Goal: Task Accomplishment & Management: Manage account settings

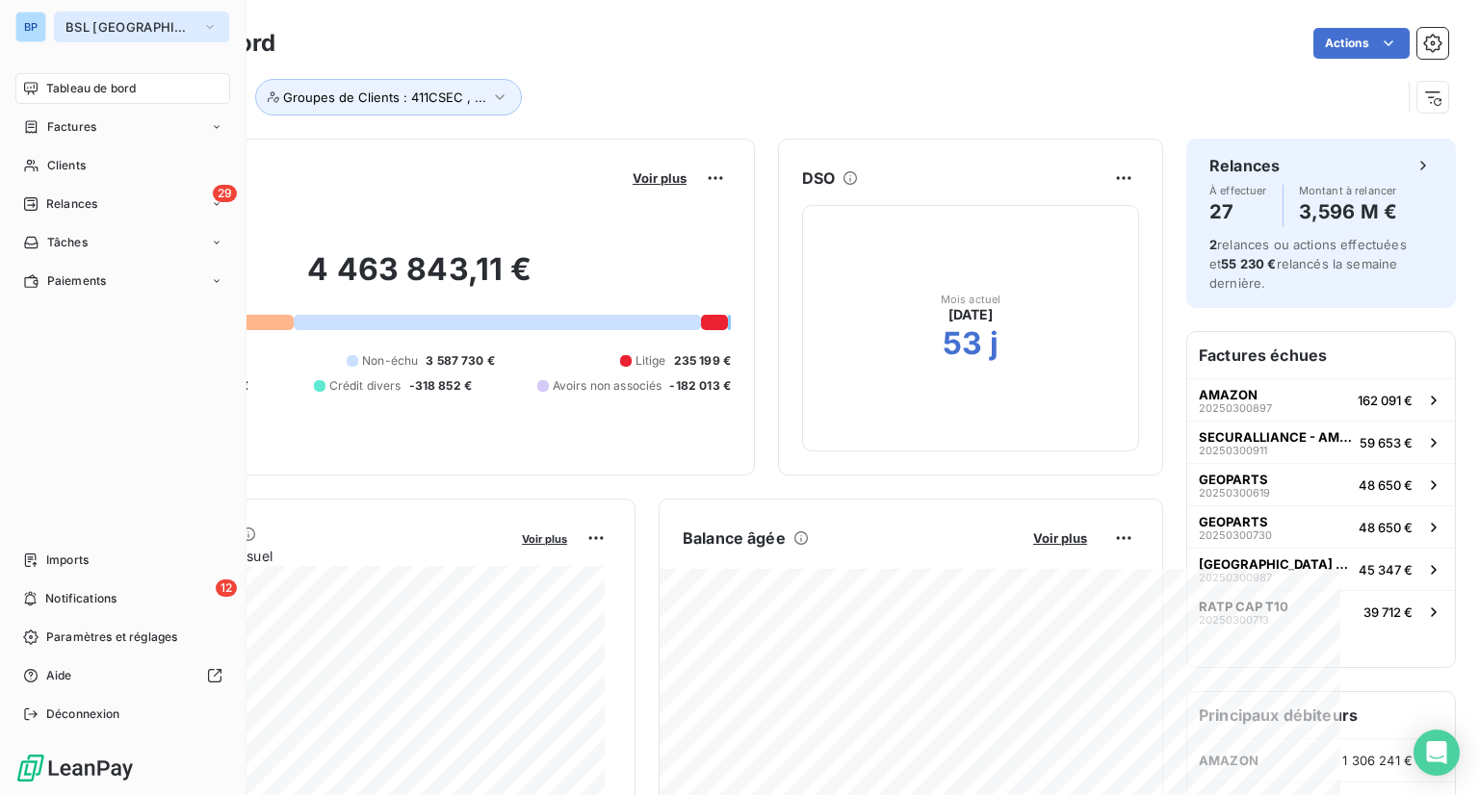
click at [150, 14] on button "BSL PARIS" at bounding box center [141, 27] width 175 height 31
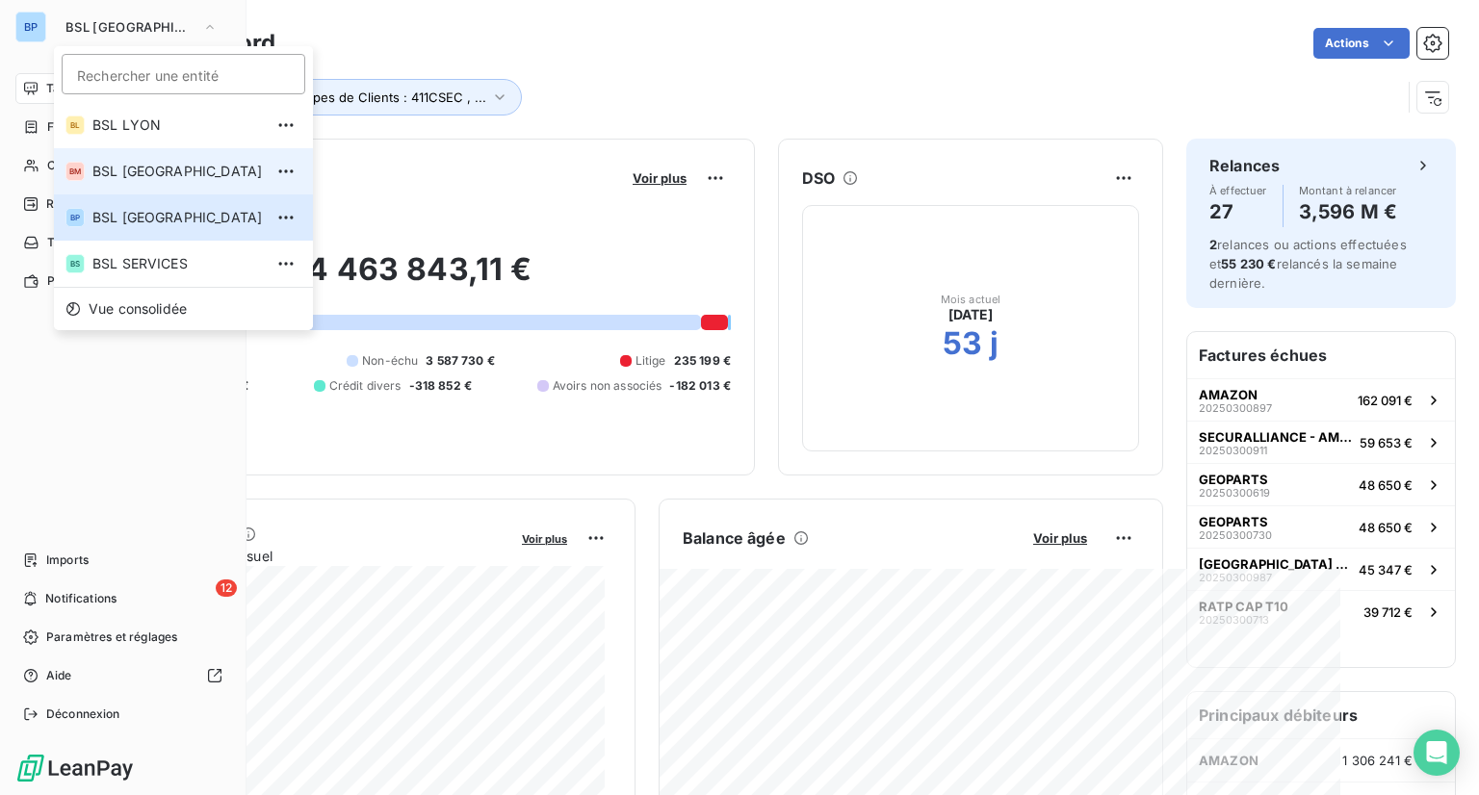
click at [152, 163] on span "BSL MARSEILLE" at bounding box center [177, 171] width 170 height 19
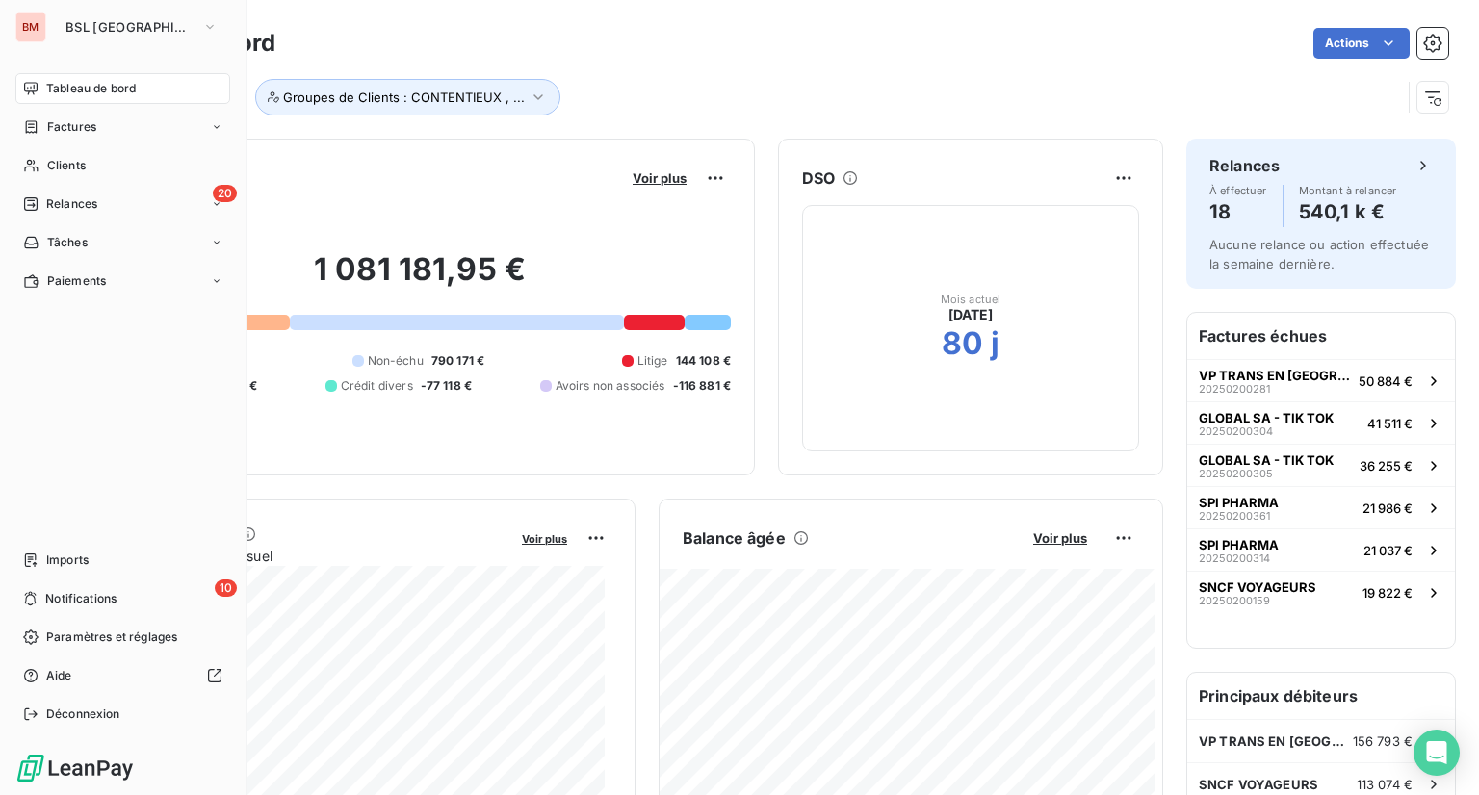
click at [641, 186] on div "Voir plus" at bounding box center [679, 178] width 104 height 31
click at [643, 170] on span "Voir plus" at bounding box center [660, 177] width 54 height 15
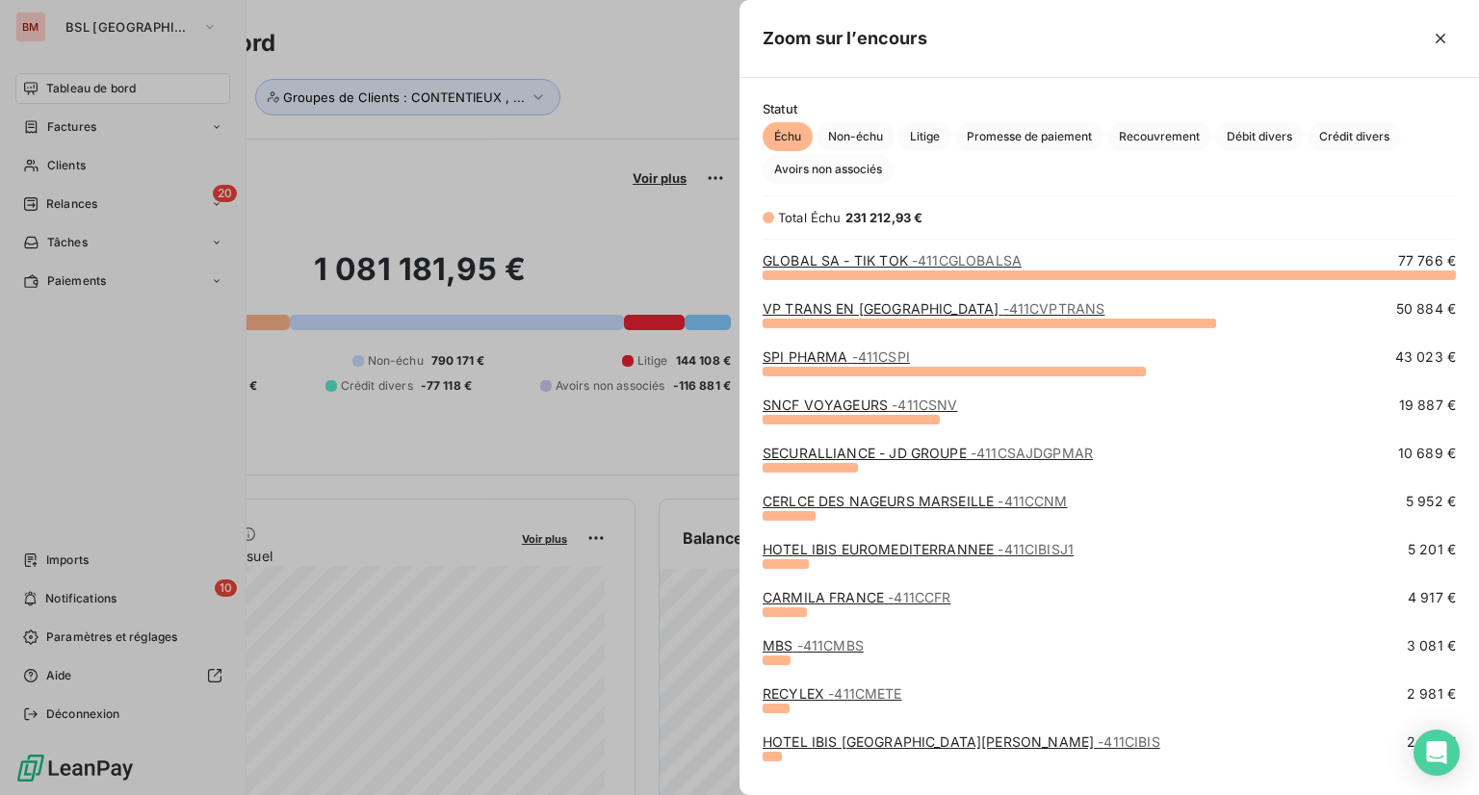
scroll to position [506, 724]
click at [553, 147] on div at bounding box center [739, 397] width 1479 height 795
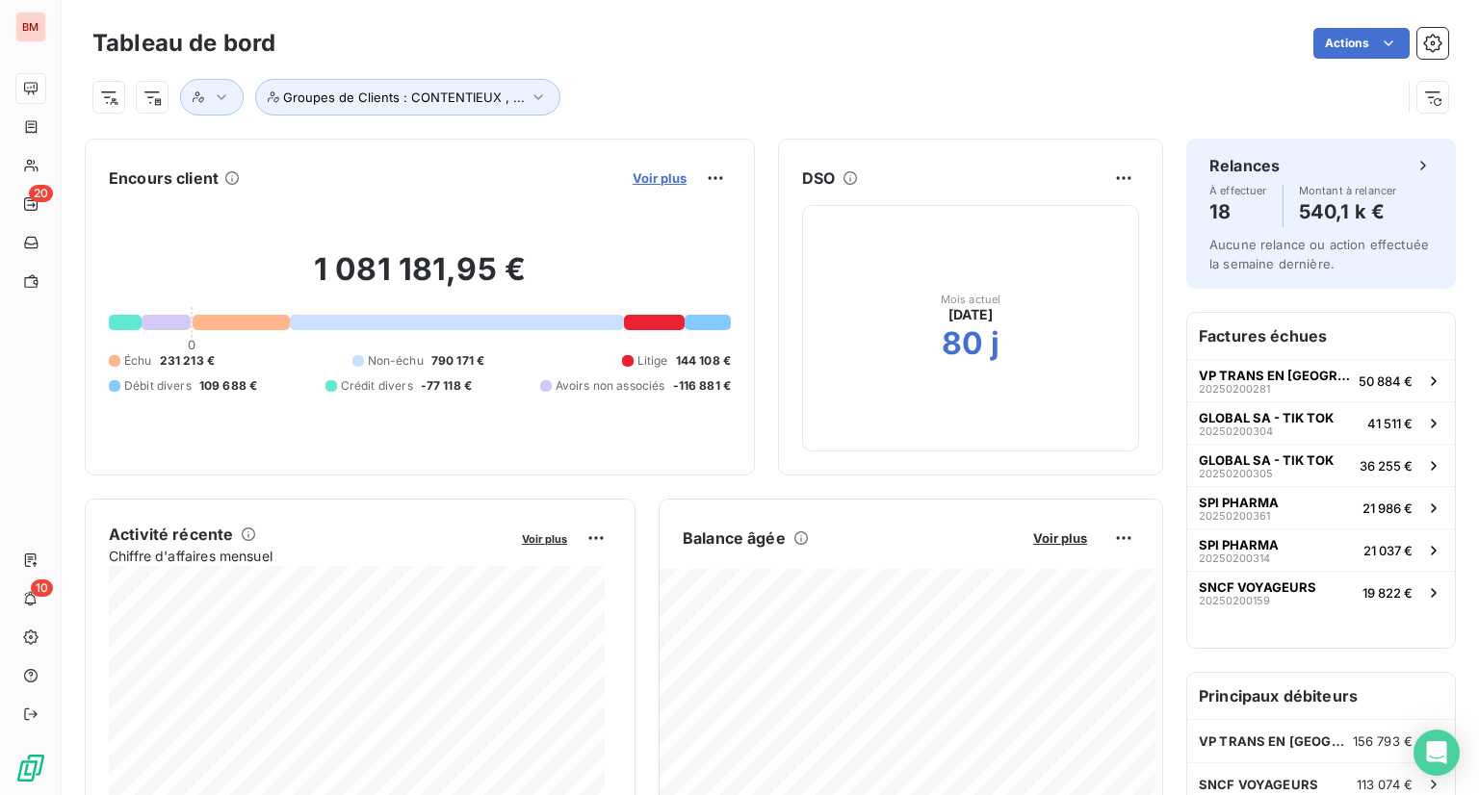
click at [633, 171] on span "Voir plus" at bounding box center [660, 177] width 54 height 15
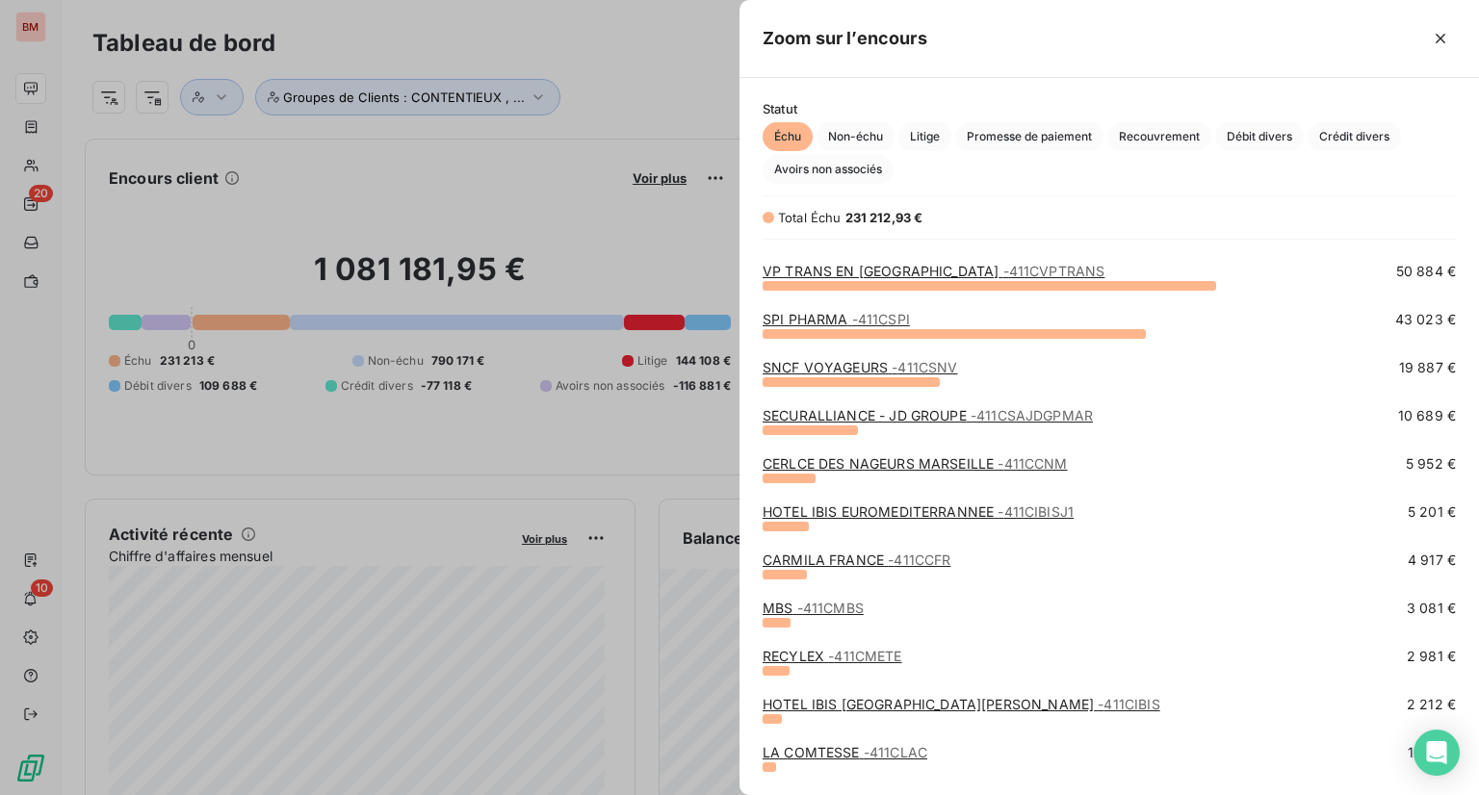
scroll to position [0, 0]
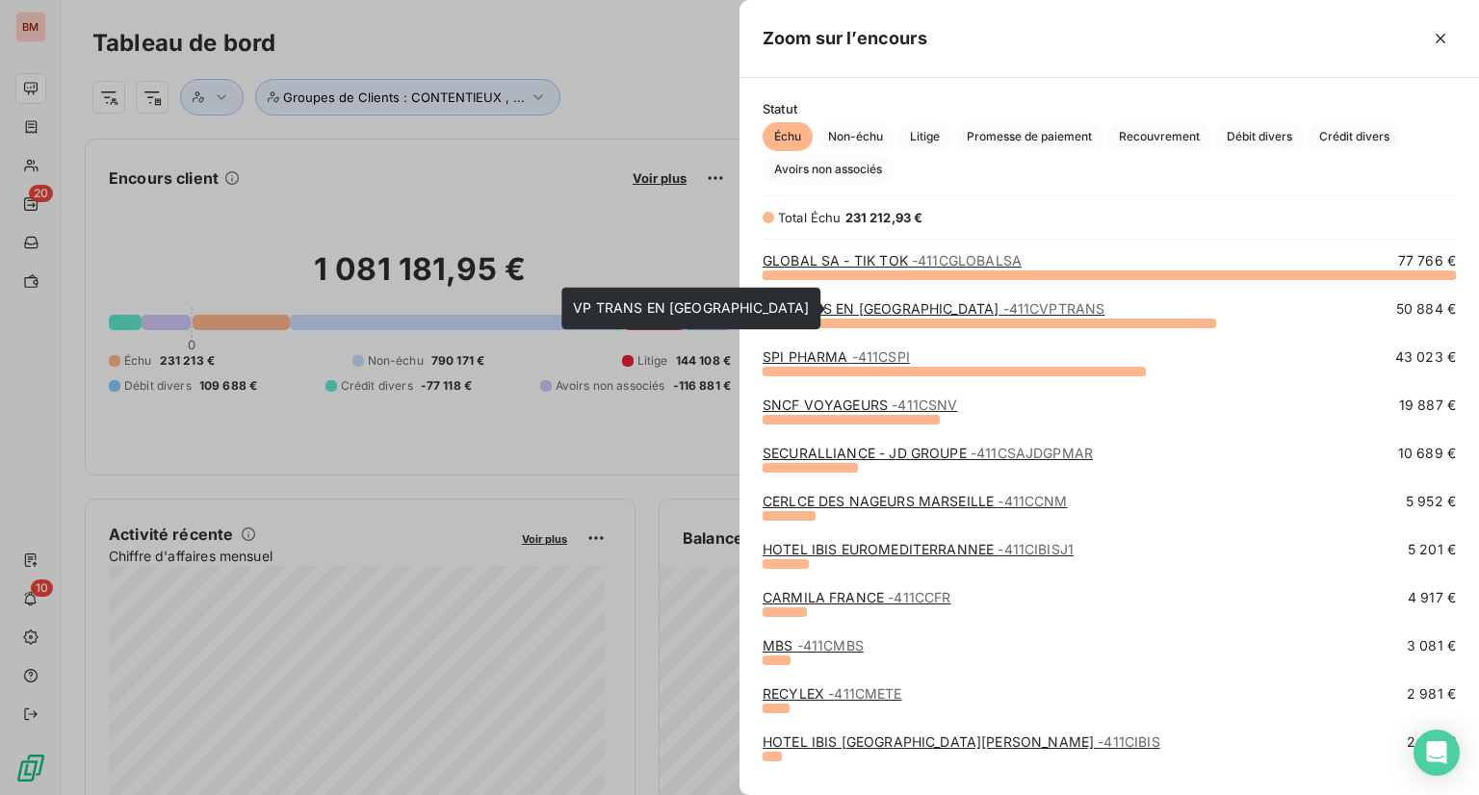
click at [840, 309] on link "VP TRANS EN PROVENCE - 411CVPTRANS" at bounding box center [934, 308] width 342 height 16
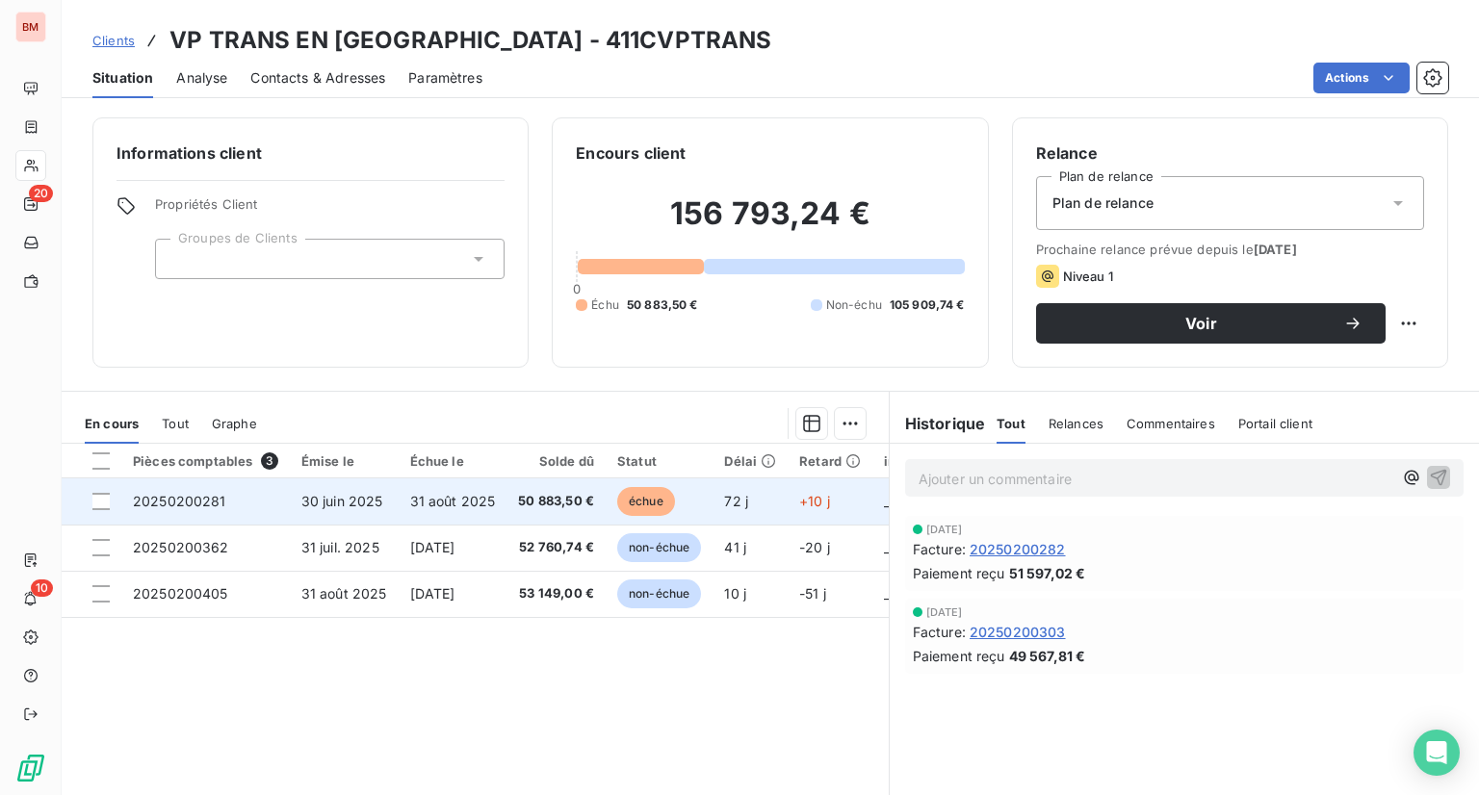
click at [479, 513] on td "31 août 2025" at bounding box center [453, 502] width 109 height 46
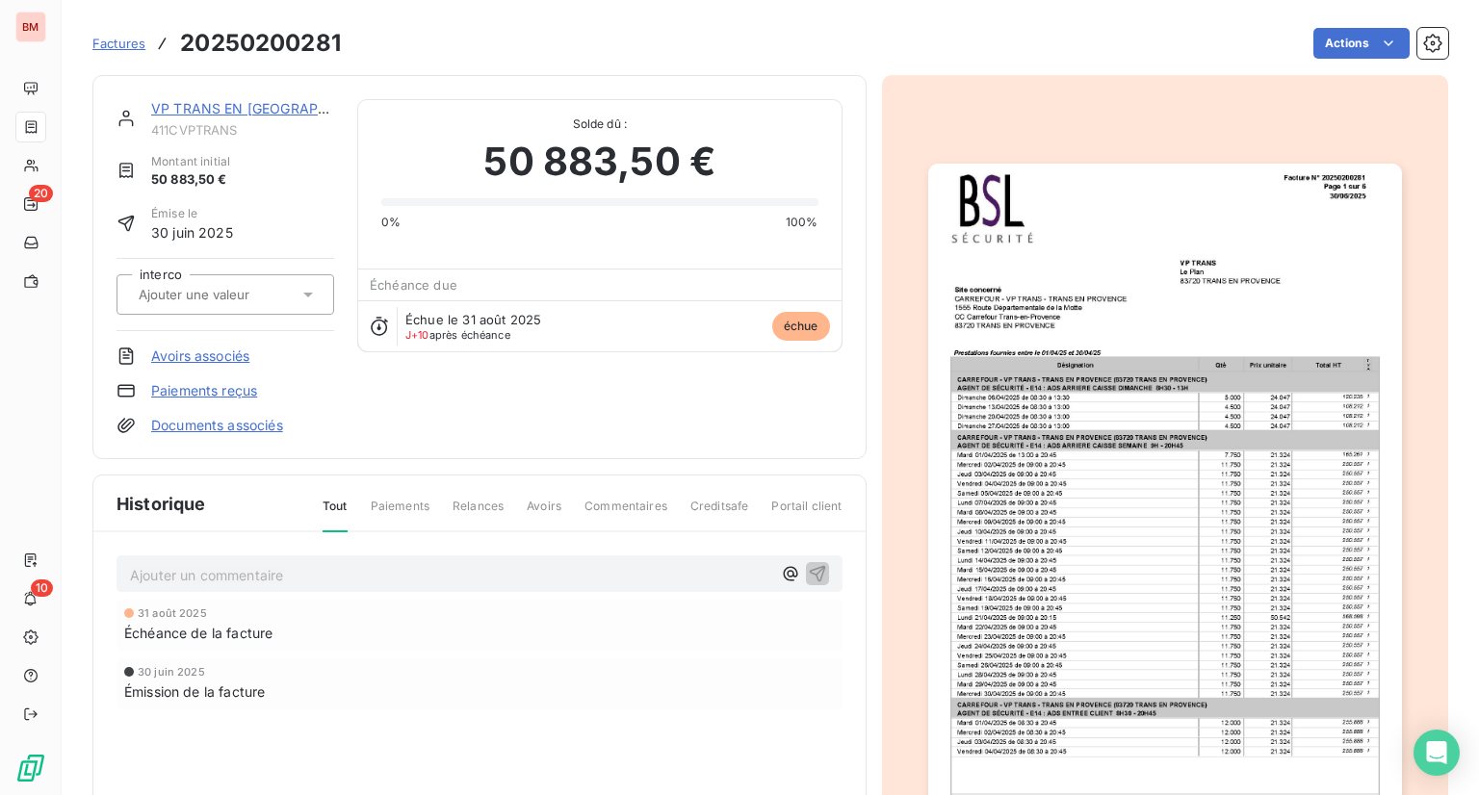
click at [1126, 299] on img "button" at bounding box center [1165, 498] width 474 height 669
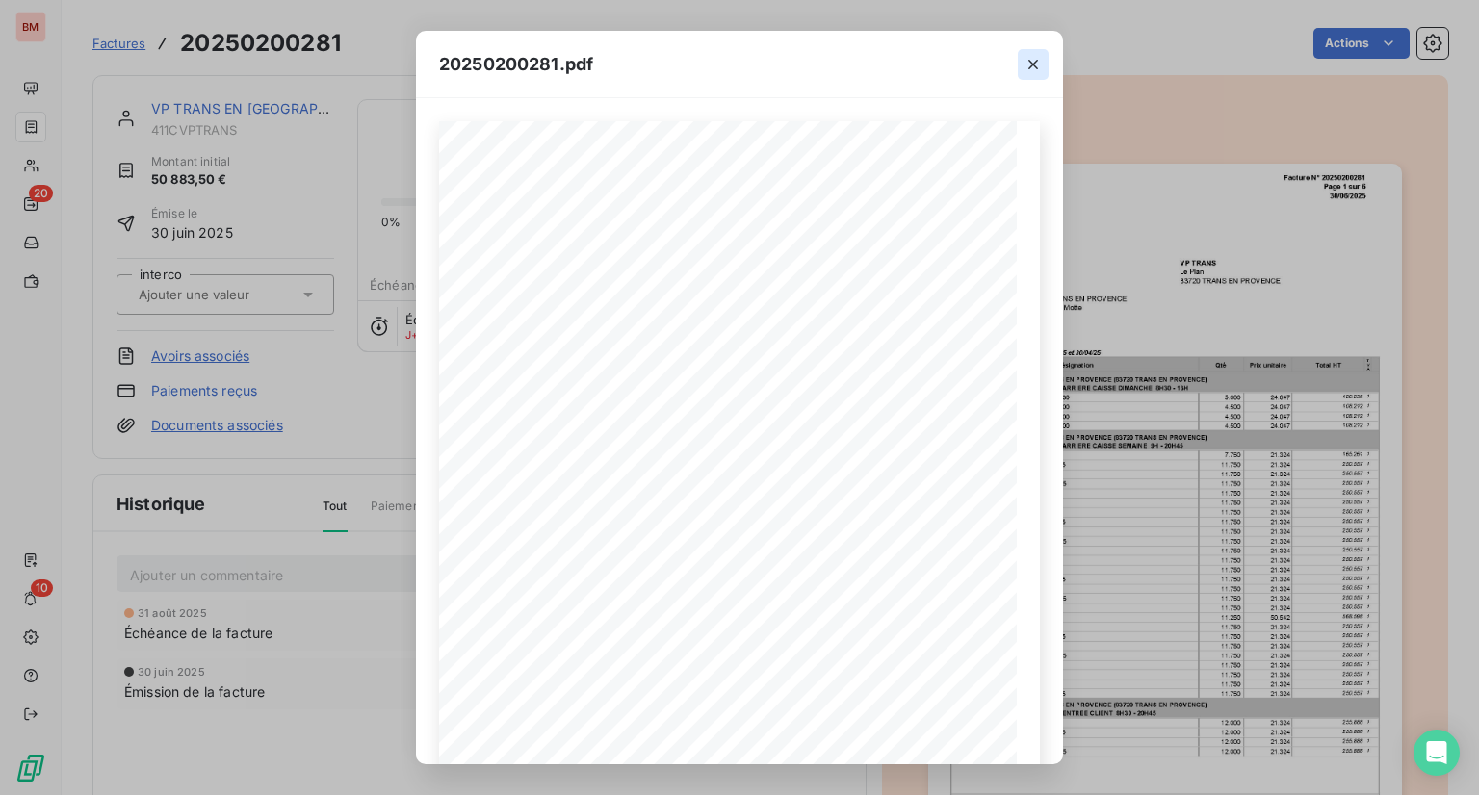
click at [1036, 68] on icon "button" at bounding box center [1033, 64] width 19 height 19
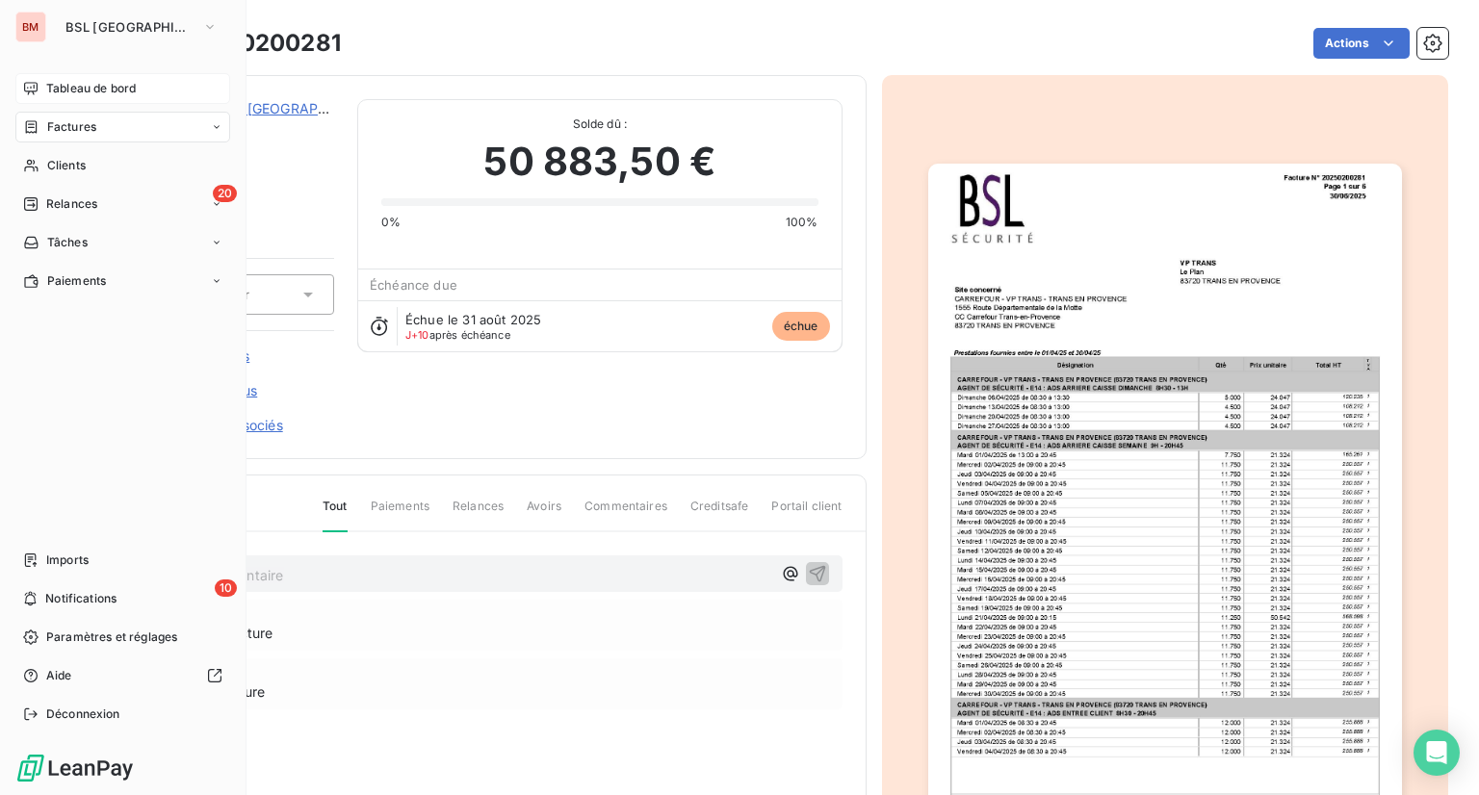
click at [78, 89] on span "Tableau de bord" at bounding box center [91, 88] width 90 height 17
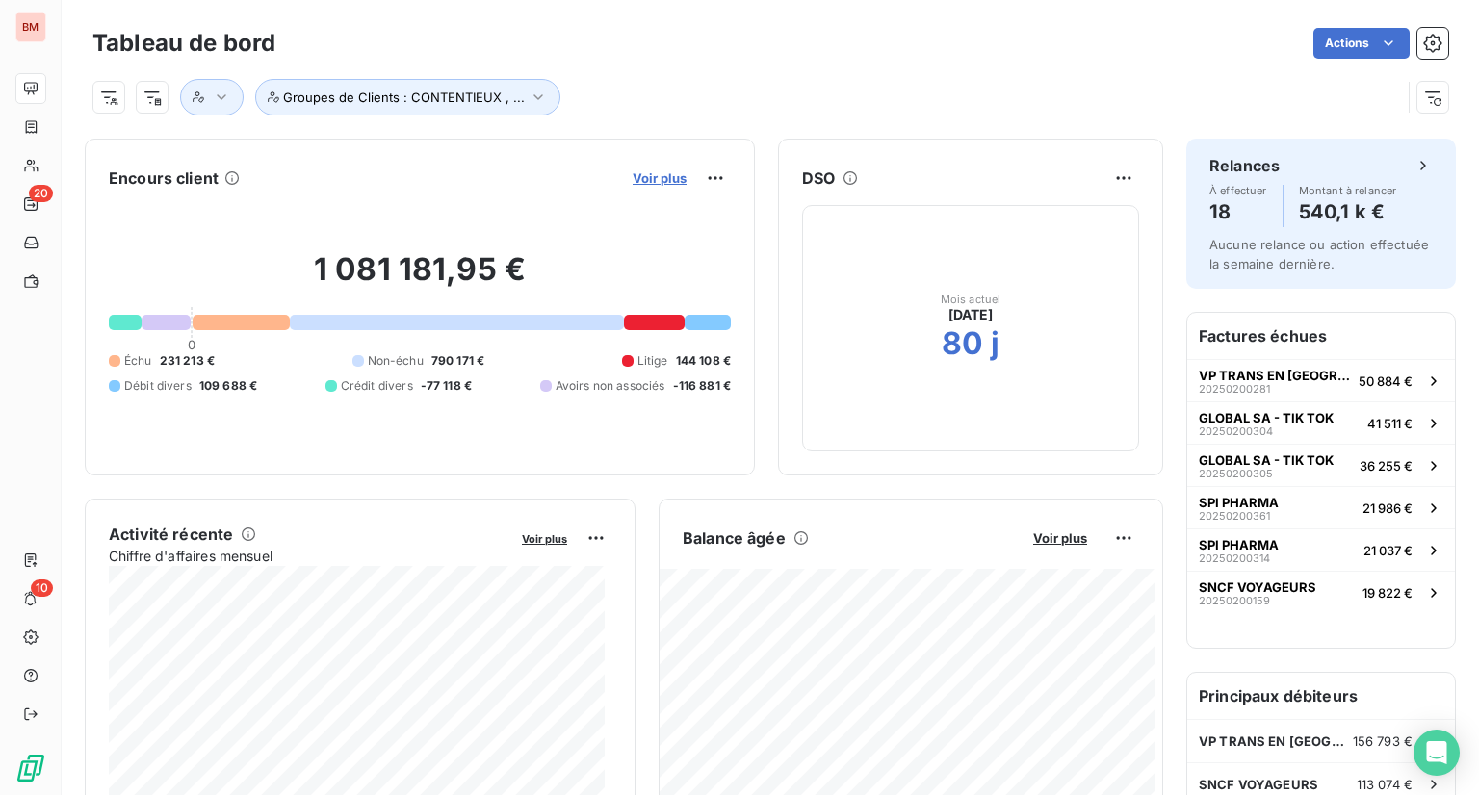
click at [642, 184] on span "Voir plus" at bounding box center [660, 177] width 54 height 15
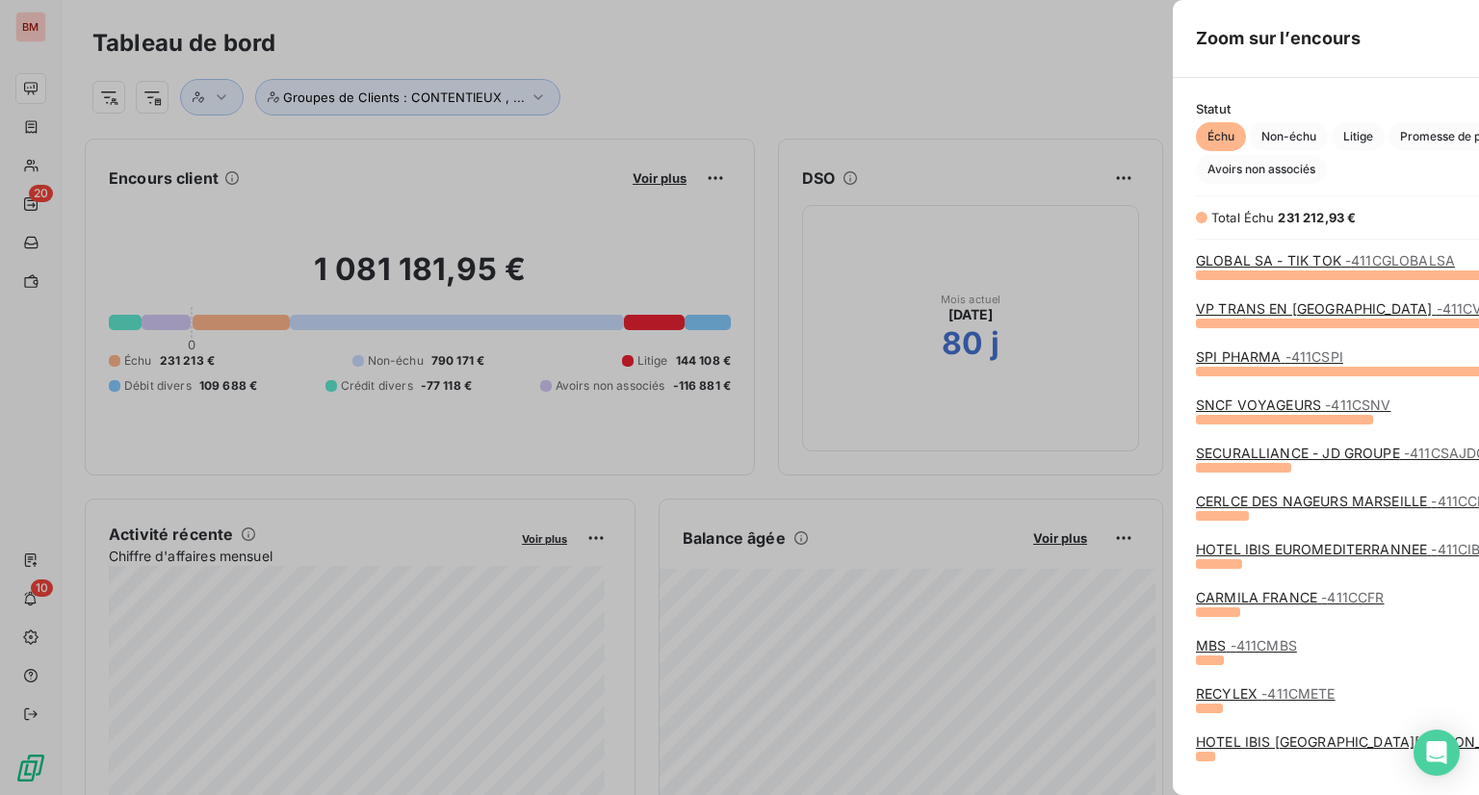
scroll to position [780, 724]
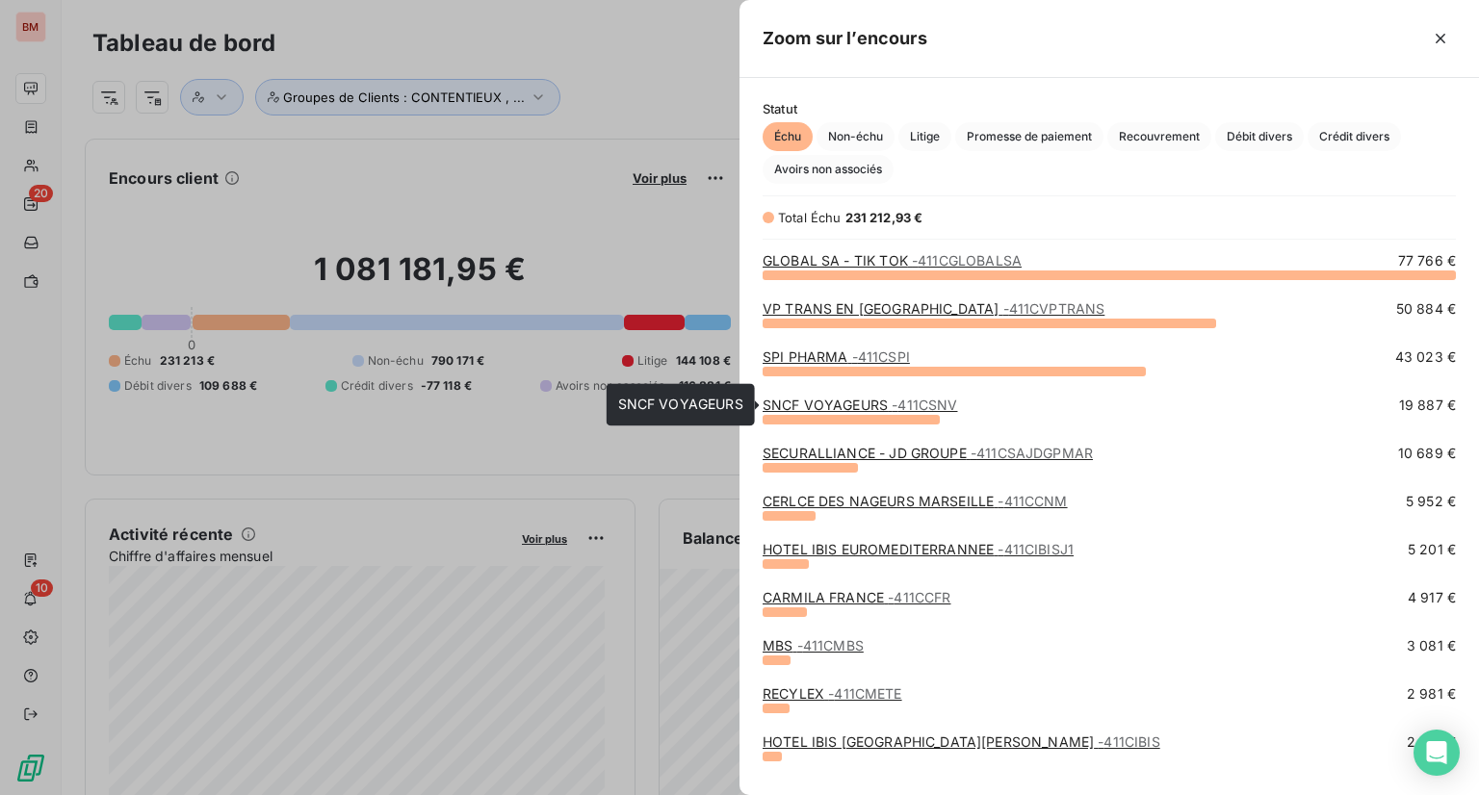
click at [883, 409] on link "SNCF VOYAGEURS - 411CSNV" at bounding box center [860, 405] width 195 height 16
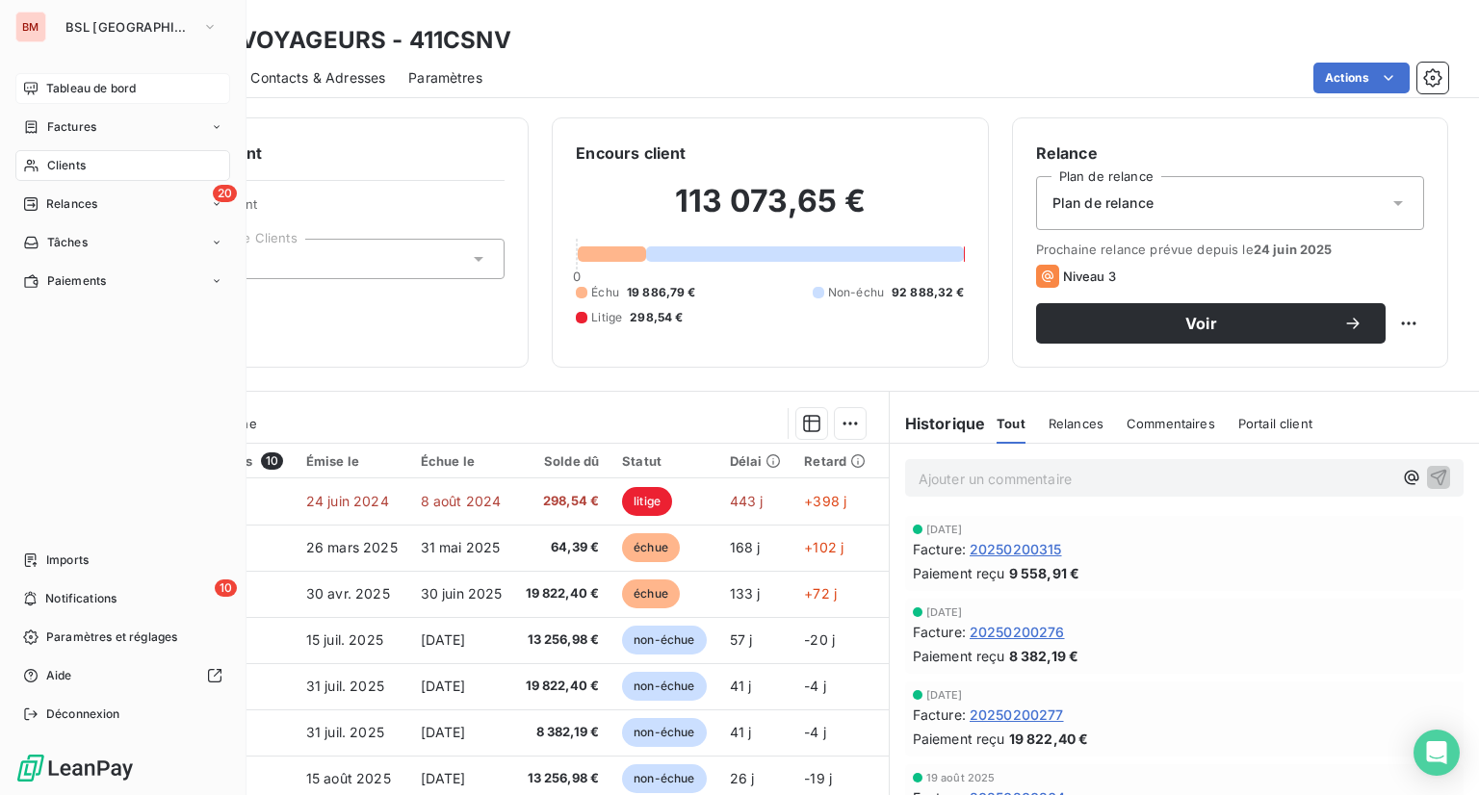
click at [73, 86] on span "Tableau de bord" at bounding box center [91, 88] width 90 height 17
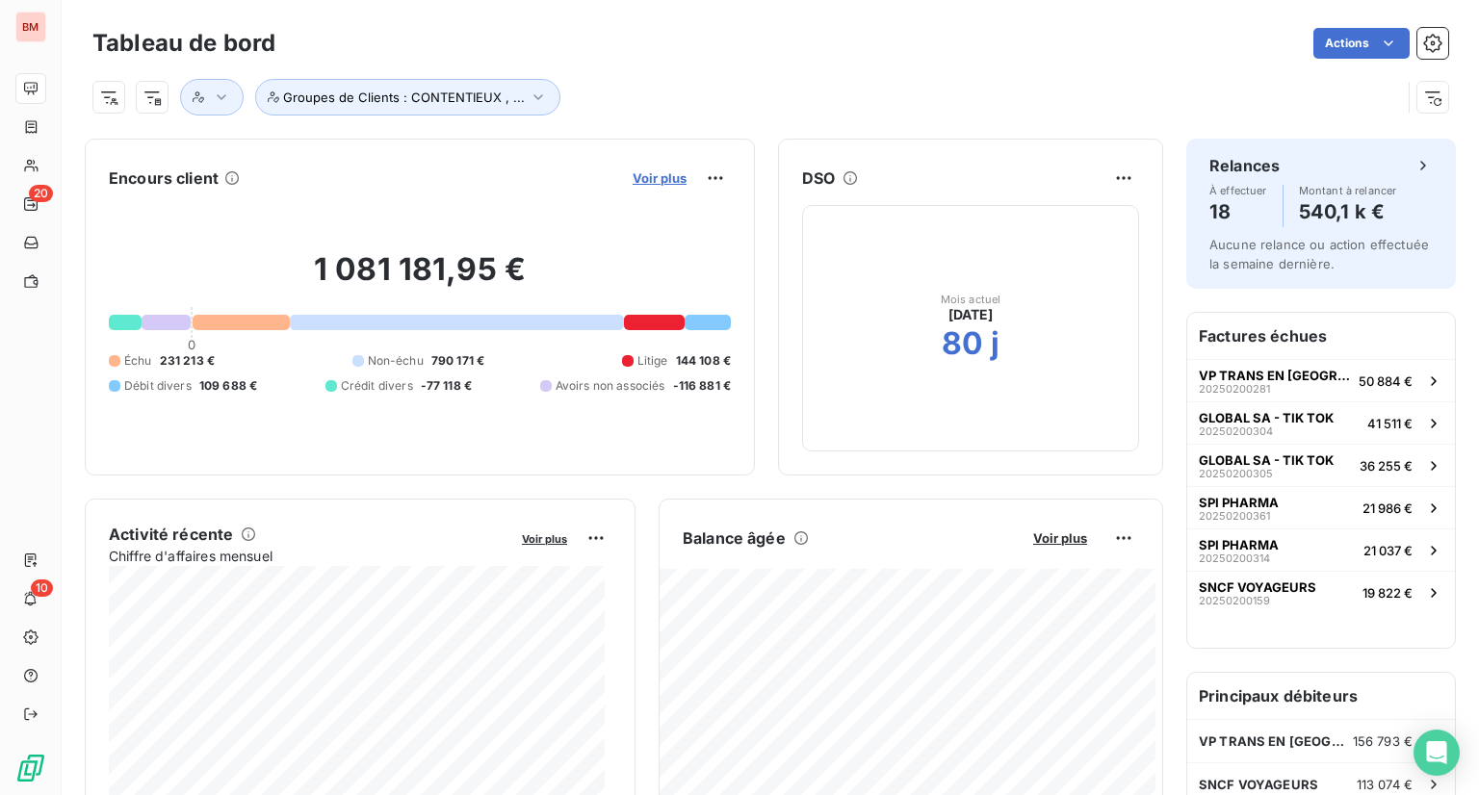
click at [660, 173] on span "Voir plus" at bounding box center [660, 177] width 54 height 15
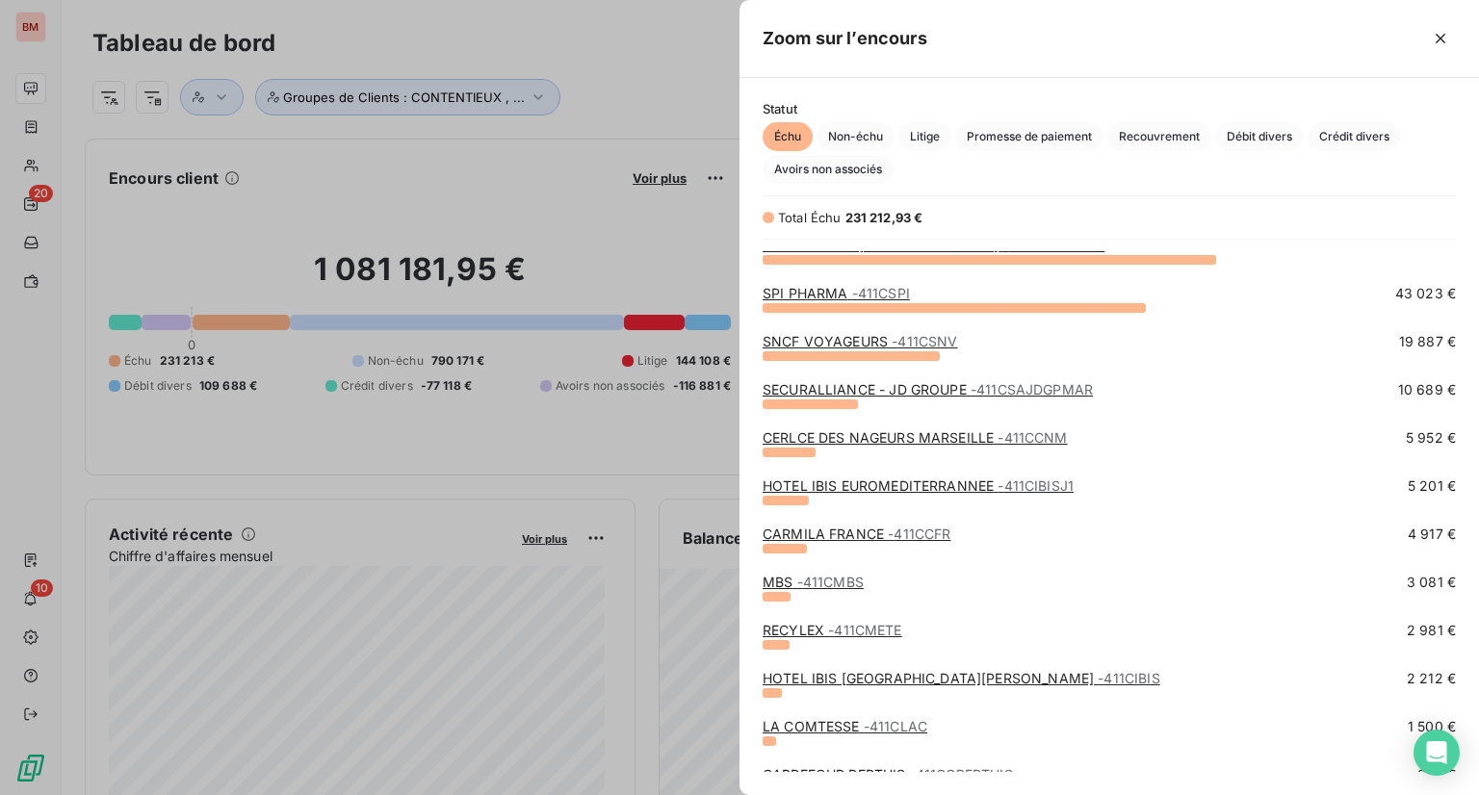
scroll to position [96, 0]
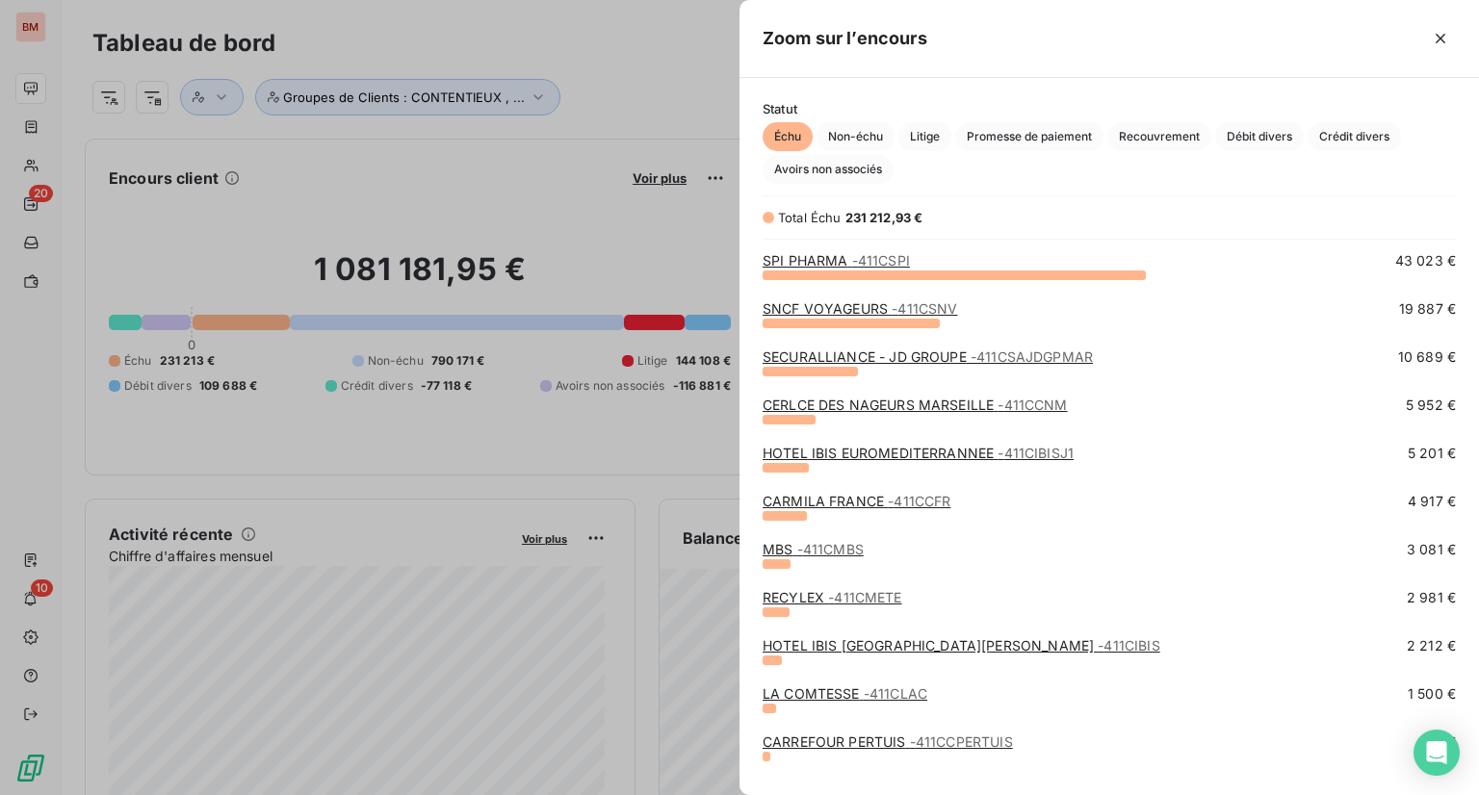
click at [909, 404] on link "CERLCE DES NAGEURS MARSEILLE - 411CCNM" at bounding box center [915, 405] width 305 height 16
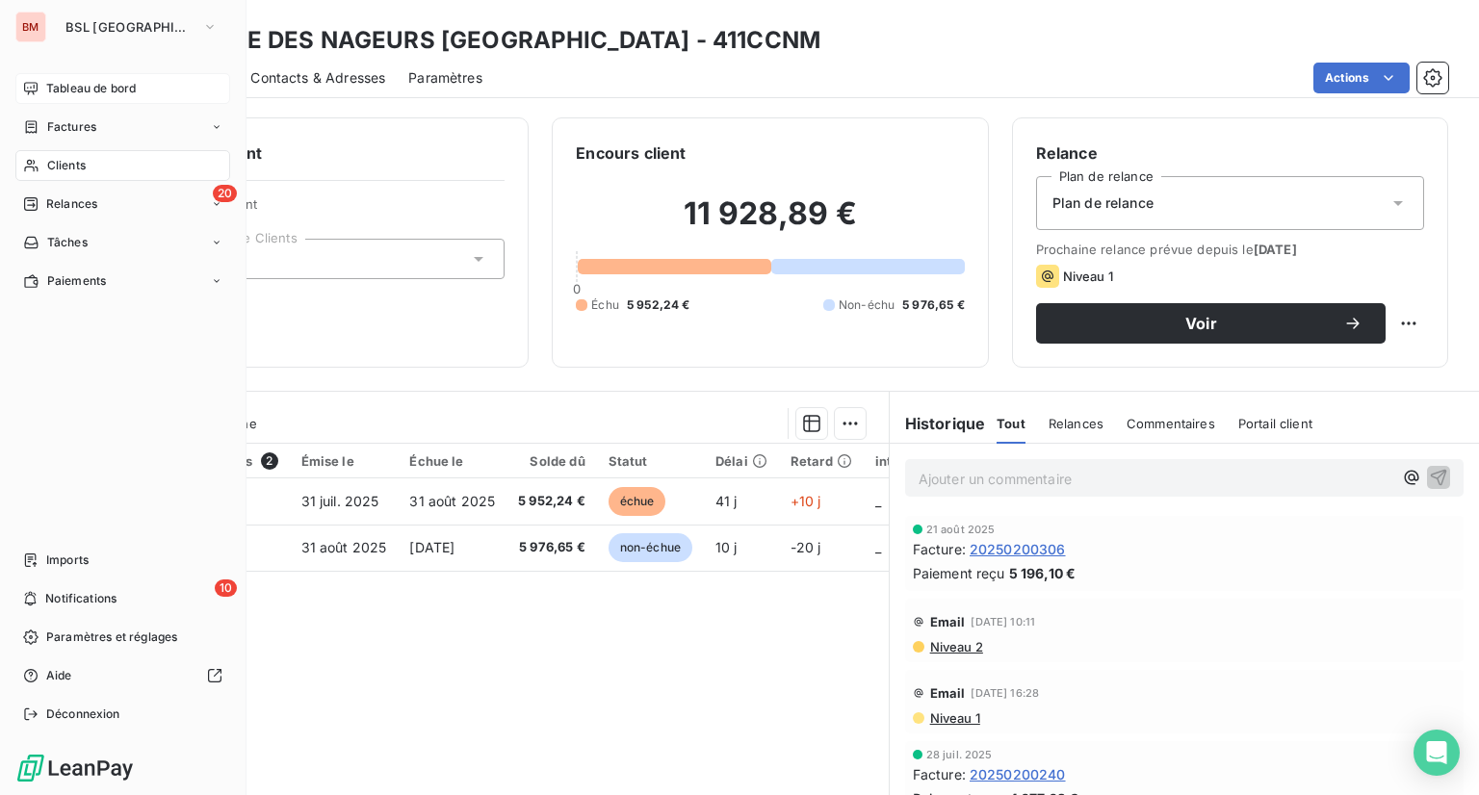
drag, startPoint x: 122, startPoint y: 96, endPoint x: 158, endPoint y: 96, distance: 35.6
click at [123, 96] on span "Tableau de bord" at bounding box center [91, 88] width 90 height 17
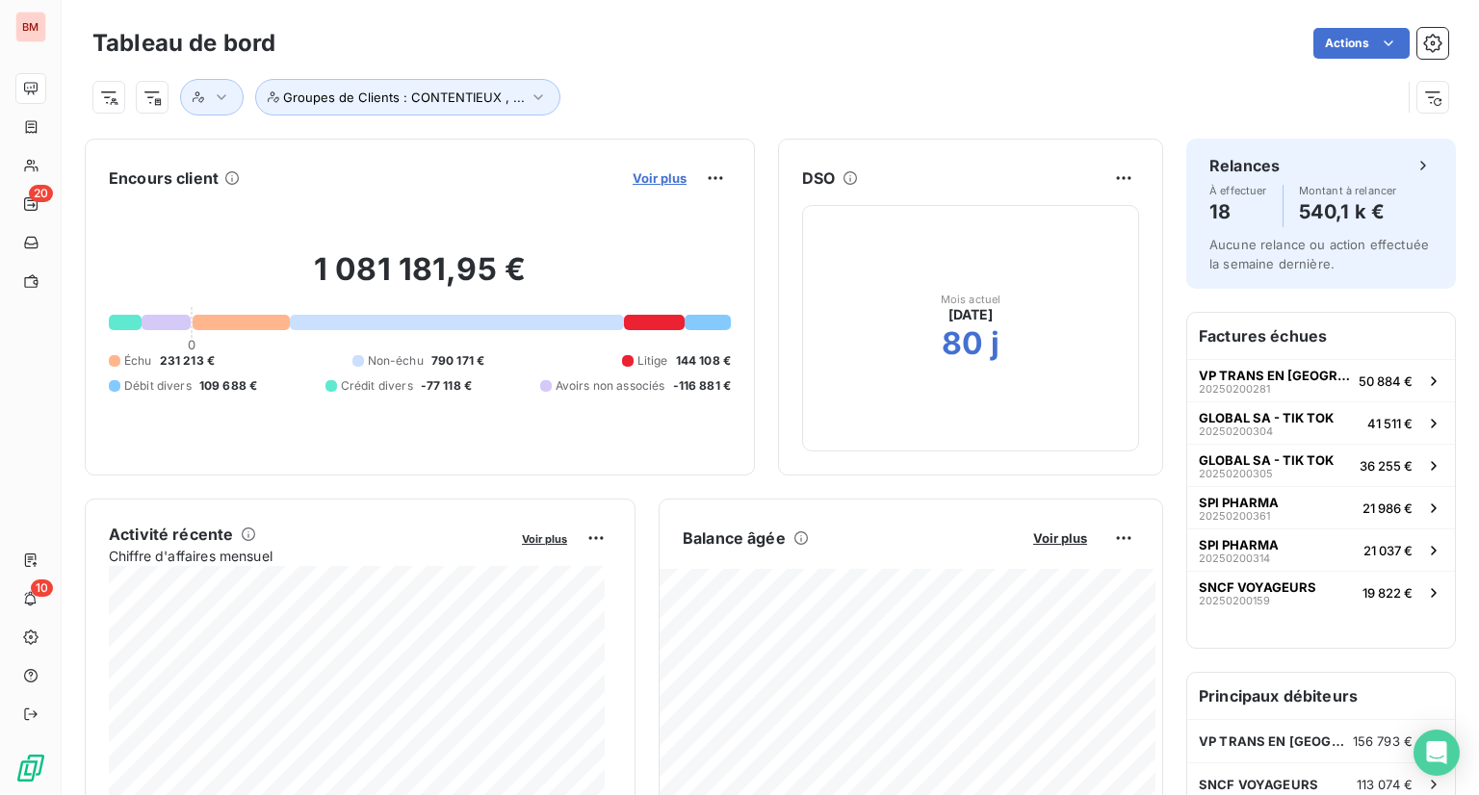
click at [653, 175] on span "Voir plus" at bounding box center [660, 177] width 54 height 15
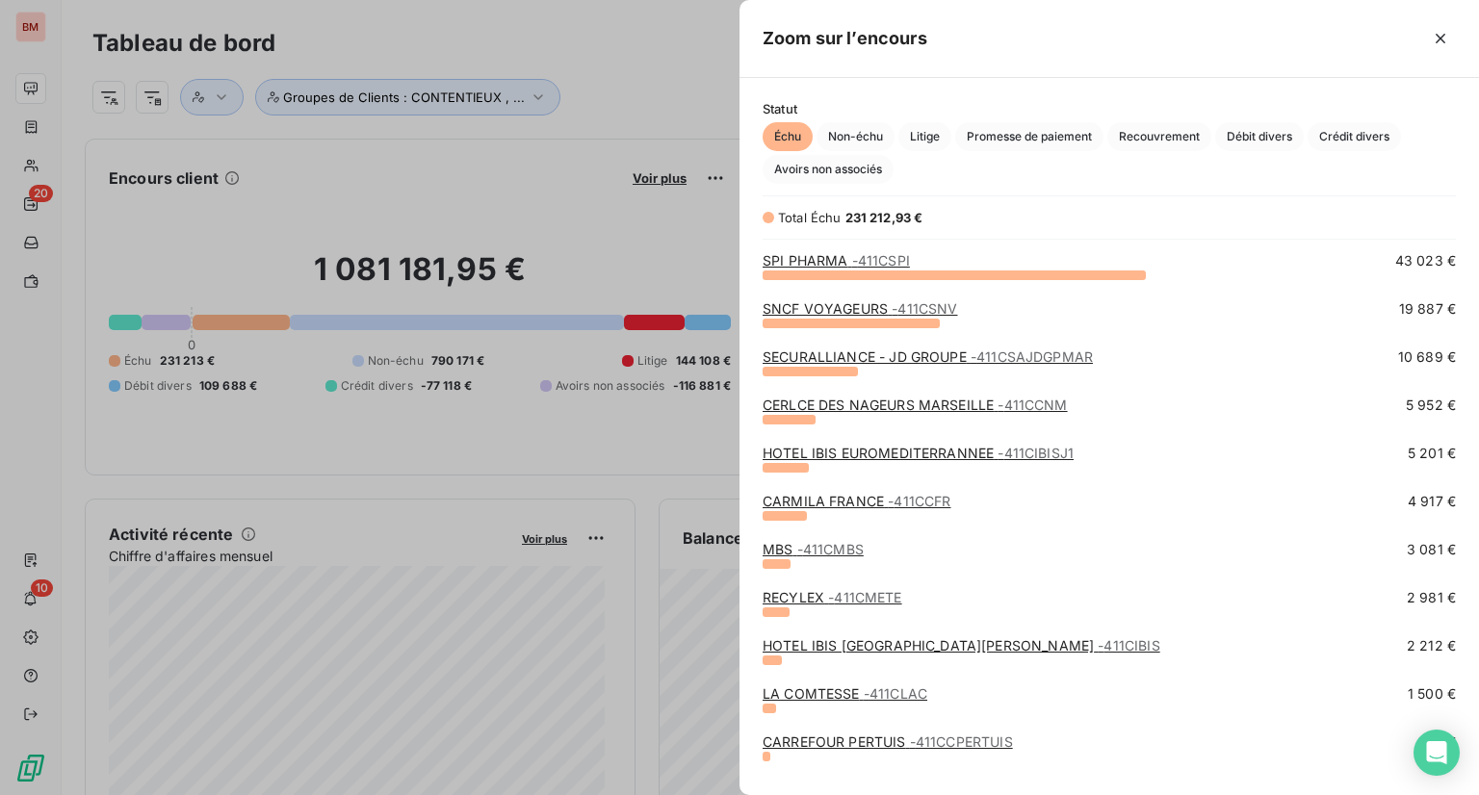
scroll to position [193, 0]
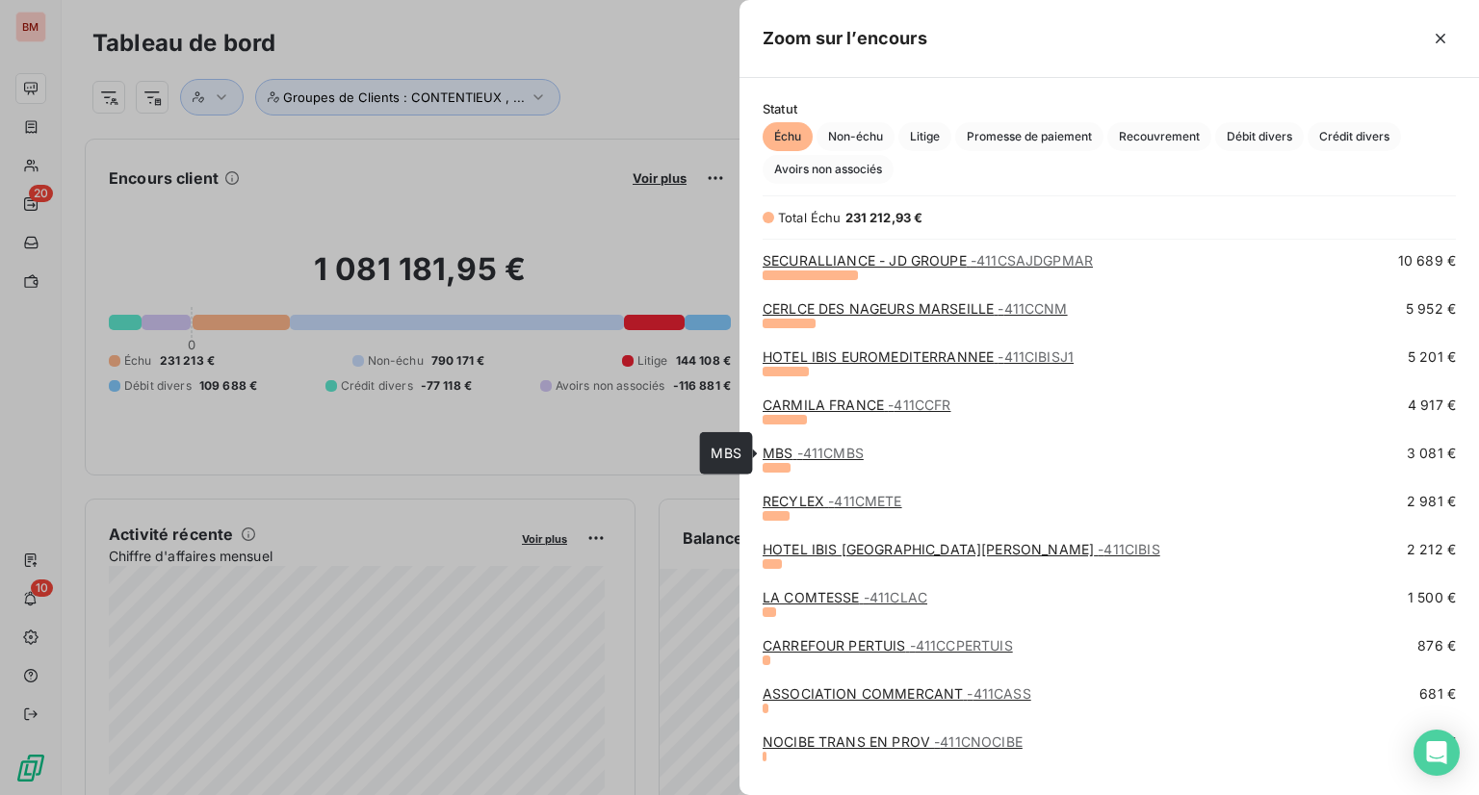
click at [828, 458] on span "- 411CMBS" at bounding box center [830, 453] width 66 height 16
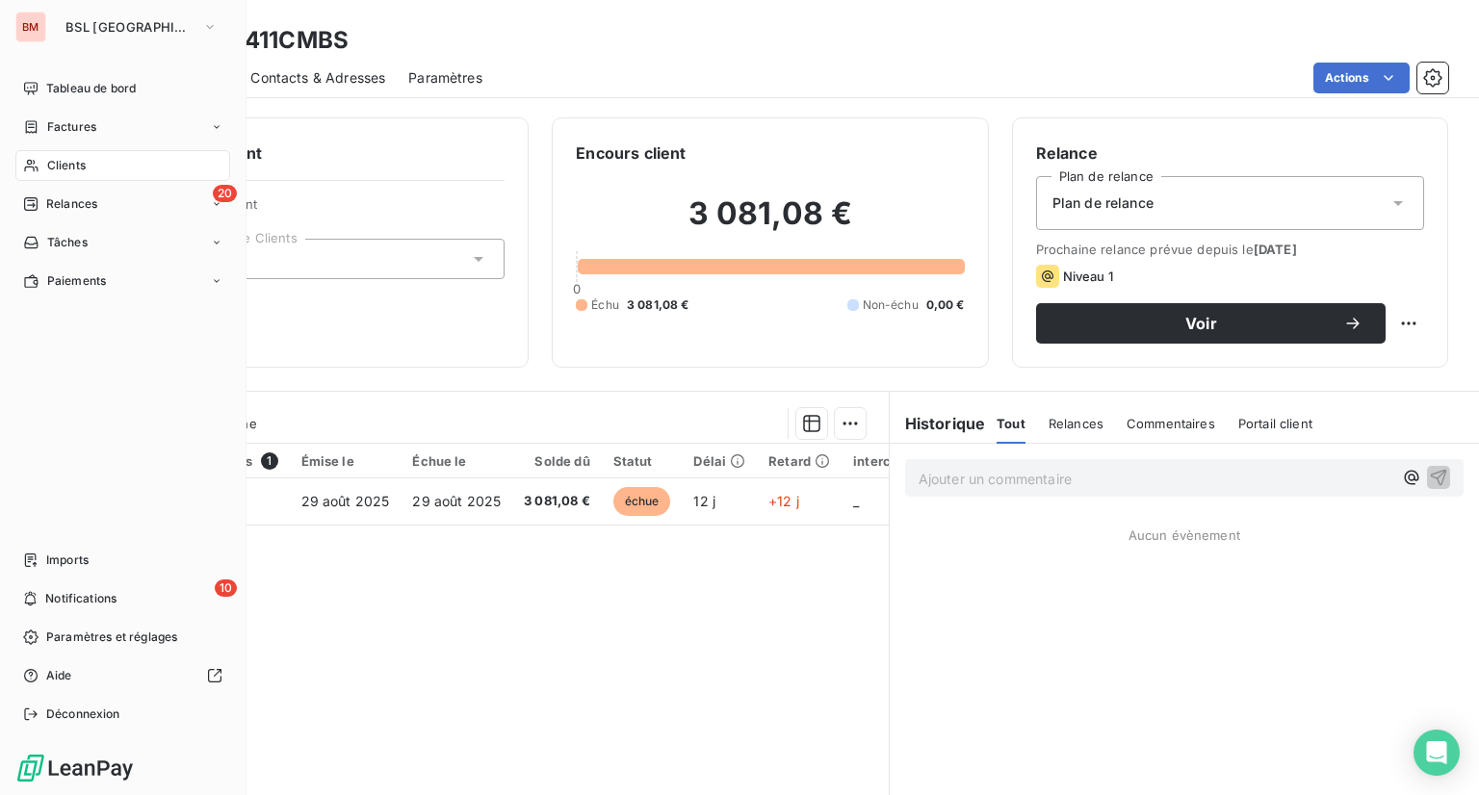
drag, startPoint x: 73, startPoint y: 97, endPoint x: 299, endPoint y: 90, distance: 225.5
click at [73, 97] on div "Tableau de bord" at bounding box center [122, 88] width 215 height 31
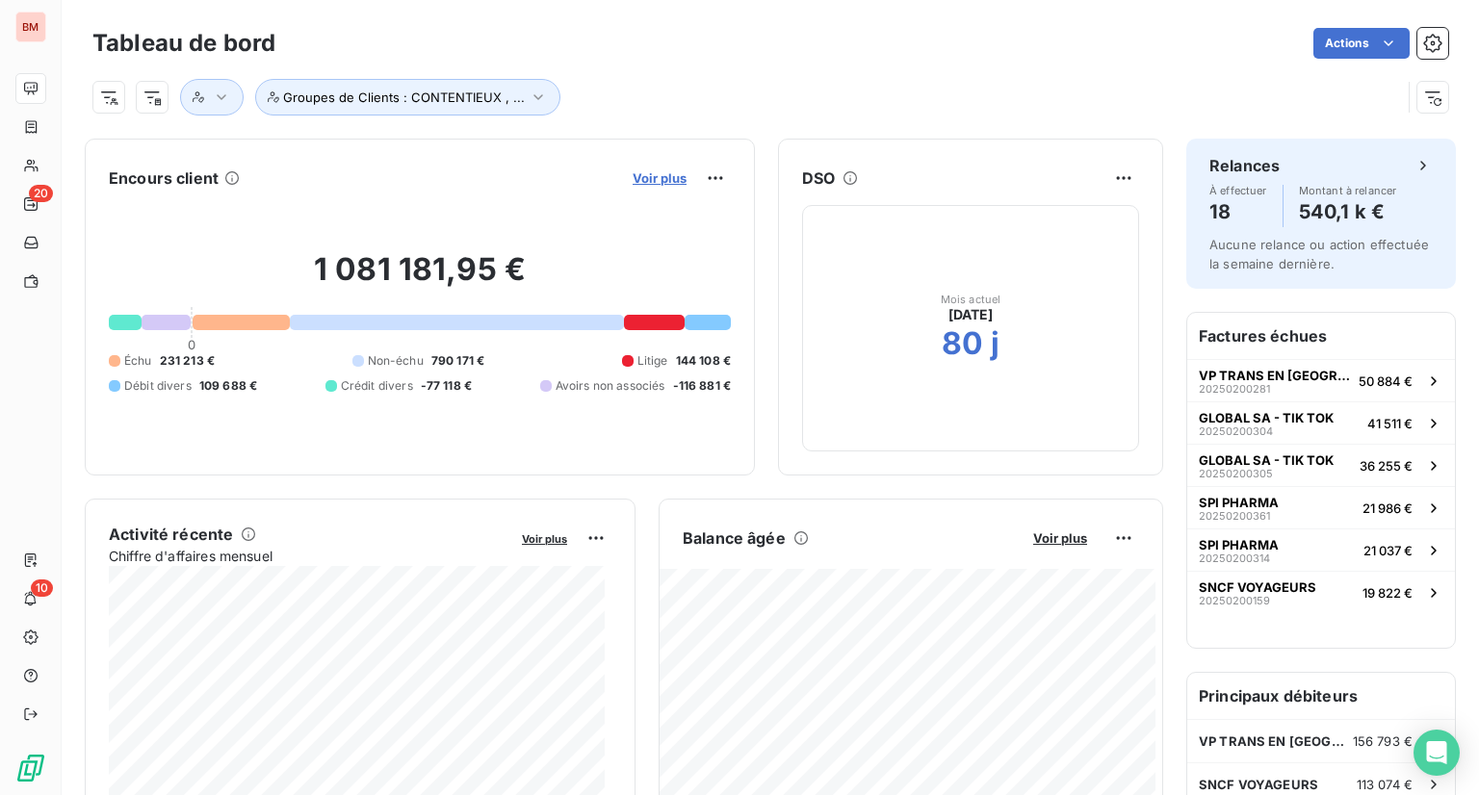
click at [654, 174] on span "Voir plus" at bounding box center [660, 177] width 54 height 15
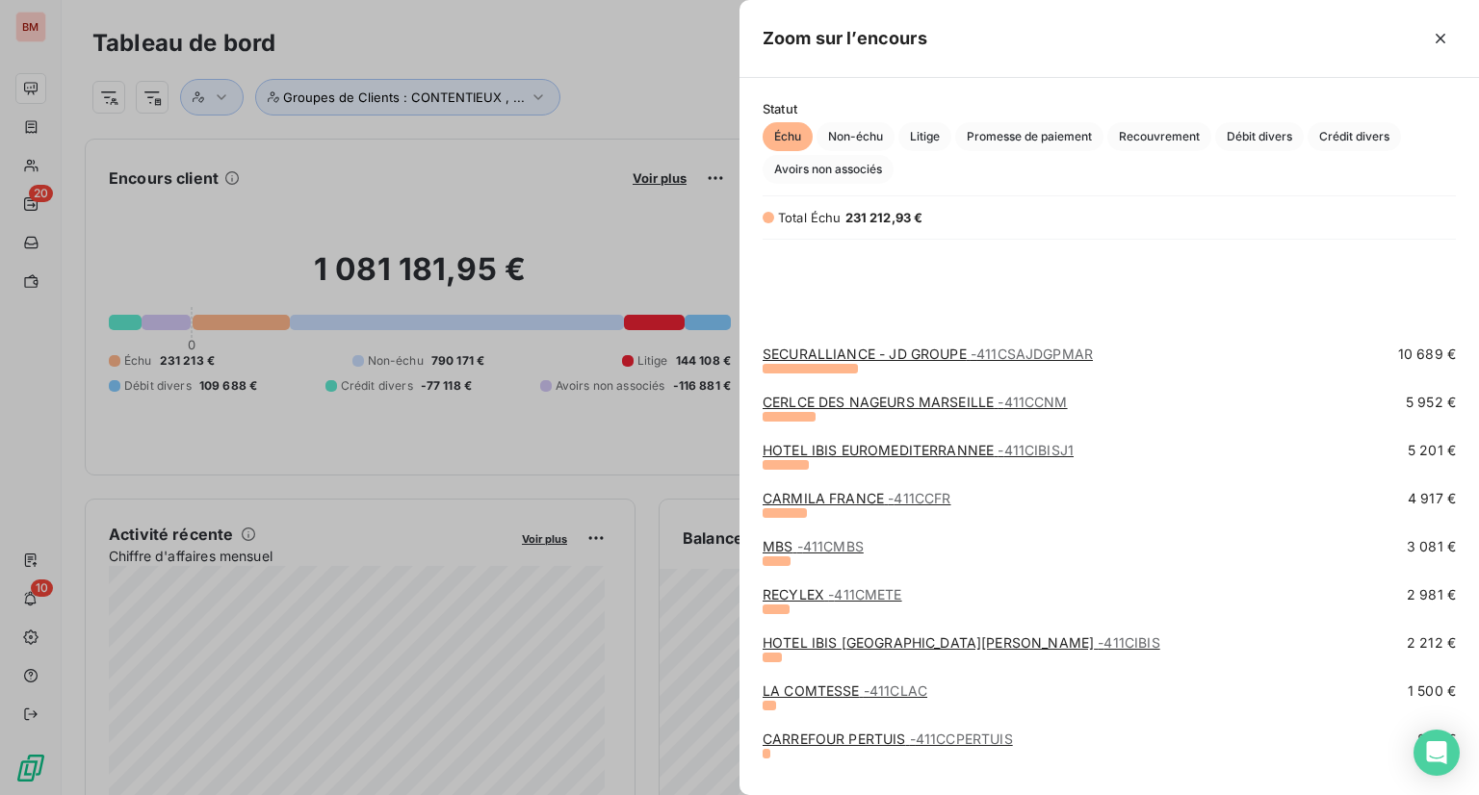
scroll to position [289, 0]
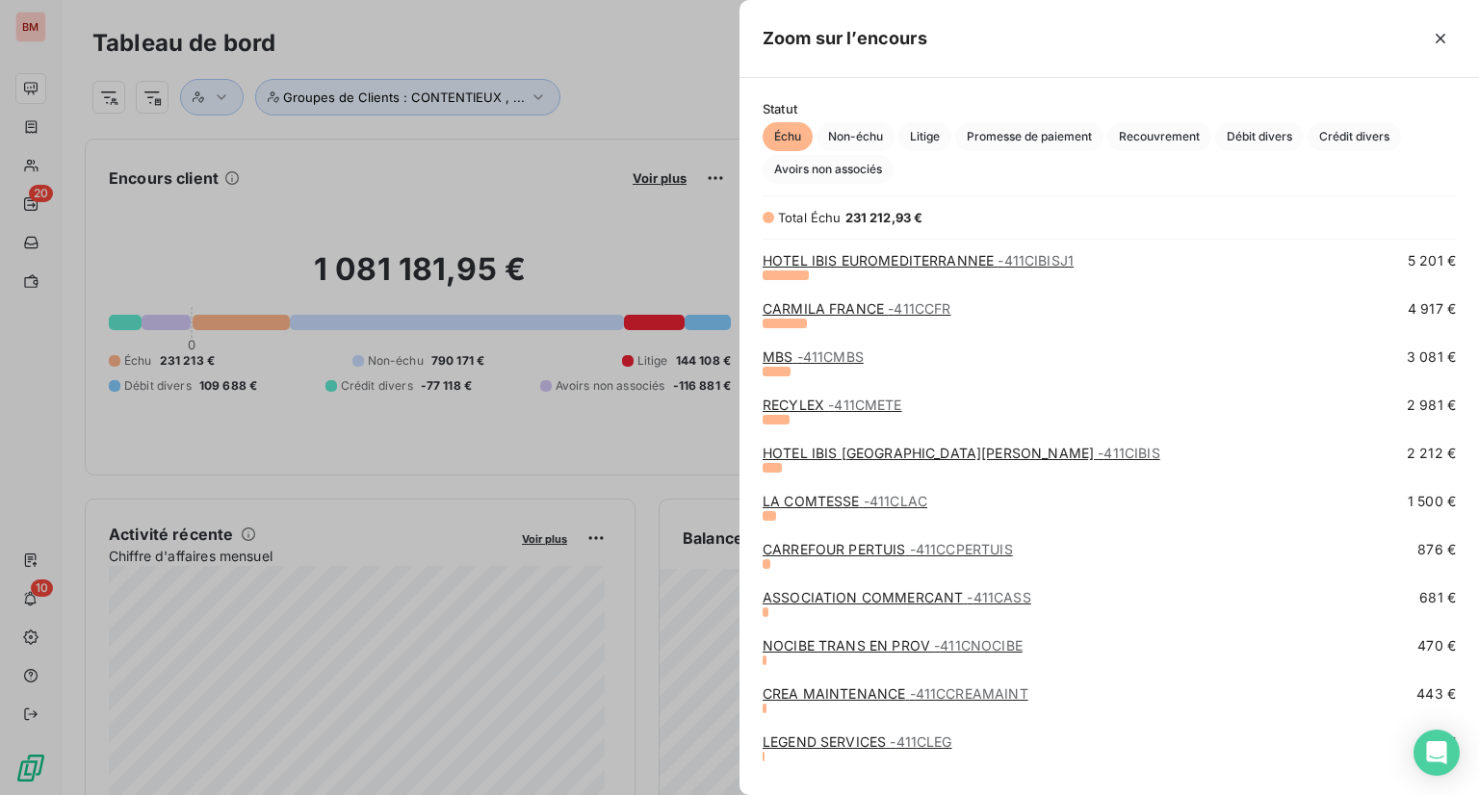
click at [843, 410] on span "- 411CMETE" at bounding box center [864, 405] width 73 height 16
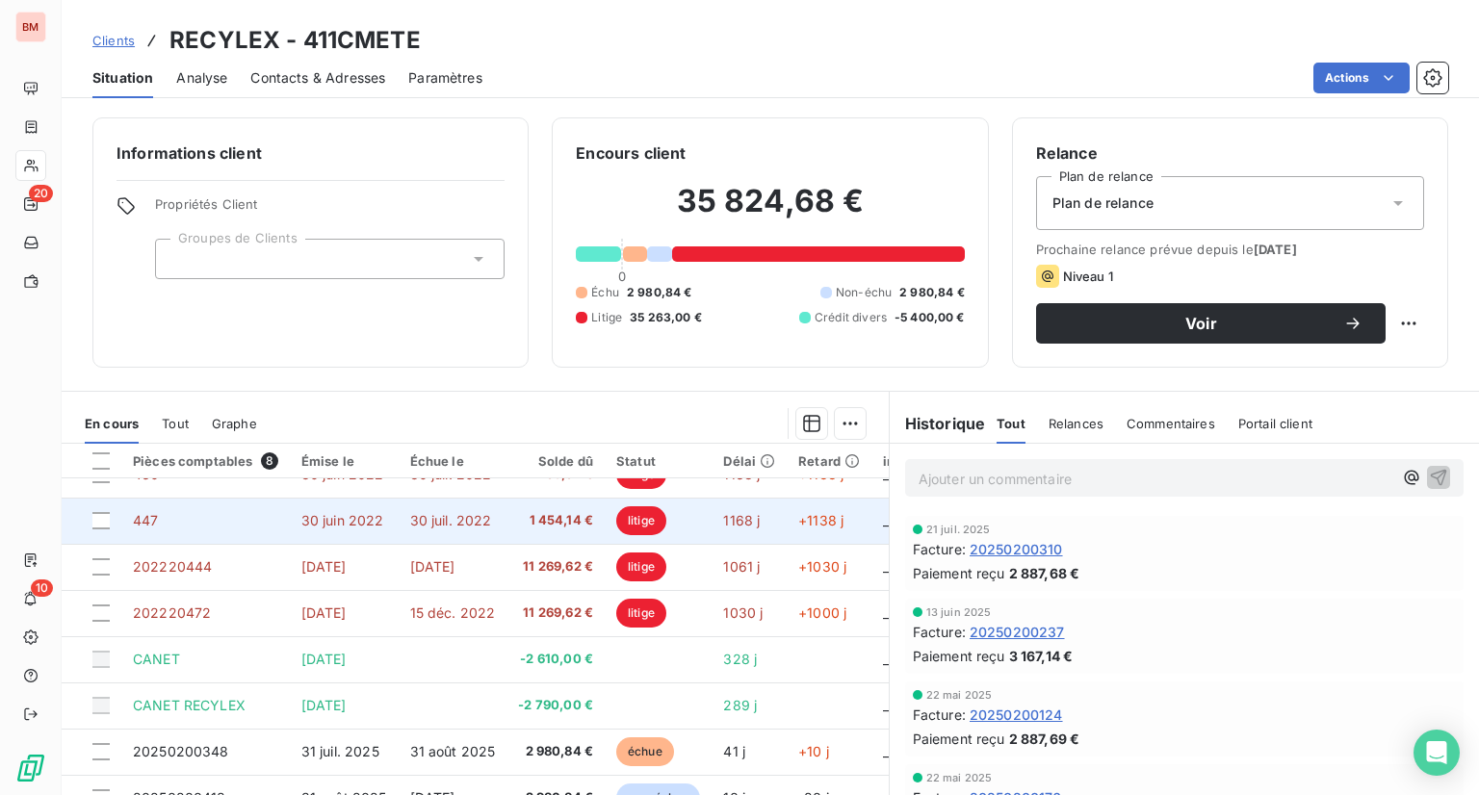
scroll to position [41, 0]
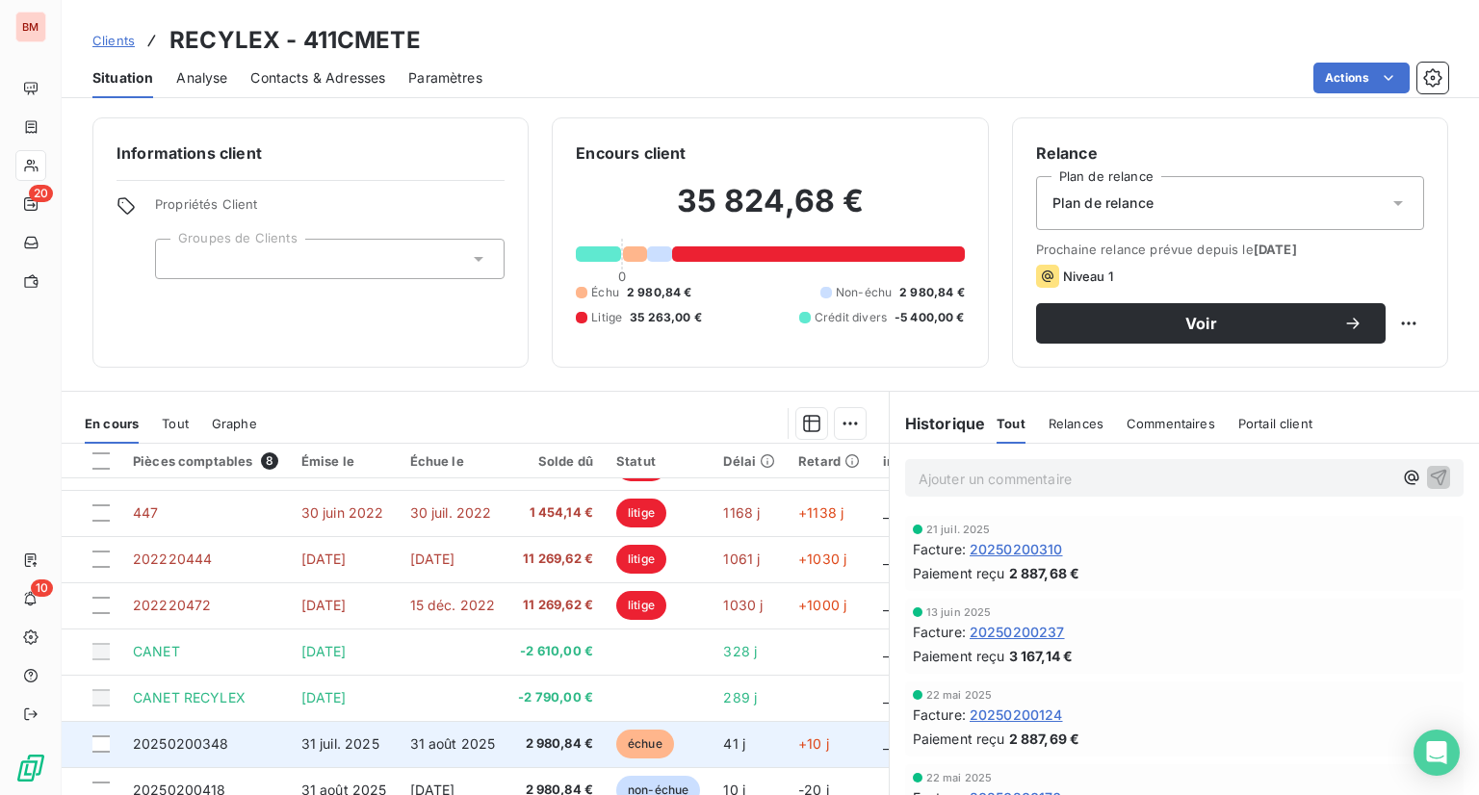
click at [474, 736] on span "31 août 2025" at bounding box center [453, 744] width 86 height 16
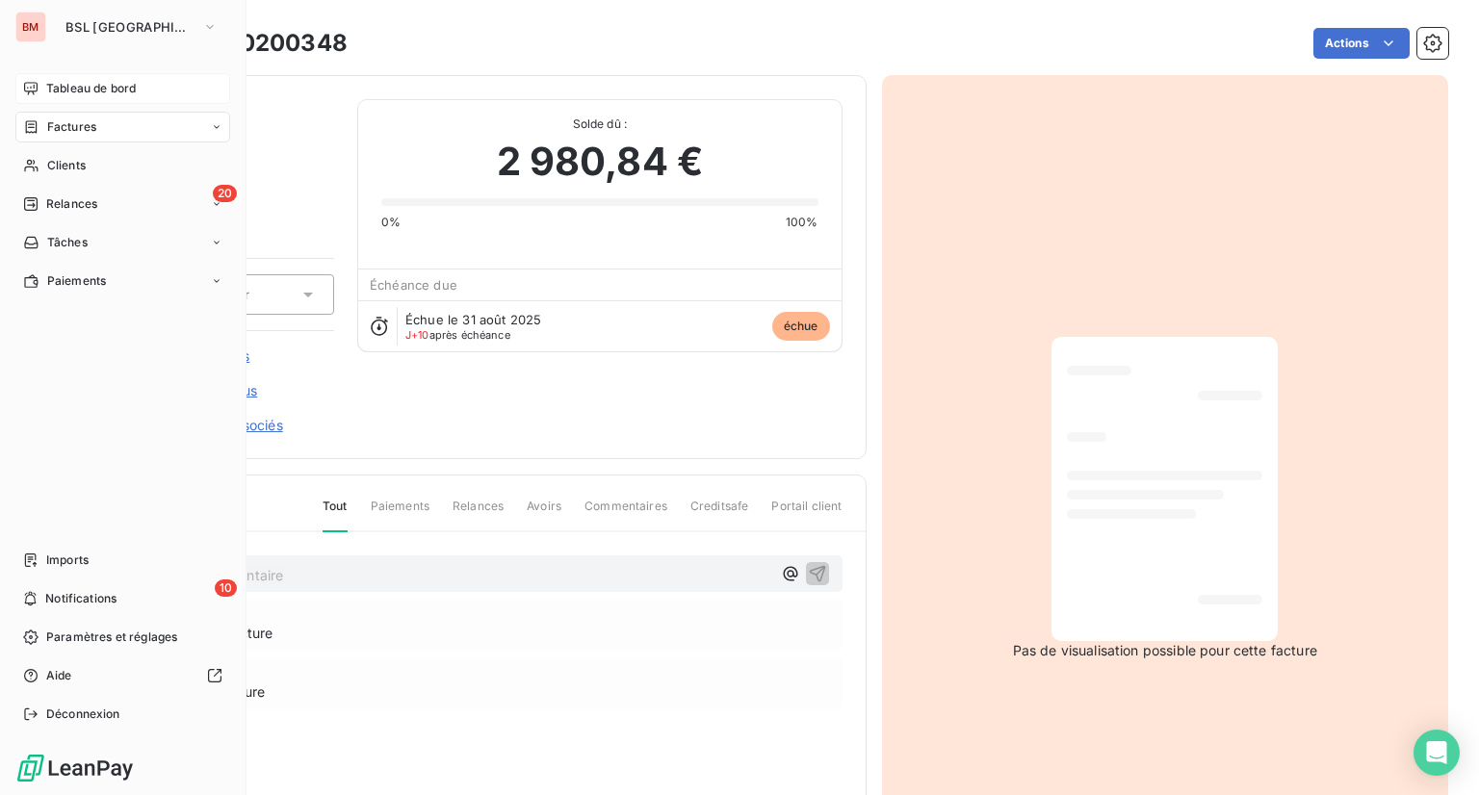
click at [78, 90] on span "Tableau de bord" at bounding box center [91, 88] width 90 height 17
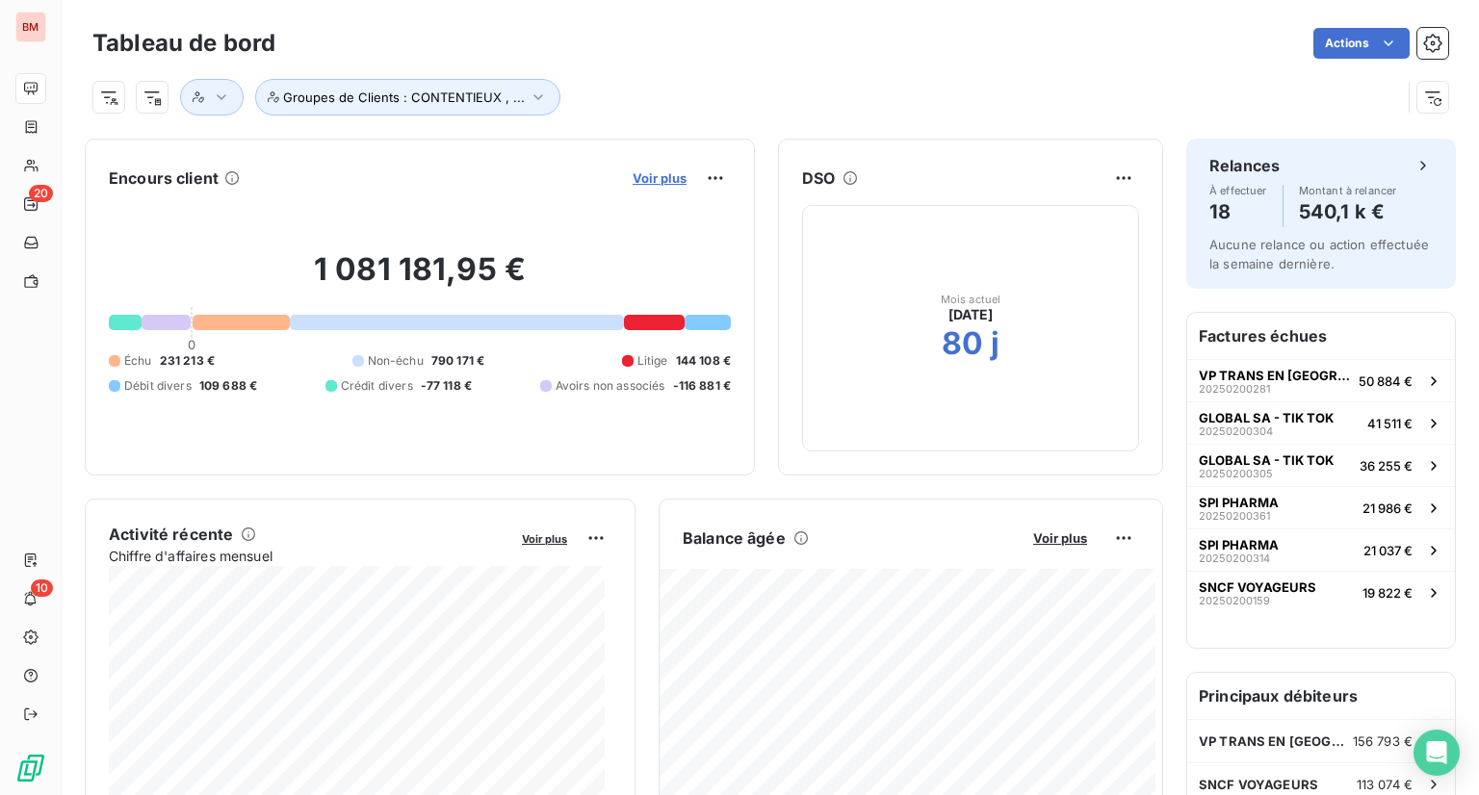
click at [633, 170] on span "Voir plus" at bounding box center [660, 177] width 54 height 15
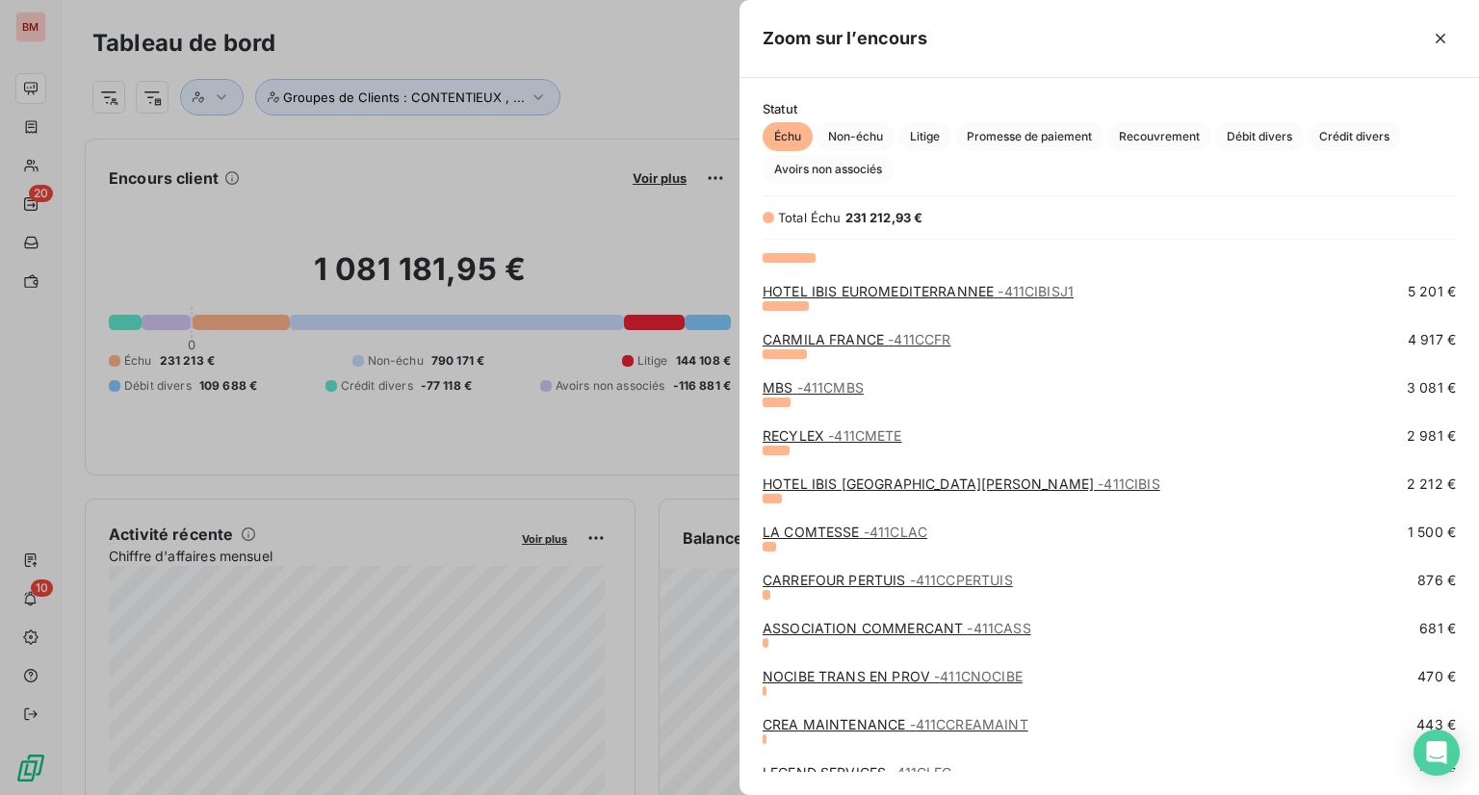
scroll to position [417, 0]
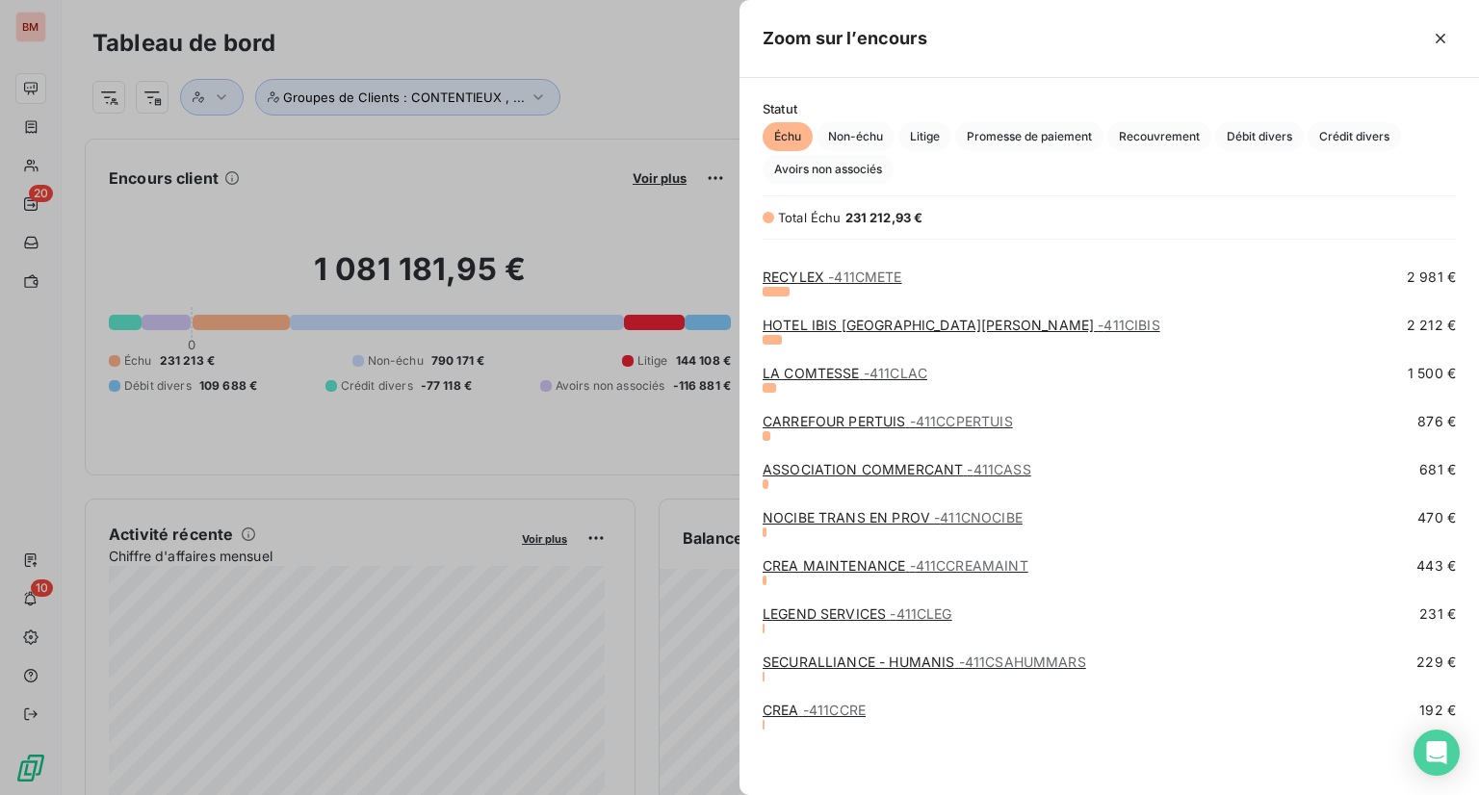
drag, startPoint x: 586, startPoint y: 105, endPoint x: 222, endPoint y: 105, distance: 364.0
click at [587, 105] on div at bounding box center [739, 397] width 1479 height 795
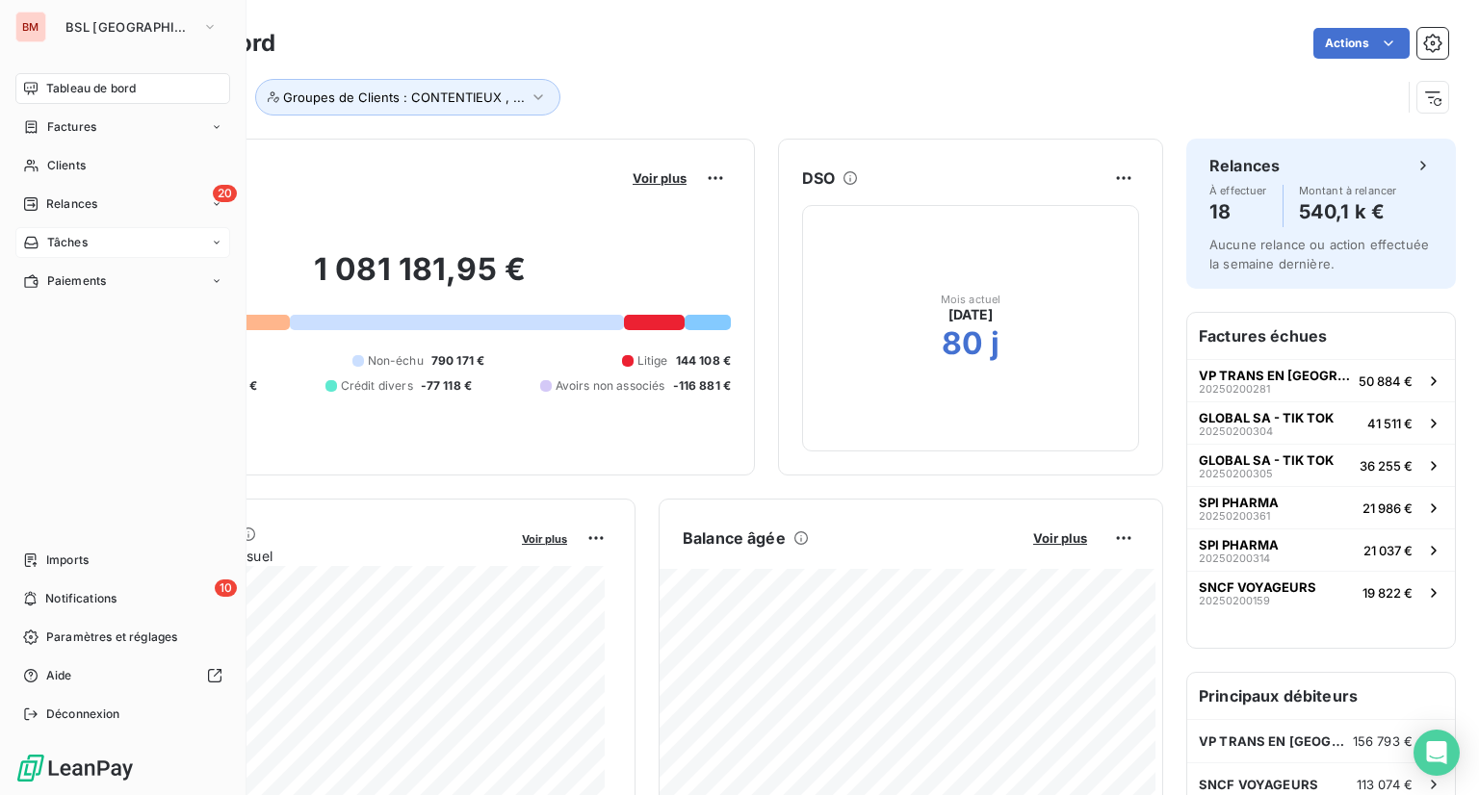
click at [81, 248] on span "Tâches" at bounding box center [67, 242] width 40 height 17
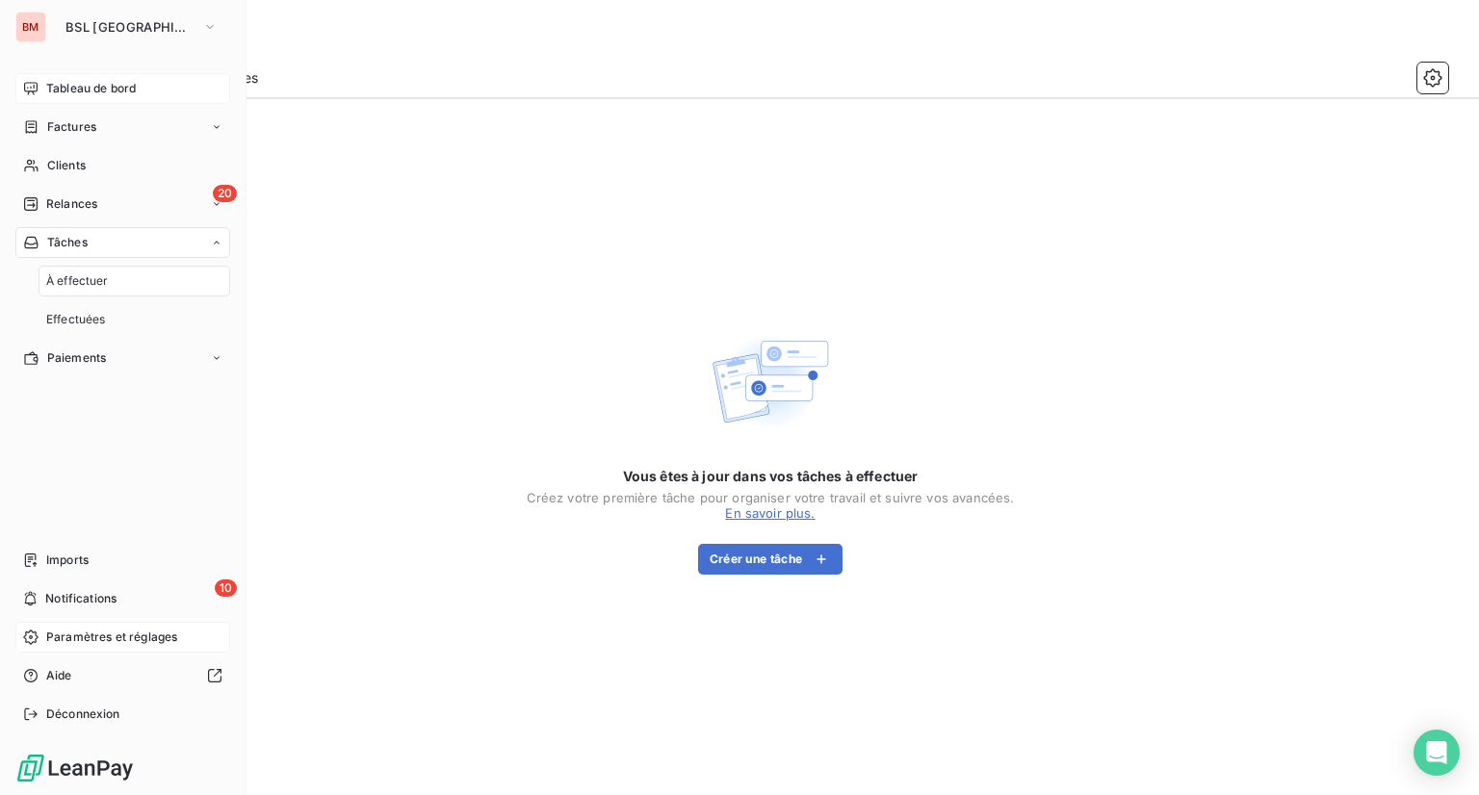
click at [112, 629] on span "Paramètres et réglages" at bounding box center [111, 637] width 131 height 17
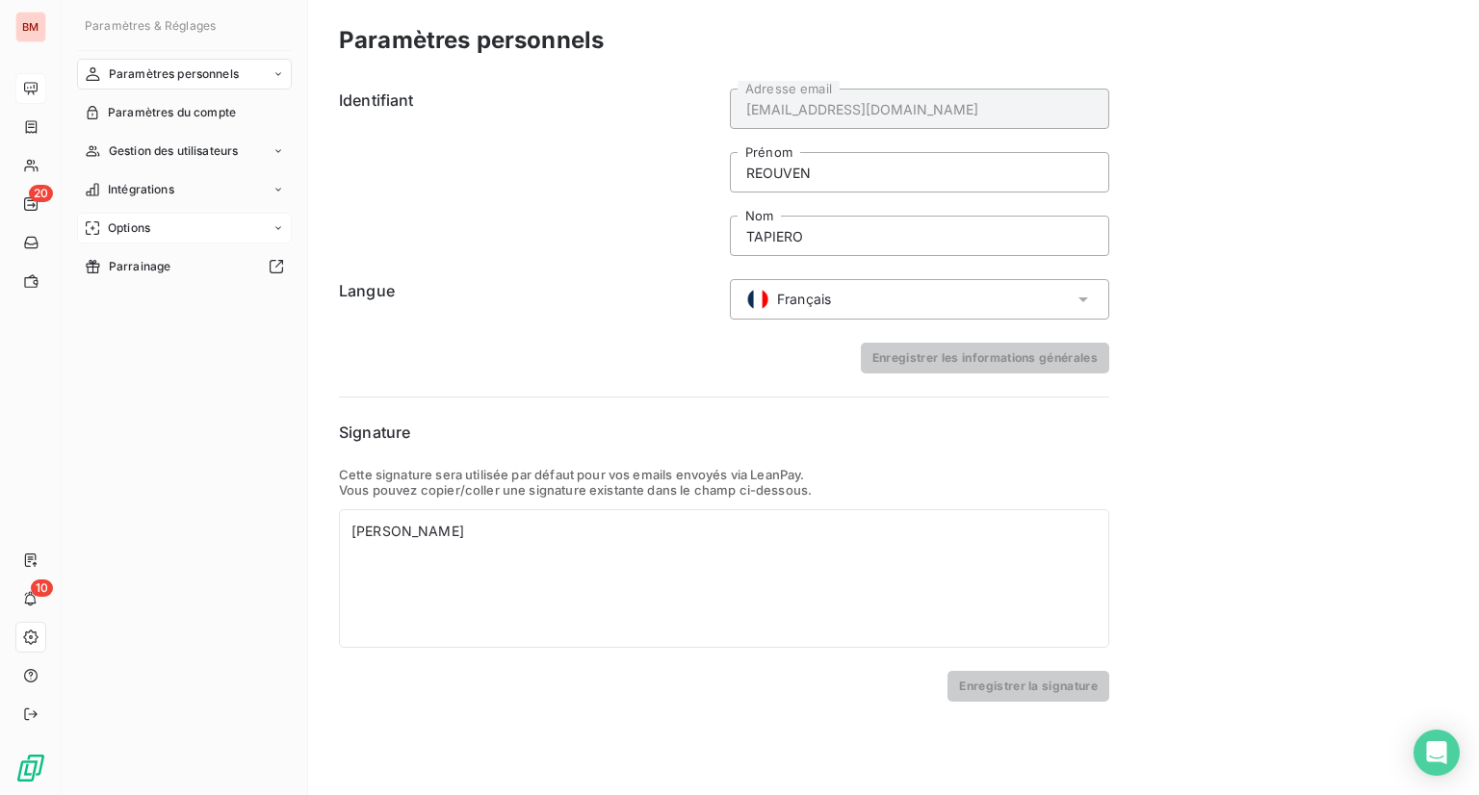
click at [173, 234] on div "Options" at bounding box center [184, 228] width 215 height 31
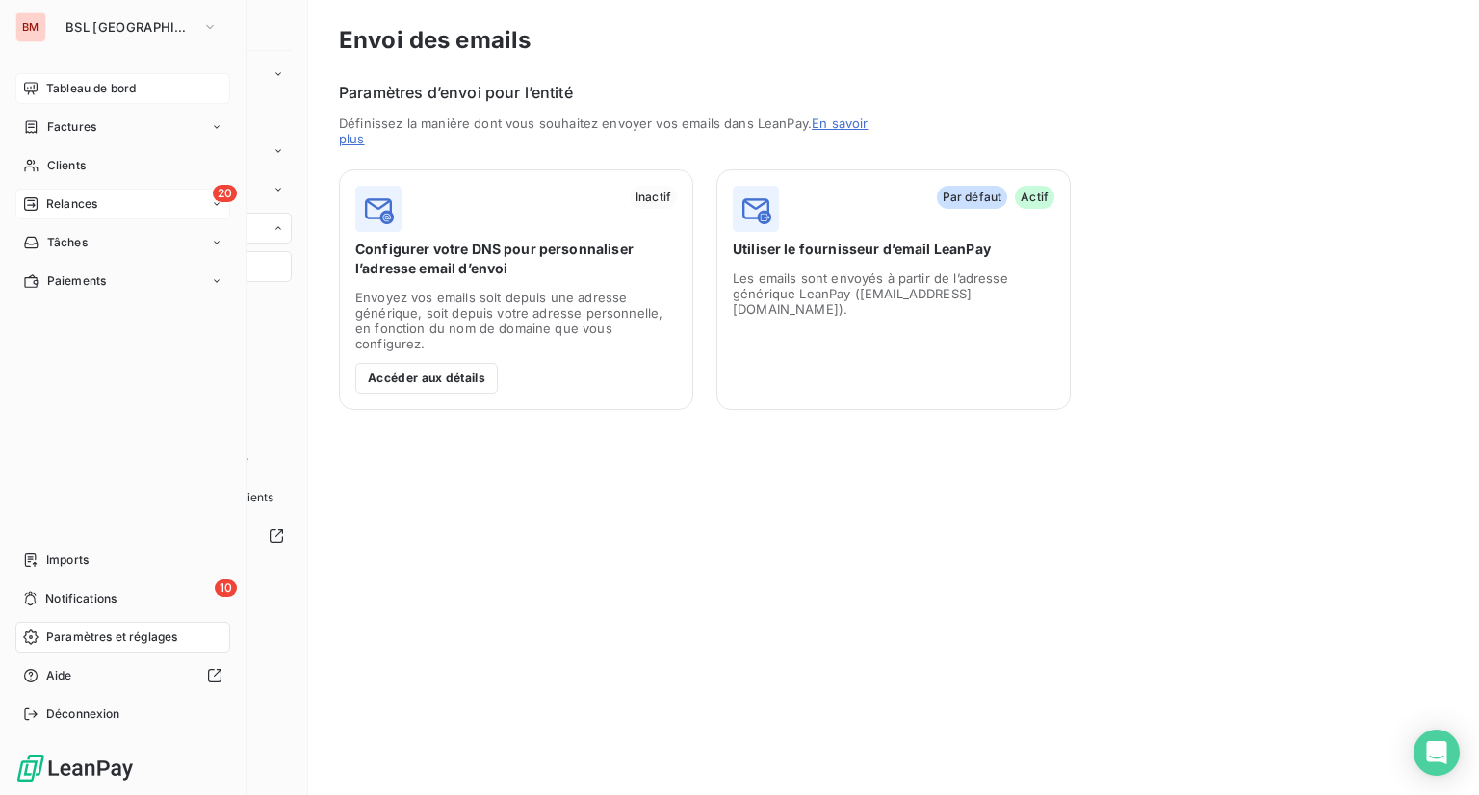
click at [102, 205] on div "20 Relances" at bounding box center [122, 204] width 215 height 31
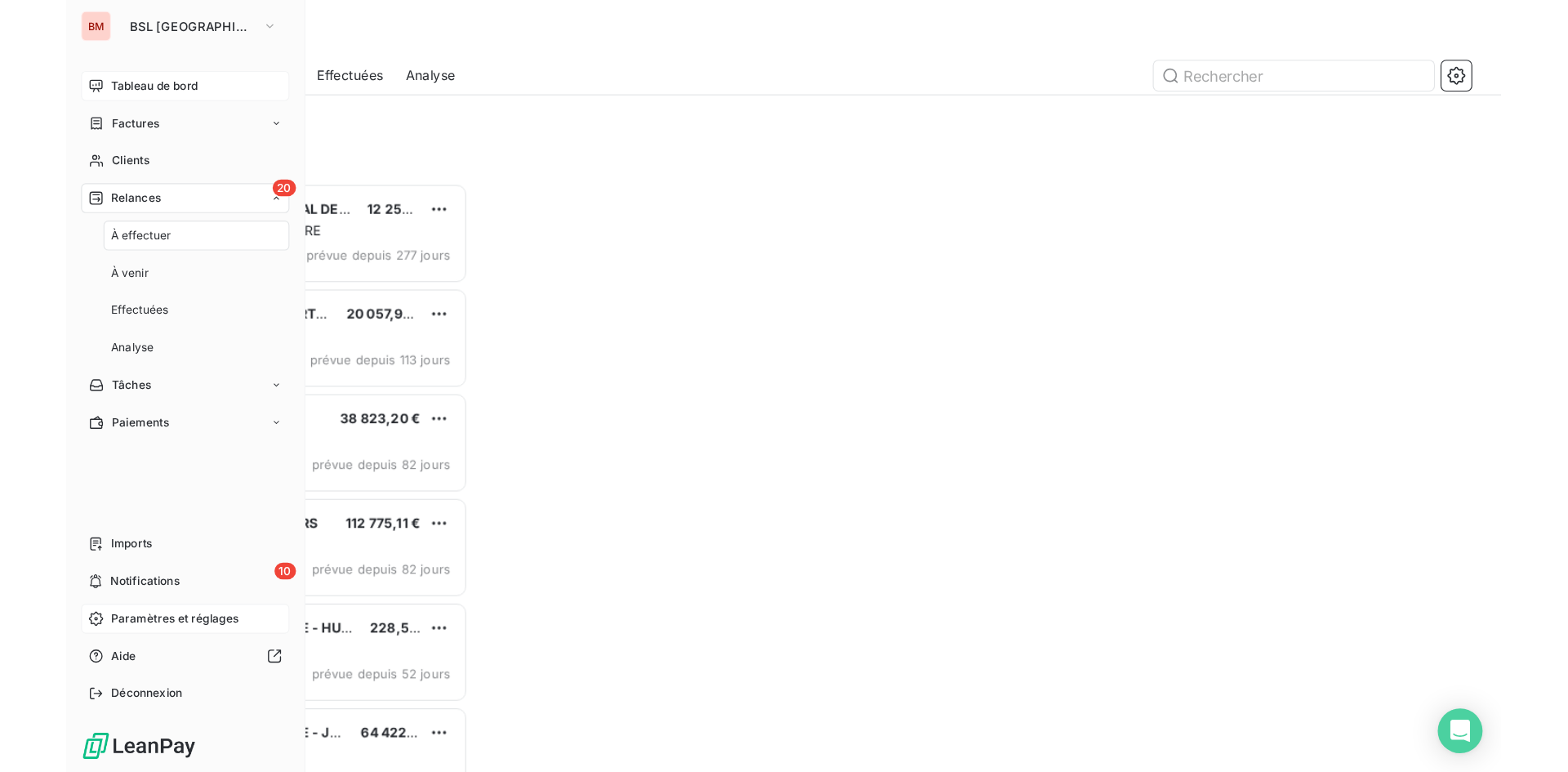
scroll to position [501, 259]
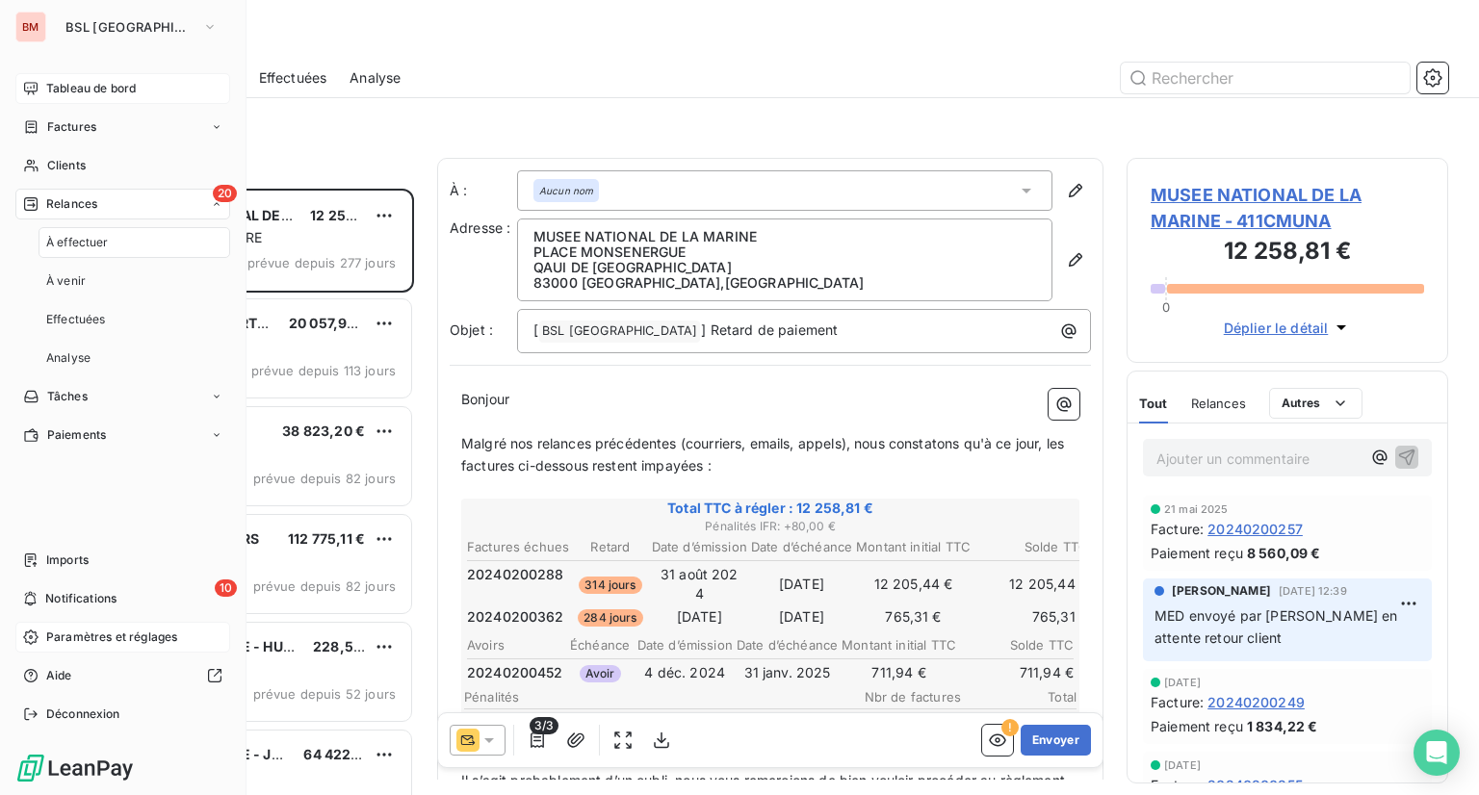
click at [116, 205] on div "20 Relances" at bounding box center [122, 204] width 215 height 31
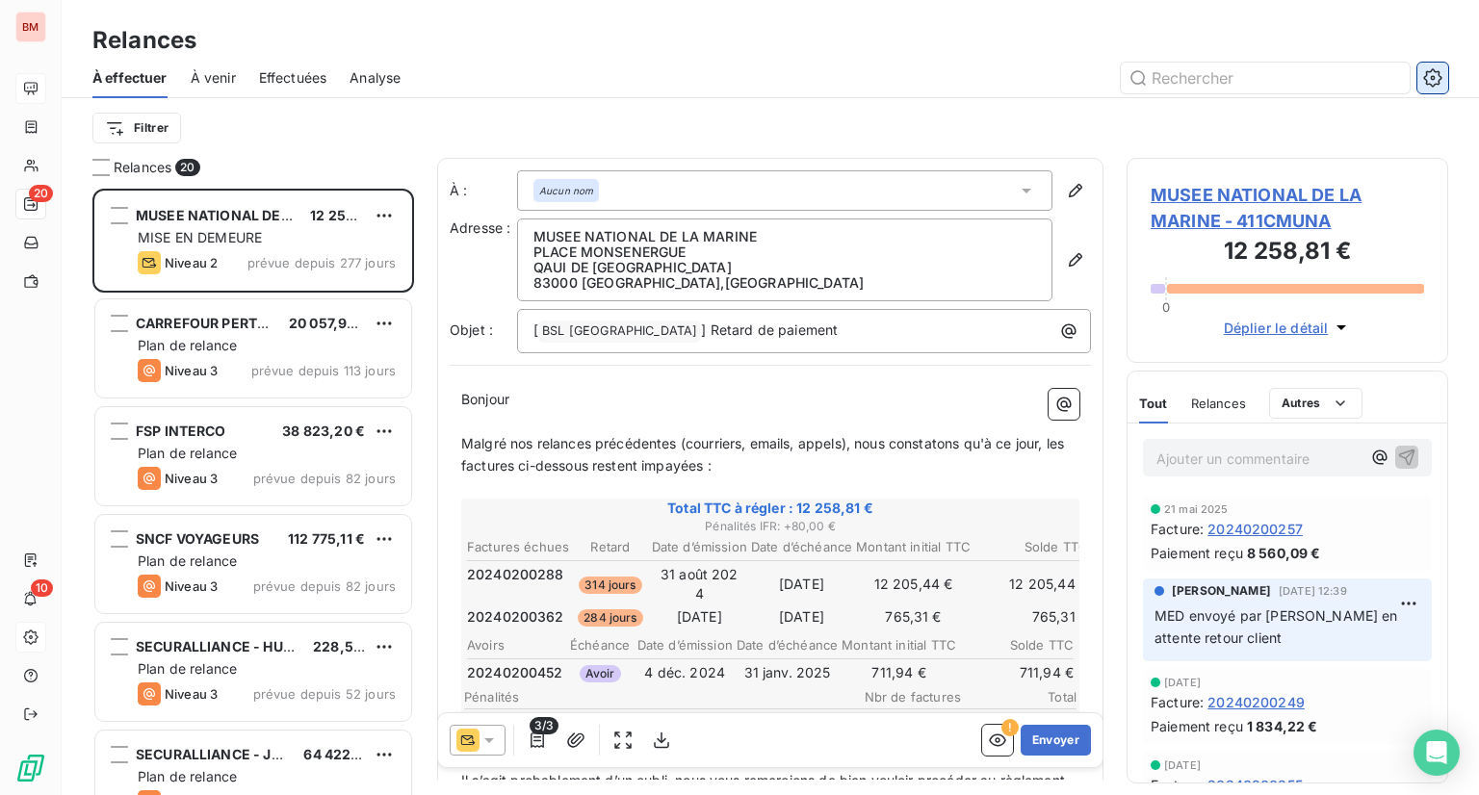
click at [1439, 75] on icon "button" at bounding box center [1432, 77] width 18 height 18
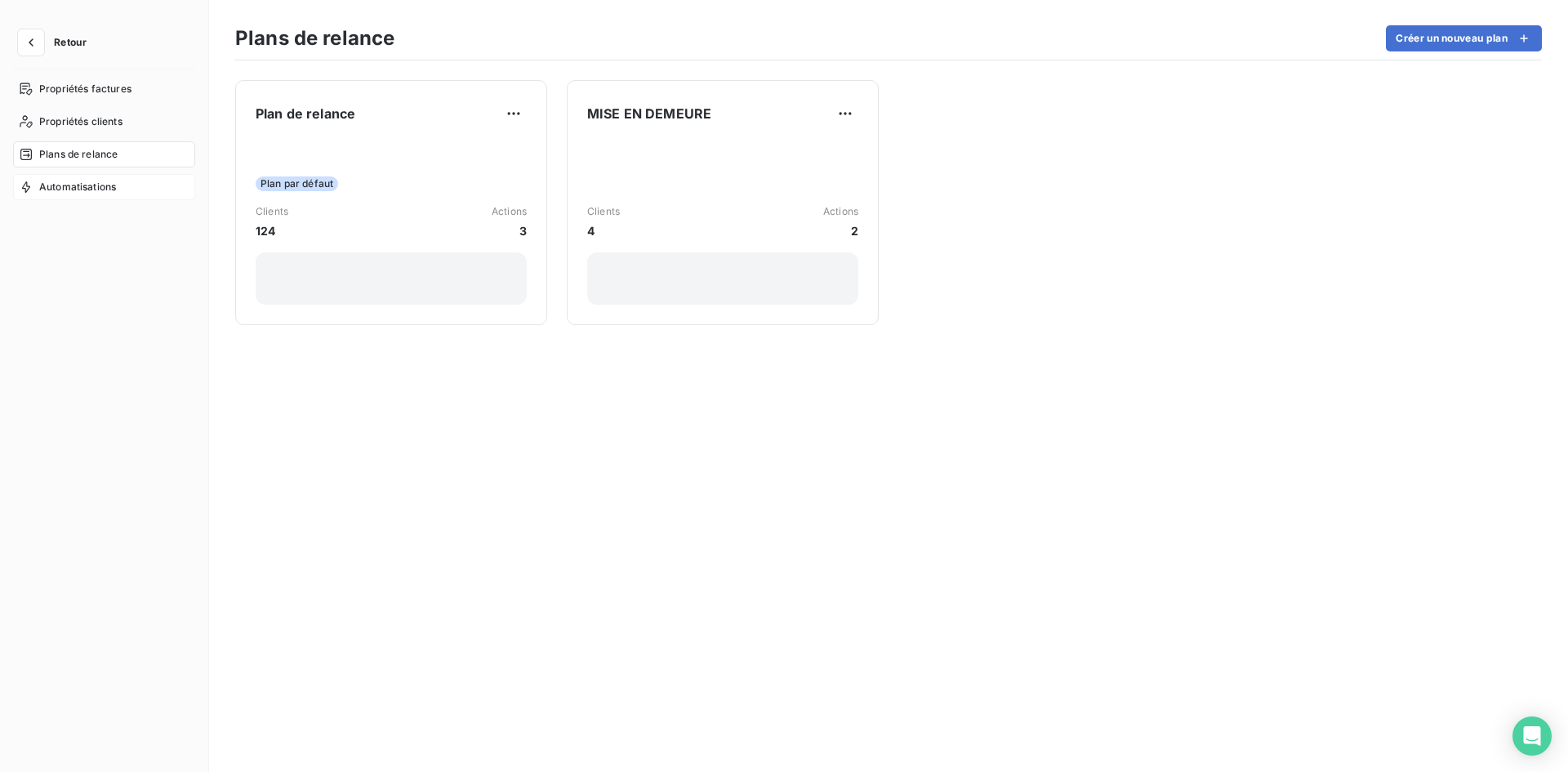
click at [99, 187] on span "Automatisations" at bounding box center [77, 187] width 77 height 14
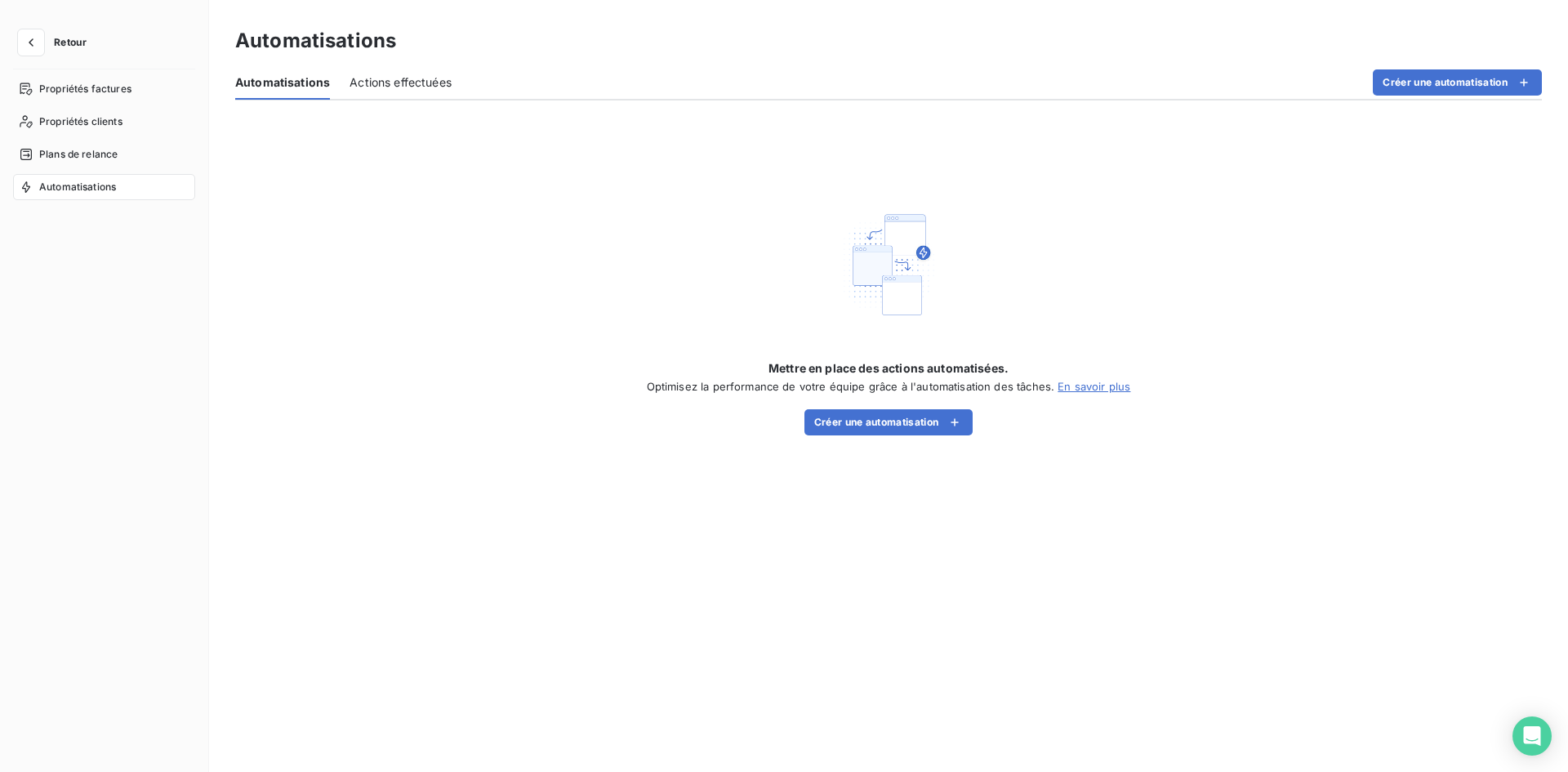
click at [393, 84] on span "Actions effectuées" at bounding box center [400, 82] width 102 height 16
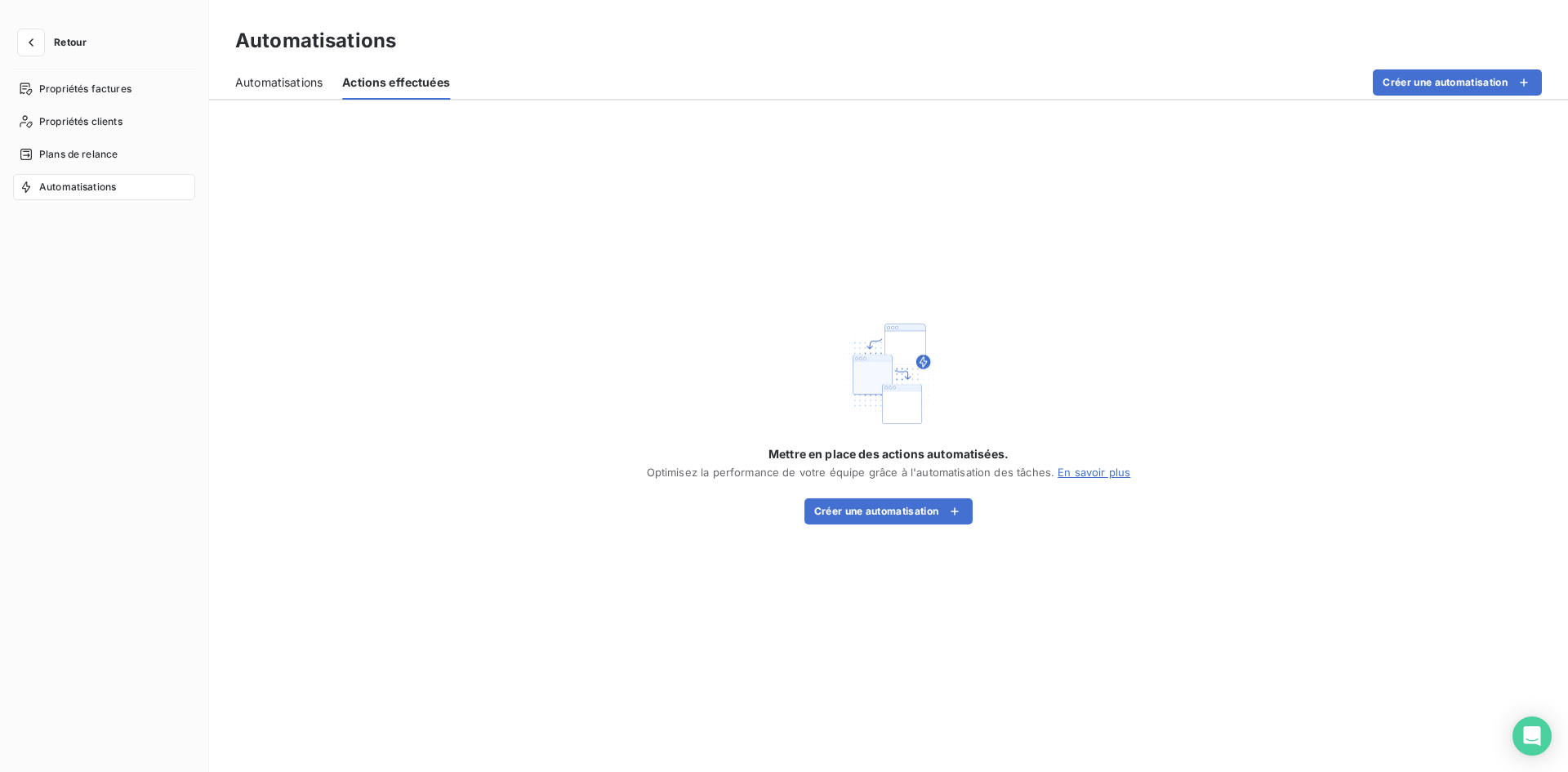
click at [298, 83] on span "Automatisations" at bounding box center [278, 82] width 87 height 16
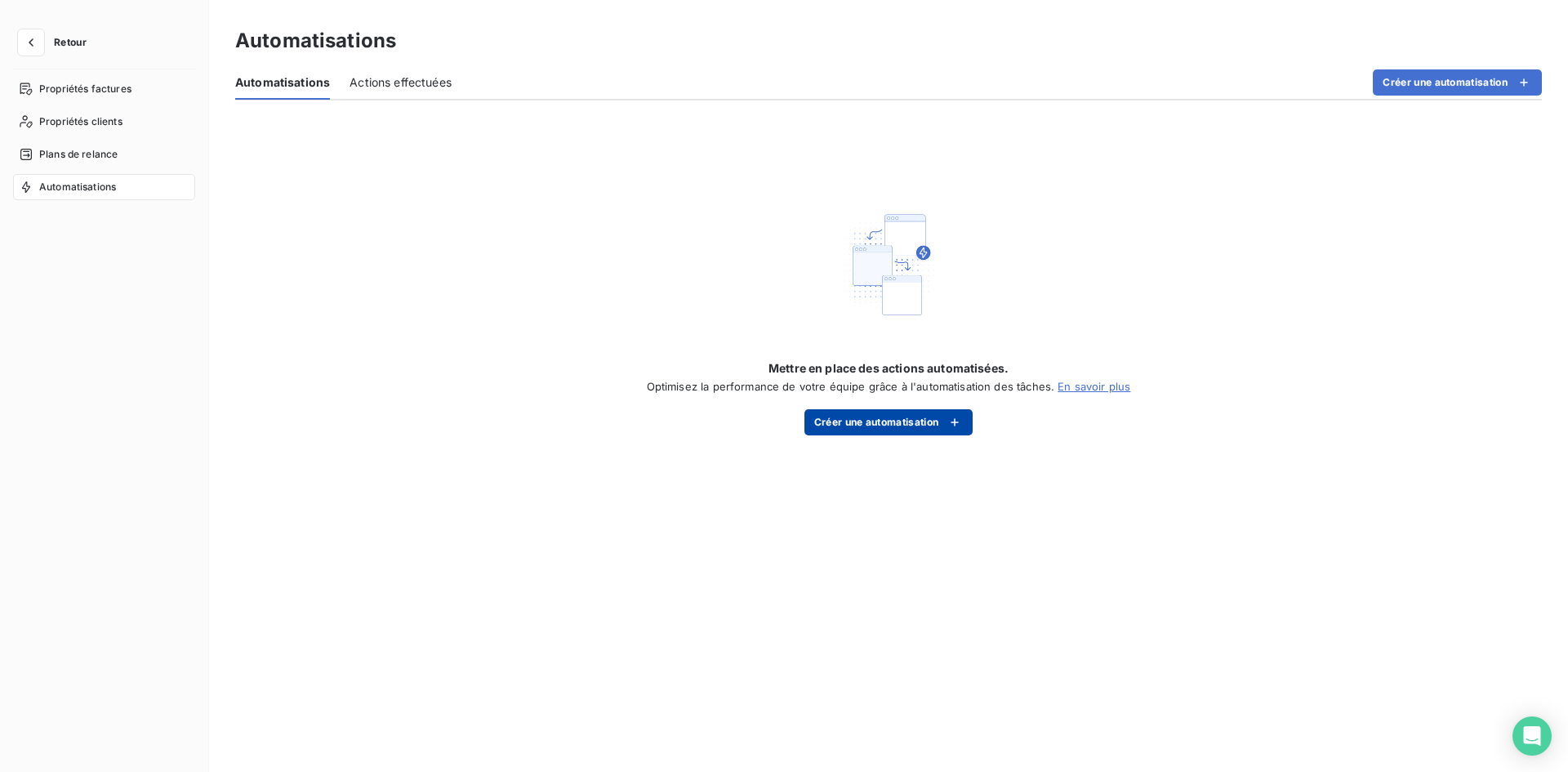
click at [896, 427] on button "Créer une automatisation" at bounding box center [888, 422] width 169 height 26
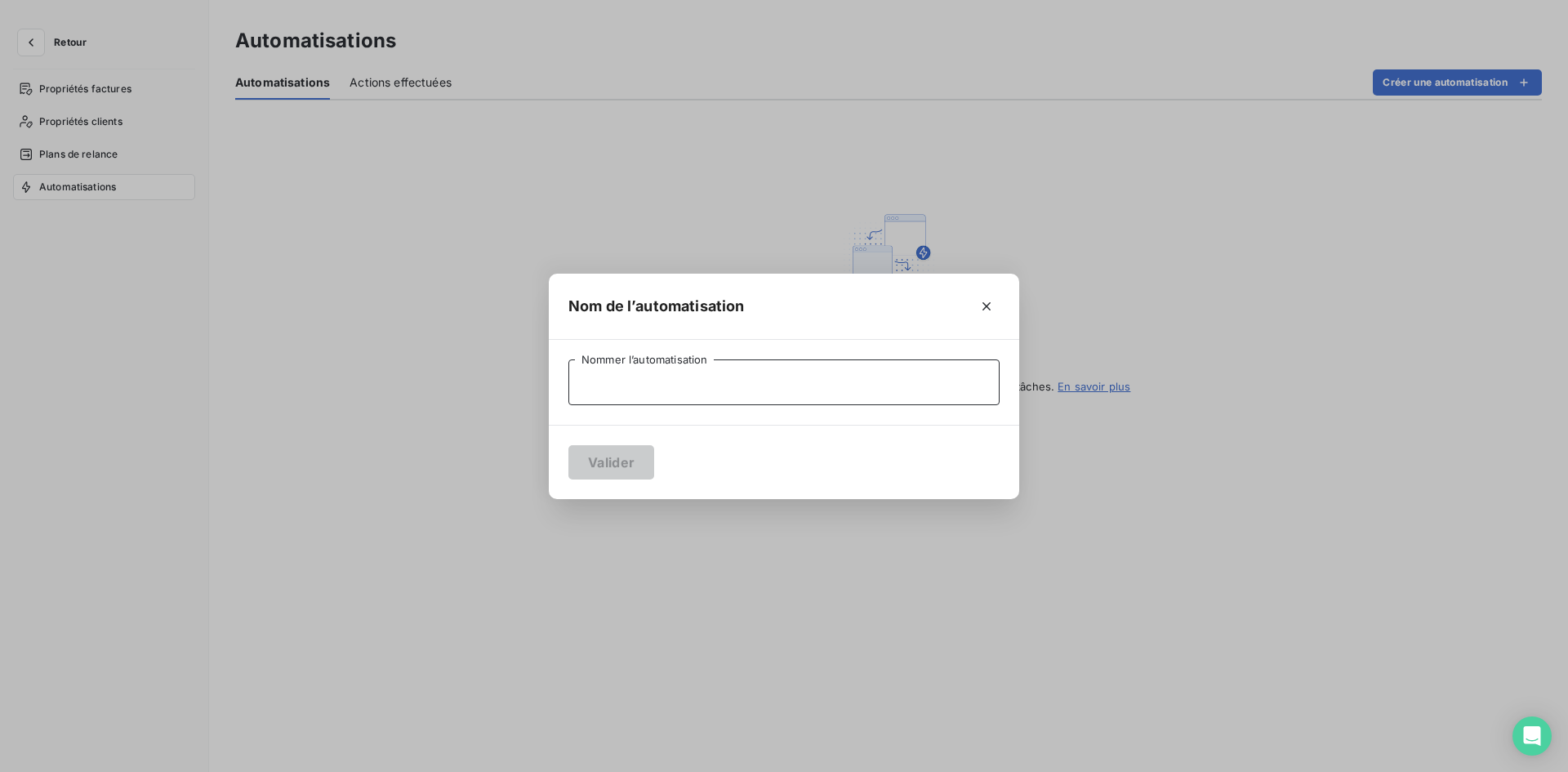
click at [710, 375] on input "Nommer l’automatisation" at bounding box center [784, 383] width 431 height 46
click at [984, 306] on icon "button" at bounding box center [986, 305] width 16 height 16
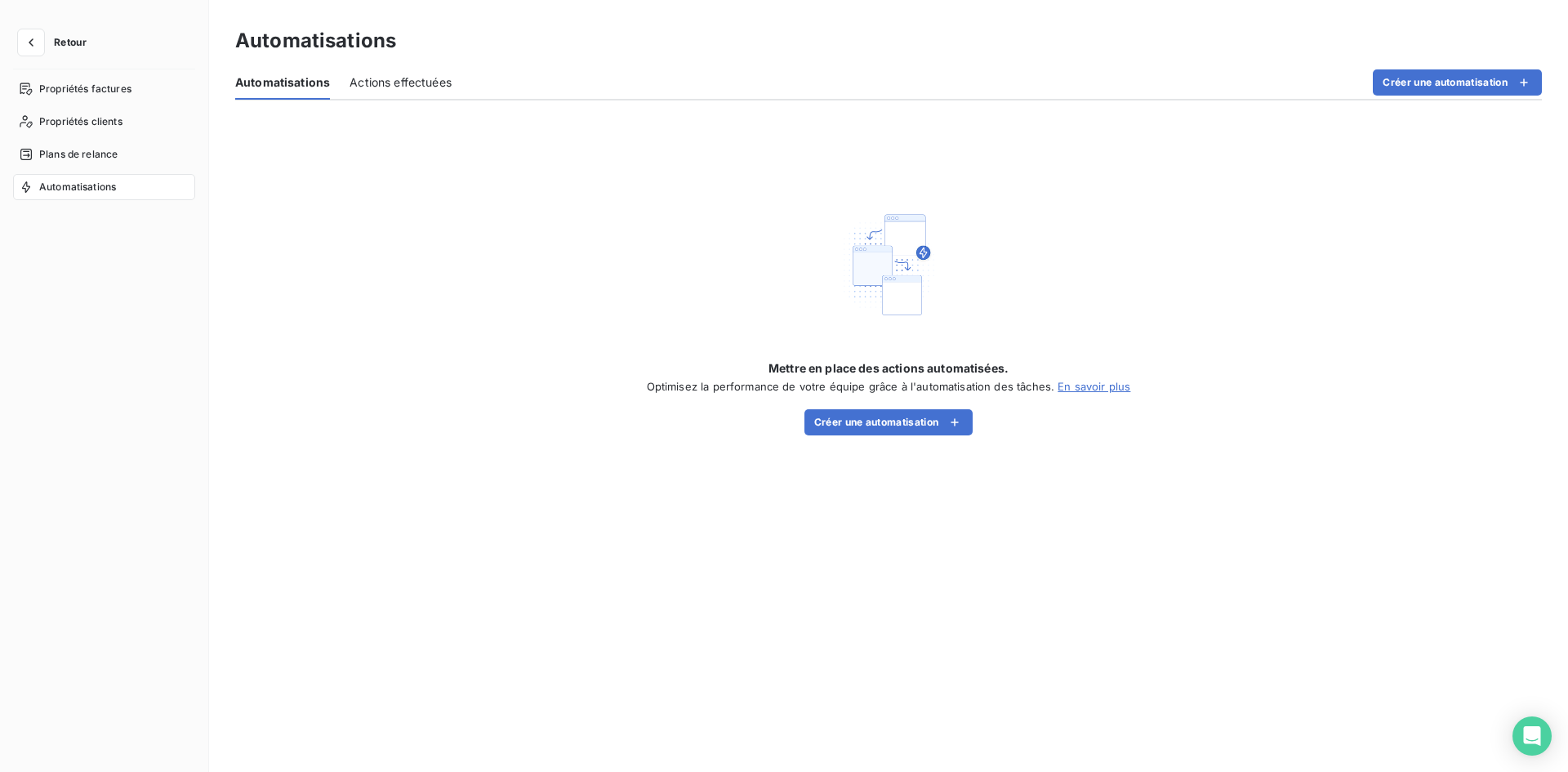
click at [400, 92] on div "Actions effectuées" at bounding box center [400, 82] width 102 height 34
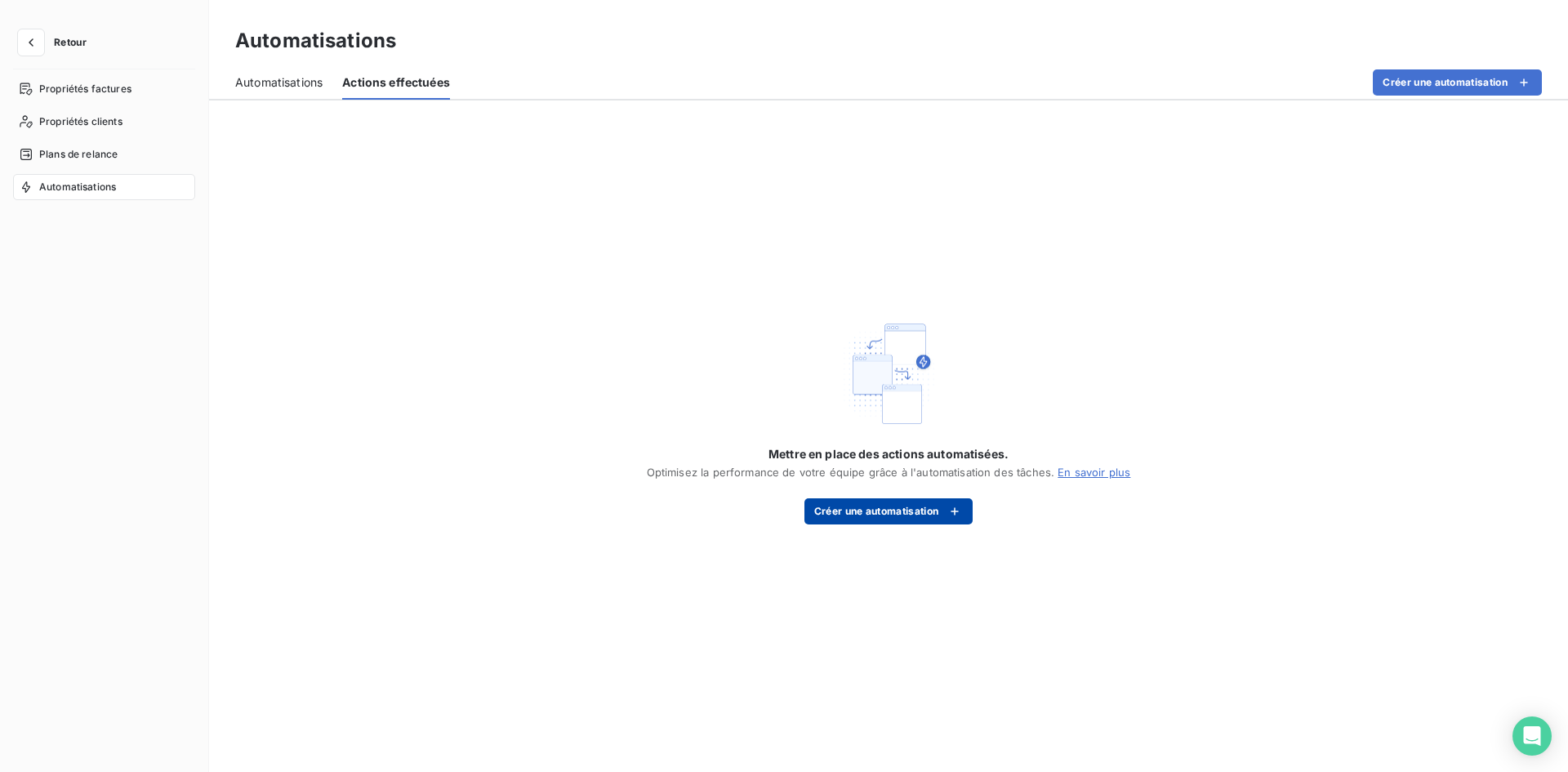
click at [908, 521] on button "Créer une automatisation" at bounding box center [888, 511] width 169 height 26
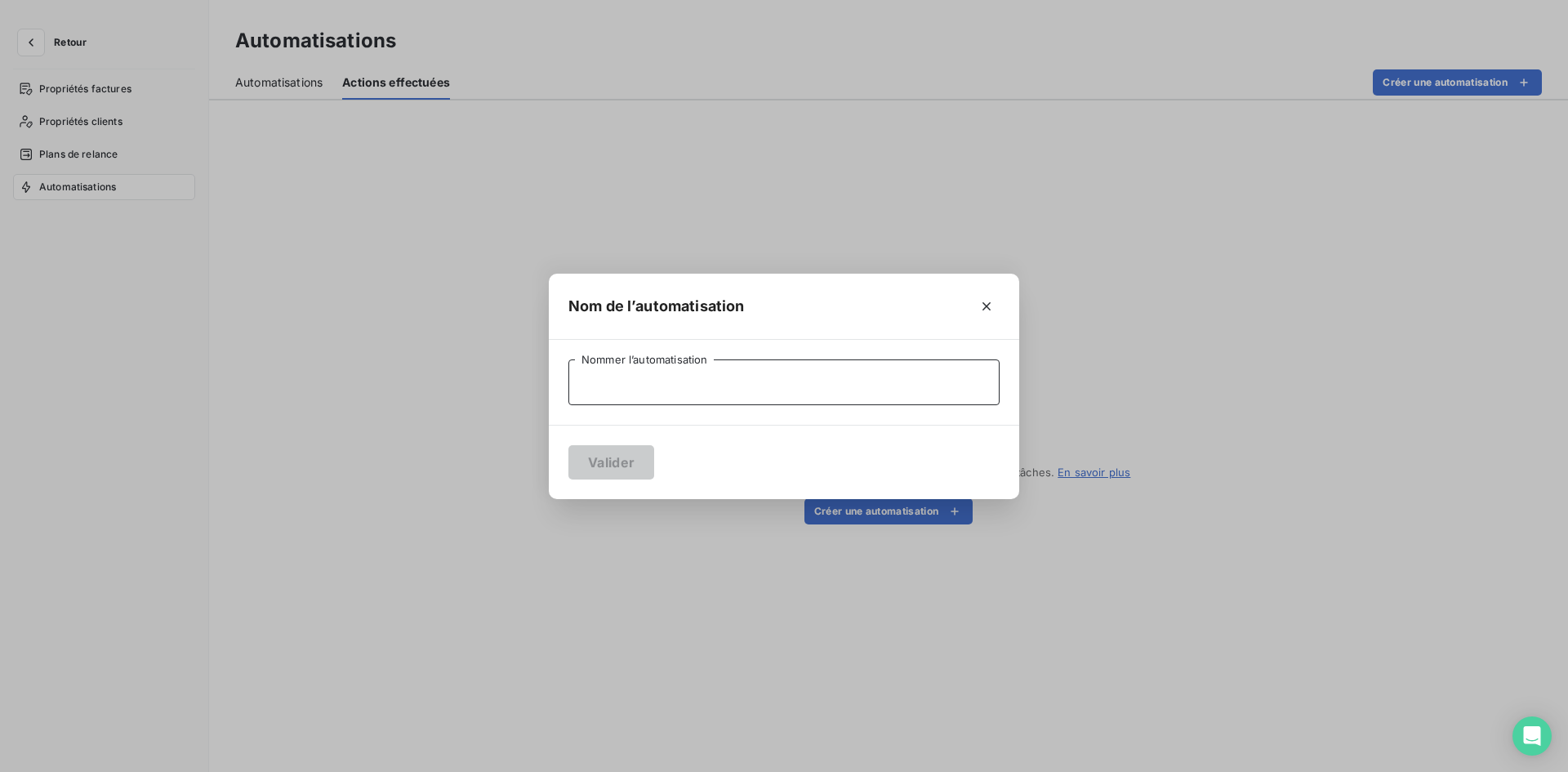
click at [677, 389] on input "Nommer l’automatisation" at bounding box center [784, 383] width 431 height 46
click at [984, 303] on icon "button" at bounding box center [986, 306] width 8 height 8
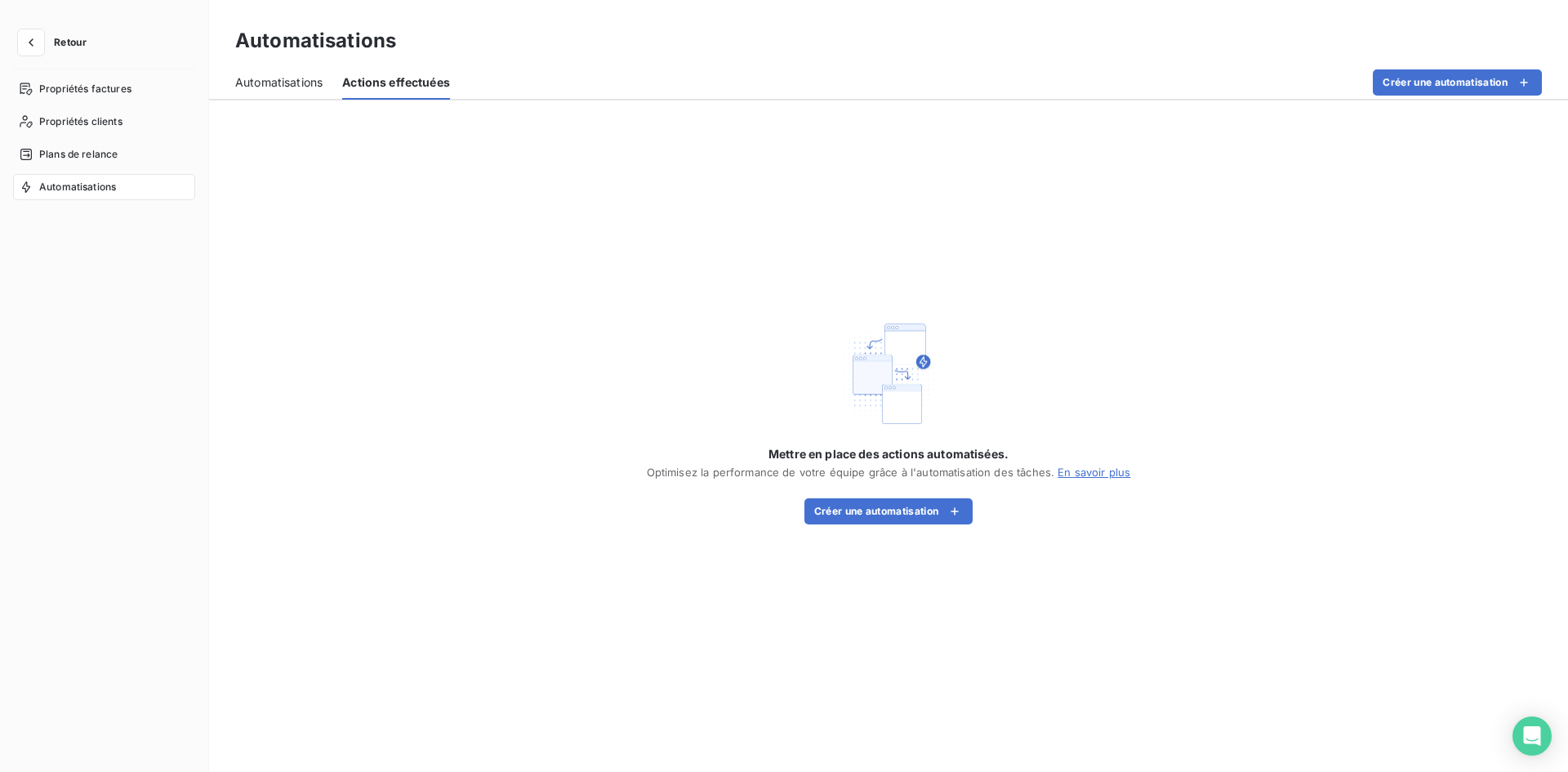
click at [296, 83] on span "Automatisations" at bounding box center [278, 82] width 87 height 16
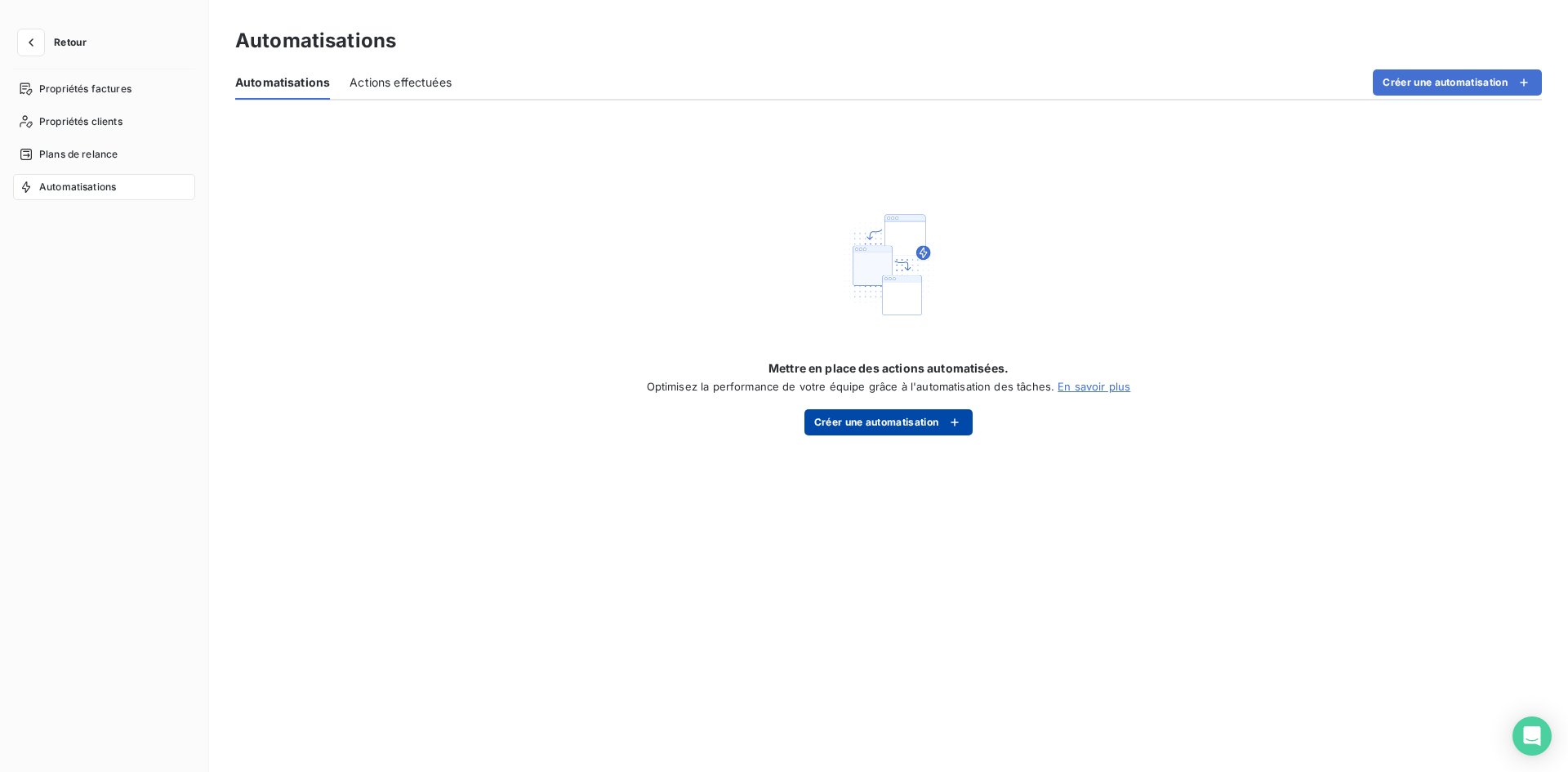
click at [891, 428] on button "Créer une automatisation" at bounding box center [888, 422] width 169 height 26
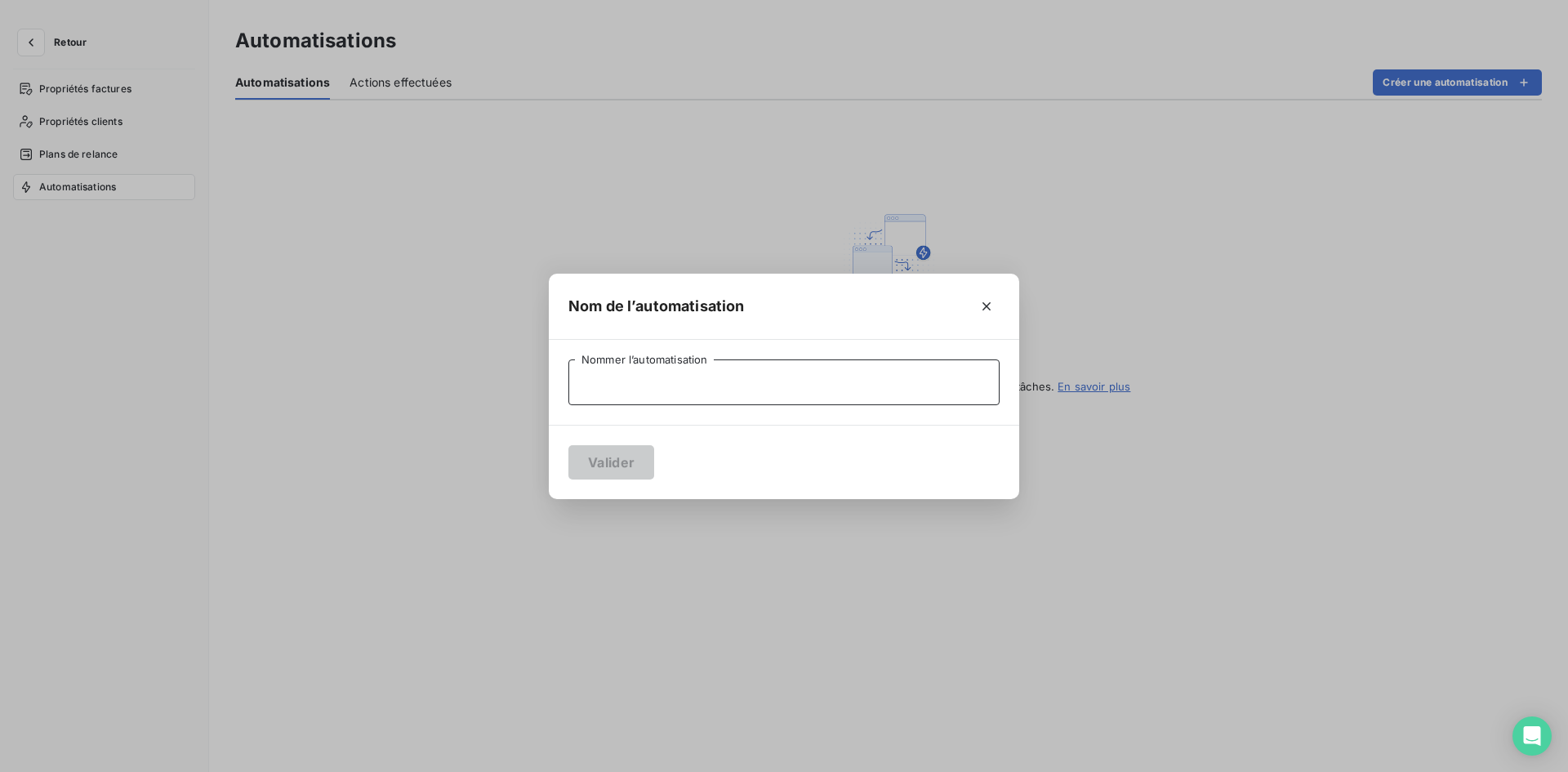
click at [716, 383] on input "Nommer l’automatisation" at bounding box center [784, 383] width 431 height 46
type input "relance automatique"
click at [615, 455] on button "Valider" at bounding box center [611, 462] width 86 height 34
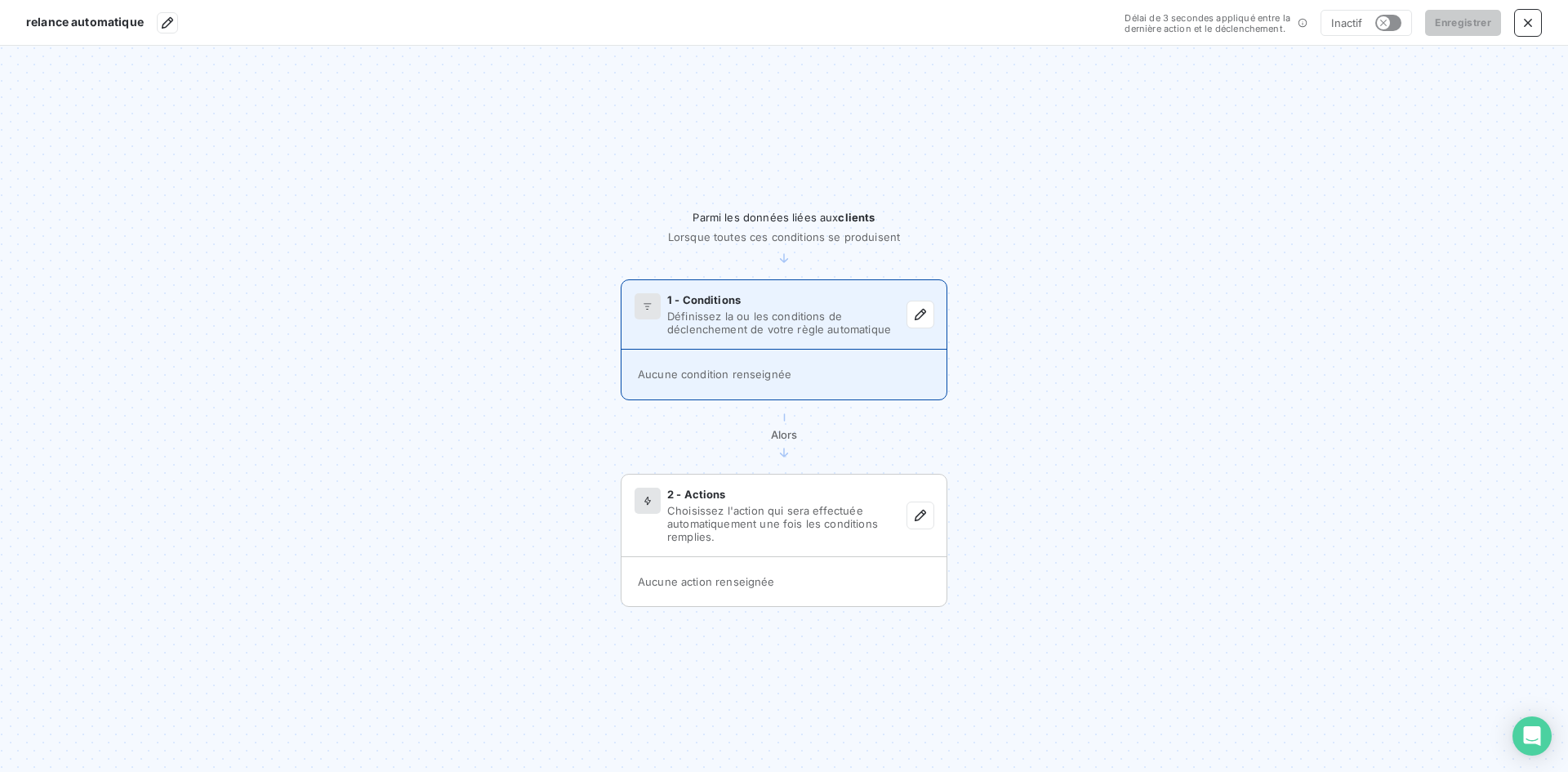
click at [827, 363] on div "Aucune condition renseignée" at bounding box center [784, 374] width 325 height 49
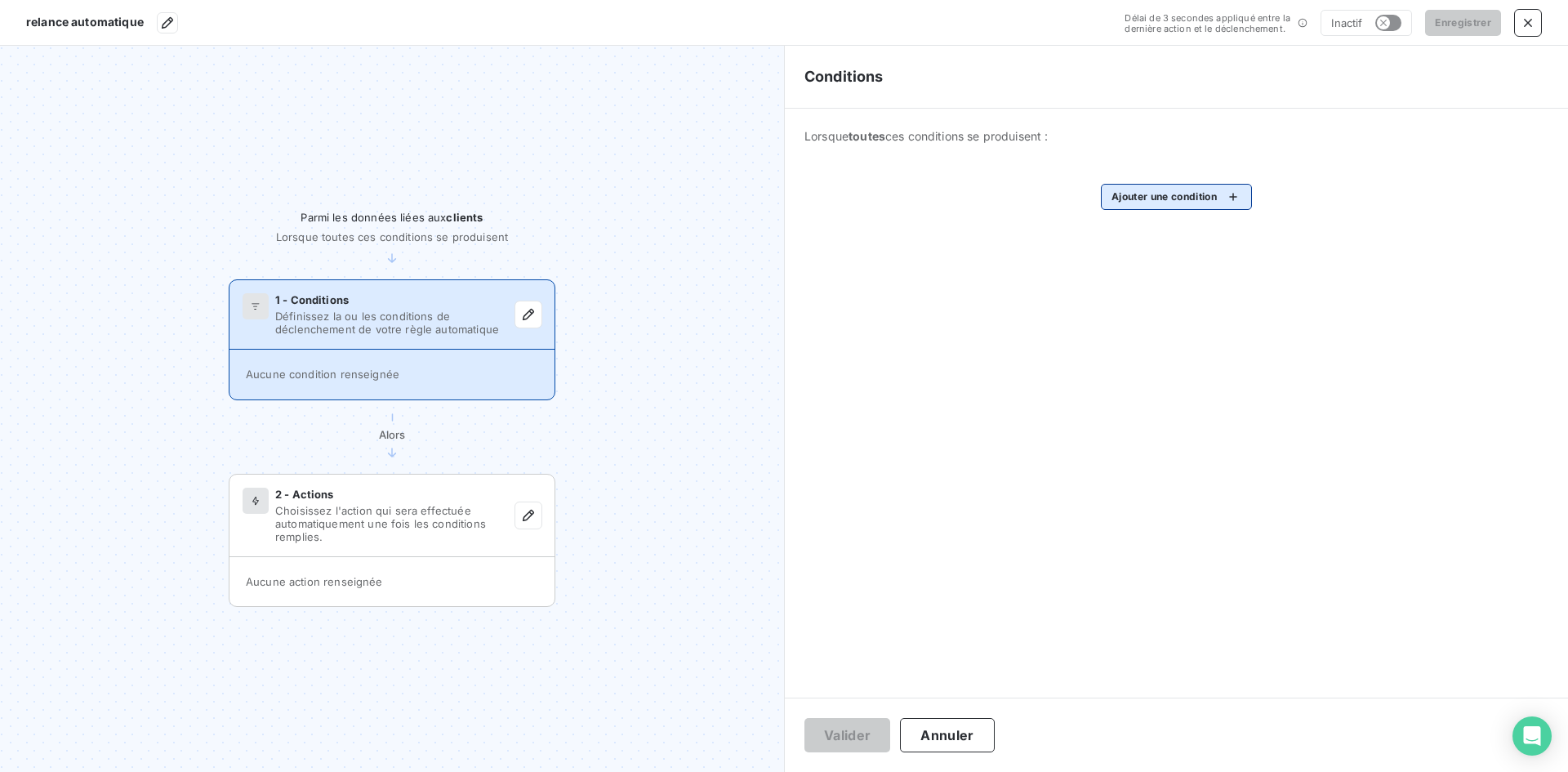
click at [1169, 195] on html "relance automatique Délai de 3 secondes appliqué entre la dernière action et le…" at bounding box center [784, 386] width 1568 height 772
click at [1187, 236] on input "Rechercher et sélectionner" at bounding box center [1225, 249] width 207 height 34
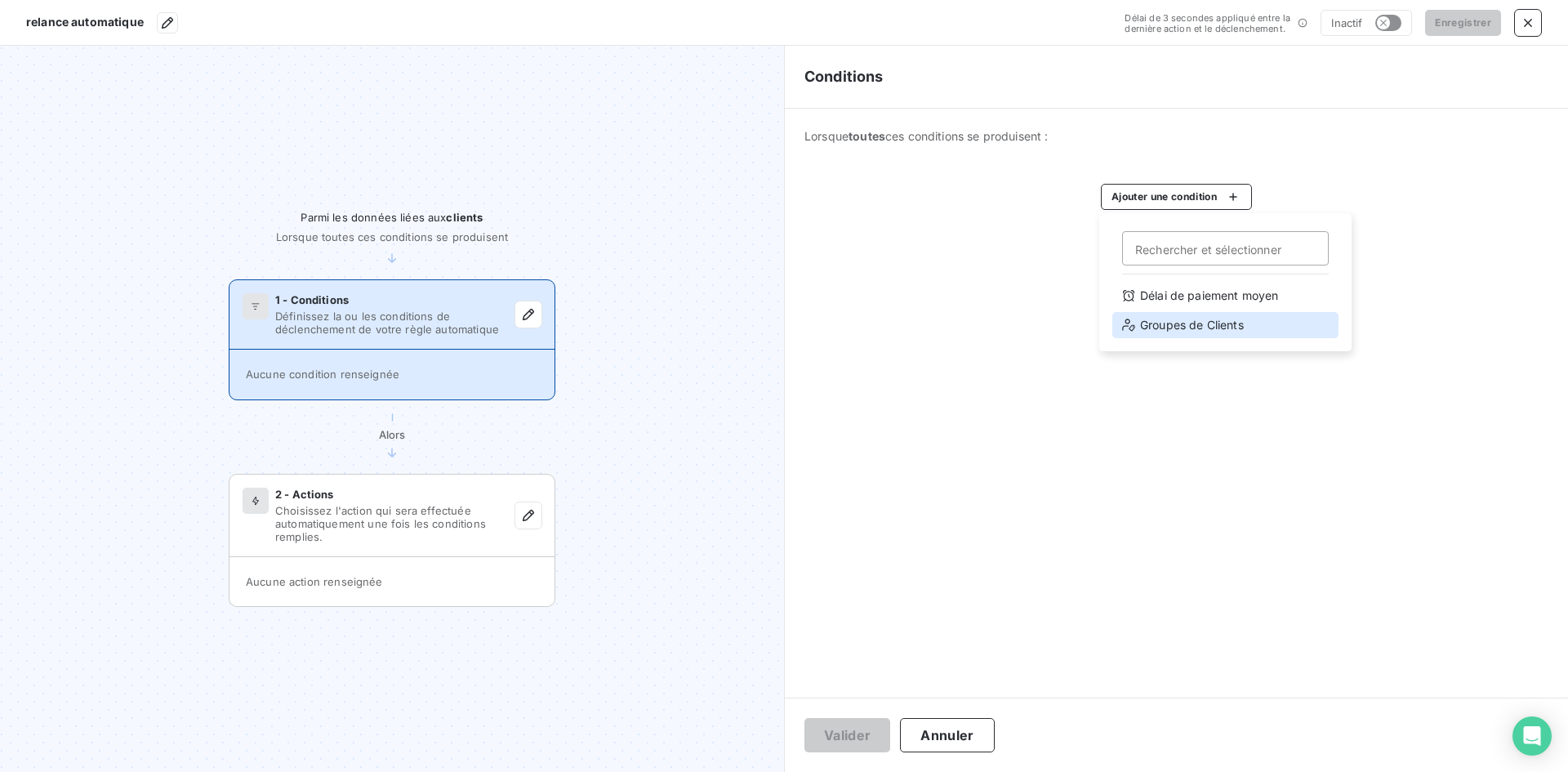
click at [1179, 320] on div "Groupes de Clients" at bounding box center [1225, 325] width 226 height 26
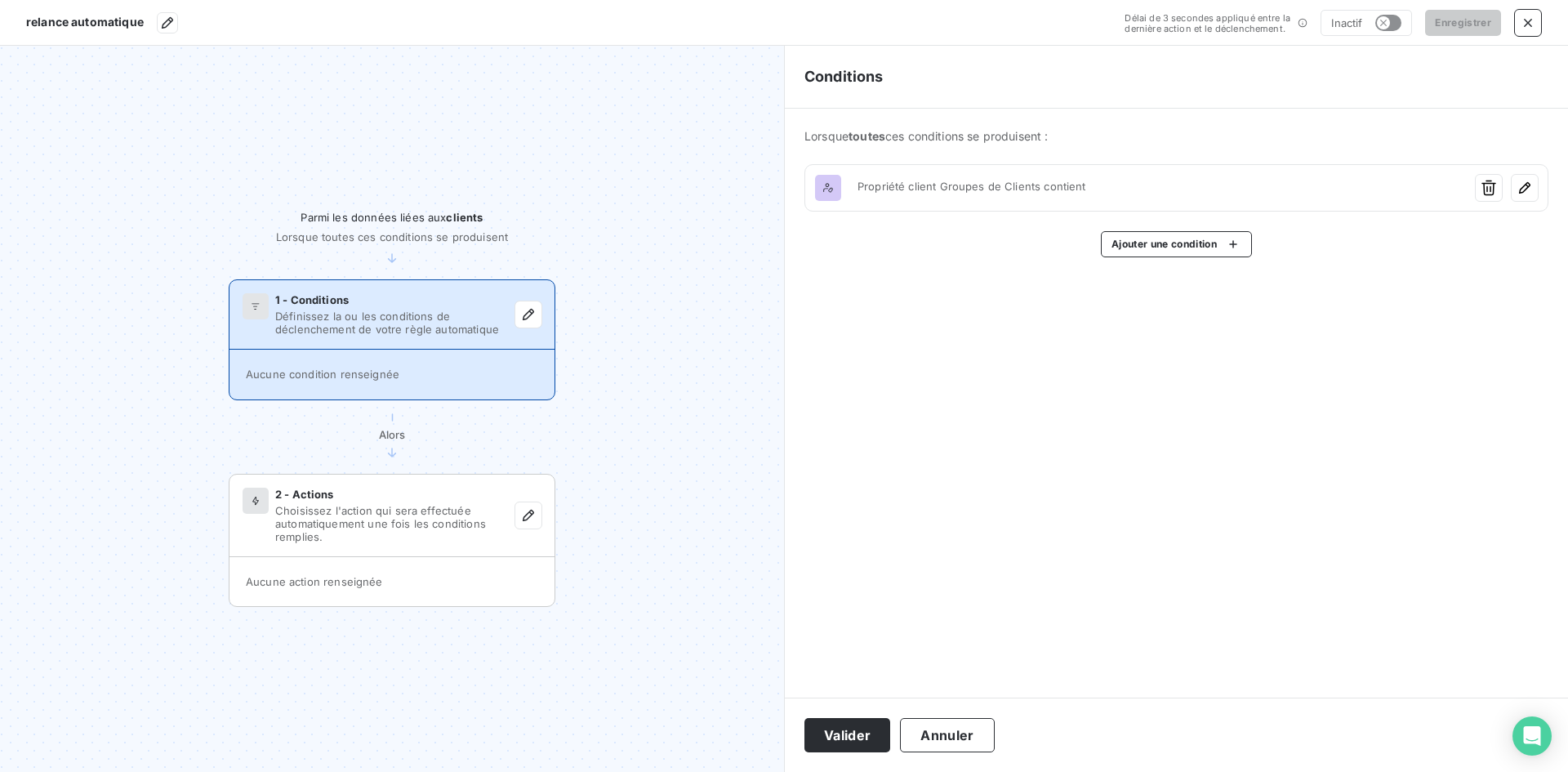
drag, startPoint x: 873, startPoint y: 265, endPoint x: 988, endPoint y: 238, distance: 118.1
click at [873, 265] on html "relance automatique Délai de 3 secondes appliqué entre la dernière action et le…" at bounding box center [784, 386] width 1568 height 772
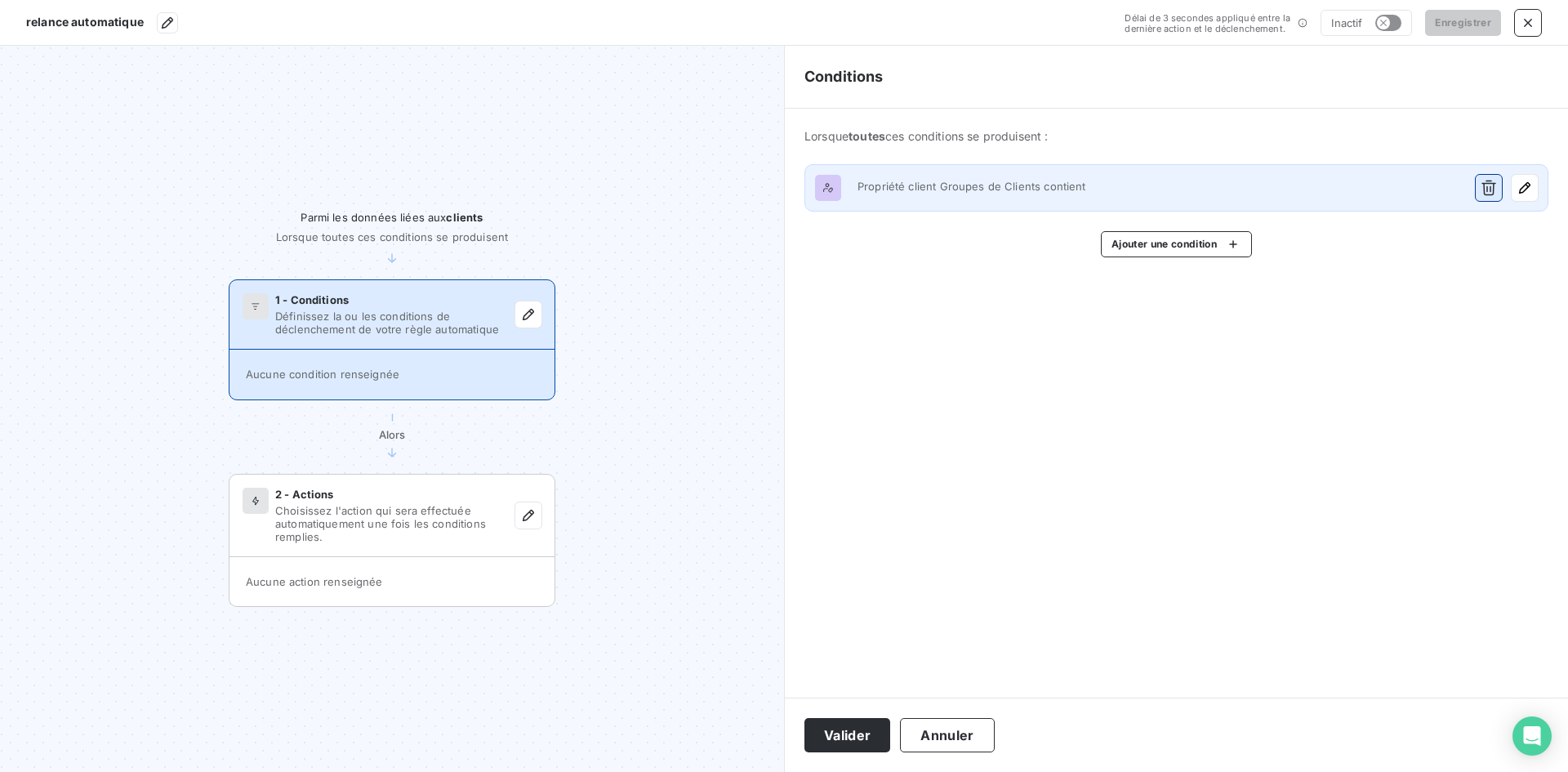
click at [1492, 189] on icon "button" at bounding box center [1488, 187] width 16 height 16
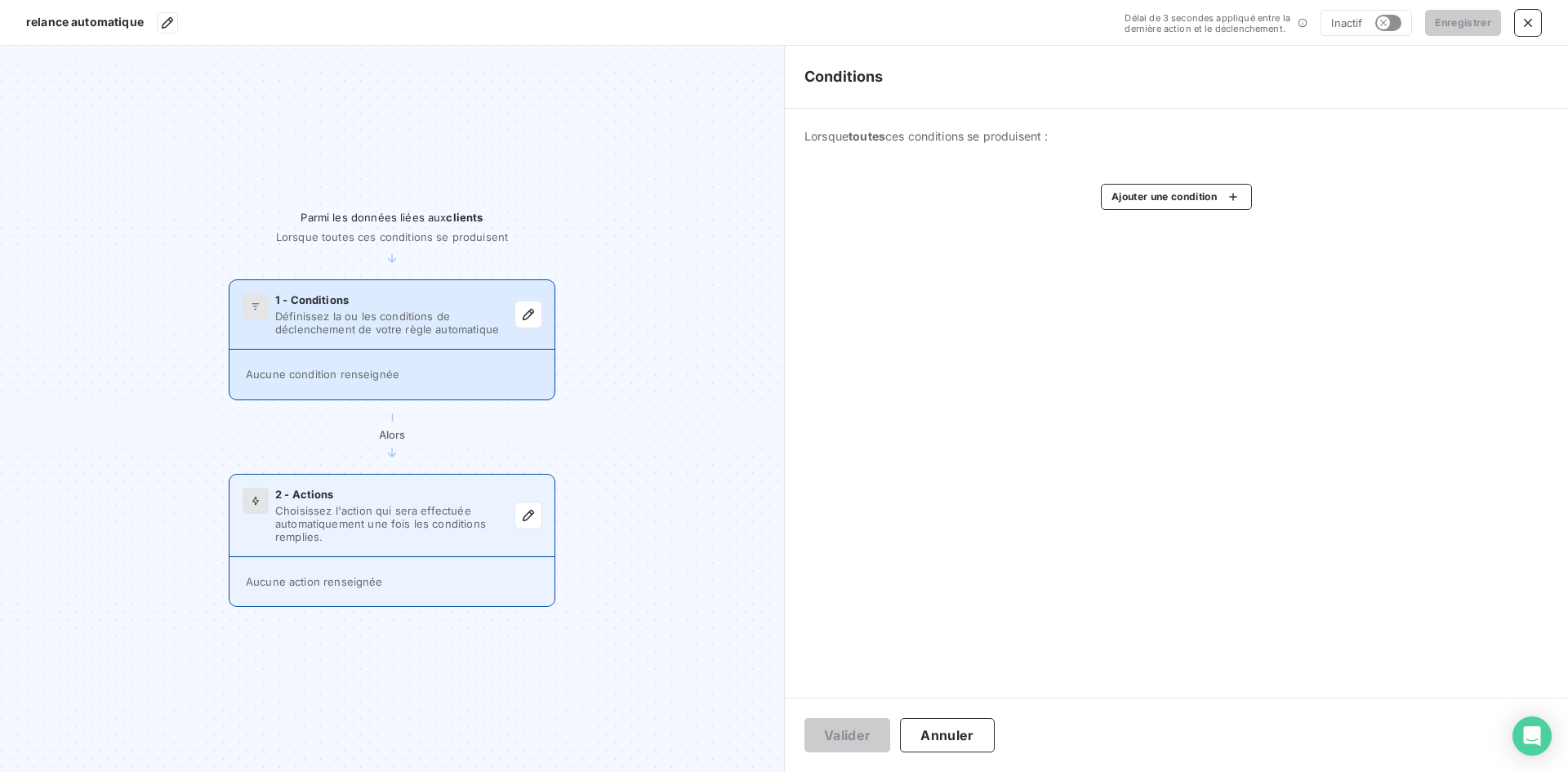
click at [364, 522] on span "Choisissez l'action qui sera effectuée automatiquement une fois les conditions …" at bounding box center [395, 523] width 240 height 39
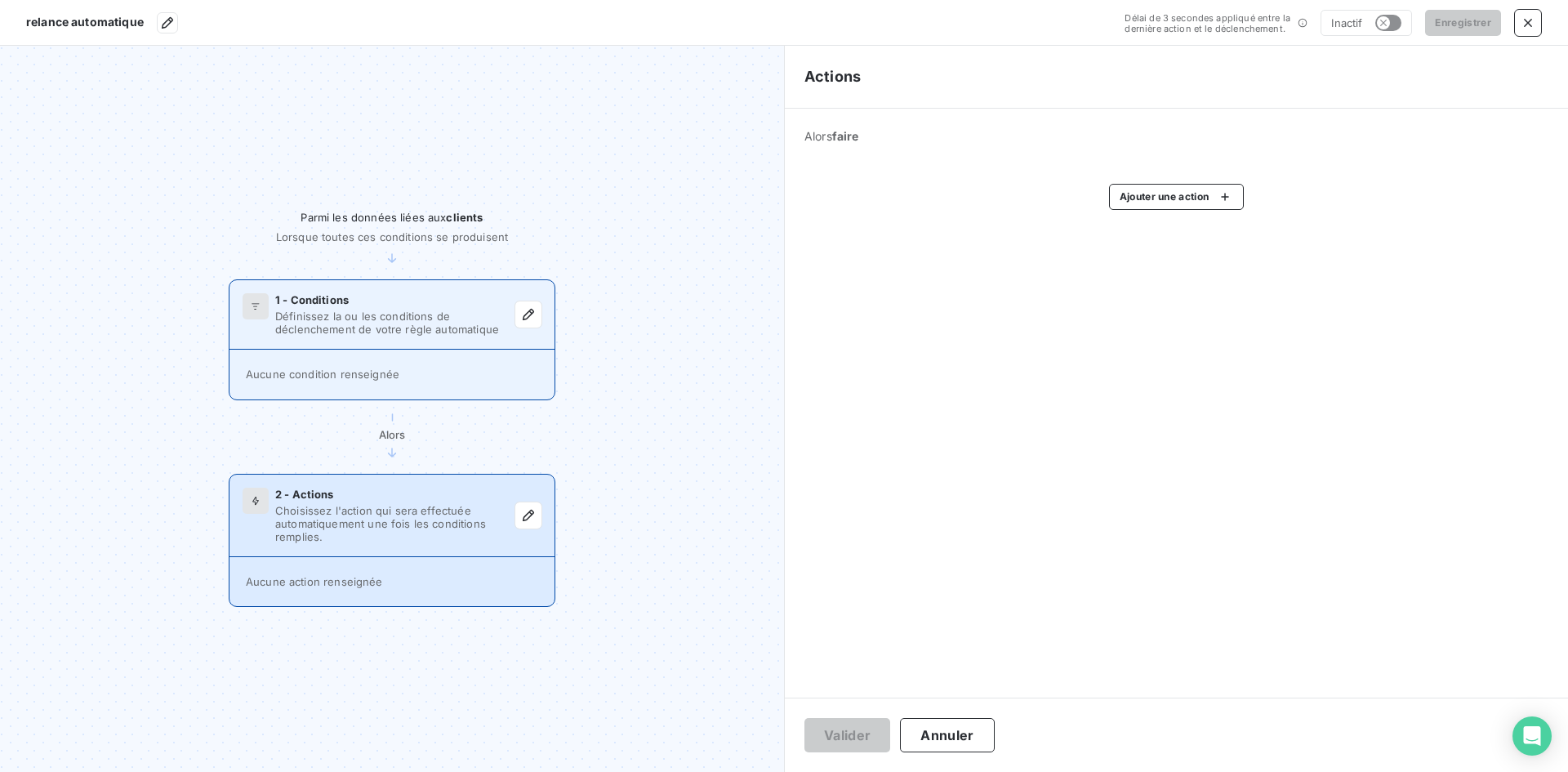
click at [394, 363] on div "Aucune condition renseignée" at bounding box center [392, 374] width 325 height 49
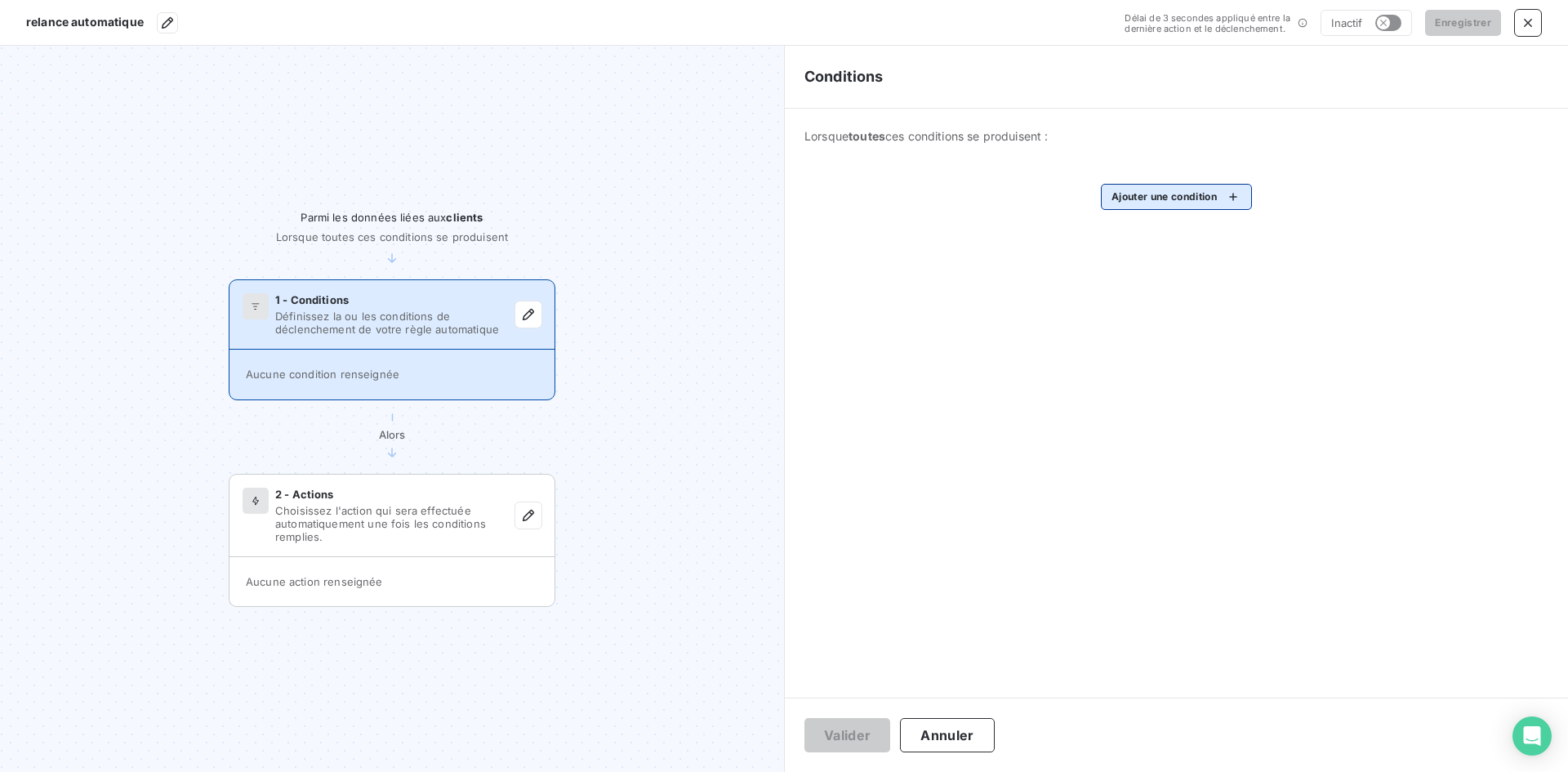
click at [1136, 189] on html "relance automatique Délai de 3 secondes appliqué entre la dernière action et le…" at bounding box center [784, 386] width 1568 height 772
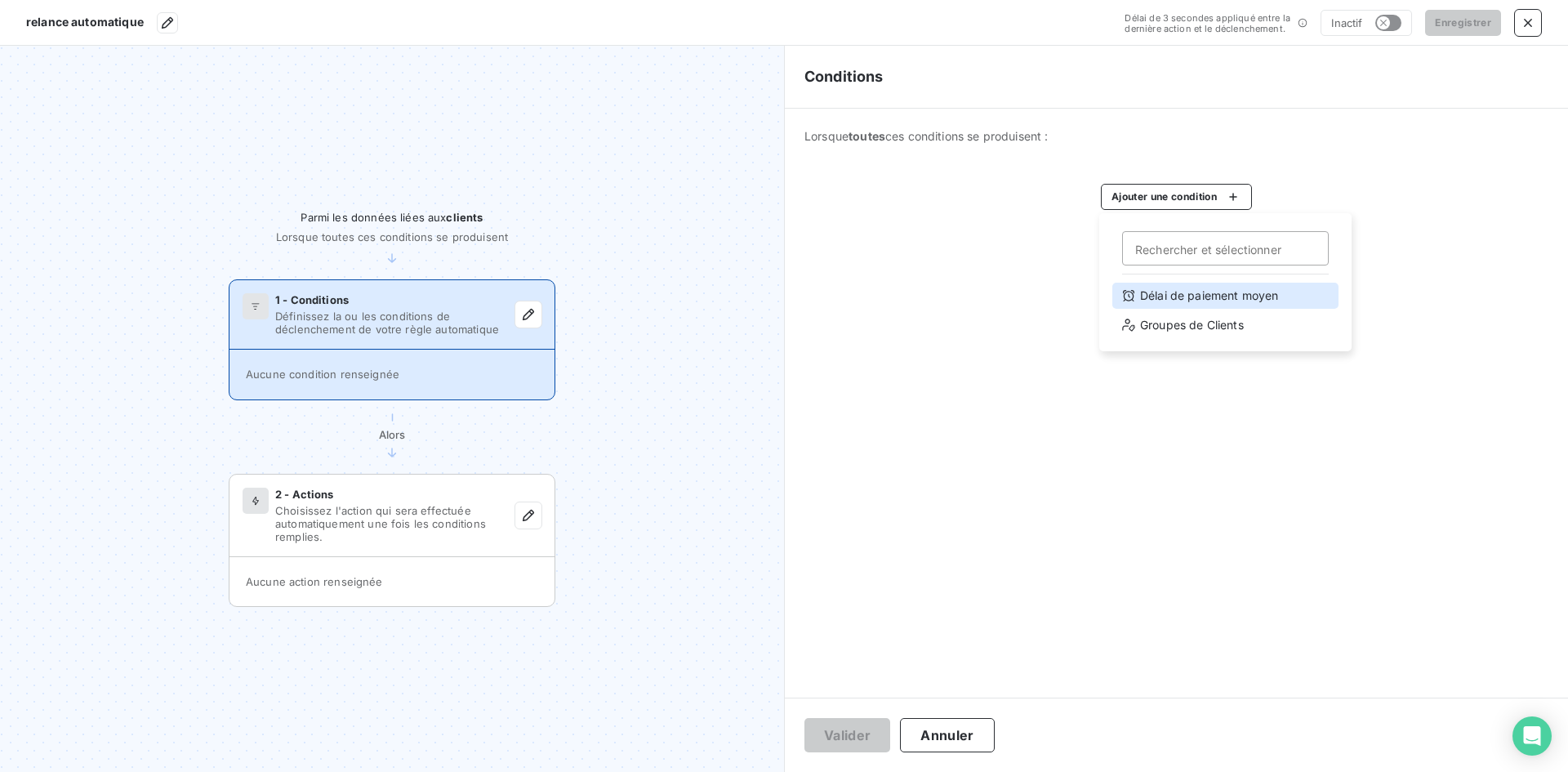
click at [1187, 297] on div "Délai de paiement moyen" at bounding box center [1225, 295] width 226 height 26
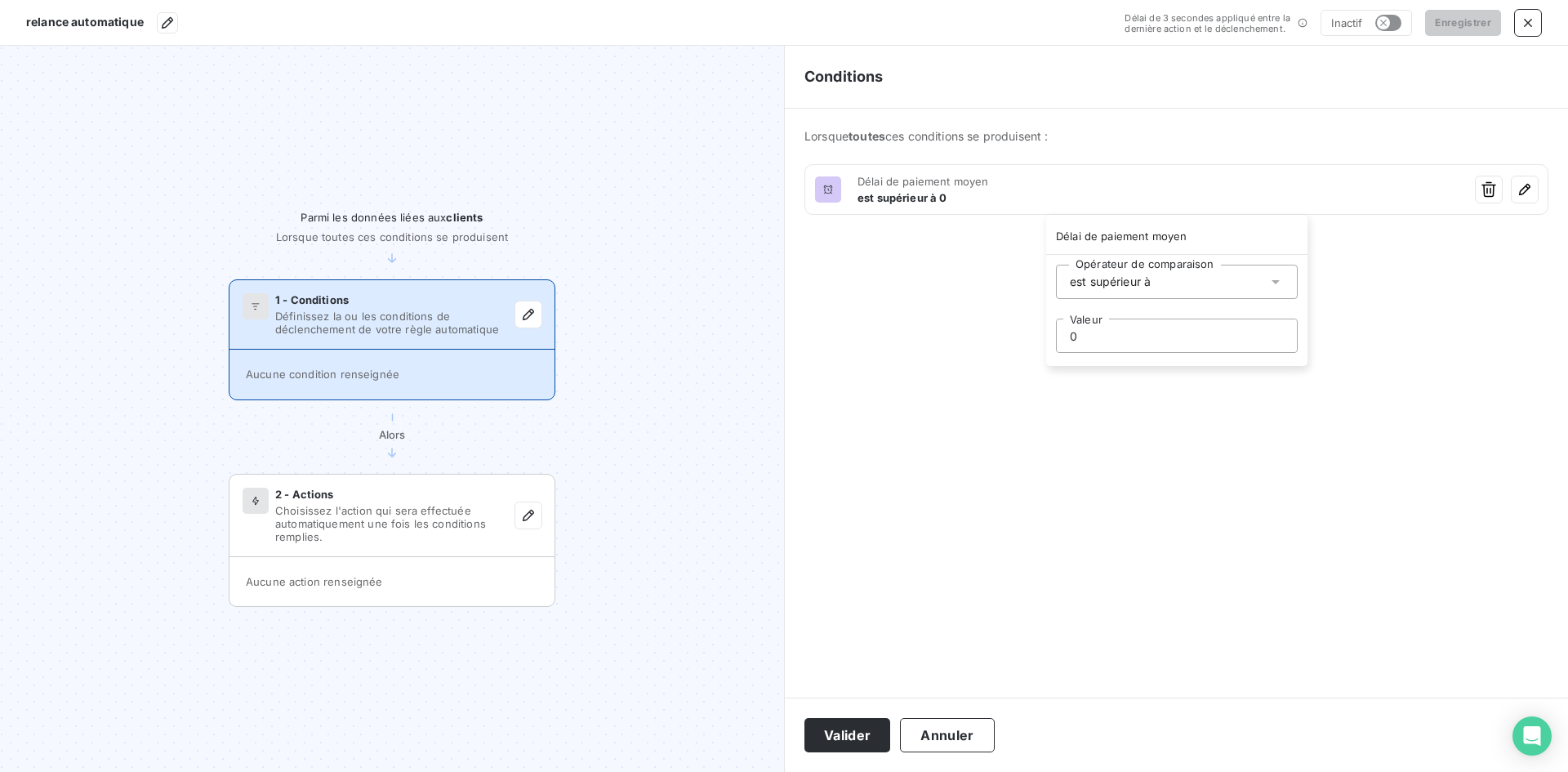
click at [1163, 276] on div "est supérieur à" at bounding box center [1176, 282] width 242 height 34
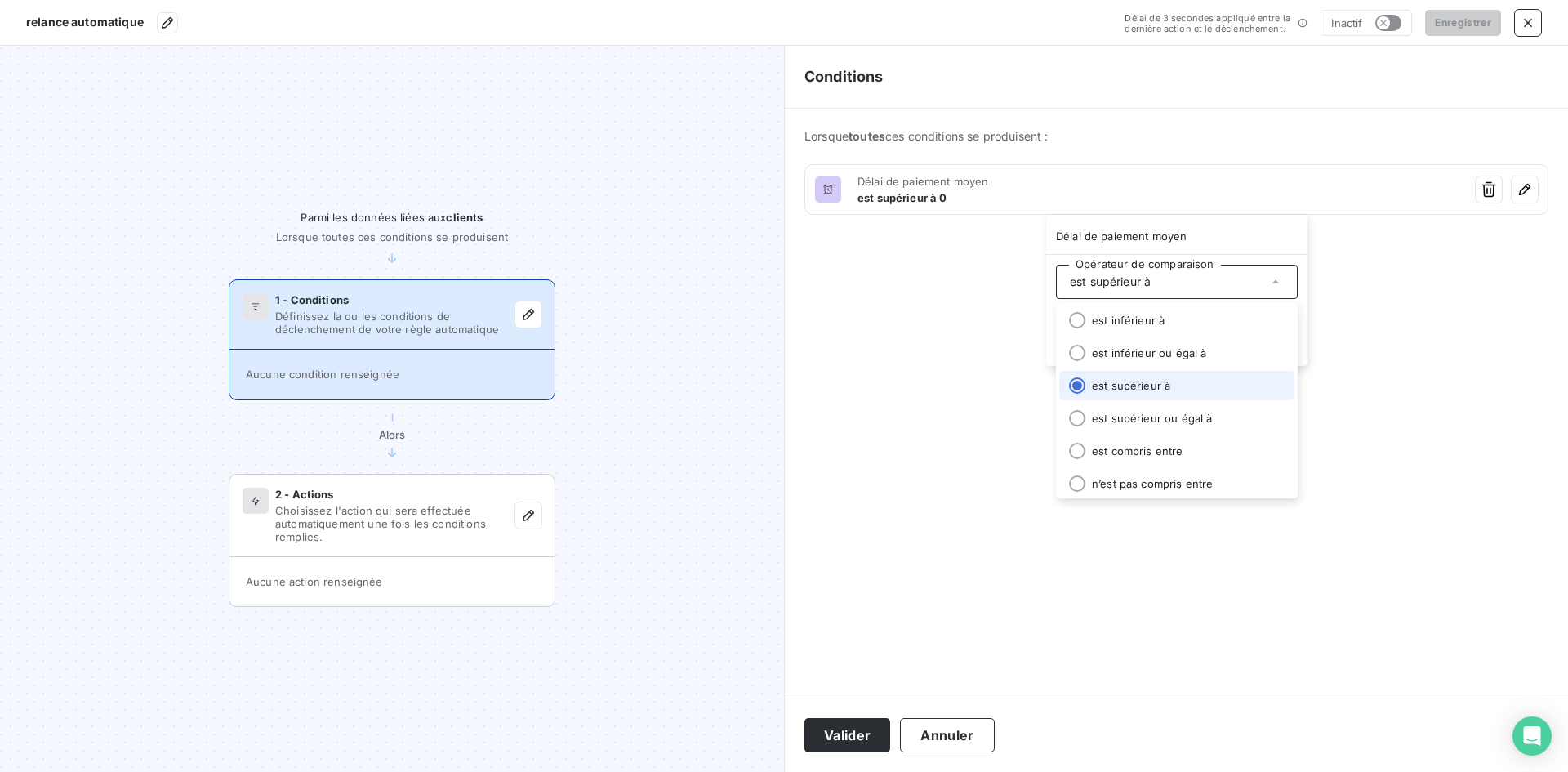
click at [1145, 385] on li "est supérieur à" at bounding box center [1176, 385] width 235 height 30
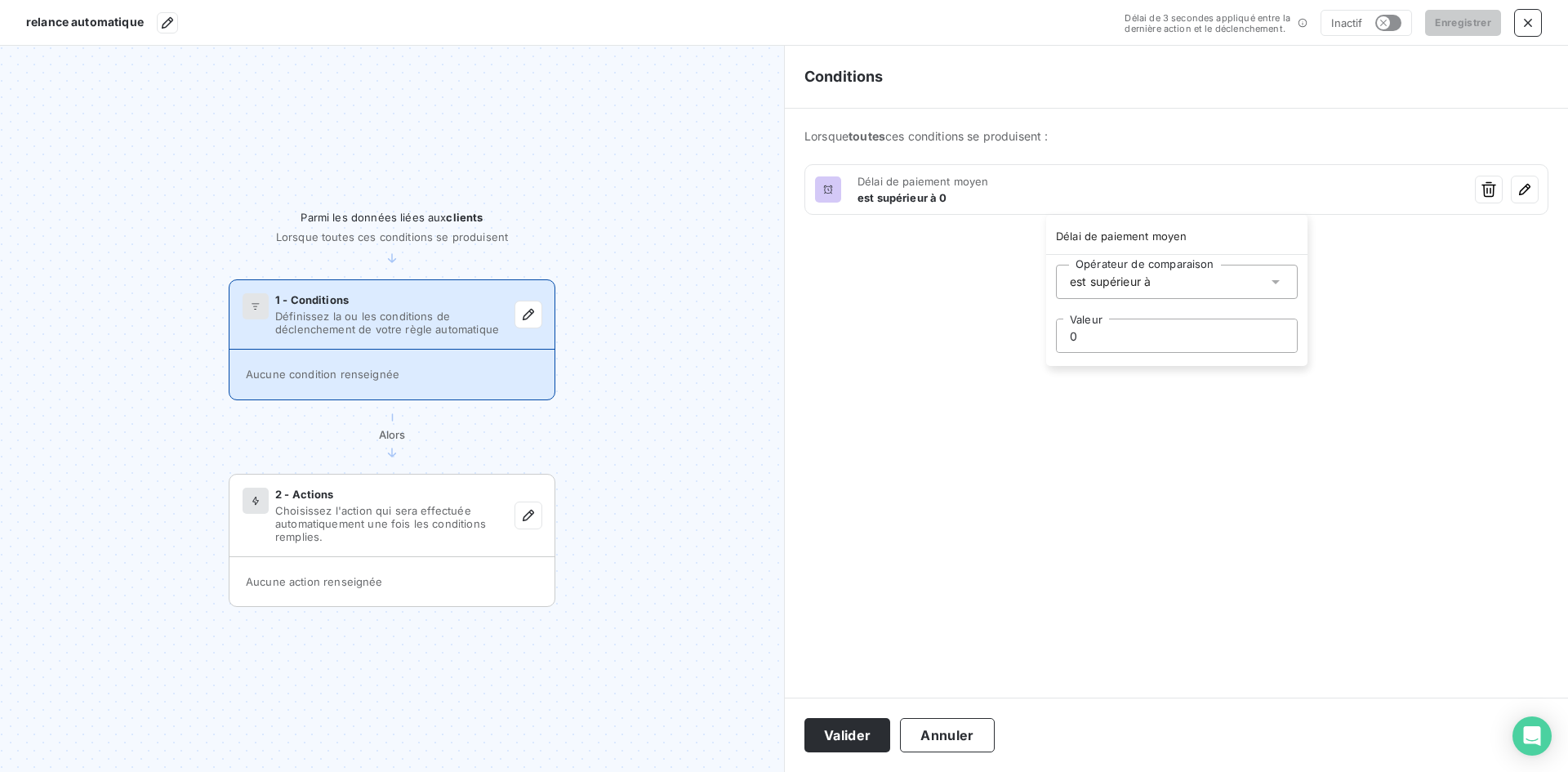
click at [1153, 317] on div "Opérateur de comparaison est supérieur à 0 Valeur" at bounding box center [1176, 308] width 261 height 109
click at [1151, 333] on input "0" at bounding box center [1176, 336] width 240 height 33
drag, startPoint x: 1047, startPoint y: 333, endPoint x: 992, endPoint y: 324, distance: 55.7
click at [1000, 326] on html "relance automatique Délai de 3 secondes appliqué entre la dernière action et le…" at bounding box center [784, 386] width 1568 height 772
drag, startPoint x: 1078, startPoint y: 342, endPoint x: 946, endPoint y: 343, distance: 132.0
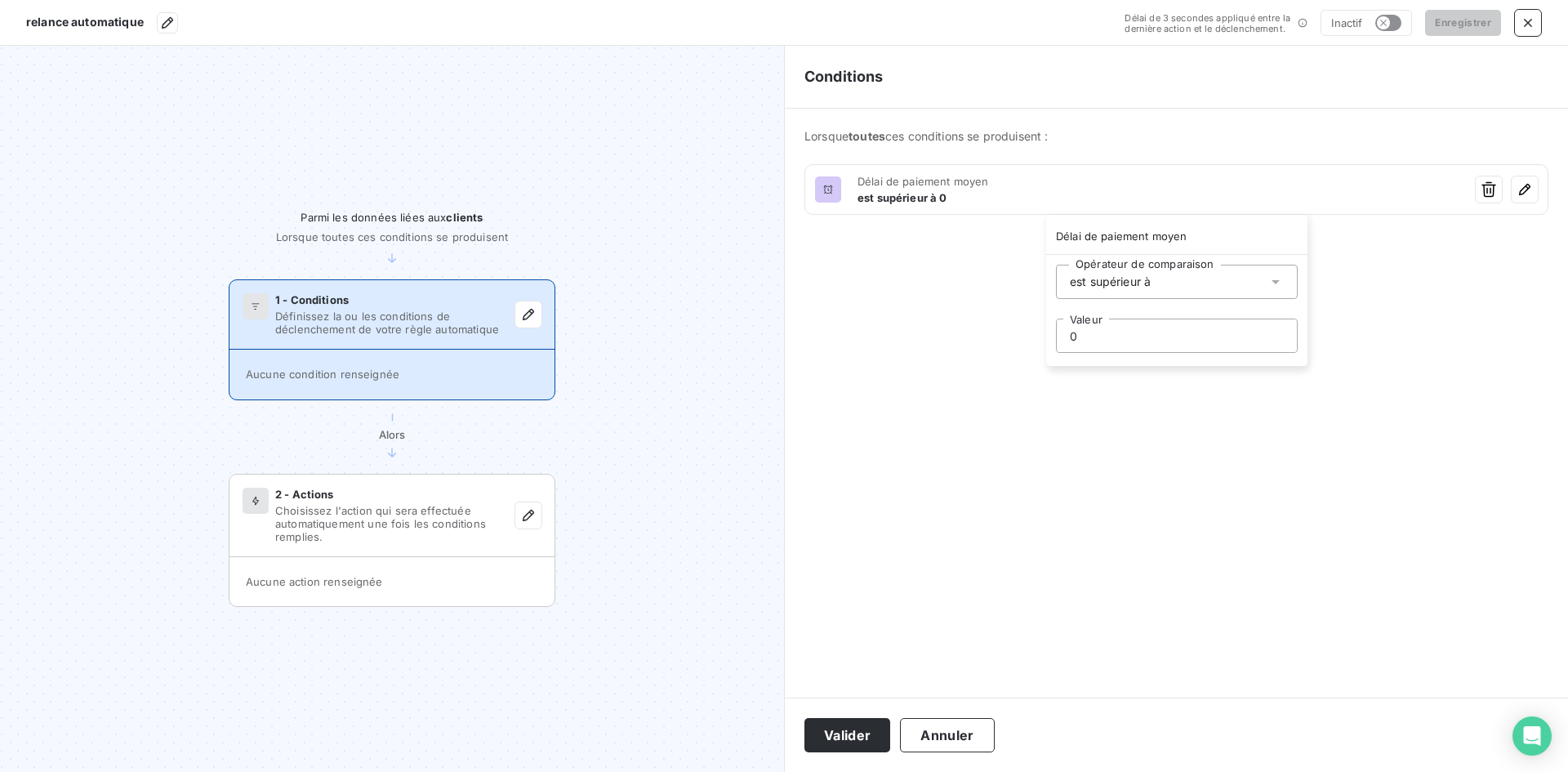
click at [946, 343] on html "relance automatique Délai de 3 secondes appliqué entre la dernière action et le…" at bounding box center [784, 386] width 1568 height 772
click at [1169, 281] on div "est supérieur à" at bounding box center [1176, 282] width 242 height 34
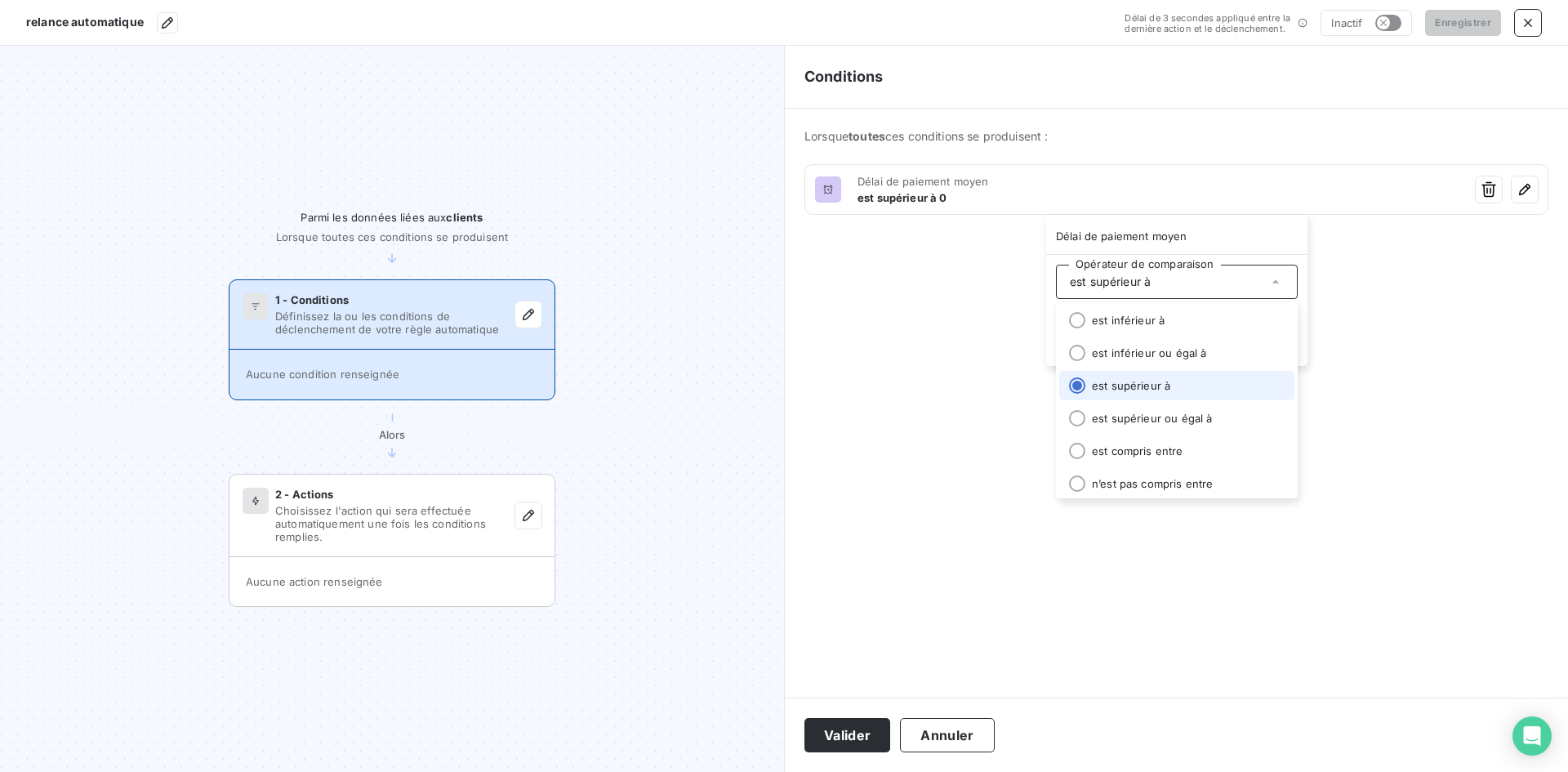
click at [1175, 386] on li "est supérieur à" at bounding box center [1176, 385] width 235 height 30
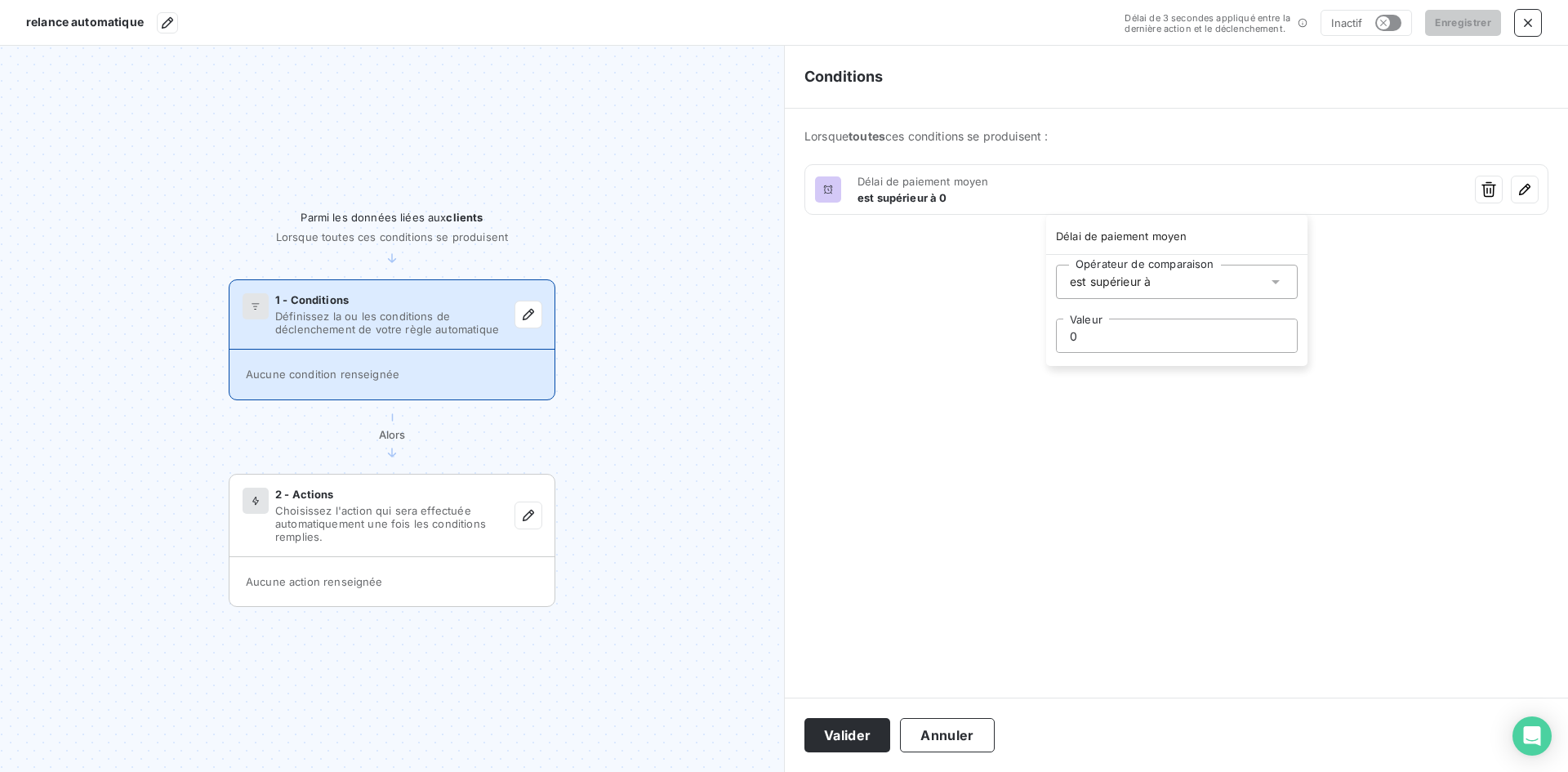
click at [1147, 276] on div "est supérieur à" at bounding box center [1109, 282] width 81 height 16
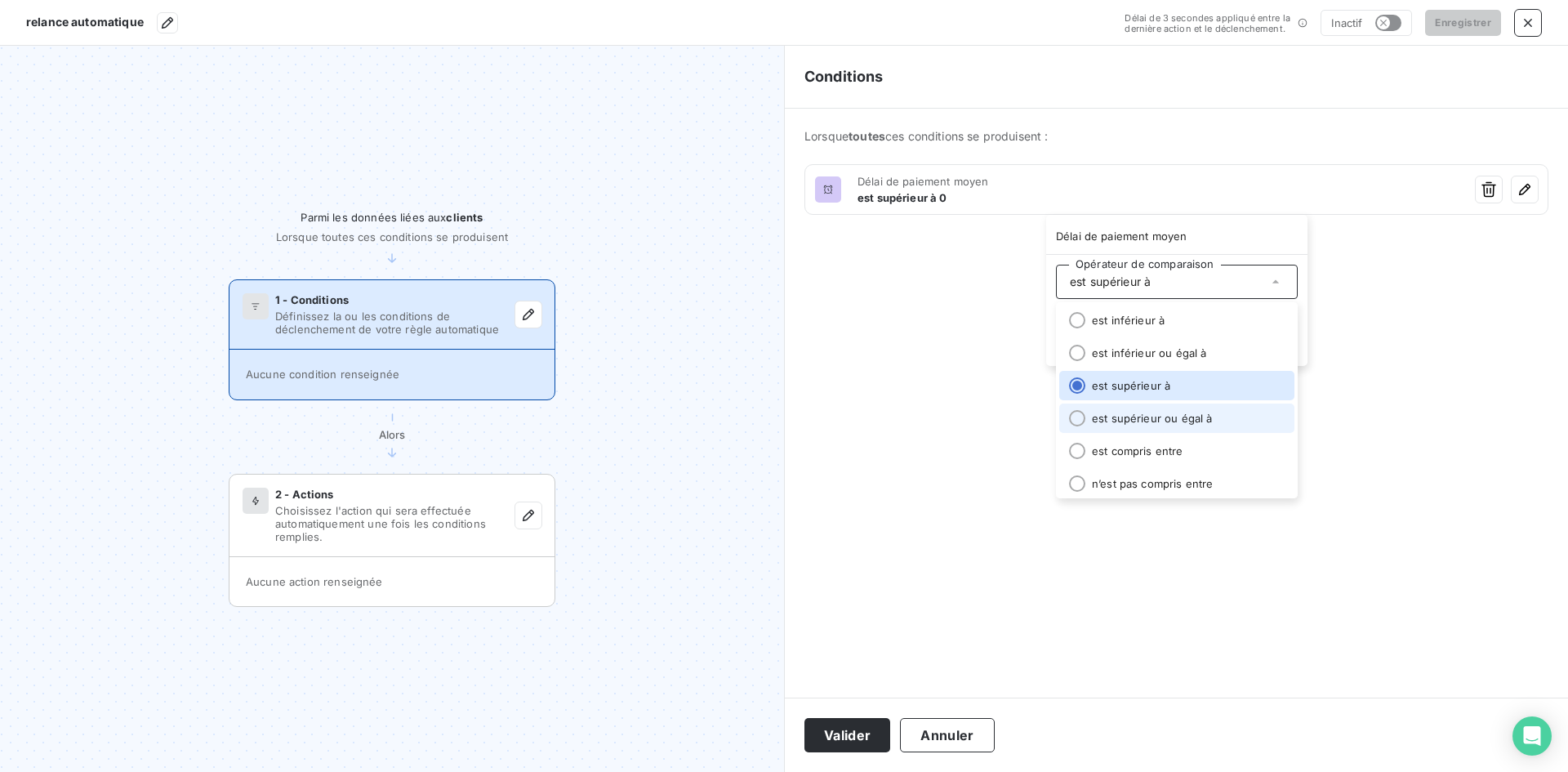
click at [1167, 412] on li "est supérieur ou égal à" at bounding box center [1176, 418] width 235 height 30
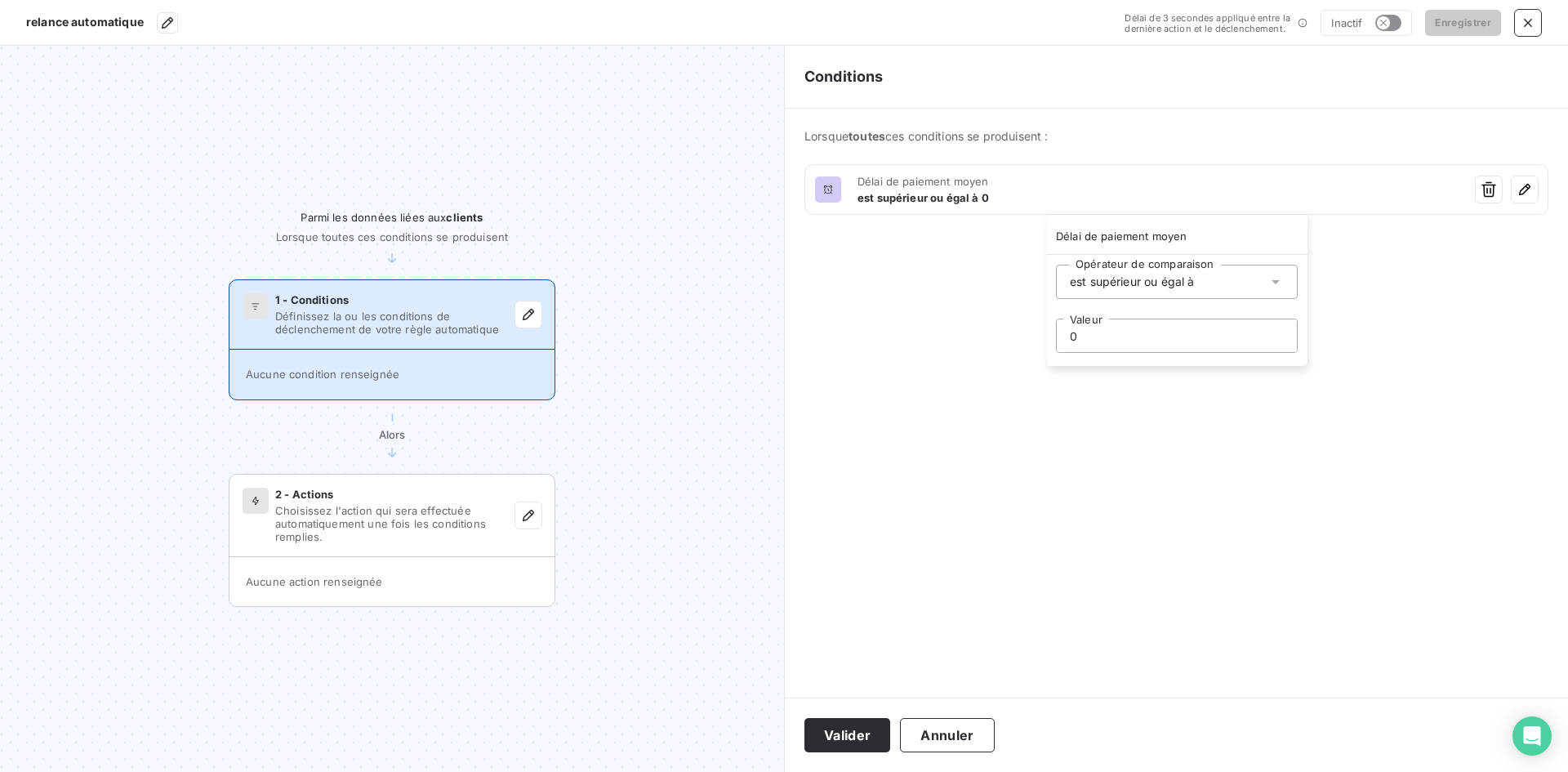
drag, startPoint x: 1133, startPoint y: 339, endPoint x: 1030, endPoint y: 339, distance: 103.0
click at [1030, 339] on html "relance automatique Délai de 3 secondes appliqué entre la dernière action et le…" at bounding box center [784, 386] width 1568 height 772
click at [1088, 408] on html "relance automatique Délai de 3 secondes appliqué entre la dernière action et le…" at bounding box center [784, 386] width 1568 height 772
click at [1209, 254] on html "relance automatique Délai de 3 secondes appliqué entre la dernière action et le…" at bounding box center [784, 386] width 1568 height 772
click at [1186, 299] on input "Rechercher et sélectionner" at bounding box center [1225, 299] width 207 height 34
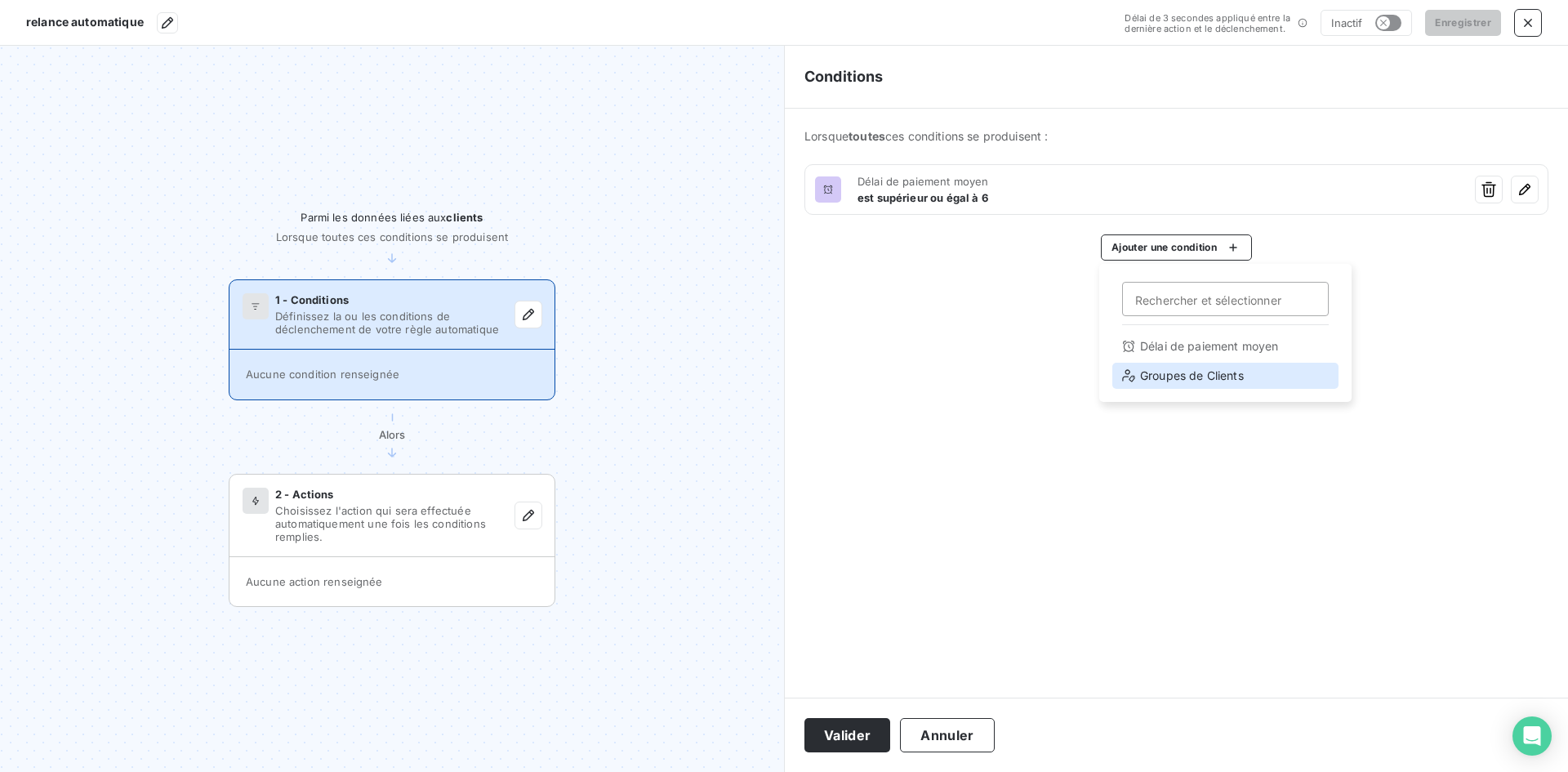
click at [1184, 372] on div "Groupes de Clients" at bounding box center [1225, 376] width 226 height 26
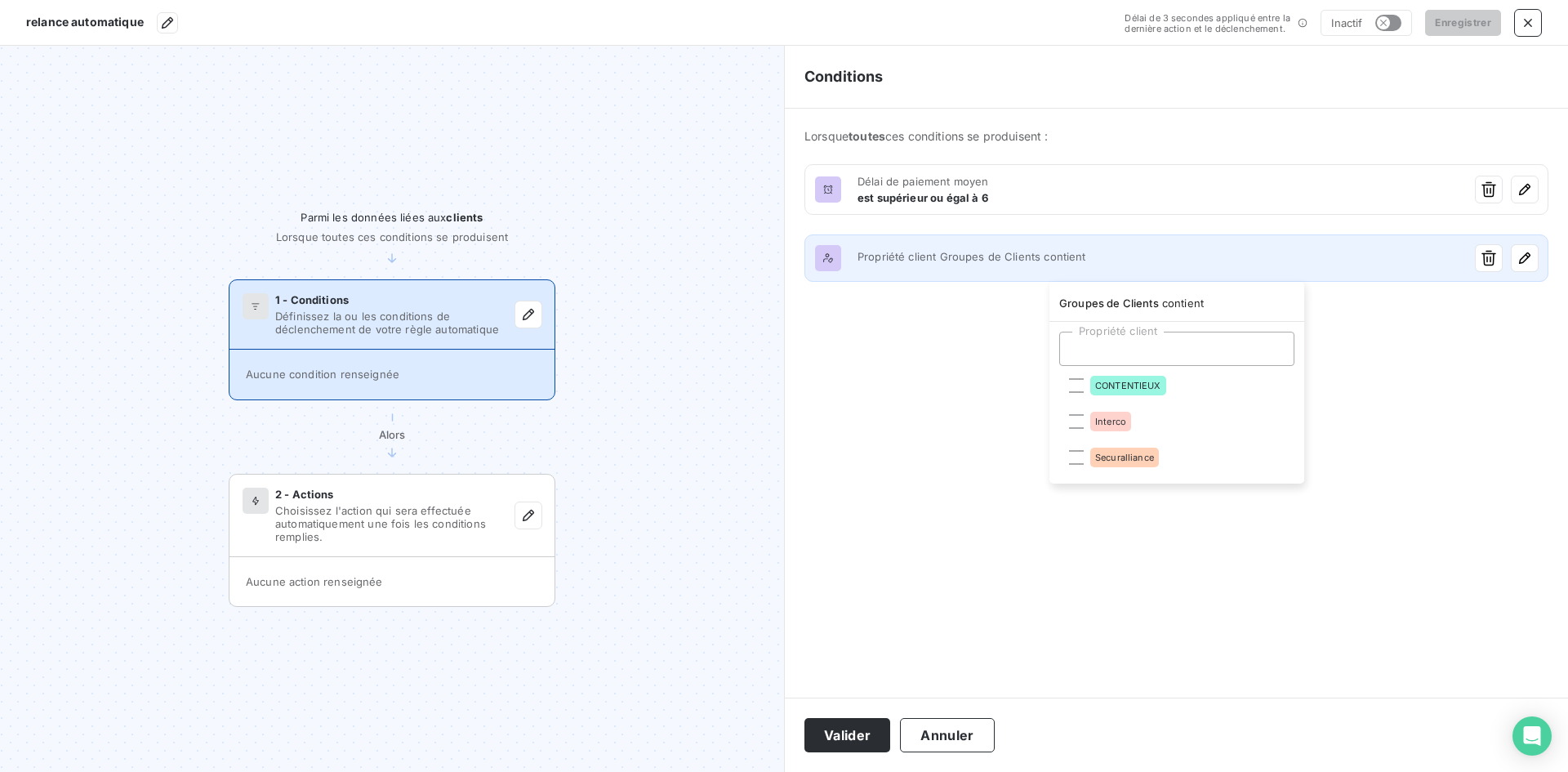
drag, startPoint x: 957, startPoint y: 314, endPoint x: 1002, endPoint y: 264, distance: 67.3
click at [957, 315] on html "relance automatique Délai de 3 secondes appliqué entre la dernière action et le…" at bounding box center [784, 386] width 1568 height 772
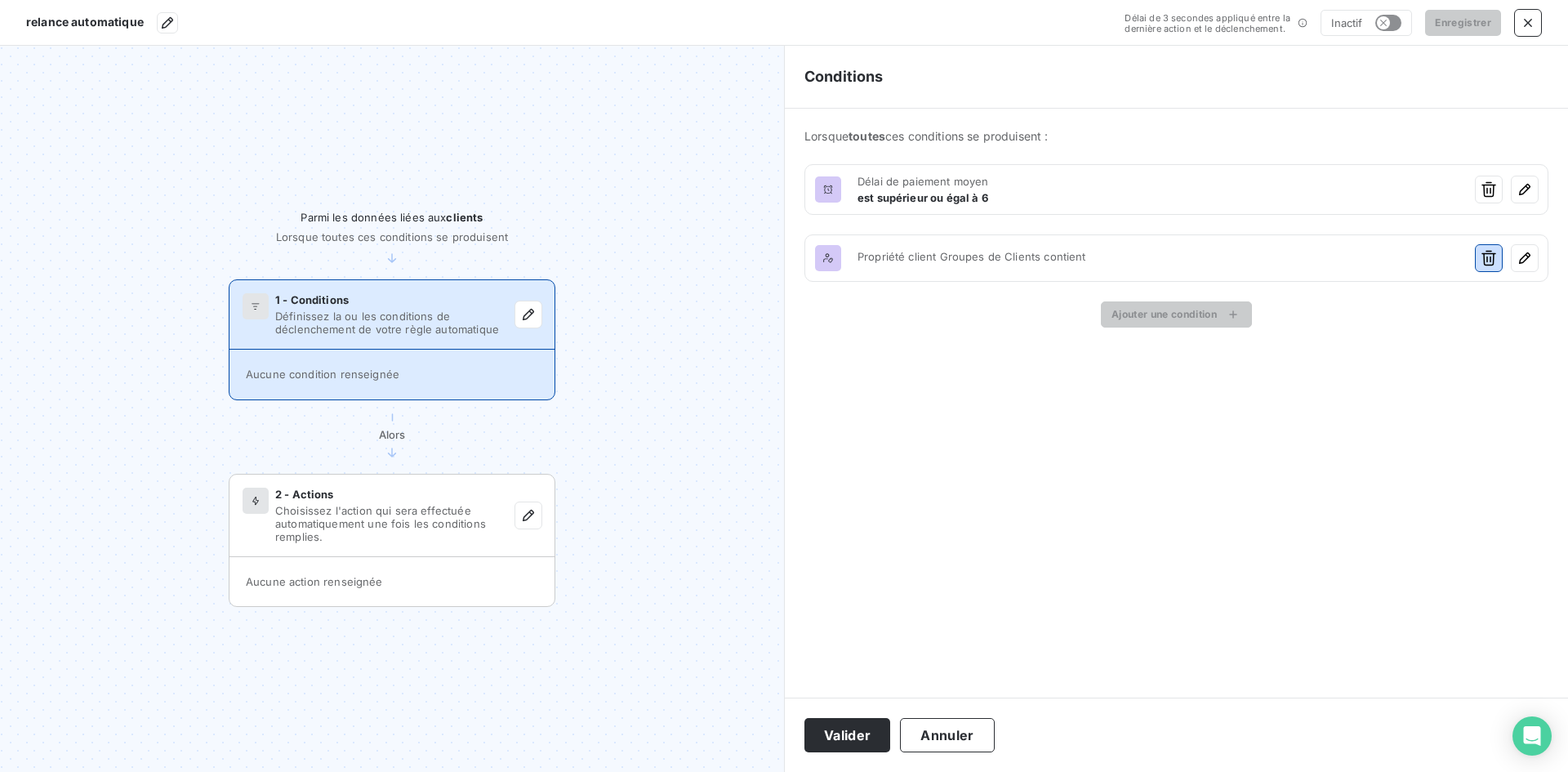
drag, startPoint x: 1487, startPoint y: 256, endPoint x: 1473, endPoint y: 256, distance: 14.0
click at [1486, 256] on icon "button" at bounding box center [1488, 258] width 16 height 16
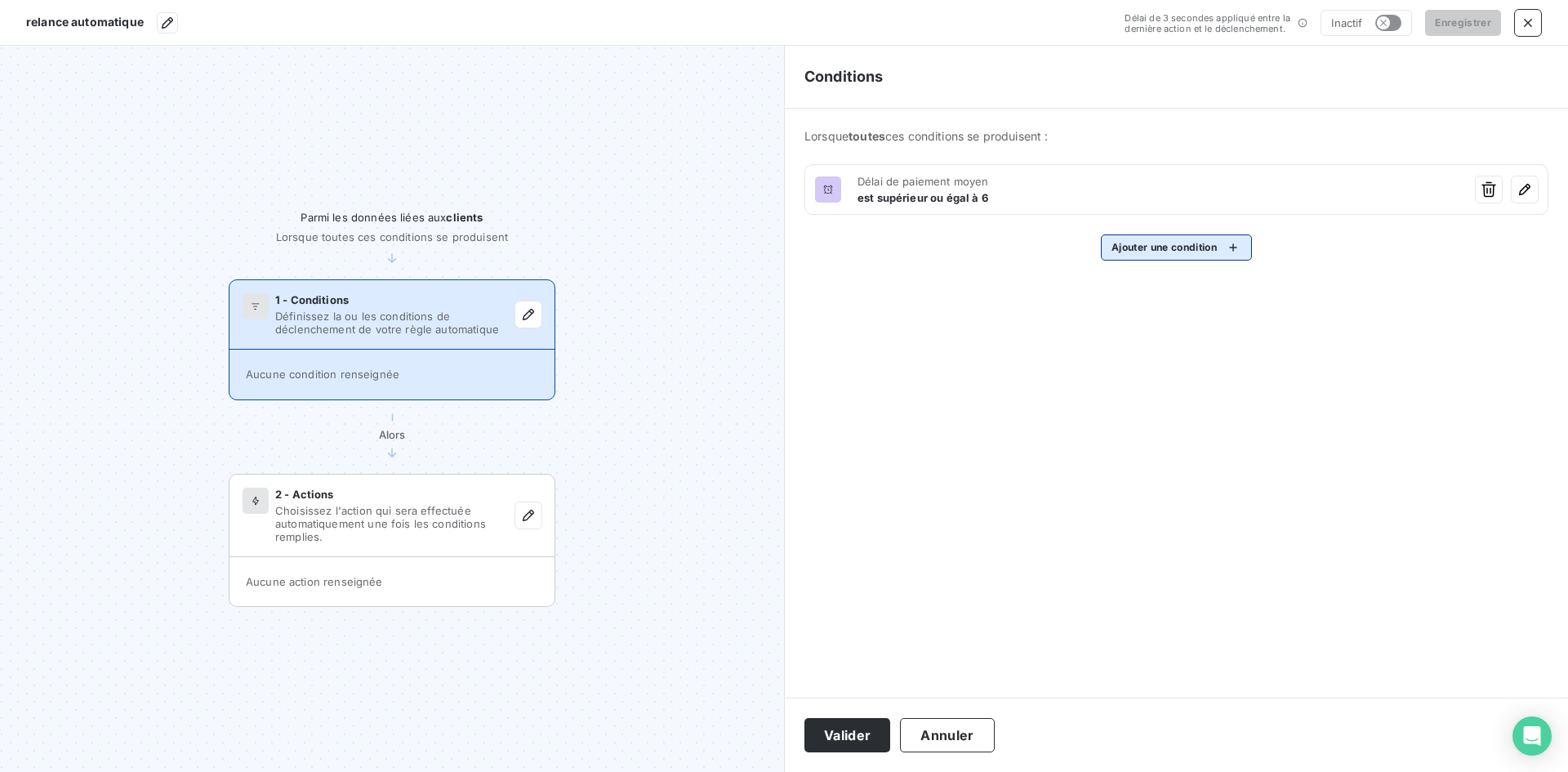
click at [1147, 255] on html "relance automatique Délai de 3 secondes appliqué entre la dernière action et le…" at bounding box center [784, 386] width 1568 height 772
click at [1172, 350] on div "Délai de paiement moyen" at bounding box center [1225, 346] width 226 height 26
click at [848, 736] on button "Valider" at bounding box center [846, 735] width 86 height 34
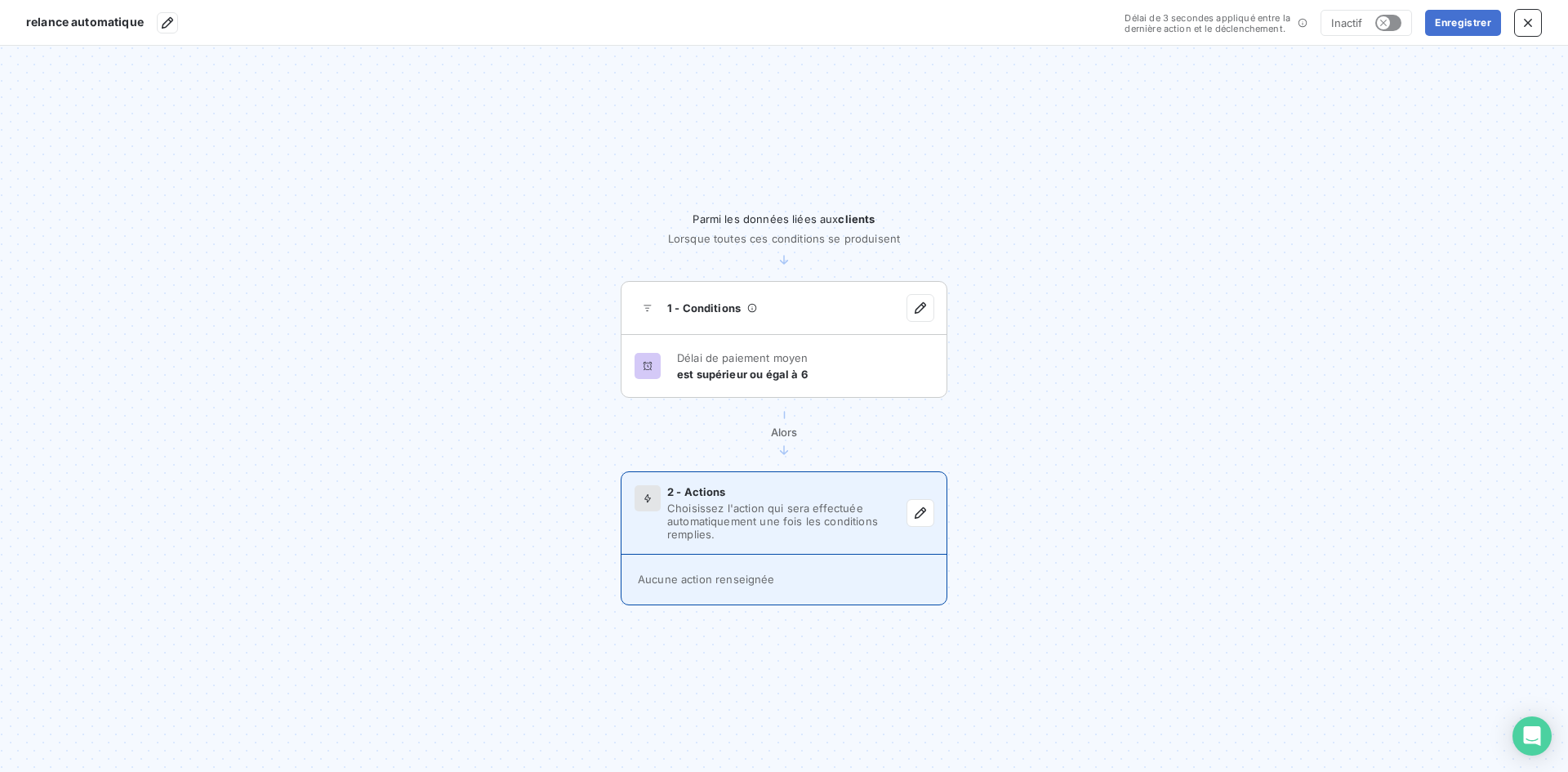
click at [760, 492] on div "2 - Actions" at bounding box center [787, 491] width 240 height 13
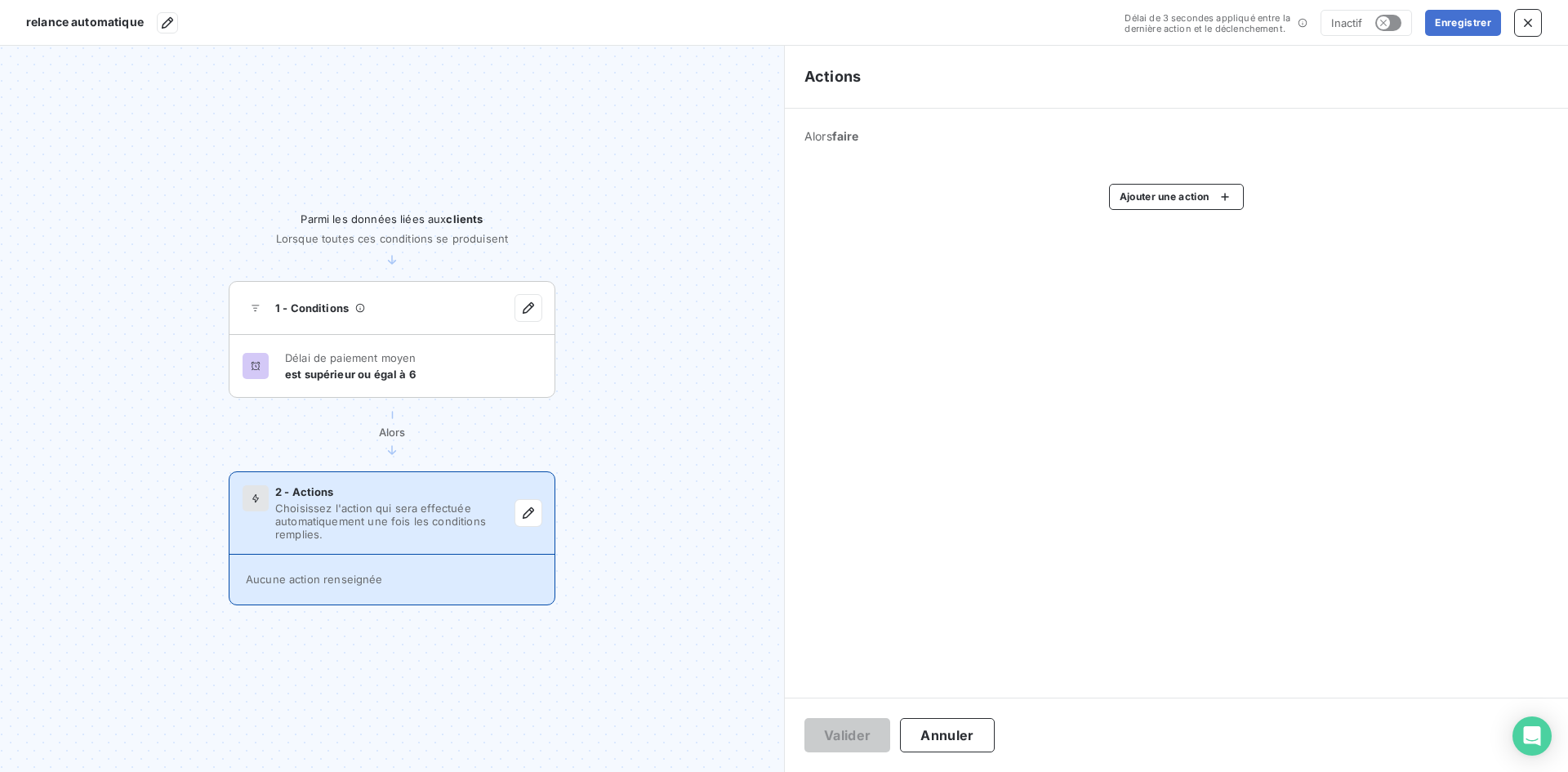
click at [1138, 204] on html "relance automatique Délai de 3 secondes appliqué entre la dernière action et le…" at bounding box center [784, 386] width 1568 height 772
click at [1245, 298] on div "Assigner un plan de relance" at bounding box center [1237, 295] width 234 height 26
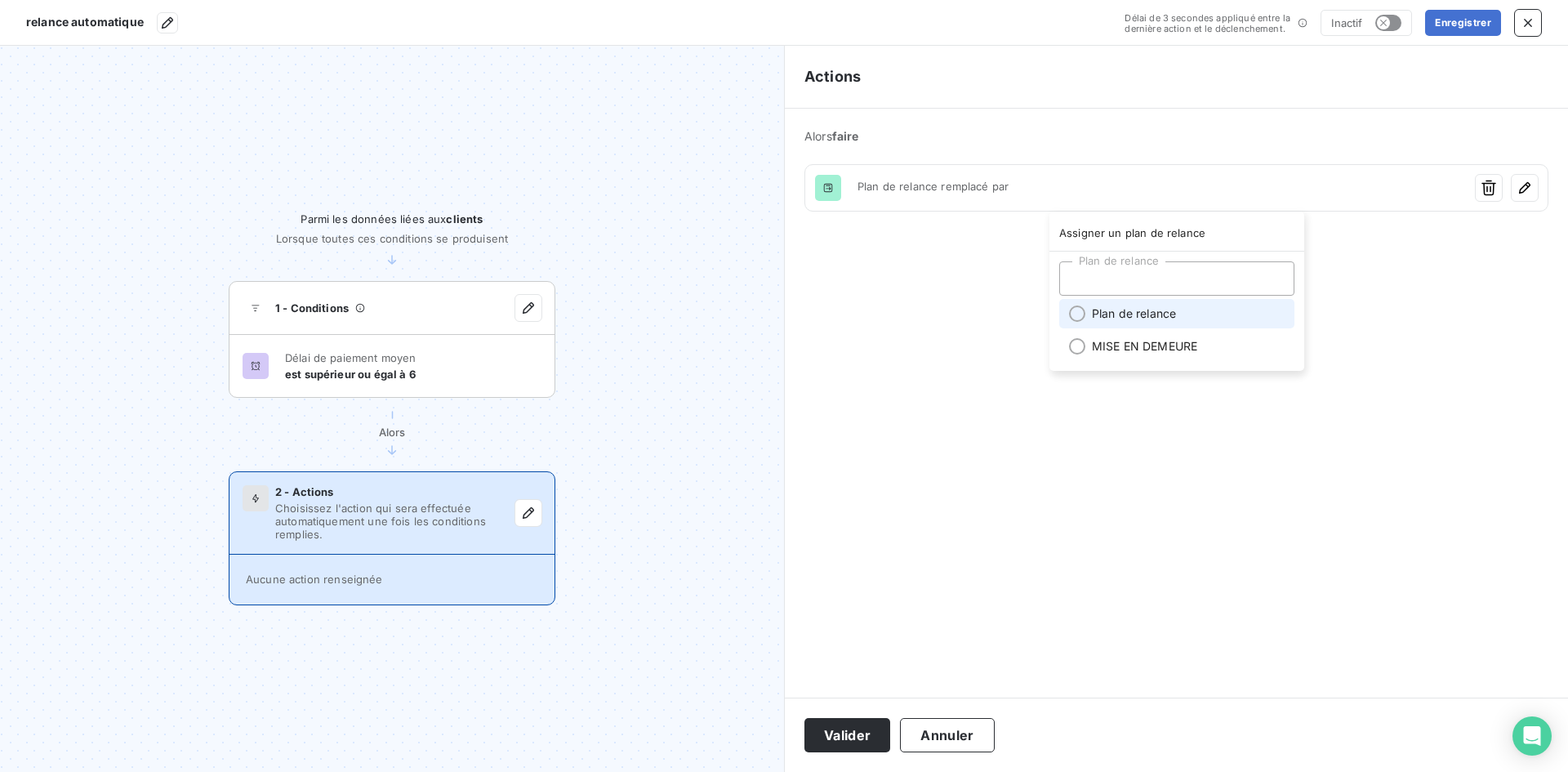
click at [1131, 318] on li "Plan de relance" at bounding box center [1176, 313] width 235 height 30
drag, startPoint x: 918, startPoint y: 293, endPoint x: 914, endPoint y: 307, distance: 14.6
click at [918, 293] on html "relance automatique Délai de 3 secondes appliqué entre la dernière action et le…" at bounding box center [784, 386] width 1568 height 772
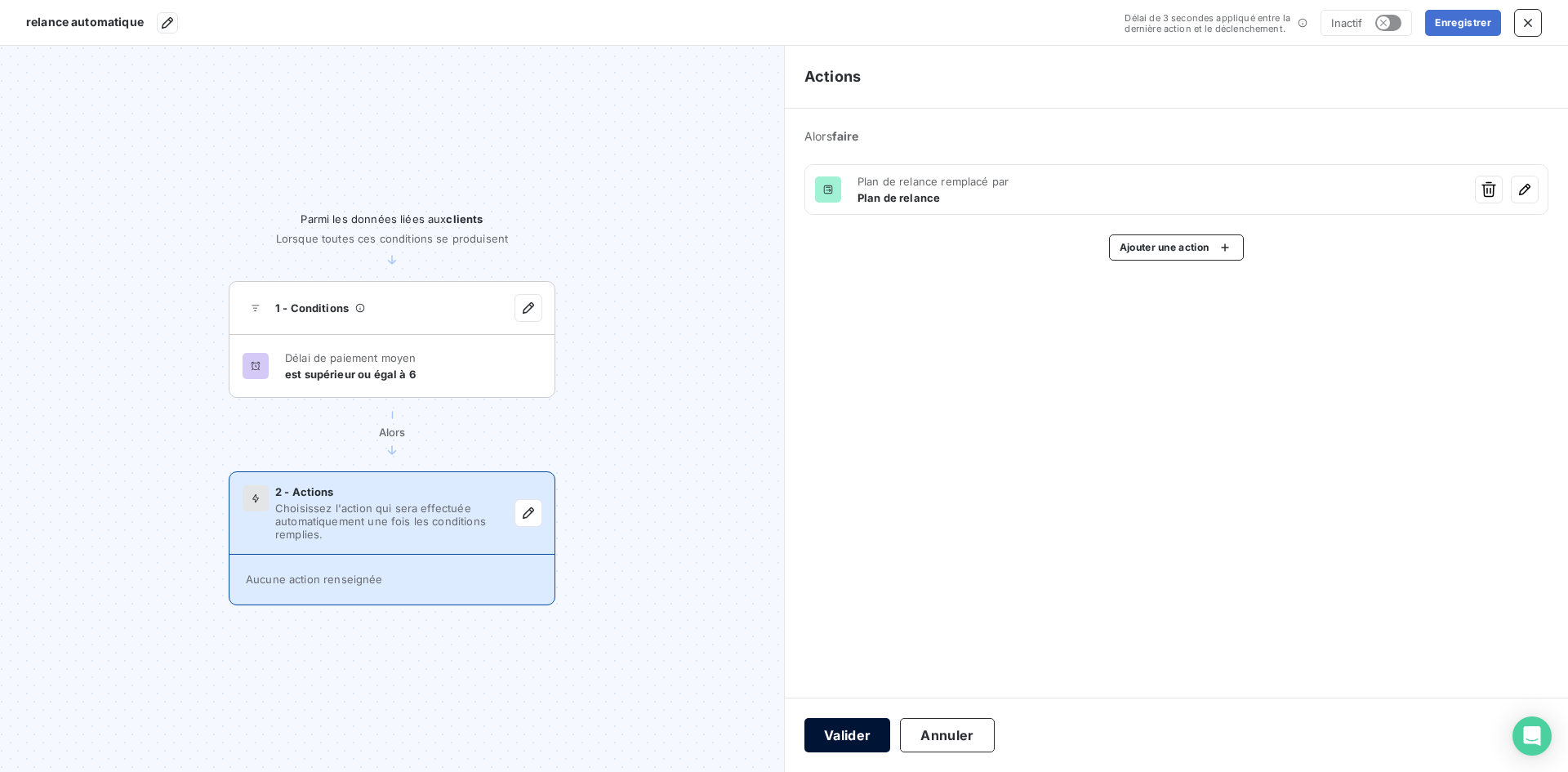
click at [841, 741] on button "Valider" at bounding box center [846, 735] width 86 height 34
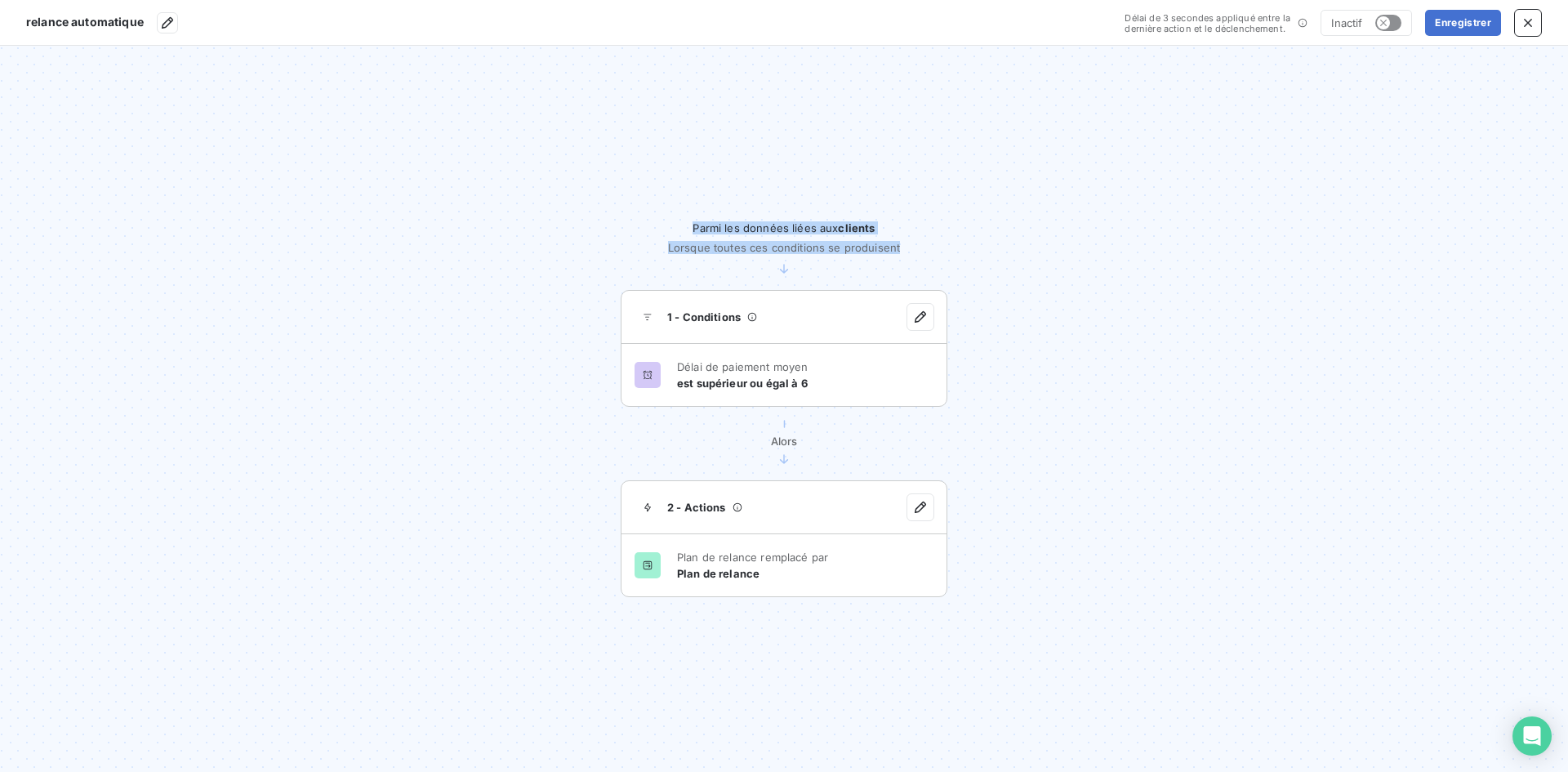
drag, startPoint x: 688, startPoint y: 225, endPoint x: 935, endPoint y: 232, distance: 247.1
click at [935, 232] on div "Parmi les données liées aux clients Lorsque toutes ces conditions se produisent…" at bounding box center [784, 409] width 326 height 376
click at [766, 245] on span "Lorsque toutes ces conditions se produisent" at bounding box center [784, 247] width 232 height 13
click at [733, 249] on span "Lorsque toutes ces conditions se produisent" at bounding box center [784, 247] width 232 height 13
click at [959, 249] on section "Parmi les données liées aux clients Lorsque toutes ces conditions se produisent…" at bounding box center [784, 409] width 1568 height 726
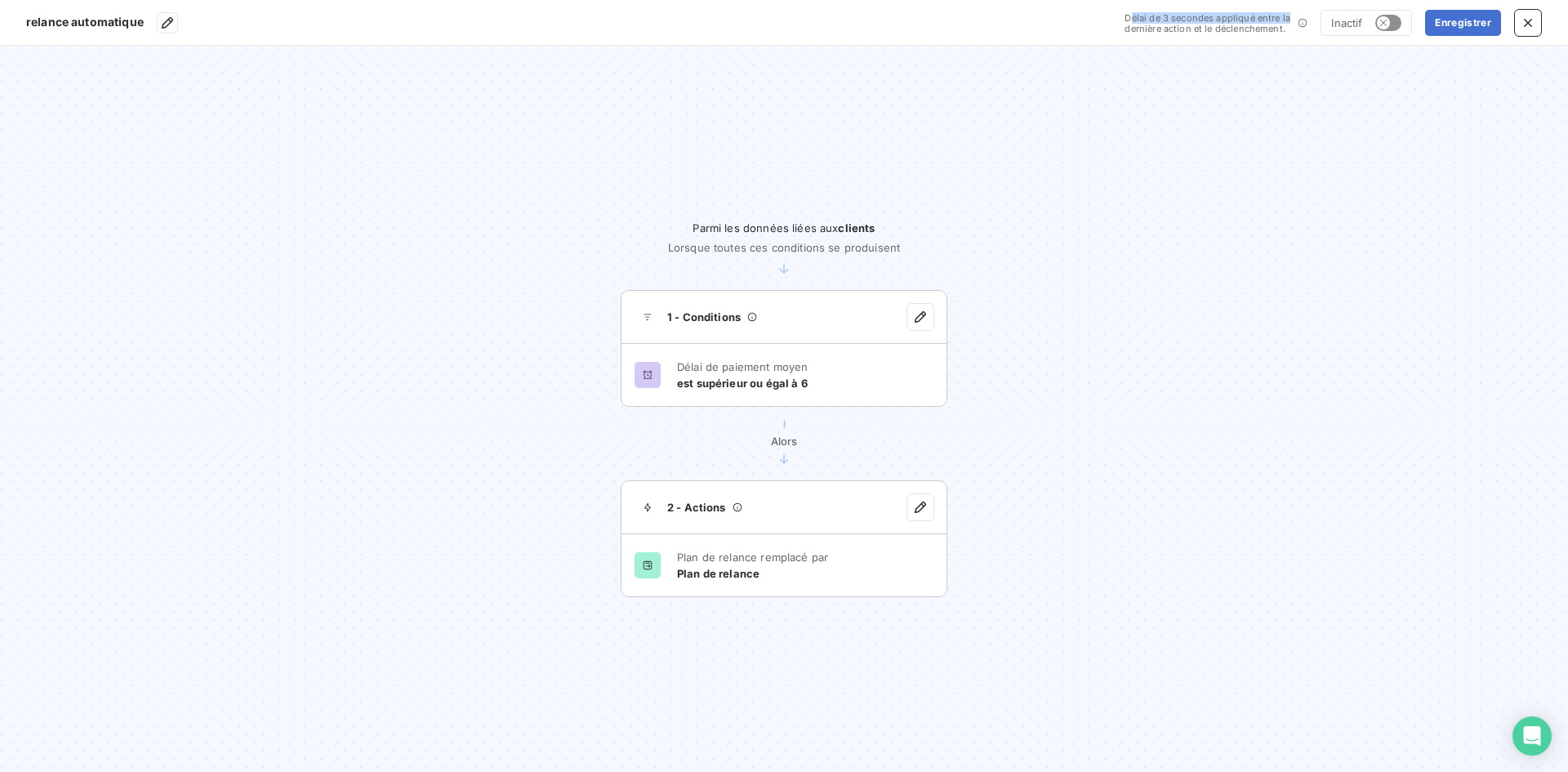
drag, startPoint x: 1133, startPoint y: 14, endPoint x: 1294, endPoint y: 17, distance: 161.0
click at [1294, 17] on p "Délai de 3 secondes appliqué entre la dernière action et le déclenchement." at bounding box center [1209, 22] width 170 height 21
drag, startPoint x: 1158, startPoint y: 28, endPoint x: 1263, endPoint y: 22, distance: 105.2
click at [1263, 22] on span "Délai de 3 secondes appliqué entre la dernière action et le déclenchement." at bounding box center [1207, 23] width 165 height 22
click at [1249, 106] on section "Parmi les données liées aux clients Lorsque toutes ces conditions se produisent…" at bounding box center [784, 409] width 1568 height 726
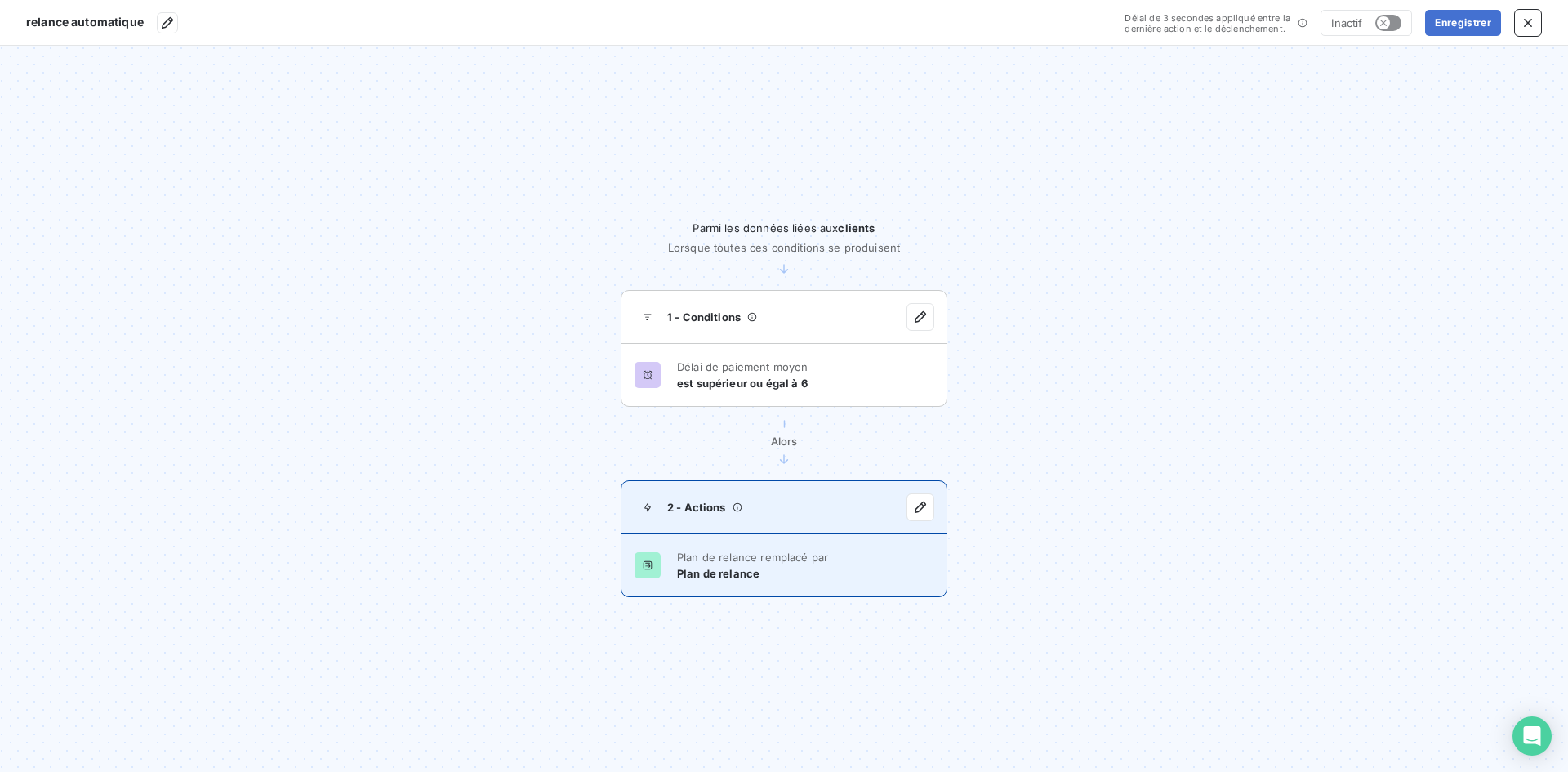
click at [775, 512] on div "2 - Actions" at bounding box center [784, 507] width 325 height 53
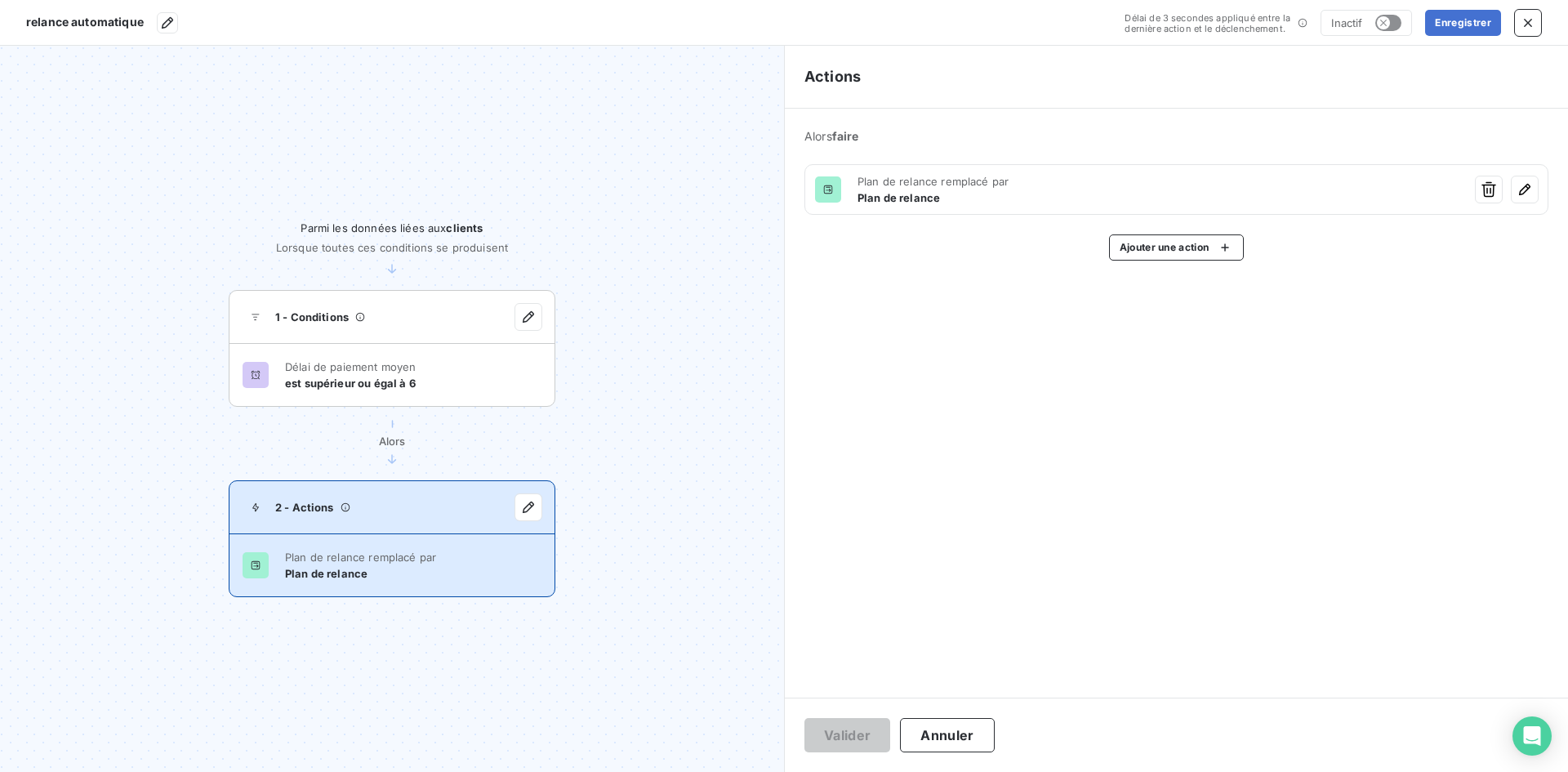
click at [650, 405] on section "Parmi les données liées aux clients Lorsque toutes ces conditions se produisent…" at bounding box center [392, 409] width 784 height 726
click at [366, 525] on div "2 - Actions" at bounding box center [392, 507] width 325 height 53
click at [307, 564] on div "Plan de relance remplacé par Plan de relance" at bounding box center [360, 565] width 151 height 30
click at [1474, 17] on button "Enregistrer" at bounding box center [1463, 23] width 76 height 26
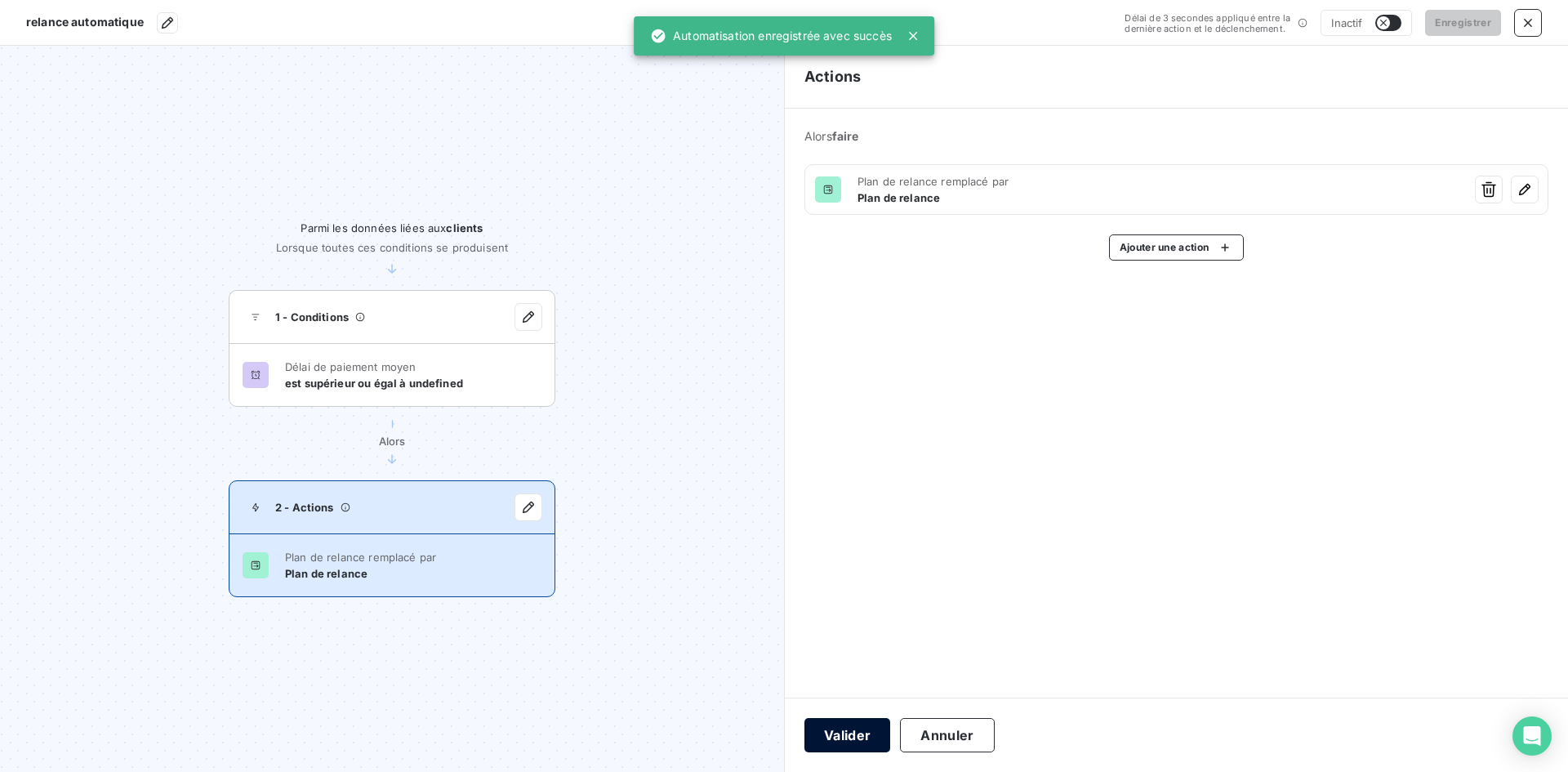
click at [852, 725] on button "Valider" at bounding box center [846, 735] width 86 height 34
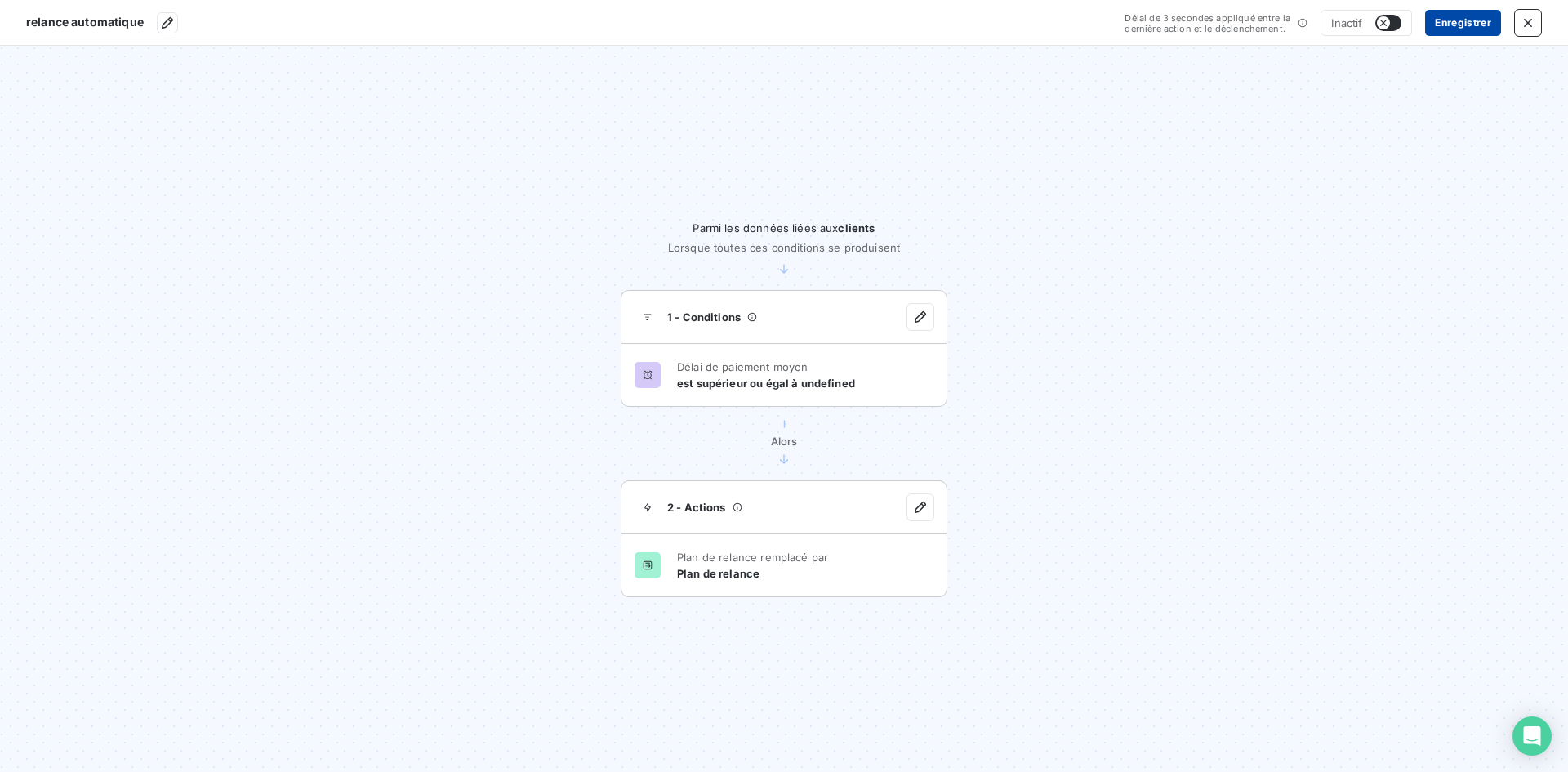
click at [1463, 23] on button "Enregistrer" at bounding box center [1463, 23] width 76 height 26
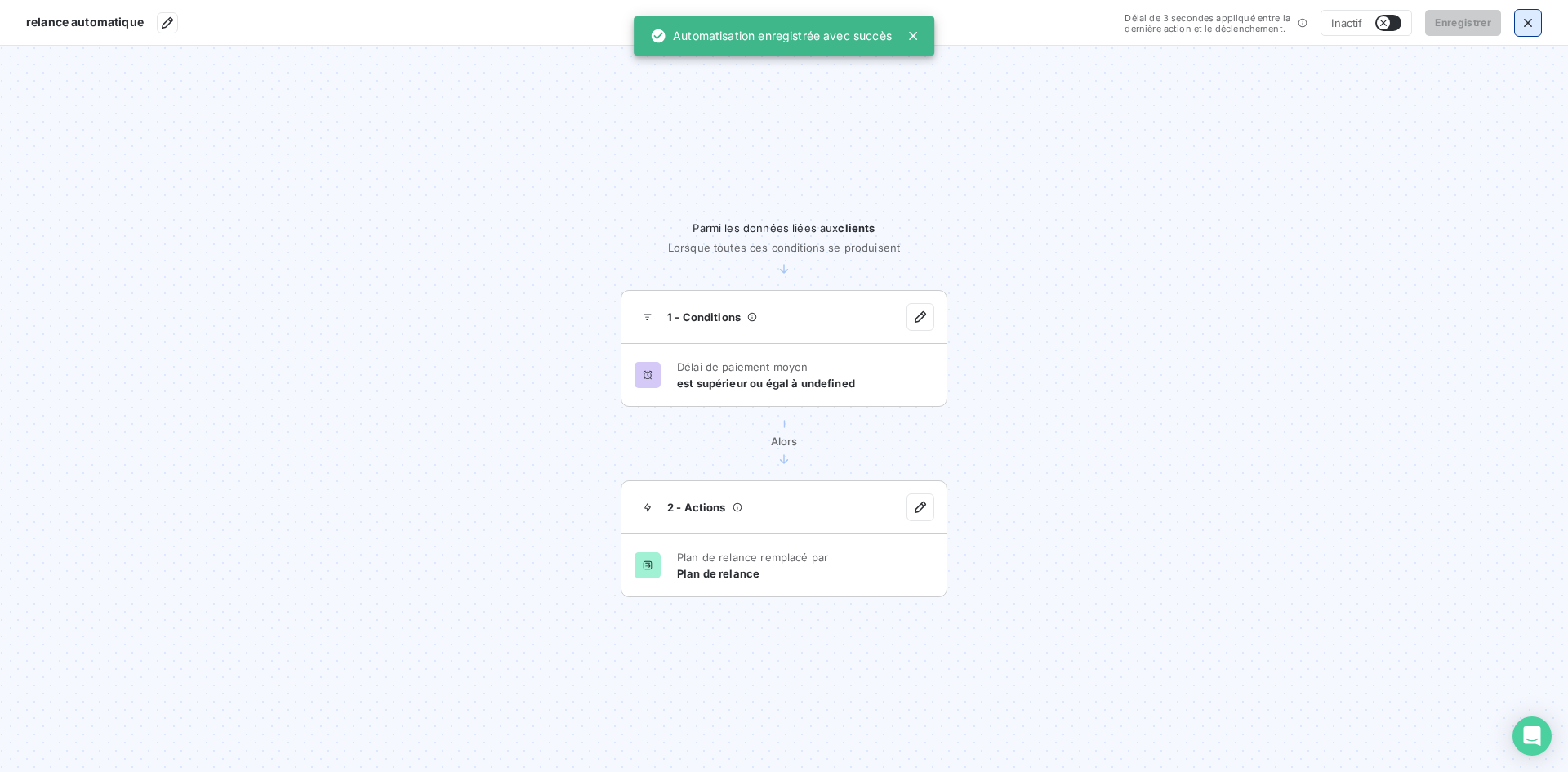
click at [1522, 16] on icon "button" at bounding box center [1527, 22] width 16 height 16
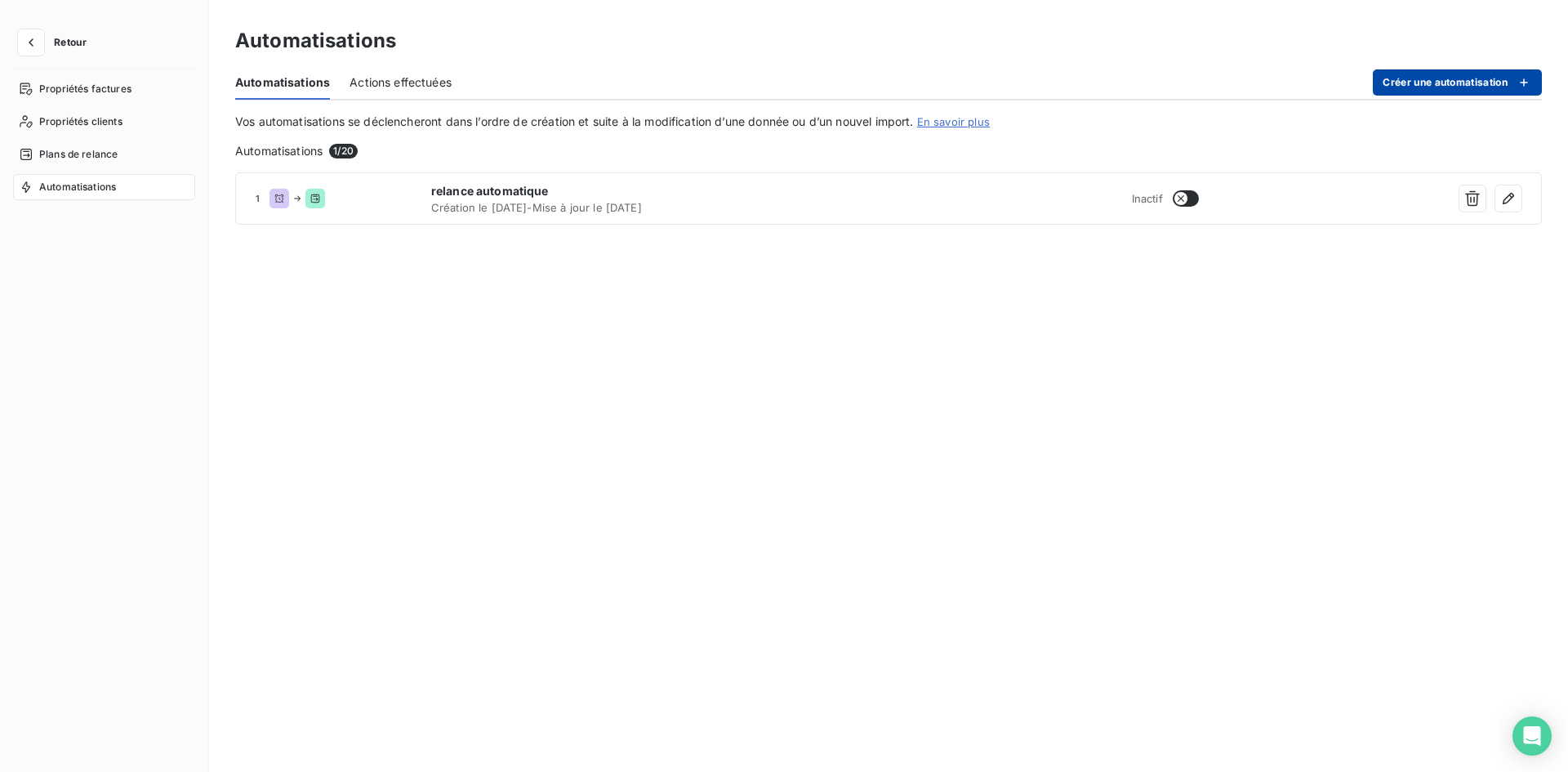
click at [1469, 81] on button "Créer une automatisation" at bounding box center [1457, 82] width 169 height 26
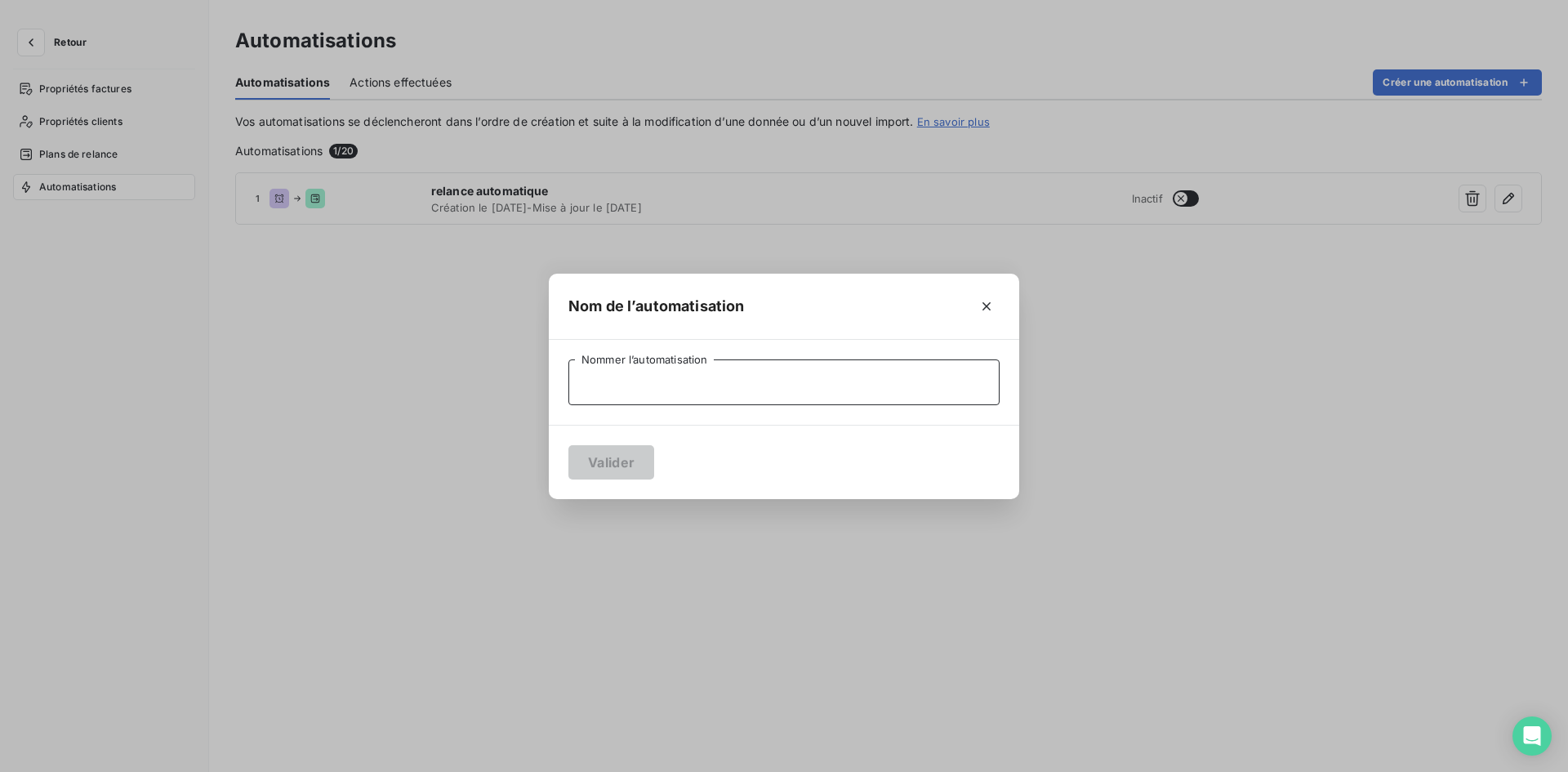
click at [684, 375] on input "Nommer l’automatisation" at bounding box center [784, 383] width 431 height 46
type input "relance 2"
click at [585, 456] on button "Valider" at bounding box center [611, 462] width 86 height 34
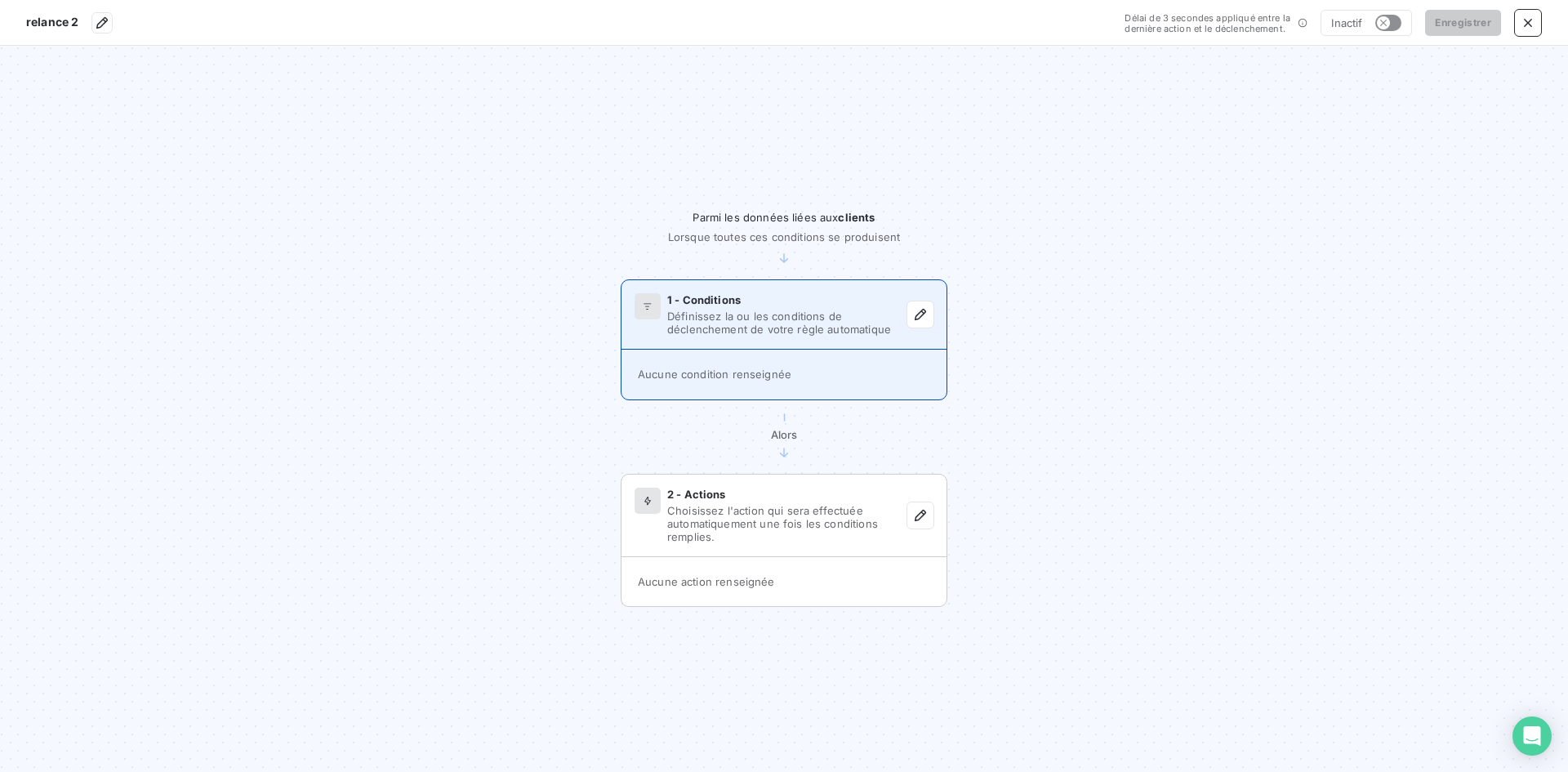
click at [733, 347] on div "1 - Conditions Définissez la ou les conditions de déclenchement de votre règle …" at bounding box center [784, 315] width 325 height 70
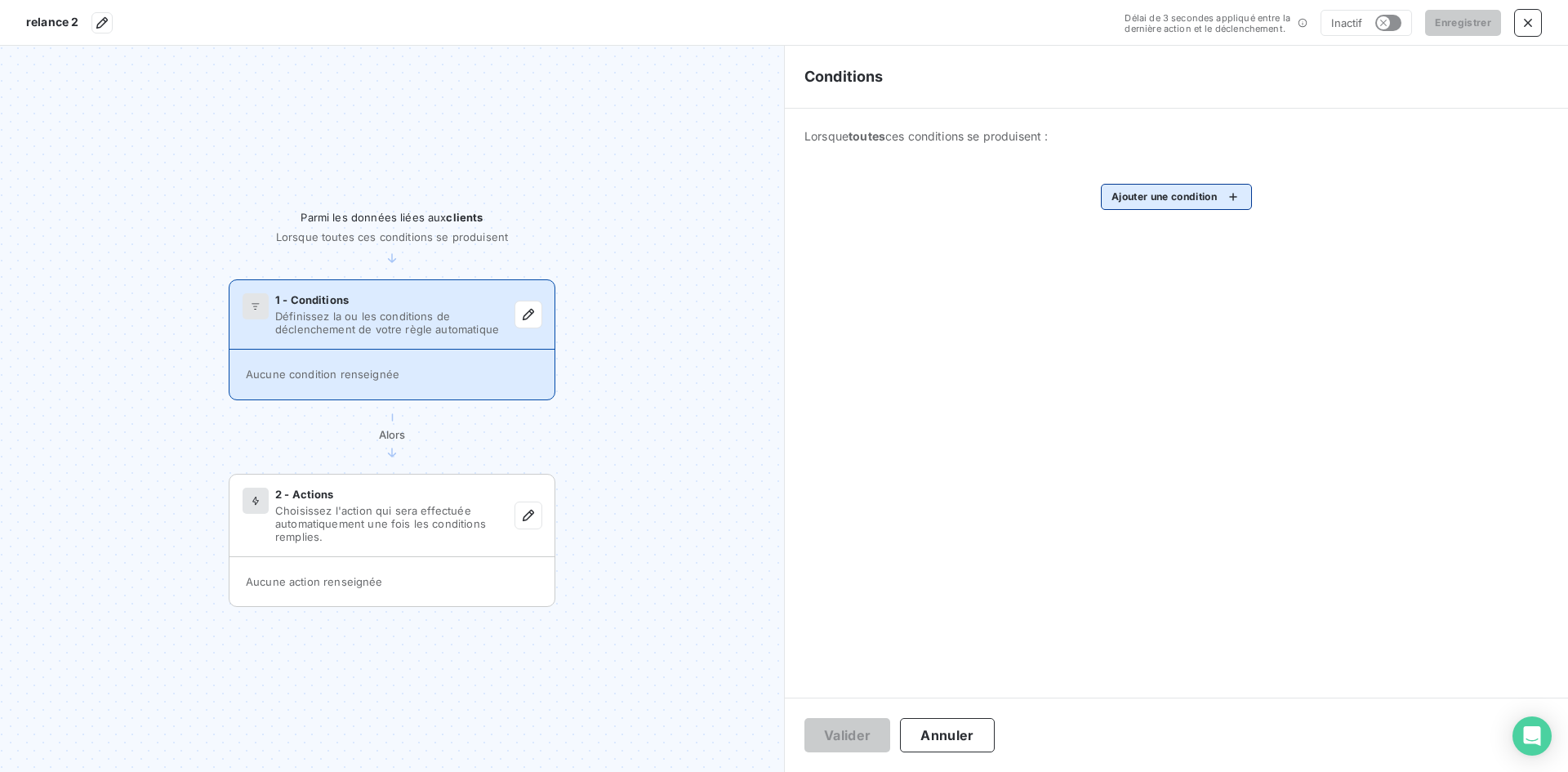
click at [1141, 187] on html "relance 2 Délai de 3 secondes appliqué entre la dernière action et le déclenche…" at bounding box center [784, 386] width 1568 height 772
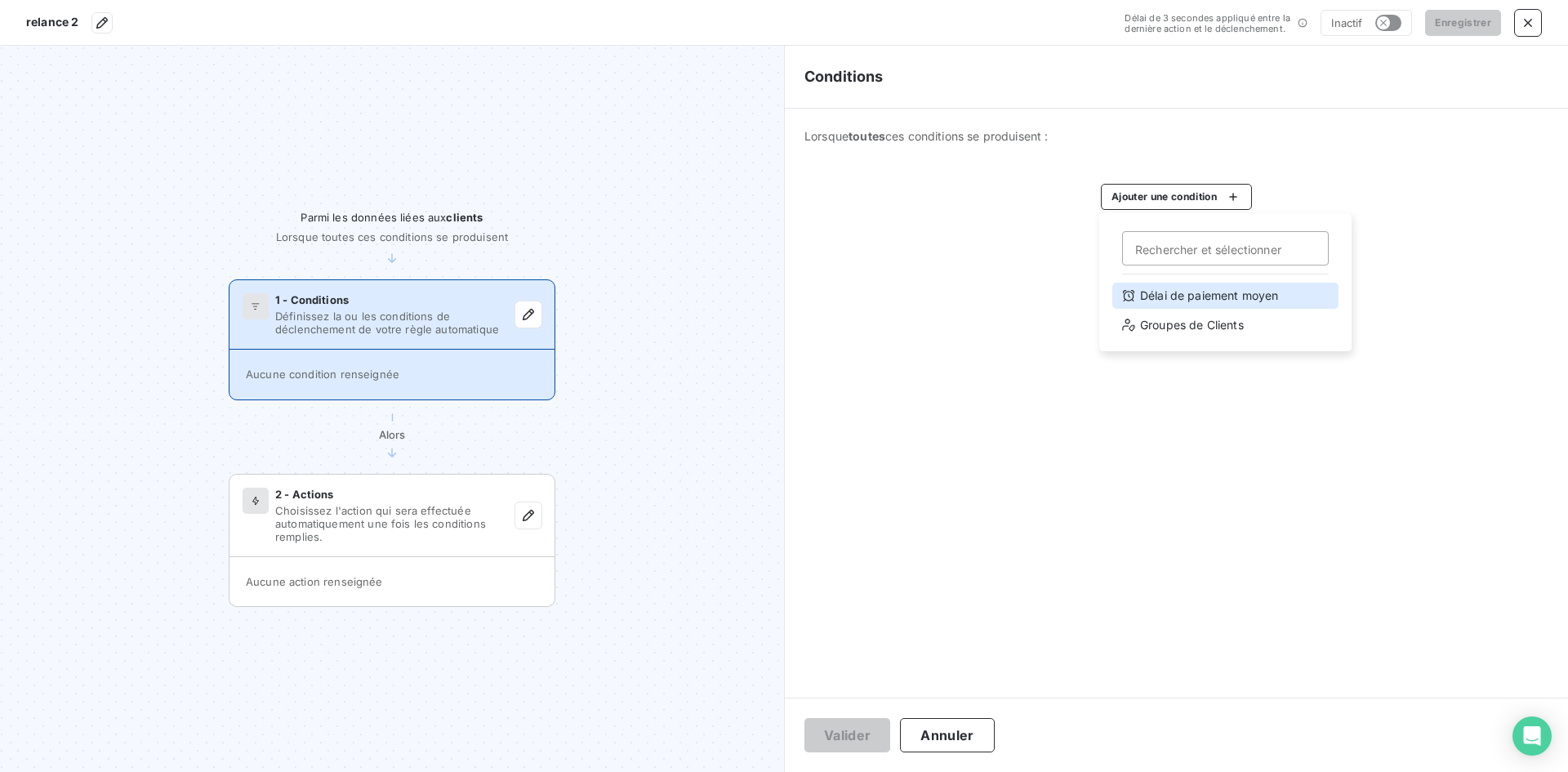
click at [1194, 300] on div "Délai de paiement moyen" at bounding box center [1225, 295] width 226 height 26
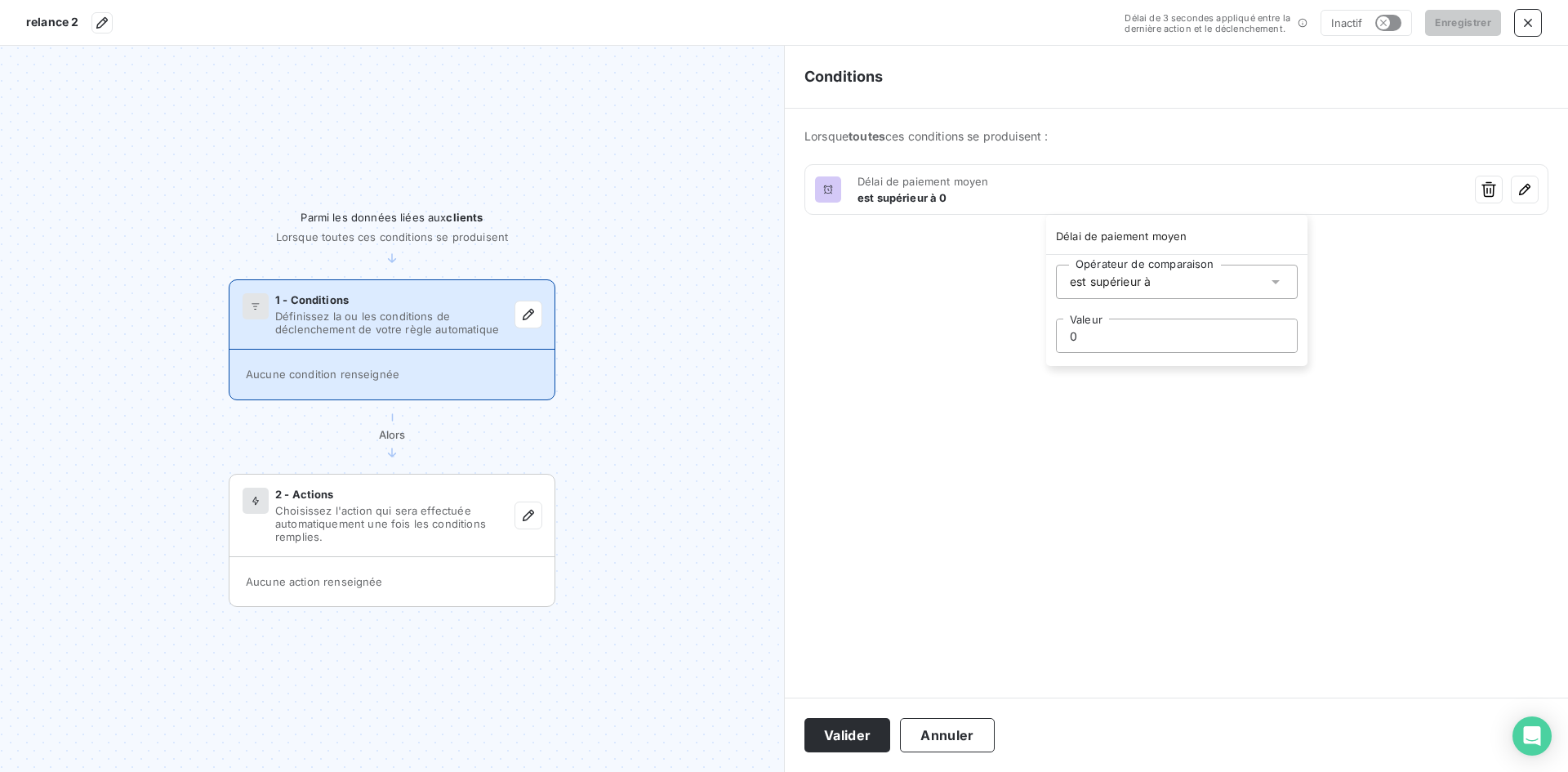
click at [1090, 322] on input "0" at bounding box center [1176, 336] width 240 height 33
click at [1090, 324] on input "0" at bounding box center [1176, 336] width 240 height 33
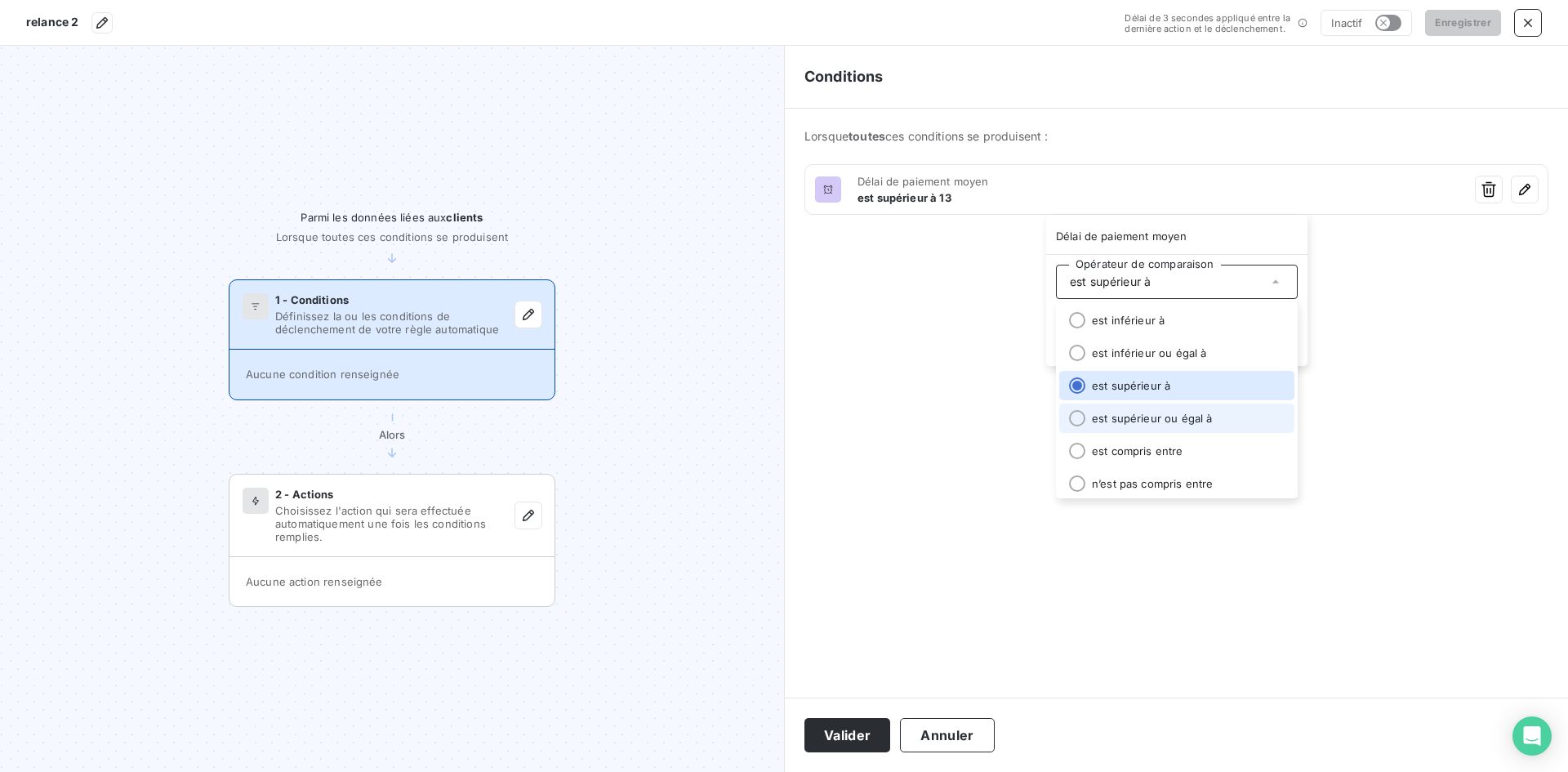
click at [1133, 422] on li "est supérieur ou égal à" at bounding box center [1176, 418] width 235 height 30
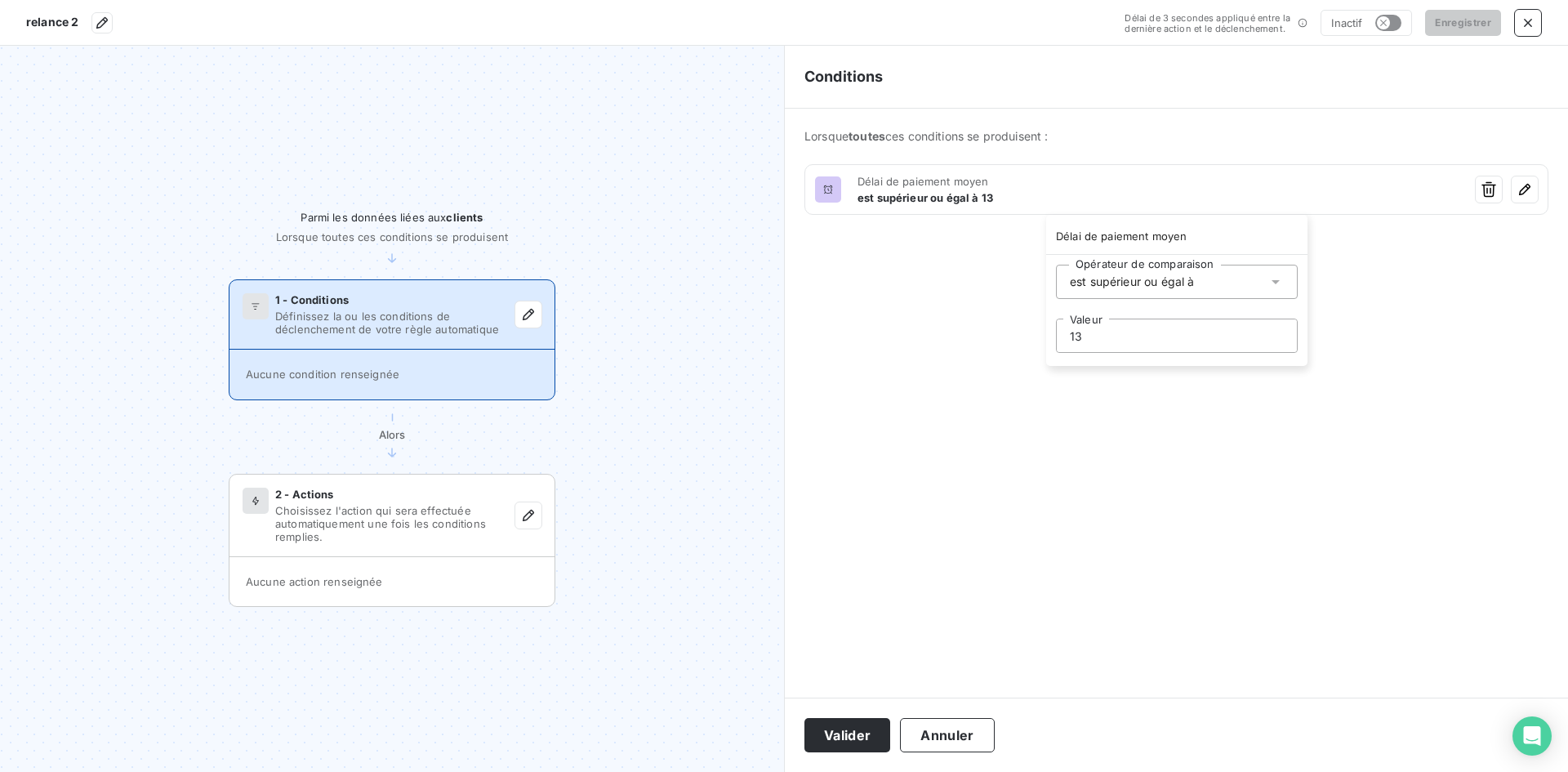
click at [1063, 462] on html "relance 2 Délai de 3 secondes appliqué entre la dernière action et le déclenche…" at bounding box center [784, 386] width 1568 height 772
click at [840, 734] on button "Valider" at bounding box center [846, 735] width 86 height 34
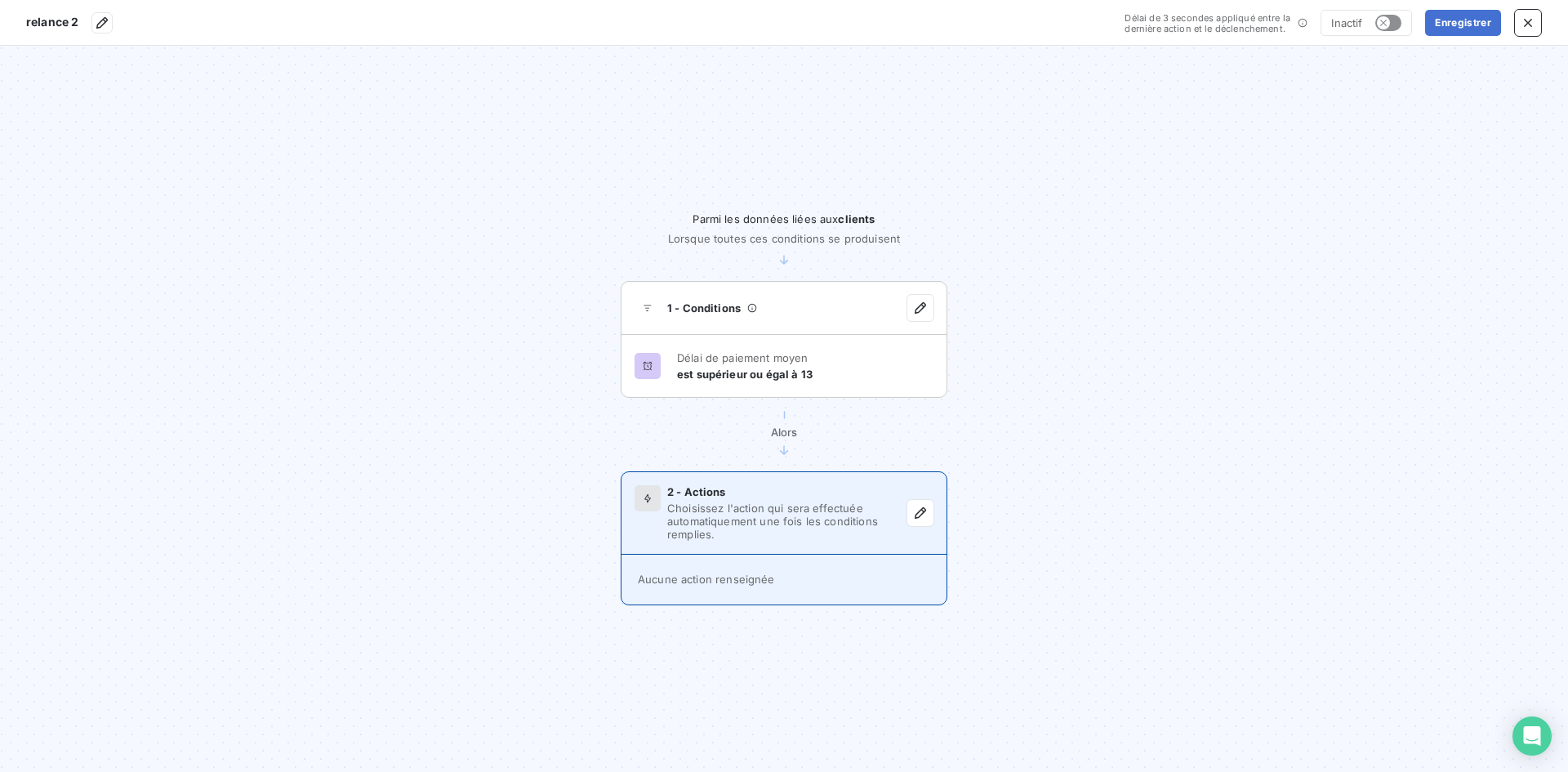
click at [734, 539] on span "Choisissez l'action qui sera effectuée automatiquement une fois les conditions …" at bounding box center [787, 521] width 240 height 39
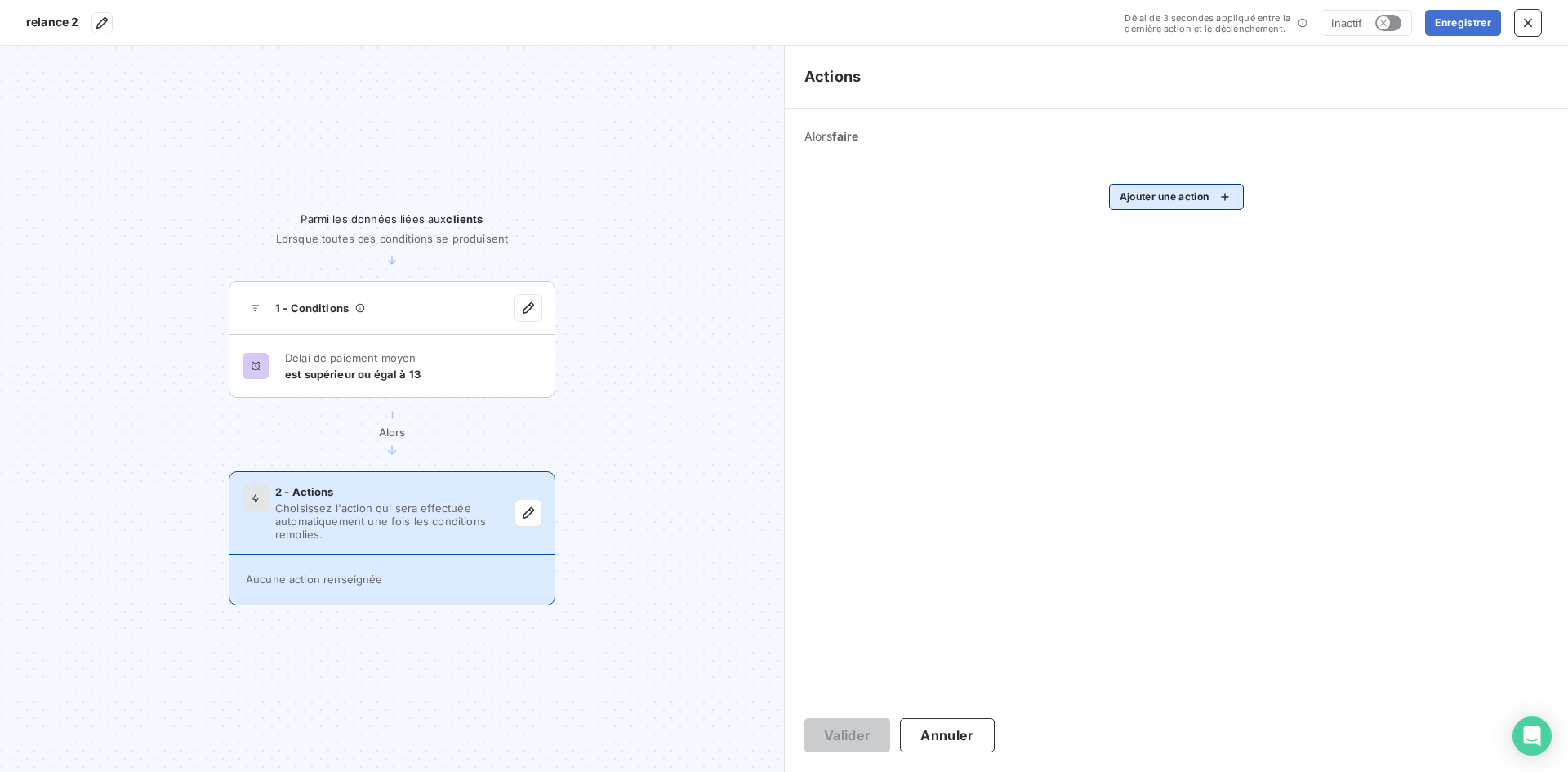
click at [1162, 187] on html "relance 2 Délai de 3 secondes appliqué entre la dernière action et le déclenche…" at bounding box center [784, 386] width 1568 height 772
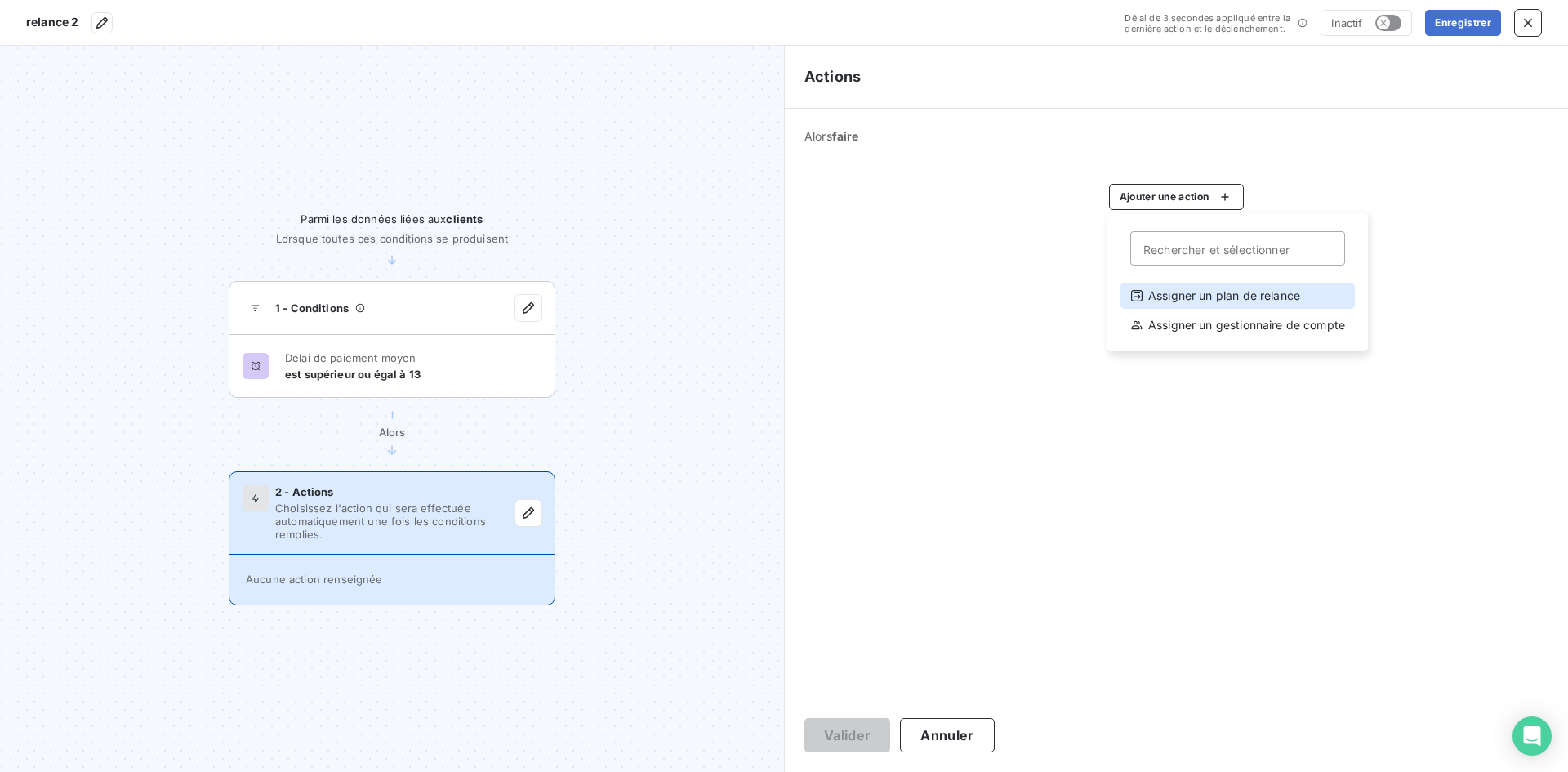
click at [1166, 300] on div "Assigner un plan de relance" at bounding box center [1237, 295] width 234 height 26
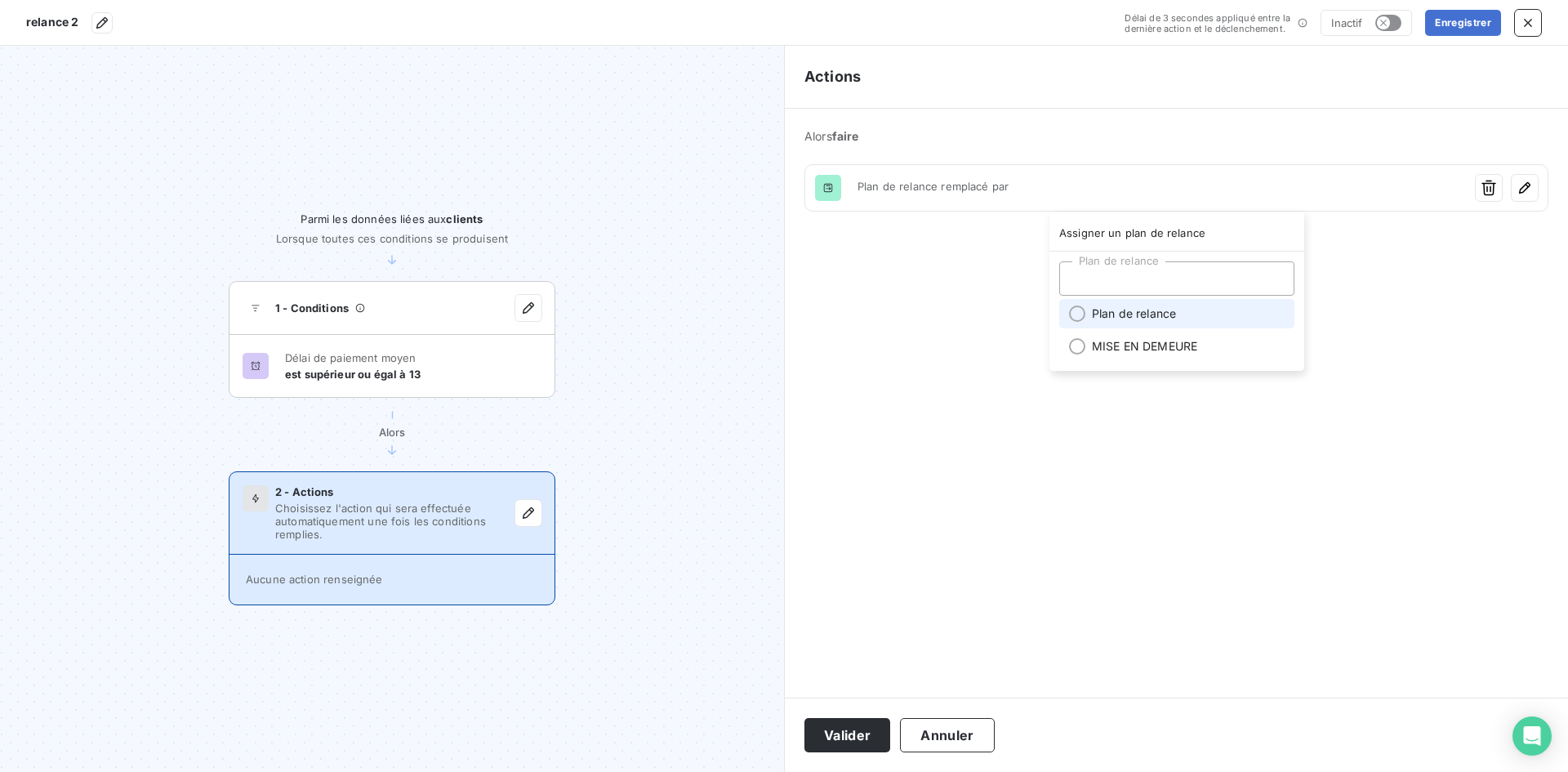
click at [1152, 316] on li "Plan de relance" at bounding box center [1176, 313] width 235 height 30
click at [1191, 277] on div "Plan de relance" at bounding box center [1176, 282] width 235 height 34
click at [868, 736] on html "relance 2 Délai de 3 secondes appliqué entre la dernière action et le déclenche…" at bounding box center [784, 386] width 1568 height 772
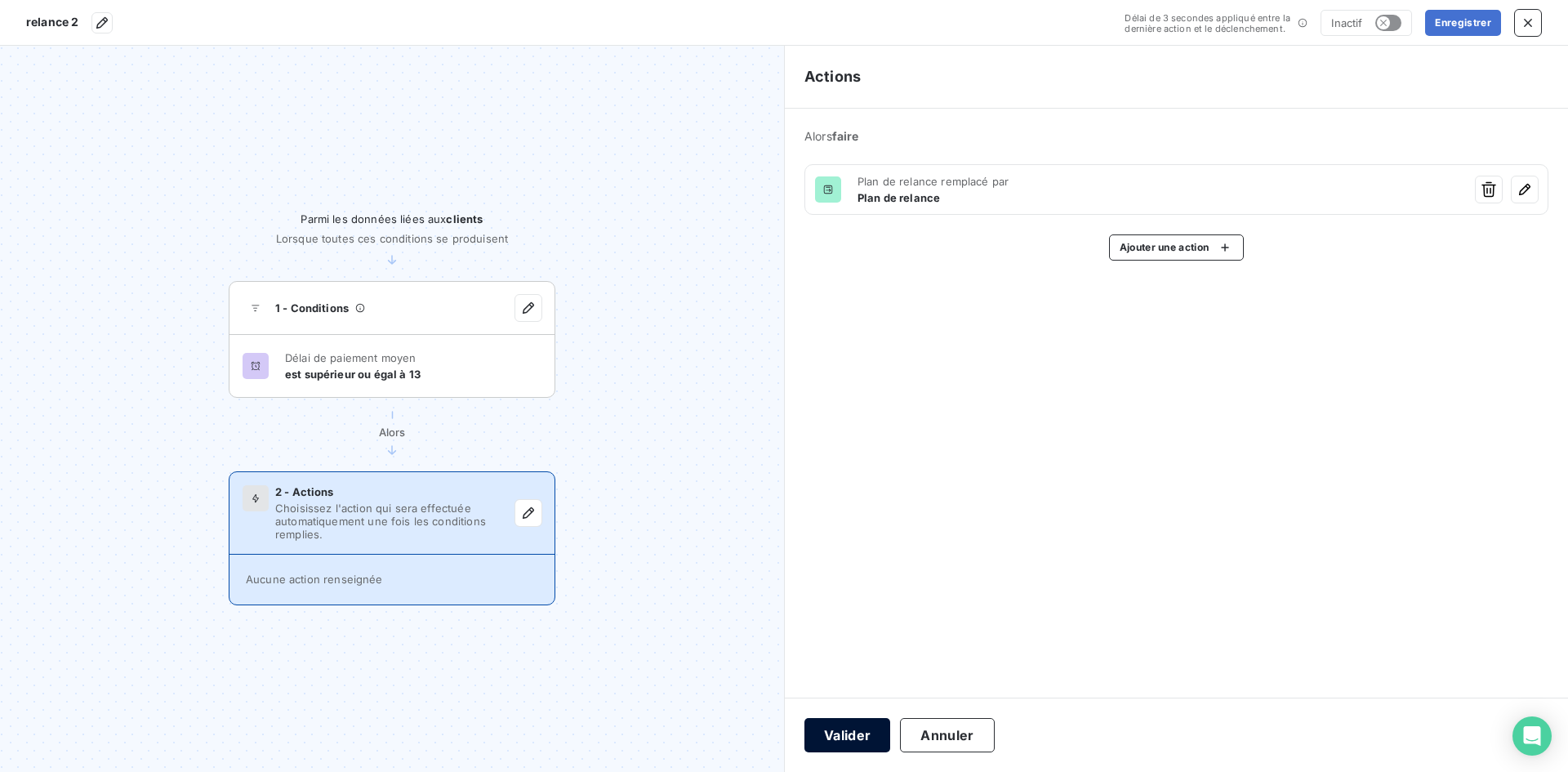
drag, startPoint x: 847, startPoint y: 730, endPoint x: 751, endPoint y: 615, distance: 149.8
click at [848, 730] on button "Valider" at bounding box center [846, 735] width 86 height 34
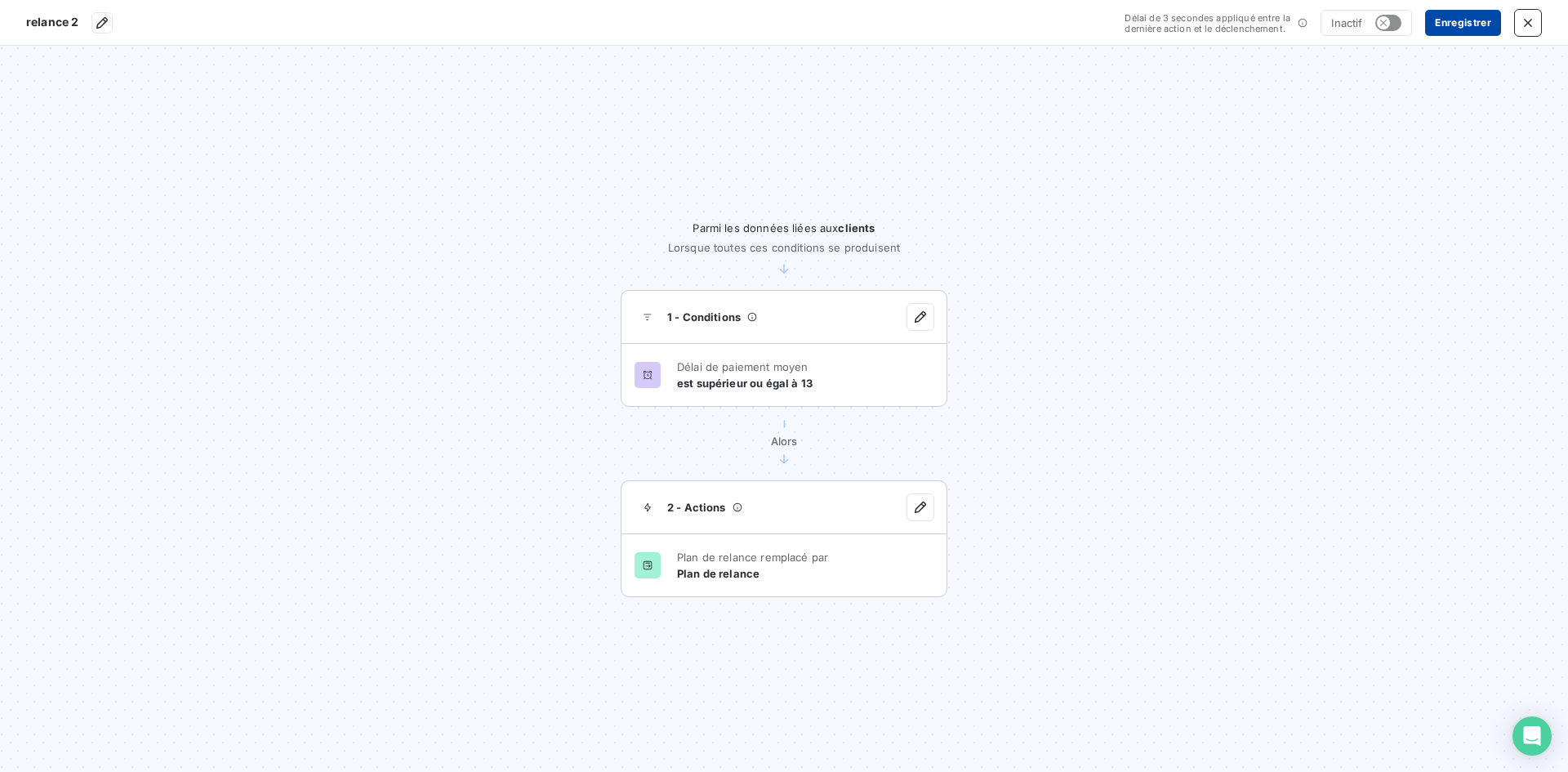
click at [1454, 23] on button "Enregistrer" at bounding box center [1463, 23] width 76 height 26
click at [1535, 23] on icon "button" at bounding box center [1527, 22] width 16 height 16
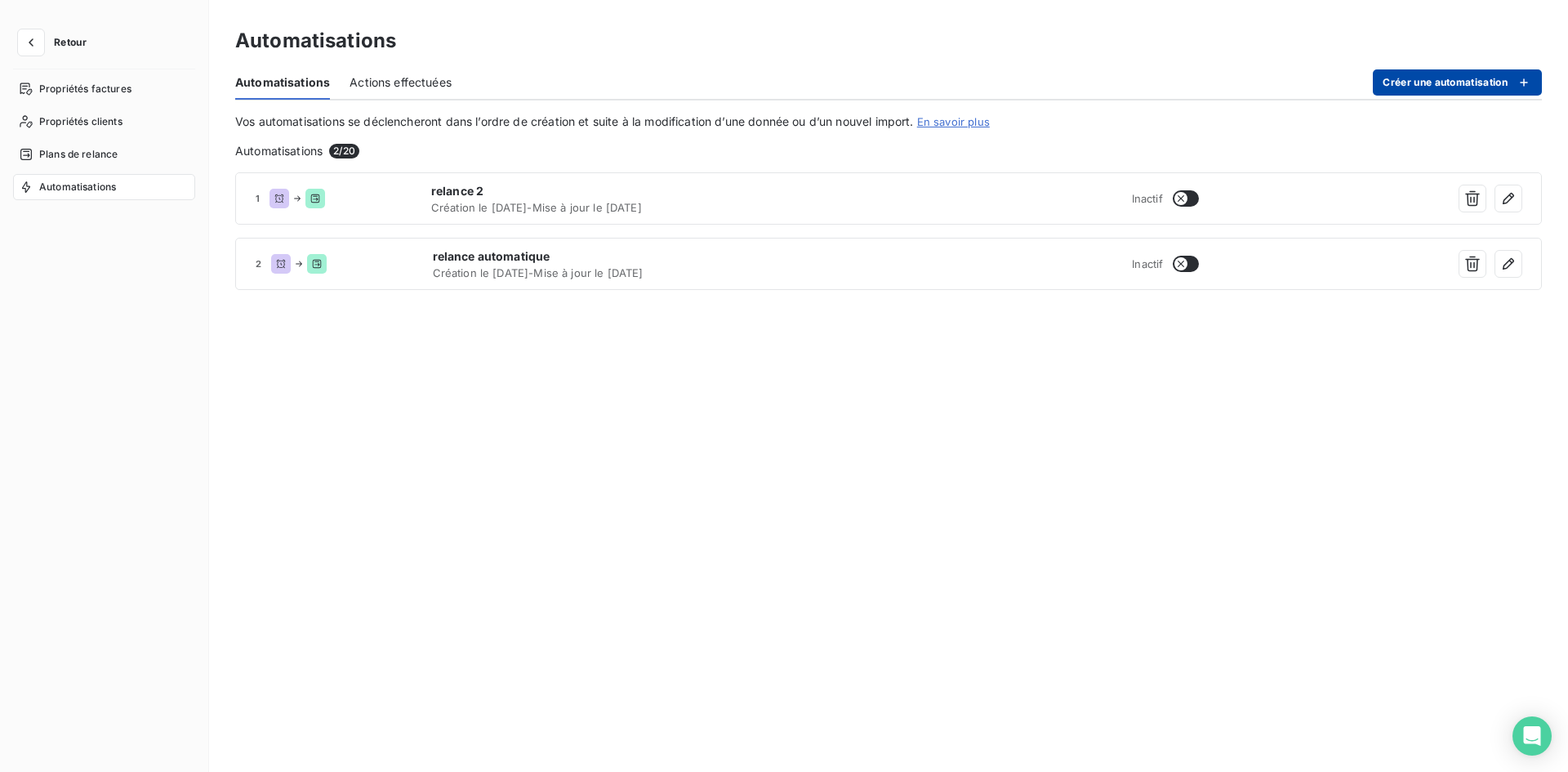
click at [1379, 81] on button "Créer une automatisation" at bounding box center [1457, 82] width 169 height 26
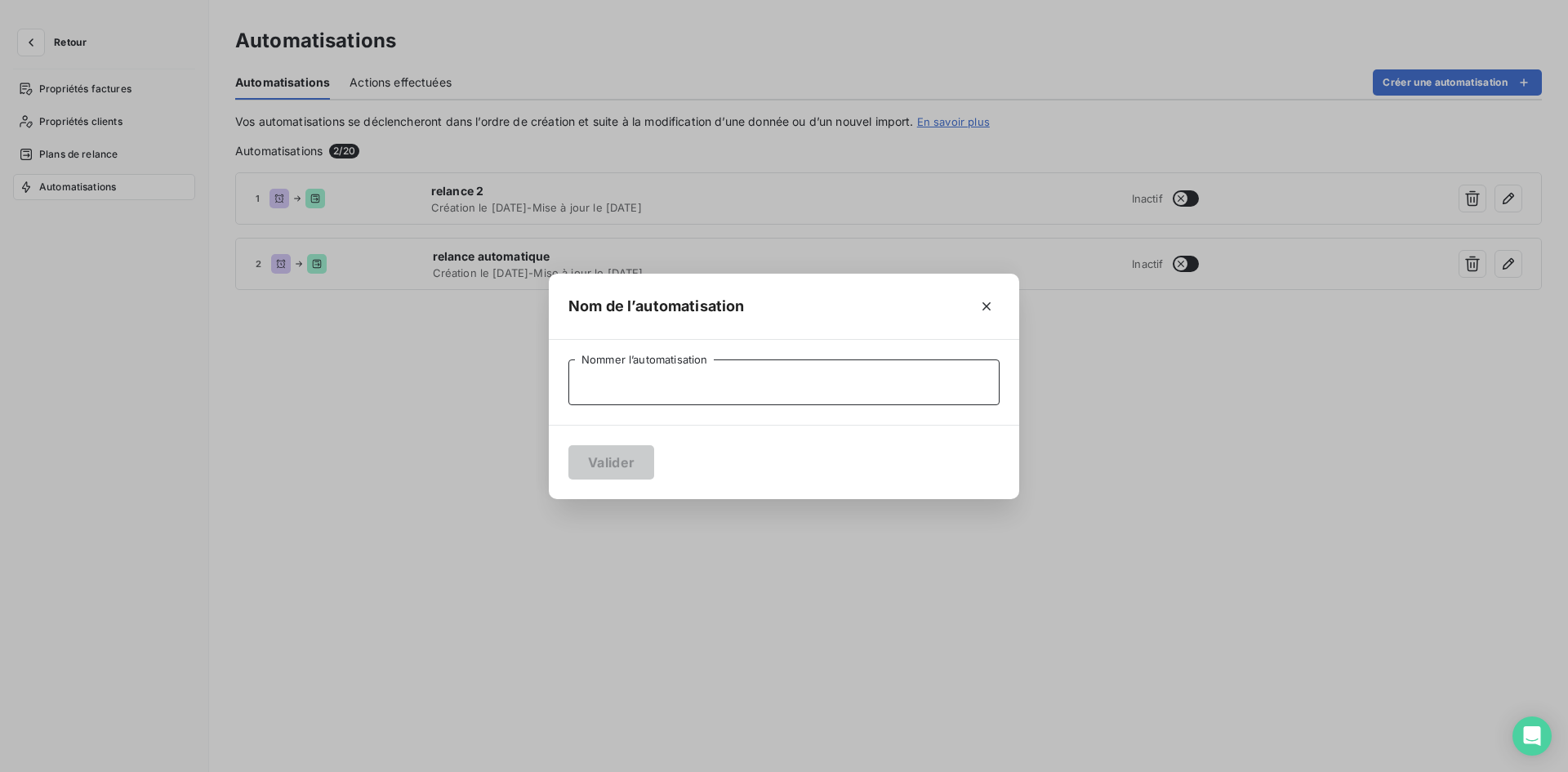
click at [674, 368] on input "Nommer l’automatisation" at bounding box center [784, 383] width 431 height 46
type input "relance 3"
click at [616, 464] on button "Valider" at bounding box center [611, 462] width 86 height 34
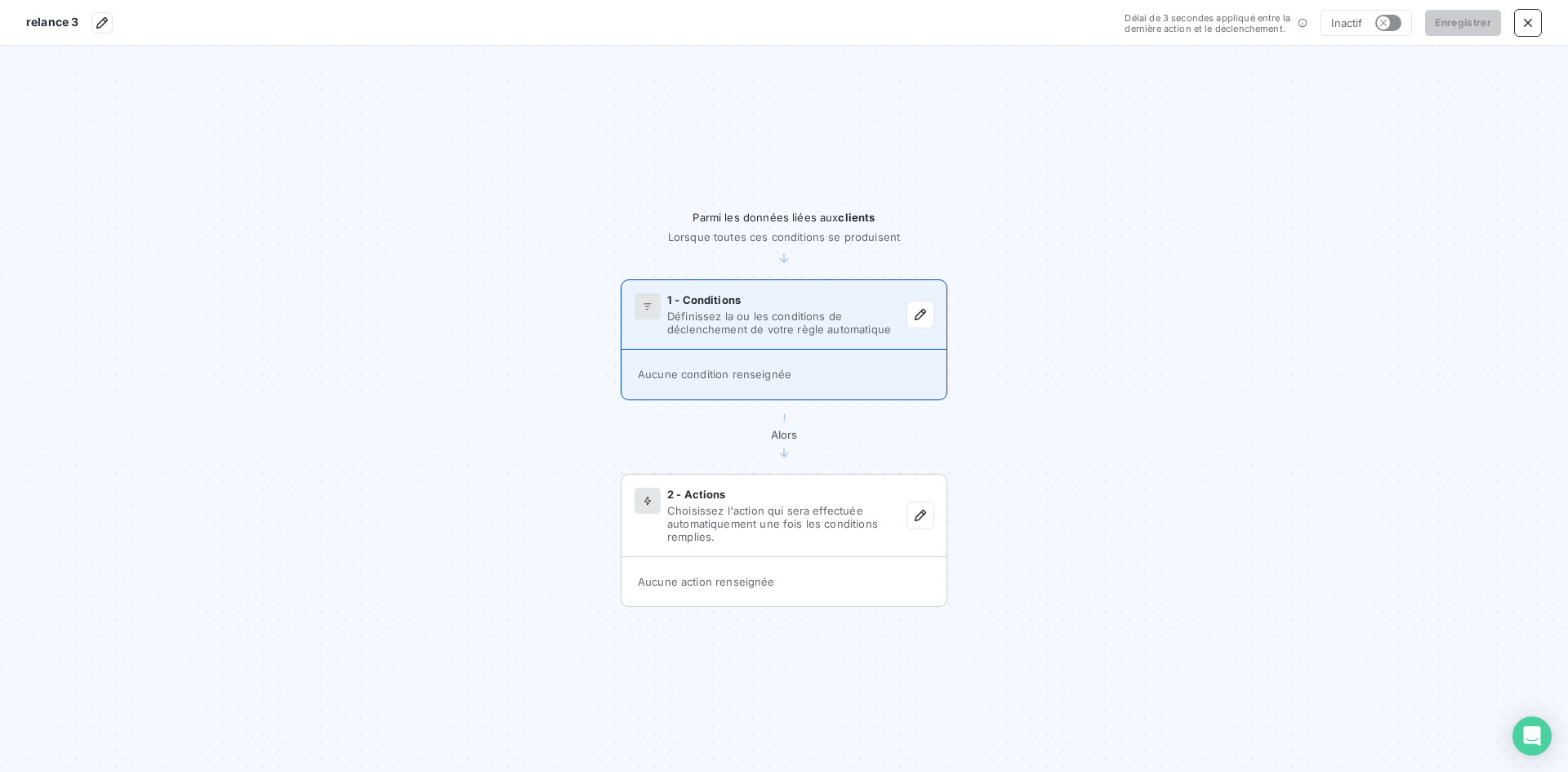
click at [798, 310] on span "Définissez la ou les conditions de déclenchement de votre règle automatique" at bounding box center [787, 322] width 240 height 26
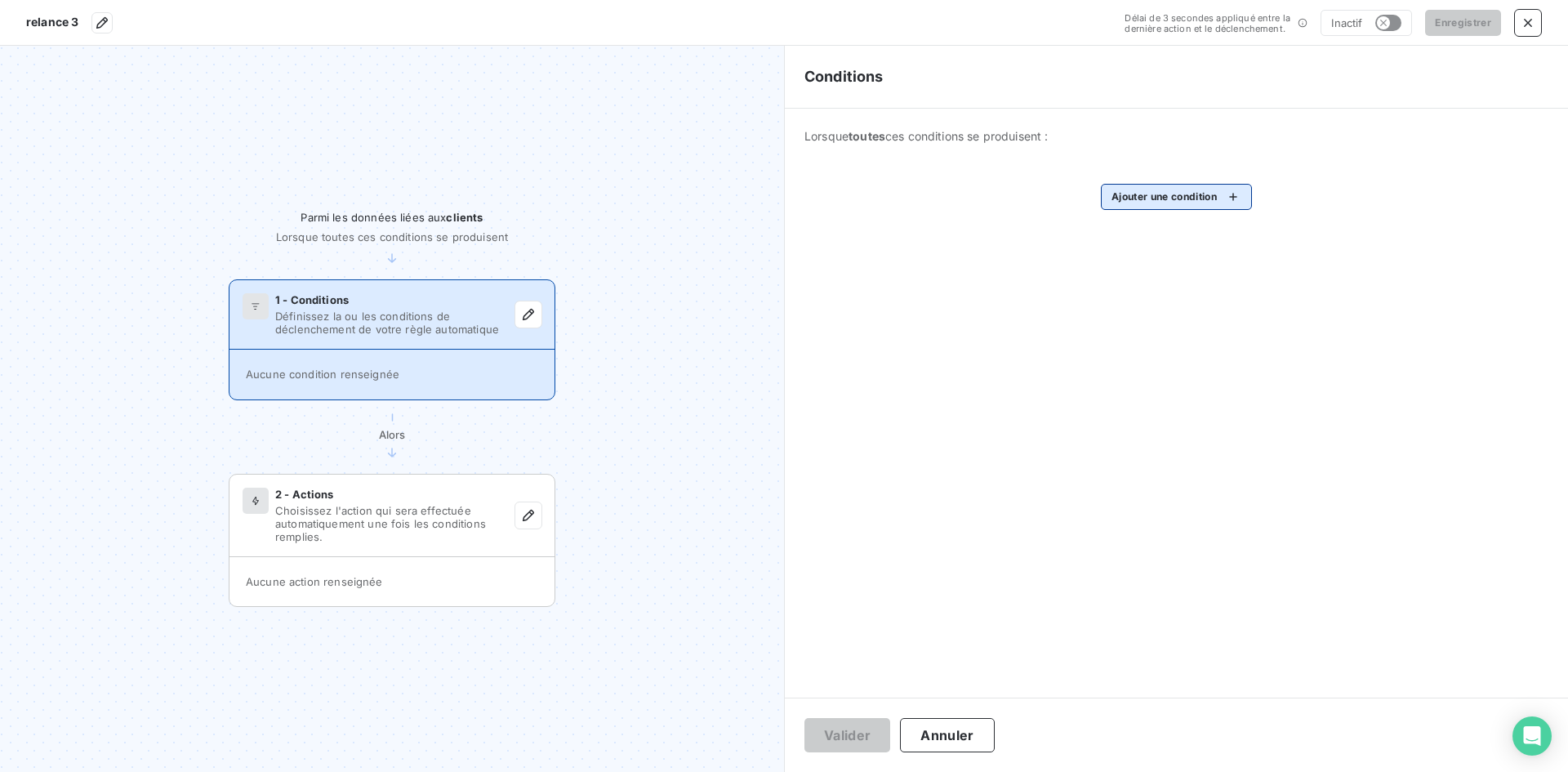
click at [1206, 197] on html "relance 3 Délai de 3 secondes appliqué entre la dernière action et le déclenche…" at bounding box center [784, 386] width 1568 height 772
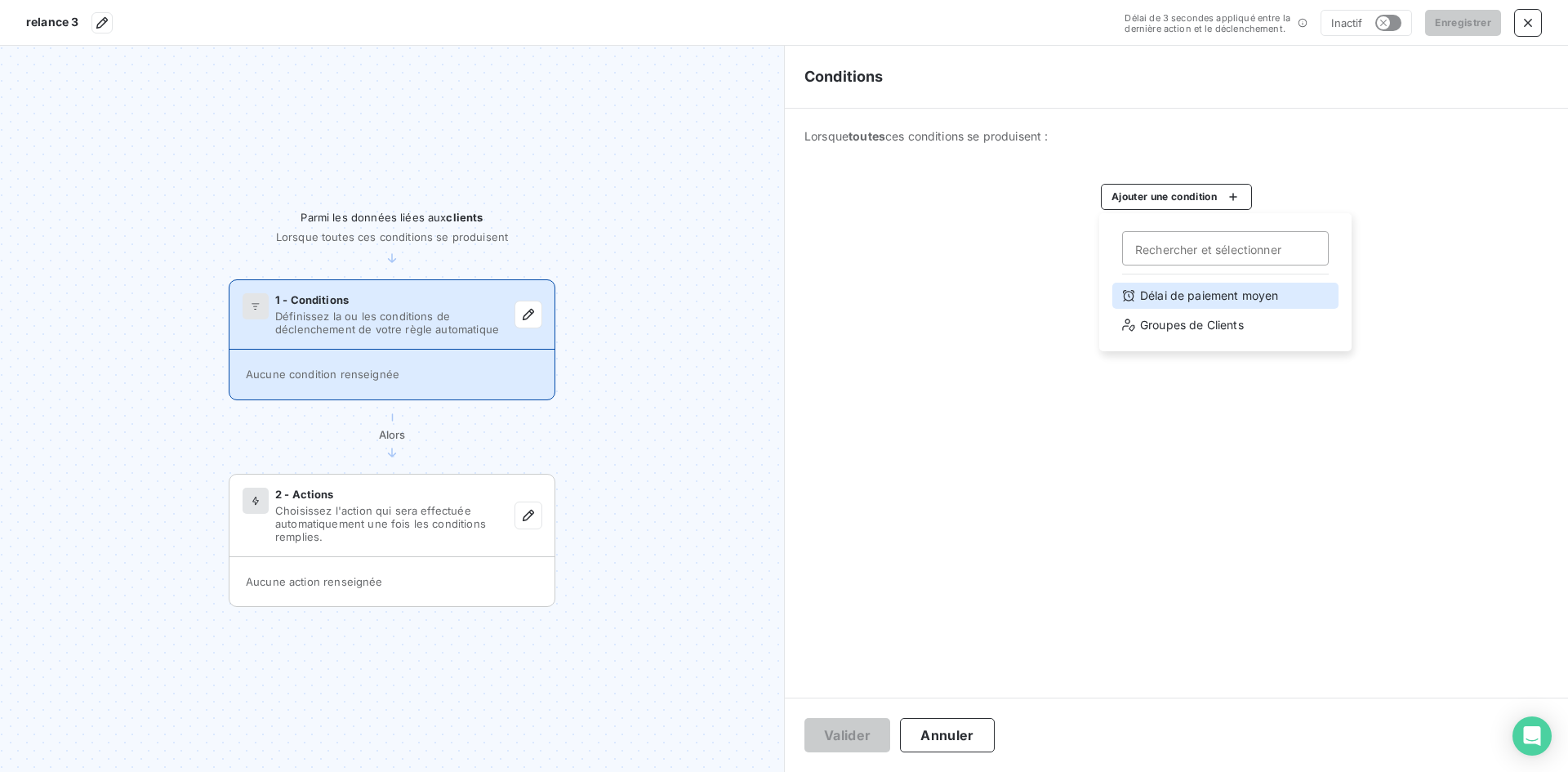
click at [1169, 298] on div "Délai de paiement moyen" at bounding box center [1225, 295] width 226 height 26
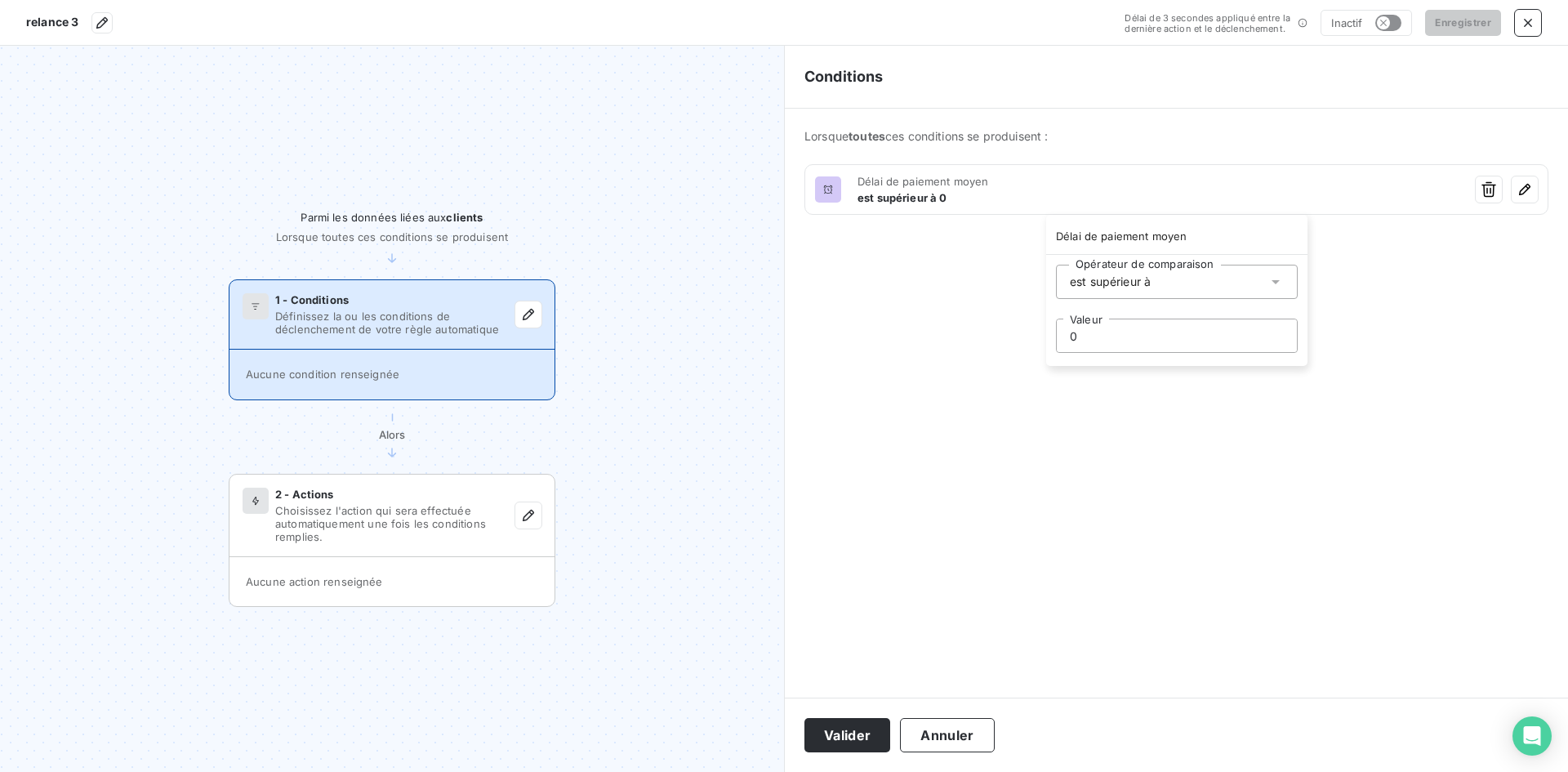
click at [1141, 335] on input "0" at bounding box center [1176, 336] width 240 height 33
click at [1140, 335] on input "0" at bounding box center [1176, 336] width 240 height 33
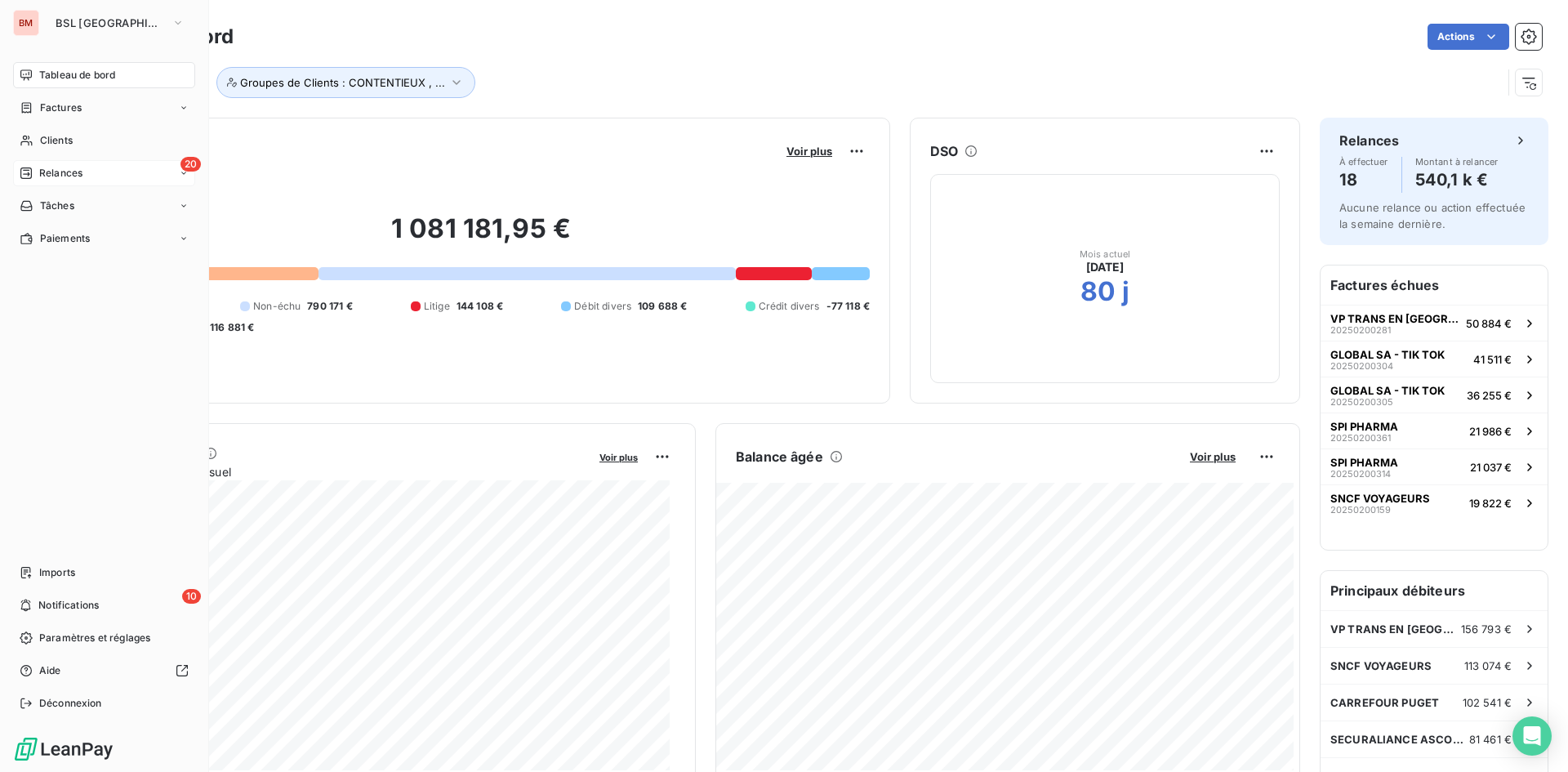
click at [53, 174] on span "Relances" at bounding box center [60, 172] width 43 height 14
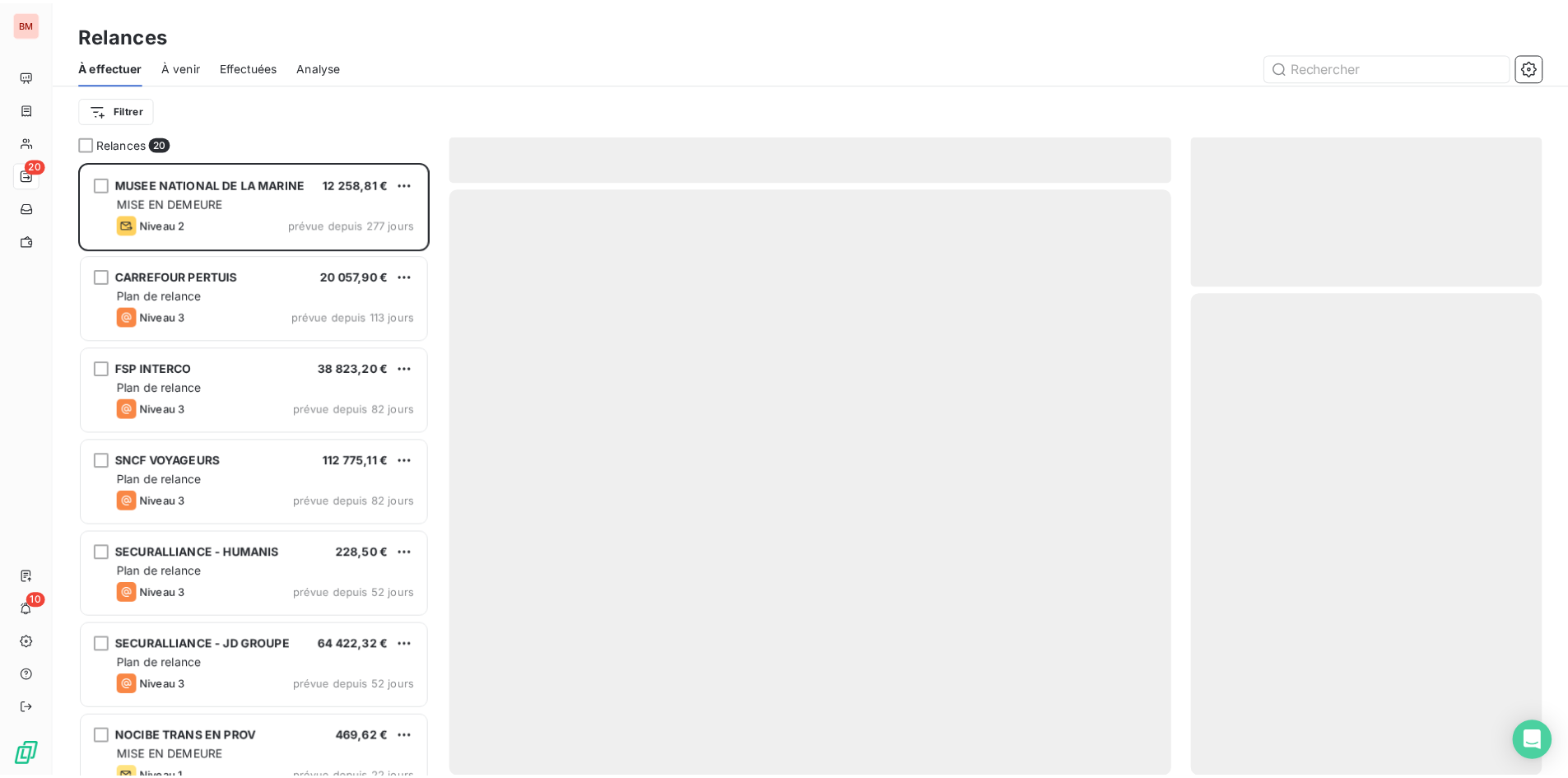
scroll to position [604, 342]
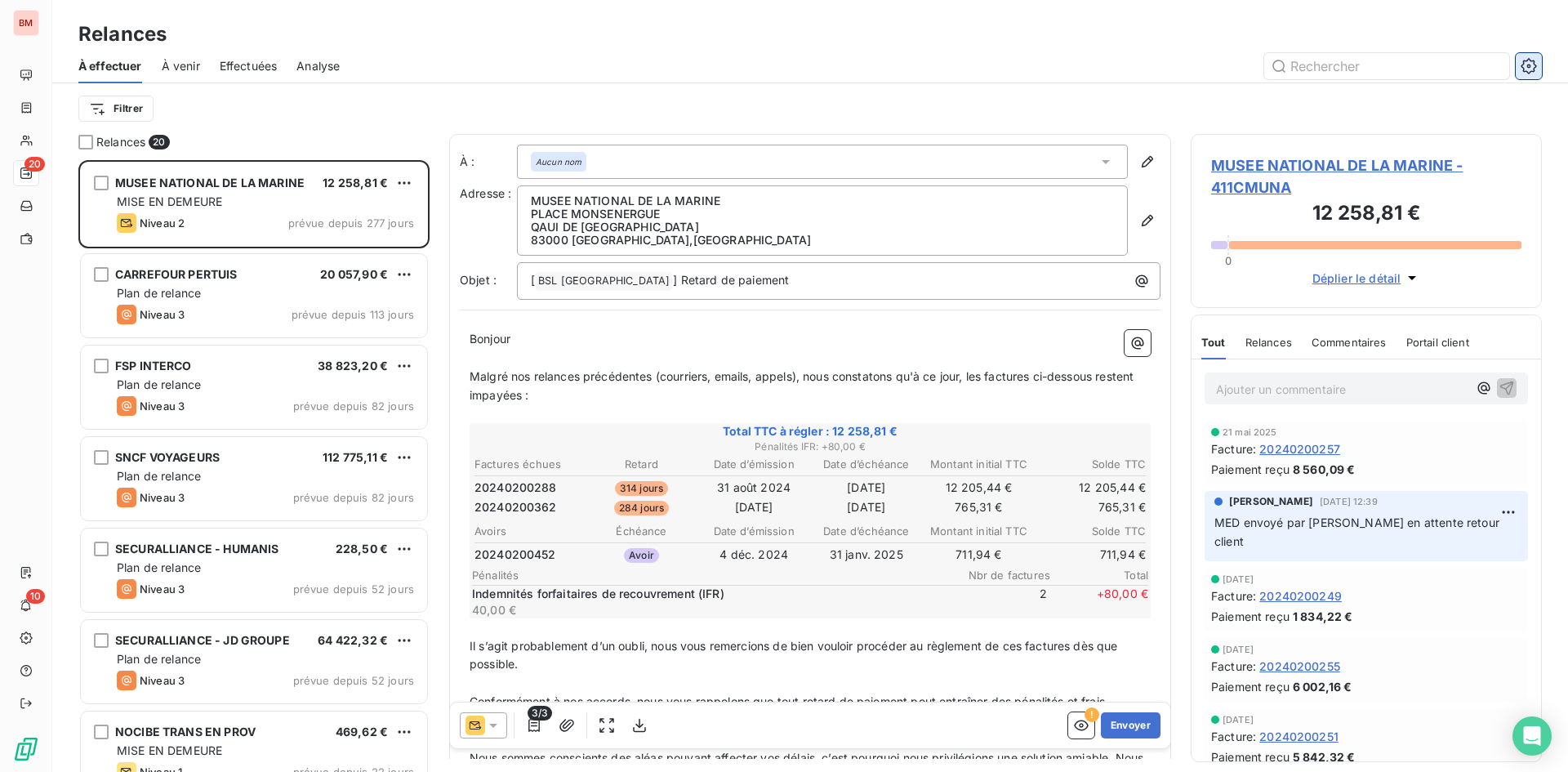
click at [1534, 70] on icon "button" at bounding box center [1528, 65] width 15 height 15
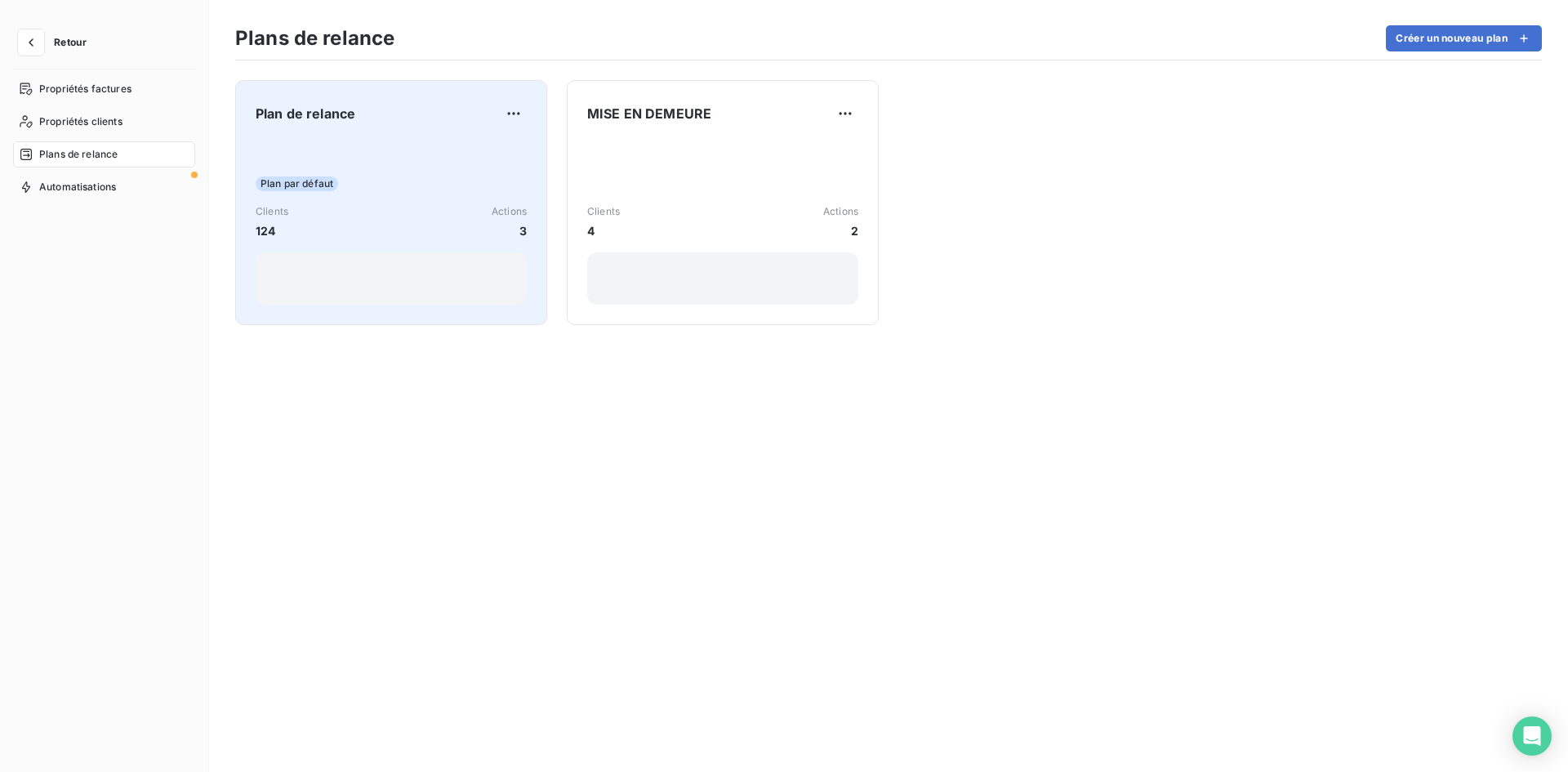
click at [346, 219] on div "Clients 124 Actions 3" at bounding box center [391, 221] width 271 height 35
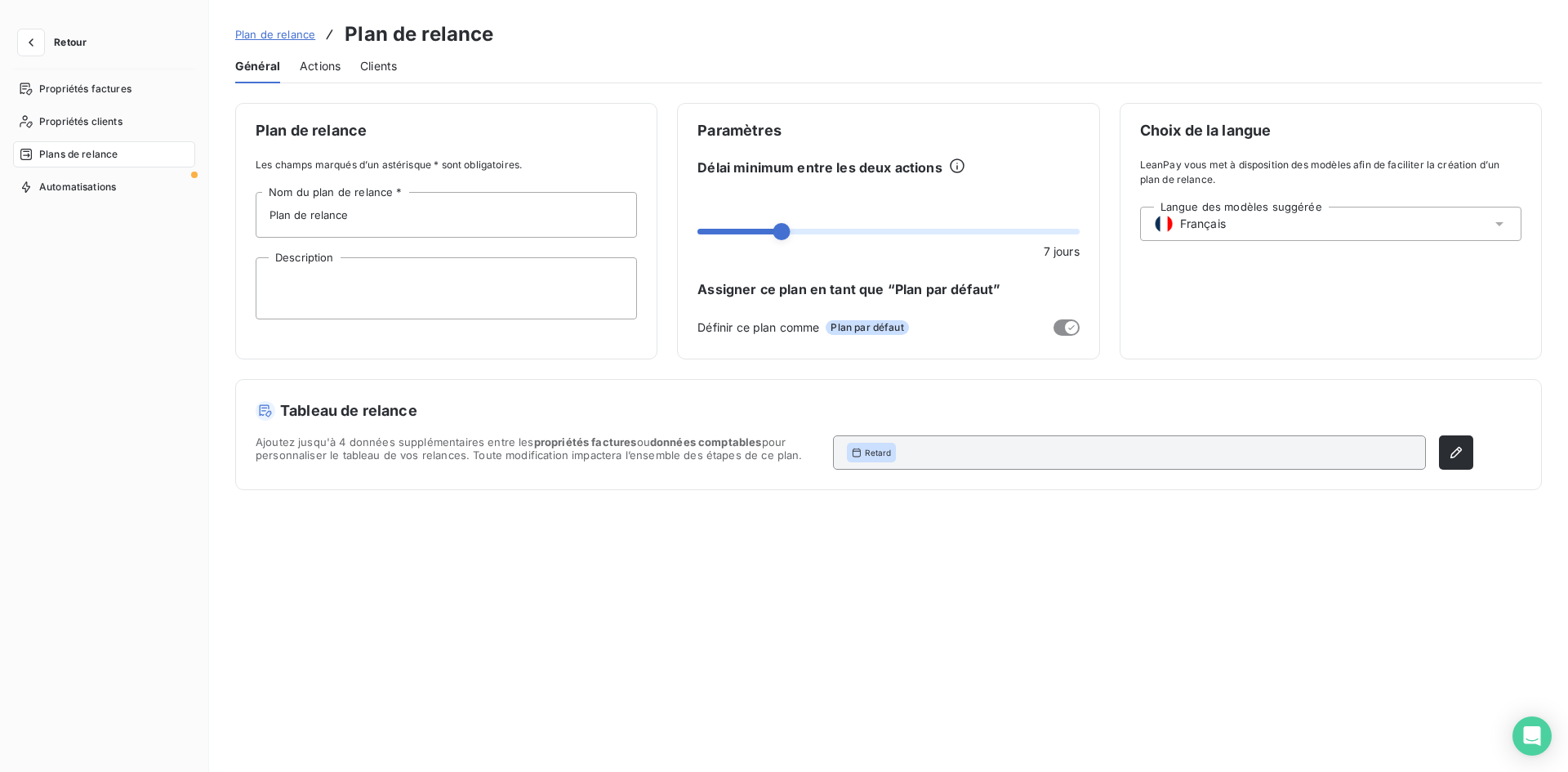
click at [323, 64] on span "Actions" at bounding box center [320, 65] width 41 height 16
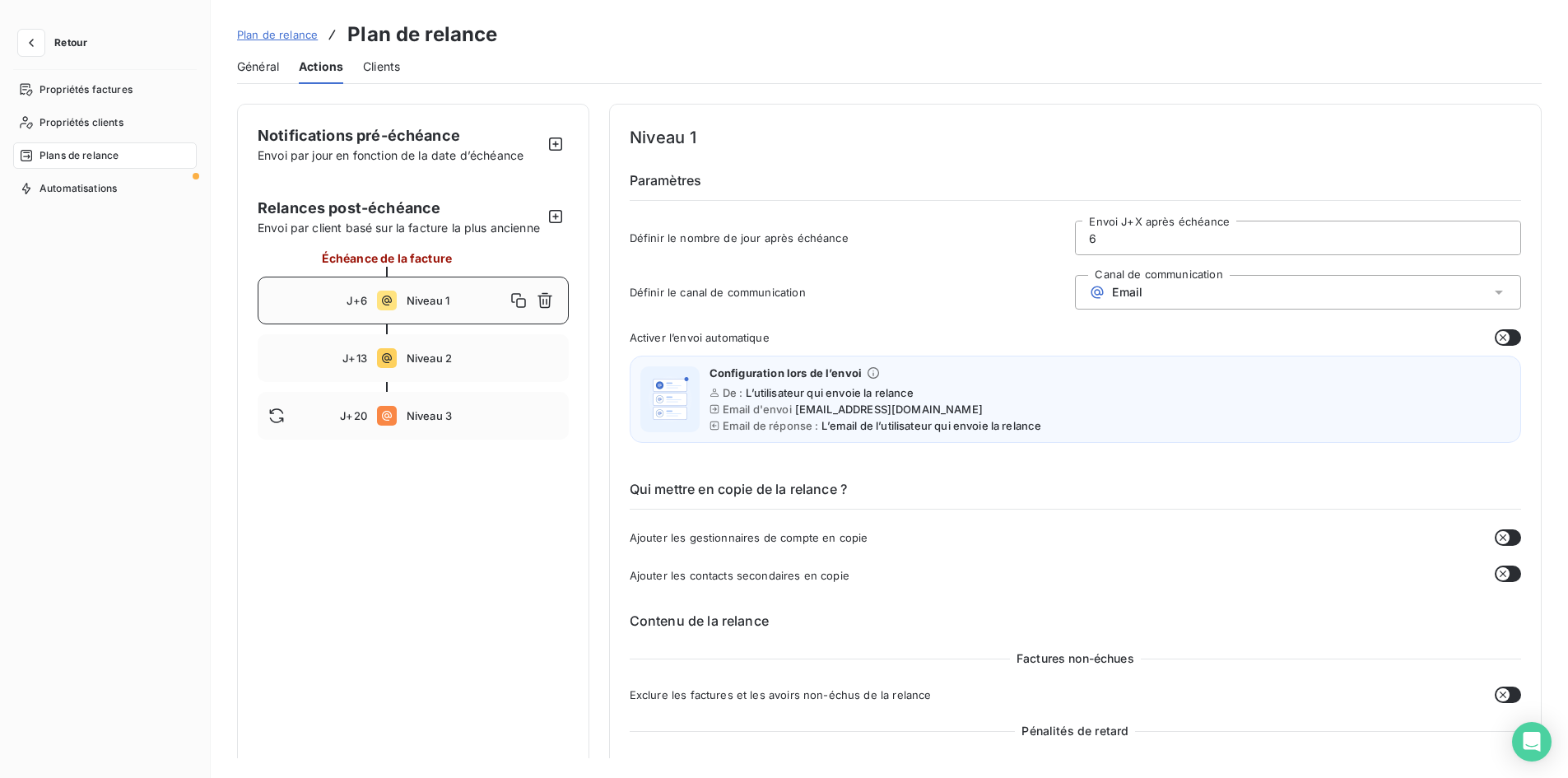
scroll to position [82, 0]
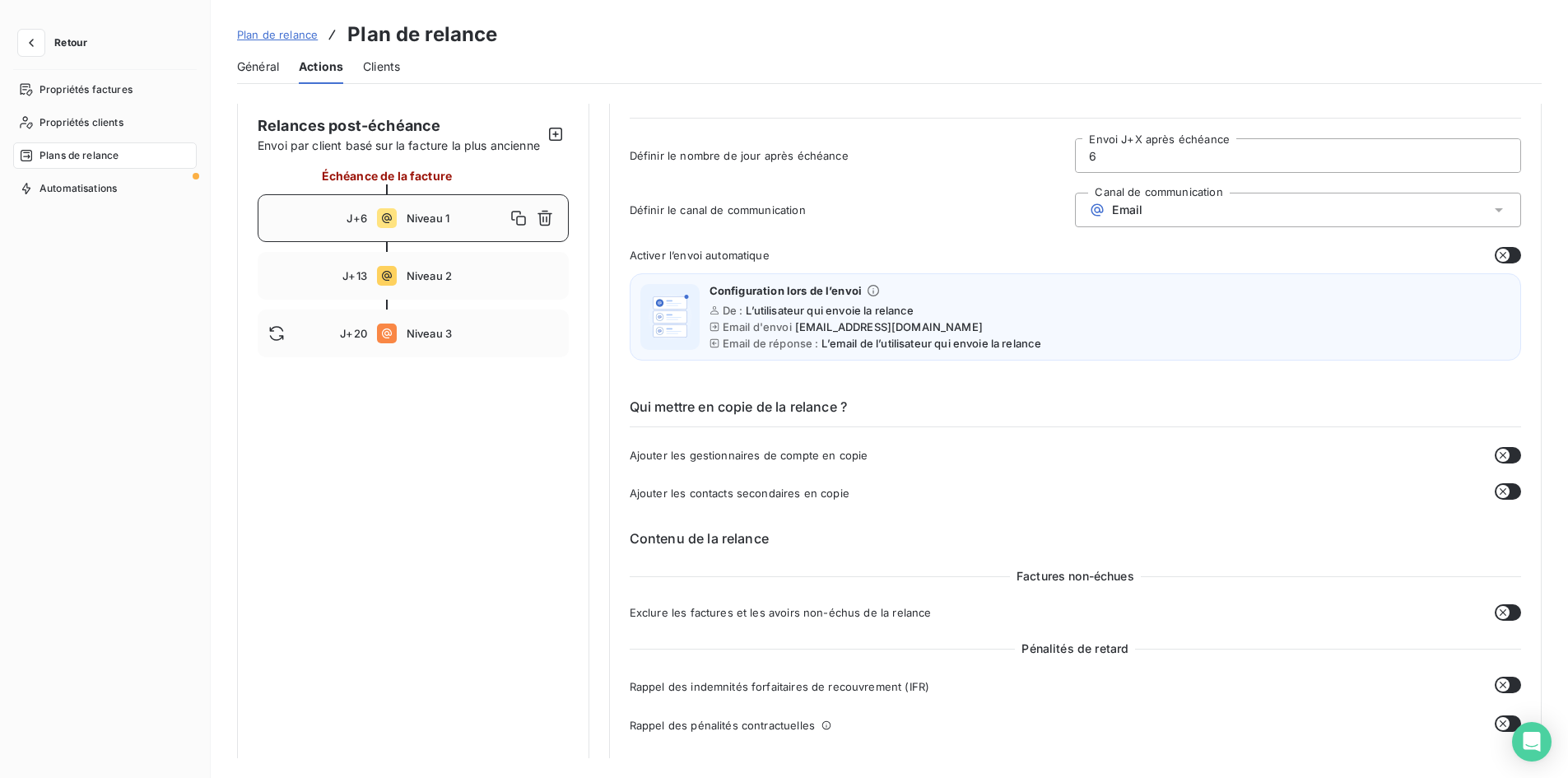
click at [1503, 256] on button "button" at bounding box center [1508, 255] width 27 height 16
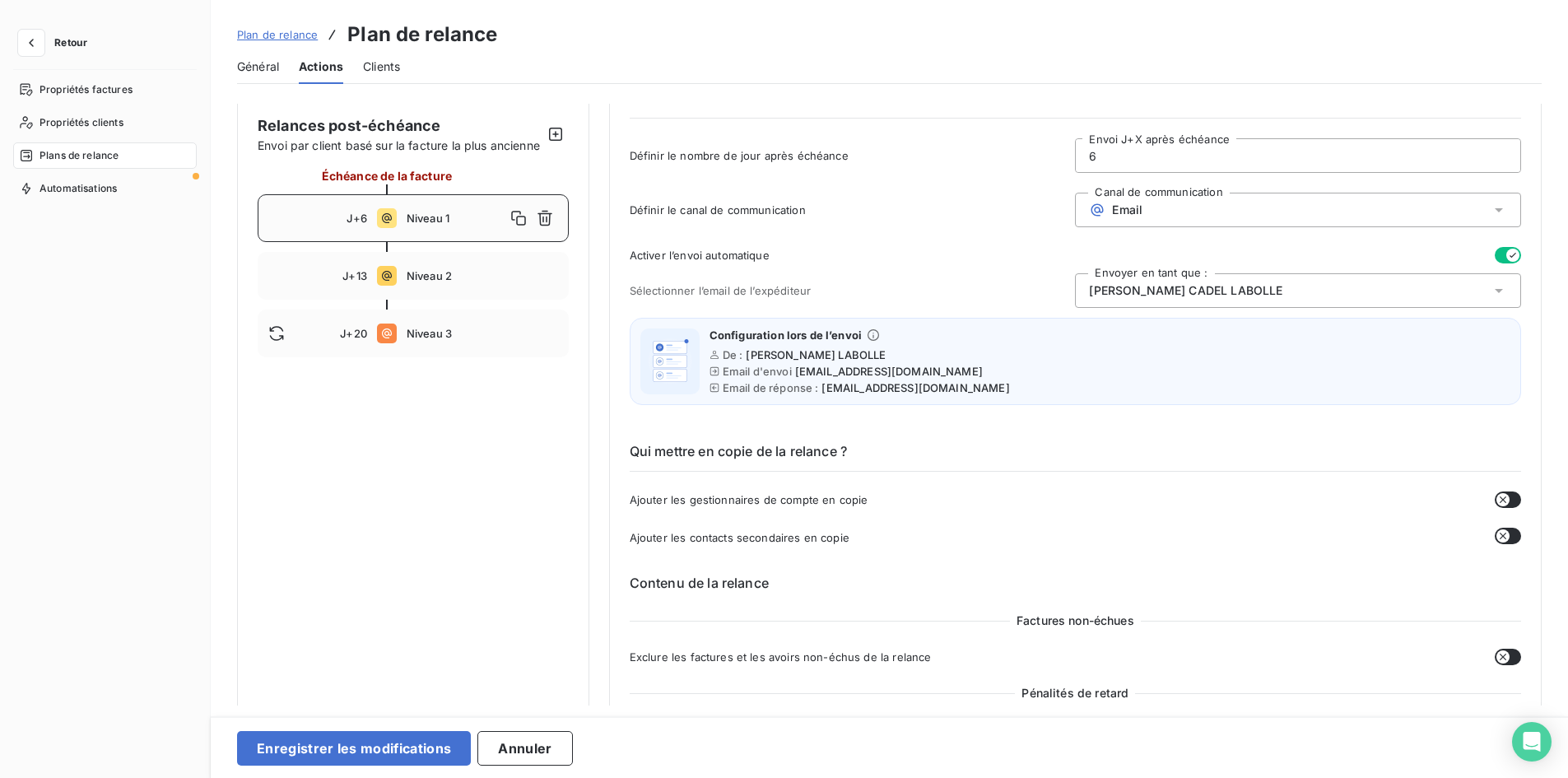
click at [1211, 267] on div "Activer l’envoi automatique Sélectionner l’email de l’expéditeur Envoyer en tan…" at bounding box center [1076, 331] width 892 height 168
click at [1209, 285] on span "Delphine CADEL LABOLLE" at bounding box center [1186, 290] width 193 height 16
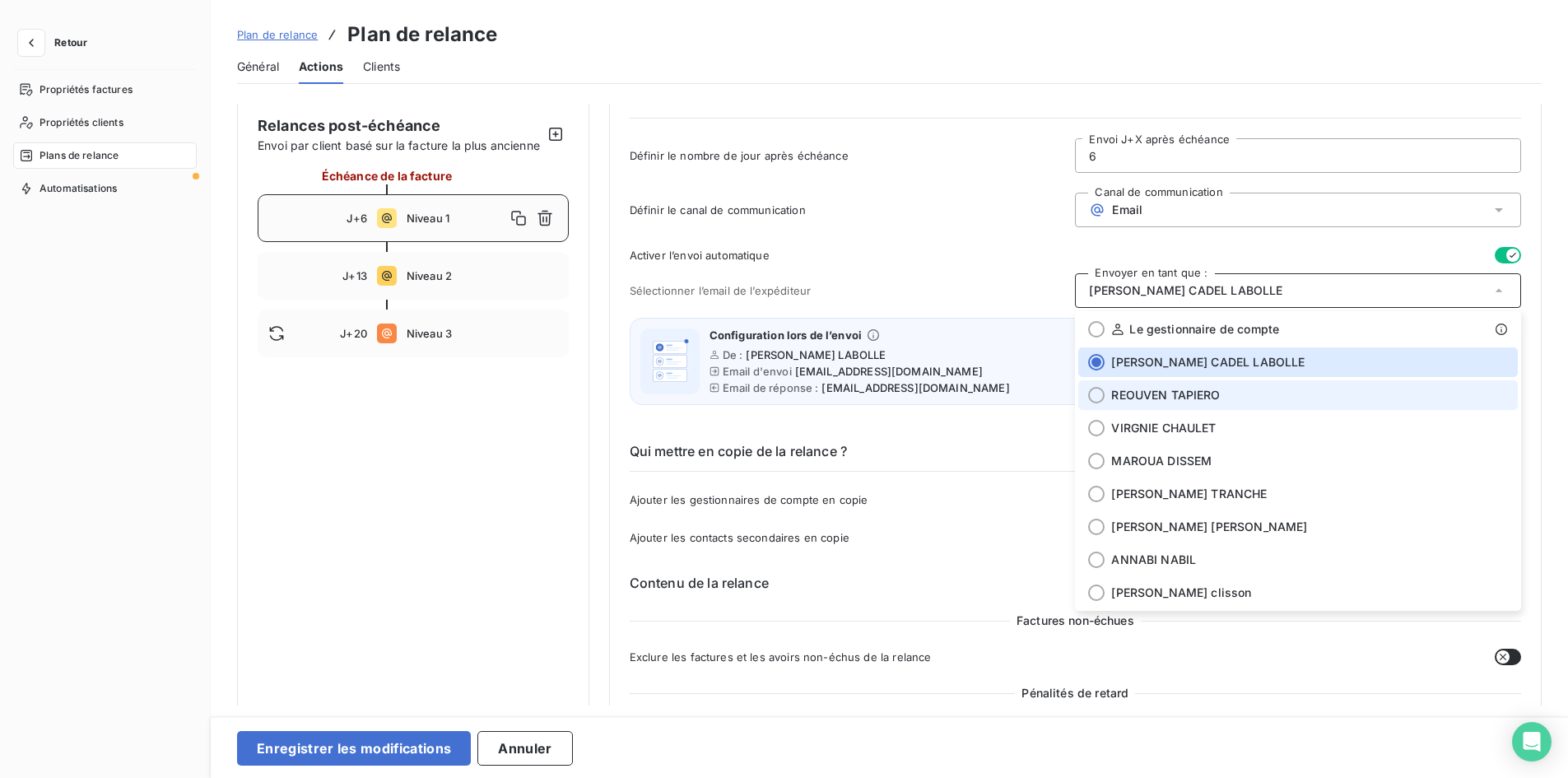
click at [1186, 403] on span "REOUVEN TAPIERO" at bounding box center [1165, 395] width 109 height 16
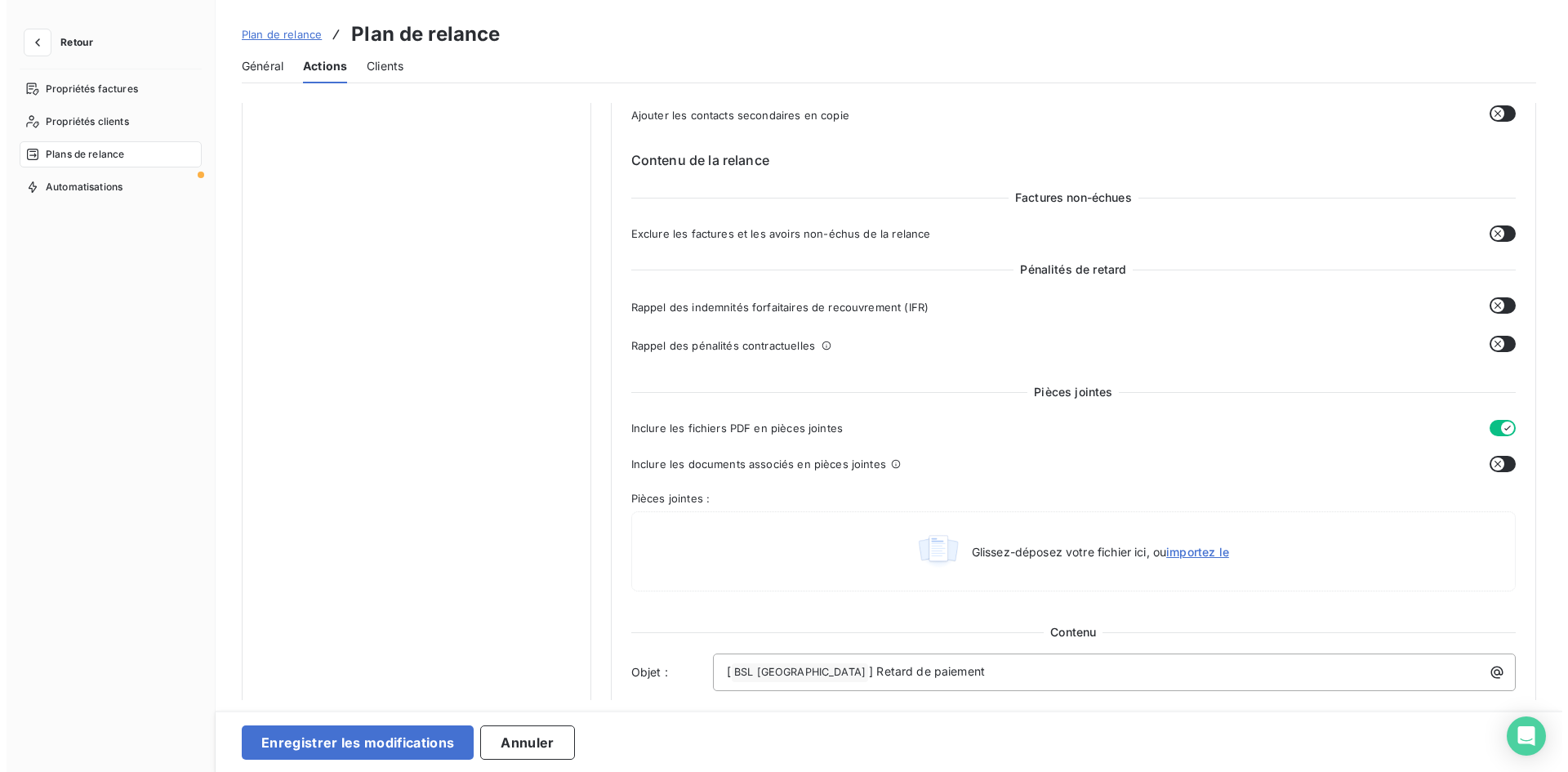
scroll to position [0, 0]
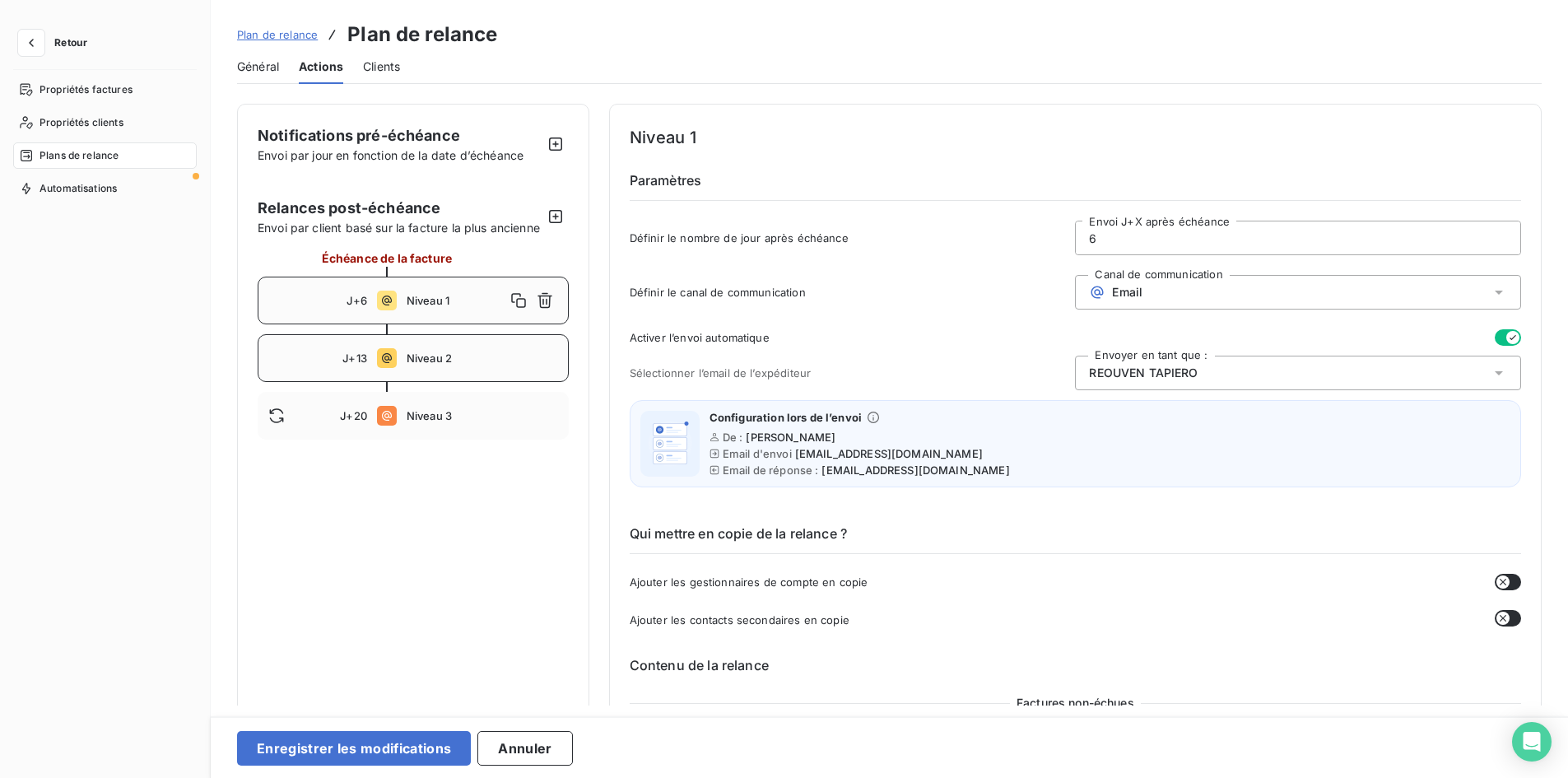
click at [407, 365] on span "Niveau 2" at bounding box center [482, 357] width 151 height 13
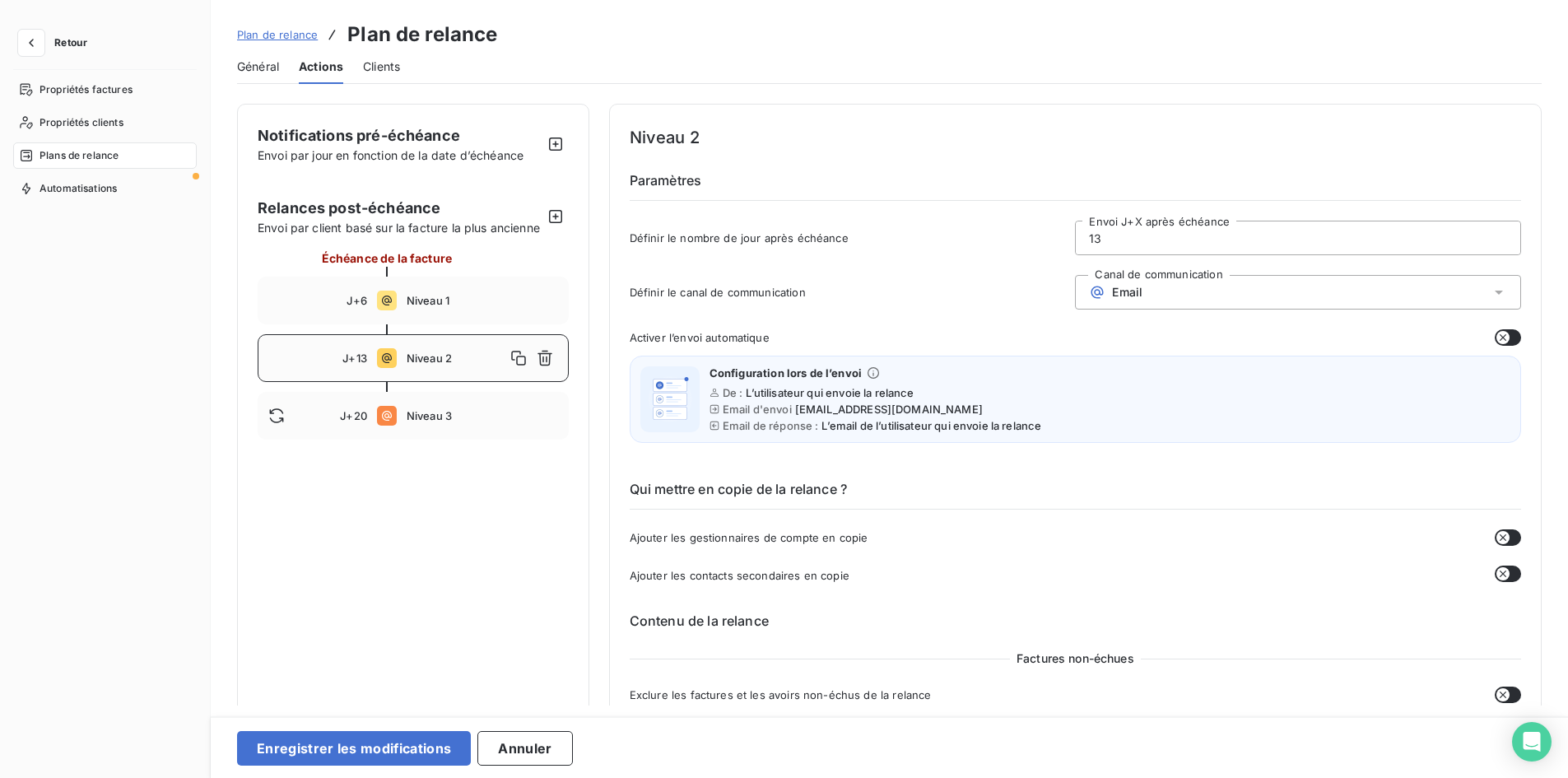
click at [1497, 334] on icon "button" at bounding box center [1503, 337] width 13 height 13
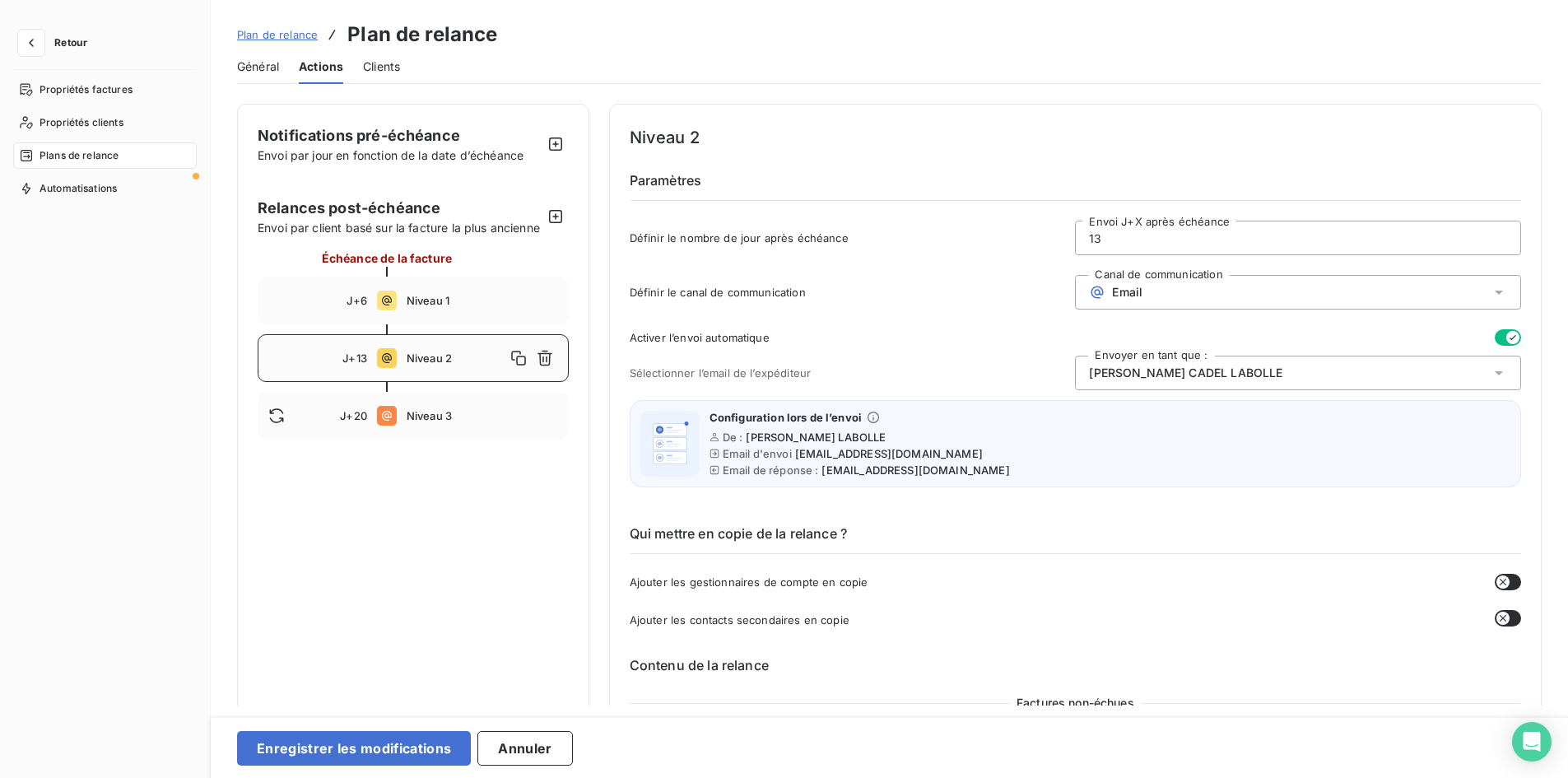
click at [1154, 370] on span "Delphine CADEL LABOLLE" at bounding box center [1186, 373] width 193 height 16
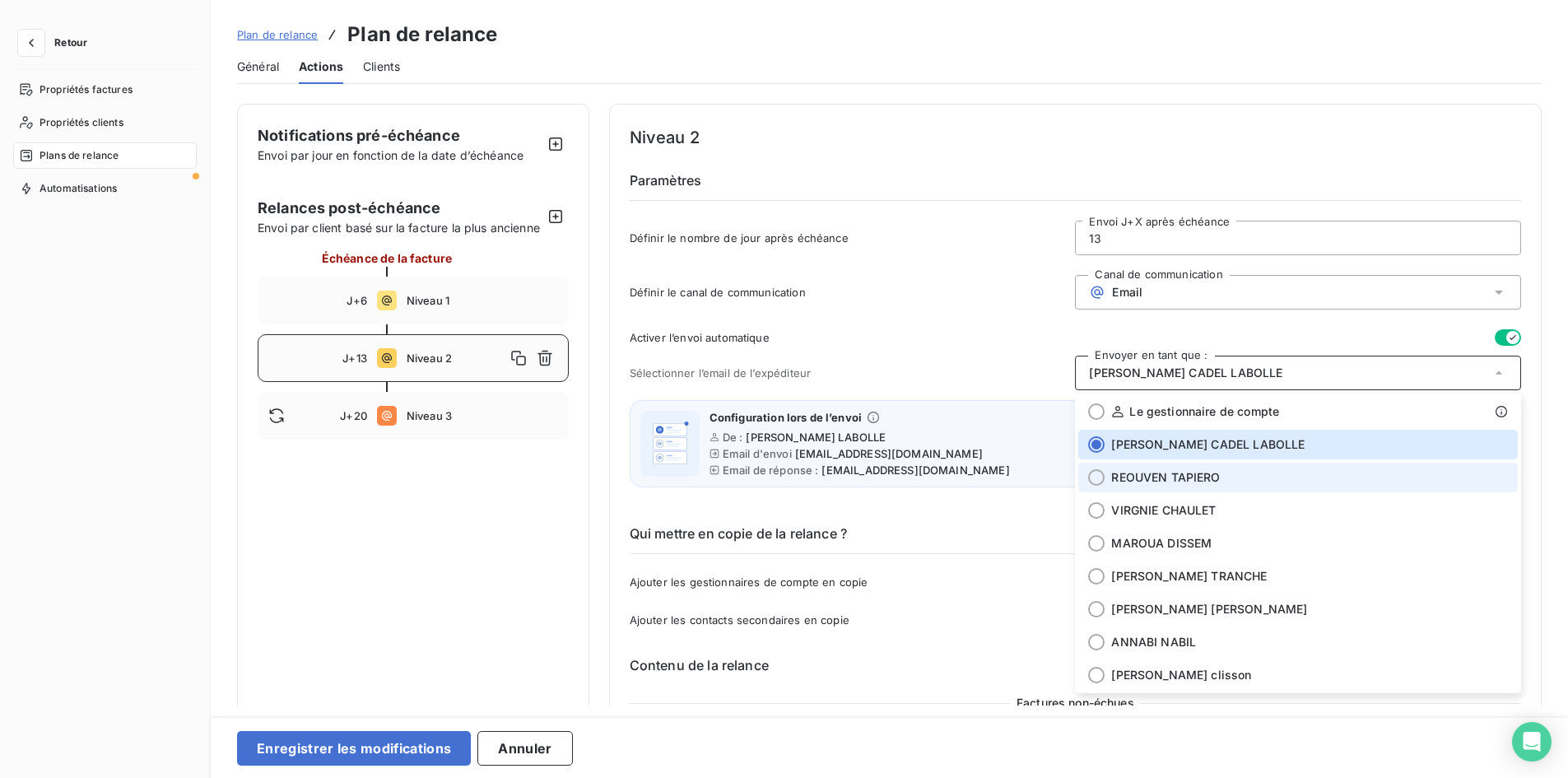
click at [1141, 483] on span "REOUVEN TAPIERO" at bounding box center [1165, 477] width 109 height 16
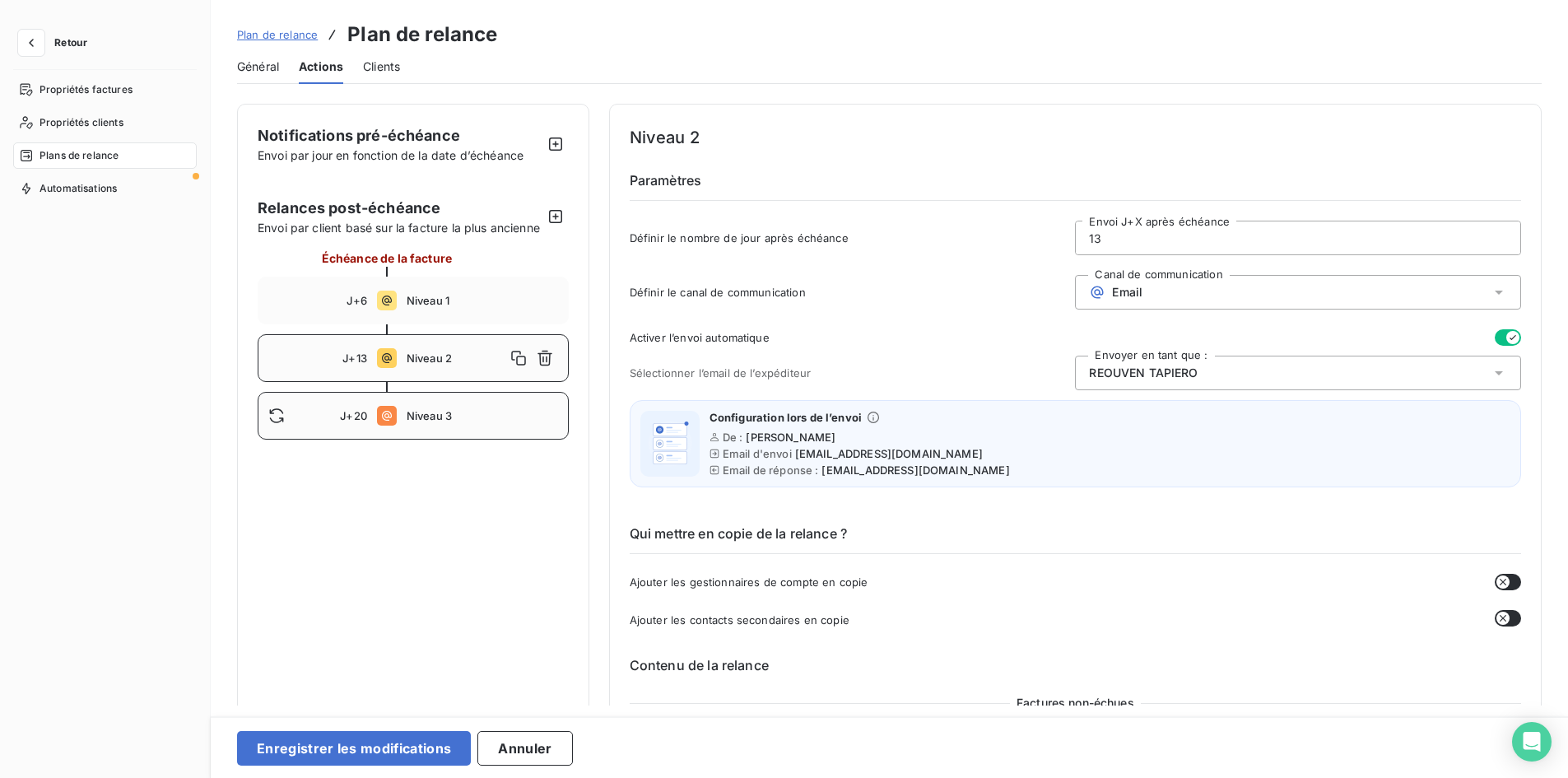
click at [392, 426] on icon at bounding box center [386, 416] width 20 height 20
type input "20"
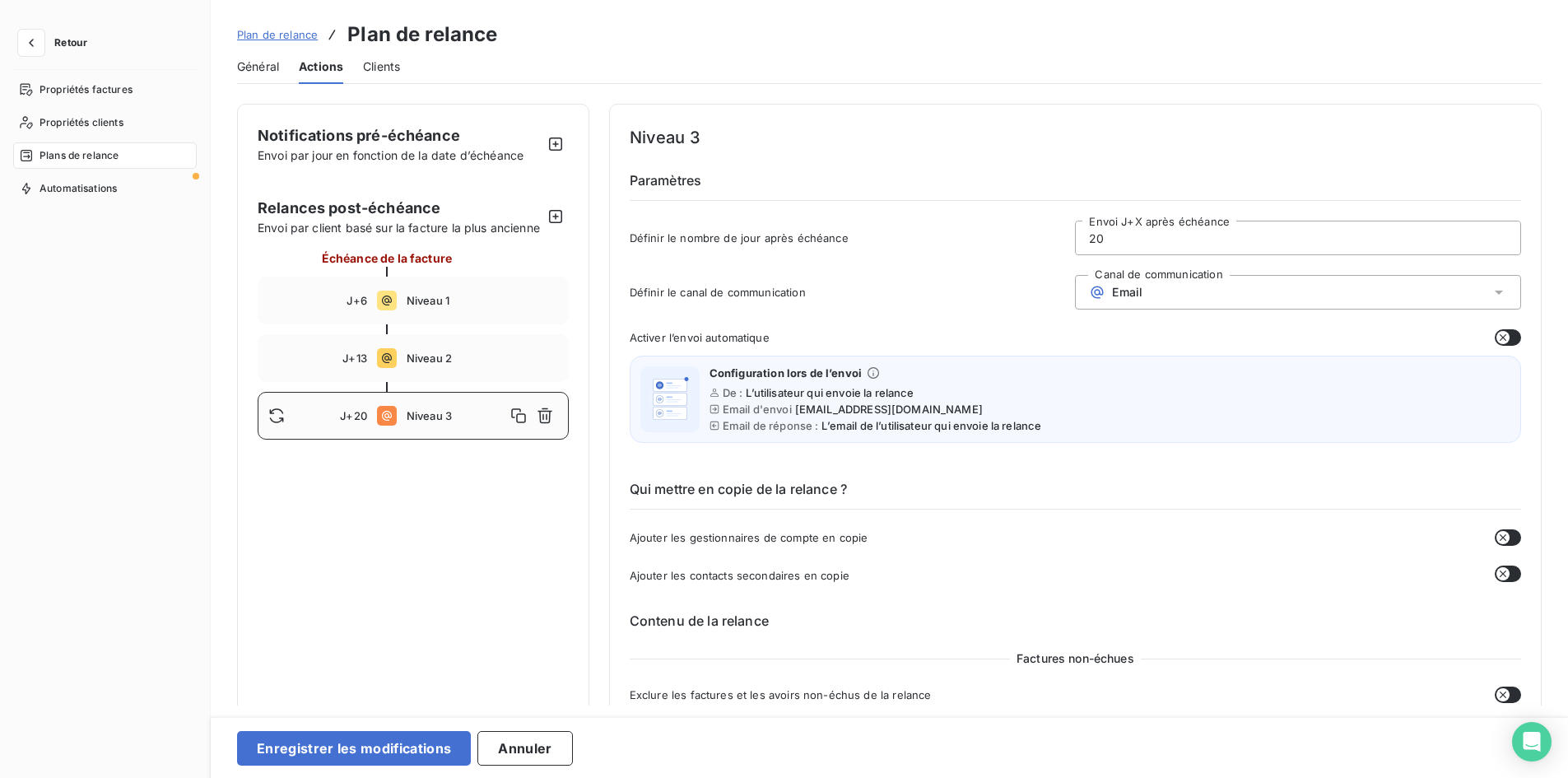
click at [1497, 340] on icon "button" at bounding box center [1503, 337] width 13 height 13
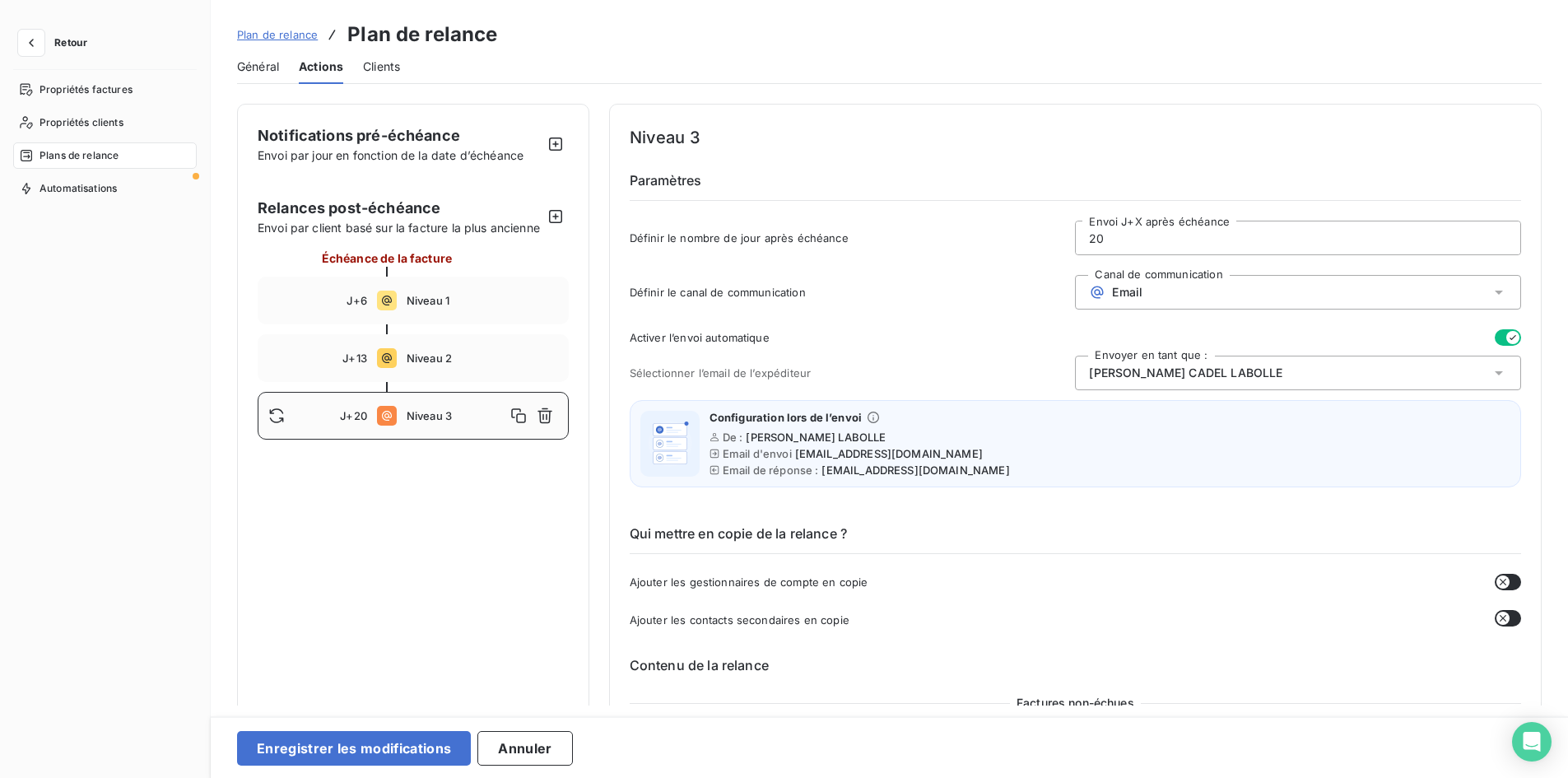
click at [1168, 378] on span "Delphine CADEL LABOLLE" at bounding box center [1186, 373] width 193 height 16
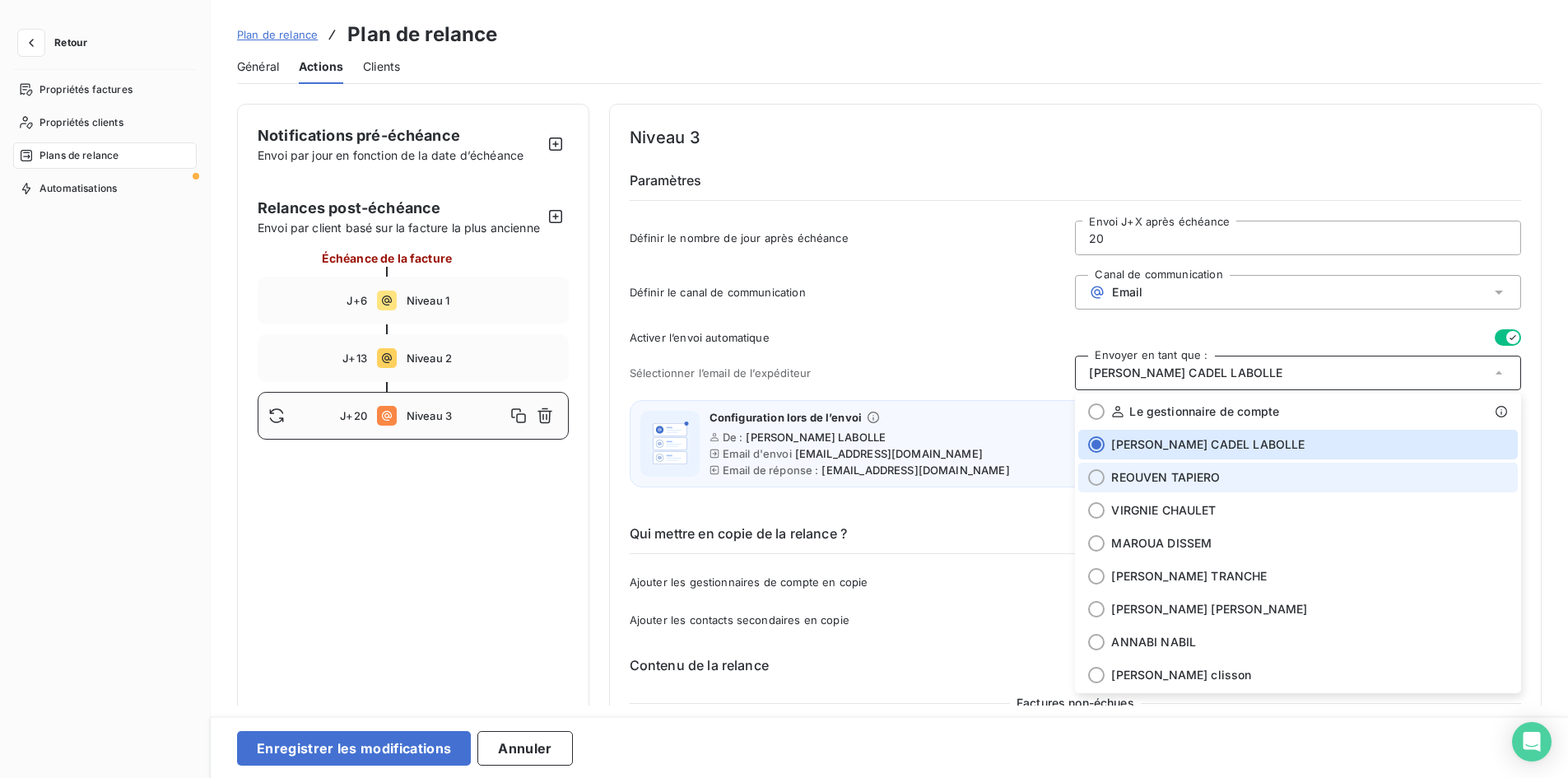
click at [1159, 463] on li "REOUVEN TAPIERO" at bounding box center [1298, 477] width 439 height 30
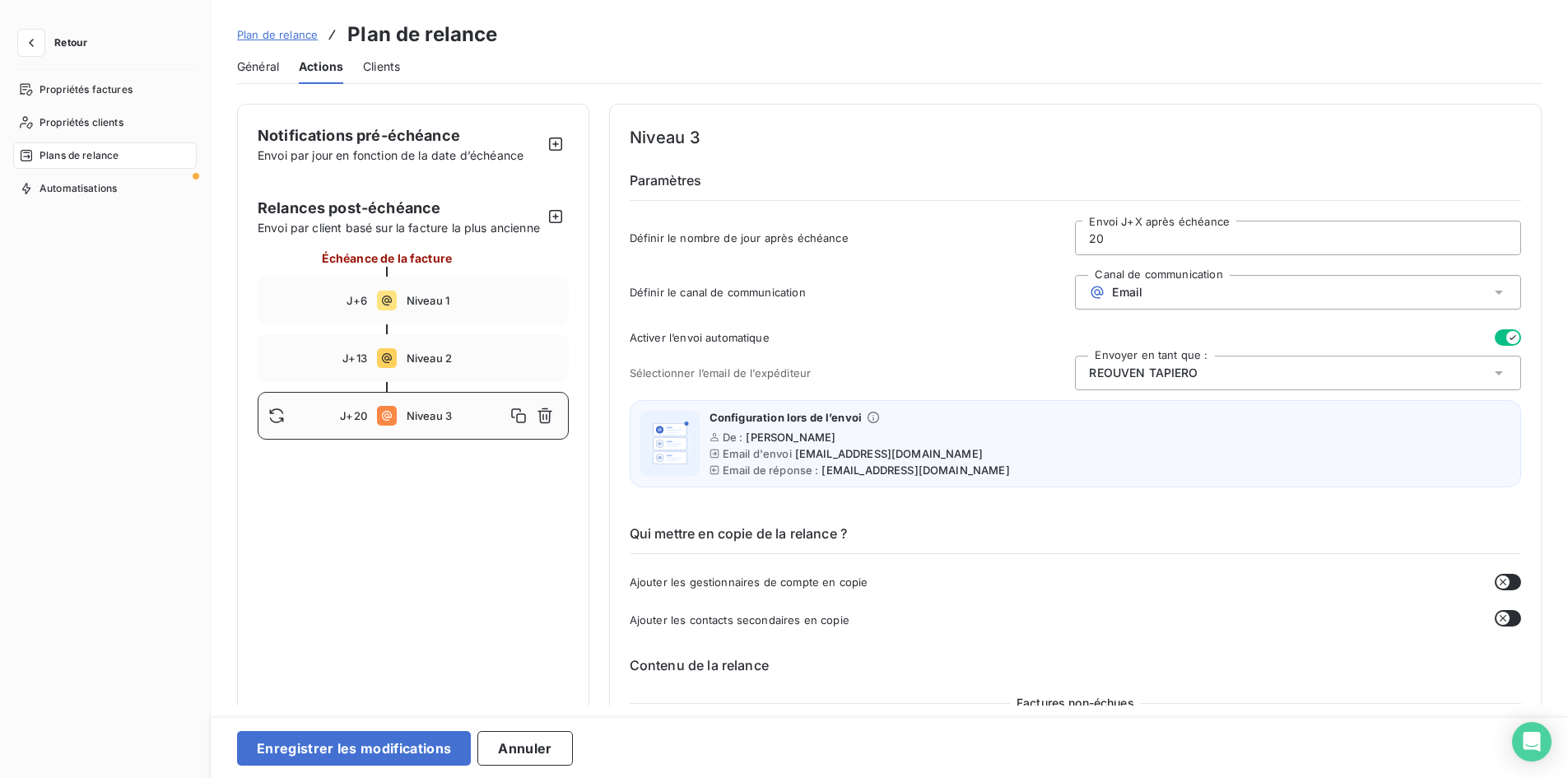
click at [990, 310] on div "Définir le canal de communication Canal de communication Email" at bounding box center [1076, 298] width 892 height 44
click at [373, 68] on span "Clients" at bounding box center [381, 66] width 37 height 16
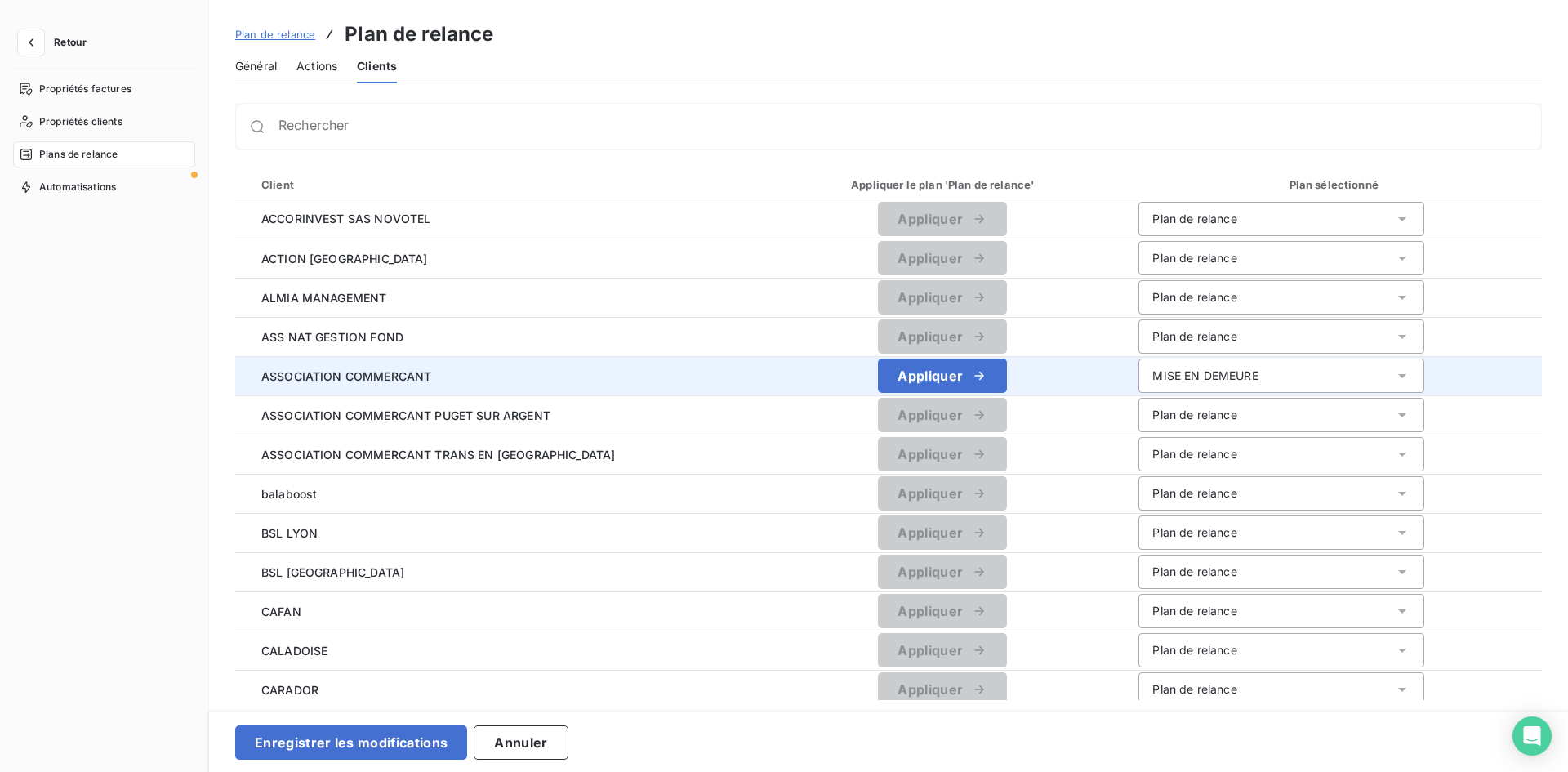
click at [1163, 384] on div "MISE EN DEMEURE" at bounding box center [1281, 376] width 286 height 34
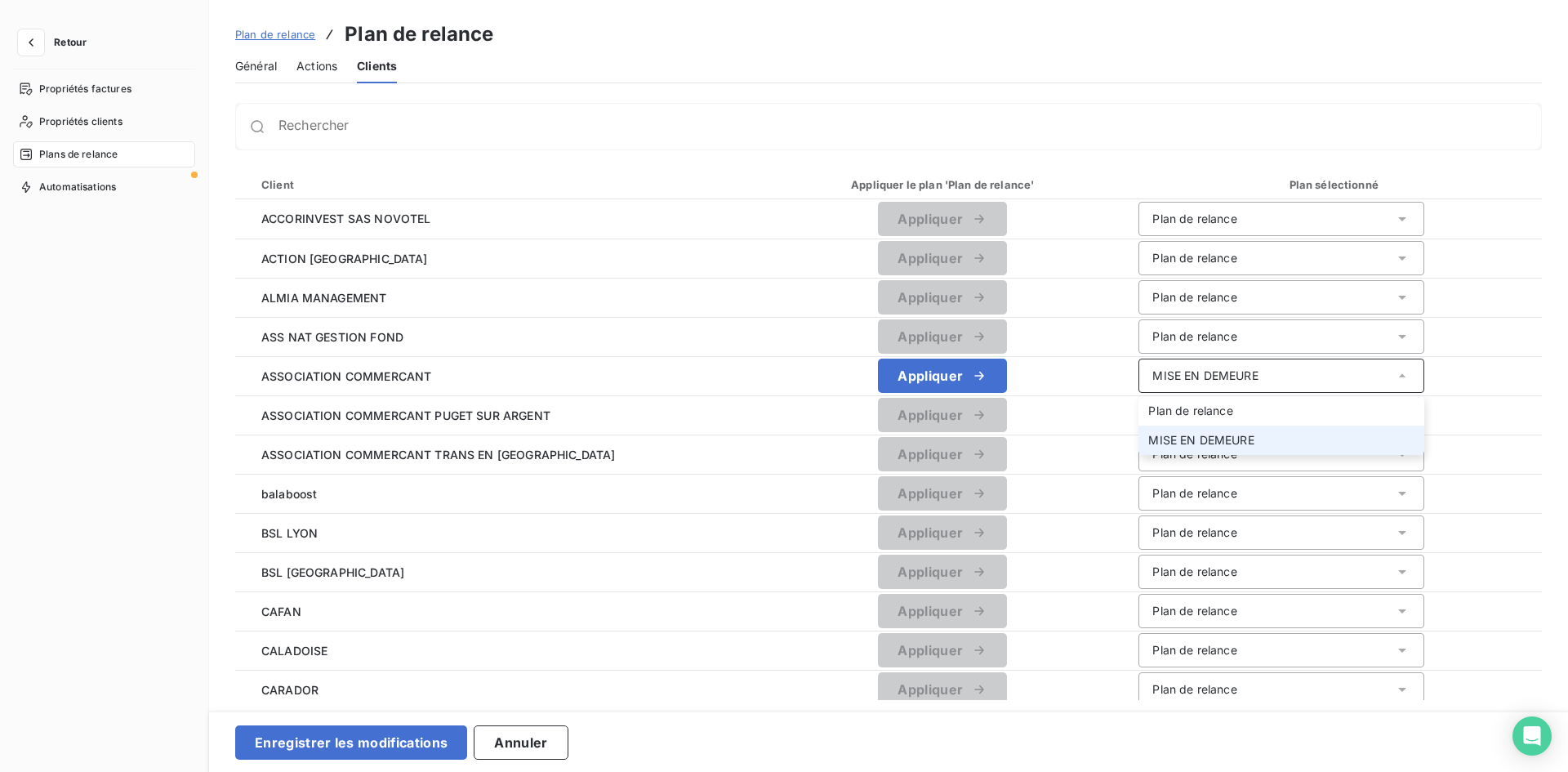
click at [556, 160] on div "Rechercher Client Appliquer le plan 'Plan de relance' Plan sélectionné ACCORINV…" at bounding box center [888, 401] width 1307 height 597
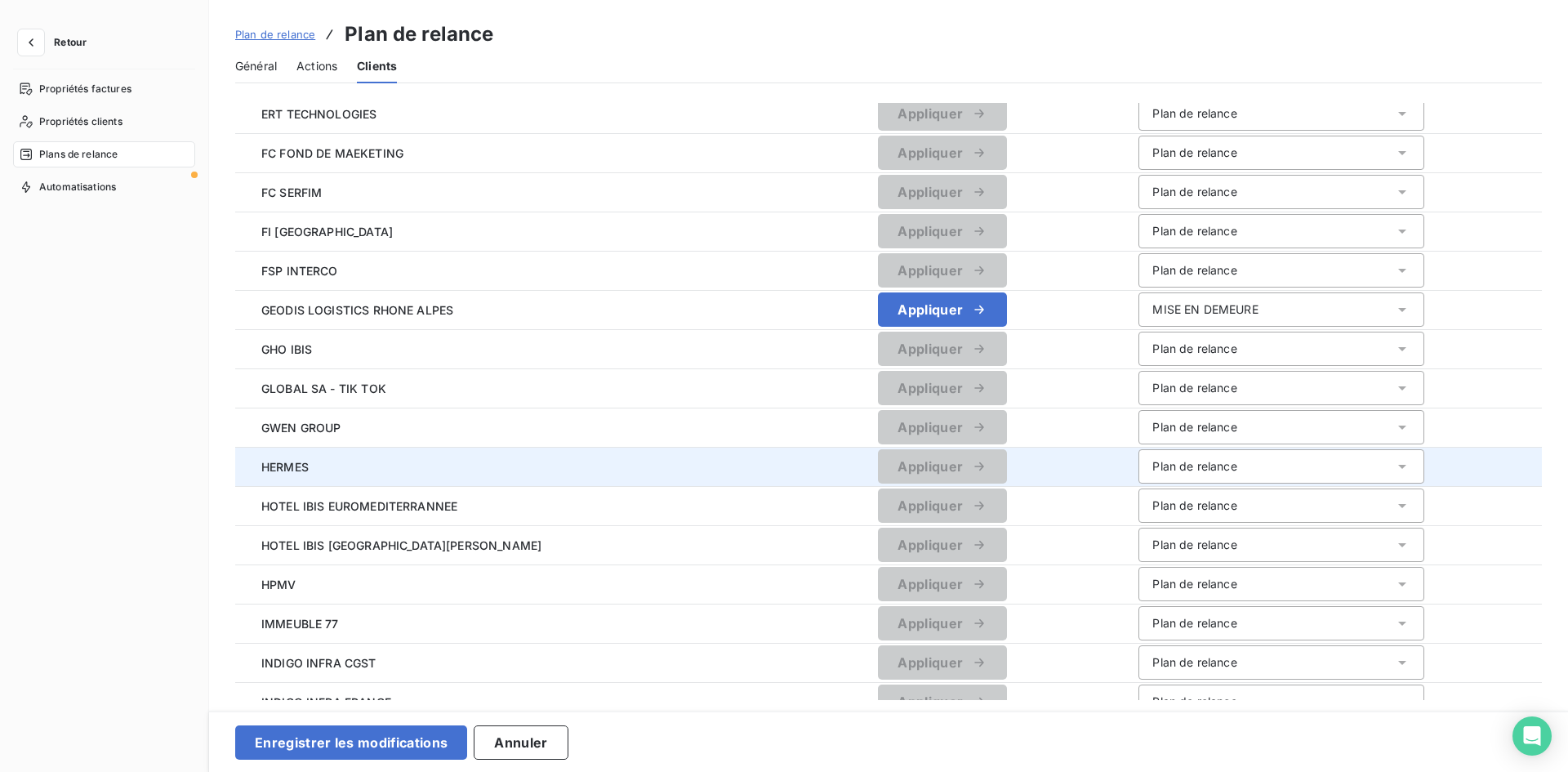
scroll to position [1572, 0]
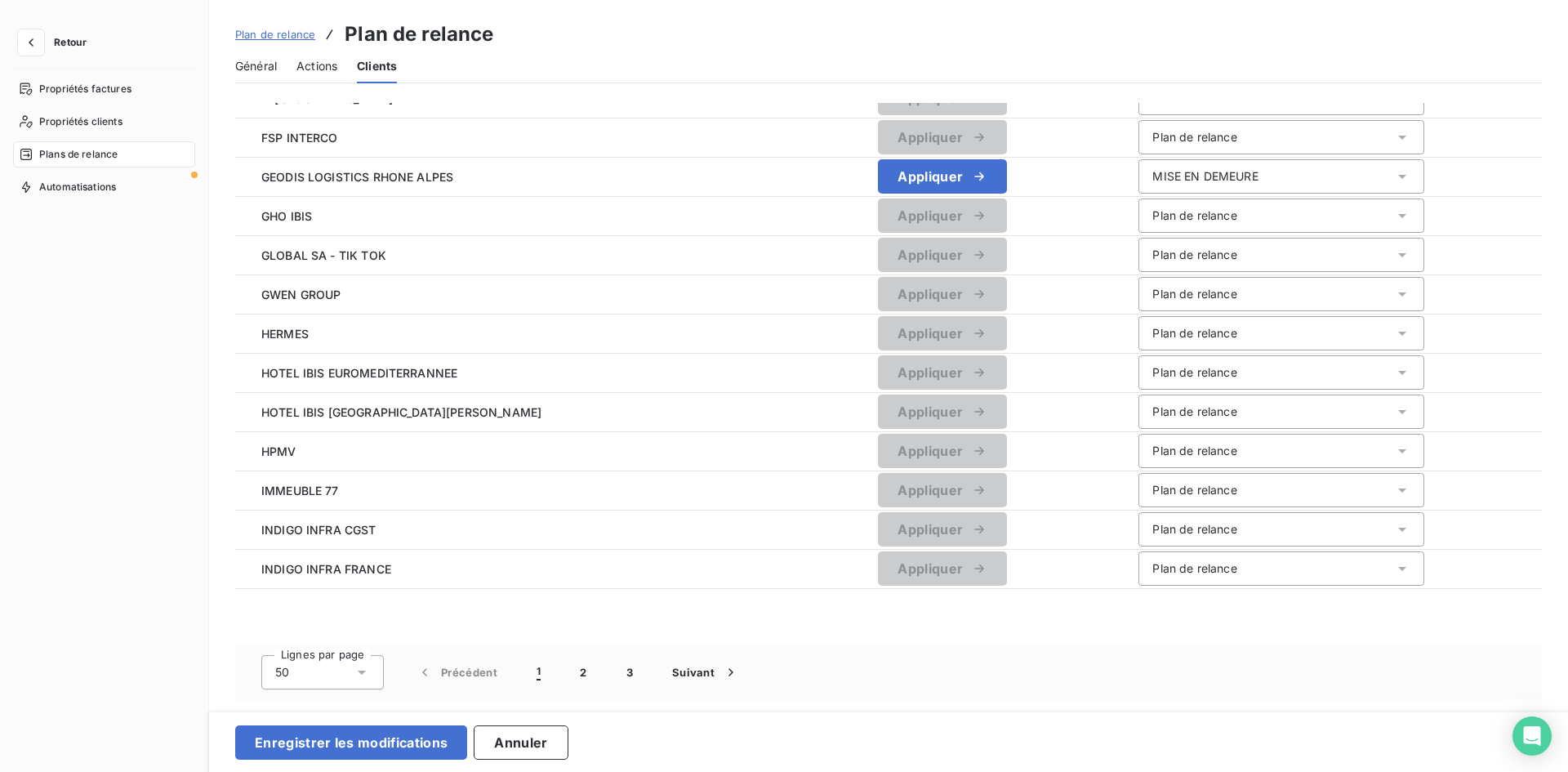
click at [361, 672] on icon at bounding box center [362, 673] width 8 height 4
click at [313, 633] on span "100" at bounding box center [304, 636] width 20 height 16
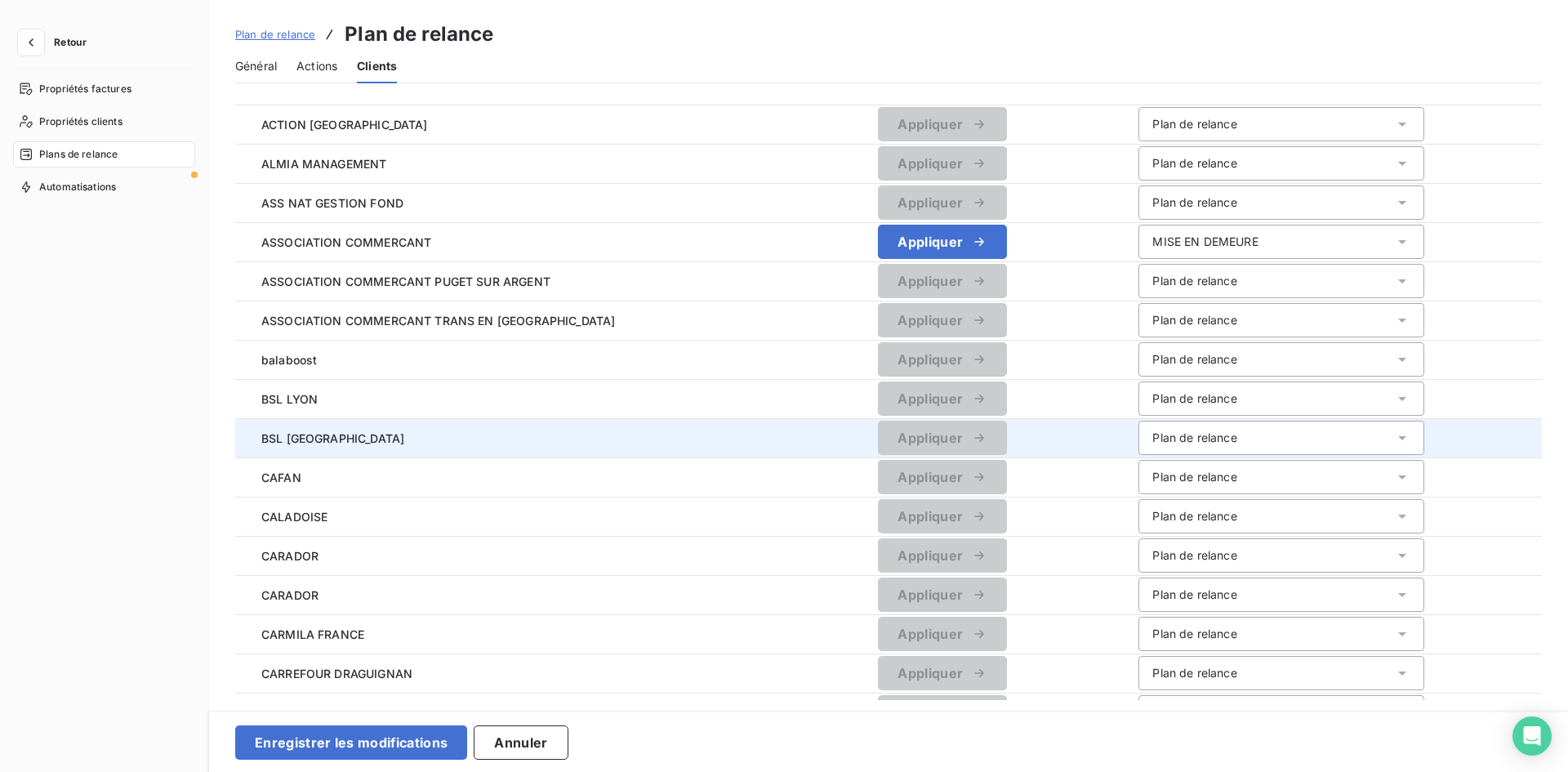
scroll to position [0, 0]
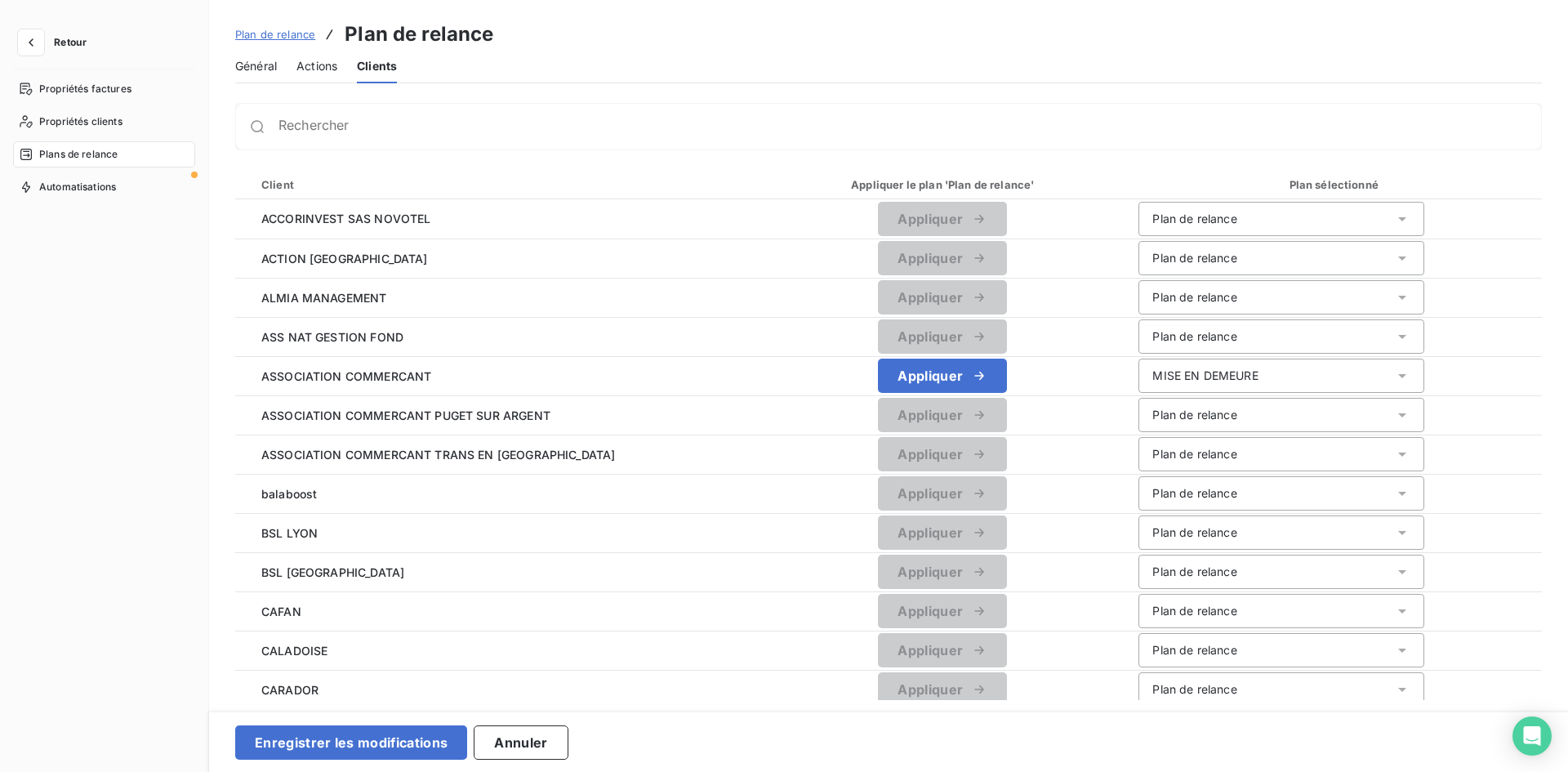
click at [333, 75] on div "Actions" at bounding box center [317, 66] width 41 height 34
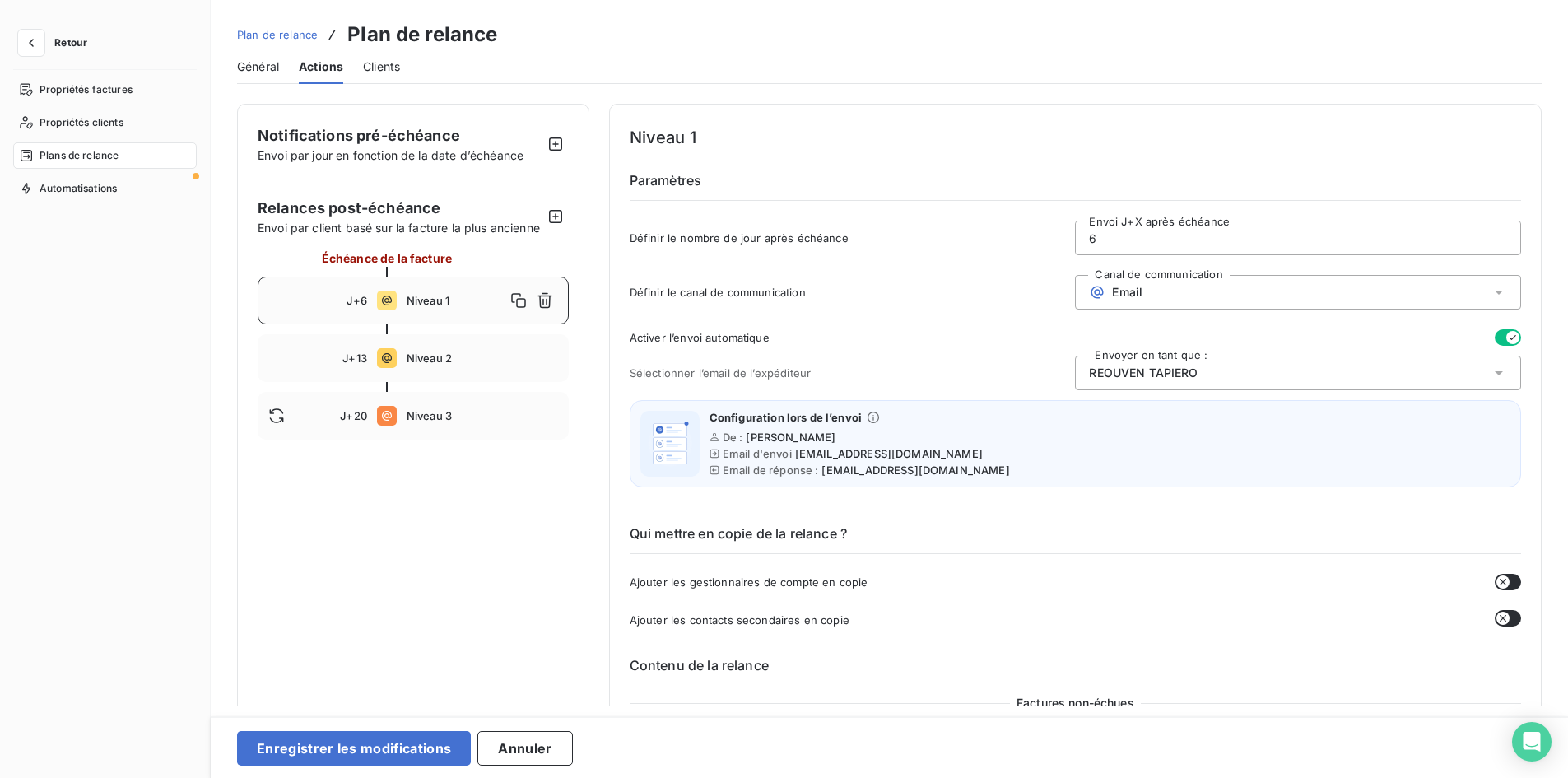
click at [261, 70] on span "Général" at bounding box center [257, 66] width 42 height 16
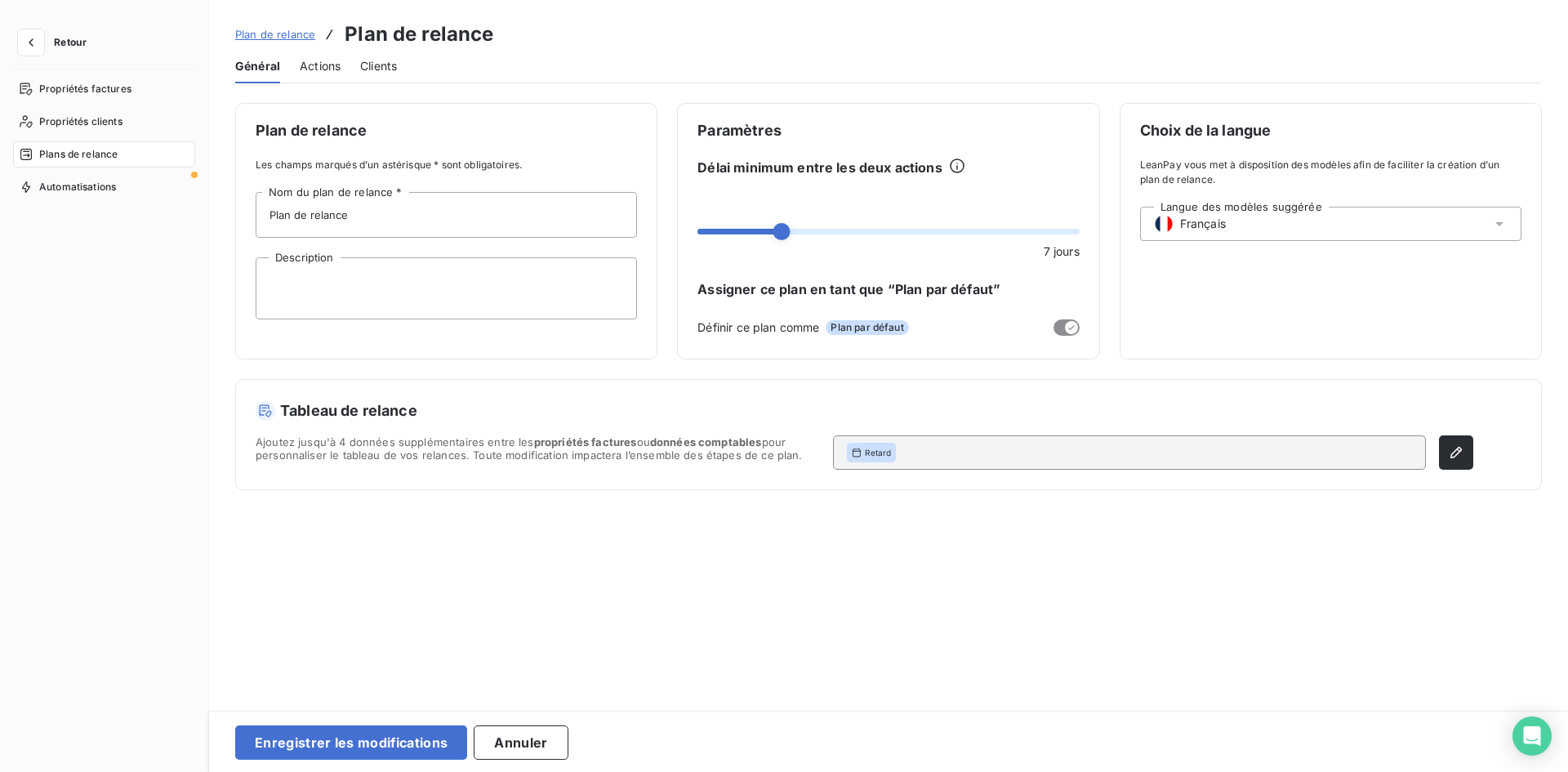
click at [309, 72] on span "Actions" at bounding box center [320, 65] width 41 height 16
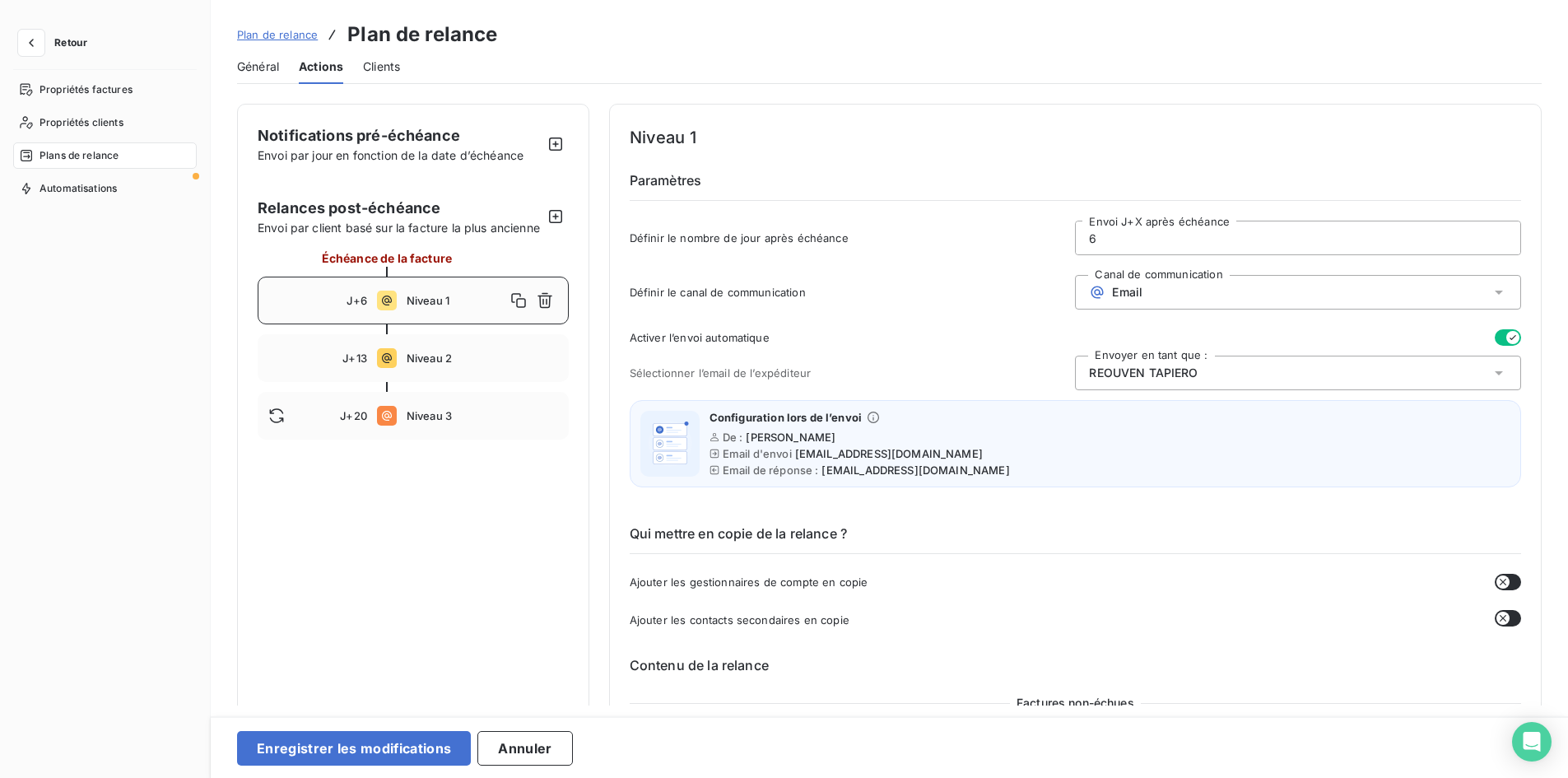
click at [371, 68] on span "Clients" at bounding box center [381, 66] width 37 height 16
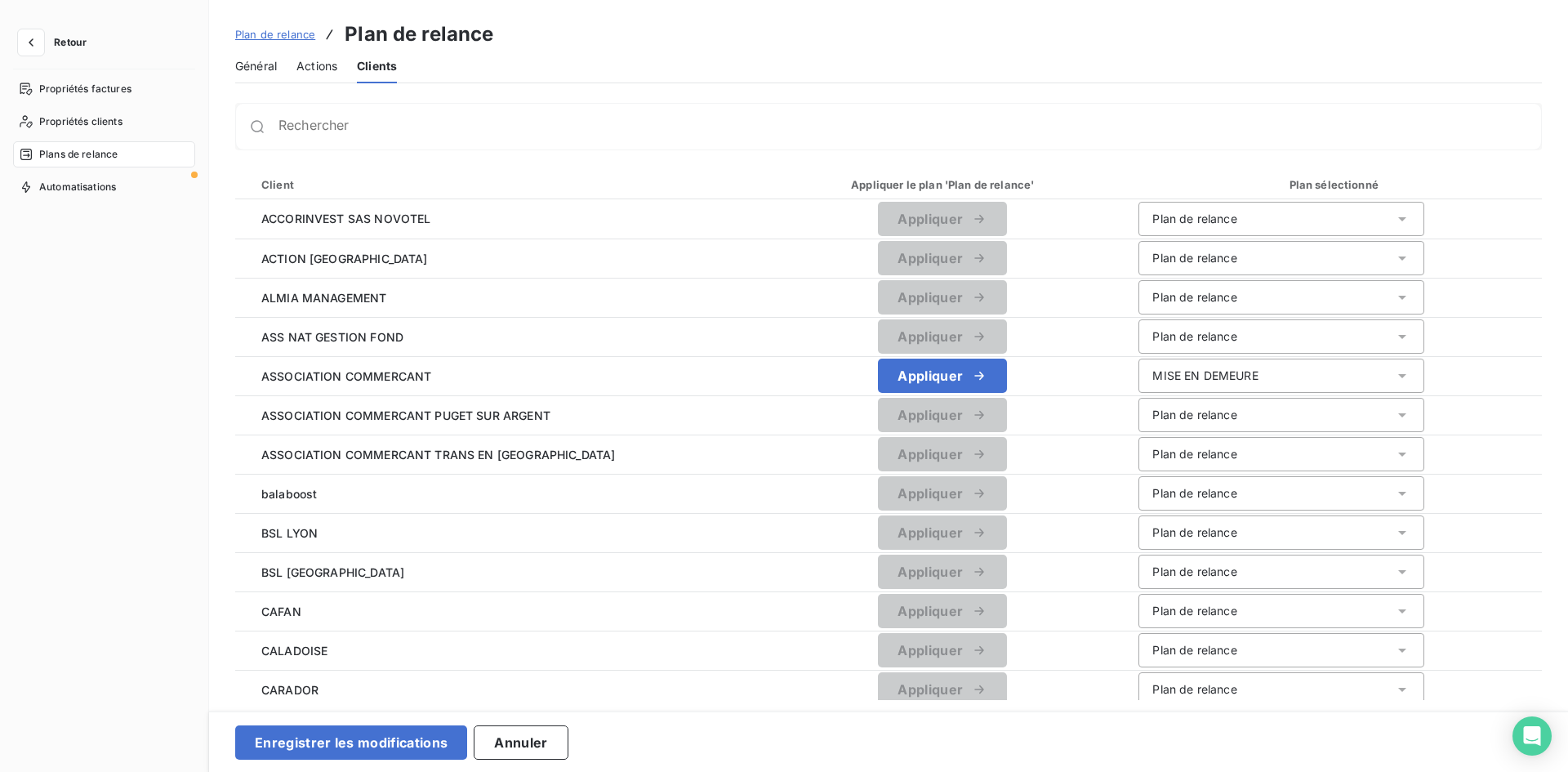
click at [319, 64] on span "Actions" at bounding box center [317, 65] width 41 height 16
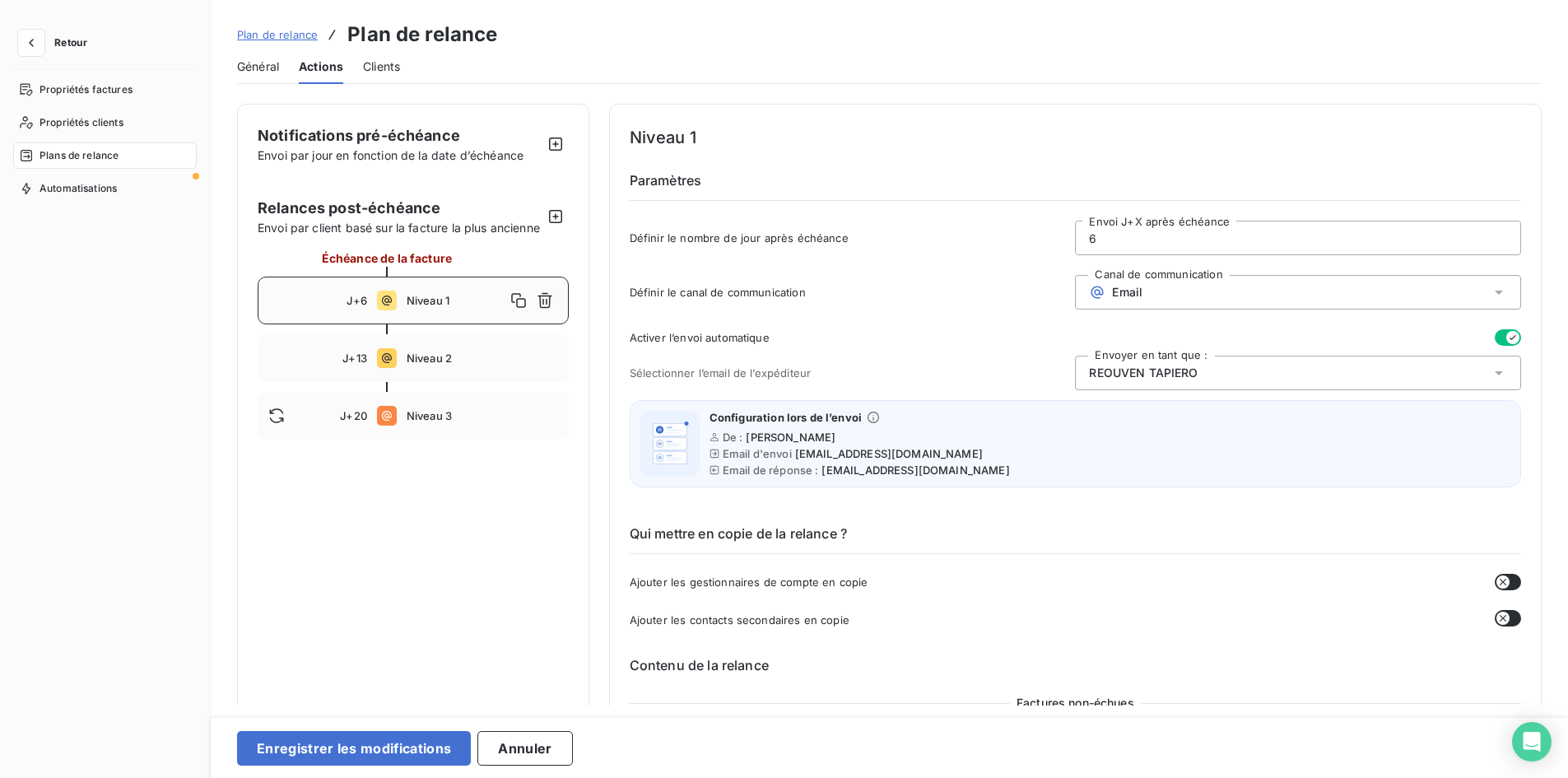
click at [268, 71] on span "Général" at bounding box center [257, 66] width 42 height 16
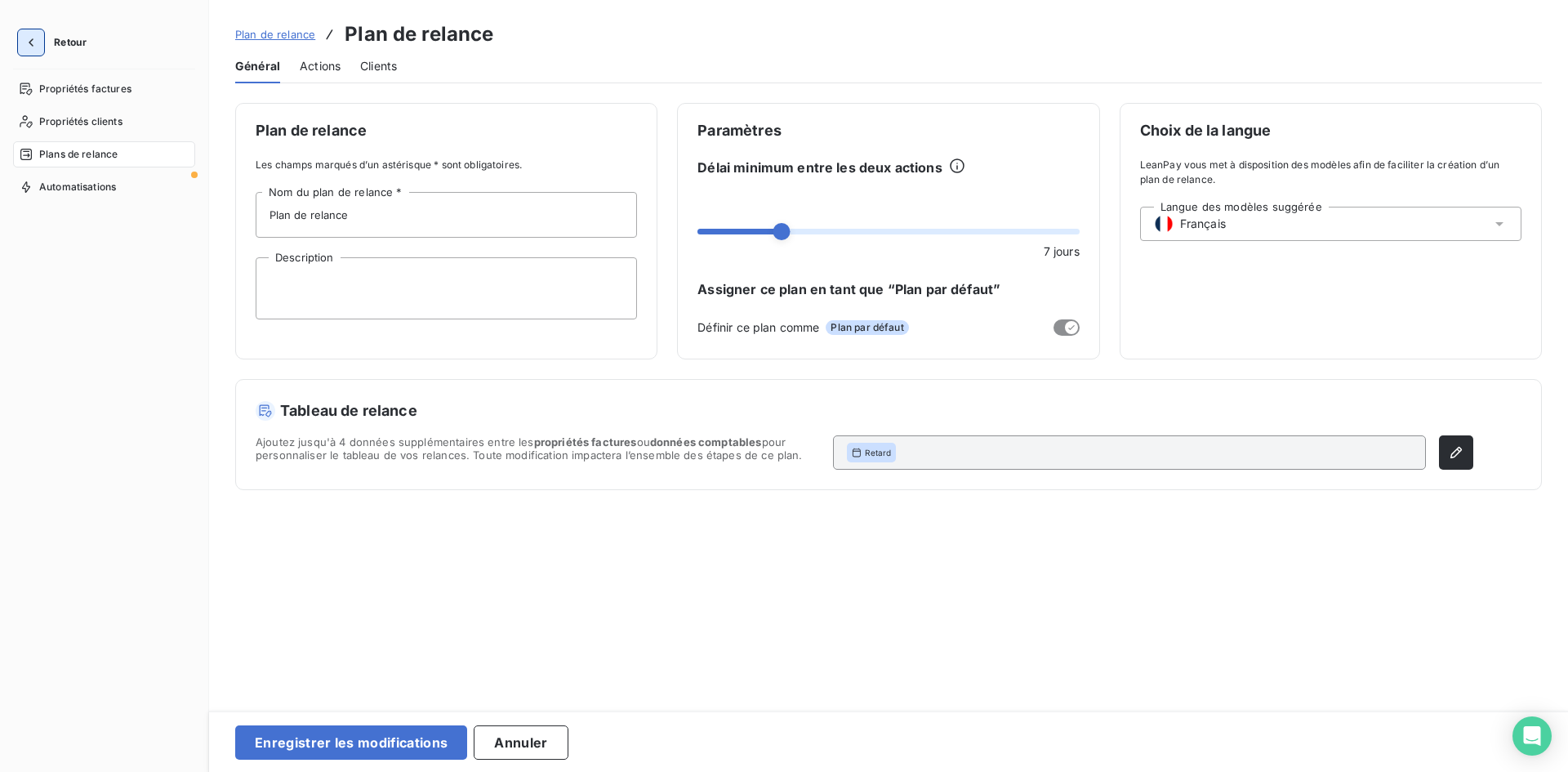
click at [37, 41] on icon "button" at bounding box center [31, 42] width 16 height 16
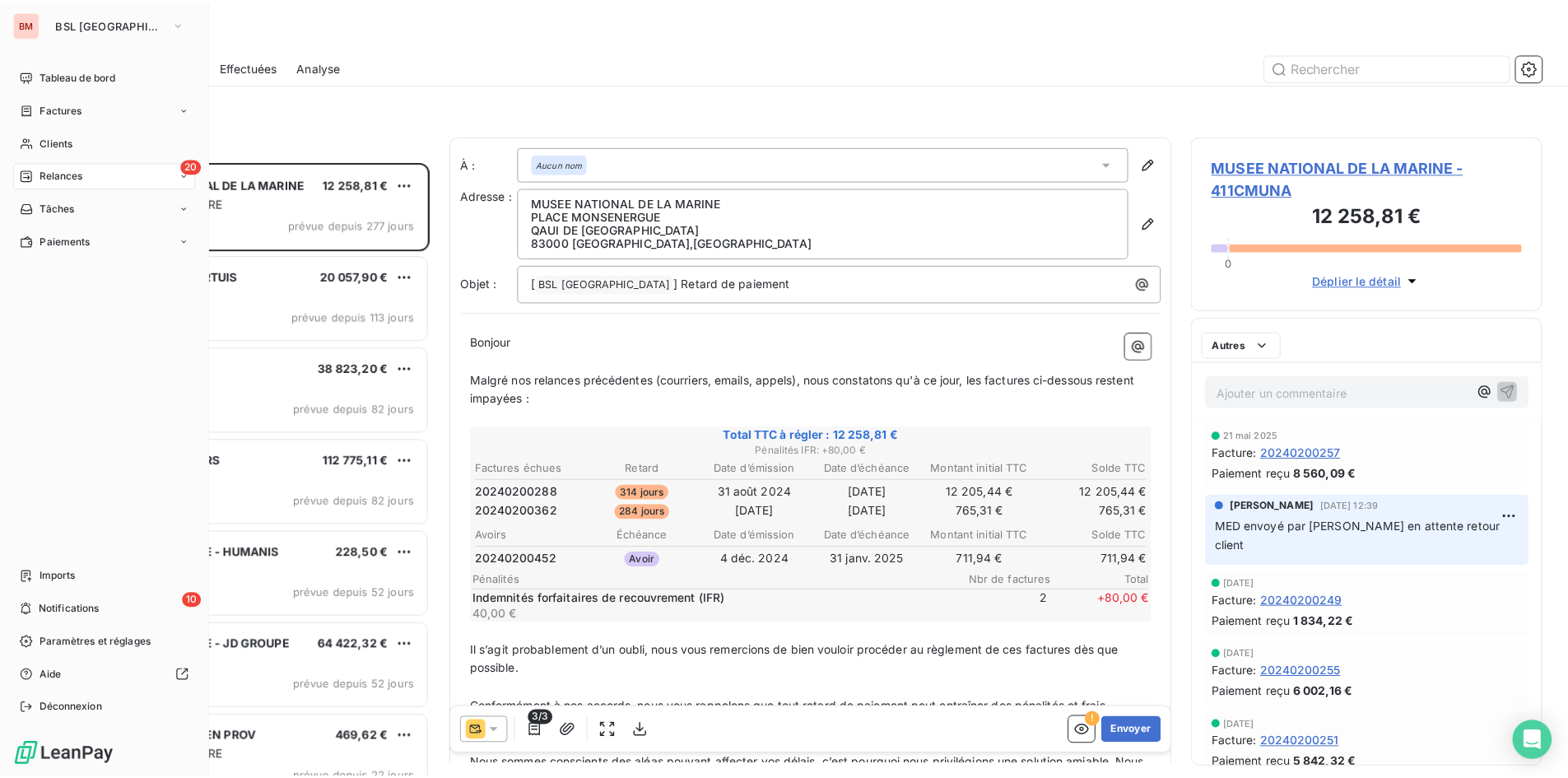
scroll to position [604, 342]
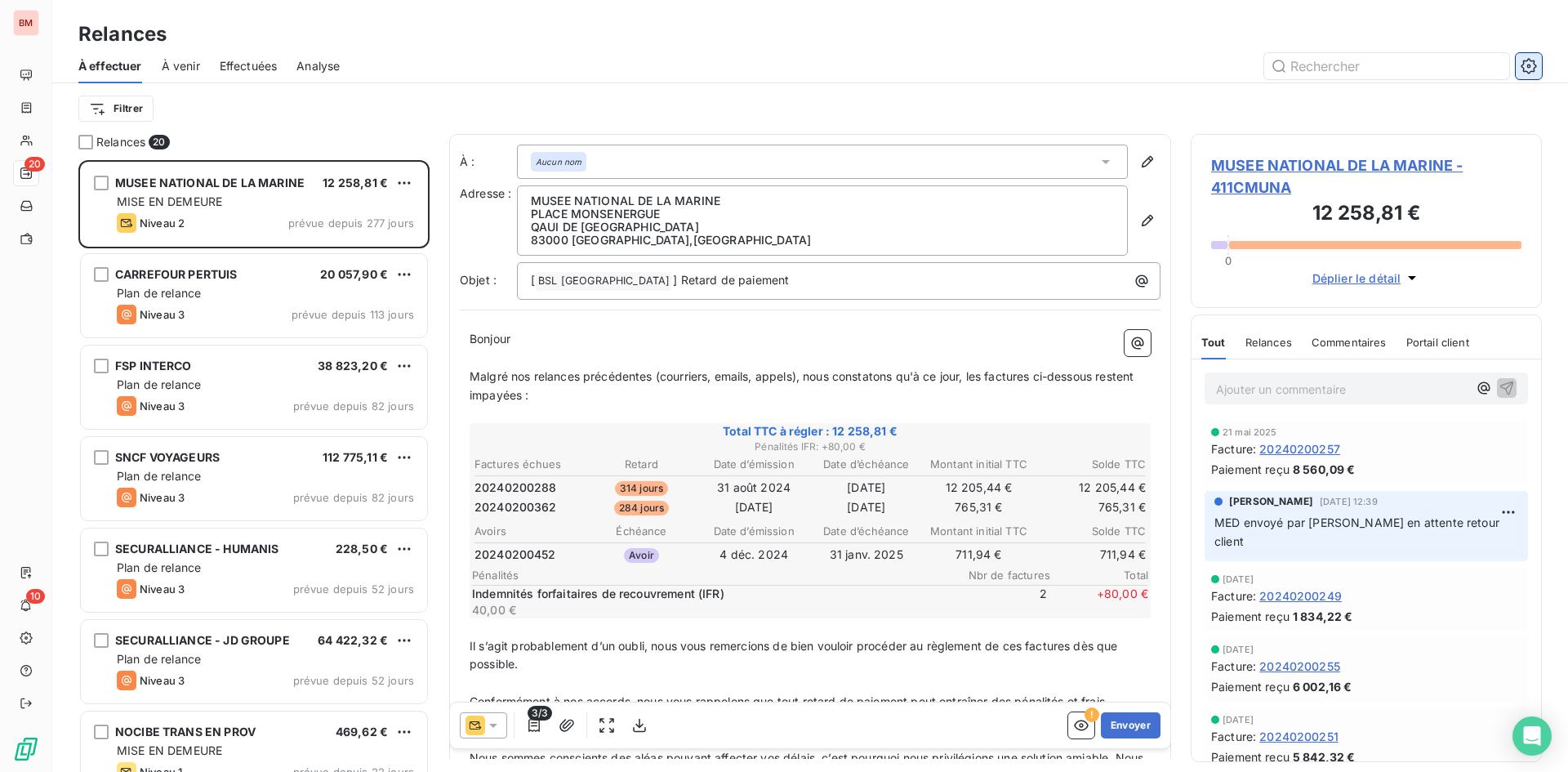
click at [1532, 58] on icon "button" at bounding box center [1528, 65] width 16 height 16
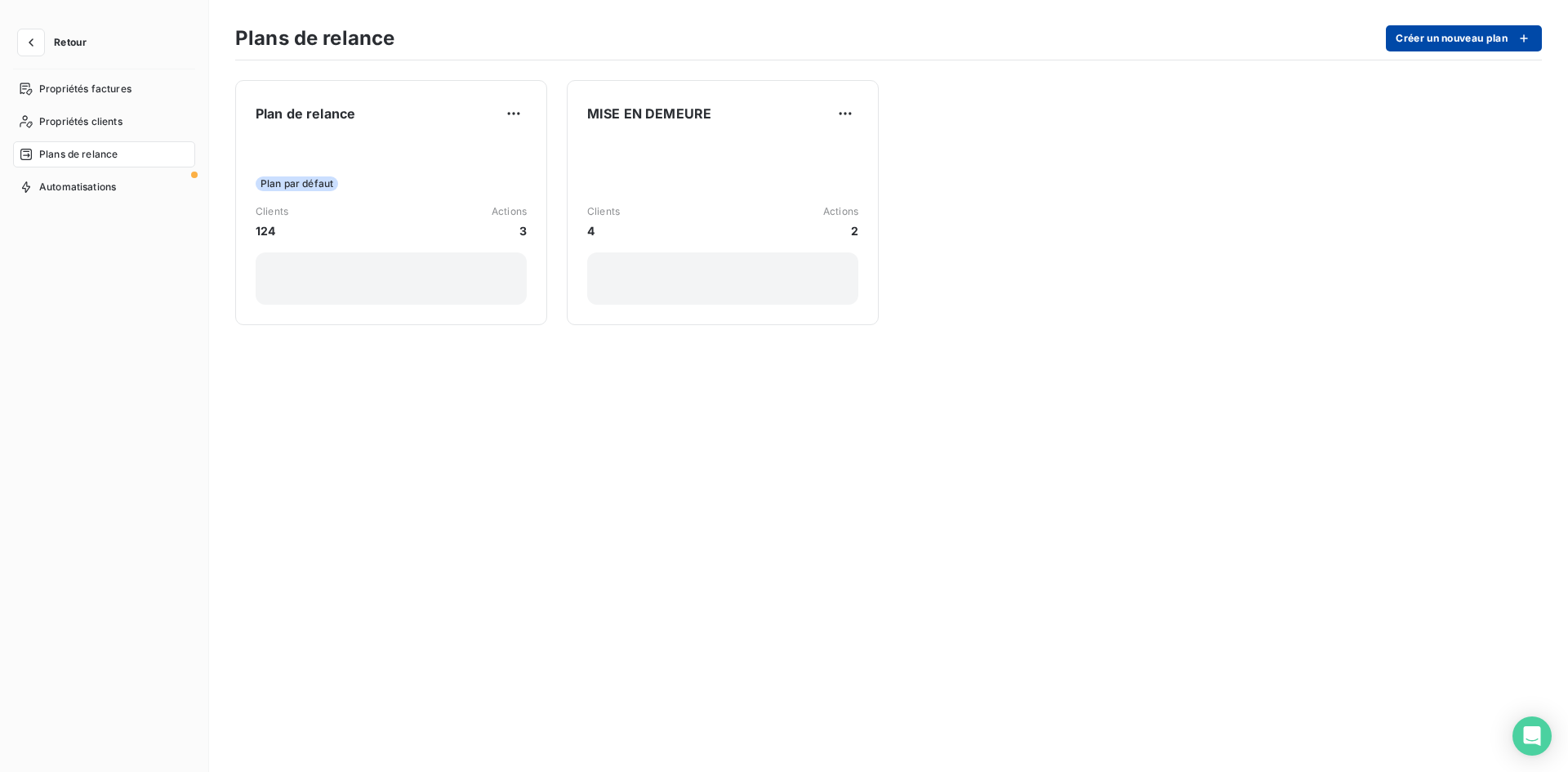
click at [1487, 36] on button "Créer un nouveau plan" at bounding box center [1464, 38] width 156 height 26
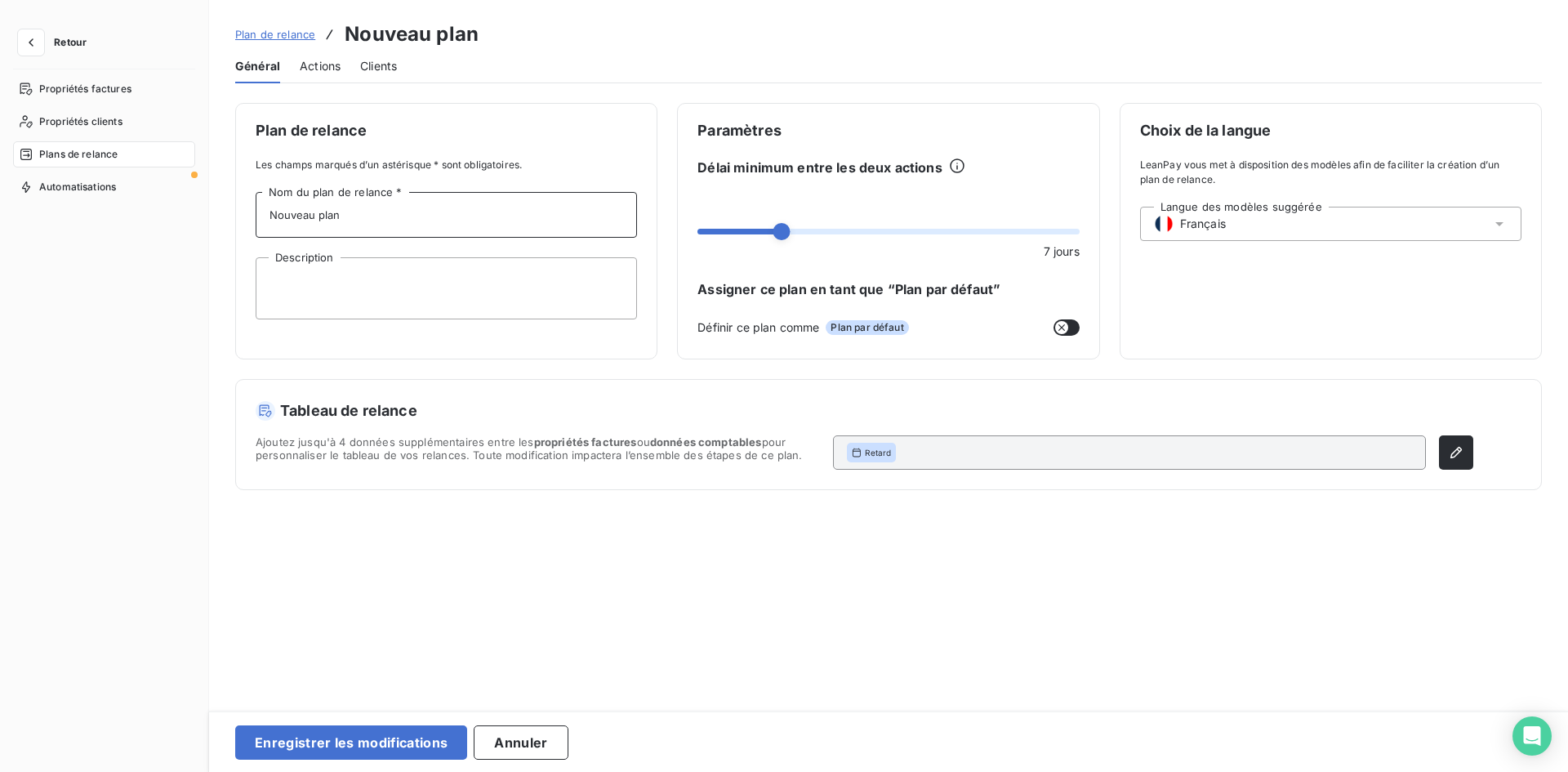
click at [345, 224] on input "Nouveau plan" at bounding box center [446, 215] width 382 height 46
click at [372, 271] on textarea "Description" at bounding box center [446, 288] width 382 height 62
drag, startPoint x: 364, startPoint y: 220, endPoint x: 0, endPoint y: 195, distance: 364.9
click at [0, 195] on div "Retour Propriétés factures Propriétés clients Plans de relance Automatisations …" at bounding box center [784, 386] width 1568 height 772
type input "r"
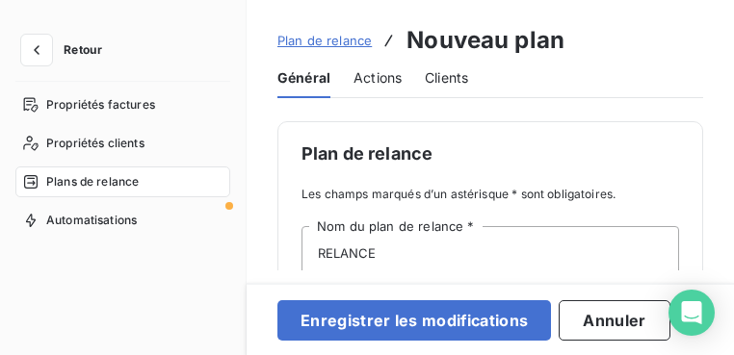
type input "Nouveau plan"
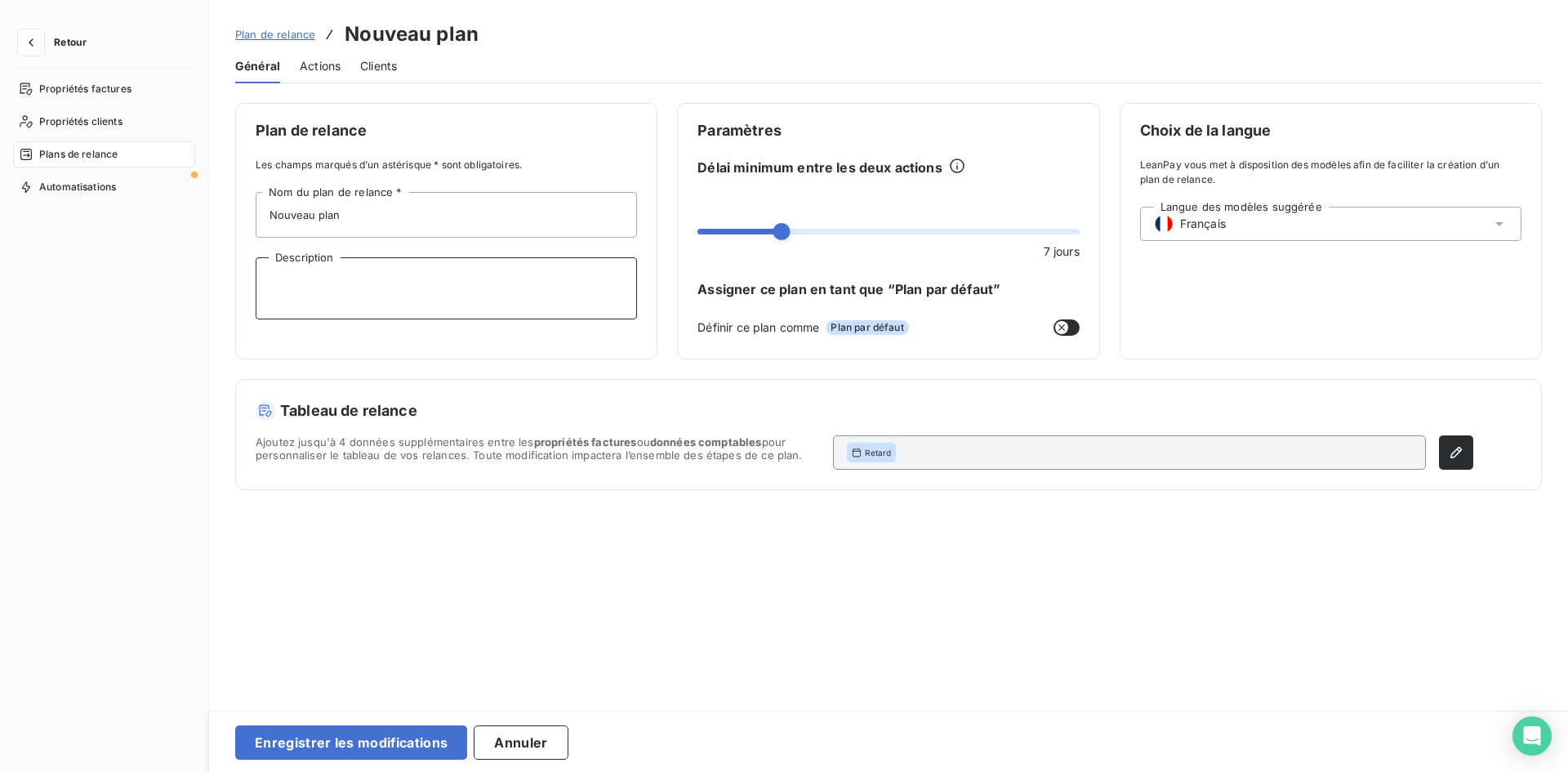
click at [333, 271] on textarea "Description" at bounding box center [446, 288] width 382 height 62
click at [378, 214] on input "Nouveau plan" at bounding box center [446, 215] width 382 height 46
drag, startPoint x: 405, startPoint y: 228, endPoint x: 0, endPoint y: 204, distance: 405.7
click at [0, 204] on div "Retour Propriétés factures Propriétés clients Plans de relance Automatisations …" at bounding box center [784, 386] width 1568 height 772
click at [387, 294] on textarea "Description" at bounding box center [446, 288] width 382 height 62
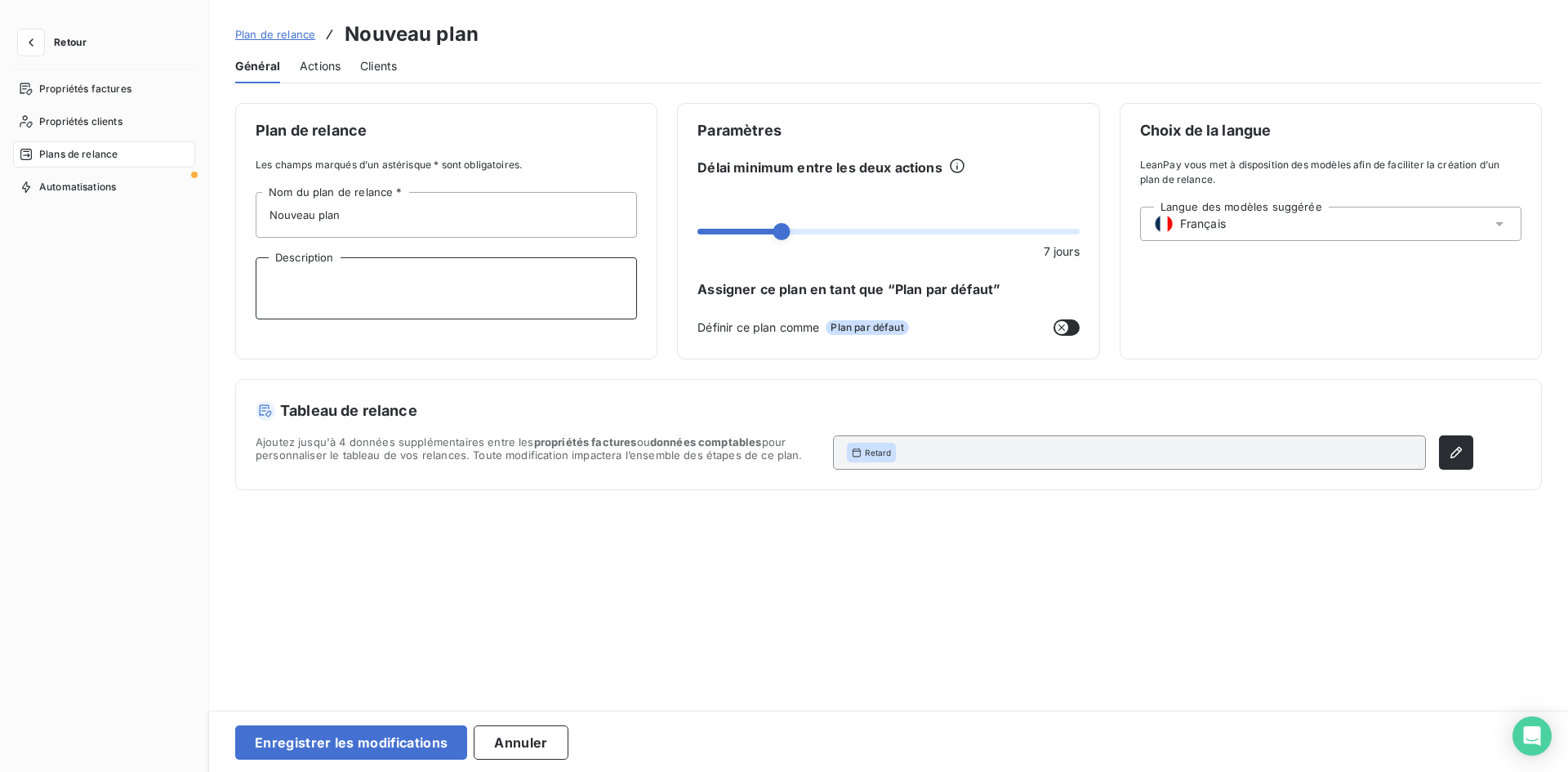
type textarea "R"
type textarea "RELANCE NON AUTOMATIQUE"
click at [365, 747] on button "Enregistrer les modifications" at bounding box center [350, 742] width 232 height 34
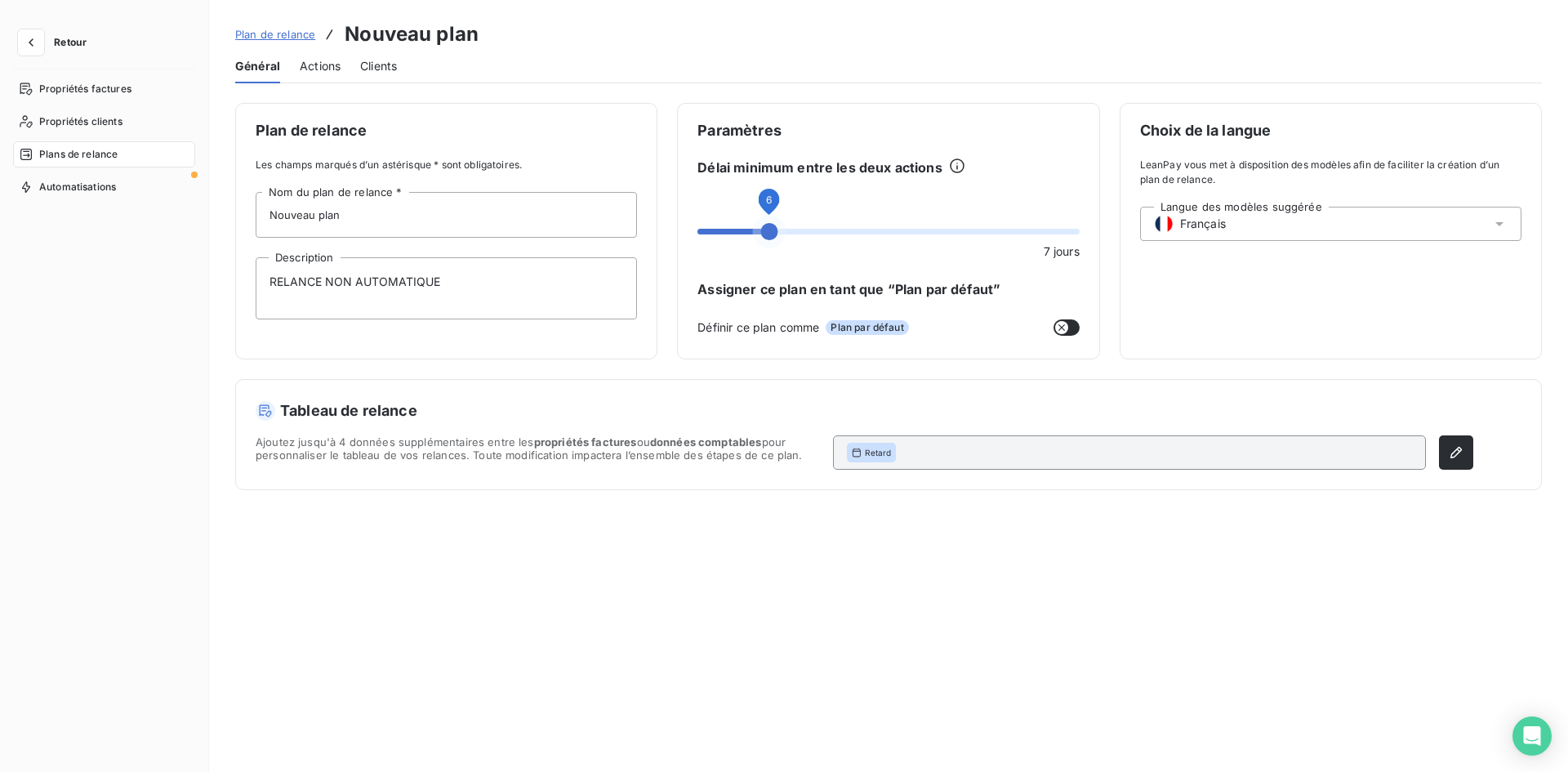
click at [766, 234] on span at bounding box center [768, 232] width 17 height 17
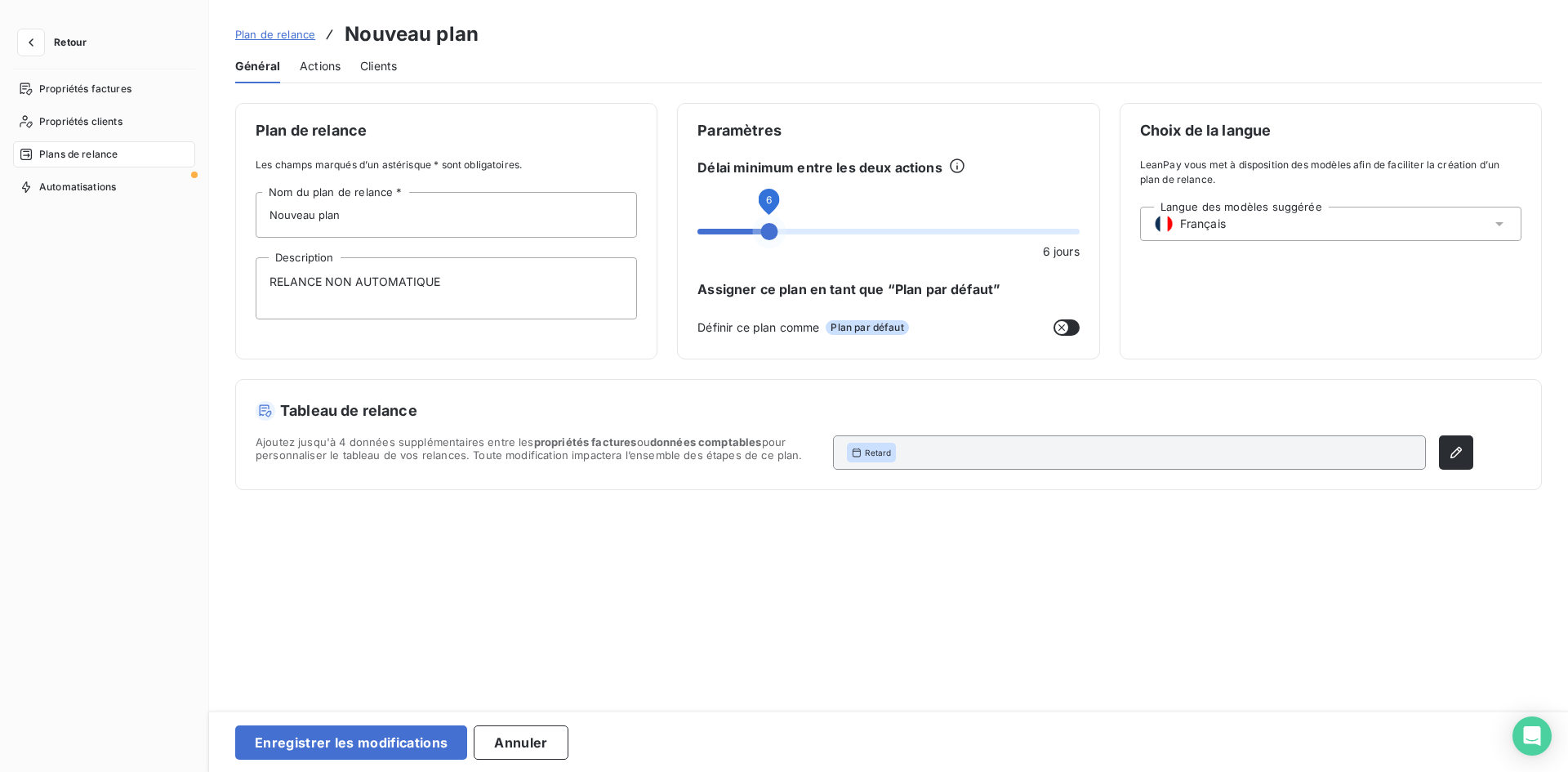
click at [327, 69] on span "Actions" at bounding box center [320, 65] width 41 height 16
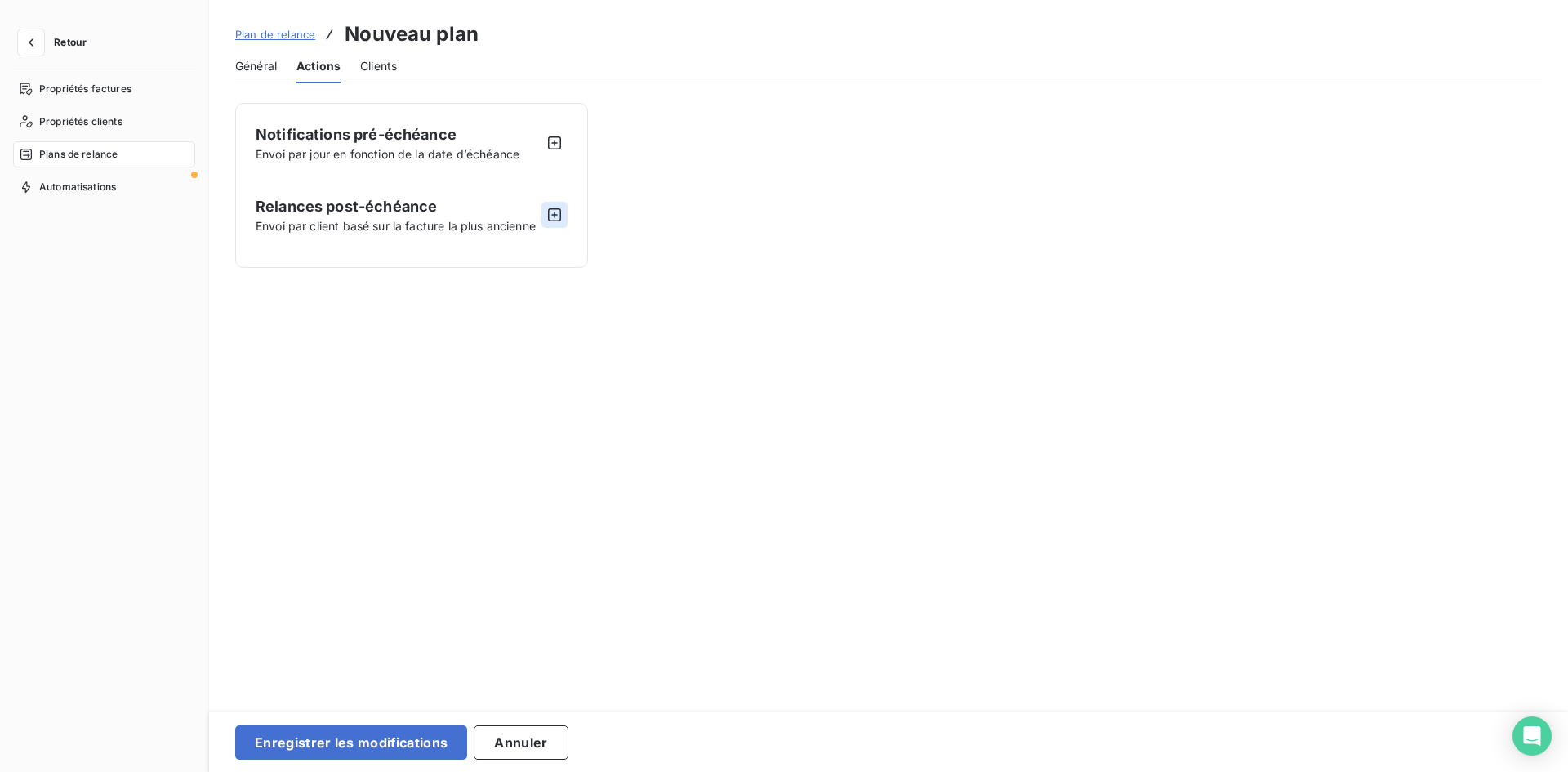
click at [560, 221] on icon "button" at bounding box center [554, 215] width 13 height 13
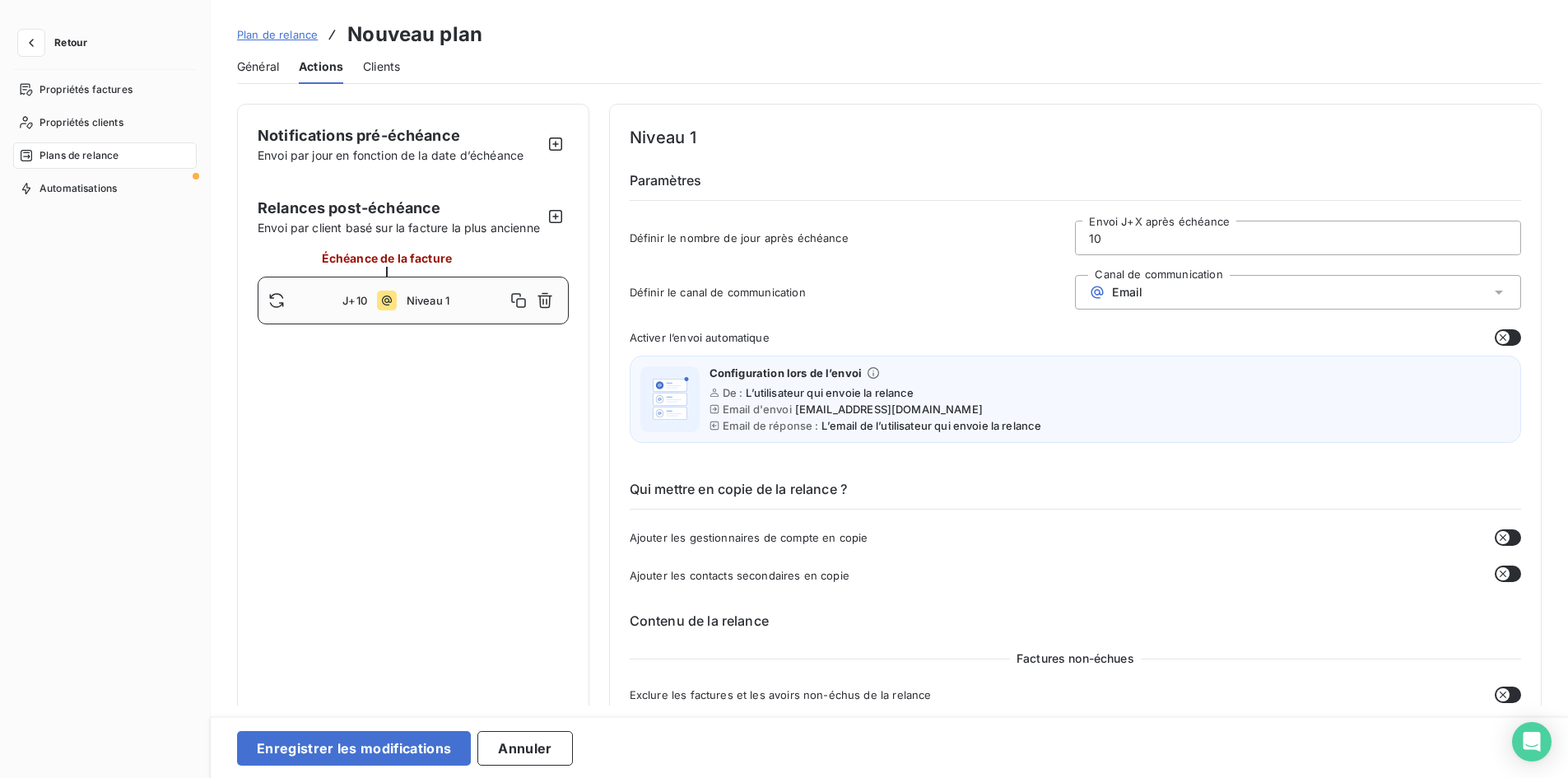
click at [410, 307] on span "Niveau 1" at bounding box center [457, 300] width 99 height 13
drag, startPoint x: 879, startPoint y: 212, endPoint x: 866, endPoint y: 212, distance: 13.0
click at [866, 212] on div "Niveau 1 Paramètres Définir le nombre de jour après échéance 10 Envoi J+X après…" at bounding box center [1076, 194] width 892 height 141
click at [1344, 348] on div "Activer l’envoi automatique Configuration lors de l’envoi De : L’utilisateur qu…" at bounding box center [1076, 391] width 892 height 123
click at [557, 225] on icon "button" at bounding box center [555, 216] width 16 height 16
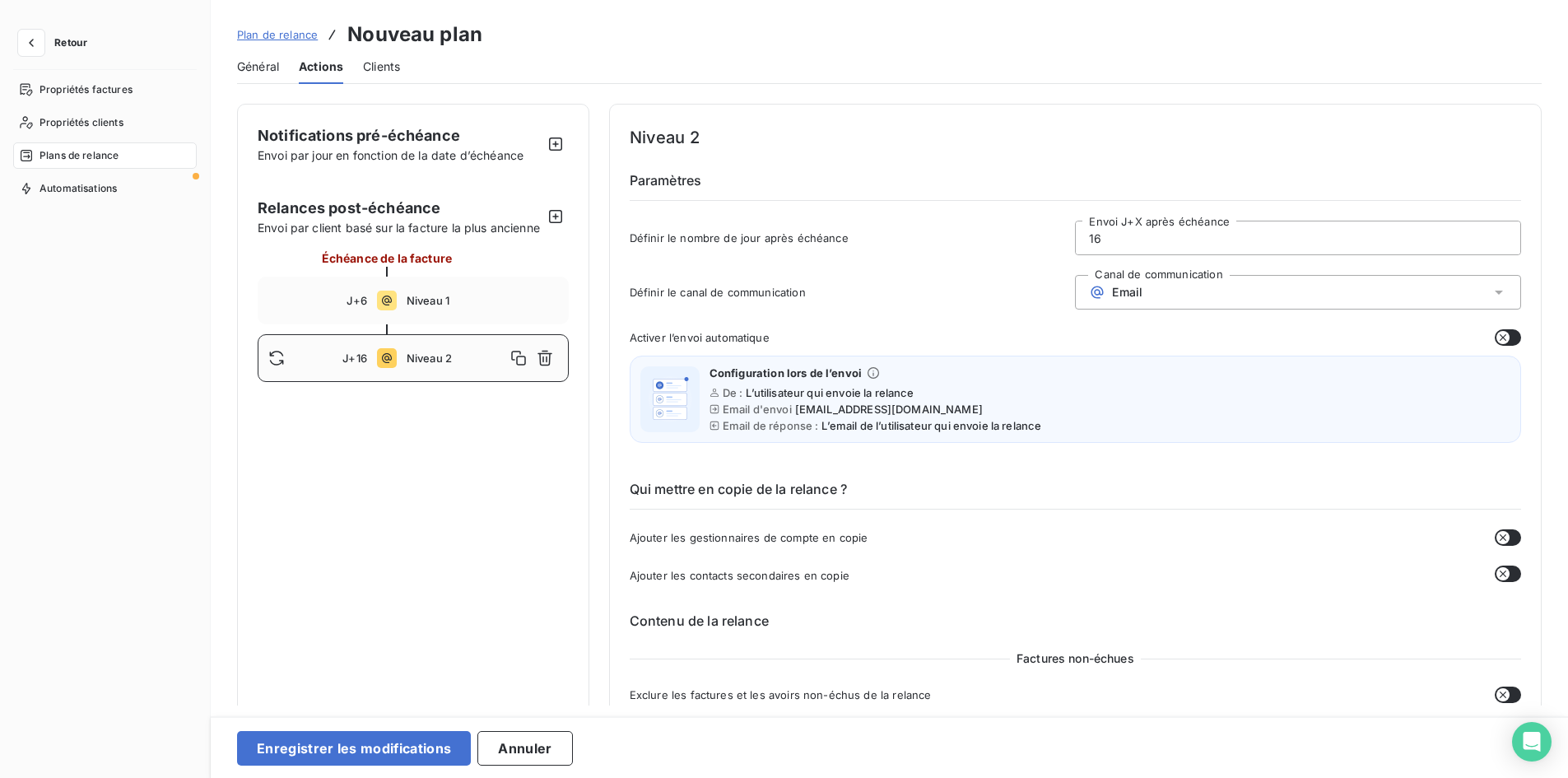
drag, startPoint x: 732, startPoint y: 230, endPoint x: 893, endPoint y: 219, distance: 161.4
click at [630, 230] on div "Définir le nombre de jour après échéance 16 Envoi J+X après échéance" at bounding box center [1076, 243] width 892 height 44
click at [557, 225] on icon "button" at bounding box center [555, 216] width 16 height 16
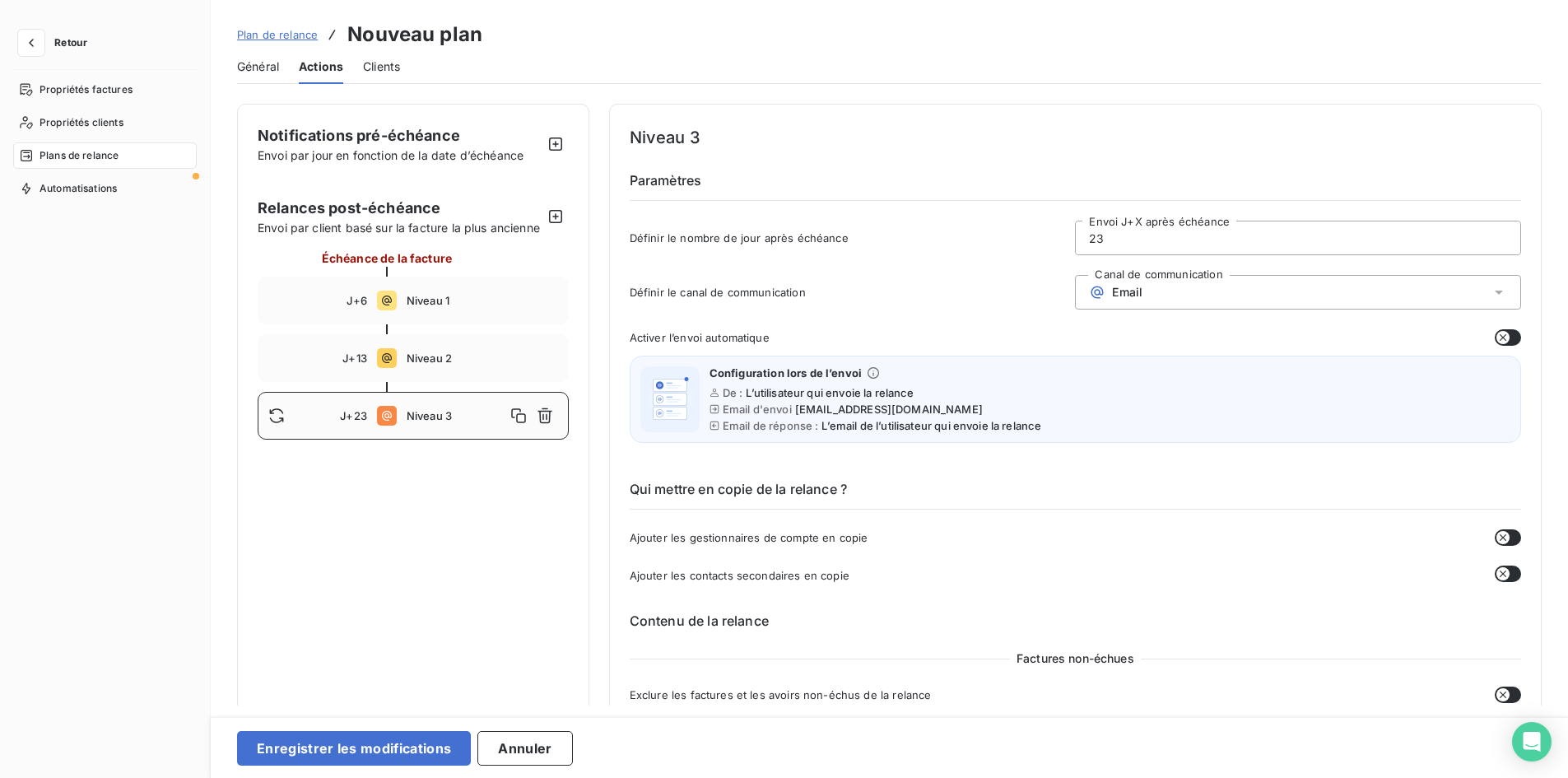
drag, startPoint x: 1145, startPoint y: 230, endPoint x: 533, endPoint y: 242, distance: 612.1
click at [1152, 288] on div "Email" at bounding box center [1299, 292] width 446 height 34
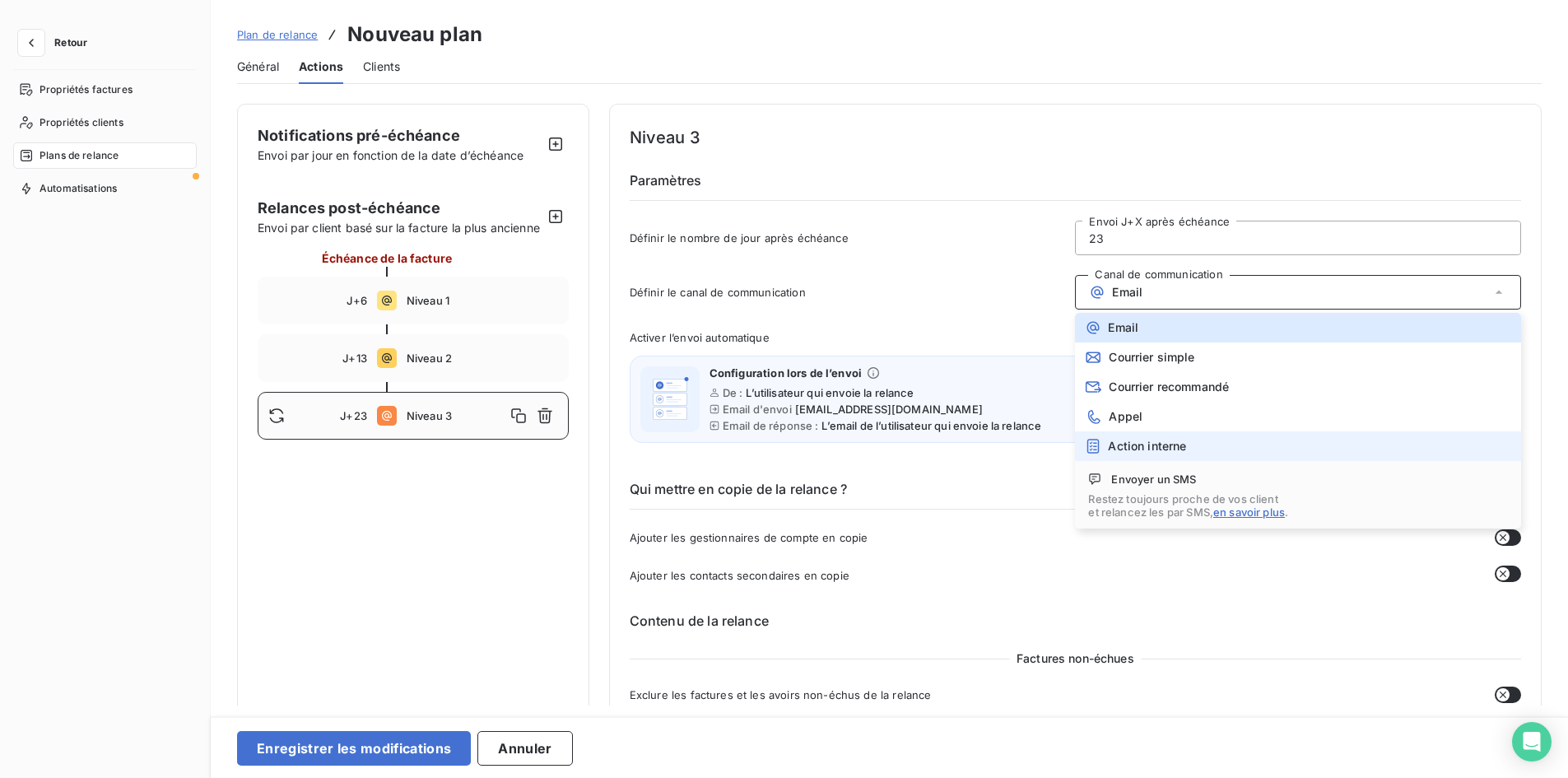
click at [1174, 438] on div "Action interne" at bounding box center [1135, 445] width 101 height 16
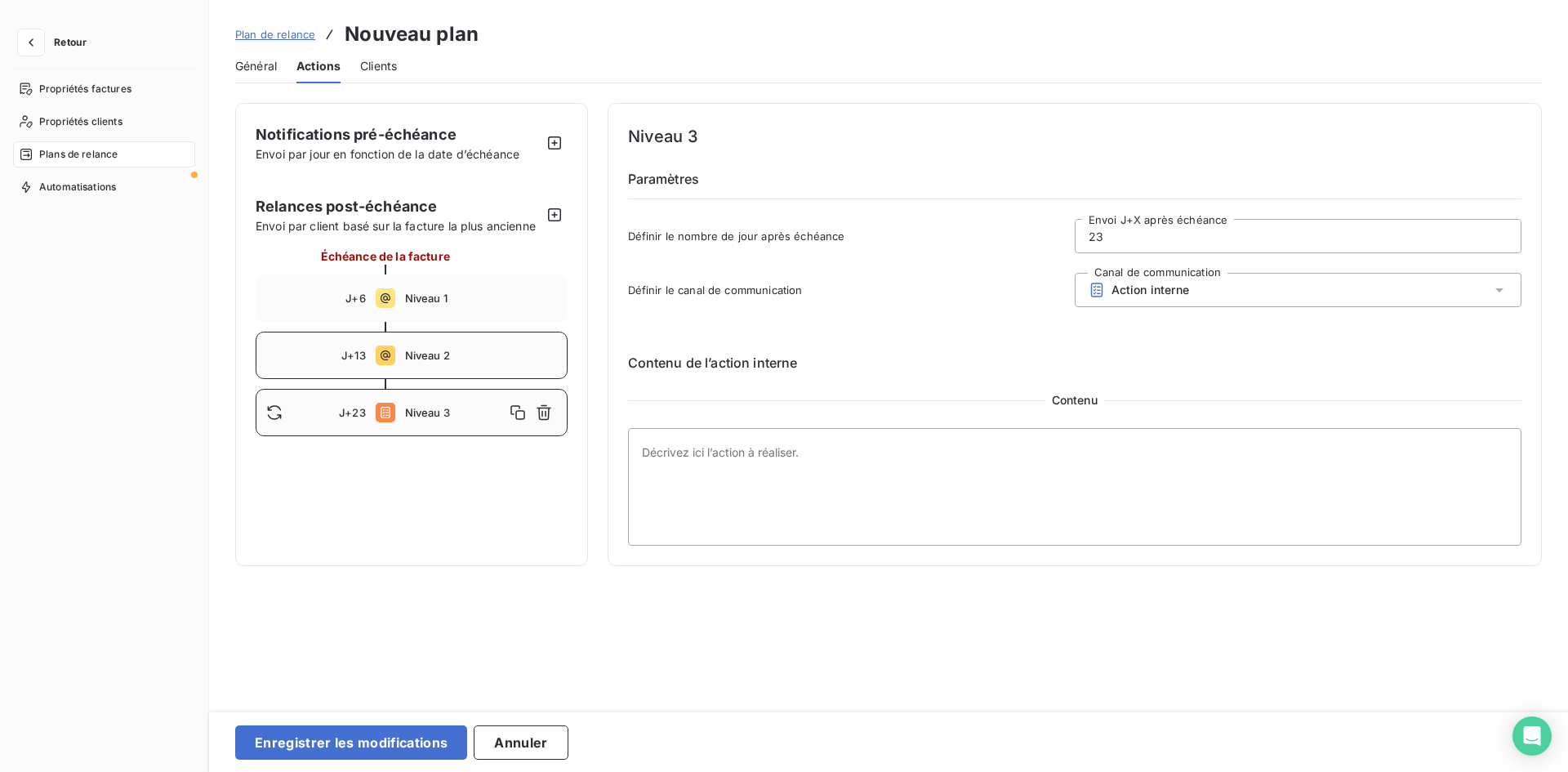
click at [417, 365] on div "J+13 Niveau 2" at bounding box center [411, 355] width 312 height 48
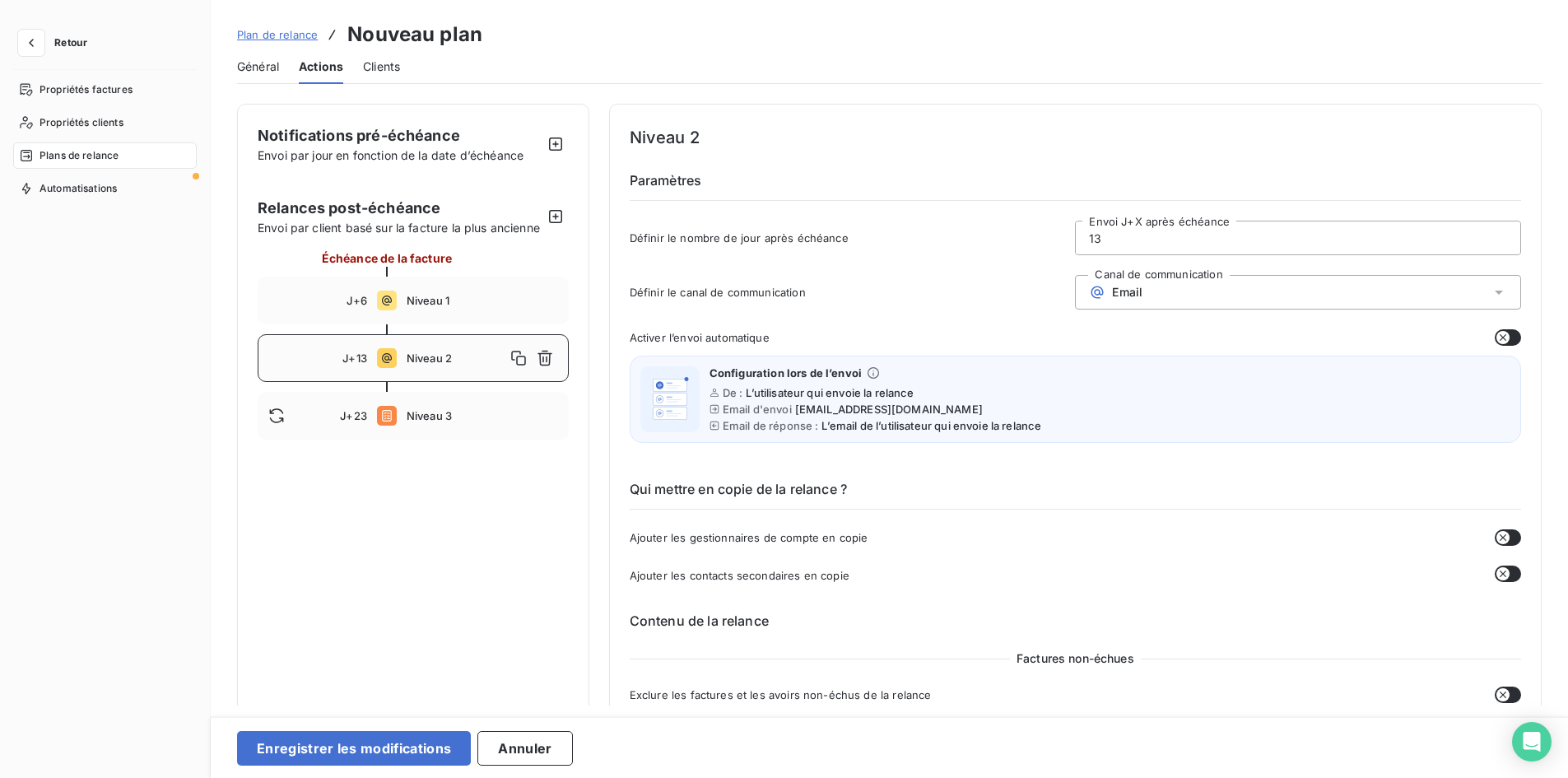
click at [1180, 298] on div "Email" at bounding box center [1299, 292] width 446 height 34
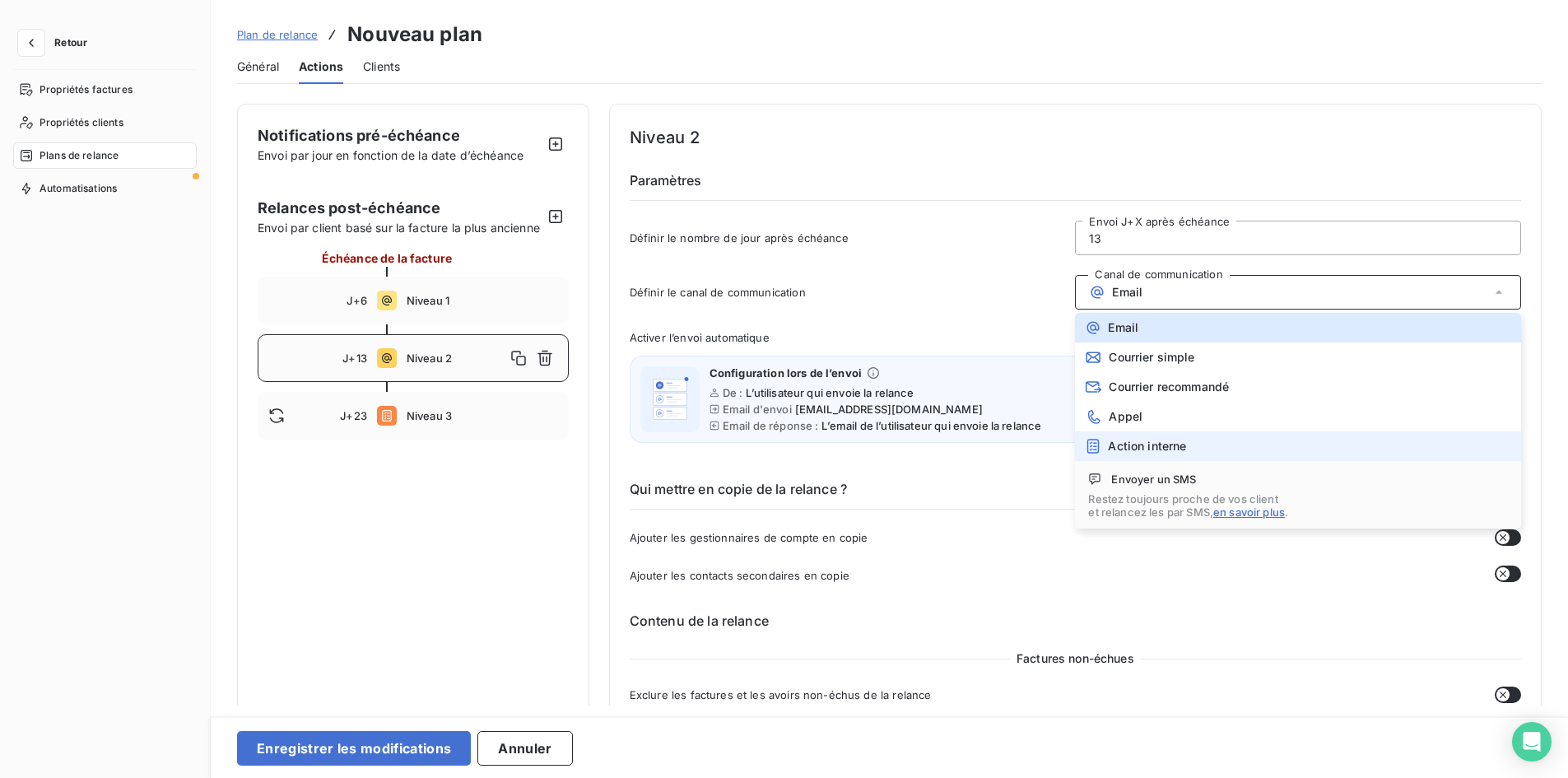
click at [1139, 453] on div "Action interne" at bounding box center [1135, 445] width 101 height 16
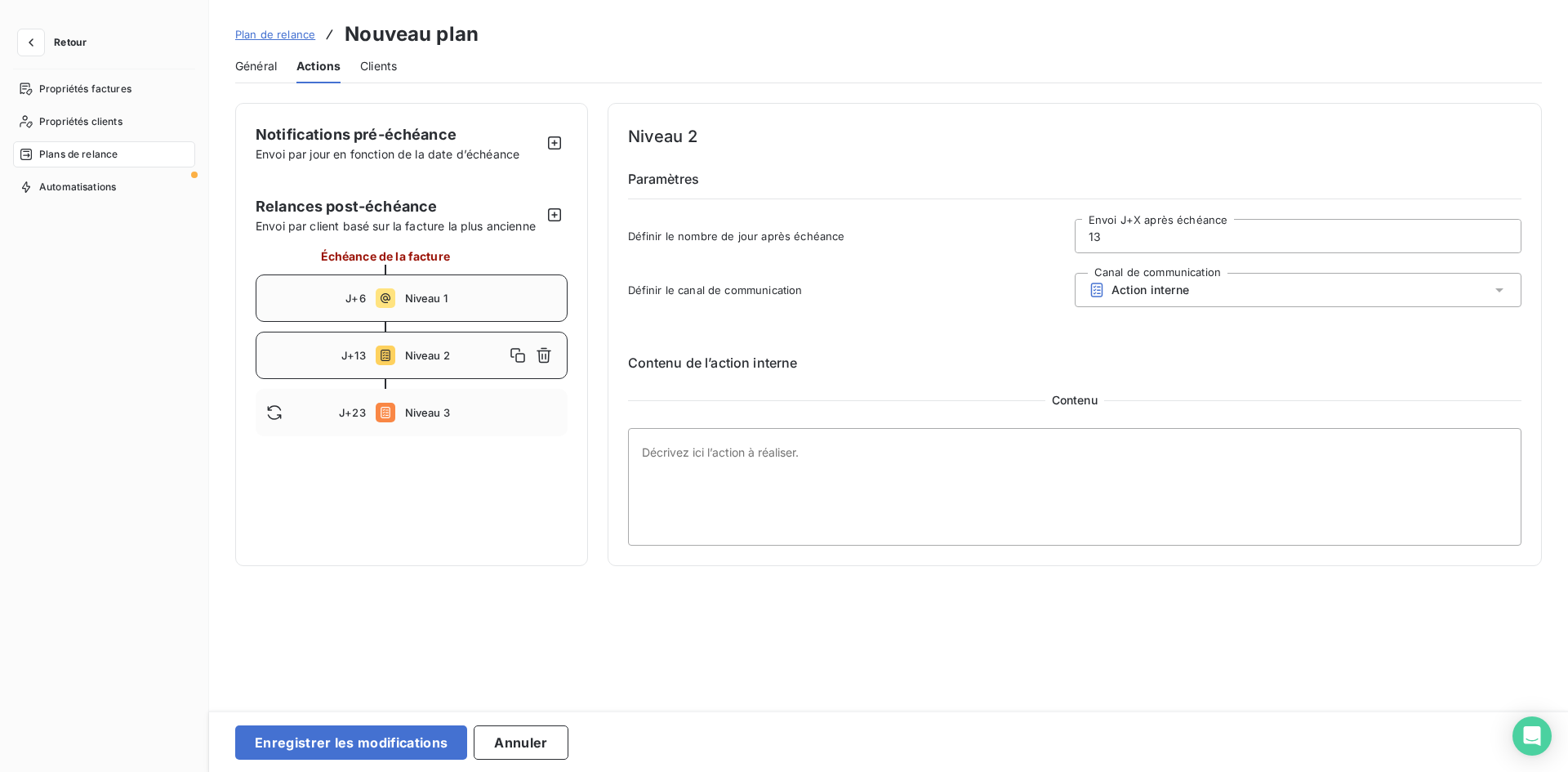
click at [495, 292] on span "Niveau 1" at bounding box center [481, 298] width 152 height 13
type input "6"
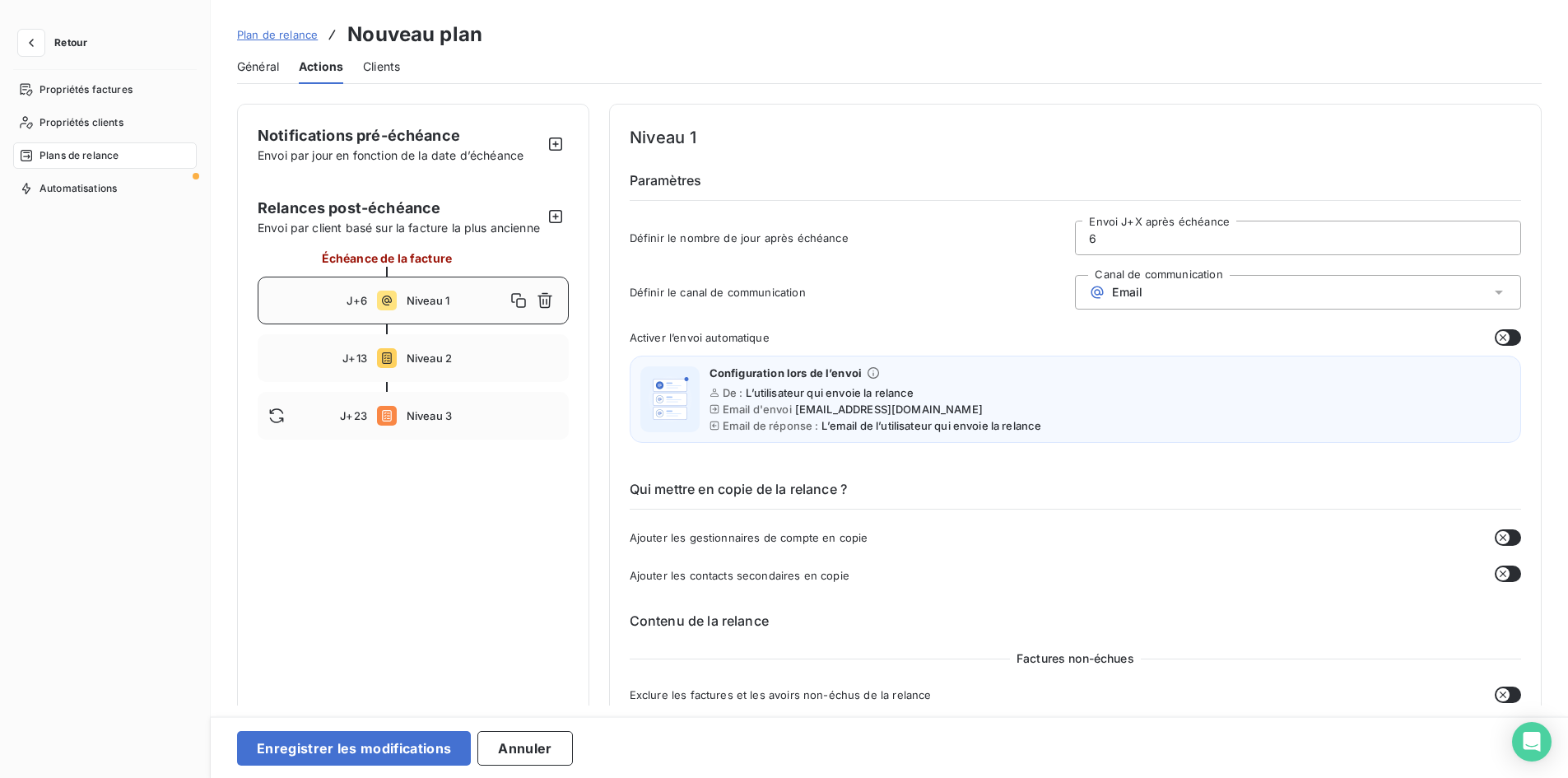
click at [1185, 290] on div "Email" at bounding box center [1299, 292] width 446 height 34
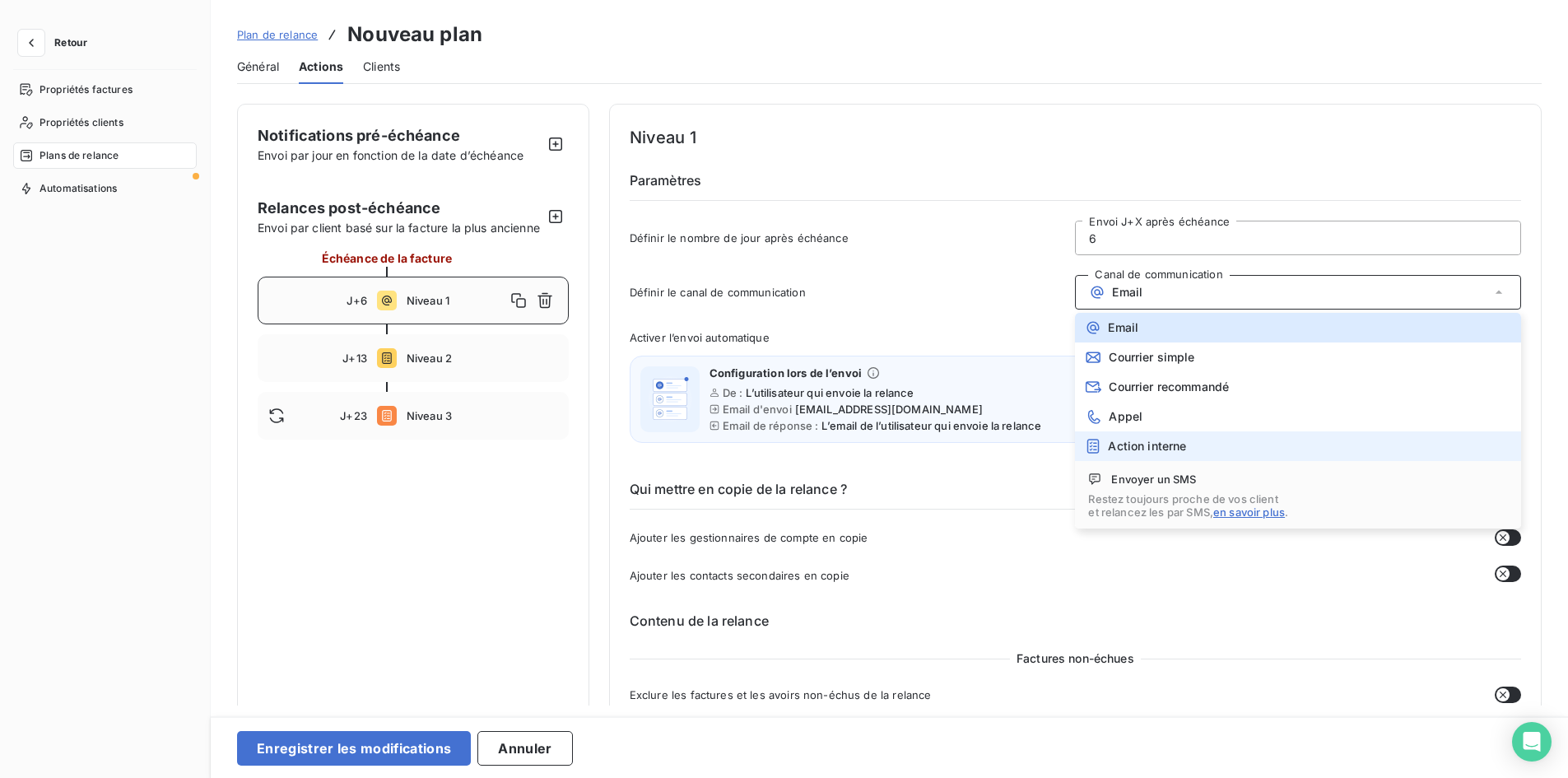
click at [1129, 453] on div "Action interne" at bounding box center [1135, 445] width 101 height 16
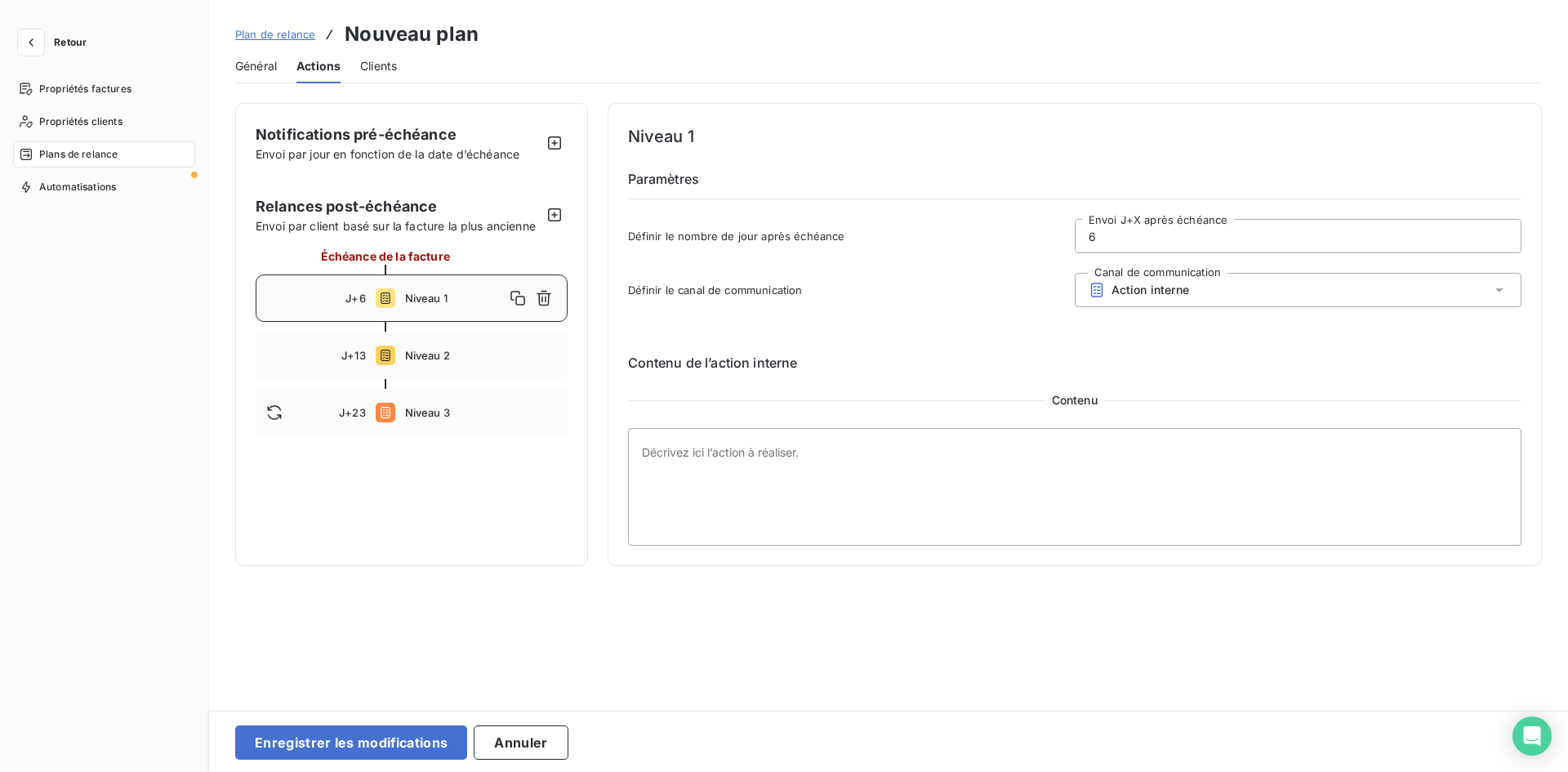
click at [964, 245] on div "Définir le nombre de jour après échéance 6 Envoi J+X après échéance" at bounding box center [1074, 241] width 894 height 44
click at [364, 742] on button "Enregistrer les modifications" at bounding box center [350, 742] width 232 height 34
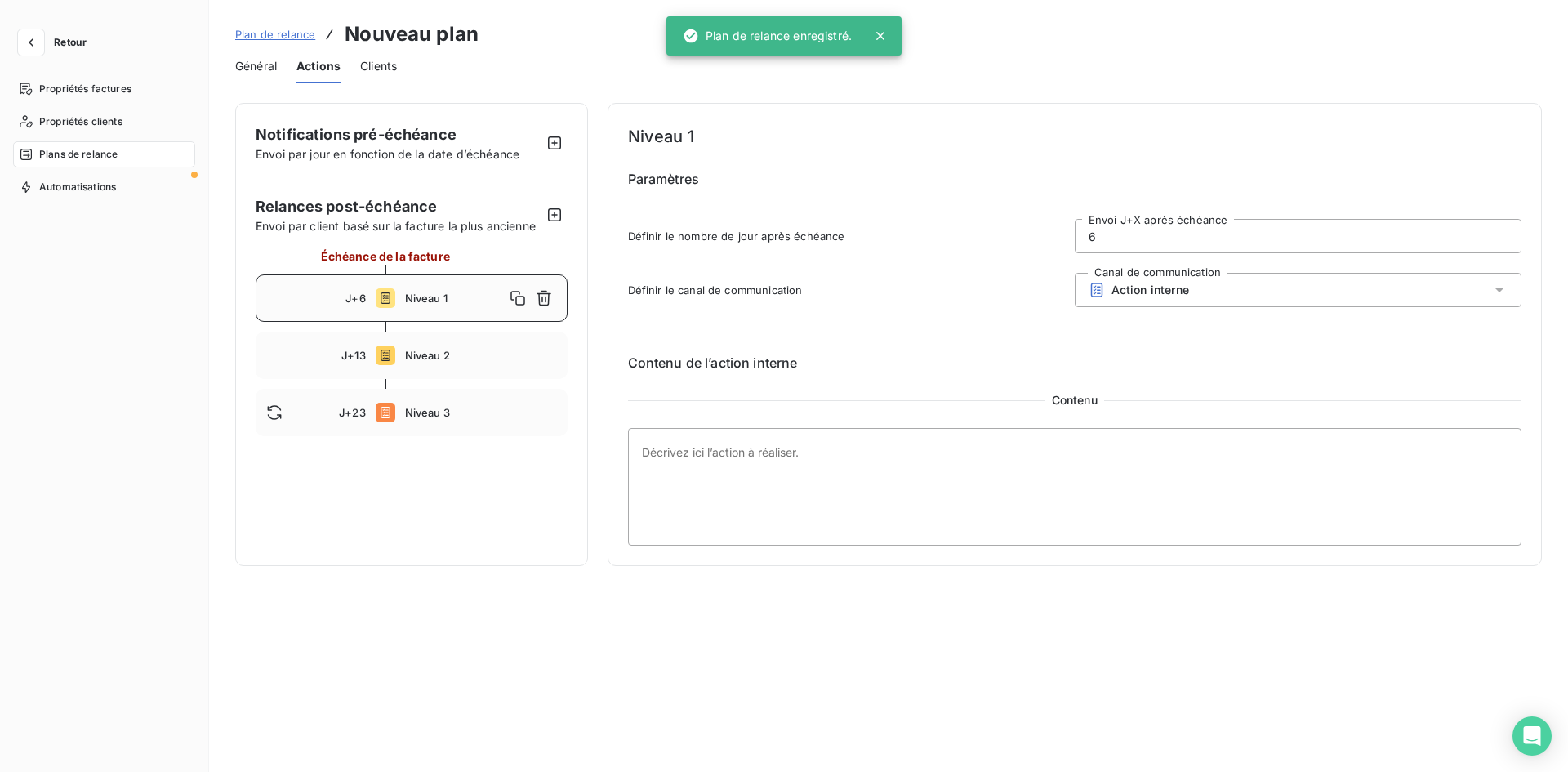
click at [394, 74] on span "Clients" at bounding box center [378, 65] width 36 height 16
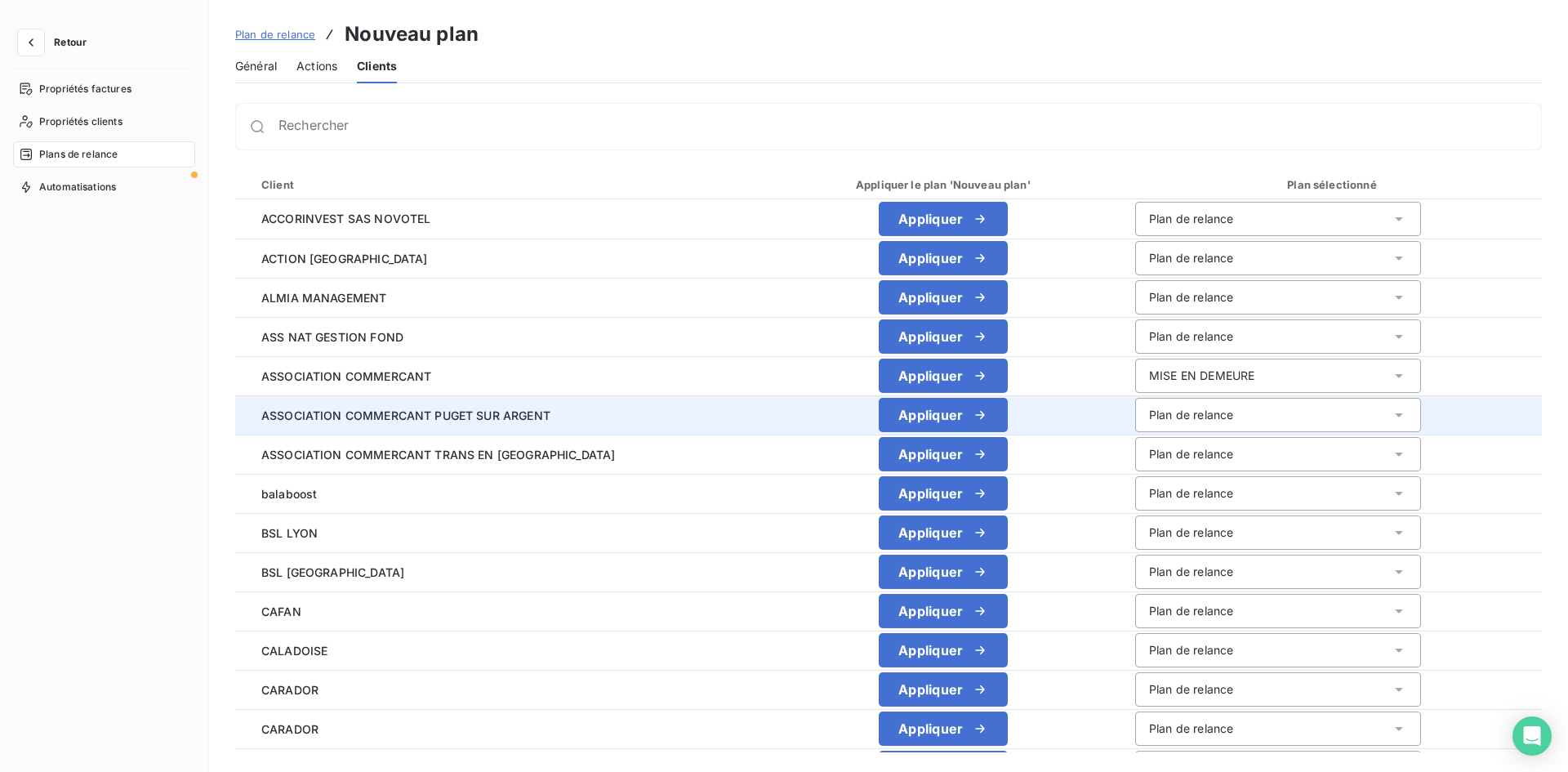
scroll to position [164, 0]
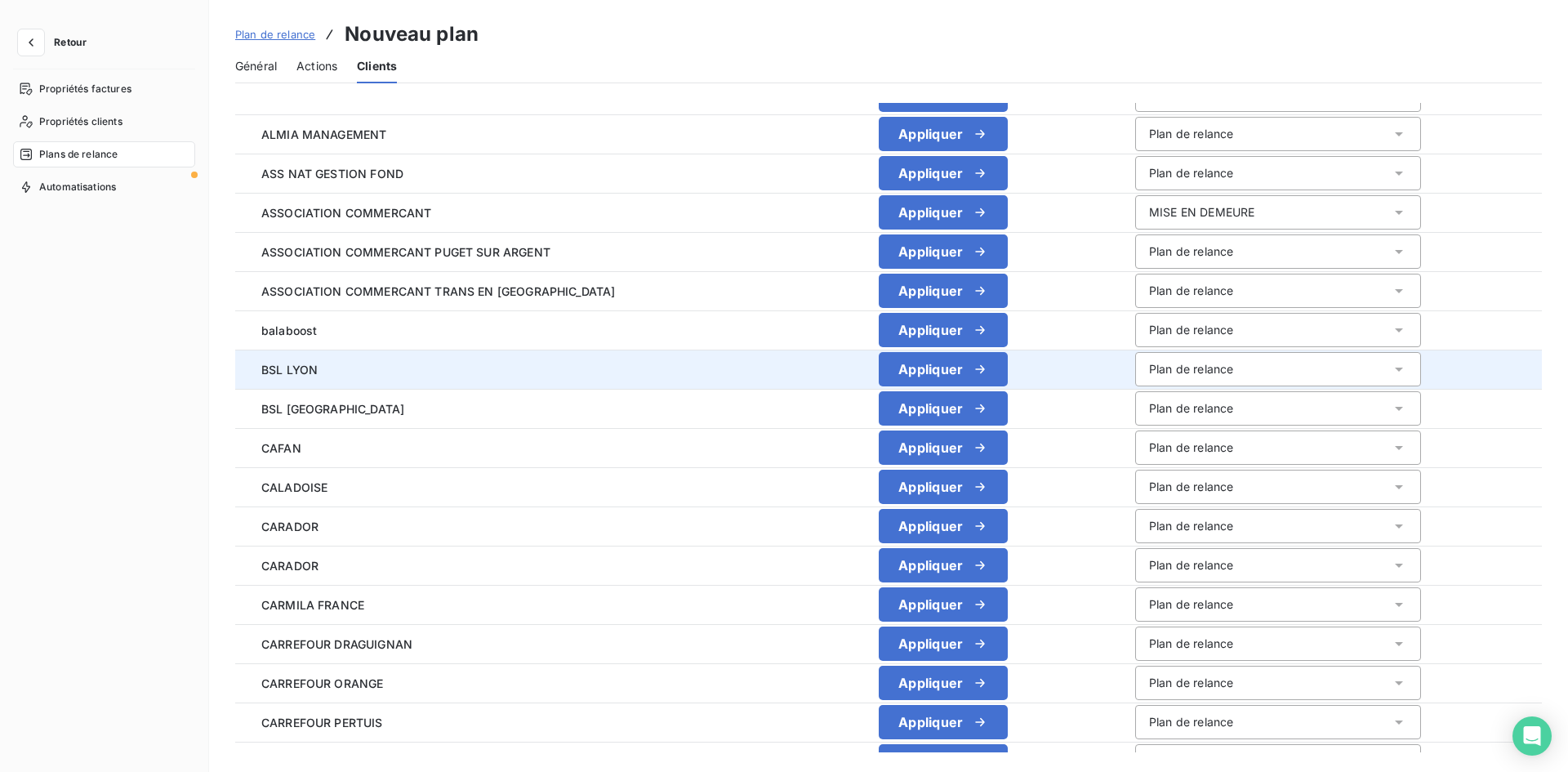
click at [1149, 368] on div "Plan de relance" at bounding box center [1191, 369] width 84 height 16
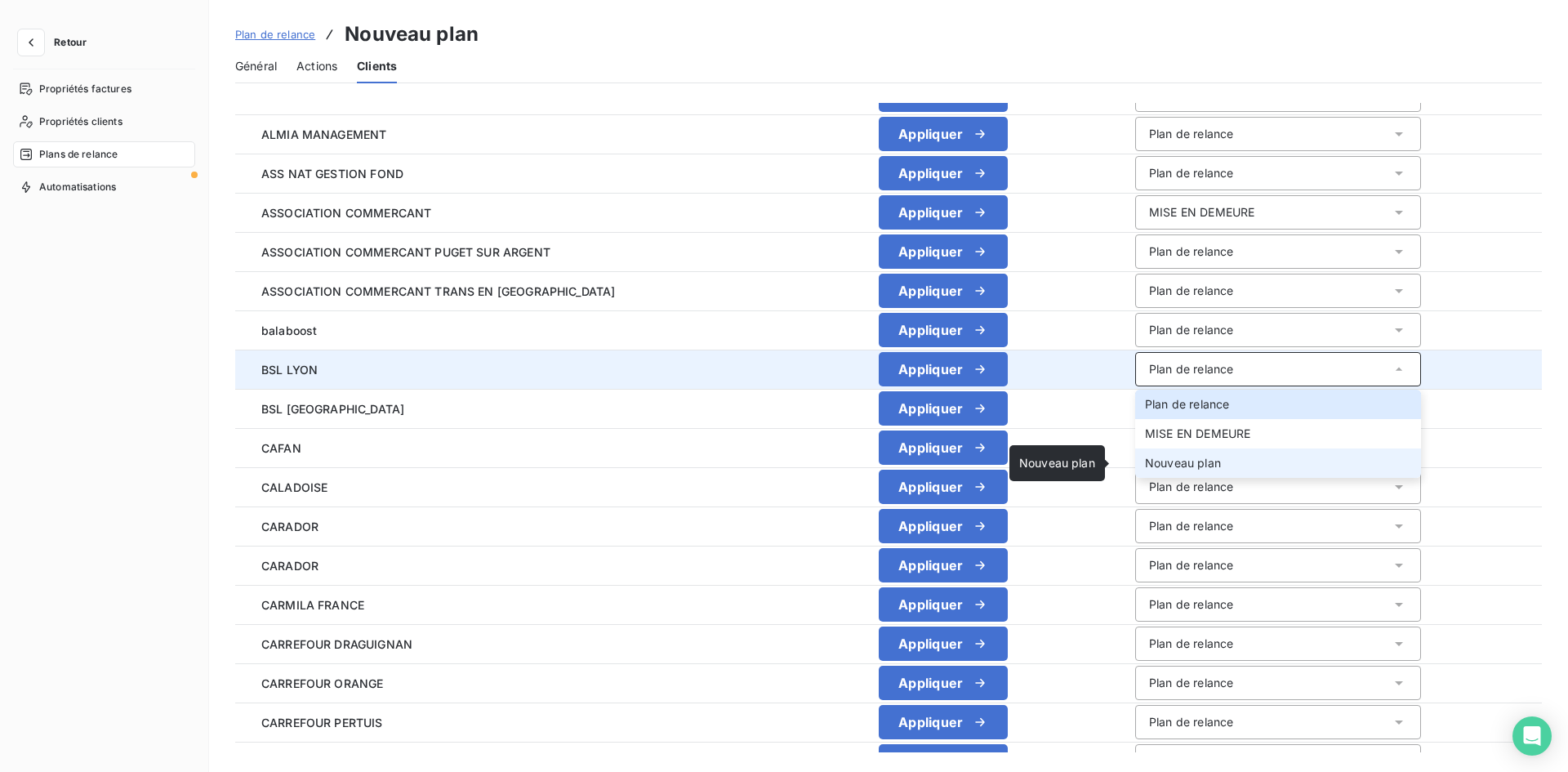
click at [1185, 467] on span "Nouveau plan" at bounding box center [1183, 462] width 76 height 14
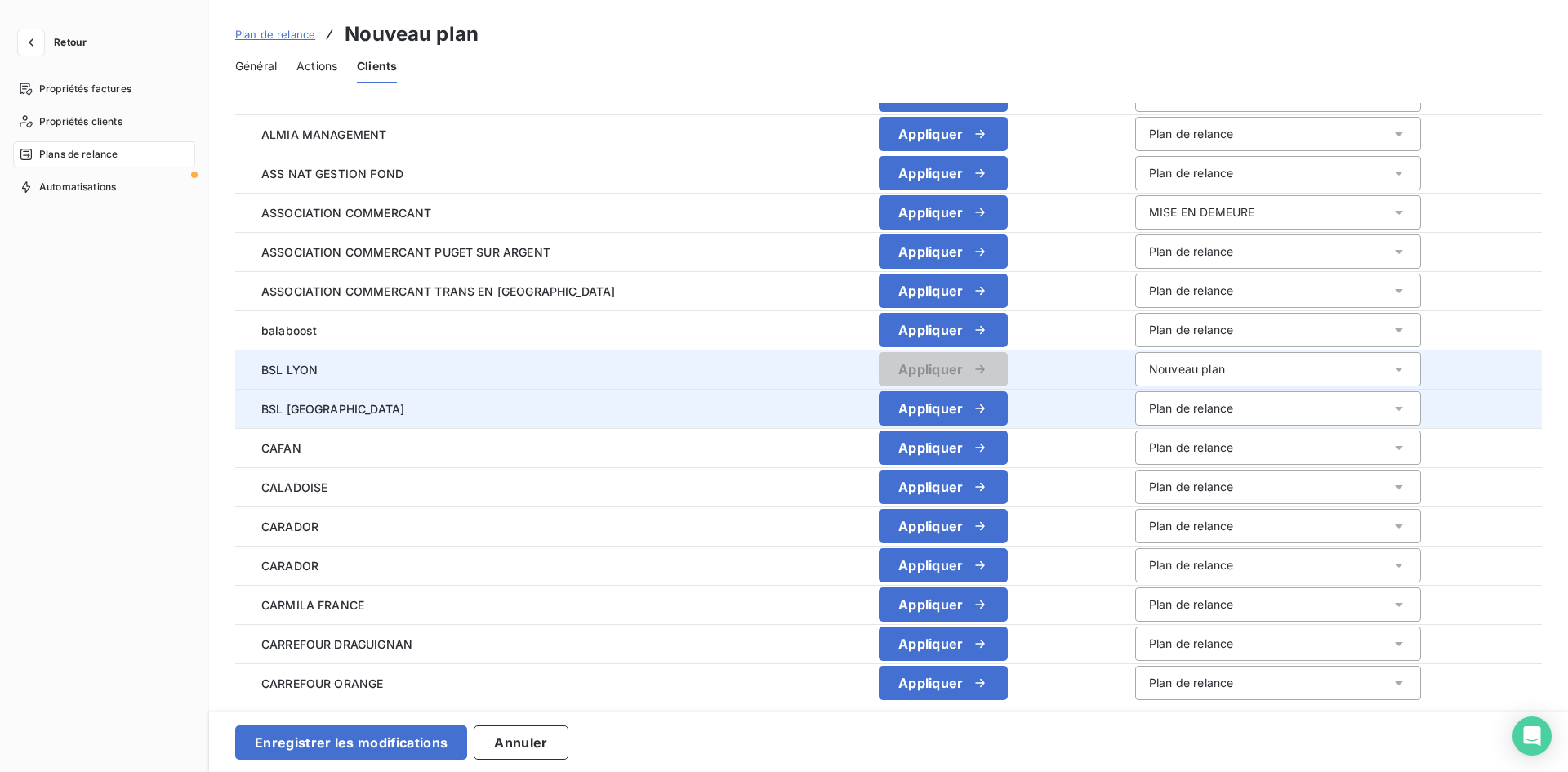
click at [1196, 411] on div "Plan de relance" at bounding box center [1191, 408] width 84 height 16
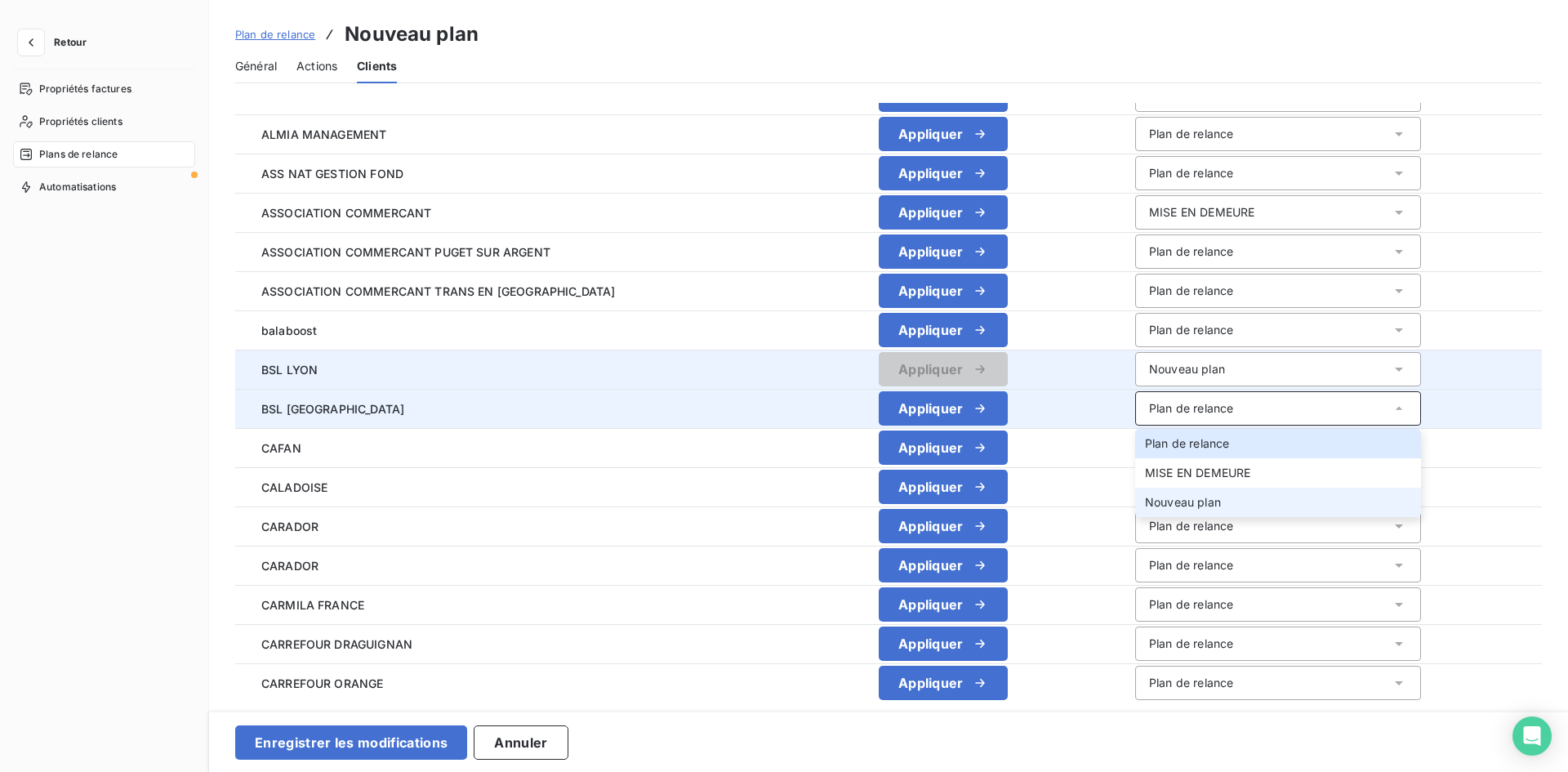
click at [1161, 494] on li "Nouveau plan" at bounding box center [1277, 502] width 286 height 30
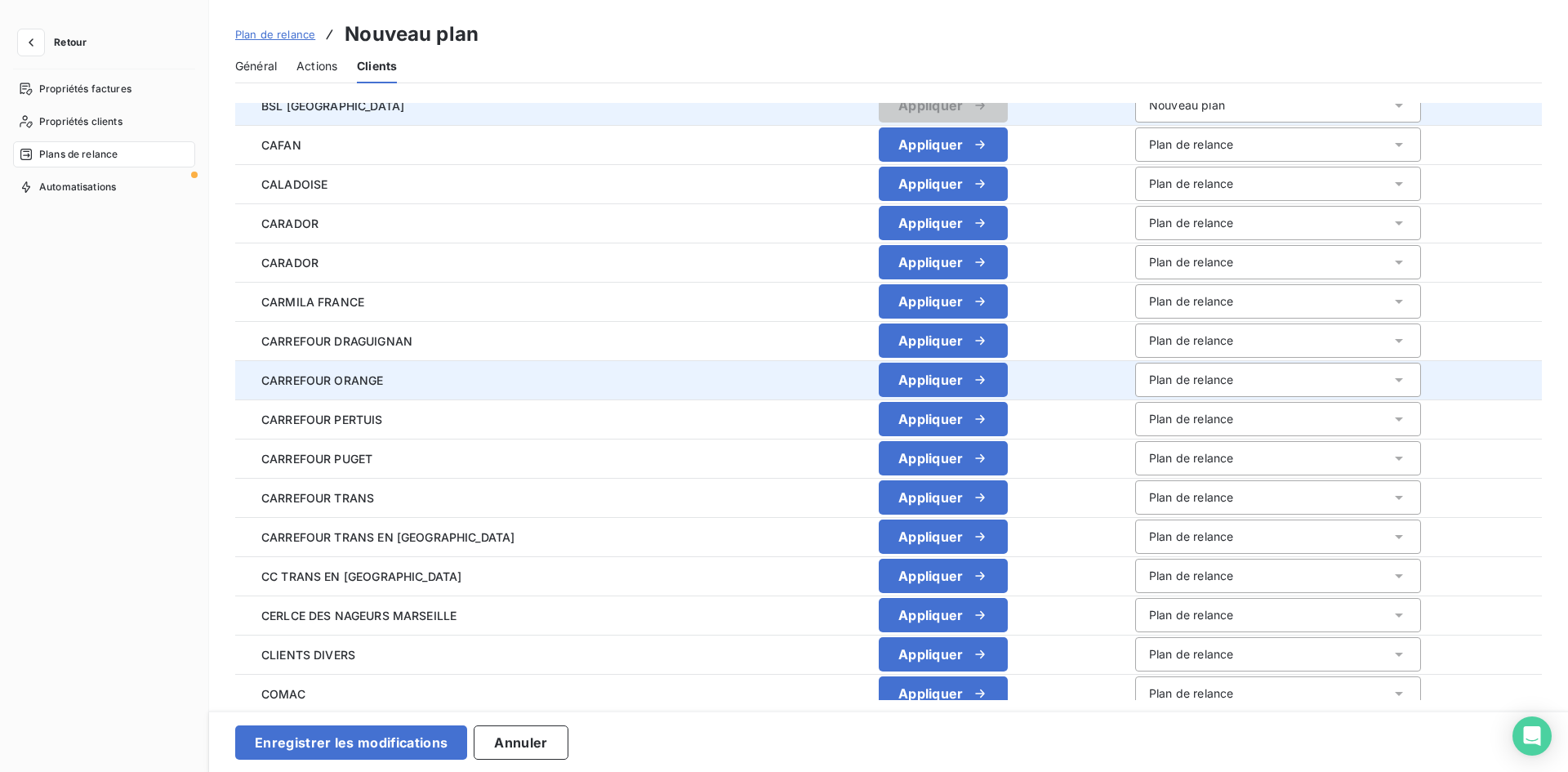
scroll to position [572, 0]
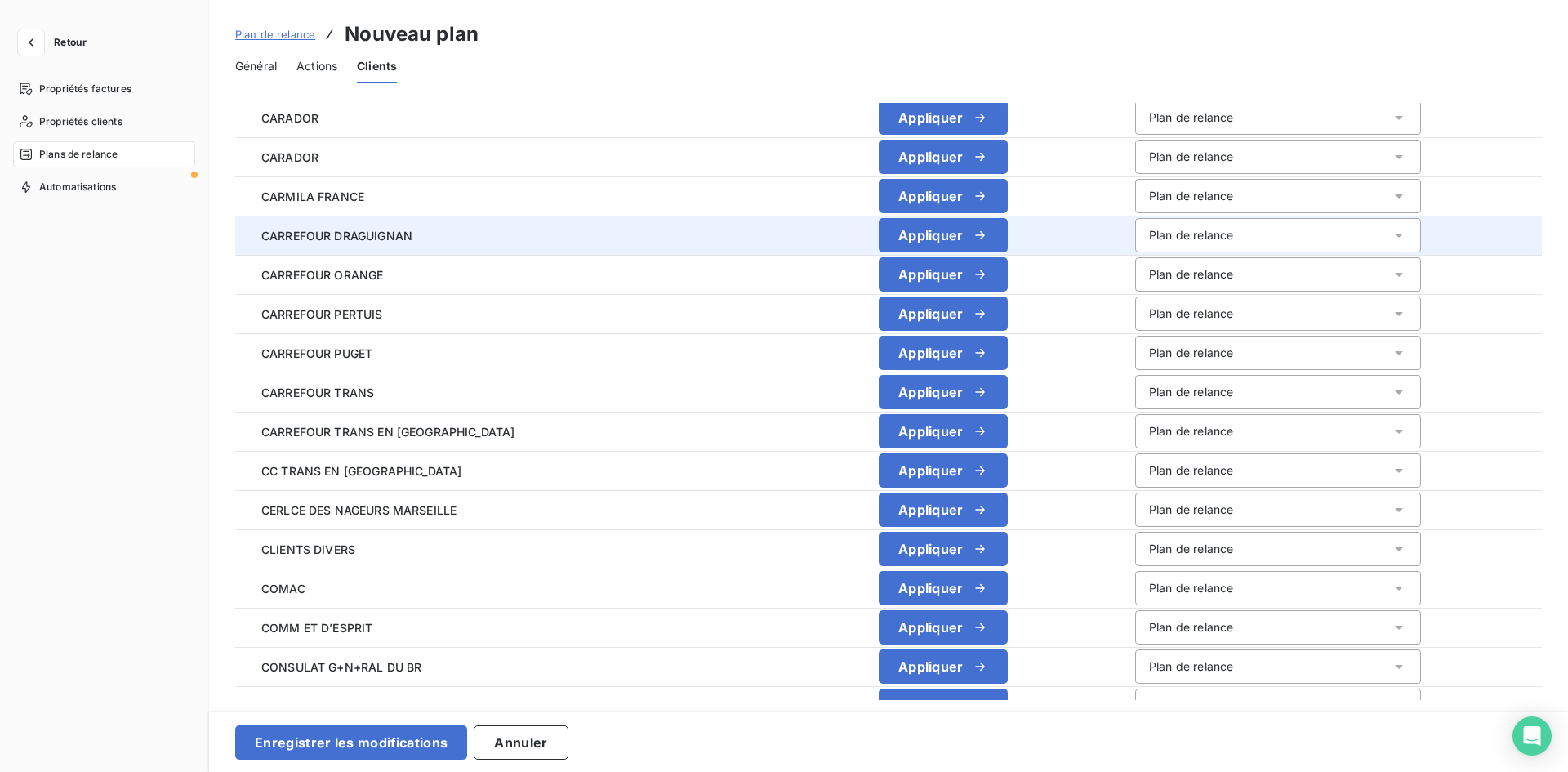
click at [1230, 234] on div "Plan de relance" at bounding box center [1277, 235] width 286 height 34
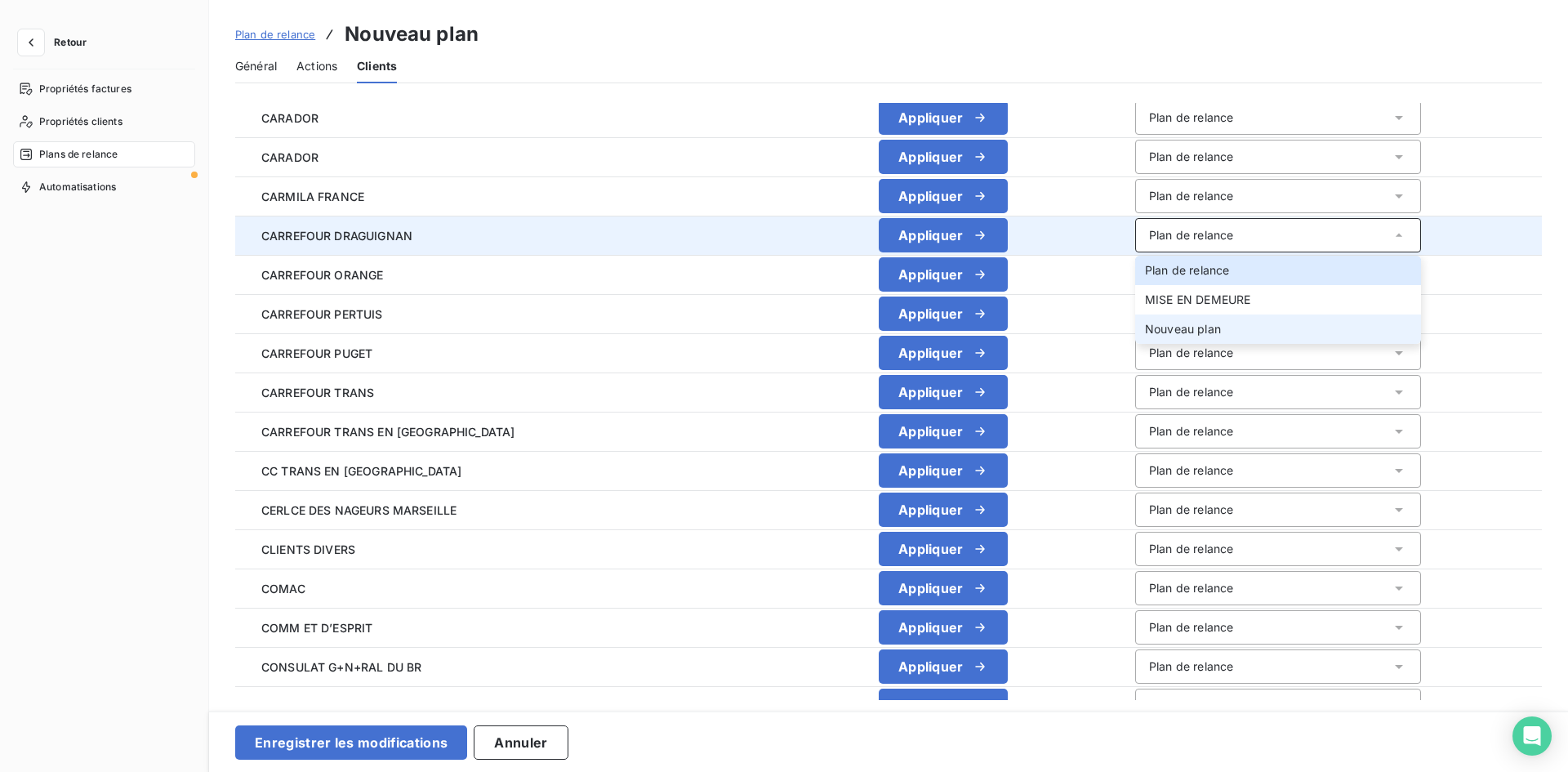
click at [1197, 316] on li "Nouveau plan" at bounding box center [1277, 329] width 286 height 30
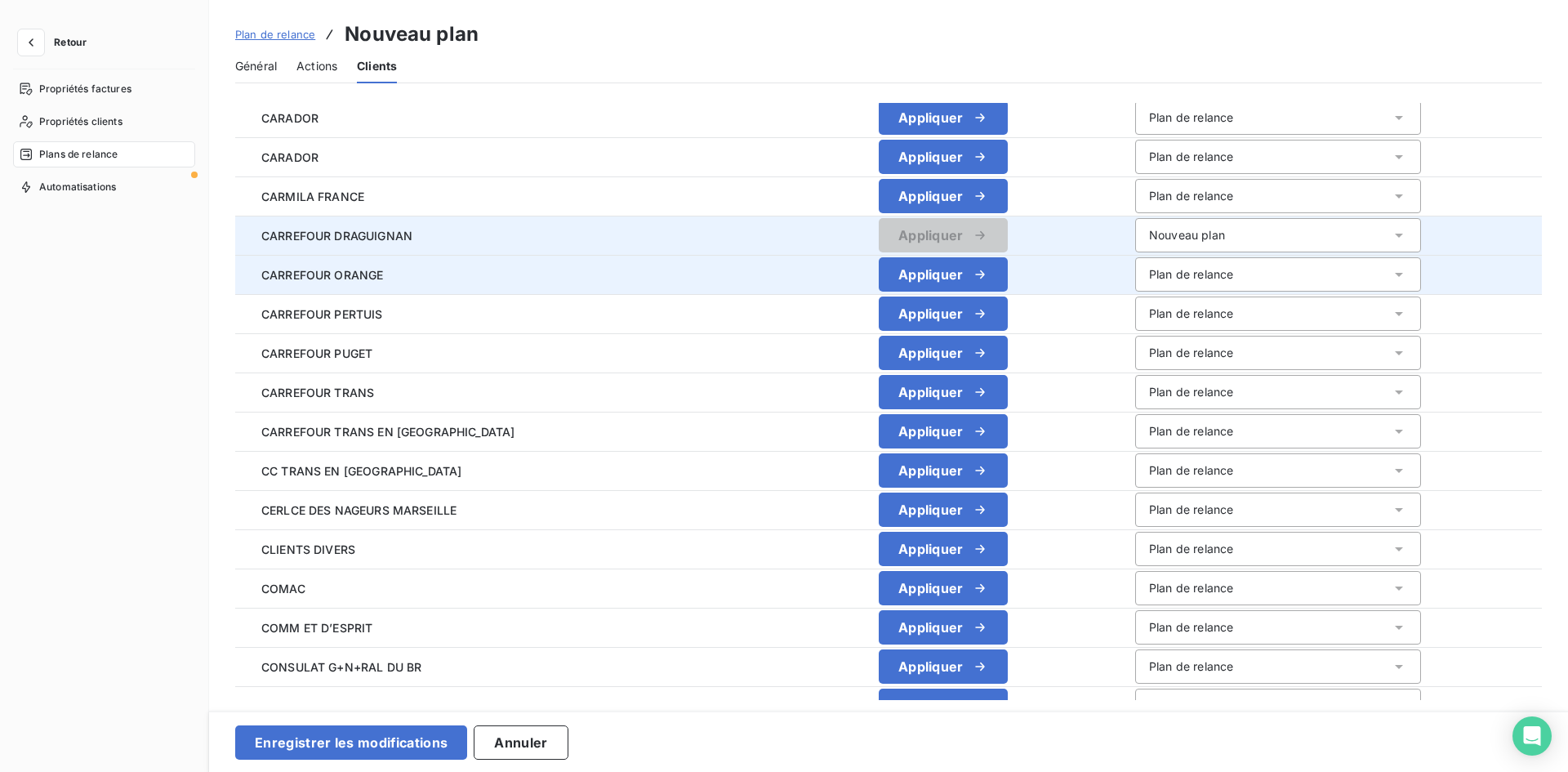
click at [1183, 272] on div "Plan de relance" at bounding box center [1191, 274] width 84 height 16
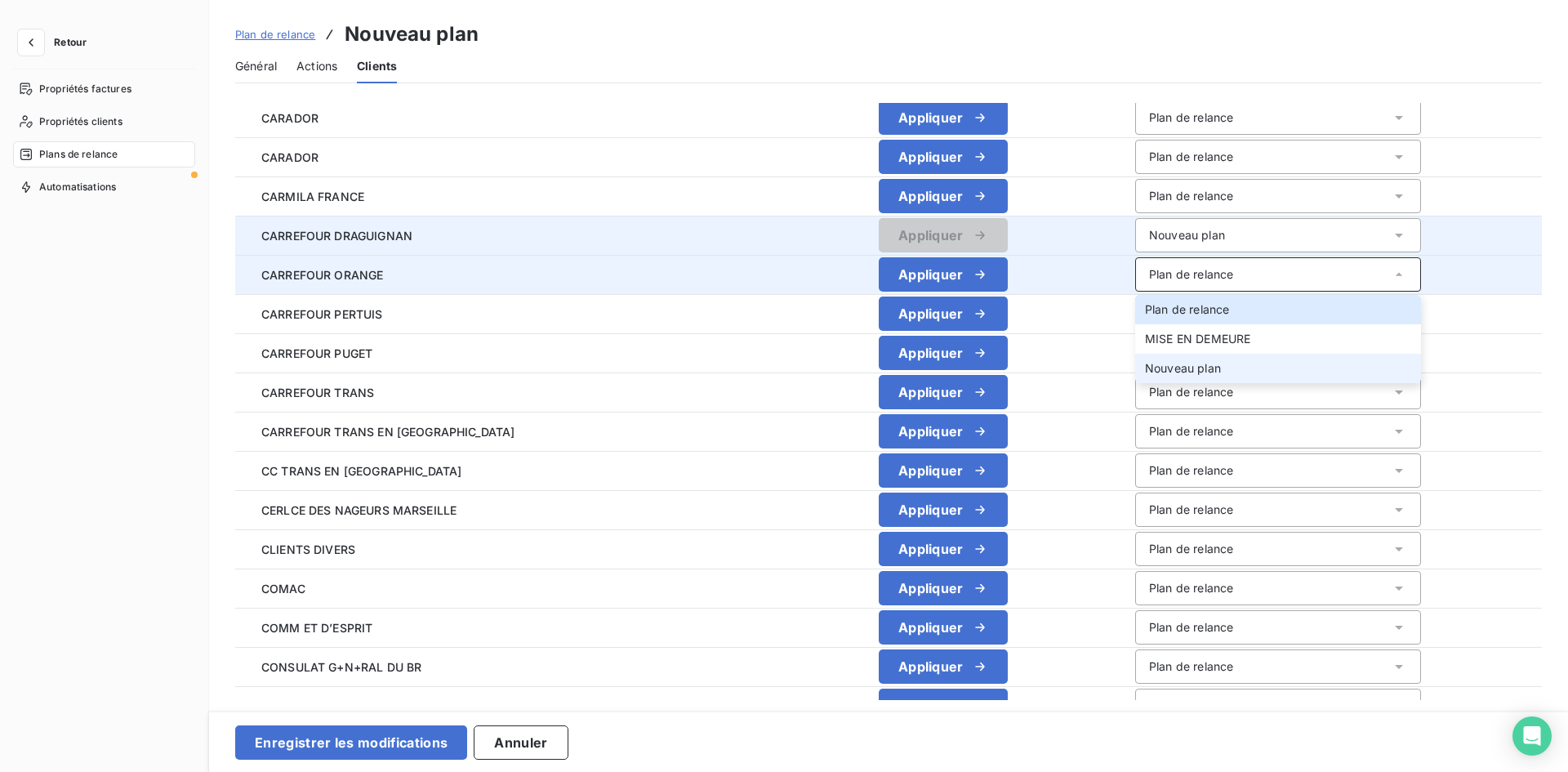
click at [1158, 365] on span "Nouveau plan" at bounding box center [1183, 368] width 76 height 14
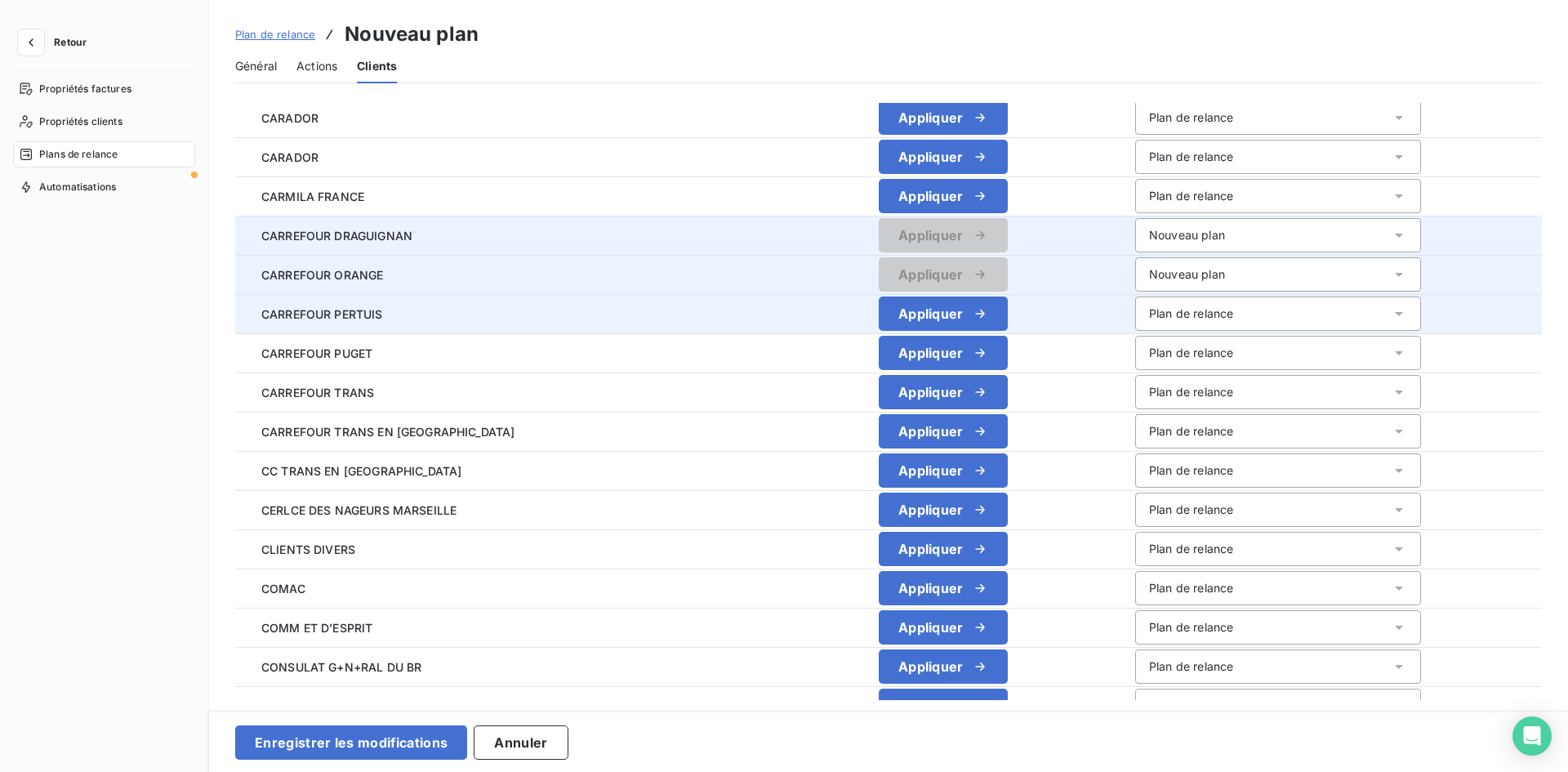
click at [1157, 321] on div "Plan de relance" at bounding box center [1191, 313] width 84 height 16
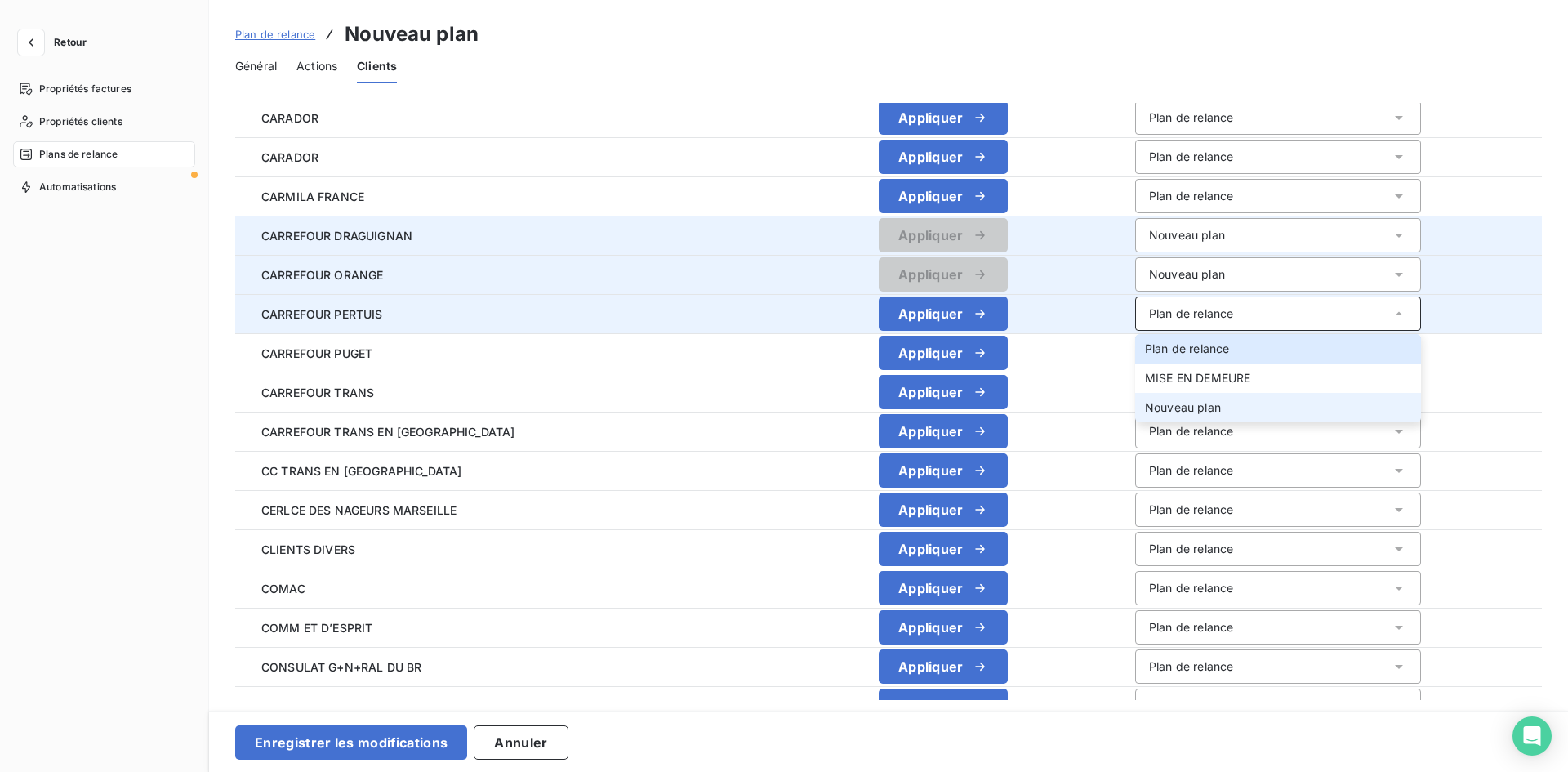
click at [1156, 413] on span "Nouveau plan" at bounding box center [1183, 407] width 76 height 14
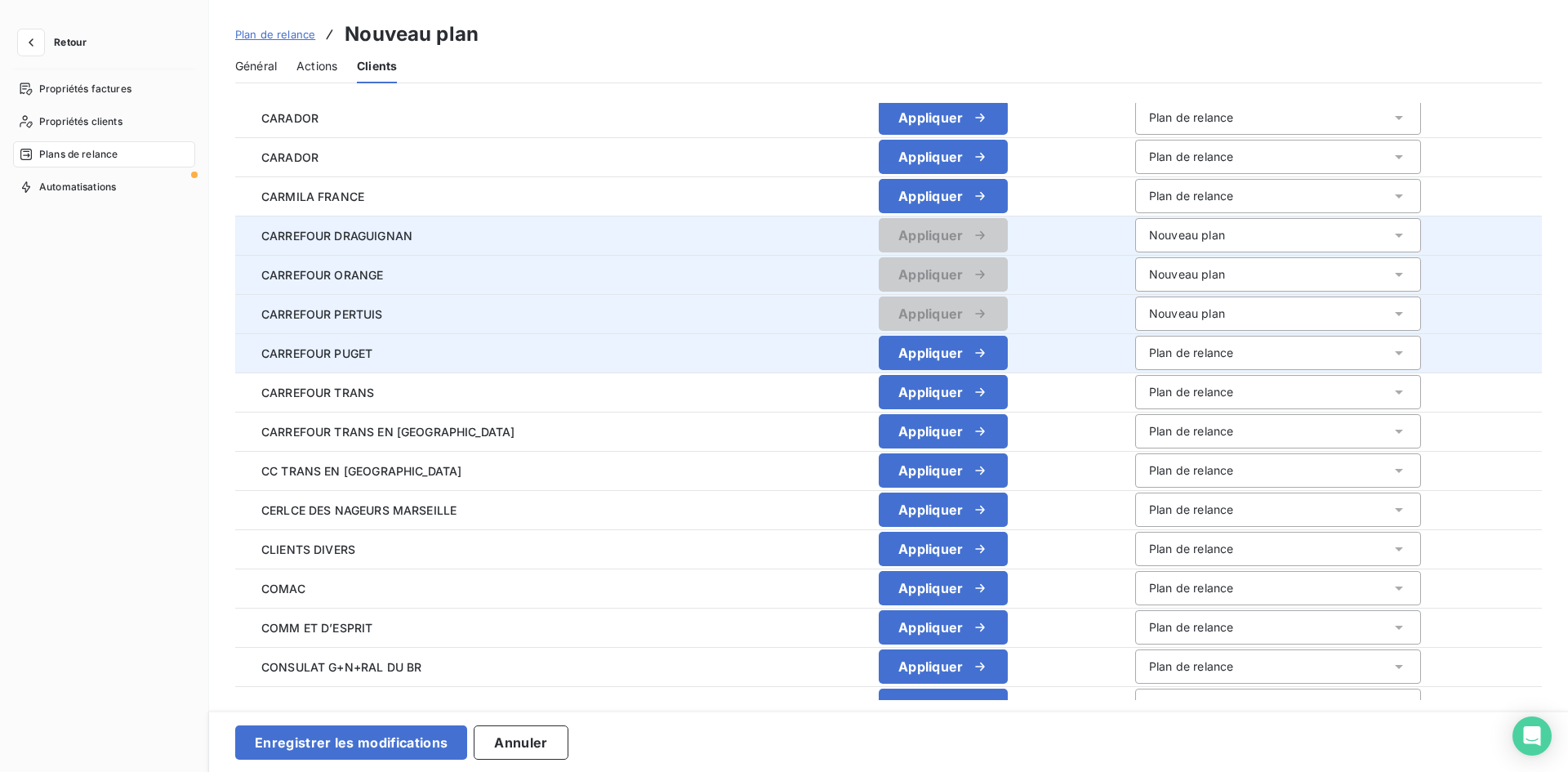
click at [1159, 364] on div "Plan de relance" at bounding box center [1277, 353] width 286 height 34
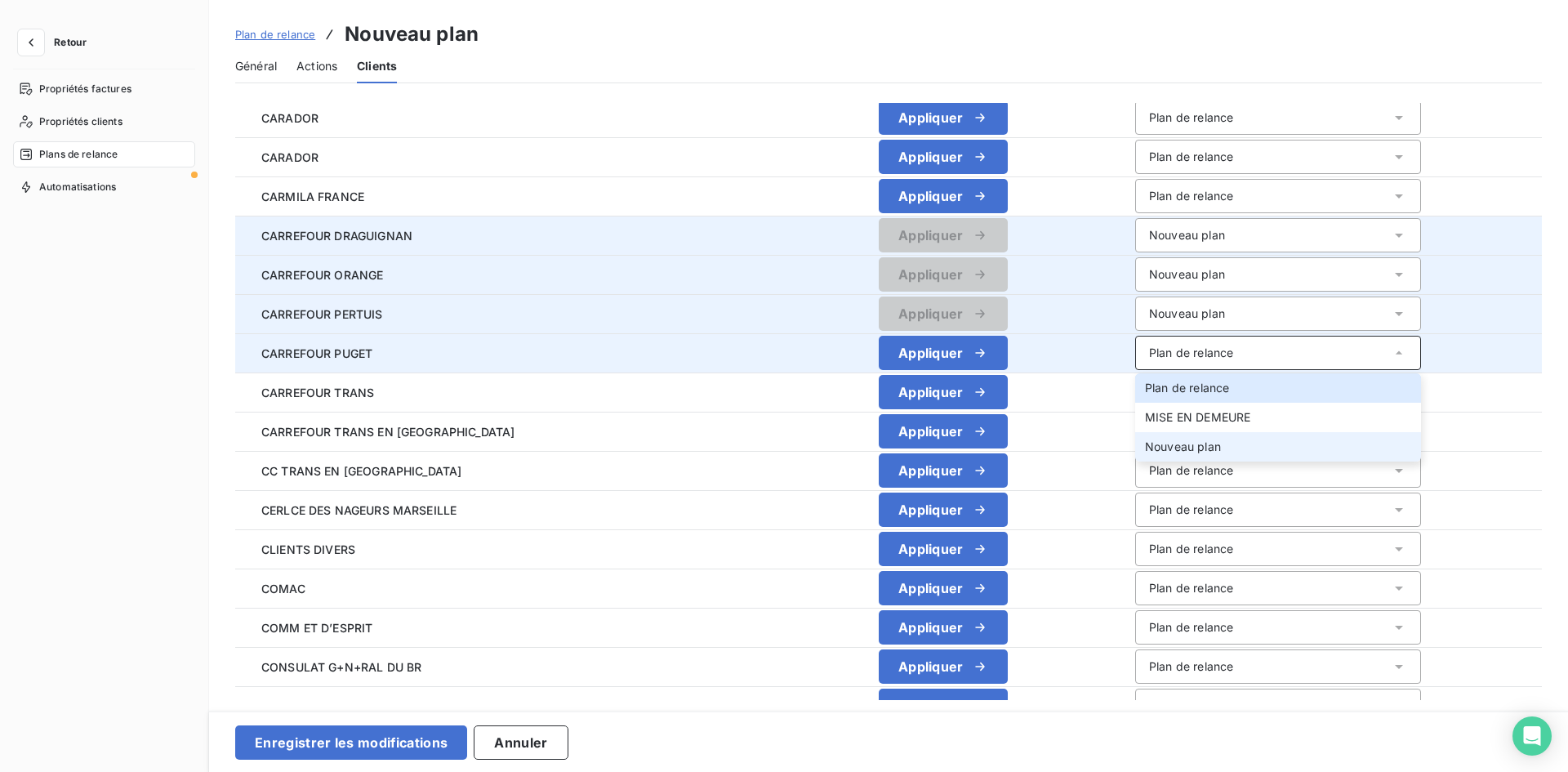
click at [1148, 455] on li "Nouveau plan" at bounding box center [1277, 446] width 286 height 30
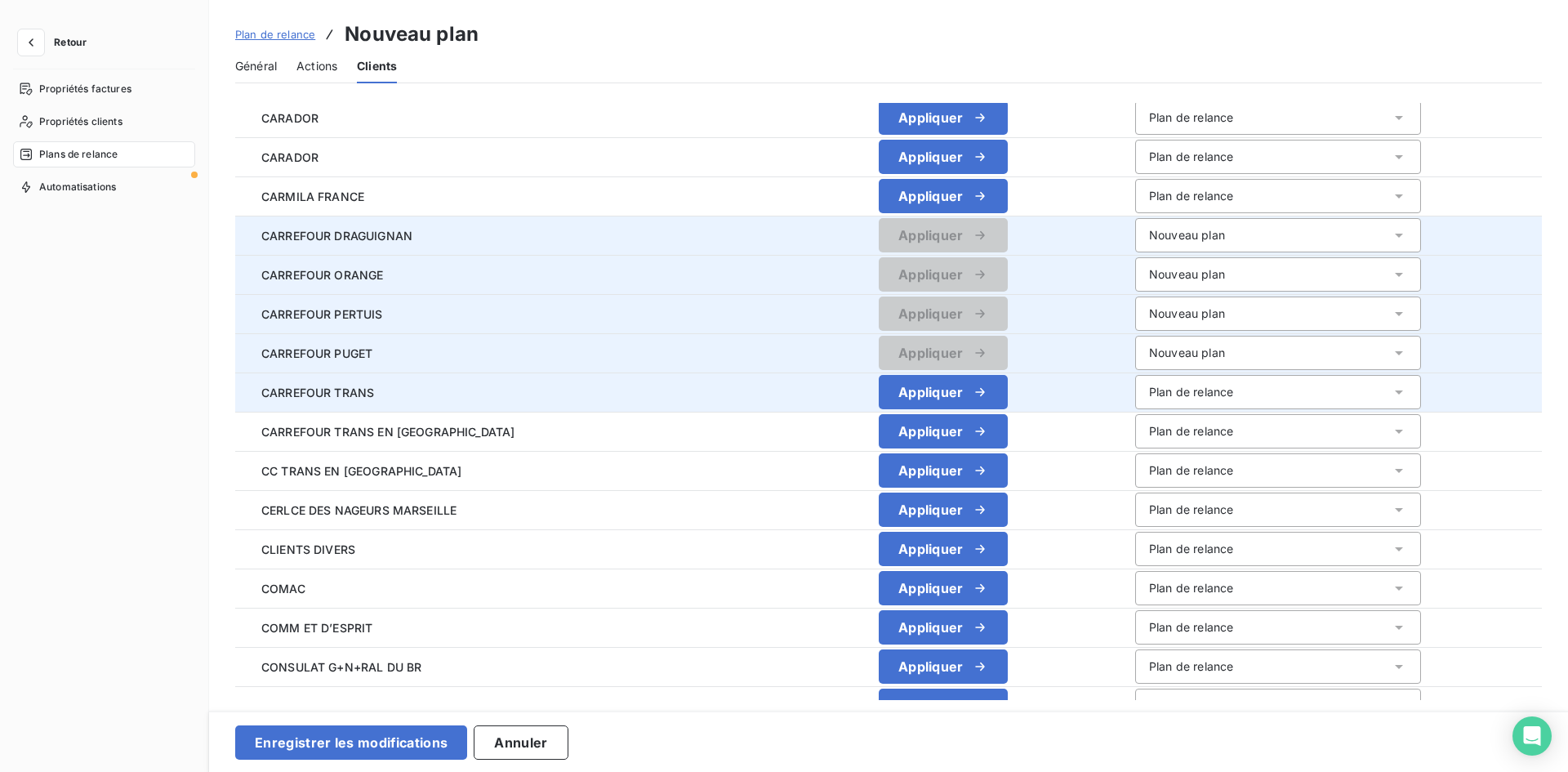
click at [1149, 396] on div "Plan de relance" at bounding box center [1191, 392] width 84 height 16
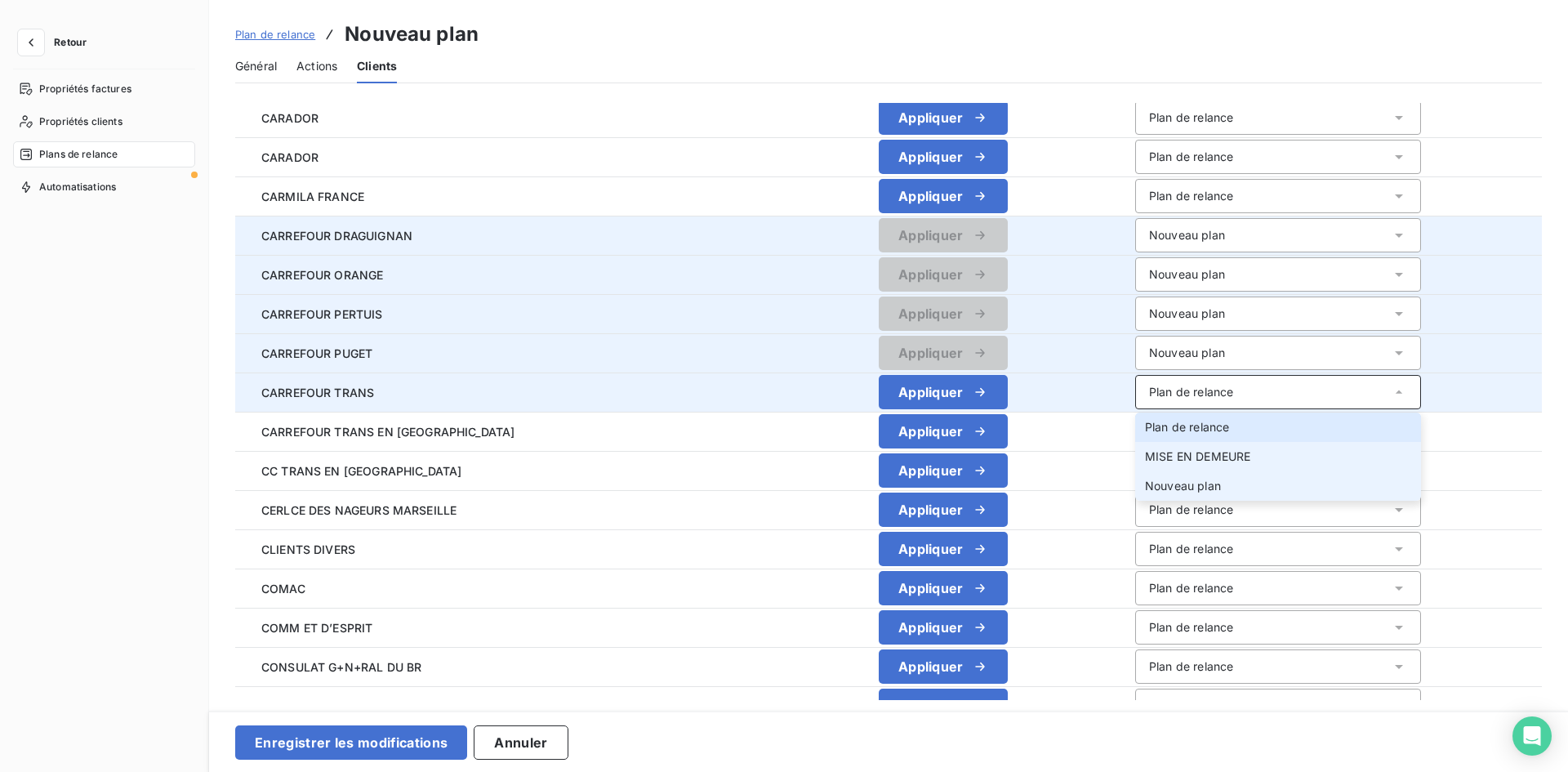
click at [1147, 483] on span "Nouveau plan" at bounding box center [1183, 485] width 76 height 14
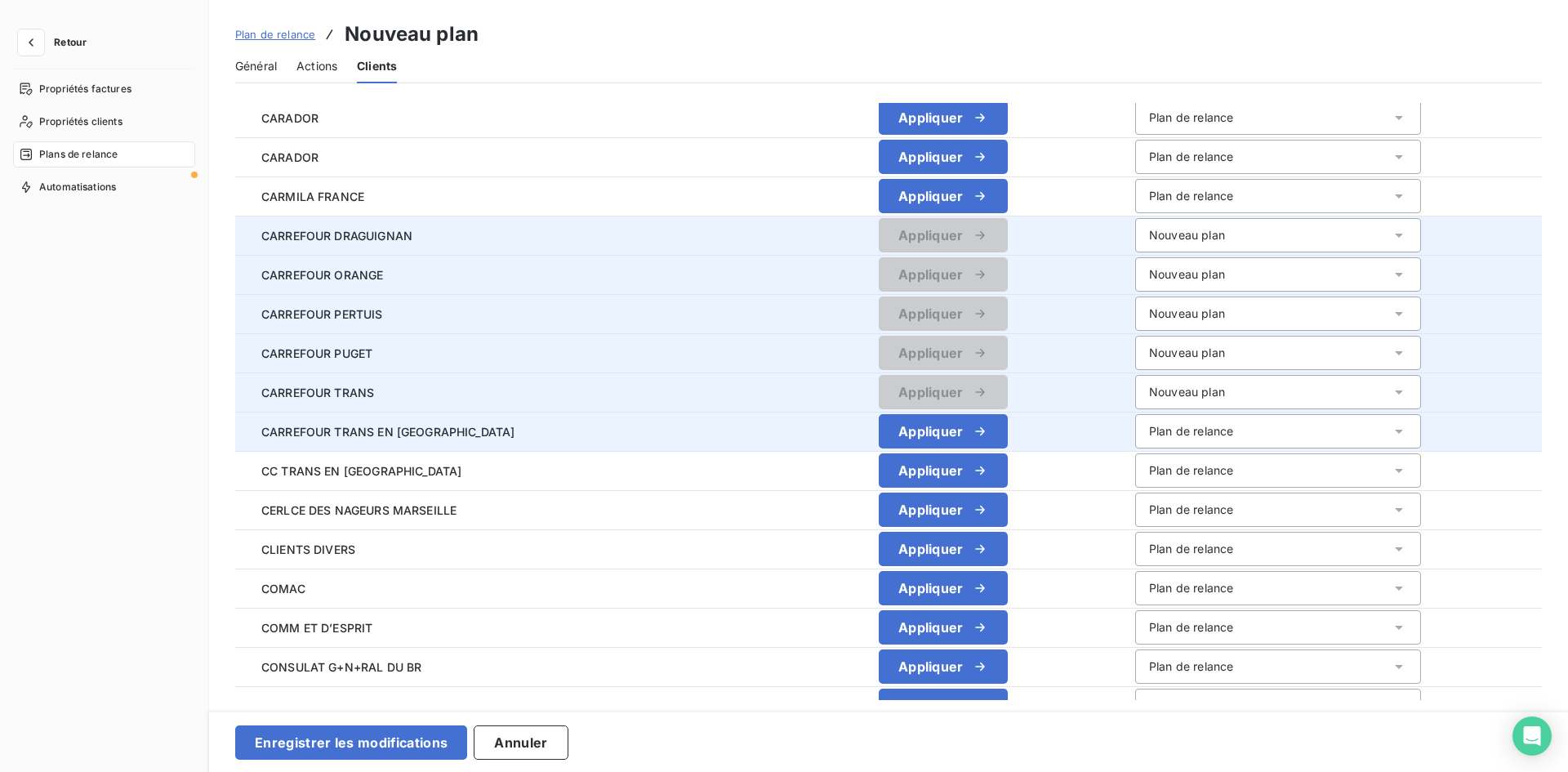
click at [1149, 438] on div "Plan de relance" at bounding box center [1191, 431] width 84 height 16
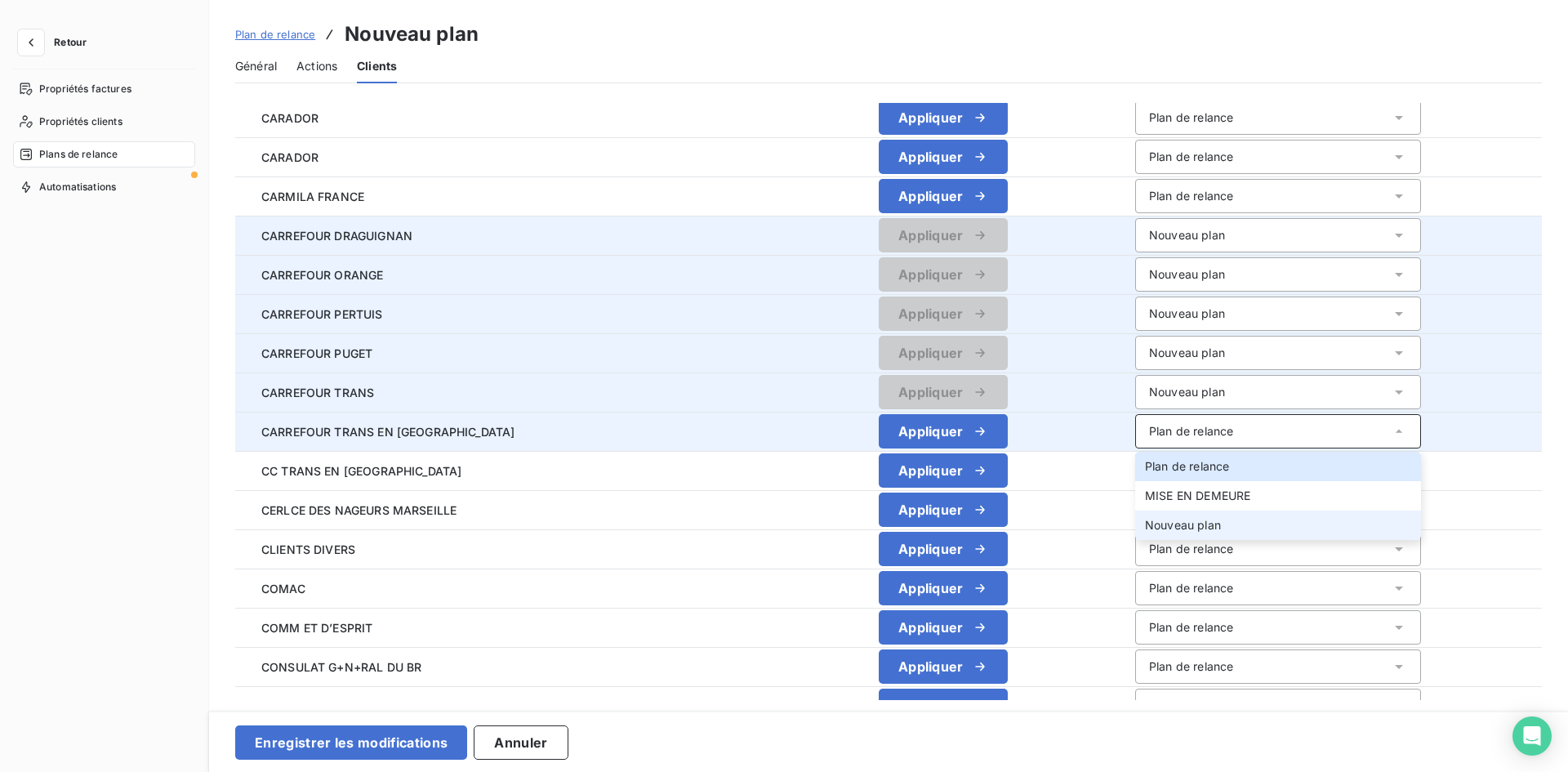
click at [1146, 520] on span "Nouveau plan" at bounding box center [1183, 524] width 76 height 14
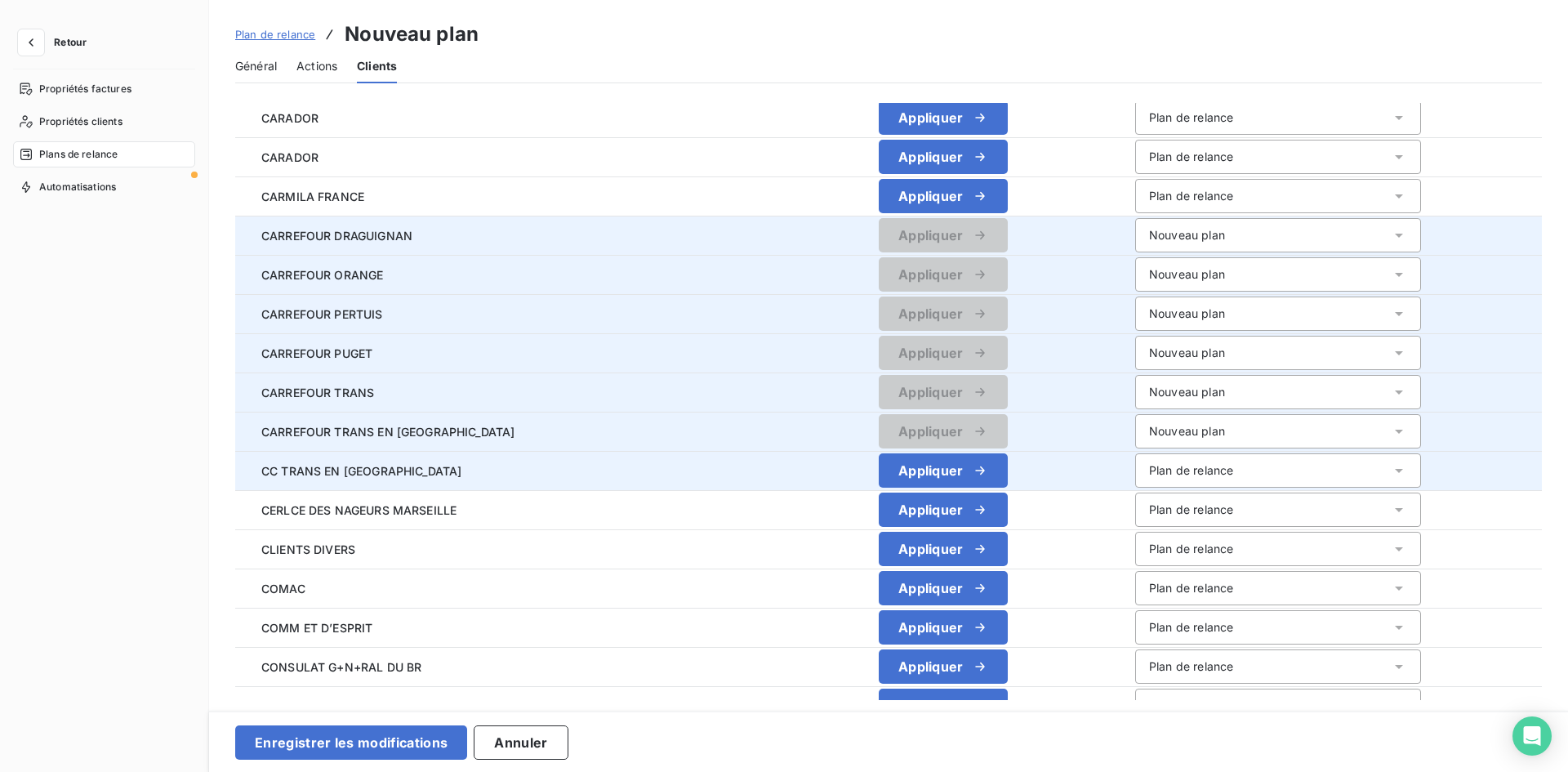
click at [1152, 471] on div "Plan de relance" at bounding box center [1191, 470] width 84 height 16
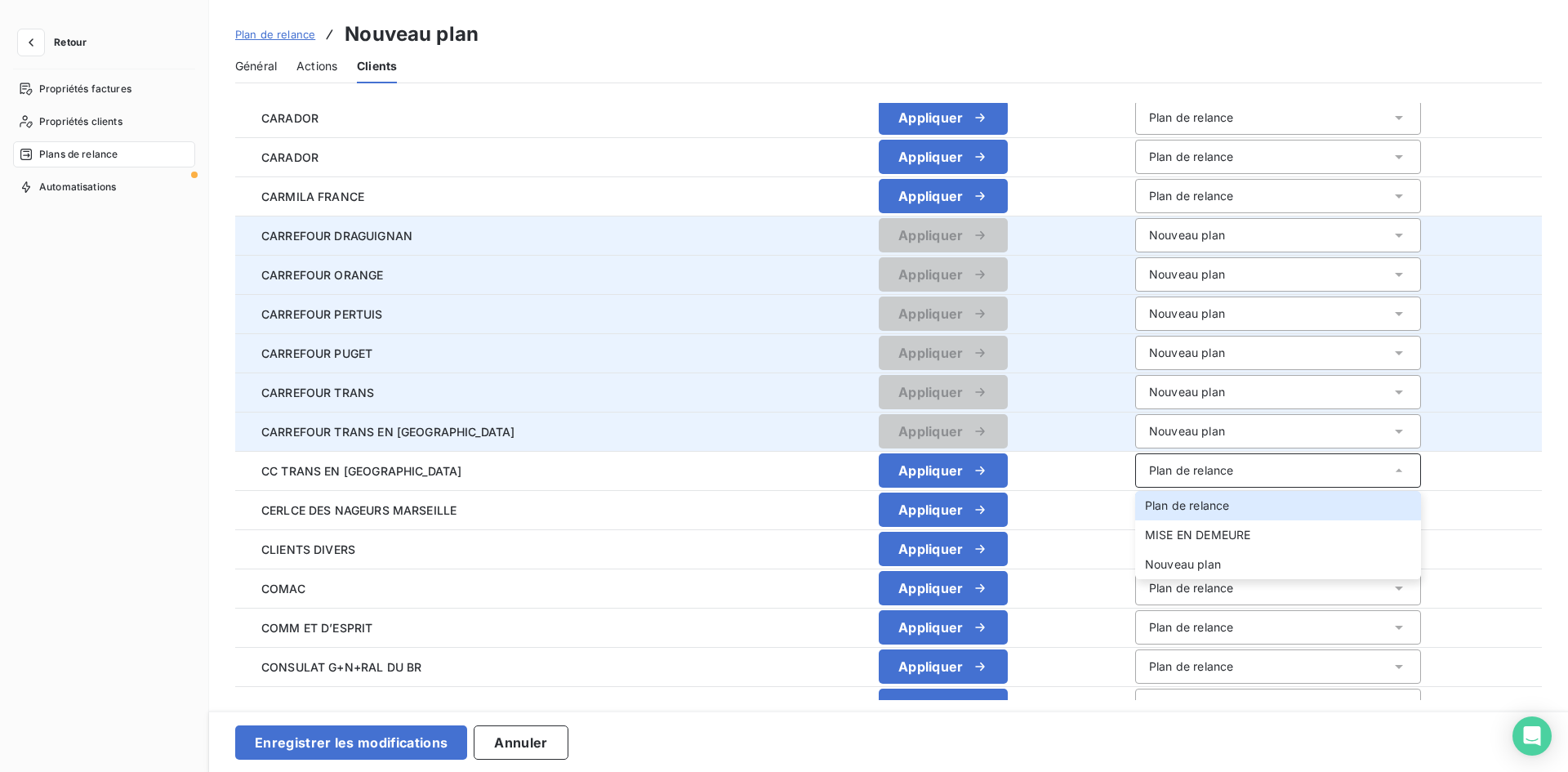
click at [631, 237] on span "CARREFOUR DRAGUIGNAN" at bounding box center [499, 236] width 503 height 17
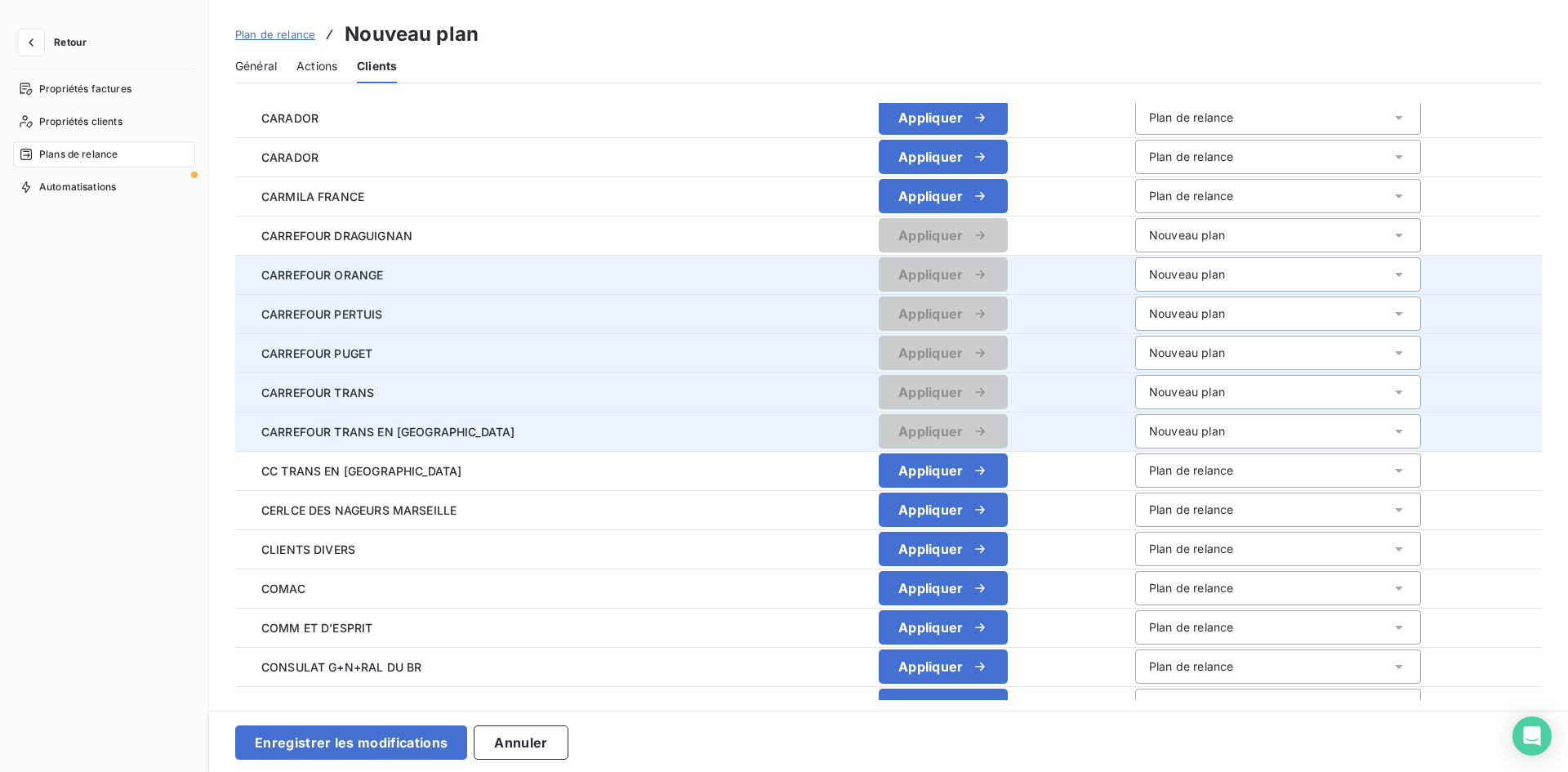
click at [1149, 238] on div "Nouveau plan" at bounding box center [1187, 235] width 76 height 16
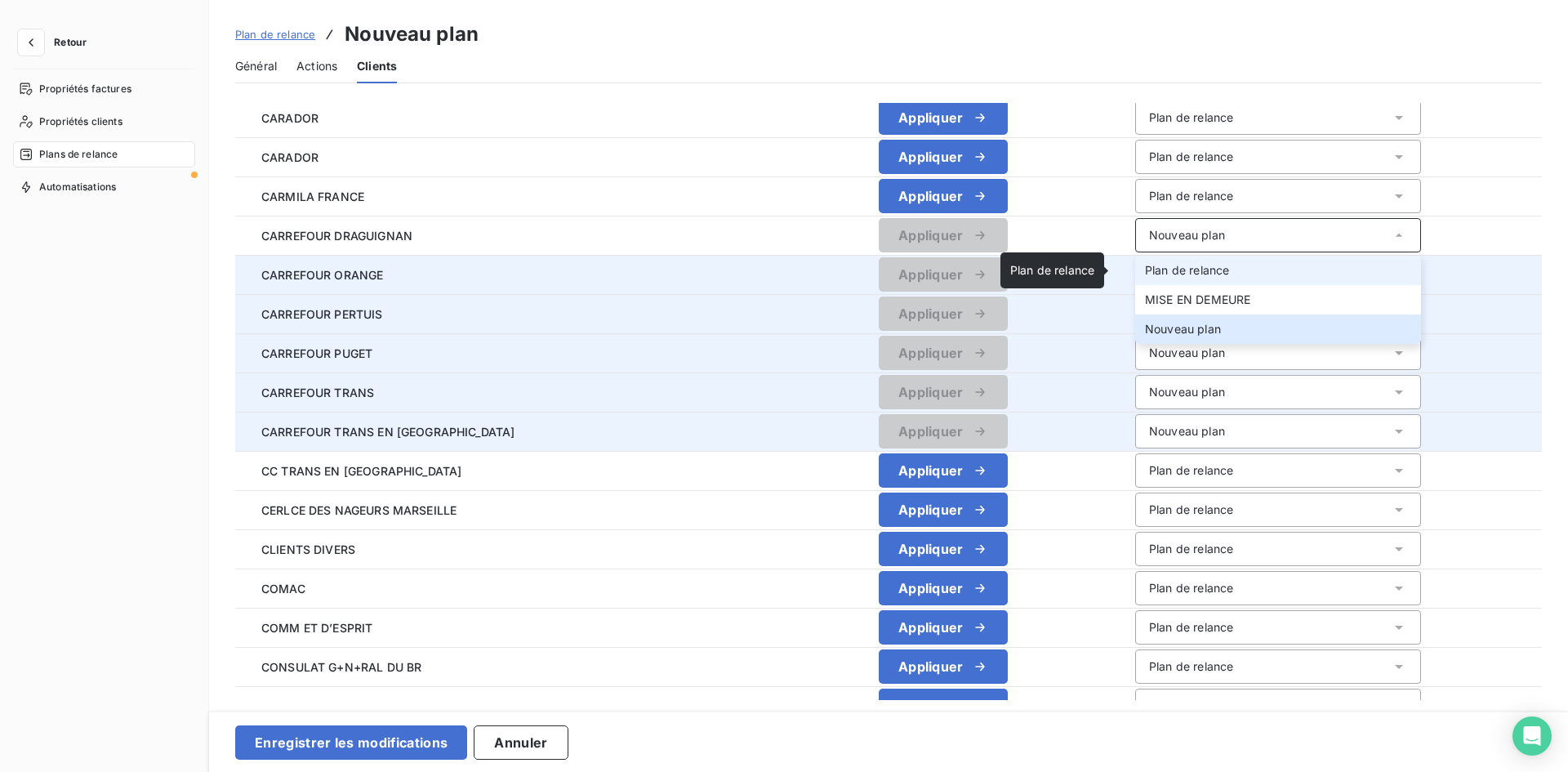
click at [1158, 274] on span "Plan de relance" at bounding box center [1186, 270] width 84 height 14
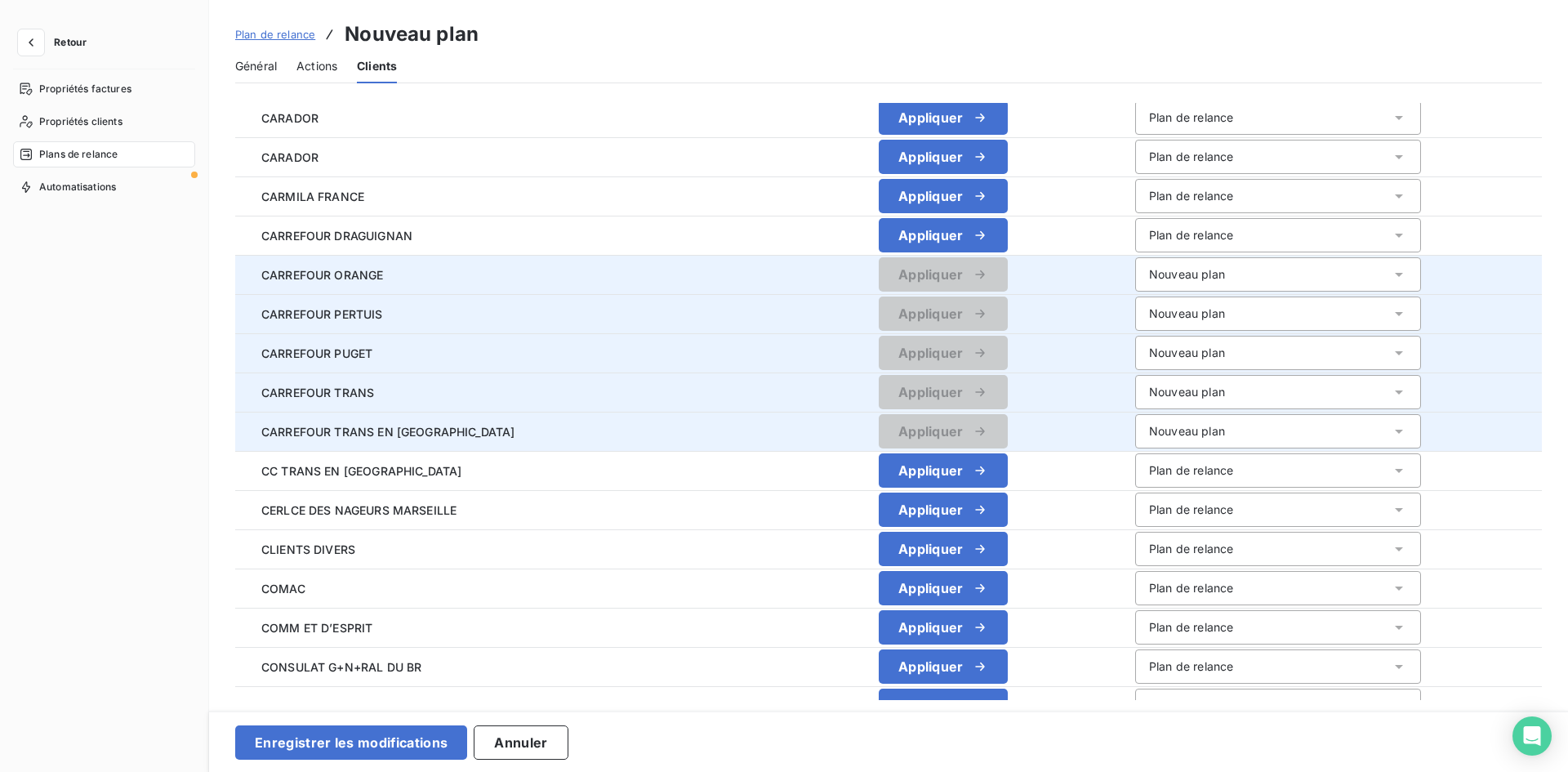
click at [1158, 273] on div "Nouveau plan" at bounding box center [1187, 274] width 76 height 16
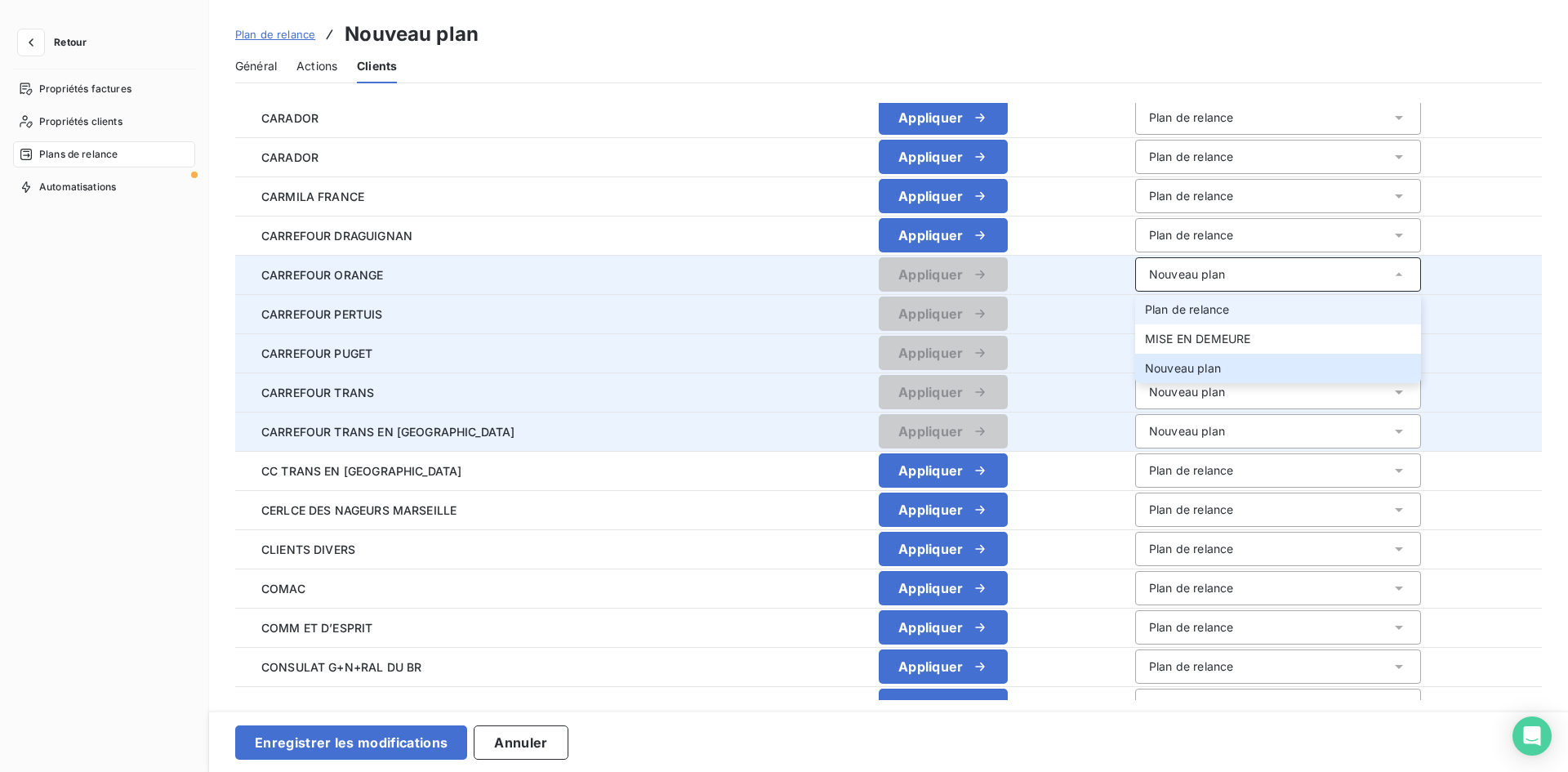
click at [1158, 299] on li "Plan de relance" at bounding box center [1277, 310] width 286 height 30
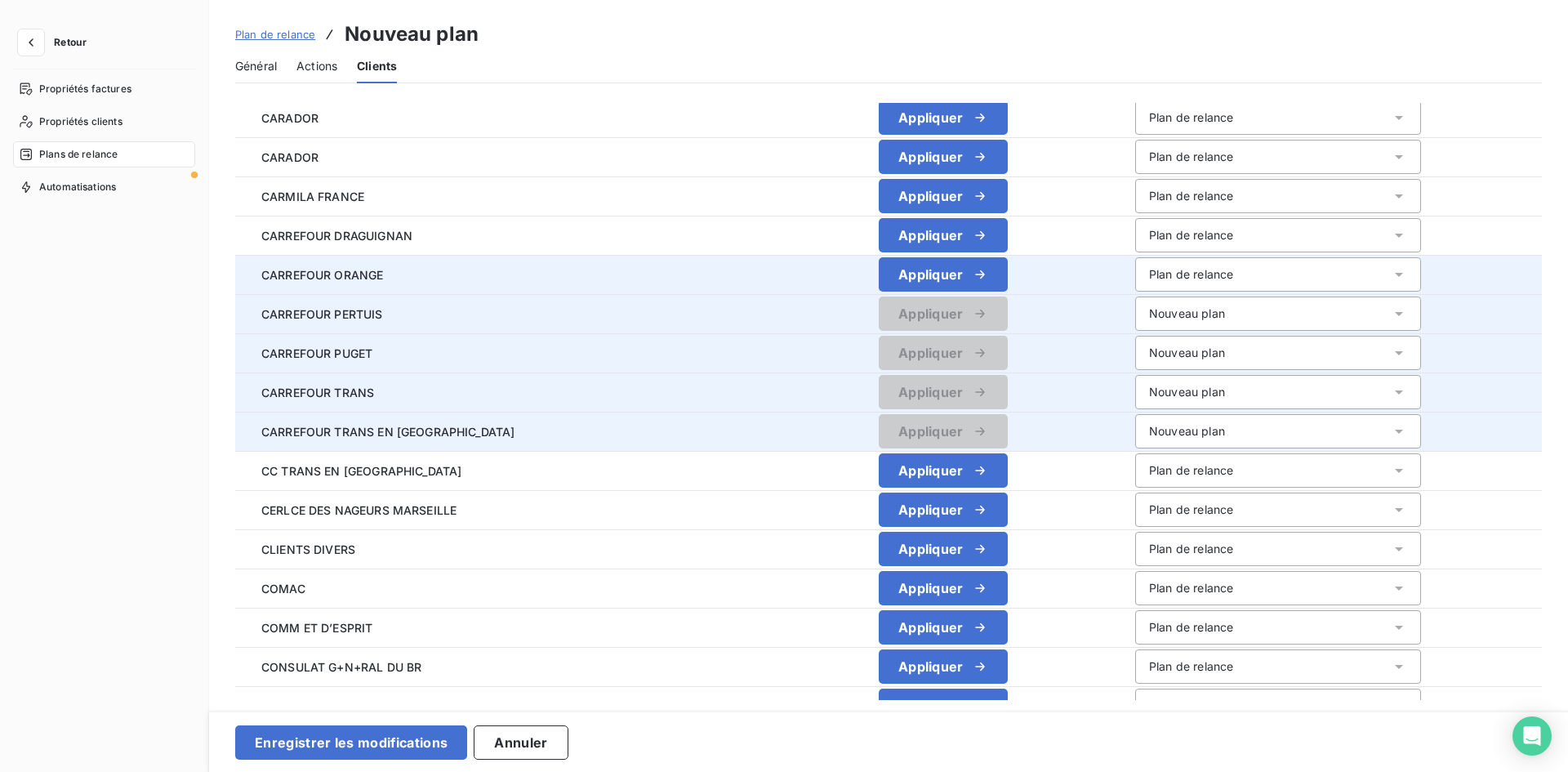
click at [1157, 323] on div "Nouveau plan" at bounding box center [1277, 314] width 286 height 34
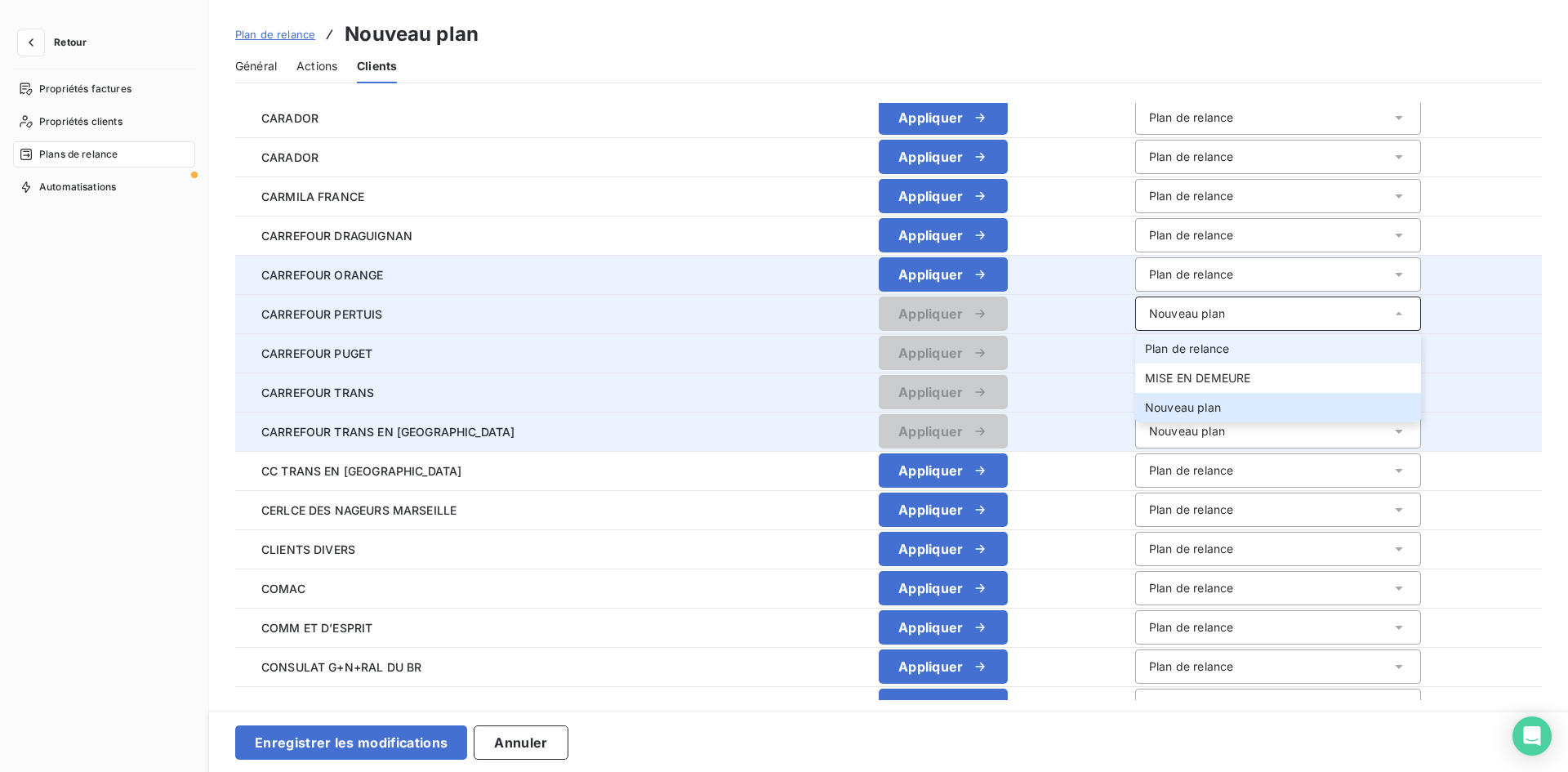
click at [1158, 342] on span "Plan de relance" at bounding box center [1186, 348] width 84 height 14
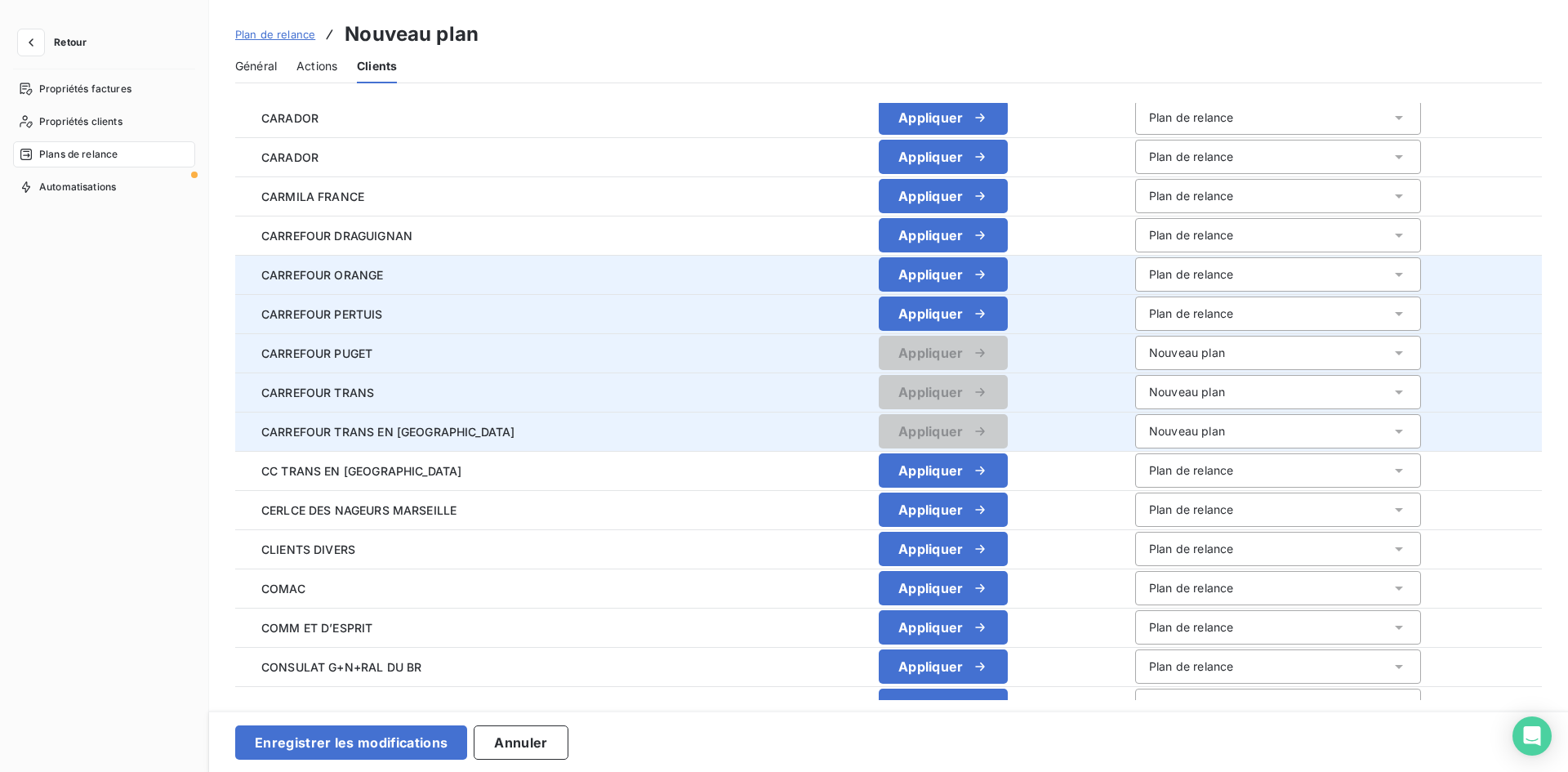
click at [1158, 353] on div "Nouveau plan" at bounding box center [1187, 352] width 76 height 16
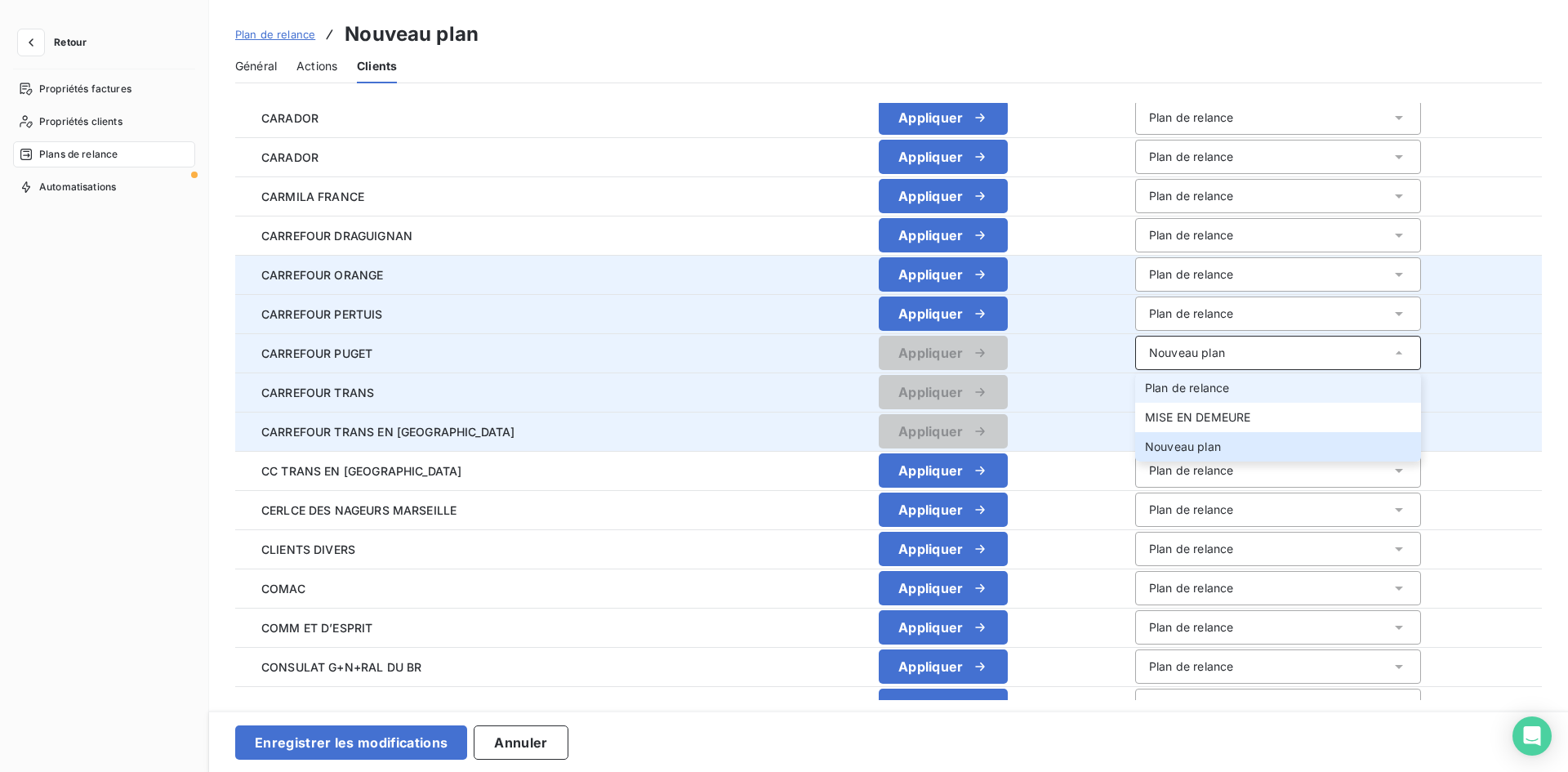
click at [1156, 382] on span "Plan de relance" at bounding box center [1186, 388] width 84 height 14
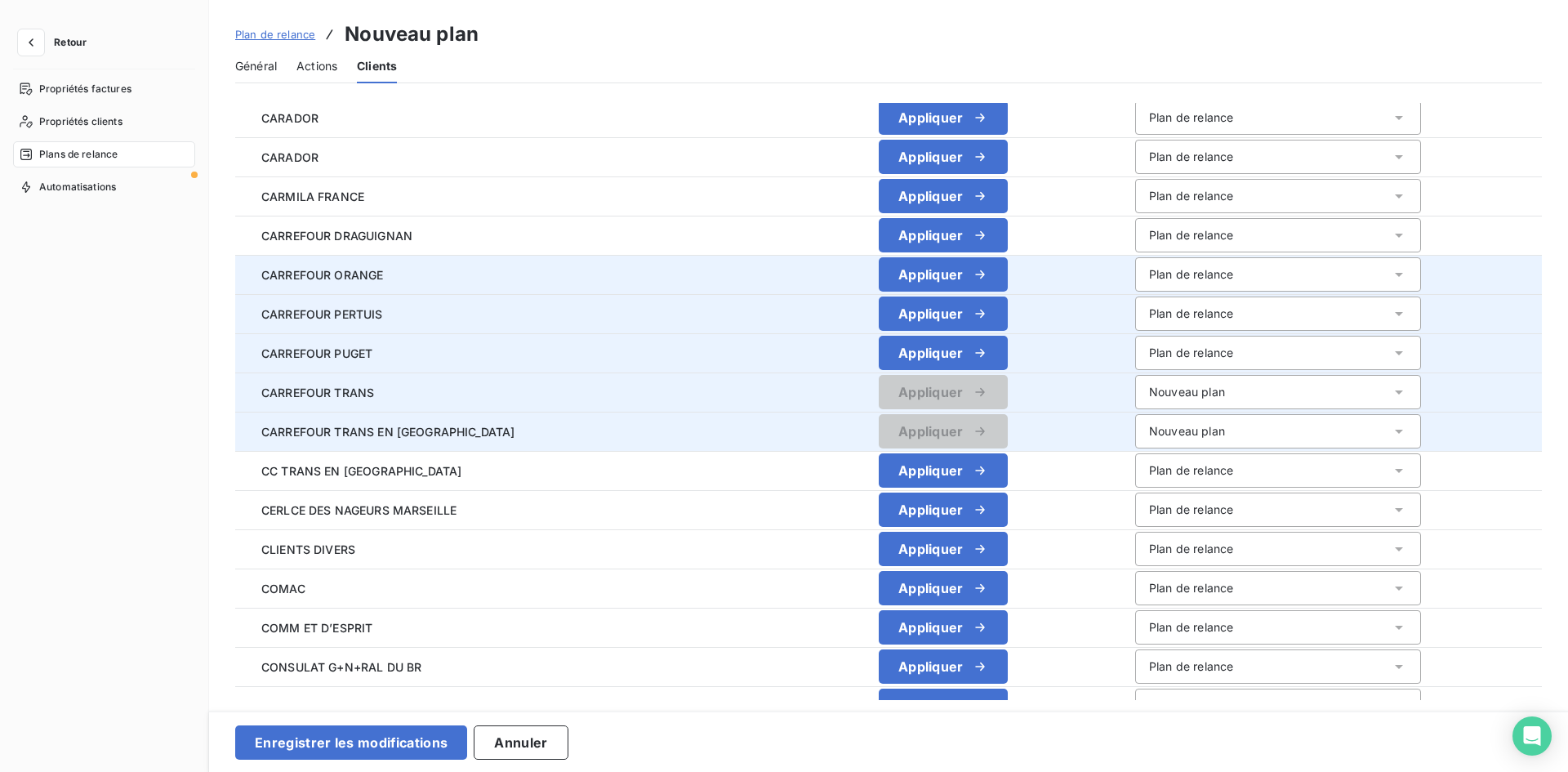
click at [1164, 400] on div "Nouveau plan" at bounding box center [1187, 392] width 76 height 16
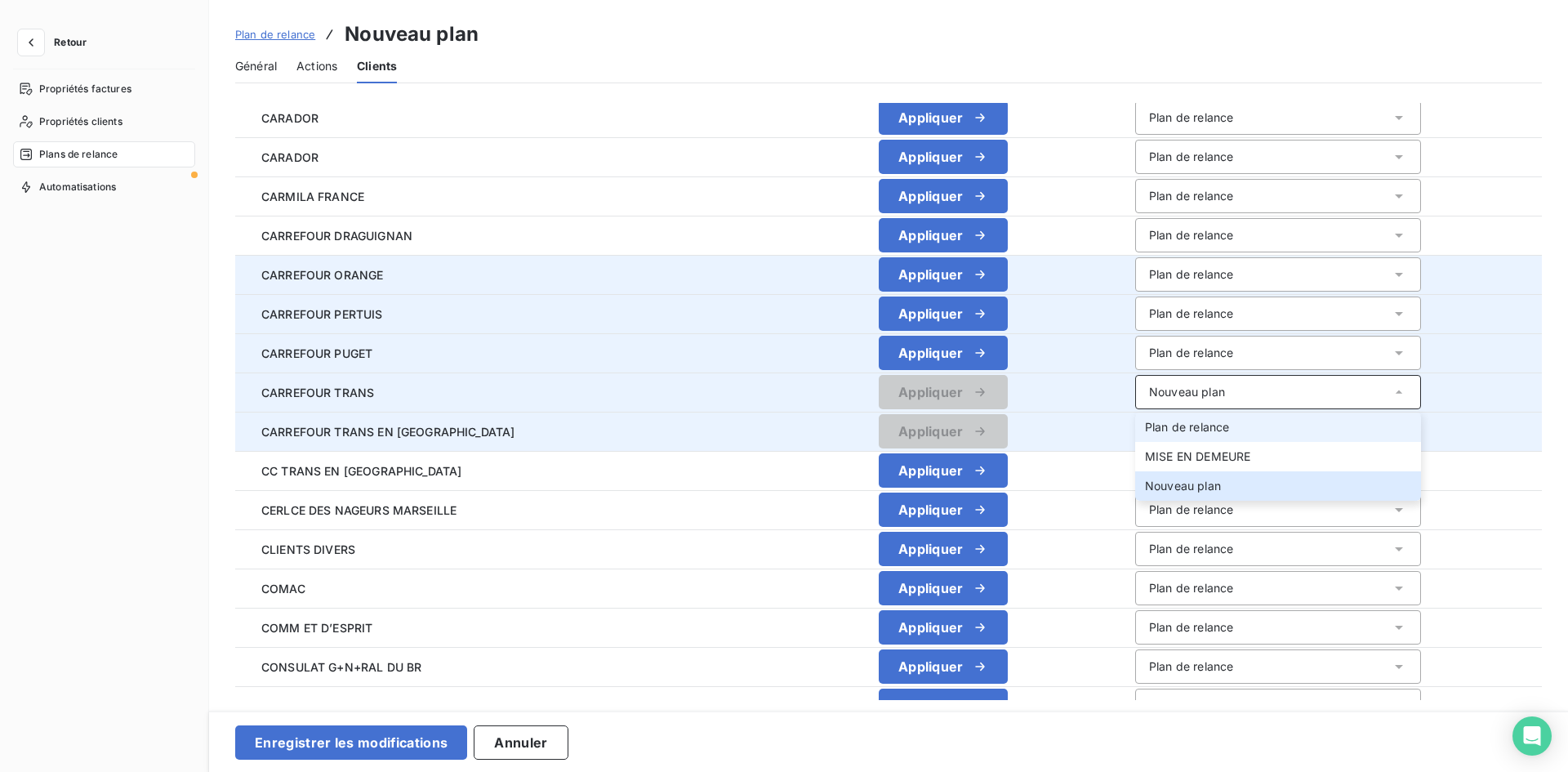
click at [1158, 417] on li "Plan de relance" at bounding box center [1277, 427] width 286 height 30
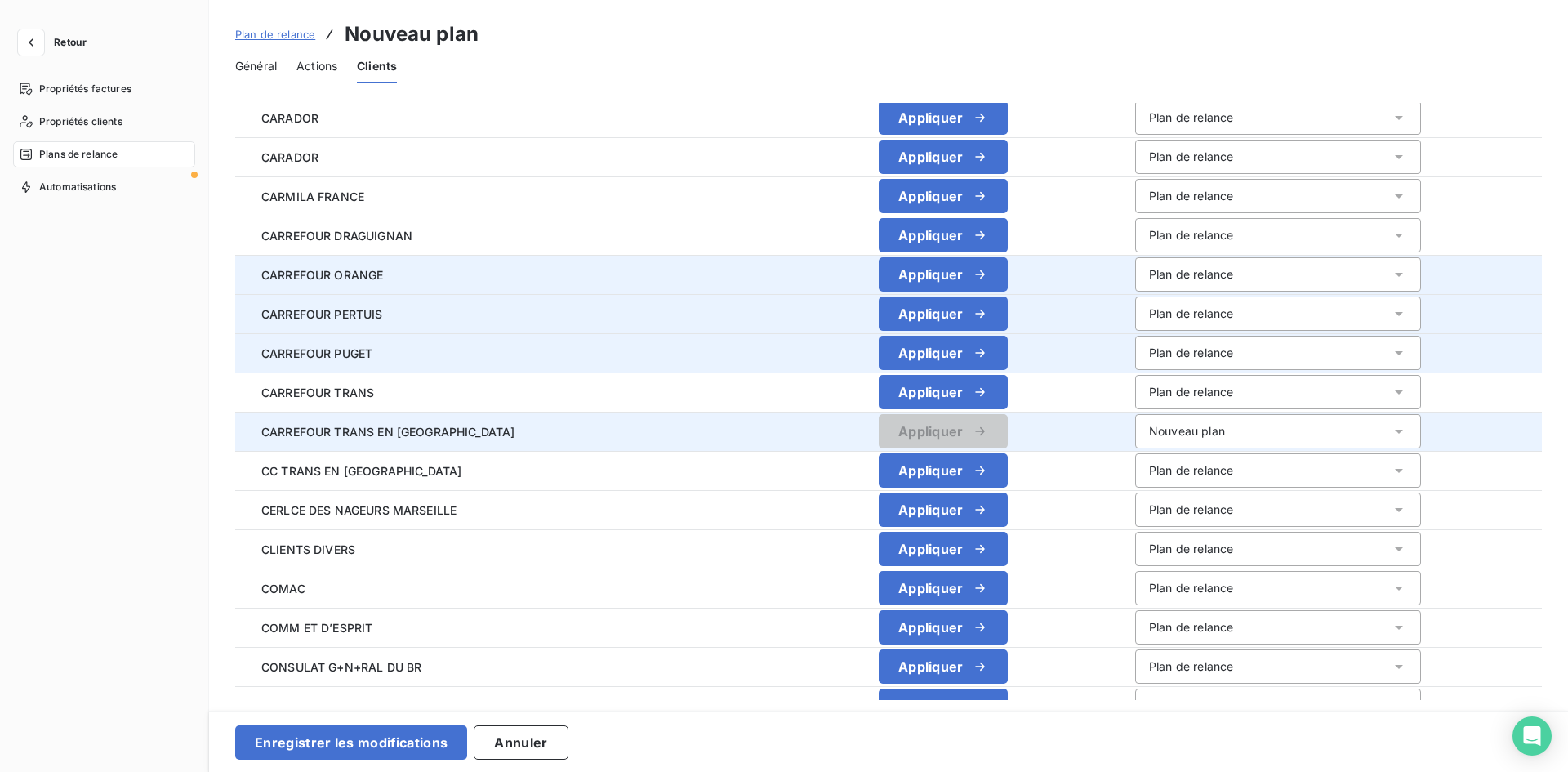
click at [1163, 436] on div "Nouveau plan" at bounding box center [1187, 431] width 76 height 16
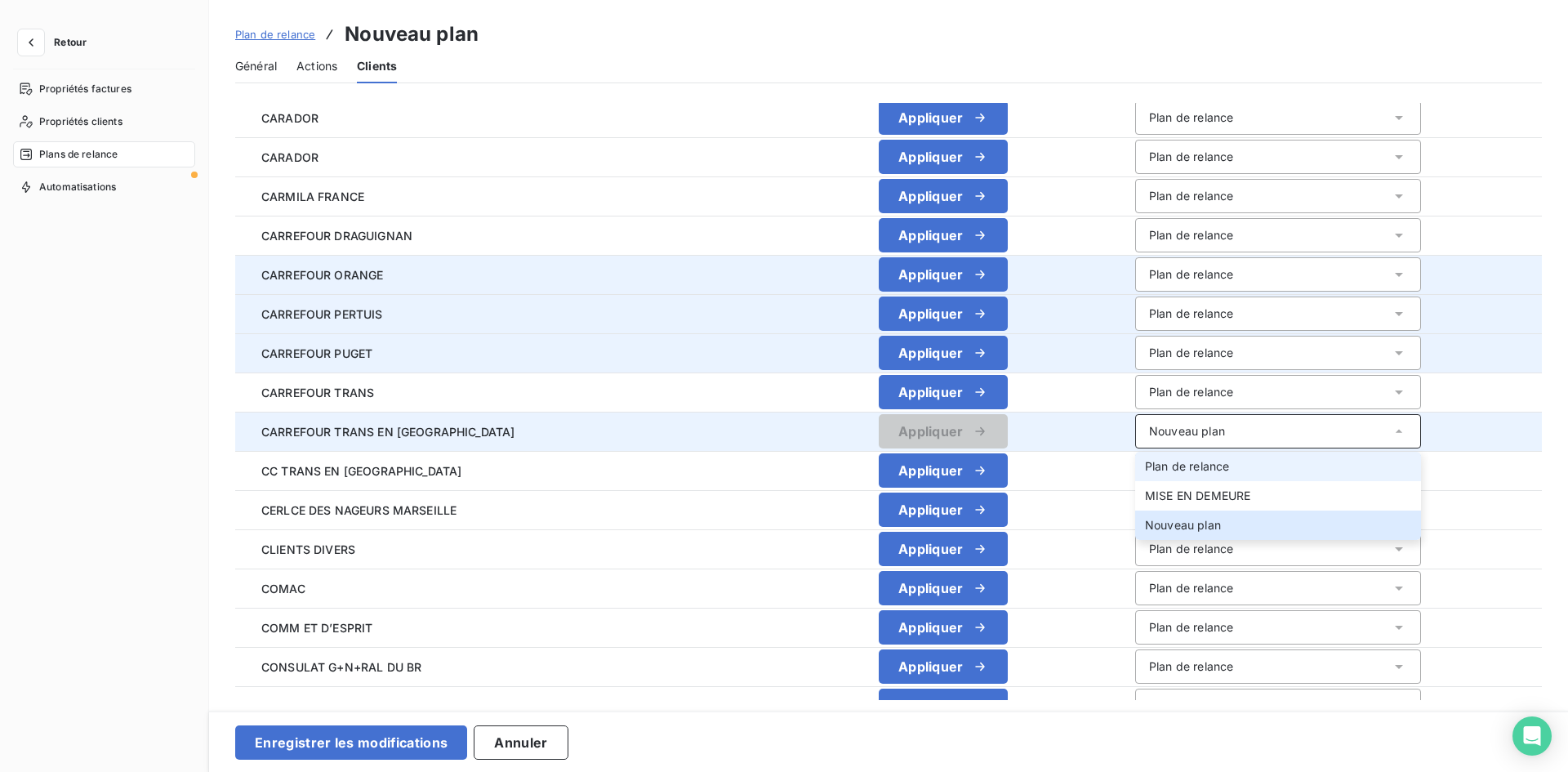
click at [1161, 462] on span "Plan de relance" at bounding box center [1186, 466] width 84 height 14
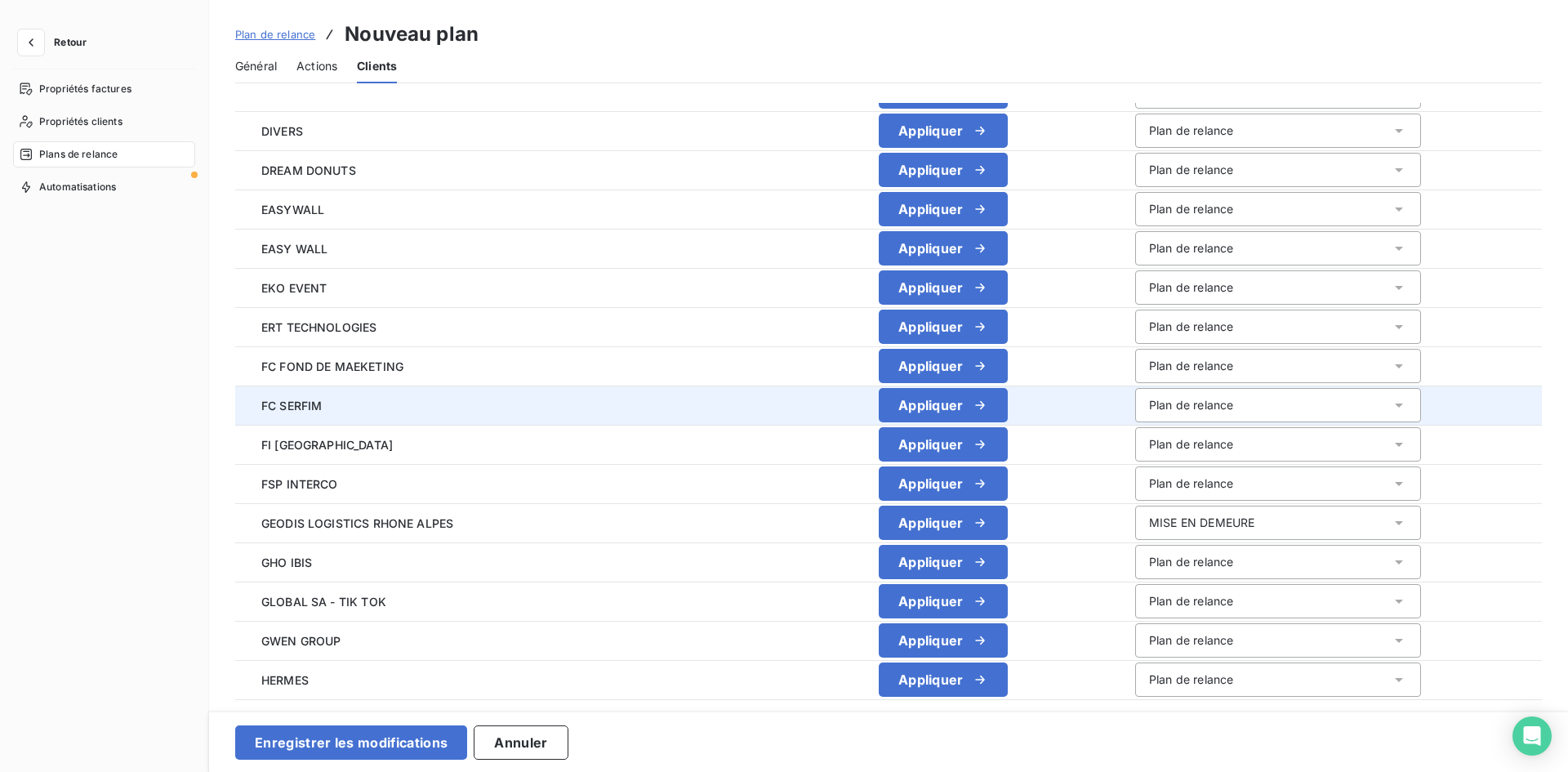
scroll to position [1307, 0]
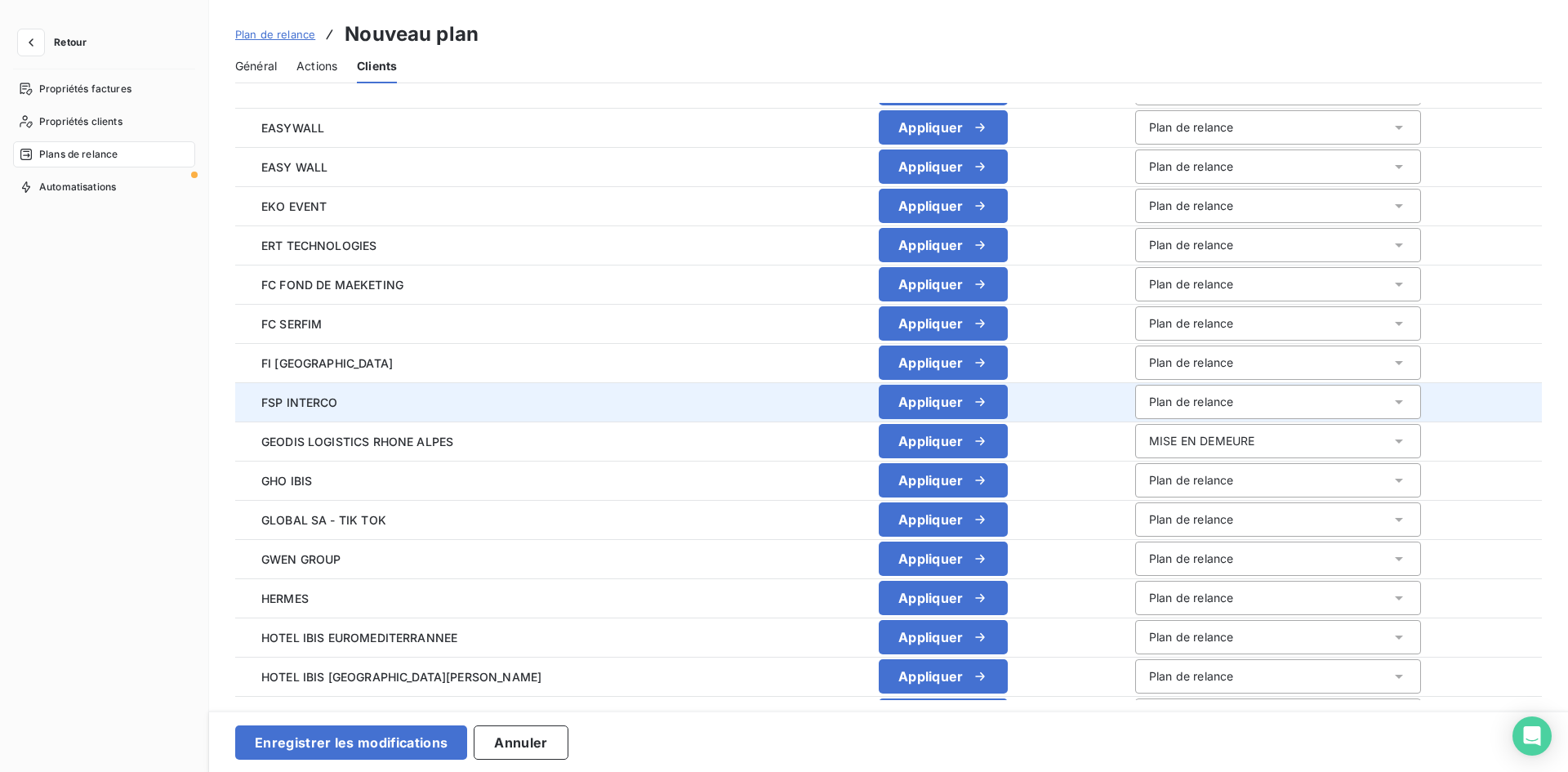
click at [1151, 397] on div "Plan de relance" at bounding box center [1191, 401] width 84 height 16
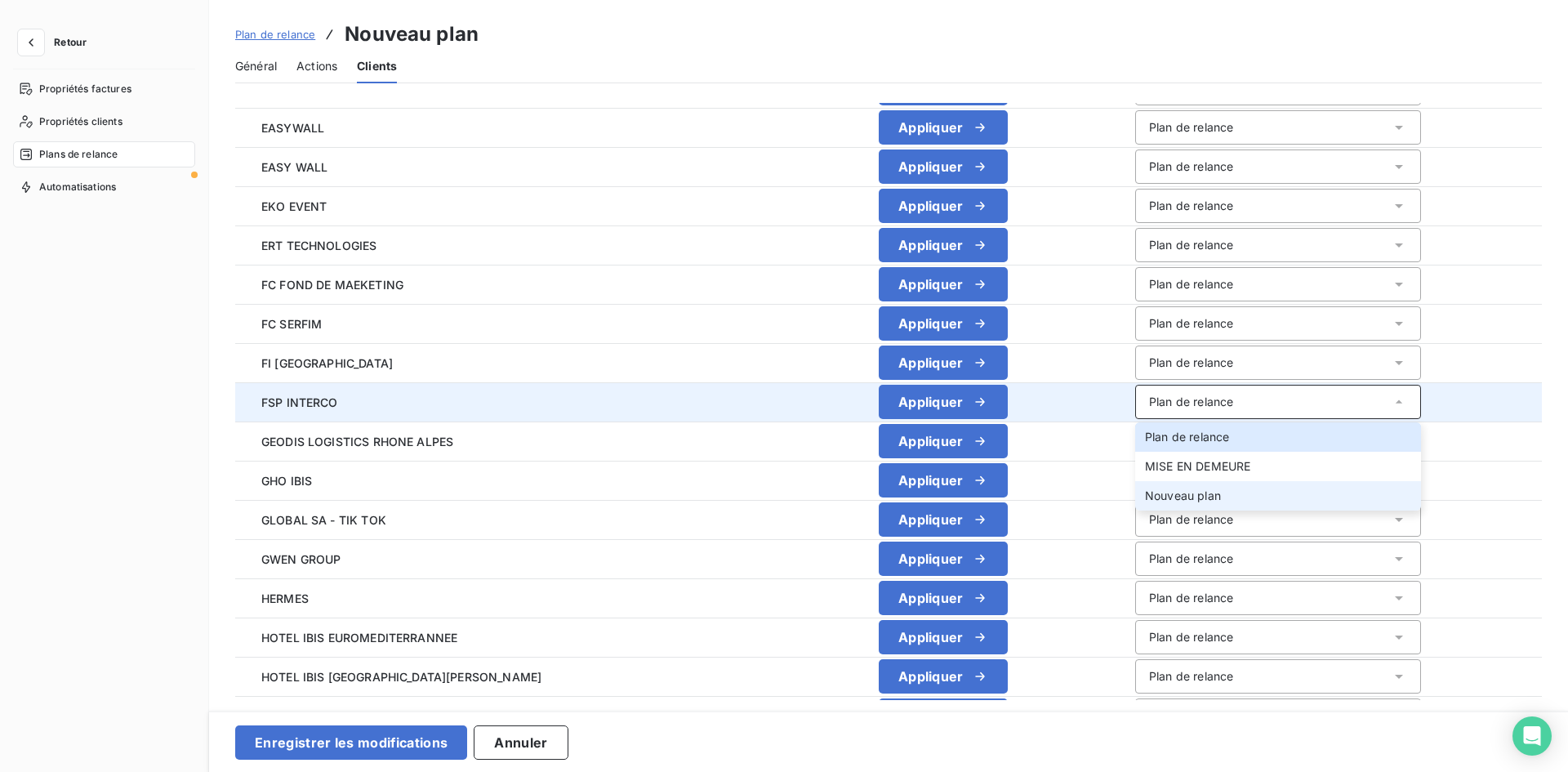
click at [1175, 489] on span "Nouveau plan" at bounding box center [1183, 495] width 76 height 14
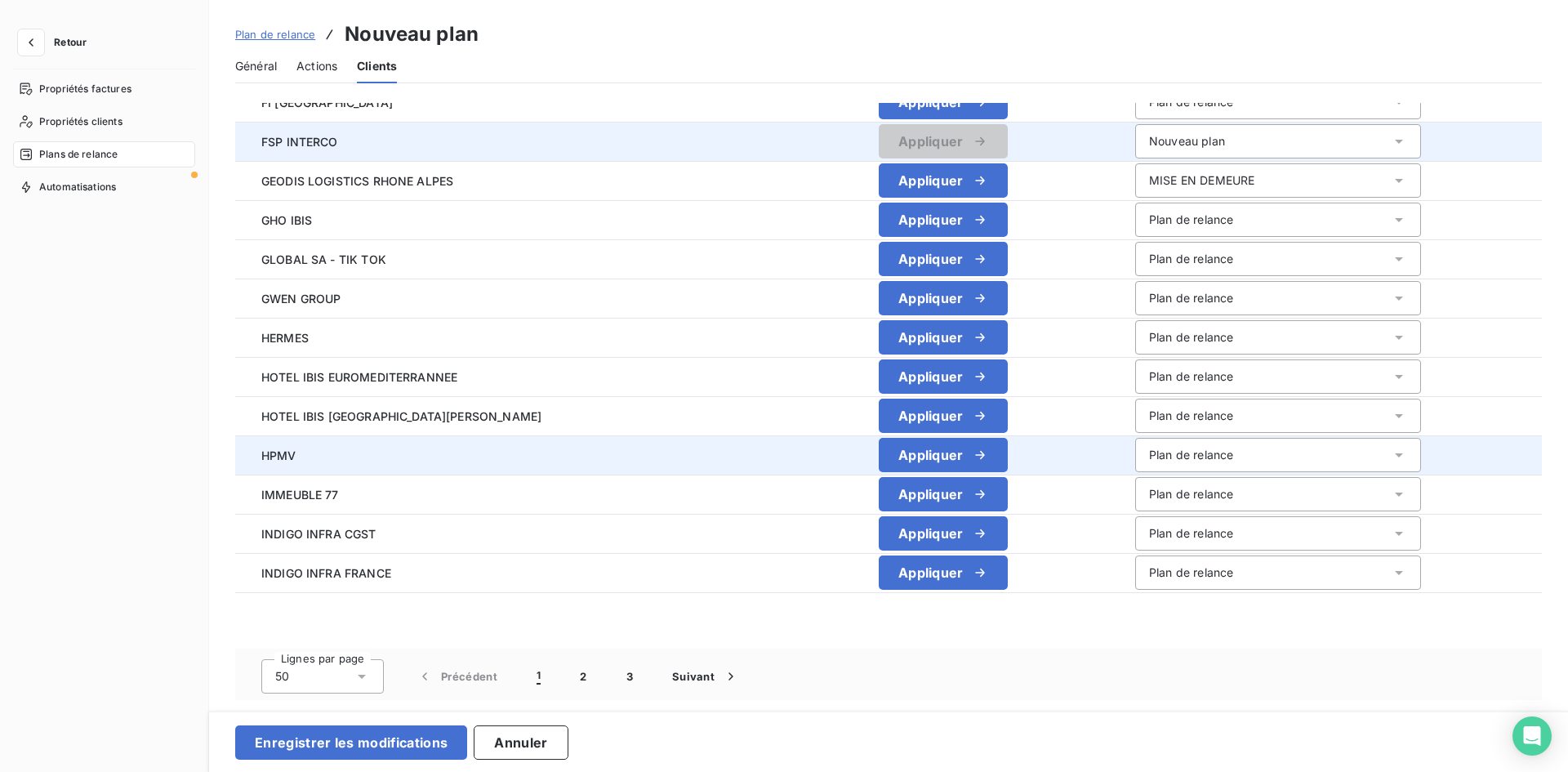
scroll to position [1572, 0]
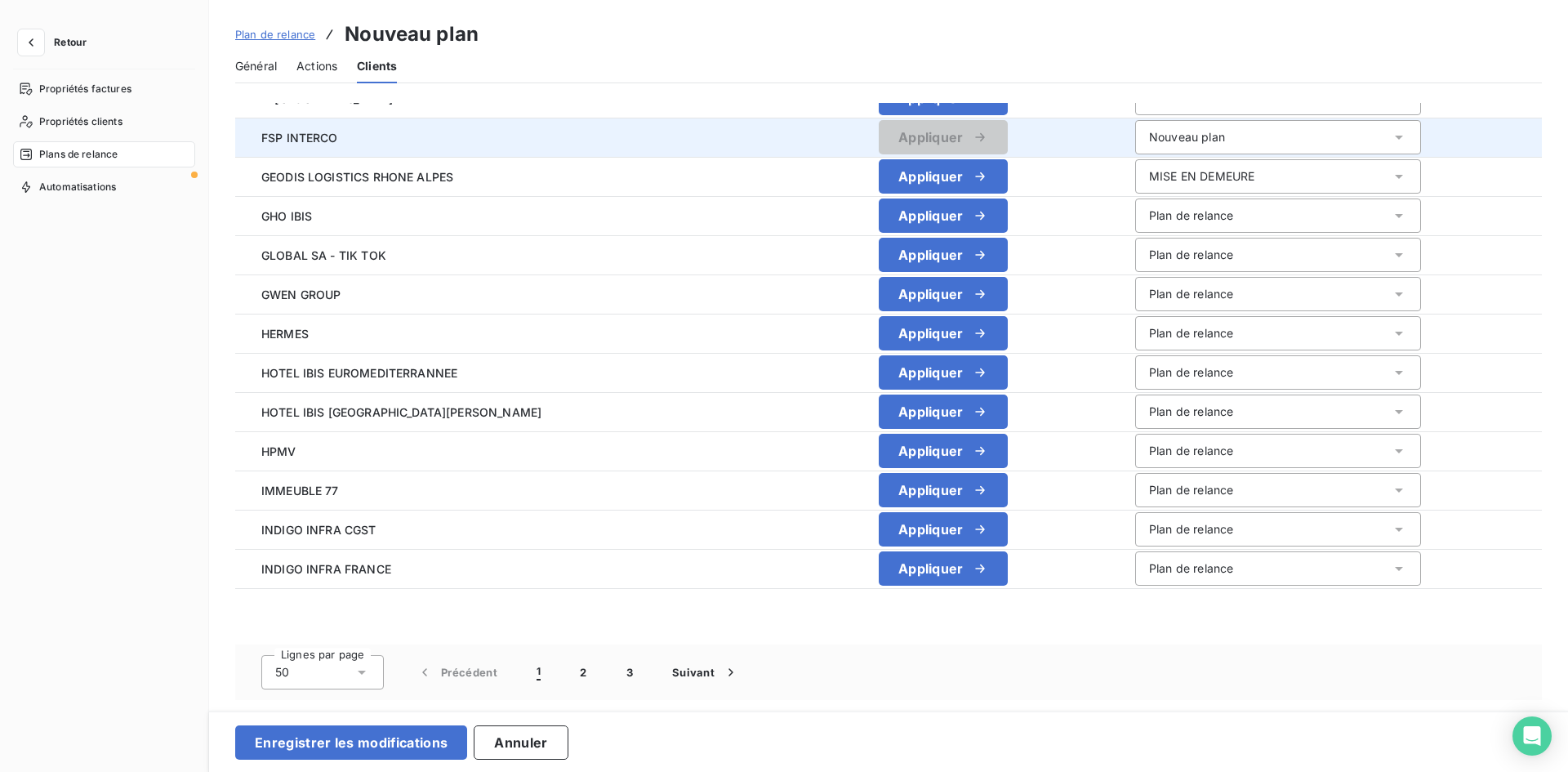
click at [361, 673] on icon at bounding box center [362, 673] width 8 height 4
click at [294, 644] on span "100" at bounding box center [304, 636] width 20 height 16
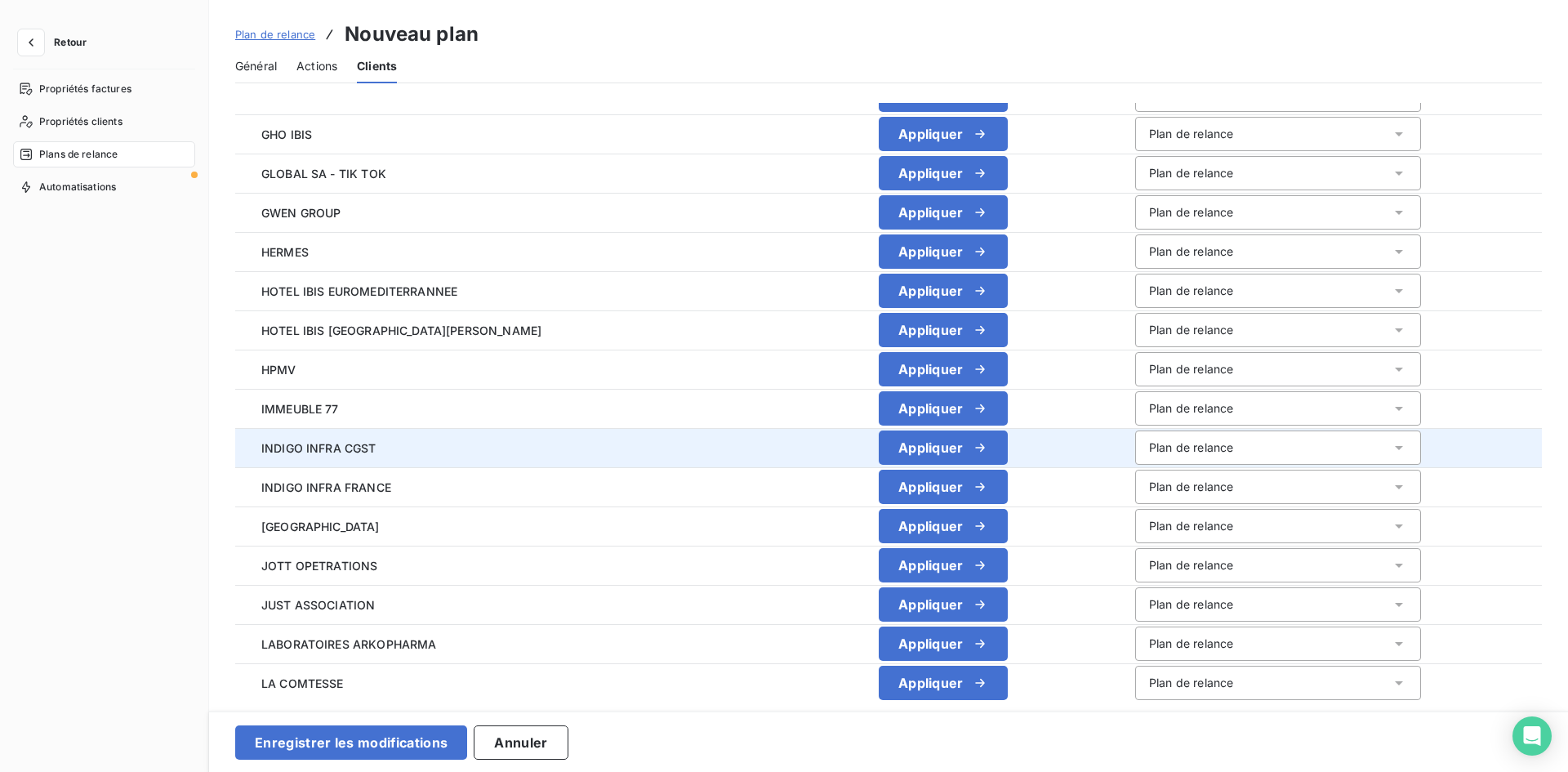
scroll to position [1735, 0]
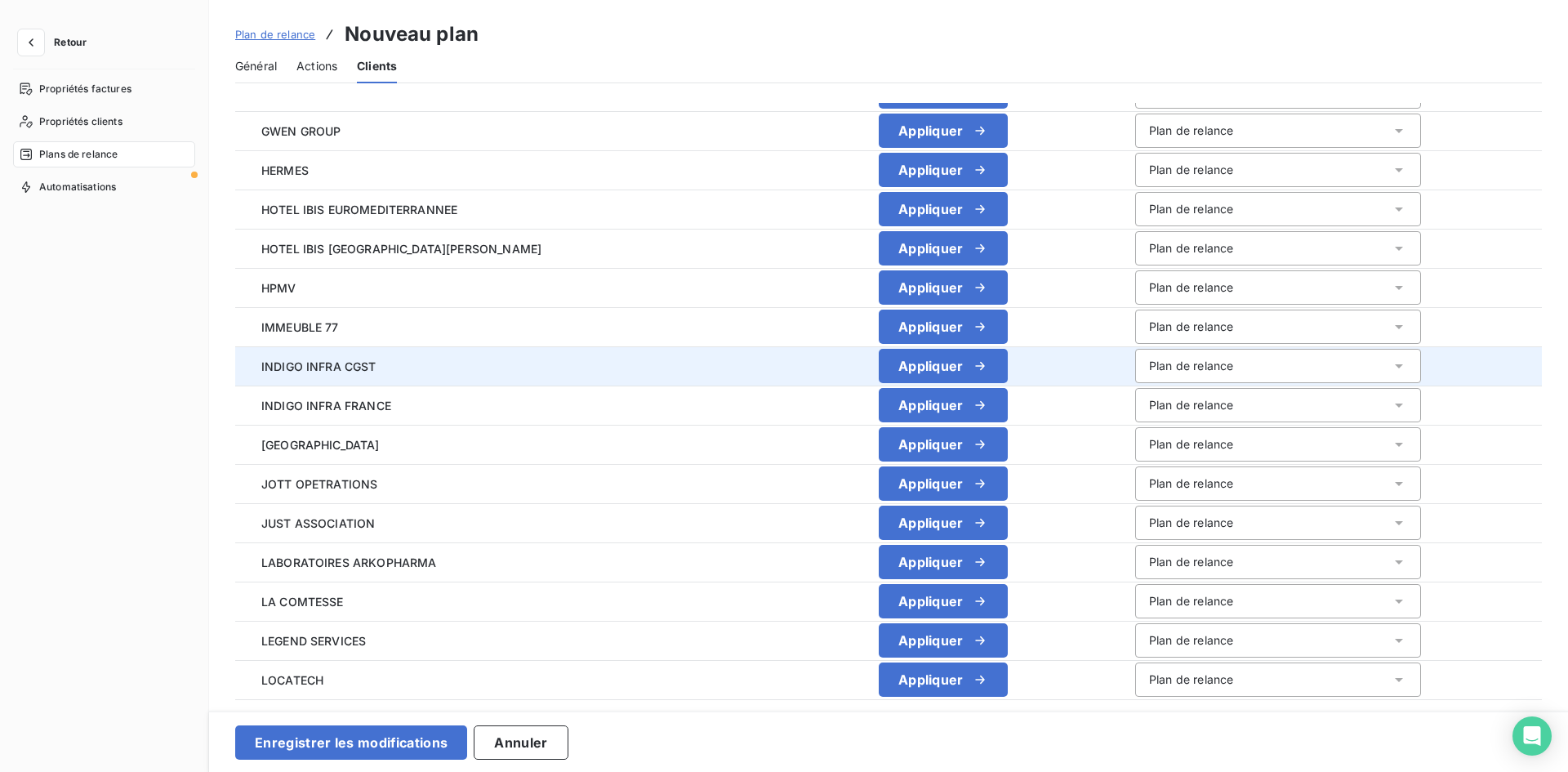
click at [1149, 362] on div "Plan de relance" at bounding box center [1191, 366] width 84 height 16
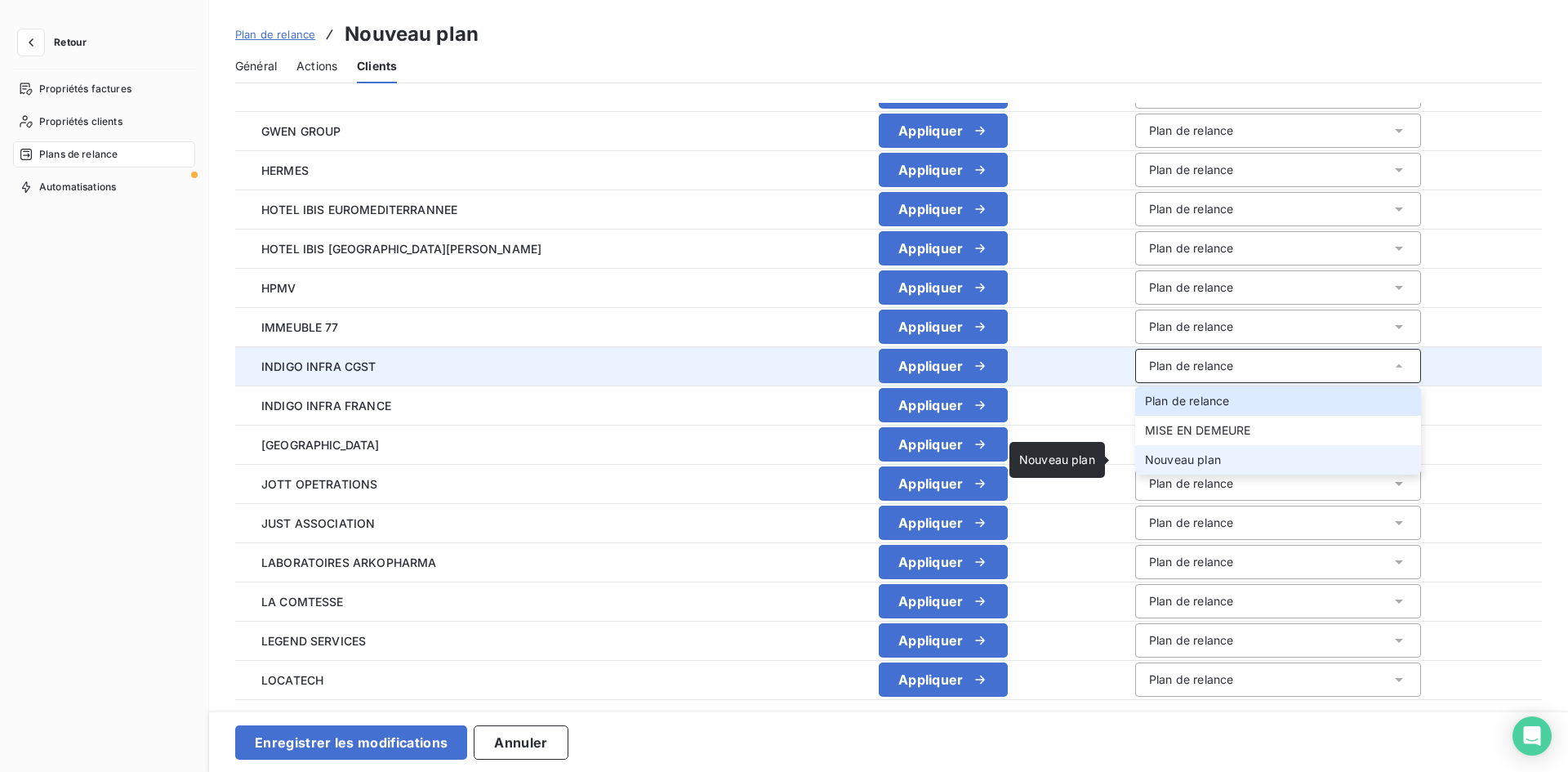
click at [1157, 456] on span "Nouveau plan" at bounding box center [1183, 459] width 76 height 14
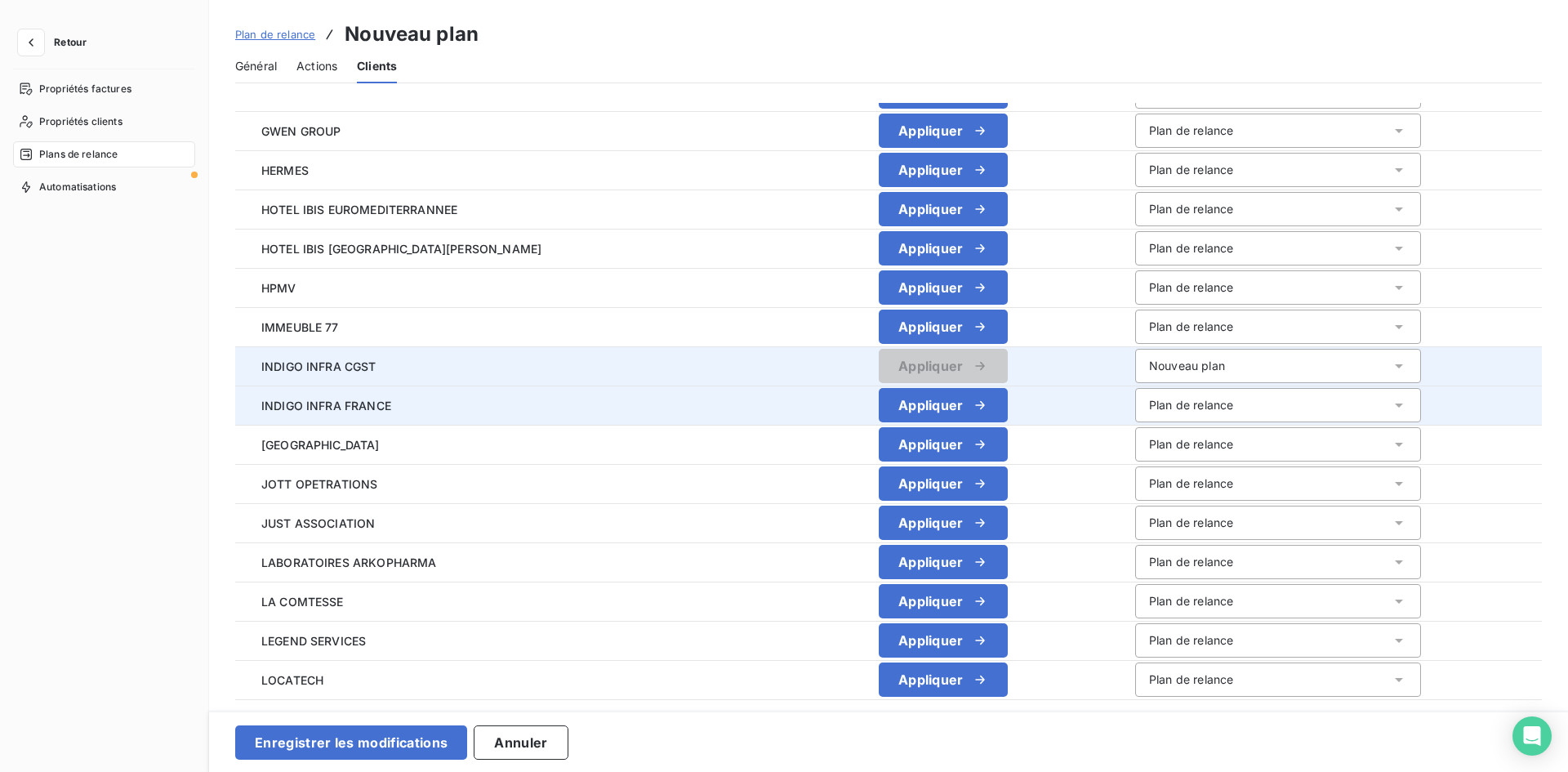
click at [1153, 401] on div "Plan de relance" at bounding box center [1191, 405] width 84 height 16
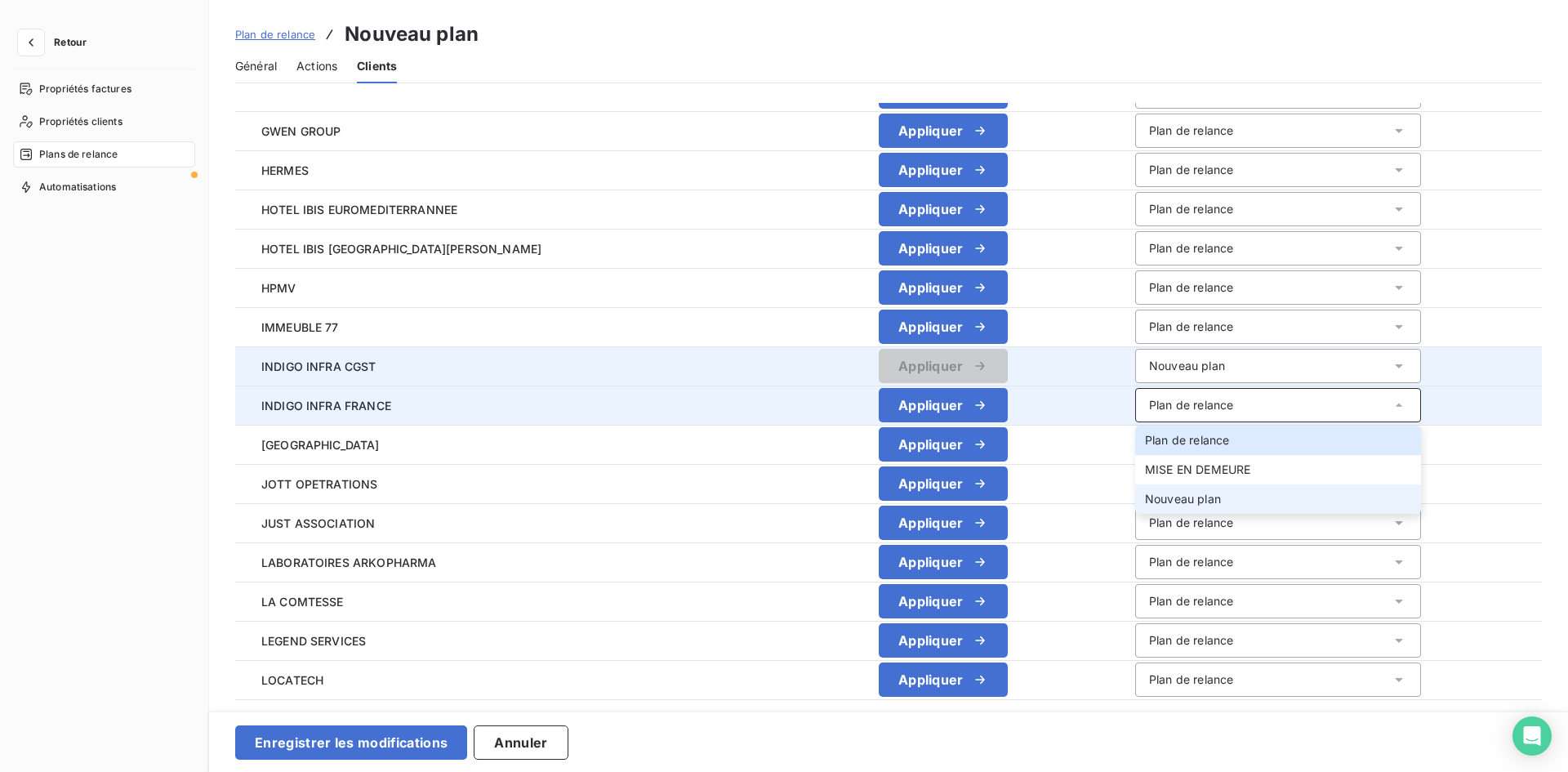
click at [1146, 488] on li "Nouveau plan" at bounding box center [1277, 499] width 286 height 30
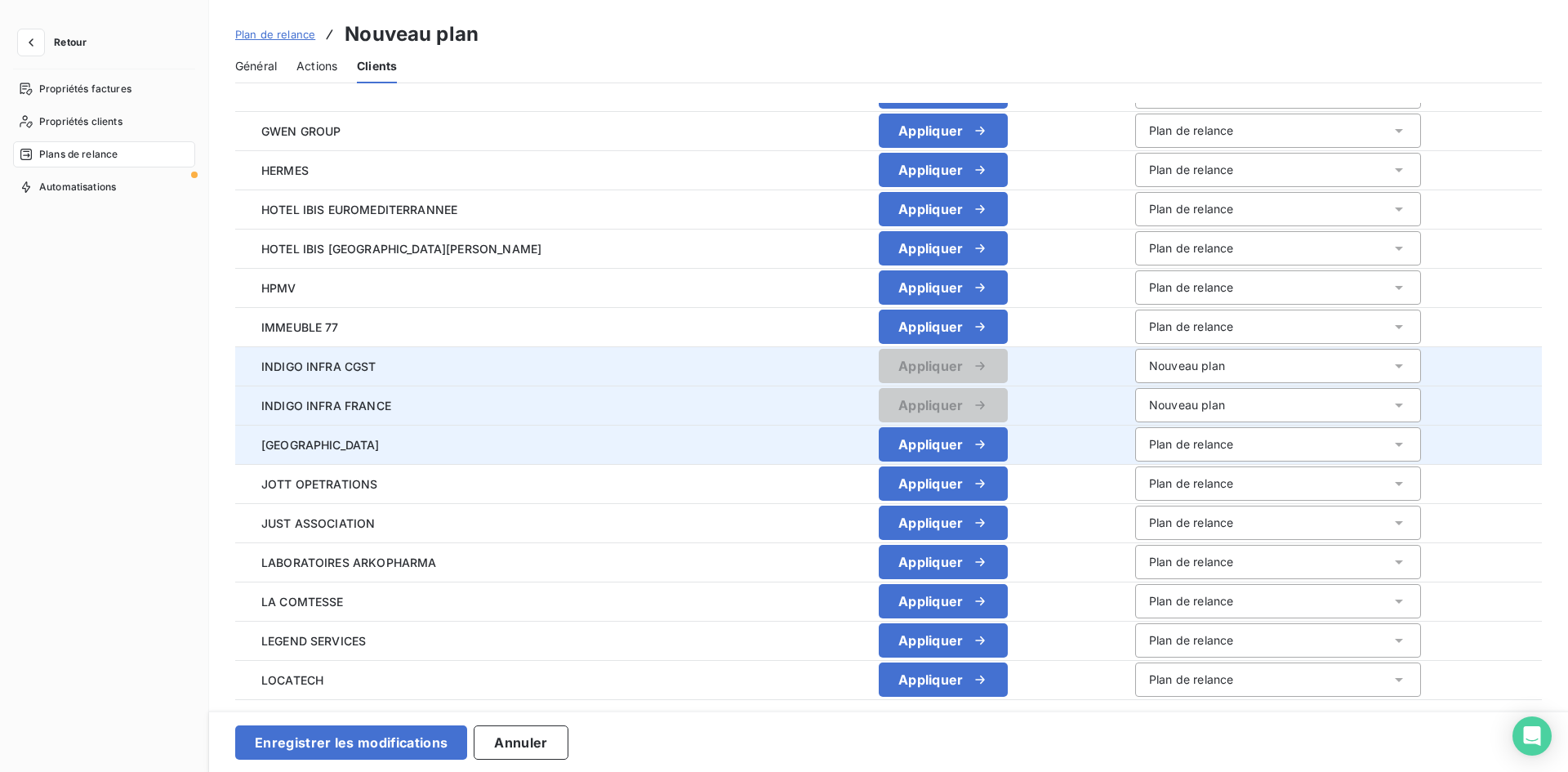
click at [1152, 445] on div "Plan de relance" at bounding box center [1191, 444] width 84 height 16
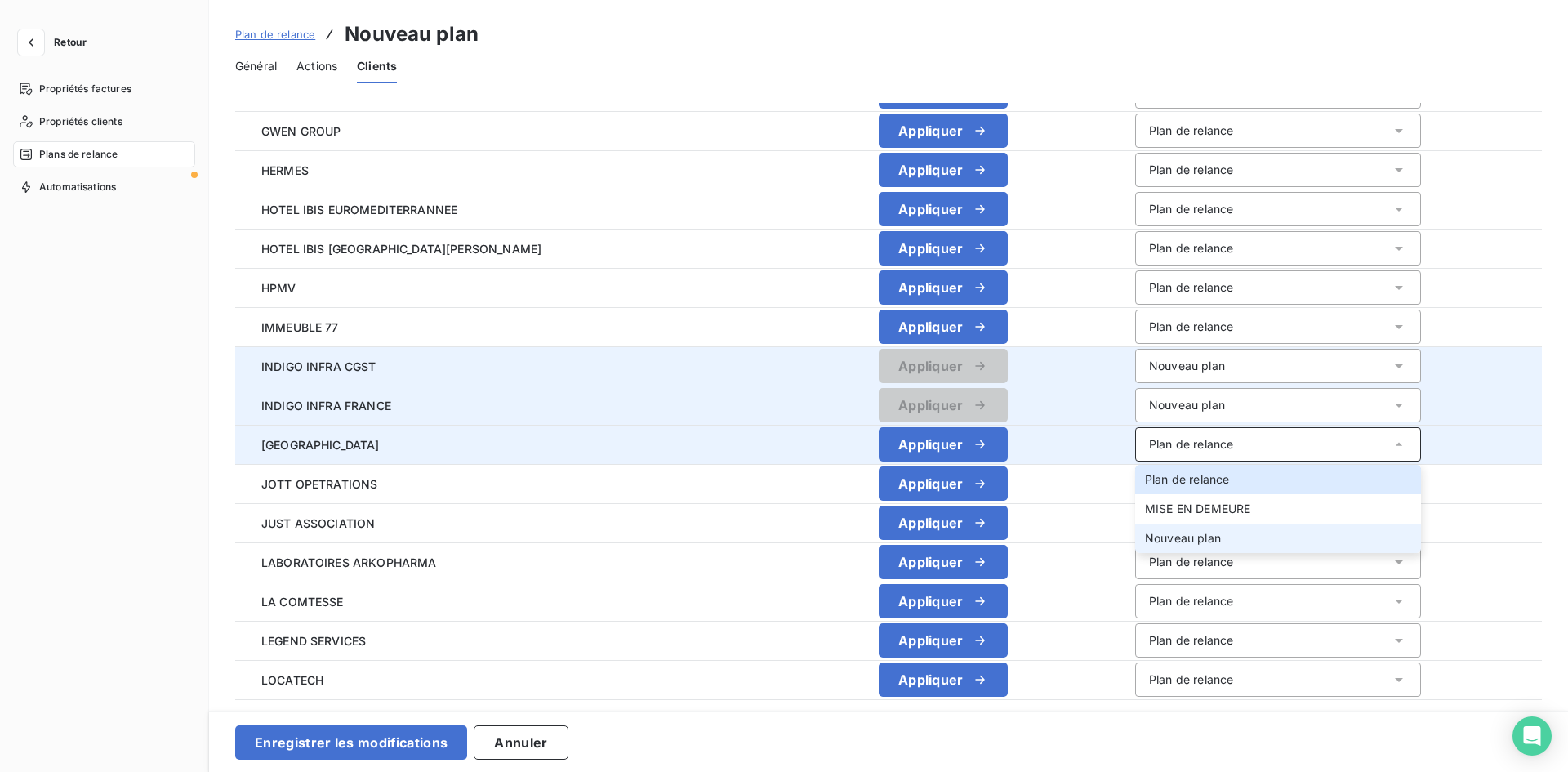
click at [1152, 537] on span "Nouveau plan" at bounding box center [1183, 538] width 76 height 14
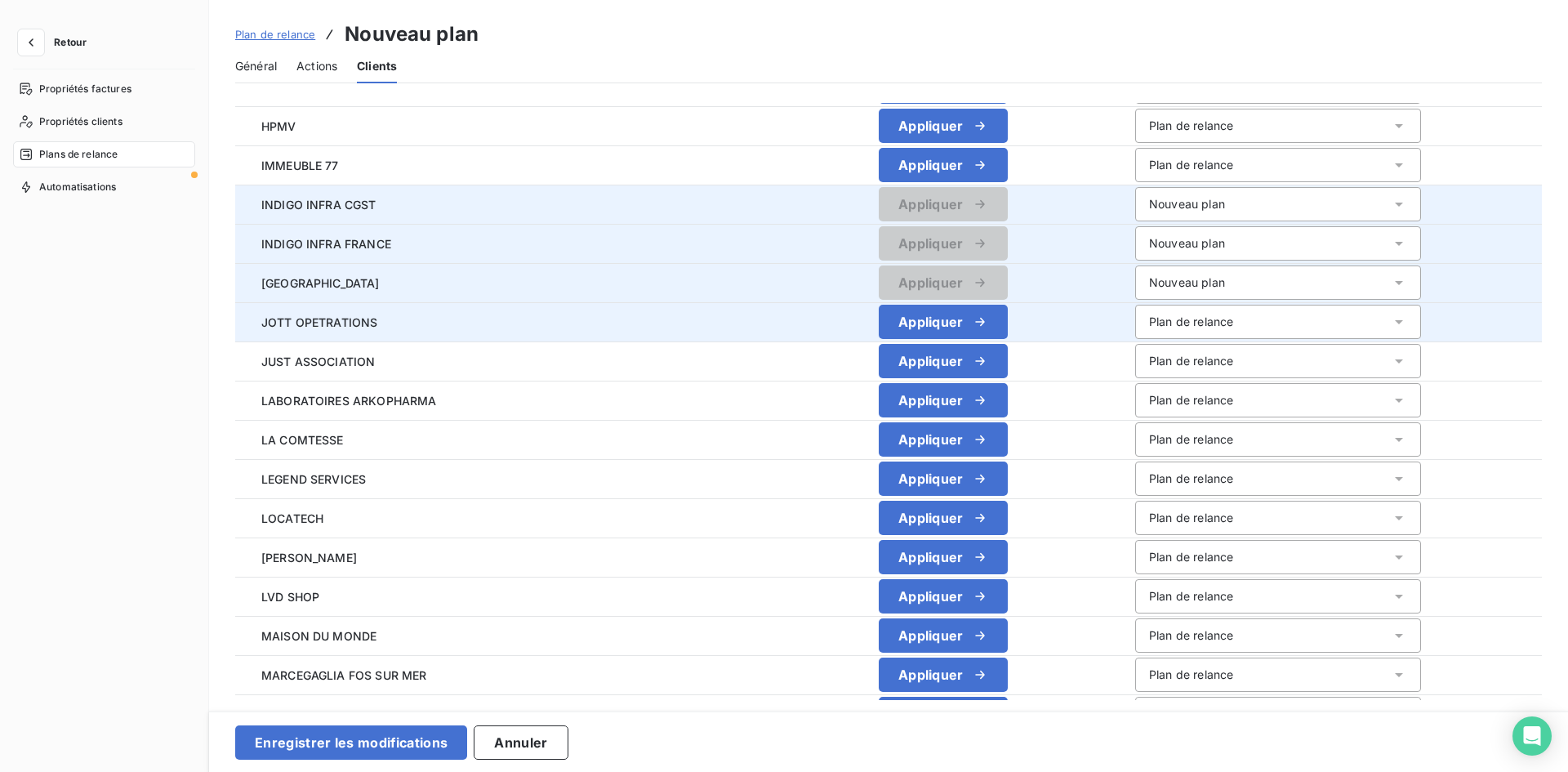
scroll to position [1899, 0]
click at [1153, 322] on div "Plan de relance" at bounding box center [1191, 320] width 84 height 16
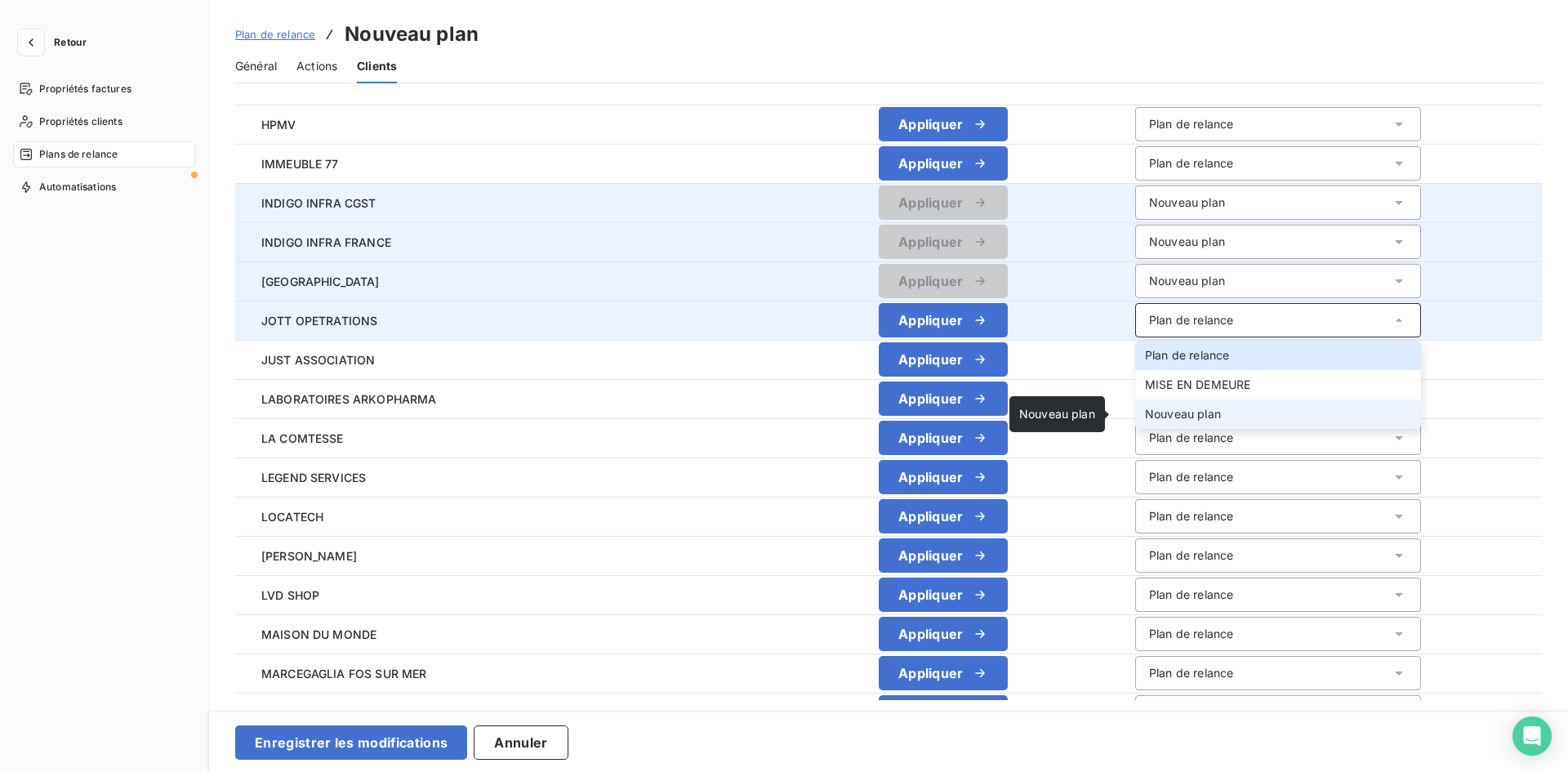
click at [1152, 417] on span "Nouveau plan" at bounding box center [1183, 414] width 76 height 14
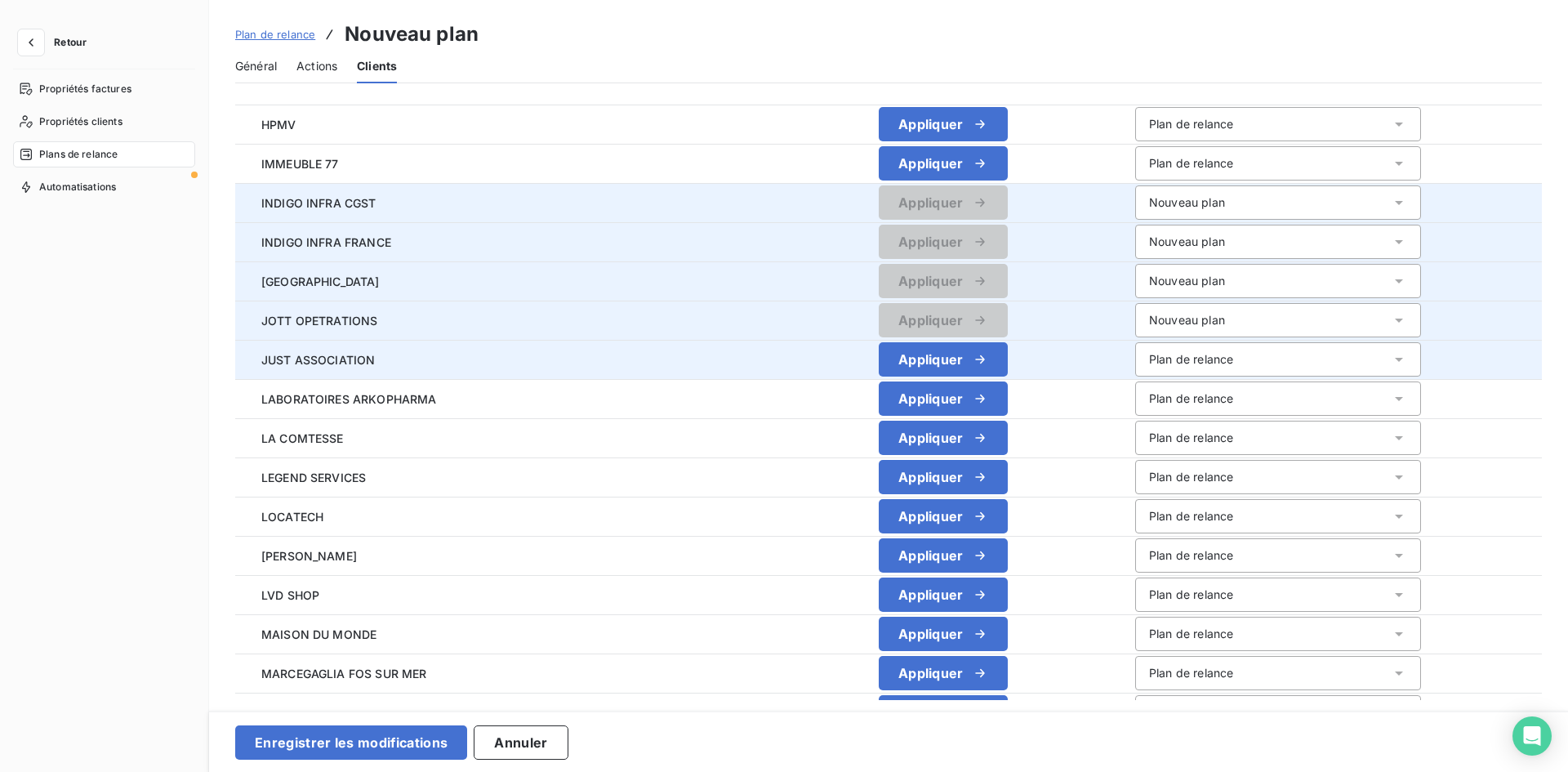
click at [1149, 351] on div "Plan de relance" at bounding box center [1191, 359] width 84 height 16
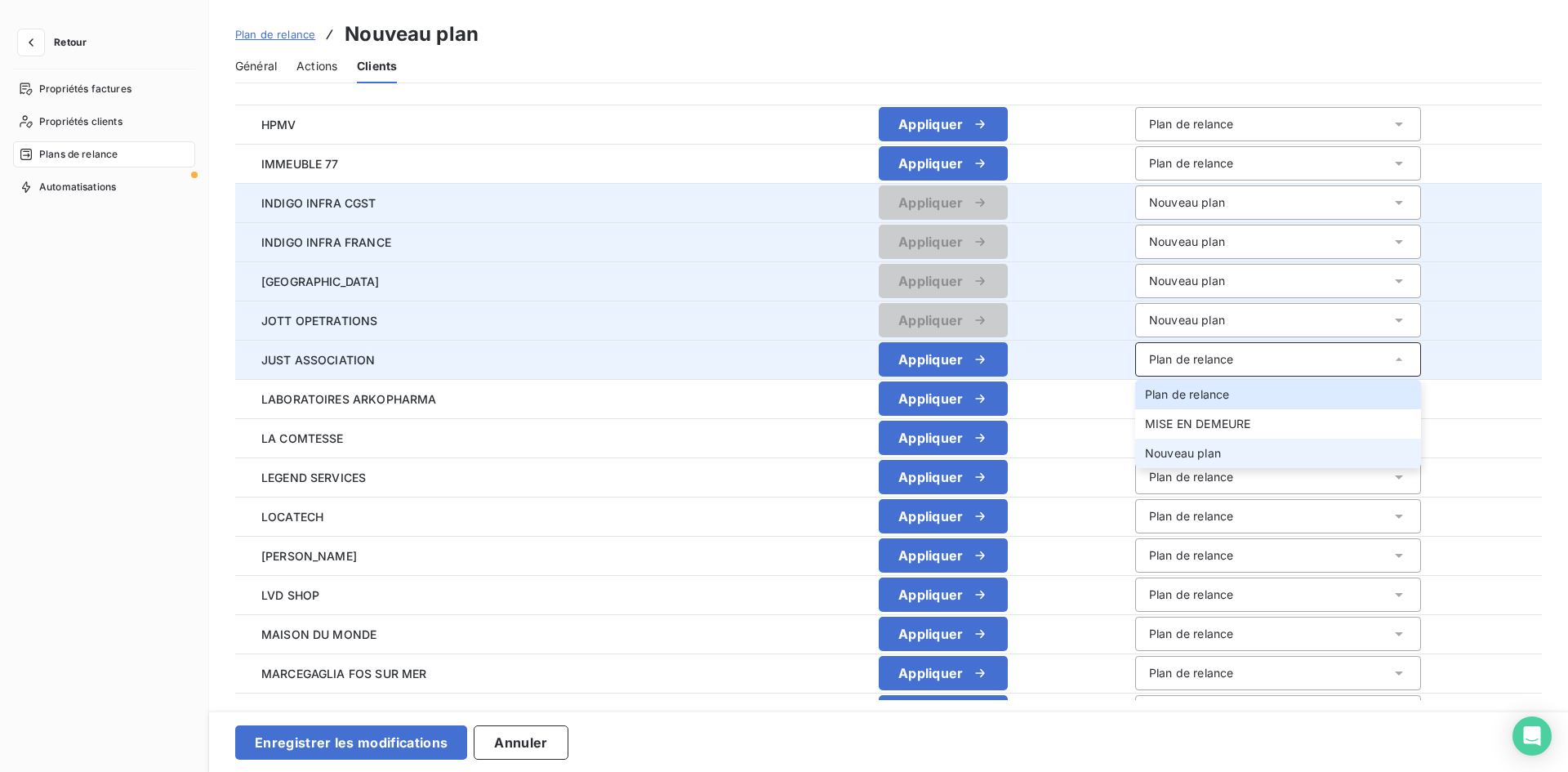
click at [1145, 449] on span "Nouveau plan" at bounding box center [1183, 453] width 76 height 14
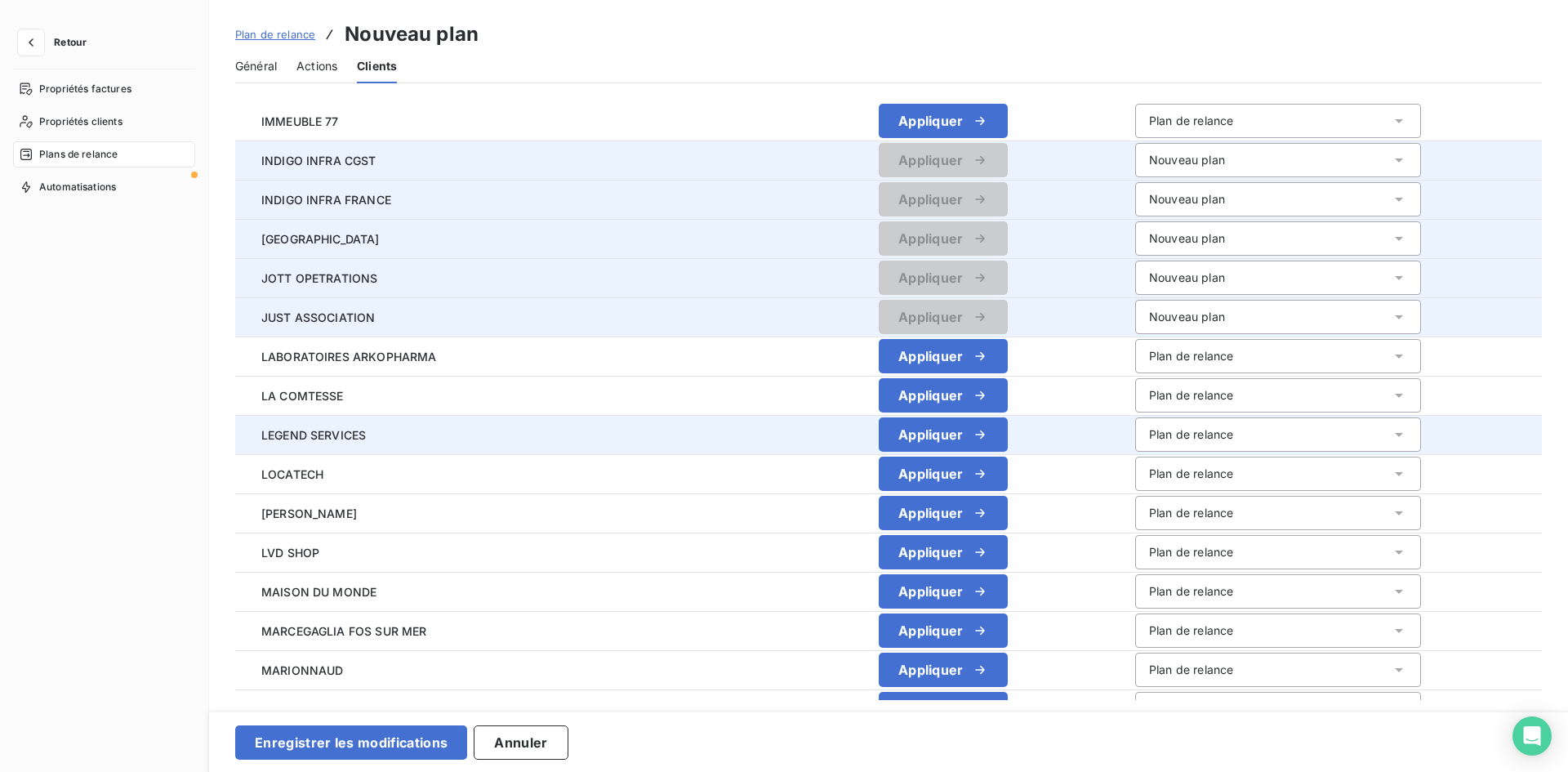
scroll to position [1980, 0]
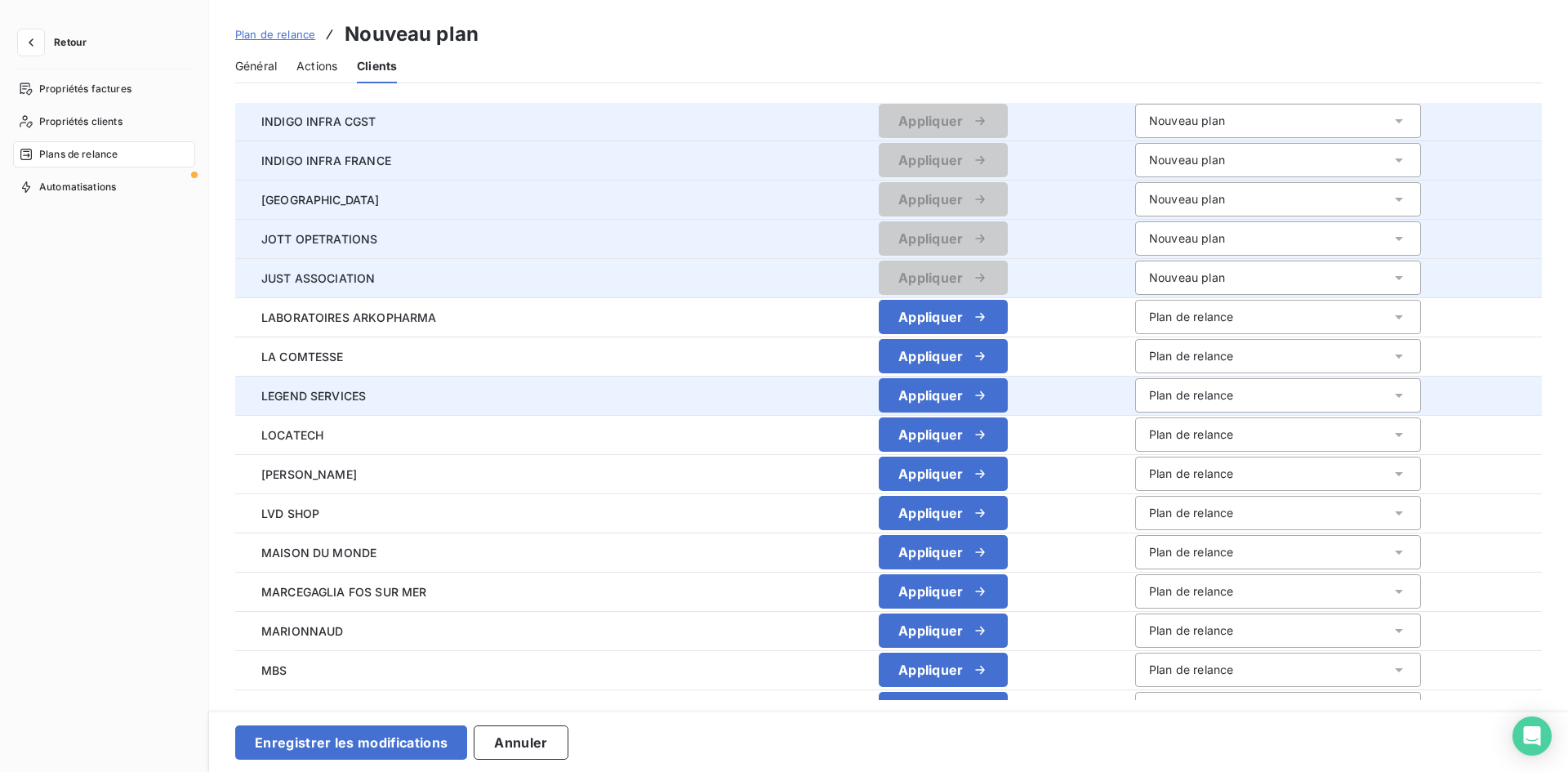
click at [1176, 400] on div "Plan de relance" at bounding box center [1191, 394] width 84 height 16
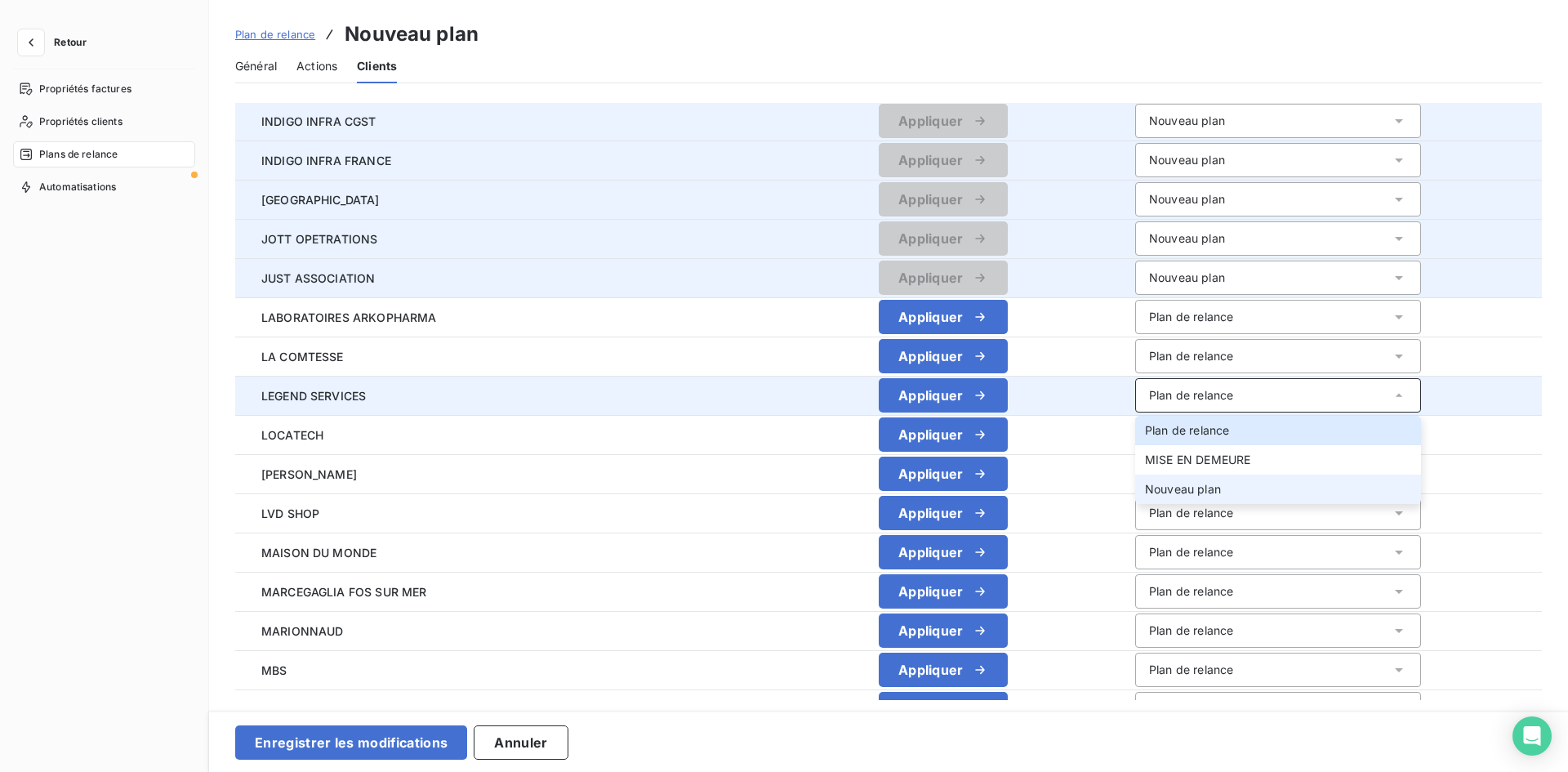
click at [1161, 489] on span "Nouveau plan" at bounding box center [1183, 489] width 76 height 14
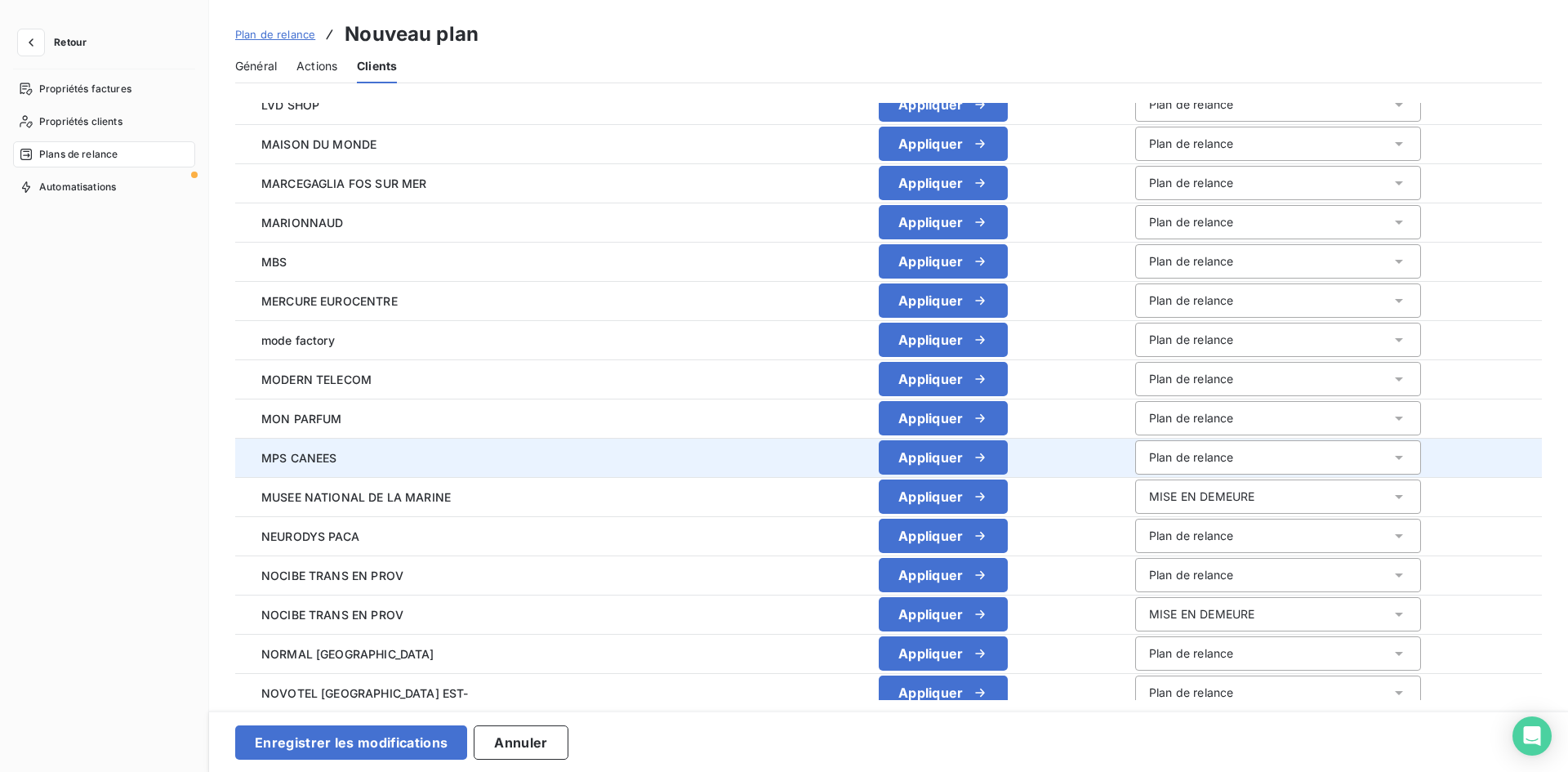
scroll to position [2470, 0]
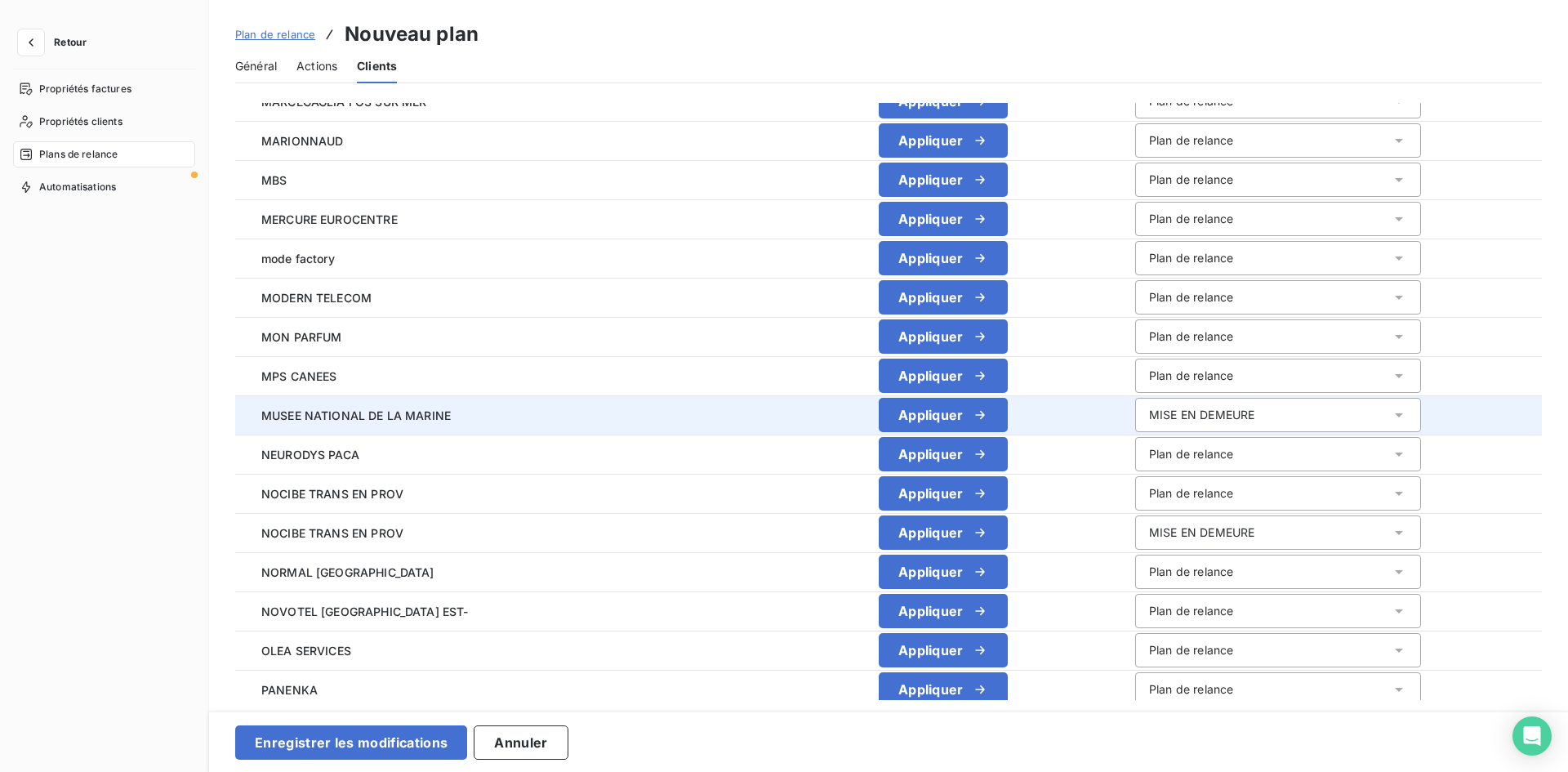
click at [1225, 401] on div "MISE EN DEMEURE" at bounding box center [1277, 415] width 286 height 34
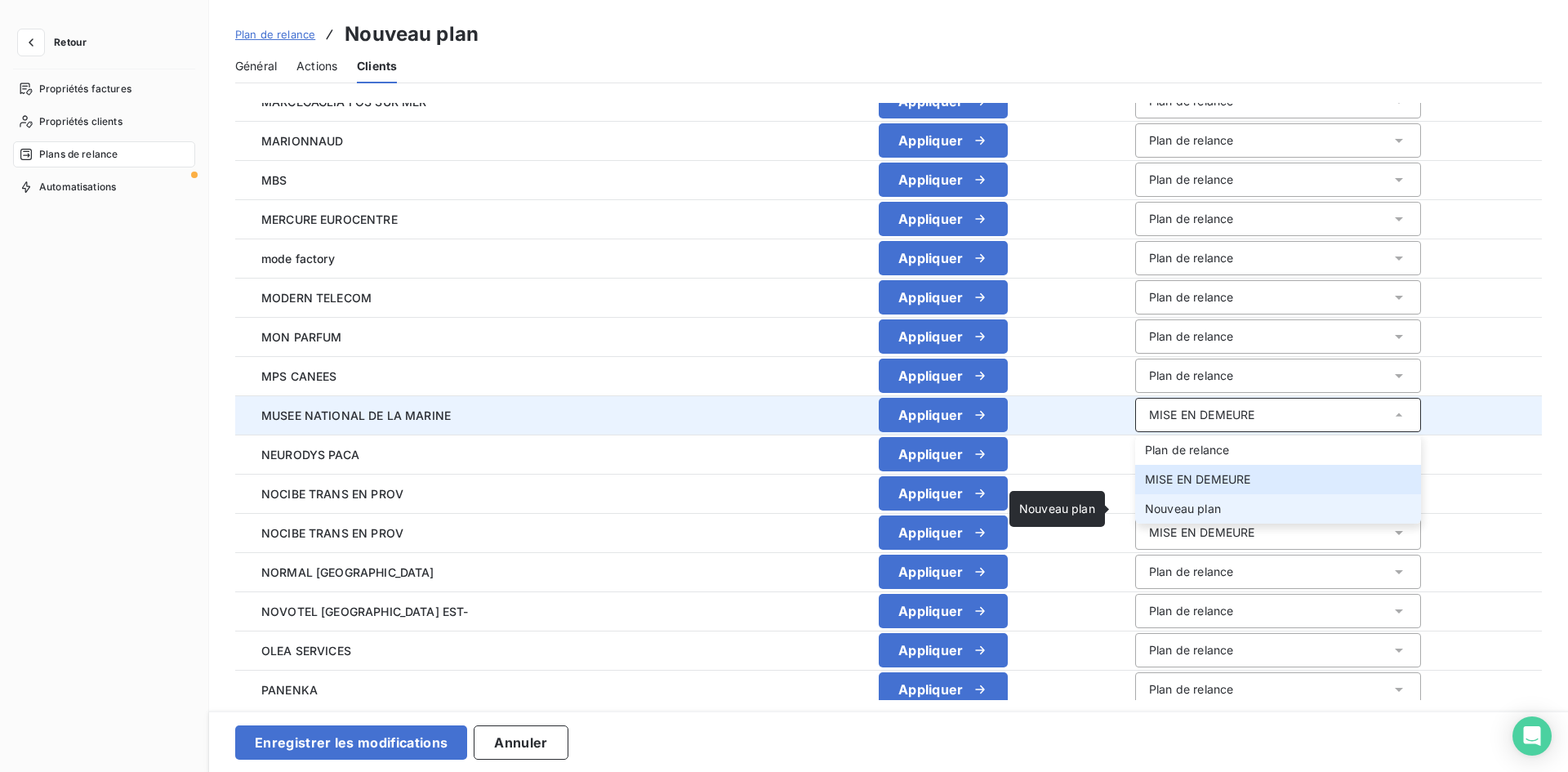
click at [1176, 508] on span "Nouveau plan" at bounding box center [1183, 508] width 76 height 14
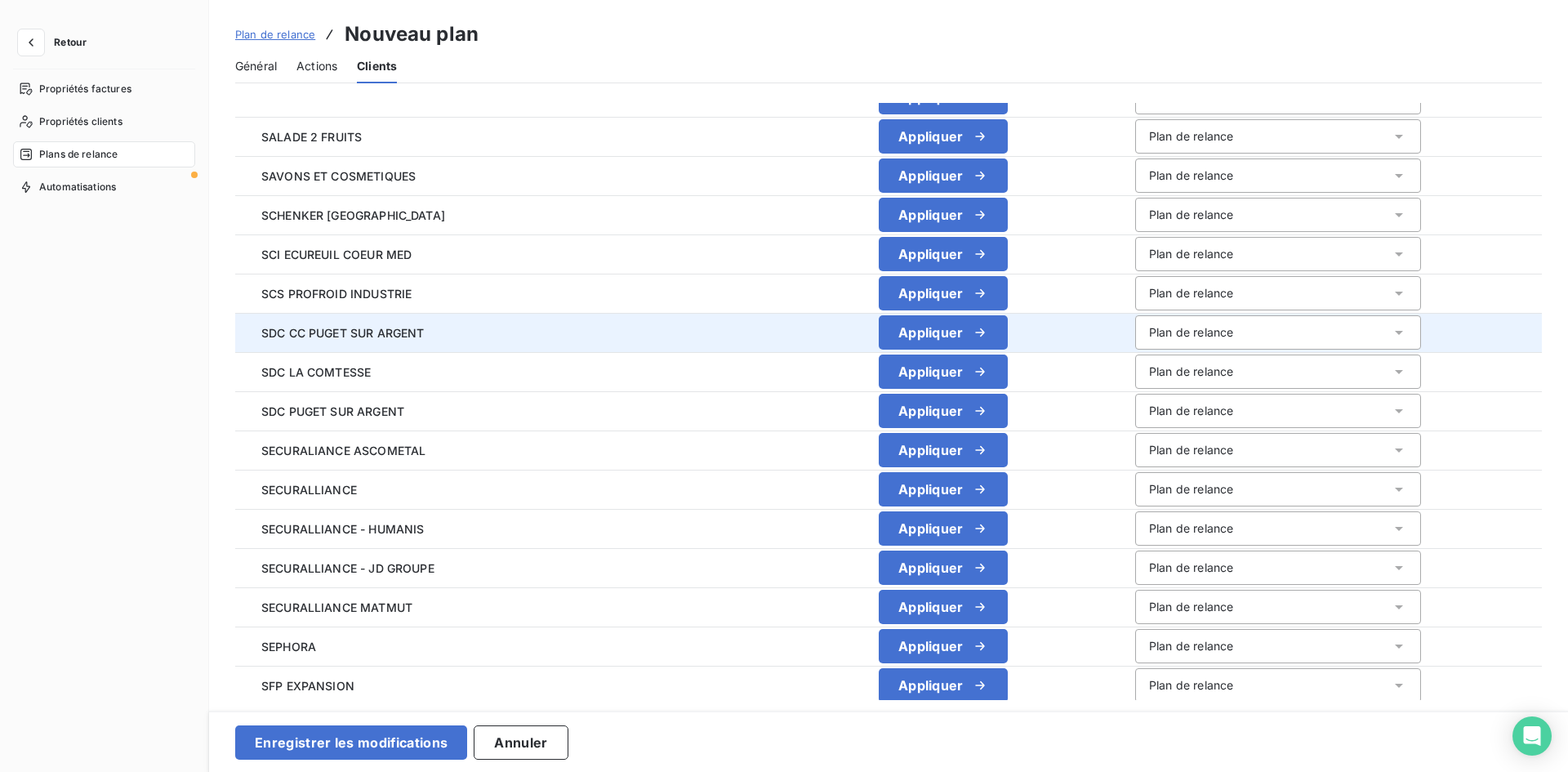
scroll to position [3287, 0]
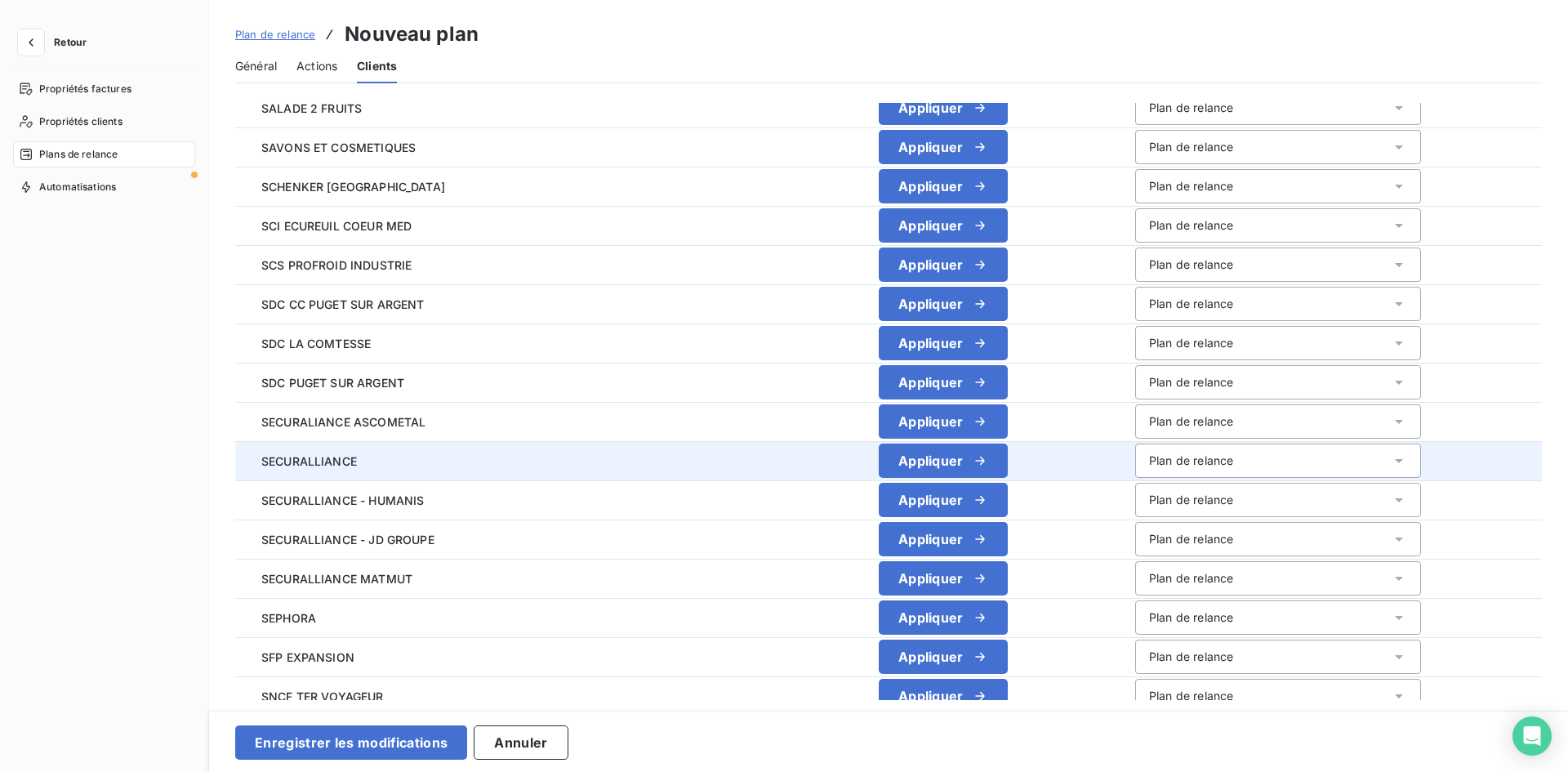
click at [1178, 465] on div "Plan de relance" at bounding box center [1191, 460] width 84 height 16
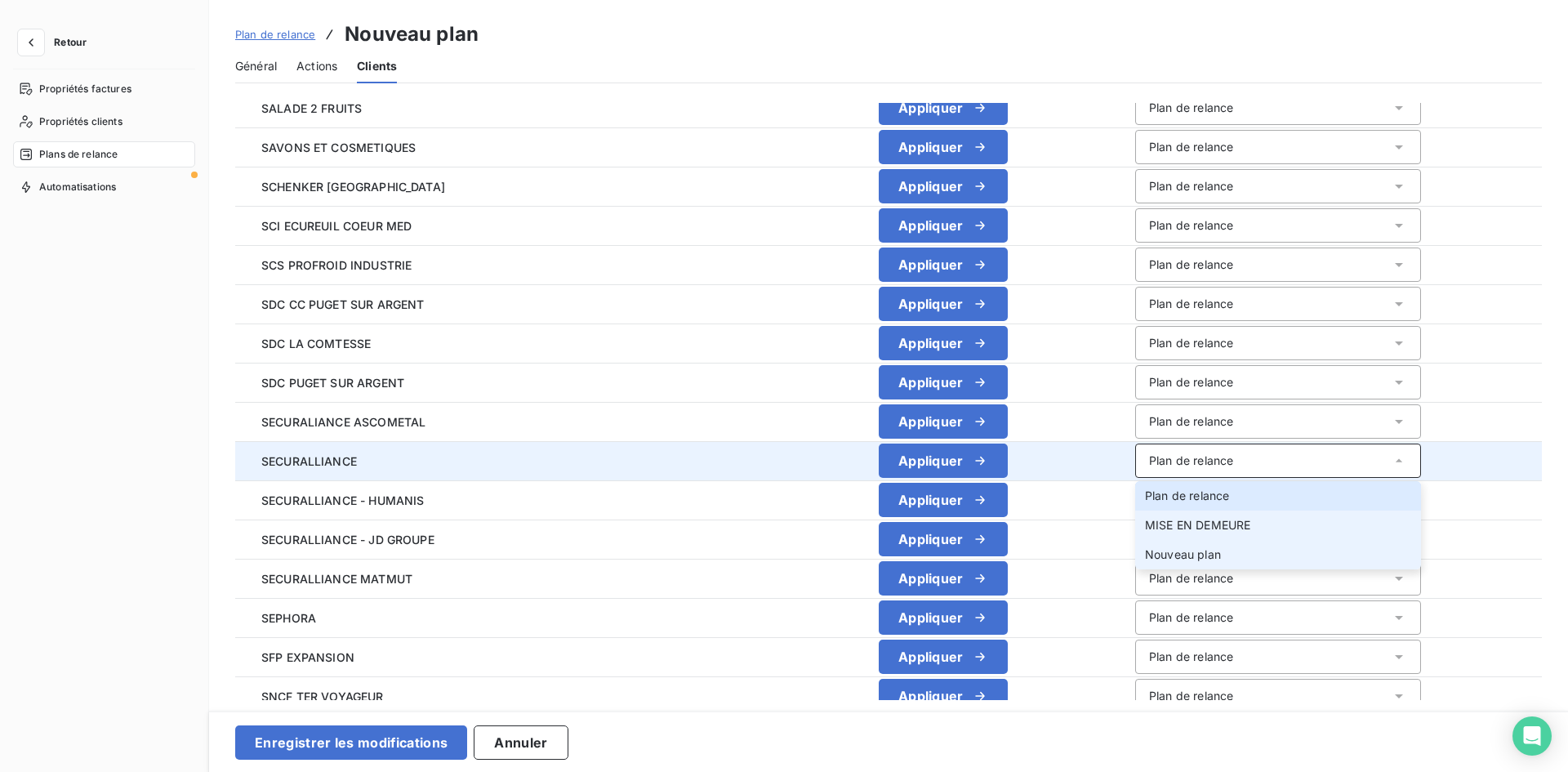
click at [1175, 549] on span "Nouveau plan" at bounding box center [1183, 554] width 76 height 14
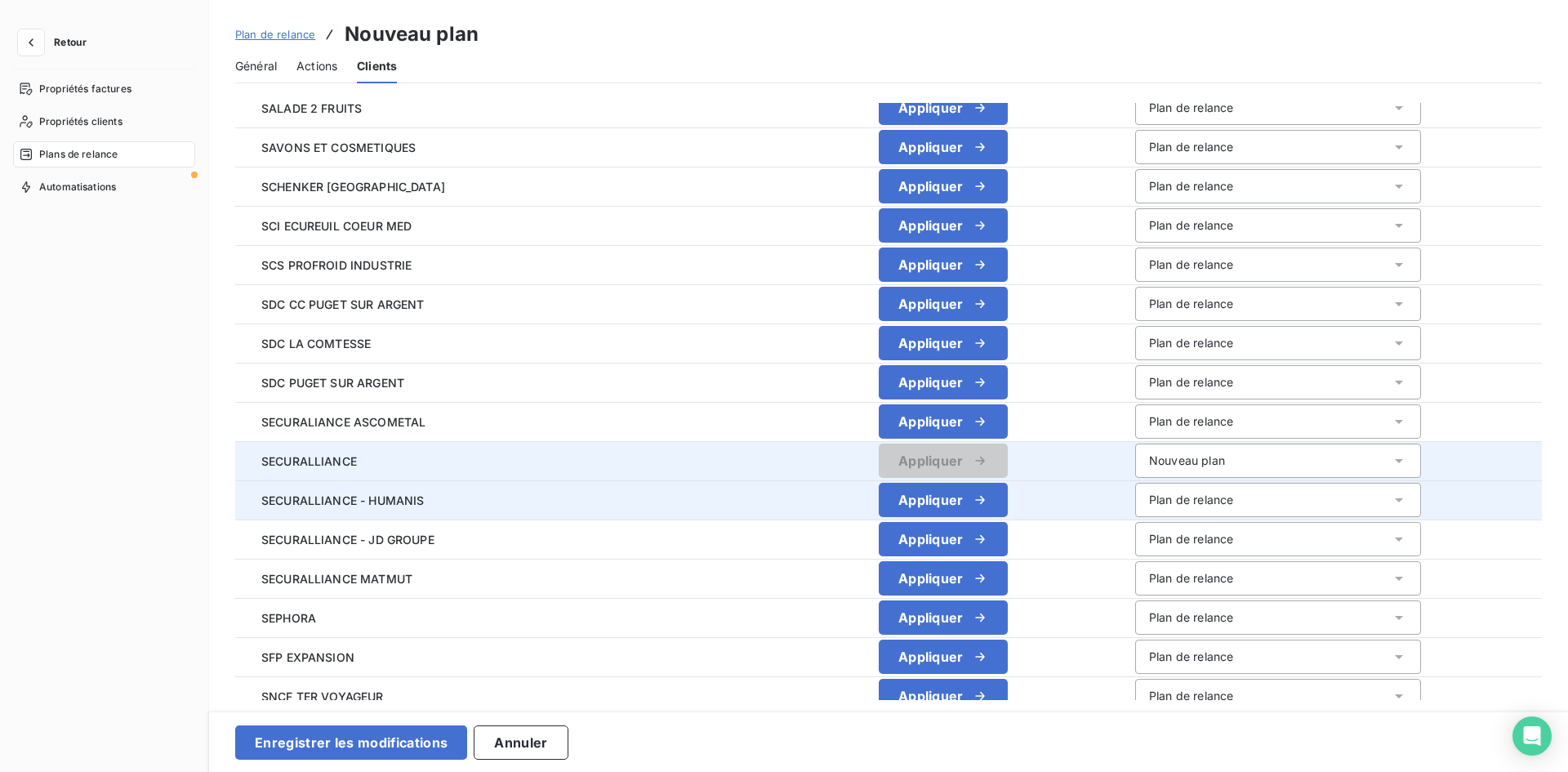
click at [1167, 494] on div "Plan de relance" at bounding box center [1191, 500] width 84 height 16
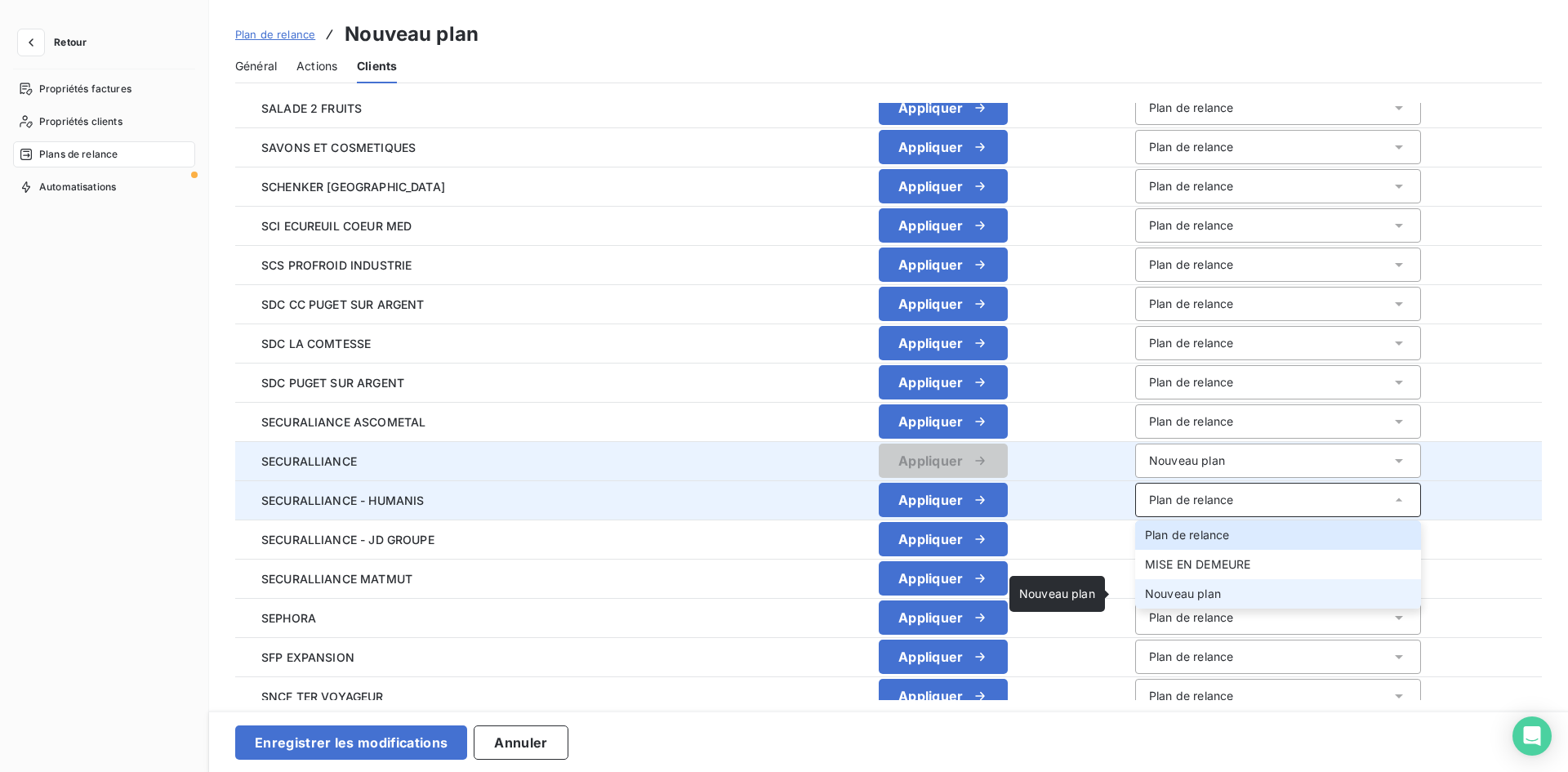
click at [1161, 596] on span "Nouveau plan" at bounding box center [1183, 593] width 76 height 14
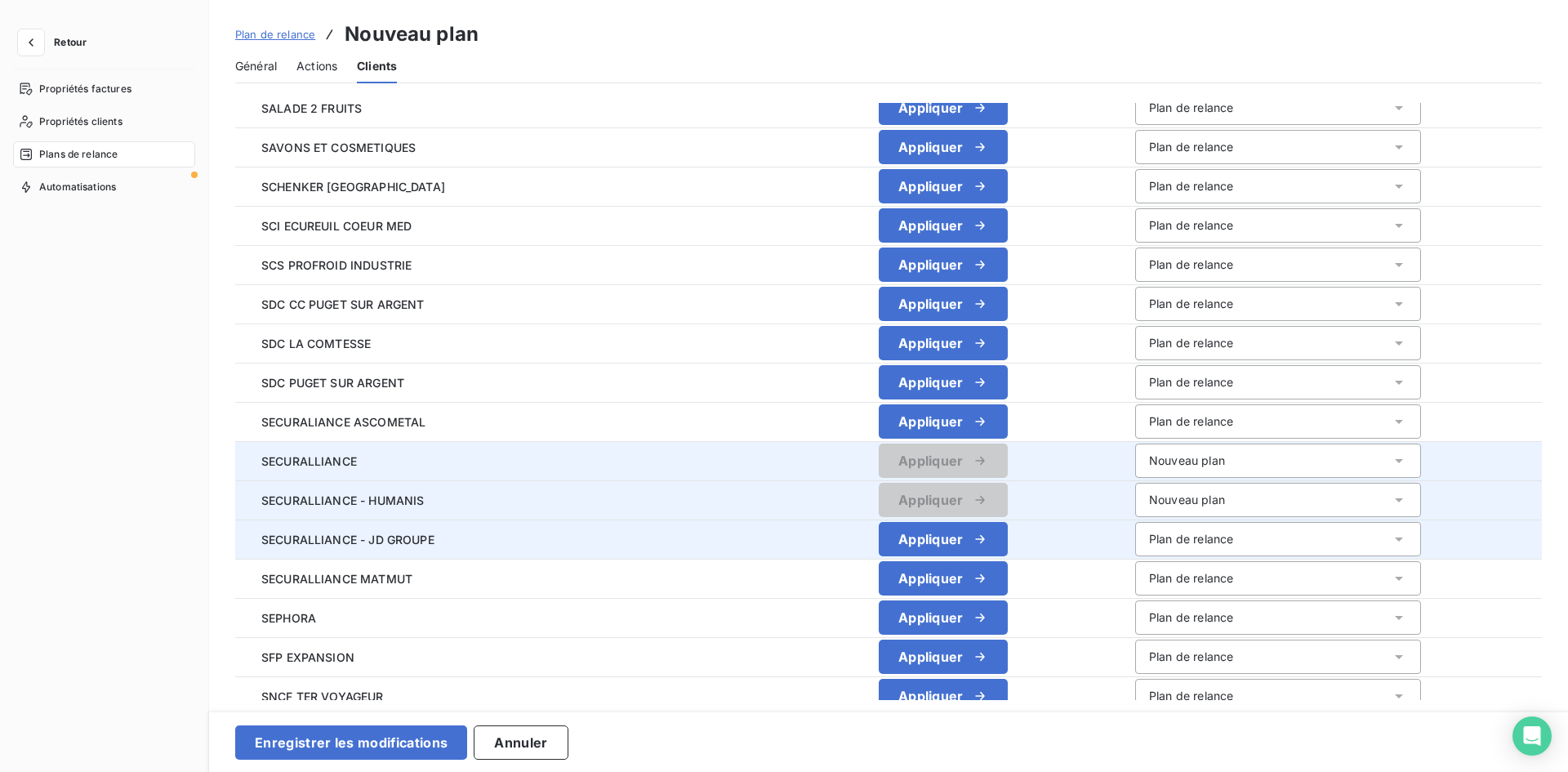
click at [1164, 536] on div "Plan de relance" at bounding box center [1191, 539] width 84 height 16
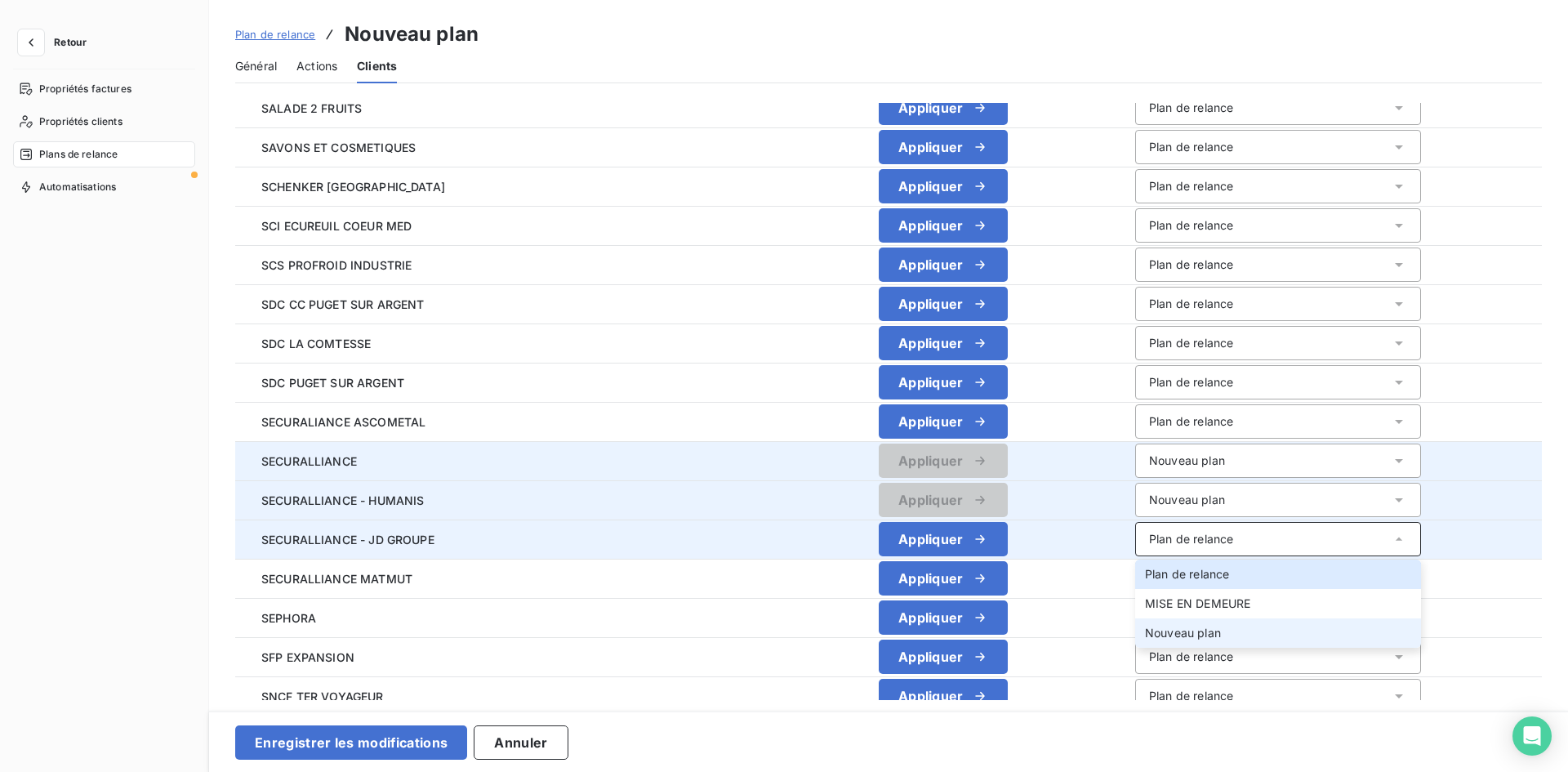
click at [1157, 637] on span "Nouveau plan" at bounding box center [1183, 633] width 76 height 14
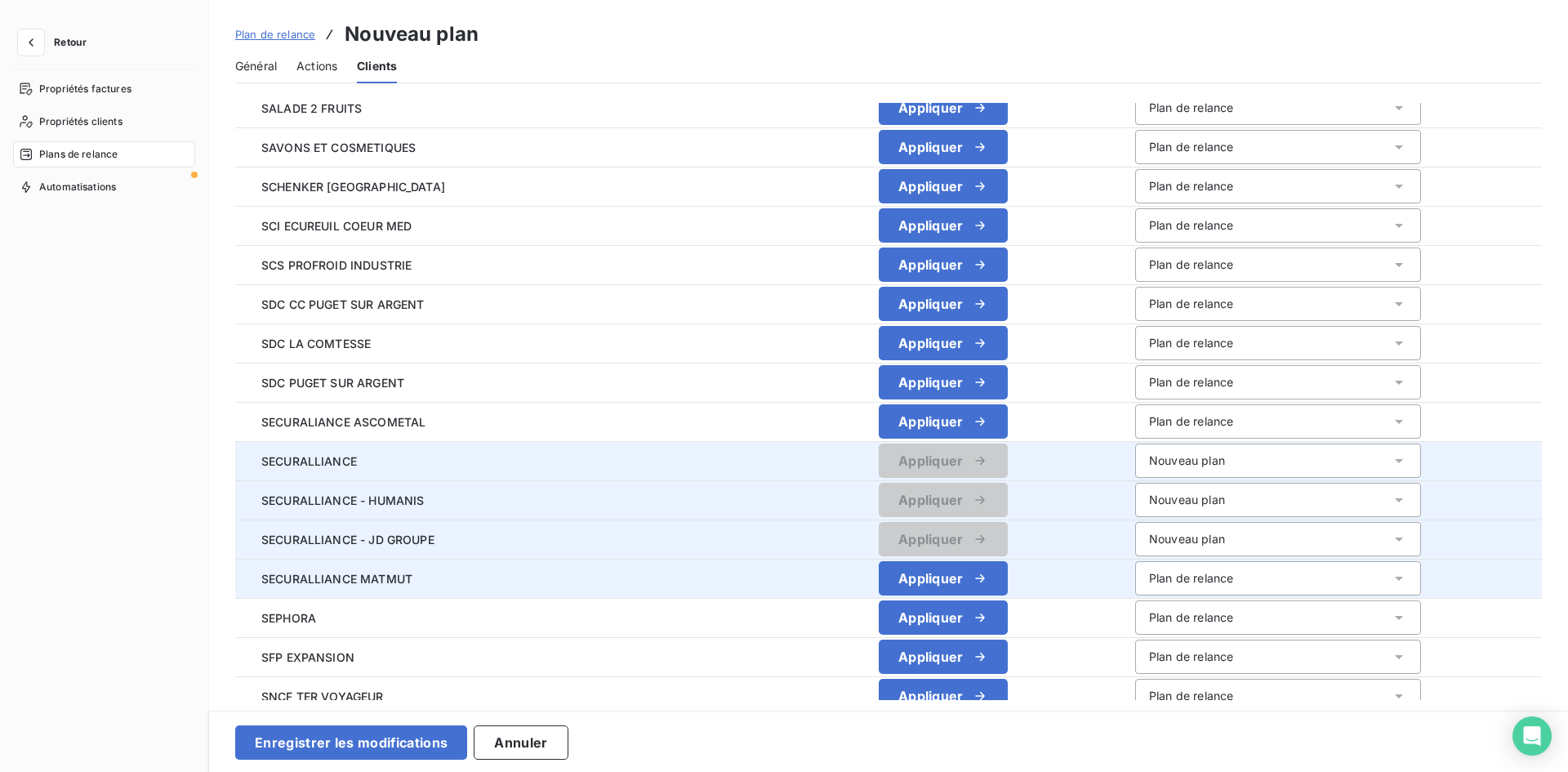
click at [1176, 584] on div "Plan de relance" at bounding box center [1191, 578] width 84 height 16
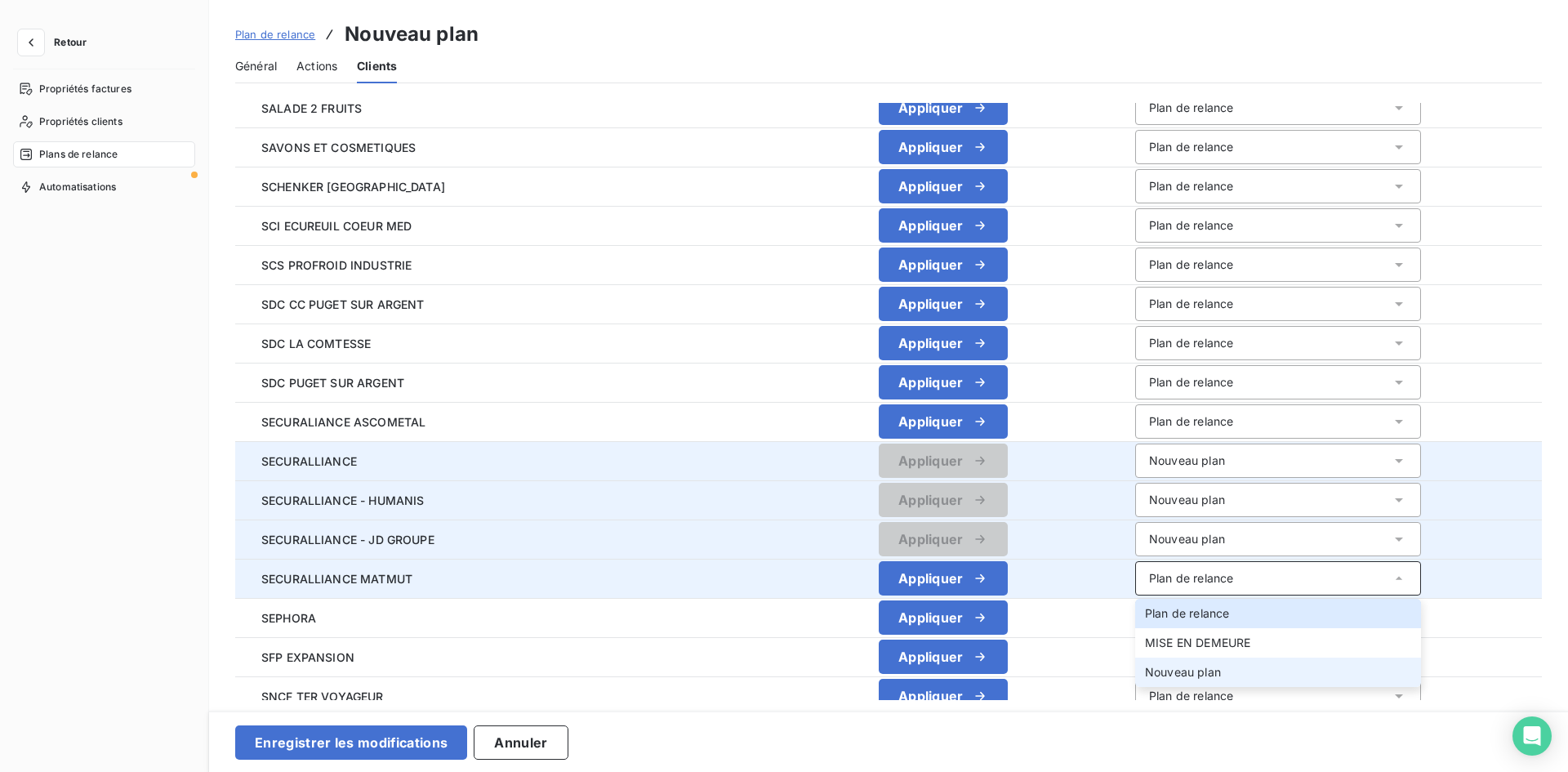
click at [1159, 660] on li "Nouveau plan" at bounding box center [1277, 672] width 286 height 30
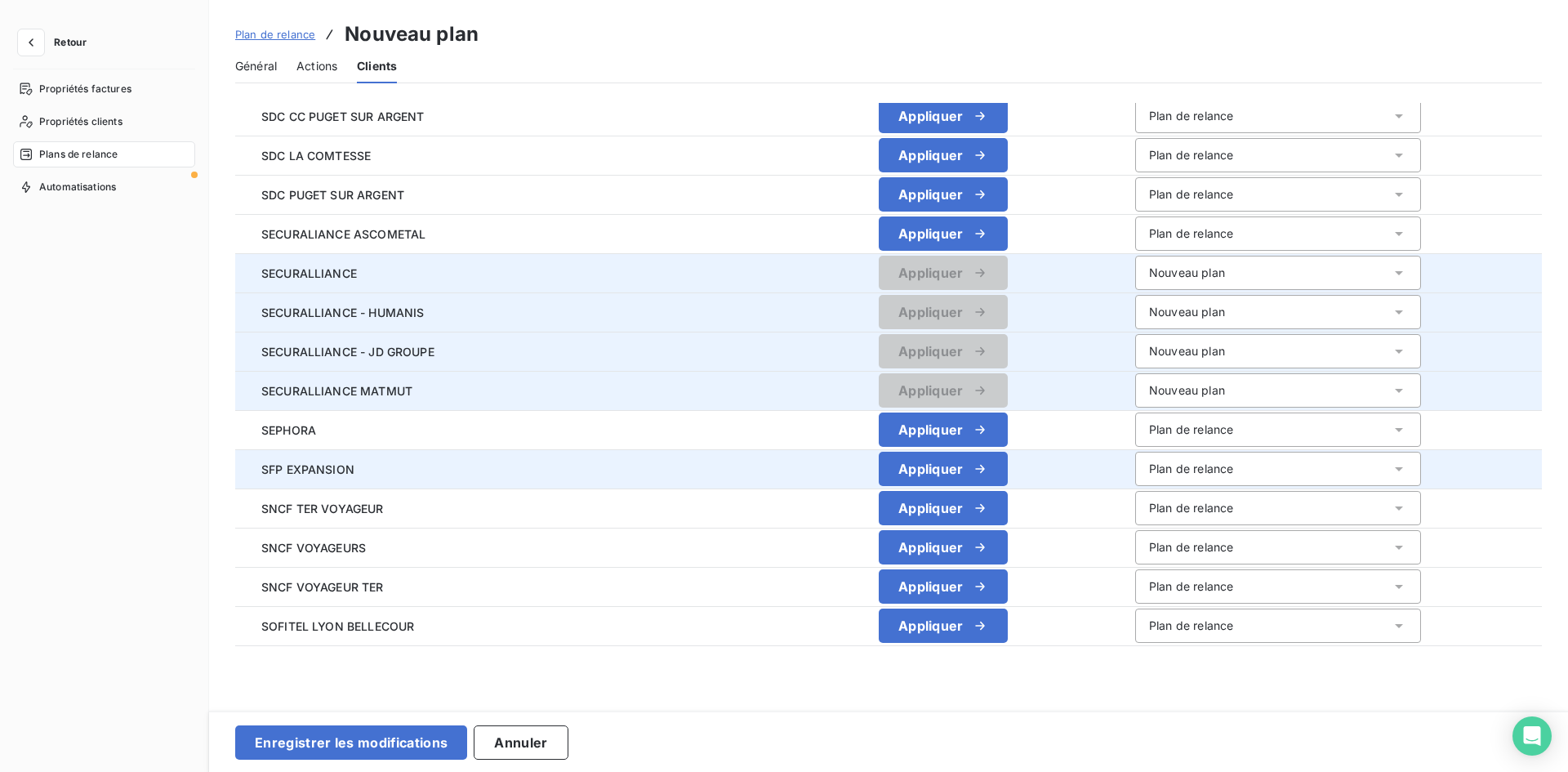
scroll to position [3533, 0]
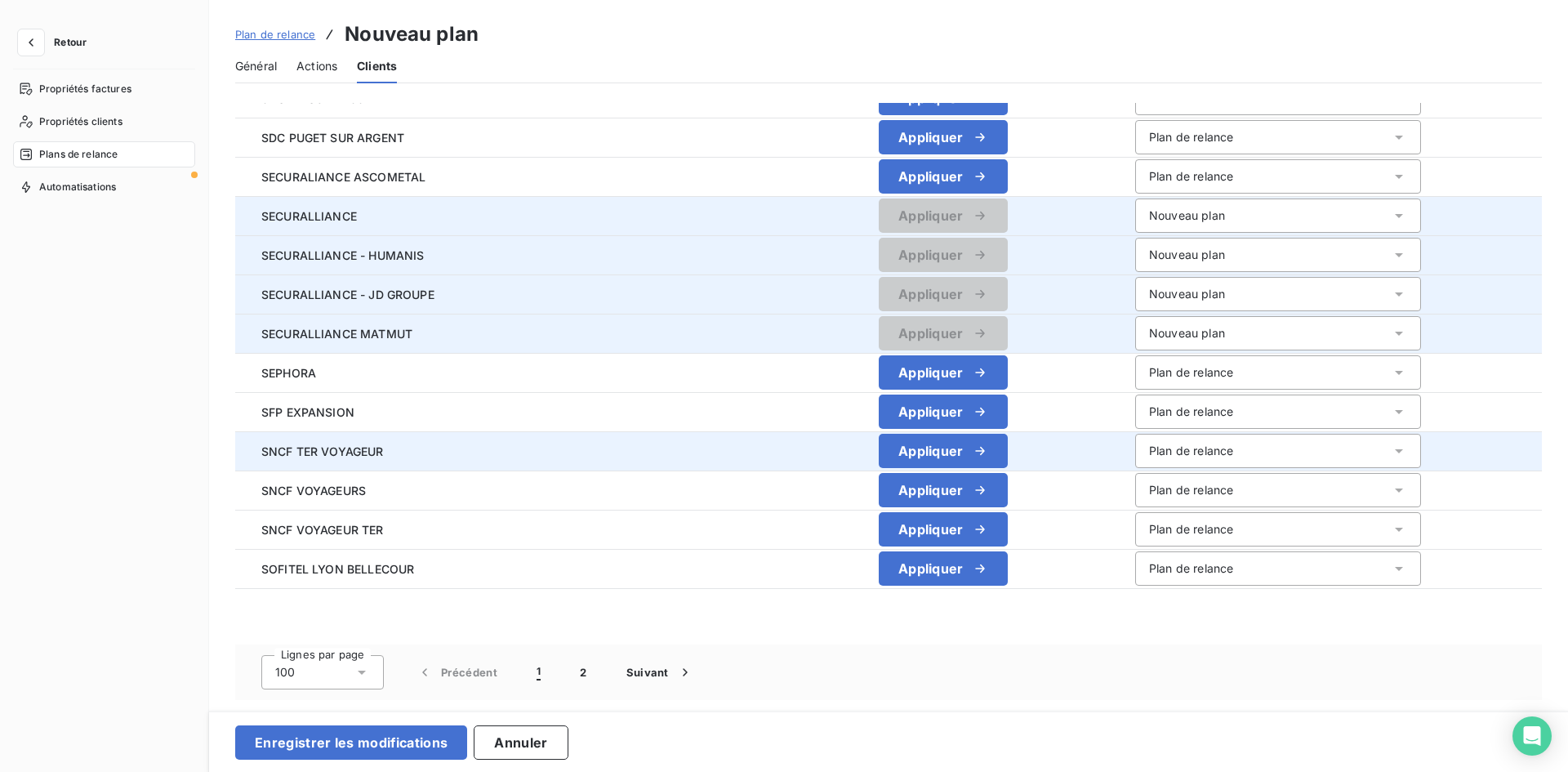
click at [1196, 443] on div "Plan de relance" at bounding box center [1191, 450] width 84 height 16
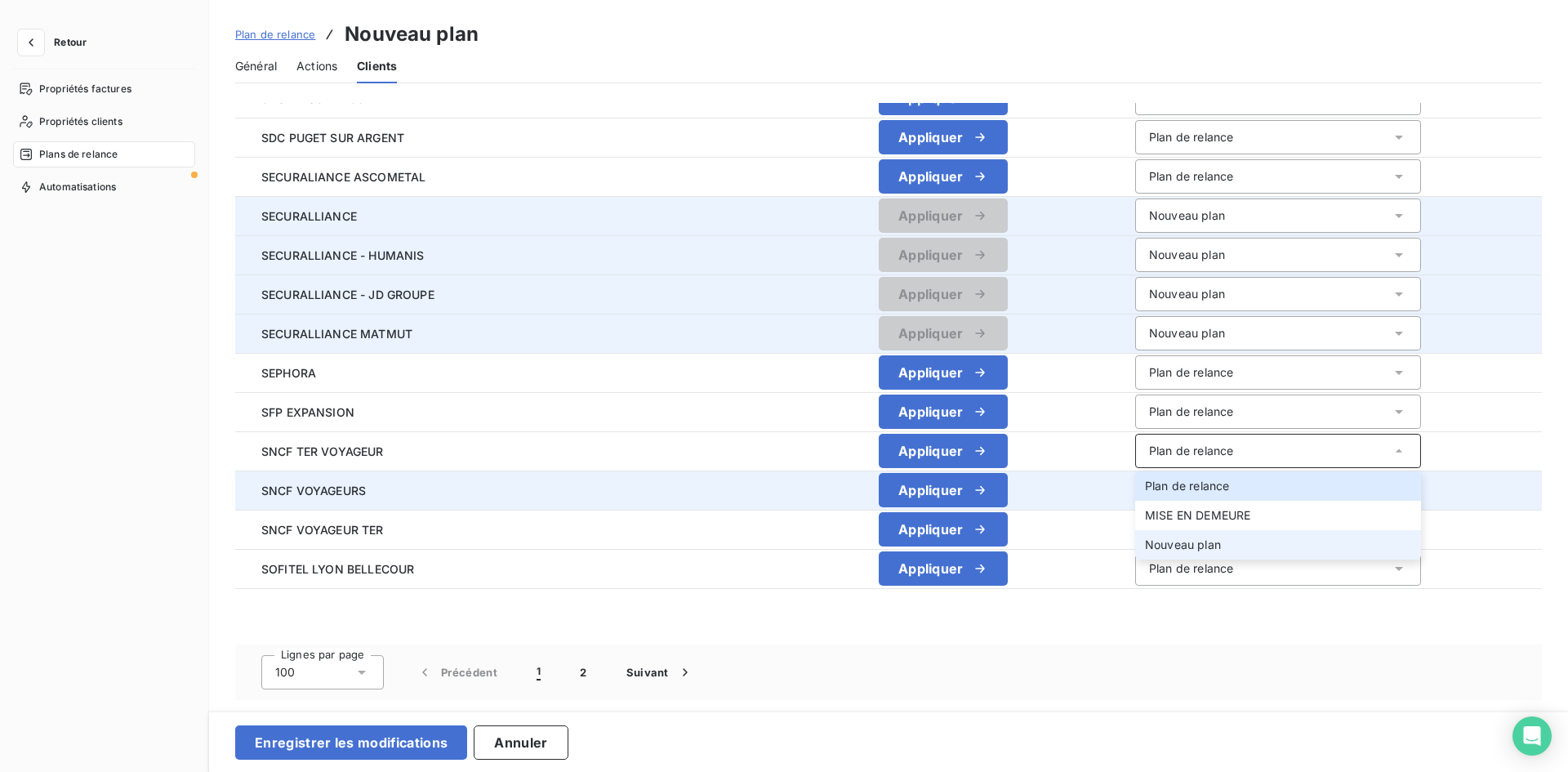
click at [1153, 546] on span "Nouveau plan" at bounding box center [1183, 545] width 76 height 14
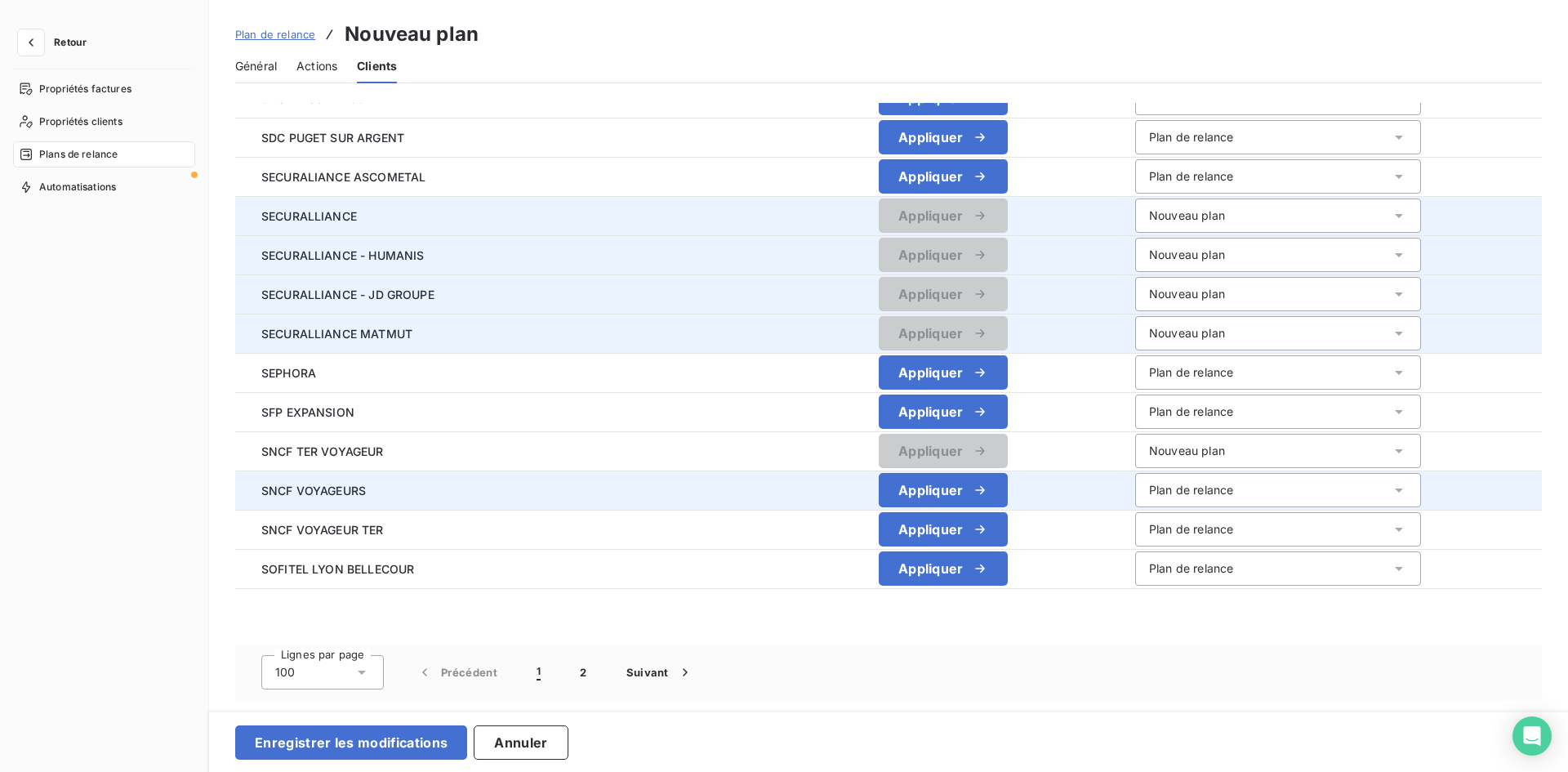
click at [1151, 491] on div "Plan de relance" at bounding box center [1191, 489] width 84 height 16
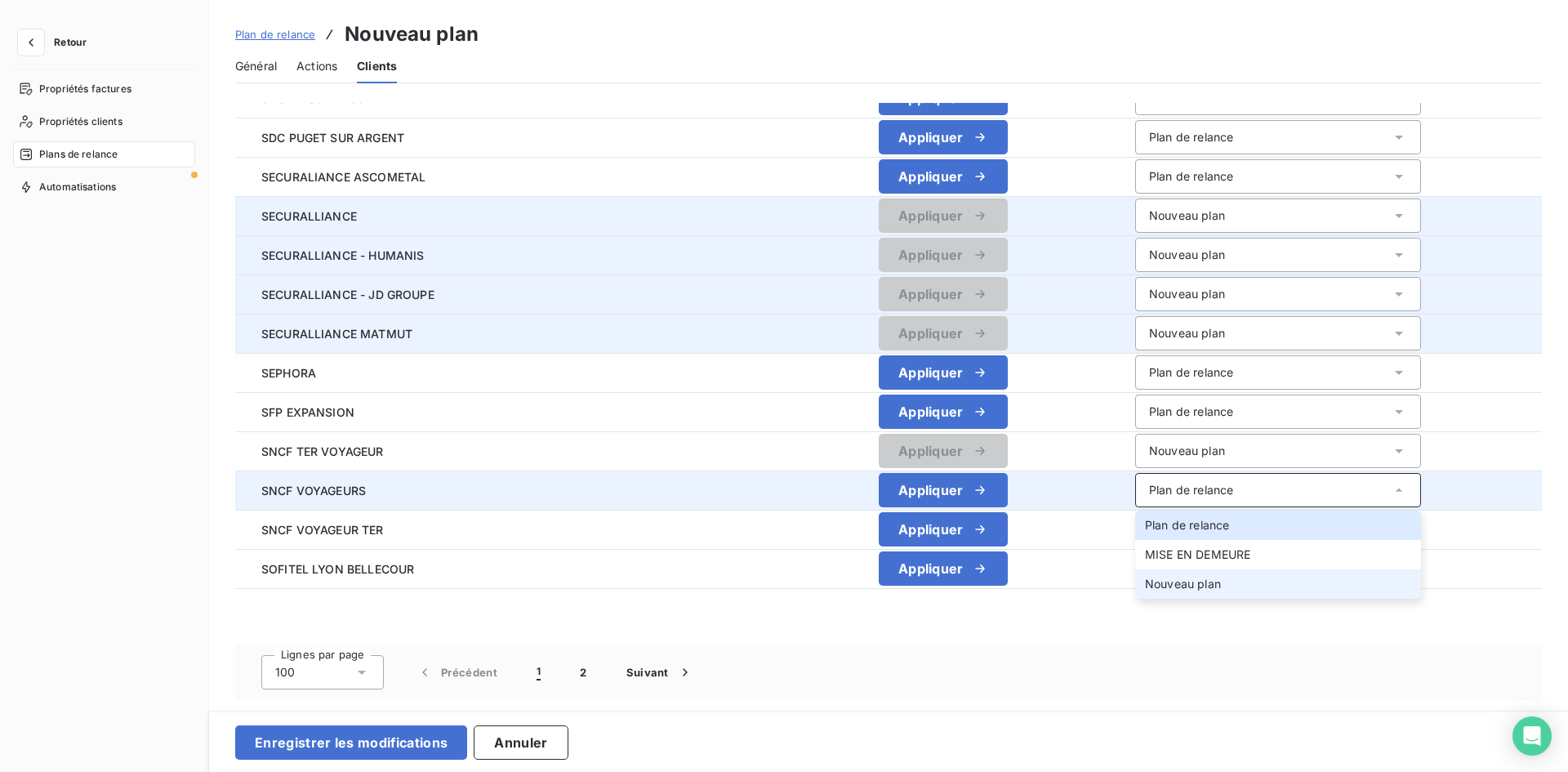
click at [1155, 577] on span "Nouveau plan" at bounding box center [1183, 584] width 76 height 14
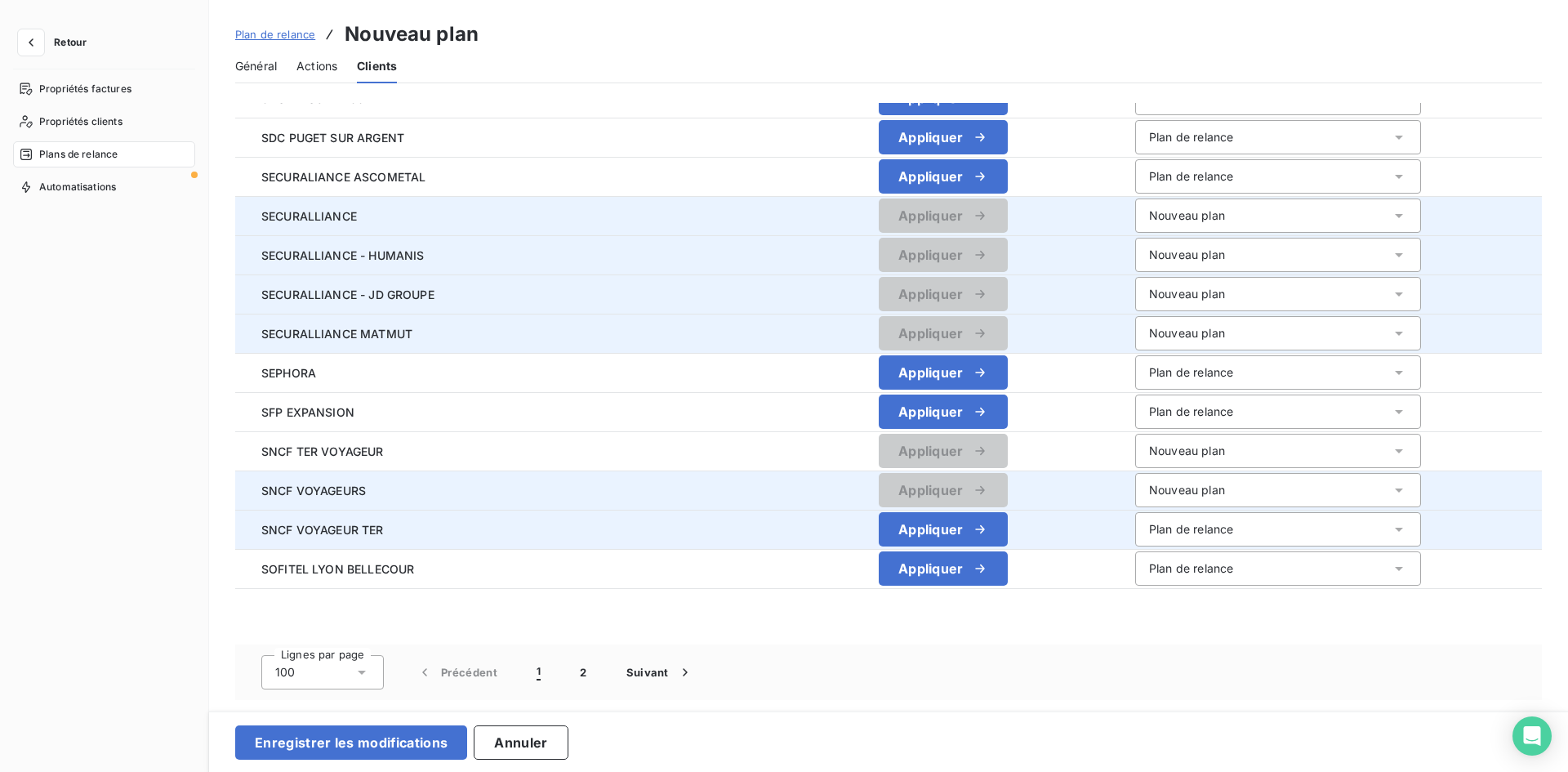
click at [1162, 525] on div "Plan de relance" at bounding box center [1191, 529] width 84 height 16
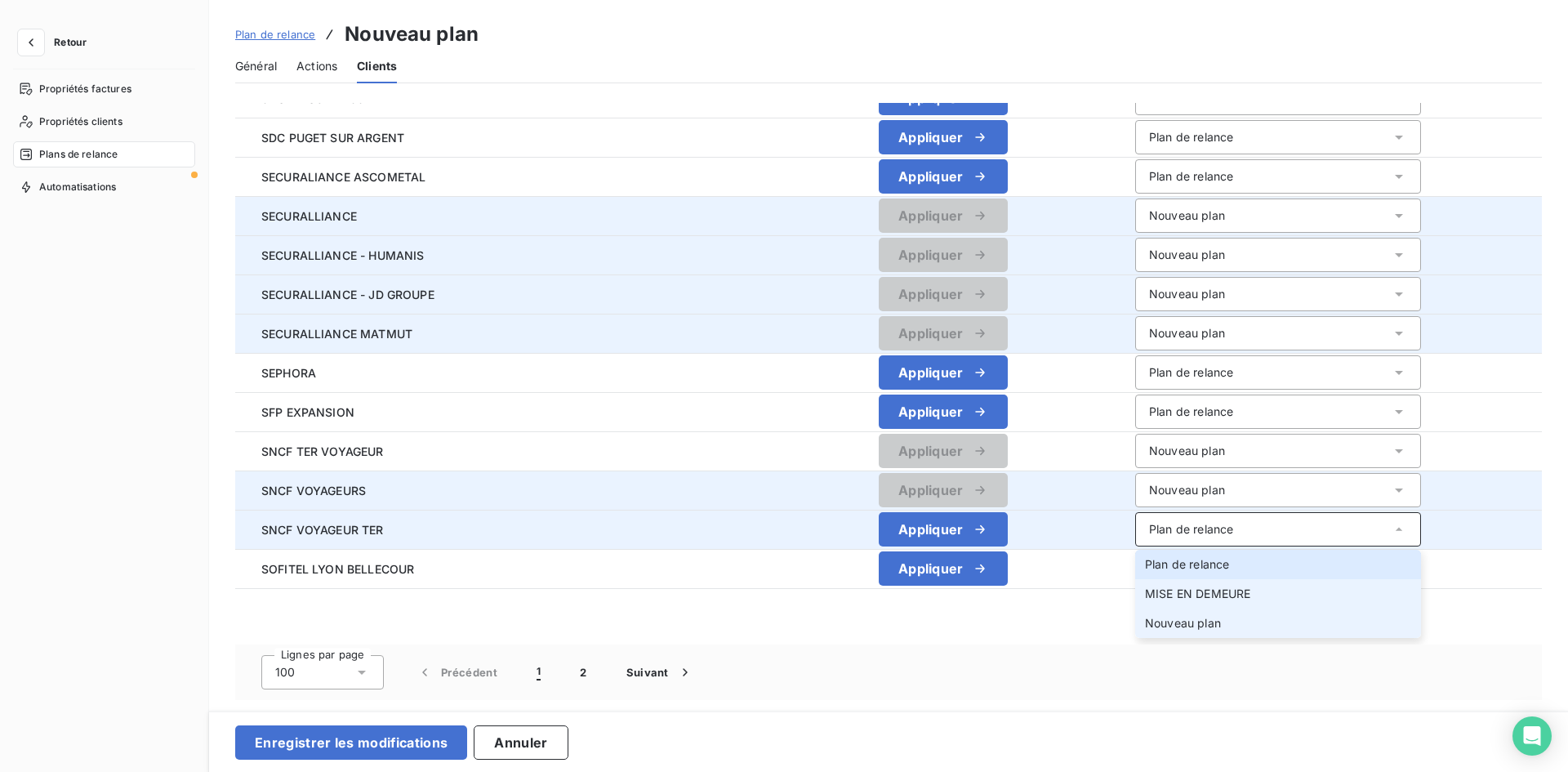
click at [1164, 609] on li "Nouveau plan" at bounding box center [1277, 623] width 286 height 30
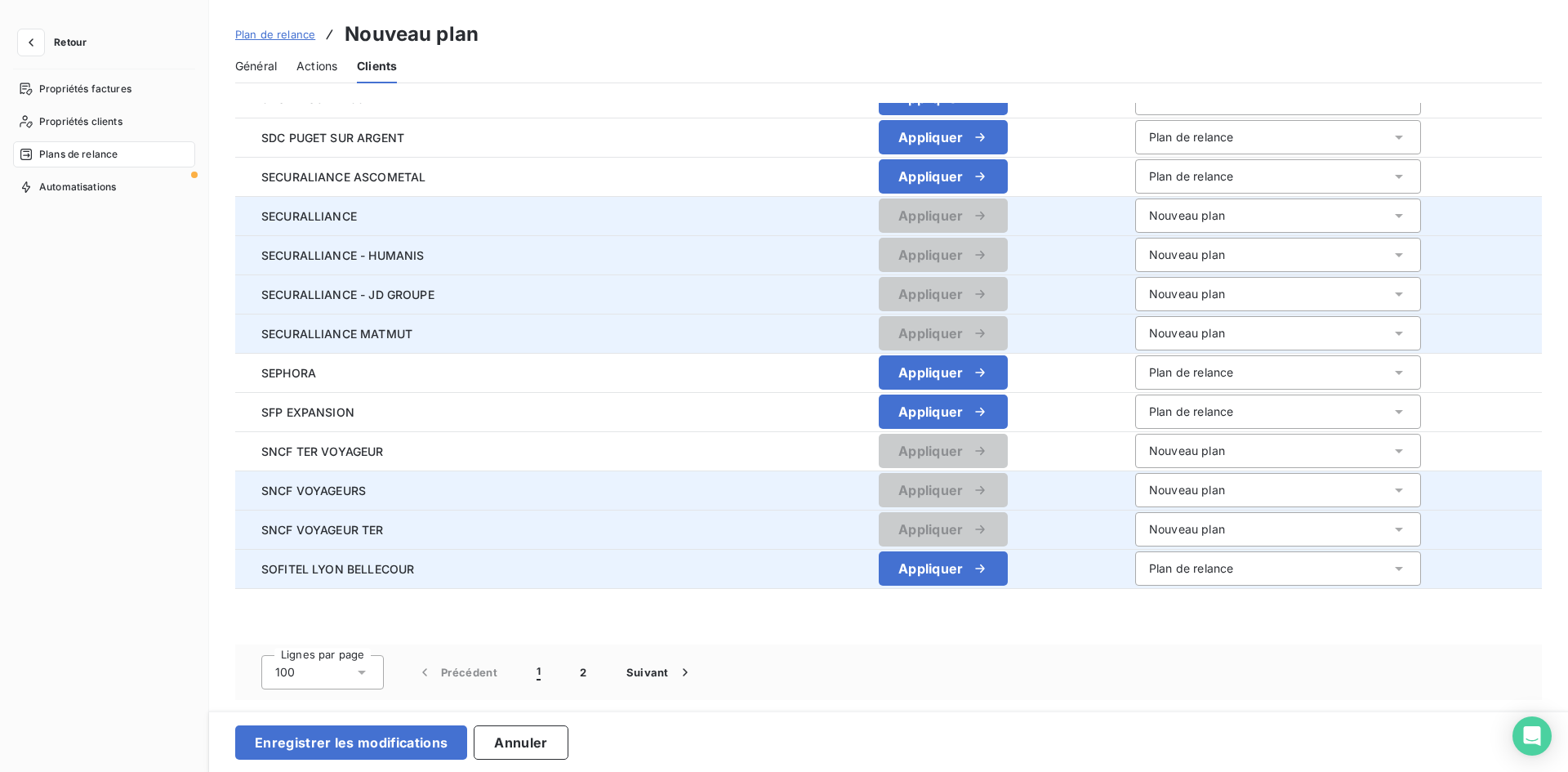
click at [1166, 571] on div "Plan de relance" at bounding box center [1191, 568] width 84 height 16
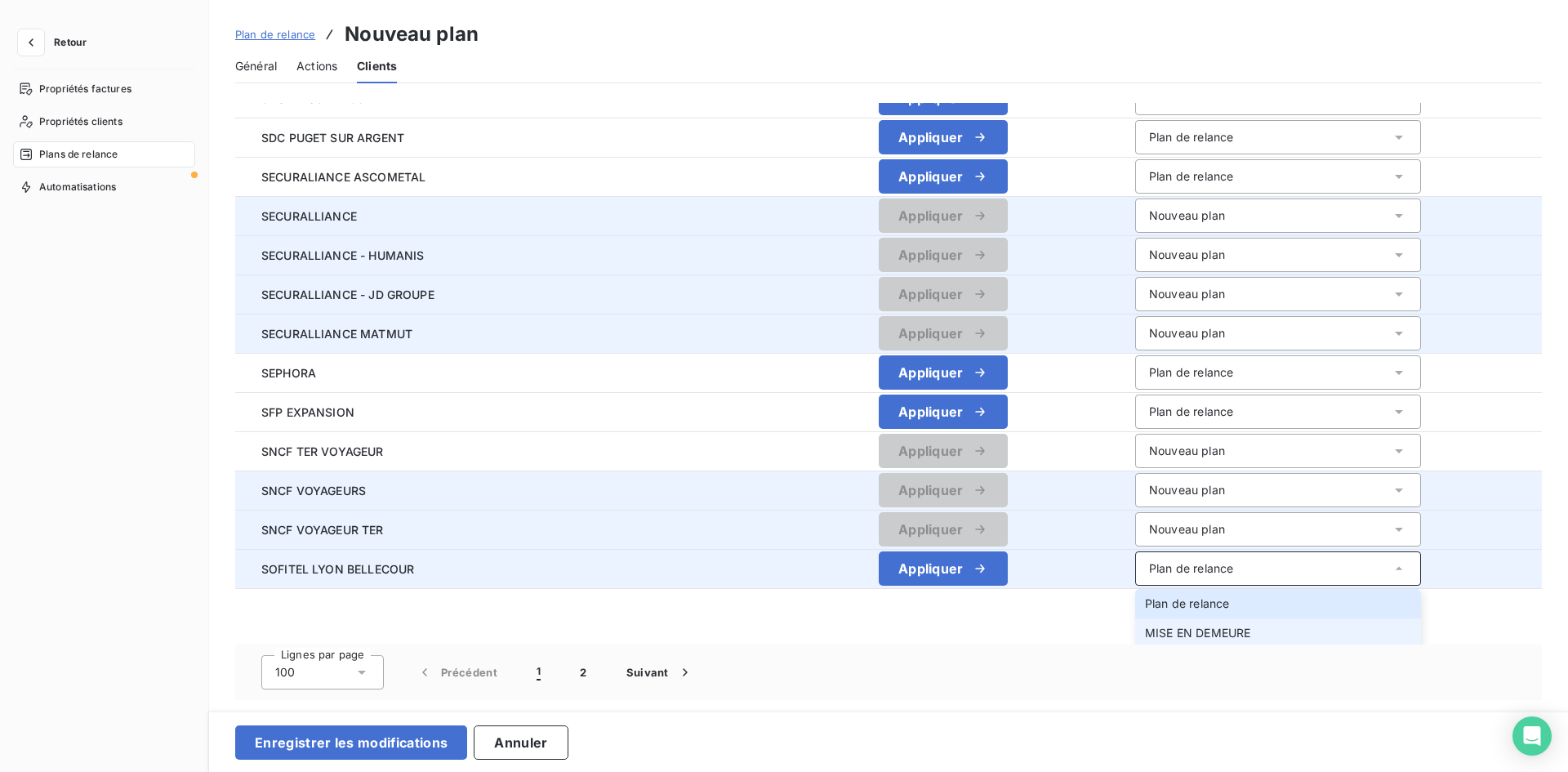
click at [1151, 635] on span "MISE EN DEMEURE" at bounding box center [1197, 633] width 105 height 14
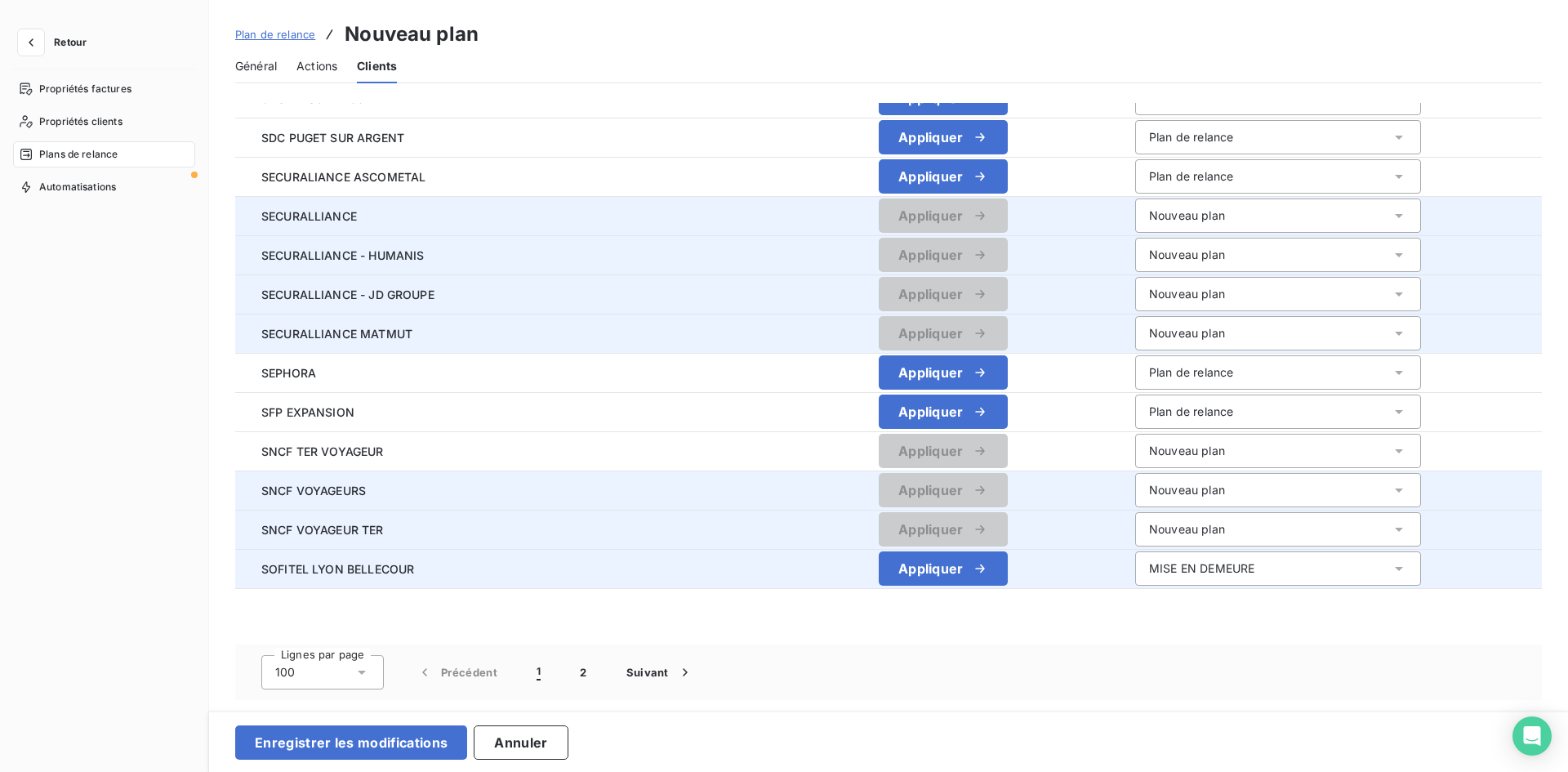
scroll to position [0, 0]
click at [1137, 582] on div "MISE EN DEMEURE" at bounding box center [1277, 568] width 286 height 34
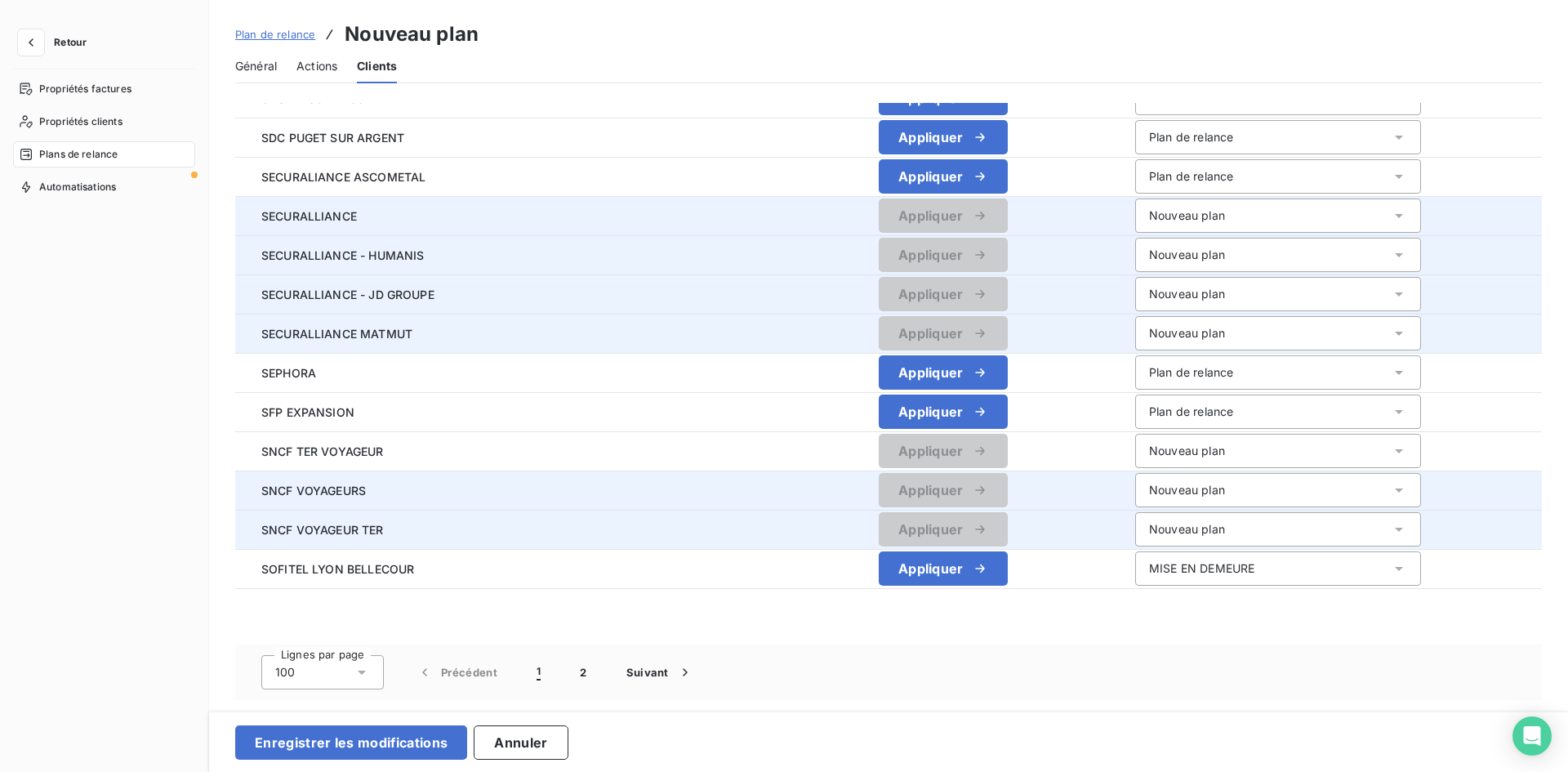
scroll to position [4, 0]
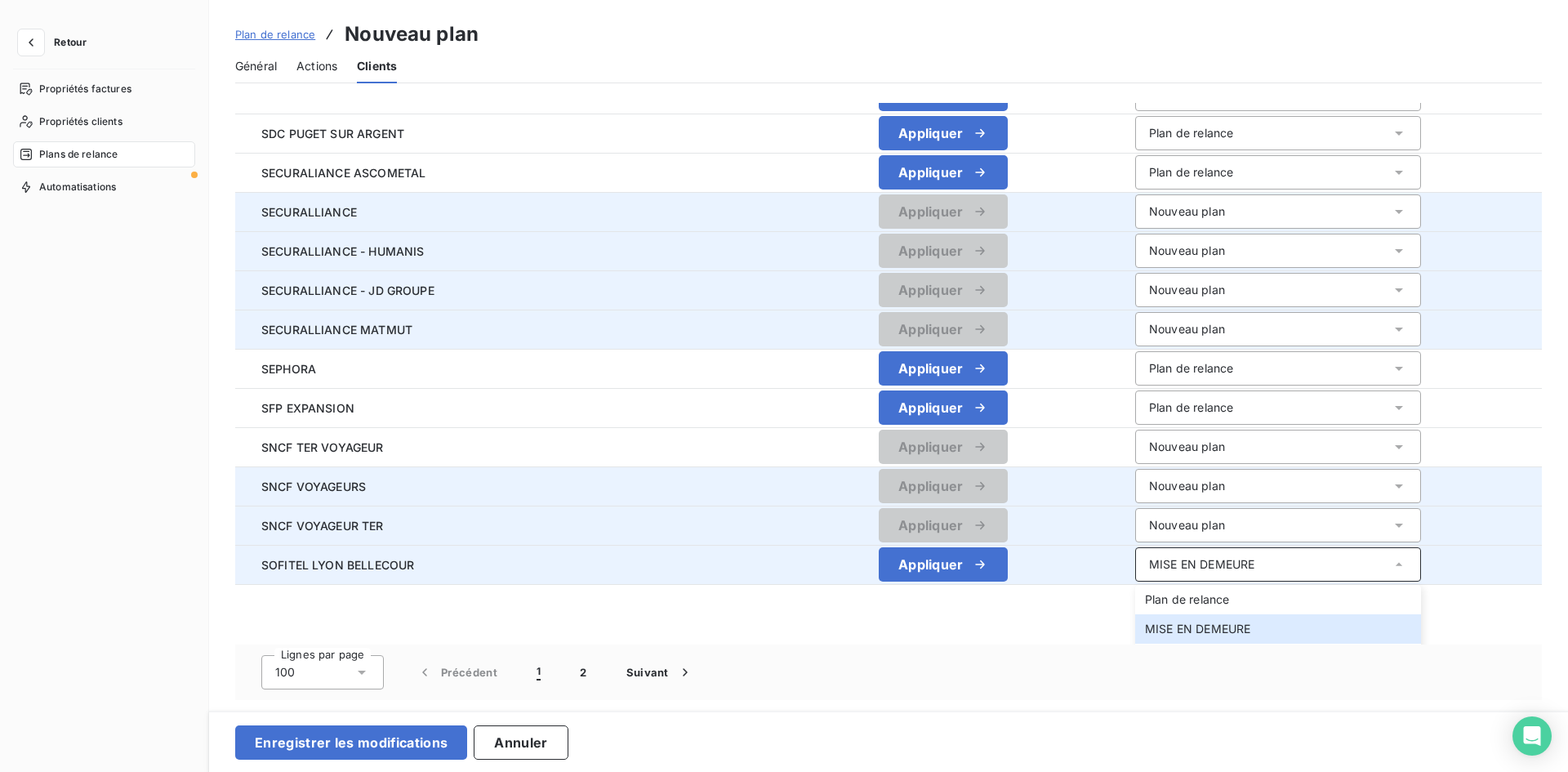
scroll to position [0, 0]
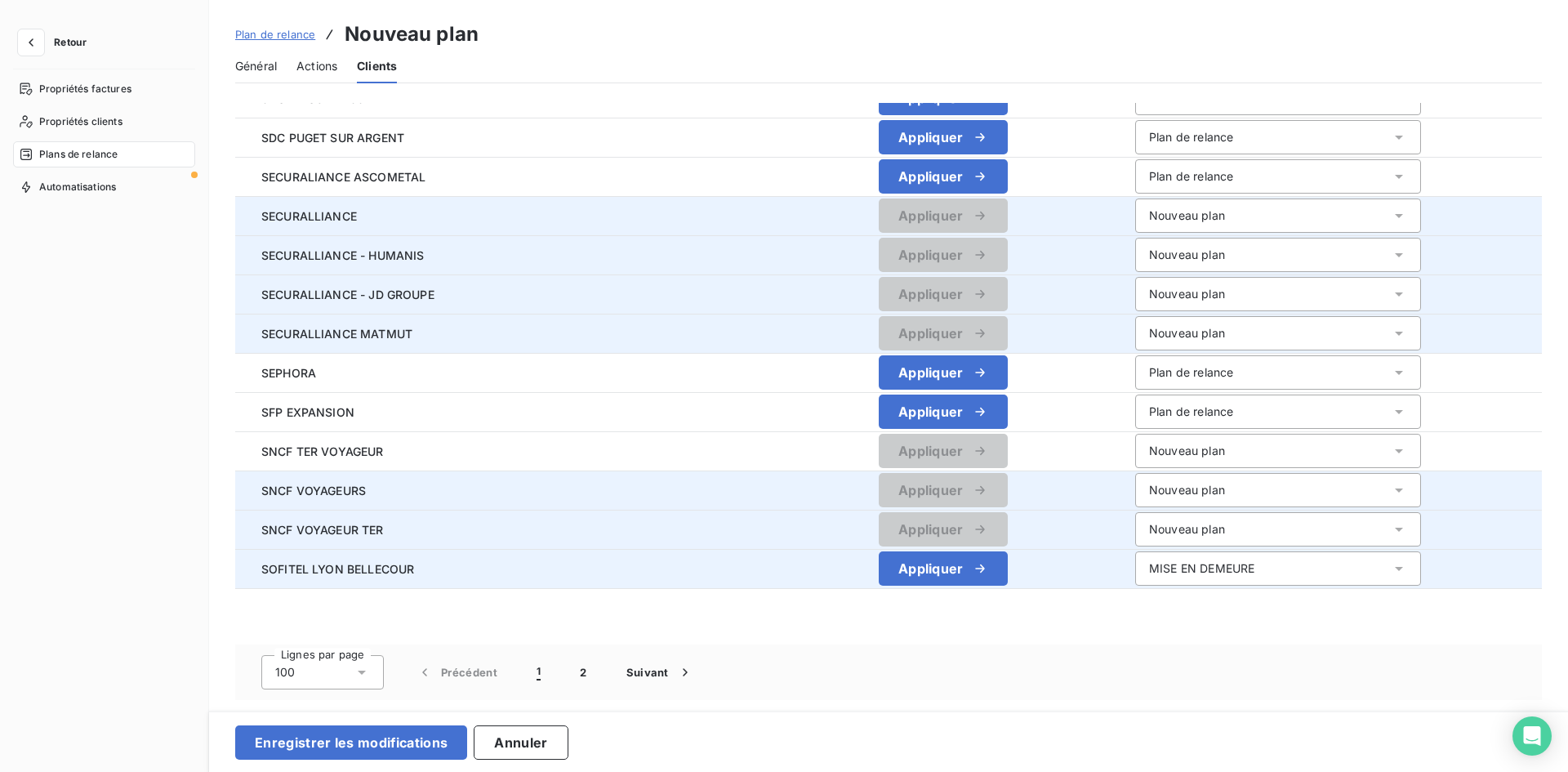
click at [1195, 562] on div "MISE EN DEMEURE" at bounding box center [1202, 568] width 105 height 16
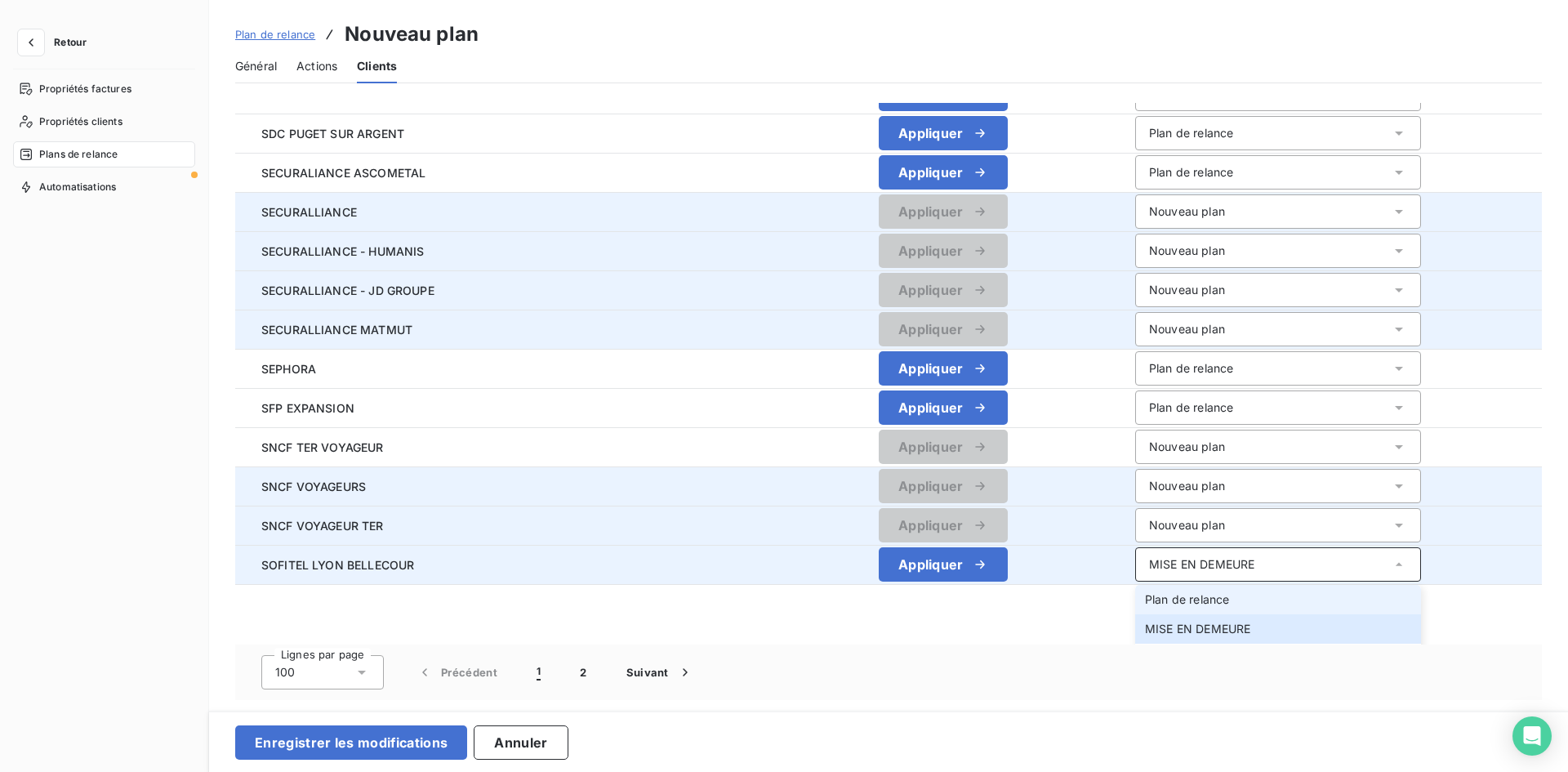
click at [1137, 608] on li "Plan de relance" at bounding box center [1277, 599] width 286 height 30
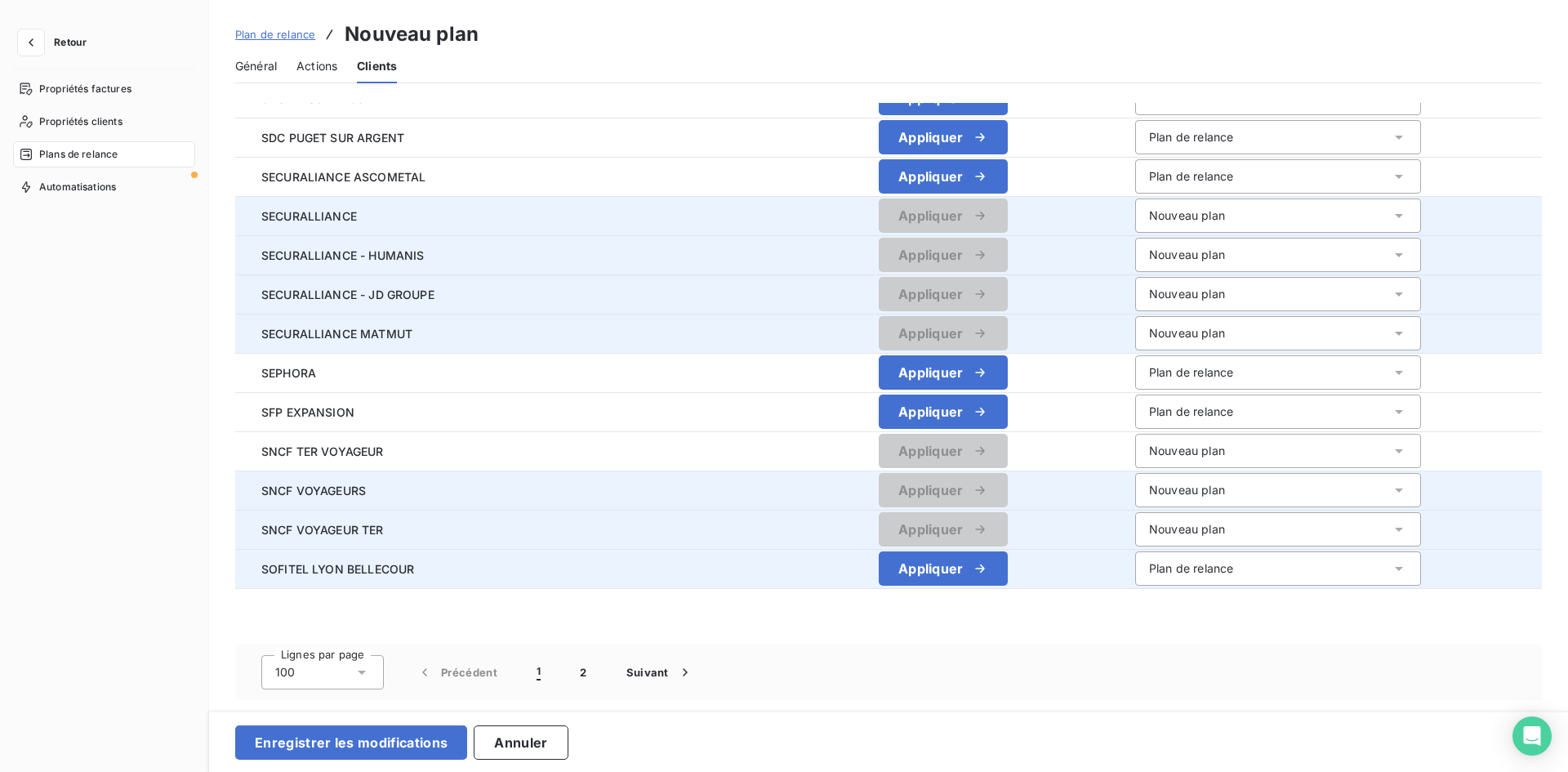
scroll to position [0, 0]
click at [579, 669] on button "2" at bounding box center [583, 672] width 46 height 34
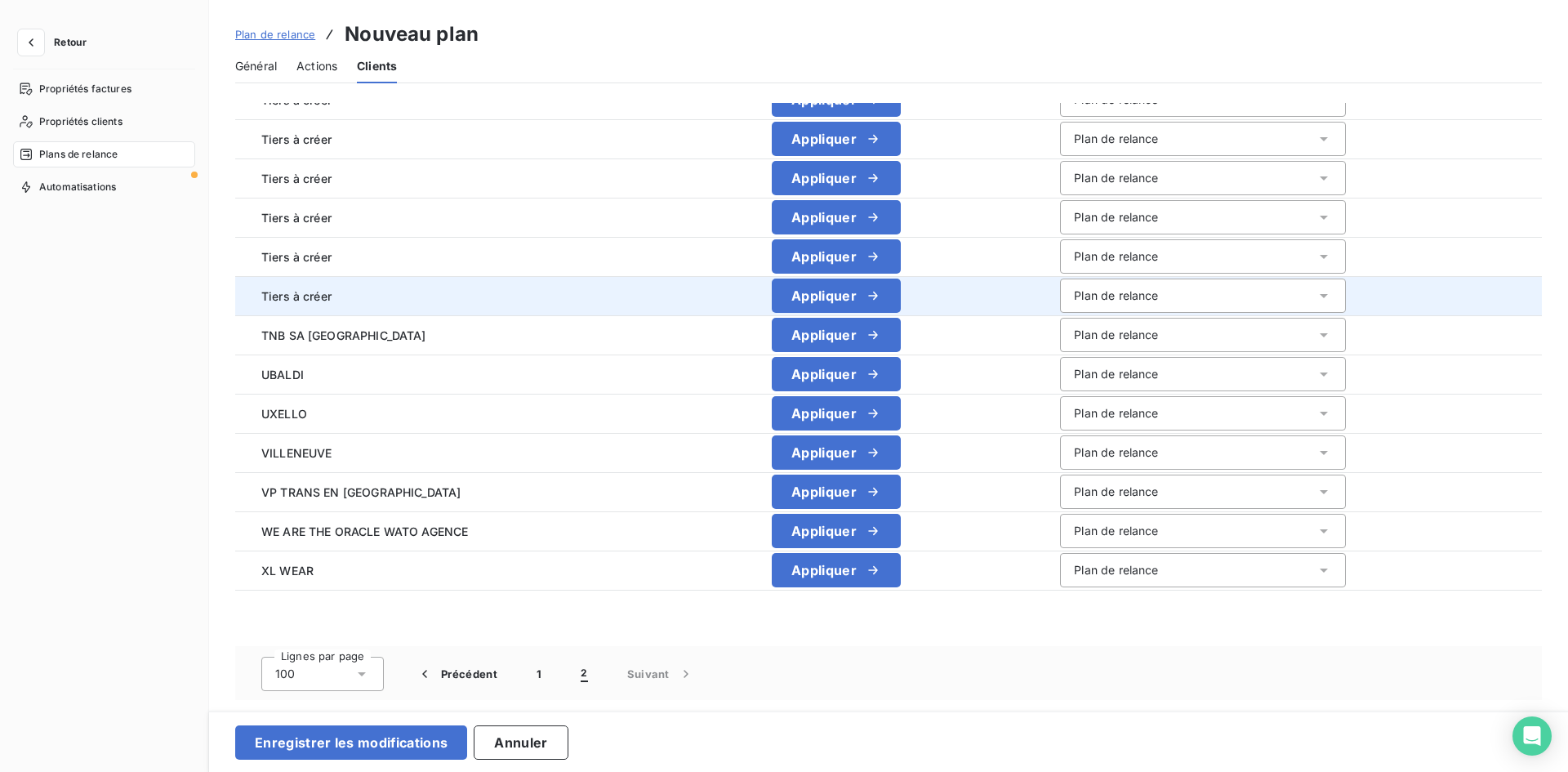
scroll to position [709, 0]
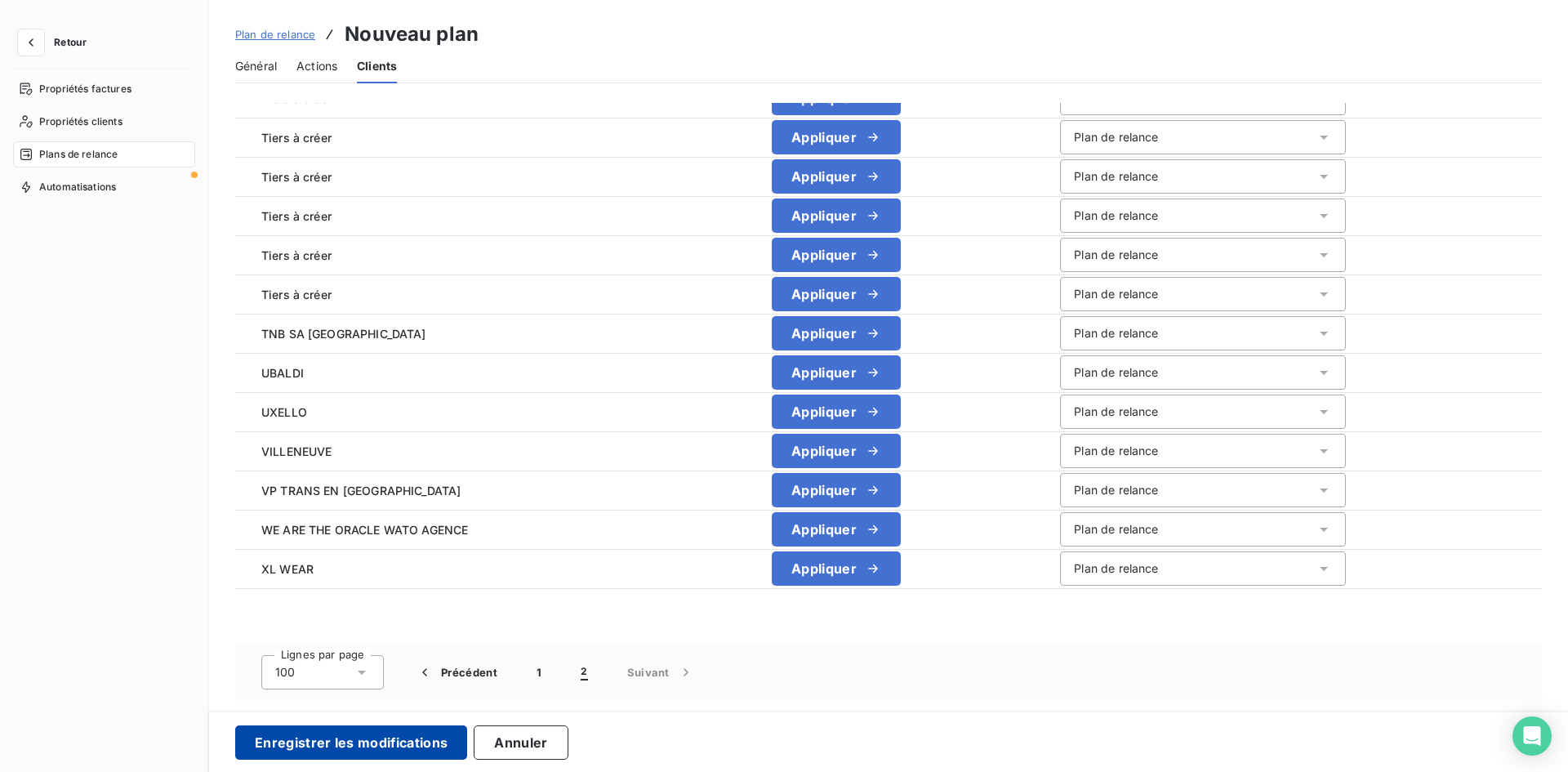
click at [326, 738] on button "Enregistrer les modifications" at bounding box center [350, 742] width 232 height 34
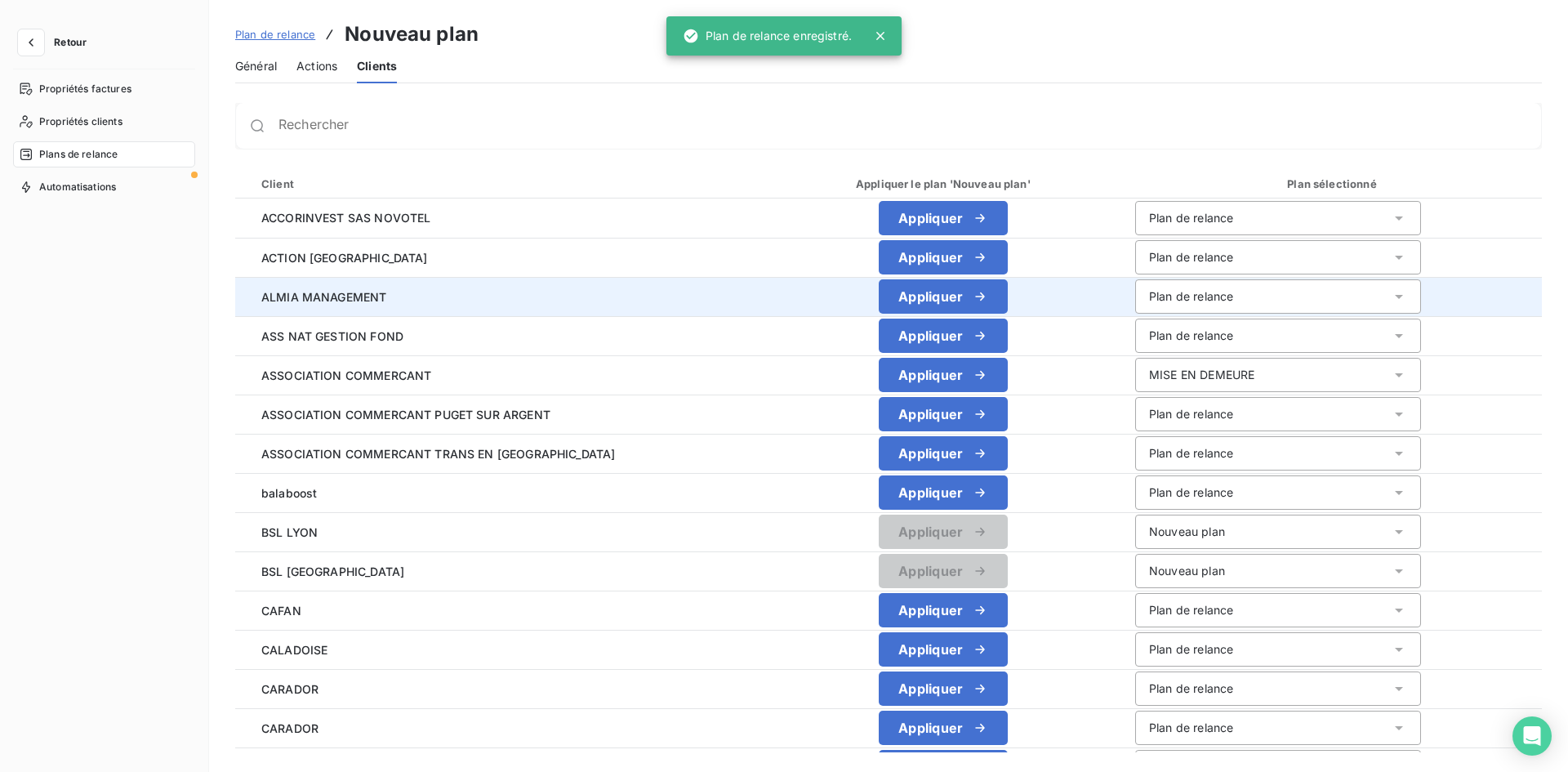
scroll to position [0, 0]
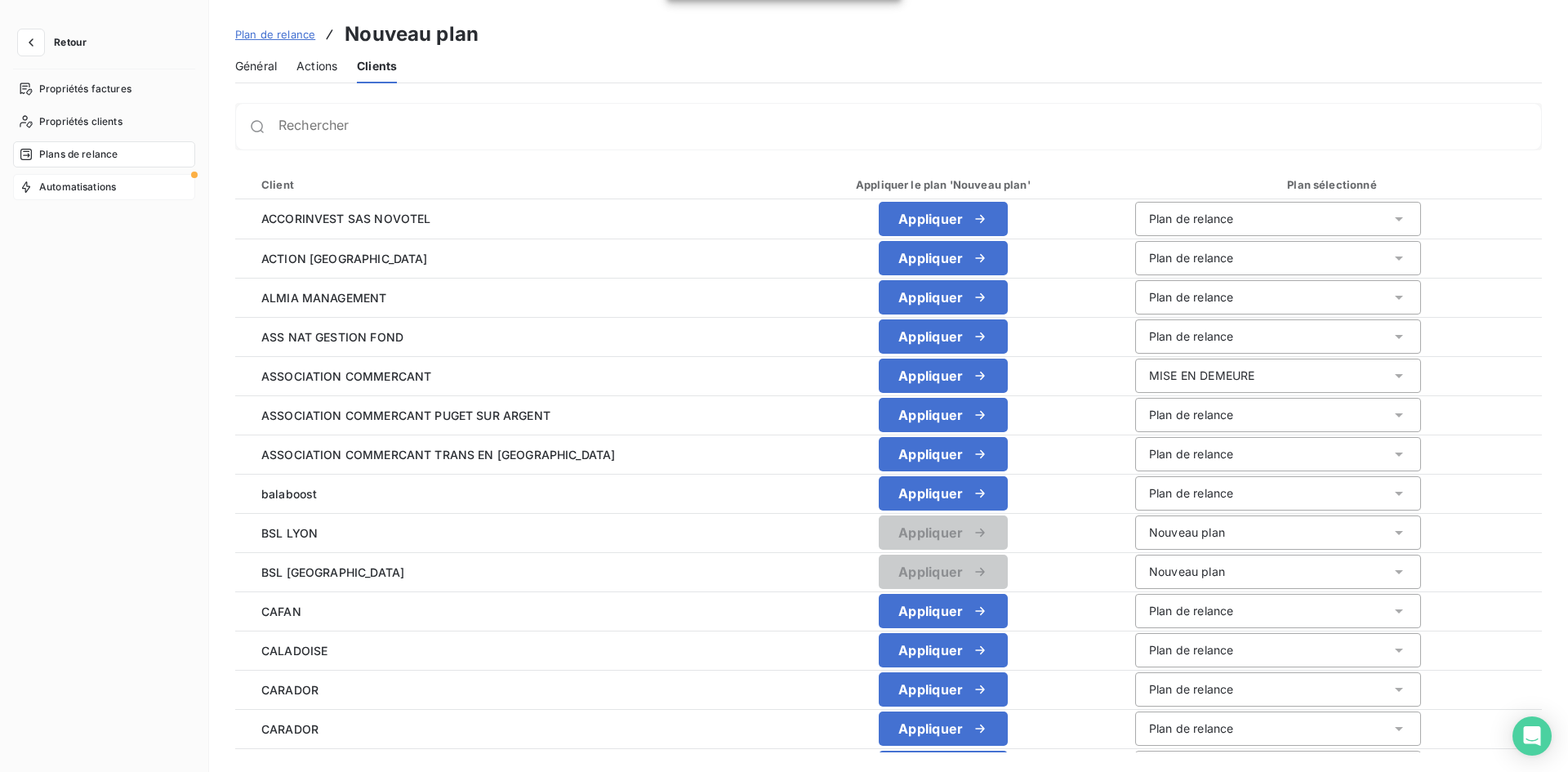
click at [104, 187] on span "Automatisations" at bounding box center [77, 187] width 77 height 14
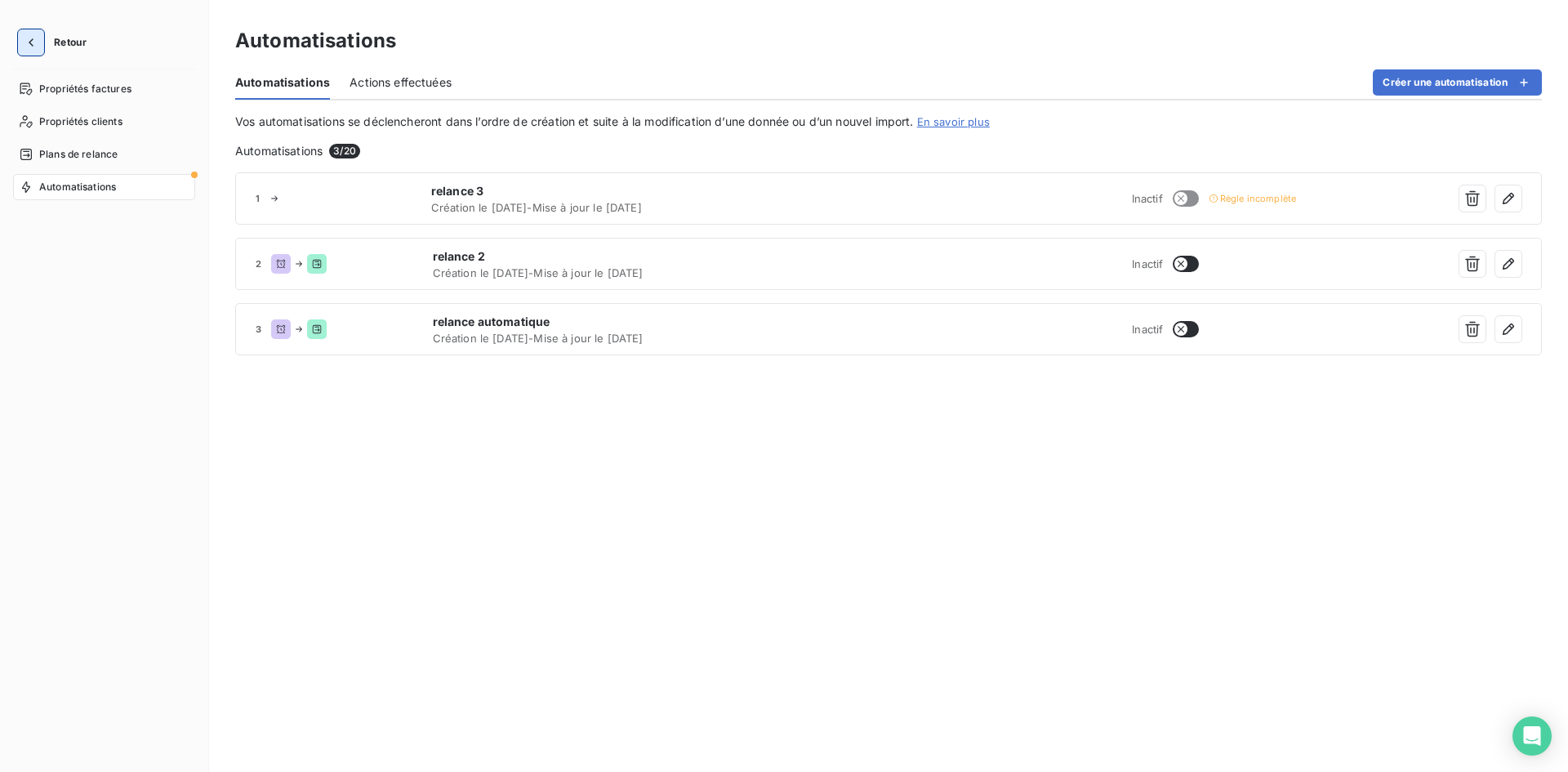
click at [30, 44] on icon "button" at bounding box center [31, 42] width 16 height 16
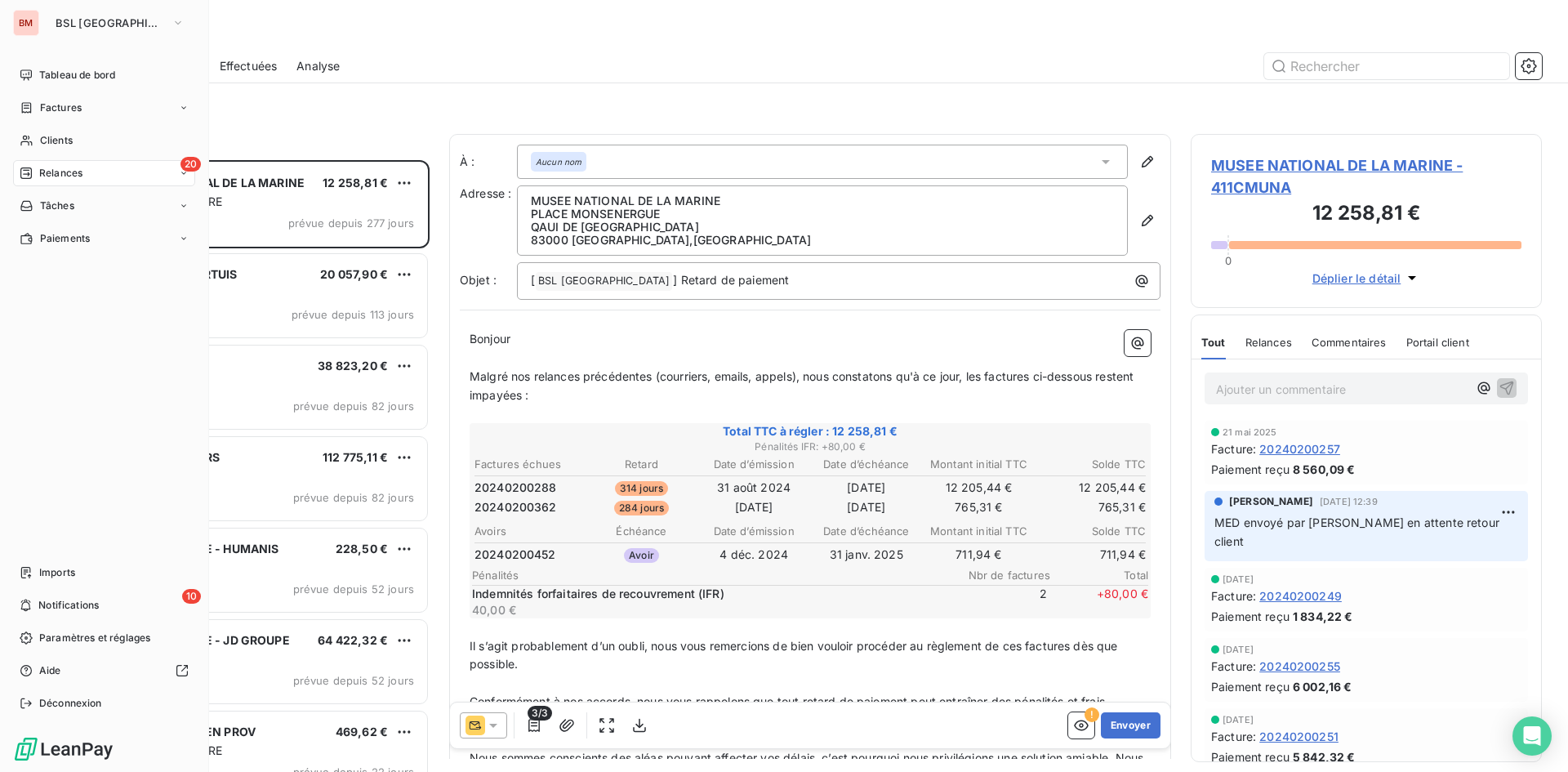
scroll to position [600, 339]
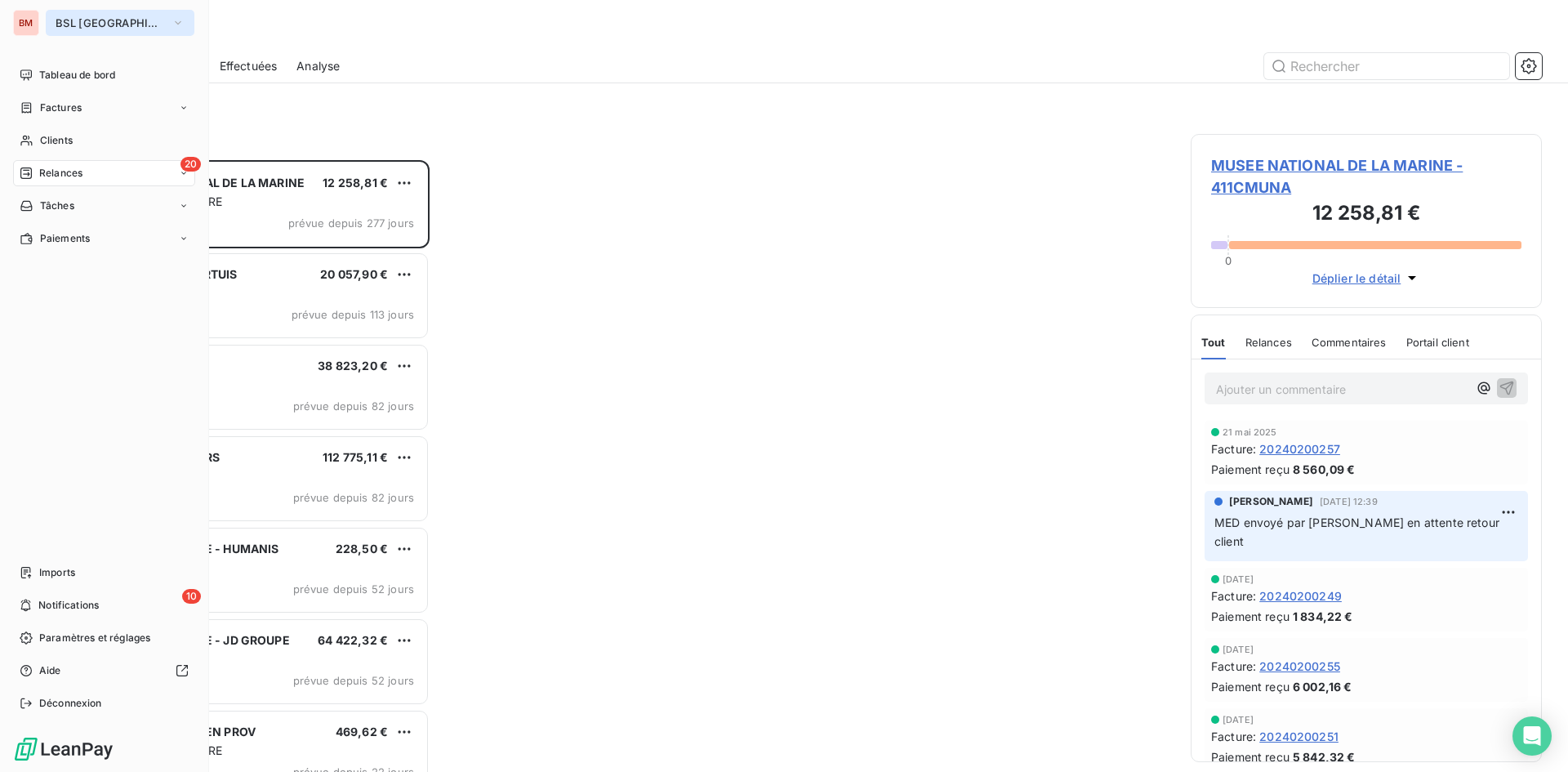
click at [171, 20] on icon "button" at bounding box center [177, 22] width 13 height 16
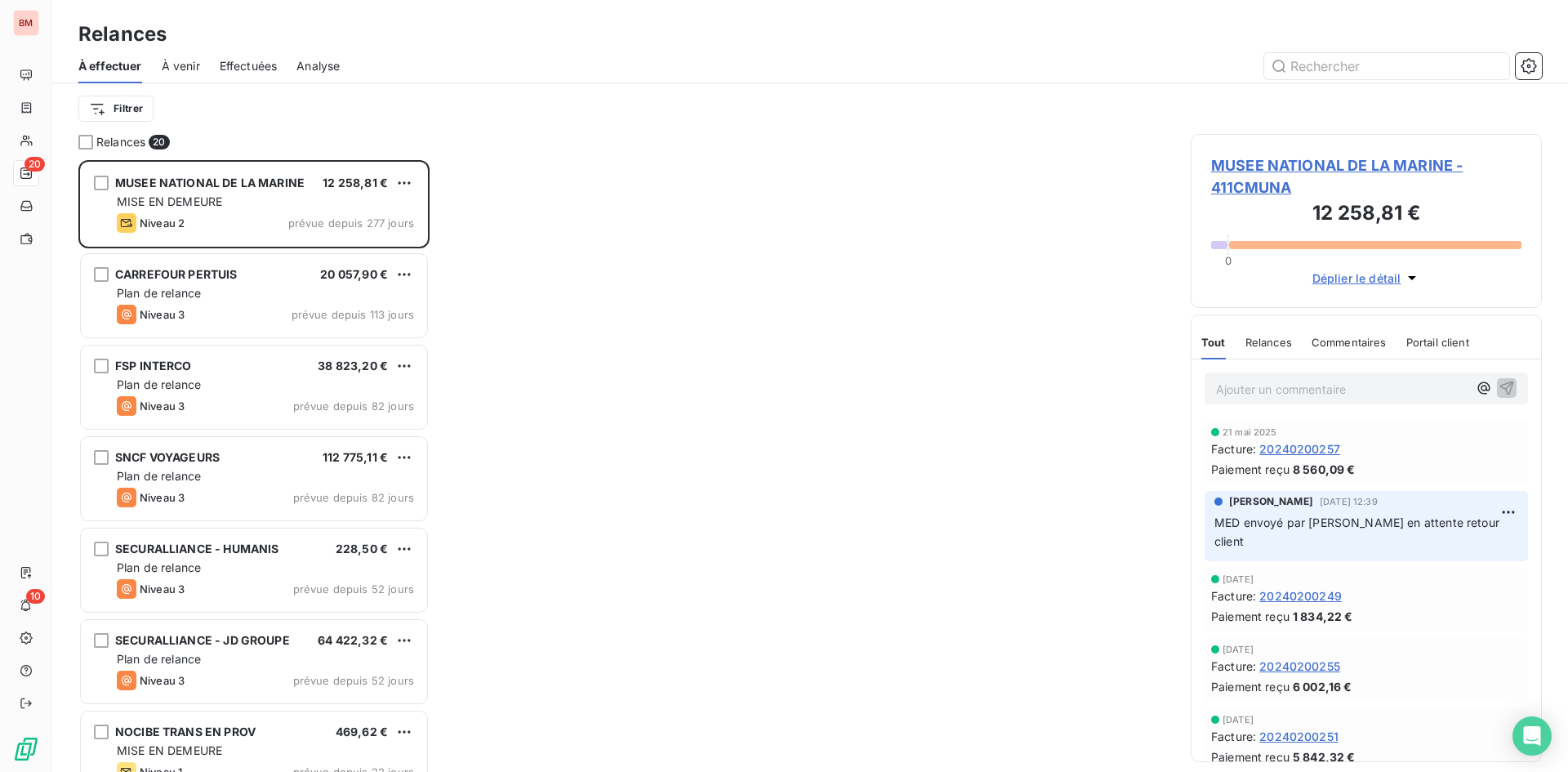
click at [650, 72] on div at bounding box center [951, 66] width 1182 height 26
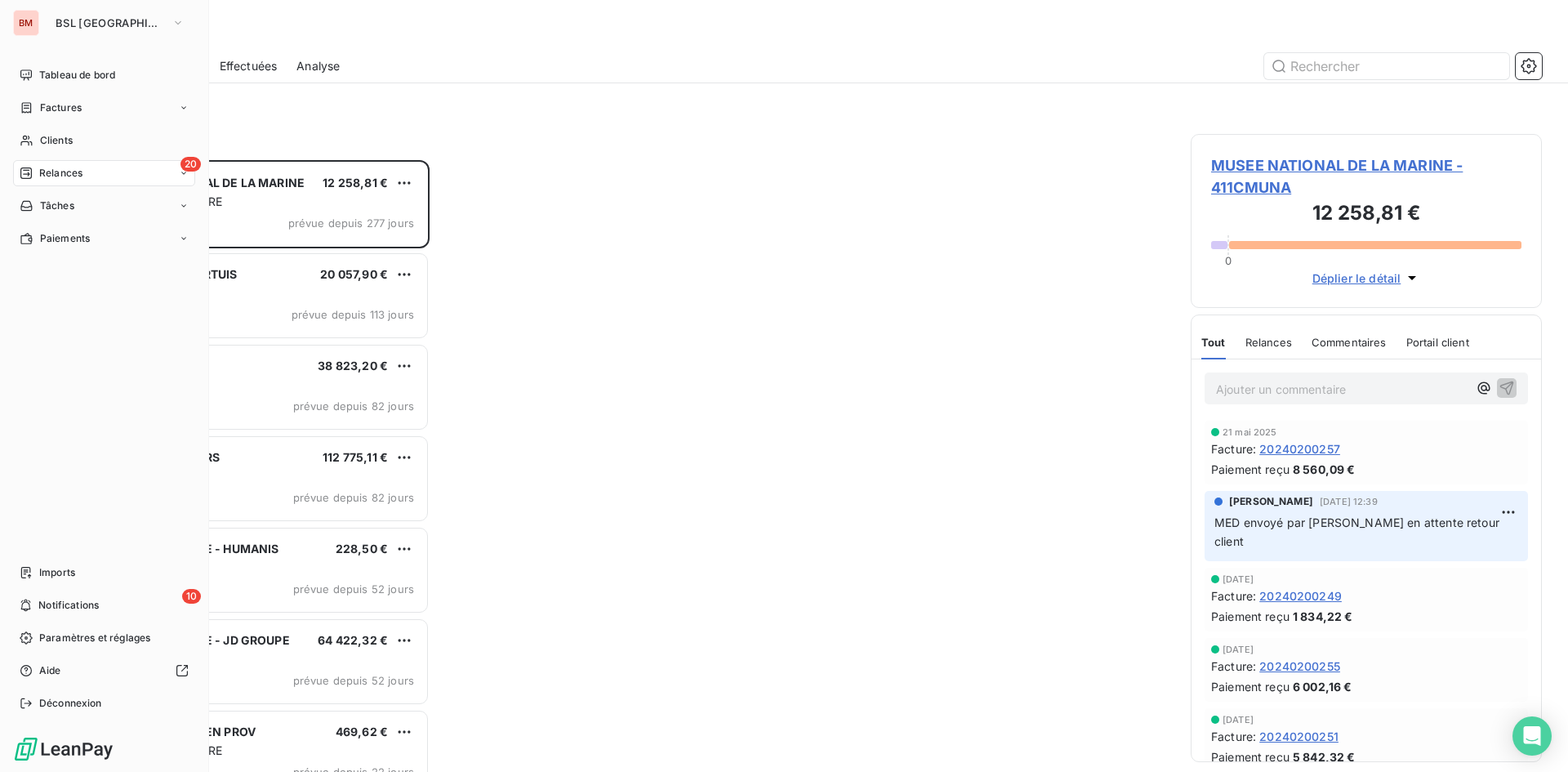
click at [43, 74] on span "Tableau de bord" at bounding box center [77, 75] width 76 height 14
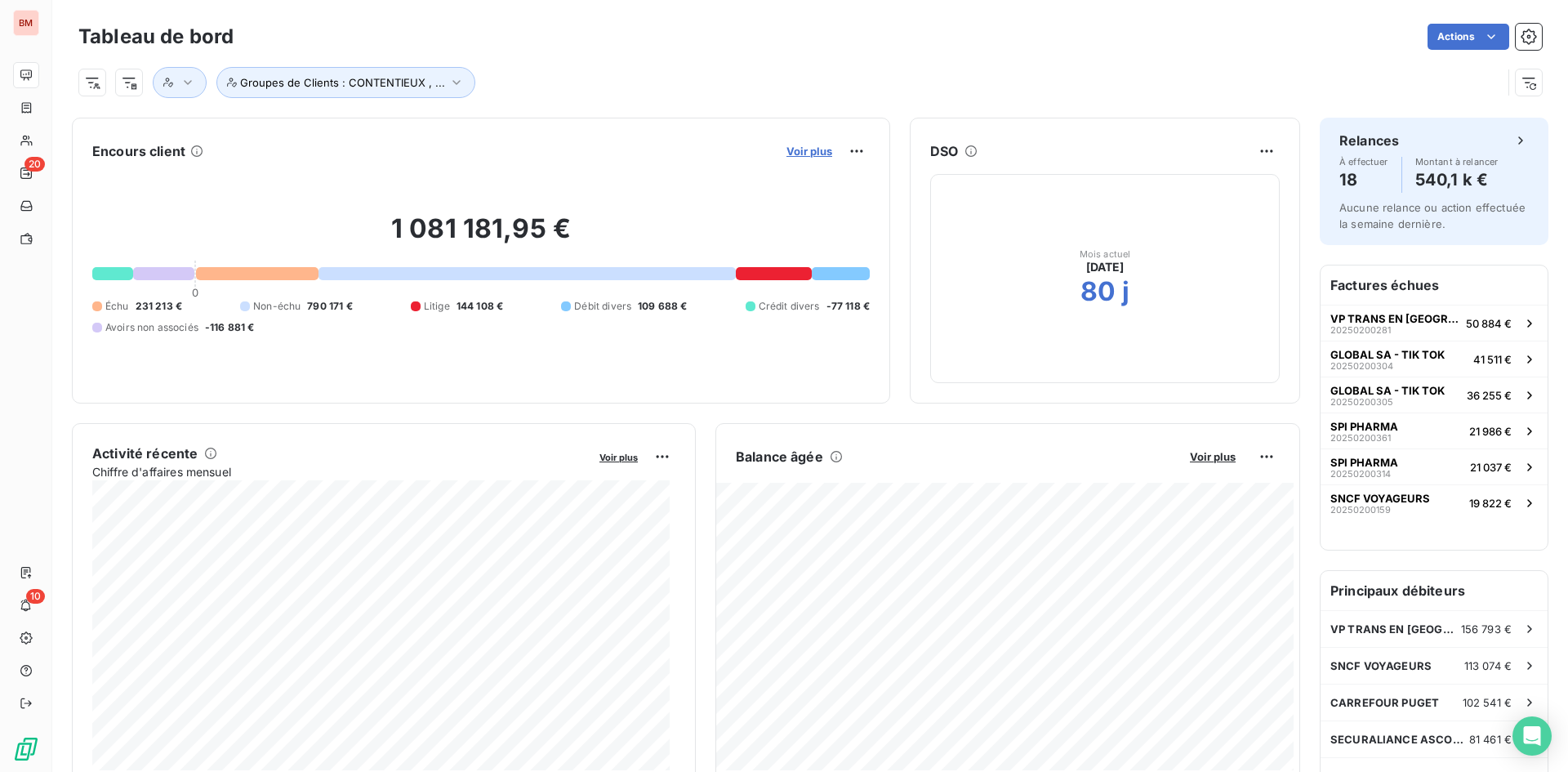
click at [815, 153] on span "Voir plus" at bounding box center [809, 150] width 46 height 13
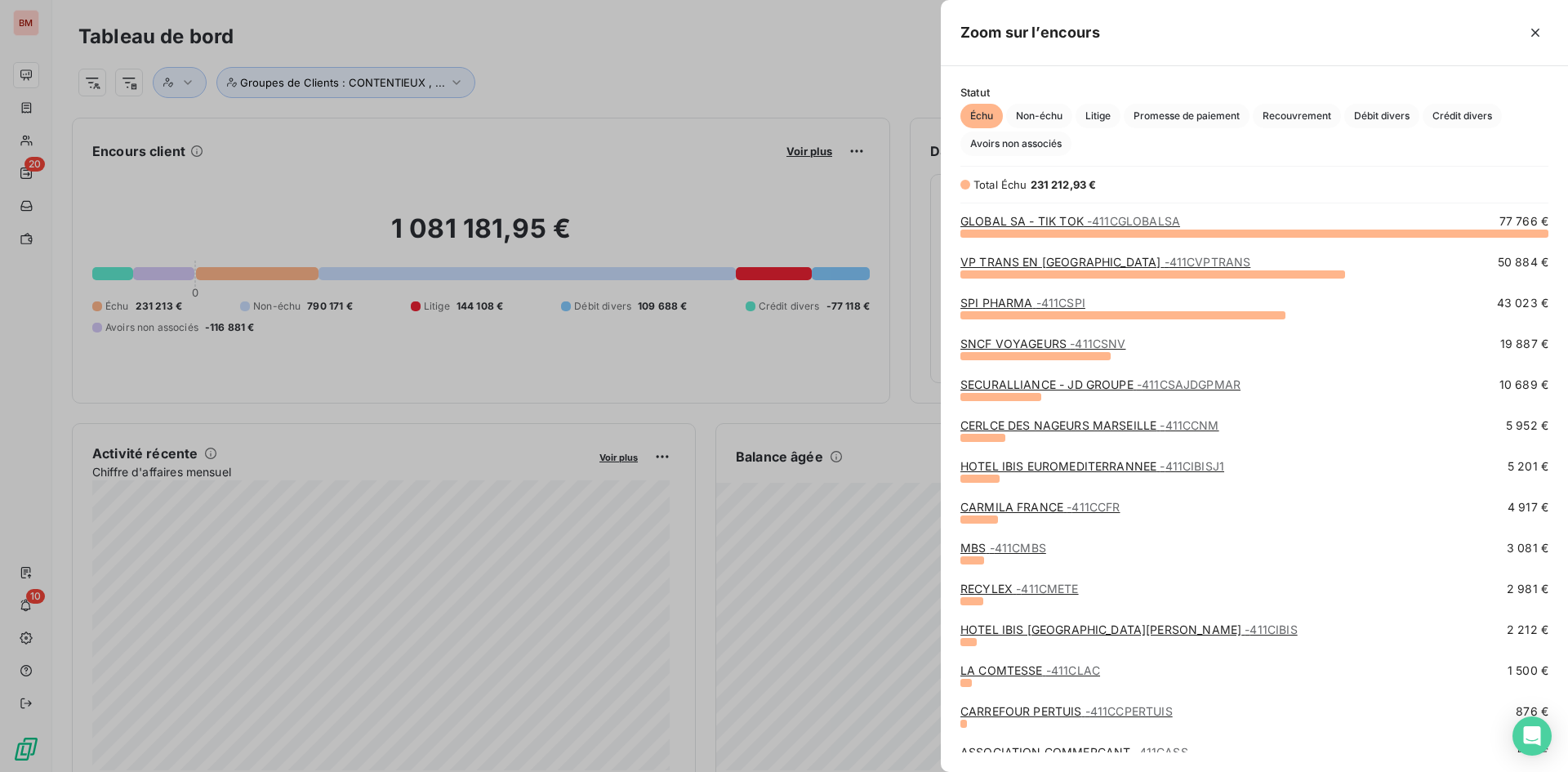
click at [845, 92] on div at bounding box center [784, 386] width 1568 height 772
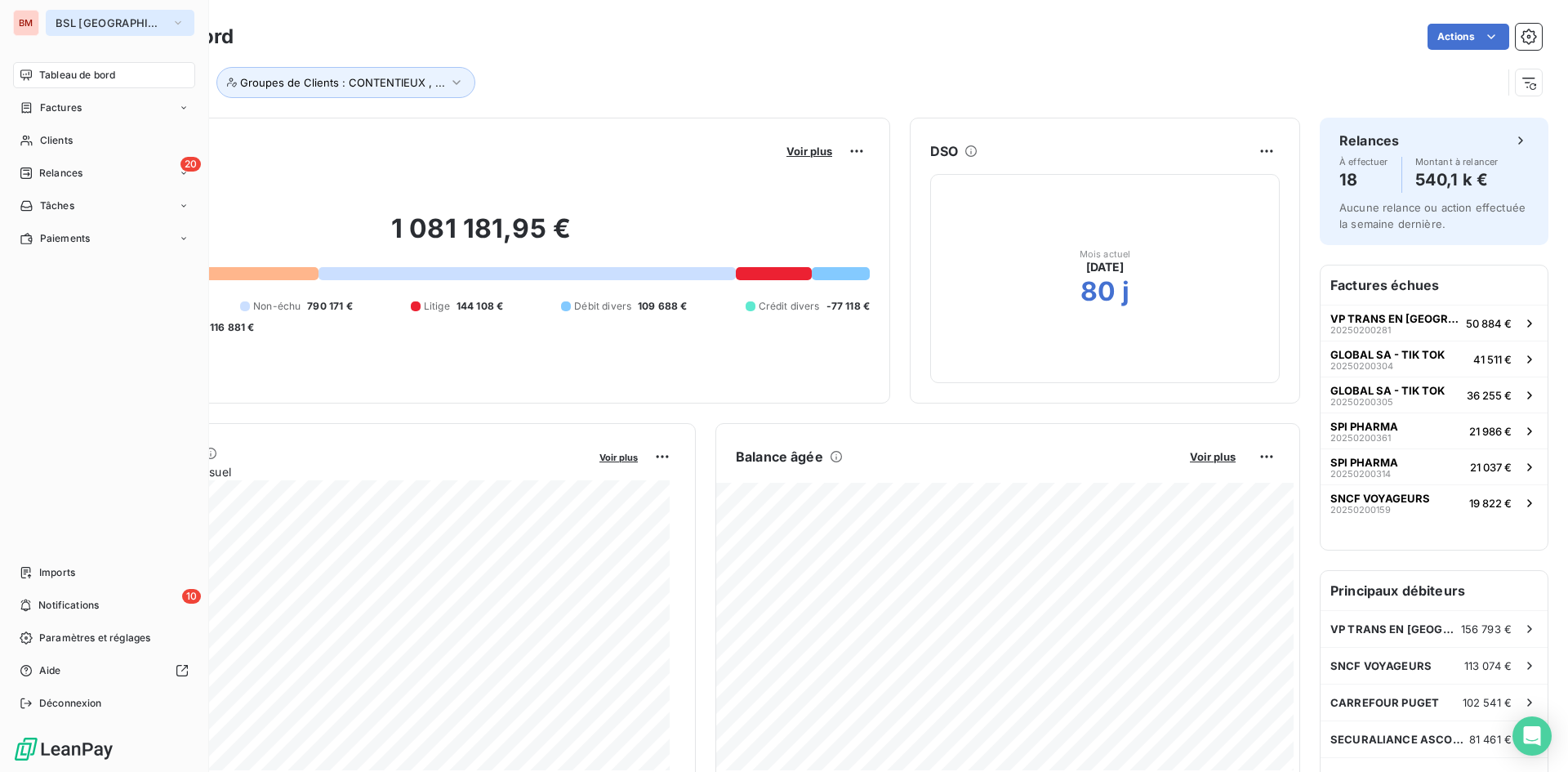
click at [171, 23] on icon "button" at bounding box center [177, 22] width 13 height 16
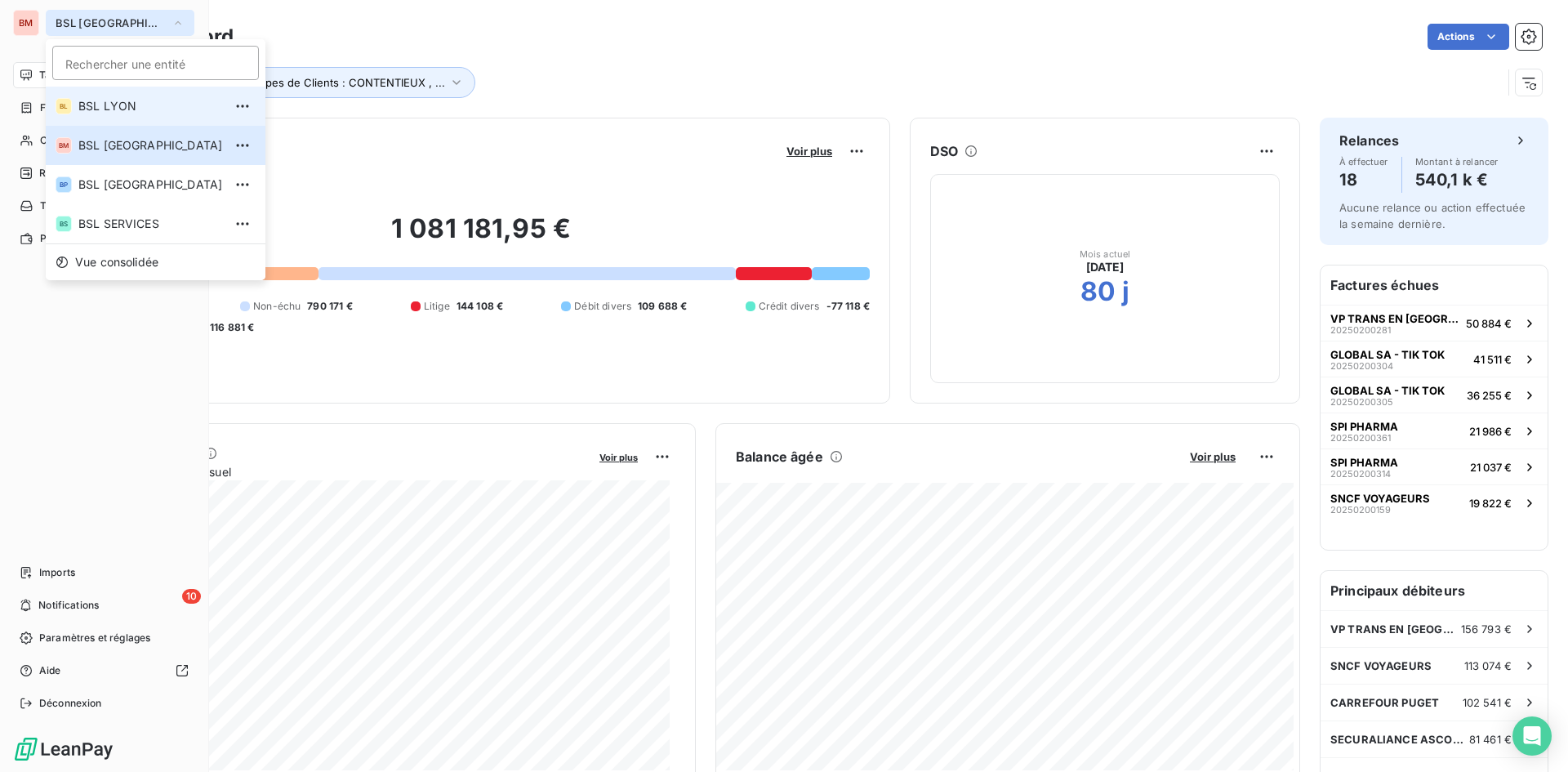
click at [118, 109] on span "BSL LYON" at bounding box center [150, 106] width 144 height 16
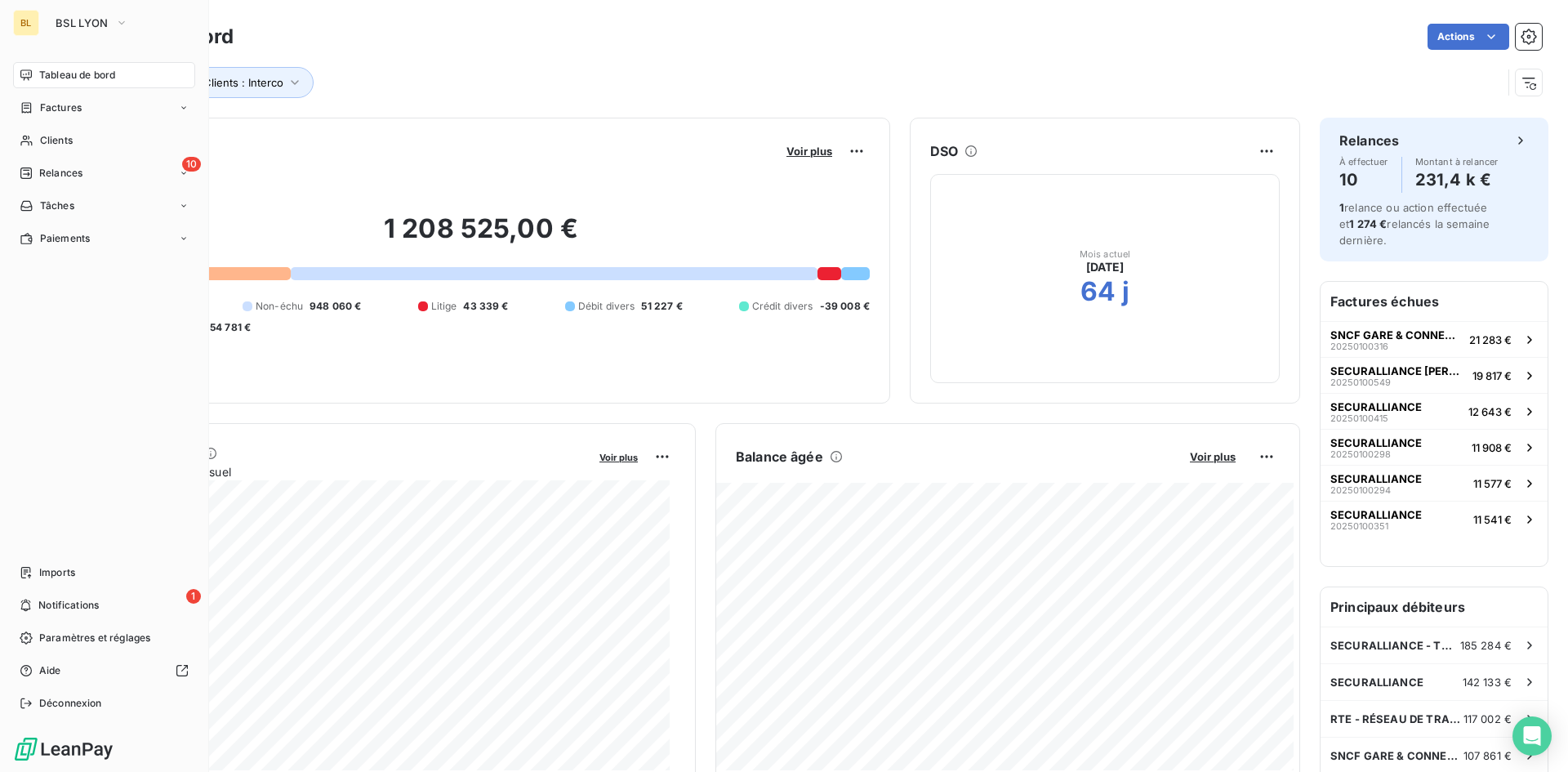
click at [57, 159] on nav "Tableau de bord Factures Clients 10 Relances Tâches Paiements" at bounding box center [103, 156] width 182 height 189
click at [59, 170] on span "Relances" at bounding box center [60, 172] width 43 height 14
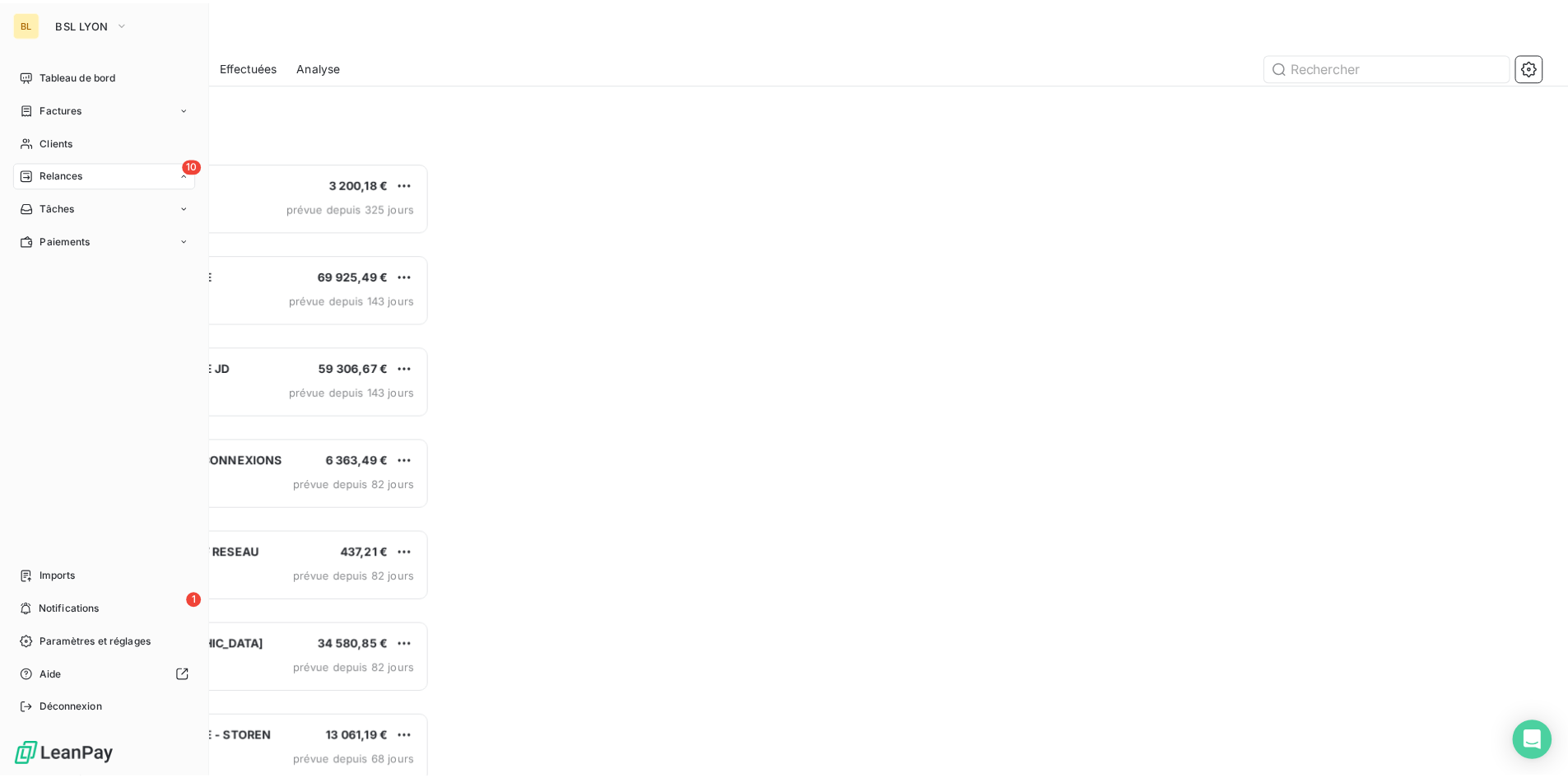
scroll to position [604, 342]
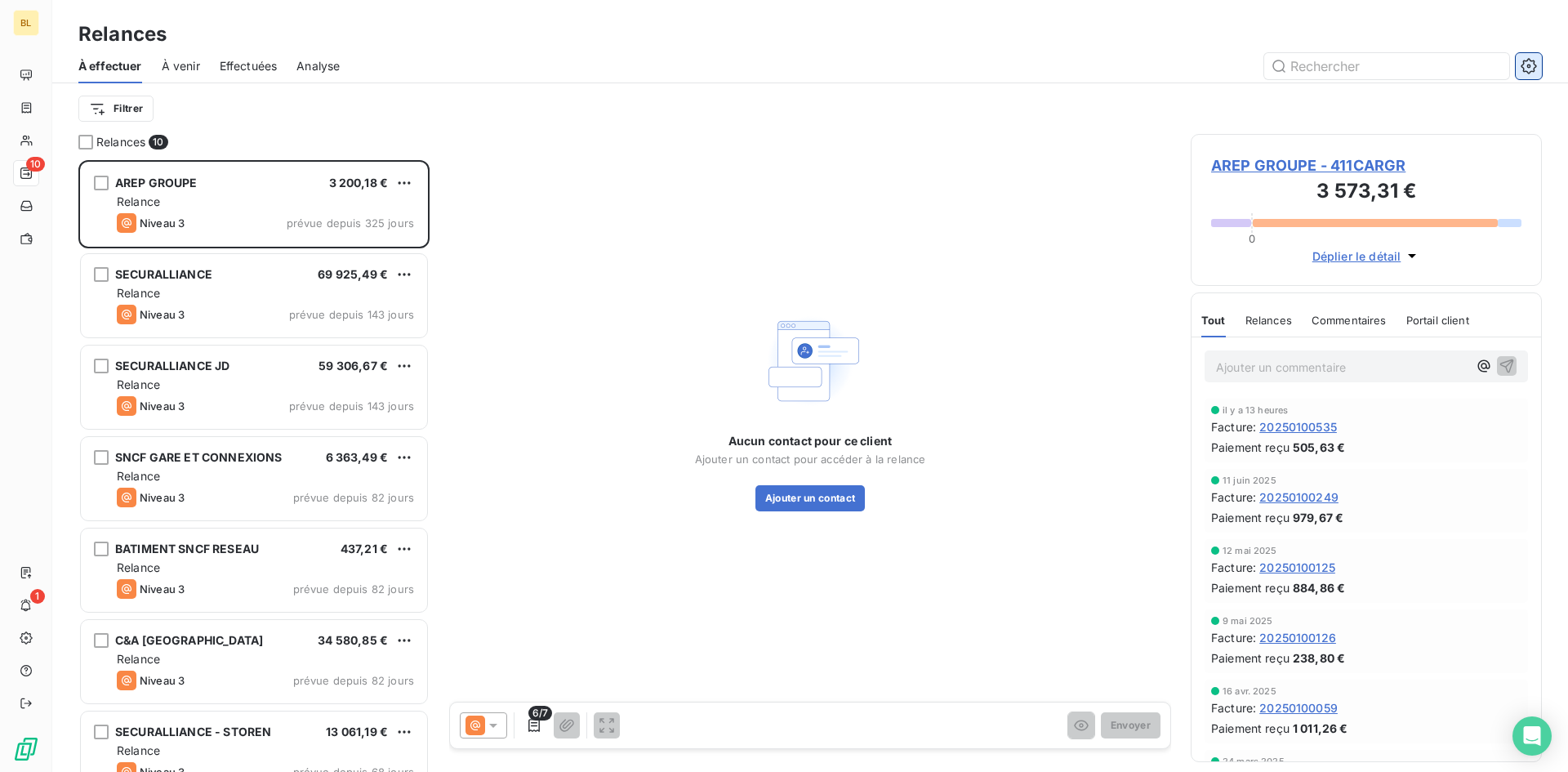
click at [1529, 59] on icon "button" at bounding box center [1528, 65] width 16 height 16
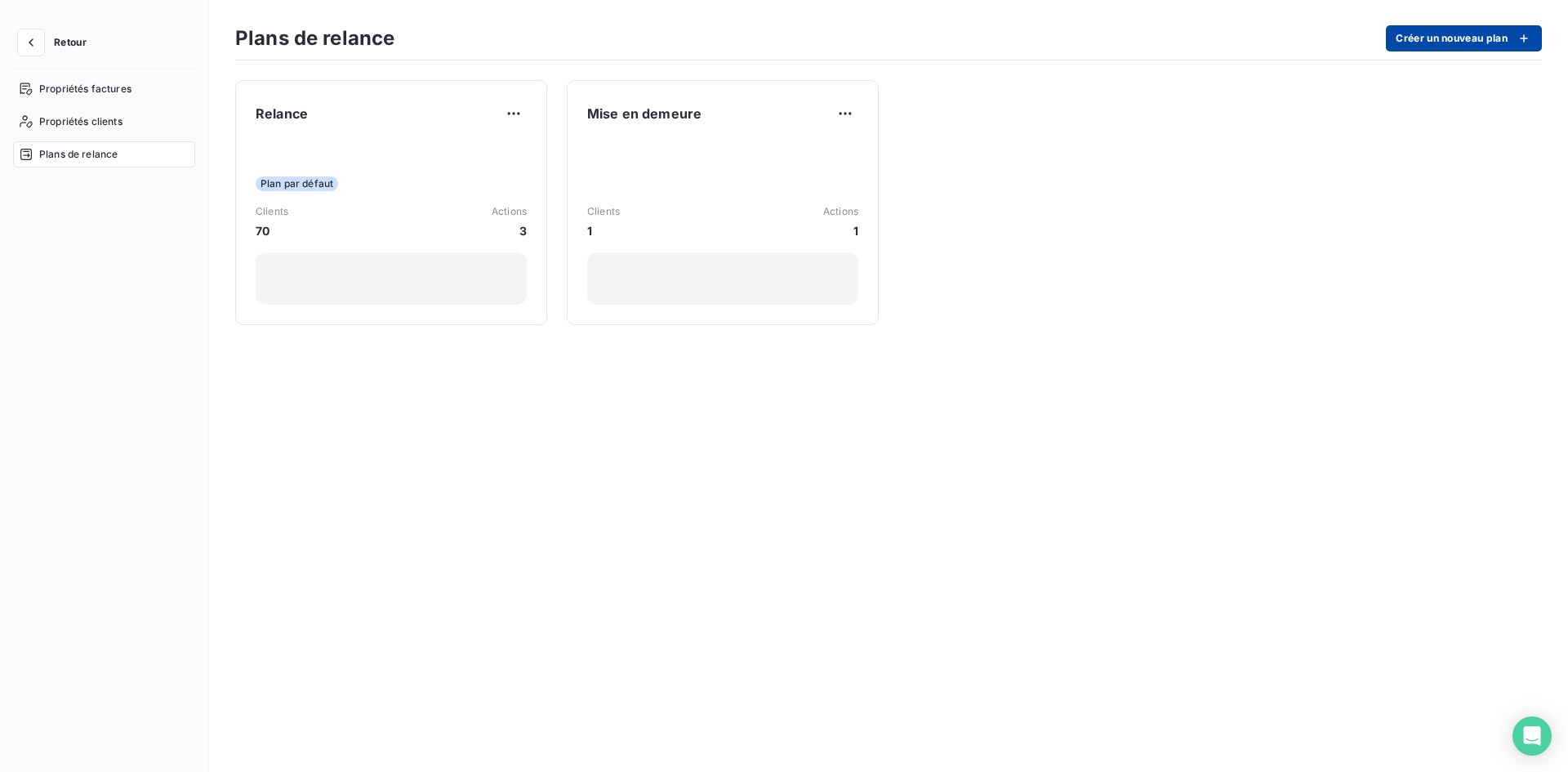
click at [1444, 28] on button "Créer un nouveau plan" at bounding box center [1464, 38] width 156 height 26
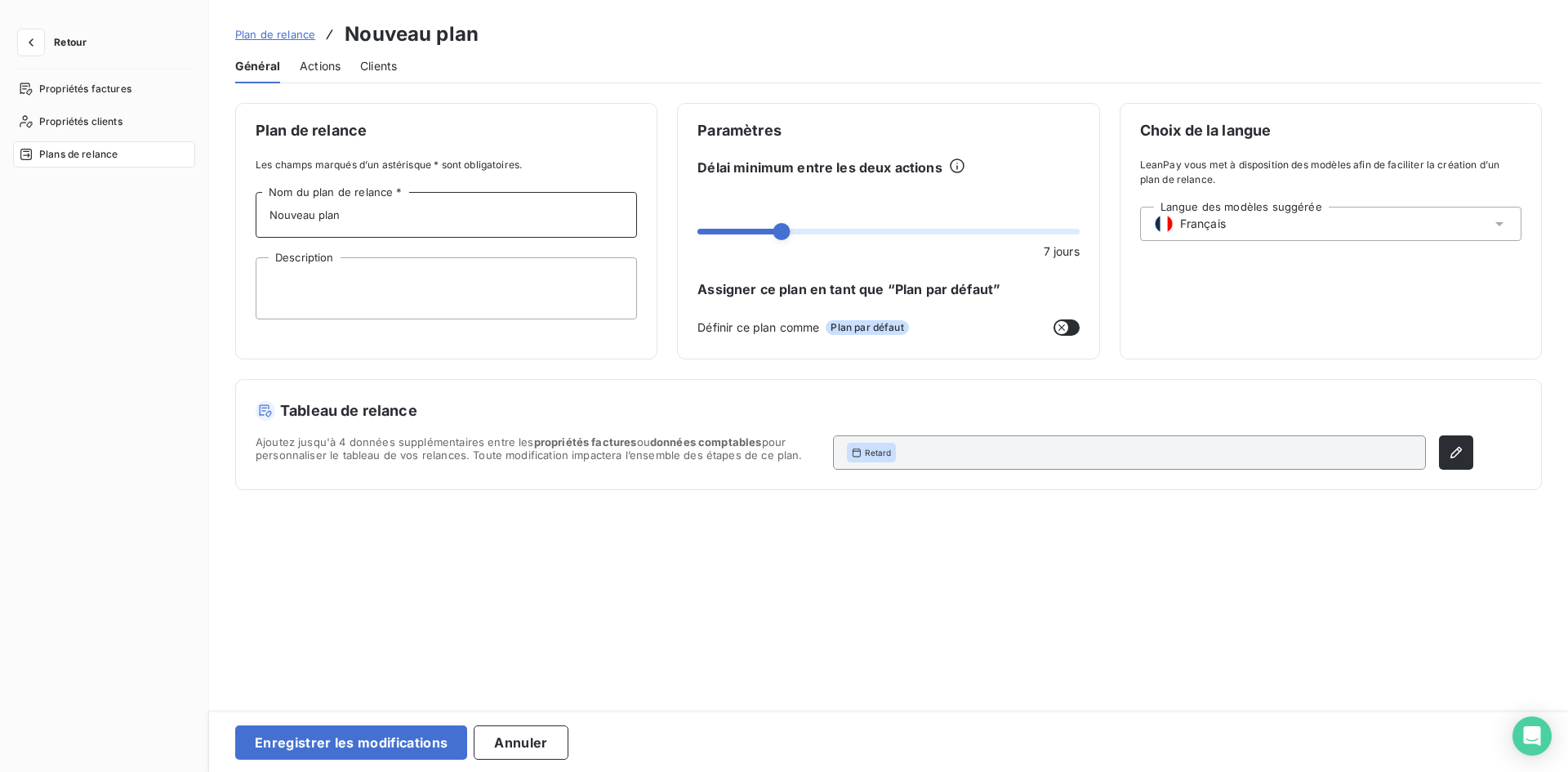
click at [399, 226] on input "Nouveau plan" at bounding box center [446, 215] width 382 height 46
click at [326, 291] on textarea "Description" at bounding box center [446, 288] width 382 height 62
click at [326, 70] on span "Actions" at bounding box center [320, 65] width 41 height 16
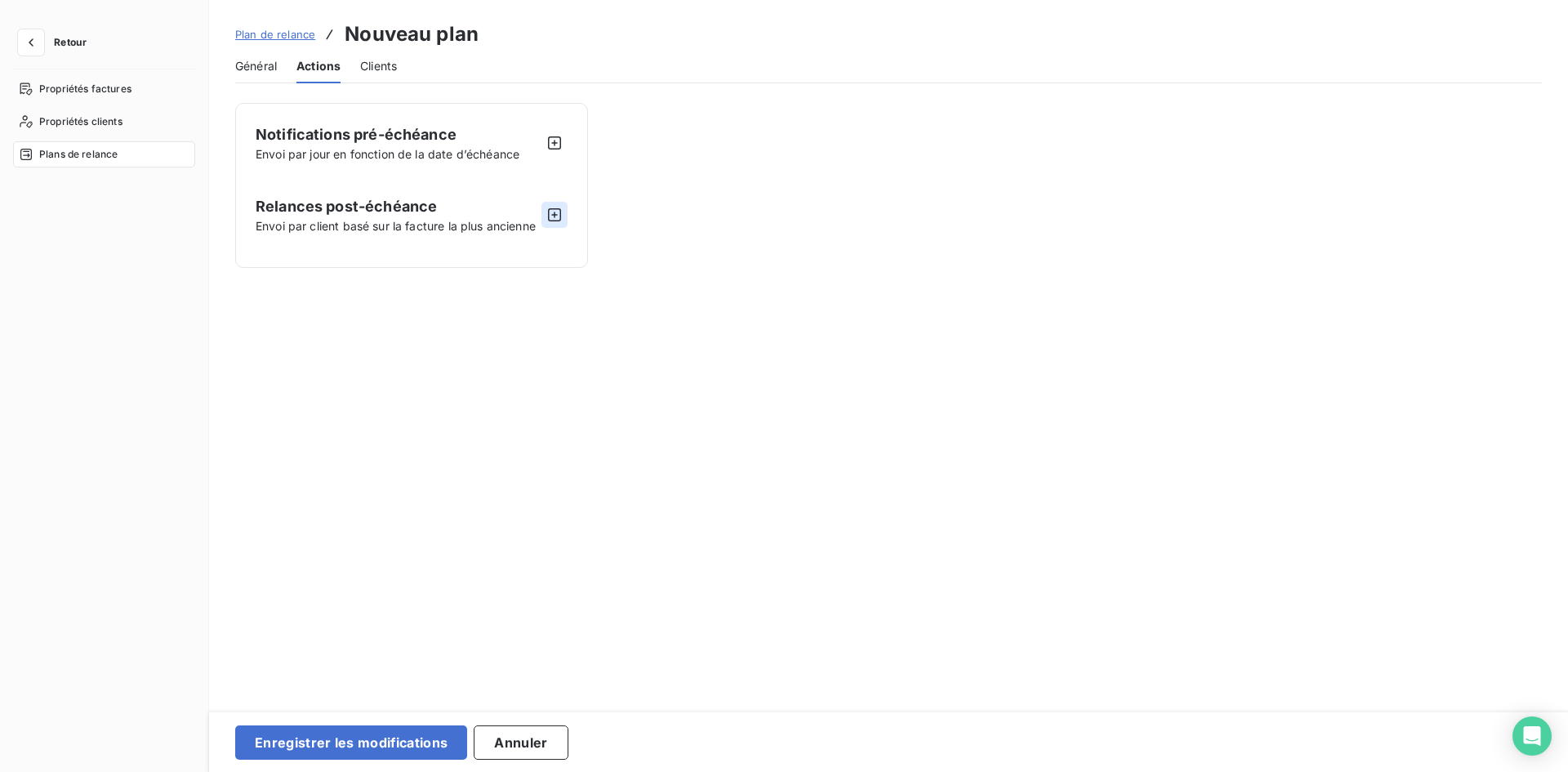
click at [553, 221] on icon "button" at bounding box center [554, 215] width 13 height 13
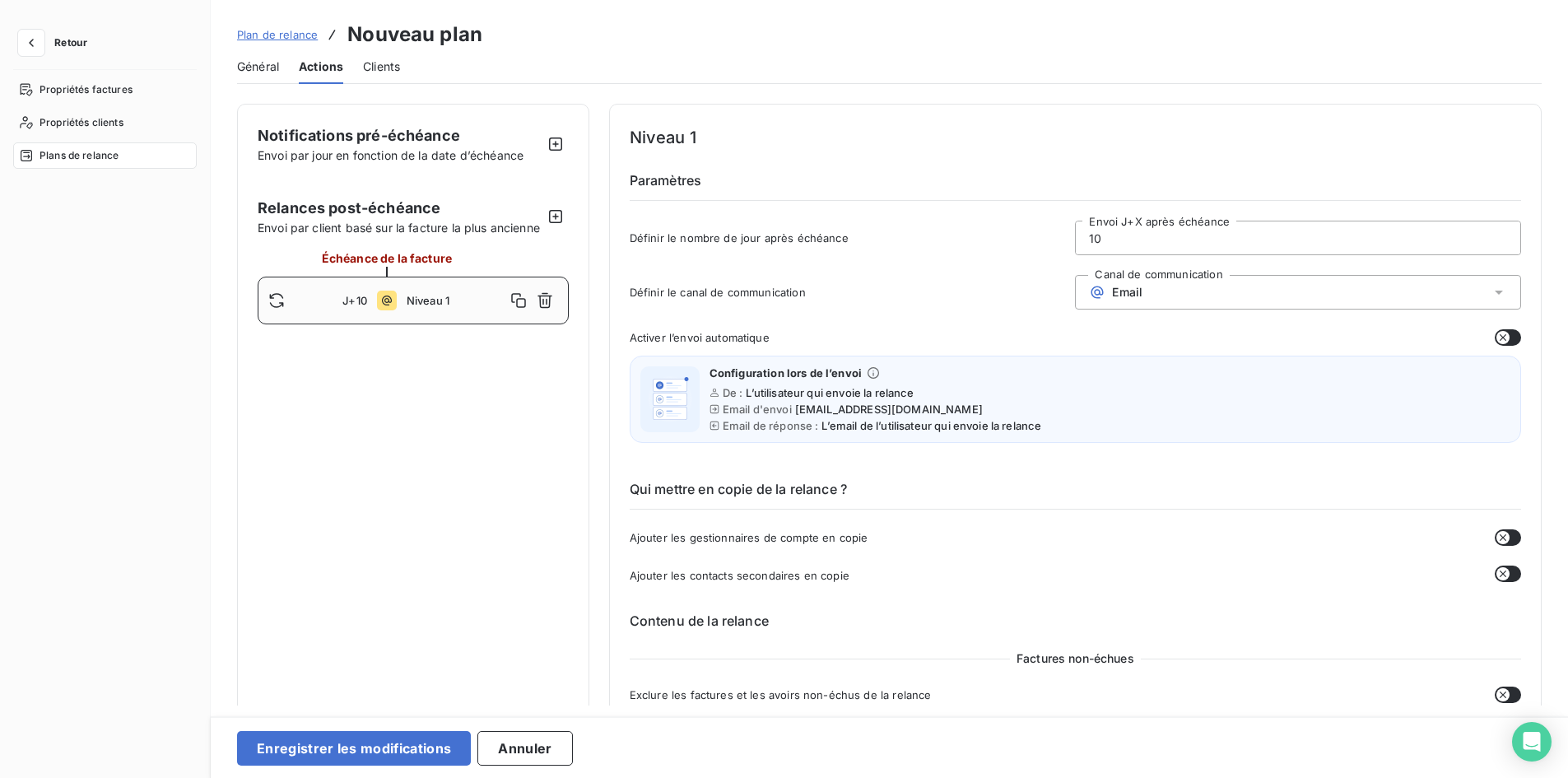
click at [1111, 237] on input "10" at bounding box center [1299, 238] width 445 height 33
click at [1111, 236] on input "10" at bounding box center [1299, 238] width 445 height 33
click at [1129, 296] on span "Email" at bounding box center [1128, 292] width 31 height 13
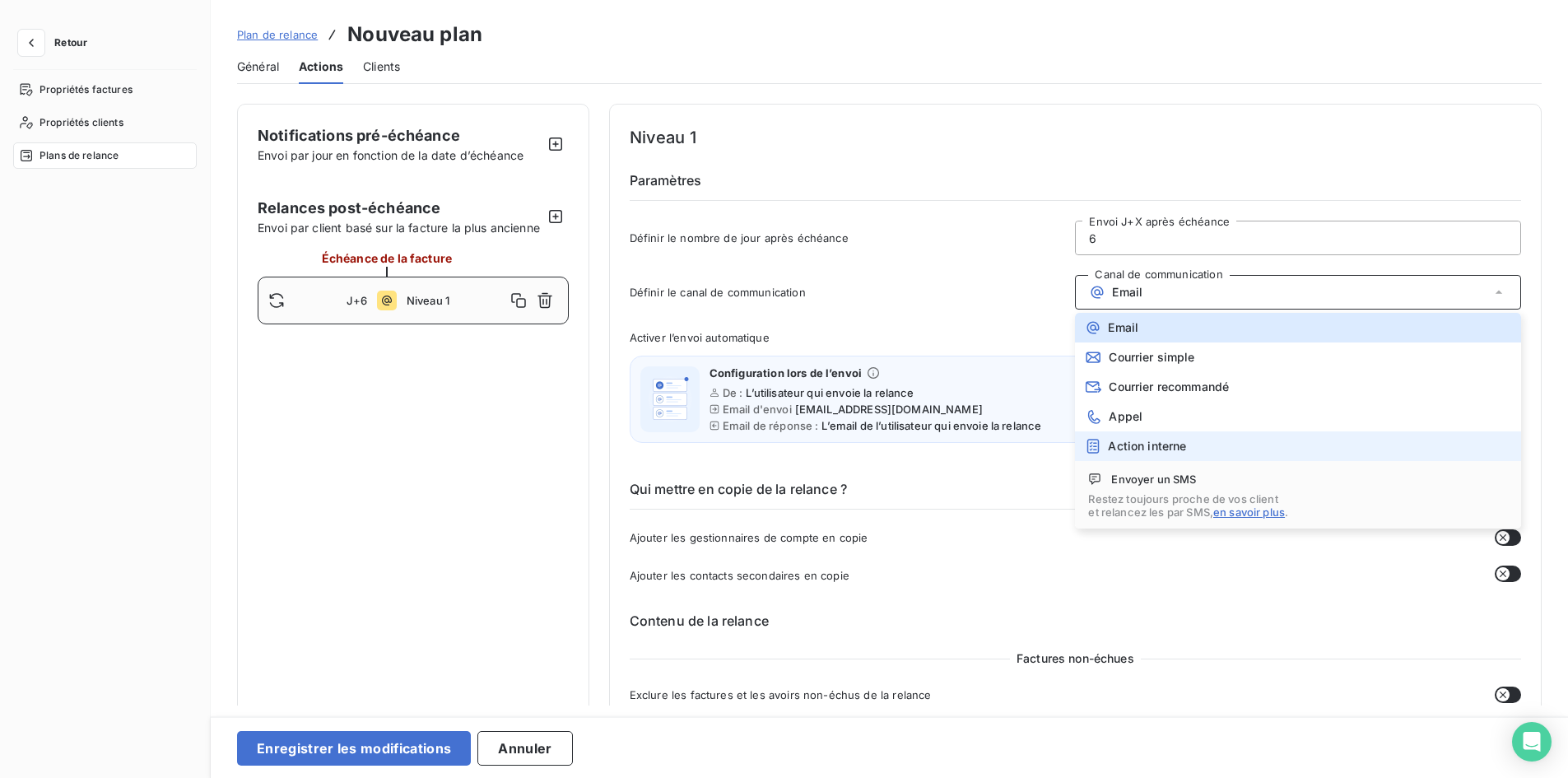
click at [1134, 441] on span "Action interne" at bounding box center [1147, 445] width 78 height 13
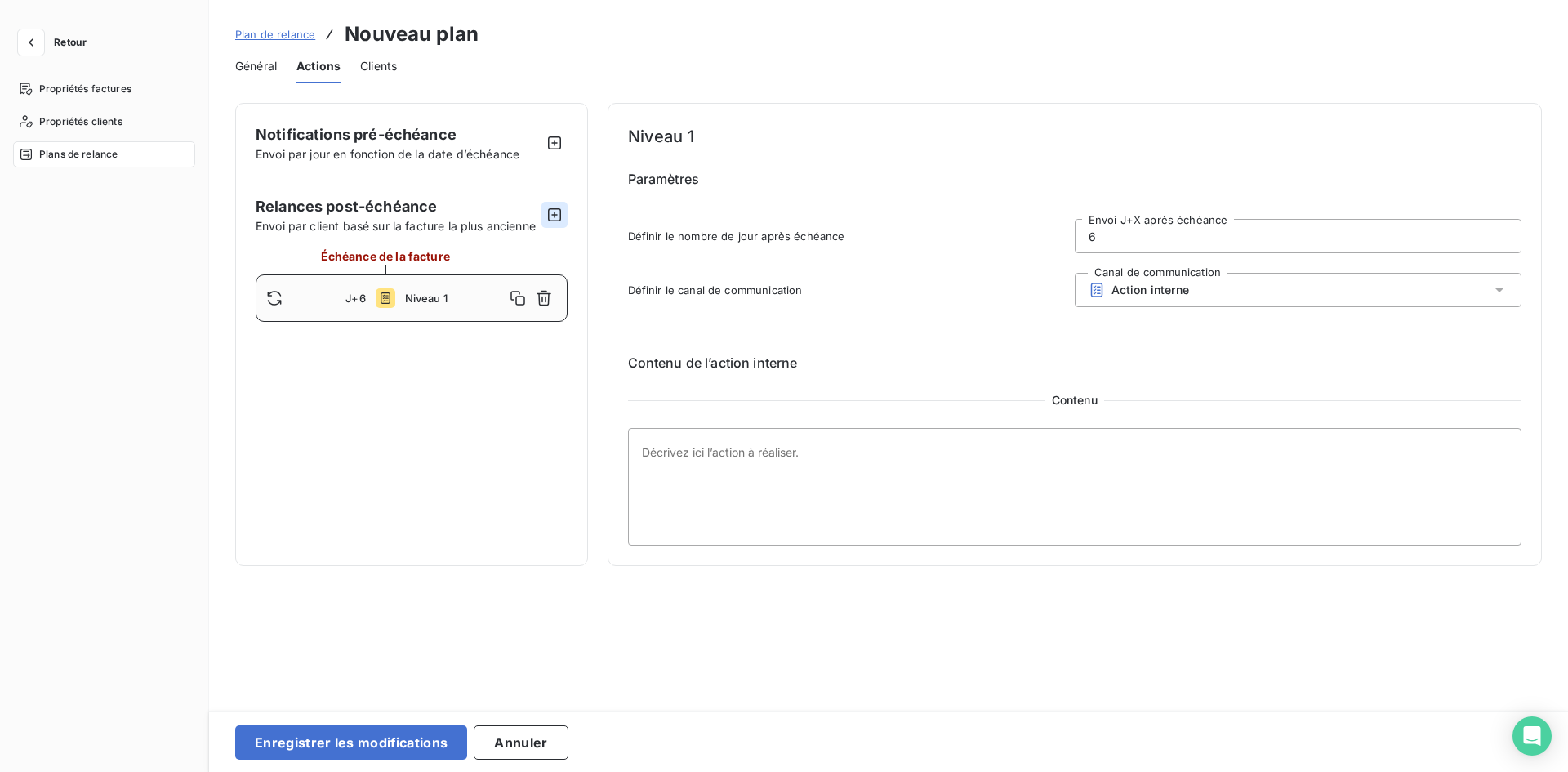
click at [554, 220] on icon "button" at bounding box center [554, 215] width 16 height 16
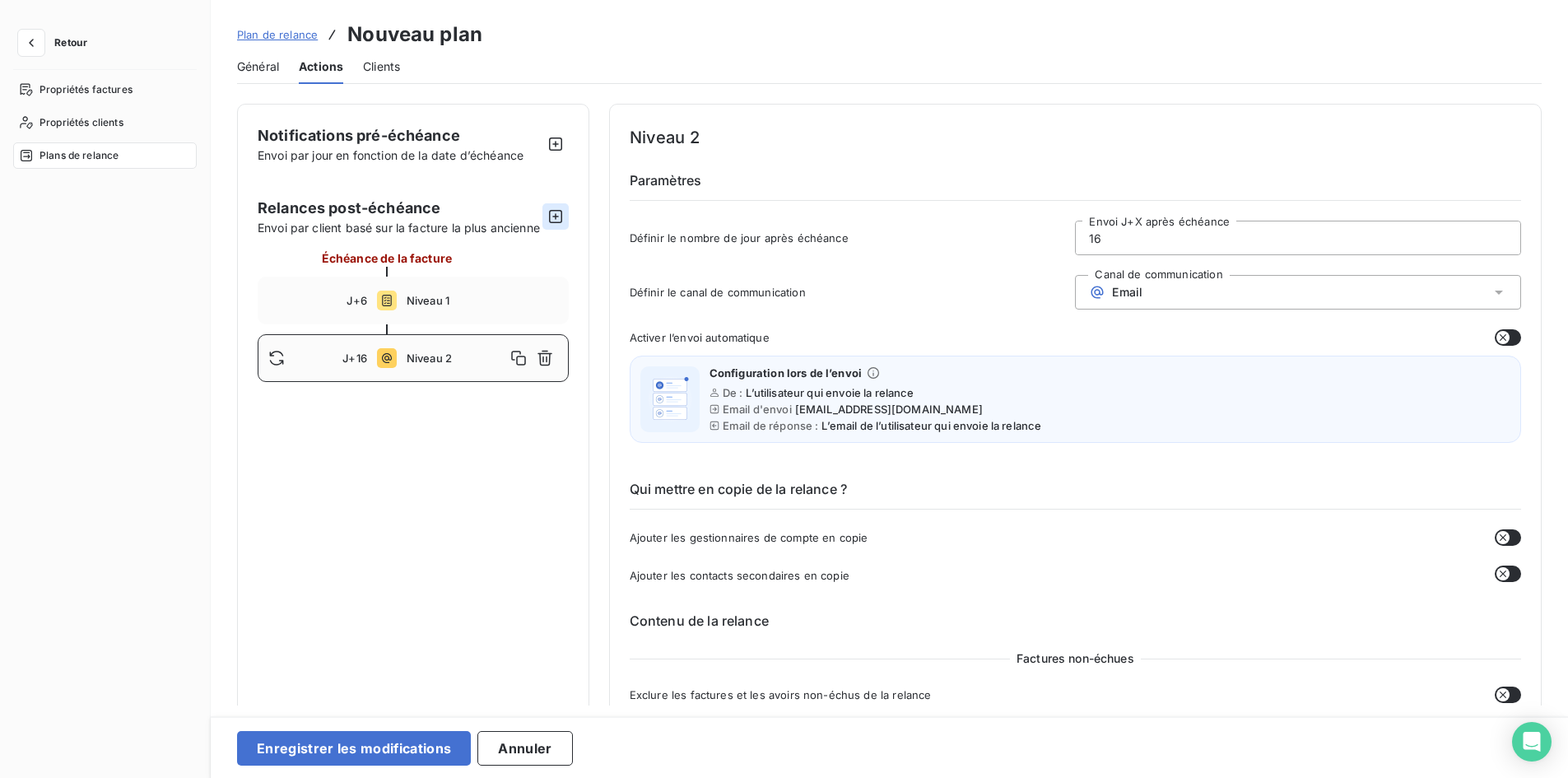
click at [558, 222] on icon "button" at bounding box center [555, 216] width 16 height 16
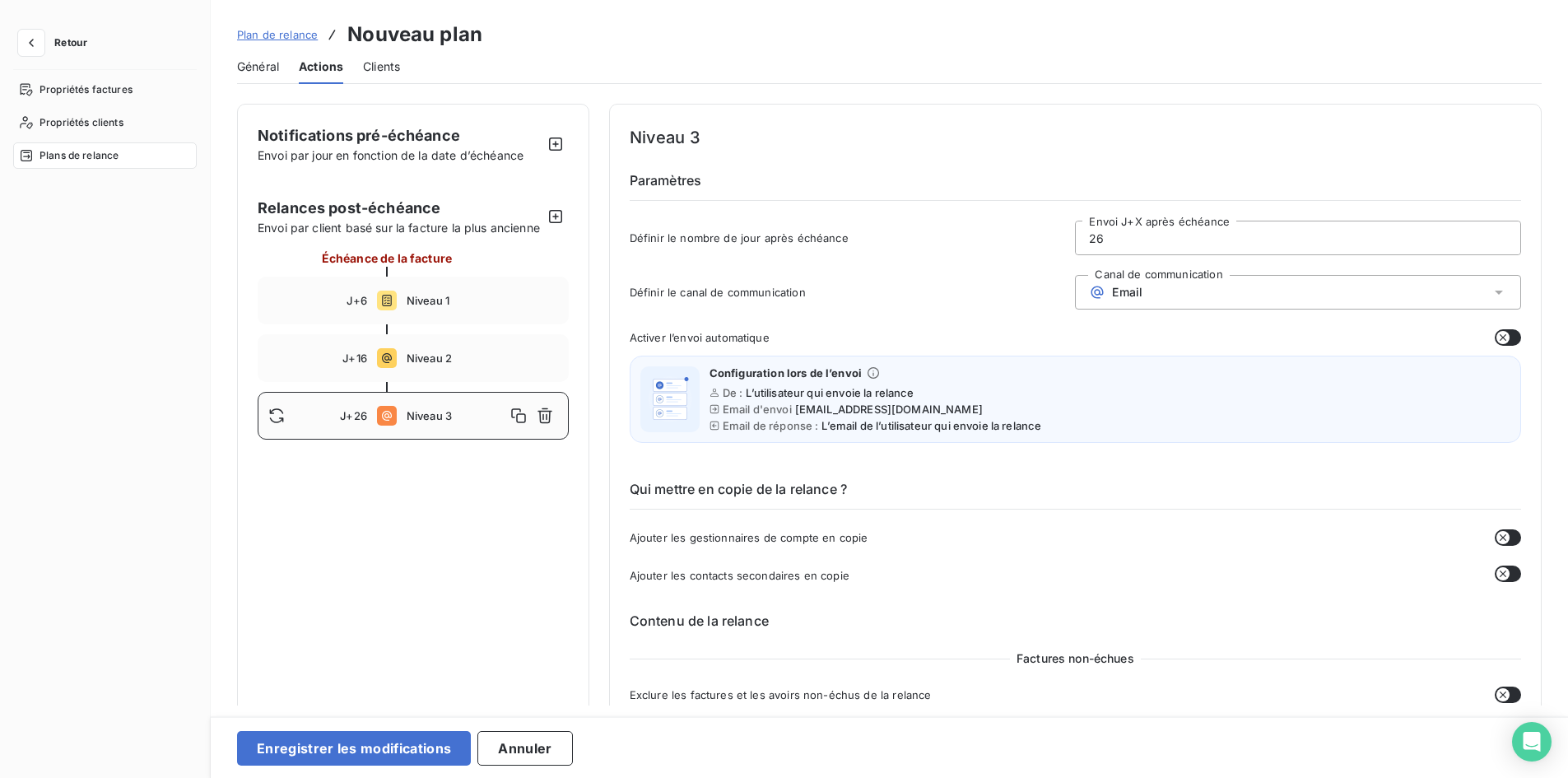
drag, startPoint x: 1099, startPoint y: 246, endPoint x: 834, endPoint y: 244, distance: 265.0
click at [833, 244] on div "Définir le nombre de jour après échéance 26 Envoi J+X après échéance" at bounding box center [1076, 243] width 892 height 44
click at [343, 365] on span "J+16" at bounding box center [355, 357] width 25 height 13
drag, startPoint x: 1183, startPoint y: 239, endPoint x: 794, endPoint y: 221, distance: 389.4
click at [797, 221] on div "Définir le nombre de jour après échéance 16 Envoi J+X après échéance" at bounding box center [1076, 243] width 892 height 44
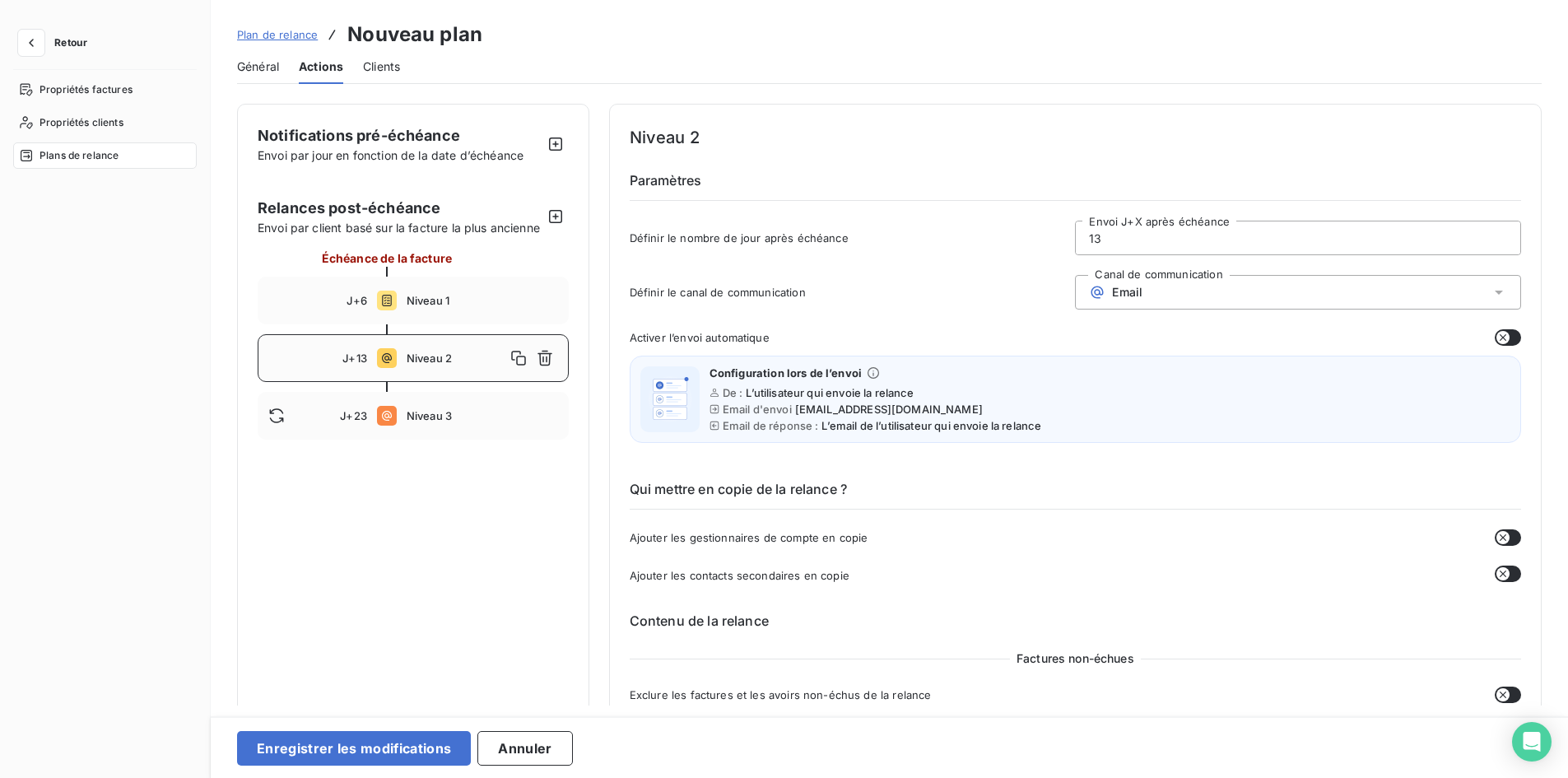
click at [971, 315] on div "Définir le canal de communication Canal de communication Email" at bounding box center [1076, 298] width 892 height 44
click at [1167, 302] on div "Email" at bounding box center [1299, 292] width 446 height 34
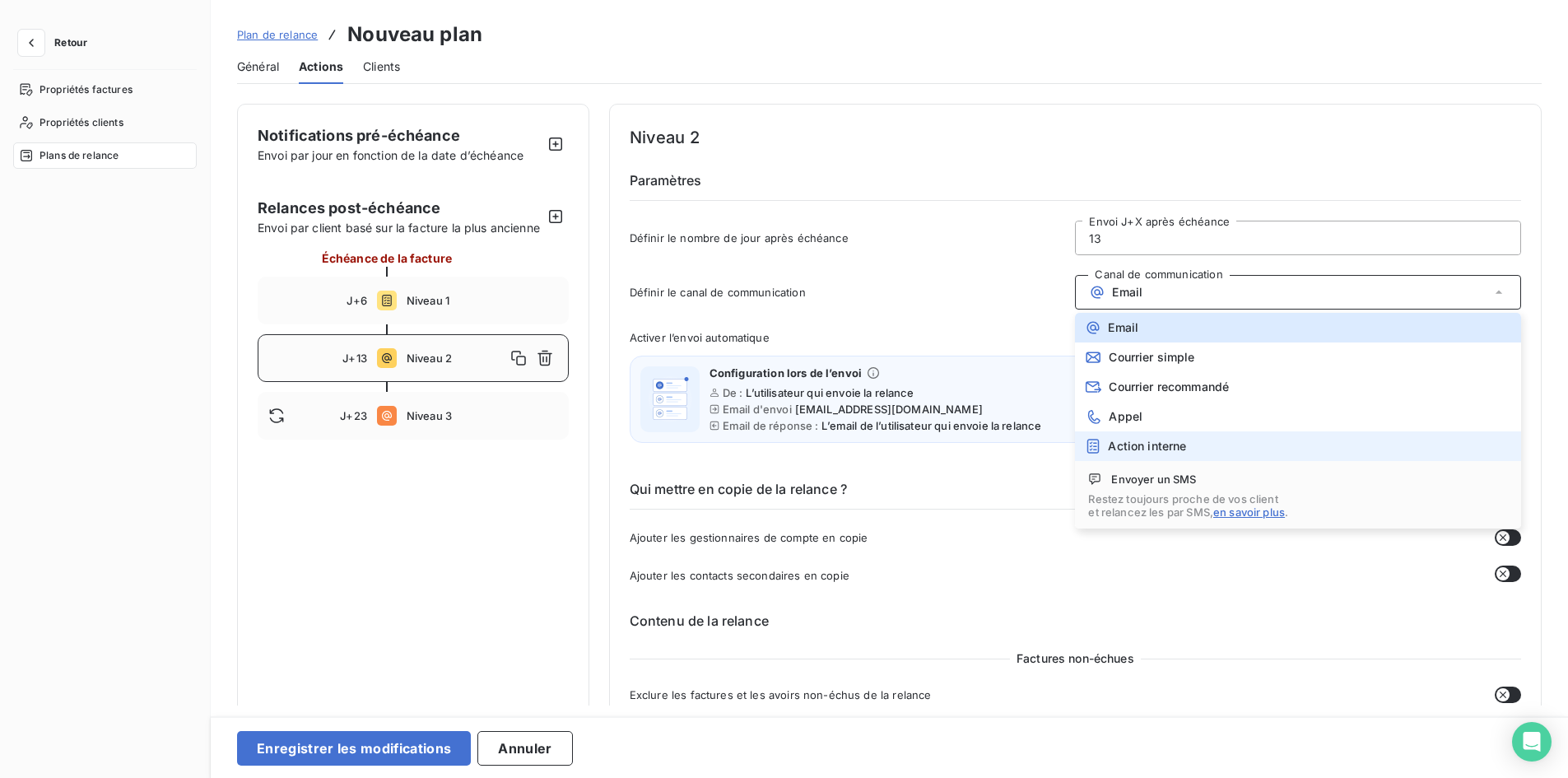
click at [1142, 452] on span "Action interne" at bounding box center [1147, 445] width 78 height 13
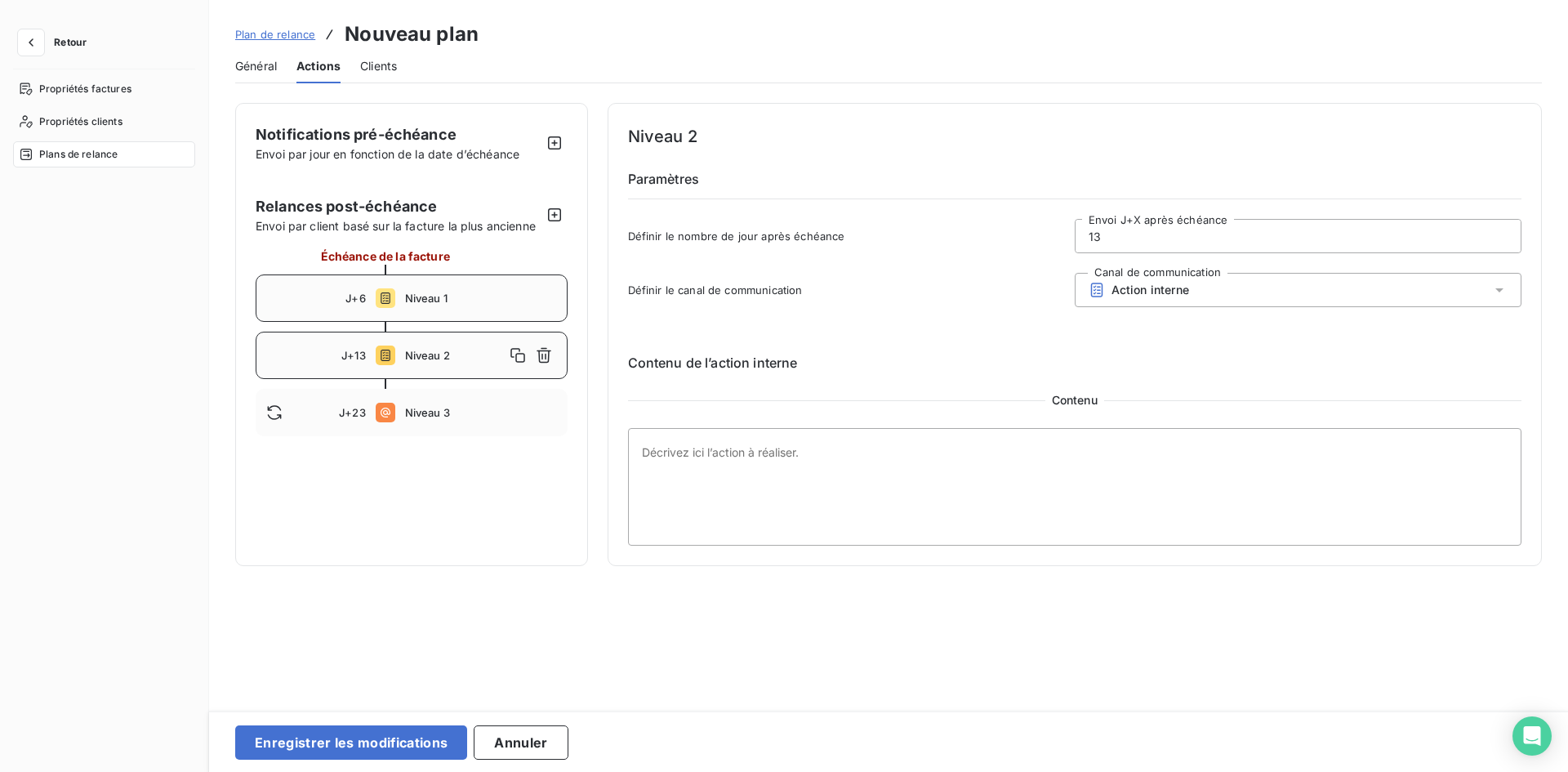
click at [423, 290] on div "J+6 Niveau 1" at bounding box center [411, 299] width 312 height 48
click at [1242, 287] on div "Action interne" at bounding box center [1297, 290] width 447 height 34
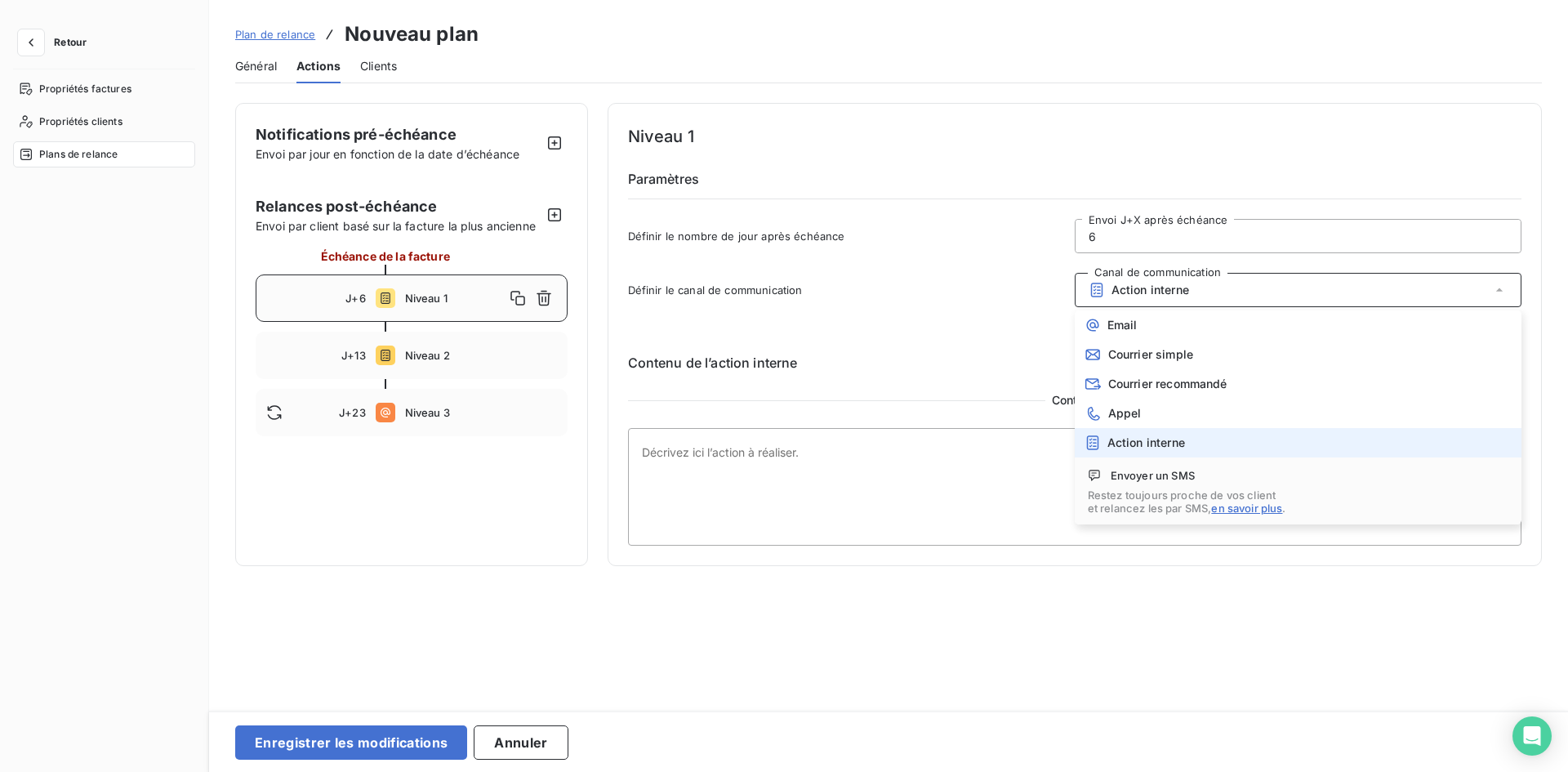
click at [1144, 452] on li "Action interne" at bounding box center [1297, 443] width 447 height 30
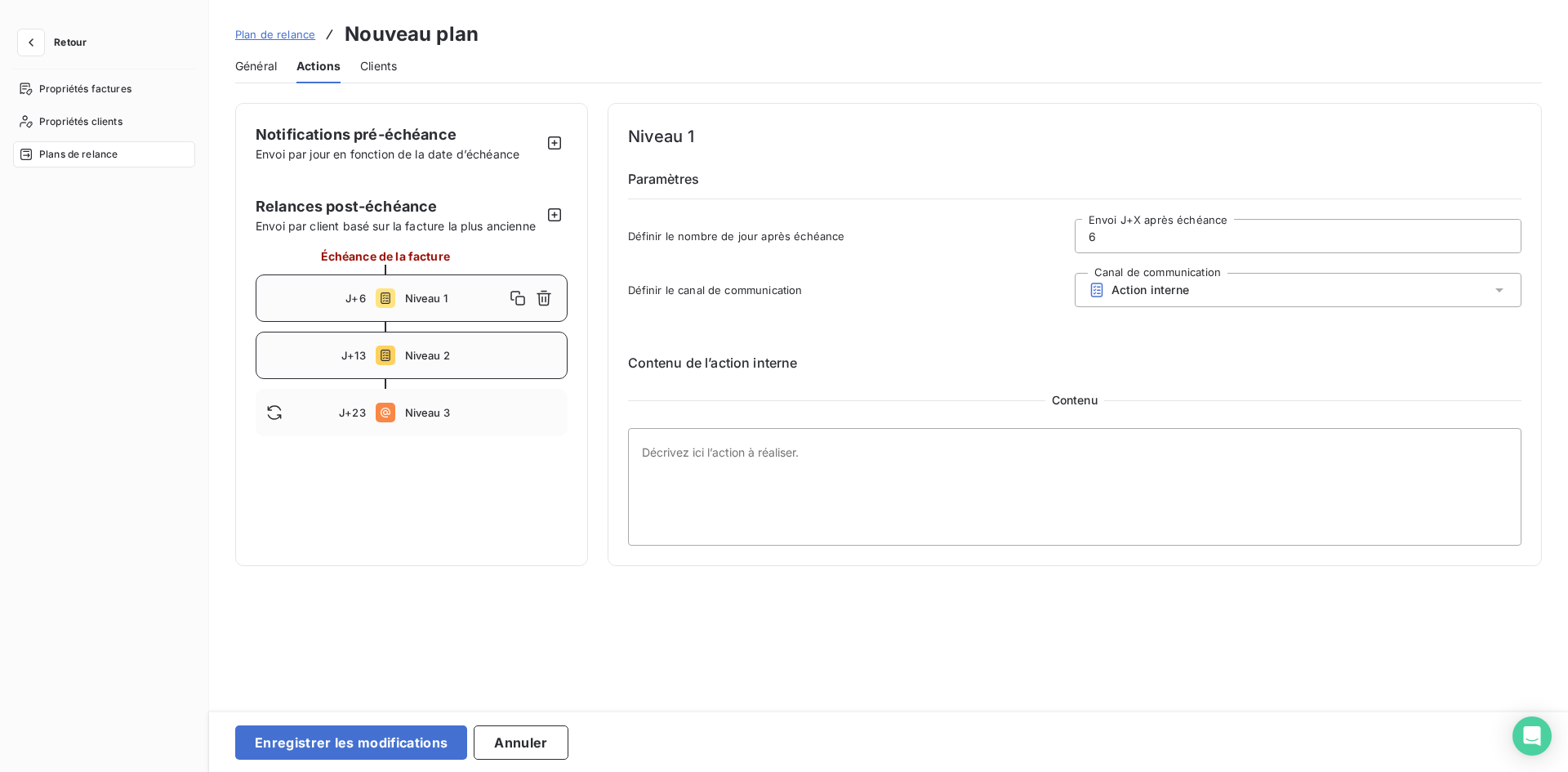
drag, startPoint x: 401, startPoint y: 401, endPoint x: 454, endPoint y: 386, distance: 55.1
click at [402, 402] on div "J+23 Niveau 3" at bounding box center [411, 412] width 312 height 48
type input "23"
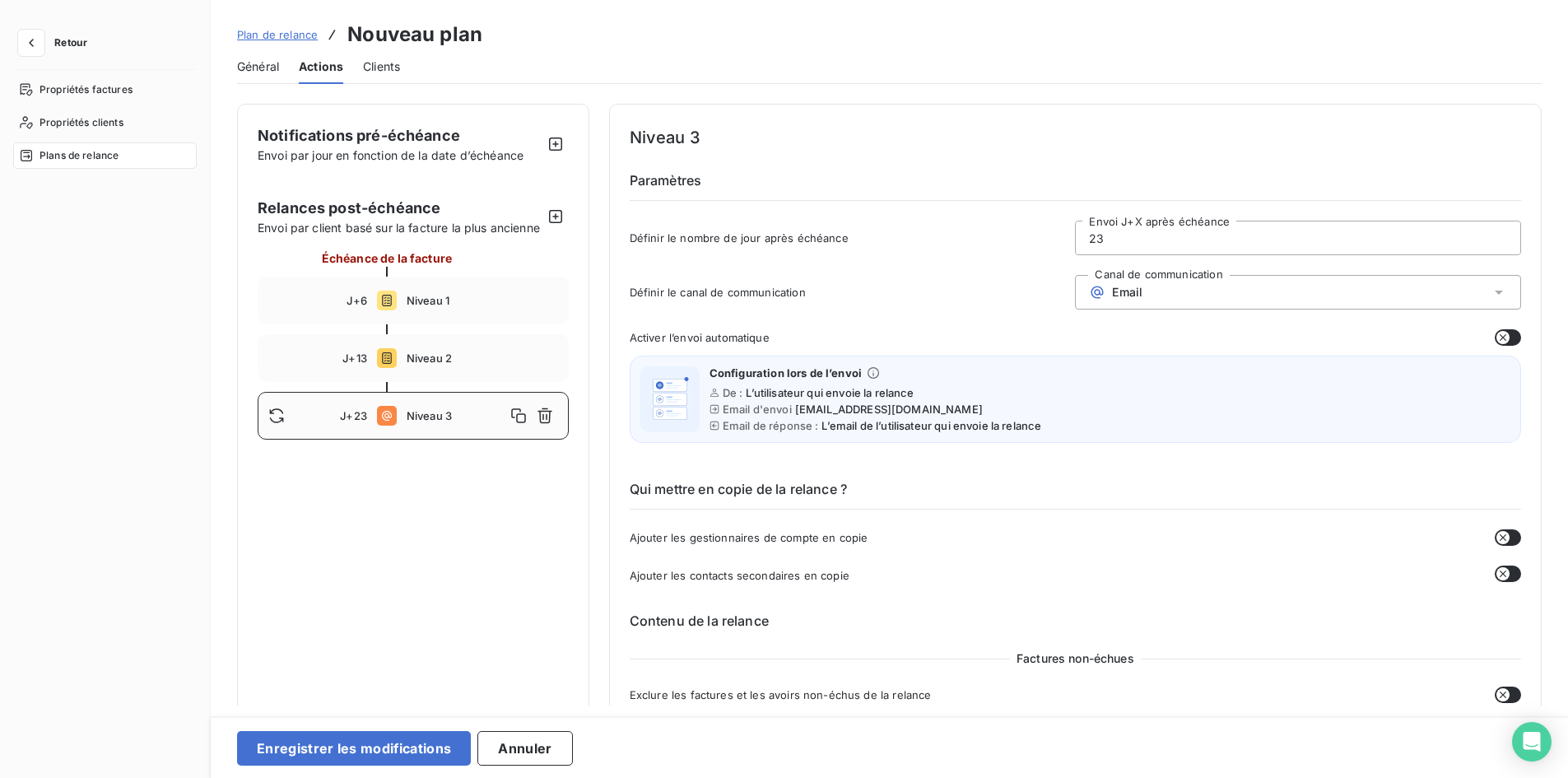
click at [1211, 282] on div "Email" at bounding box center [1299, 292] width 446 height 34
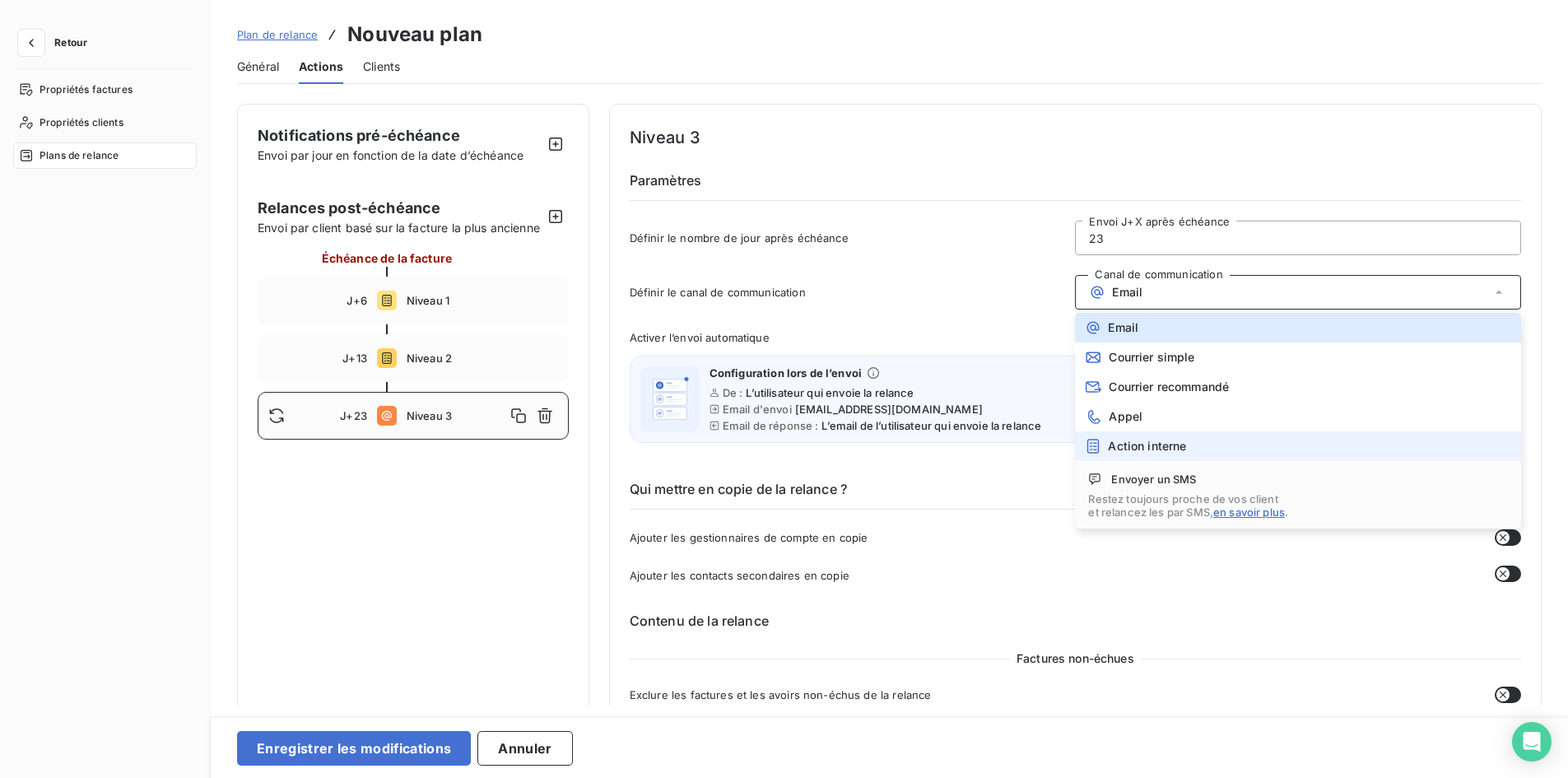
click at [1141, 455] on li "Action interne" at bounding box center [1299, 446] width 446 height 30
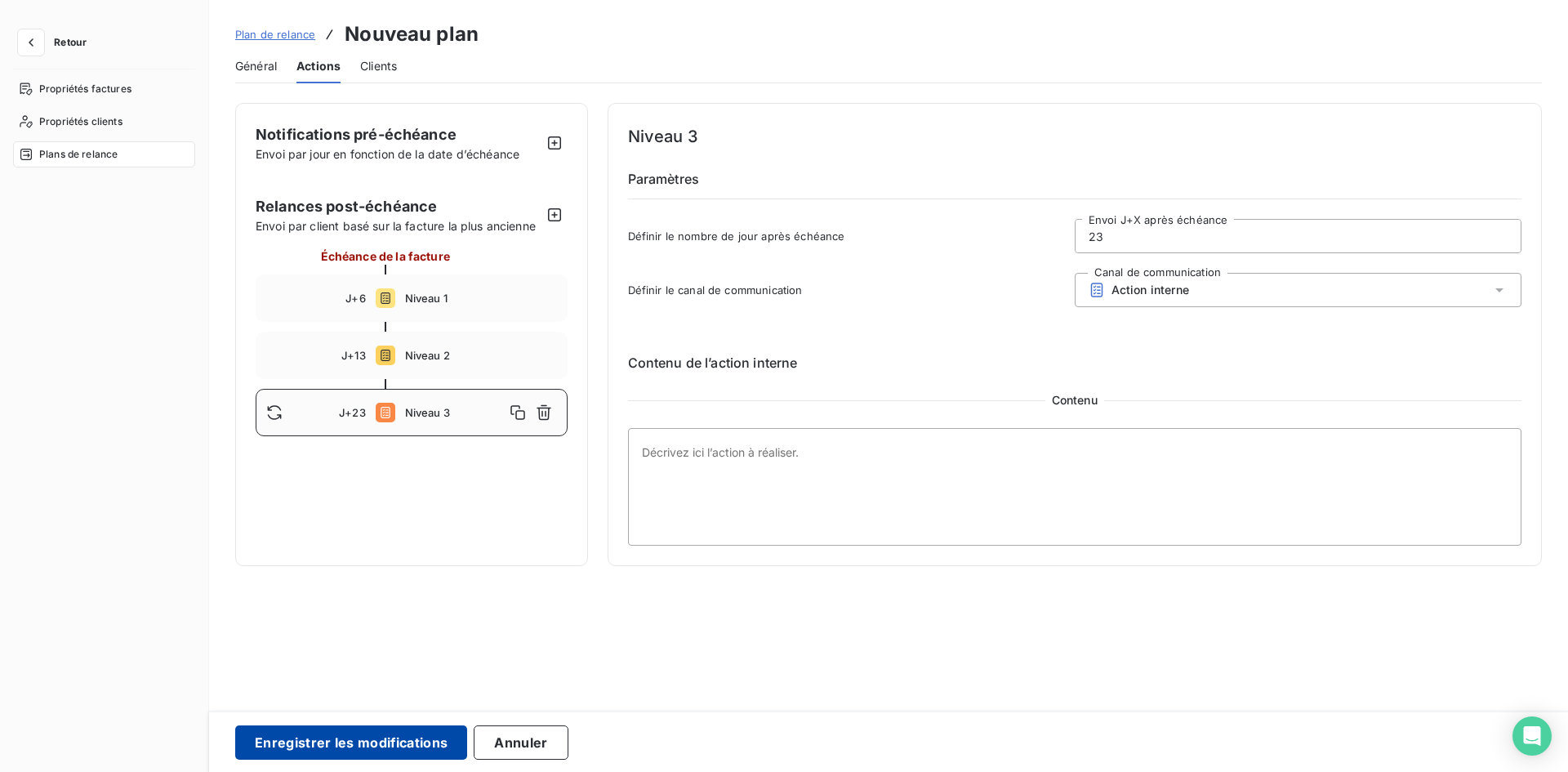
click at [353, 736] on button "Enregistrer les modifications" at bounding box center [350, 742] width 232 height 34
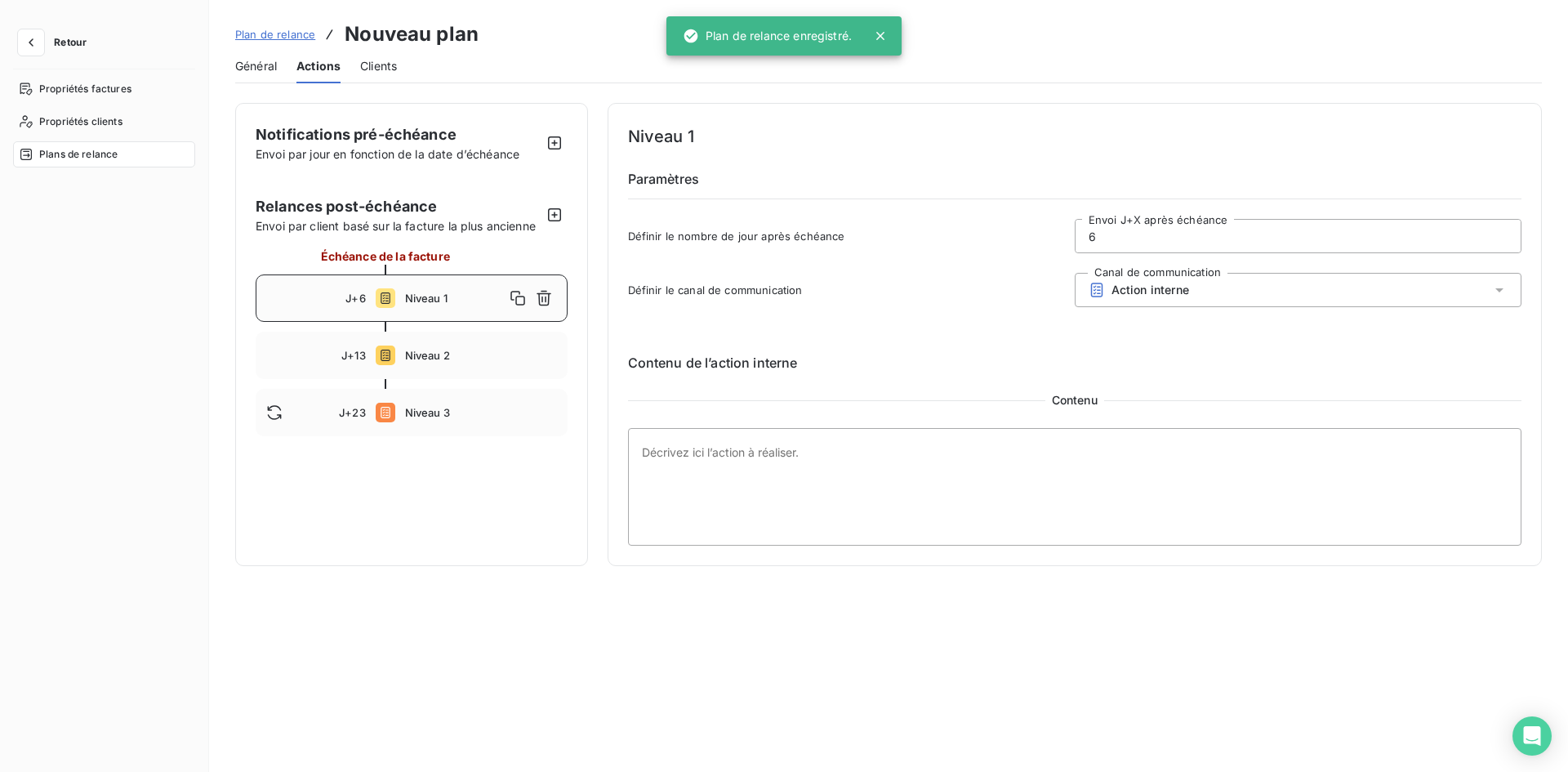
click at [380, 72] on span "Clients" at bounding box center [378, 65] width 36 height 16
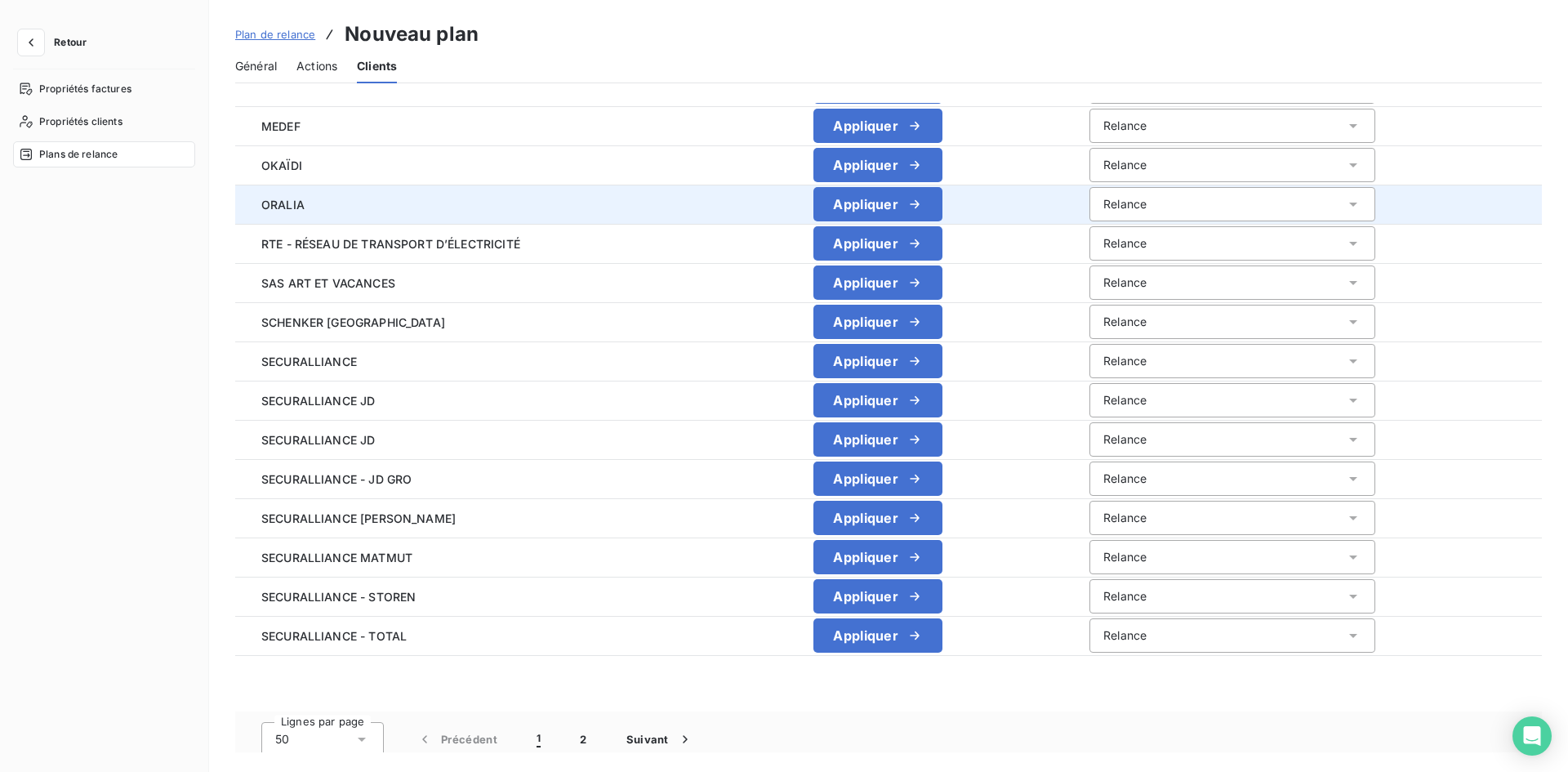
scroll to position [1519, 0]
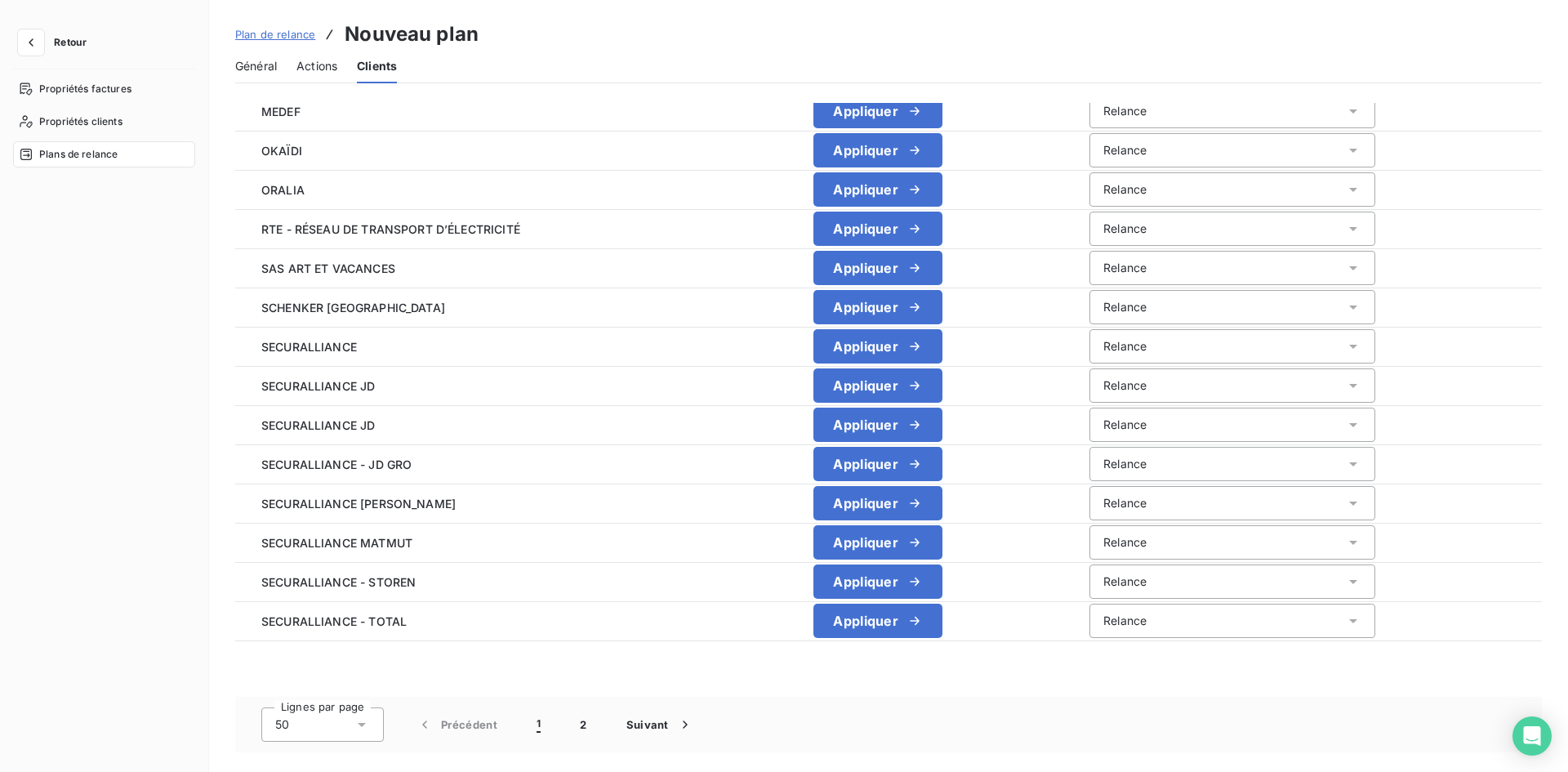
click at [341, 719] on div "50" at bounding box center [322, 724] width 122 height 34
click at [277, 696] on div at bounding box center [279, 689] width 16 height 16
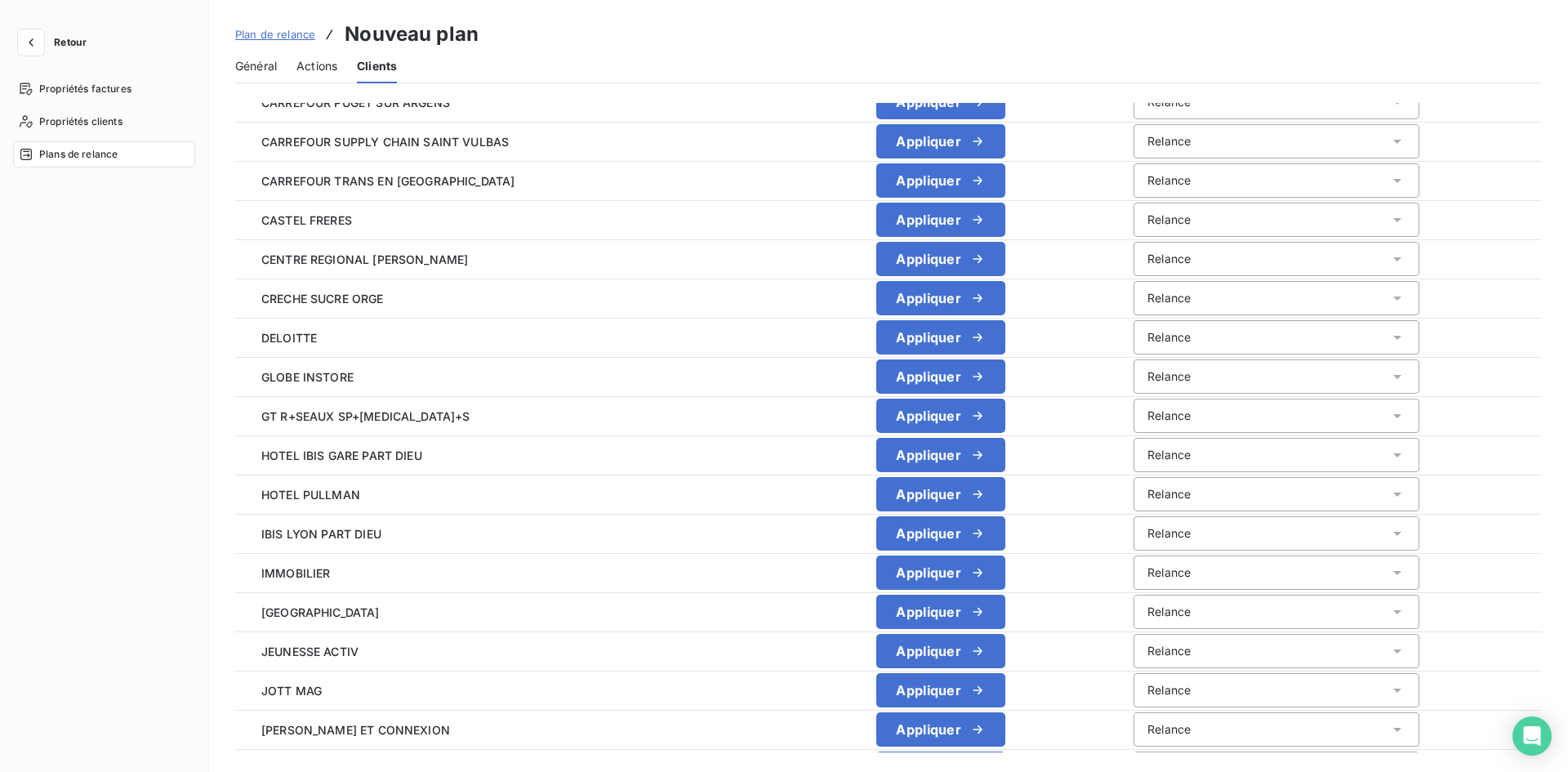
scroll to position [0, 0]
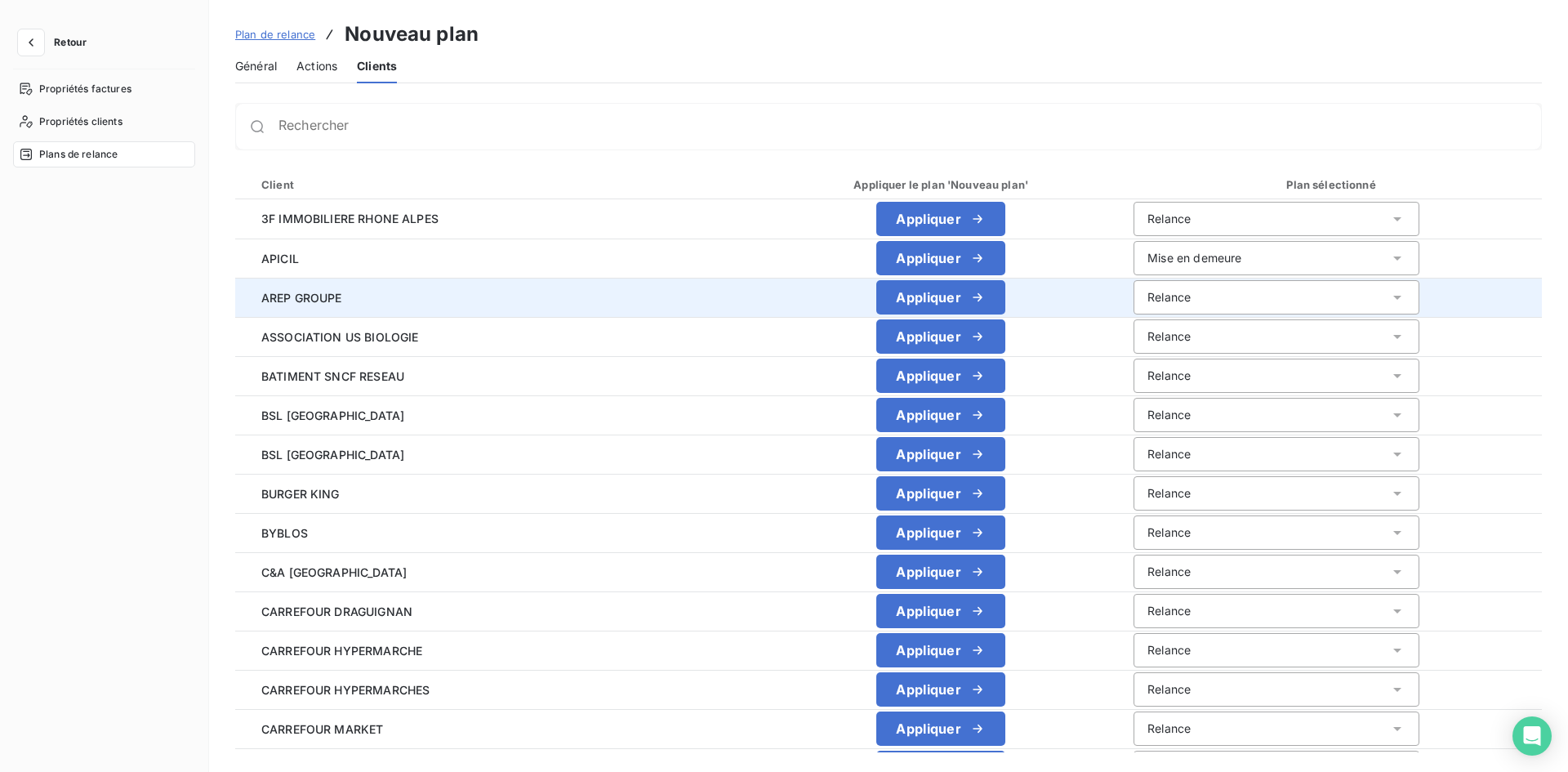
click at [1223, 296] on div "Relance" at bounding box center [1276, 297] width 286 height 34
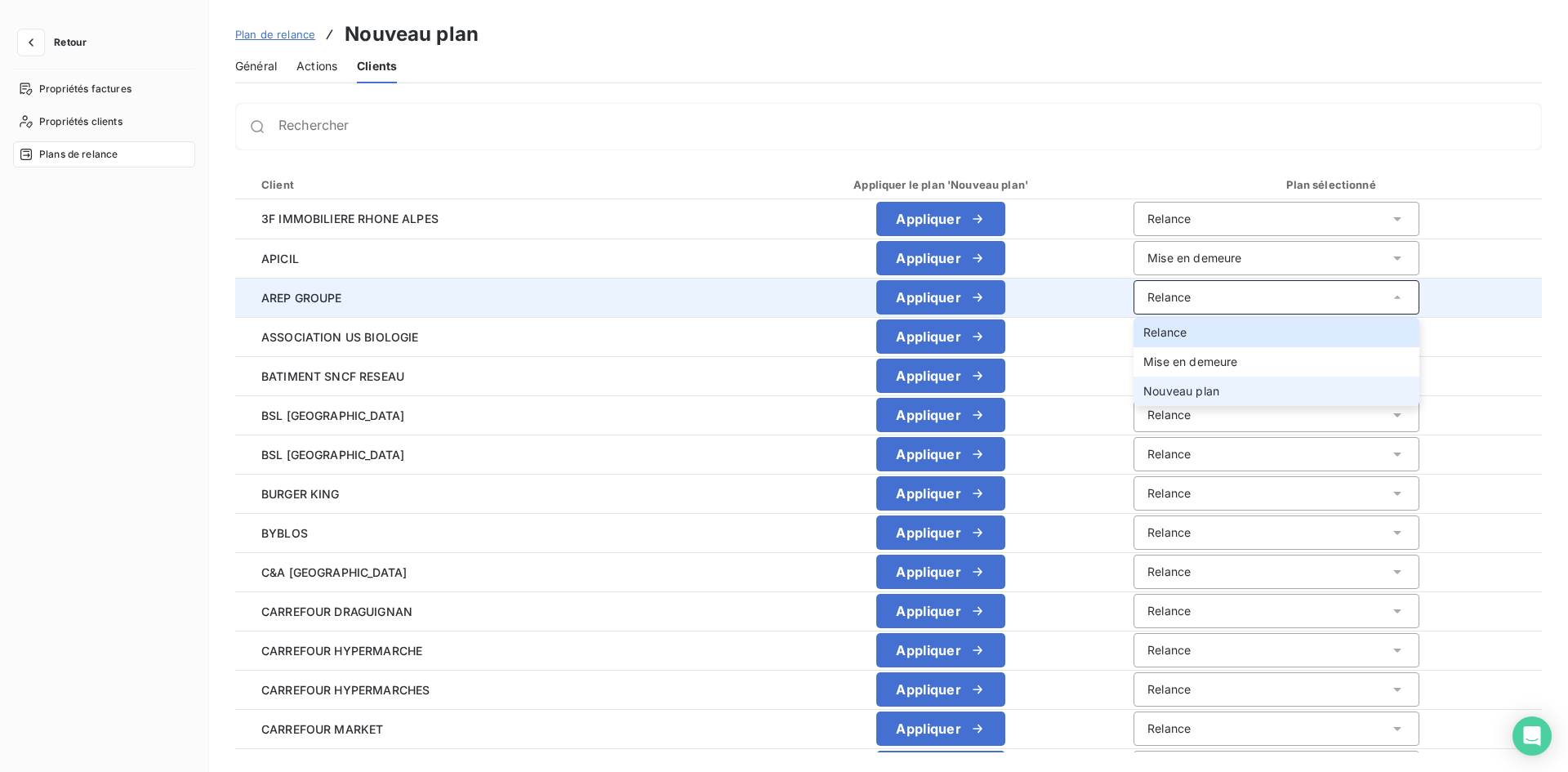
click at [1188, 385] on li "Nouveau plan" at bounding box center [1276, 391] width 286 height 30
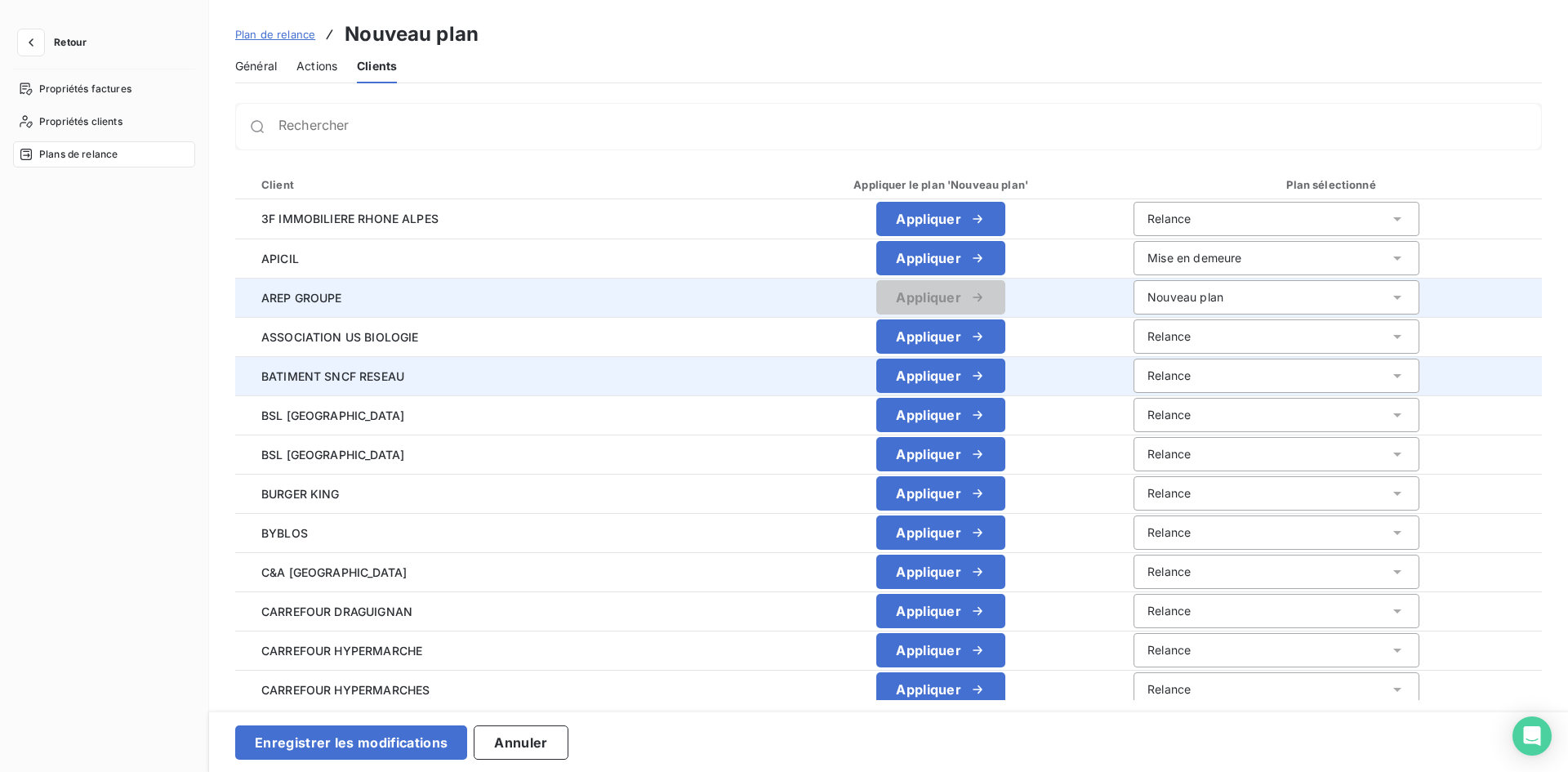
click at [1205, 379] on div "Relance" at bounding box center [1276, 376] width 286 height 34
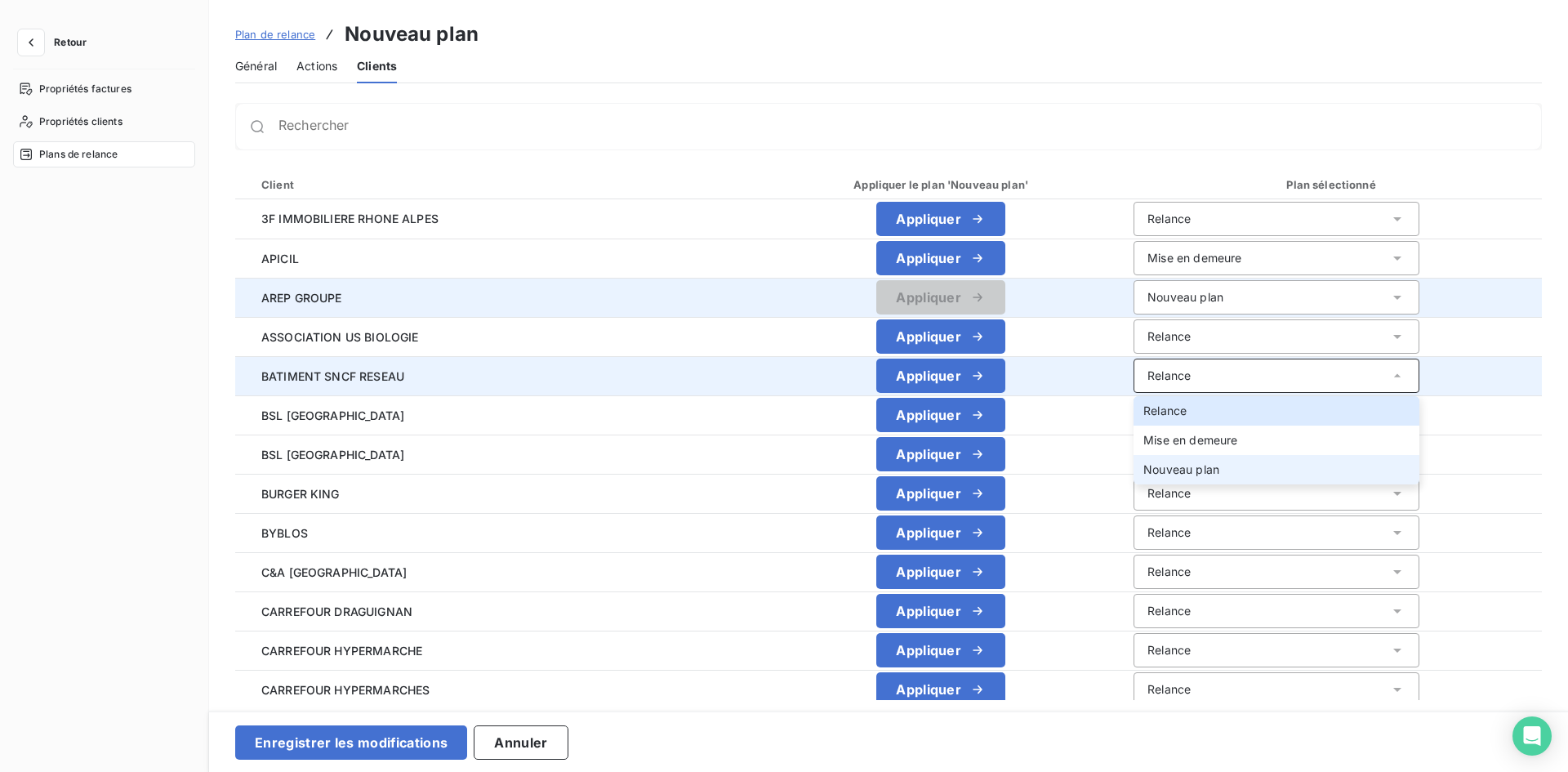
click at [1143, 475] on span "Nouveau plan" at bounding box center [1181, 469] width 76 height 14
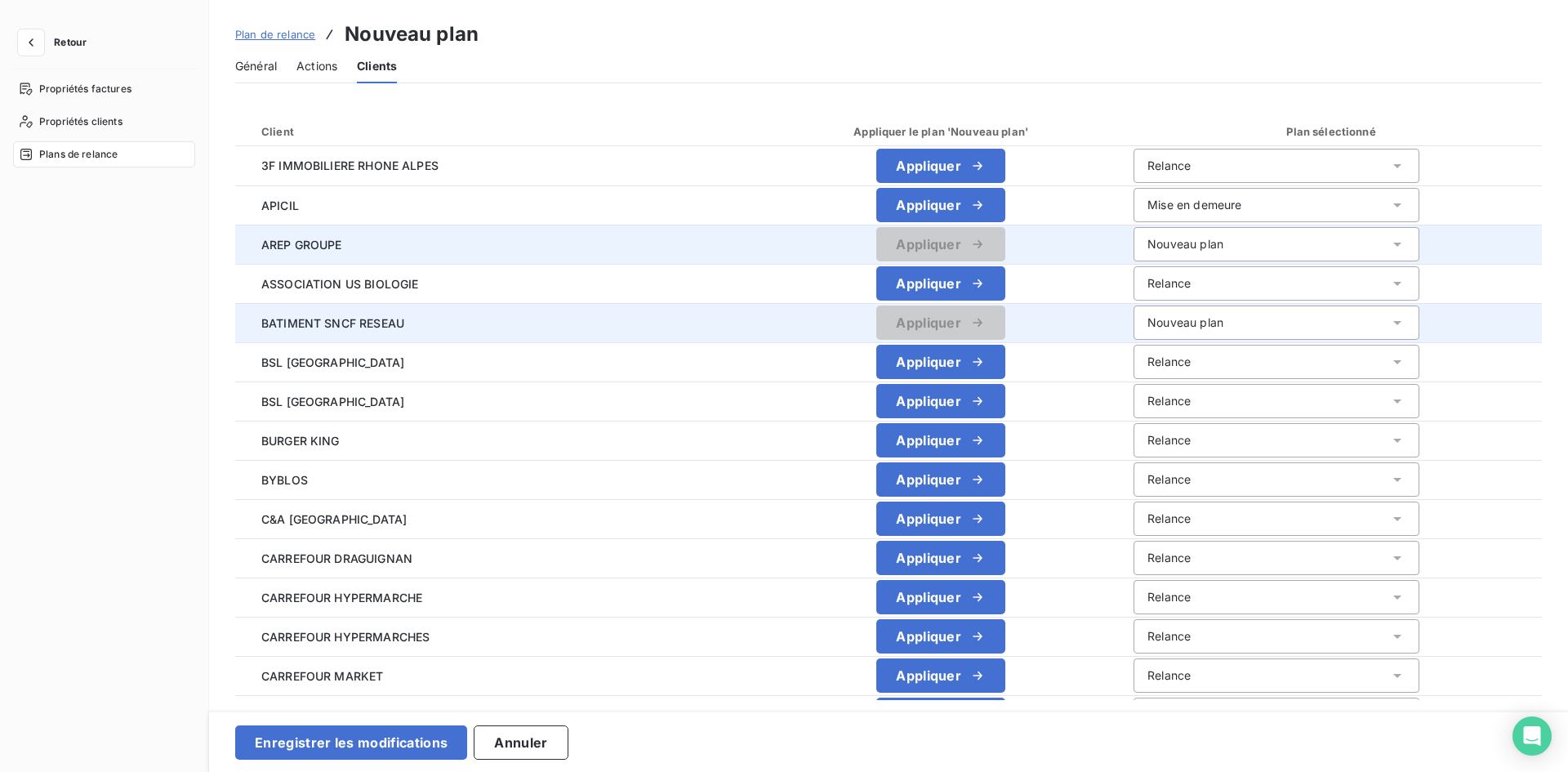
scroll to position [81, 0]
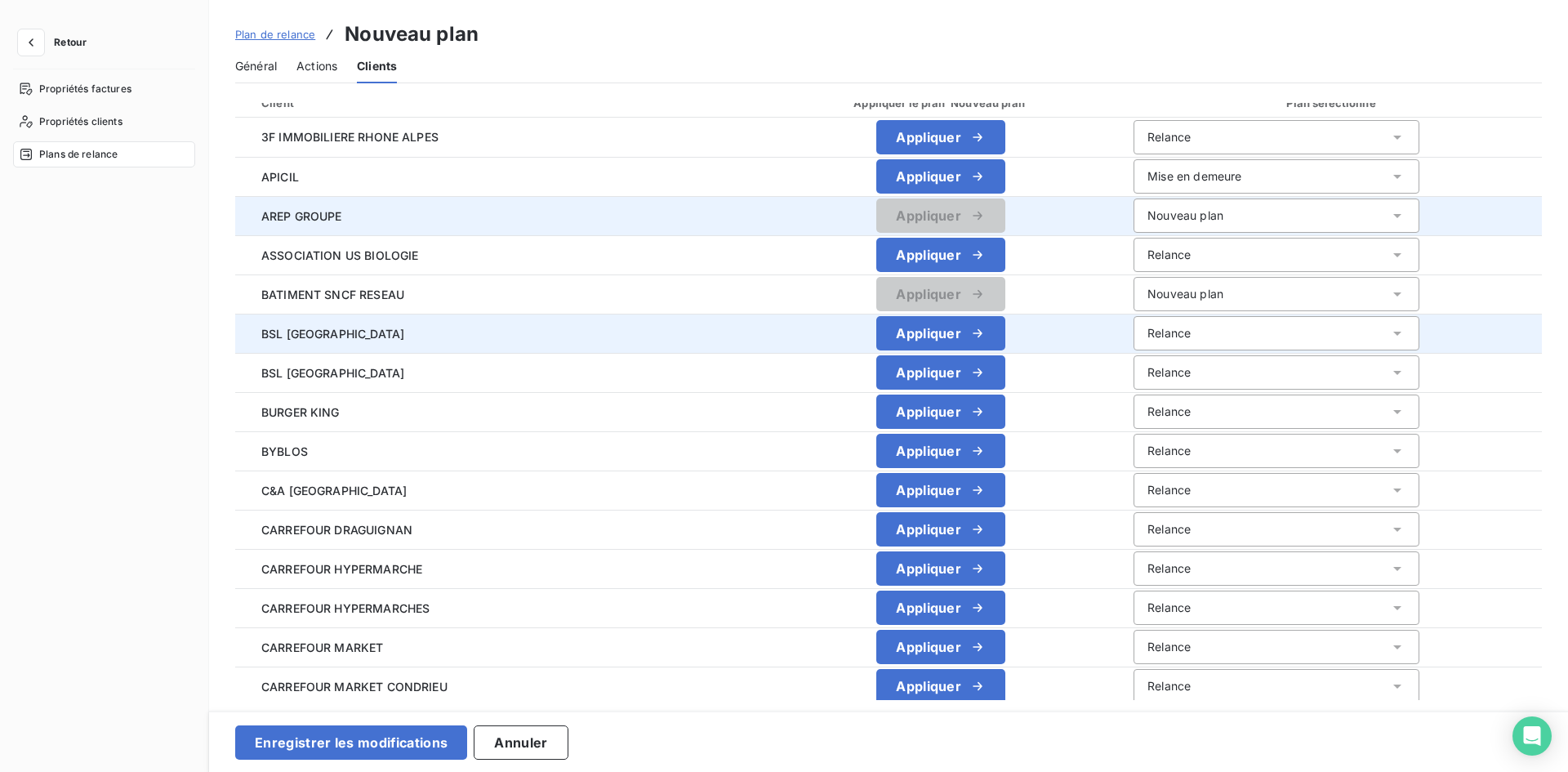
click at [1164, 336] on div "Relance" at bounding box center [1276, 333] width 286 height 34
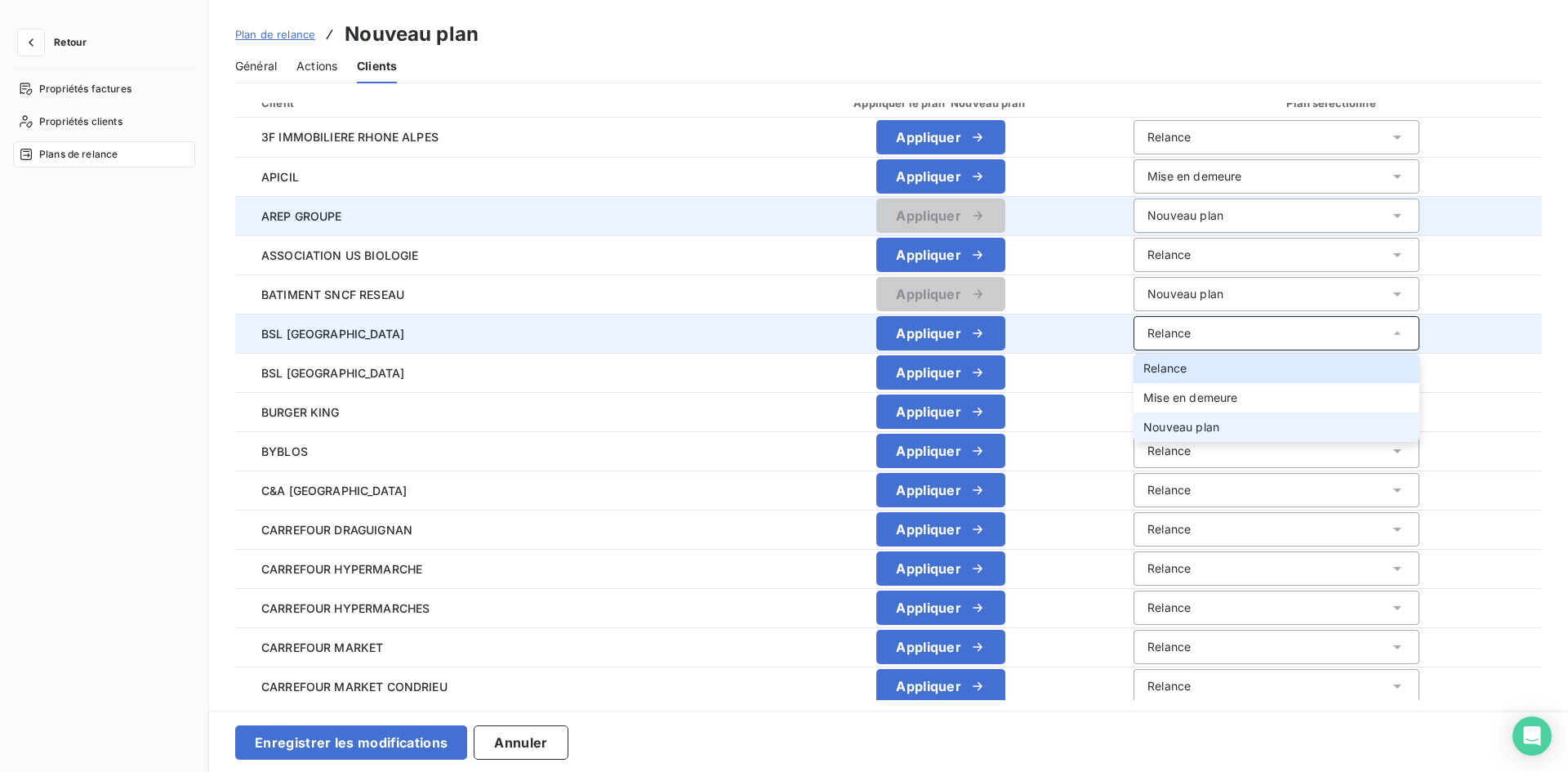
click at [1143, 432] on span "Nouveau plan" at bounding box center [1181, 427] width 76 height 14
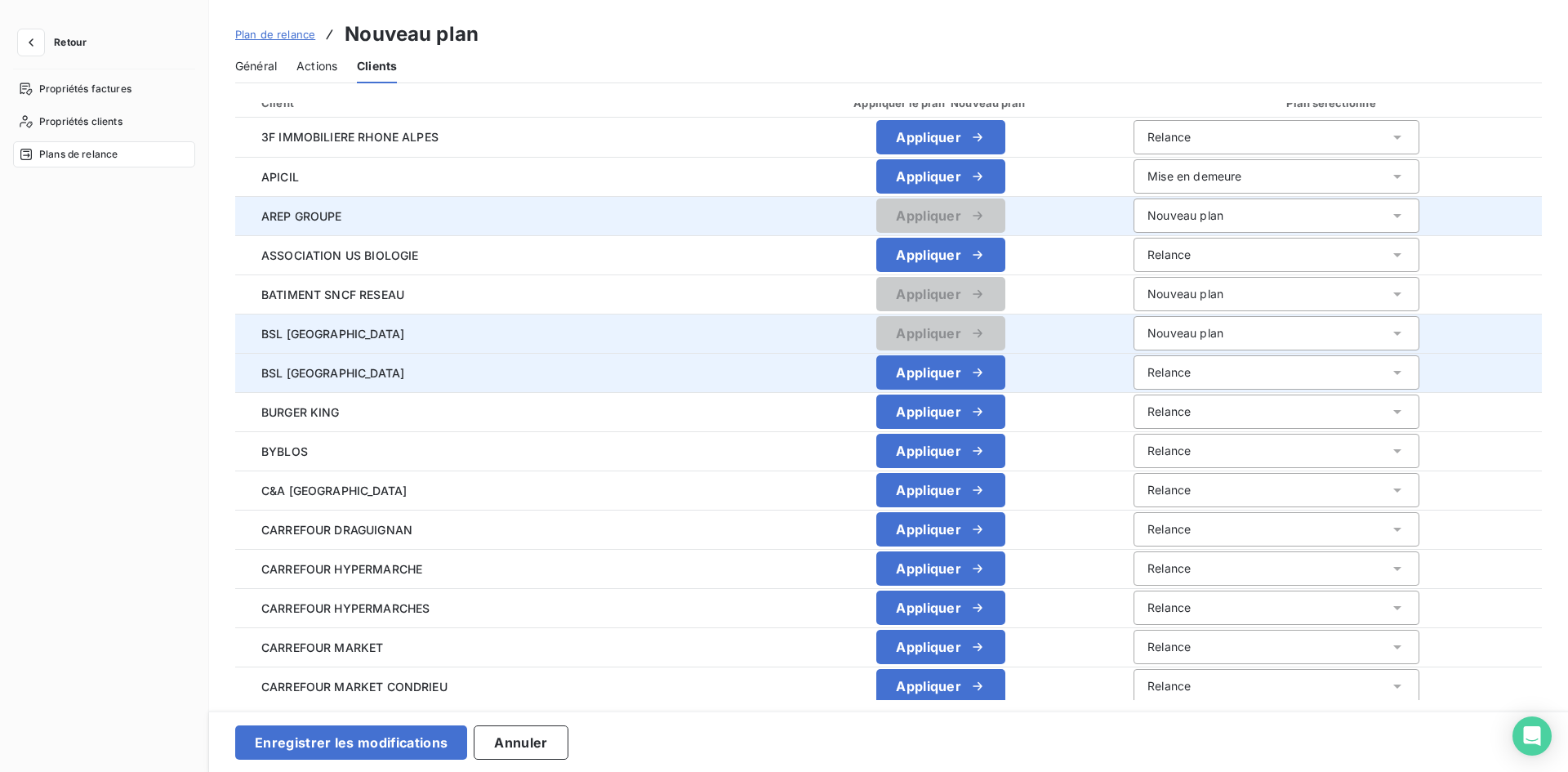
click at [1147, 374] on div "Relance" at bounding box center [1169, 372] width 43 height 16
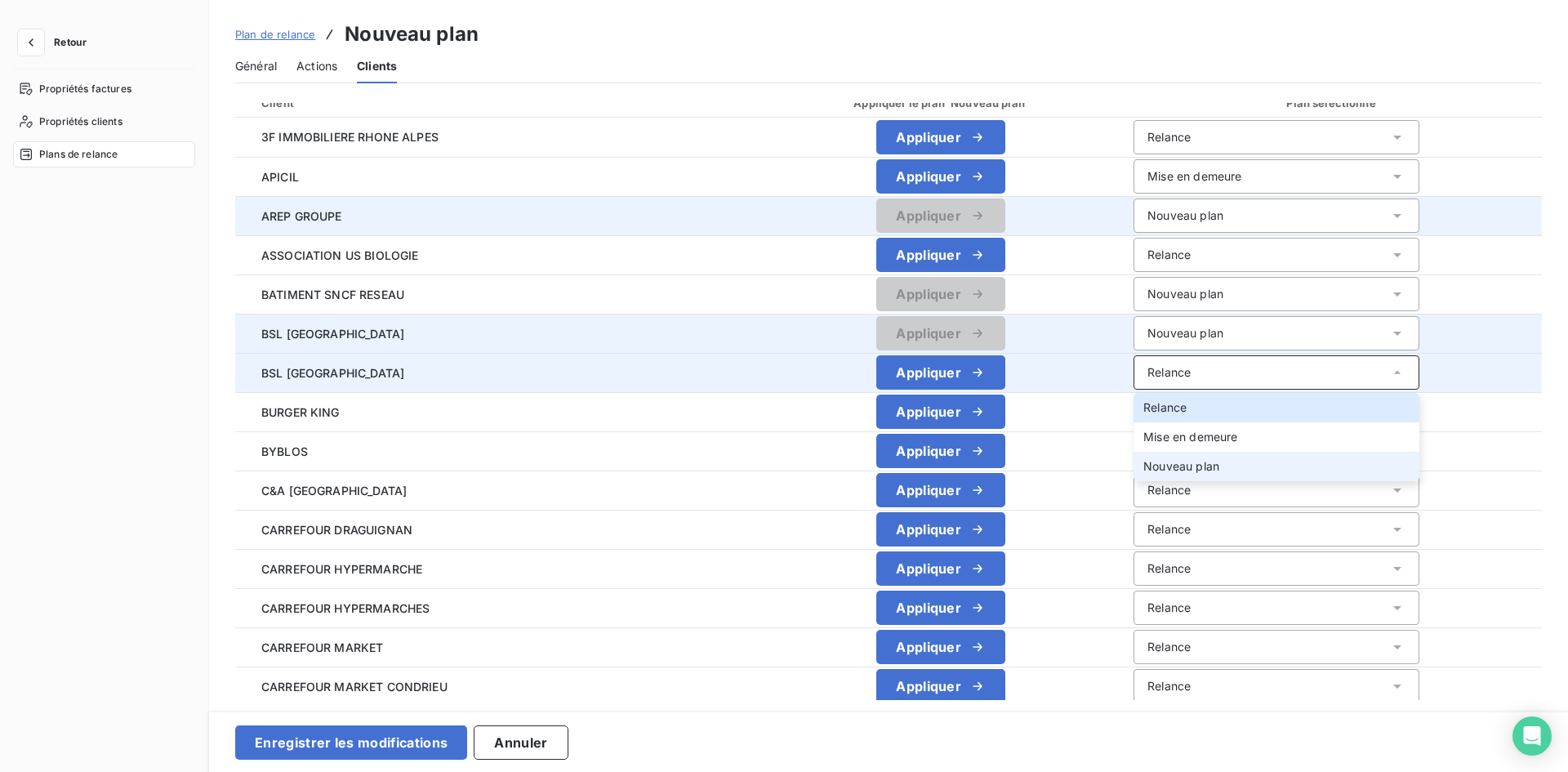
click at [1145, 457] on li "Nouveau plan" at bounding box center [1276, 466] width 286 height 30
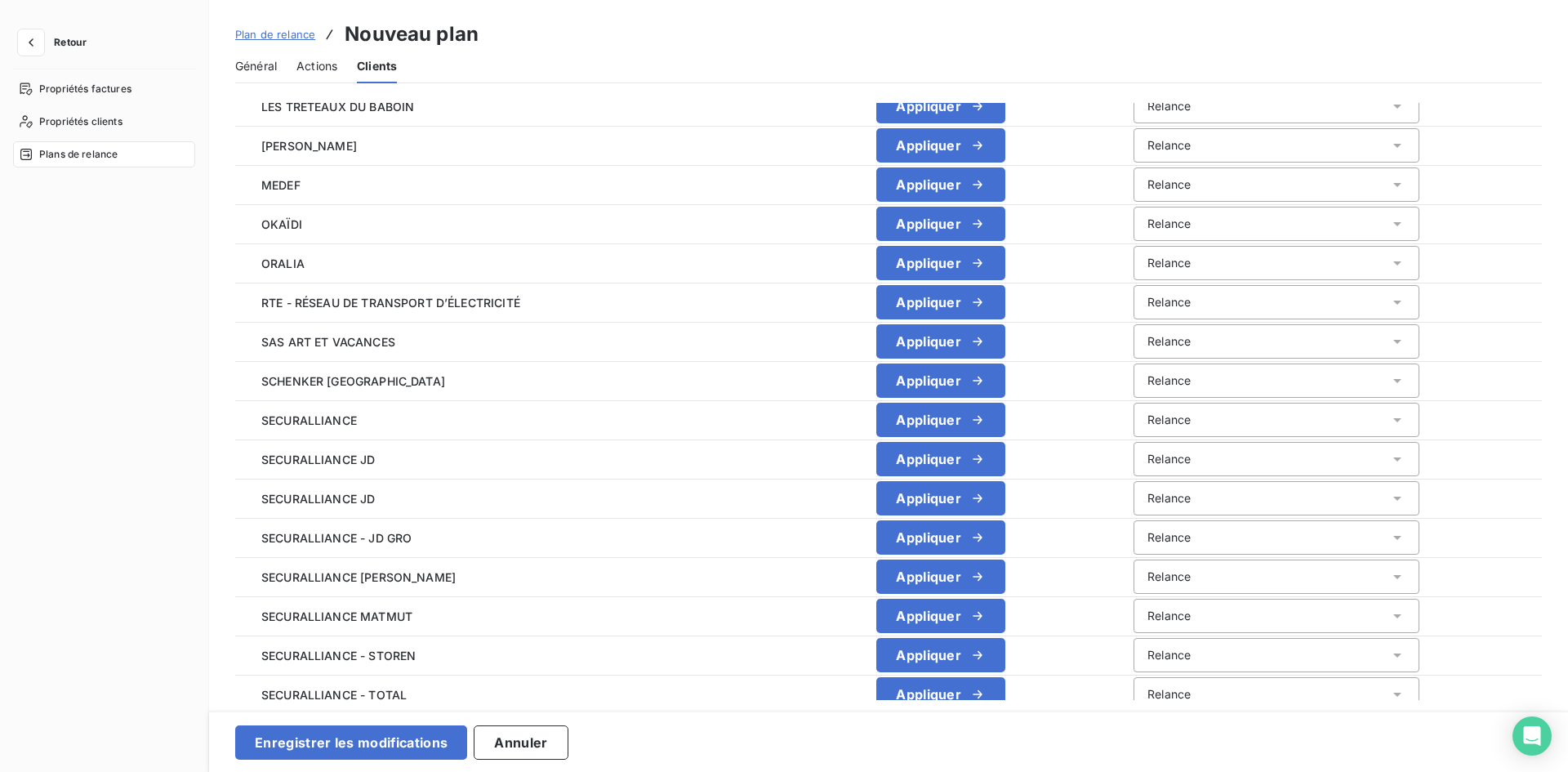
scroll to position [1470, 0]
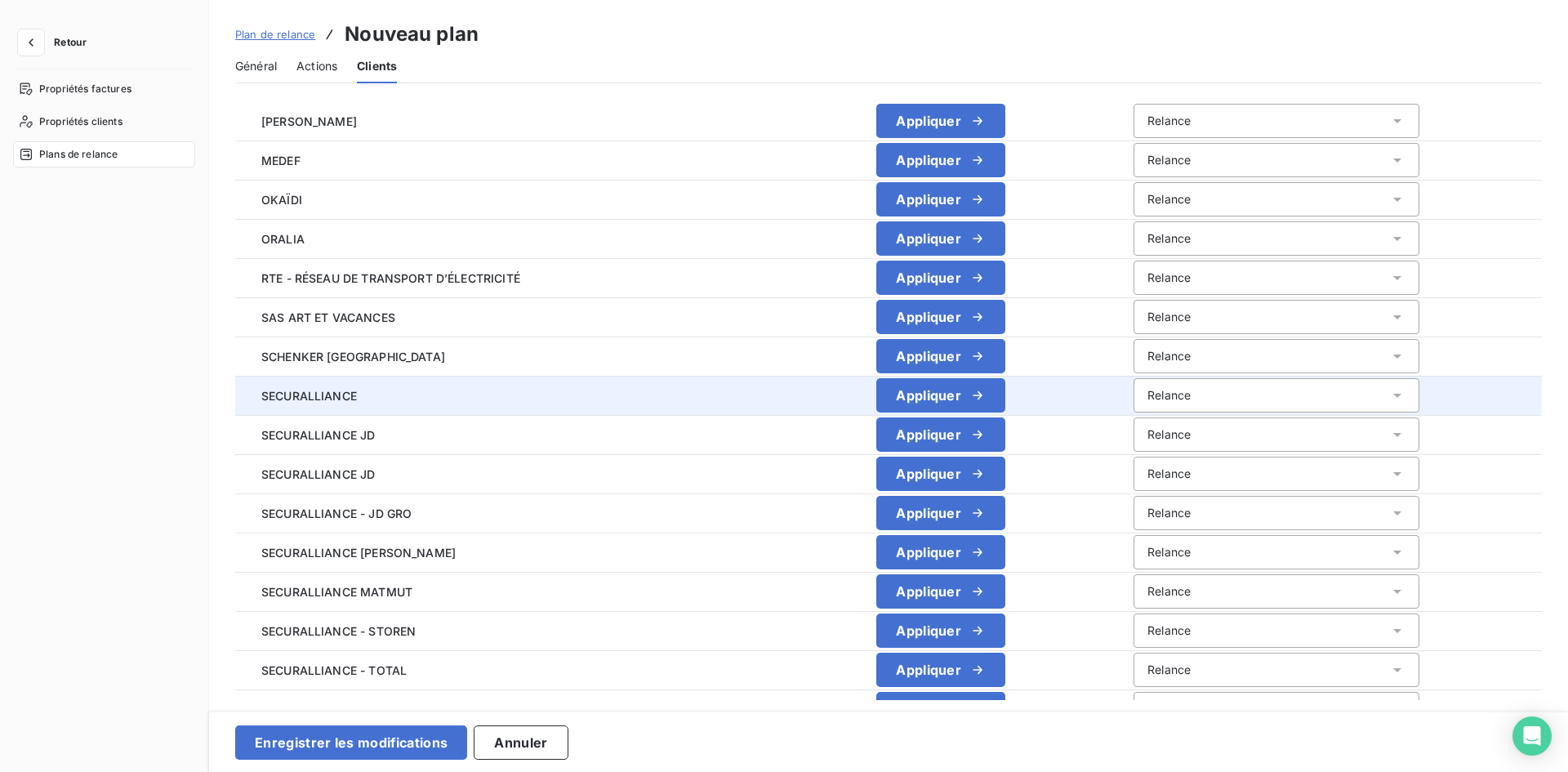
click at [1255, 395] on div "Relance" at bounding box center [1276, 395] width 286 height 34
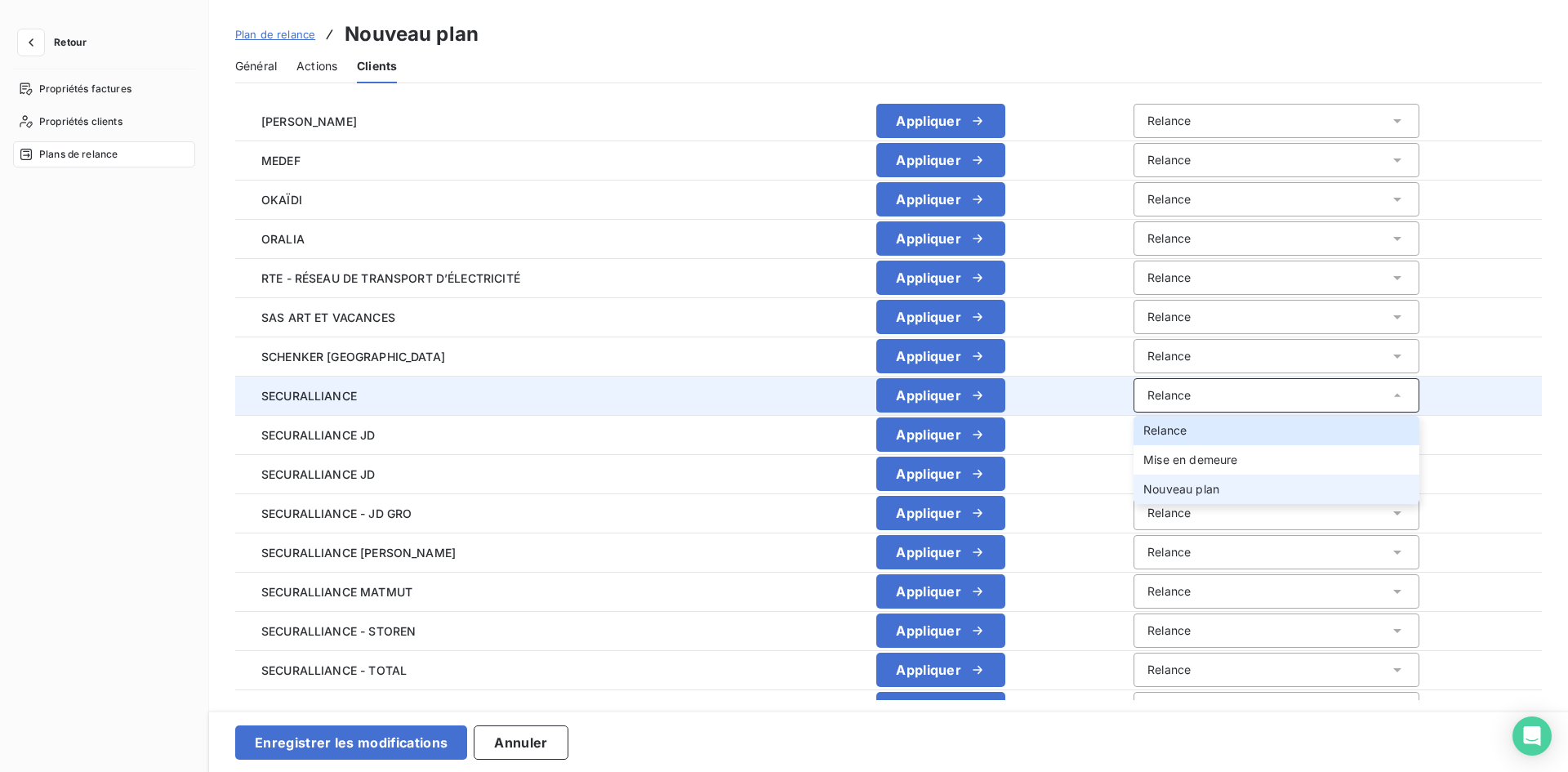
click at [1188, 479] on li "Nouveau plan" at bounding box center [1276, 489] width 286 height 30
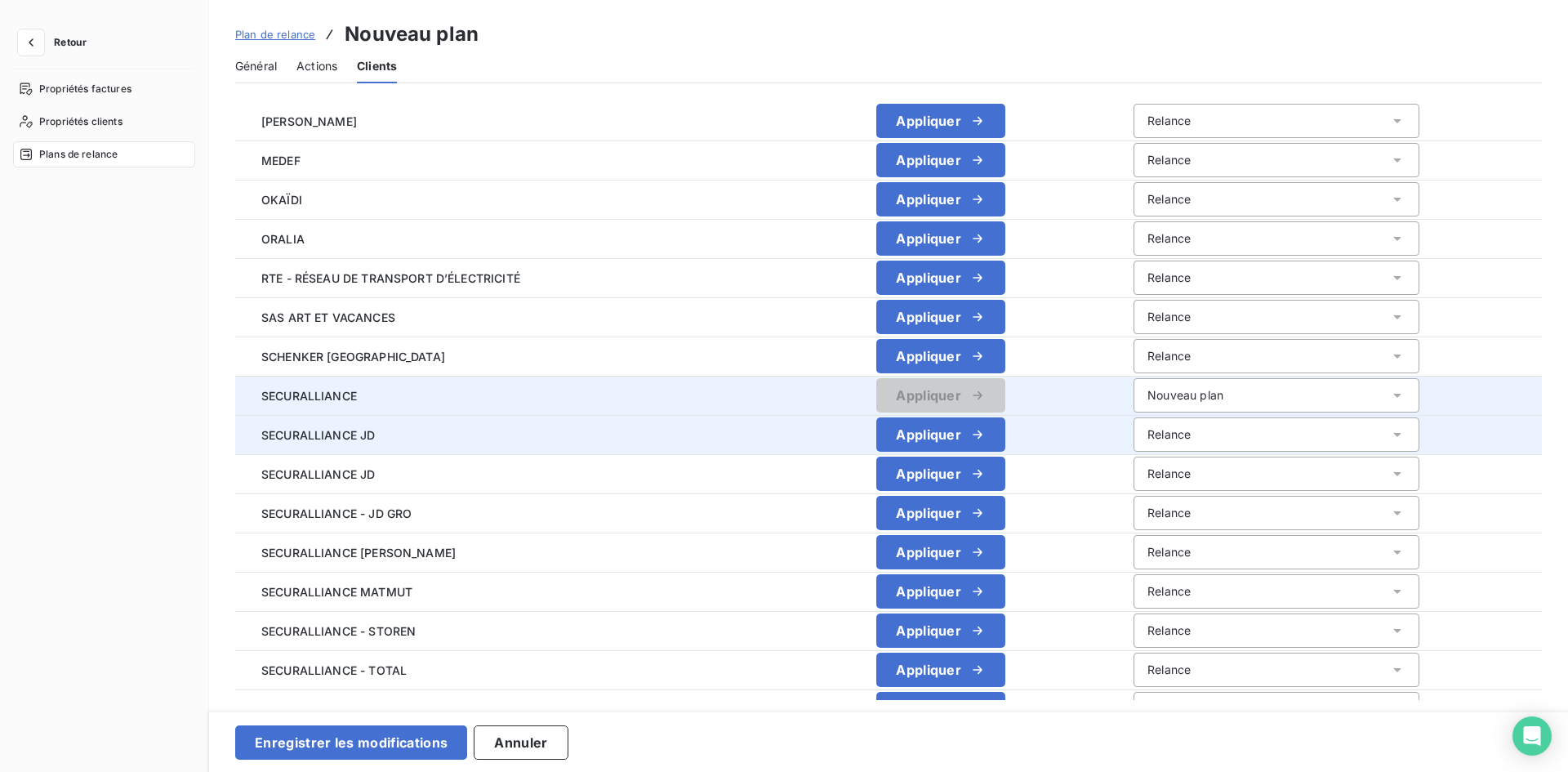
click at [1177, 441] on div "Relance" at bounding box center [1276, 434] width 286 height 34
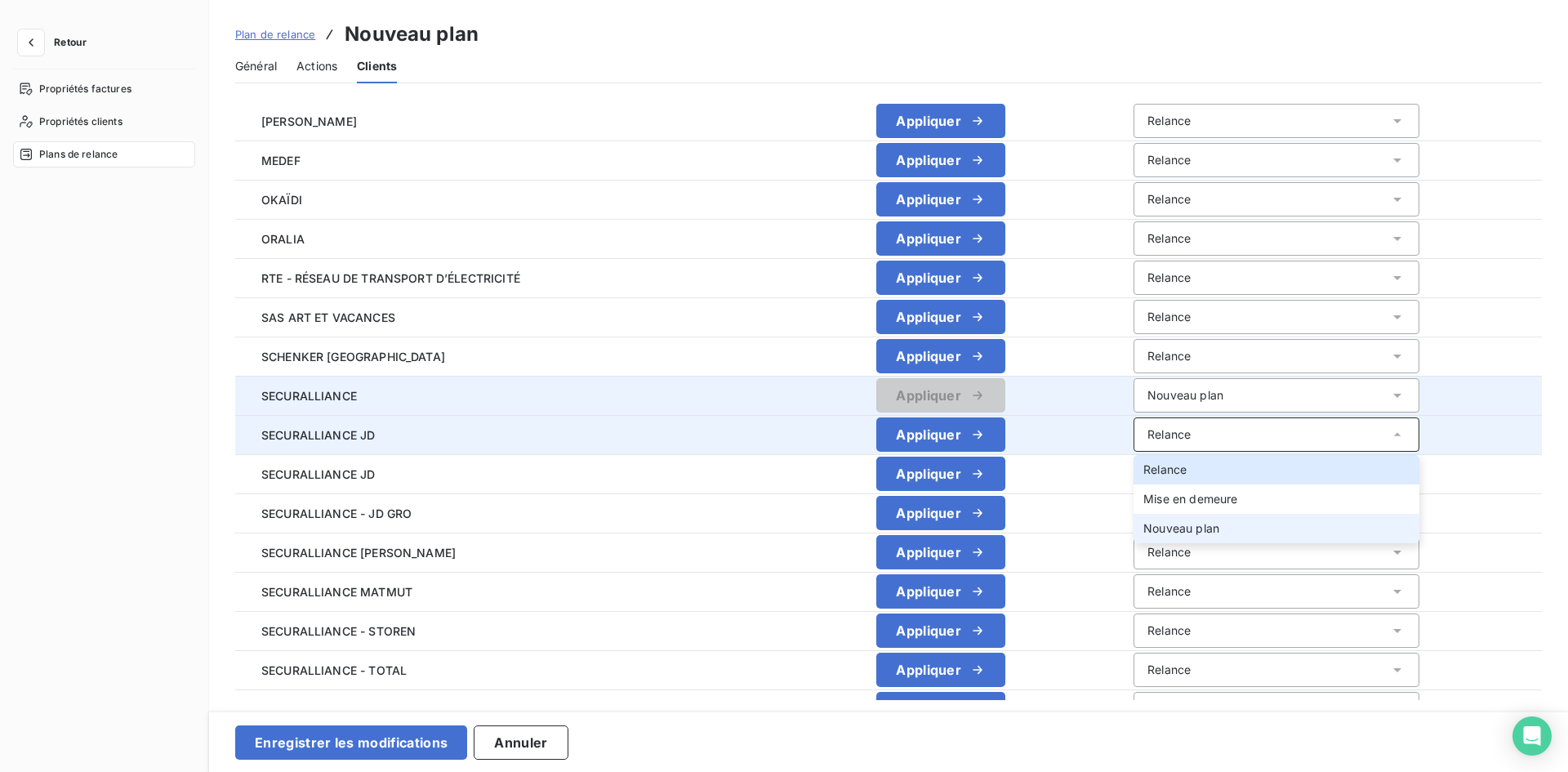
click at [1163, 528] on span "Nouveau plan" at bounding box center [1181, 528] width 76 height 14
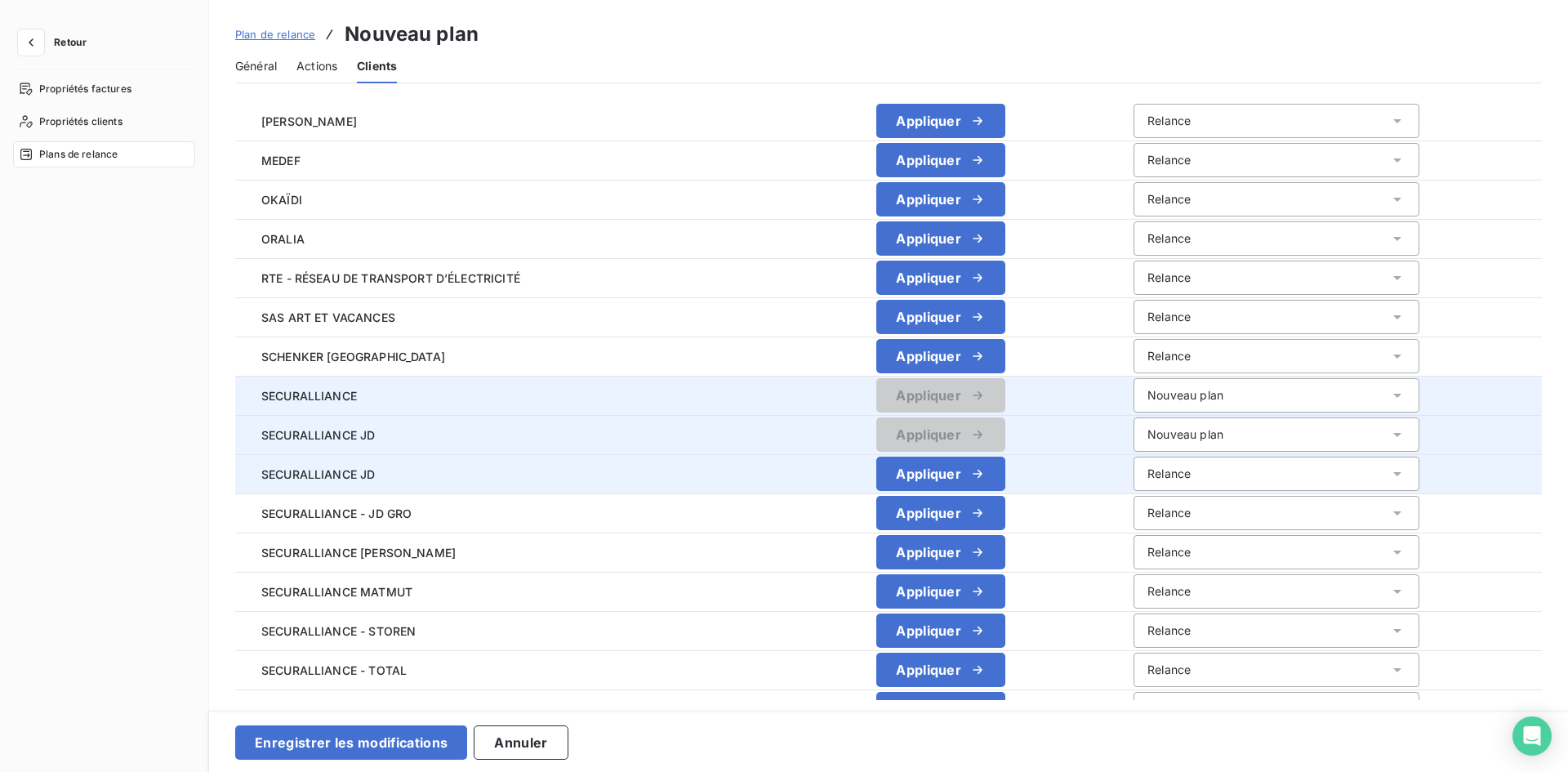
click at [1157, 475] on div "Relance" at bounding box center [1276, 473] width 286 height 34
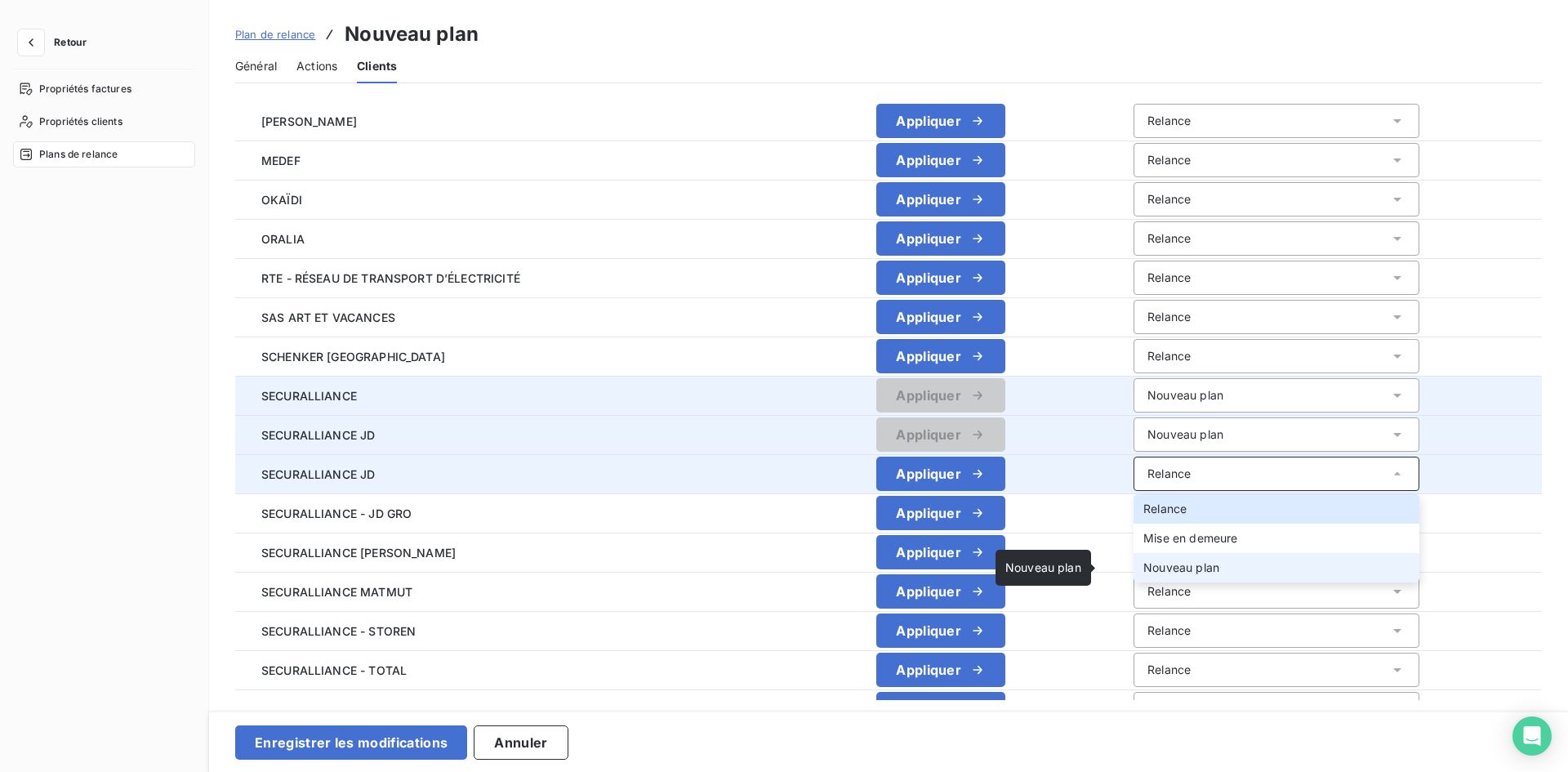
click at [1151, 562] on span "Nouveau plan" at bounding box center [1181, 568] width 76 height 14
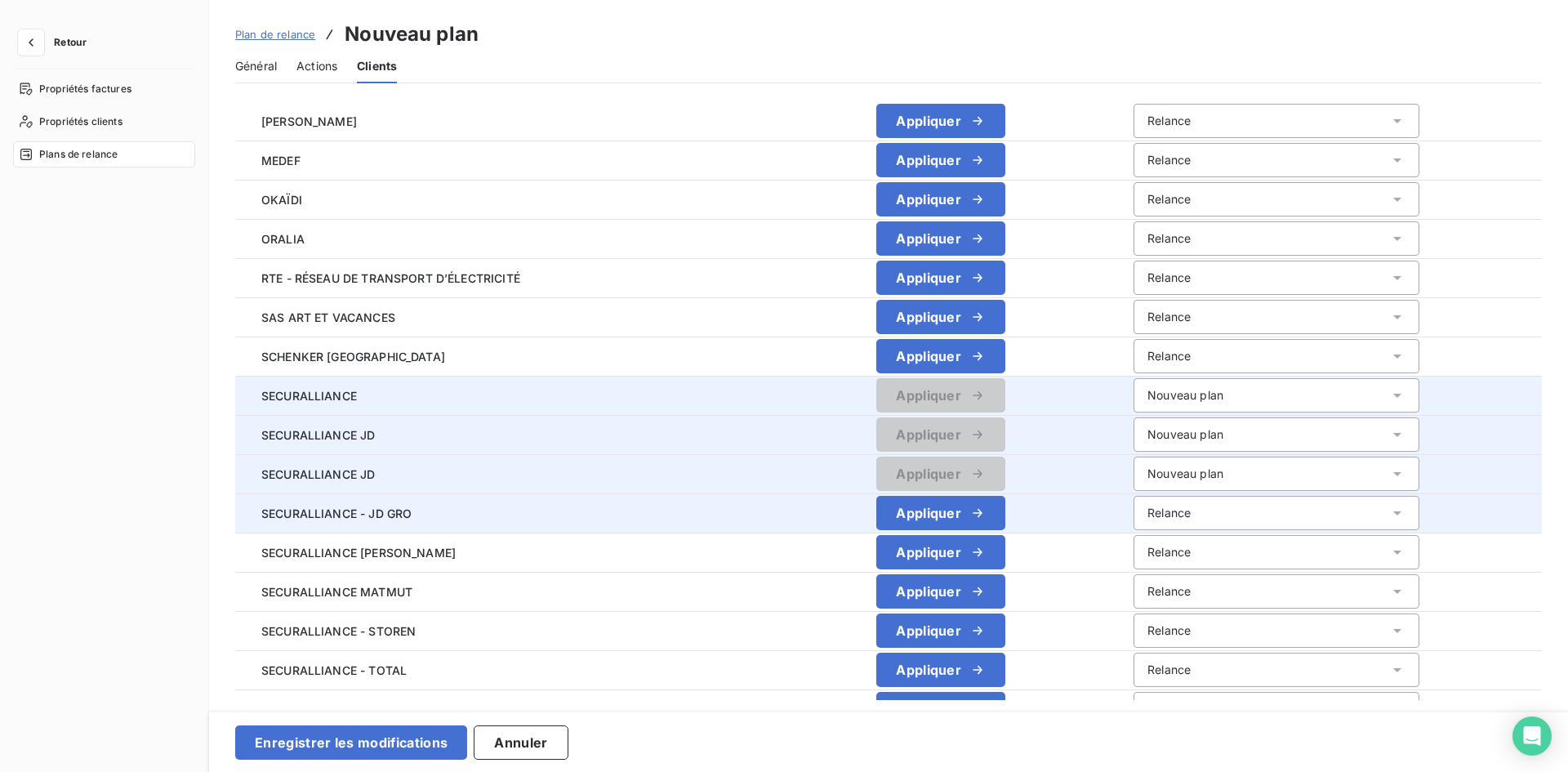
click at [1150, 518] on div "Relance" at bounding box center [1276, 512] width 286 height 34
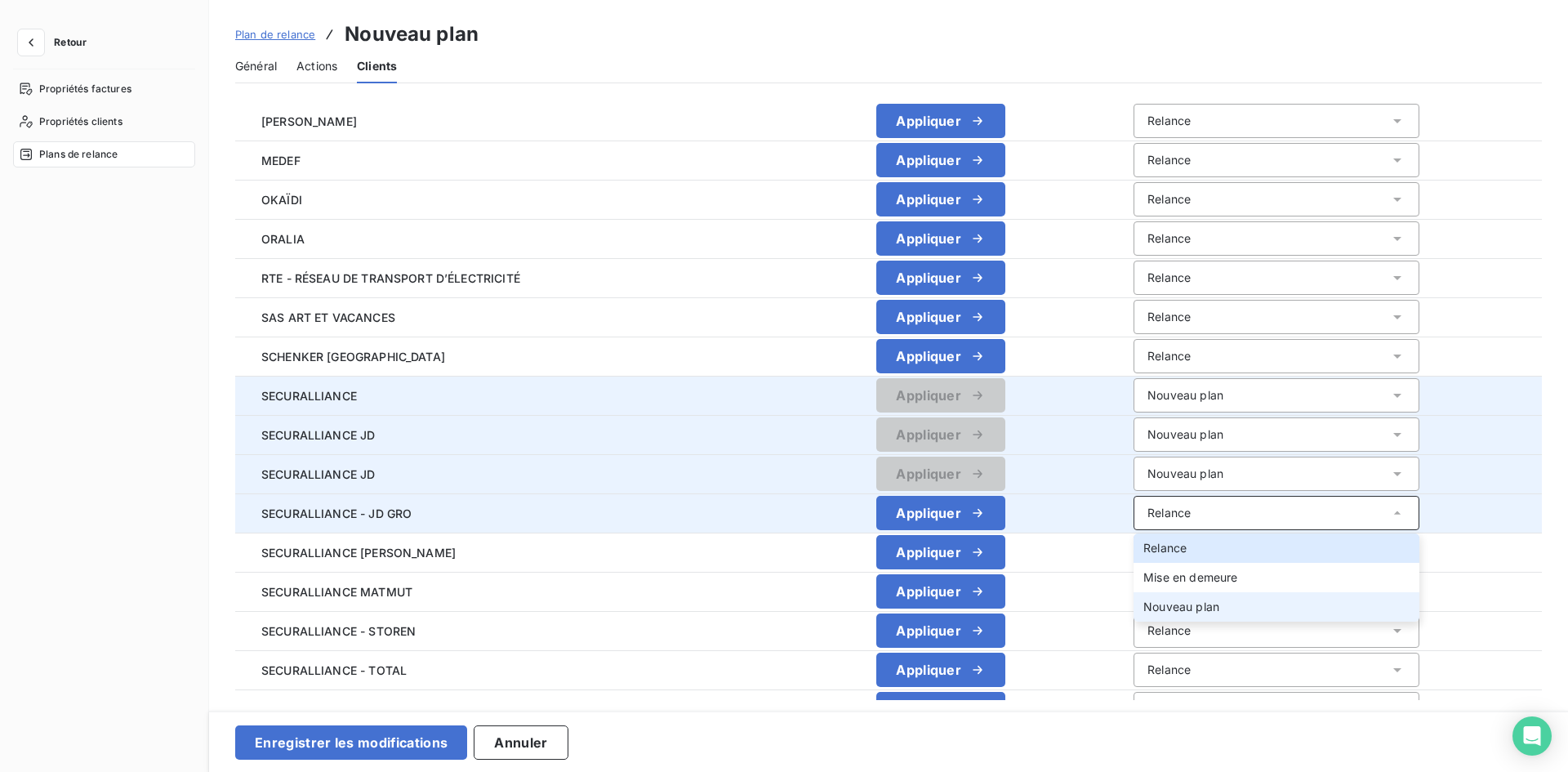
drag, startPoint x: 1138, startPoint y: 607, endPoint x: 1140, endPoint y: 570, distance: 37.1
click at [1143, 607] on span "Nouveau plan" at bounding box center [1181, 607] width 76 height 14
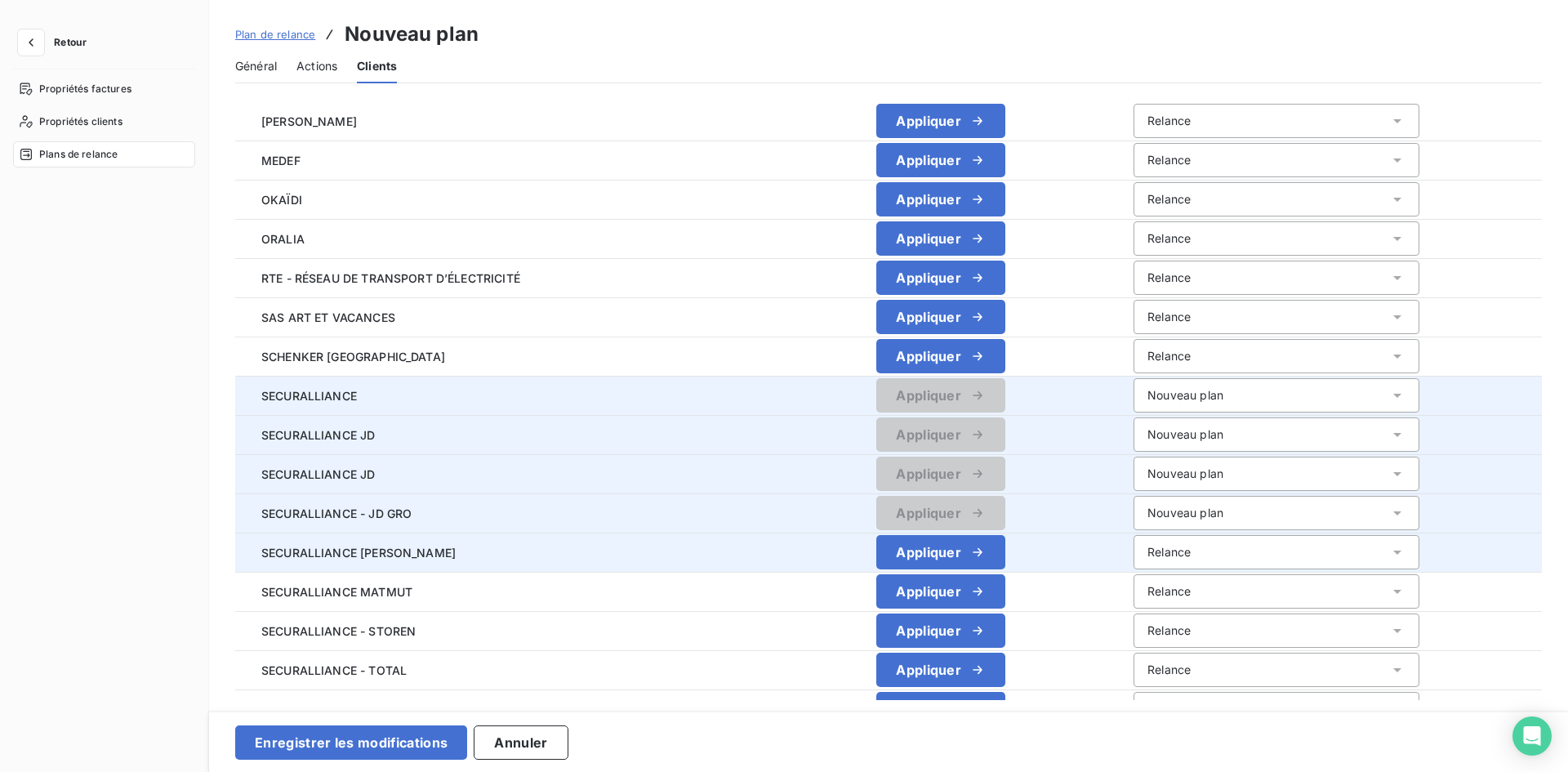
click at [1147, 556] on div "Relance" at bounding box center [1169, 551] width 43 height 16
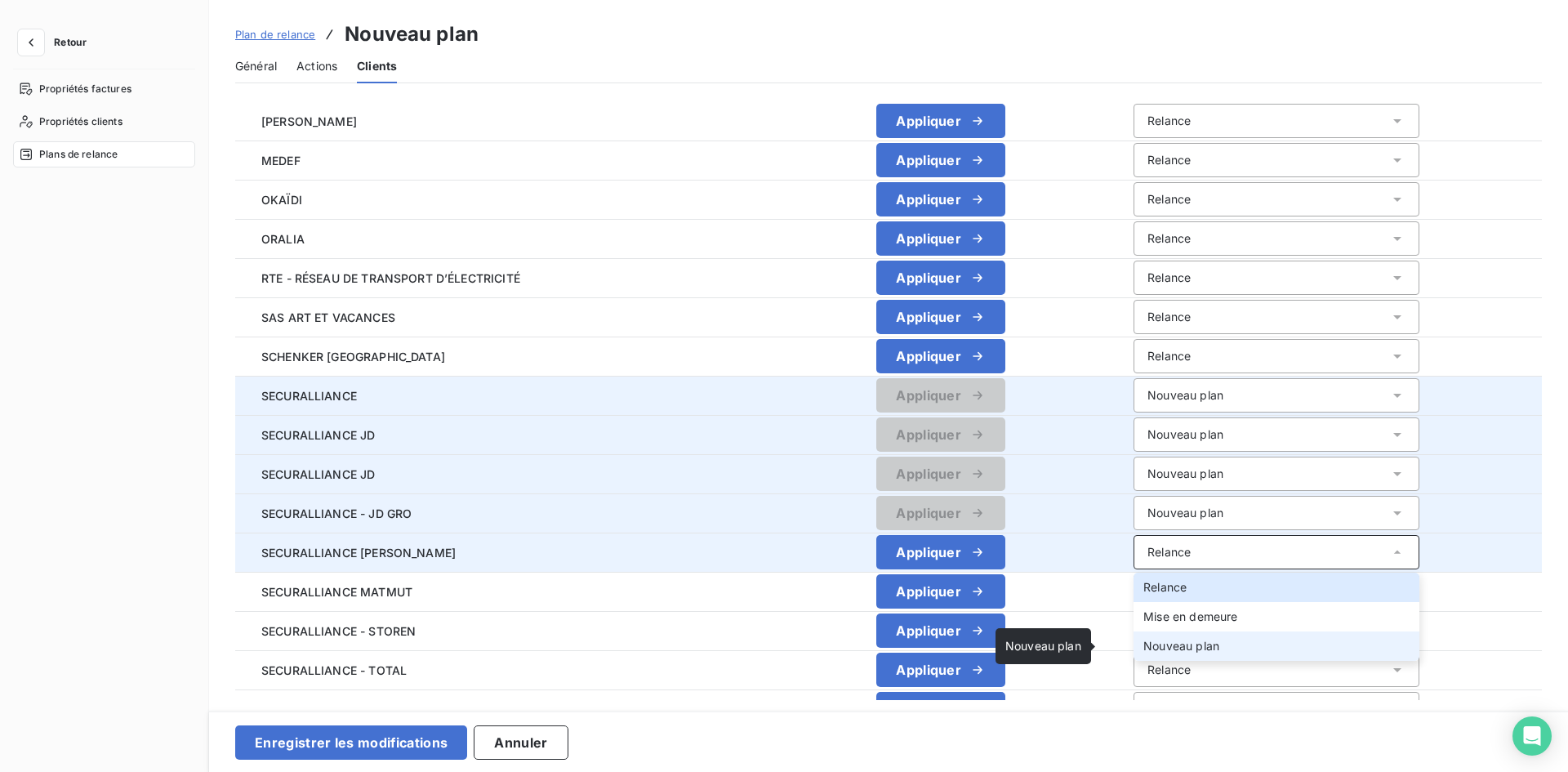
click at [1143, 639] on span "Nouveau plan" at bounding box center [1181, 646] width 76 height 14
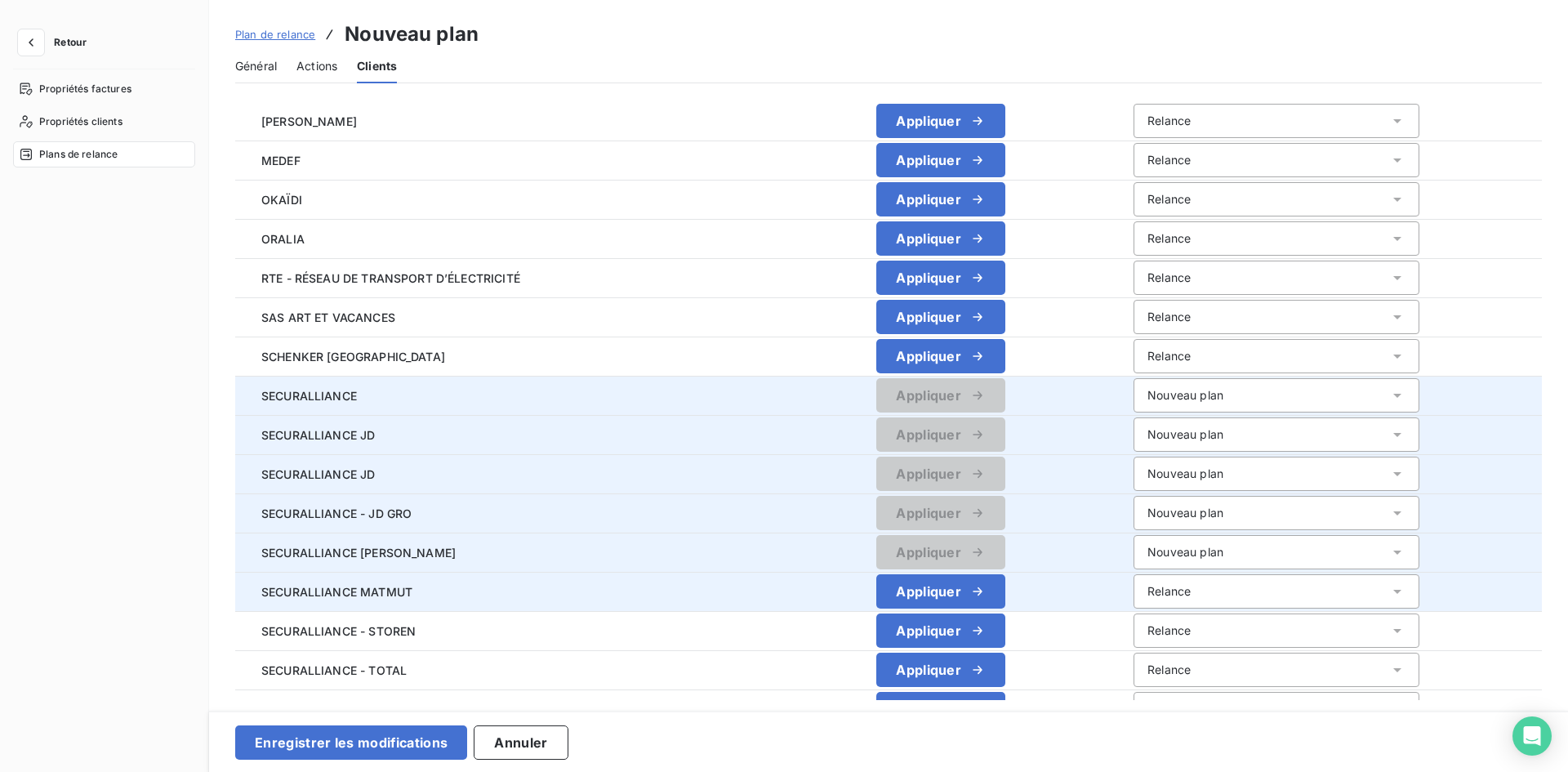
click at [1147, 593] on div "Relance" at bounding box center [1169, 591] width 43 height 16
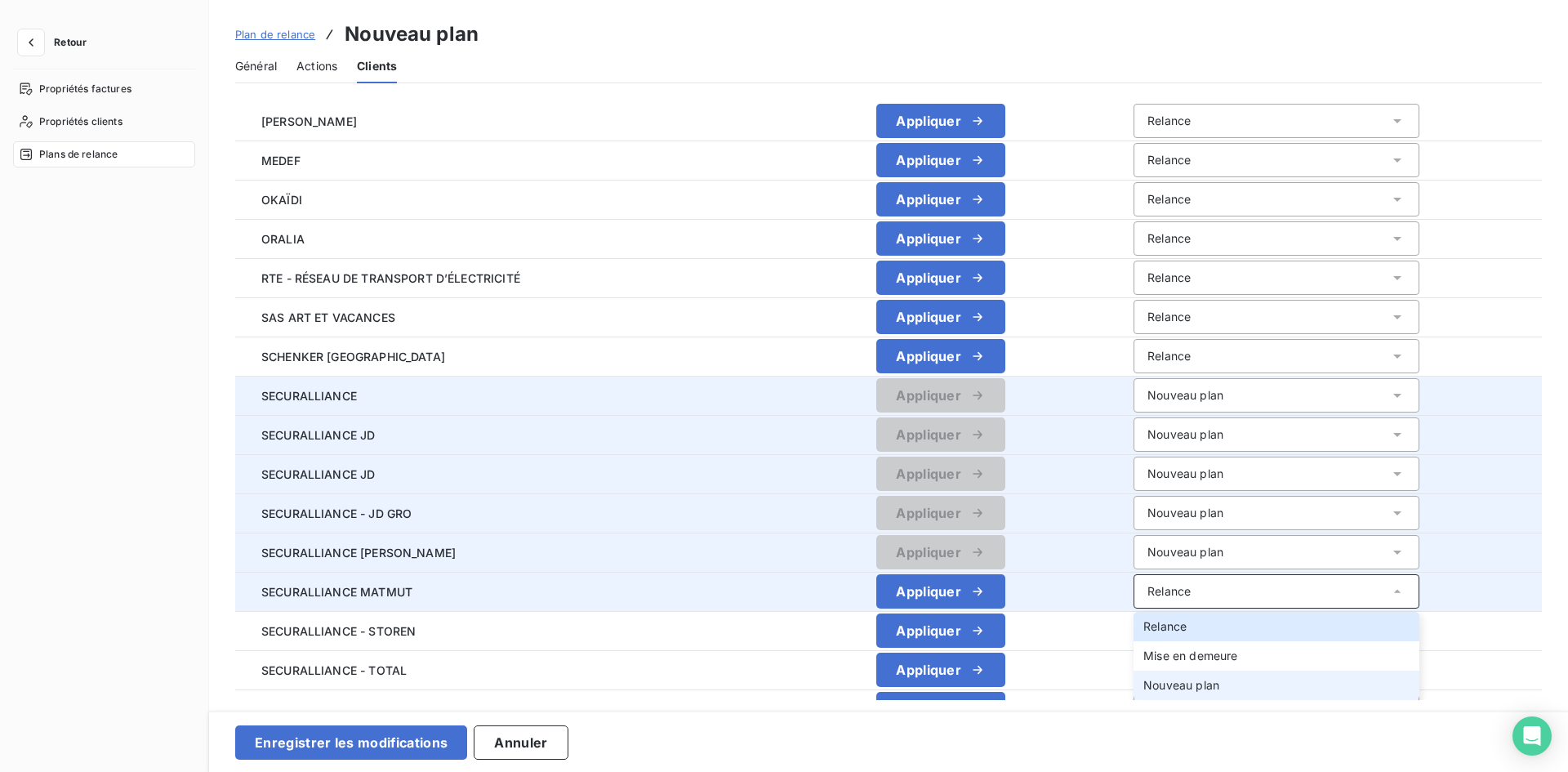
click at [1134, 672] on li "Nouveau plan" at bounding box center [1276, 685] width 286 height 30
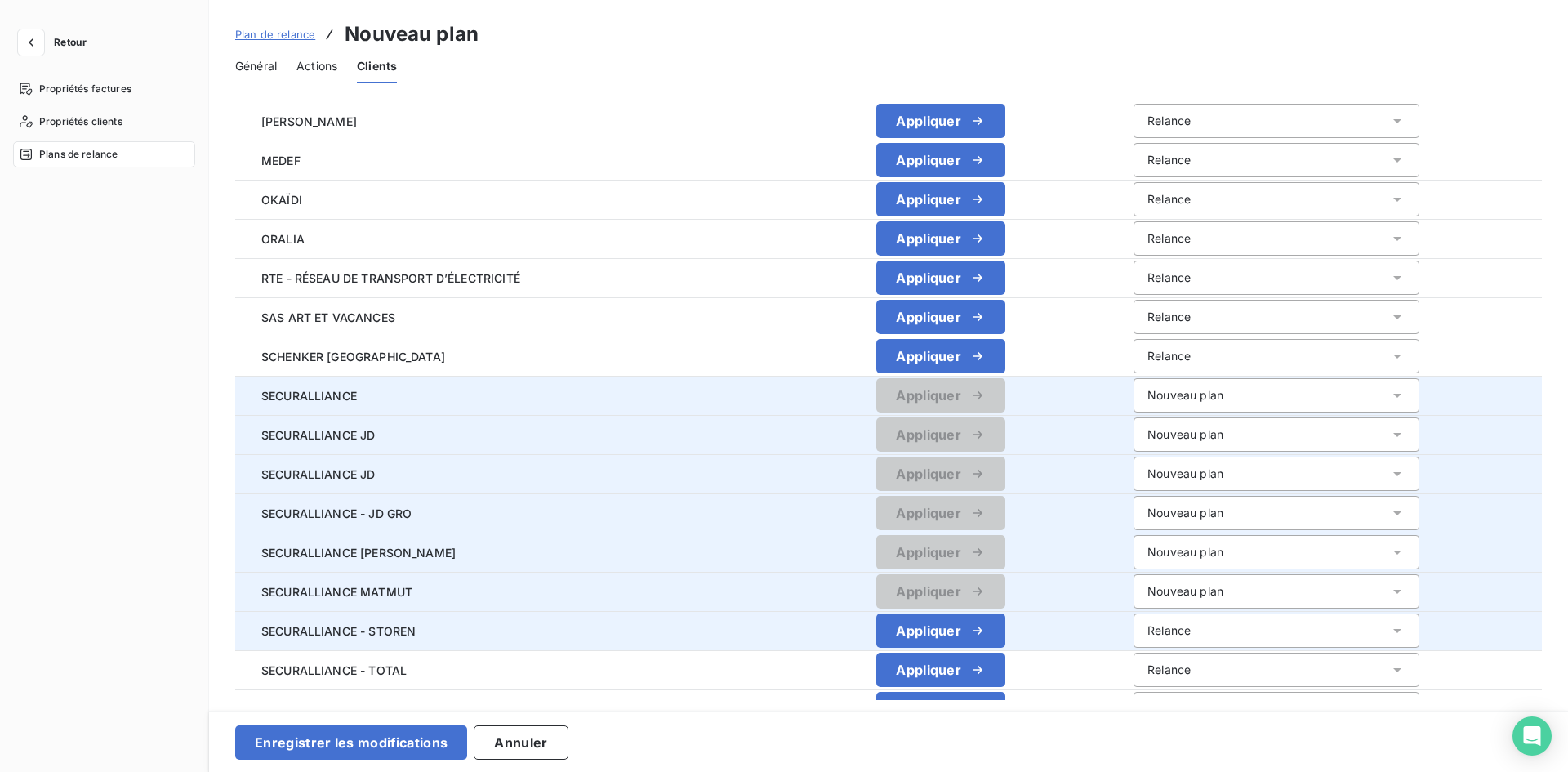
click at [1142, 646] on div "Relance" at bounding box center [1276, 630] width 286 height 34
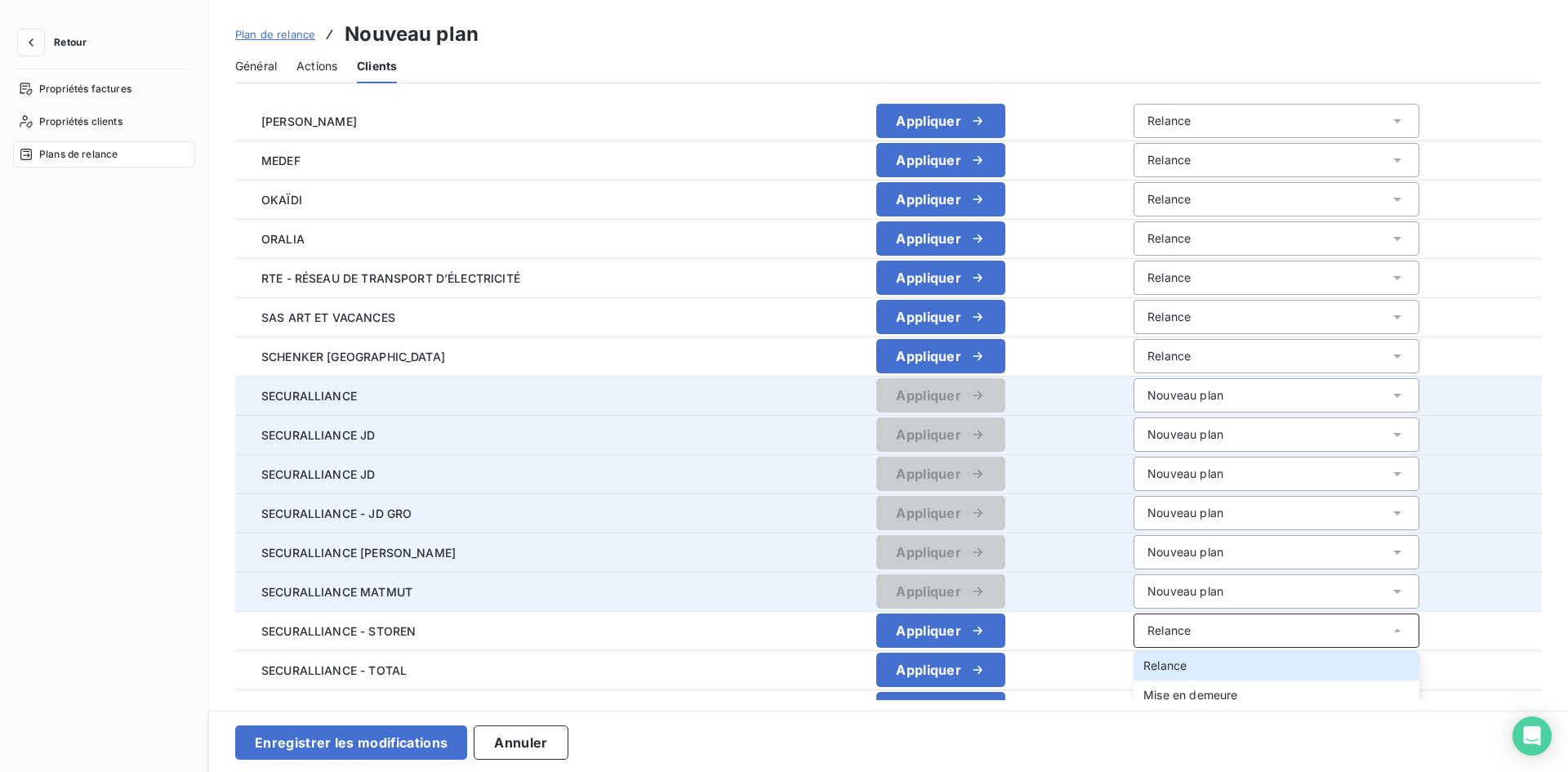
scroll to position [1715, 0]
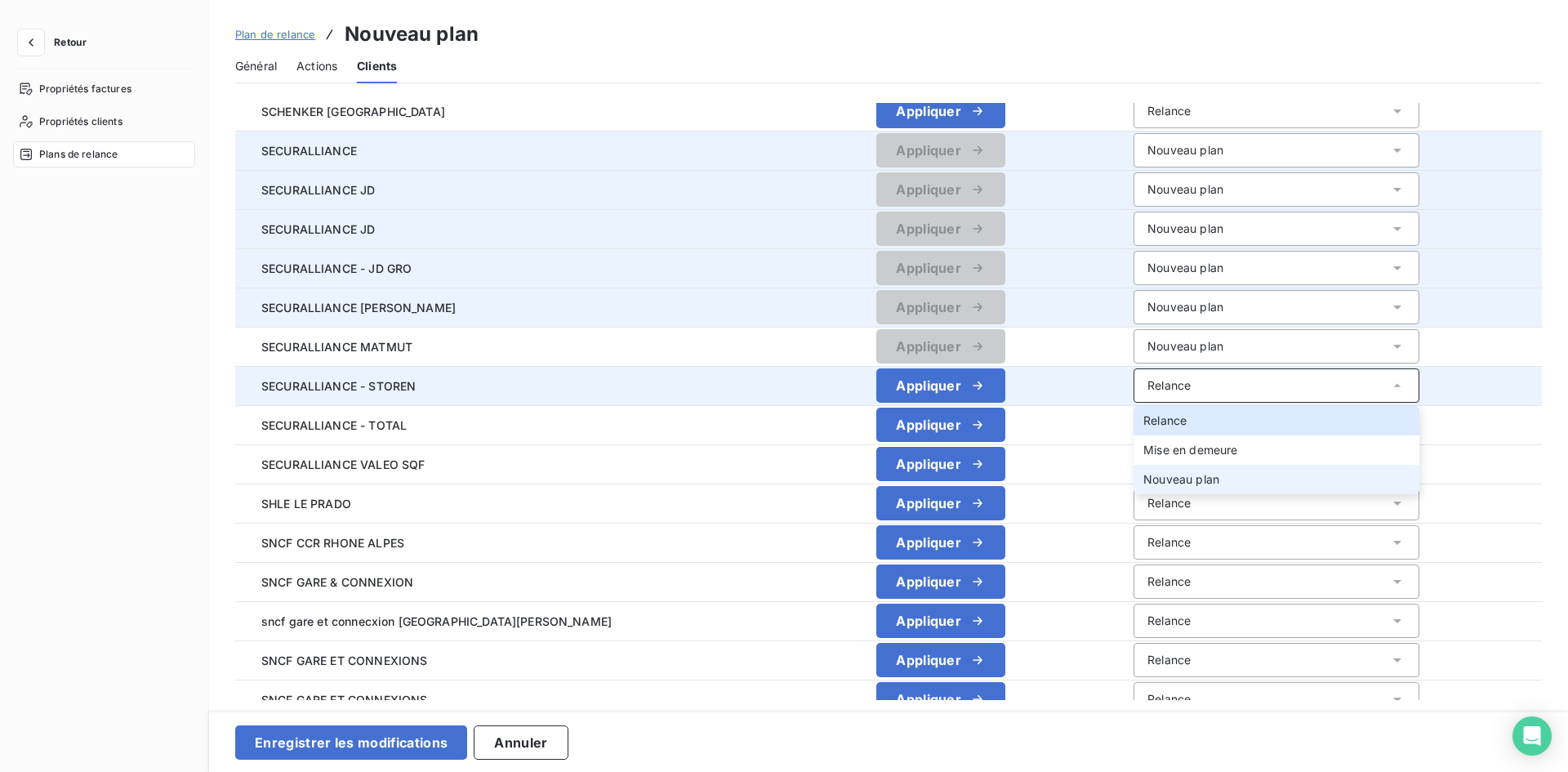
click at [1164, 473] on span "Nouveau plan" at bounding box center [1181, 479] width 76 height 14
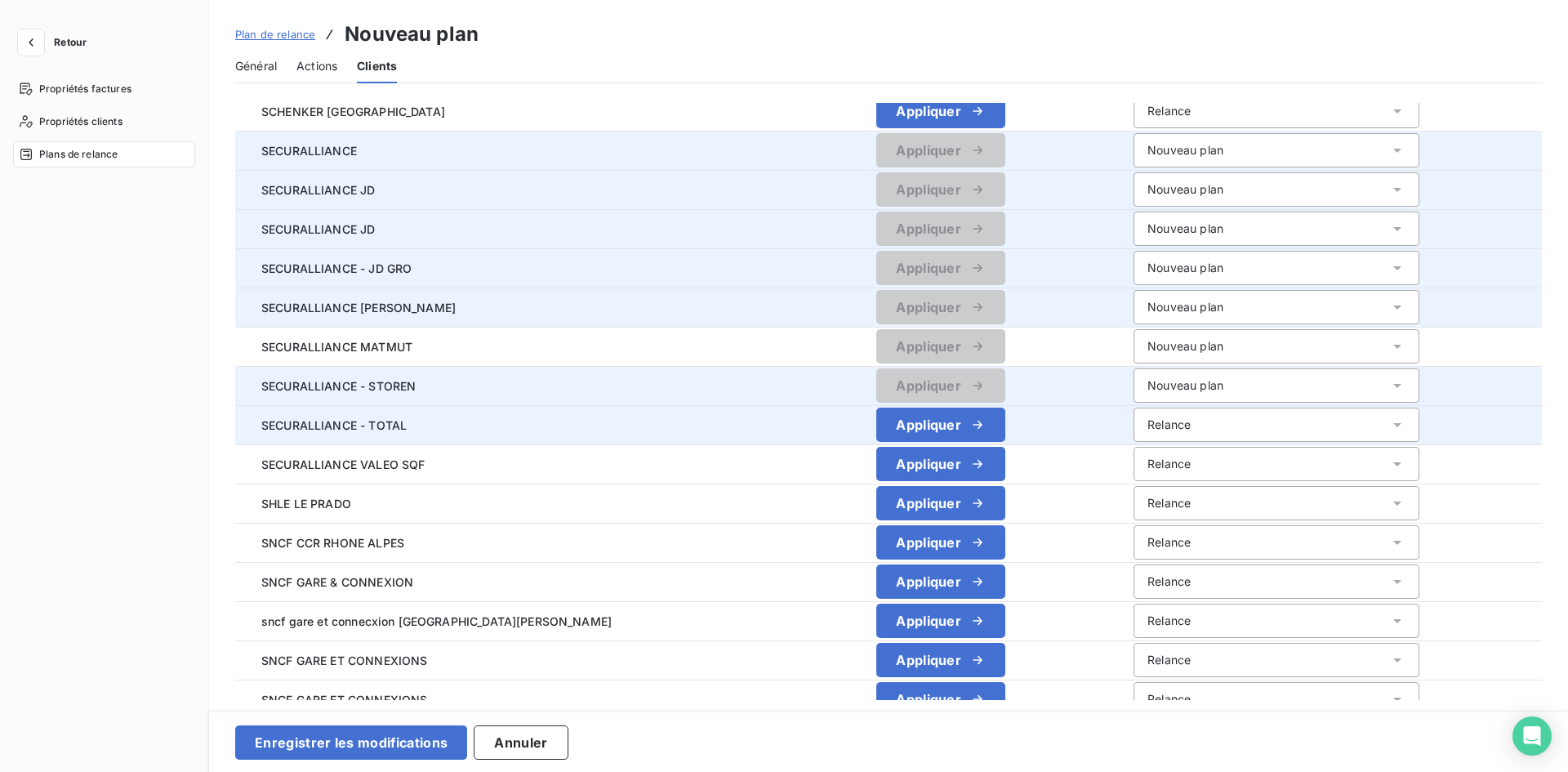
click at [1147, 432] on div "Relance" at bounding box center [1169, 424] width 43 height 16
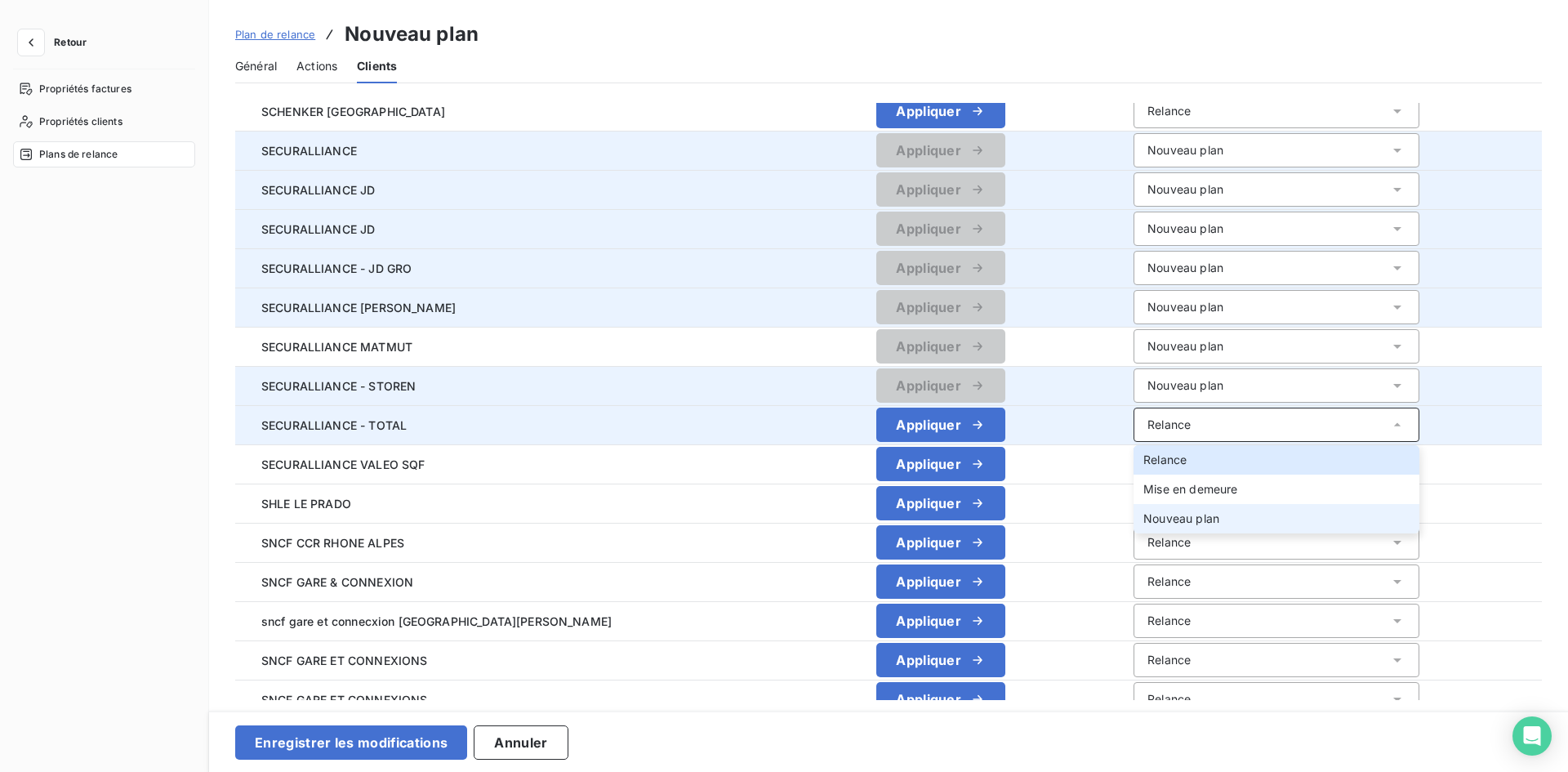
click at [1144, 522] on span "Nouveau plan" at bounding box center [1181, 518] width 76 height 14
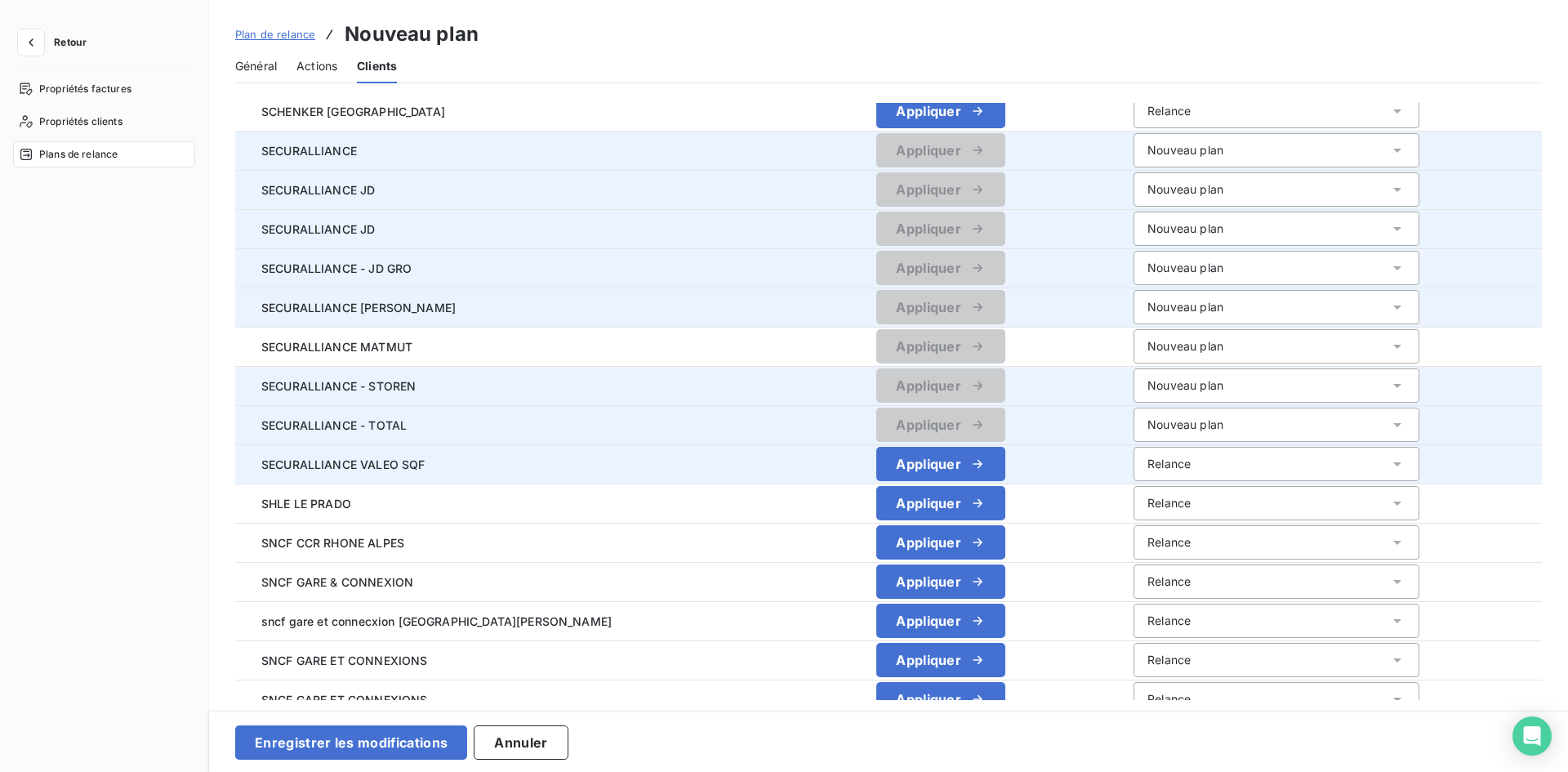
click at [1137, 473] on div "Relance" at bounding box center [1276, 464] width 286 height 34
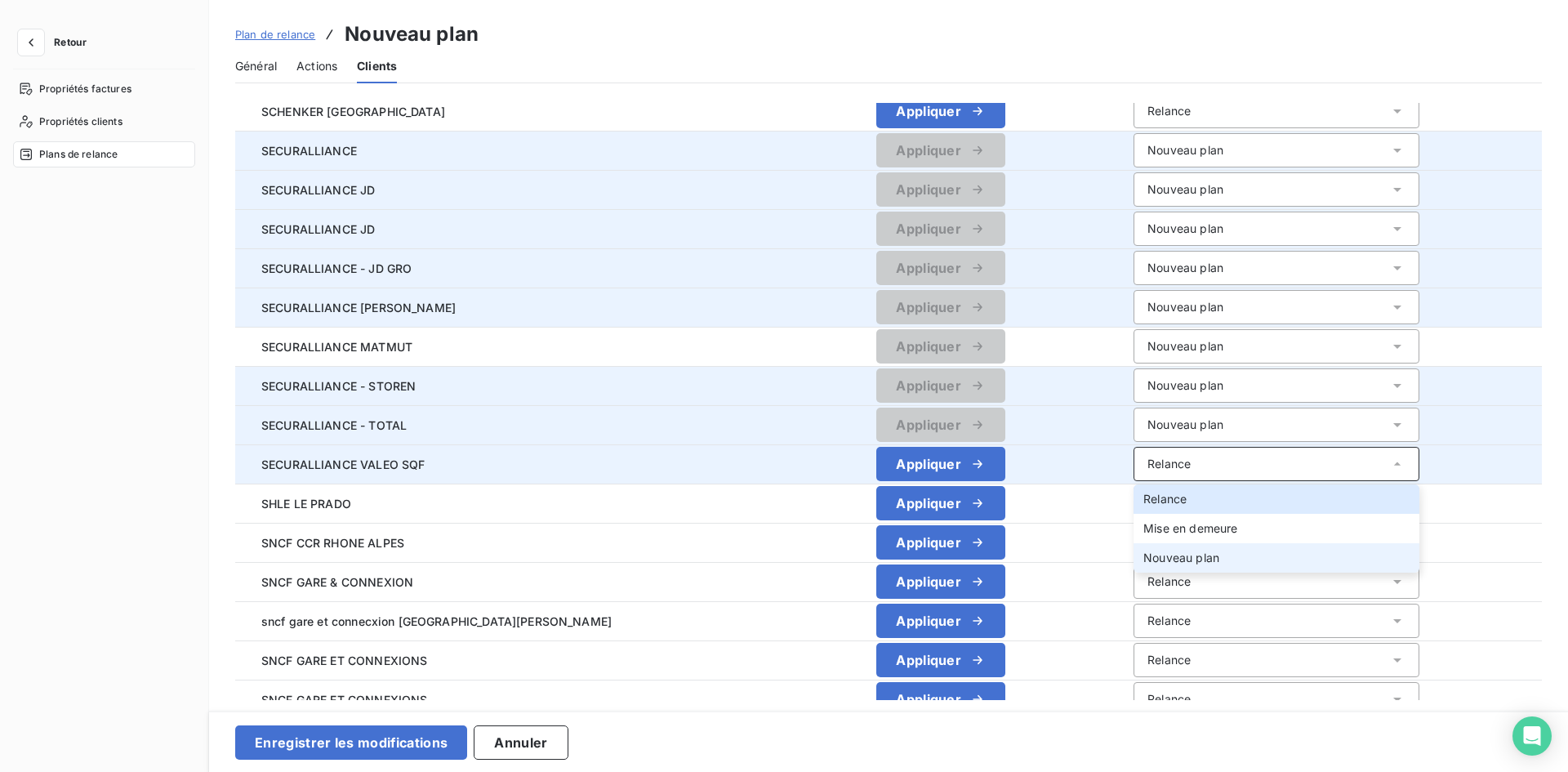
click at [1143, 550] on div "Nouveau plan" at bounding box center [1181, 557] width 76 height 16
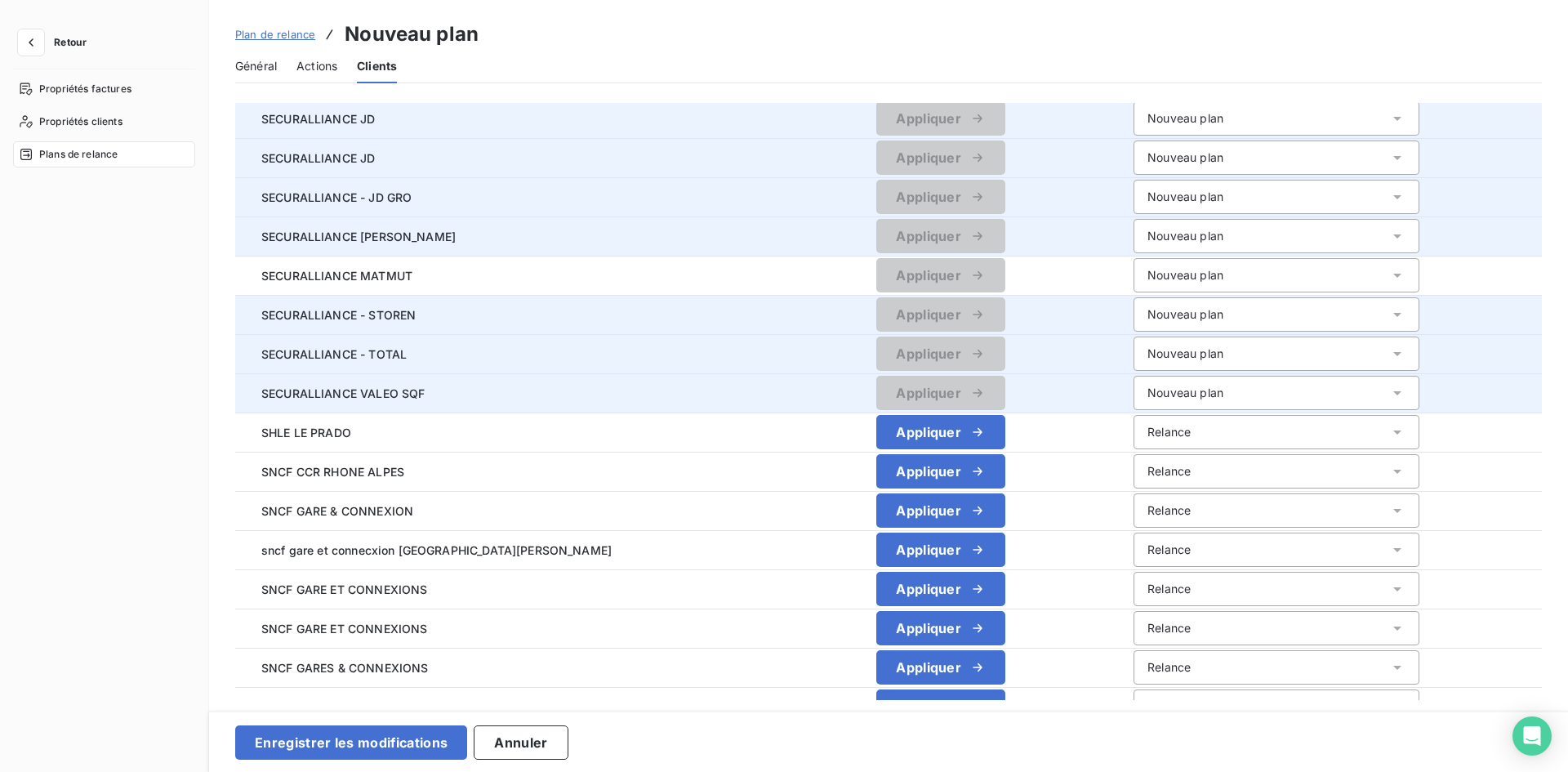
scroll to position [1879, 0]
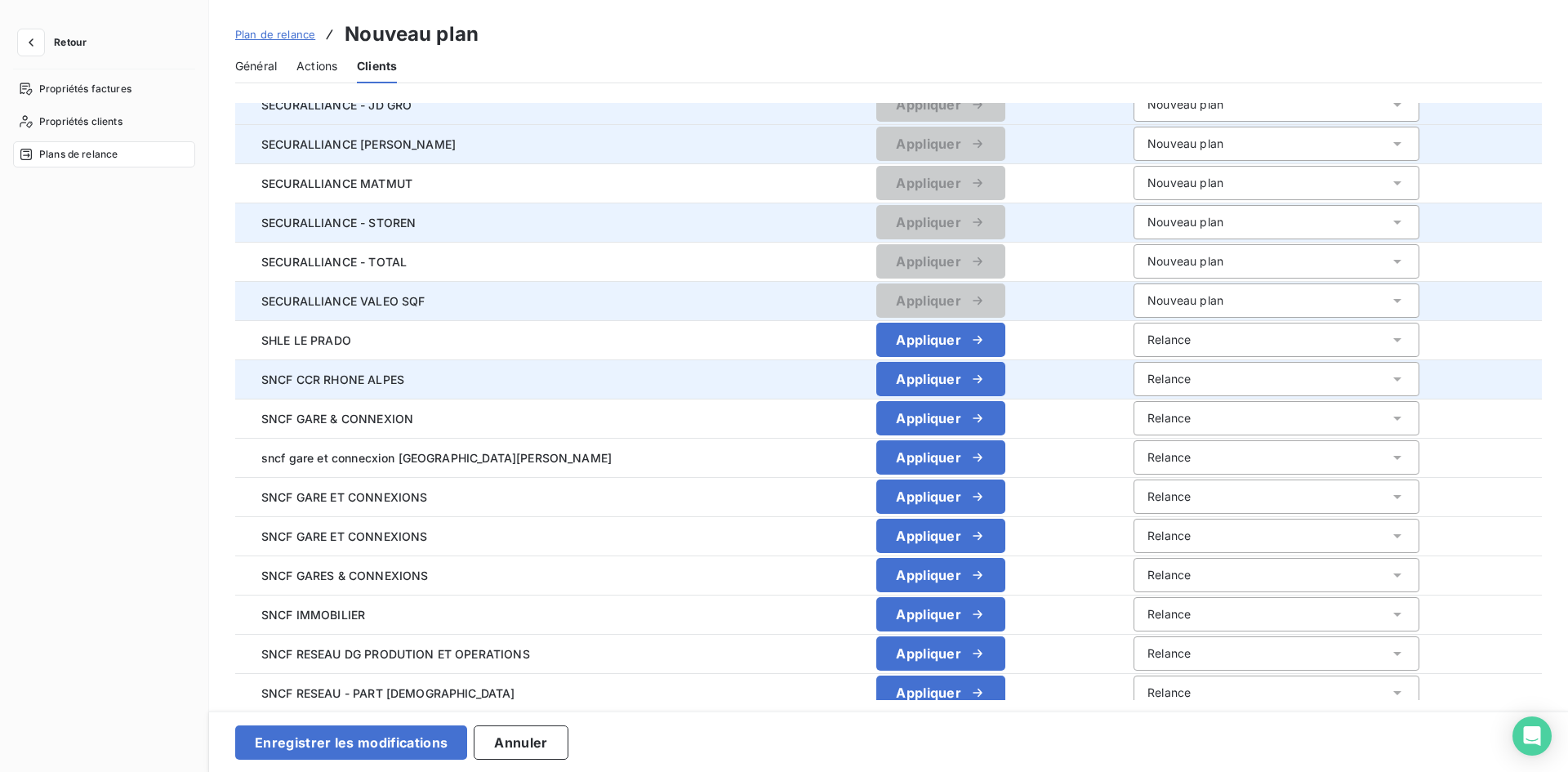
click at [1178, 384] on div "Relance" at bounding box center [1276, 379] width 286 height 34
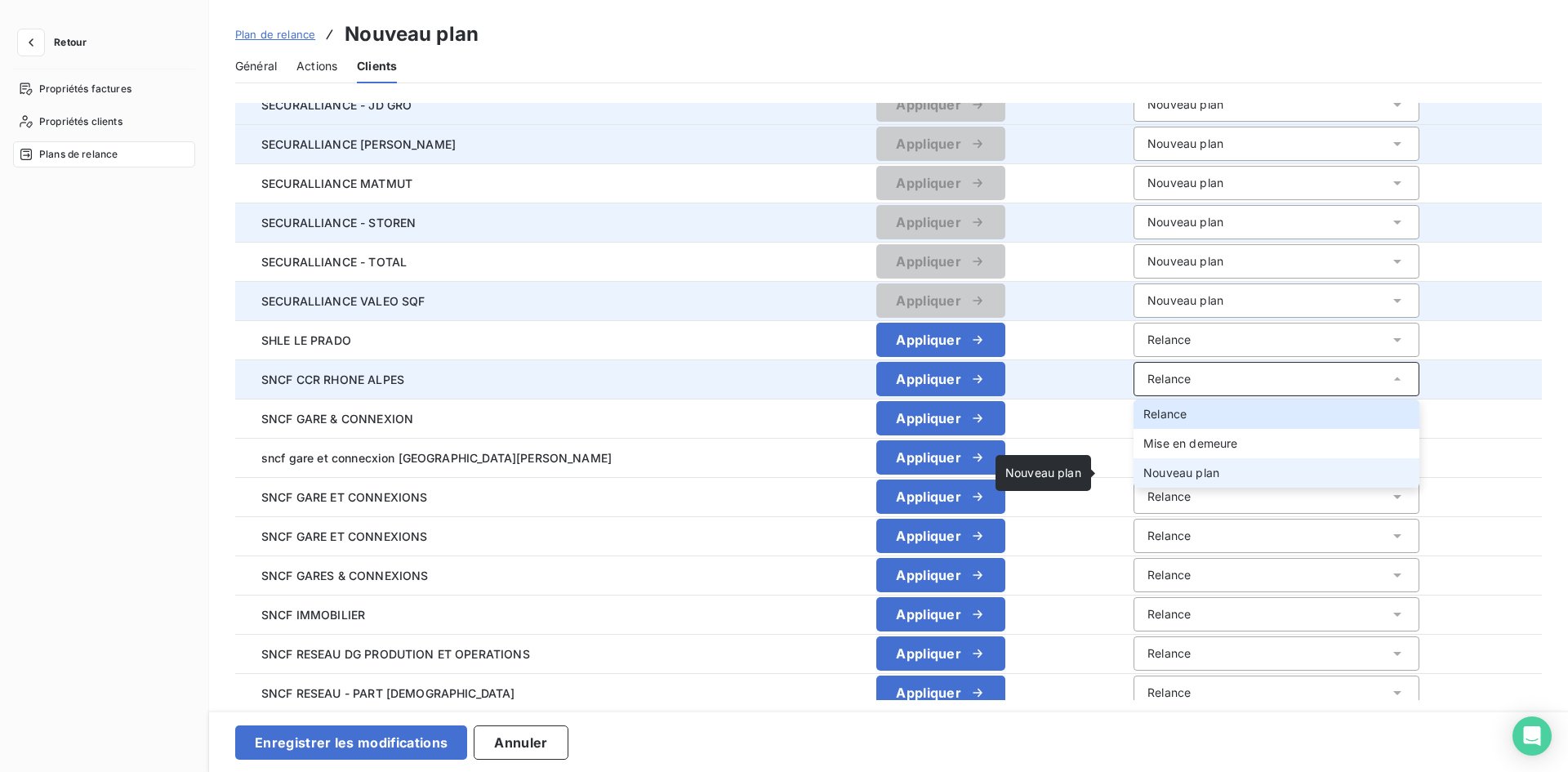
click at [1158, 469] on span "Nouveau plan" at bounding box center [1181, 473] width 76 height 14
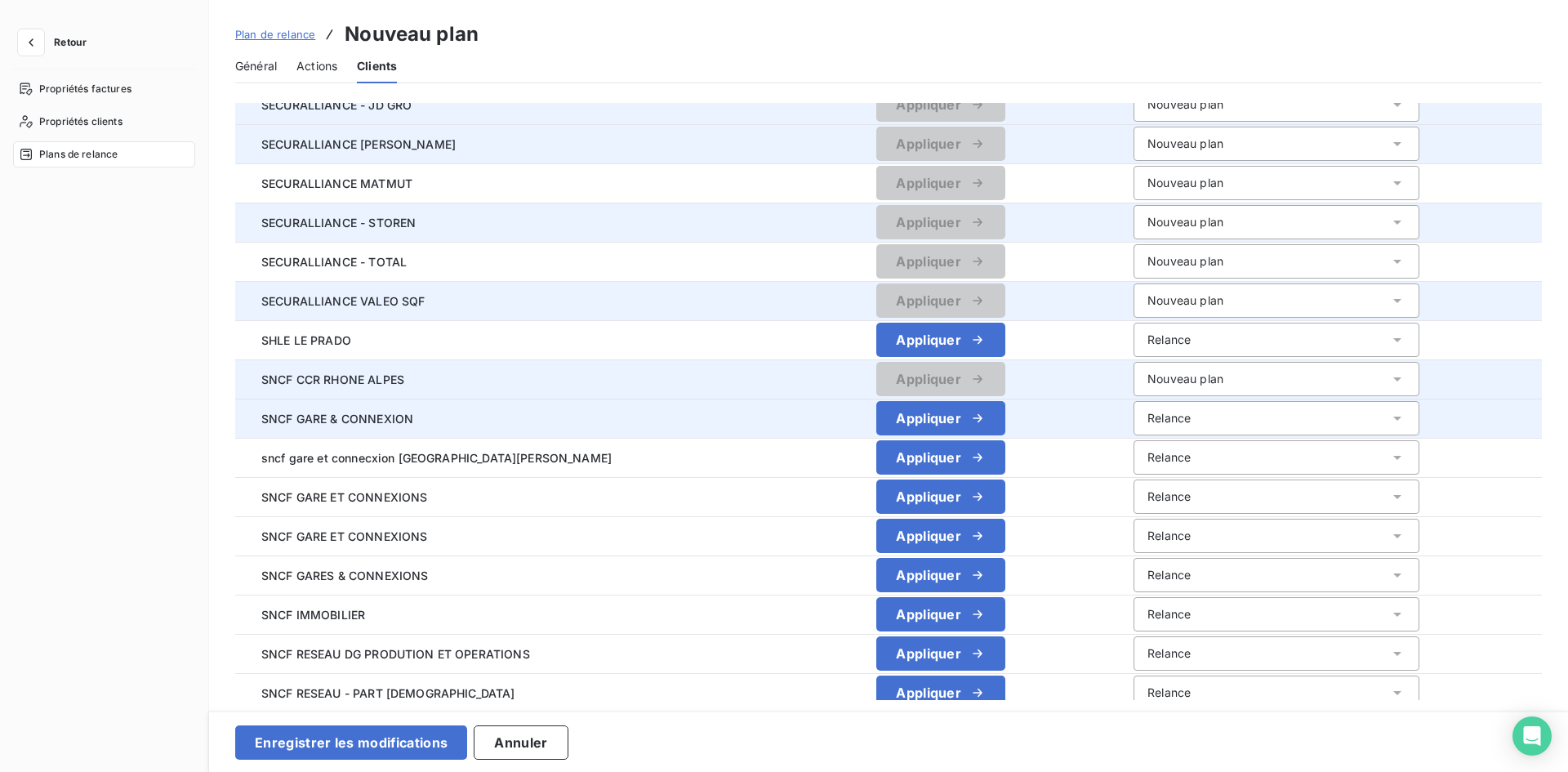
click at [1150, 420] on div "Relance" at bounding box center [1276, 418] width 286 height 34
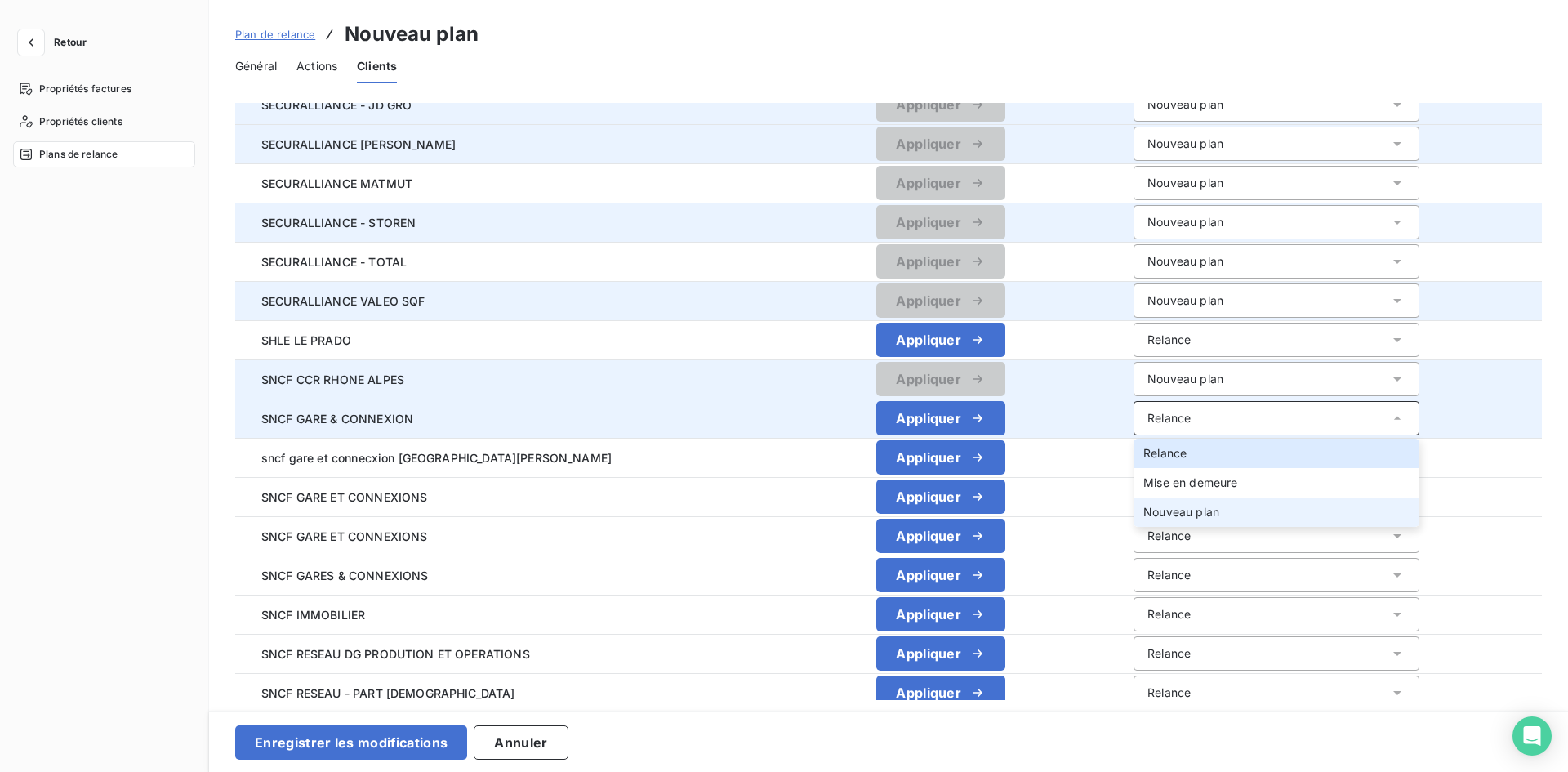
click at [1150, 503] on li "Nouveau plan" at bounding box center [1276, 512] width 286 height 30
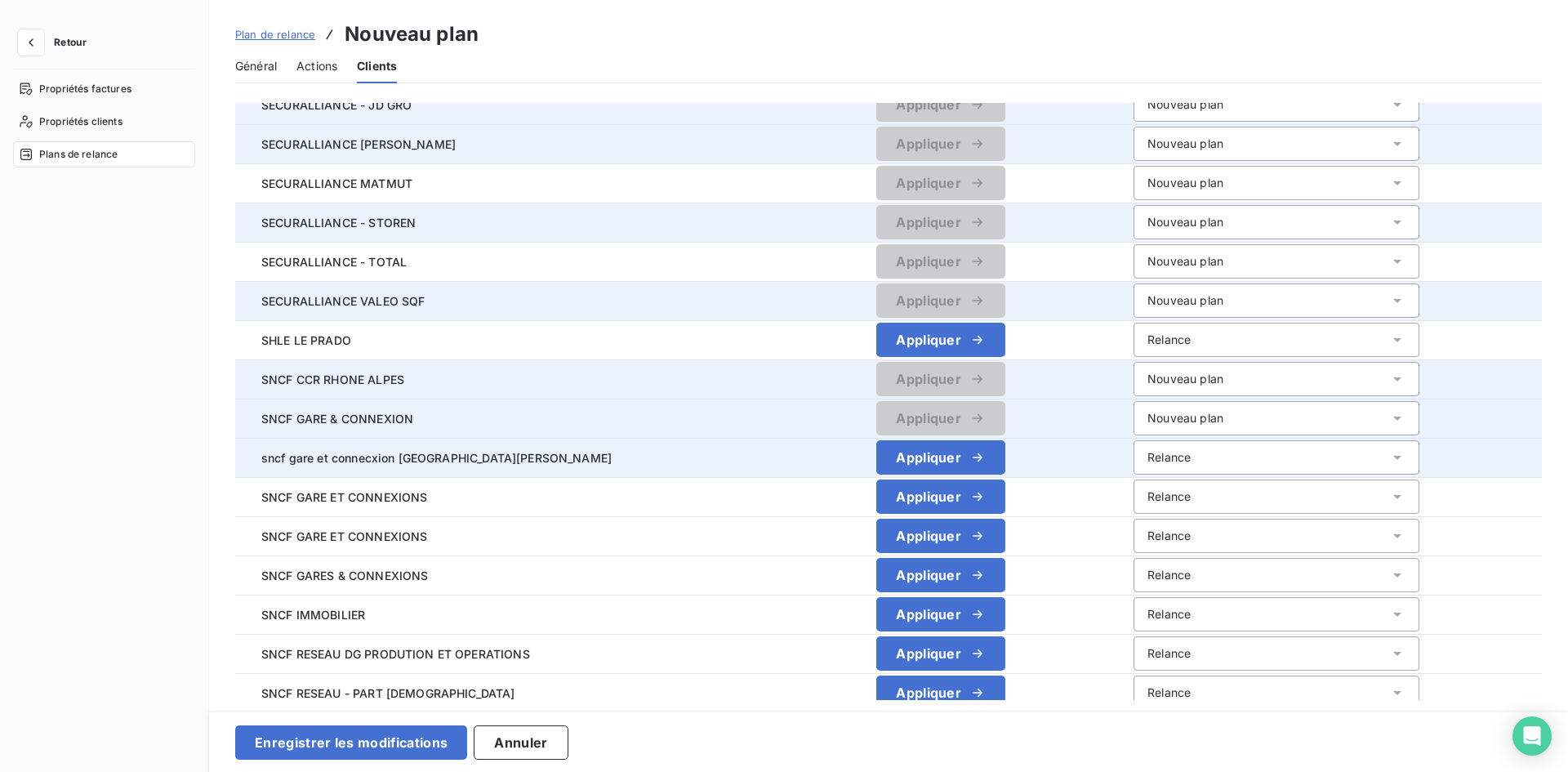
click at [1147, 456] on div "Relance" at bounding box center [1169, 457] width 43 height 16
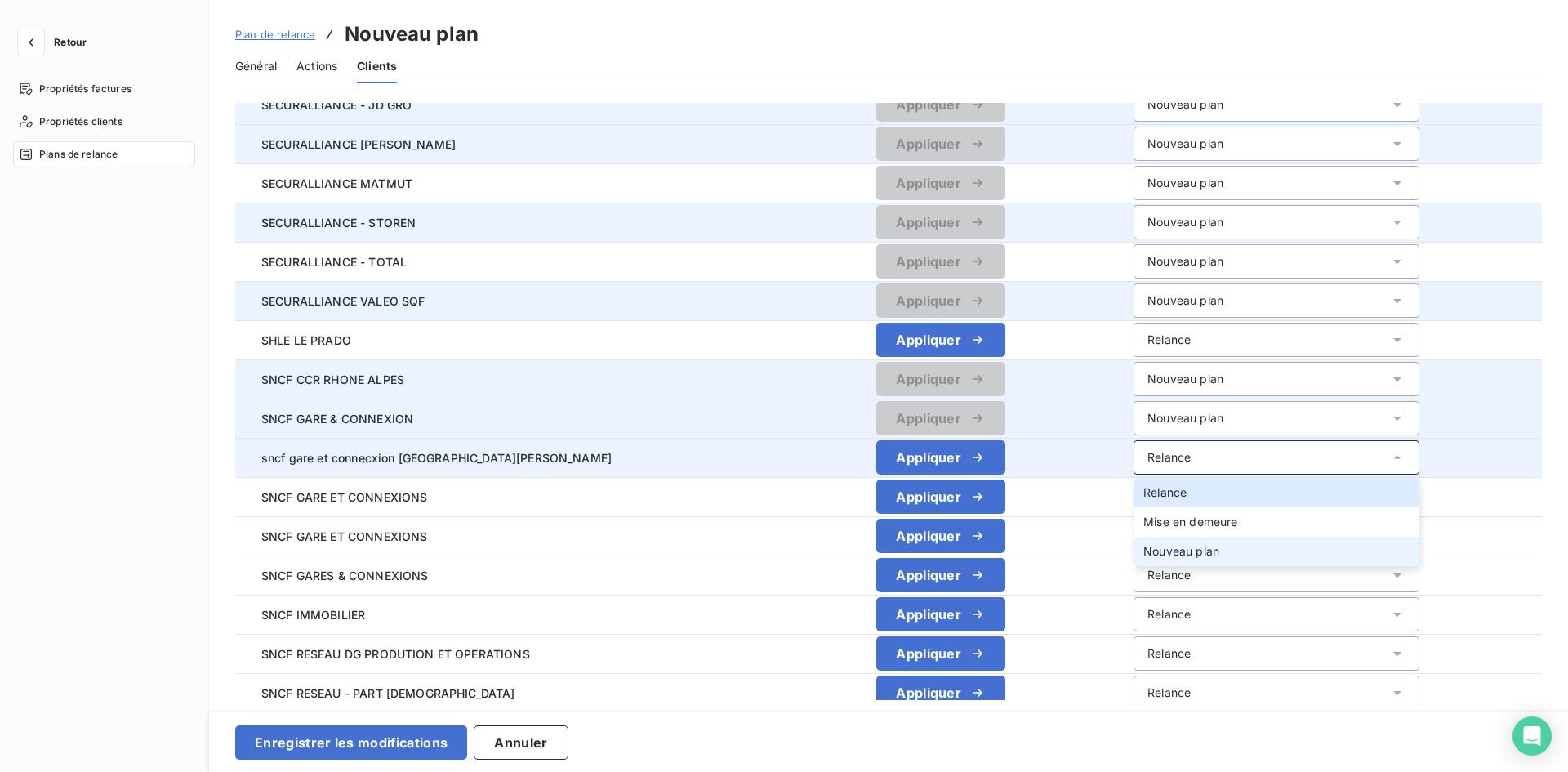
click at [1152, 556] on span "Nouveau plan" at bounding box center [1181, 551] width 76 height 14
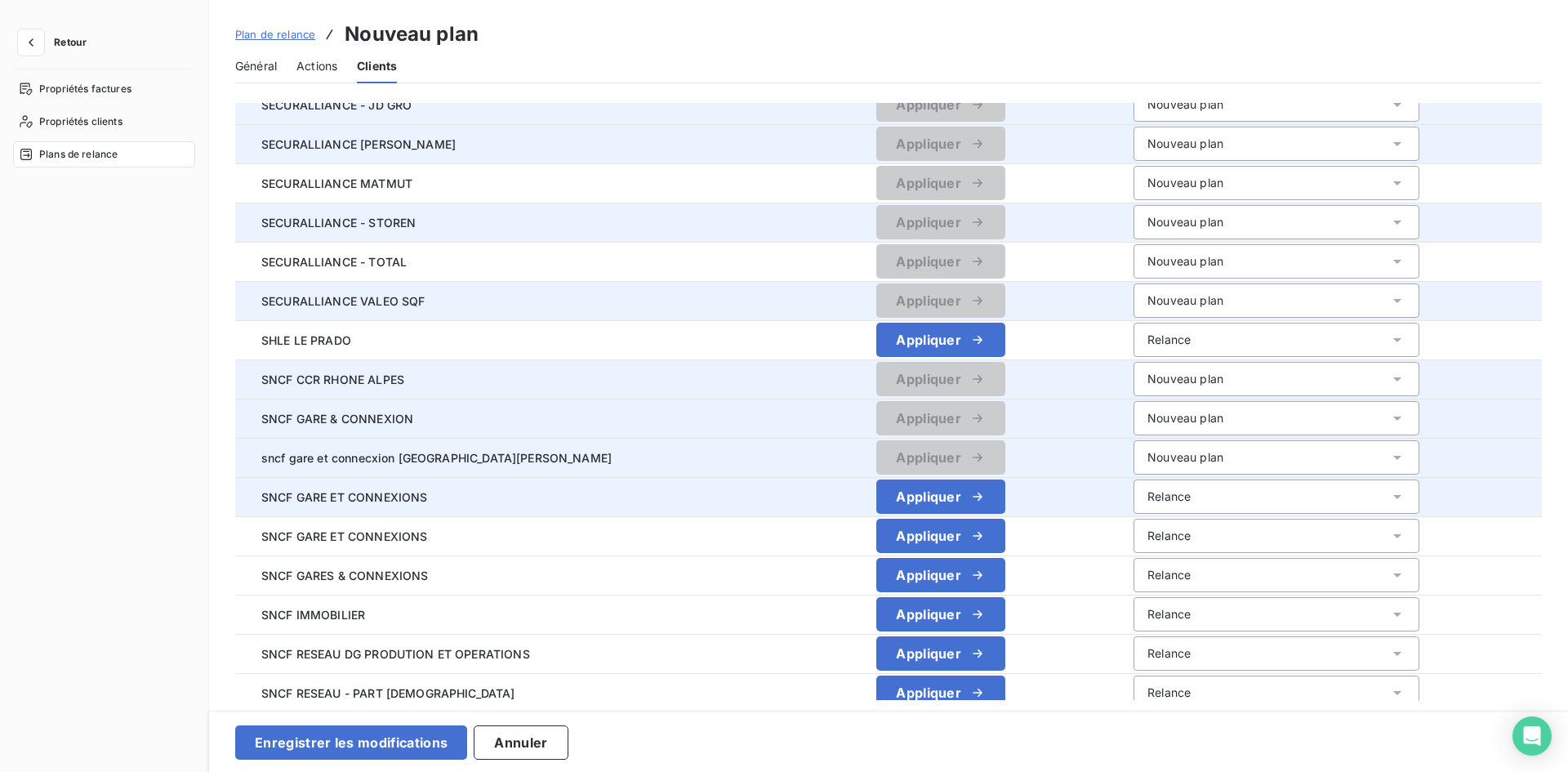
click at [1148, 498] on div "Relance" at bounding box center [1276, 496] width 286 height 34
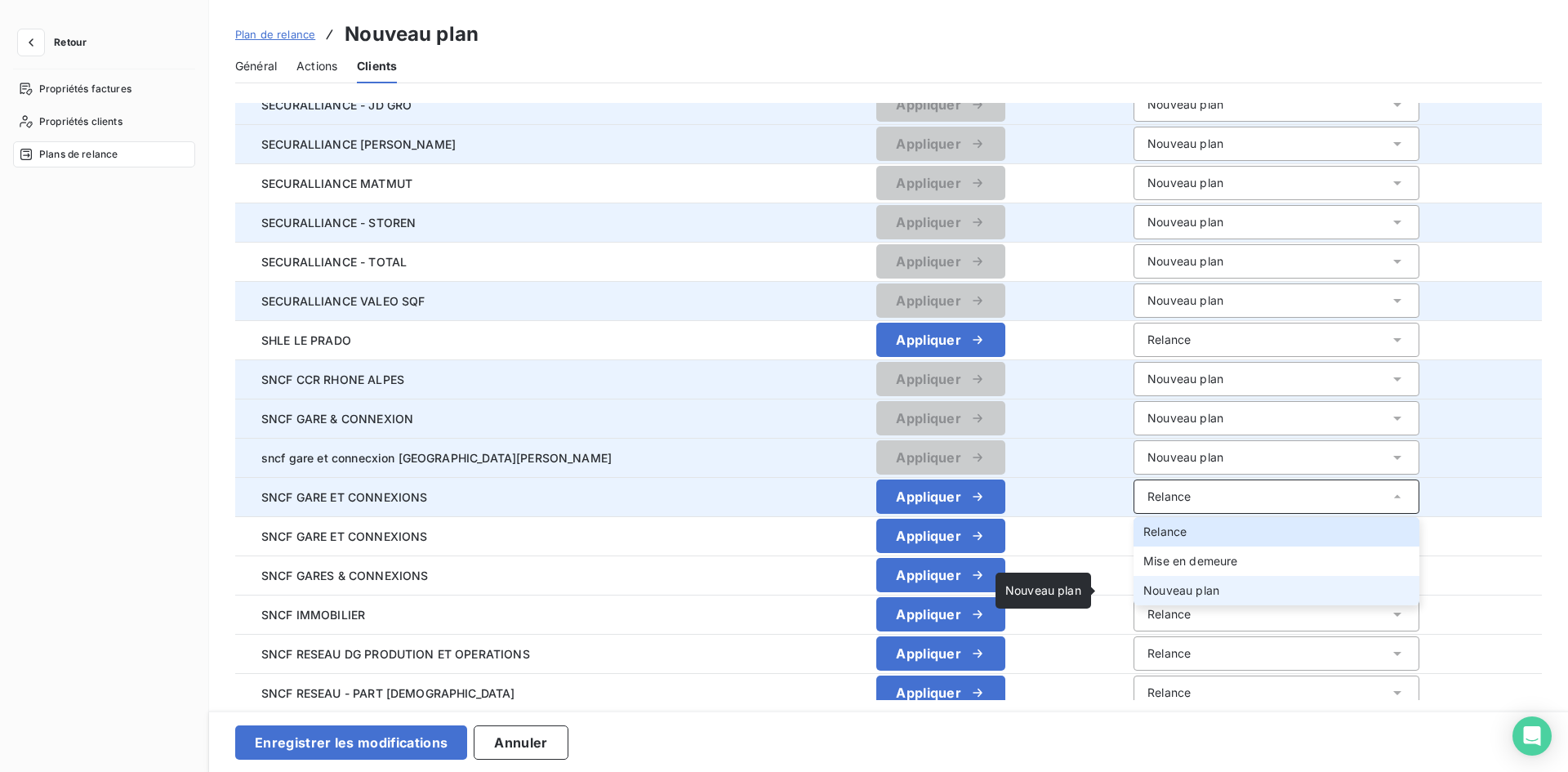
click at [1138, 581] on li "Nouveau plan" at bounding box center [1276, 590] width 286 height 30
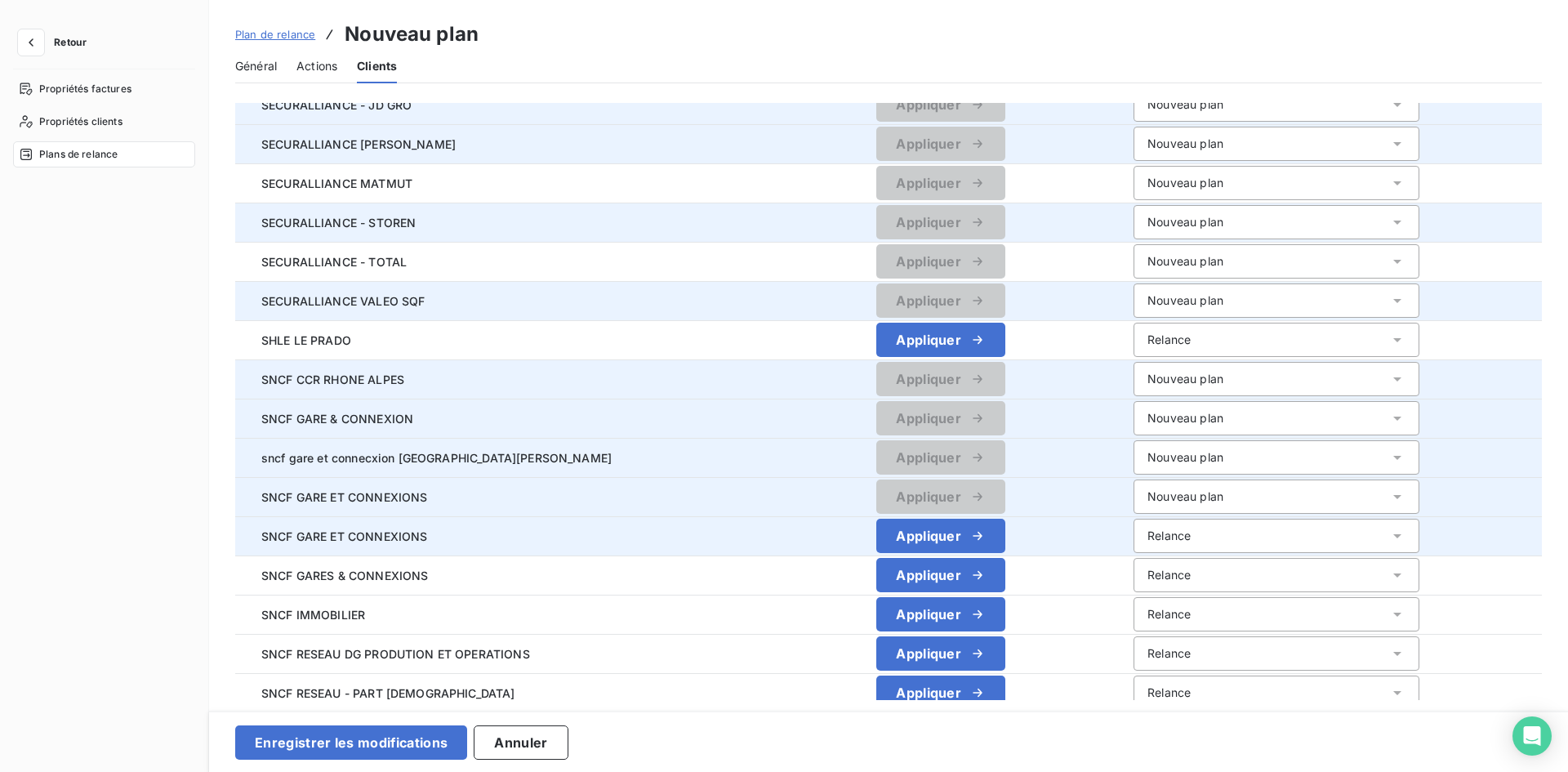
click at [1147, 528] on div "Relance" at bounding box center [1169, 535] width 43 height 16
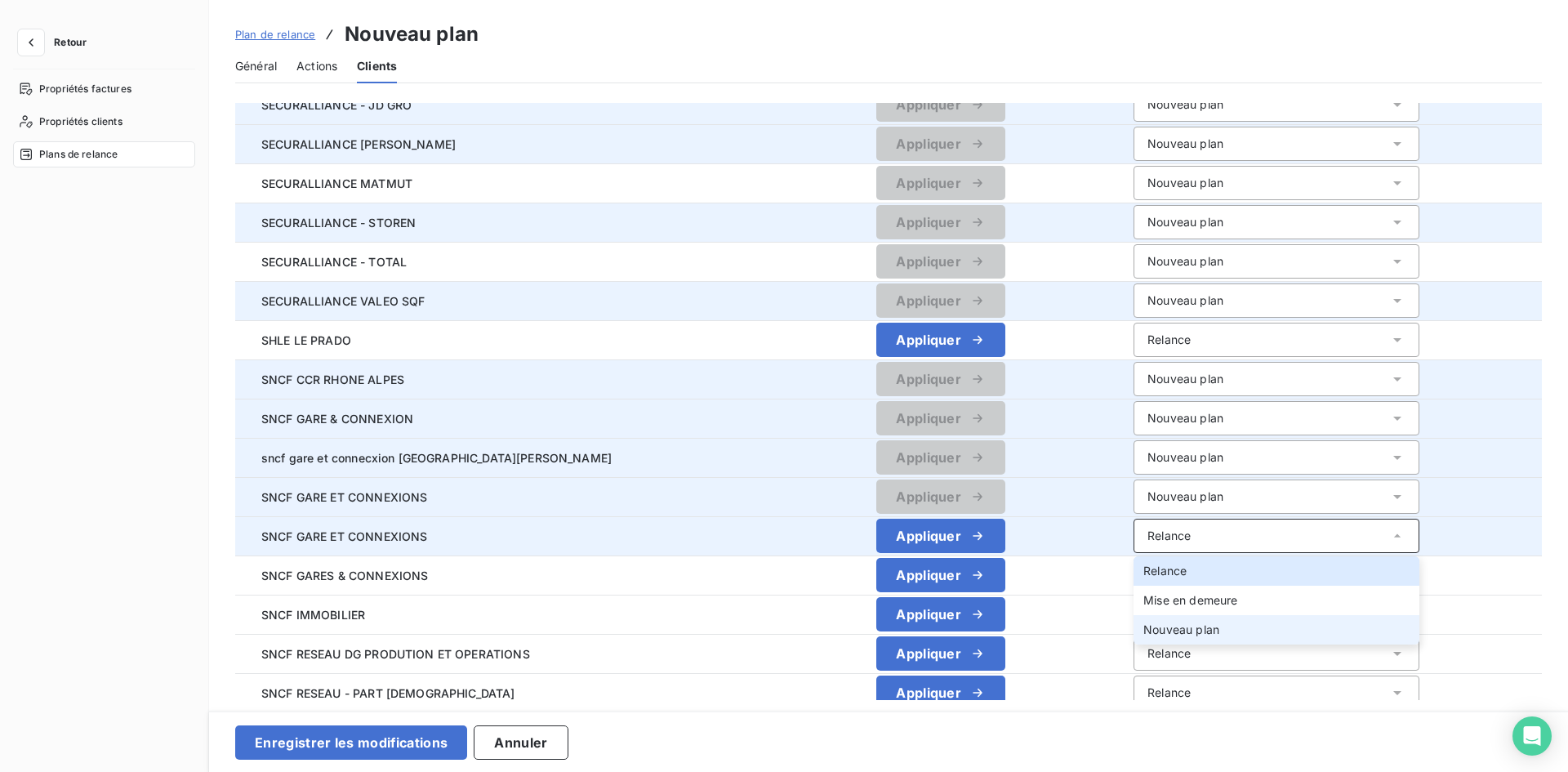
click at [1143, 622] on div "Nouveau plan" at bounding box center [1181, 629] width 76 height 16
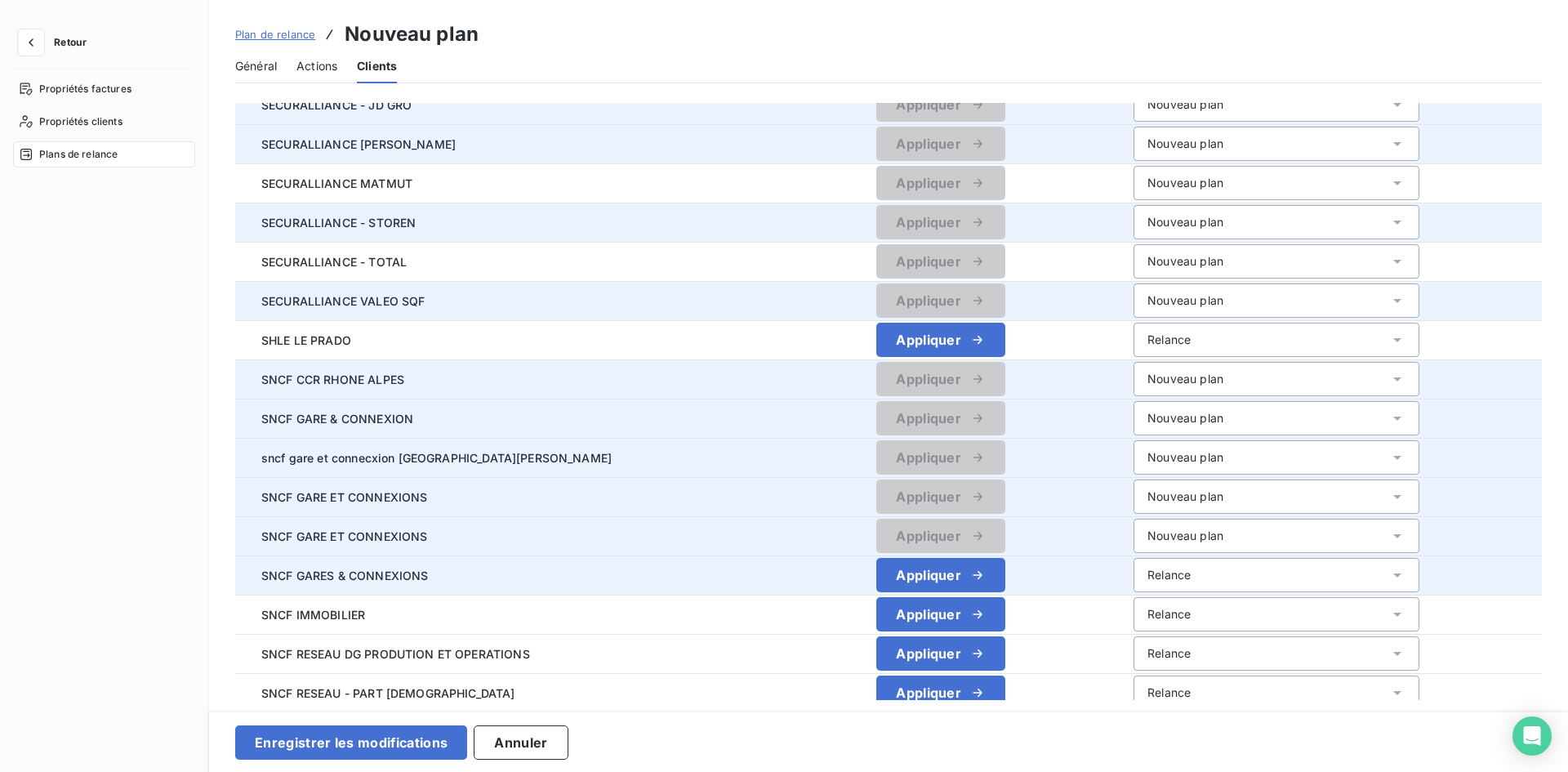
click at [1147, 582] on div "Relance" at bounding box center [1169, 574] width 43 height 16
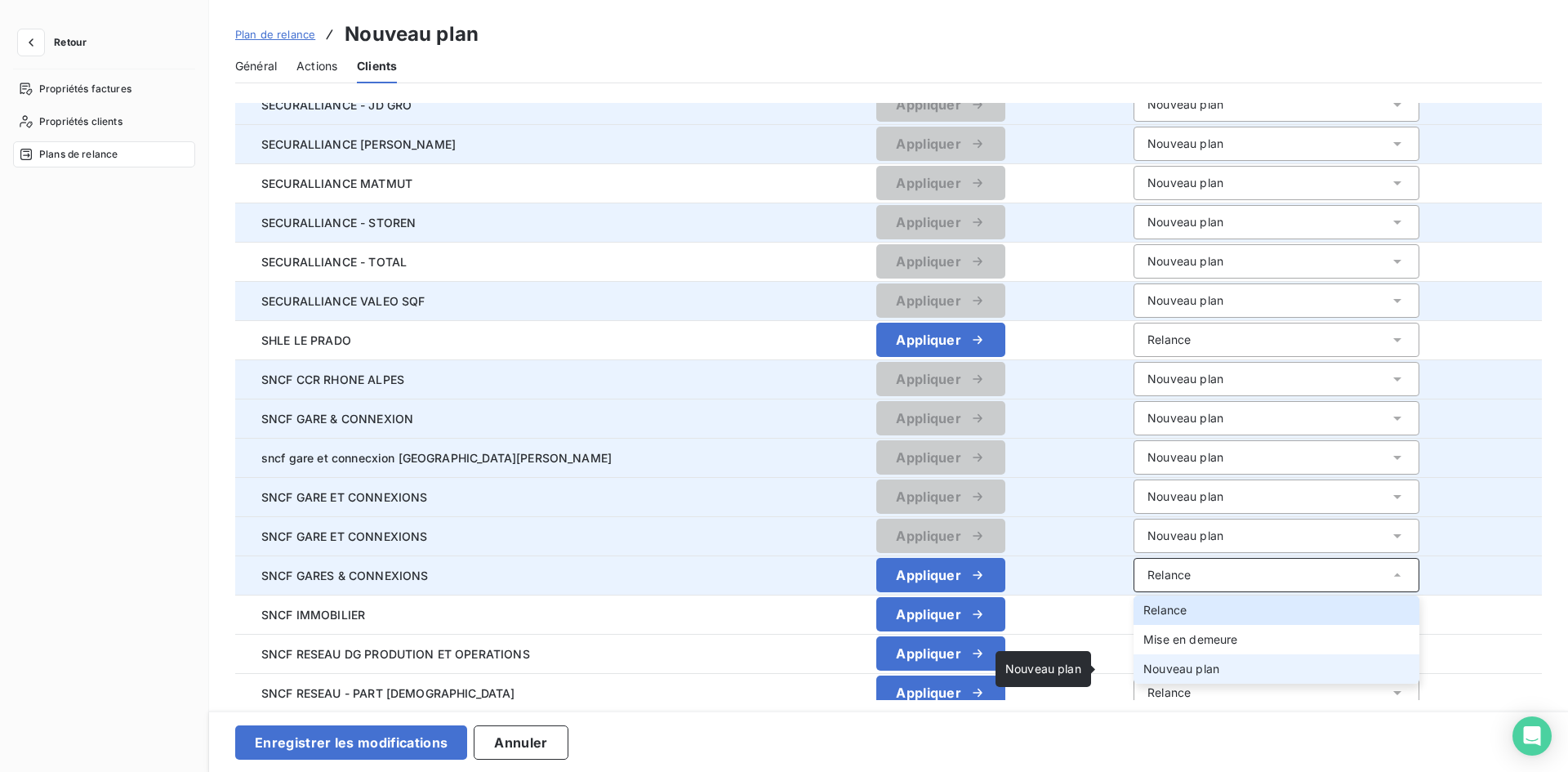
click at [1146, 666] on span "Nouveau plan" at bounding box center [1181, 669] width 76 height 14
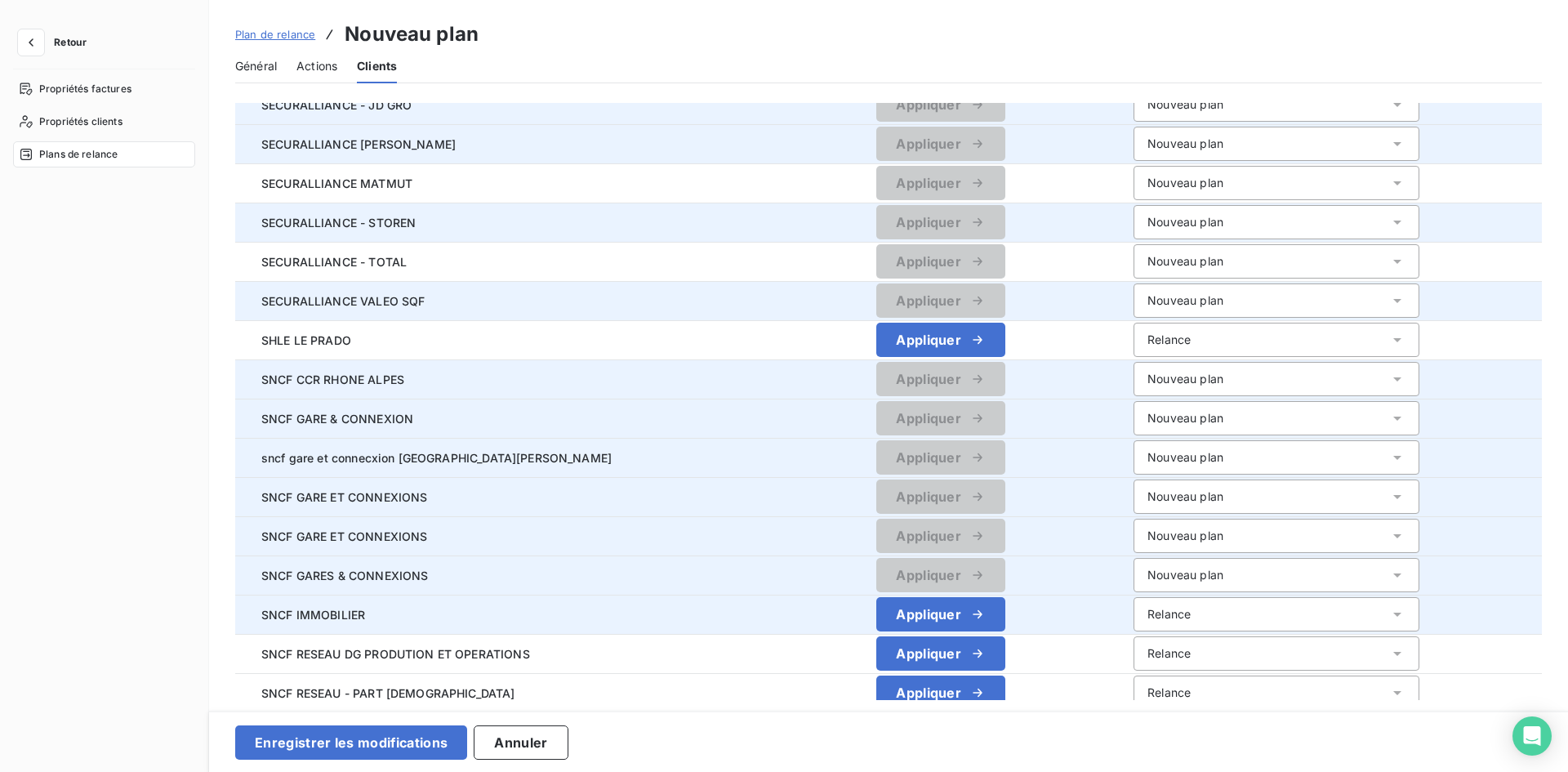
click at [1147, 611] on div "Relance" at bounding box center [1169, 613] width 43 height 16
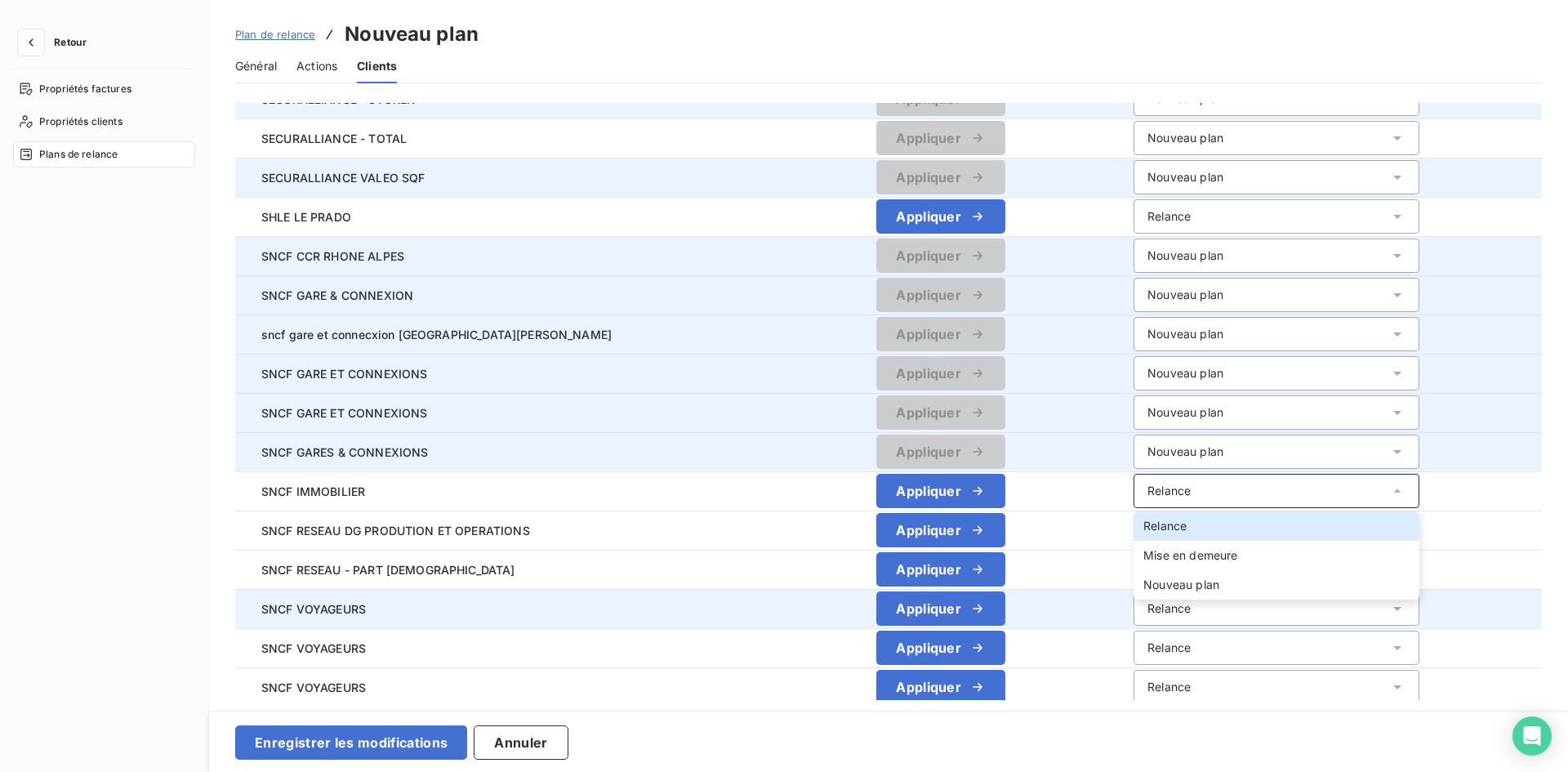
scroll to position [2124, 0]
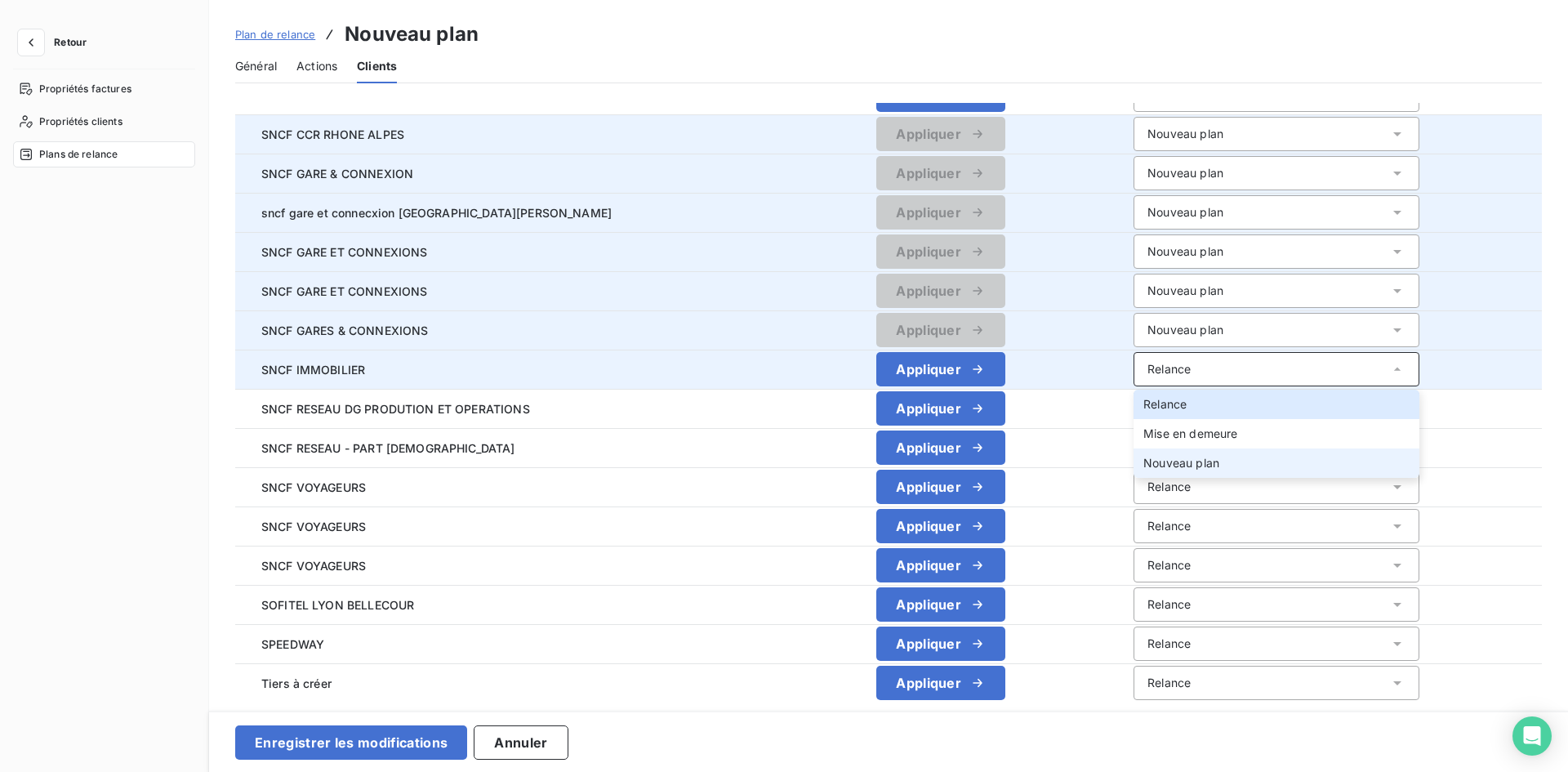
click at [1210, 459] on li "Nouveau plan" at bounding box center [1276, 463] width 286 height 30
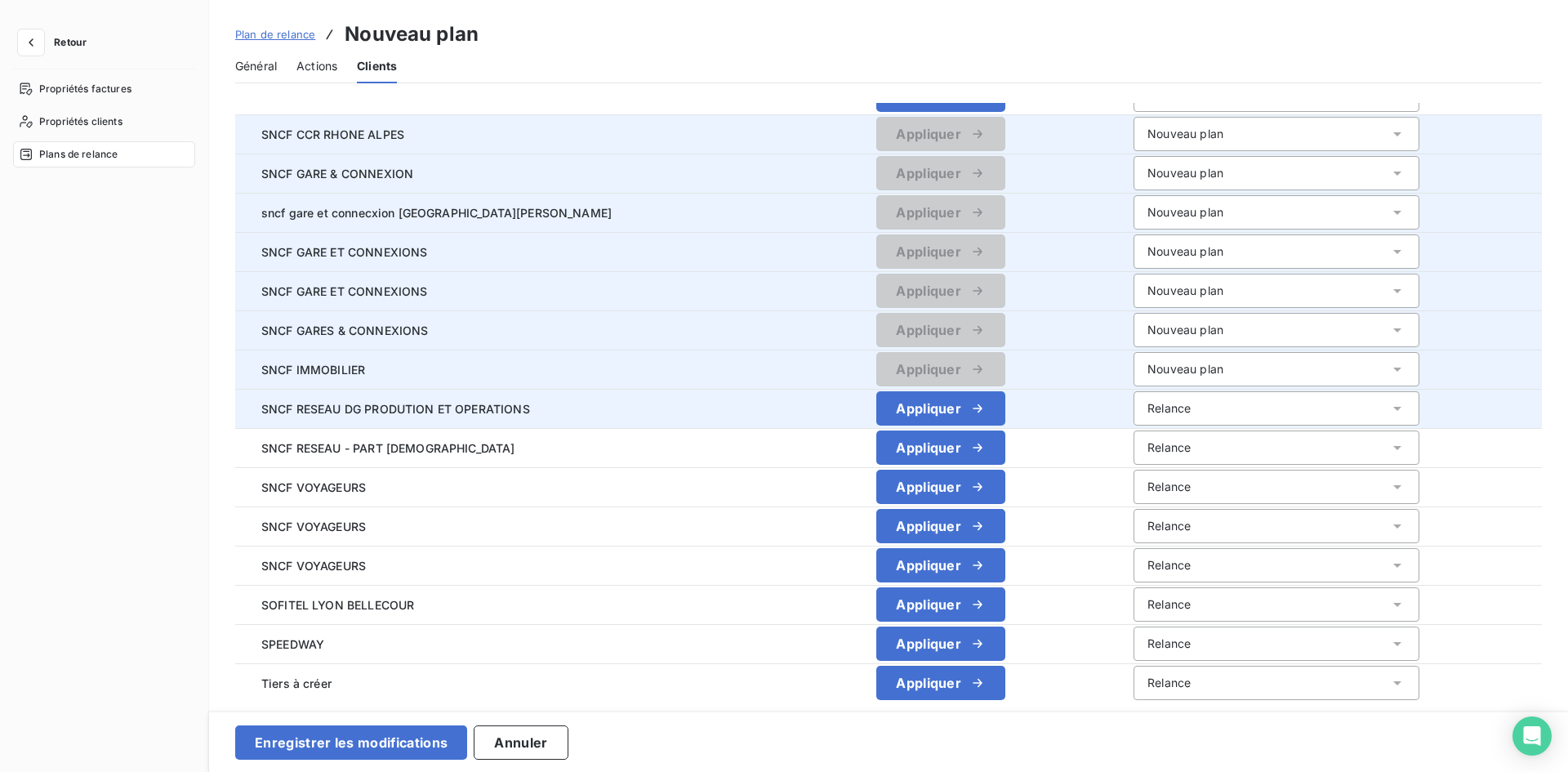
click at [1271, 401] on div "Relance" at bounding box center [1276, 408] width 286 height 34
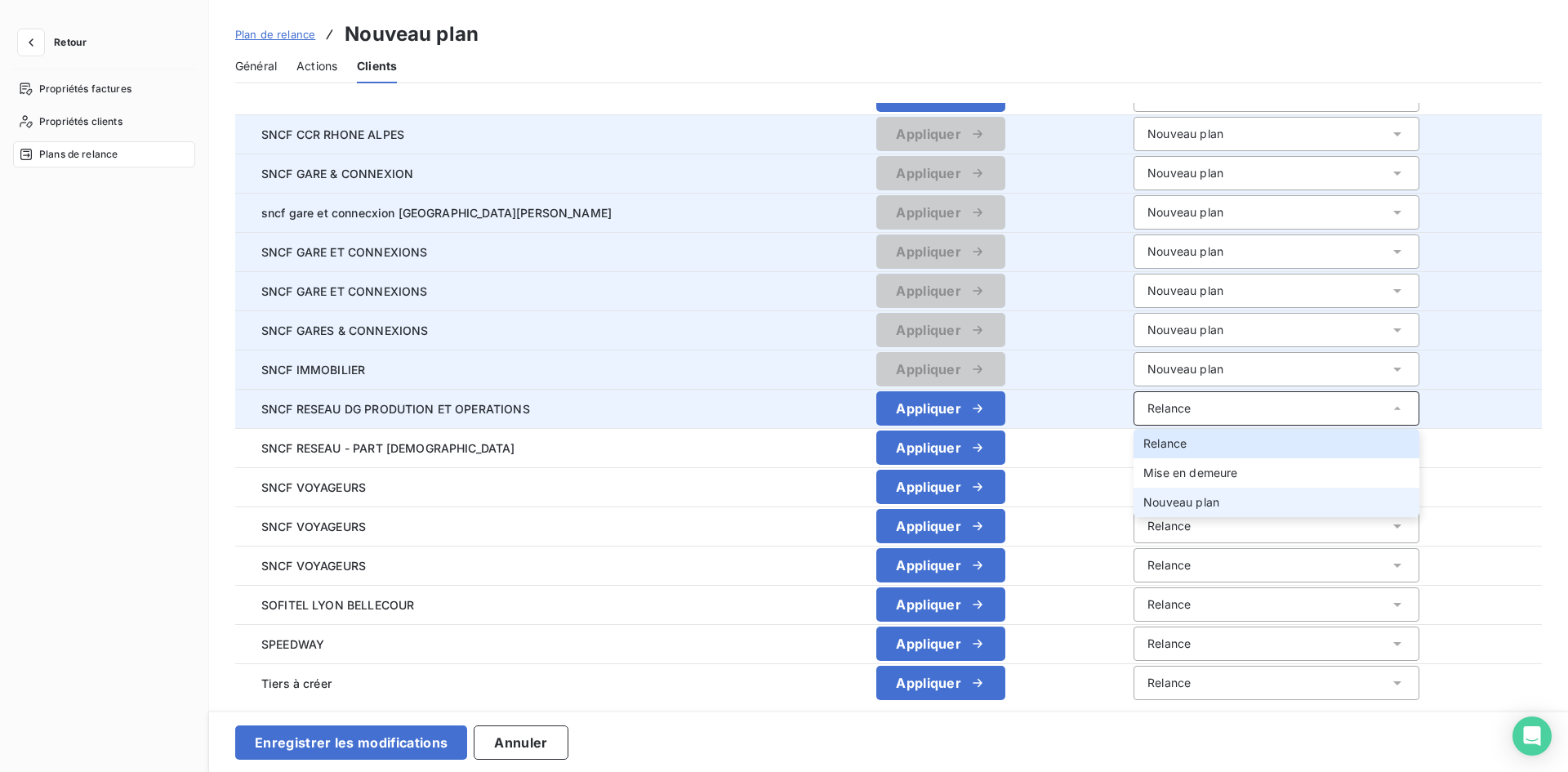
click at [1170, 509] on div "Nouveau plan" at bounding box center [1181, 502] width 76 height 16
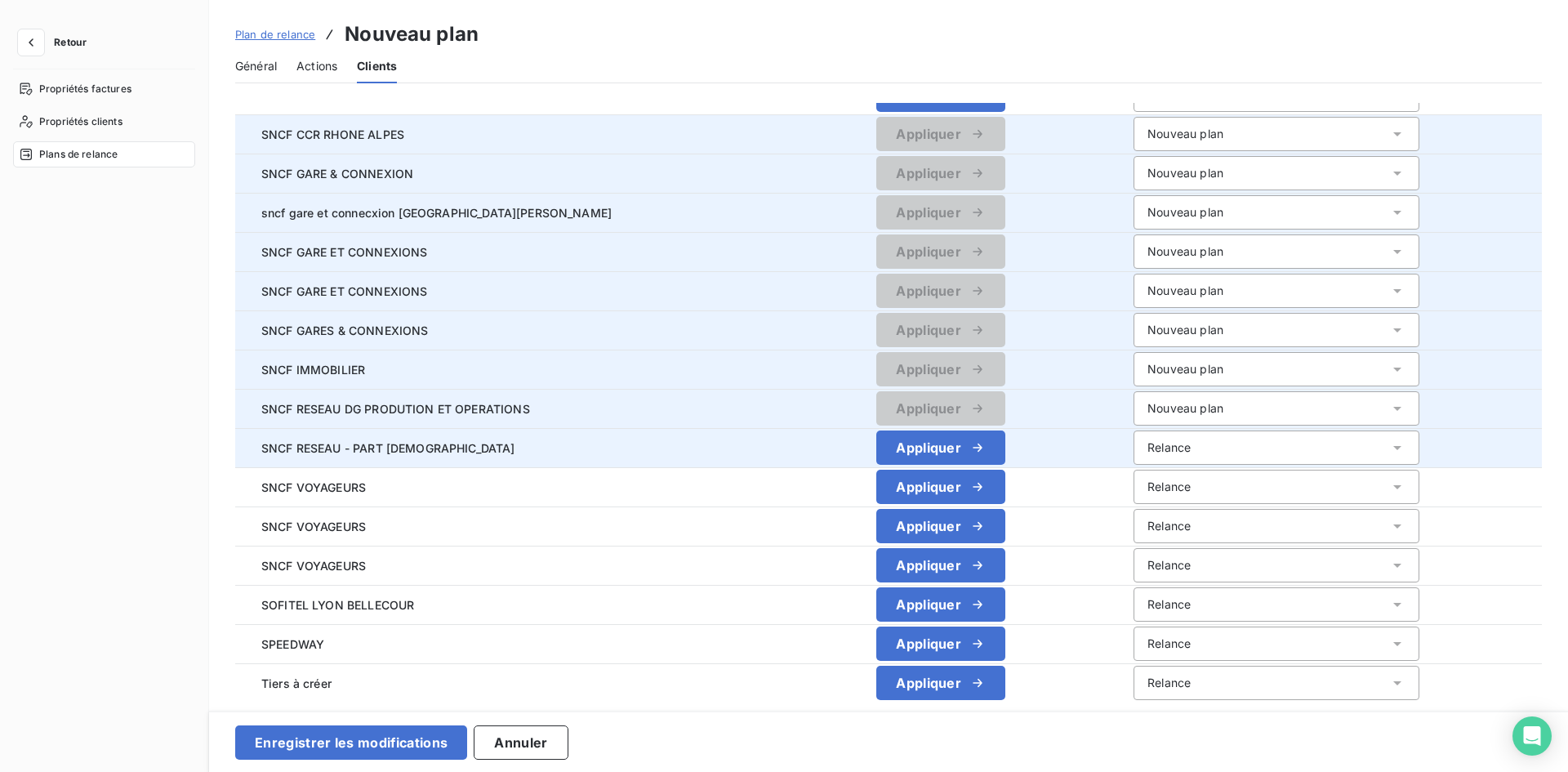
click at [1134, 438] on div "Relance" at bounding box center [1276, 447] width 286 height 34
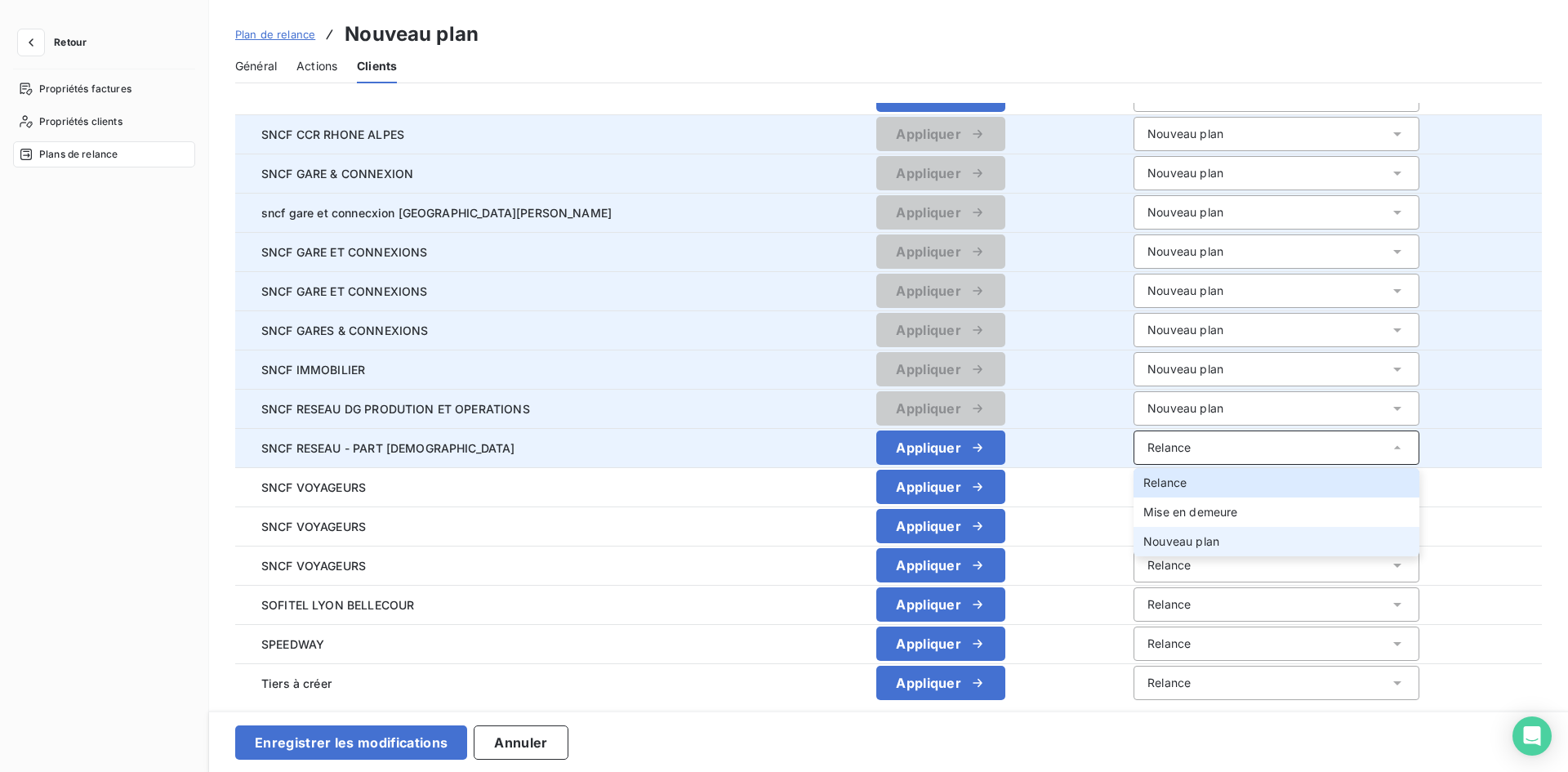
click at [1143, 543] on span "Nouveau plan" at bounding box center [1181, 541] width 76 height 14
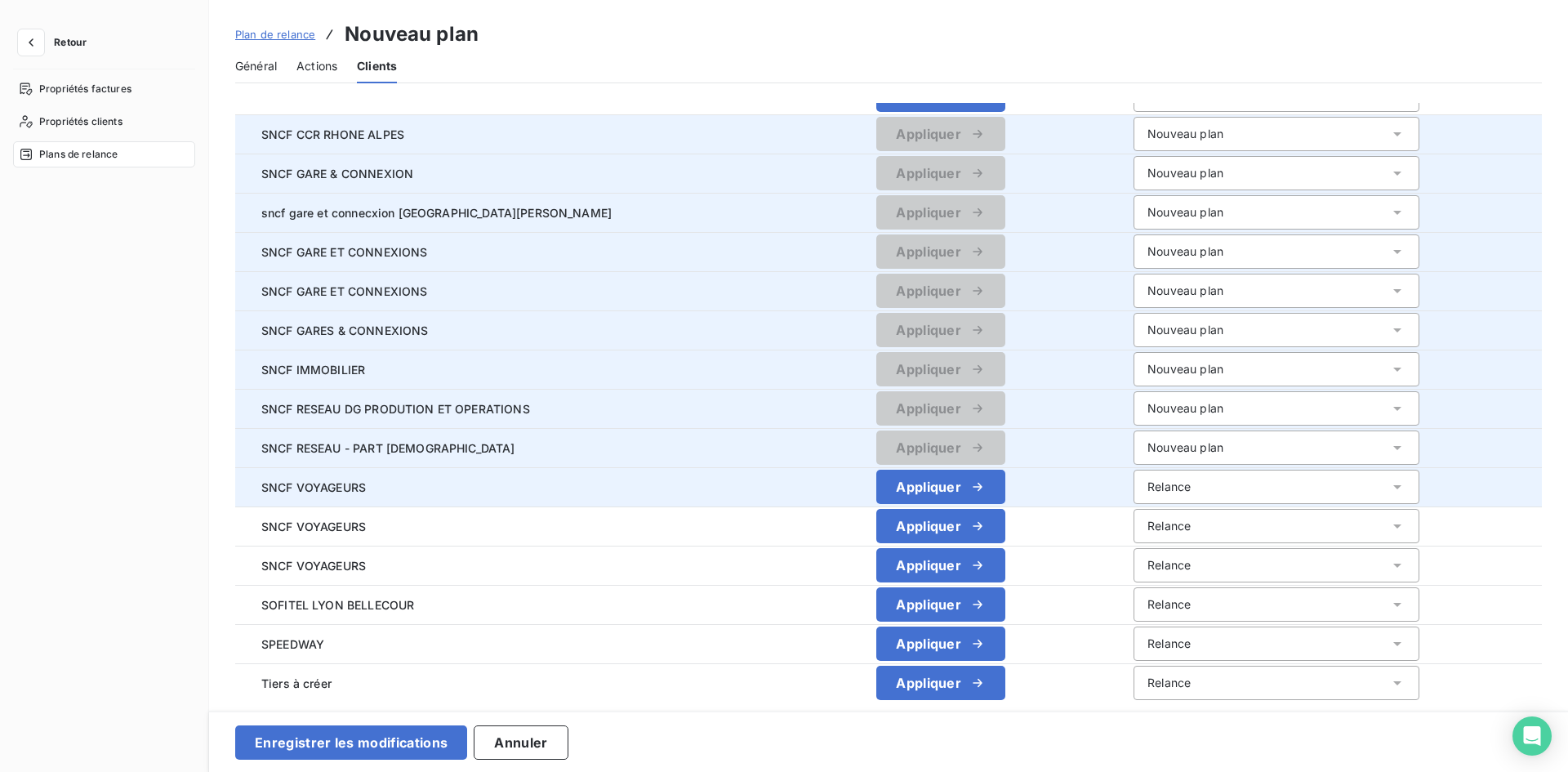
click at [1158, 487] on div "Relance" at bounding box center [1276, 487] width 286 height 34
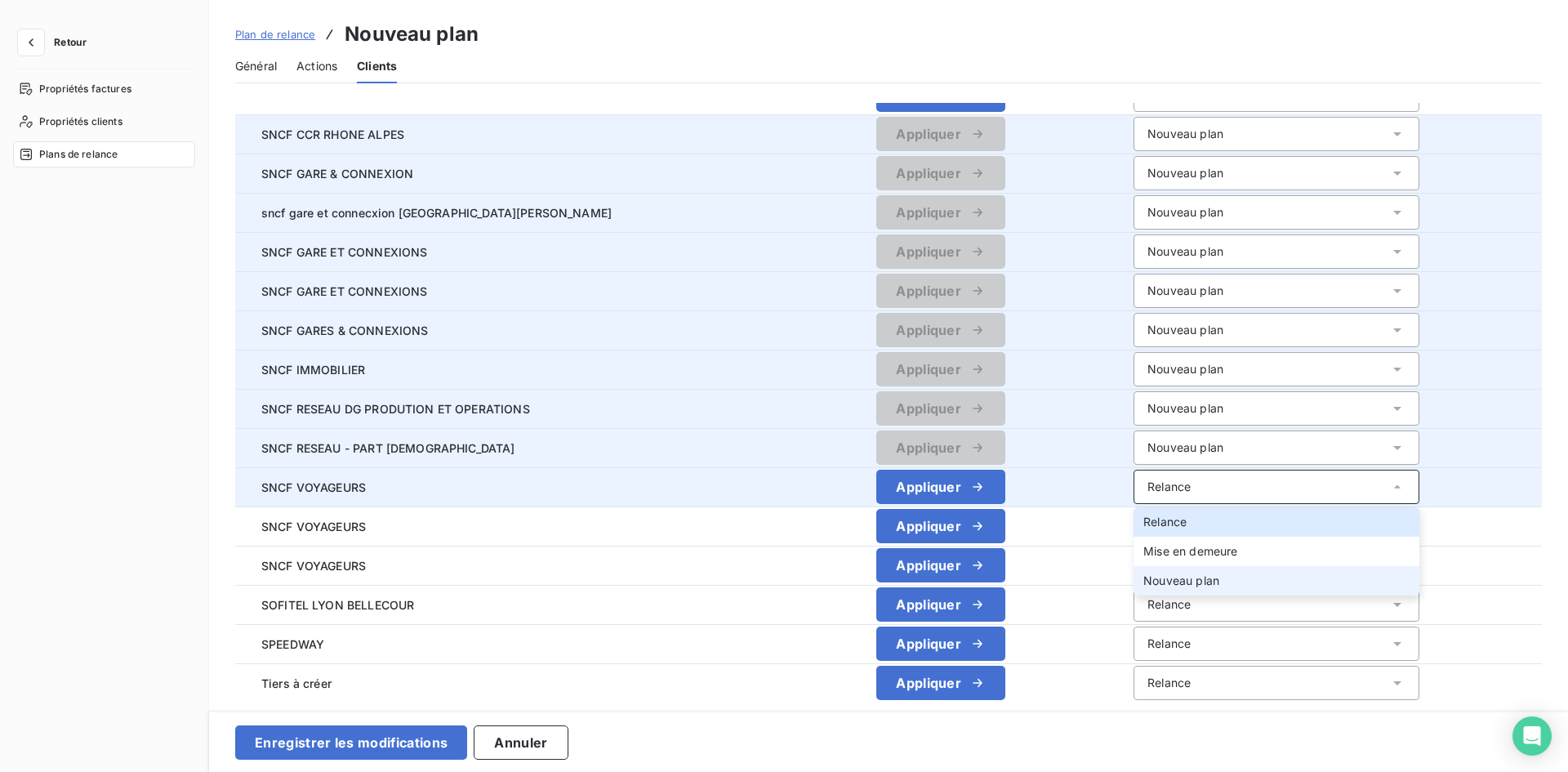
click at [1143, 581] on span "Nouveau plan" at bounding box center [1181, 580] width 76 height 14
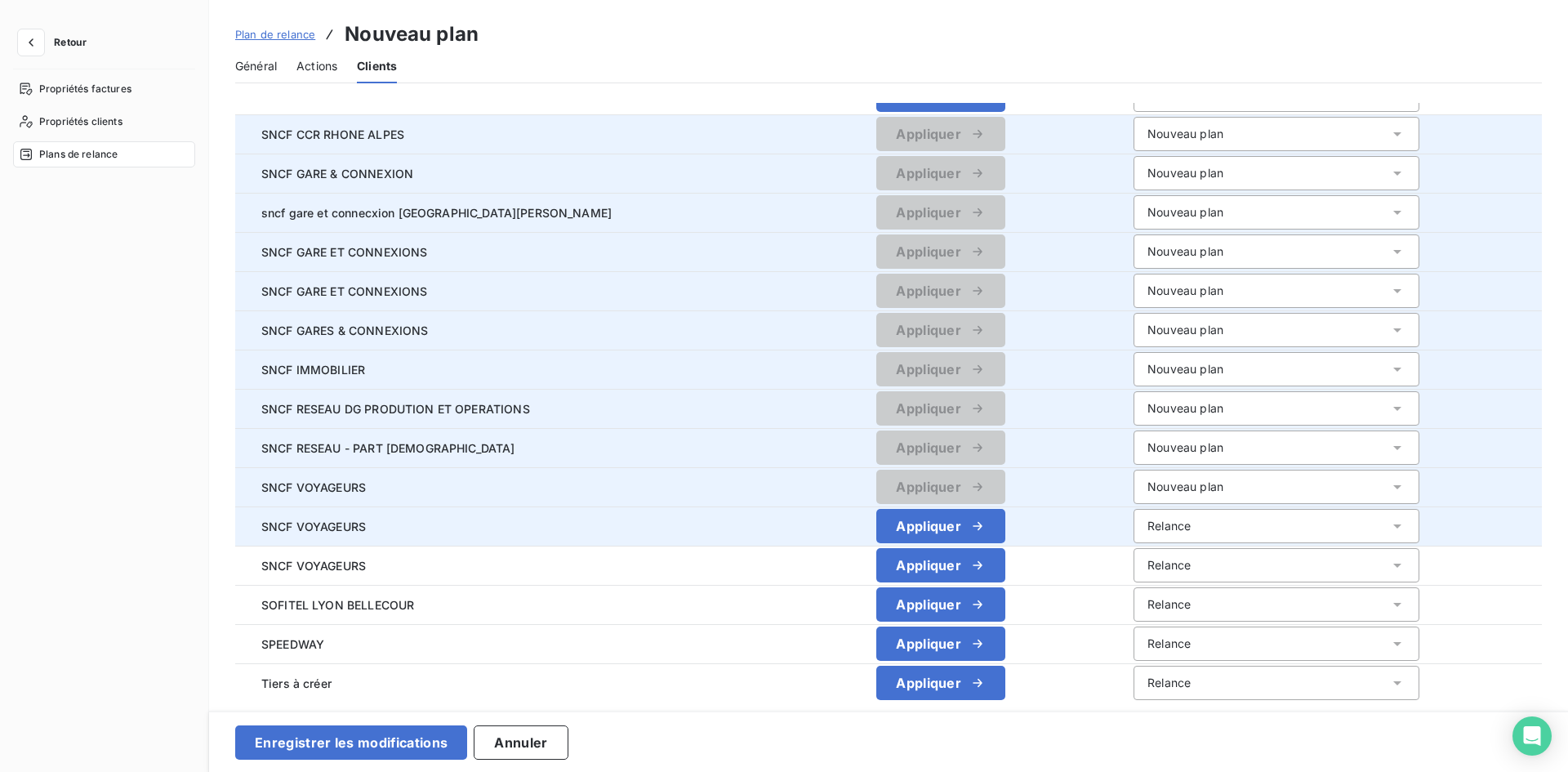
click at [1136, 517] on div "Relance" at bounding box center [1276, 526] width 286 height 34
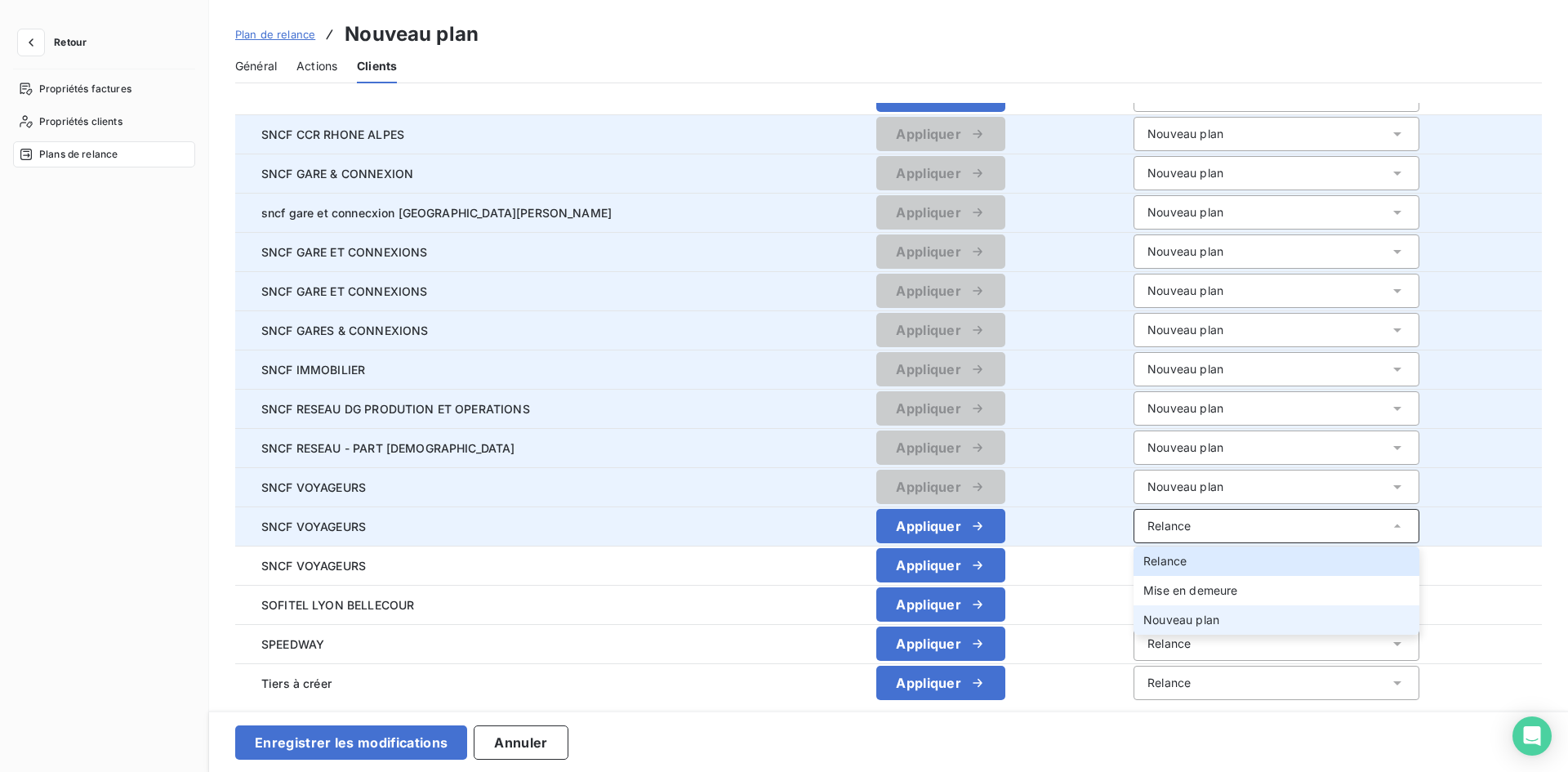
click at [1144, 615] on span "Nouveau plan" at bounding box center [1181, 619] width 76 height 14
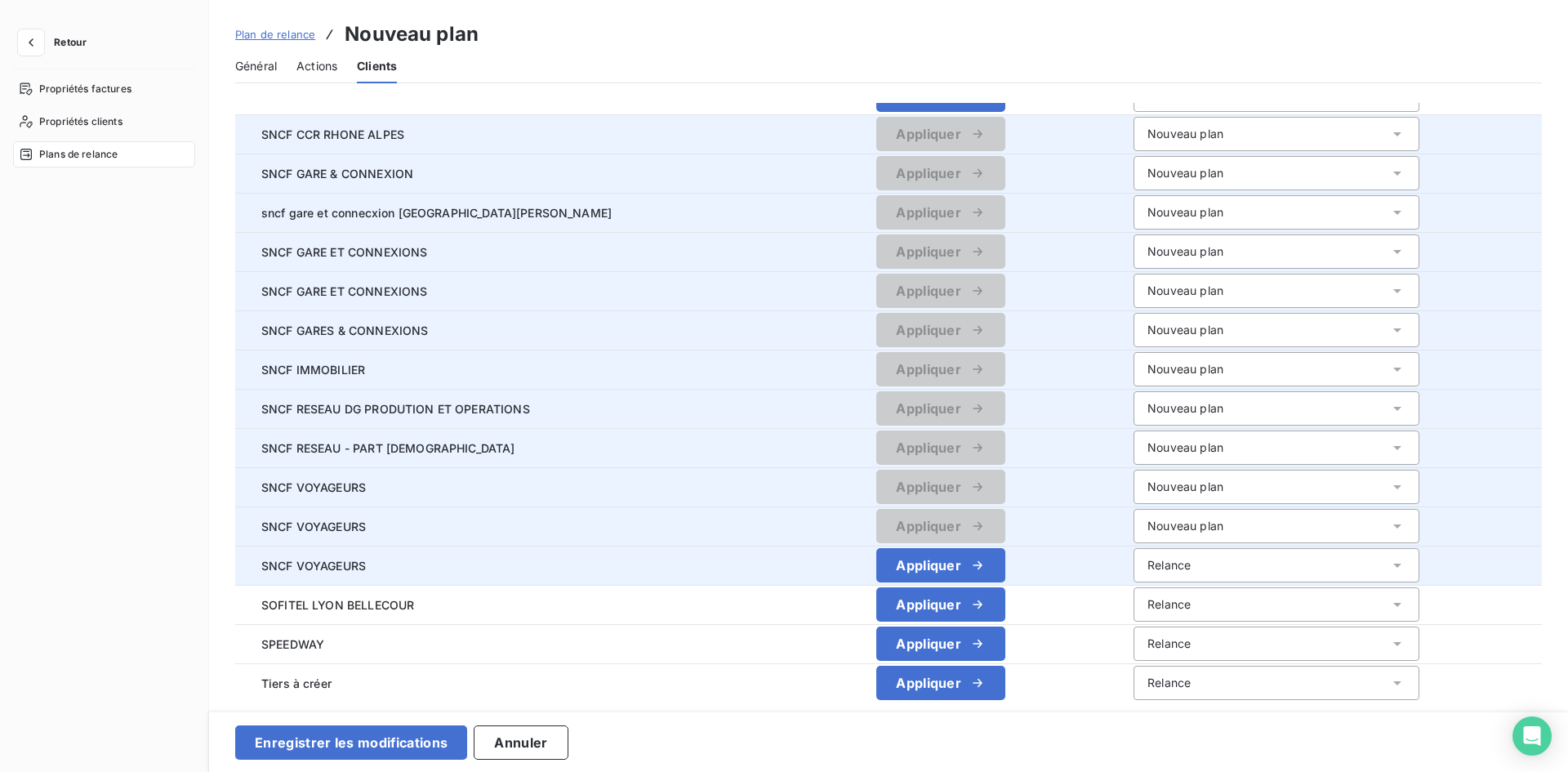
click at [1153, 568] on div "Relance" at bounding box center [1276, 565] width 286 height 34
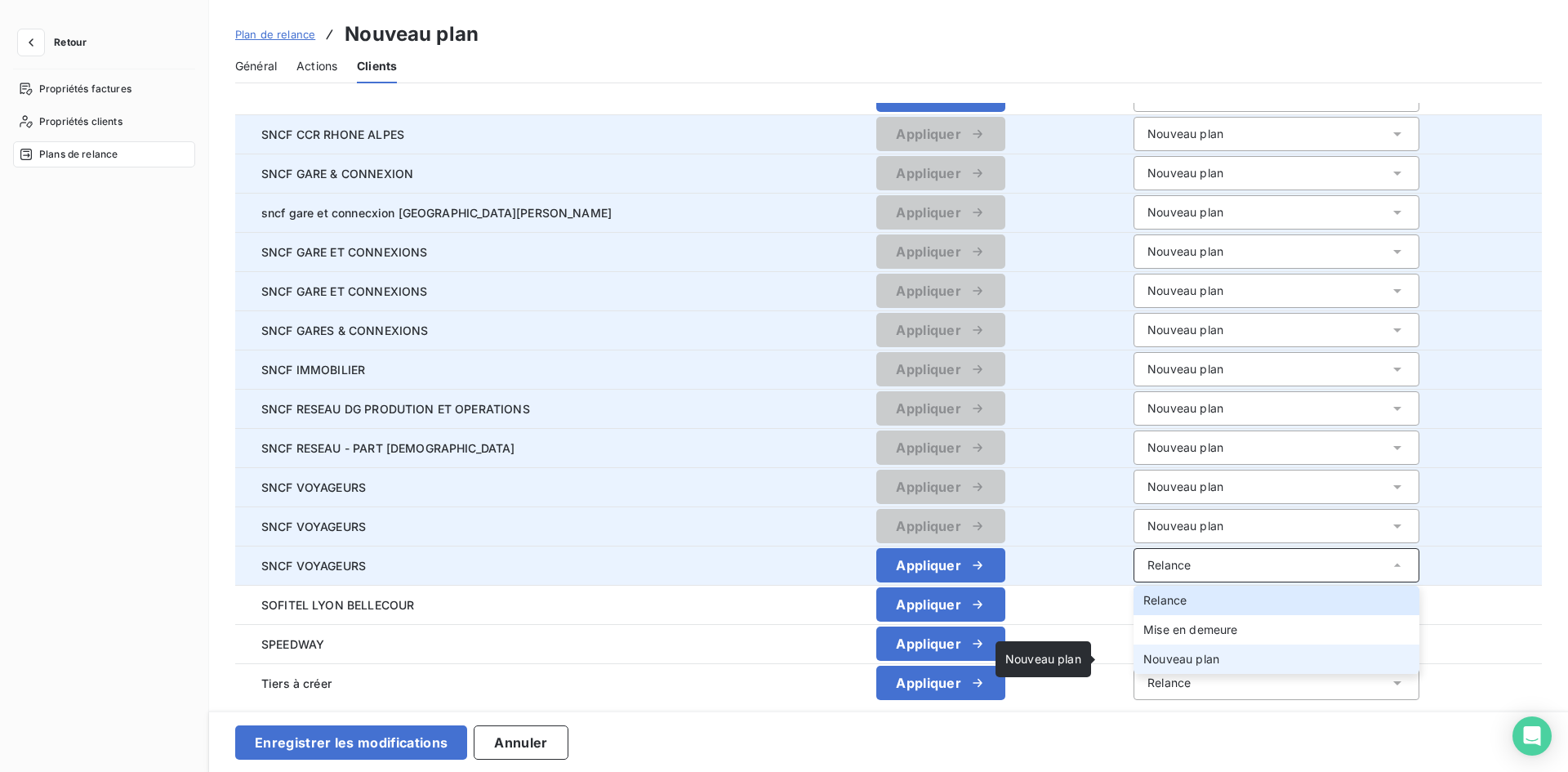
click at [1163, 661] on span "Nouveau plan" at bounding box center [1181, 658] width 76 height 14
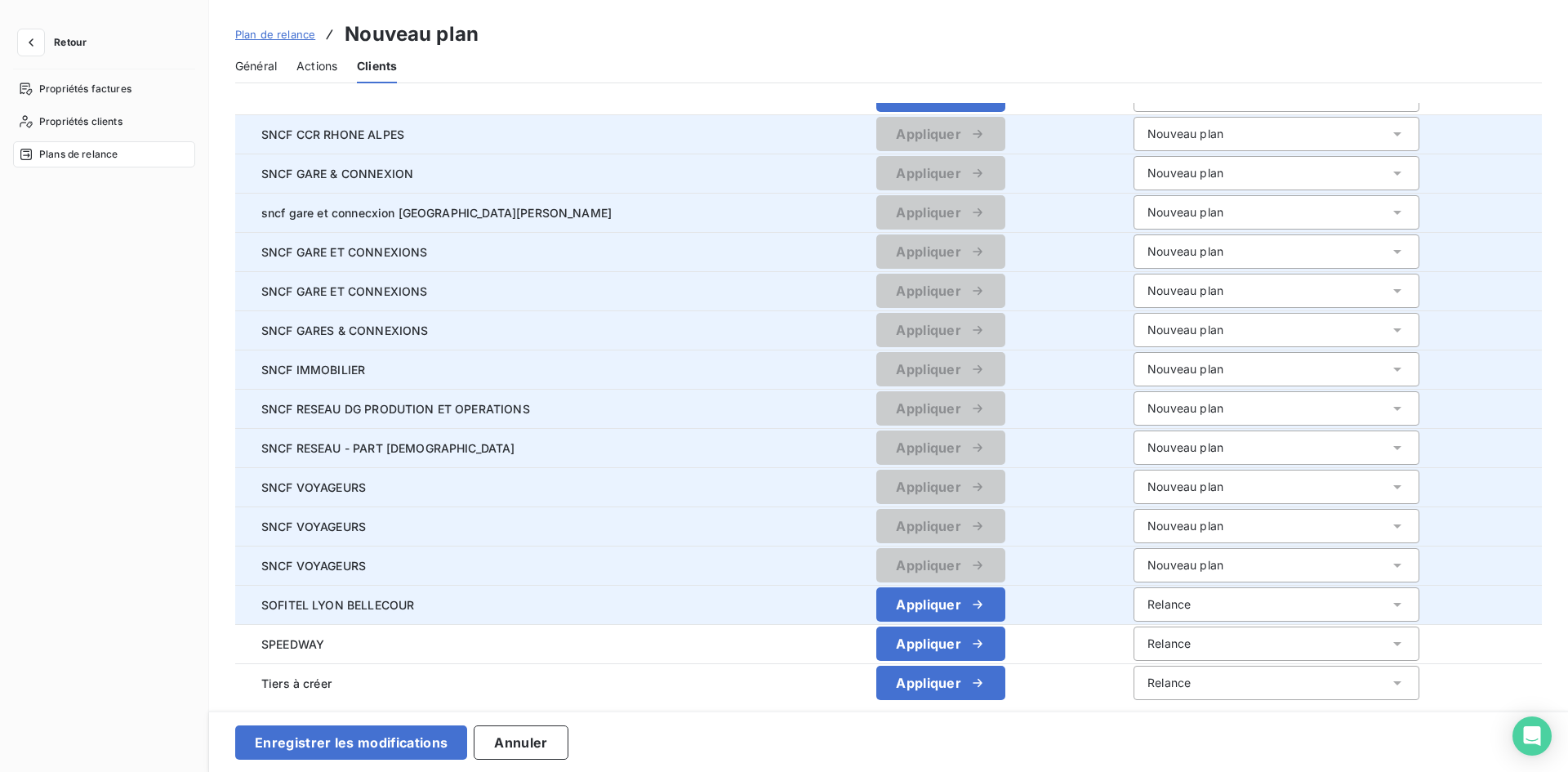
click at [1154, 607] on div "Relance" at bounding box center [1276, 604] width 286 height 34
click at [761, 600] on td "Appliquer" at bounding box center [940, 604] width 360 height 39
click at [1147, 596] on div "Relance" at bounding box center [1169, 604] width 43 height 16
click at [611, 596] on span "SOFITEL LYON BELLECOUR" at bounding box center [498, 605] width 499 height 17
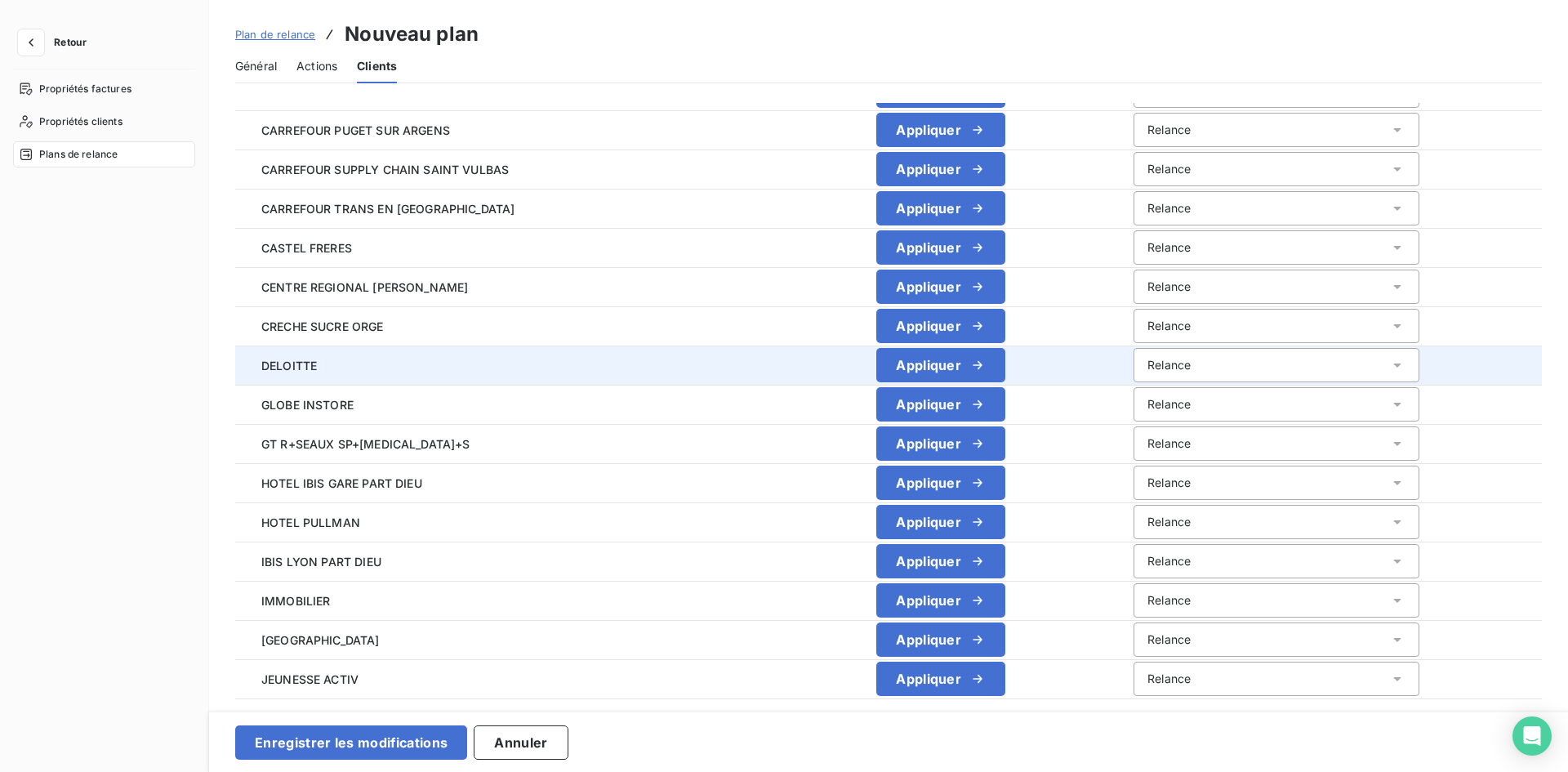
scroll to position [980, 0]
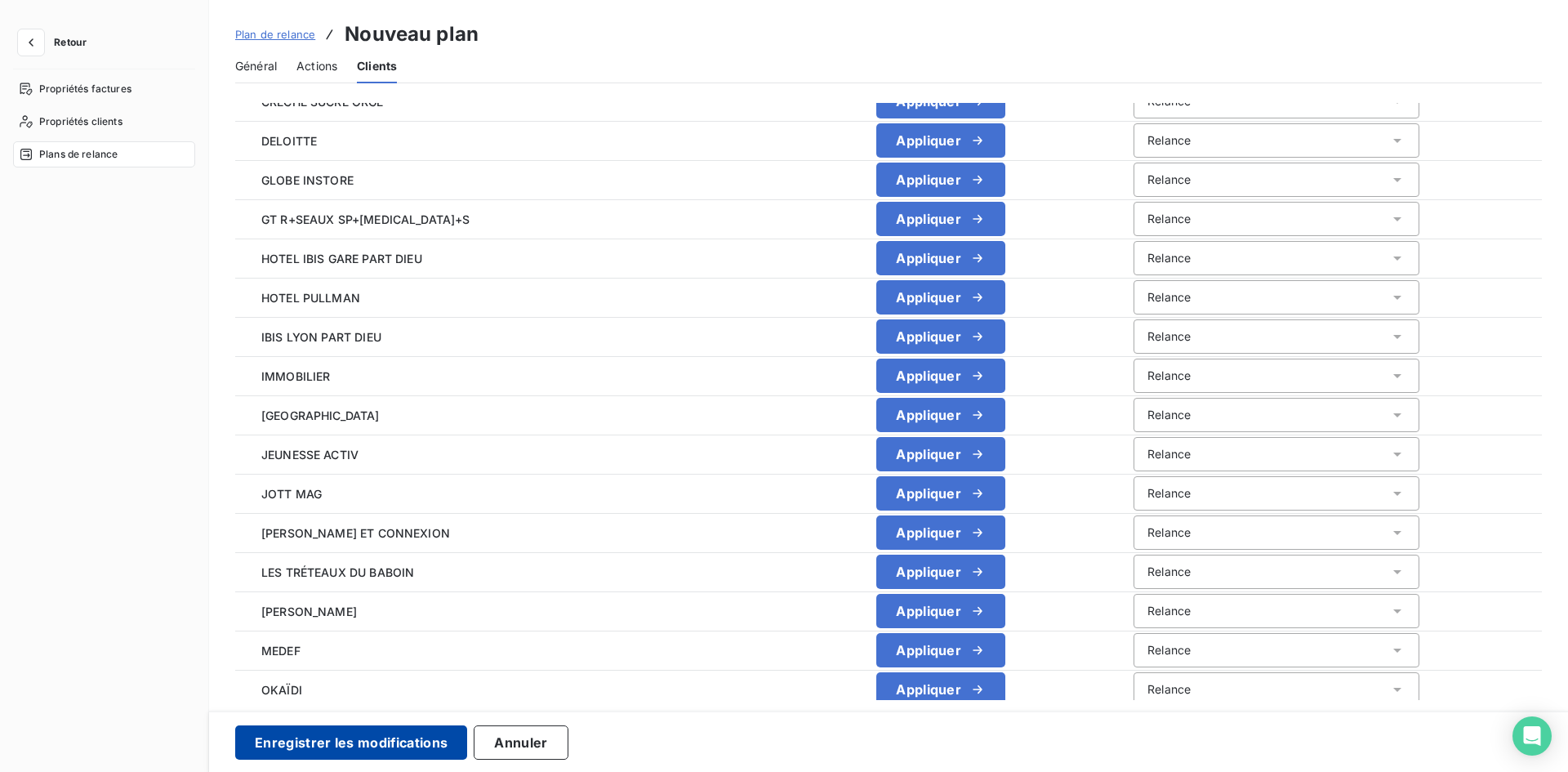
click at [394, 736] on button "Enregistrer les modifications" at bounding box center [350, 742] width 232 height 34
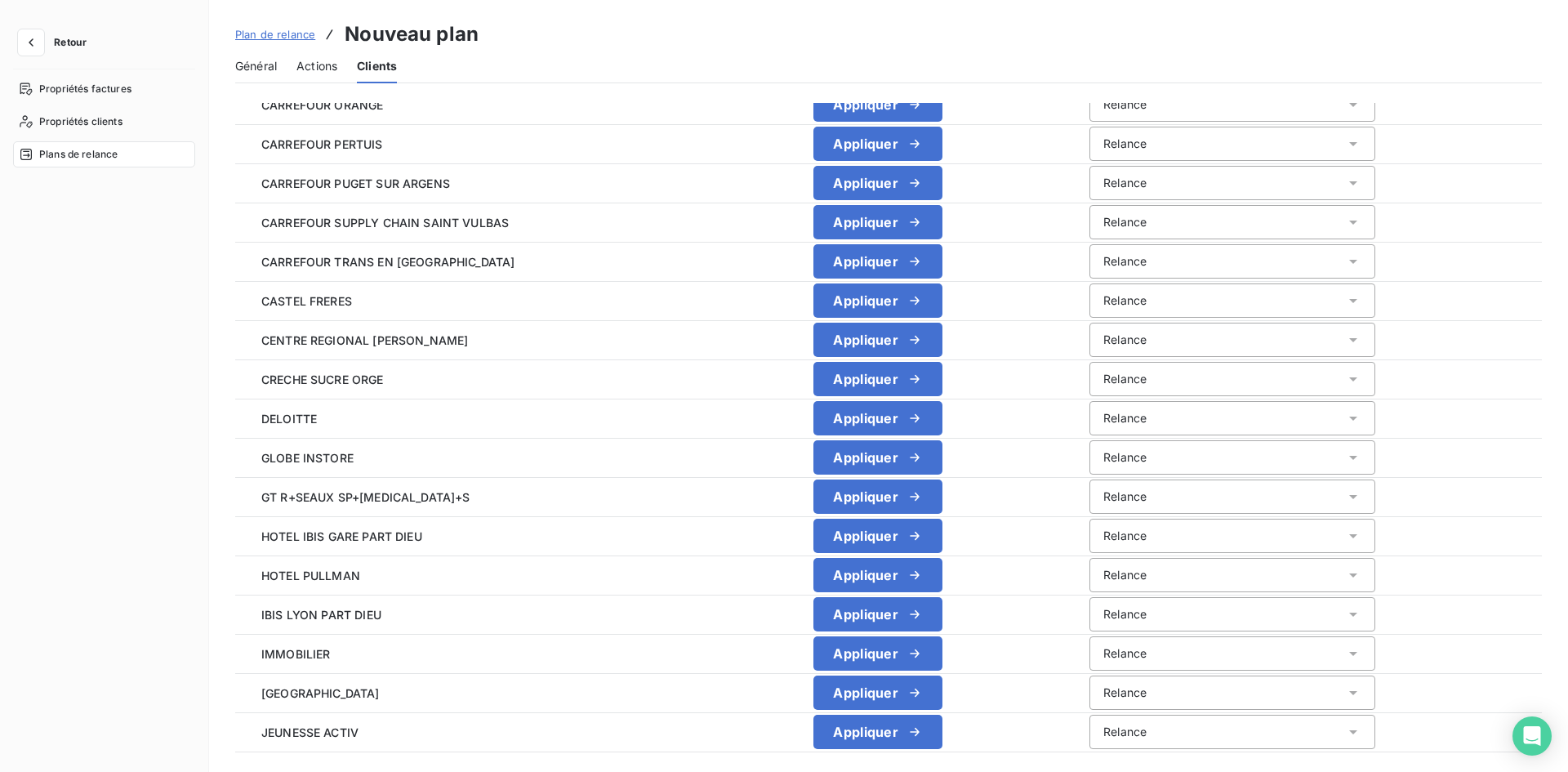
scroll to position [0, 0]
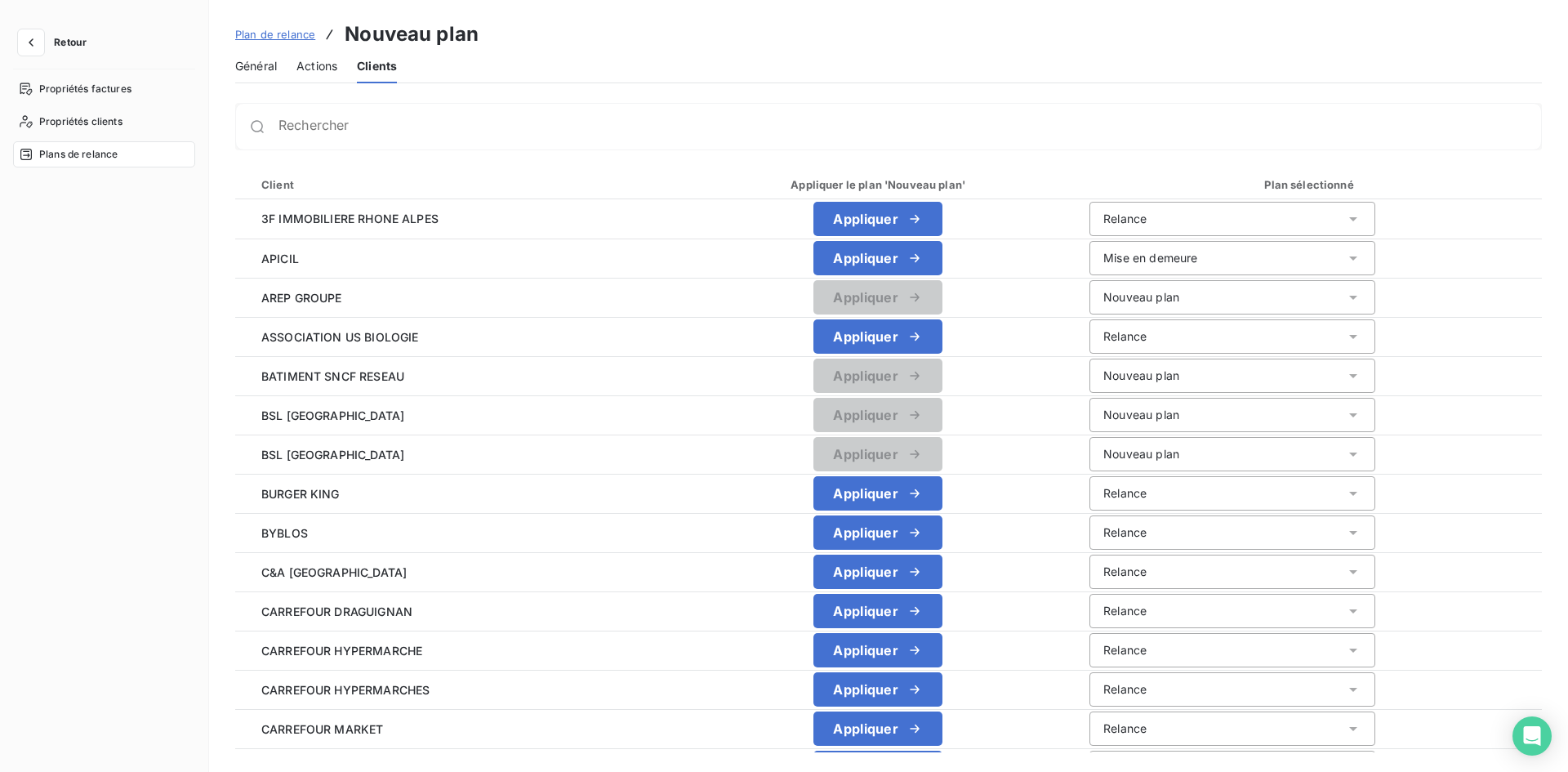
click at [315, 67] on span "Actions" at bounding box center [317, 65] width 41 height 16
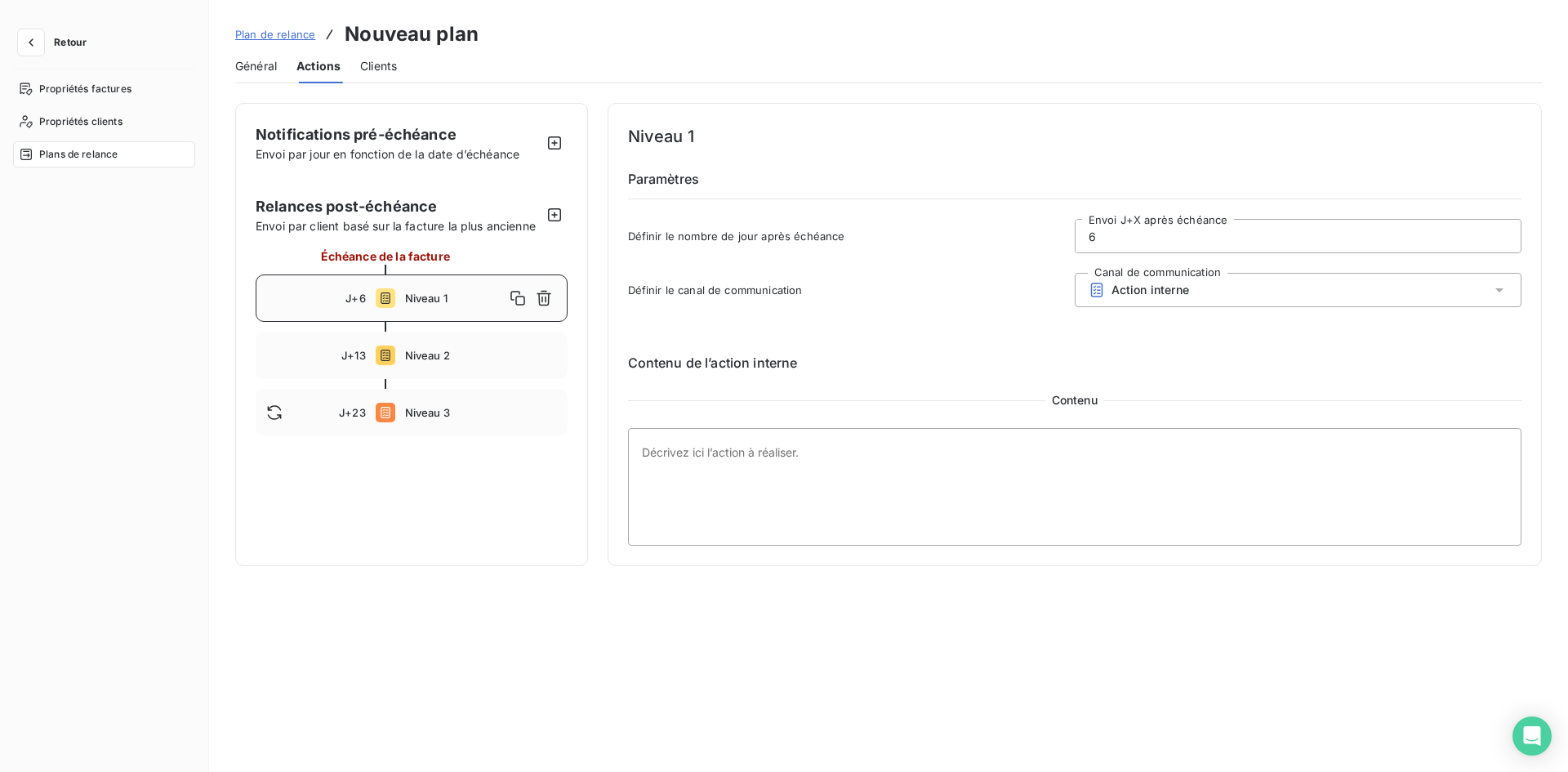
click at [259, 70] on span "Général" at bounding box center [255, 65] width 42 height 16
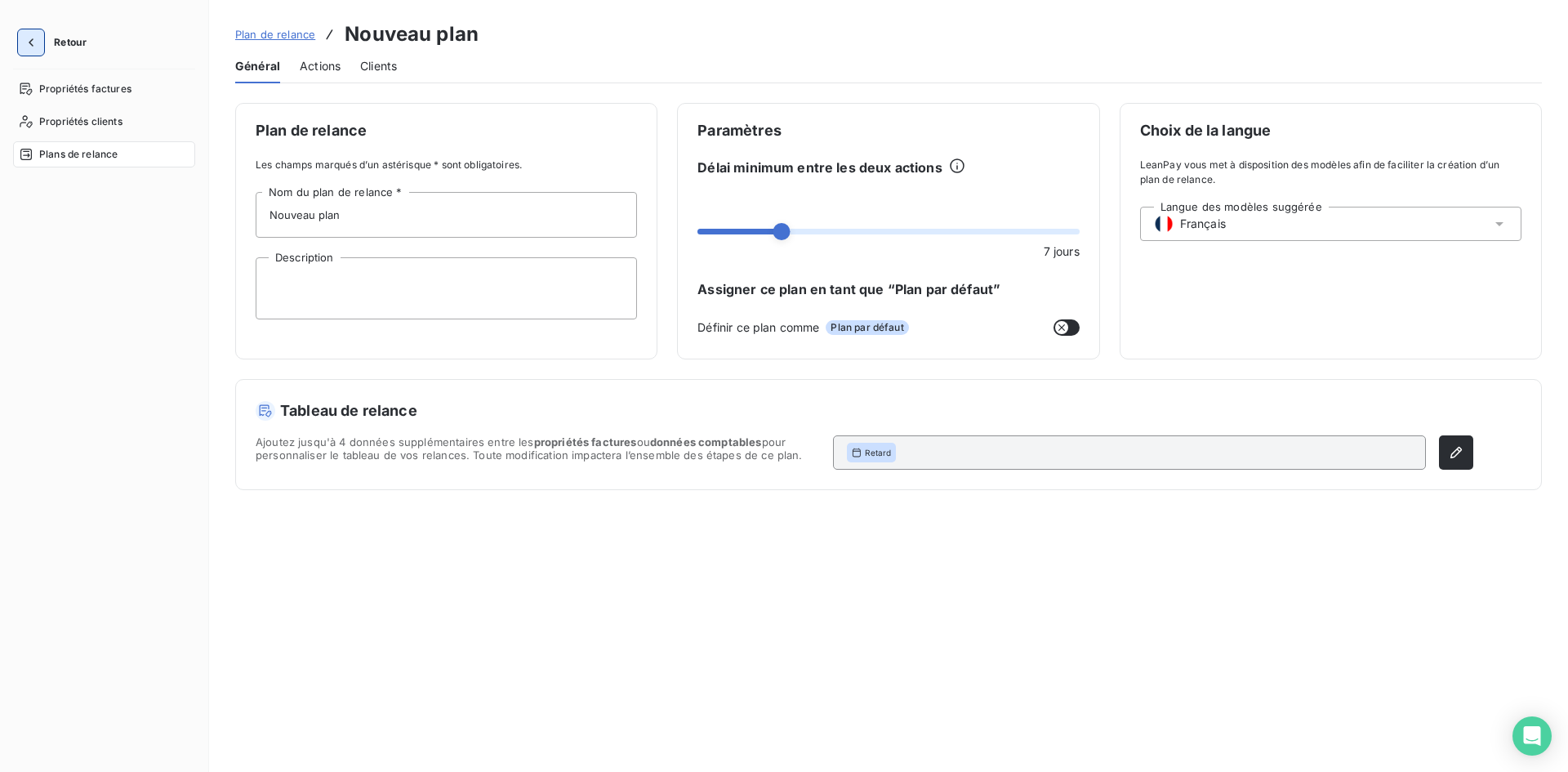
click at [38, 43] on icon "button" at bounding box center [31, 42] width 16 height 16
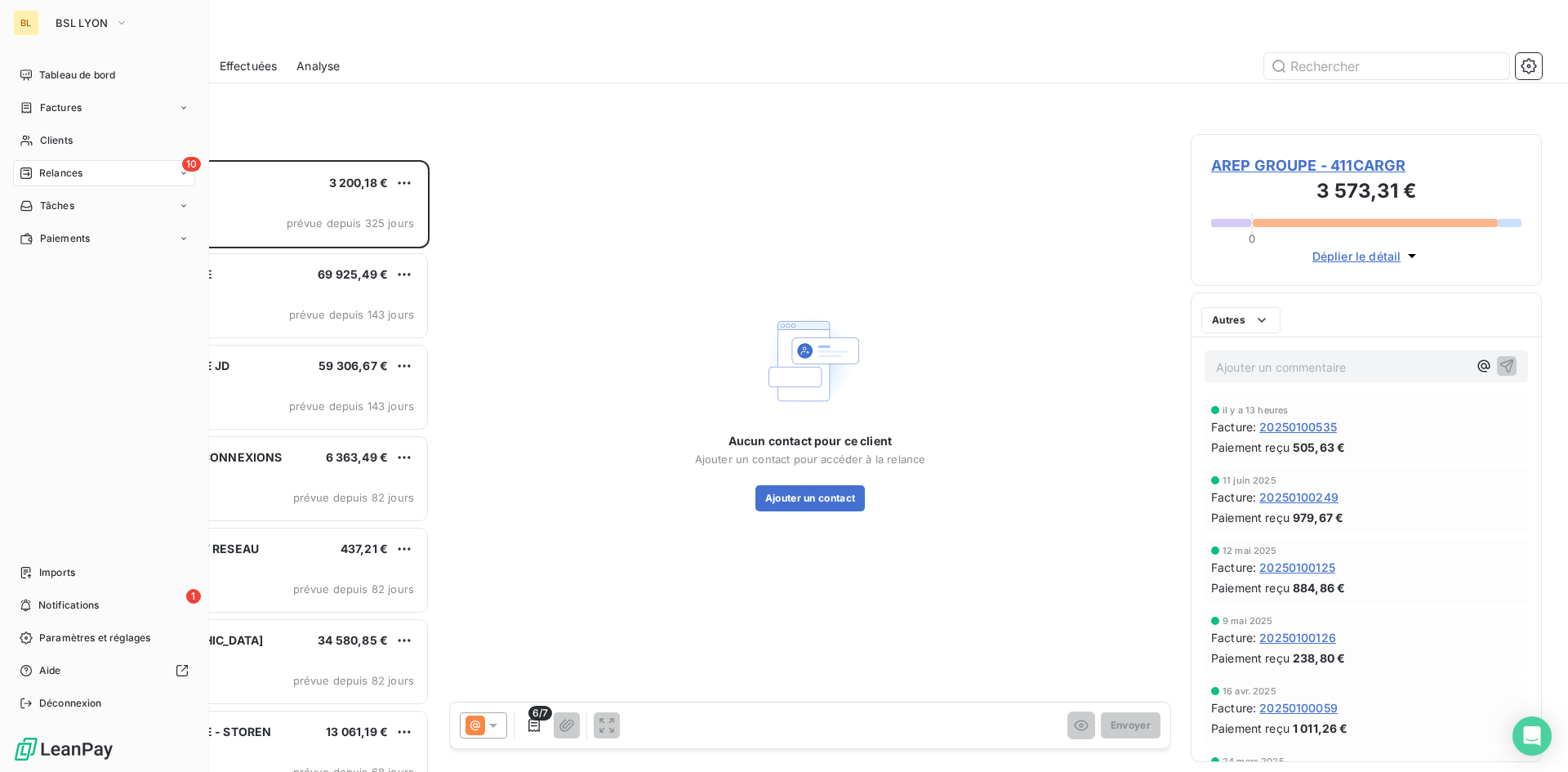
scroll to position [600, 339]
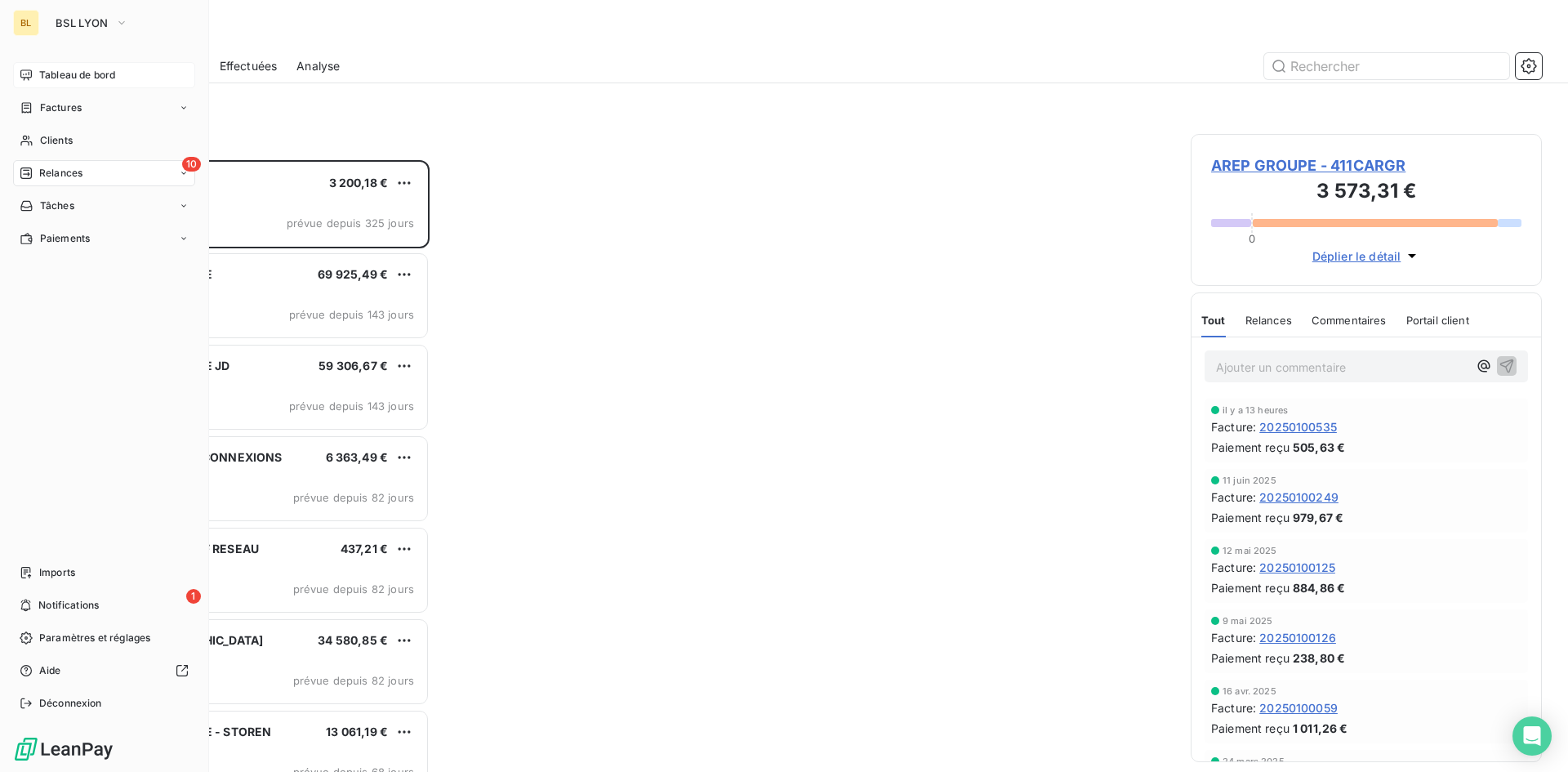
click at [42, 75] on span "Tableau de bord" at bounding box center [77, 75] width 76 height 14
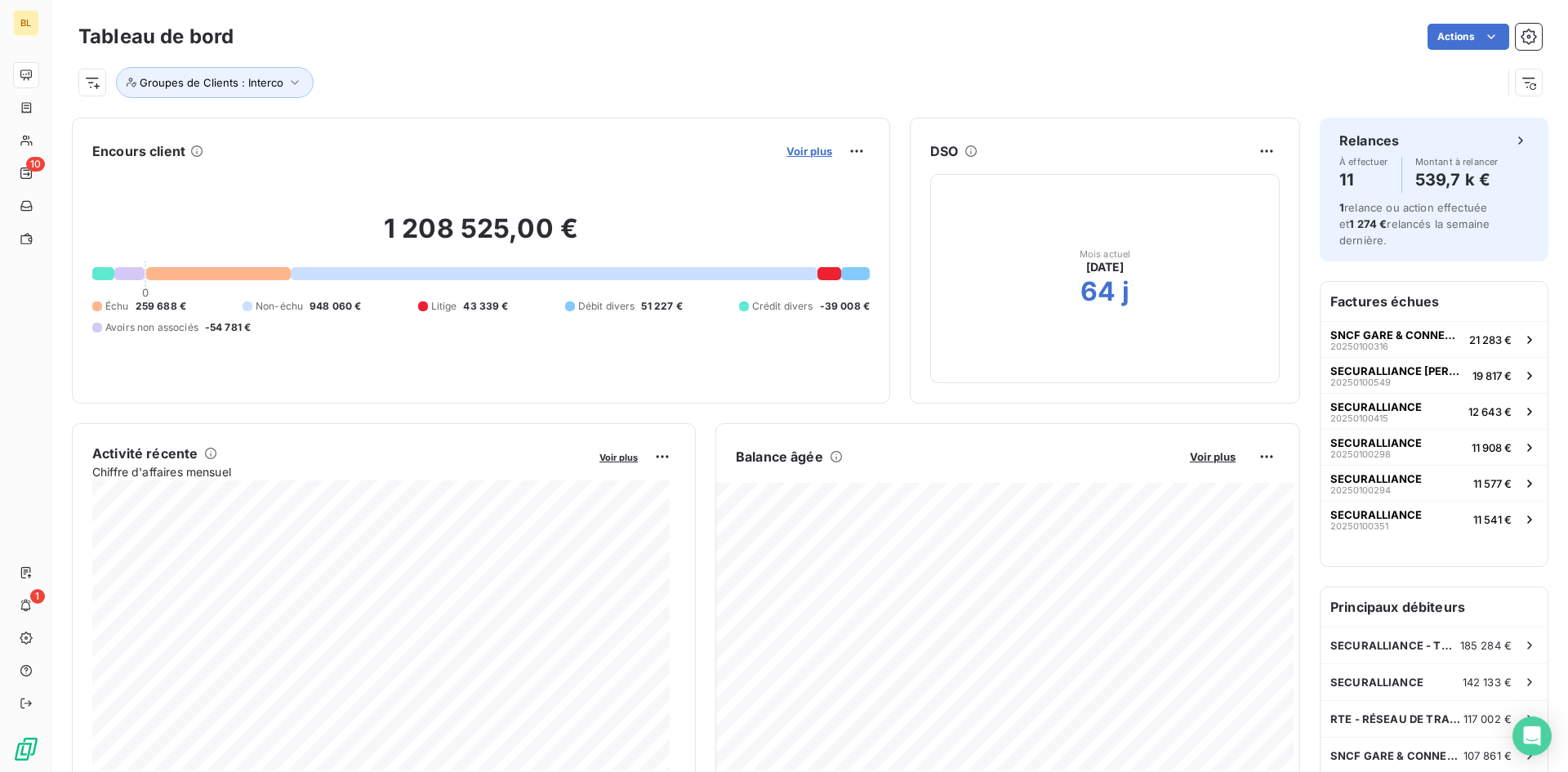
click at [799, 154] on span "Voir plus" at bounding box center [809, 150] width 46 height 13
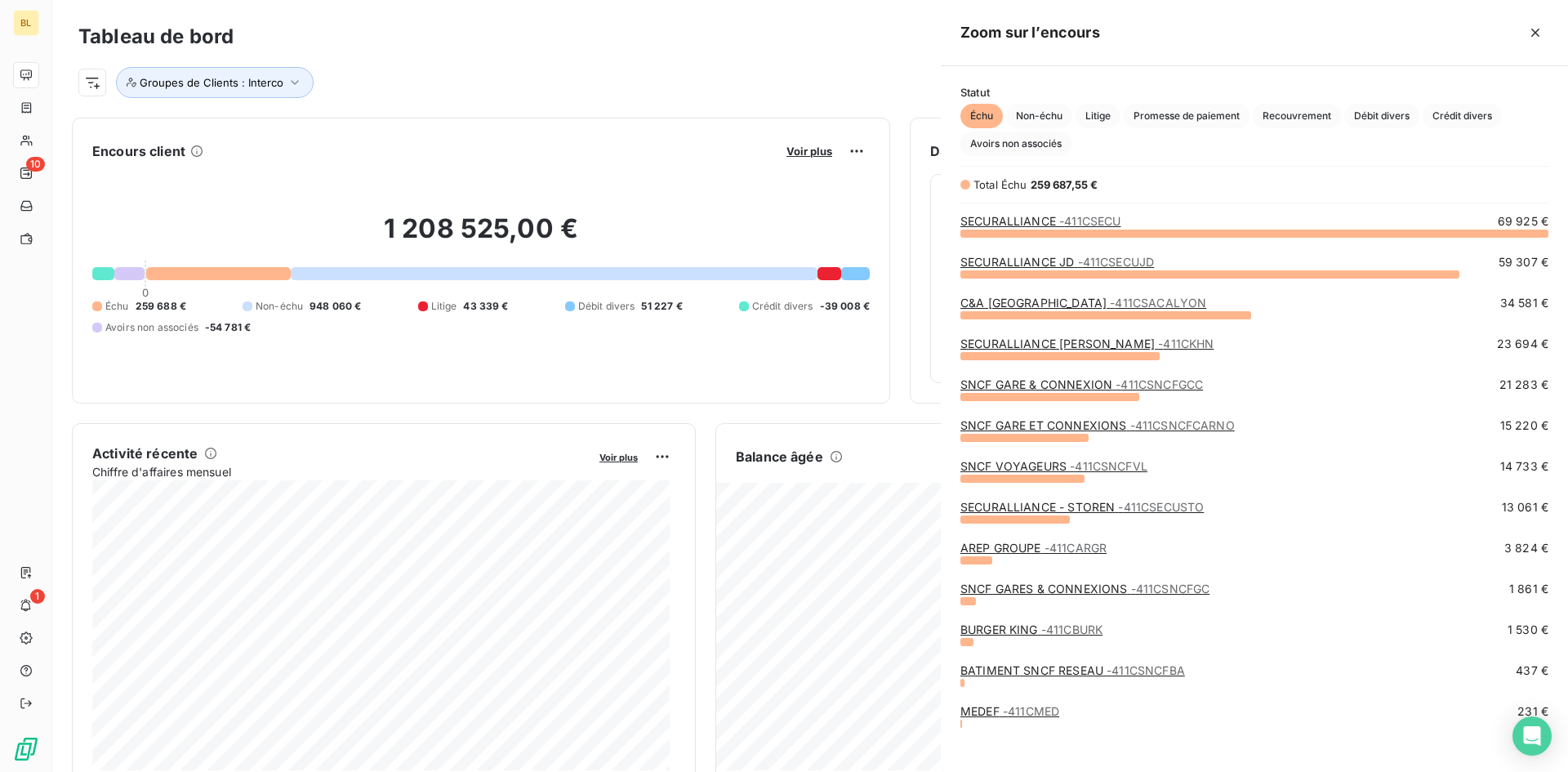
scroll to position [527, 615]
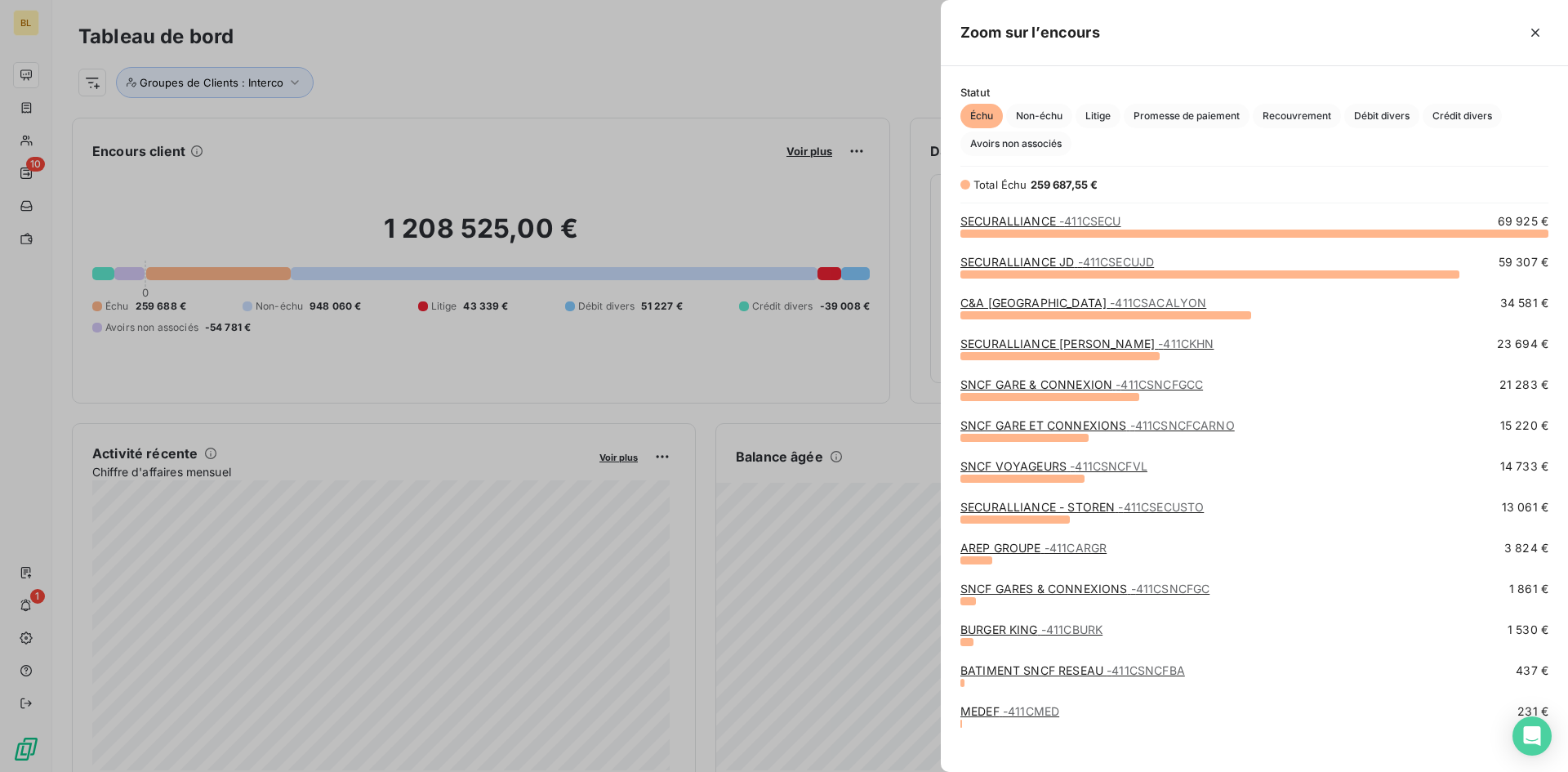
click at [760, 99] on div at bounding box center [784, 386] width 1568 height 772
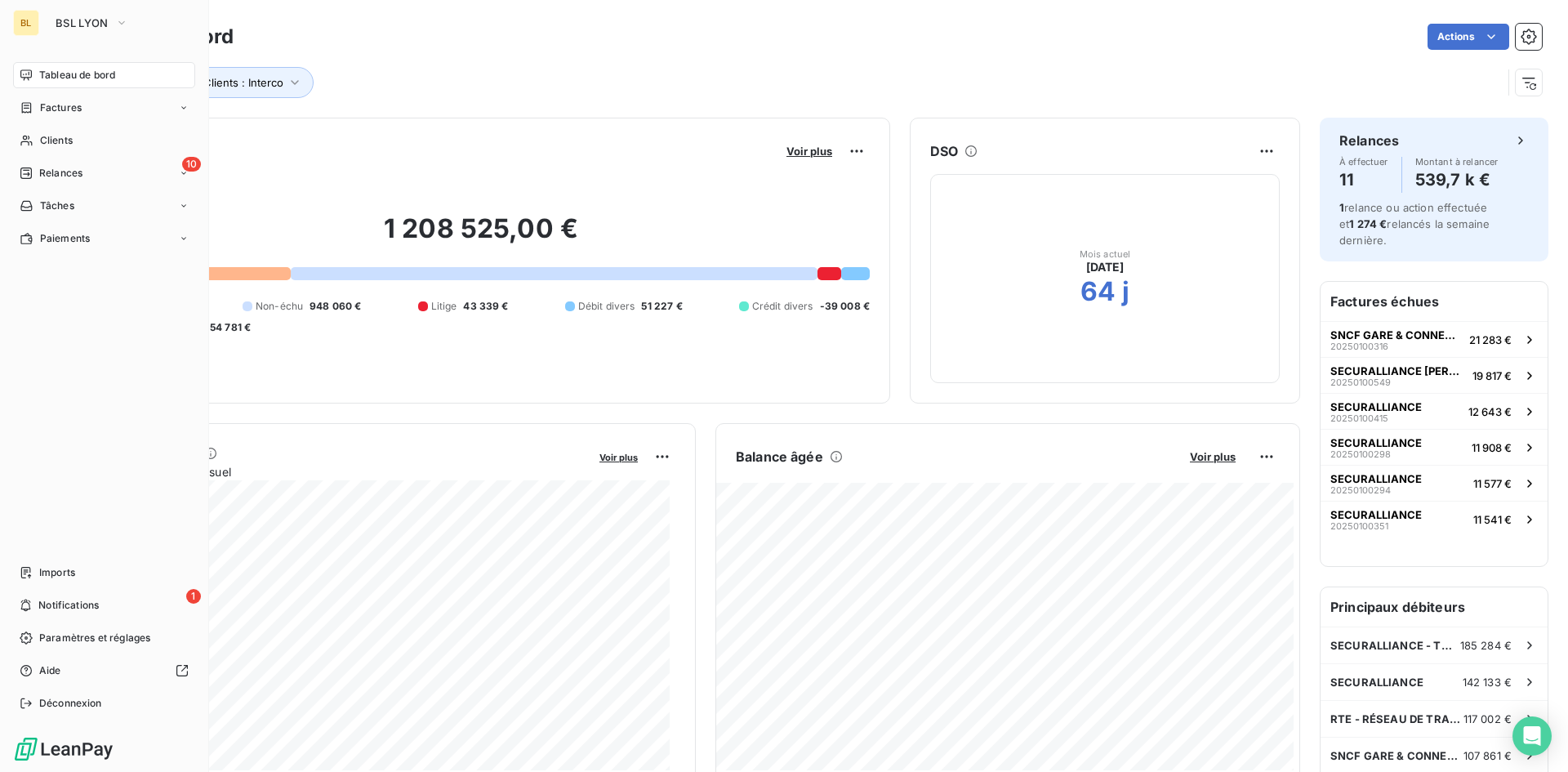
click at [53, 77] on span "Tableau de bord" at bounding box center [77, 75] width 76 height 14
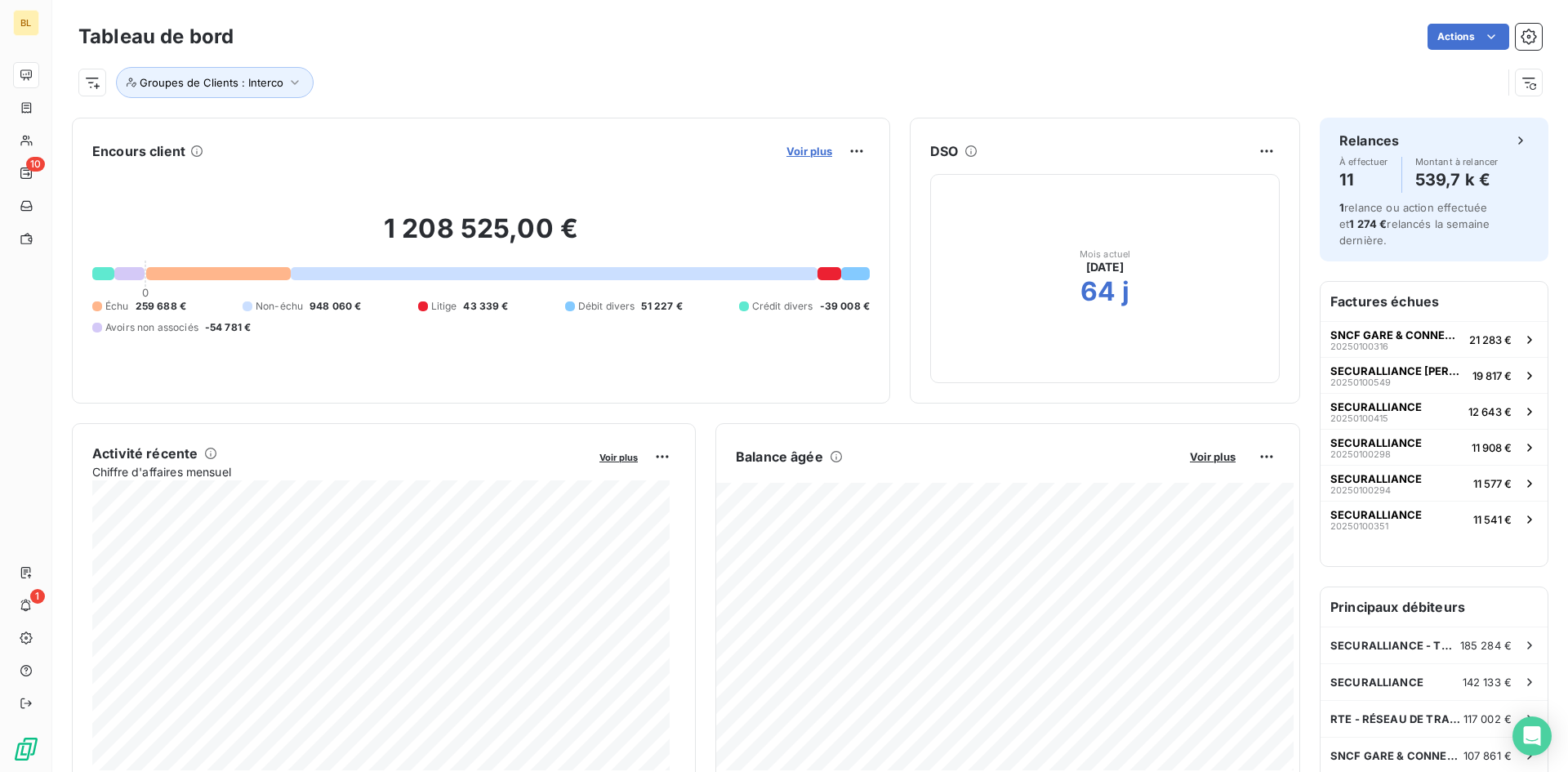
click at [802, 156] on span "Voir plus" at bounding box center [809, 150] width 46 height 13
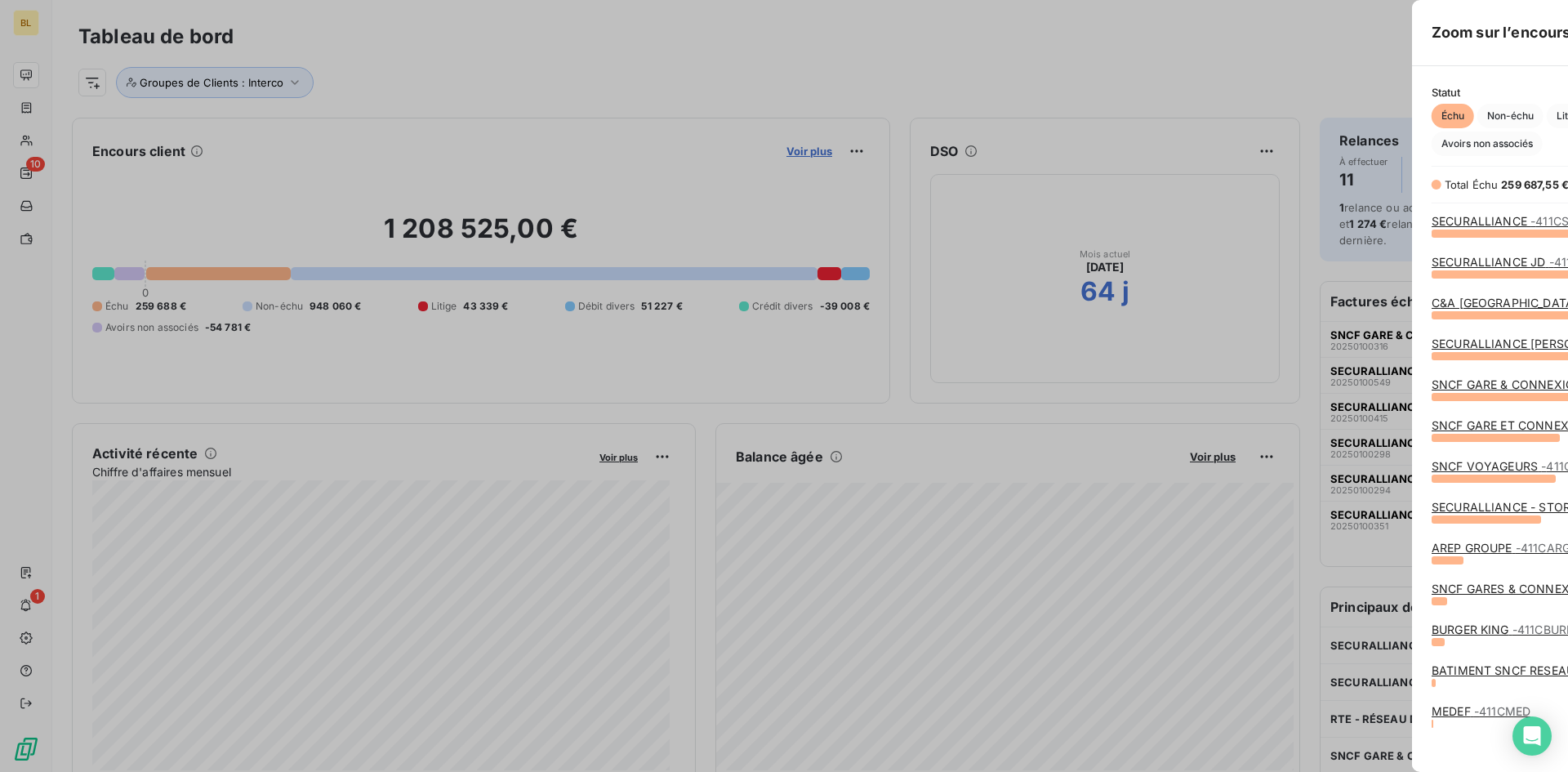
scroll to position [760, 615]
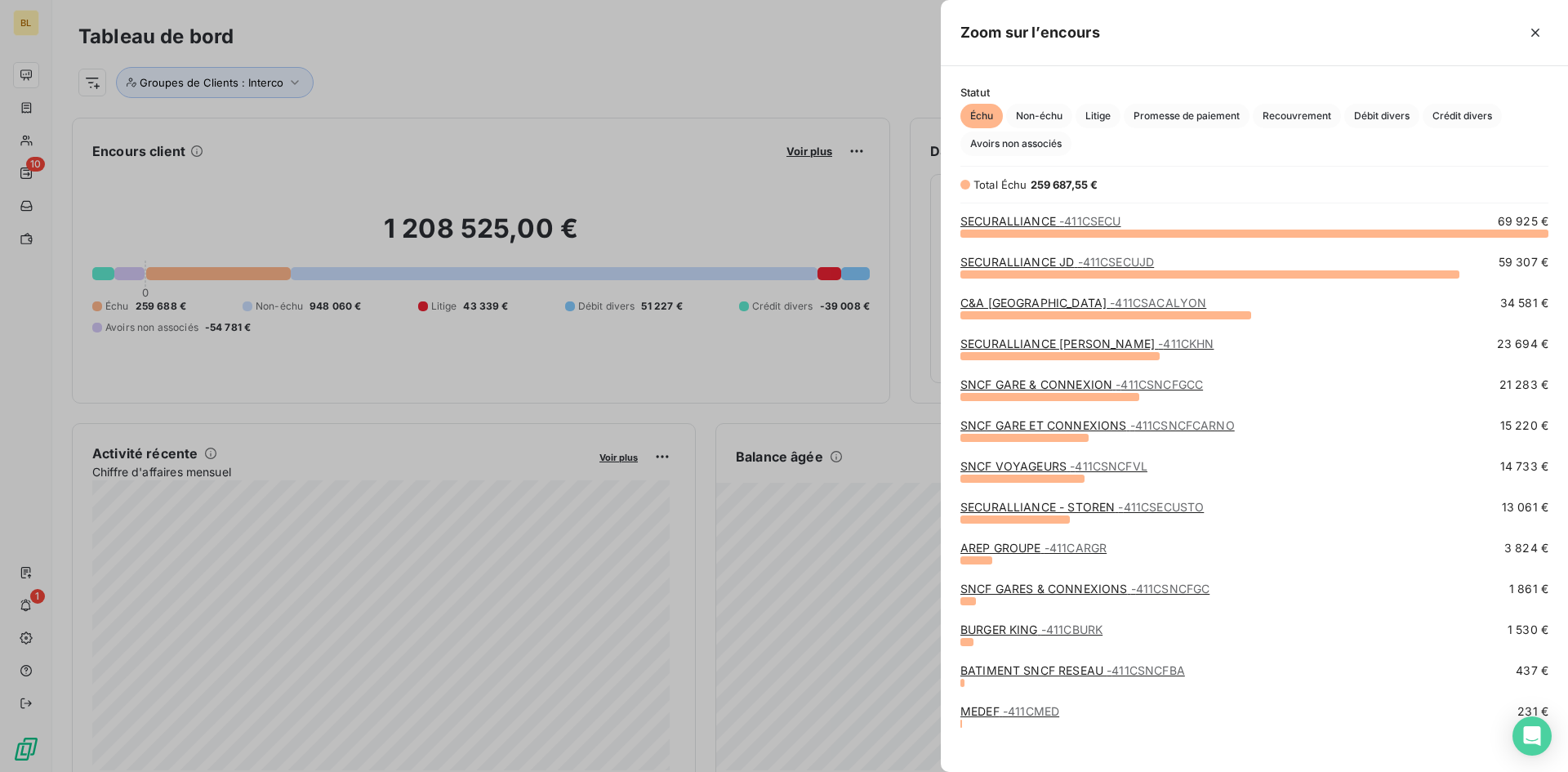
click at [572, 117] on div at bounding box center [784, 386] width 1568 height 772
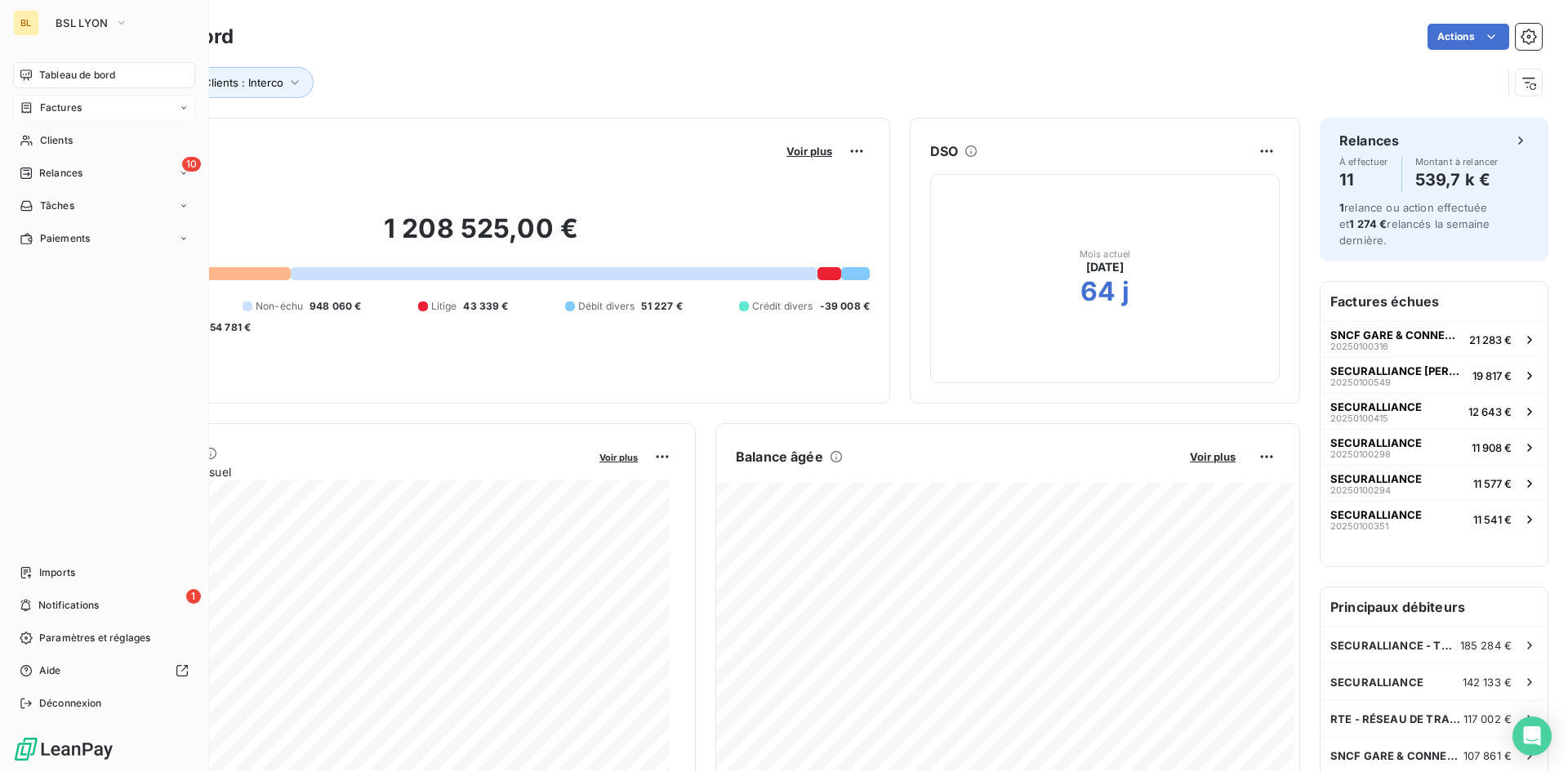
click at [38, 111] on div "Factures" at bounding box center [50, 107] width 62 height 14
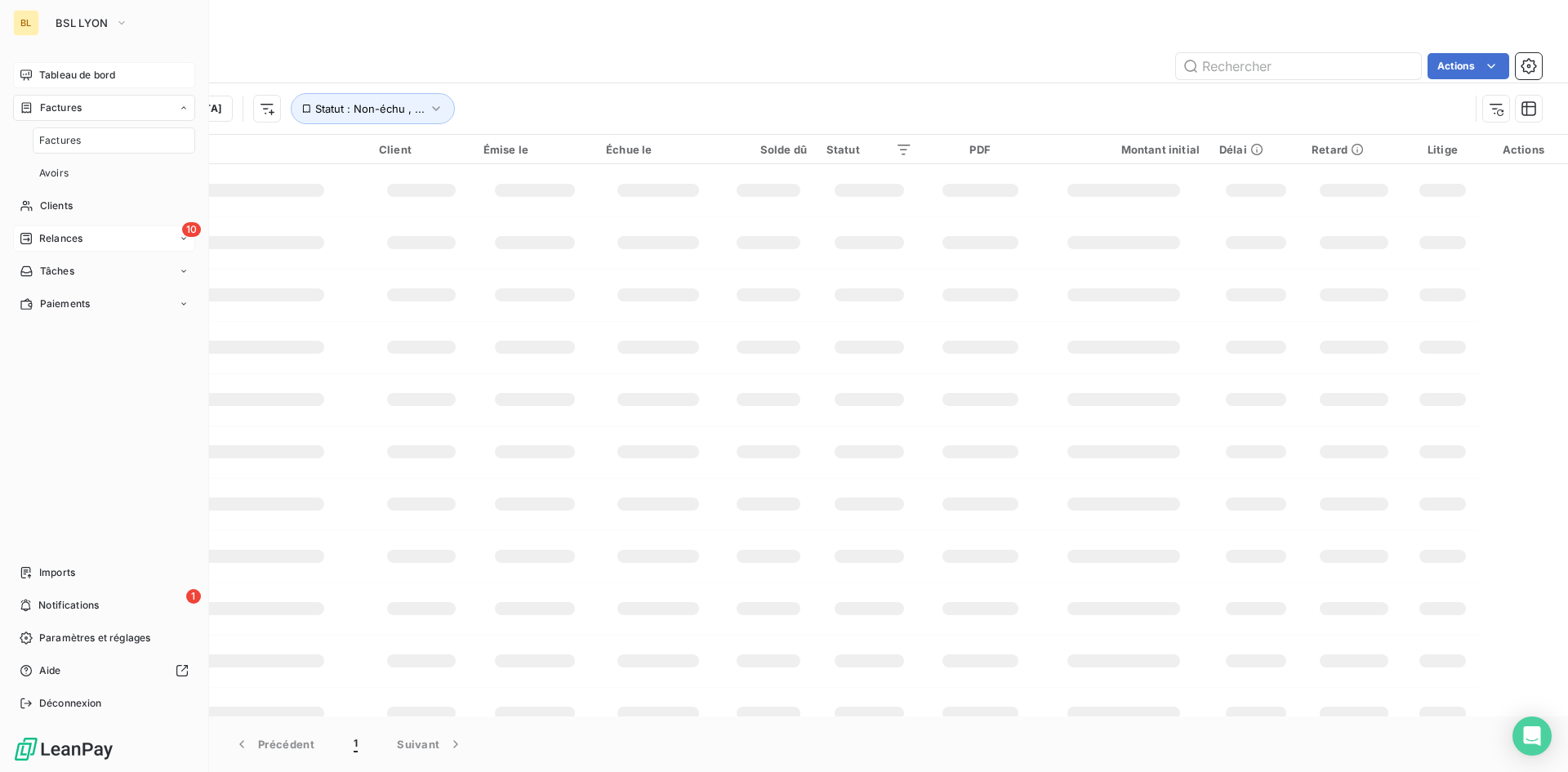
click at [72, 239] on span "Relances" at bounding box center [60, 238] width 43 height 14
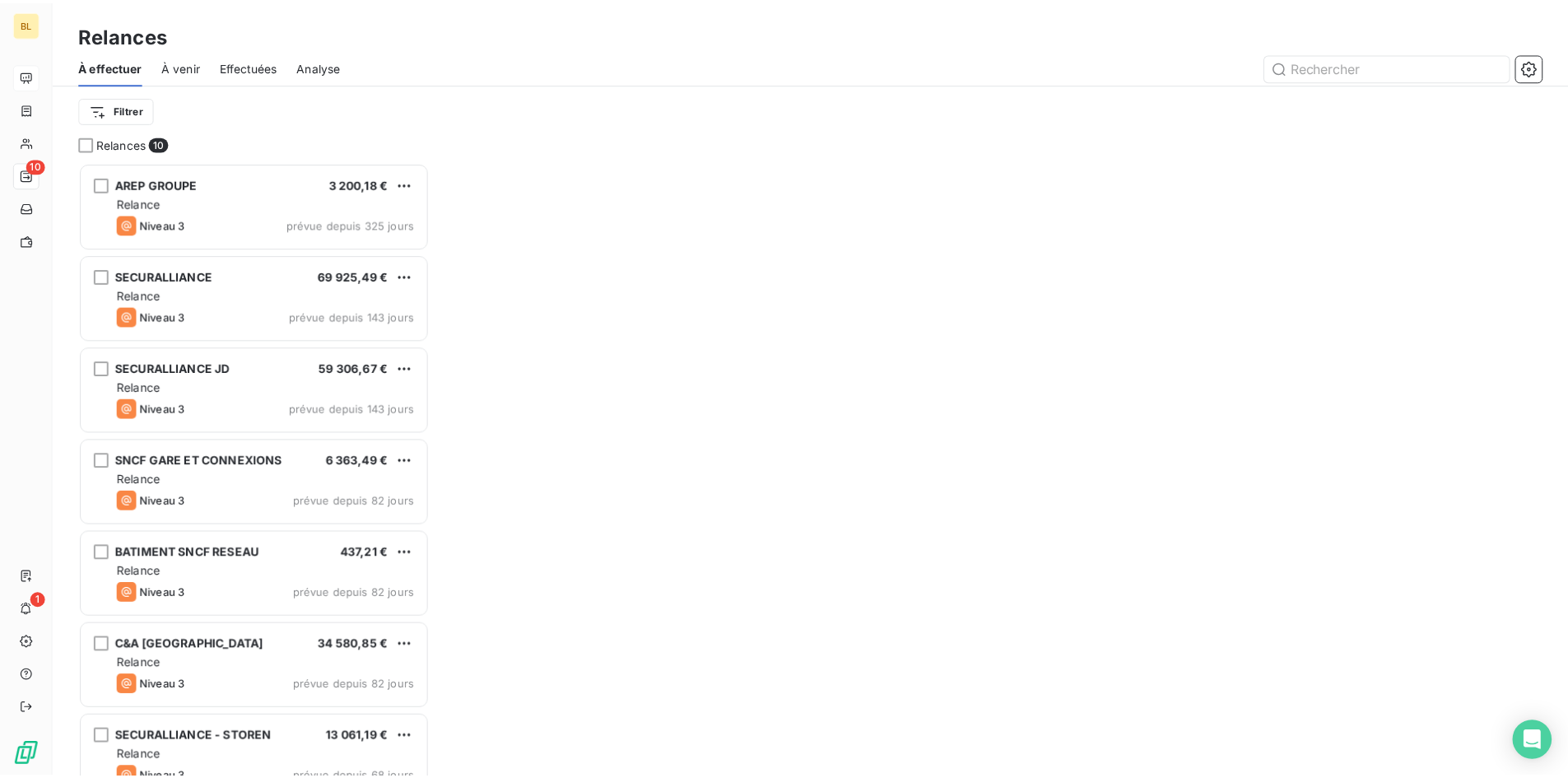
scroll to position [604, 342]
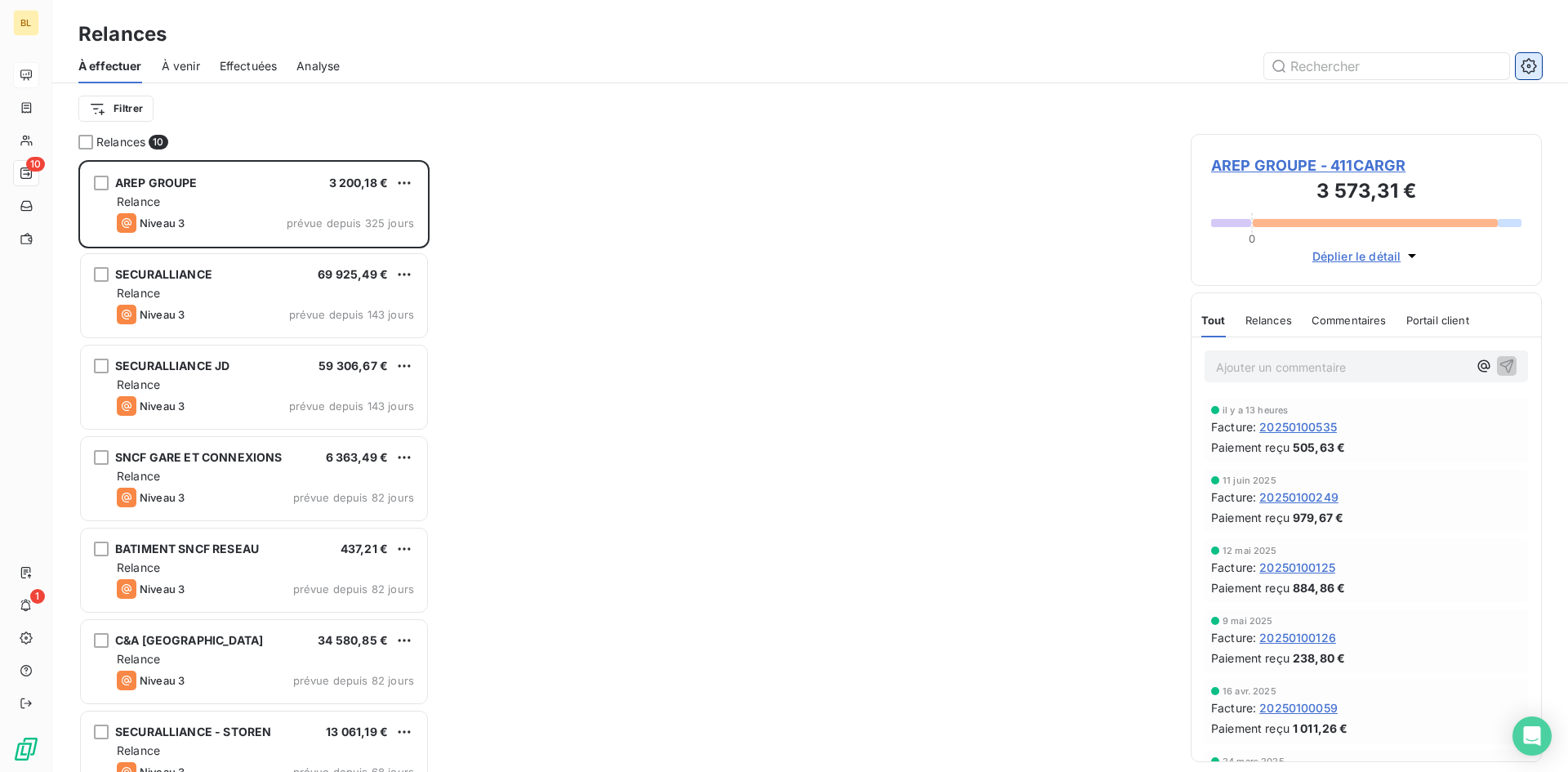
click at [1520, 61] on button "button" at bounding box center [1528, 66] width 26 height 26
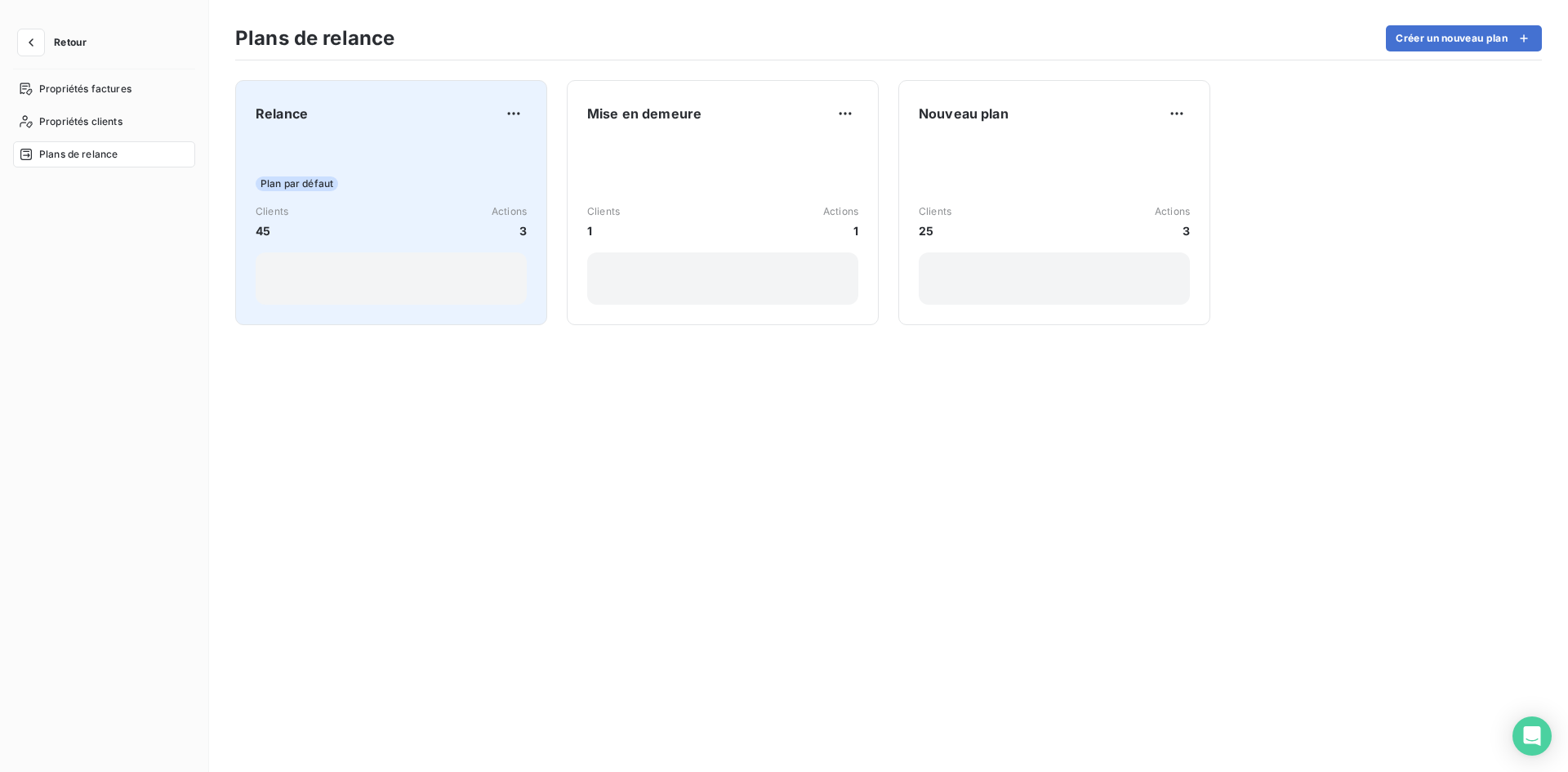
click at [385, 176] on div "Plan par défaut" at bounding box center [391, 183] width 271 height 14
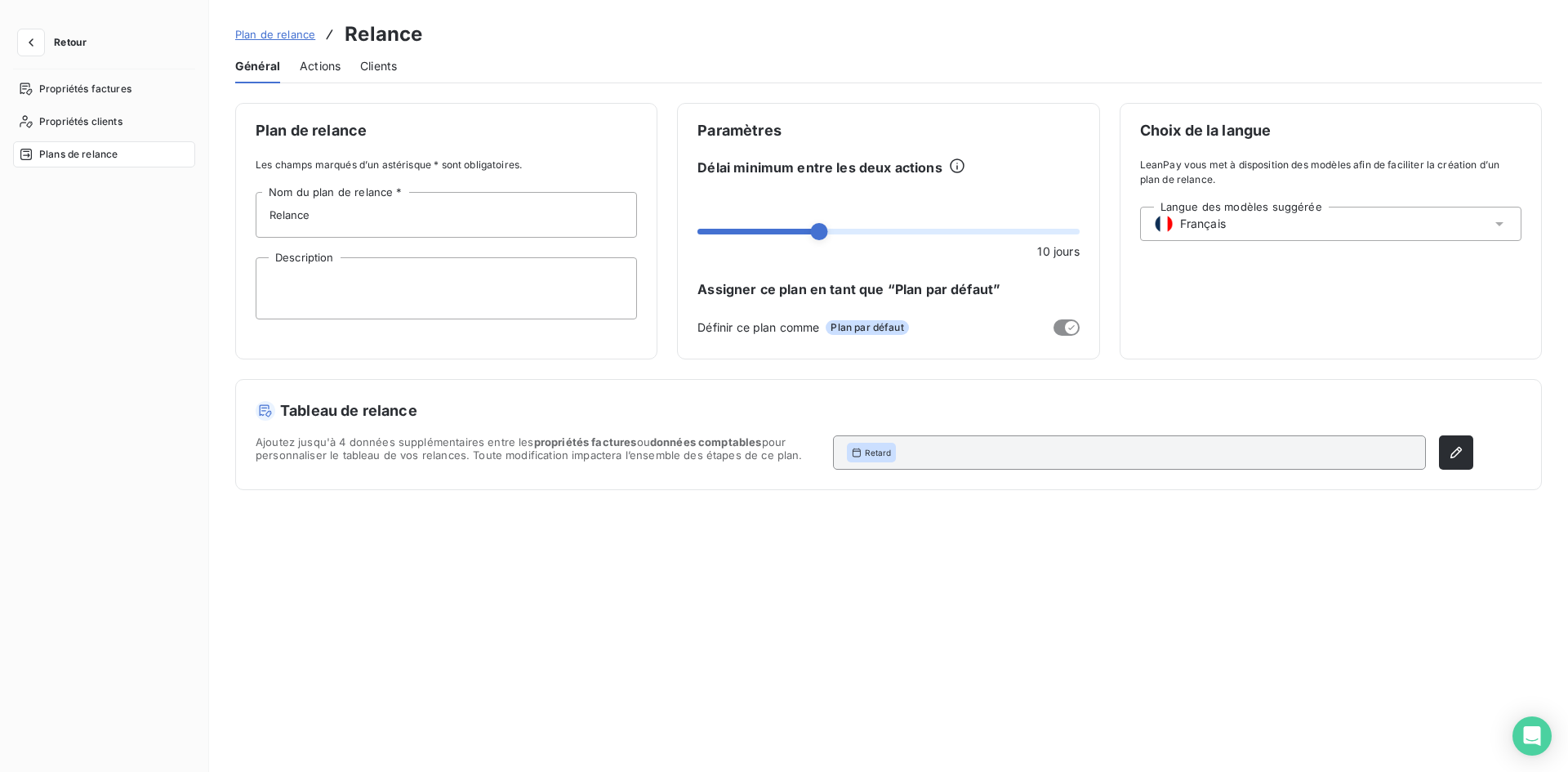
click at [340, 71] on span "Actions" at bounding box center [320, 65] width 41 height 16
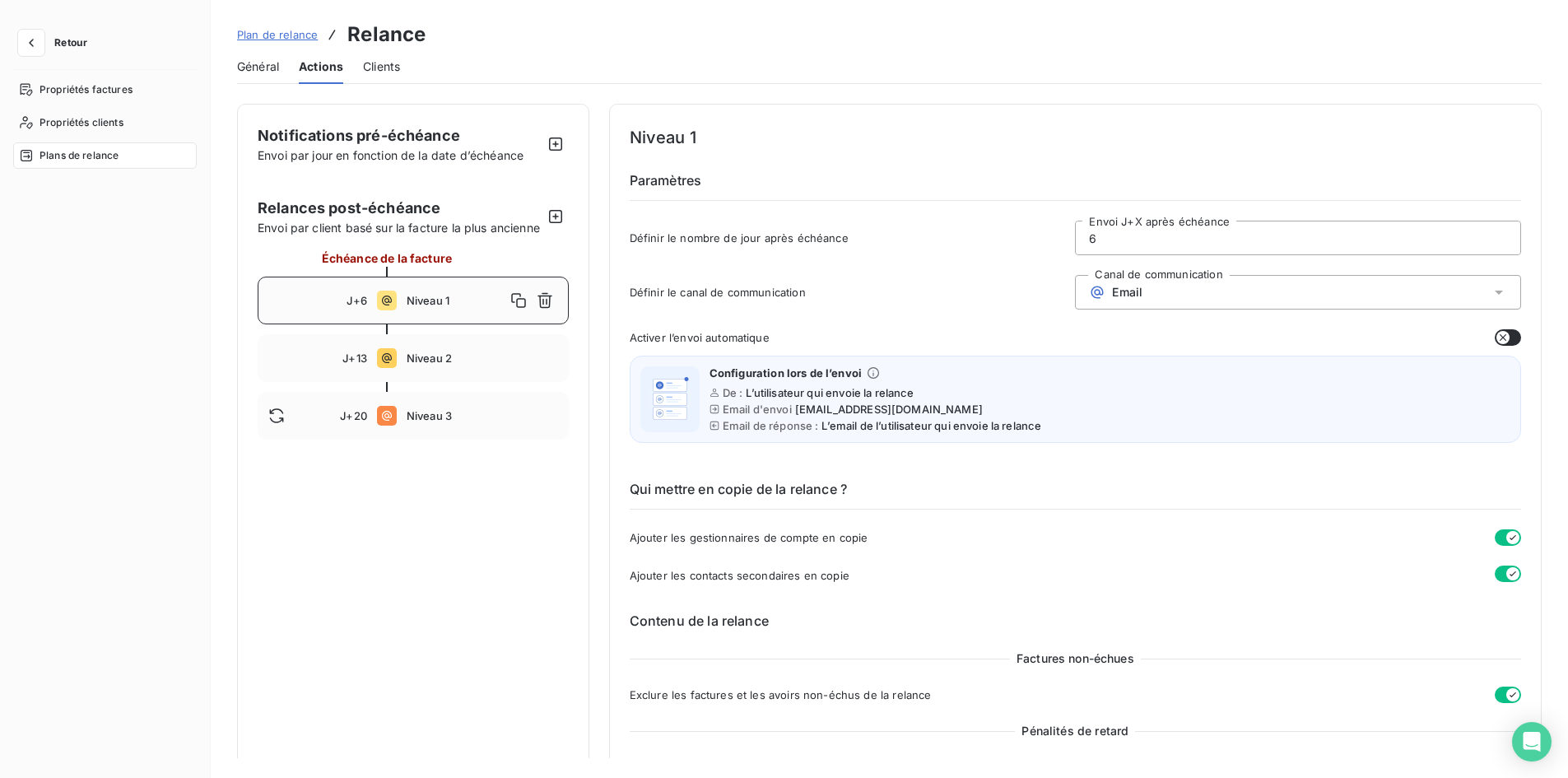
click at [1497, 337] on icon "button" at bounding box center [1503, 337] width 13 height 13
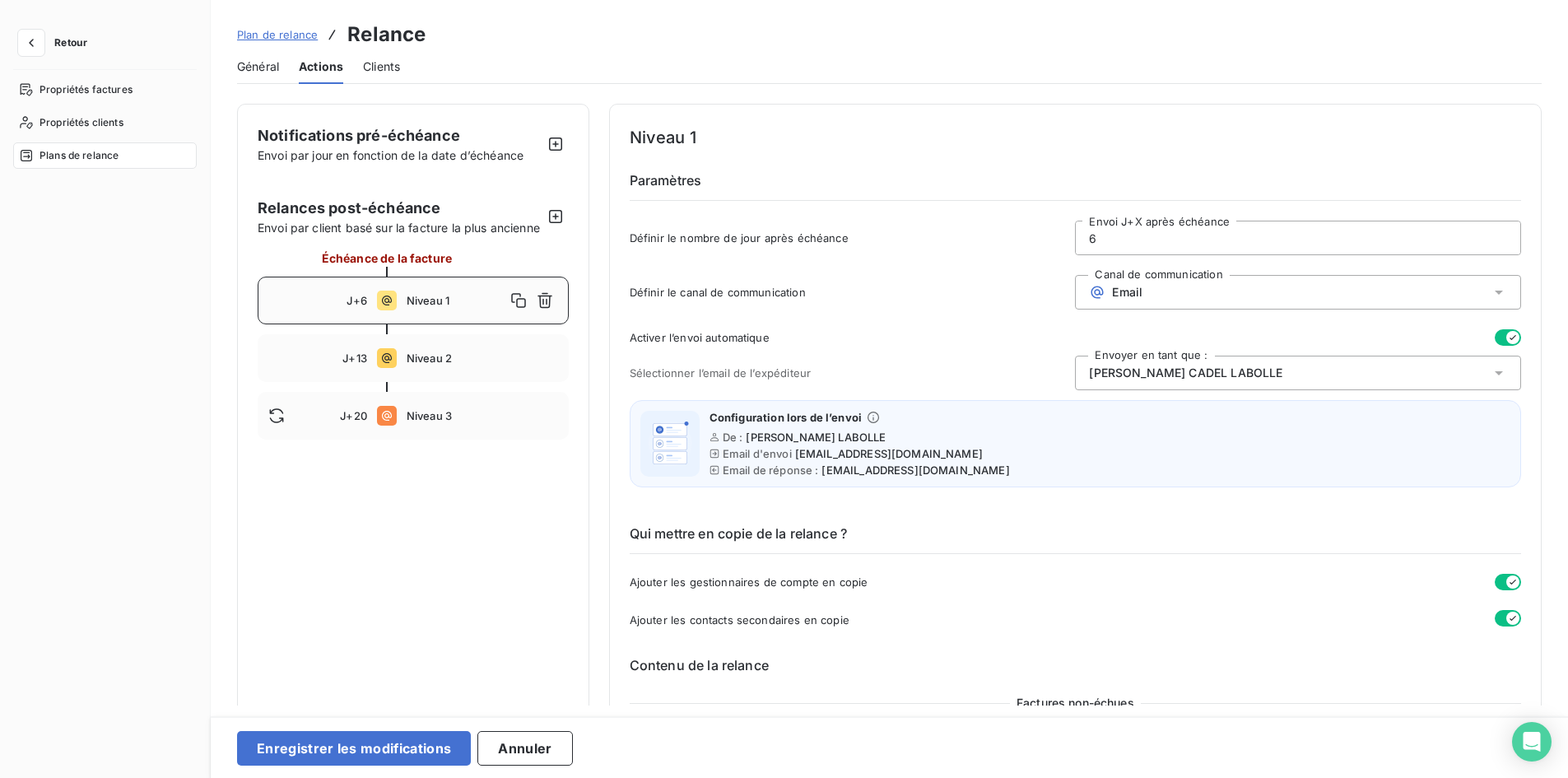
click at [1138, 368] on span "Delphine CADEL LABOLLE" at bounding box center [1186, 373] width 193 height 16
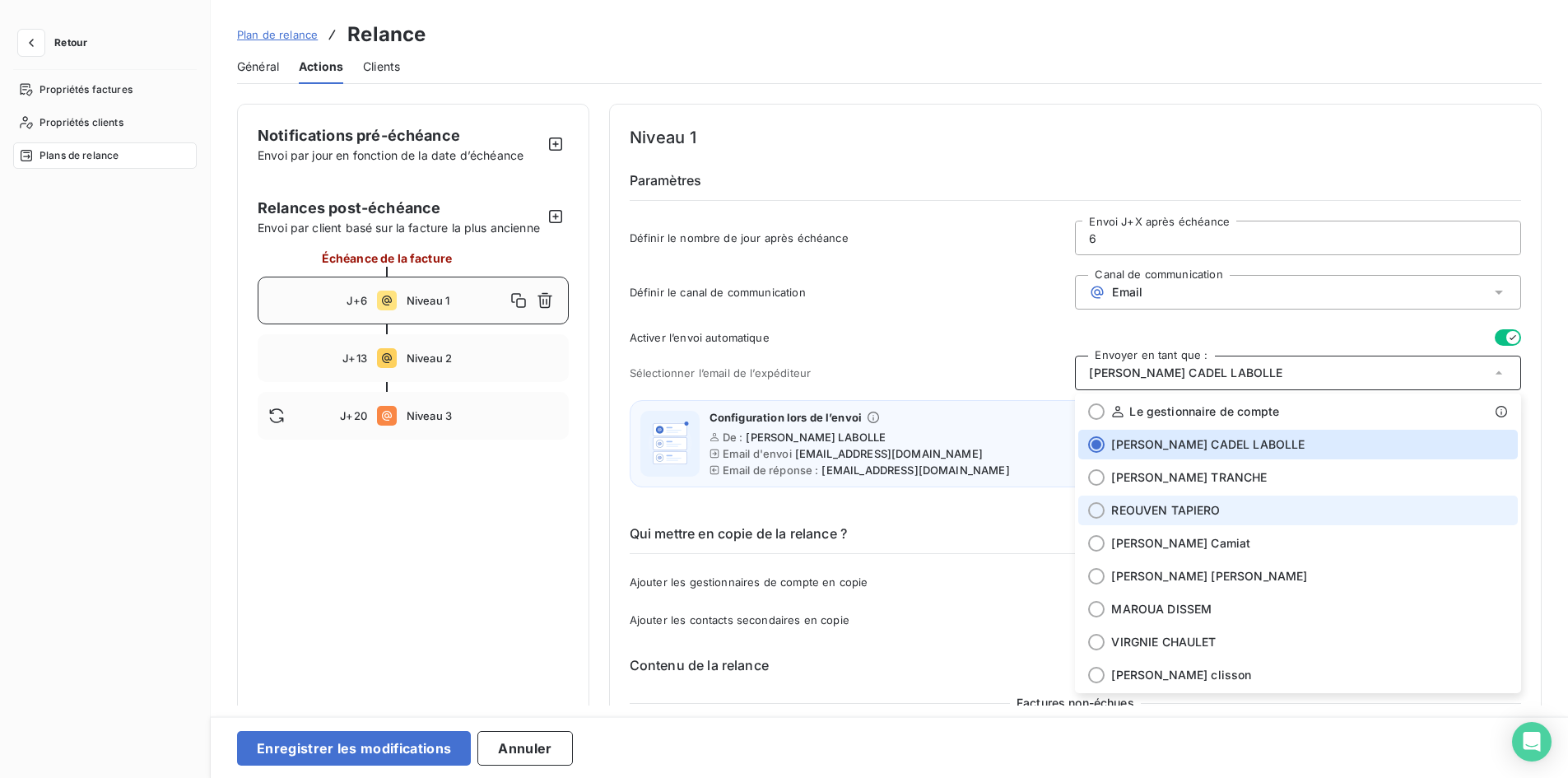
click at [1133, 505] on span "REOUVEN TAPIERO" at bounding box center [1165, 510] width 109 height 16
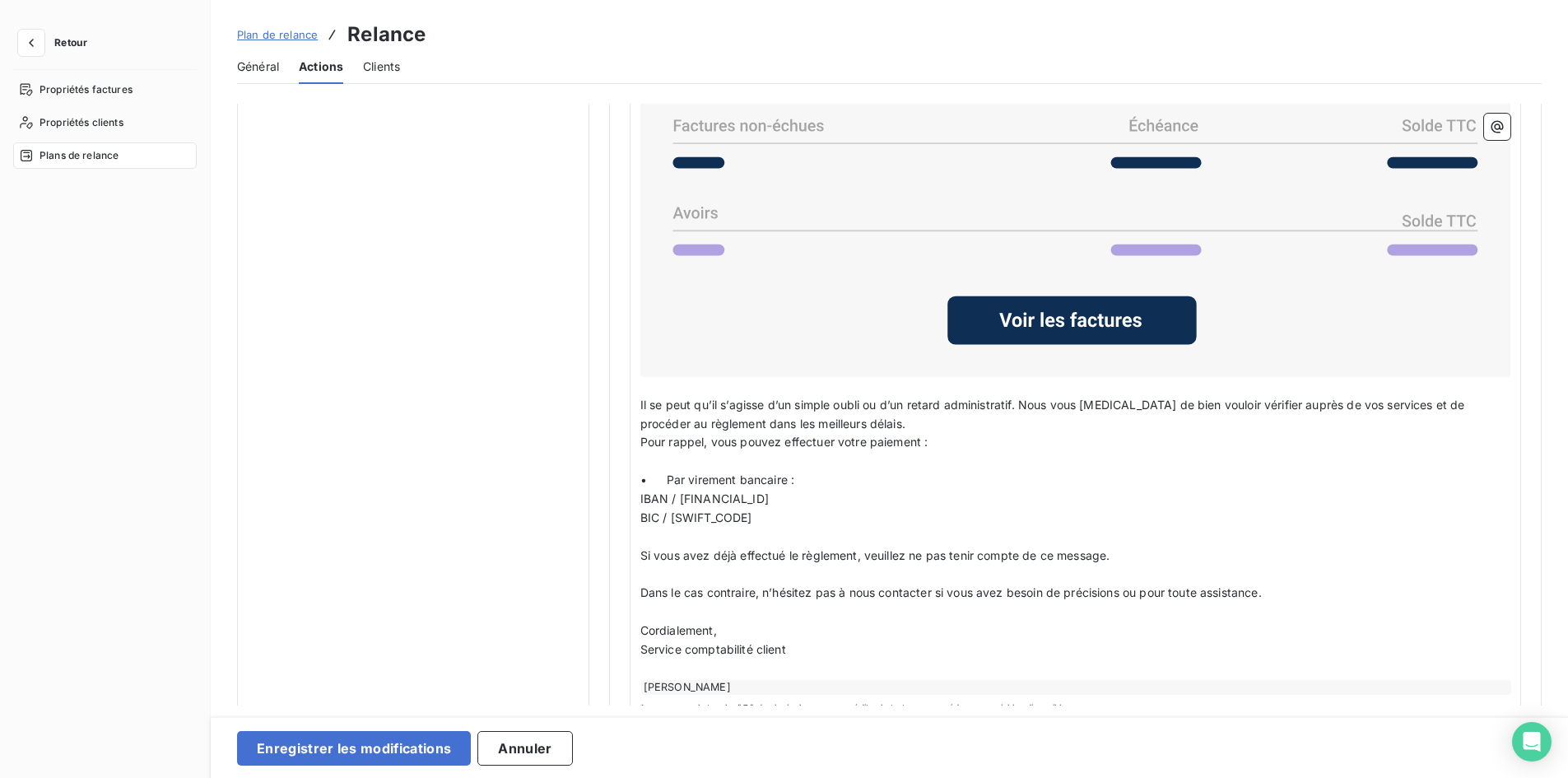
scroll to position [1481, 0]
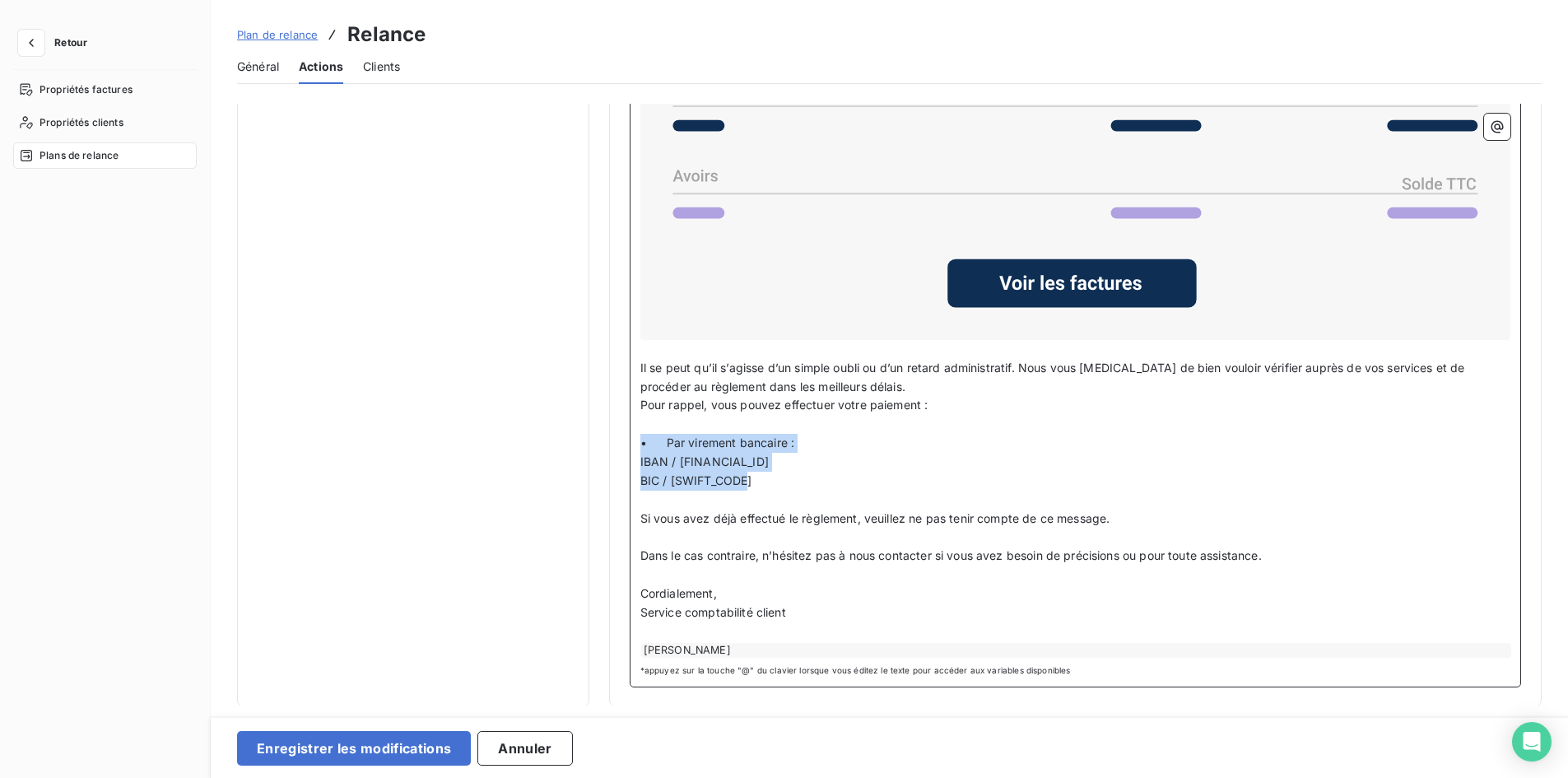
drag, startPoint x: 766, startPoint y: 486, endPoint x: 618, endPoint y: 439, distance: 155.3
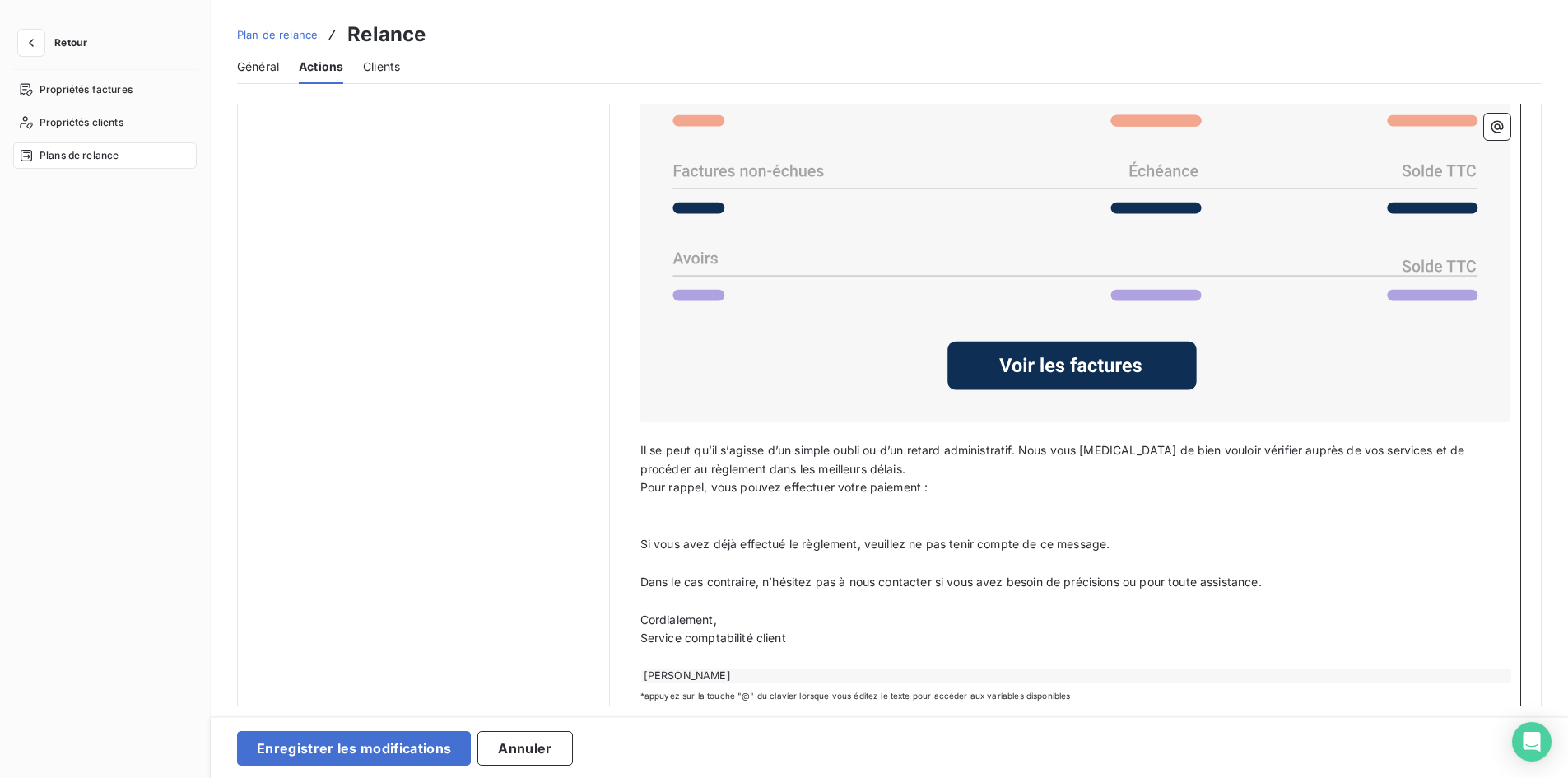
scroll to position [1424, 0]
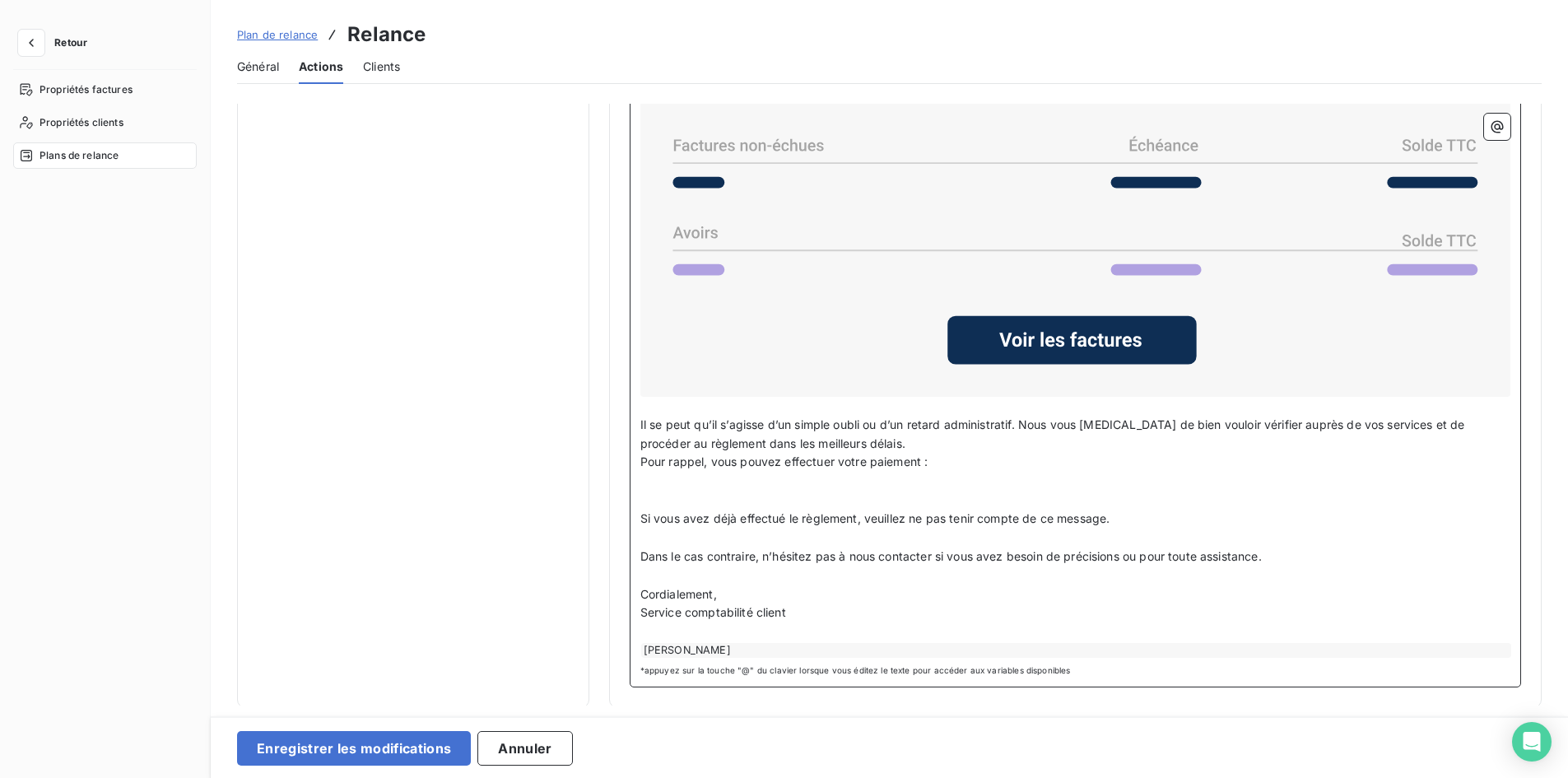
click at [751, 652] on div "REOUVEN TAPIERO" at bounding box center [1076, 650] width 870 height 15
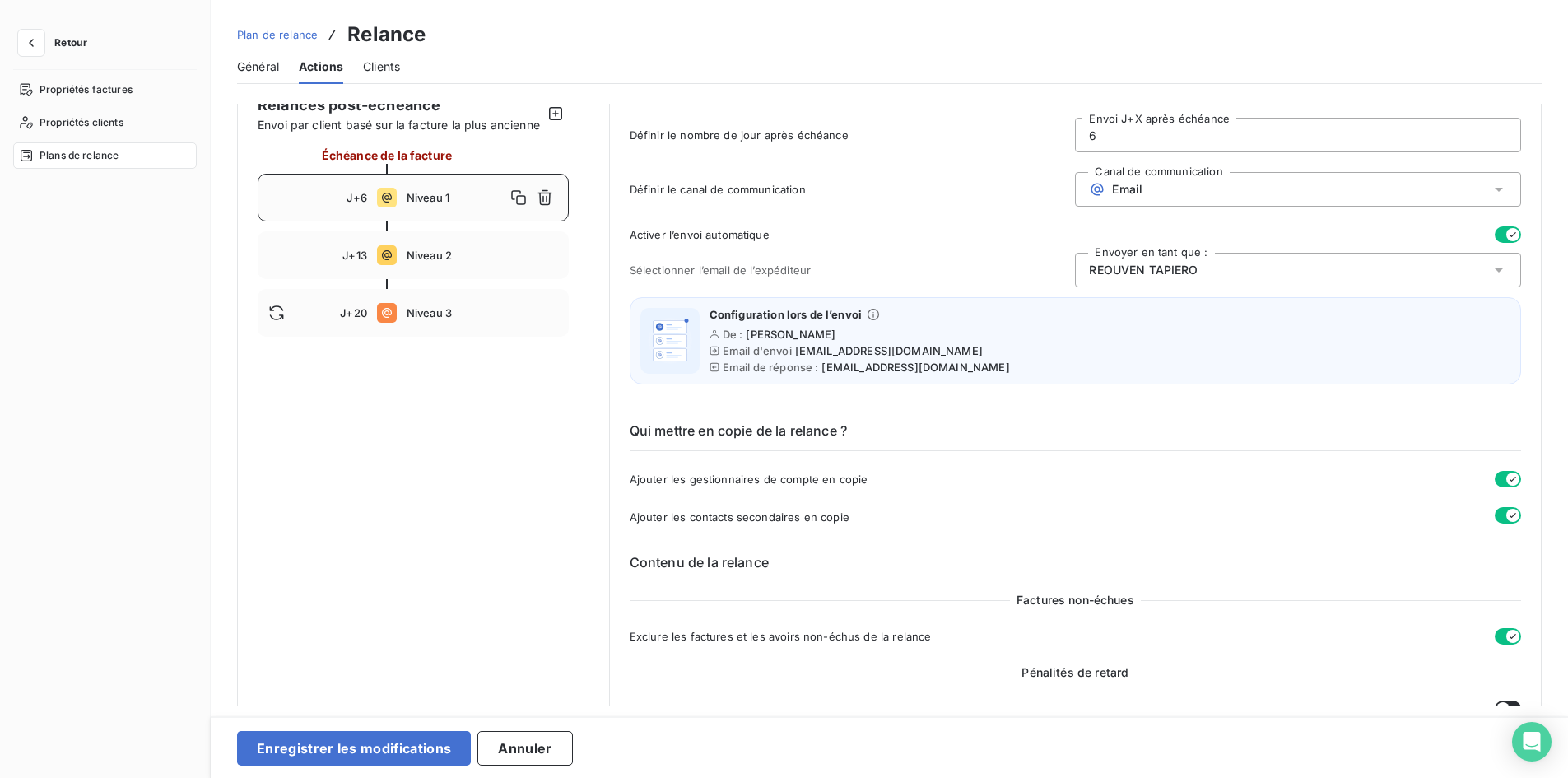
scroll to position [0, 0]
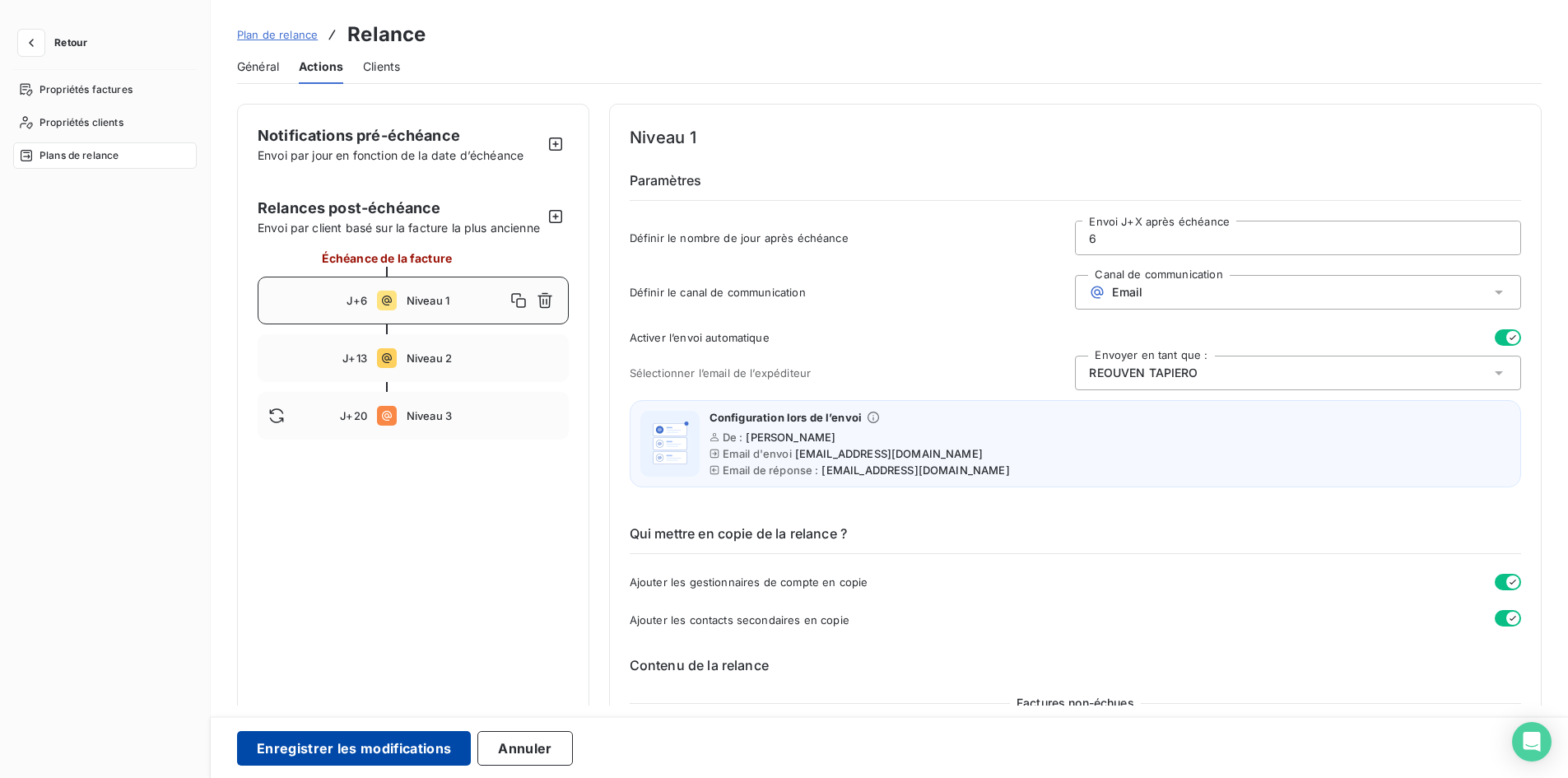
click at [368, 744] on button "Enregistrer les modifications" at bounding box center [353, 748] width 233 height 34
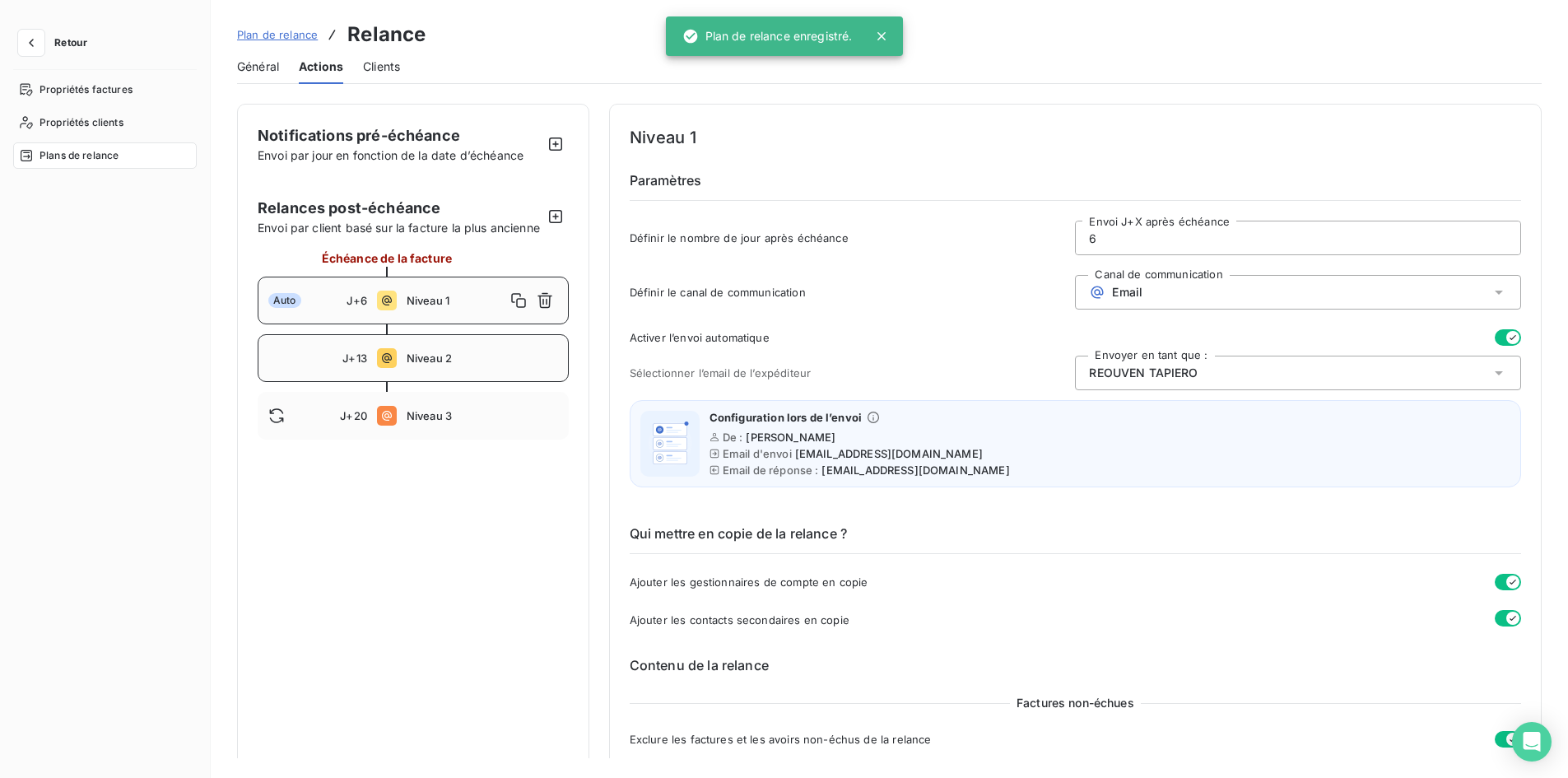
click at [410, 364] on div "J+13 Niveau 2" at bounding box center [413, 358] width 311 height 48
type input "13"
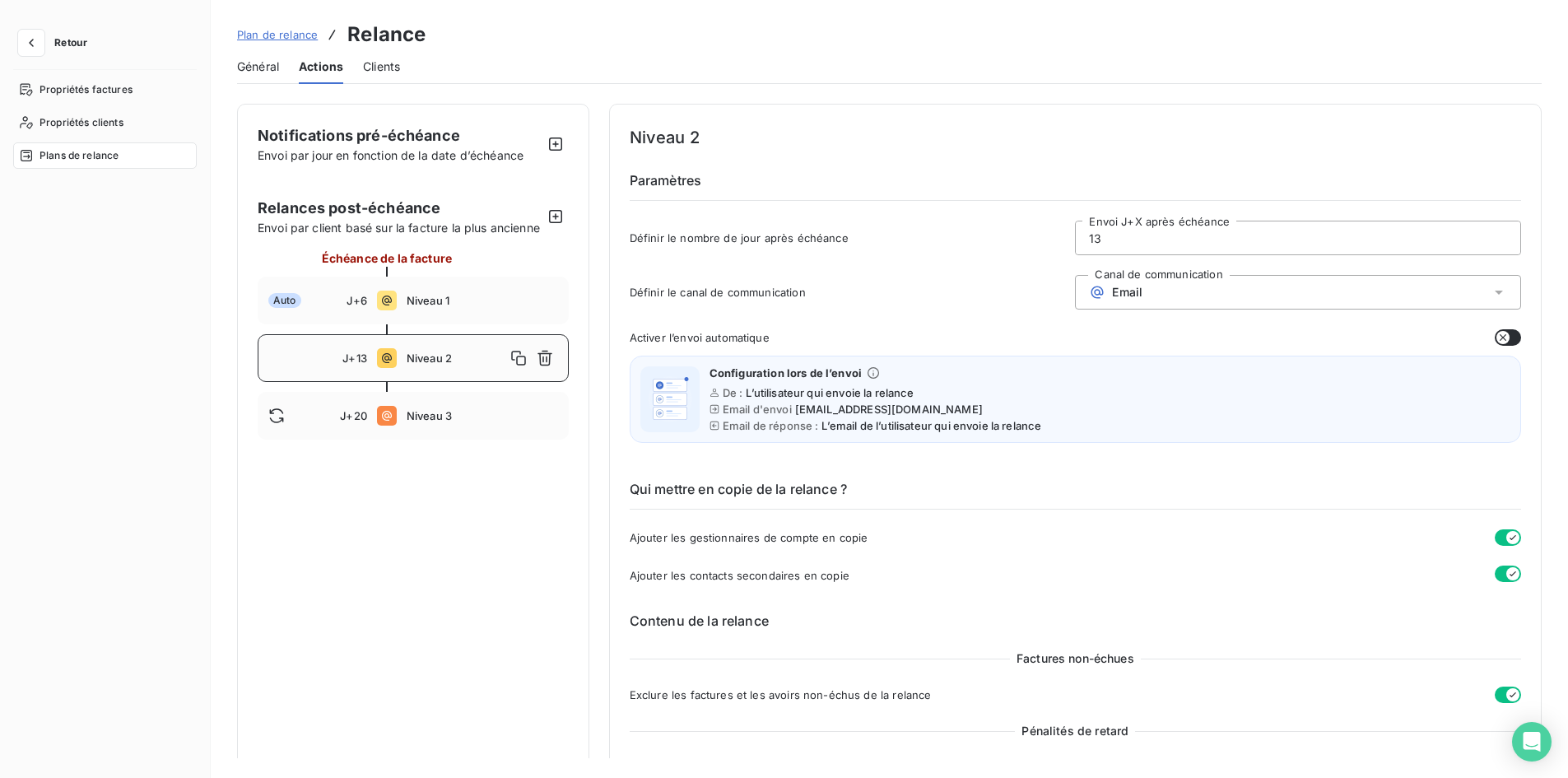
click at [1500, 330] on button "button" at bounding box center [1508, 337] width 27 height 16
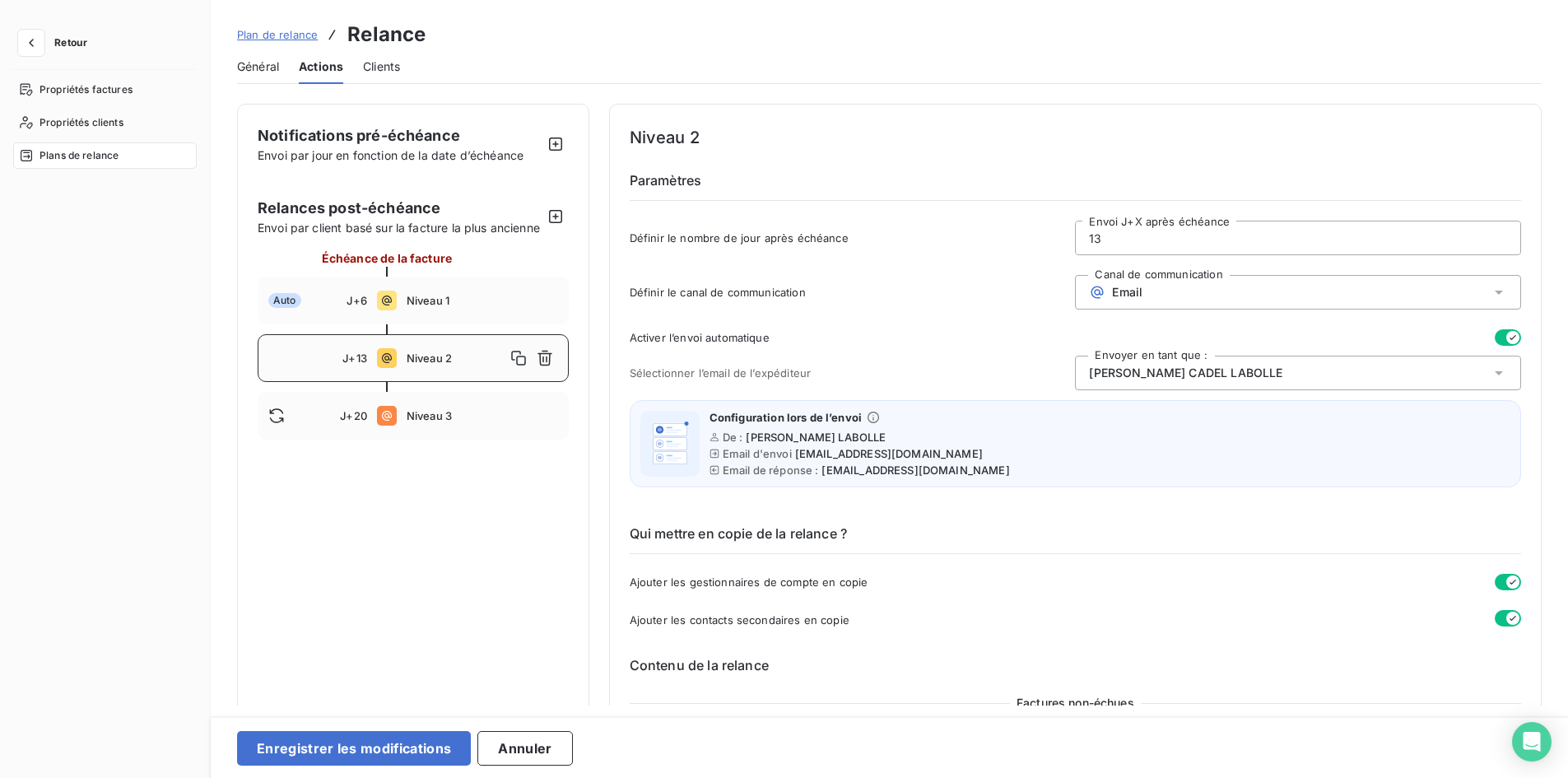
click at [1300, 362] on div "Delphine CADEL LABOLLE" at bounding box center [1299, 373] width 446 height 34
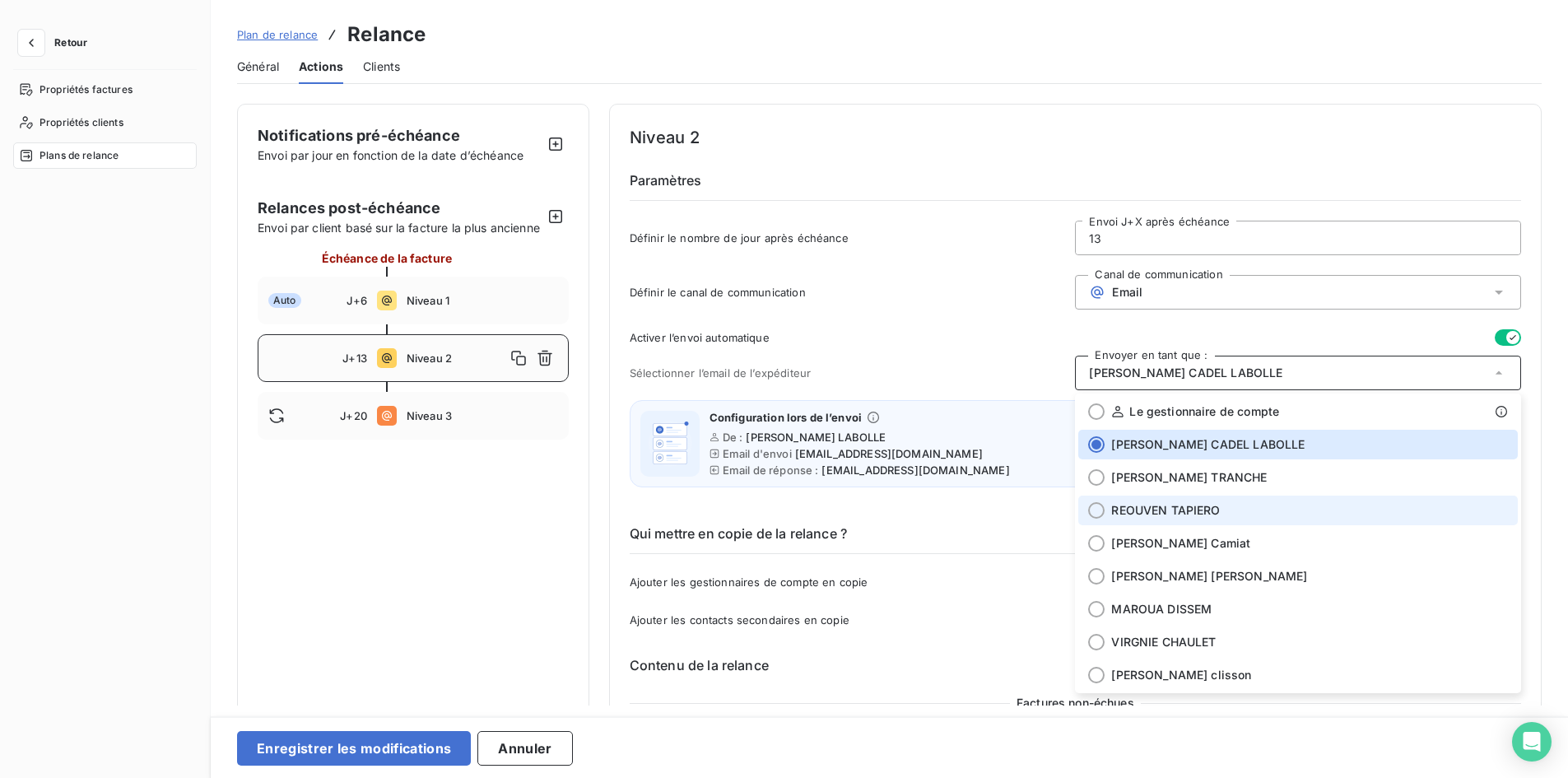
click at [1152, 519] on li "REOUVEN TAPIERO" at bounding box center [1298, 510] width 439 height 30
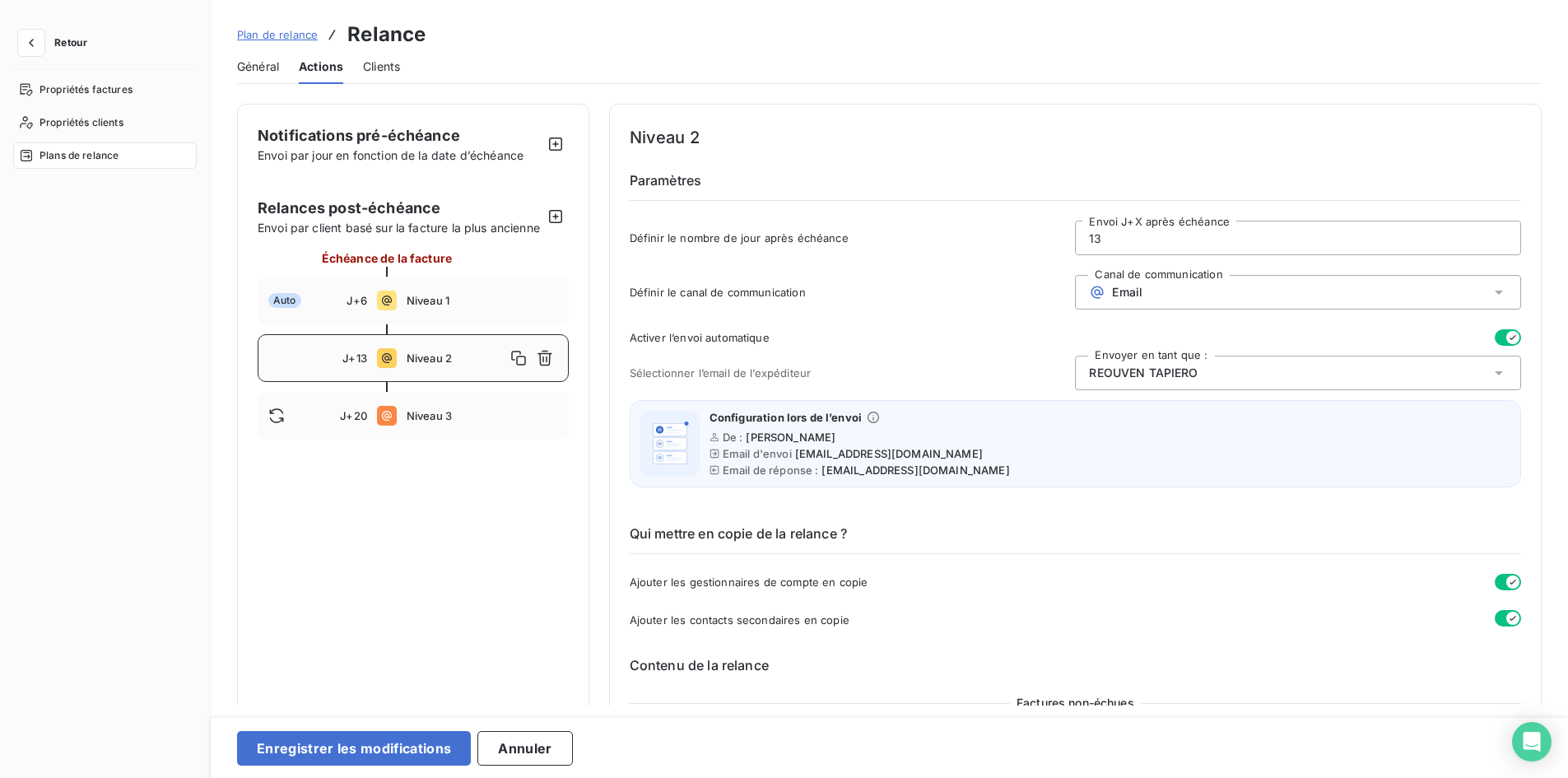
click at [959, 375] on span "Sélectionner l’email de l’expéditeur" at bounding box center [853, 372] width 446 height 13
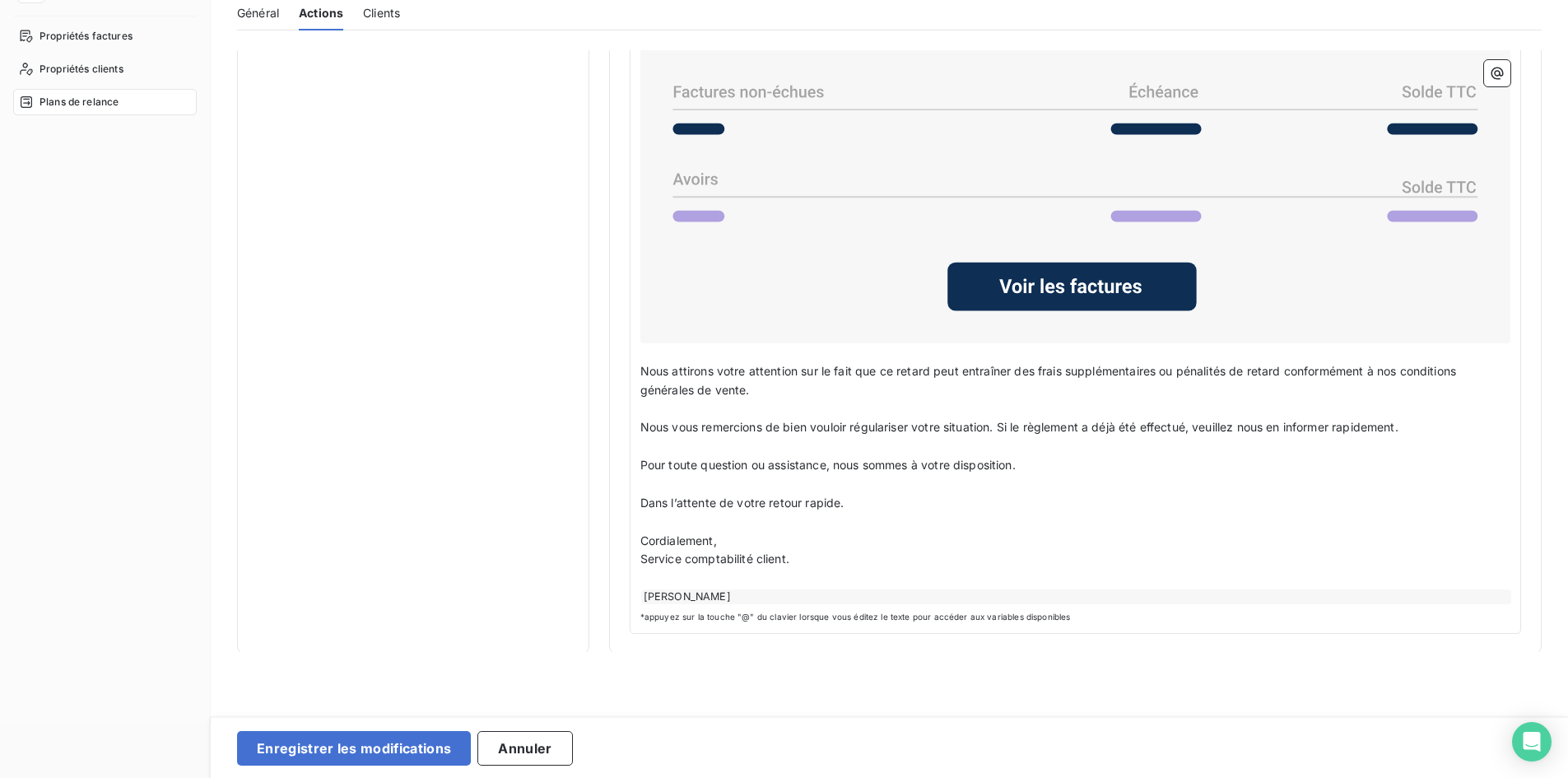
scroll to position [82, 0]
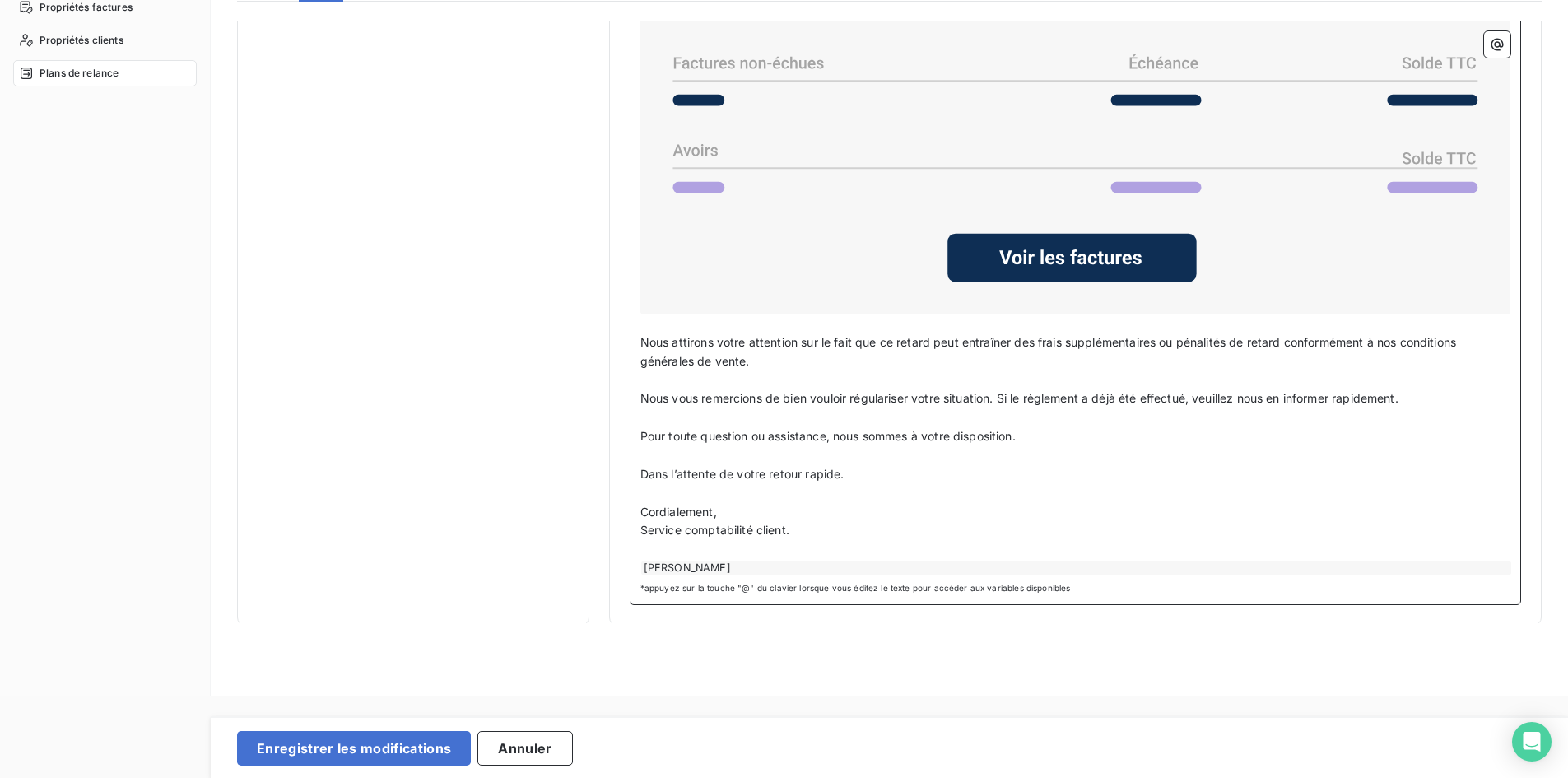
click at [752, 563] on div "REOUVEN TAPIERO" at bounding box center [1076, 568] width 870 height 15
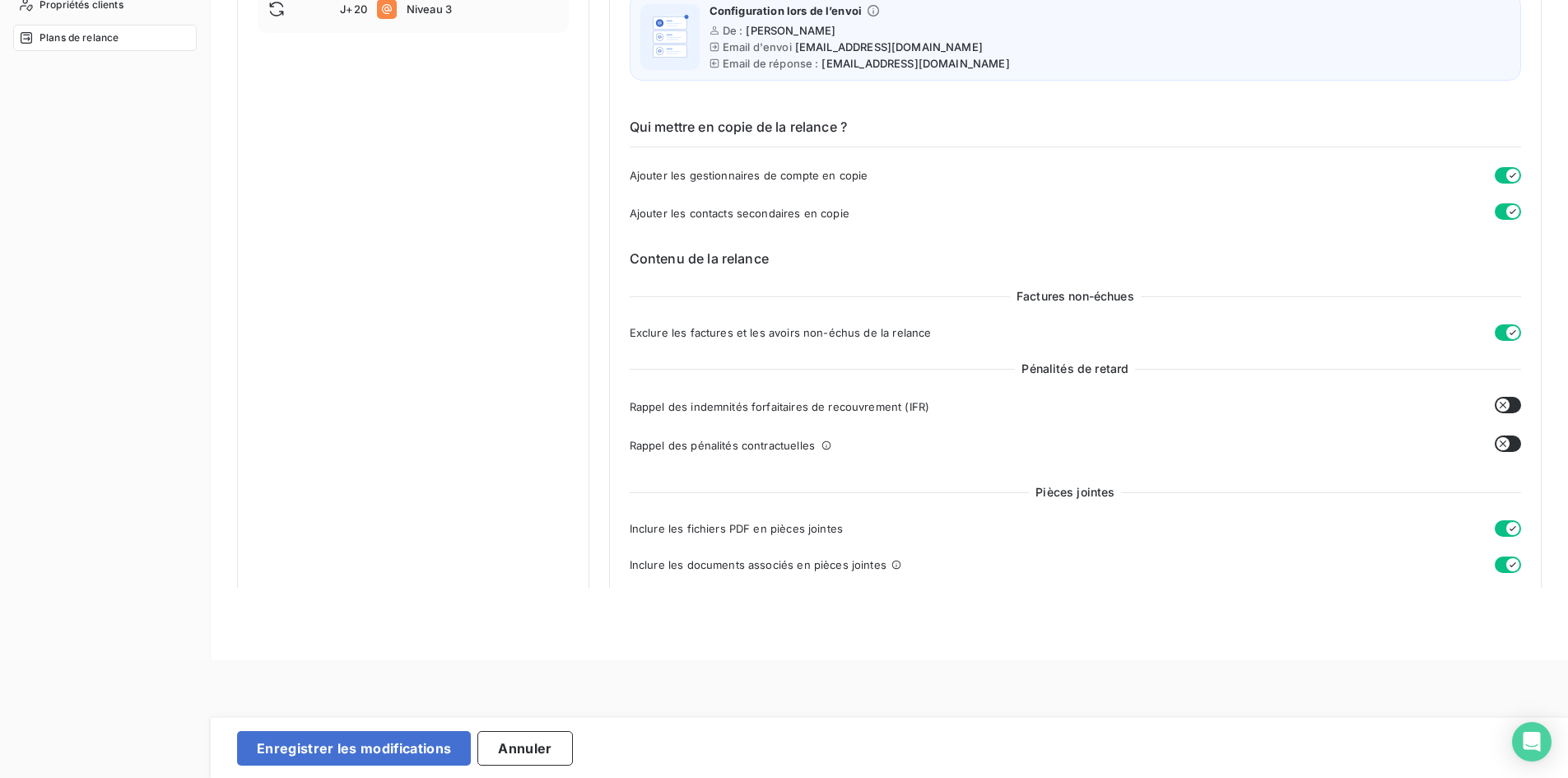
scroll to position [0, 0]
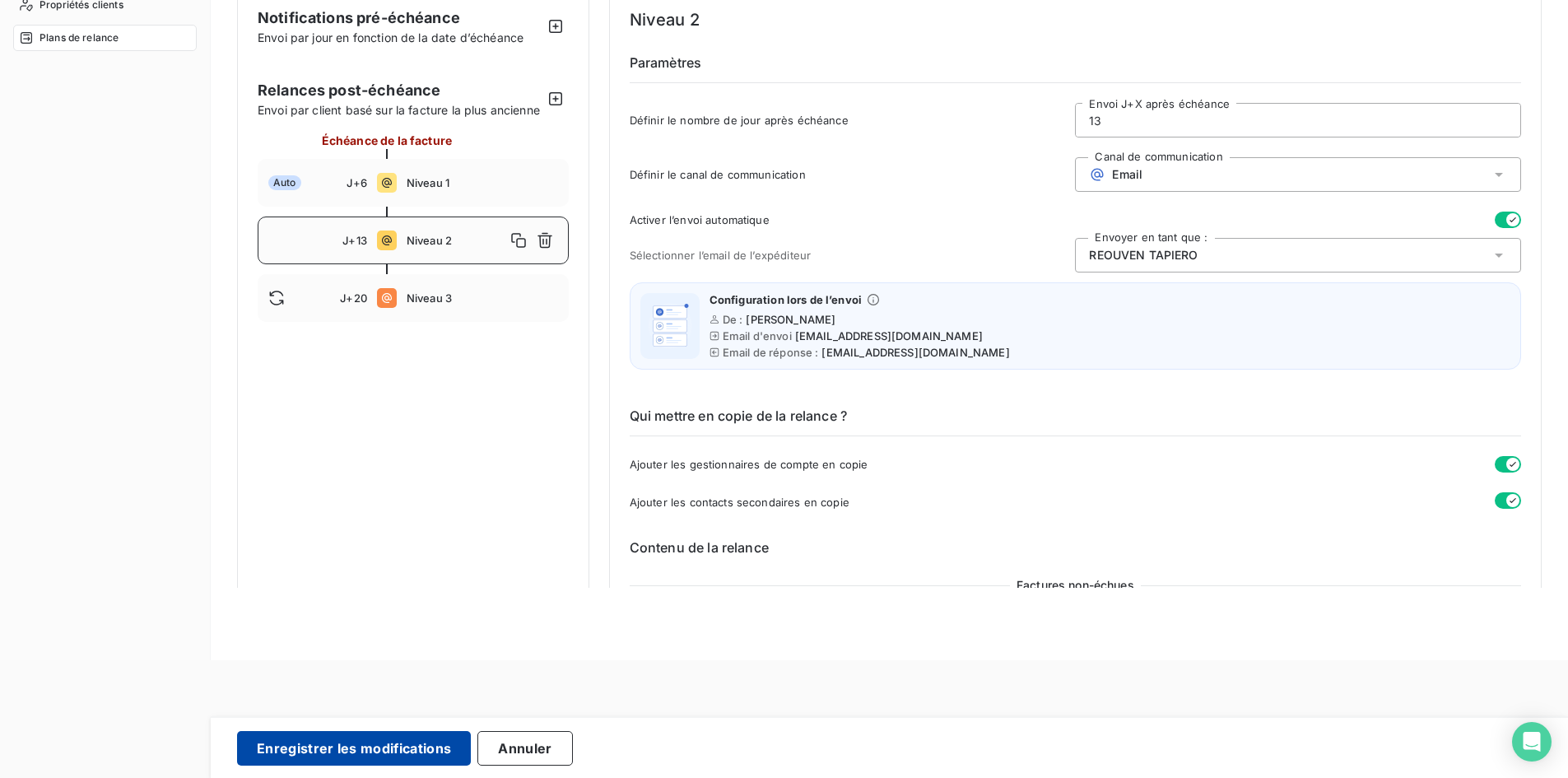
click at [303, 760] on button "Enregistrer les modifications" at bounding box center [353, 748] width 233 height 34
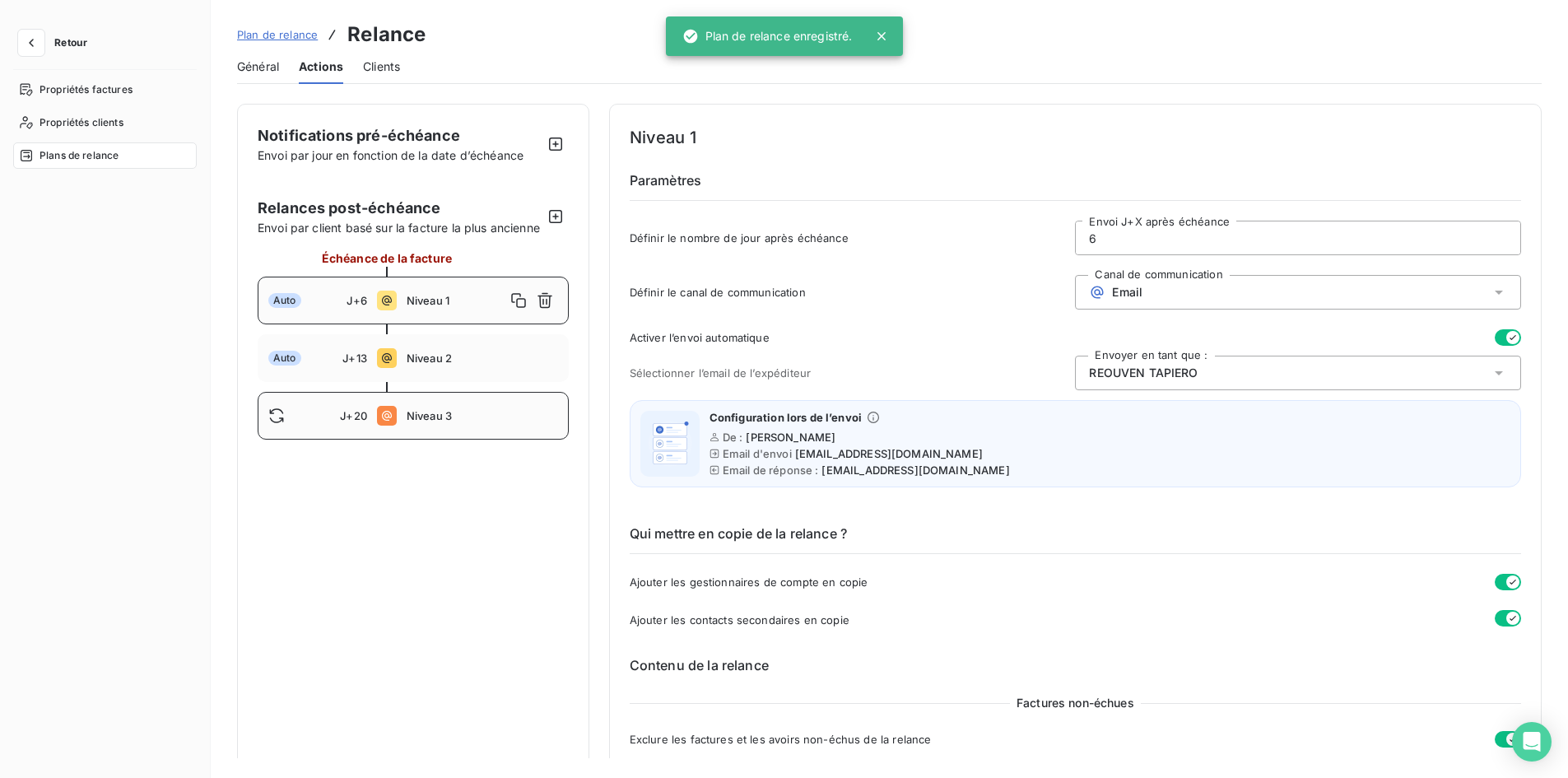
click at [379, 426] on span at bounding box center [386, 416] width 20 height 20
type input "20"
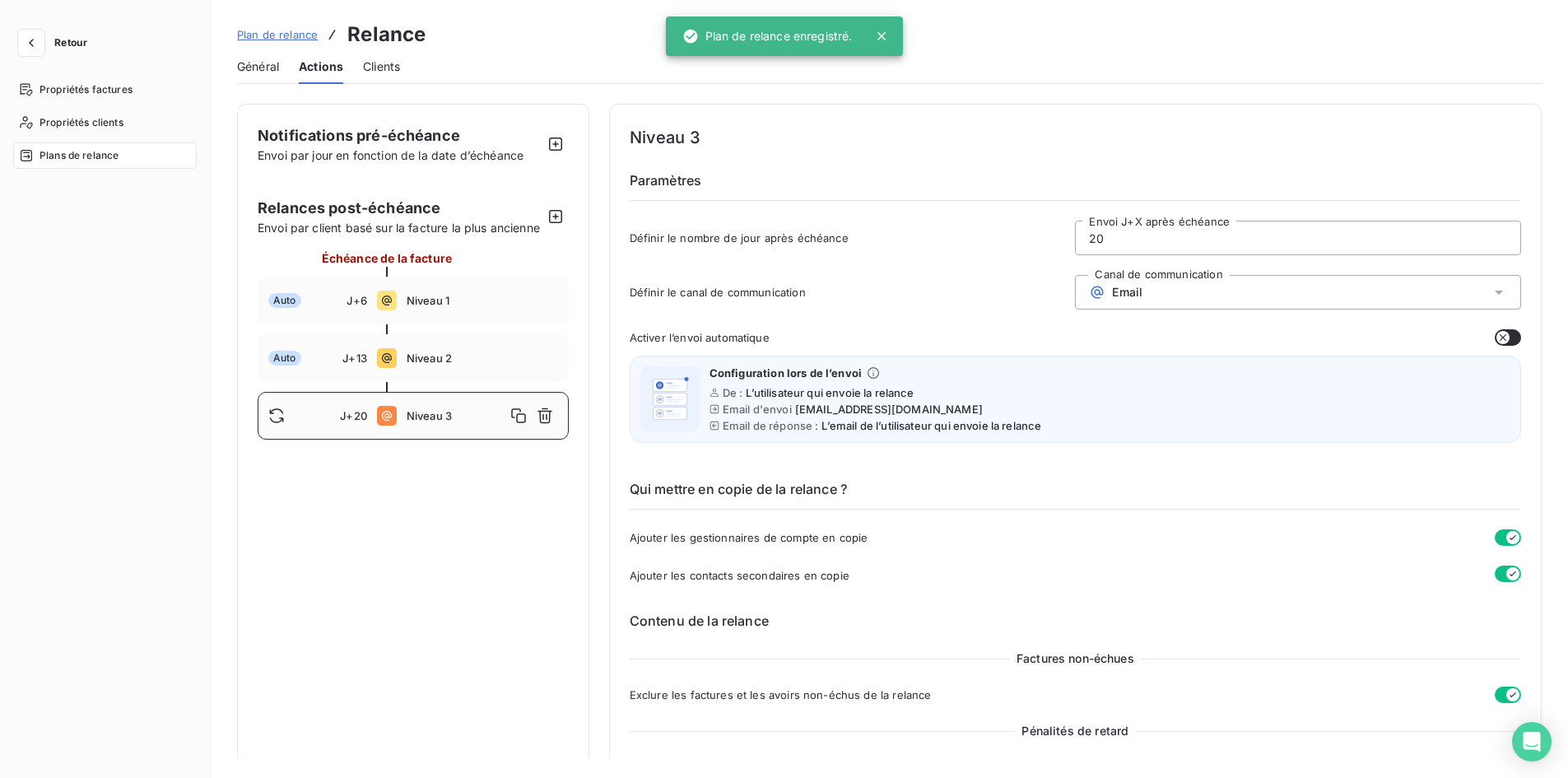
click at [1179, 295] on div "Email" at bounding box center [1299, 292] width 446 height 34
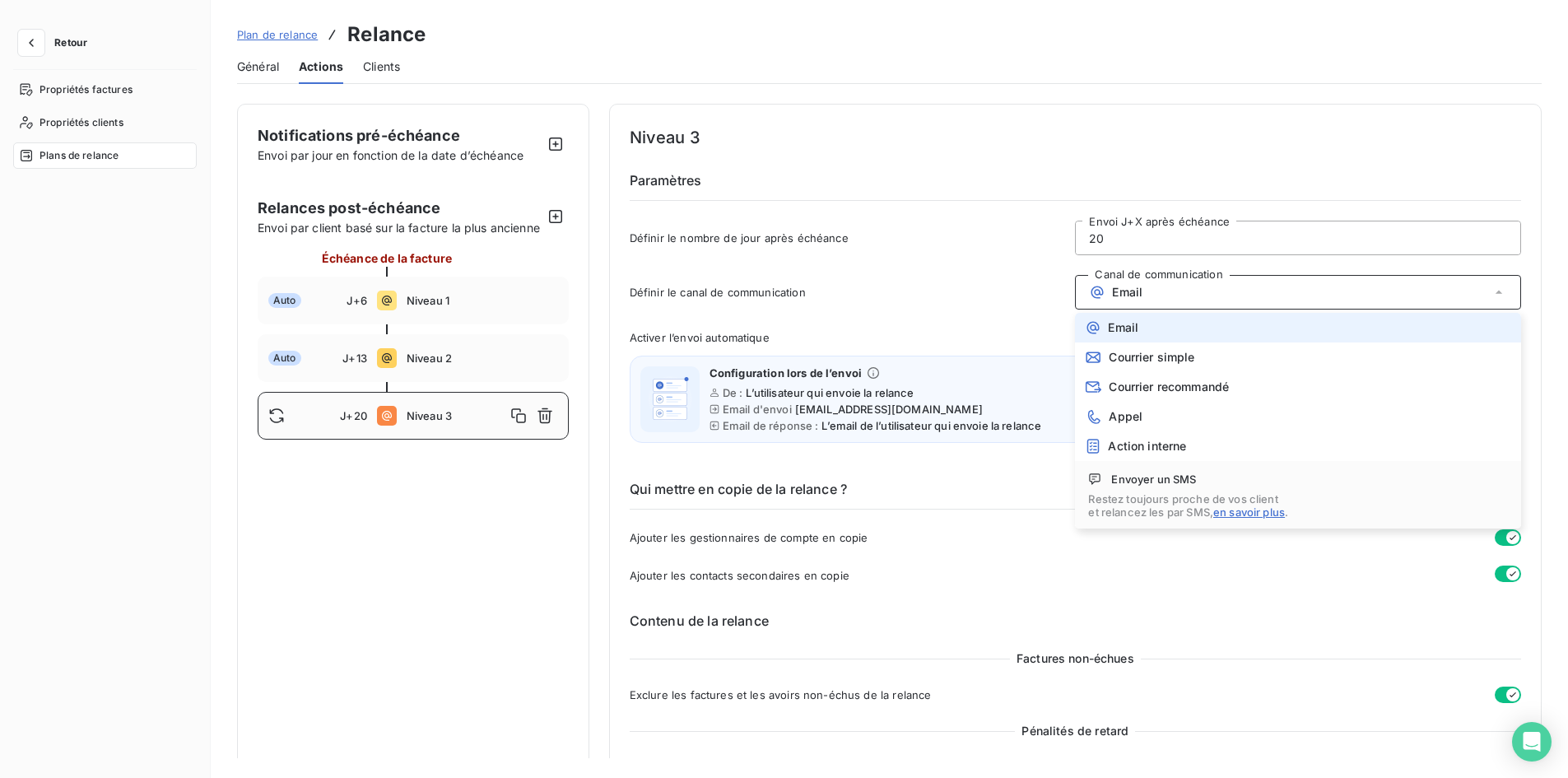
click at [1002, 296] on span "Définir le canal de communication" at bounding box center [853, 292] width 446 height 13
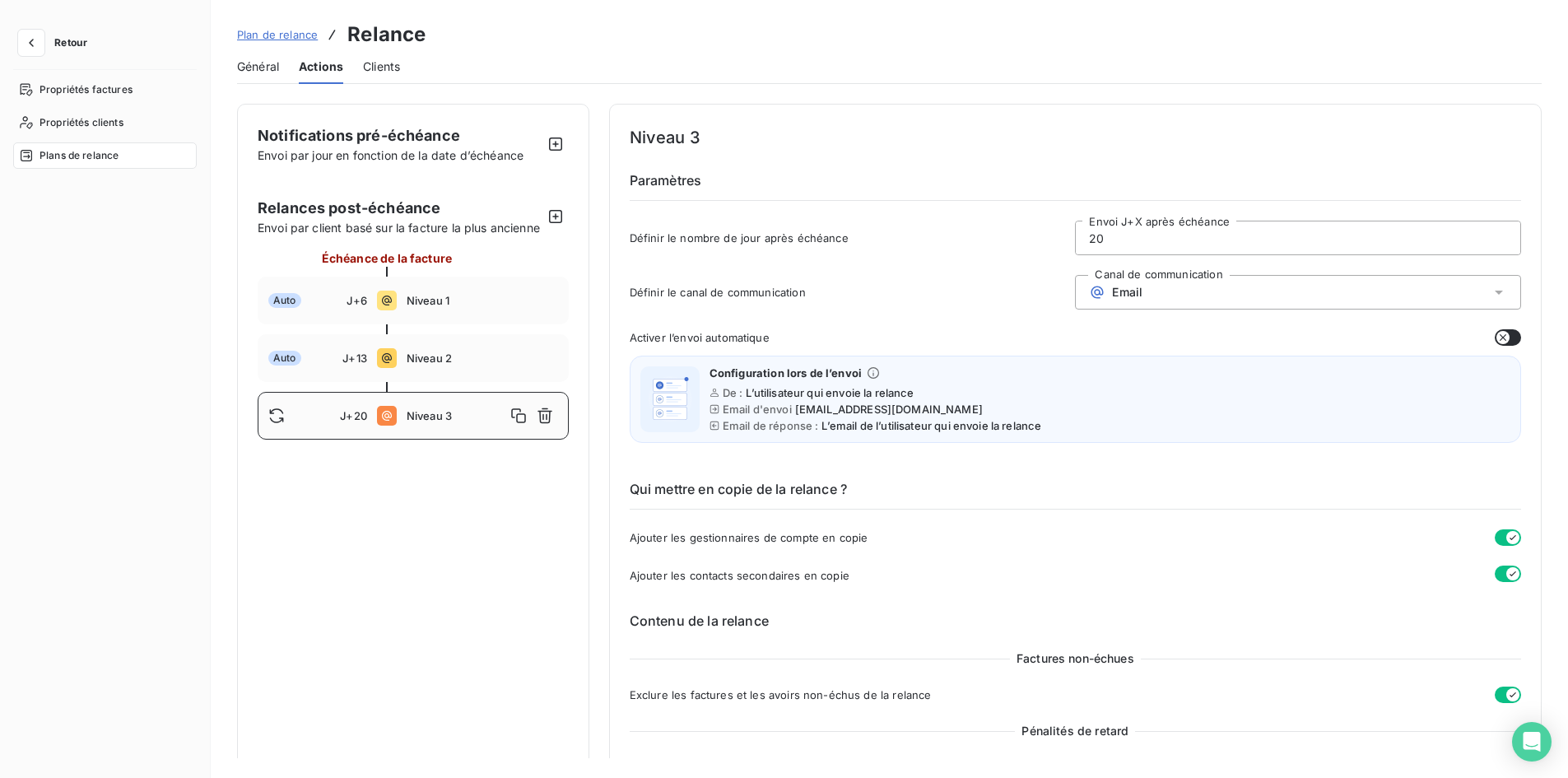
click at [1497, 338] on icon "button" at bounding box center [1503, 337] width 13 height 13
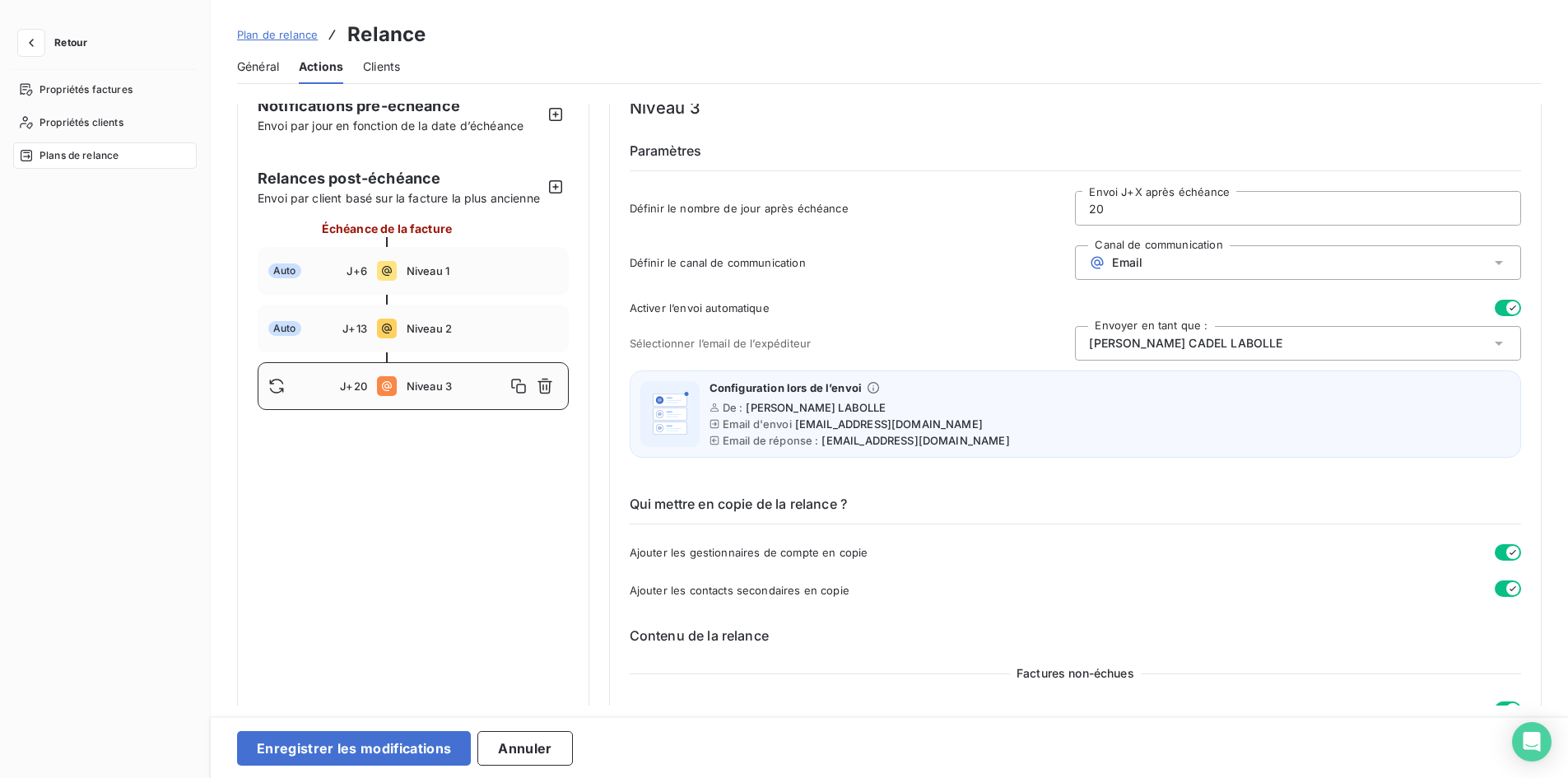
scroll to position [82, 0]
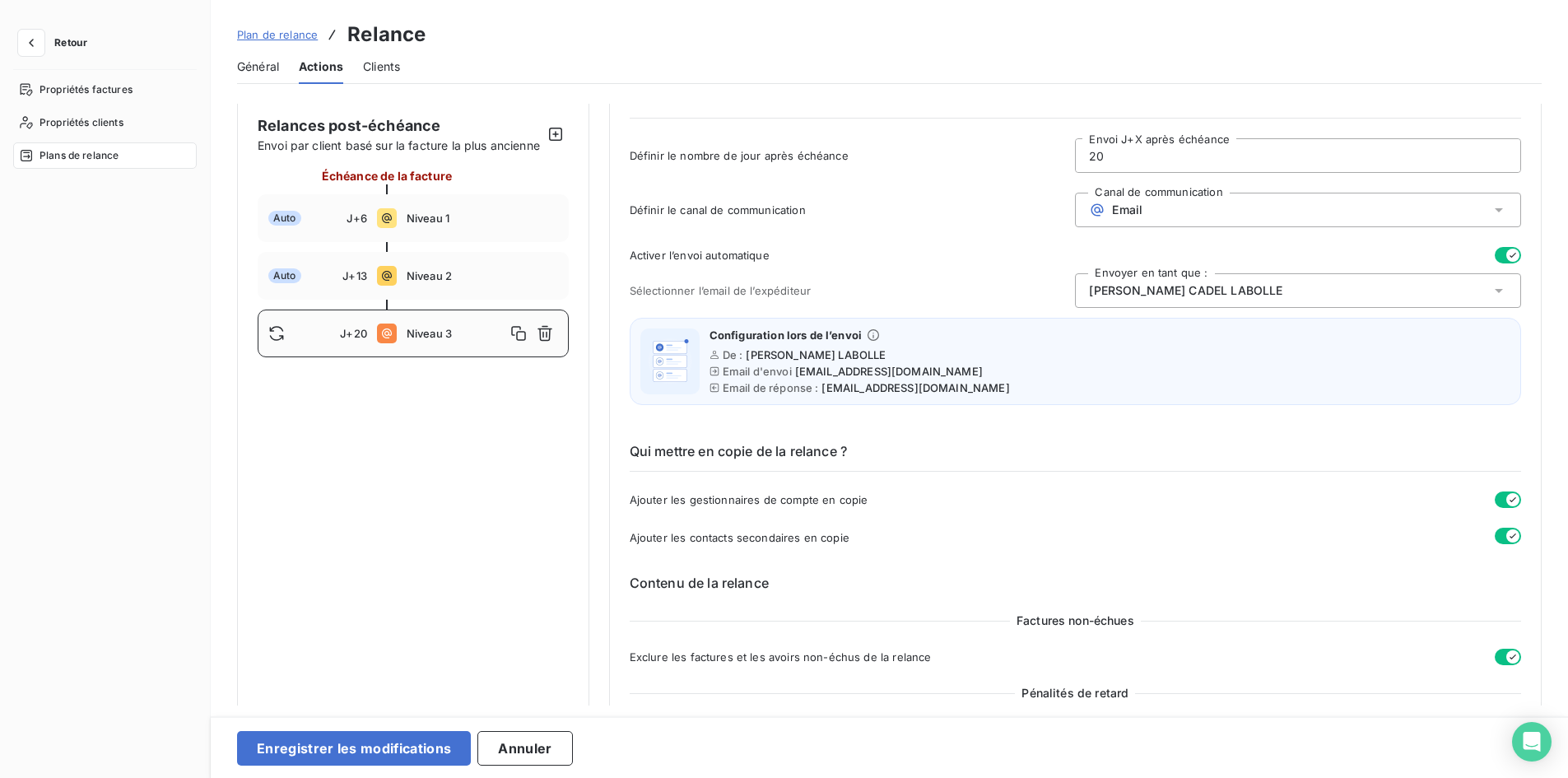
click at [1263, 292] on div "Delphine CADEL LABOLLE" at bounding box center [1299, 291] width 446 height 34
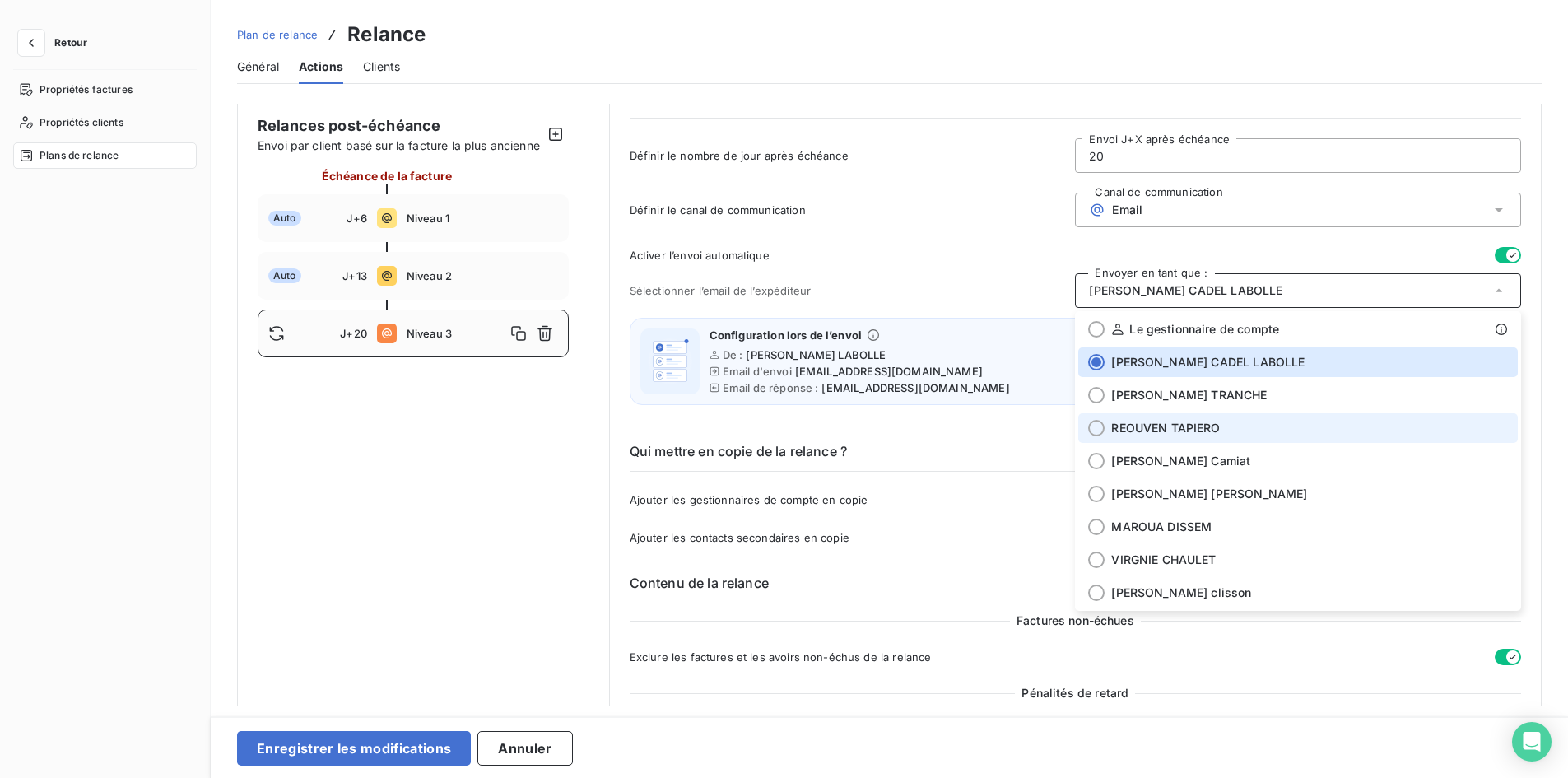
click at [1188, 432] on span "REOUVEN TAPIERO" at bounding box center [1165, 427] width 109 height 16
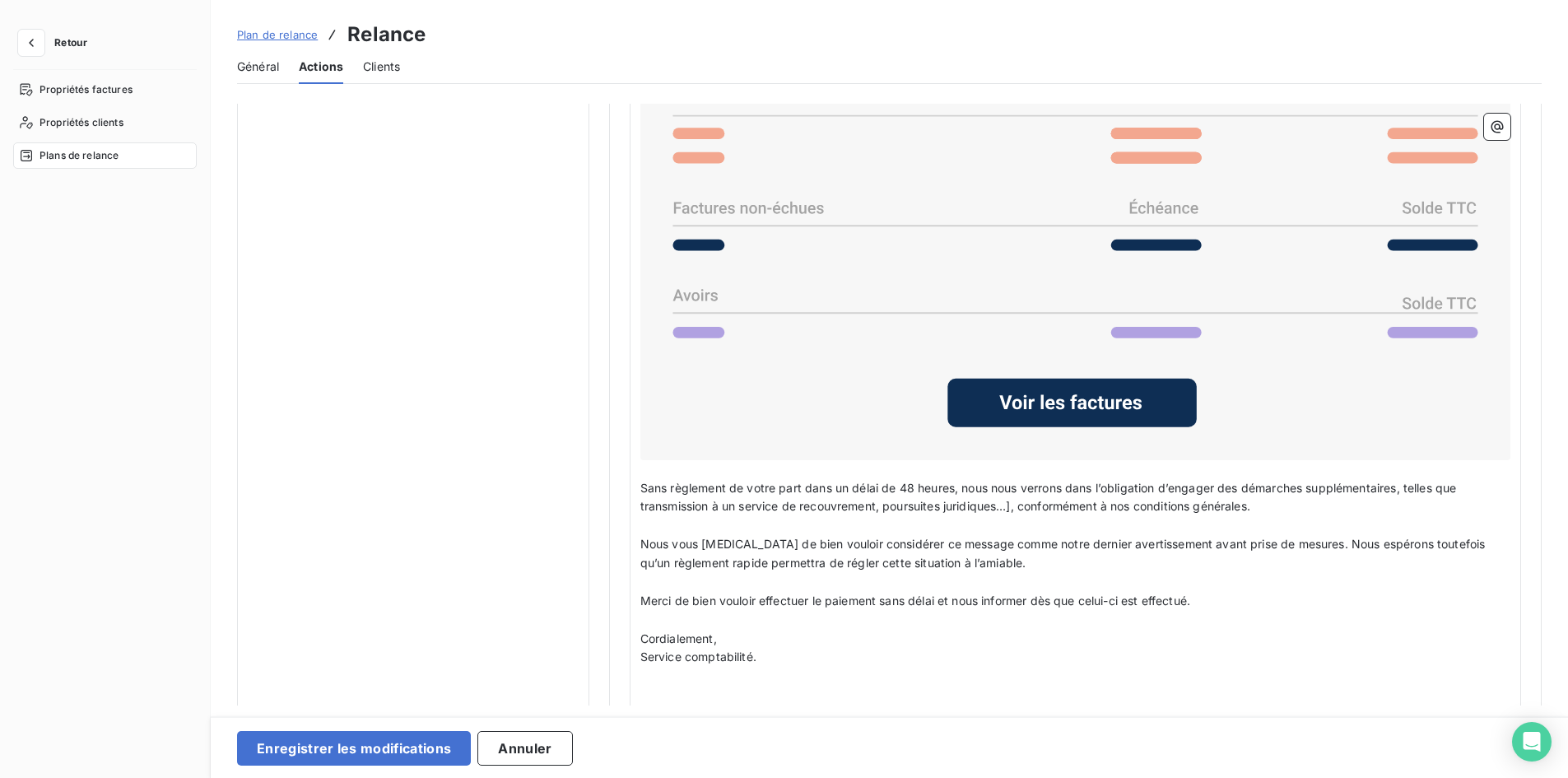
scroll to position [1443, 0]
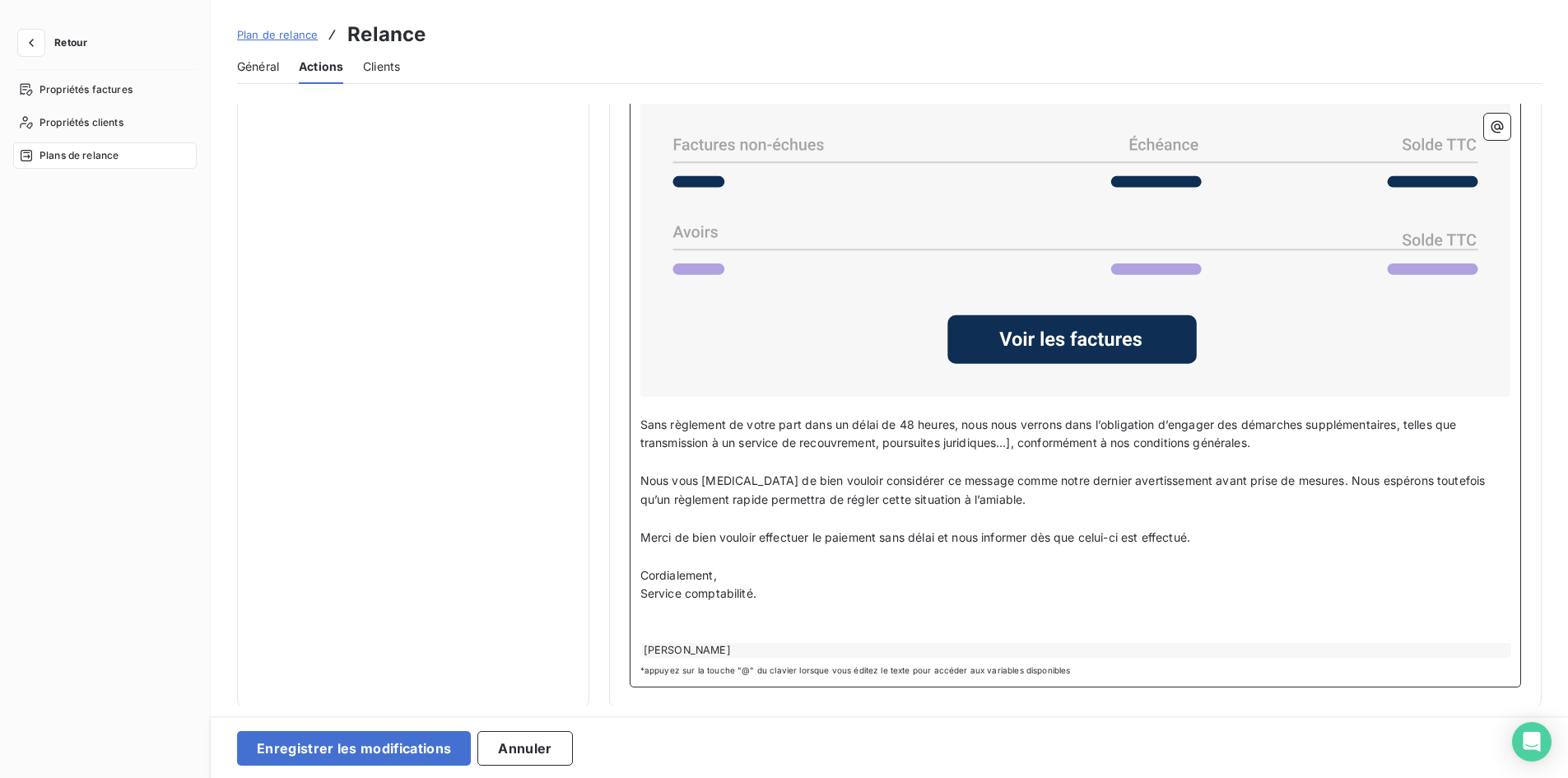
click at [709, 645] on div "REOUVEN TAPIERO" at bounding box center [1076, 650] width 870 height 15
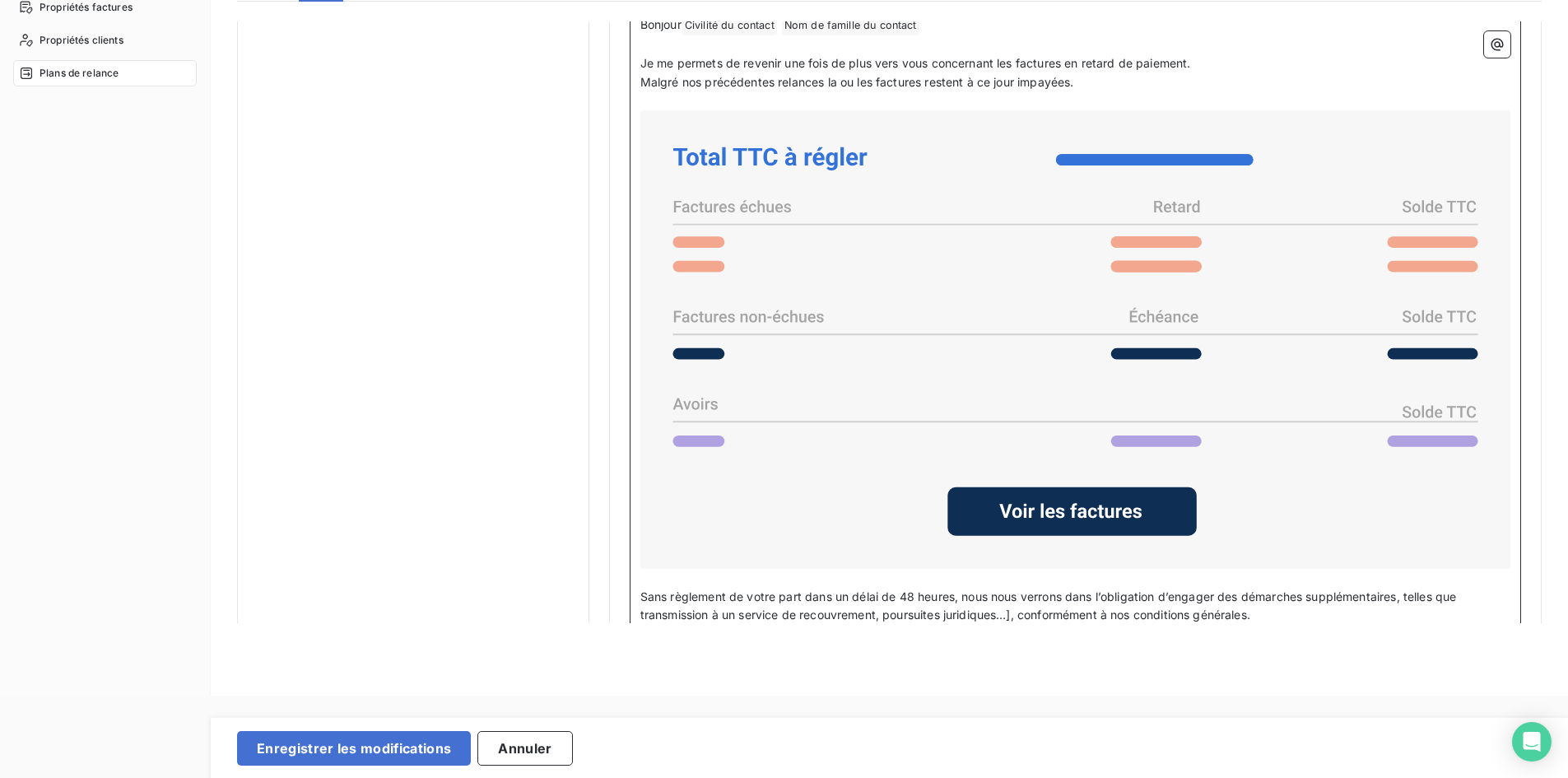
scroll to position [1388, 0]
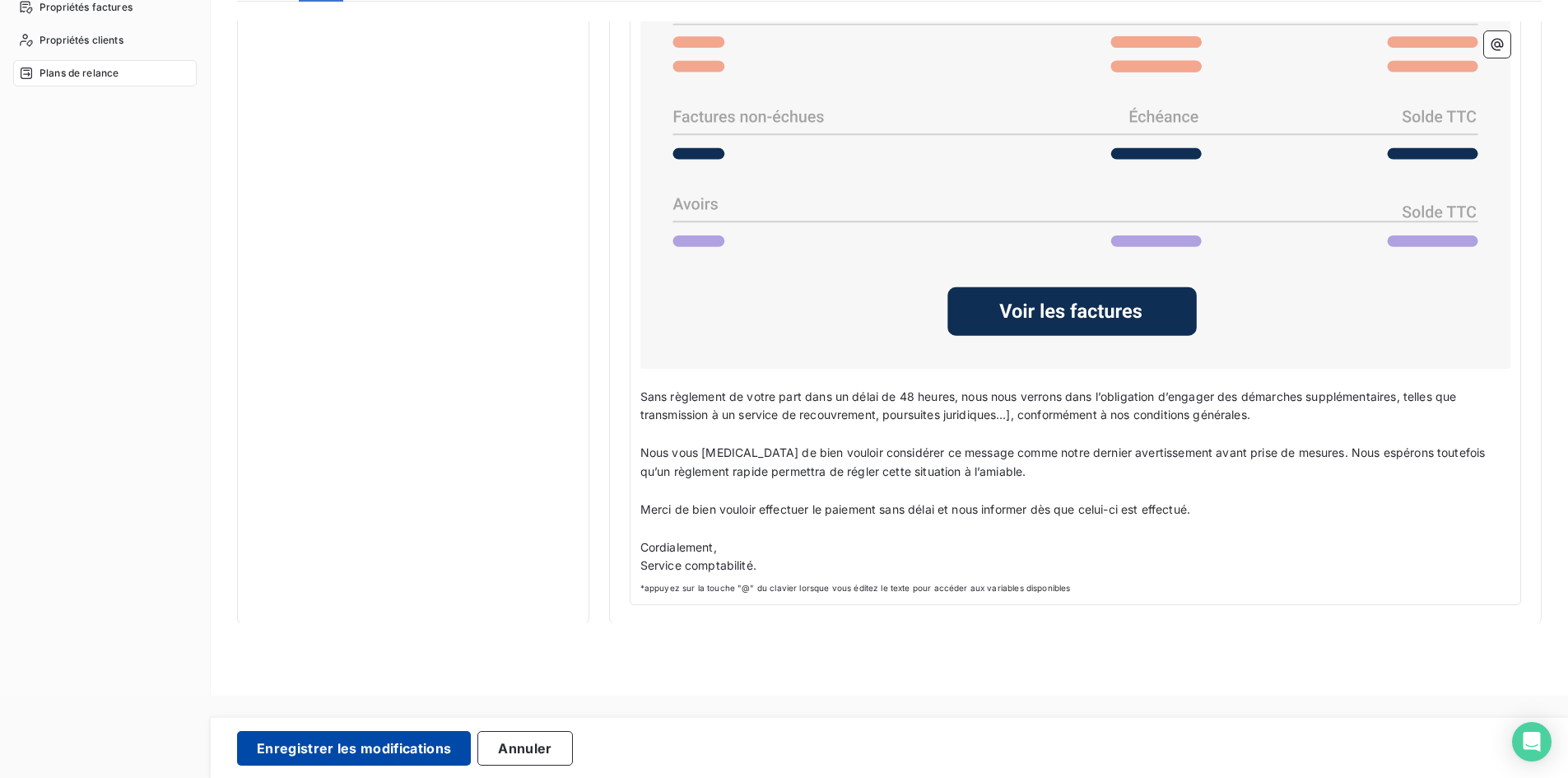
click at [386, 742] on button "Enregistrer les modifications" at bounding box center [353, 748] width 233 height 34
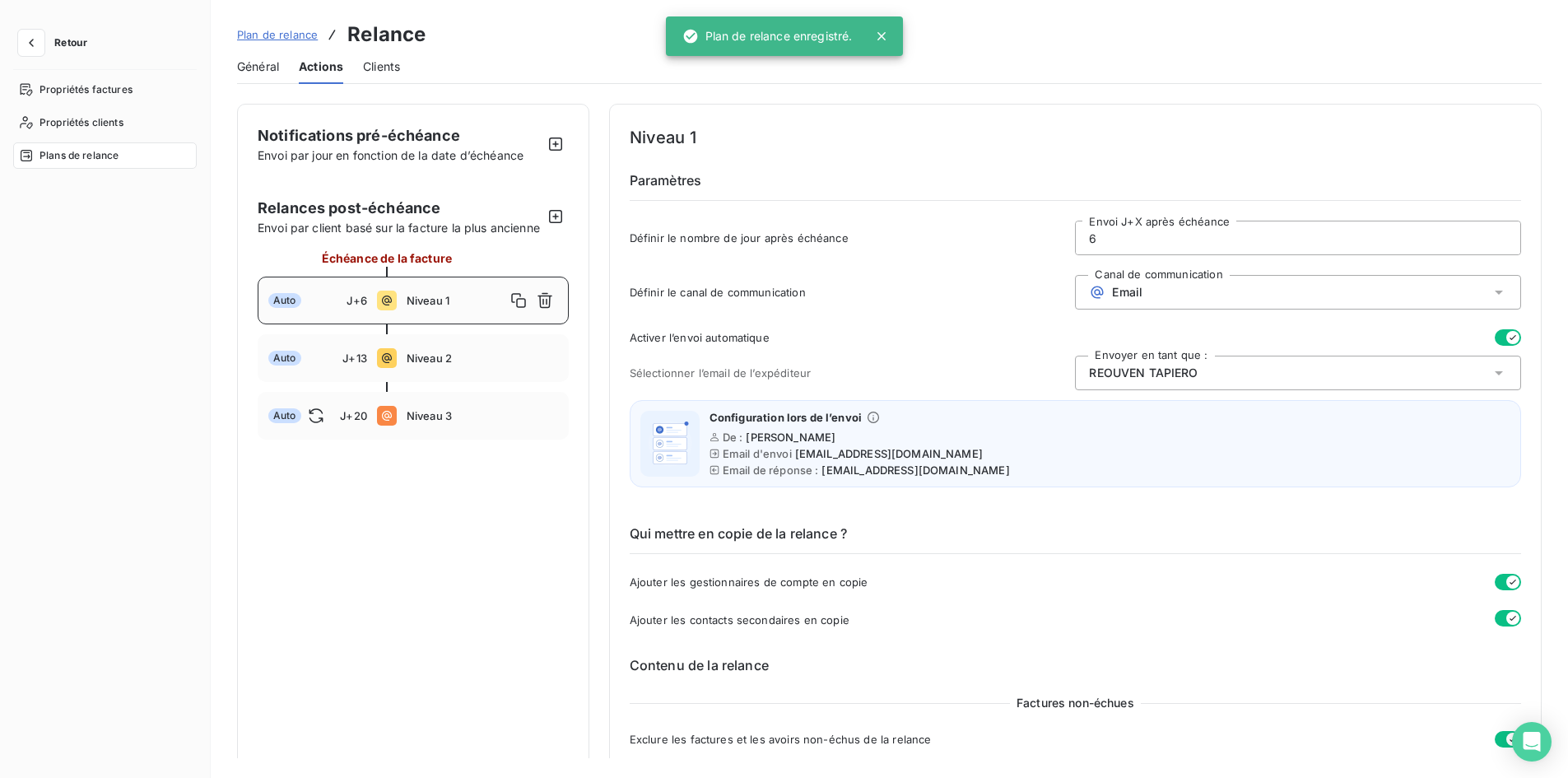
click at [365, 78] on div "Clients" at bounding box center [381, 67] width 37 height 34
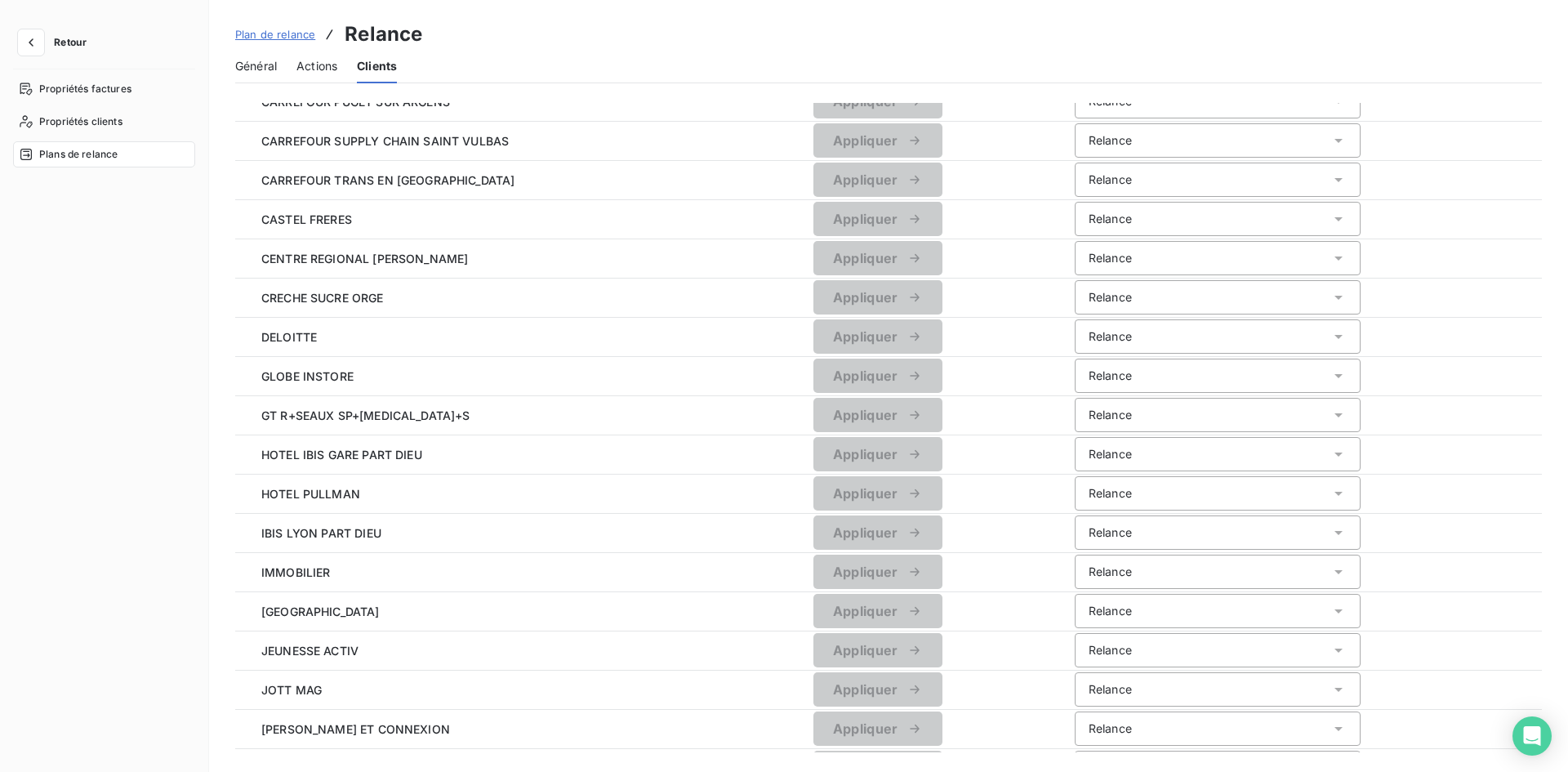
scroll to position [0, 0]
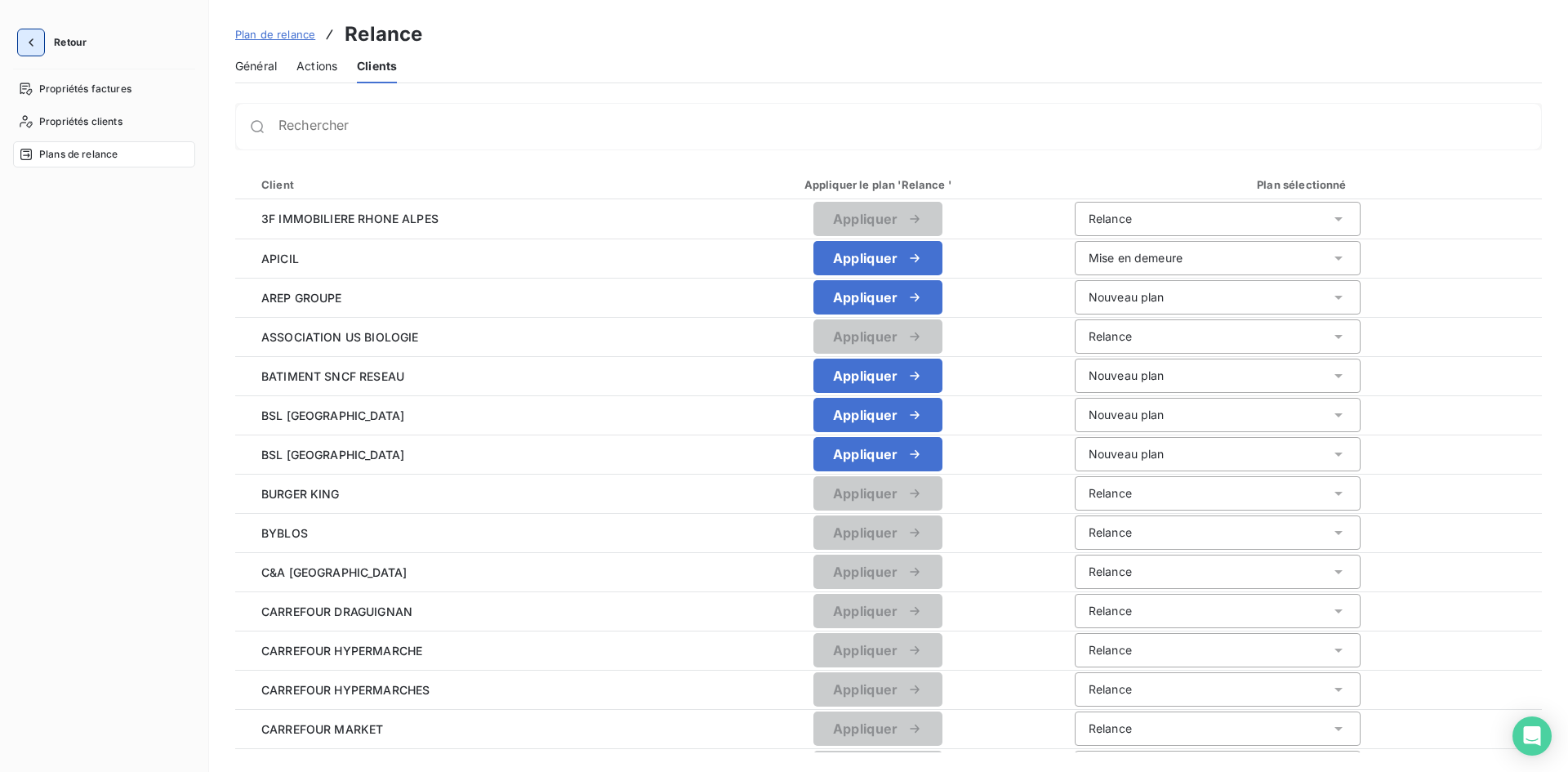
click at [43, 38] on button "button" at bounding box center [31, 42] width 26 height 26
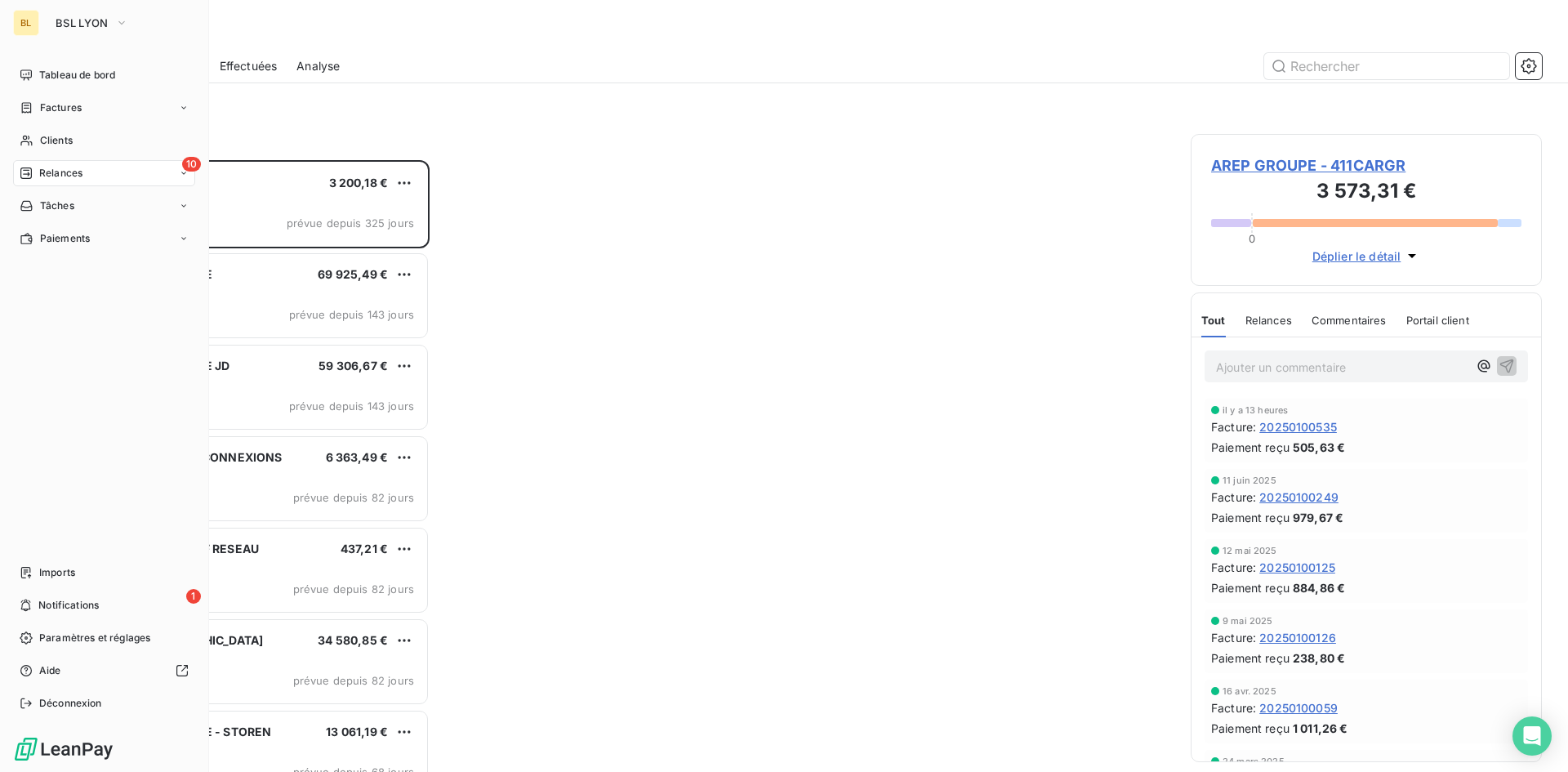
click at [77, 172] on span "Relances" at bounding box center [60, 172] width 43 height 14
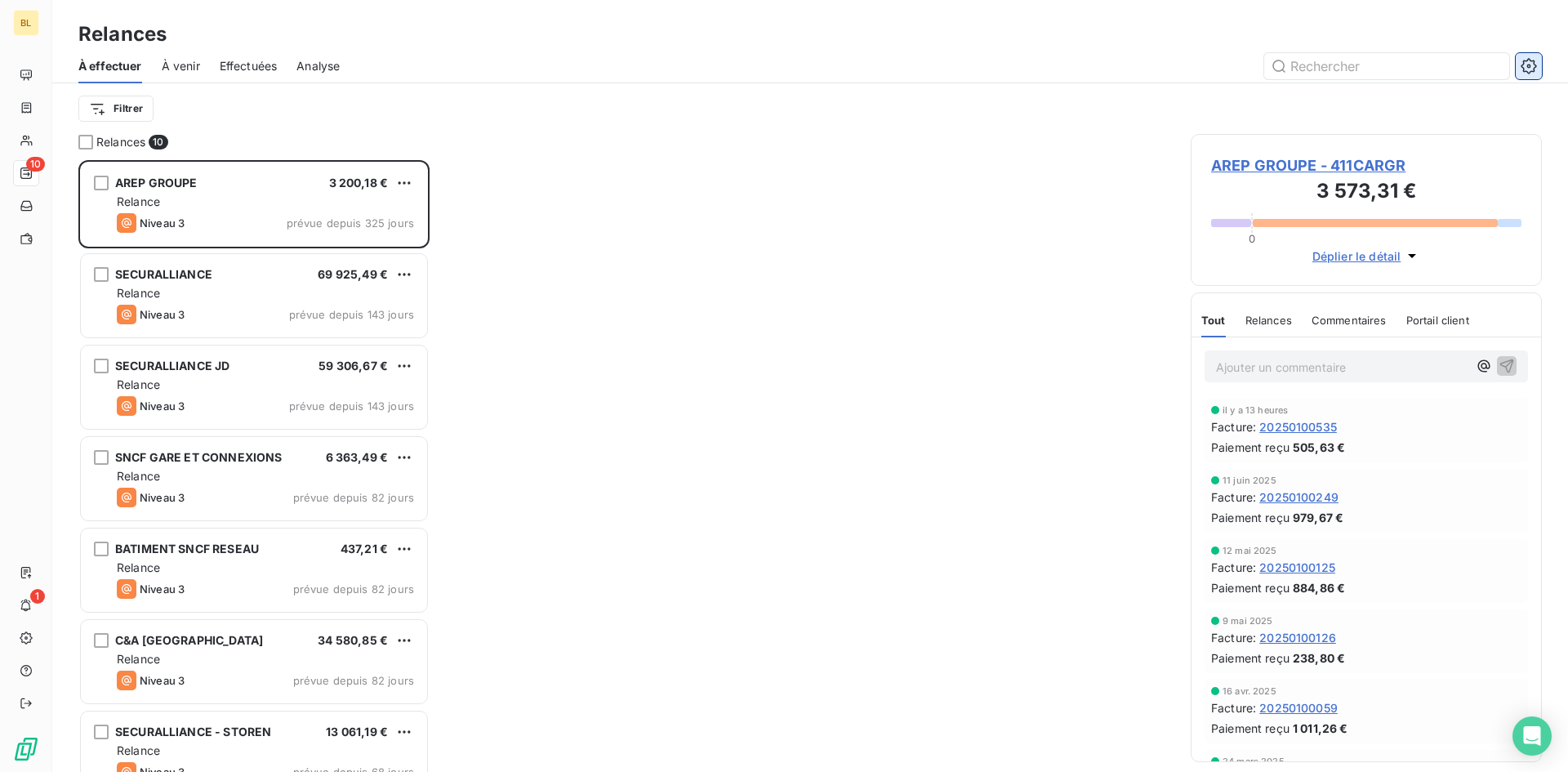
click at [1522, 57] on button "button" at bounding box center [1528, 66] width 26 height 26
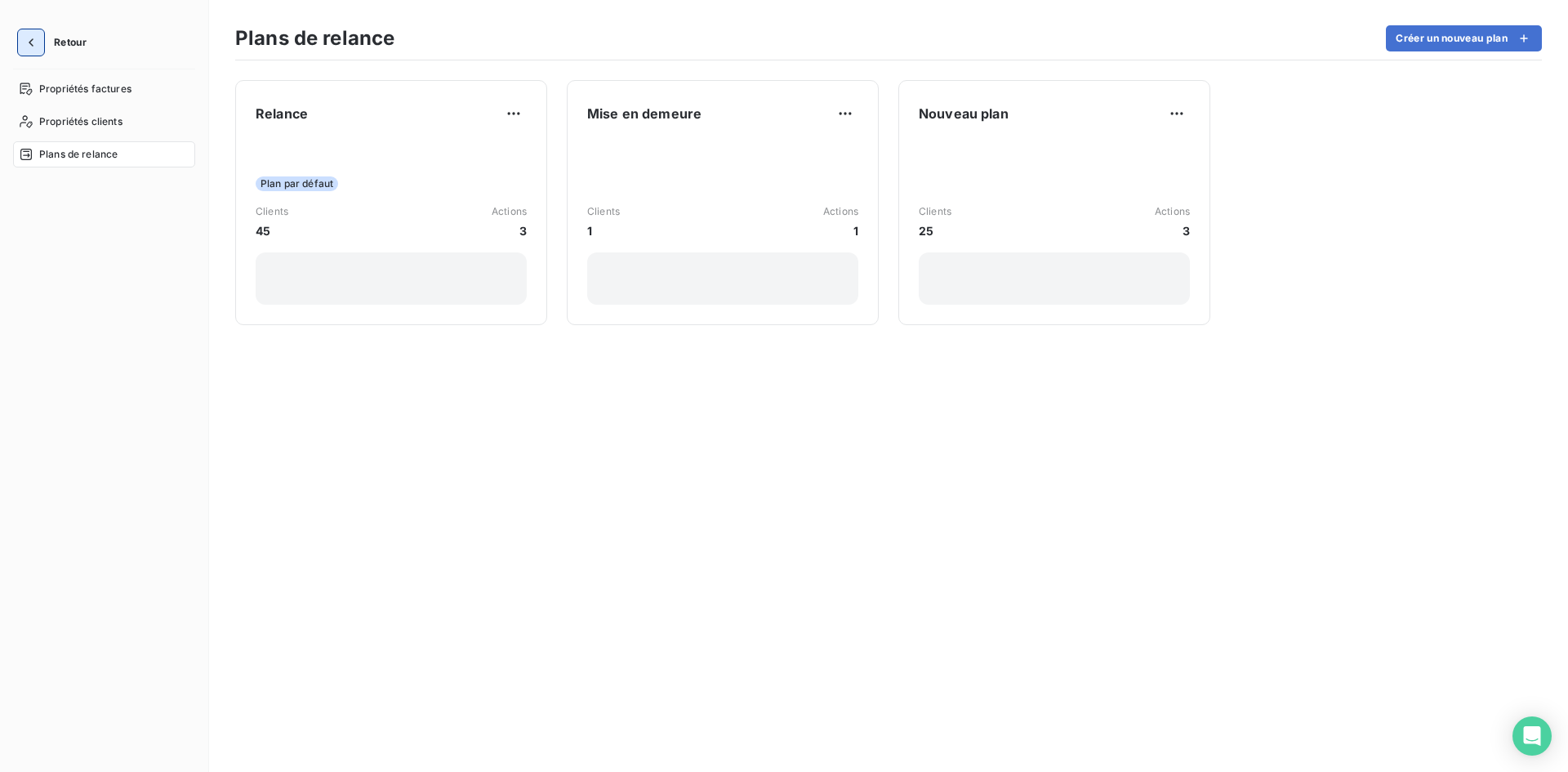
click at [23, 38] on icon "button" at bounding box center [31, 42] width 16 height 16
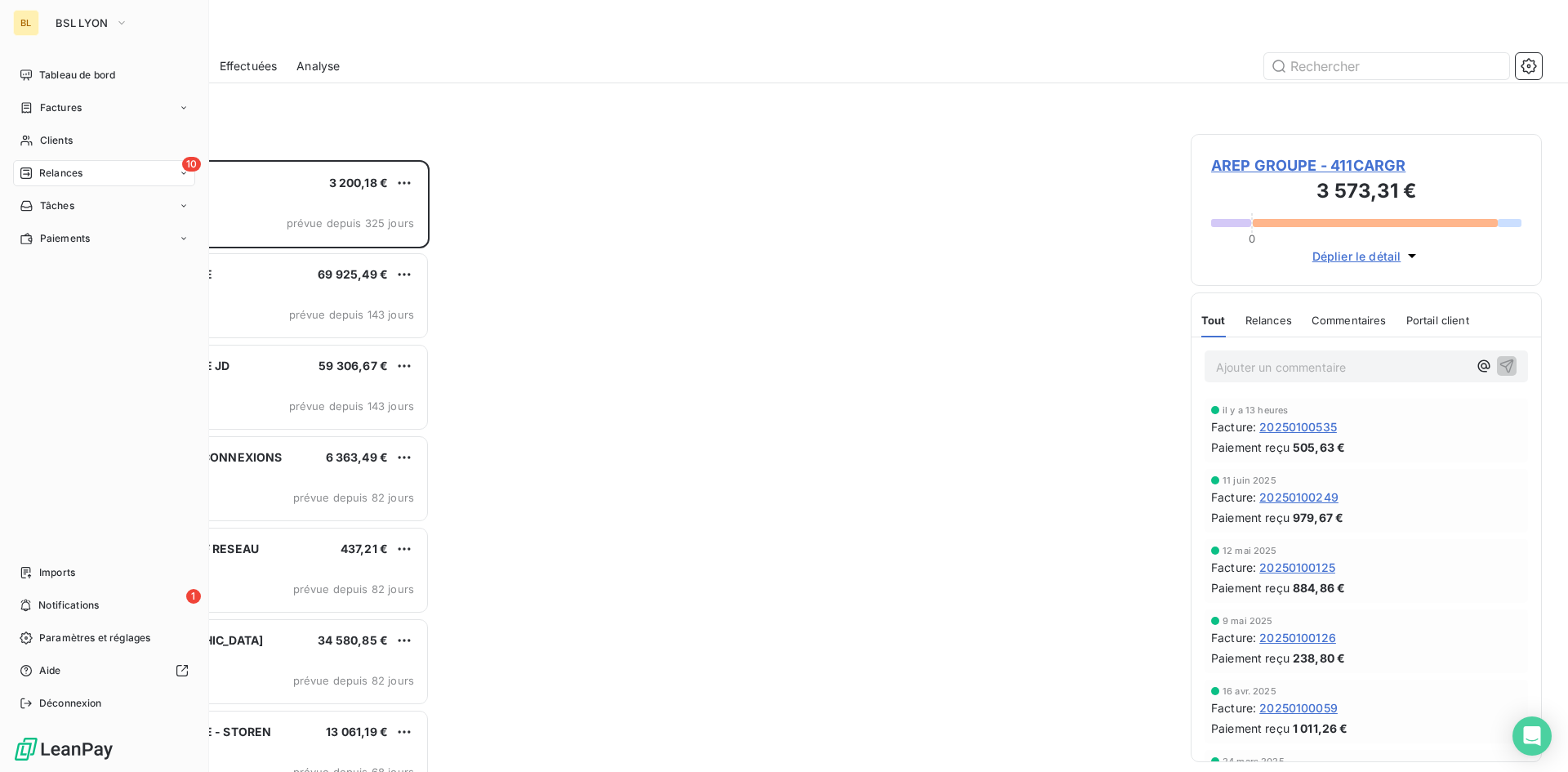
scroll to position [600, 339]
click at [121, 22] on icon "button" at bounding box center [121, 22] width 13 height 16
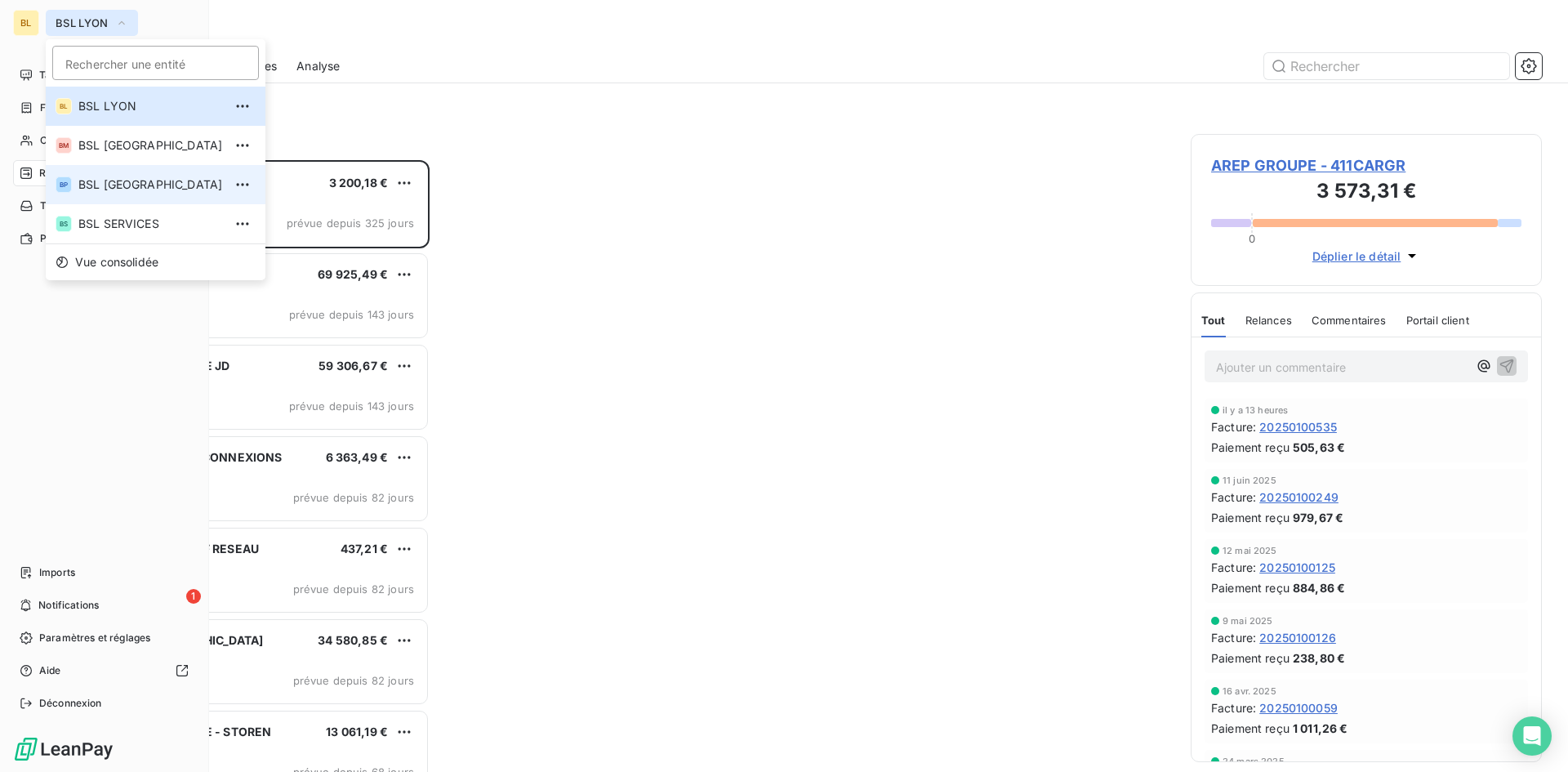
click at [133, 195] on li "BP BSL PARIS" at bounding box center [155, 185] width 220 height 39
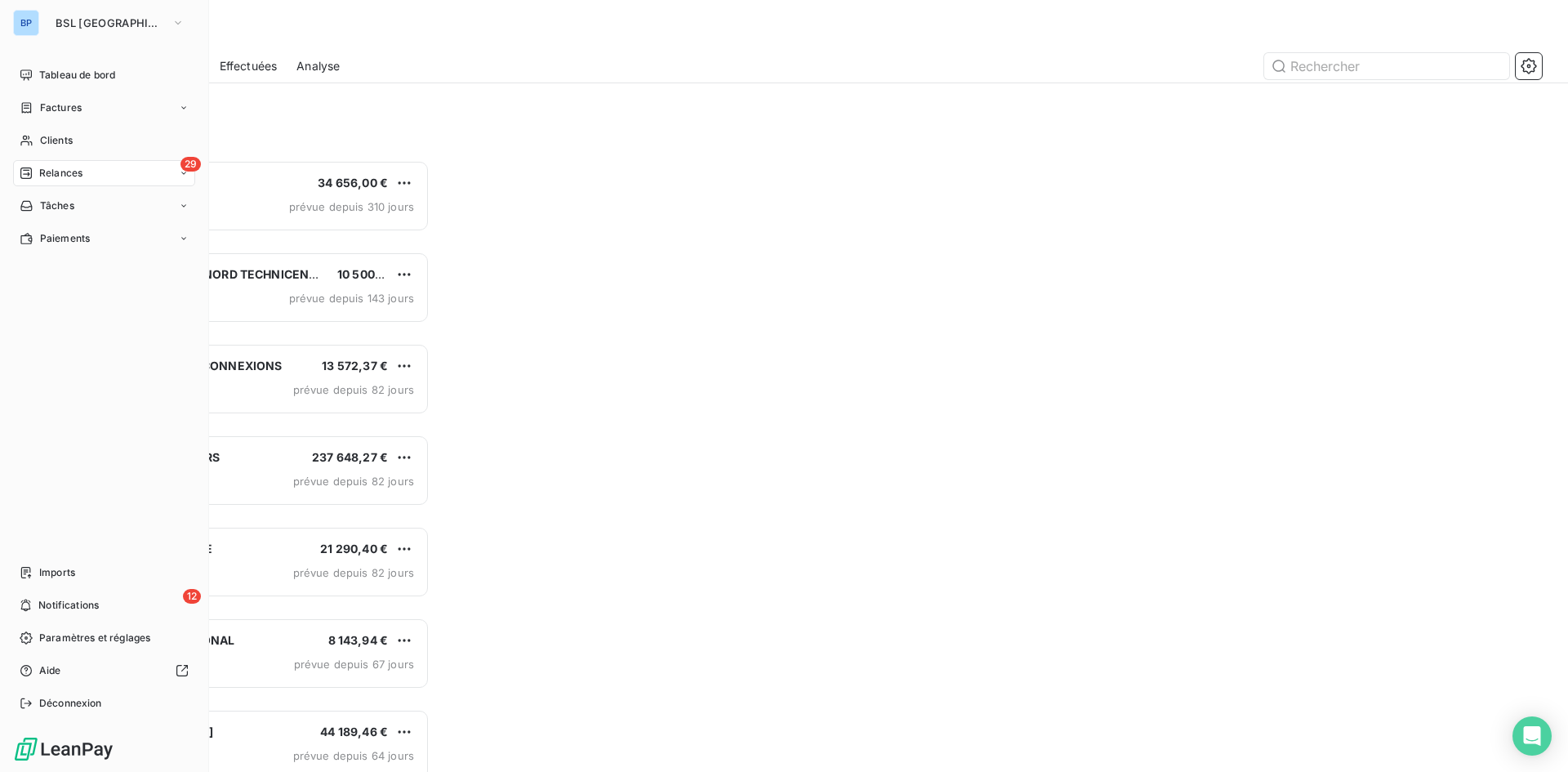
scroll to position [600, 339]
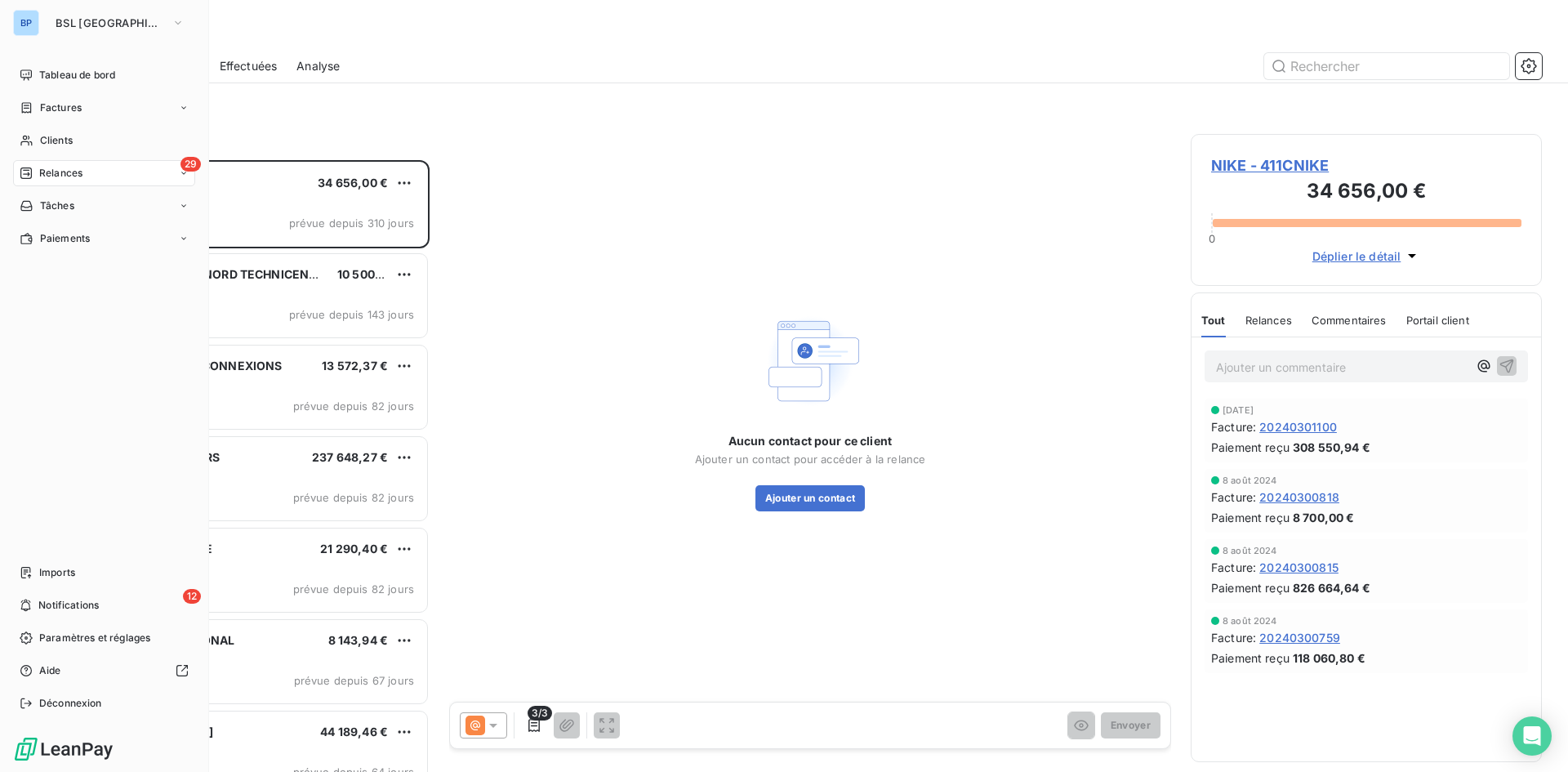
click at [569, 46] on div "Relances" at bounding box center [810, 34] width 1515 height 30
click at [1514, 64] on div at bounding box center [951, 66] width 1182 height 26
click at [1529, 69] on icon "button" at bounding box center [1528, 65] width 16 height 16
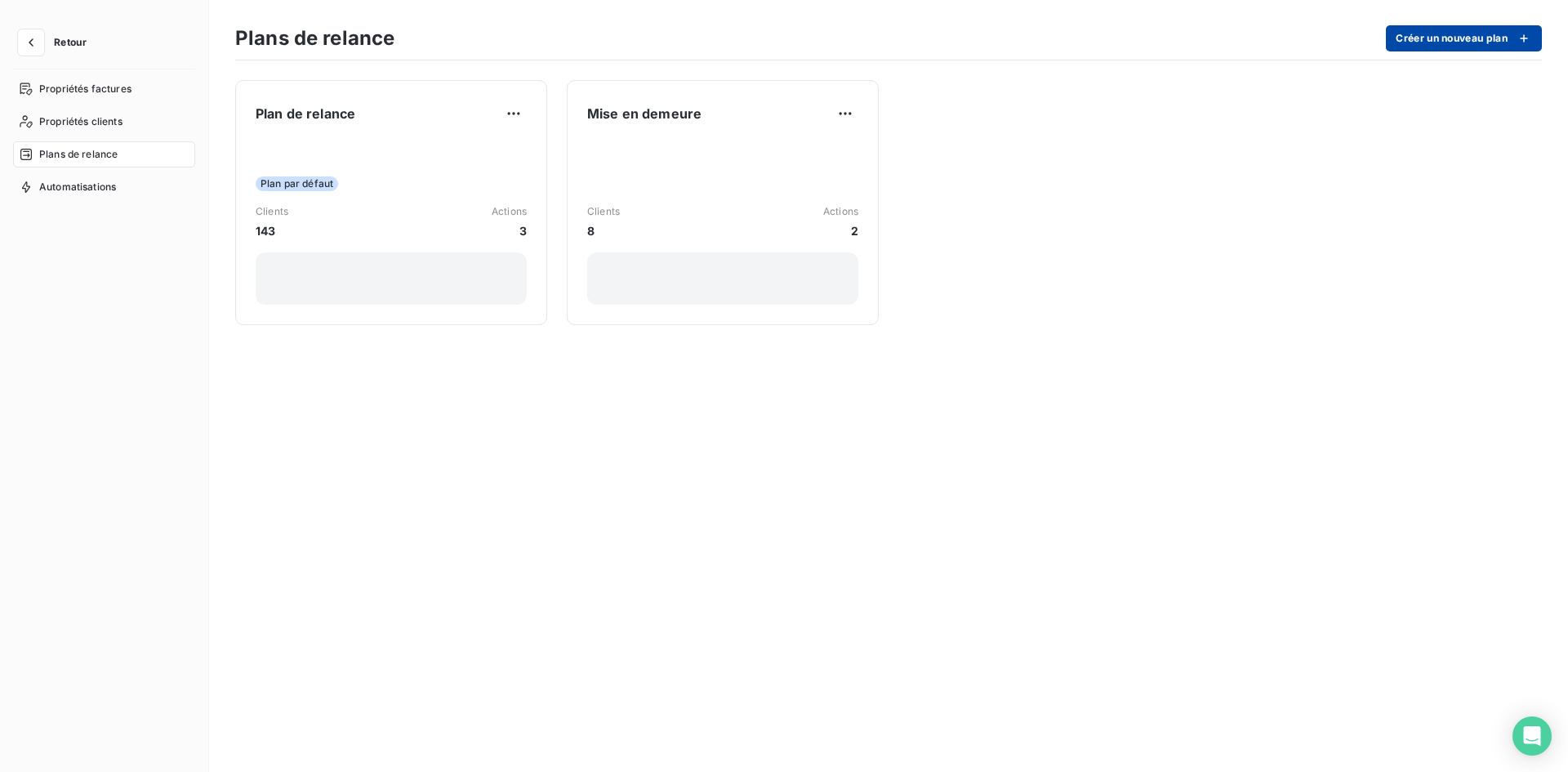
click at [1459, 36] on button "Créer un nouveau plan" at bounding box center [1464, 38] width 156 height 26
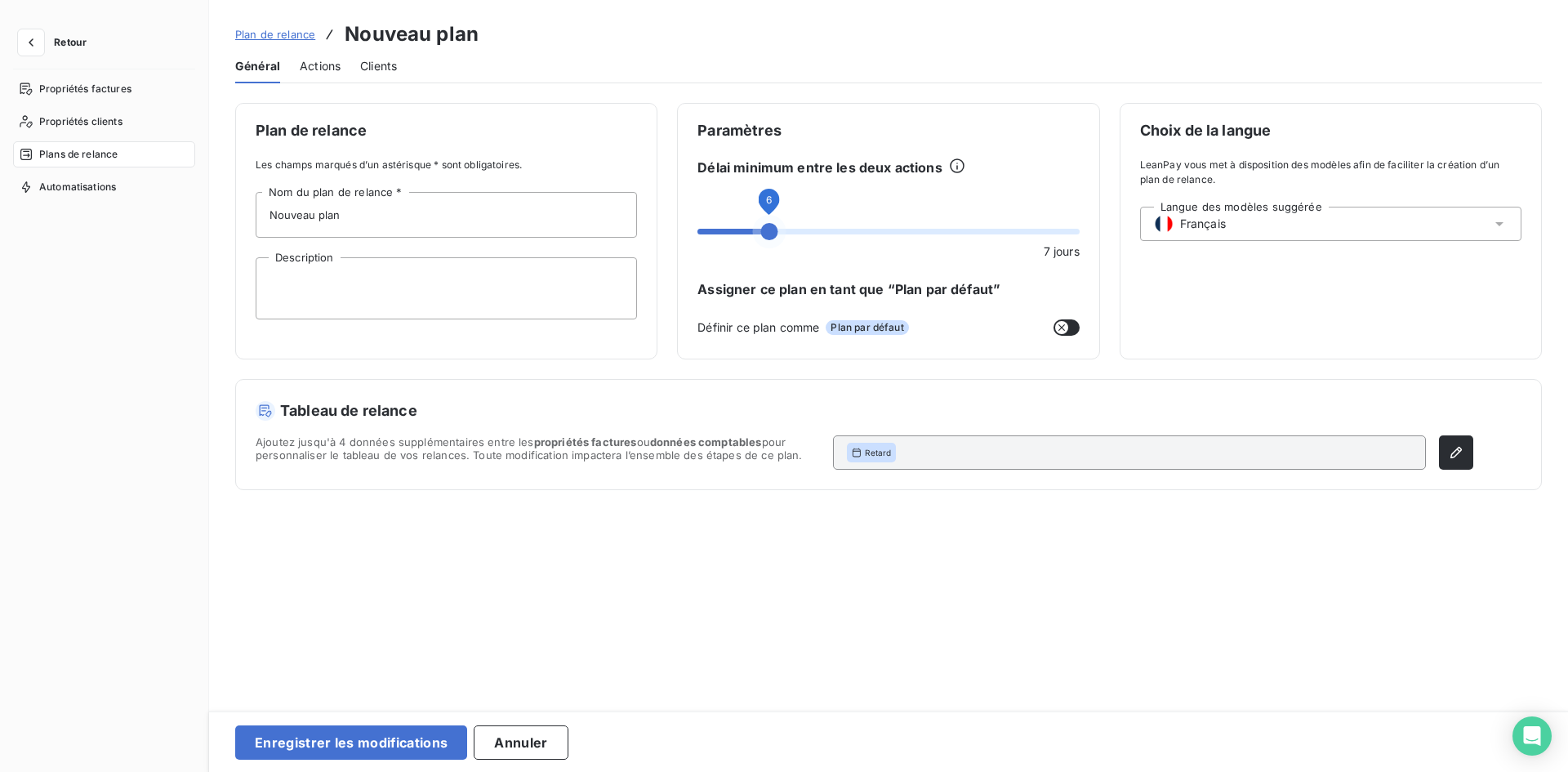
click at [762, 235] on span at bounding box center [768, 232] width 17 height 17
click at [315, 70] on span "Actions" at bounding box center [320, 65] width 41 height 16
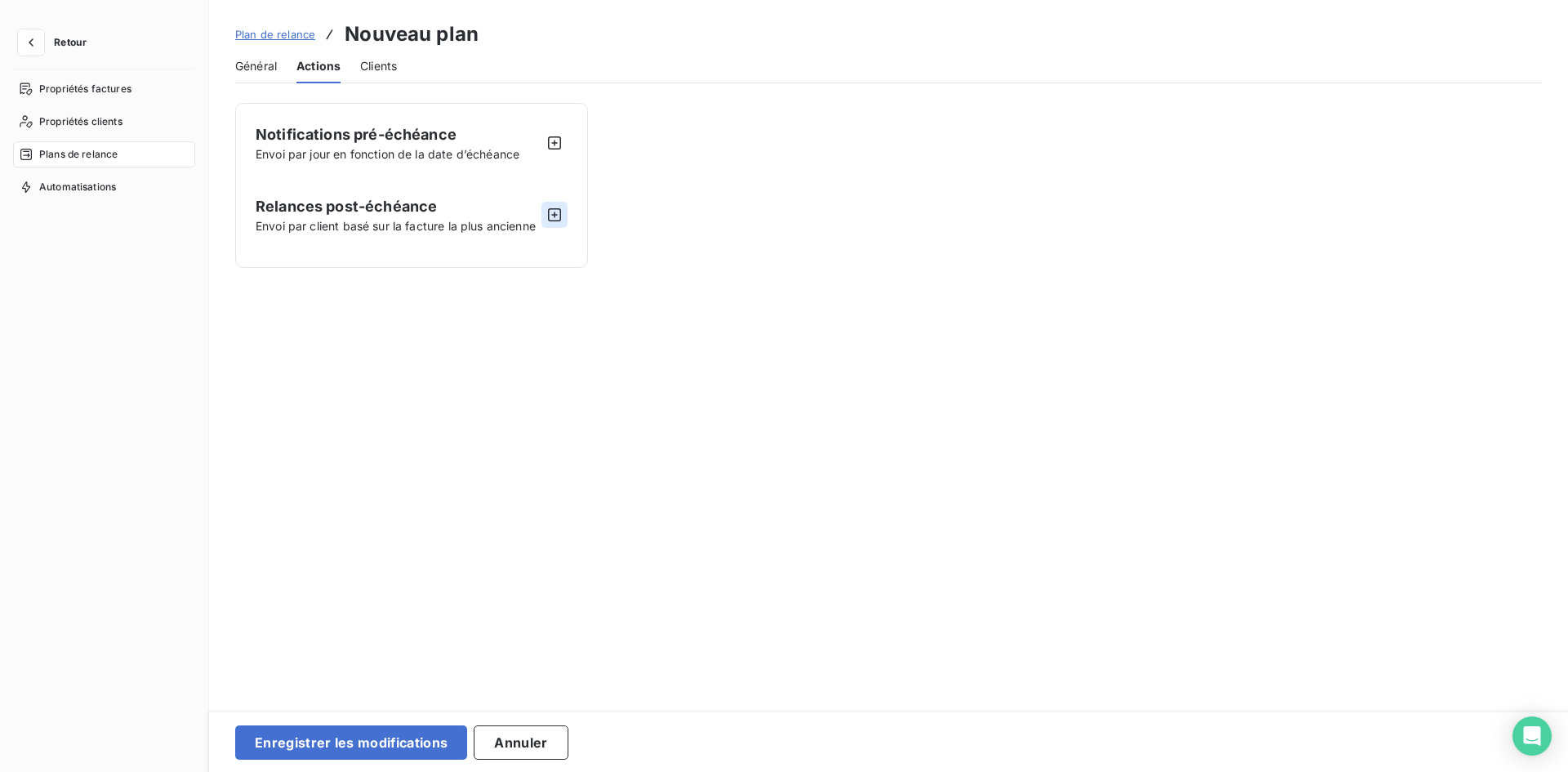
click at [551, 210] on icon "button" at bounding box center [554, 215] width 16 height 16
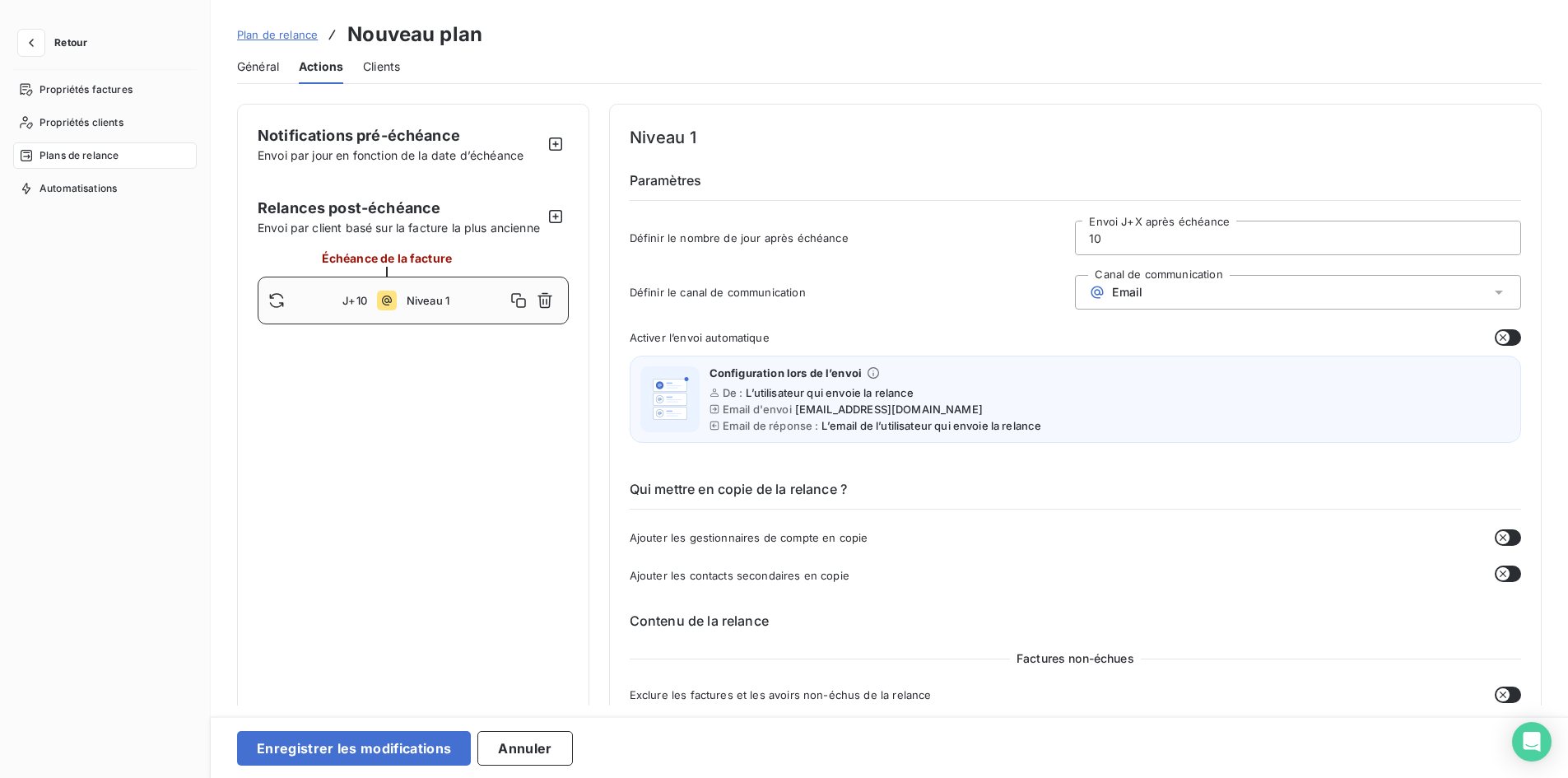
click at [1199, 236] on input "10" at bounding box center [1299, 238] width 445 height 33
click at [1211, 289] on div "Email" at bounding box center [1299, 292] width 446 height 34
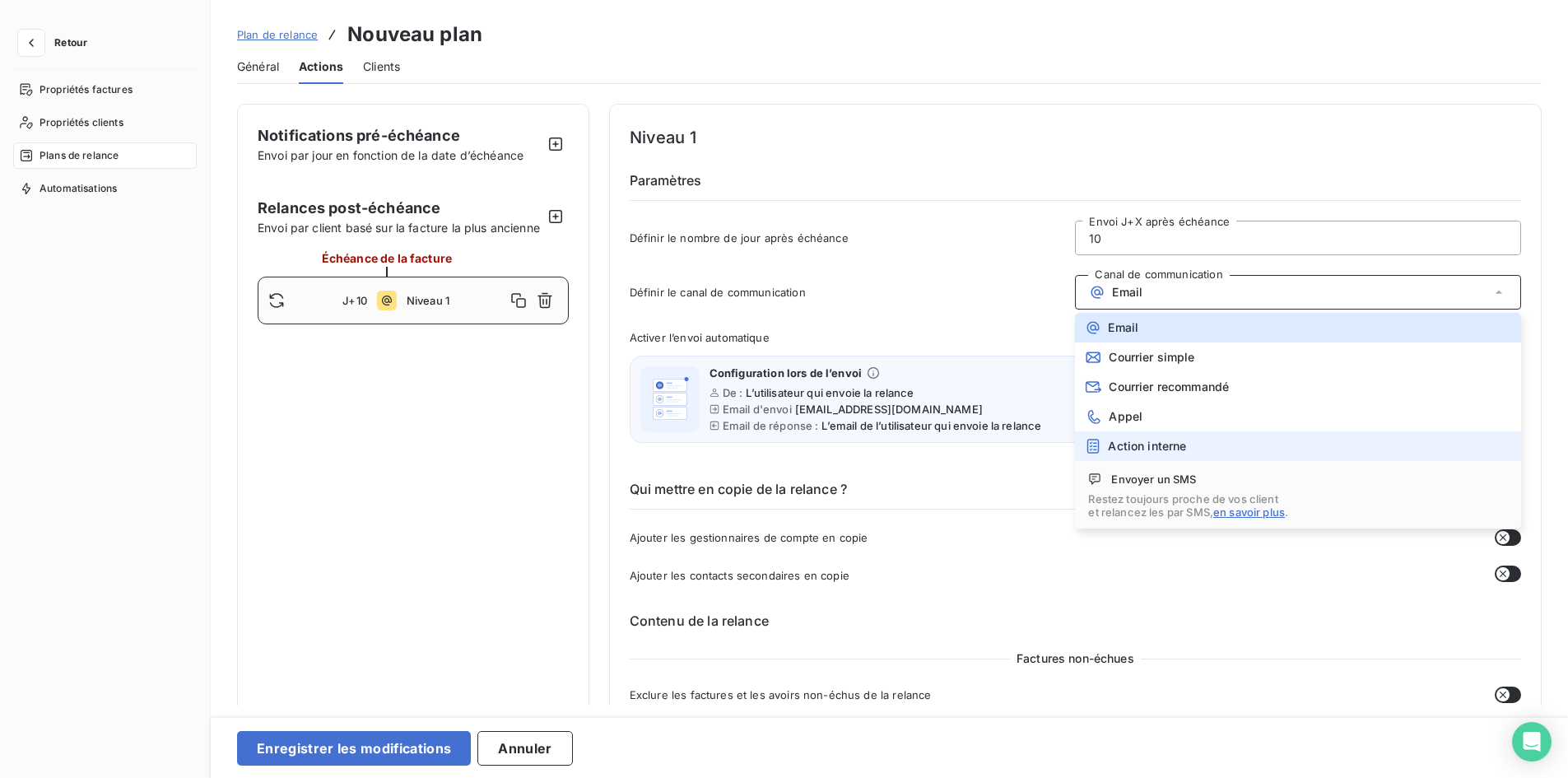
click at [1165, 445] on span "Action interne" at bounding box center [1147, 445] width 78 height 13
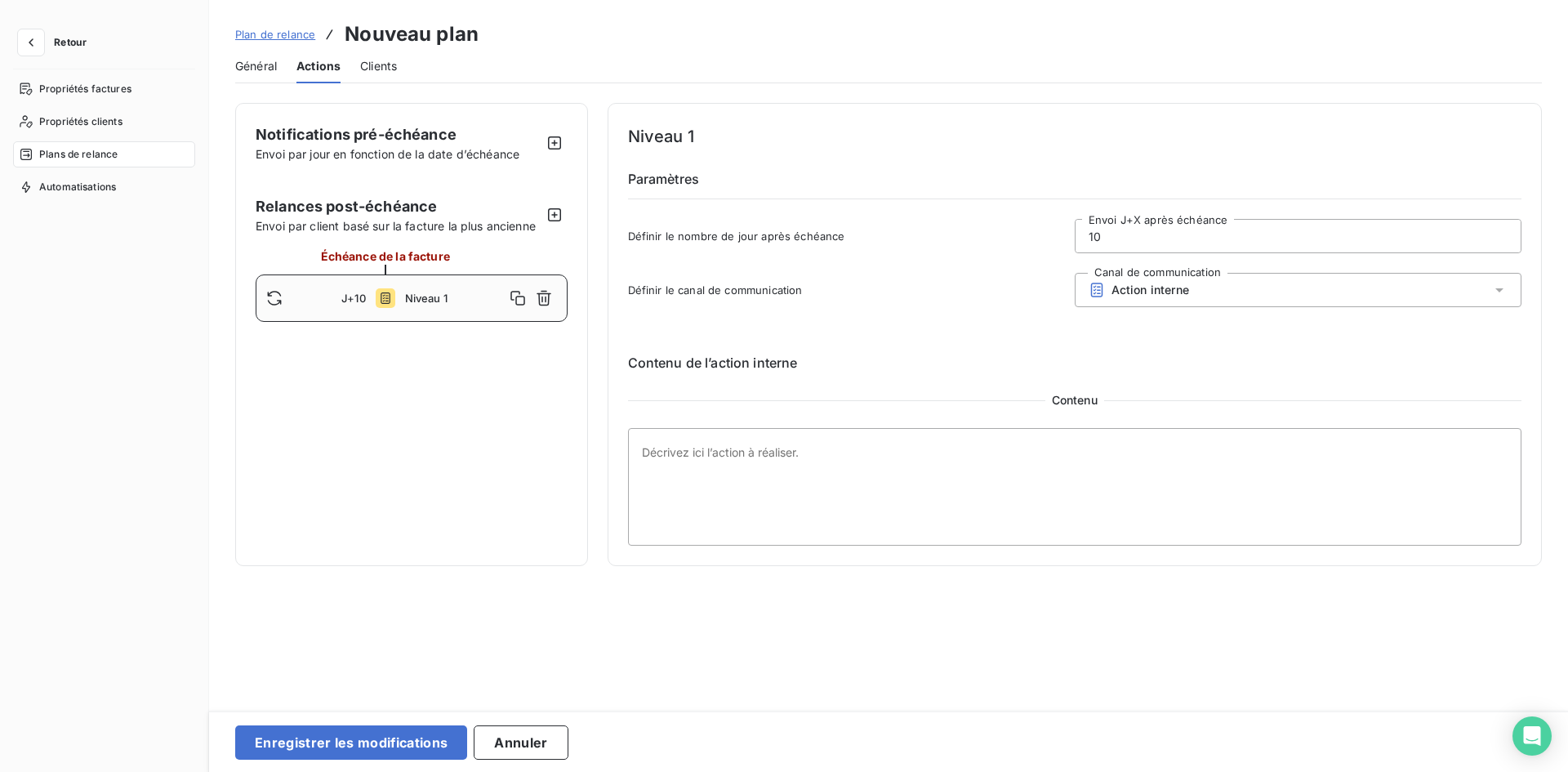
drag, startPoint x: 1122, startPoint y: 230, endPoint x: 752, endPoint y: 235, distance: 370.0
click at [752, 235] on div "Définir le nombre de jour après échéance 10 Envoi J+X après échéance" at bounding box center [1074, 241] width 894 height 44
click at [561, 210] on icon "button" at bounding box center [554, 215] width 13 height 13
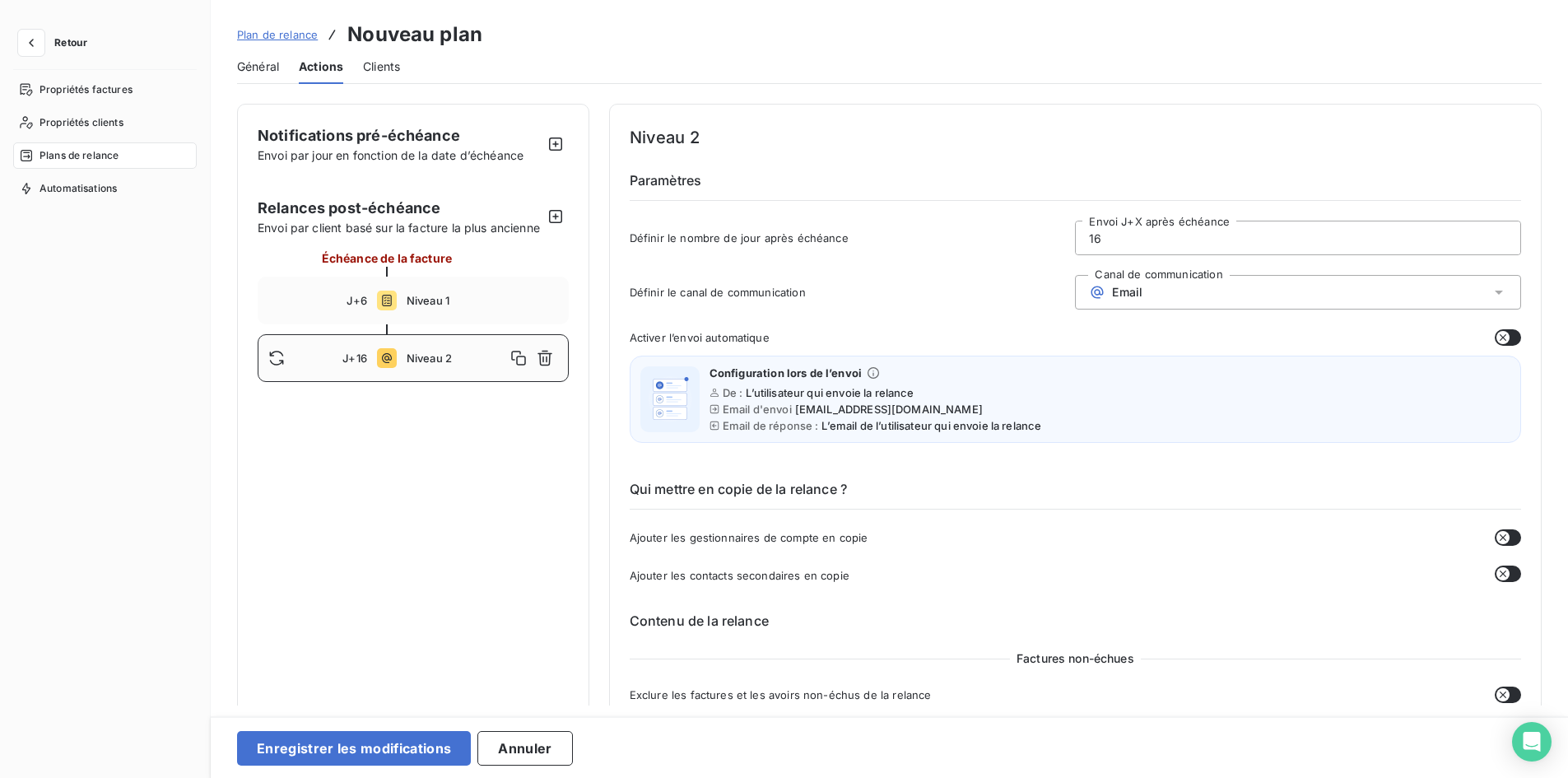
drag, startPoint x: 1156, startPoint y: 241, endPoint x: 832, endPoint y: 241, distance: 324.0
click at [831, 241] on div "Définir le nombre de jour après échéance 16 Envoi J+X après échéance" at bounding box center [1076, 243] width 892 height 44
click at [1131, 299] on div "Email" at bounding box center [1116, 292] width 54 height 16
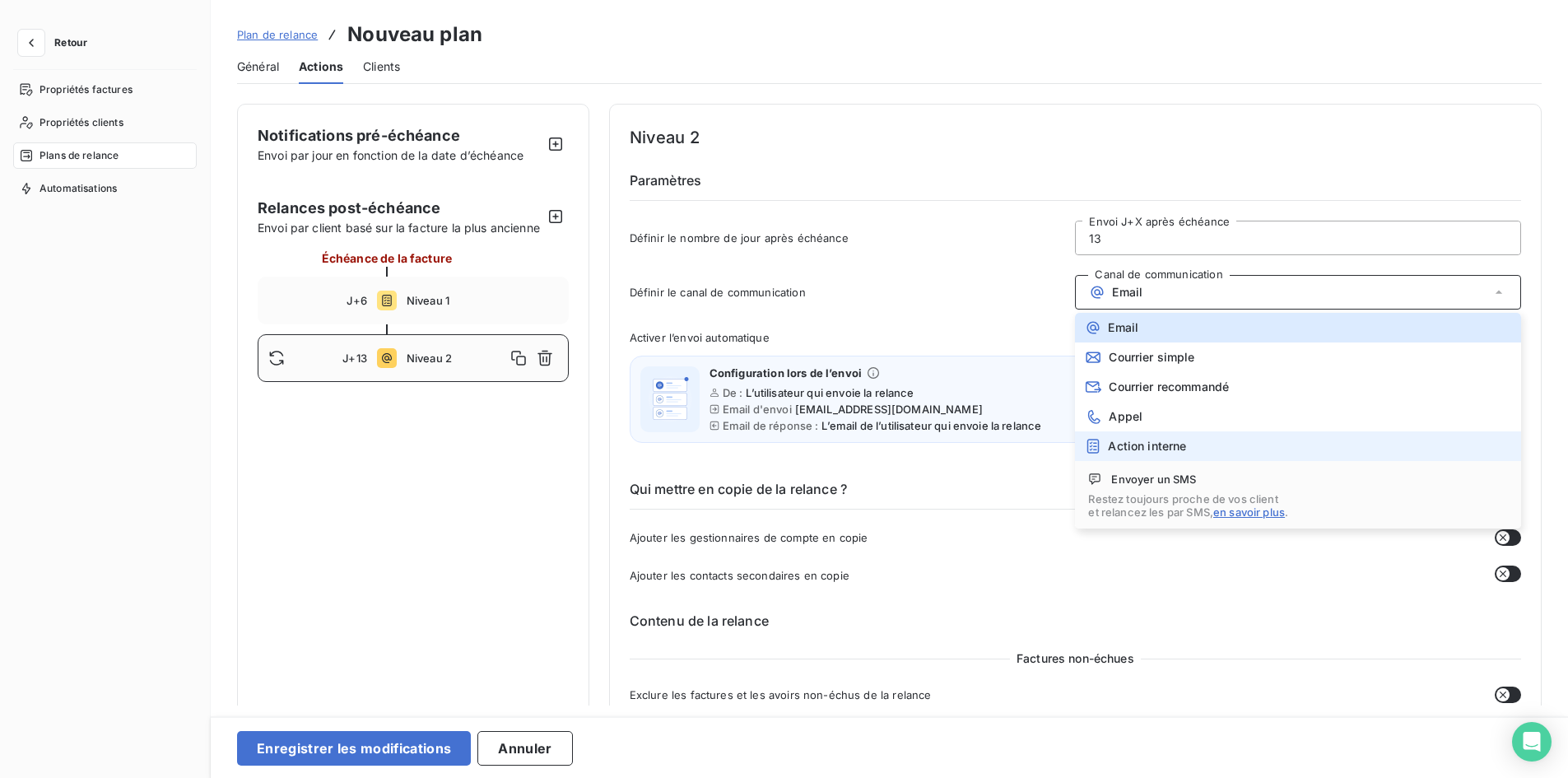
click at [1126, 441] on span "Action interne" at bounding box center [1147, 445] width 78 height 13
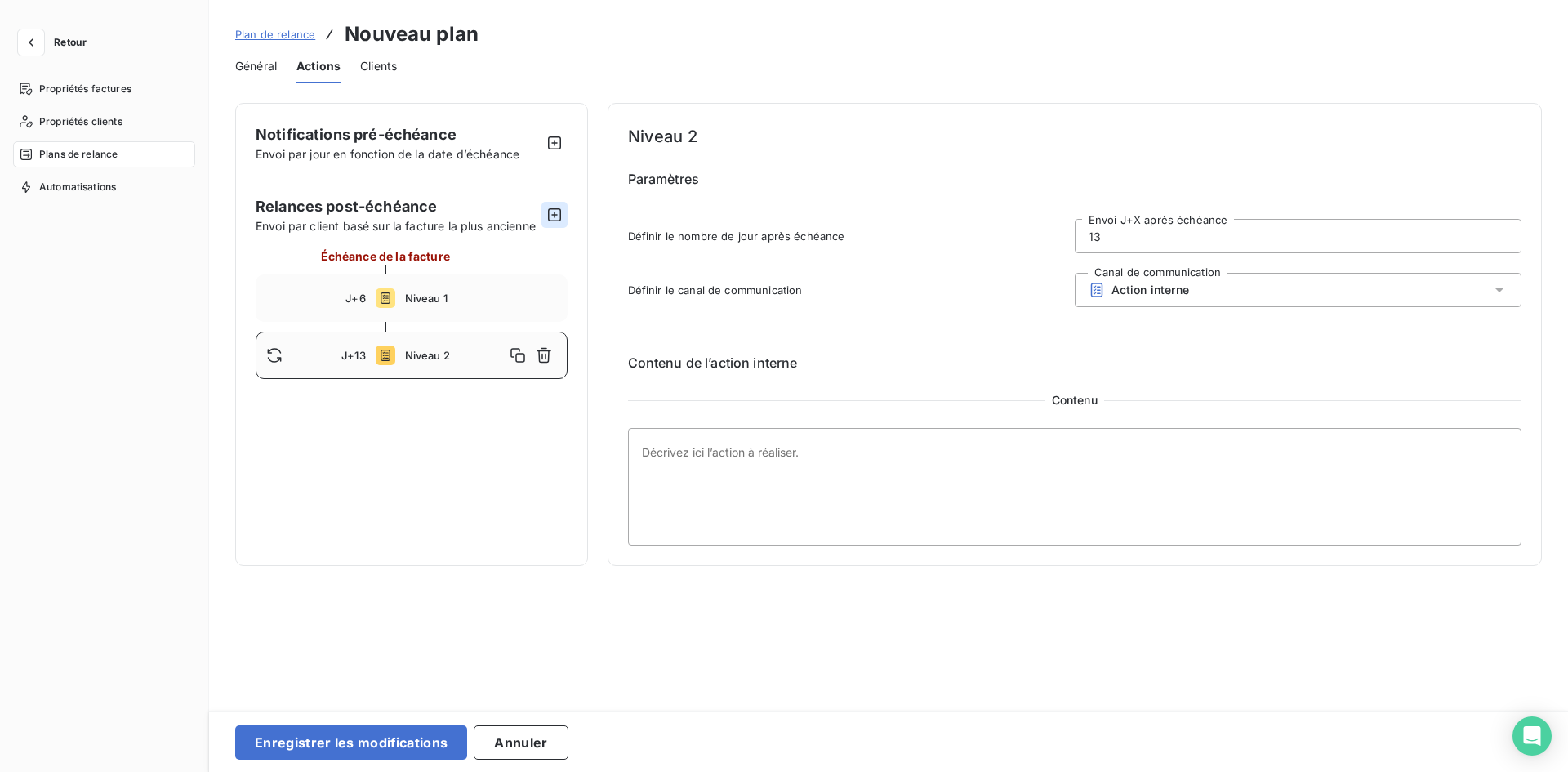
click at [544, 217] on button "button" at bounding box center [554, 215] width 26 height 26
type input "23"
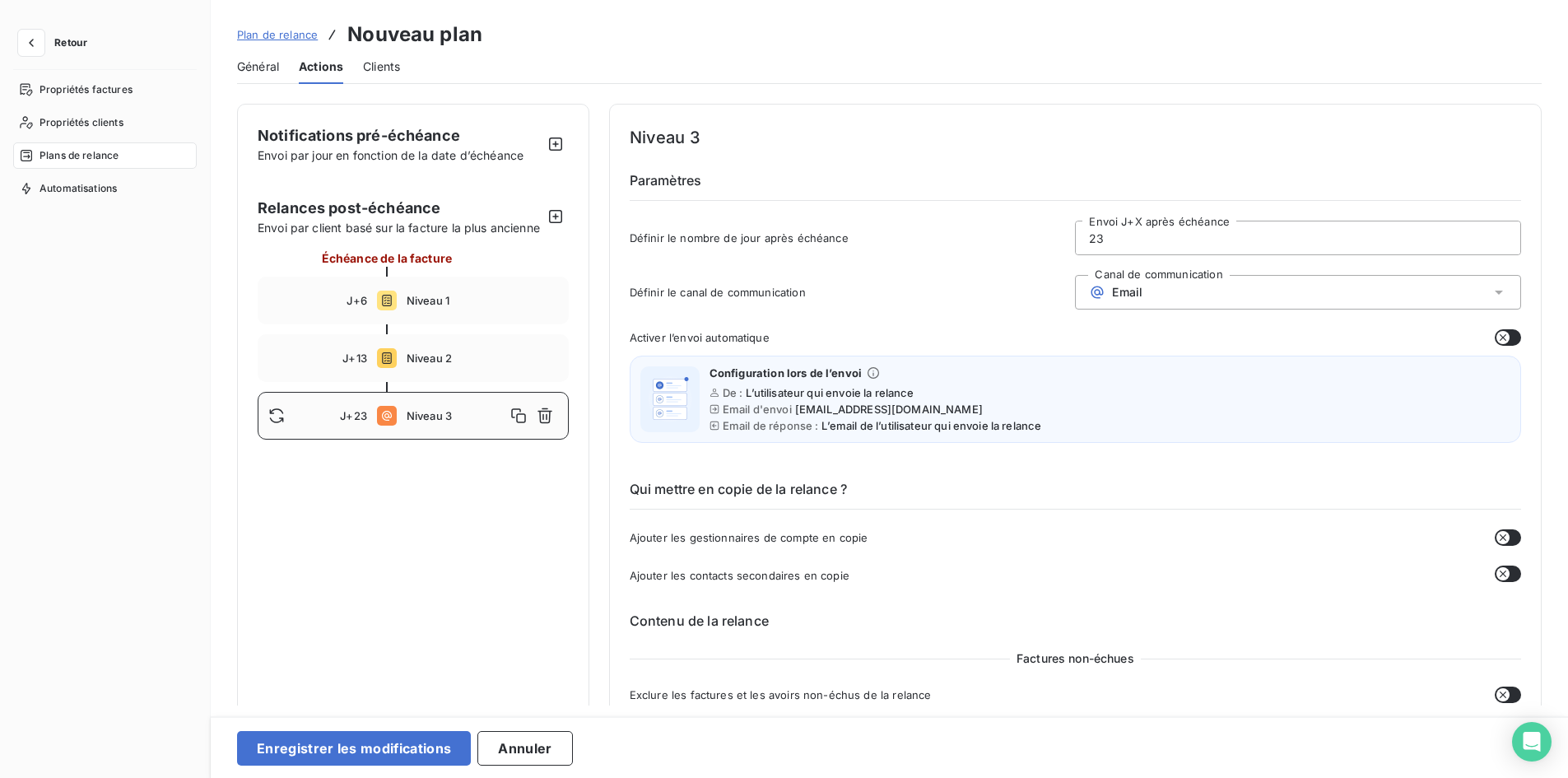
click at [1121, 237] on input "23" at bounding box center [1299, 238] width 445 height 33
click at [1155, 281] on div "Email" at bounding box center [1299, 292] width 446 height 34
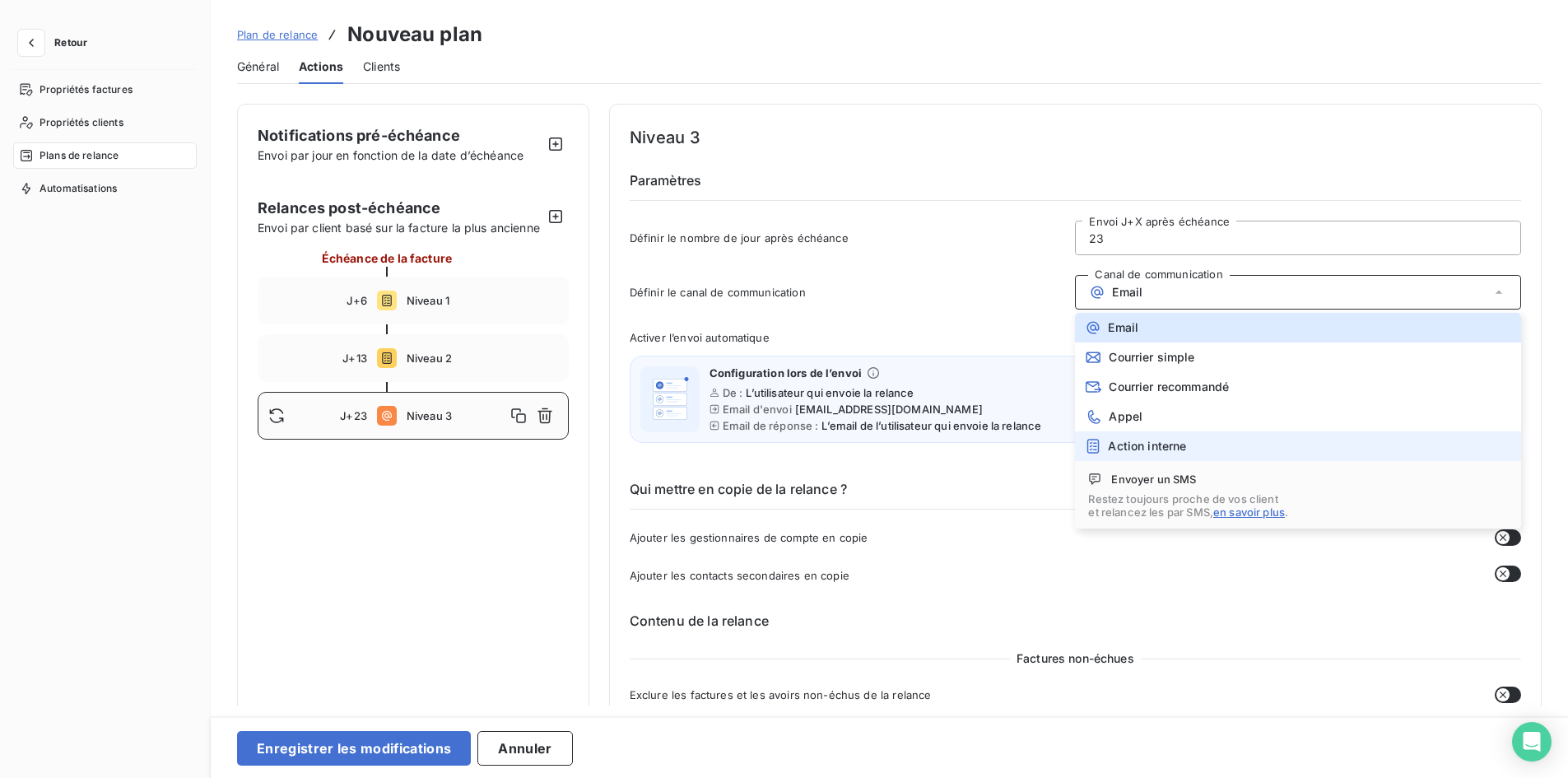
click at [1153, 451] on span "Action interne" at bounding box center [1147, 445] width 78 height 13
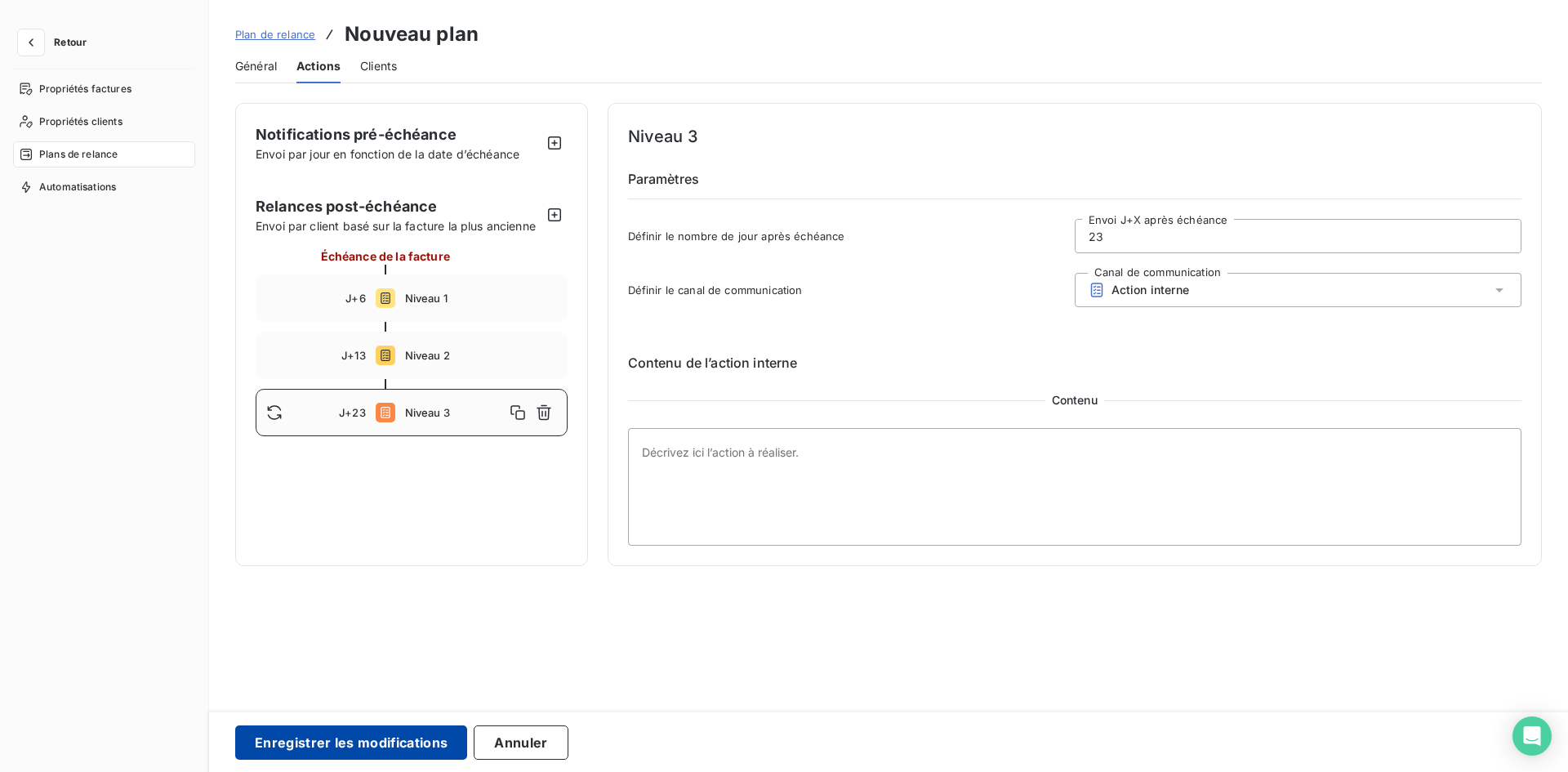
click at [371, 744] on button "Enregistrer les modifications" at bounding box center [350, 742] width 232 height 34
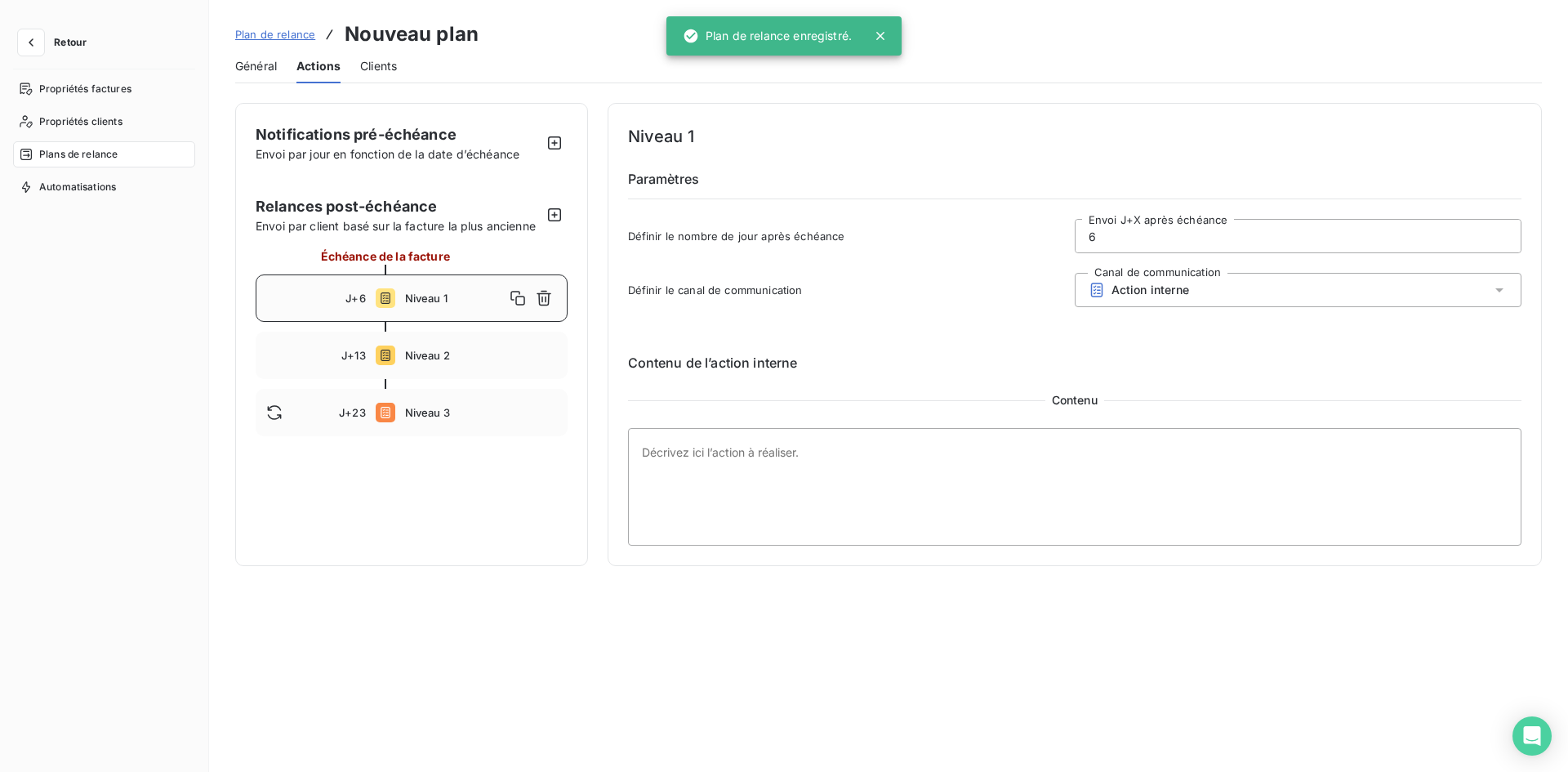
click at [388, 72] on span "Clients" at bounding box center [378, 65] width 36 height 16
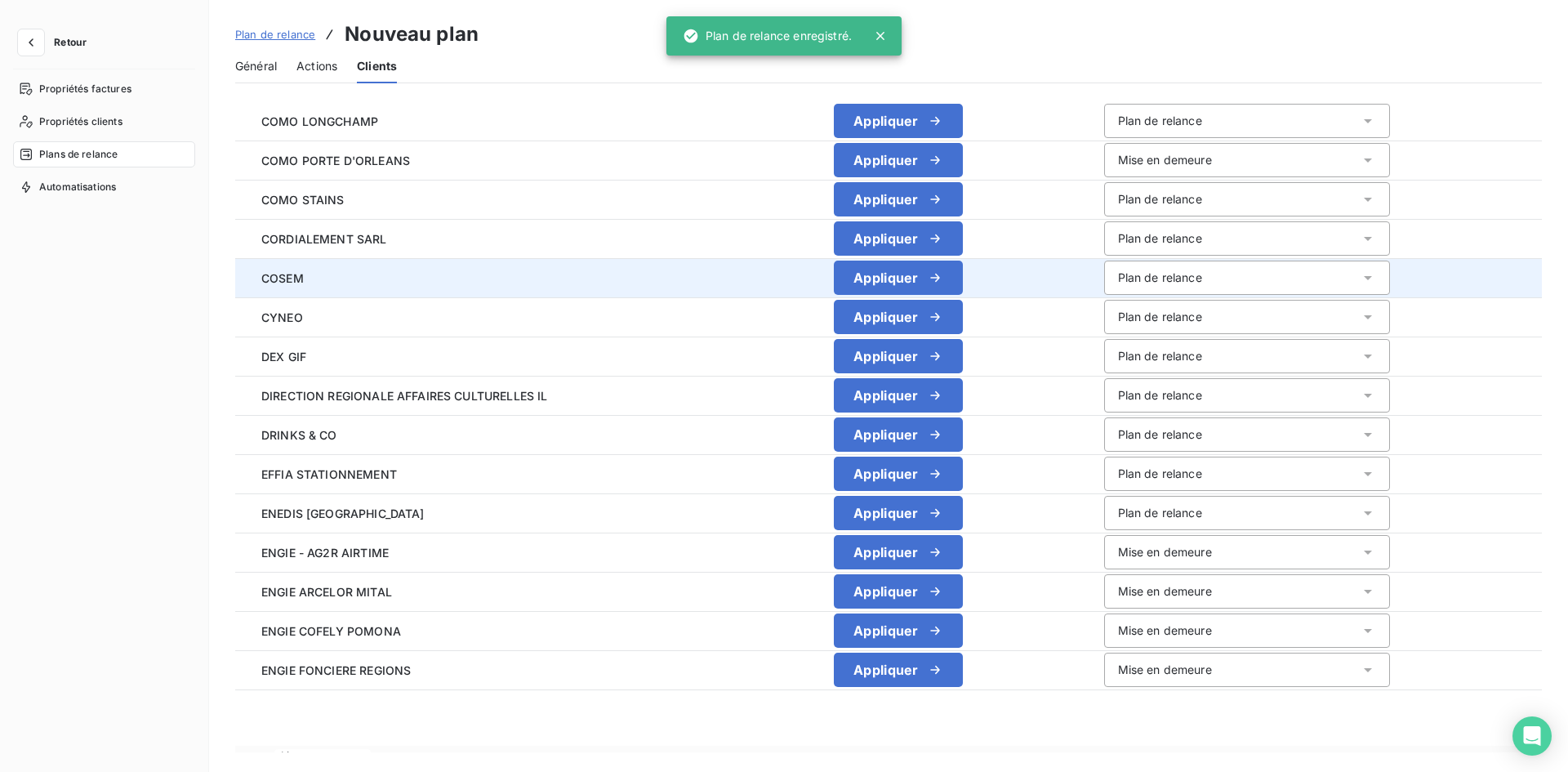
scroll to position [1519, 0]
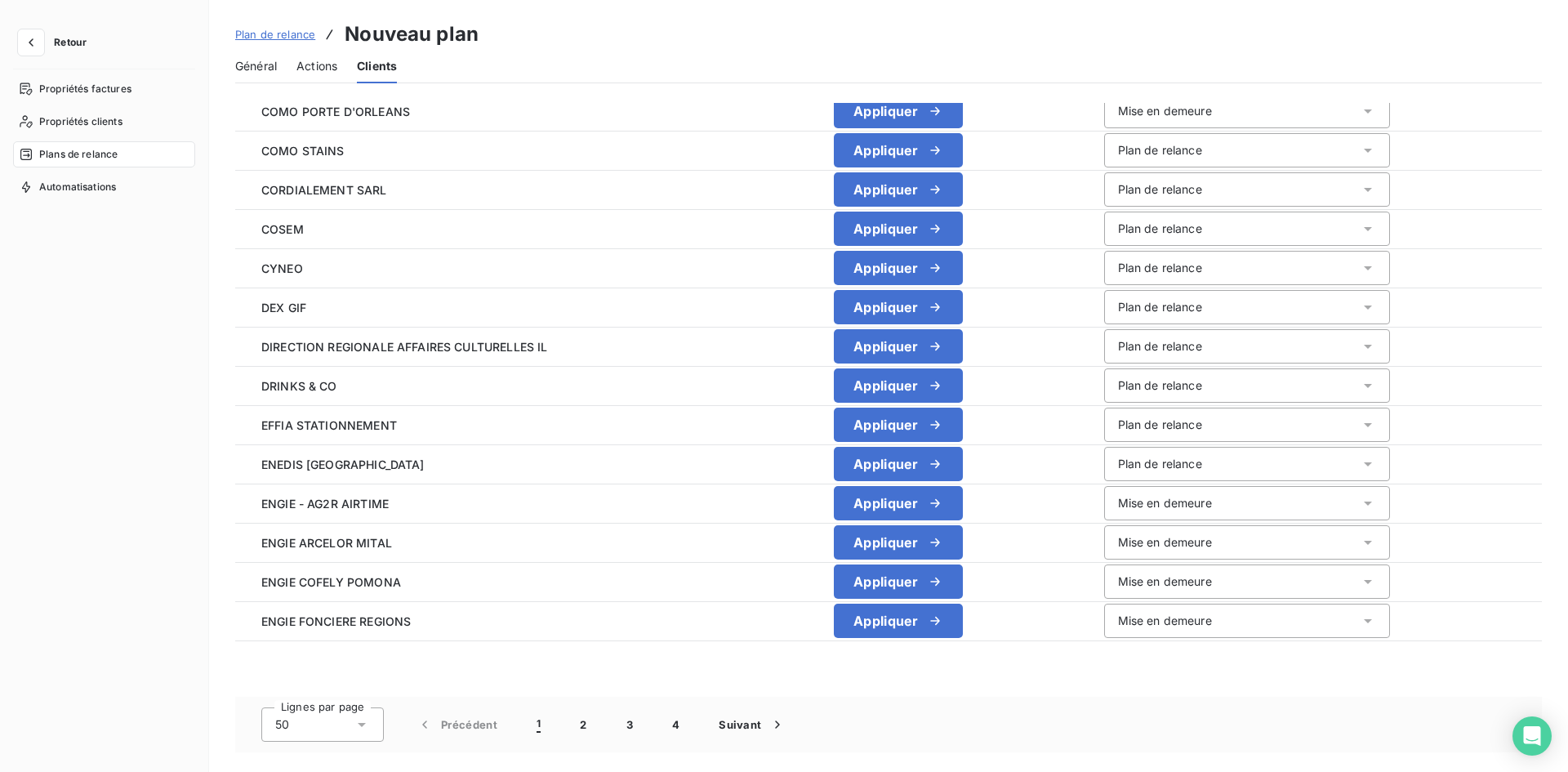
click at [332, 726] on div "50" at bounding box center [322, 724] width 122 height 34
click at [294, 696] on span "100" at bounding box center [304, 689] width 20 height 16
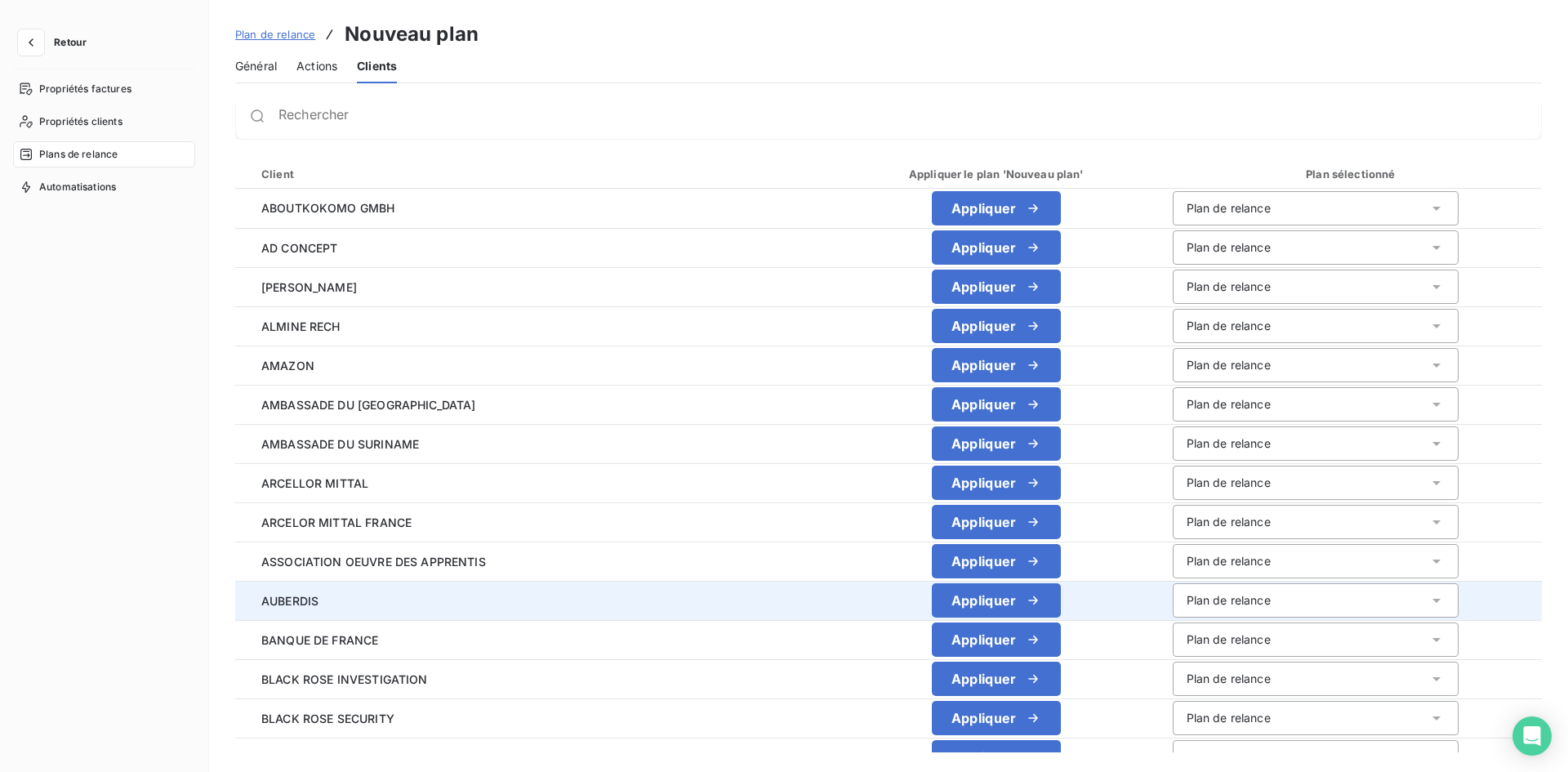
scroll to position [0, 0]
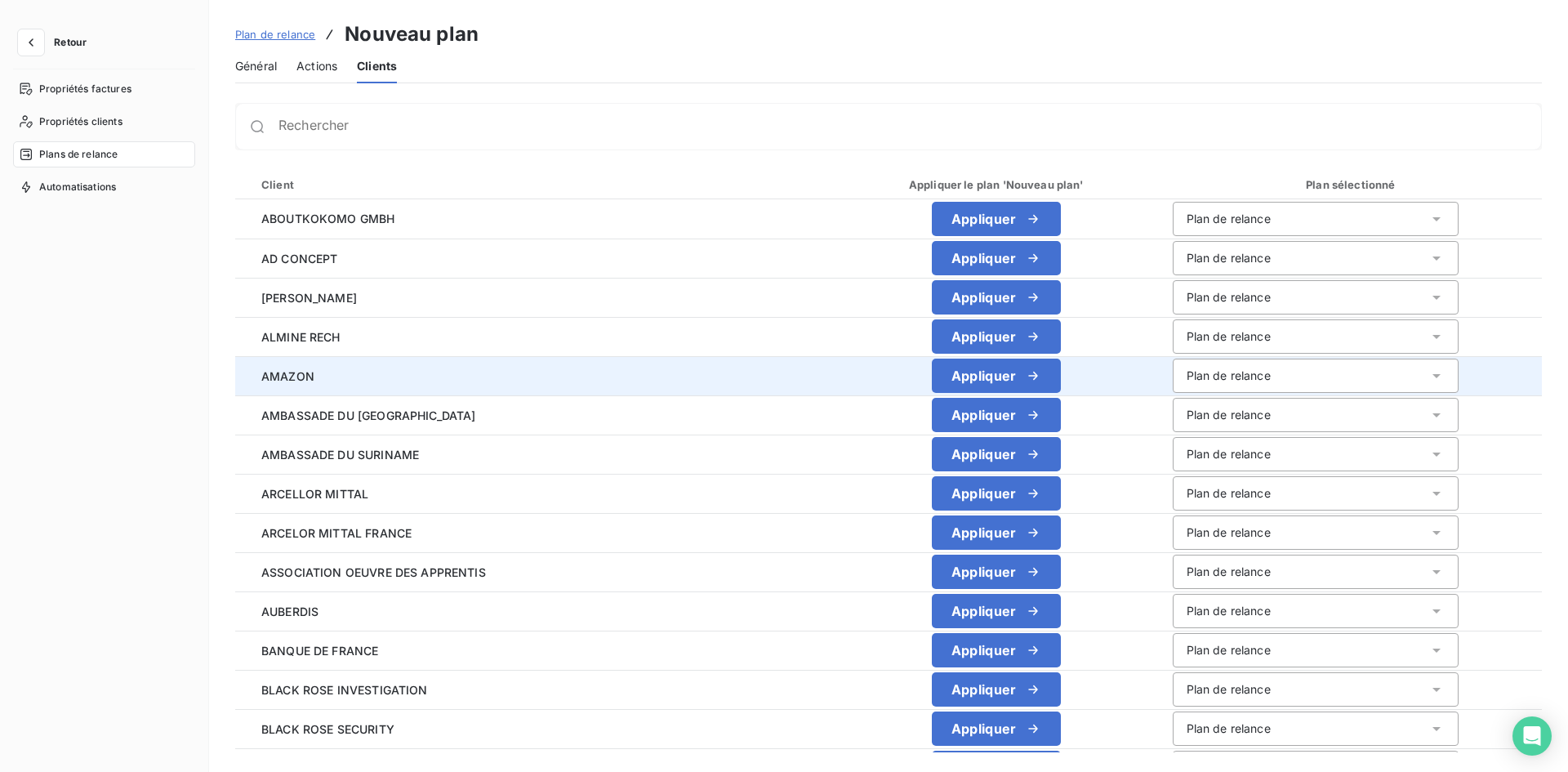
click at [1278, 380] on div "Plan de relance" at bounding box center [1315, 376] width 286 height 34
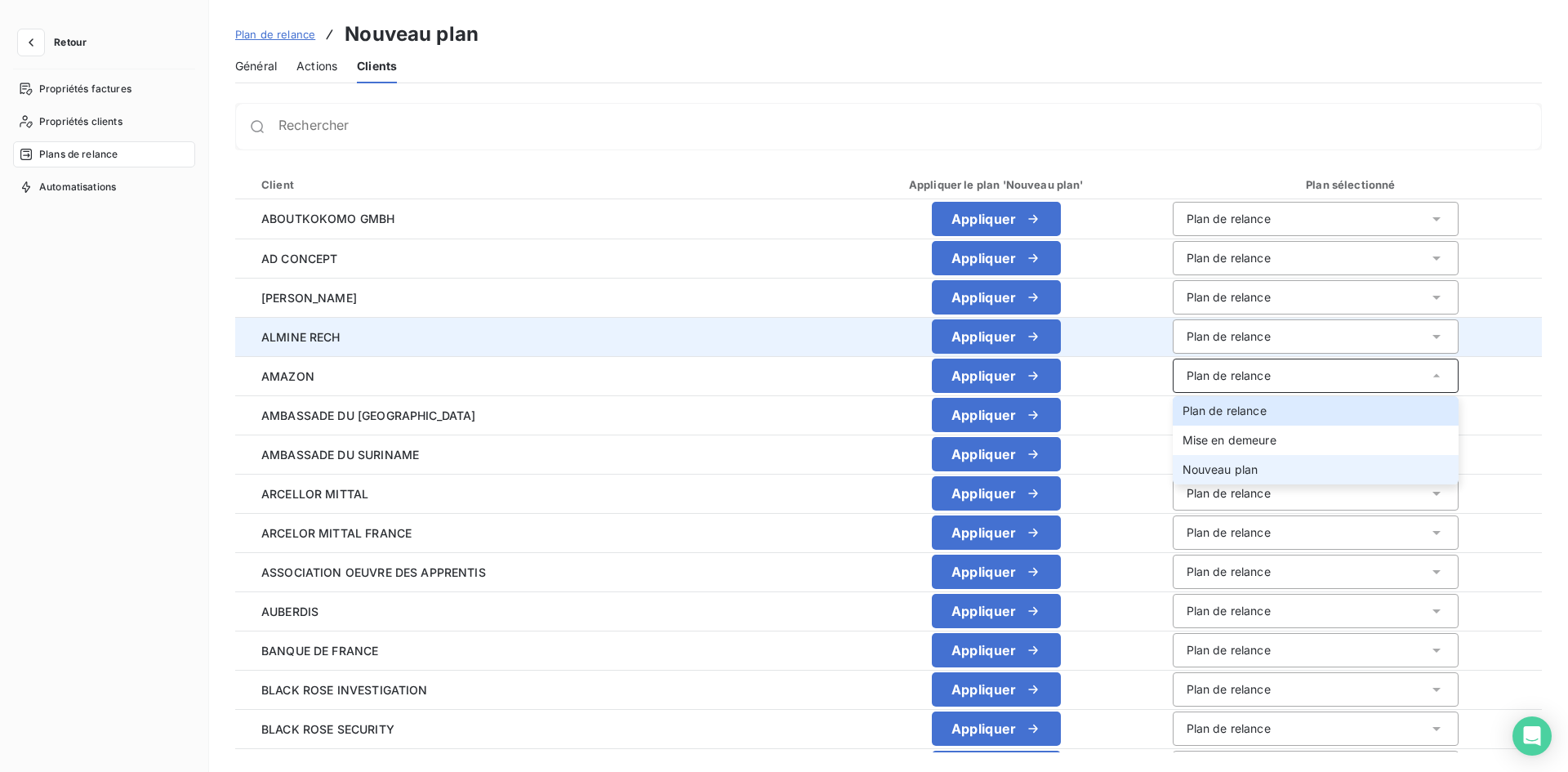
drag, startPoint x: 1199, startPoint y: 459, endPoint x: 477, endPoint y: 341, distance: 731.6
click at [1197, 459] on li "Nouveau plan" at bounding box center [1315, 469] width 286 height 30
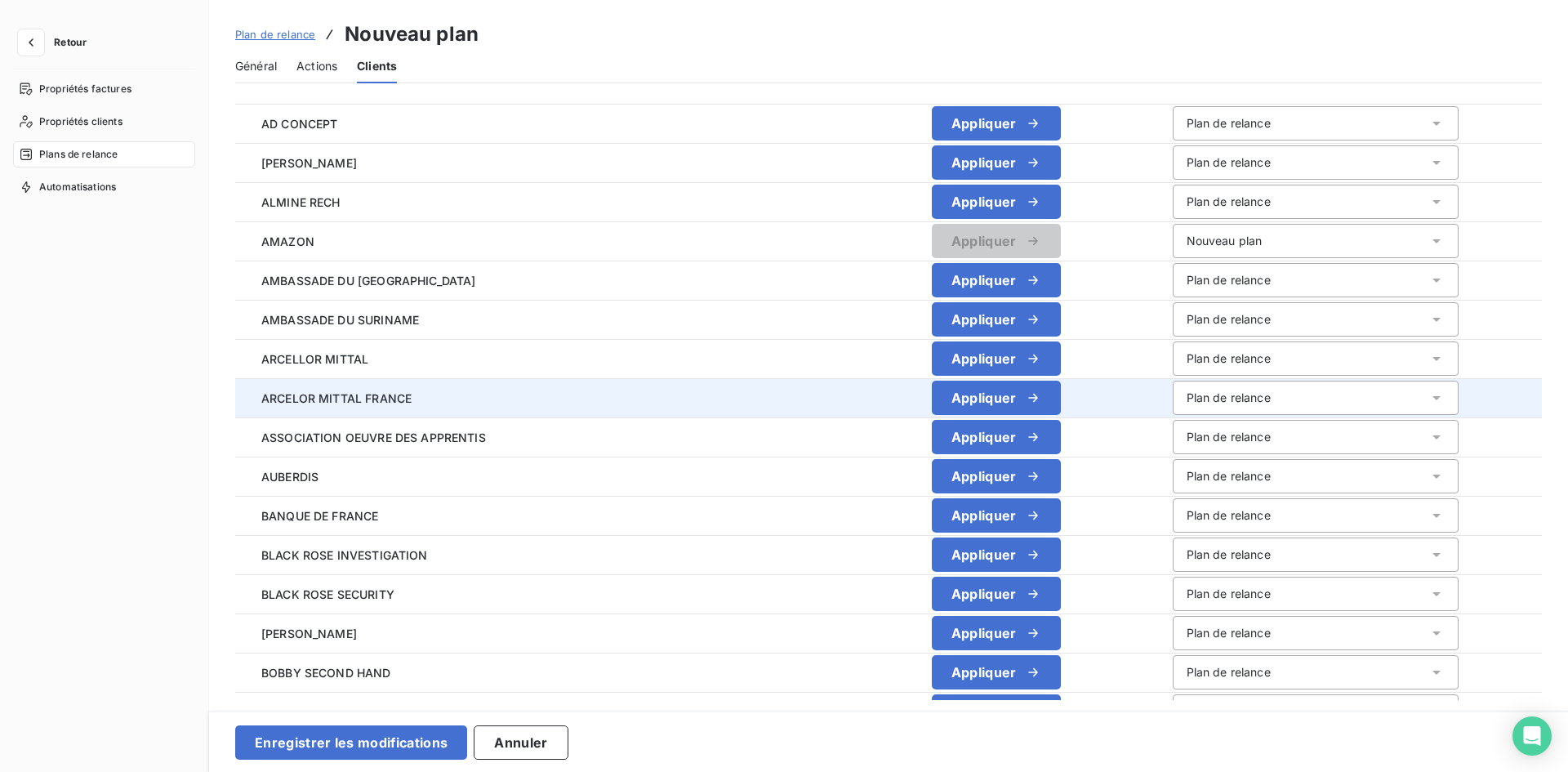
scroll to position [164, 0]
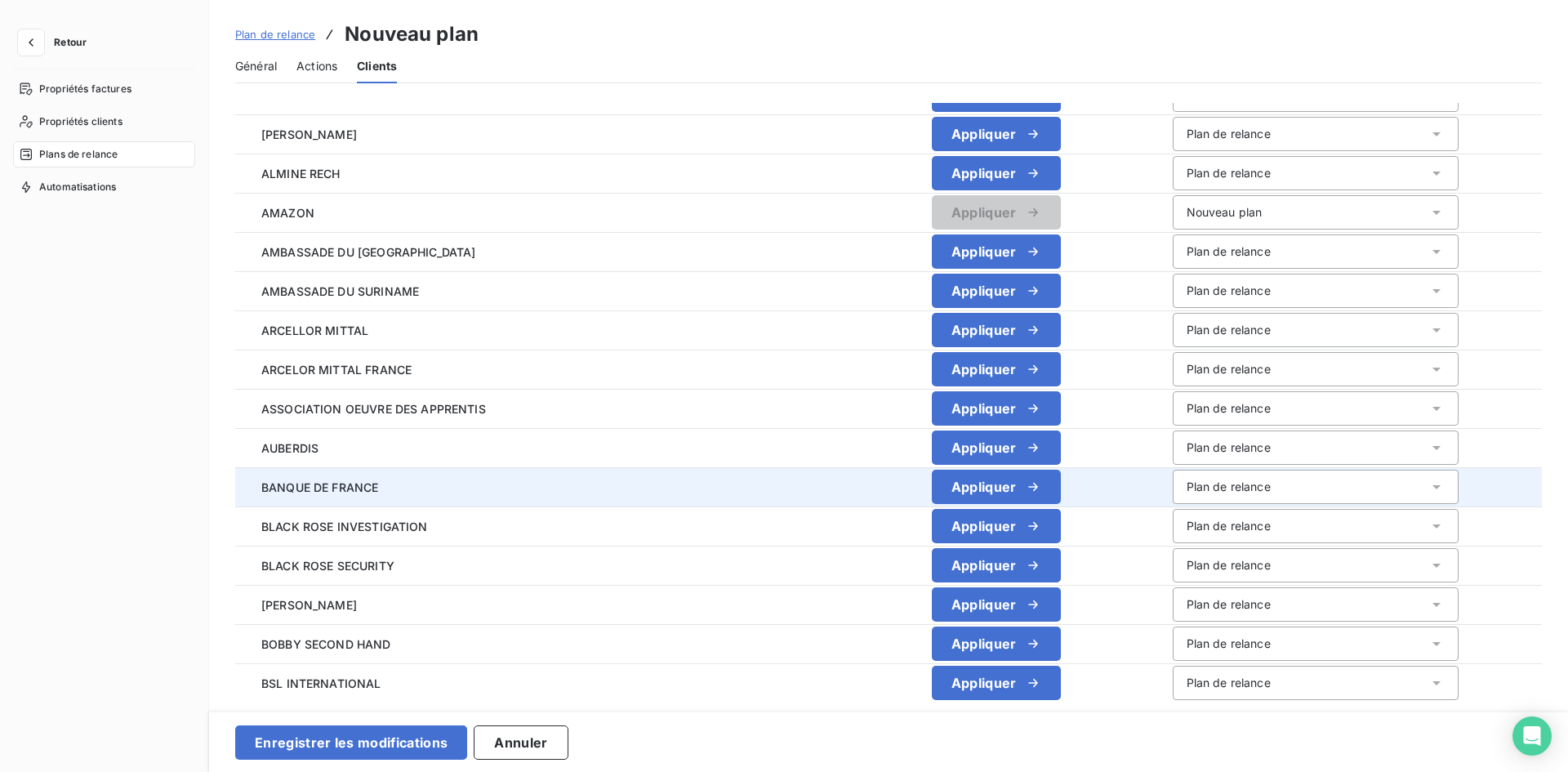
click at [1186, 489] on div "Plan de relance" at bounding box center [1228, 486] width 84 height 16
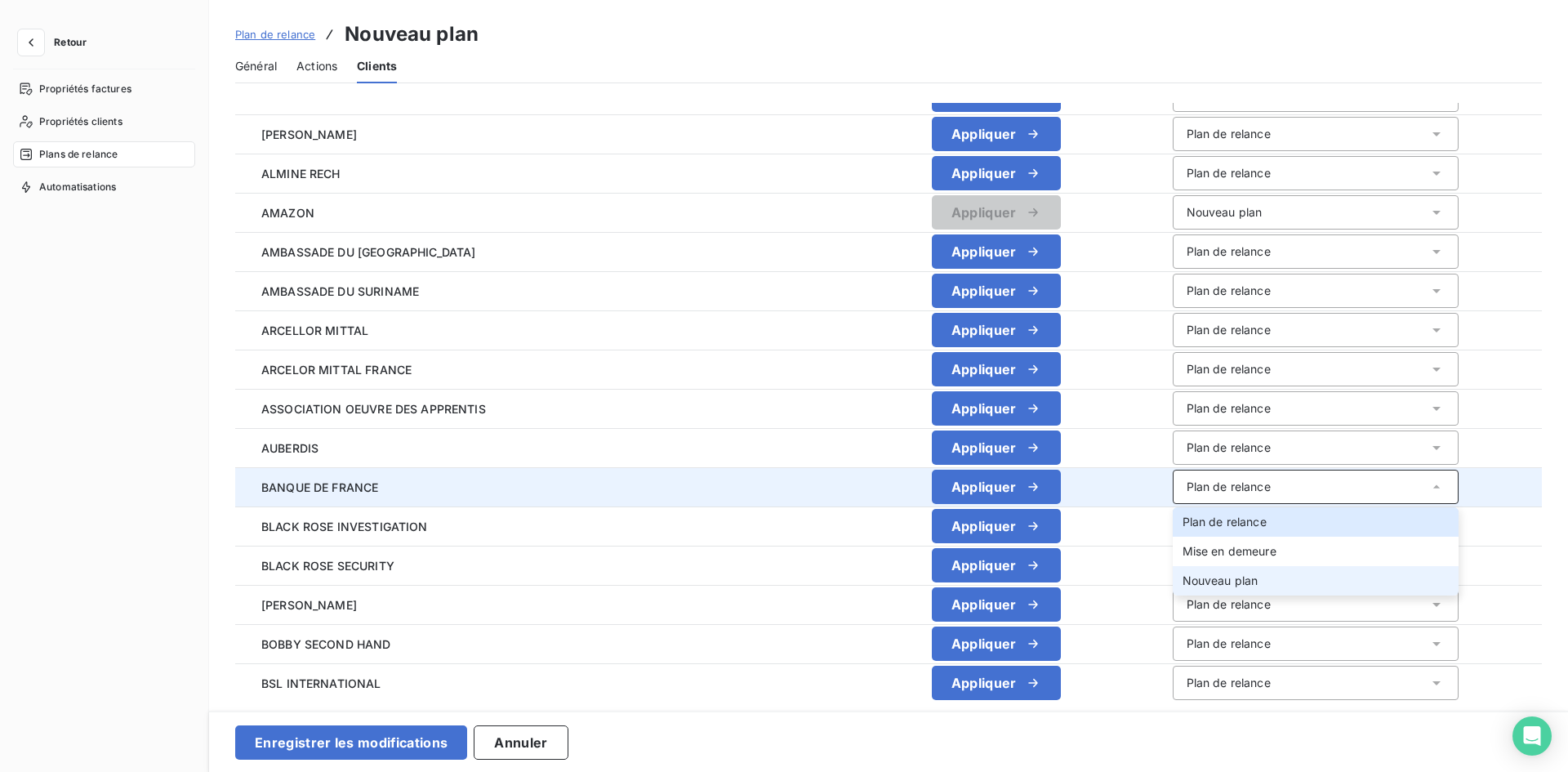
click at [1173, 572] on li "Nouveau plan" at bounding box center [1315, 580] width 286 height 30
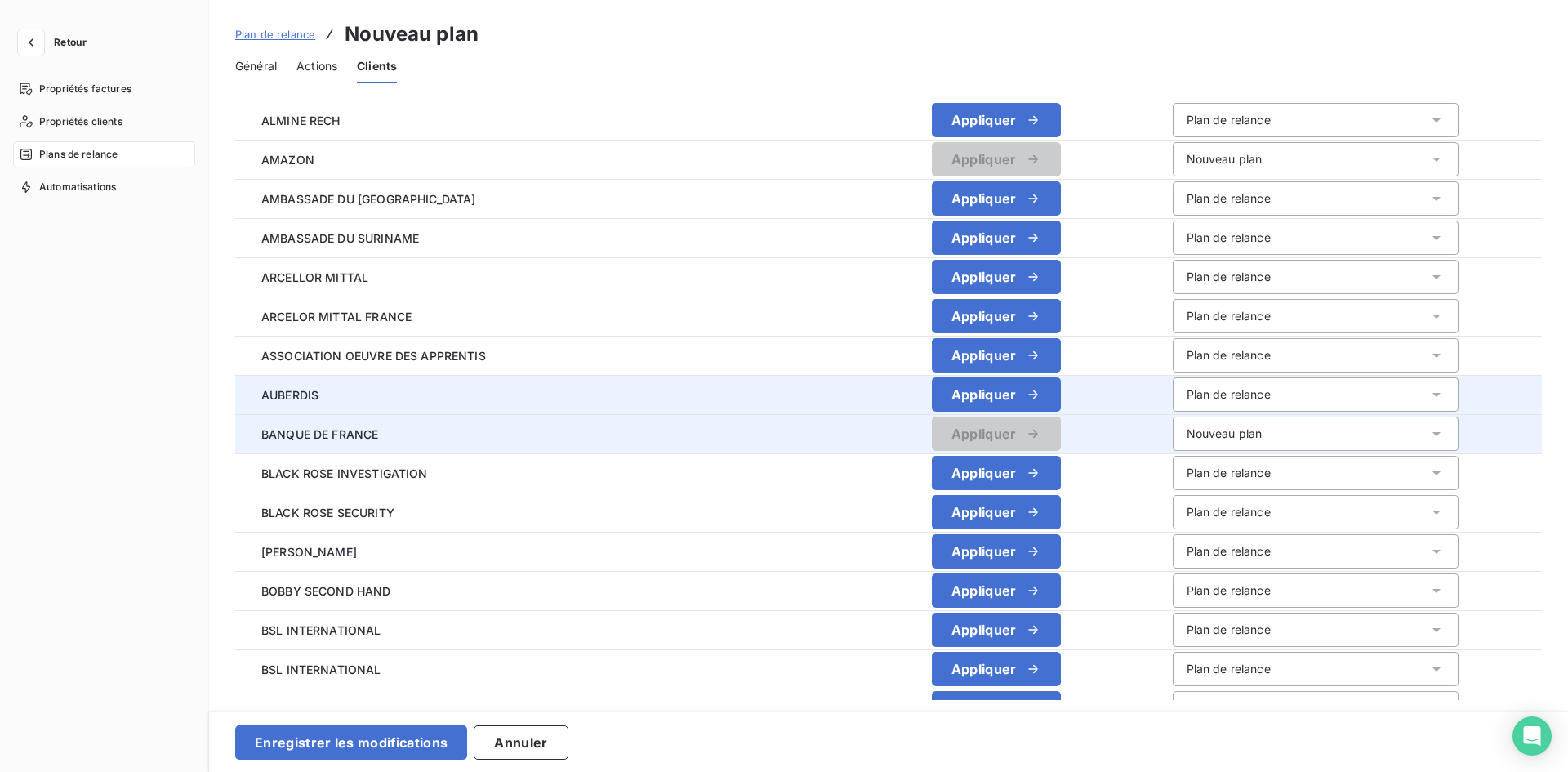
scroll to position [245, 0]
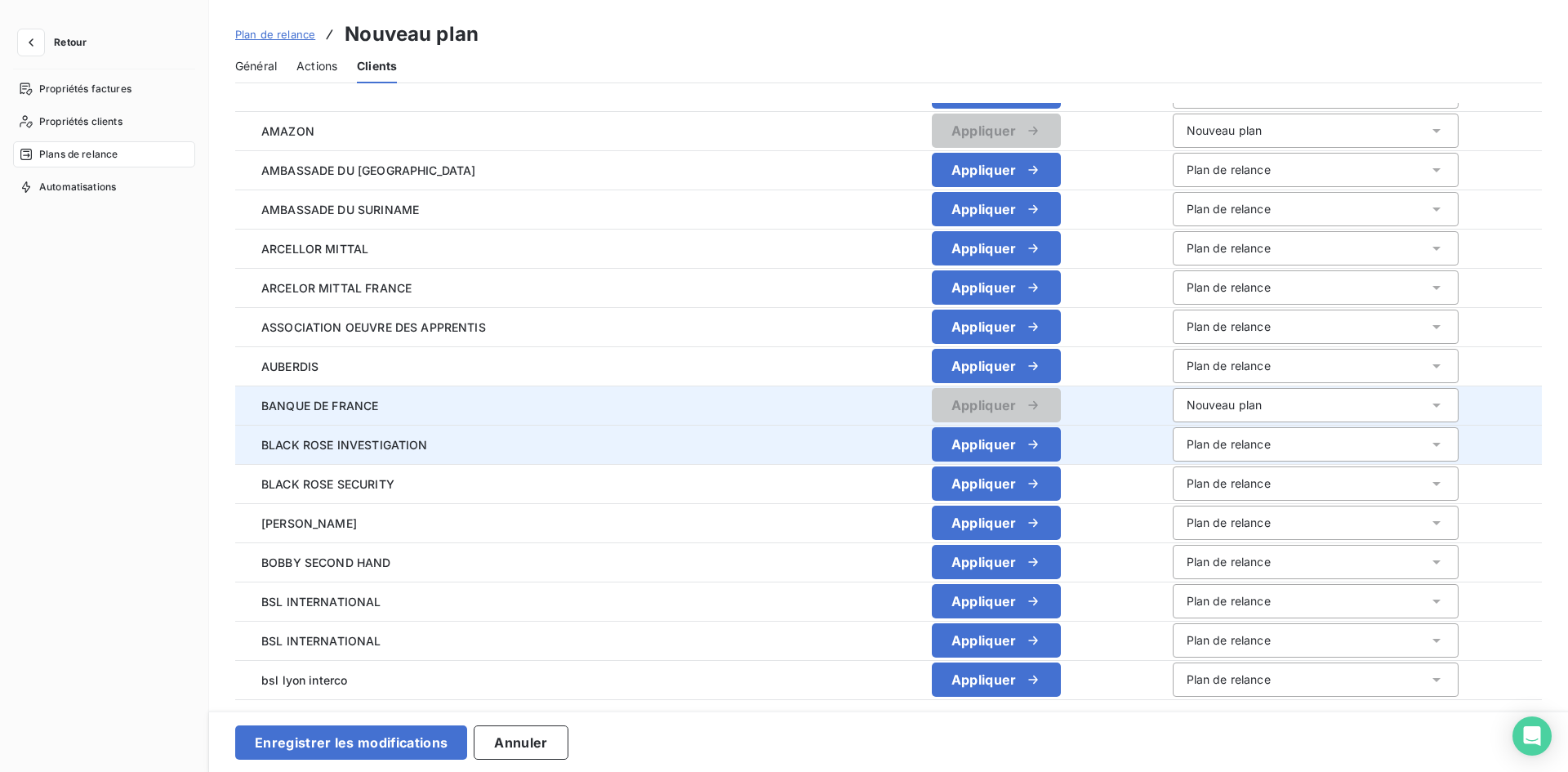
click at [1186, 444] on div "Plan de relance" at bounding box center [1228, 444] width 84 height 16
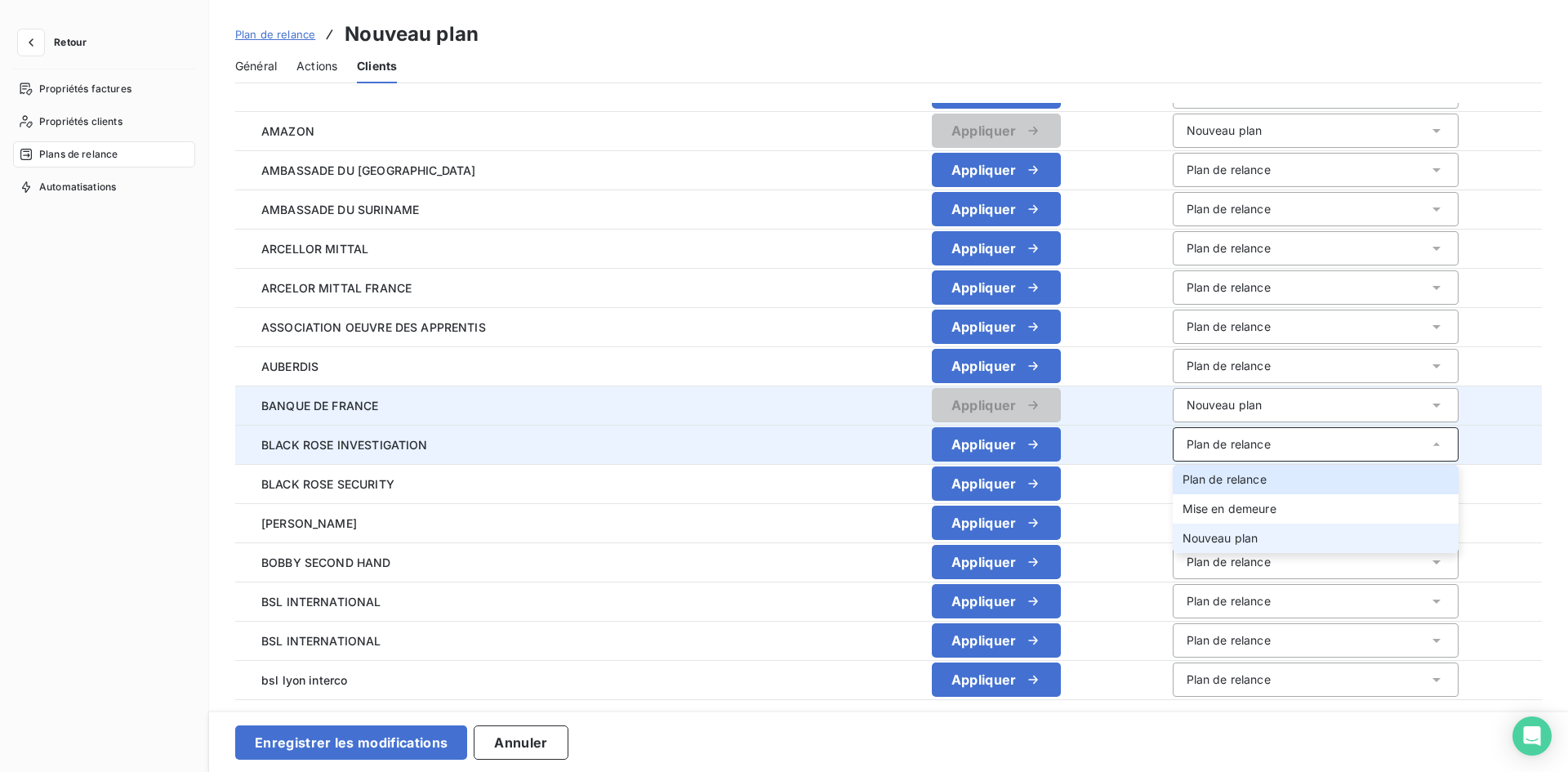
click at [1182, 531] on span "Nouveau plan" at bounding box center [1220, 538] width 76 height 14
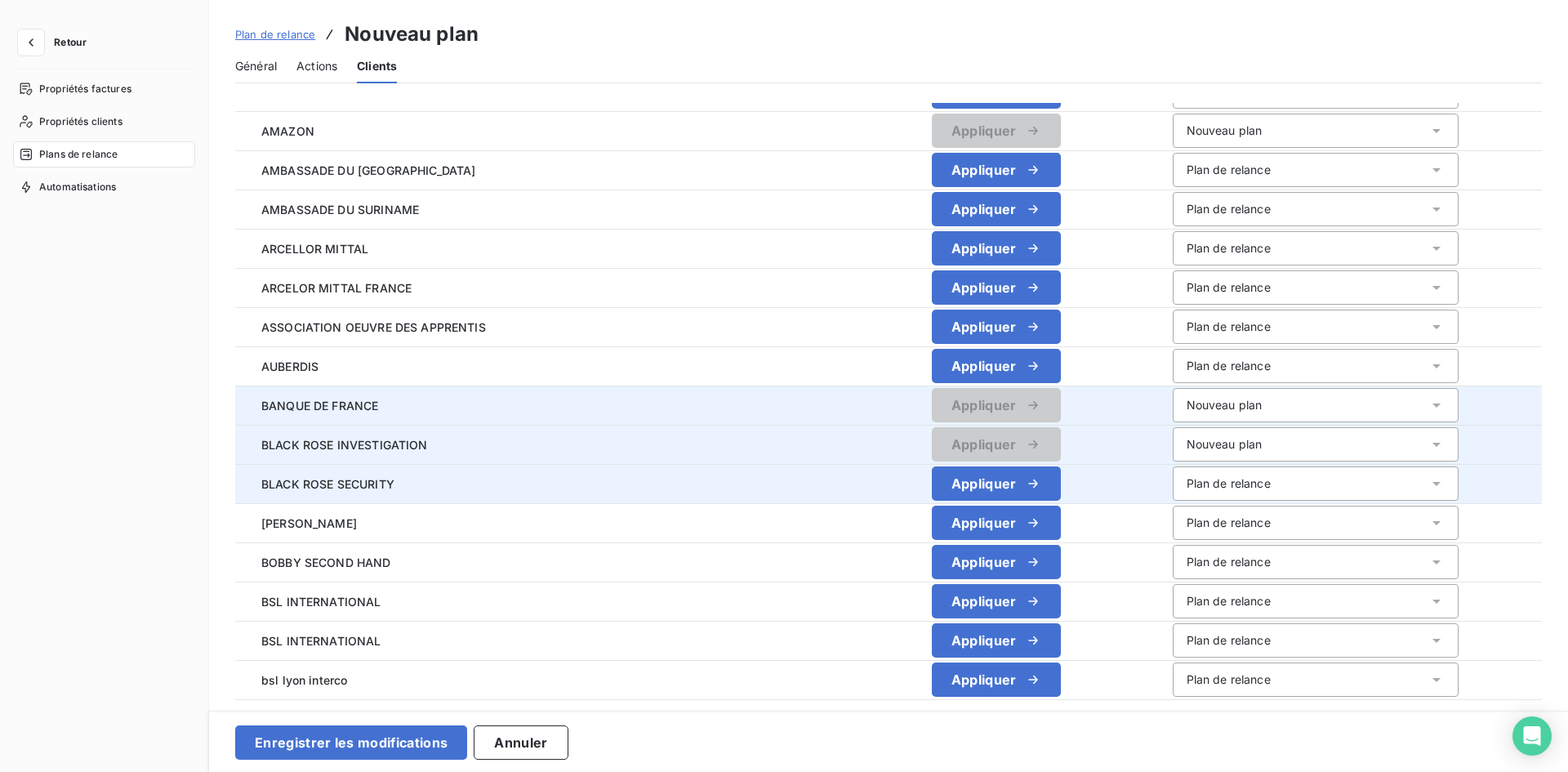
click at [1186, 486] on div "Plan de relance" at bounding box center [1228, 483] width 84 height 16
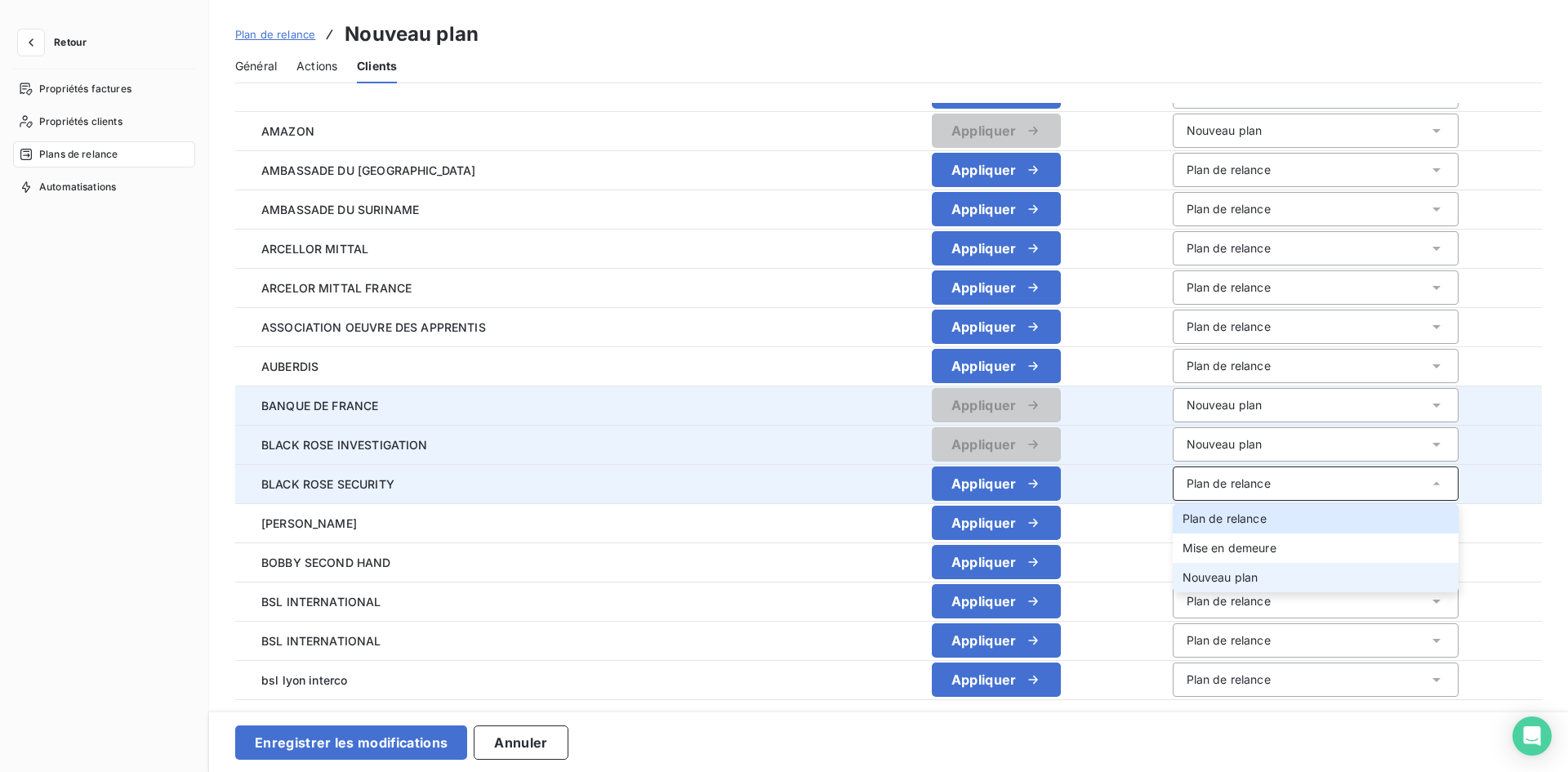
click at [1173, 568] on li "Nouveau plan" at bounding box center [1315, 577] width 286 height 30
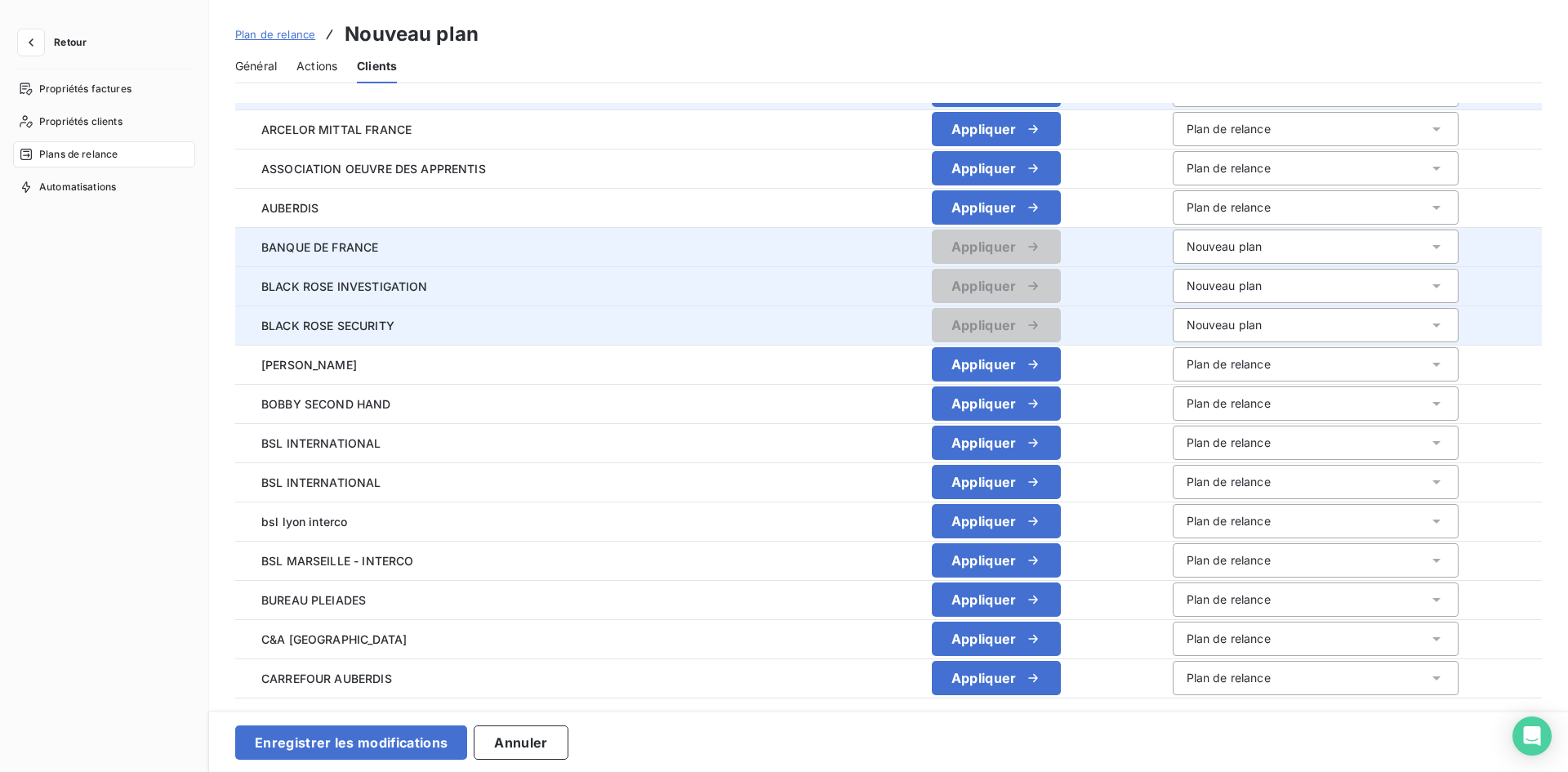
scroll to position [408, 0]
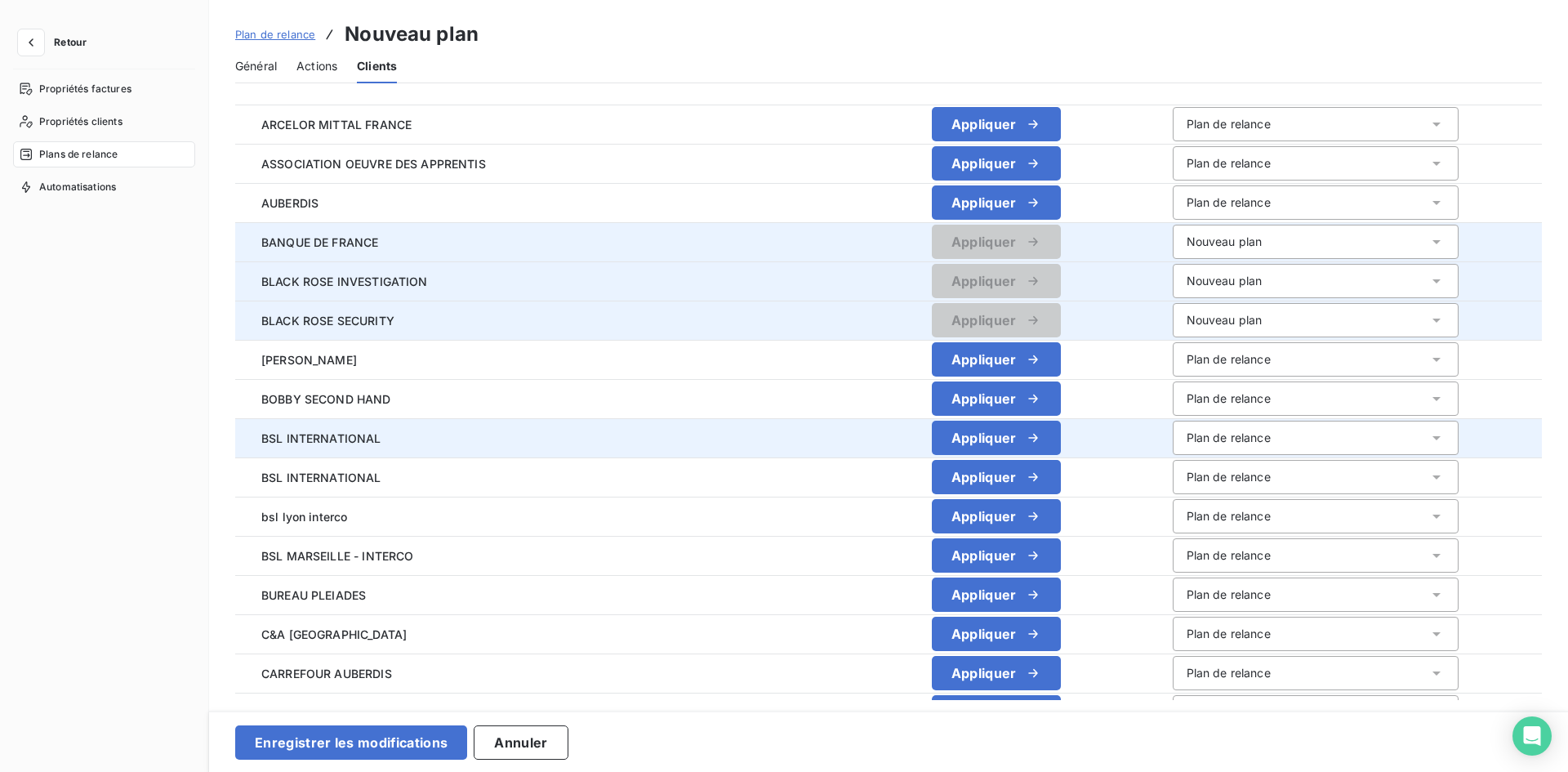
click at [1186, 444] on div "Plan de relance" at bounding box center [1228, 437] width 84 height 16
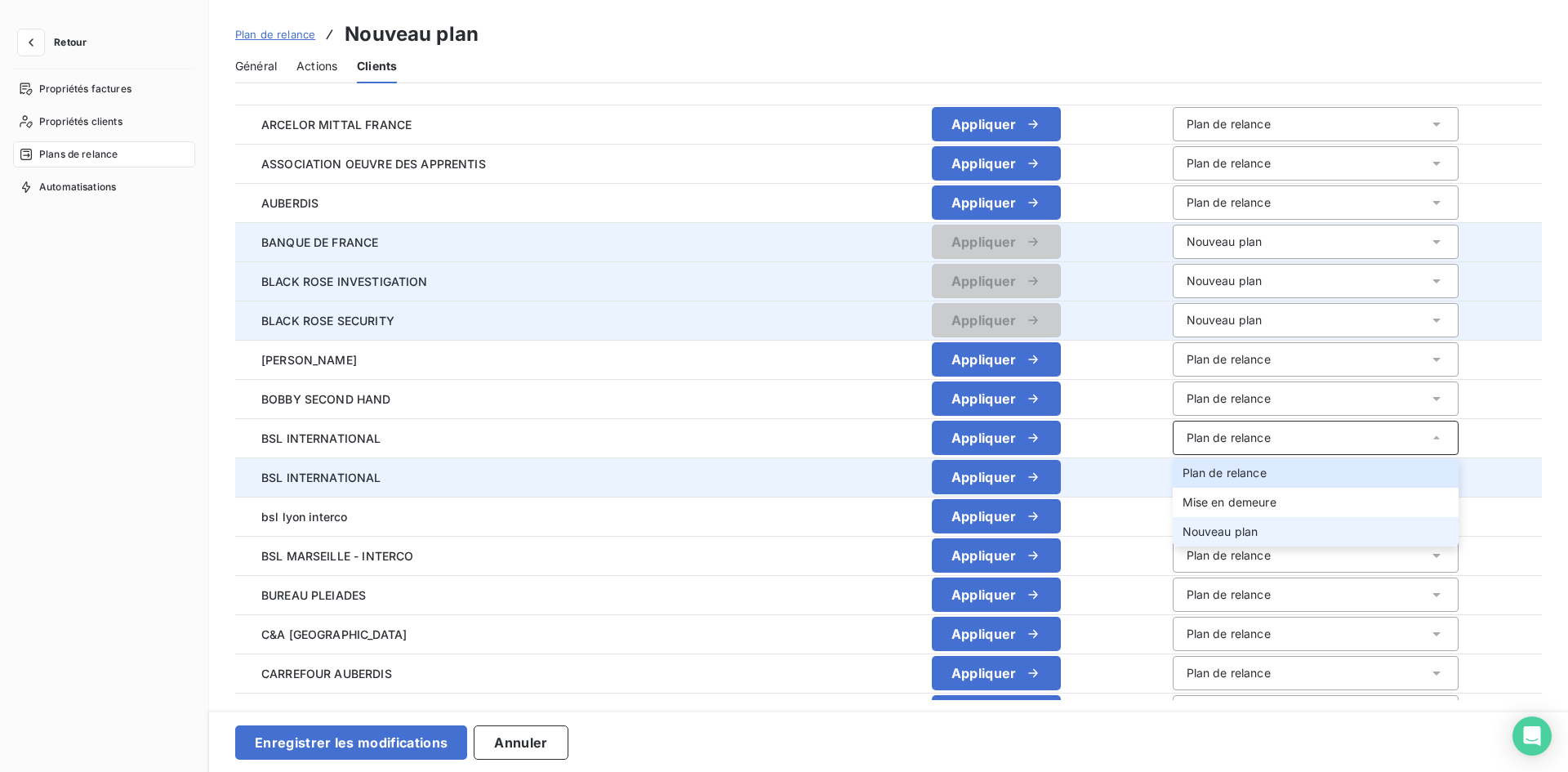
click at [1182, 530] on span "Nouveau plan" at bounding box center [1220, 531] width 76 height 14
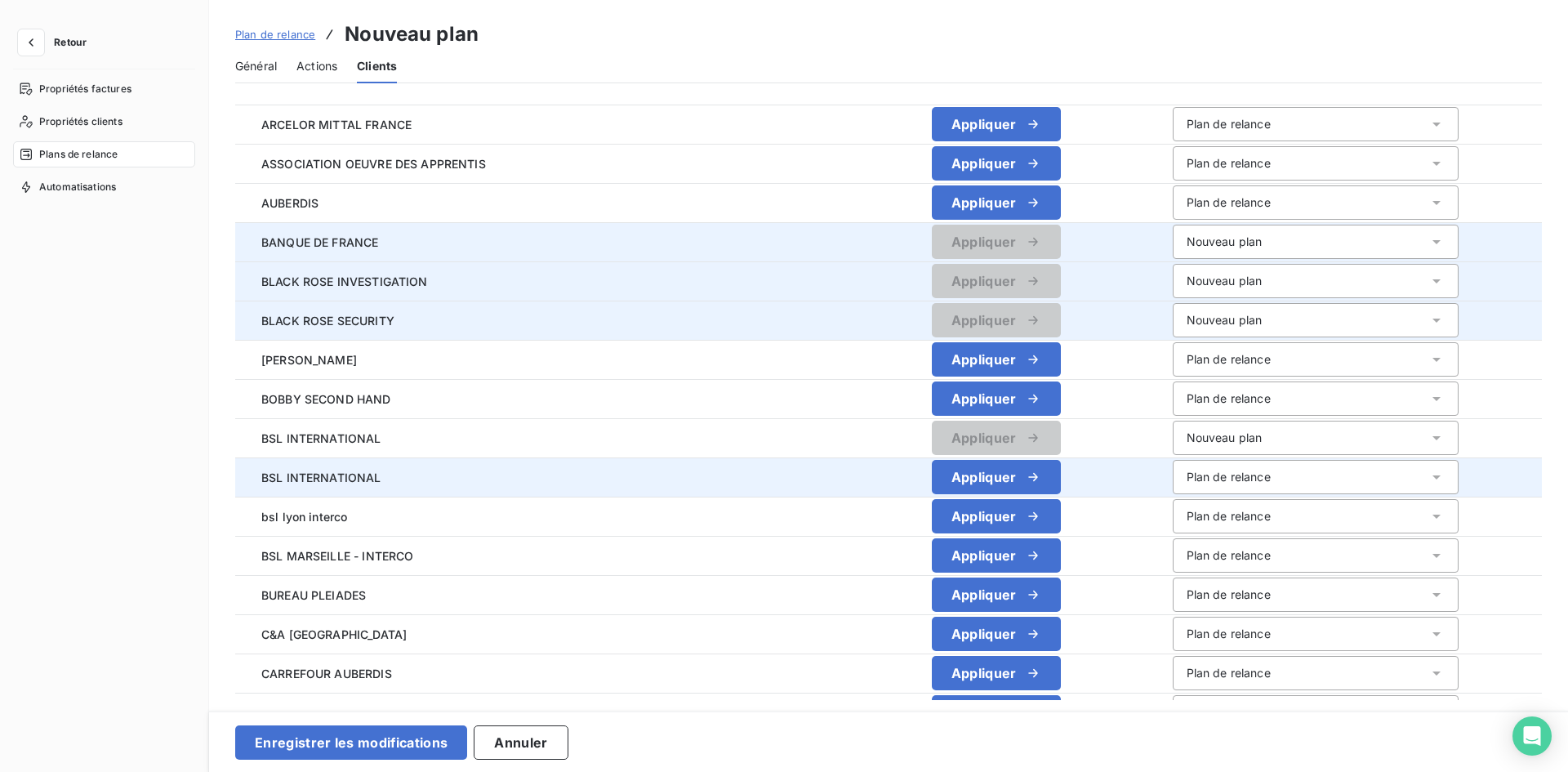
click at [1186, 479] on div "Plan de relance" at bounding box center [1228, 477] width 84 height 16
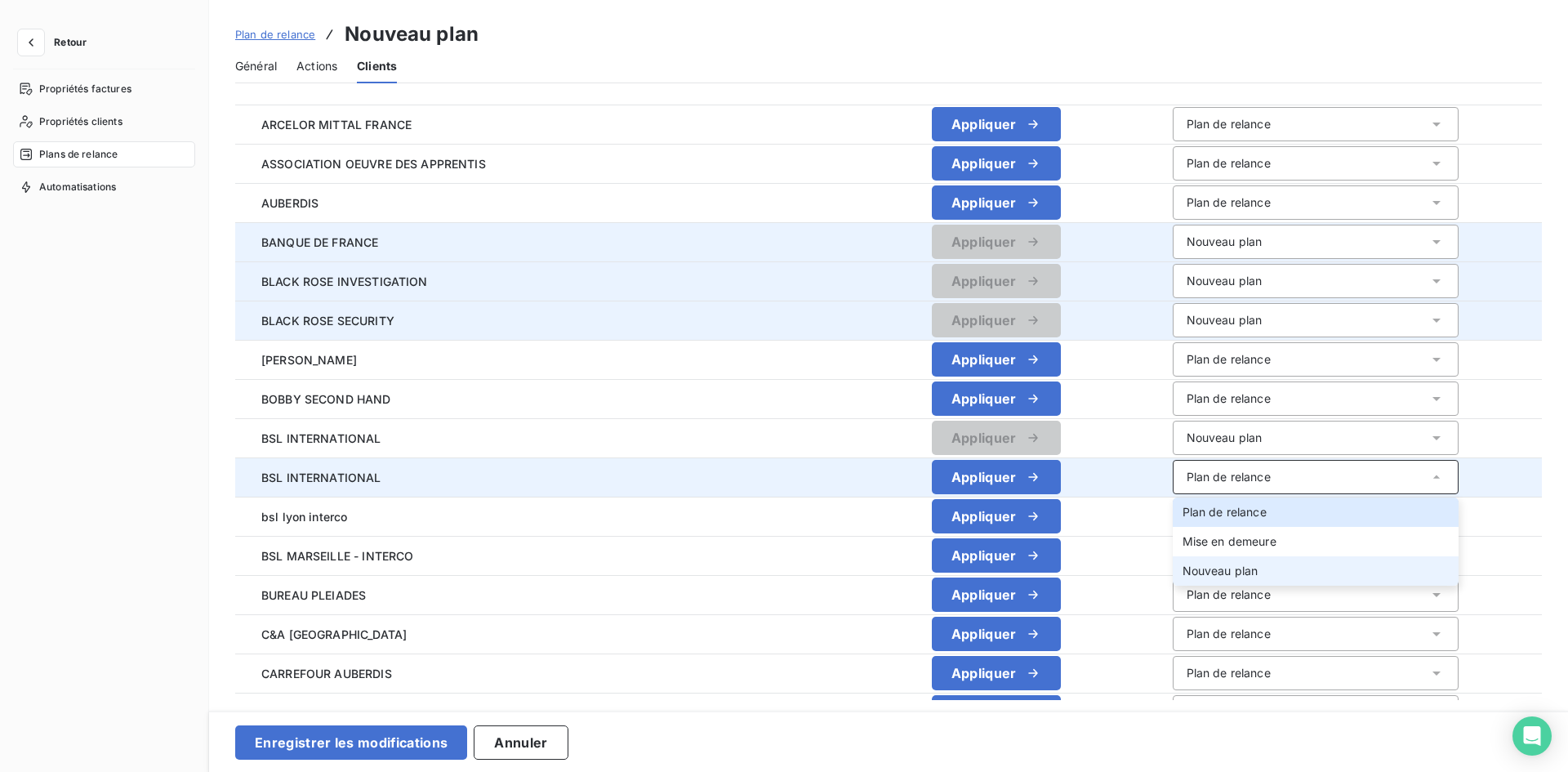
click at [1182, 571] on span "Nouveau plan" at bounding box center [1220, 570] width 76 height 14
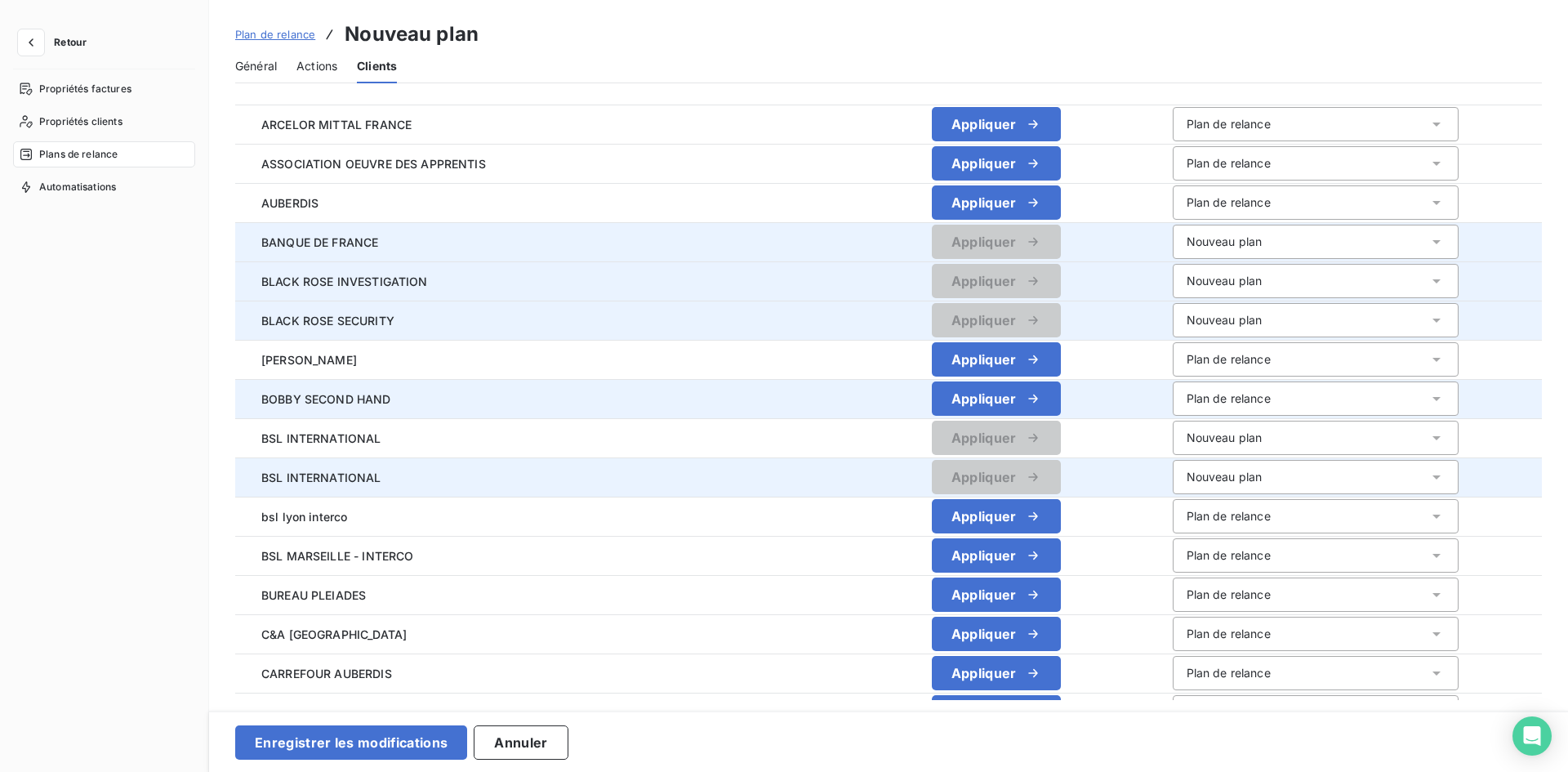
scroll to position [572, 0]
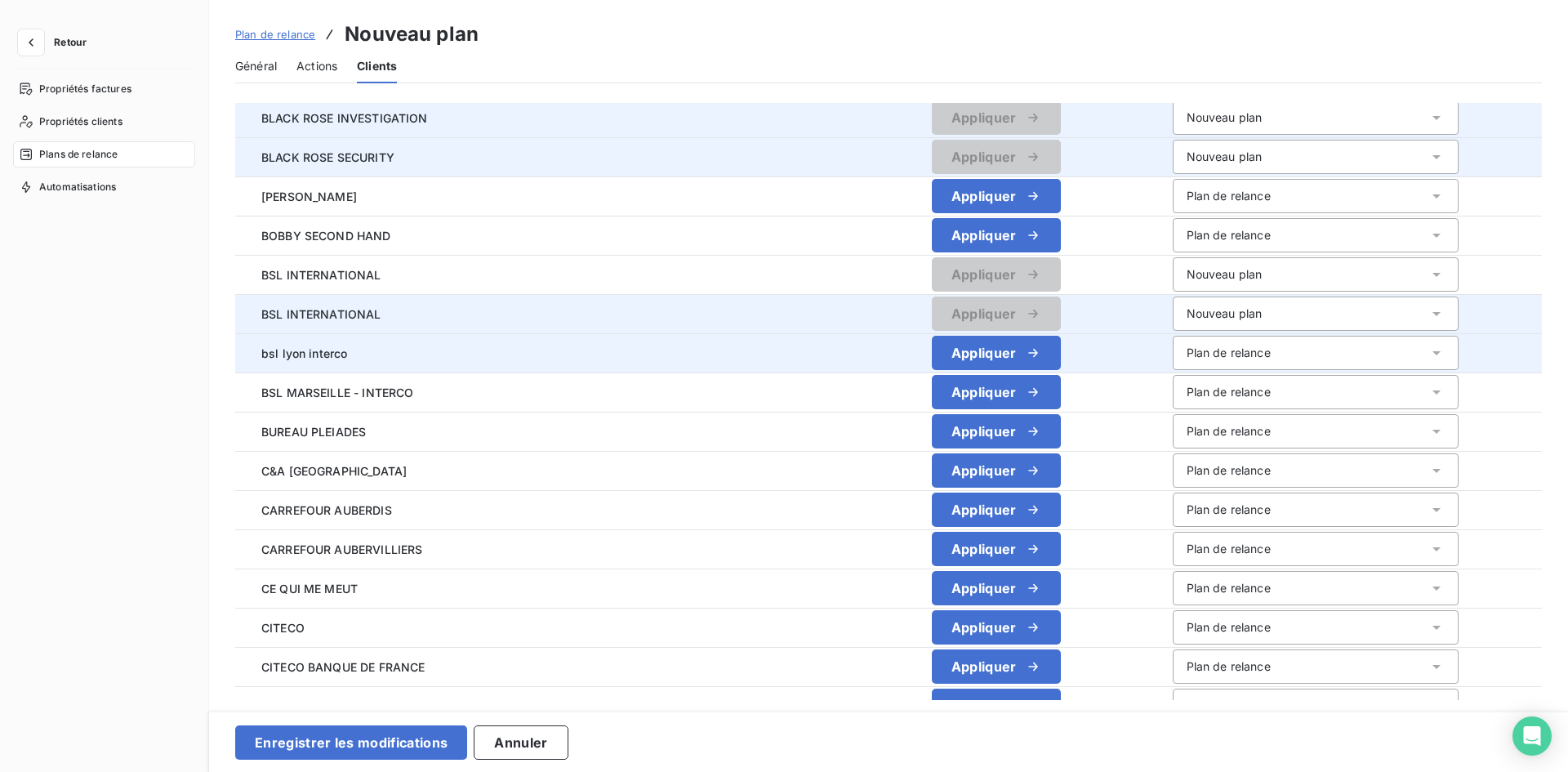
click at [1186, 356] on div "Plan de relance" at bounding box center [1228, 352] width 84 height 16
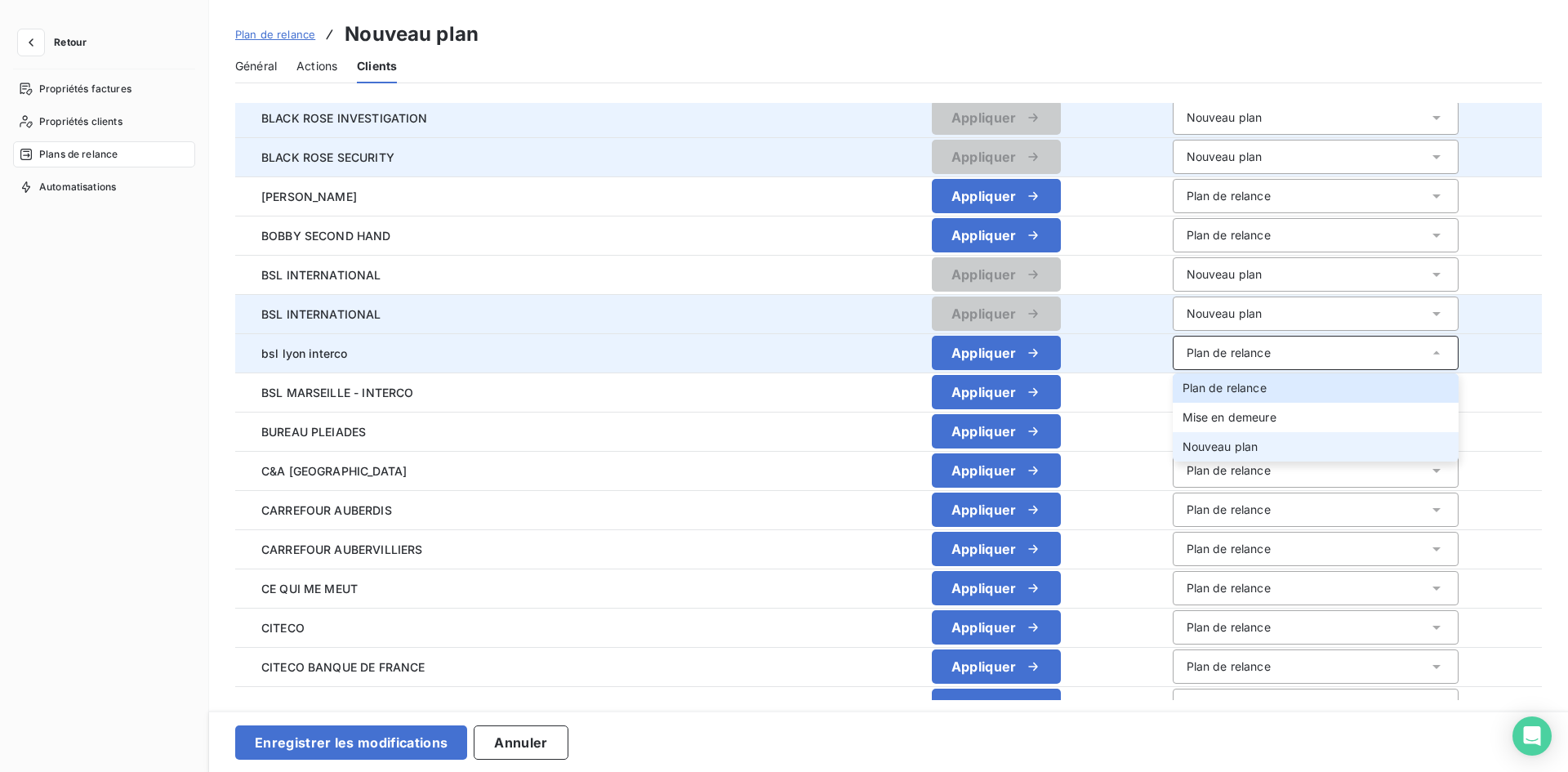
click at [1173, 438] on li "Nouveau plan" at bounding box center [1315, 446] width 286 height 30
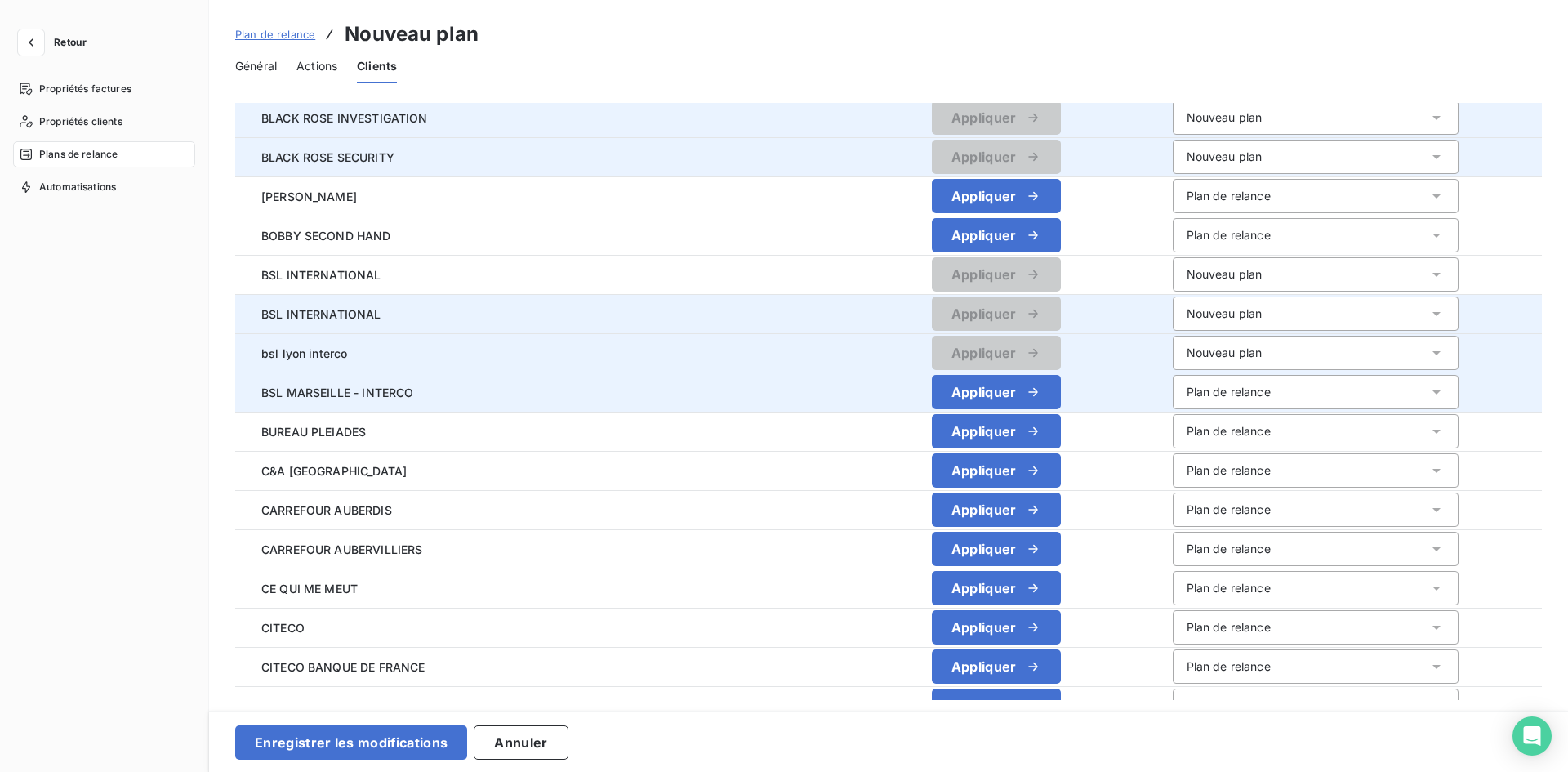
click at [1173, 383] on div "Plan de relance" at bounding box center [1315, 392] width 286 height 34
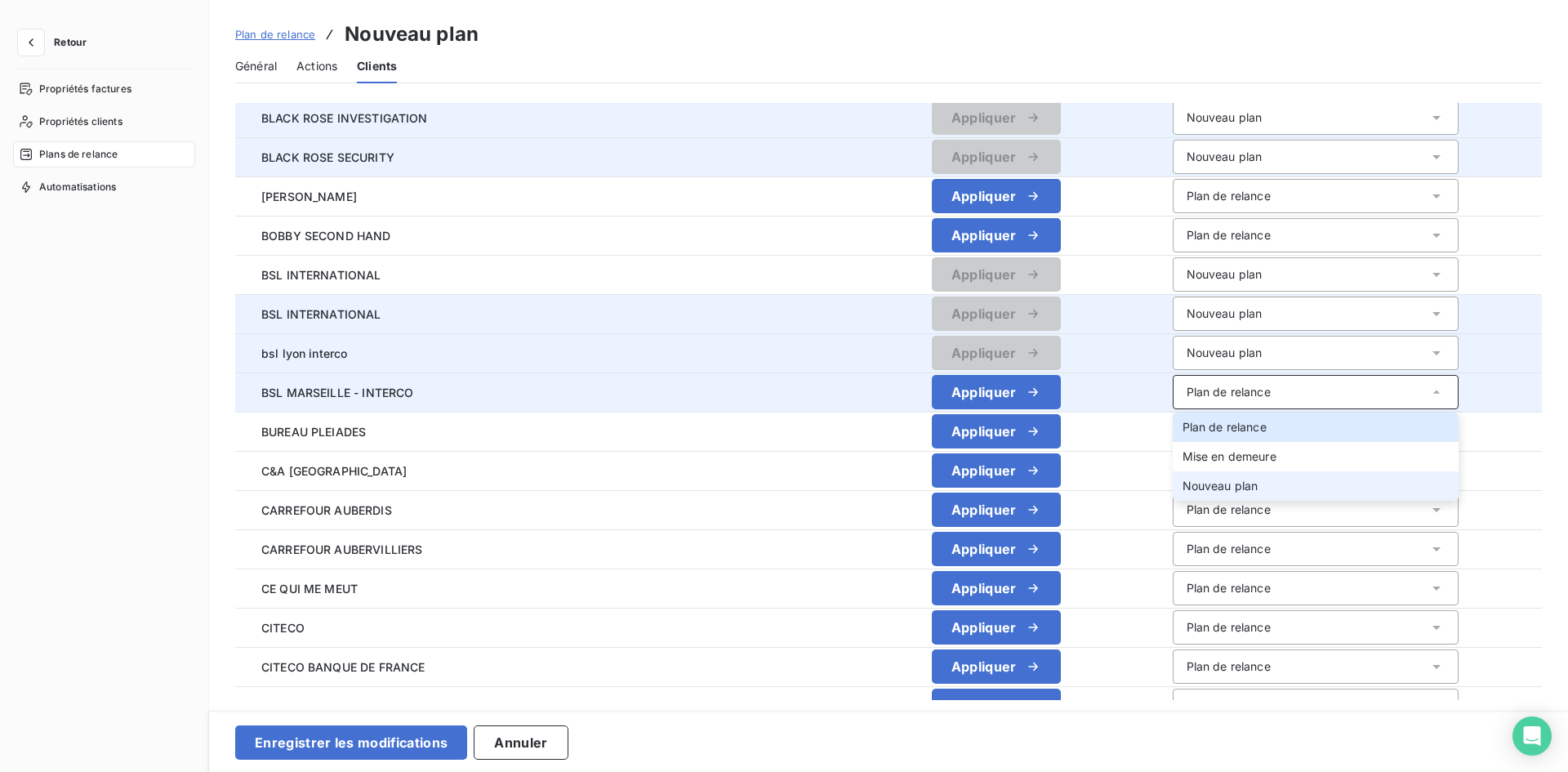
click at [1182, 488] on span "Nouveau plan" at bounding box center [1220, 485] width 76 height 14
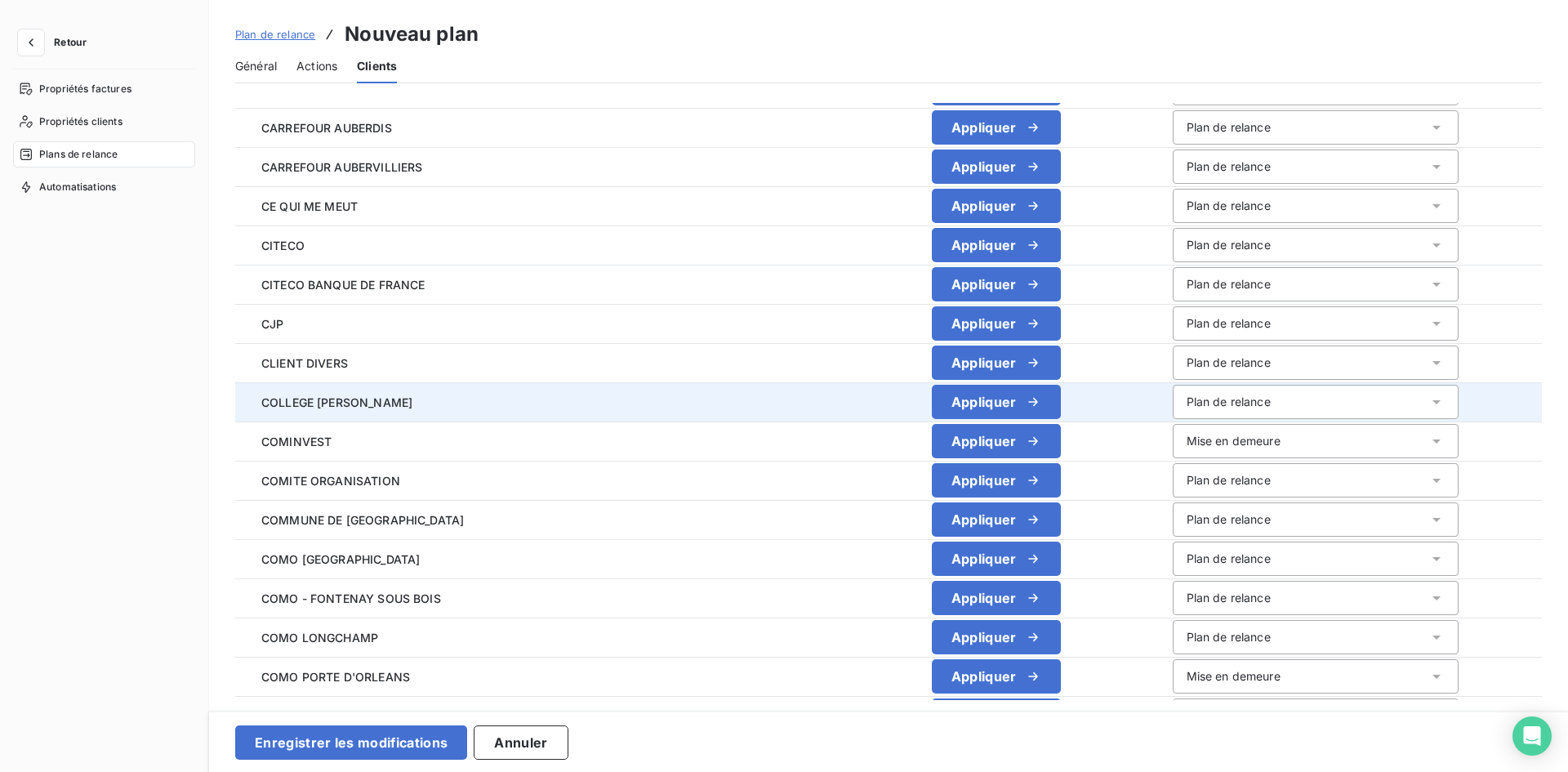
scroll to position [980, 0]
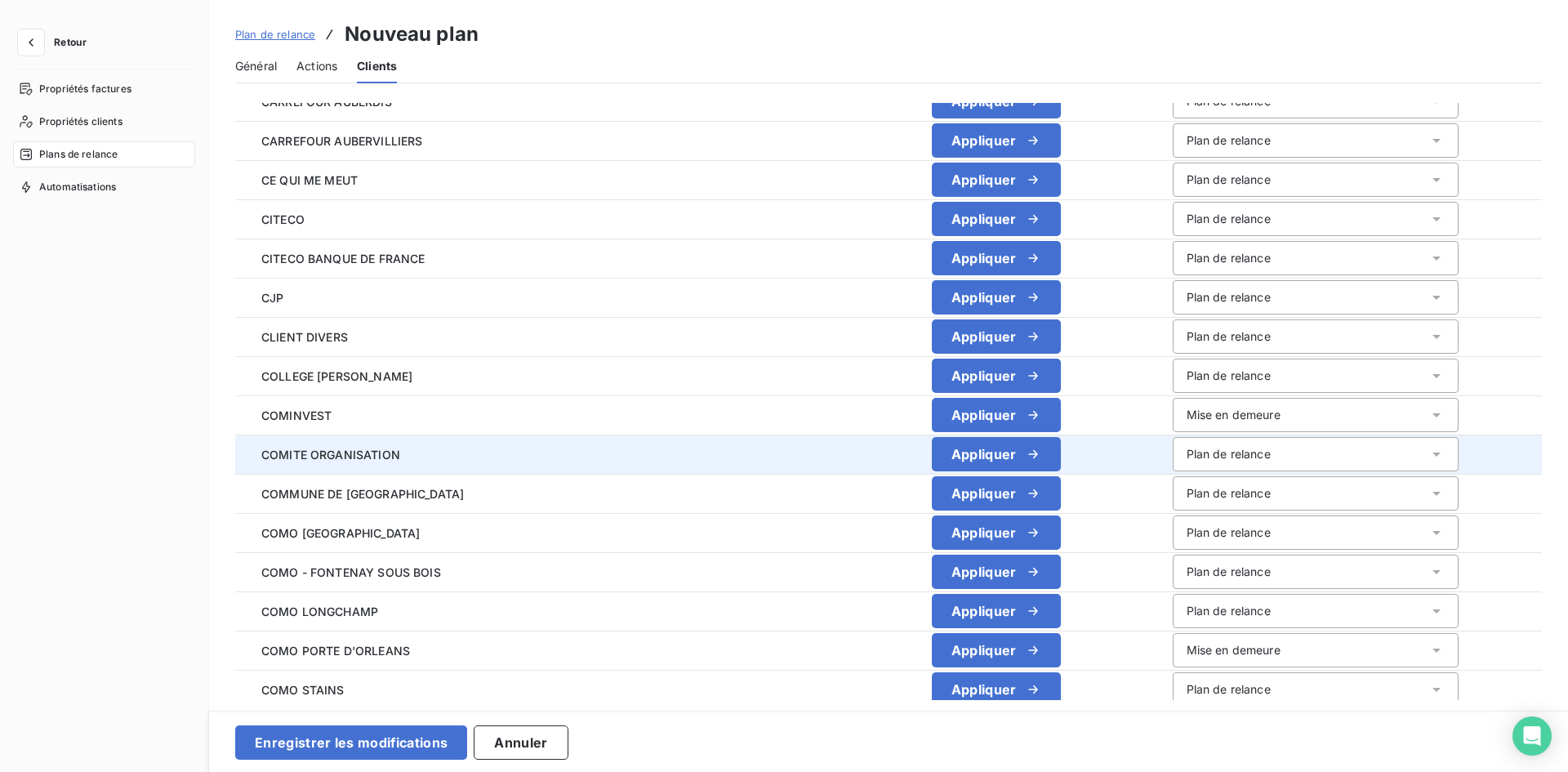
click at [1186, 446] on div "Plan de relance" at bounding box center [1228, 454] width 84 height 16
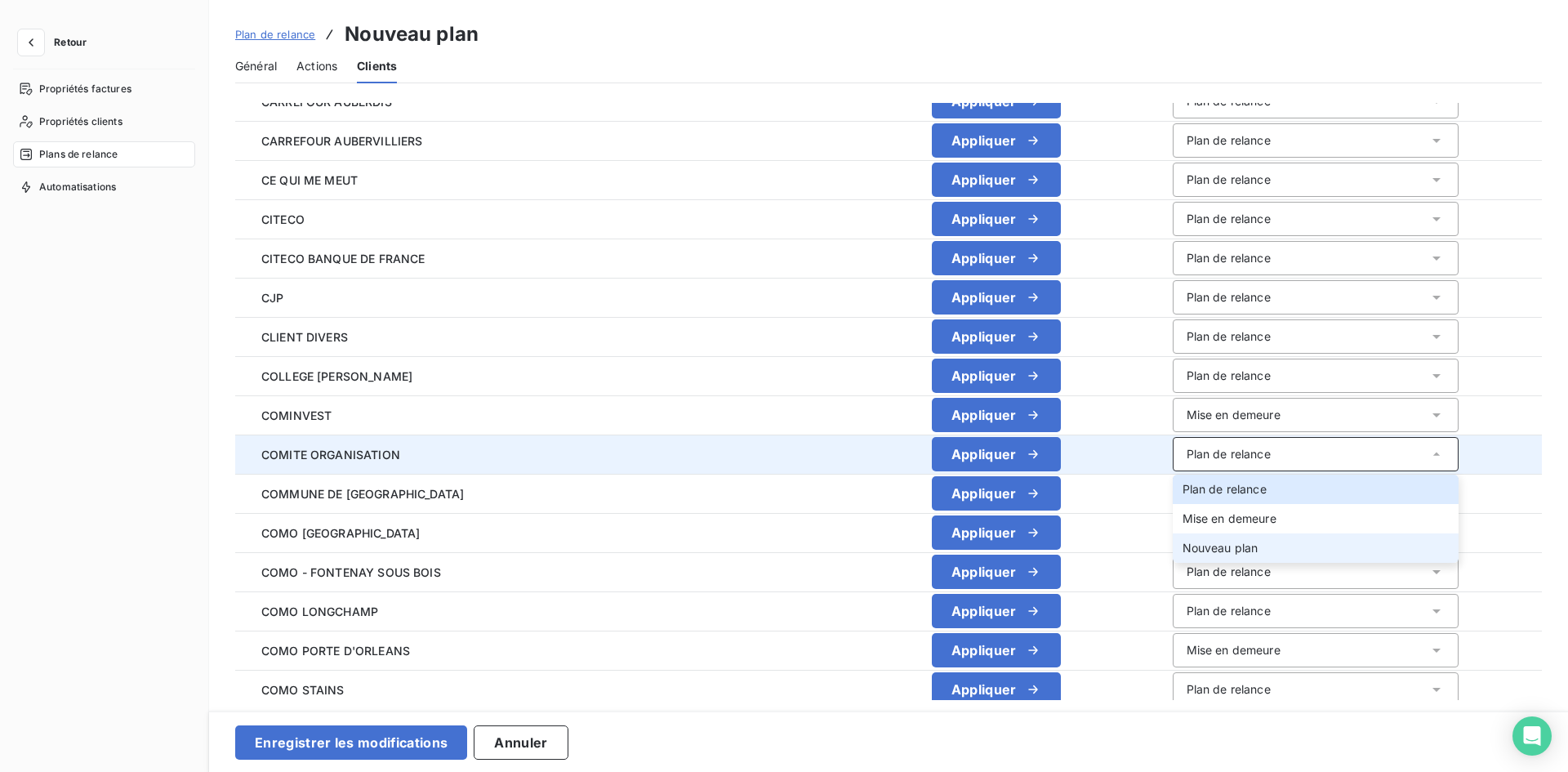
click at [1217, 541] on li "Nouveau plan" at bounding box center [1315, 548] width 286 height 30
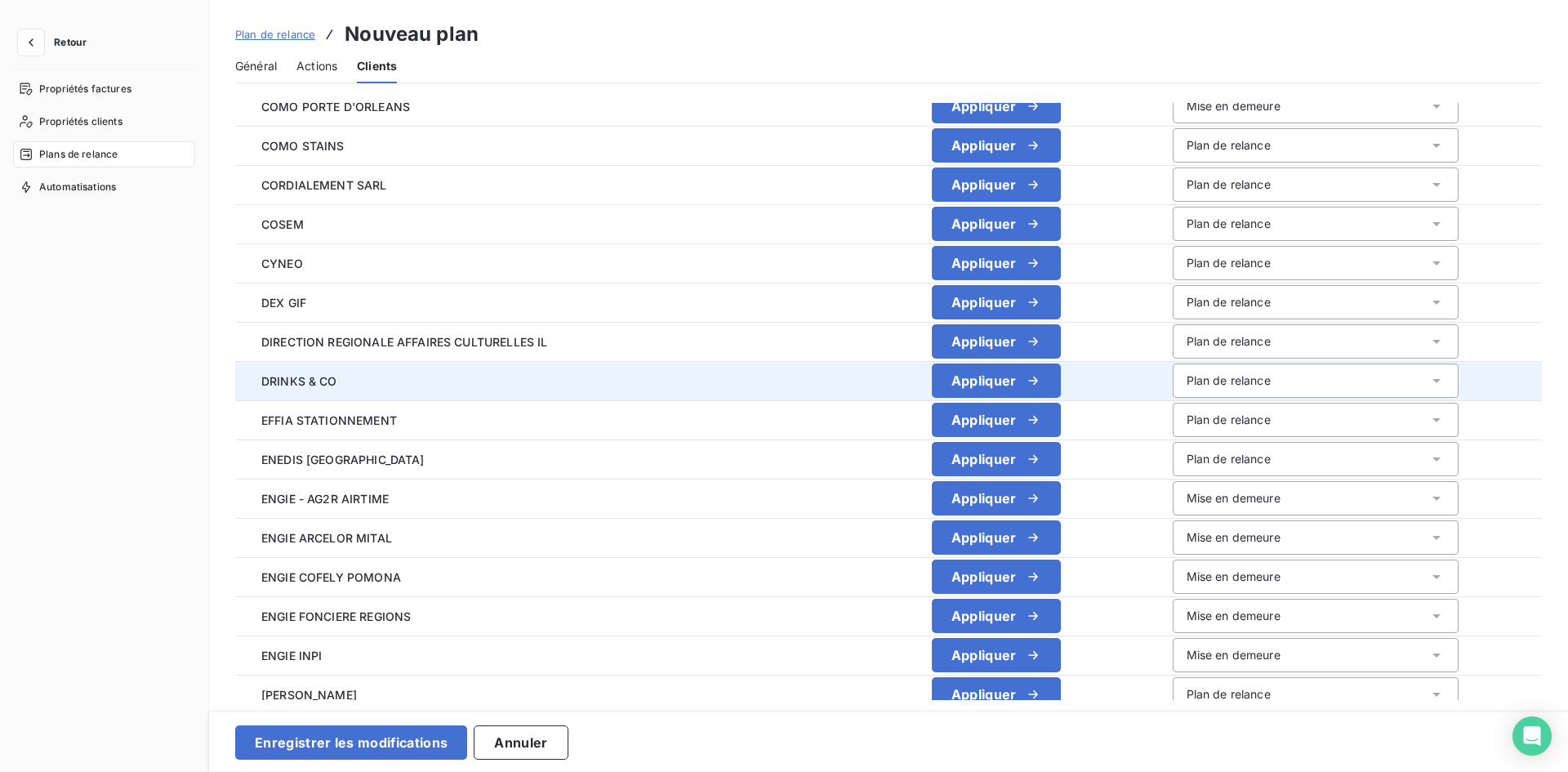
scroll to position [1552, 0]
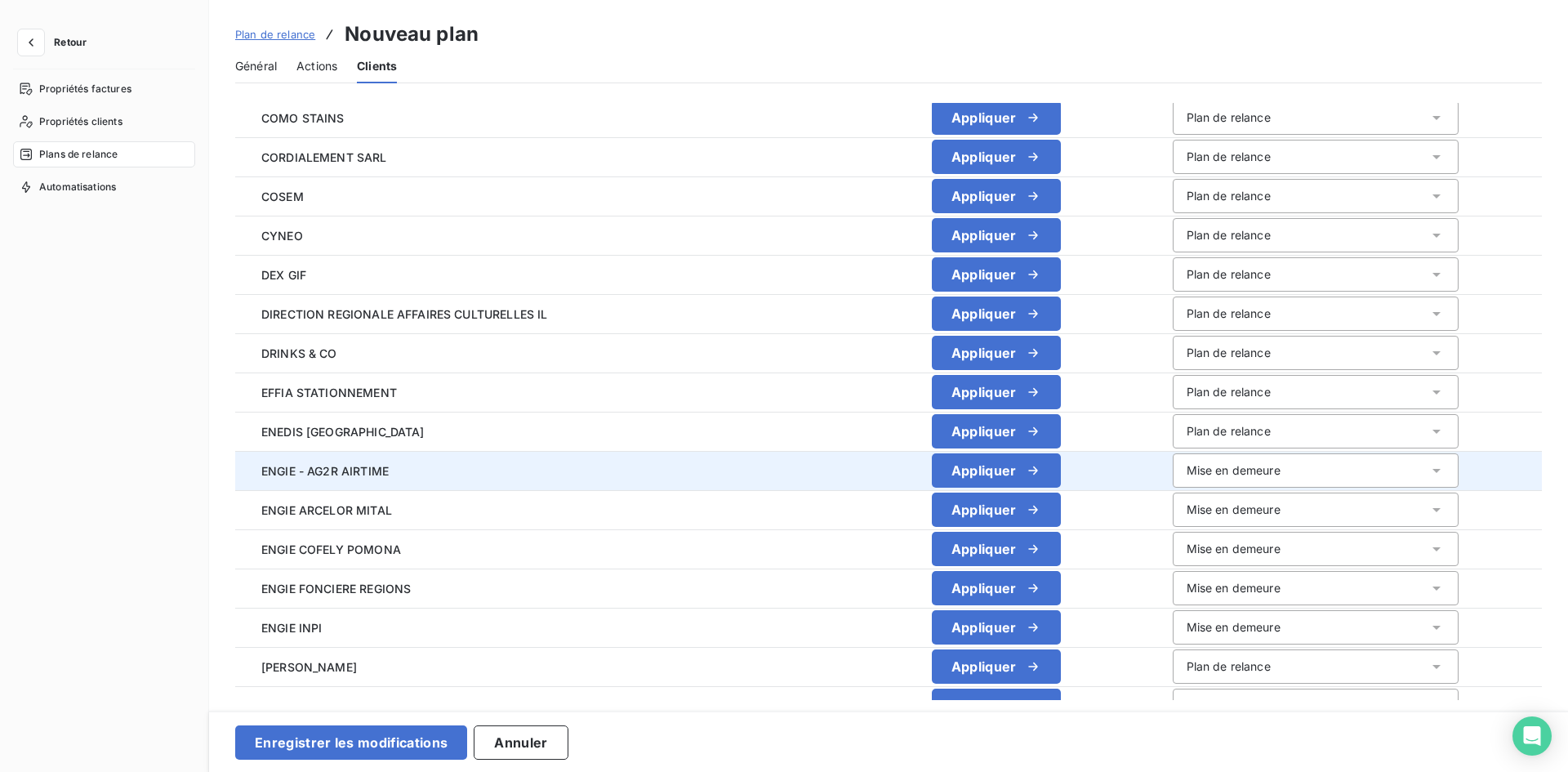
click at [1186, 473] on div "Mise en demeure" at bounding box center [1233, 470] width 94 height 16
click at [1176, 549] on li "Mise en demeure" at bounding box center [1315, 534] width 286 height 30
click at [1186, 472] on div "Mise en demeure" at bounding box center [1233, 470] width 94 height 16
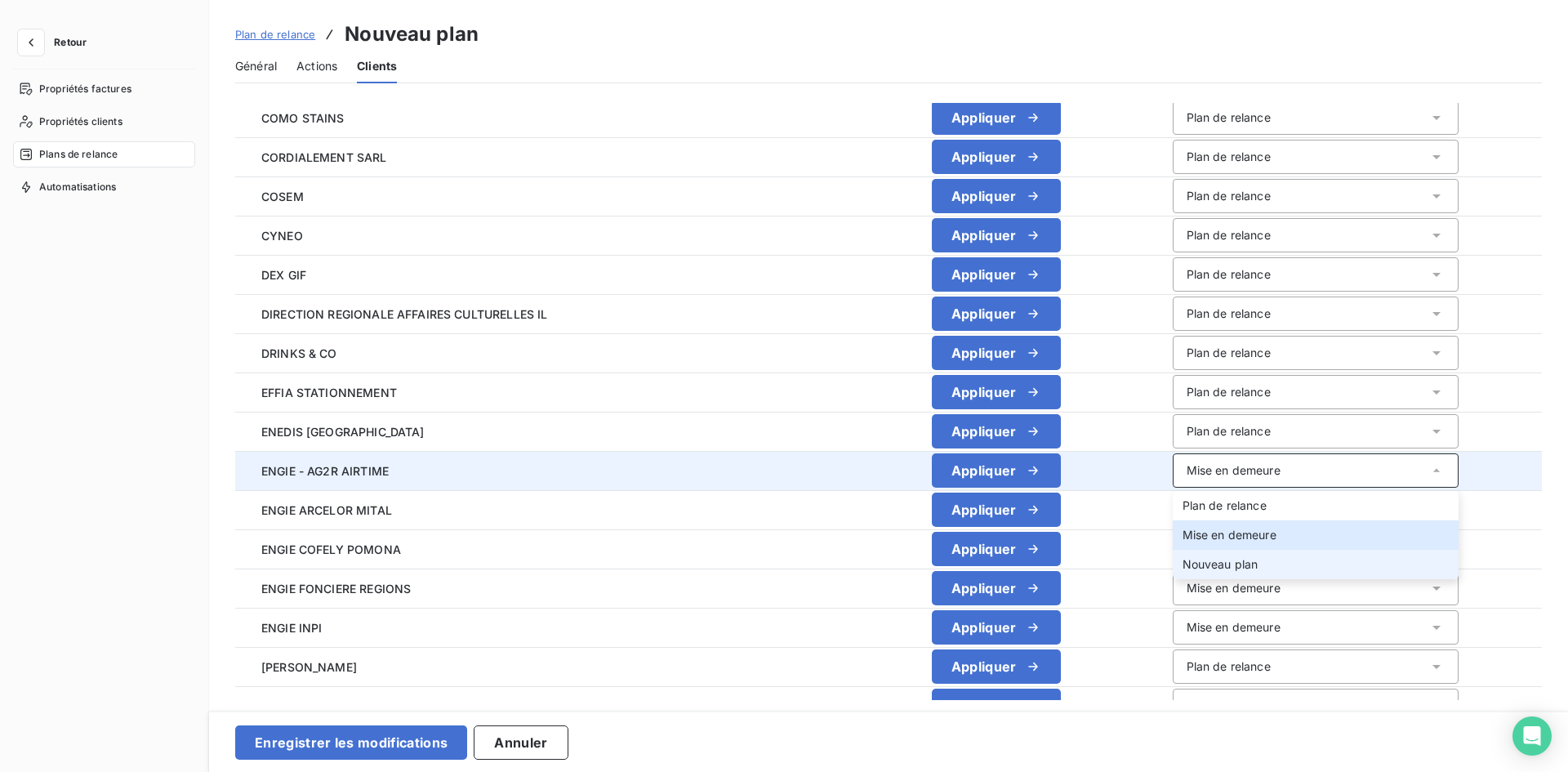
click at [1182, 564] on span "Nouveau plan" at bounding box center [1220, 564] width 76 height 14
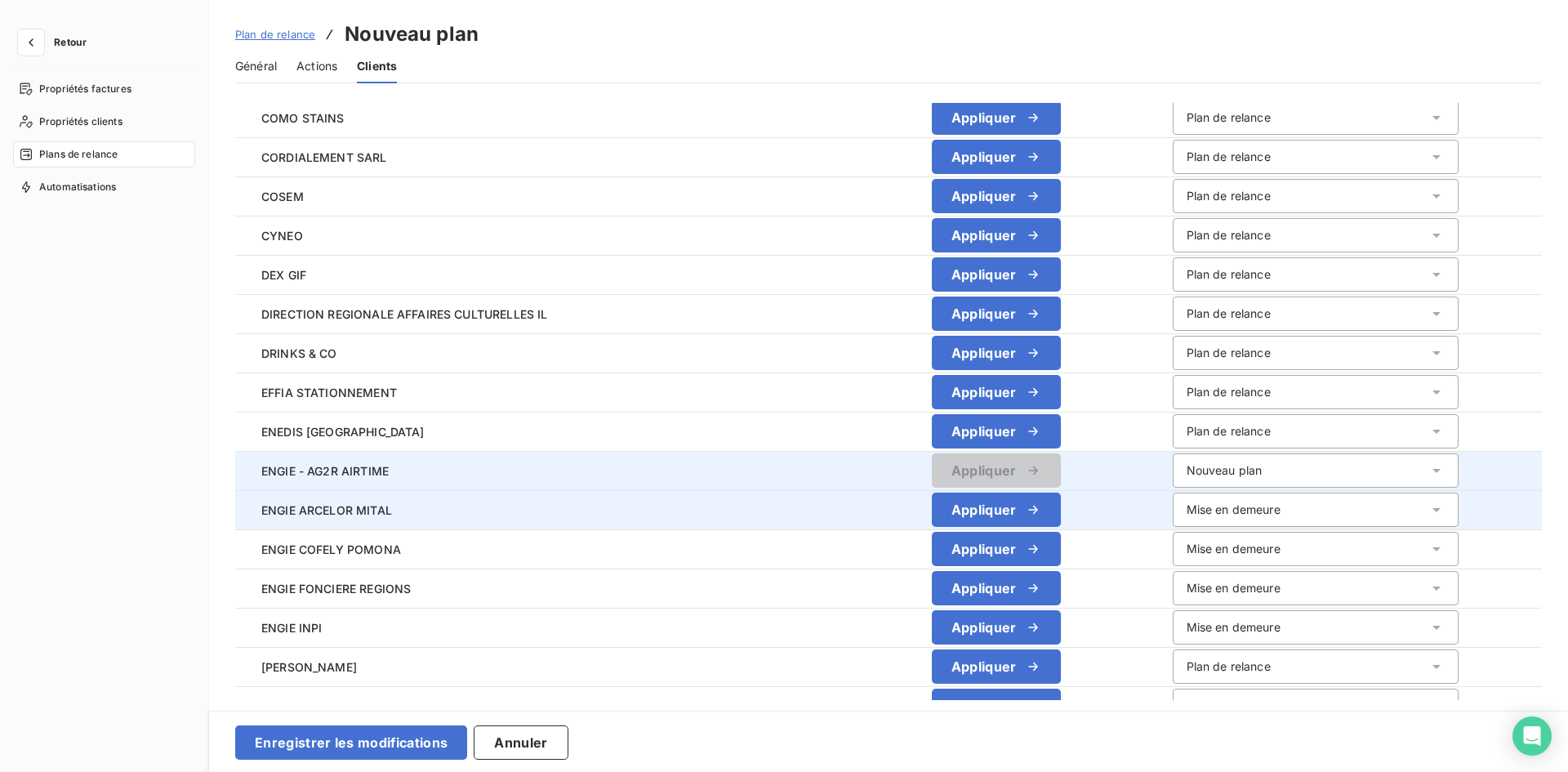
click at [1186, 503] on div "Mise en demeure" at bounding box center [1233, 509] width 94 height 16
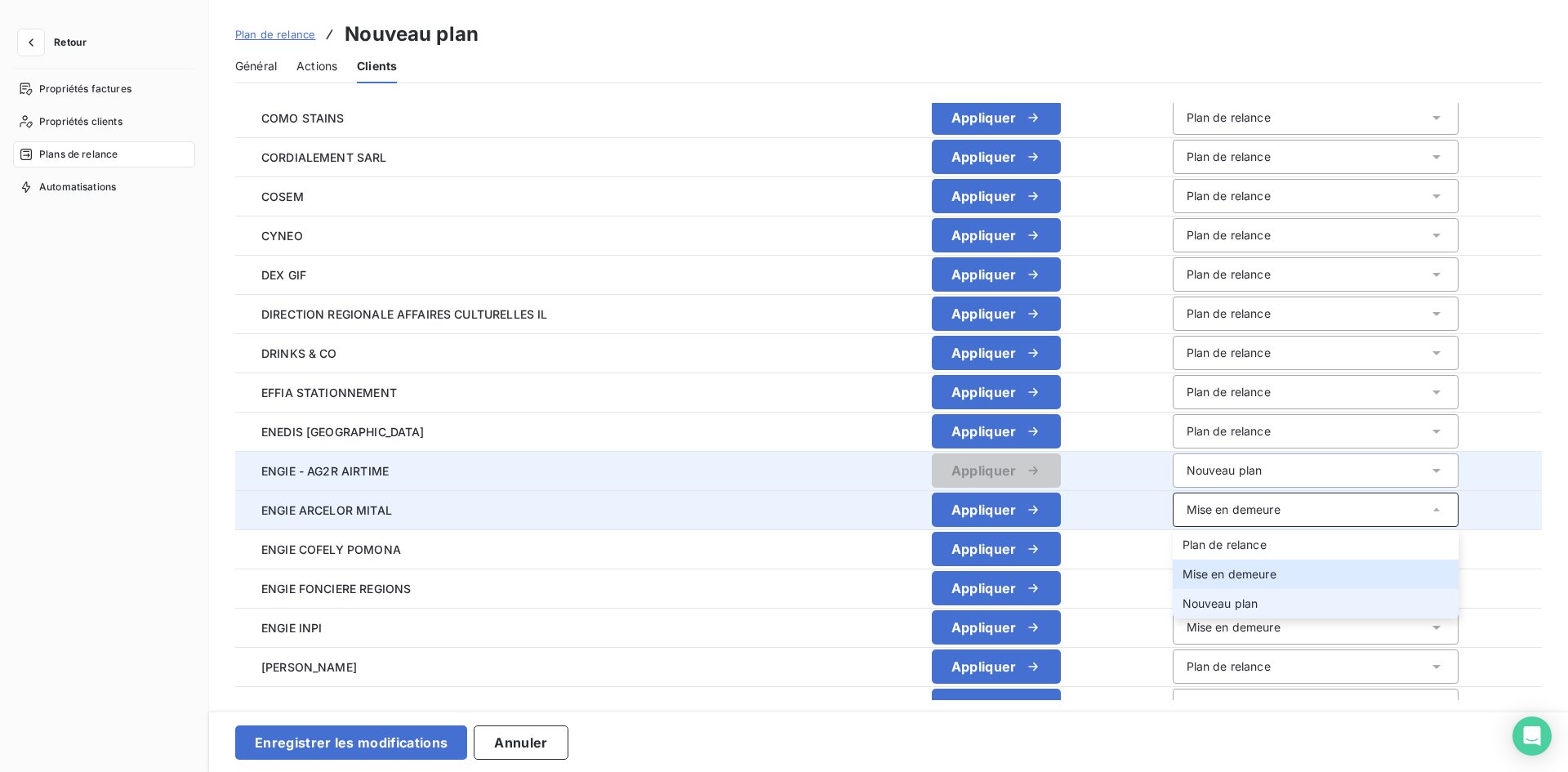
click at [1182, 597] on span "Nouveau plan" at bounding box center [1220, 603] width 76 height 14
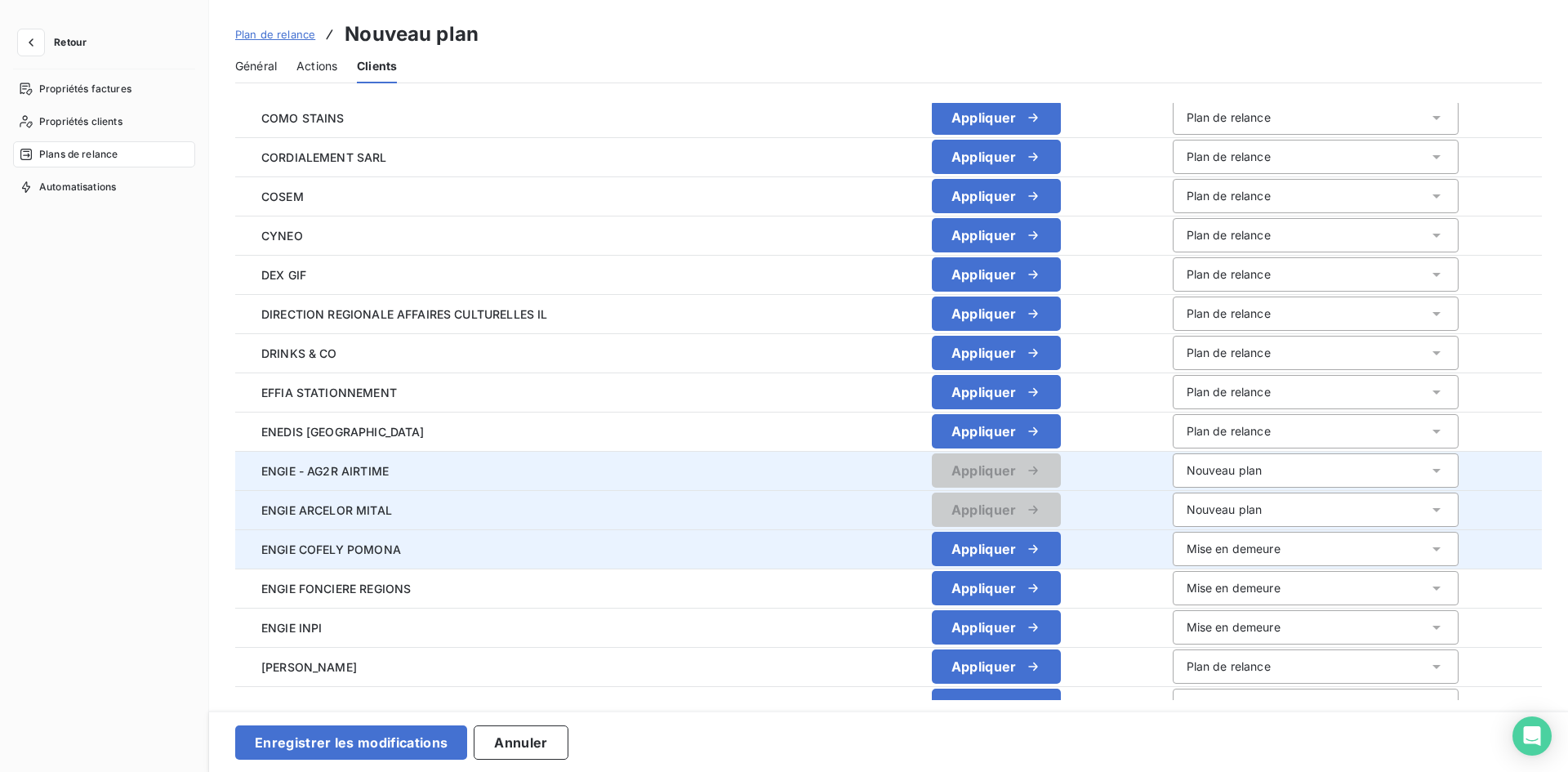
click at [1186, 551] on div "Mise en demeure" at bounding box center [1233, 548] width 94 height 16
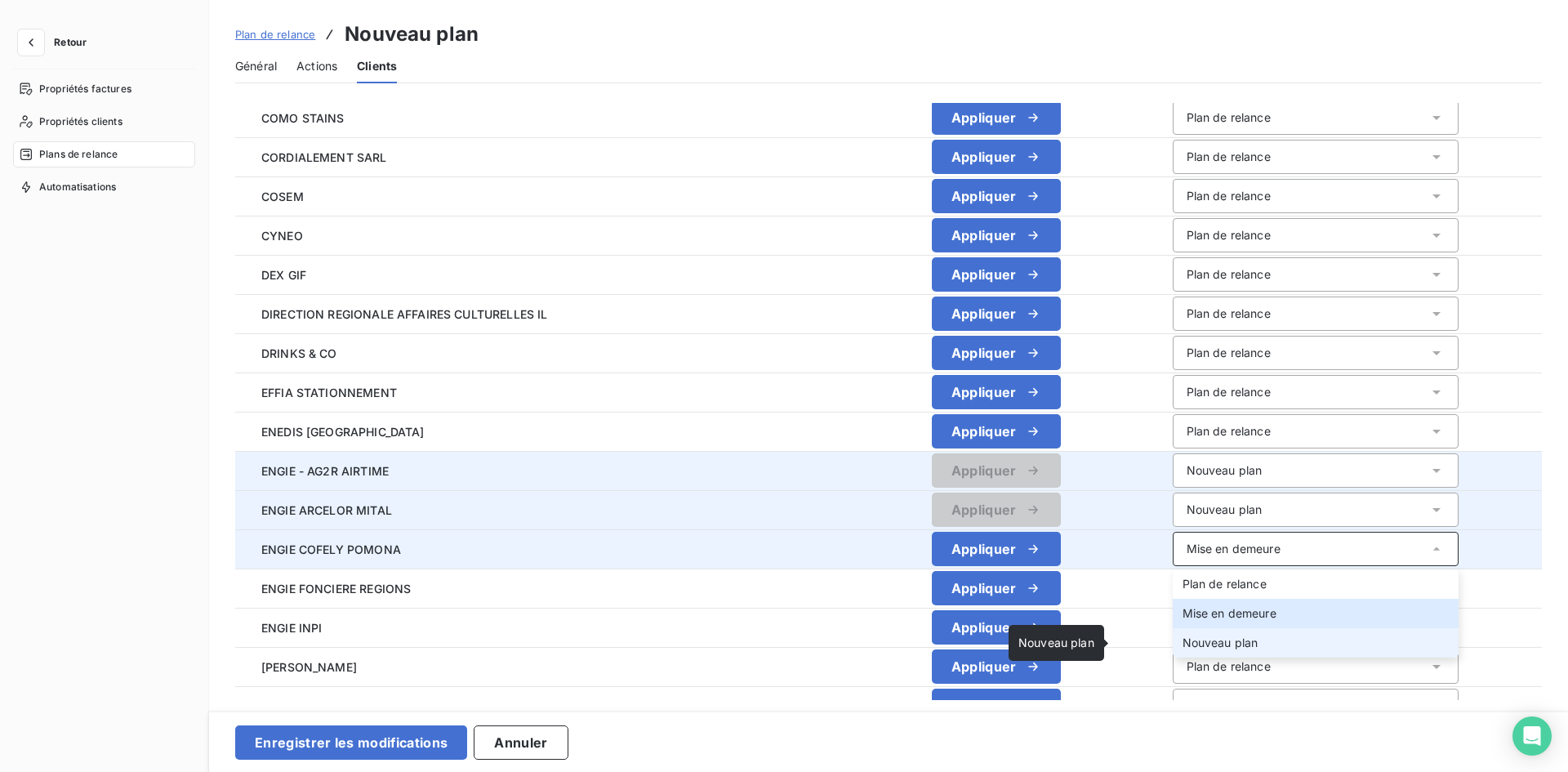
click at [1182, 644] on span "Nouveau plan" at bounding box center [1220, 642] width 76 height 14
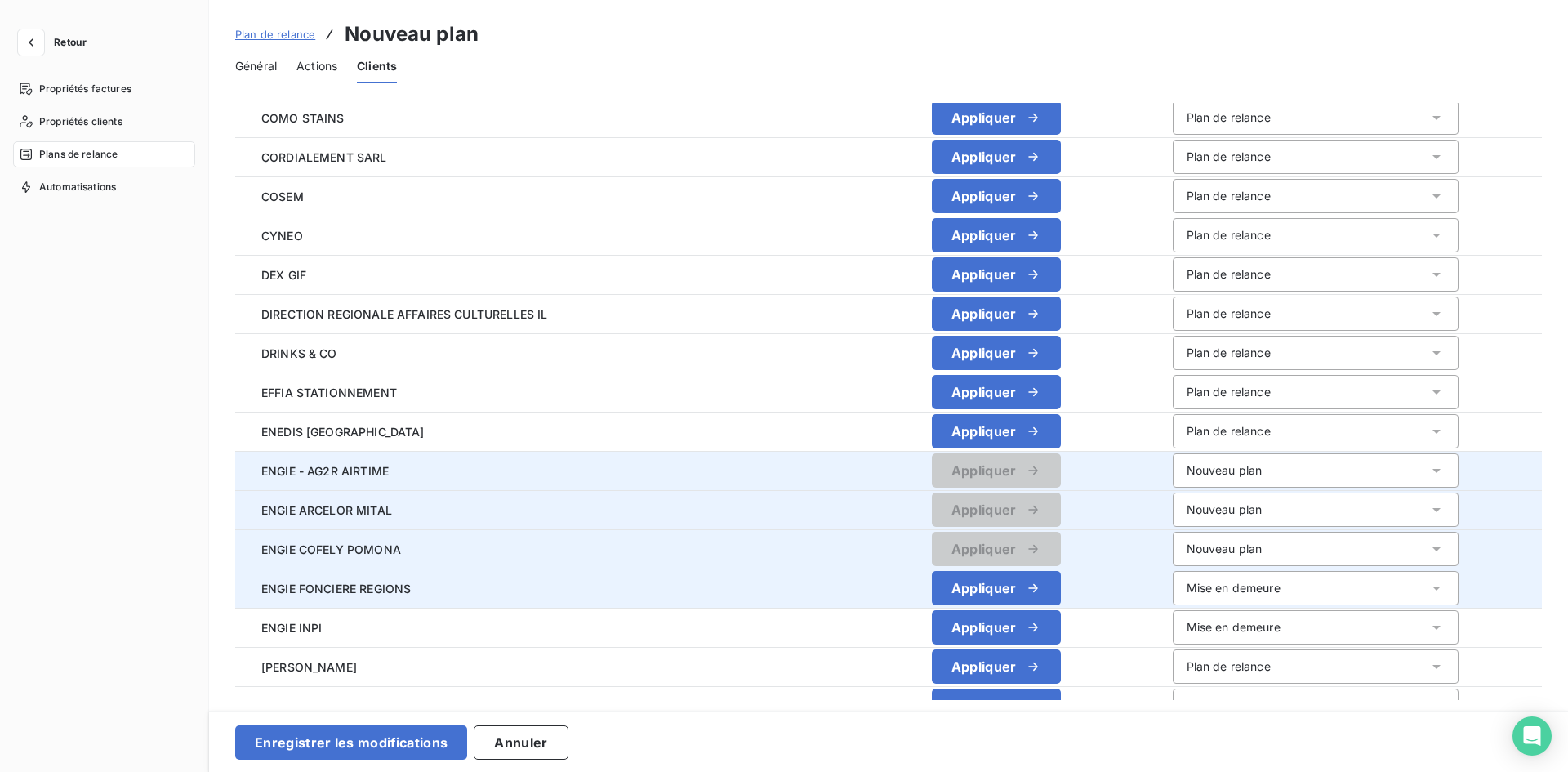
click at [1186, 585] on div "Mise en demeure" at bounding box center [1233, 588] width 94 height 16
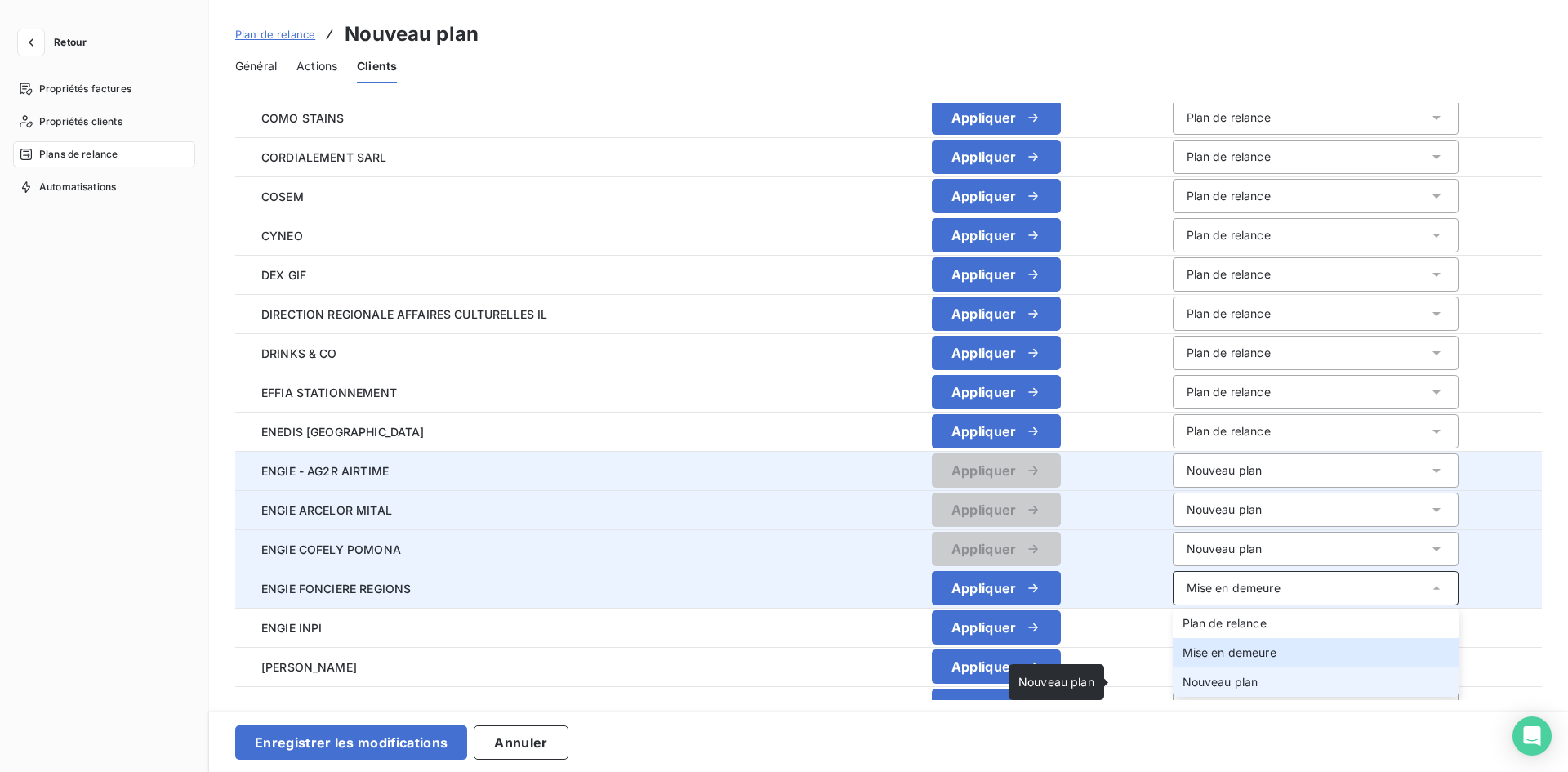
click at [1182, 680] on span "Nouveau plan" at bounding box center [1220, 681] width 76 height 14
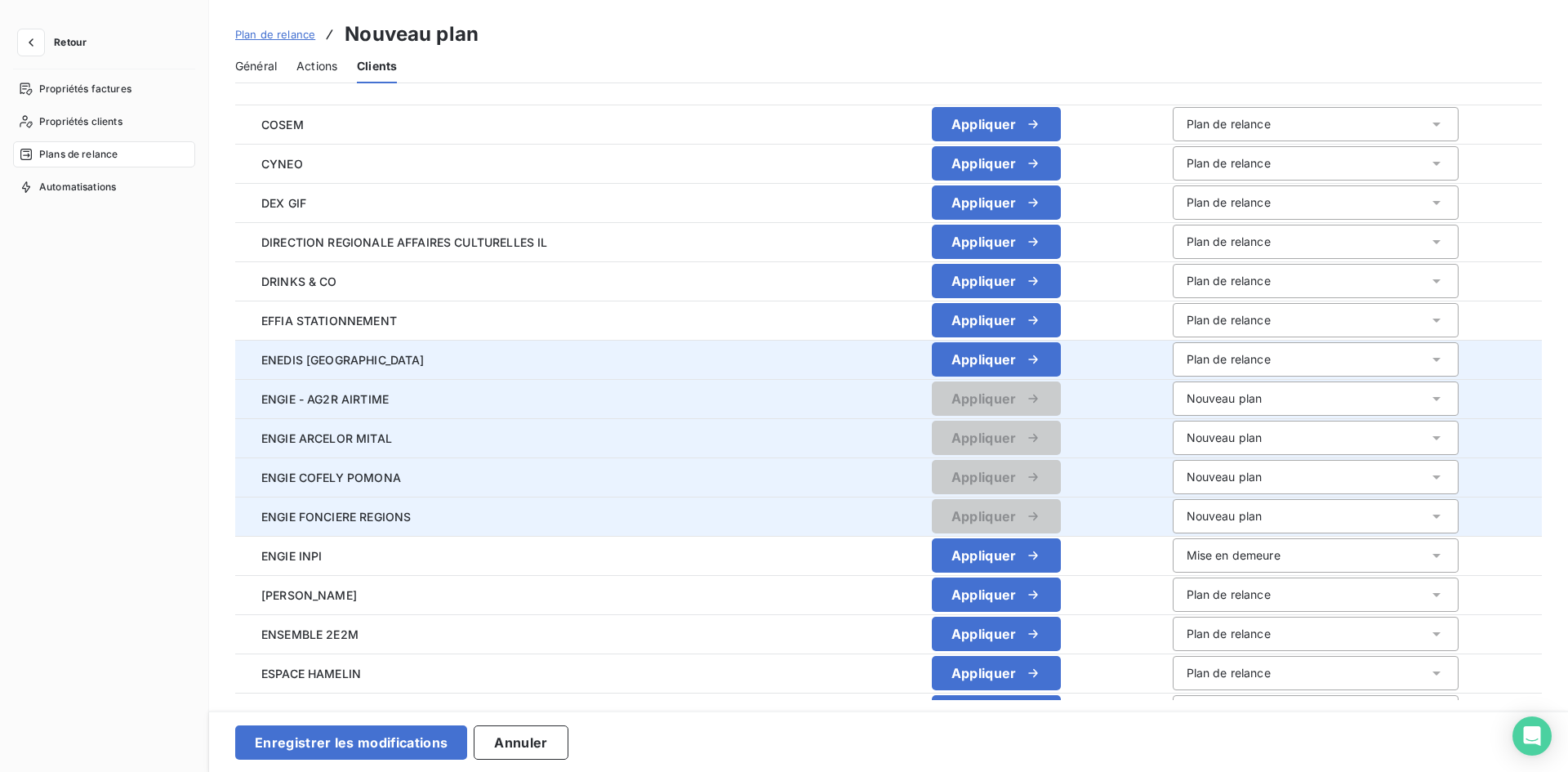
scroll to position [1715, 0]
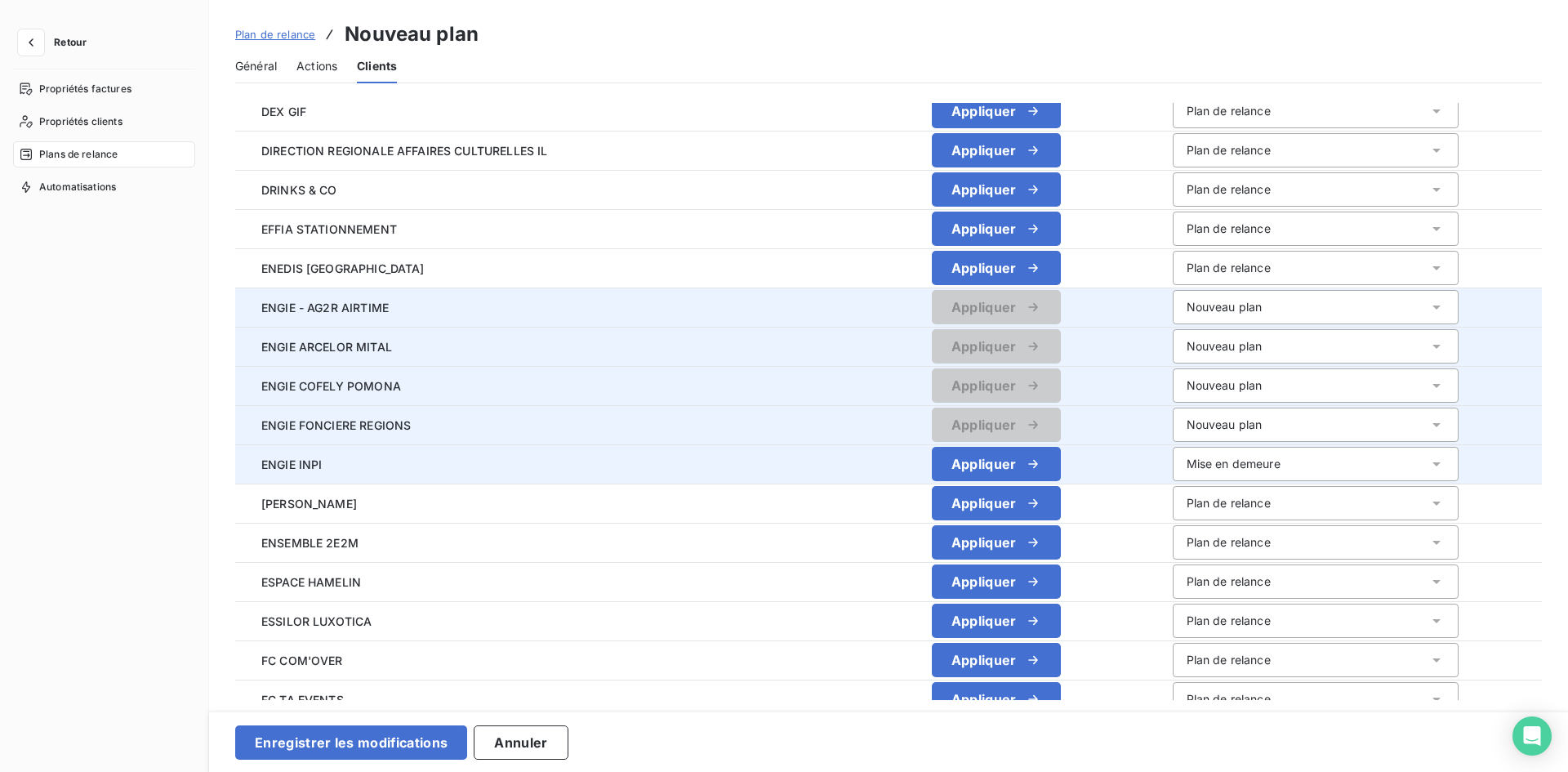
click at [1186, 465] on div "Mise en demeure" at bounding box center [1233, 463] width 94 height 16
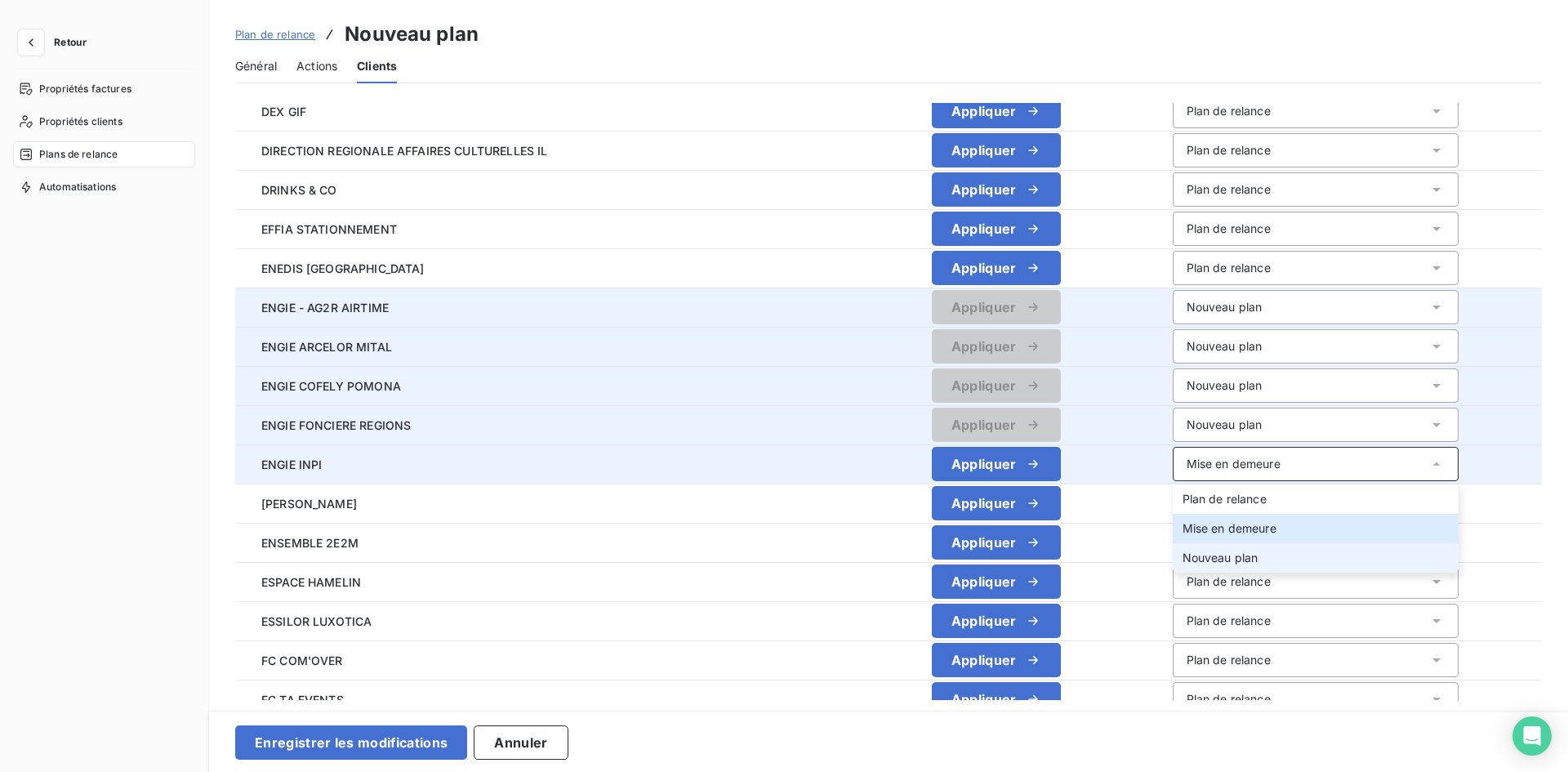
click at [1173, 566] on li "Nouveau plan" at bounding box center [1315, 557] width 286 height 30
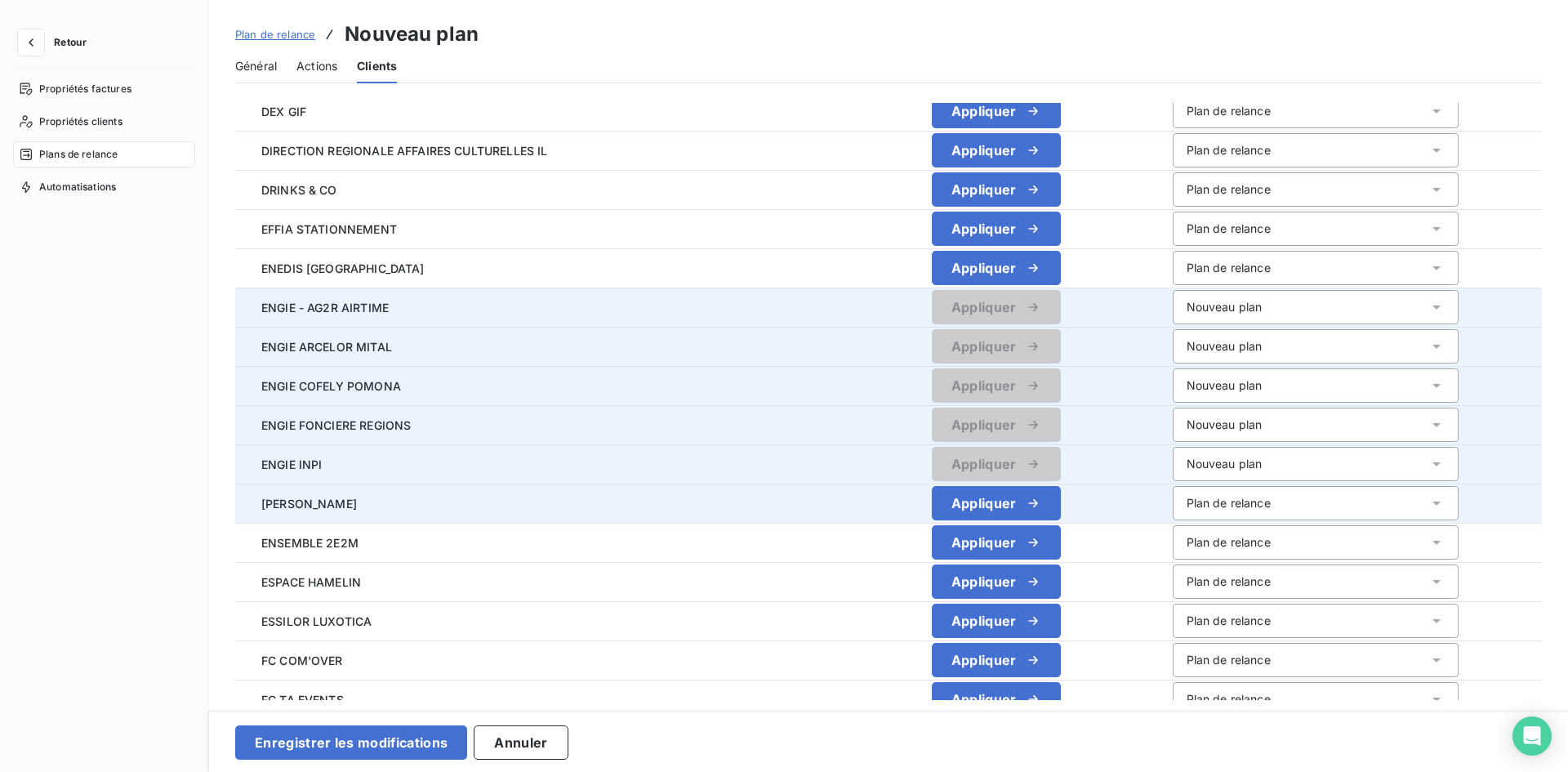
click at [1186, 506] on div "Plan de relance" at bounding box center [1228, 503] width 84 height 16
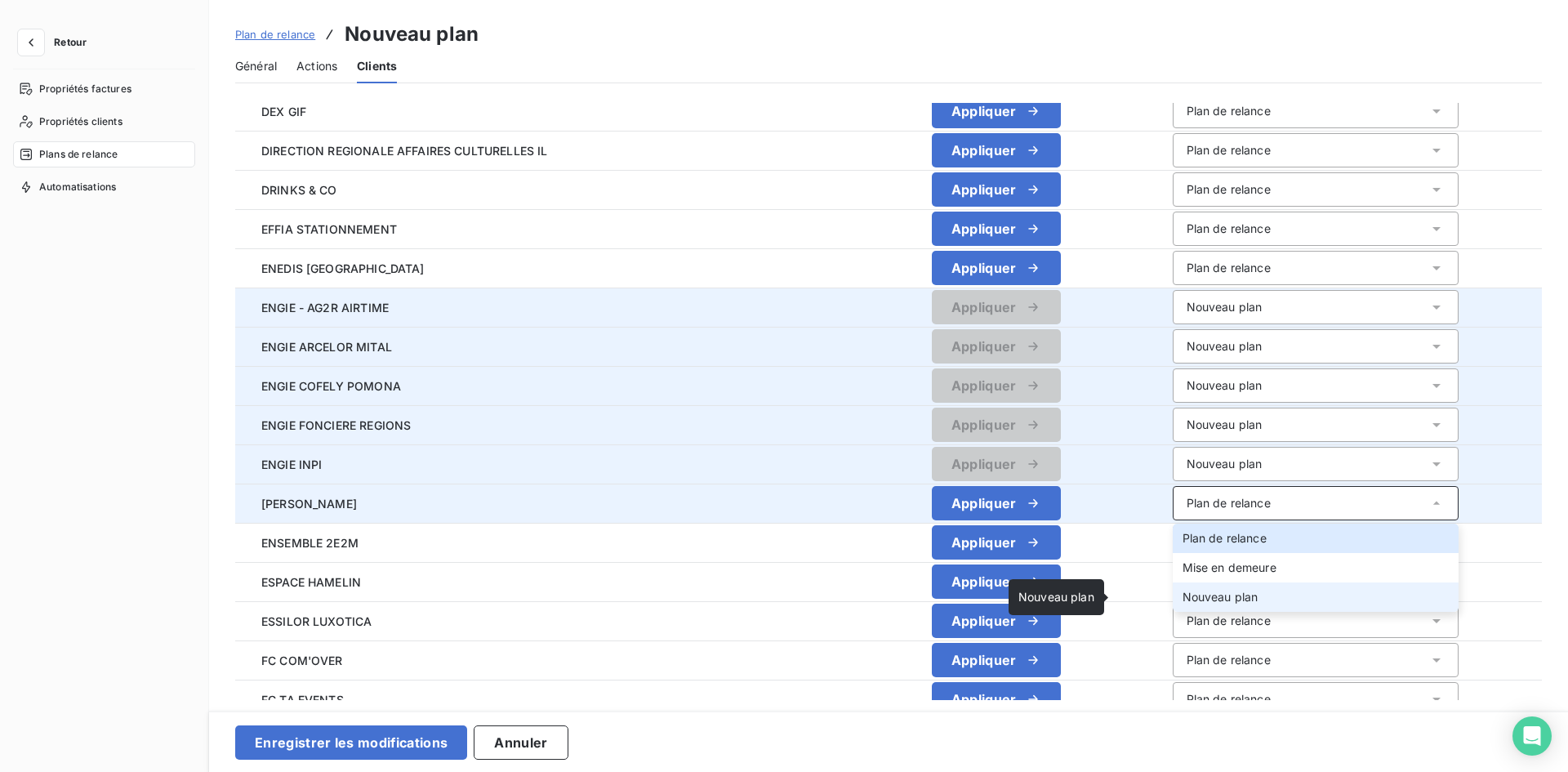
click at [1182, 600] on span "Nouveau plan" at bounding box center [1220, 596] width 76 height 14
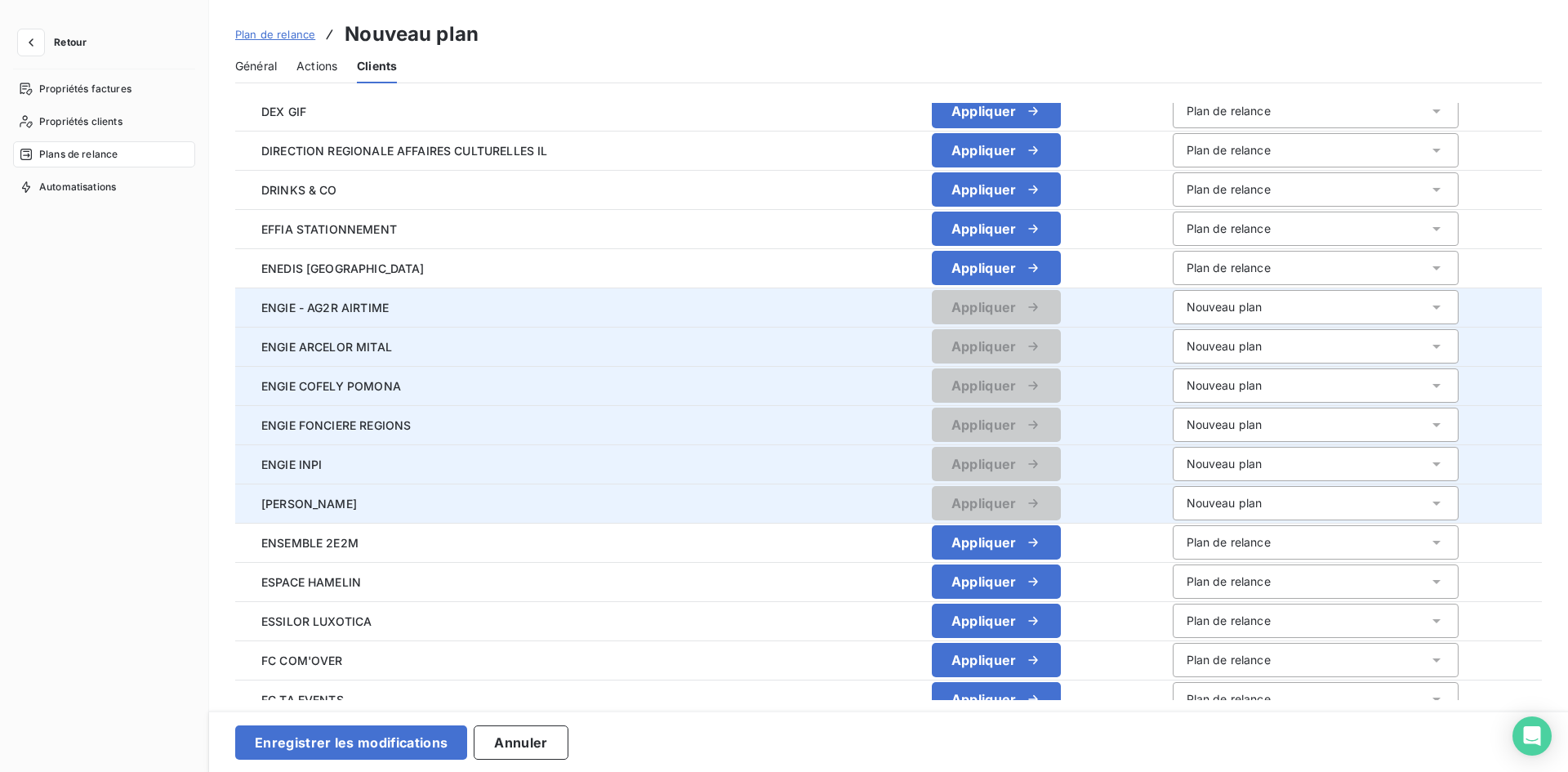
scroll to position [1879, 0]
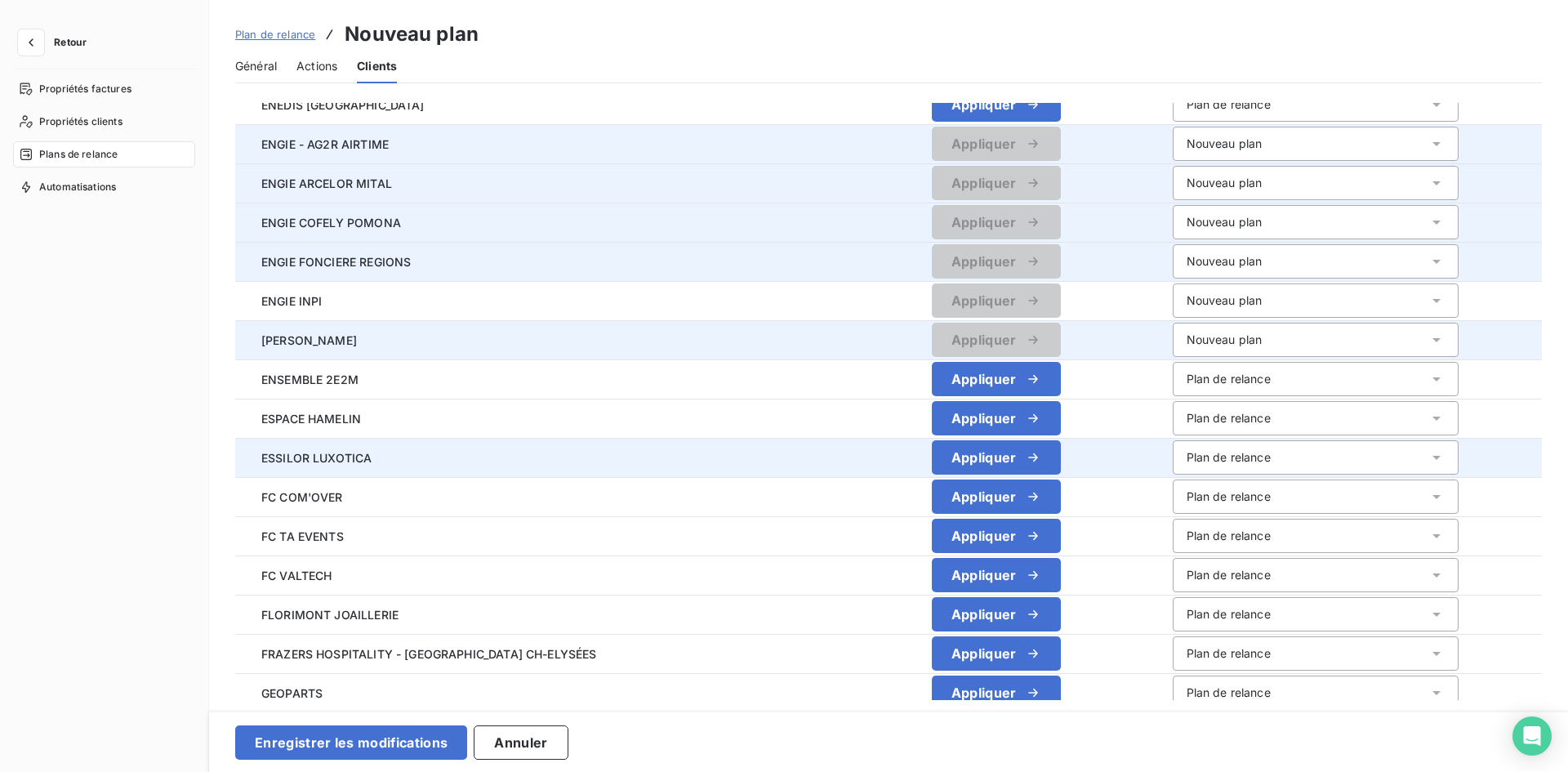
click at [1173, 447] on div "Plan de relance" at bounding box center [1315, 457] width 286 height 34
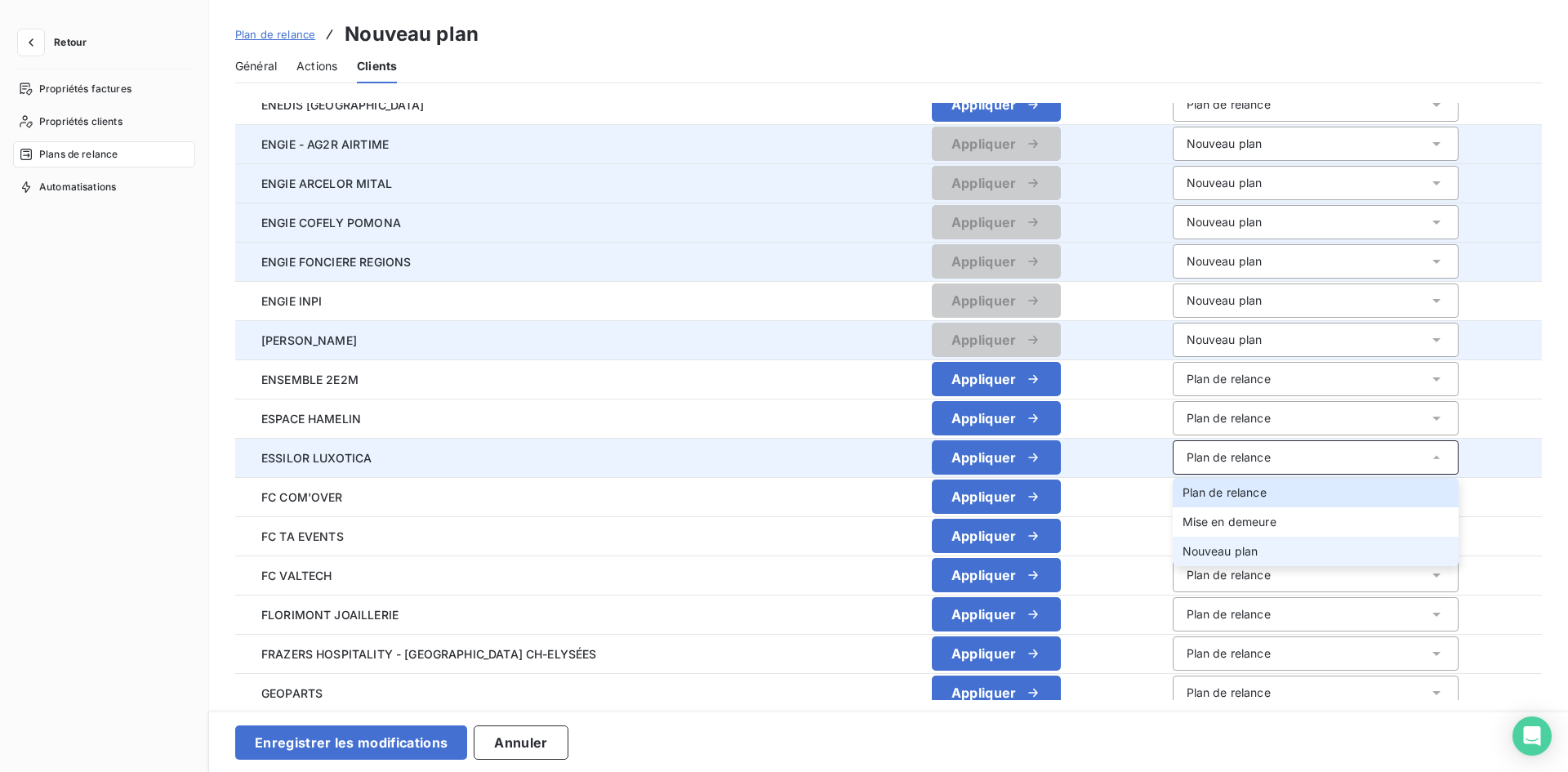
click at [1182, 555] on span "Nouveau plan" at bounding box center [1220, 551] width 76 height 14
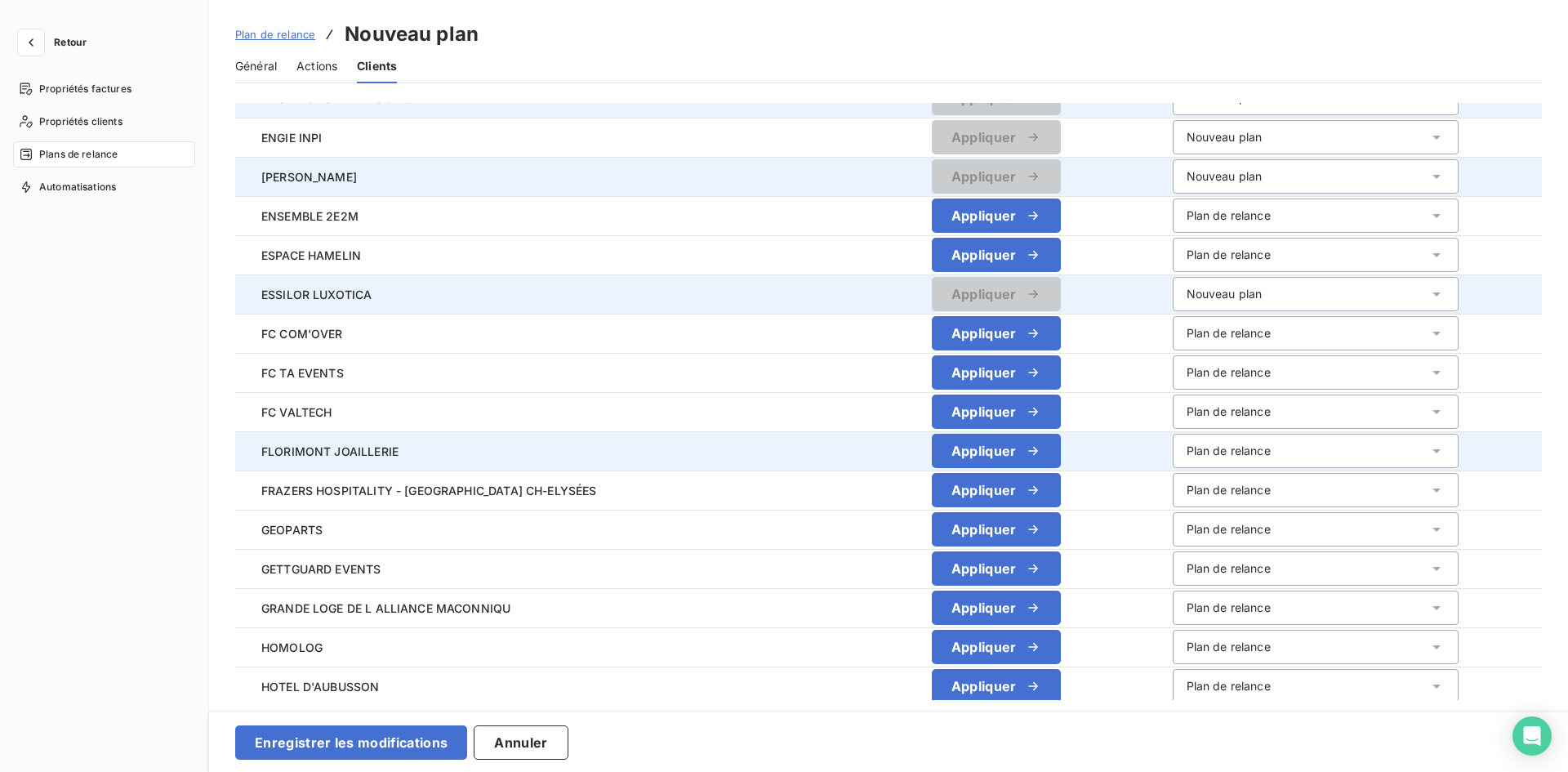
scroll to position [2124, 0]
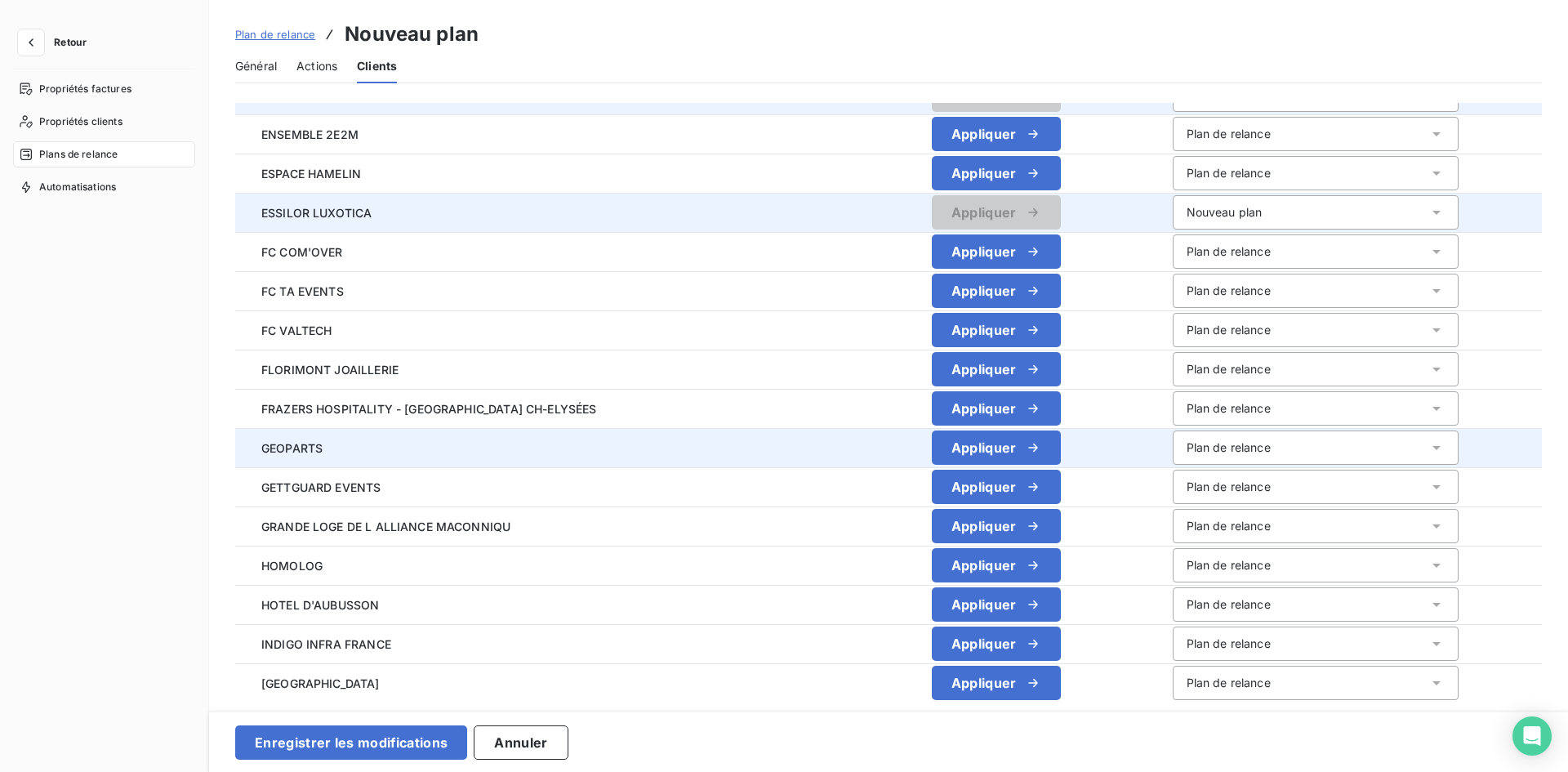
click at [1186, 445] on div "Plan de relance" at bounding box center [1228, 447] width 84 height 16
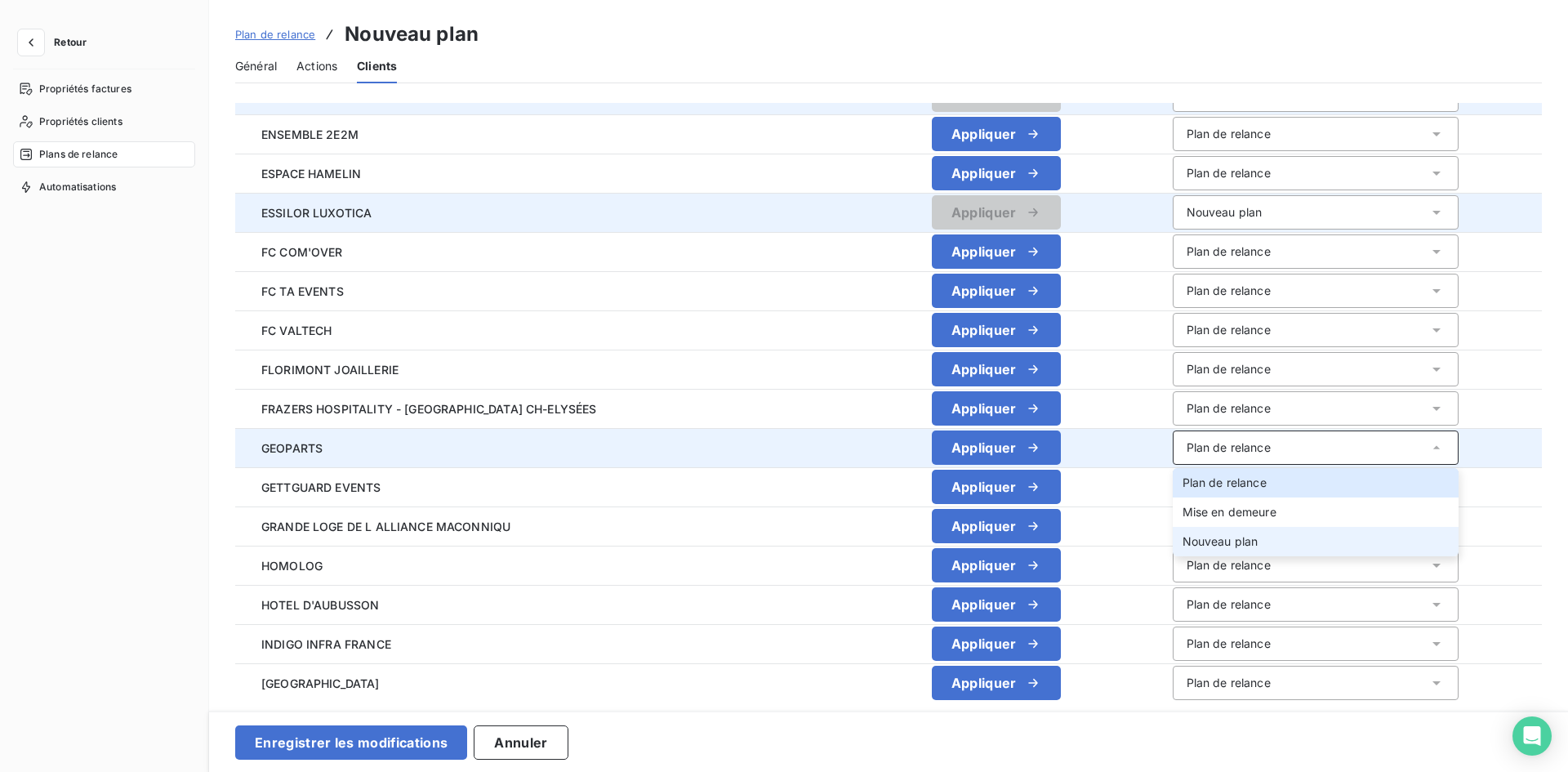
click at [1200, 547] on li "Nouveau plan" at bounding box center [1315, 541] width 286 height 30
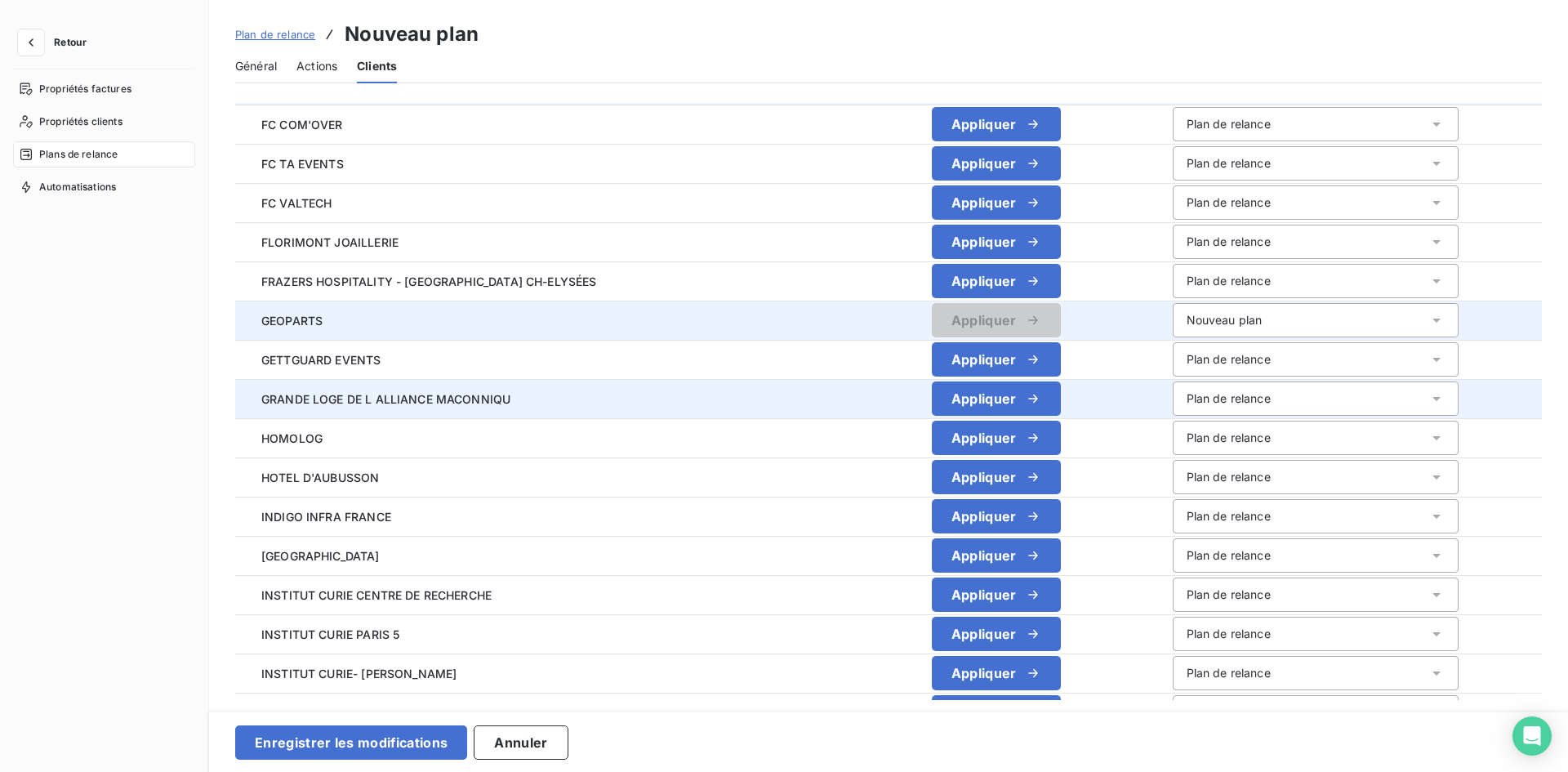
scroll to position [2287, 0]
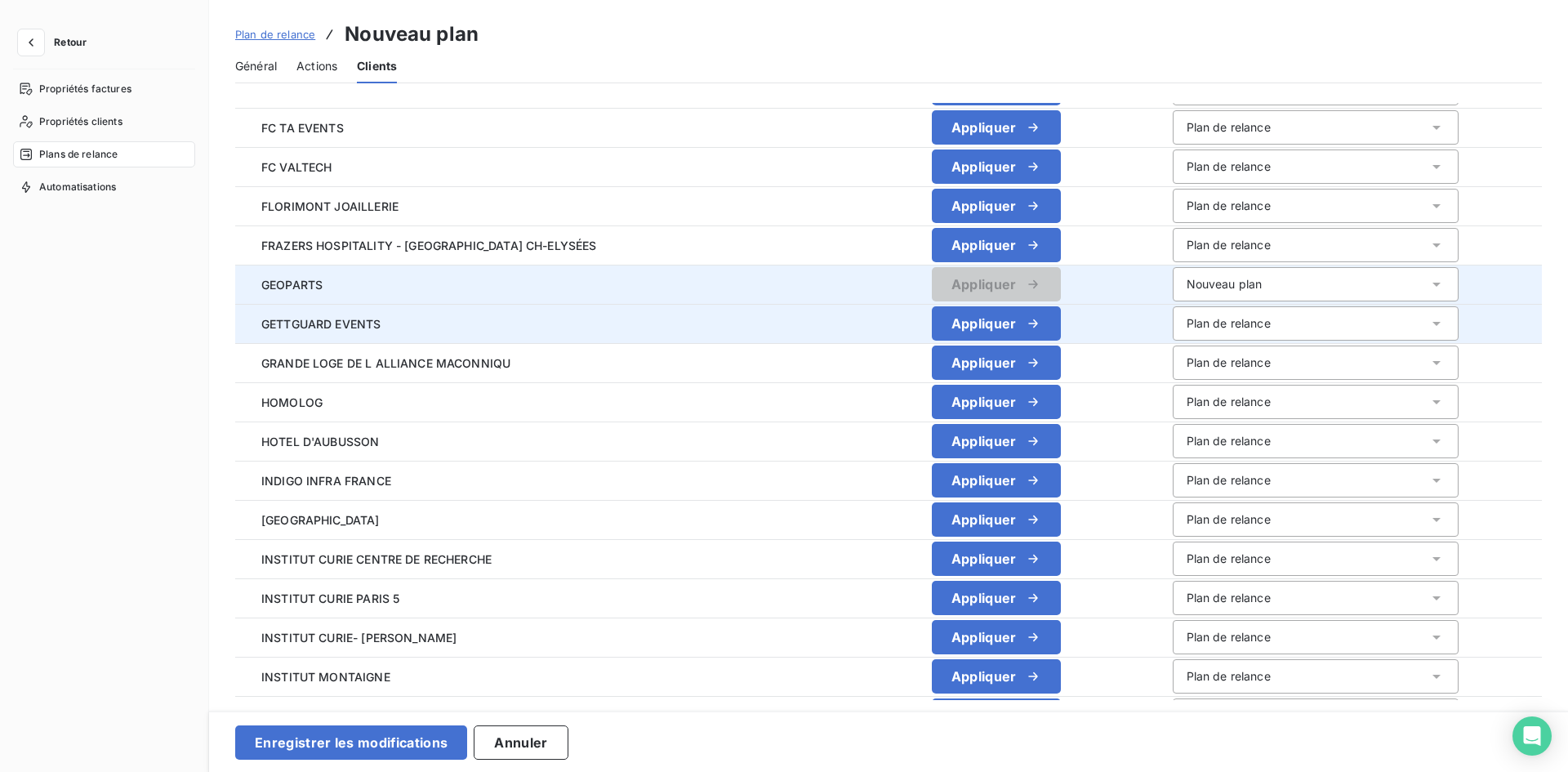
click at [1186, 316] on div "Plan de relance" at bounding box center [1228, 323] width 84 height 16
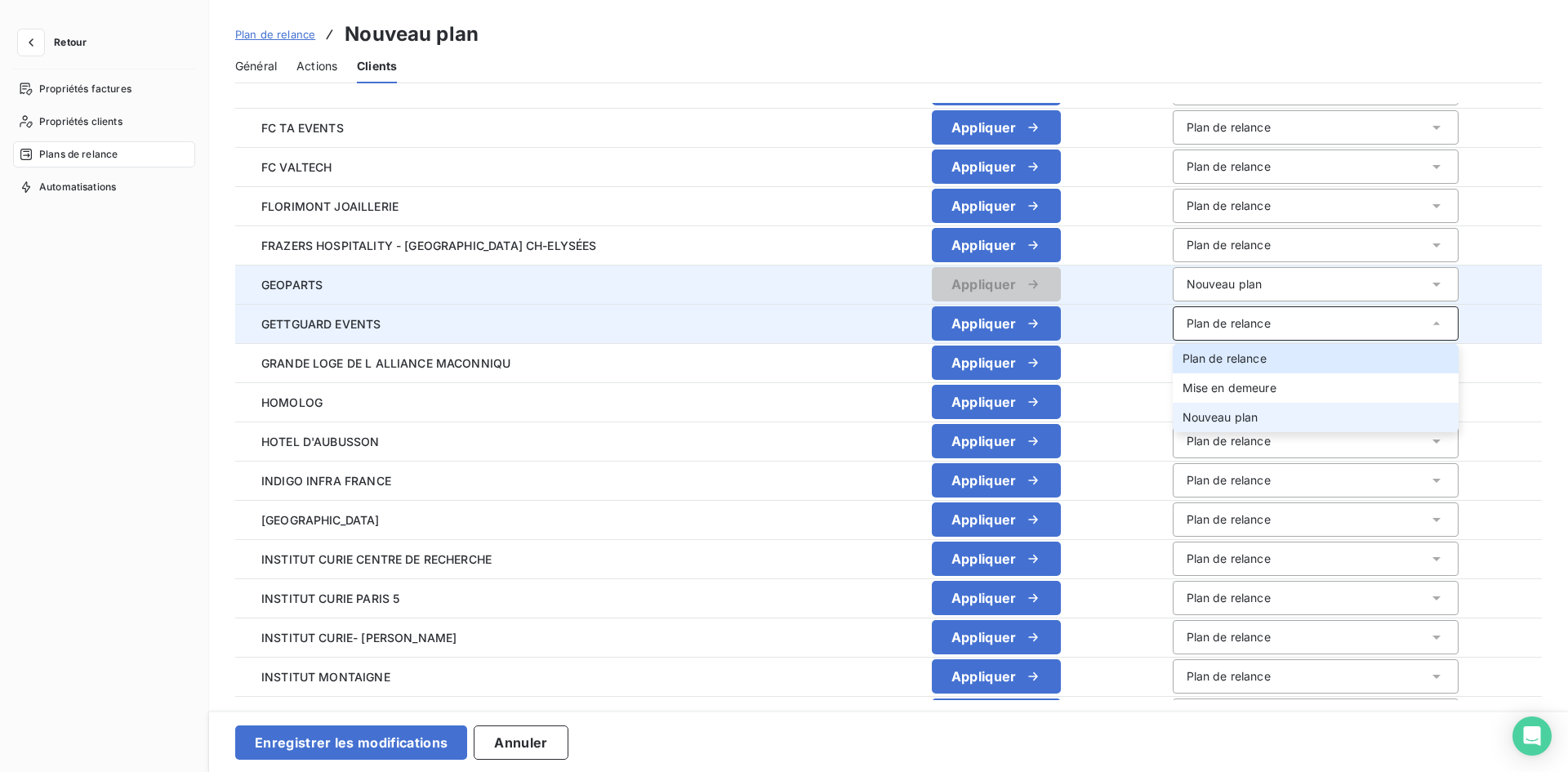
click at [1173, 427] on li "Nouveau plan" at bounding box center [1315, 417] width 286 height 30
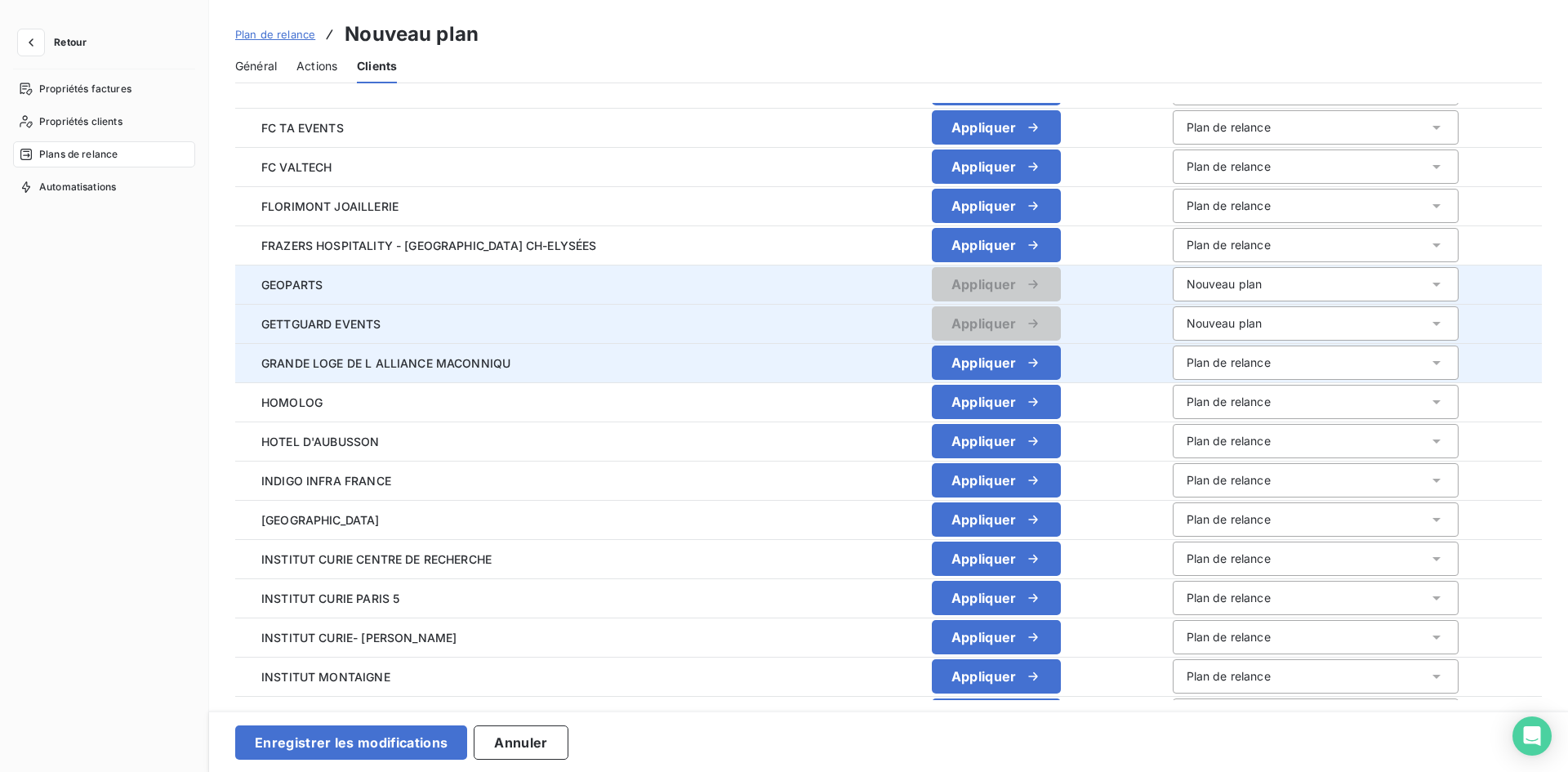
scroll to position [2369, 0]
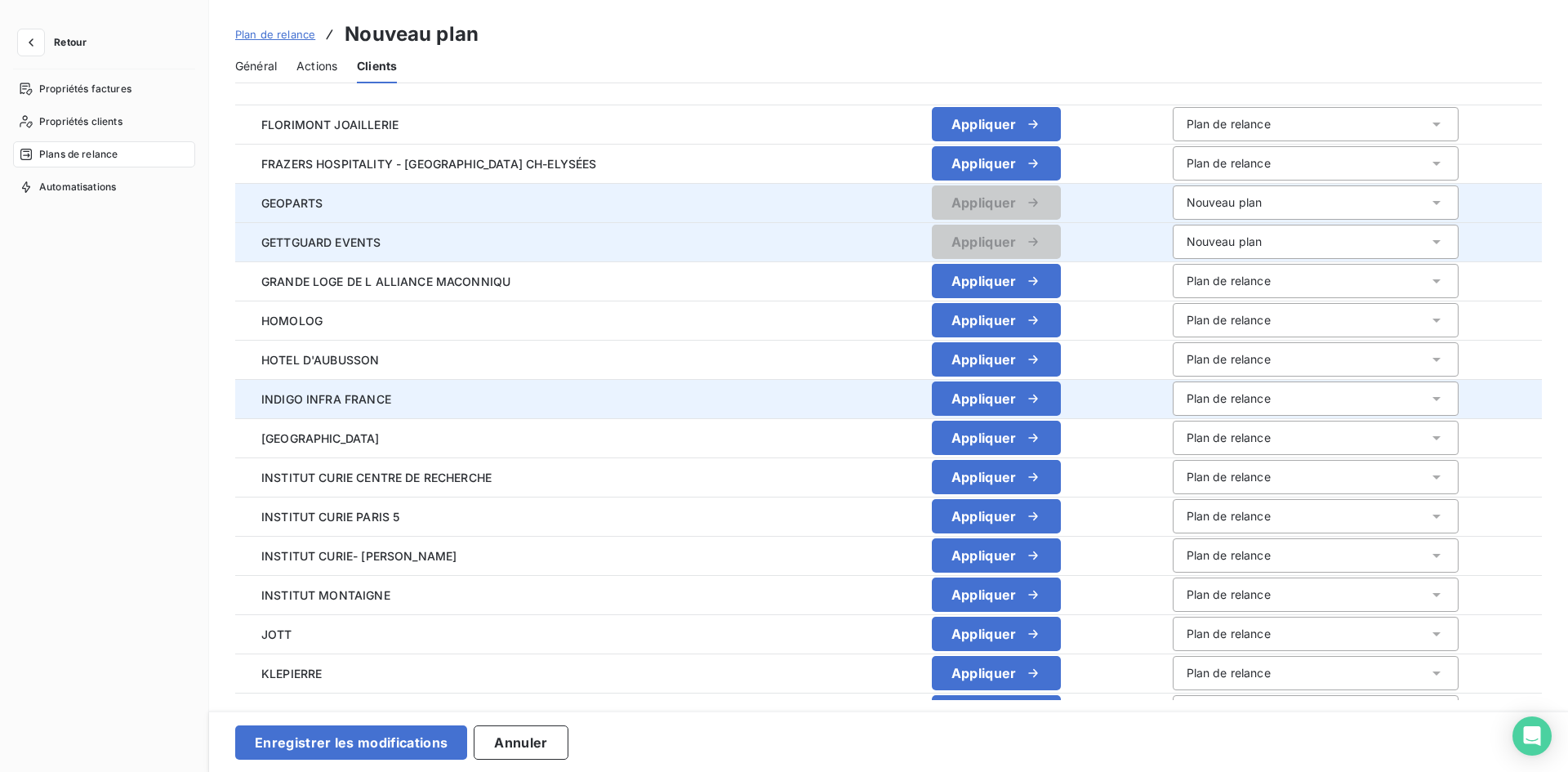
click at [1186, 394] on div "Plan de relance" at bounding box center [1228, 398] width 84 height 16
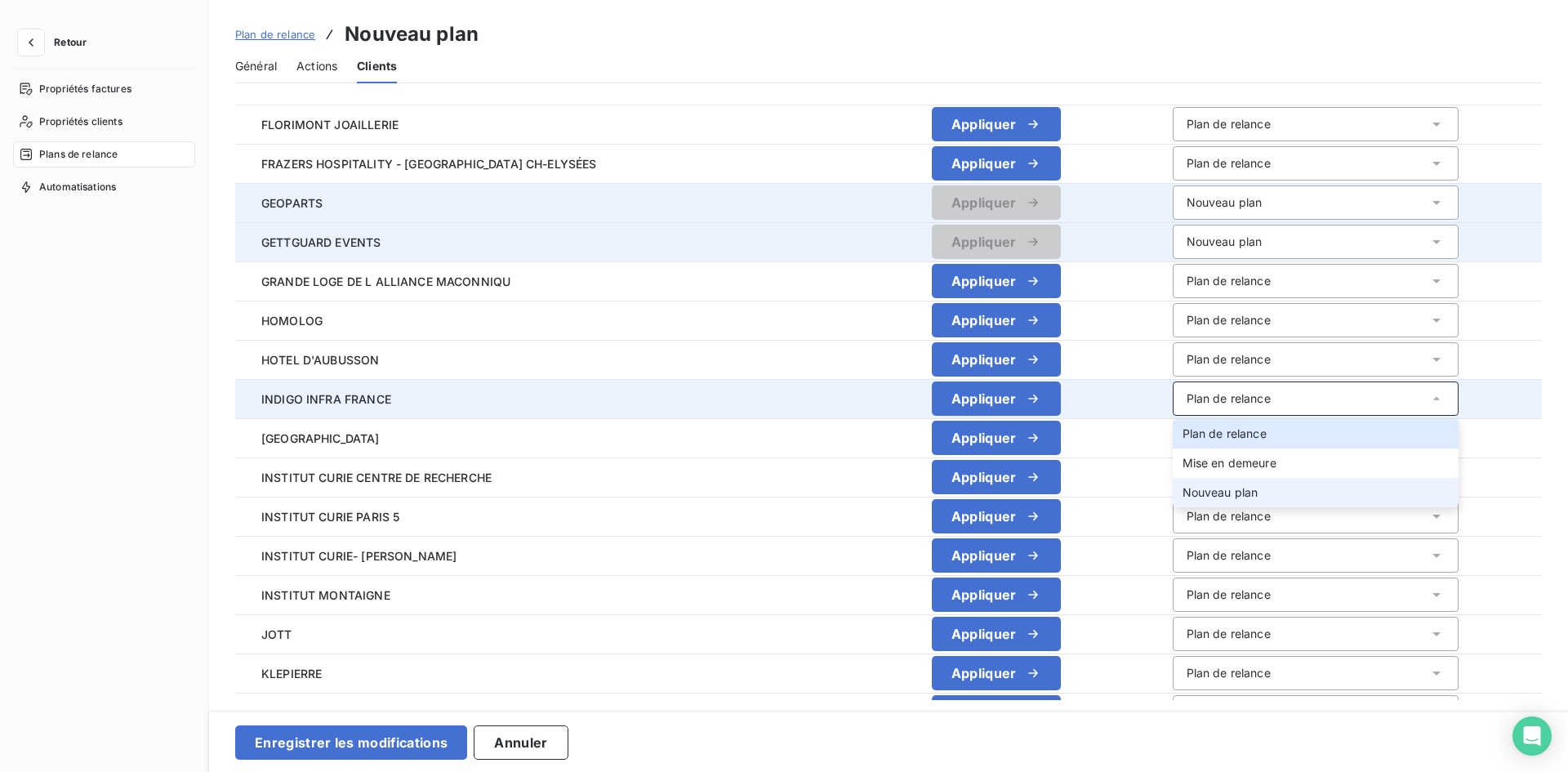
click at [1182, 487] on span "Nouveau plan" at bounding box center [1220, 492] width 76 height 14
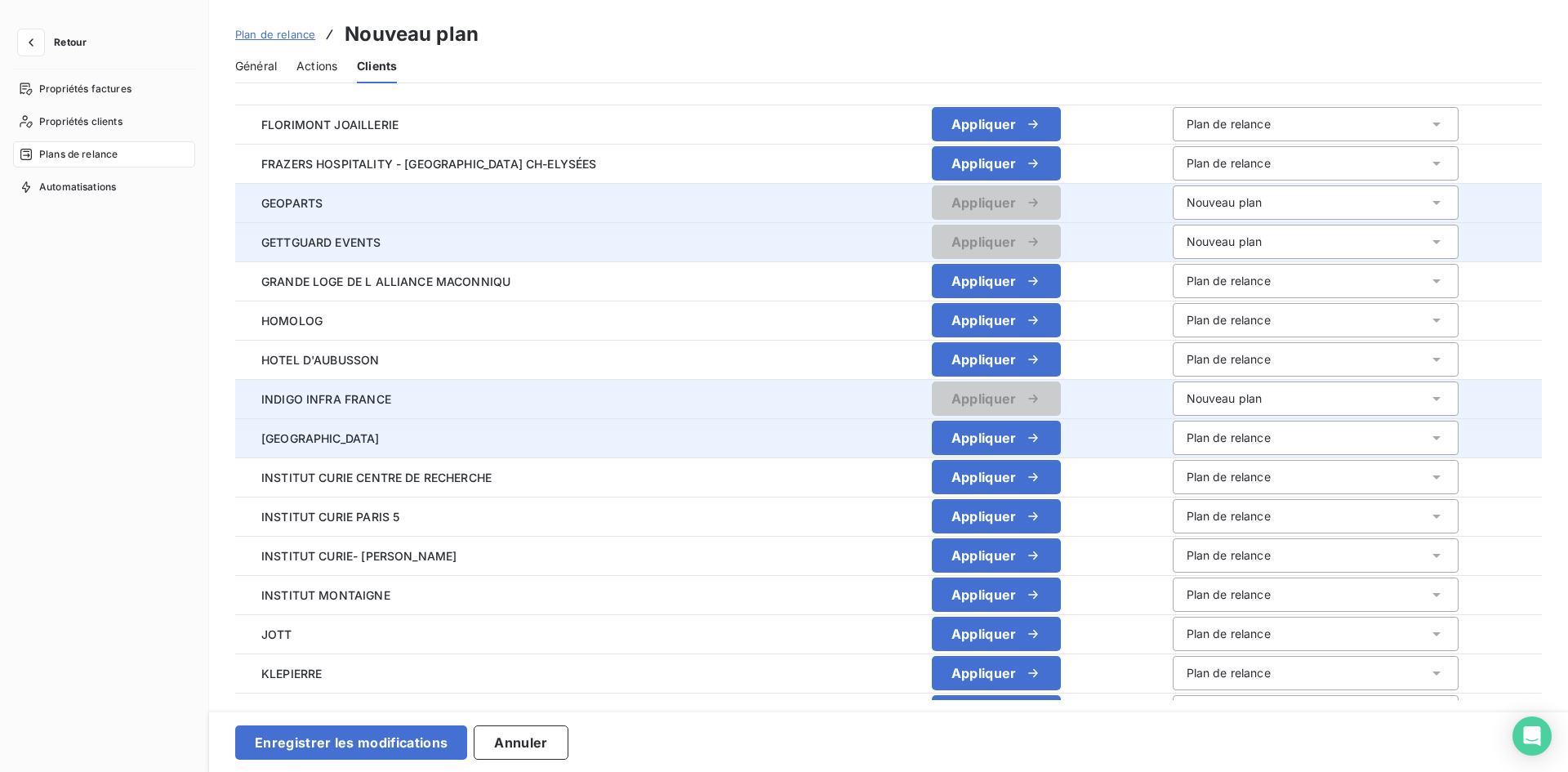
click at [1186, 437] on div "Plan de relance" at bounding box center [1228, 437] width 84 height 16
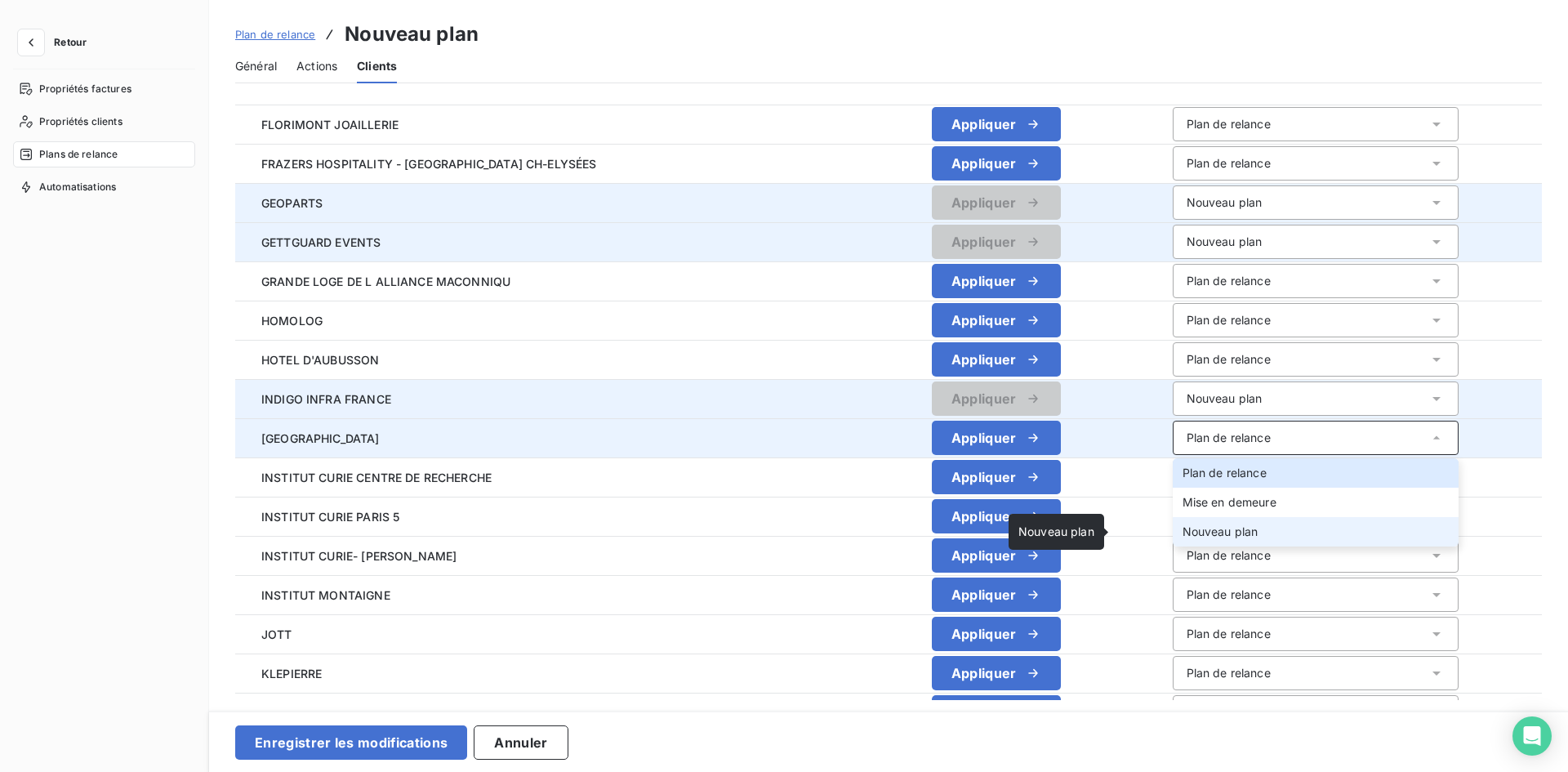
click at [1182, 538] on span "Nouveau plan" at bounding box center [1220, 531] width 76 height 14
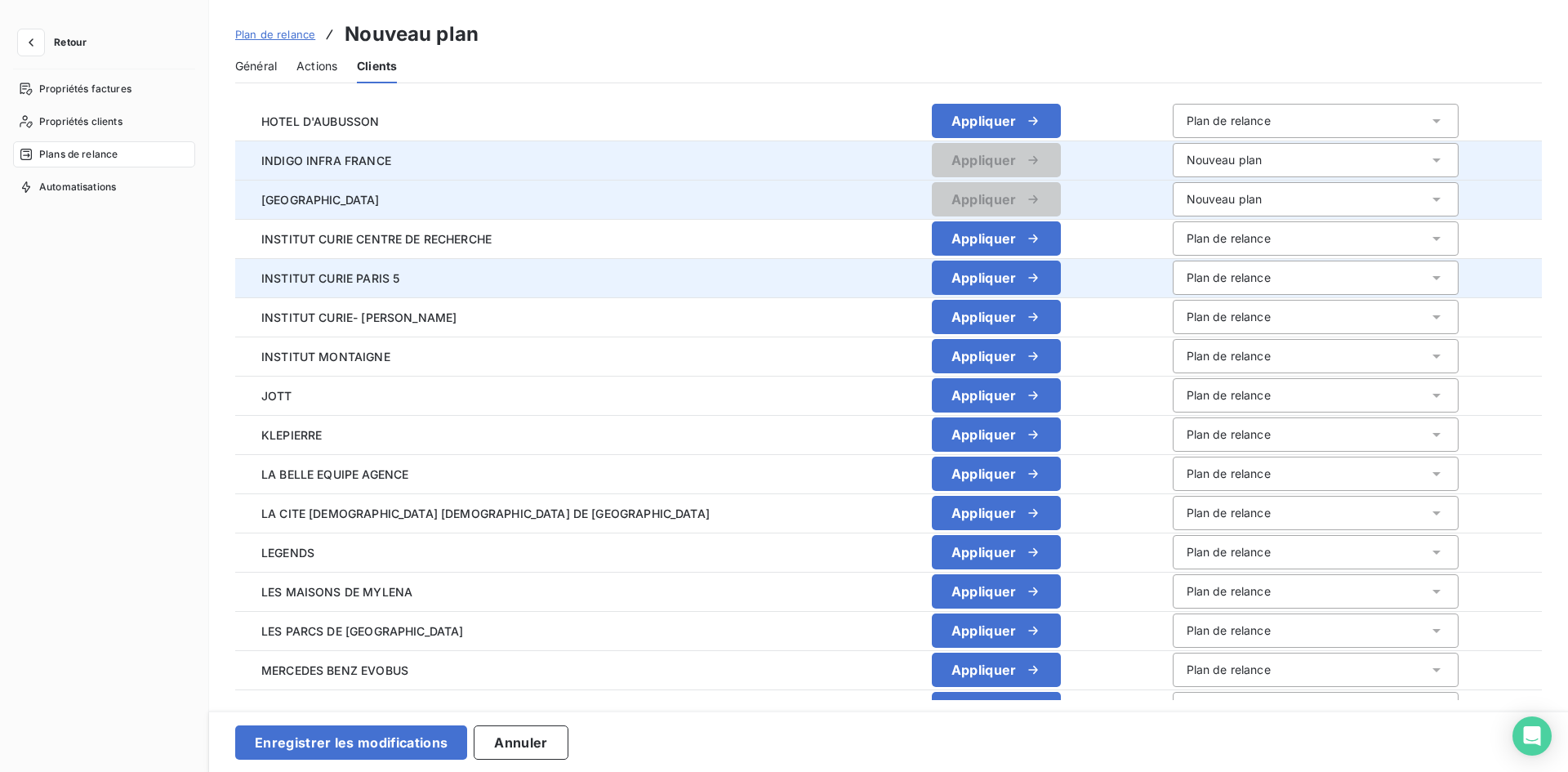
scroll to position [2614, 0]
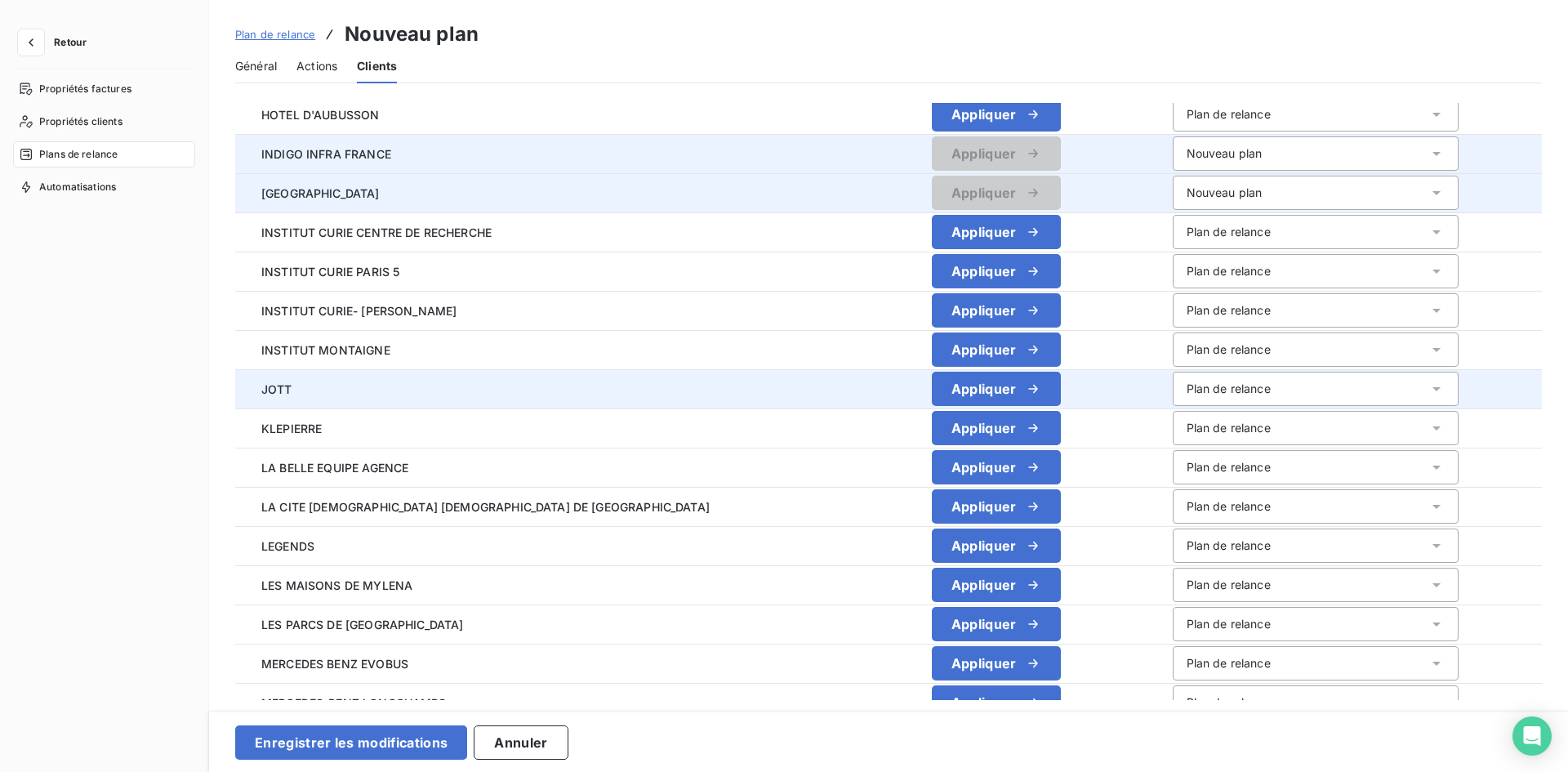
click at [1186, 392] on div "Plan de relance" at bounding box center [1228, 389] width 84 height 16
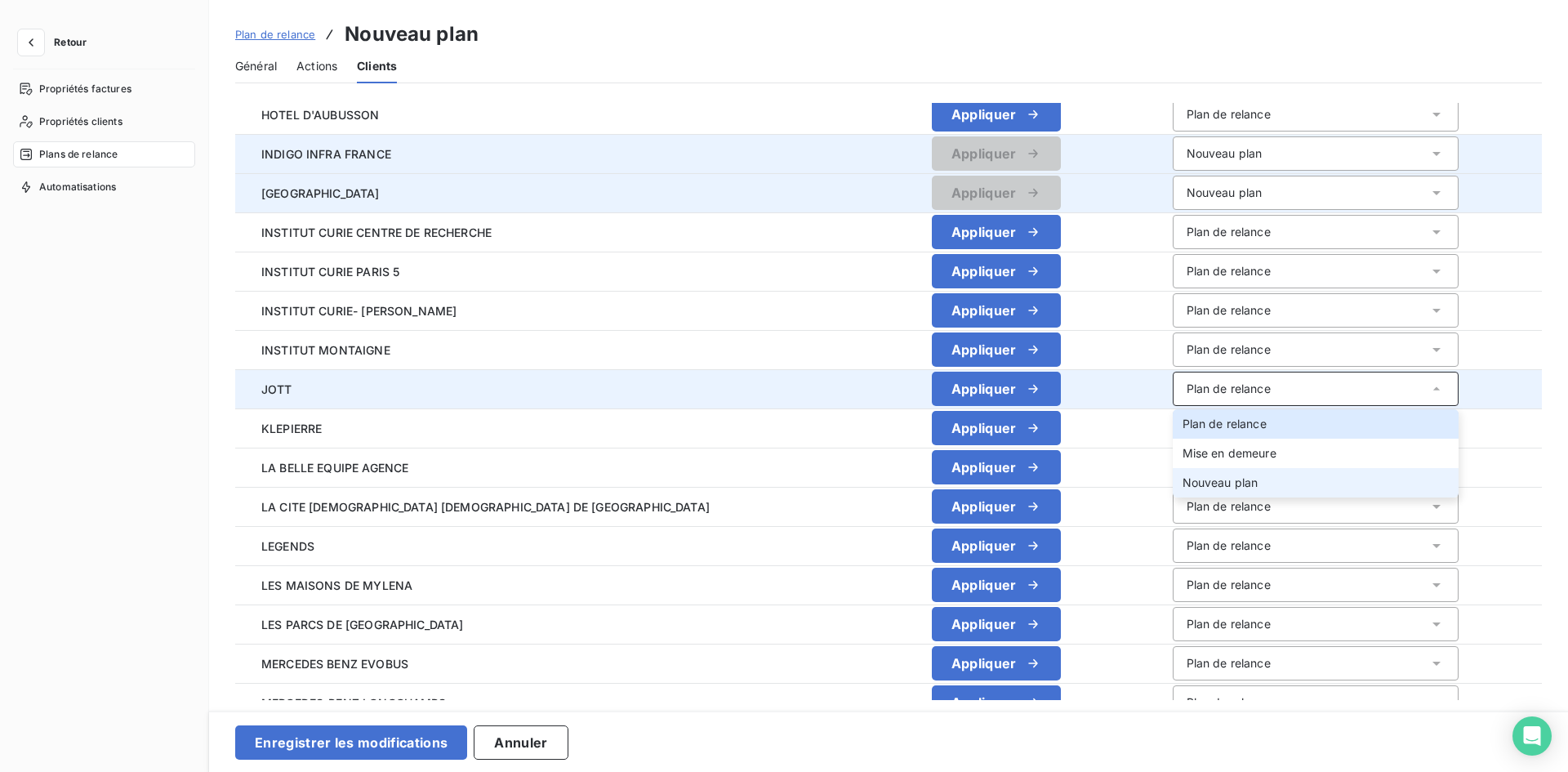
click at [1182, 485] on span "Nouveau plan" at bounding box center [1220, 482] width 76 height 14
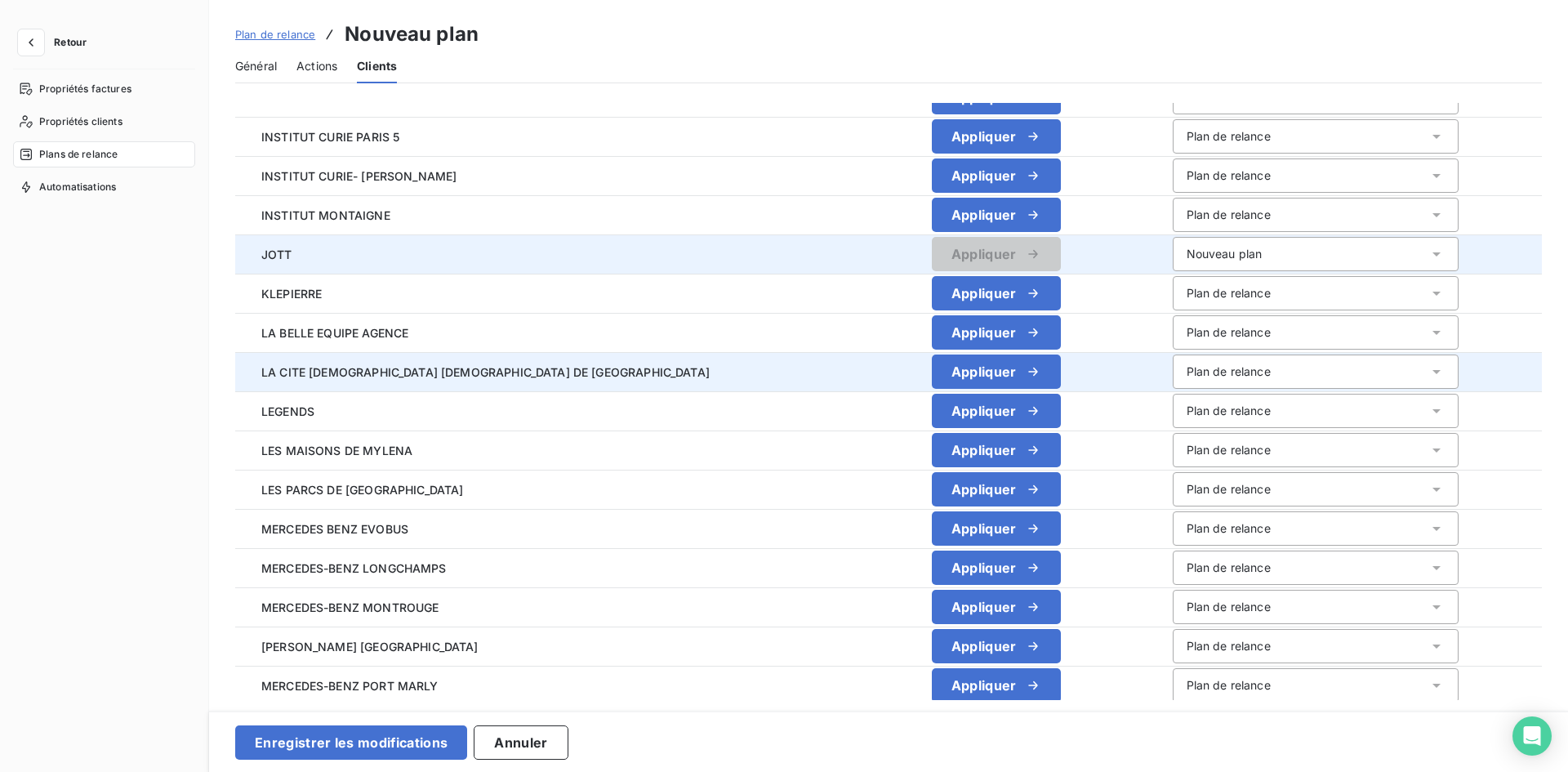
scroll to position [2778, 0]
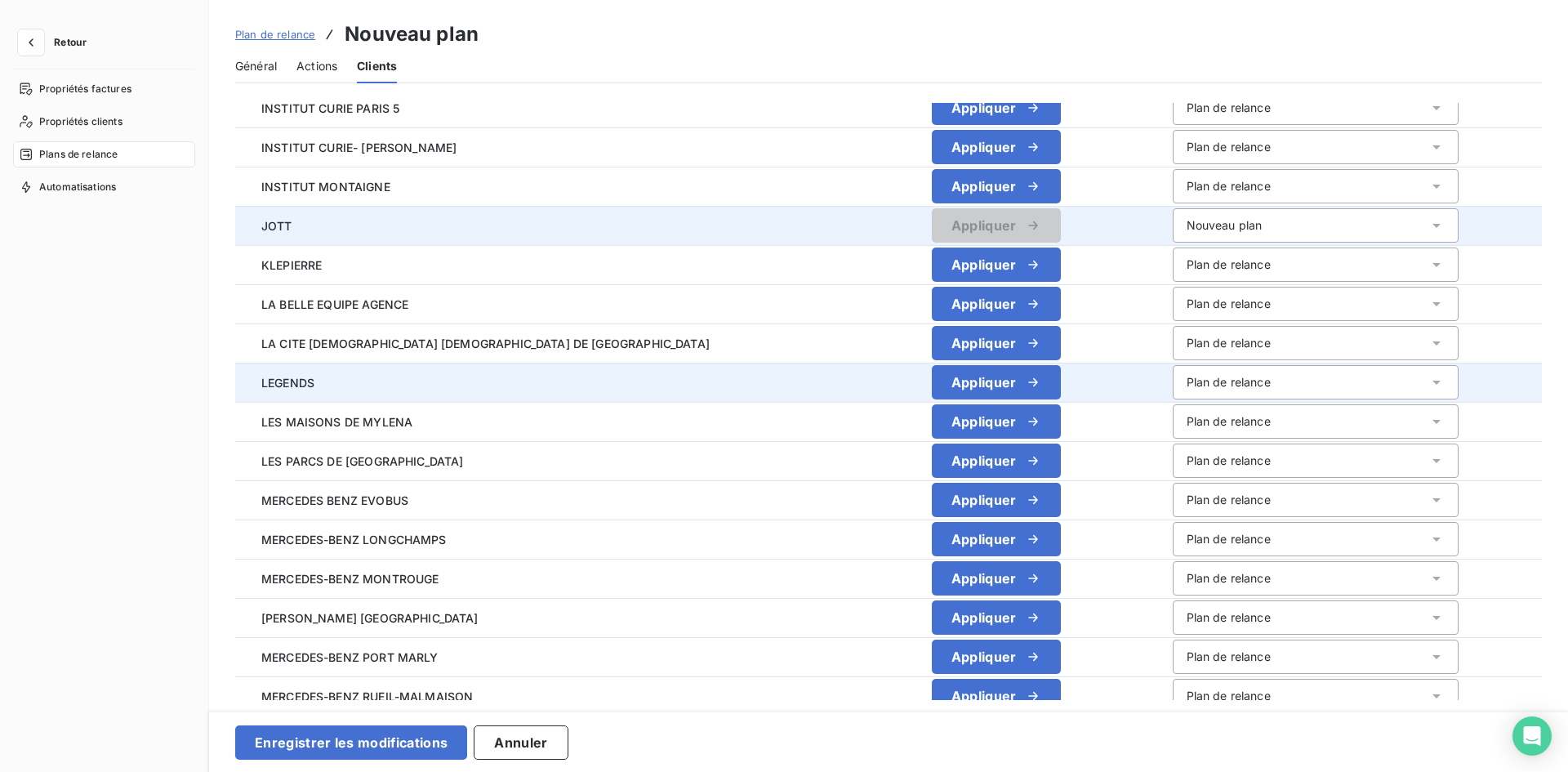
click at [1186, 378] on div "Plan de relance" at bounding box center [1228, 382] width 84 height 16
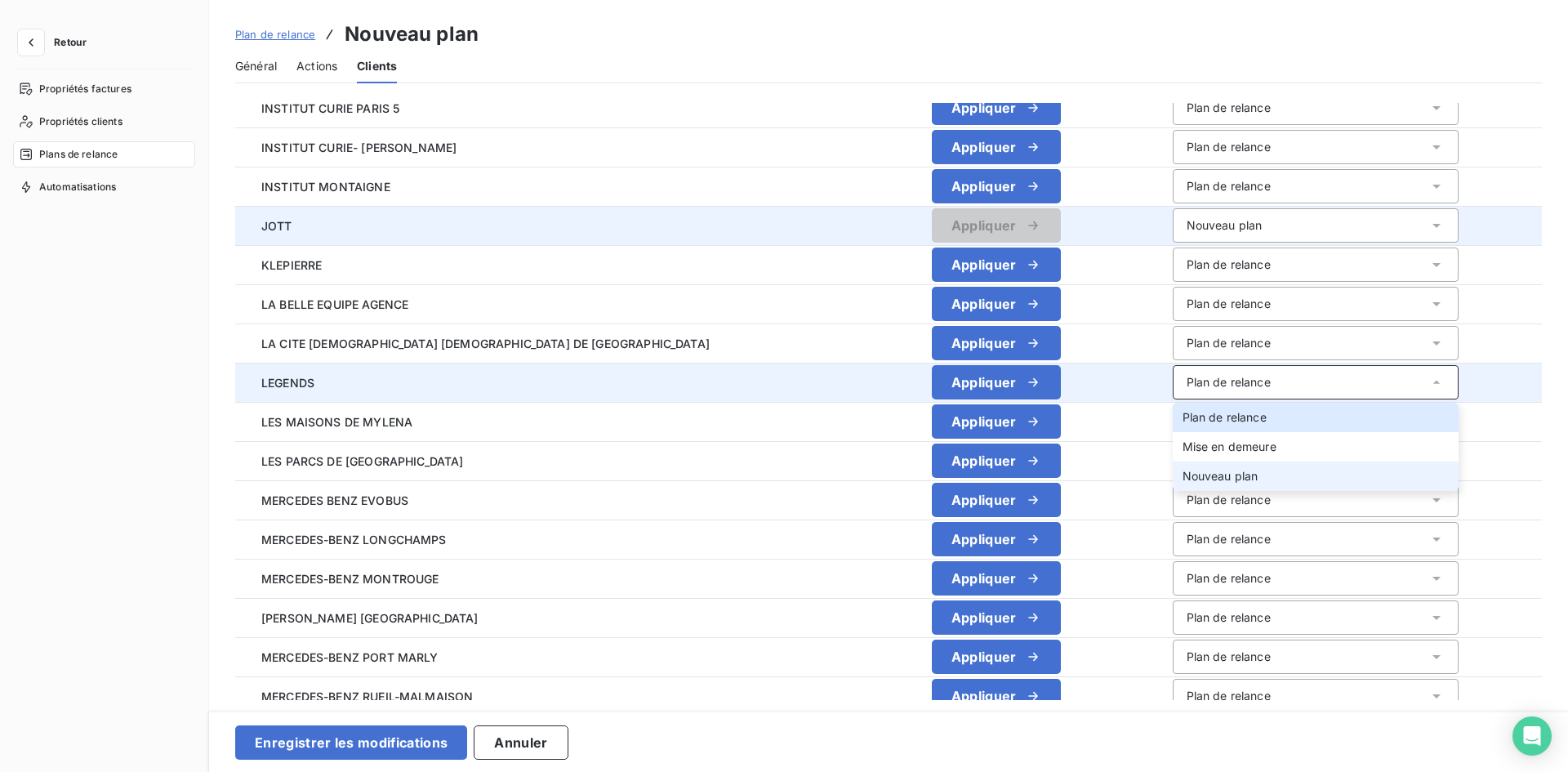
click at [1173, 466] on li "Nouveau plan" at bounding box center [1315, 476] width 286 height 30
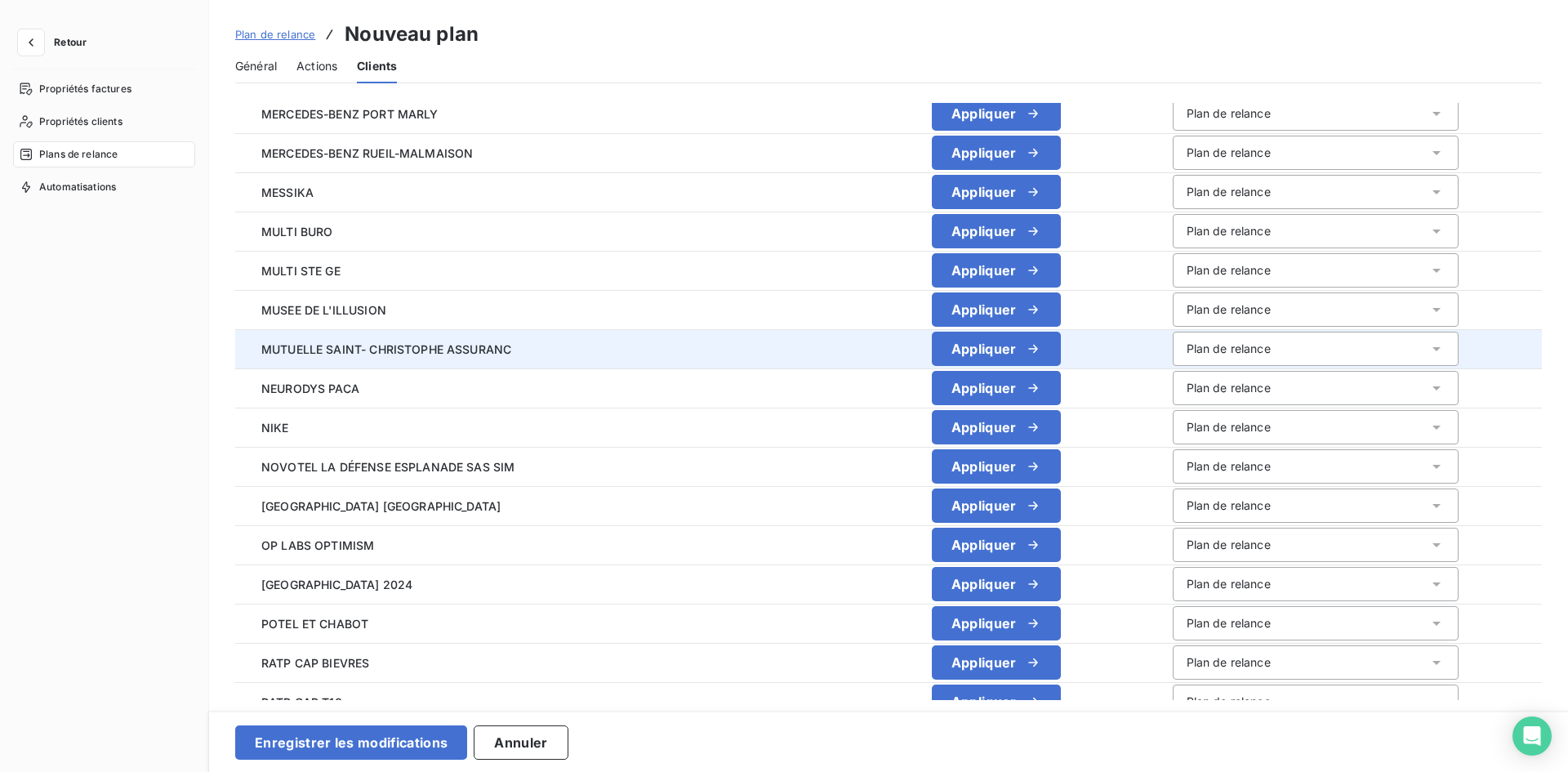
scroll to position [3349, 0]
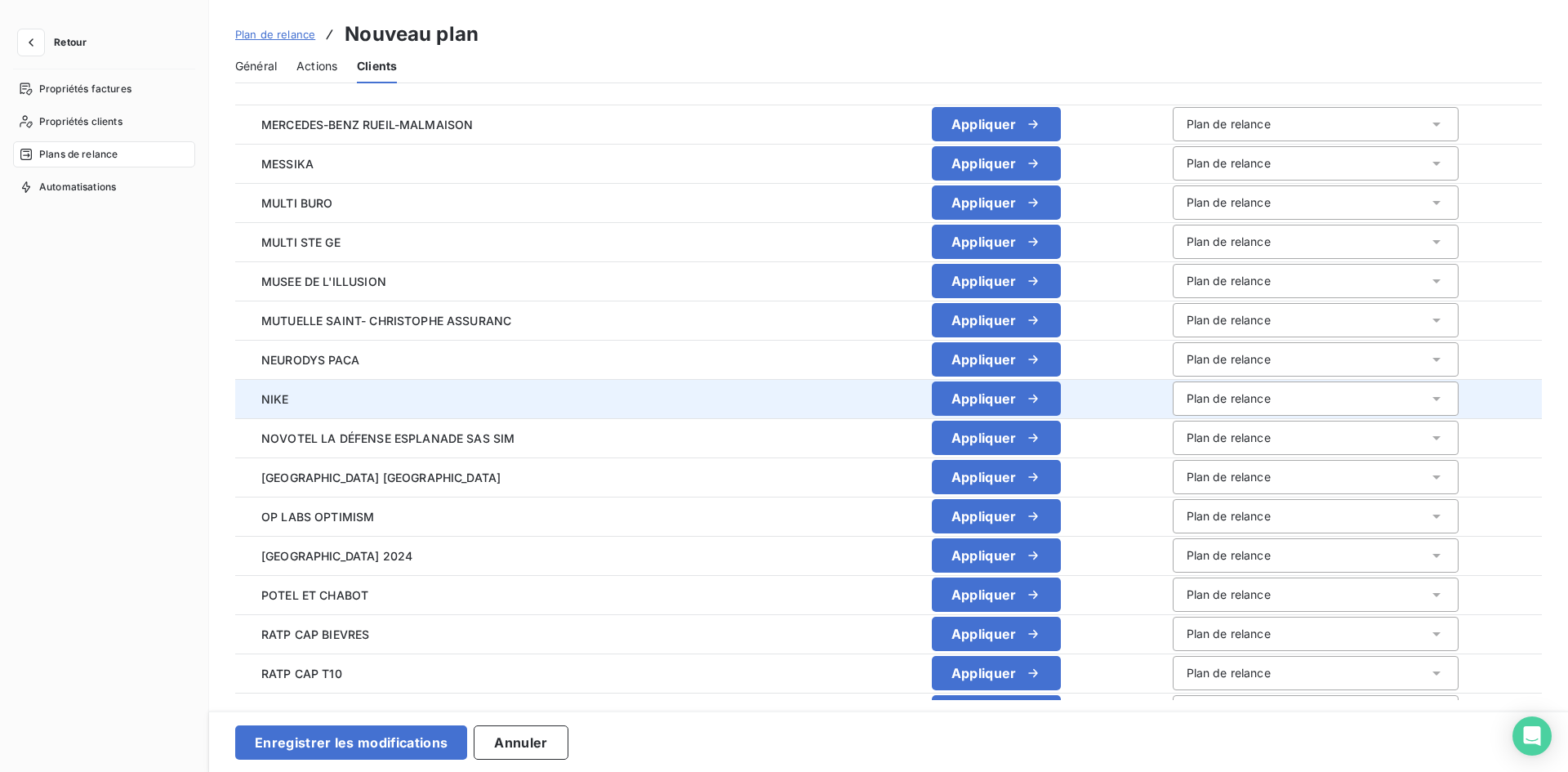
click at [1186, 398] on div "Plan de relance" at bounding box center [1228, 398] width 84 height 16
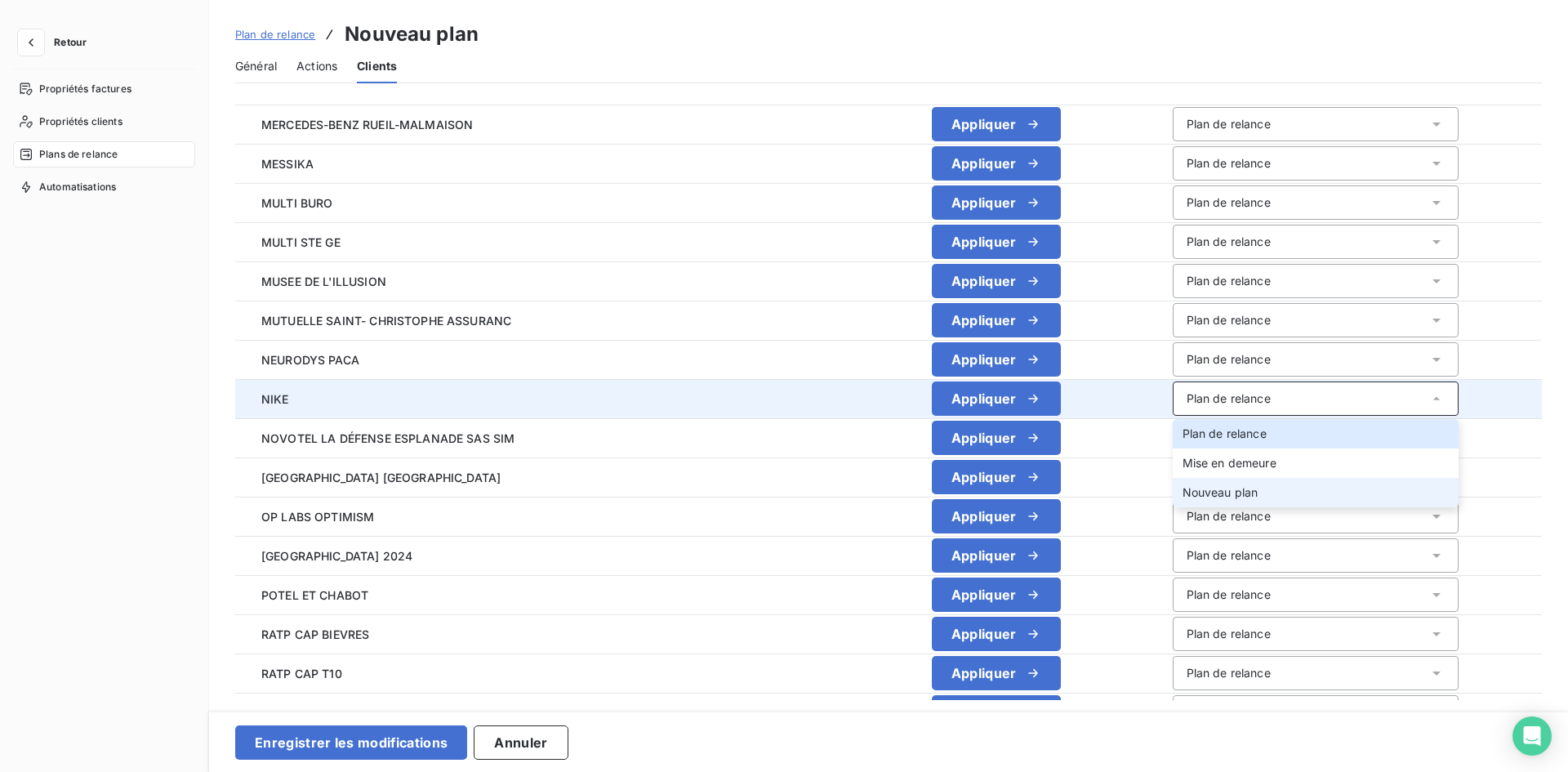
click at [1182, 489] on span "Nouveau plan" at bounding box center [1220, 492] width 76 height 14
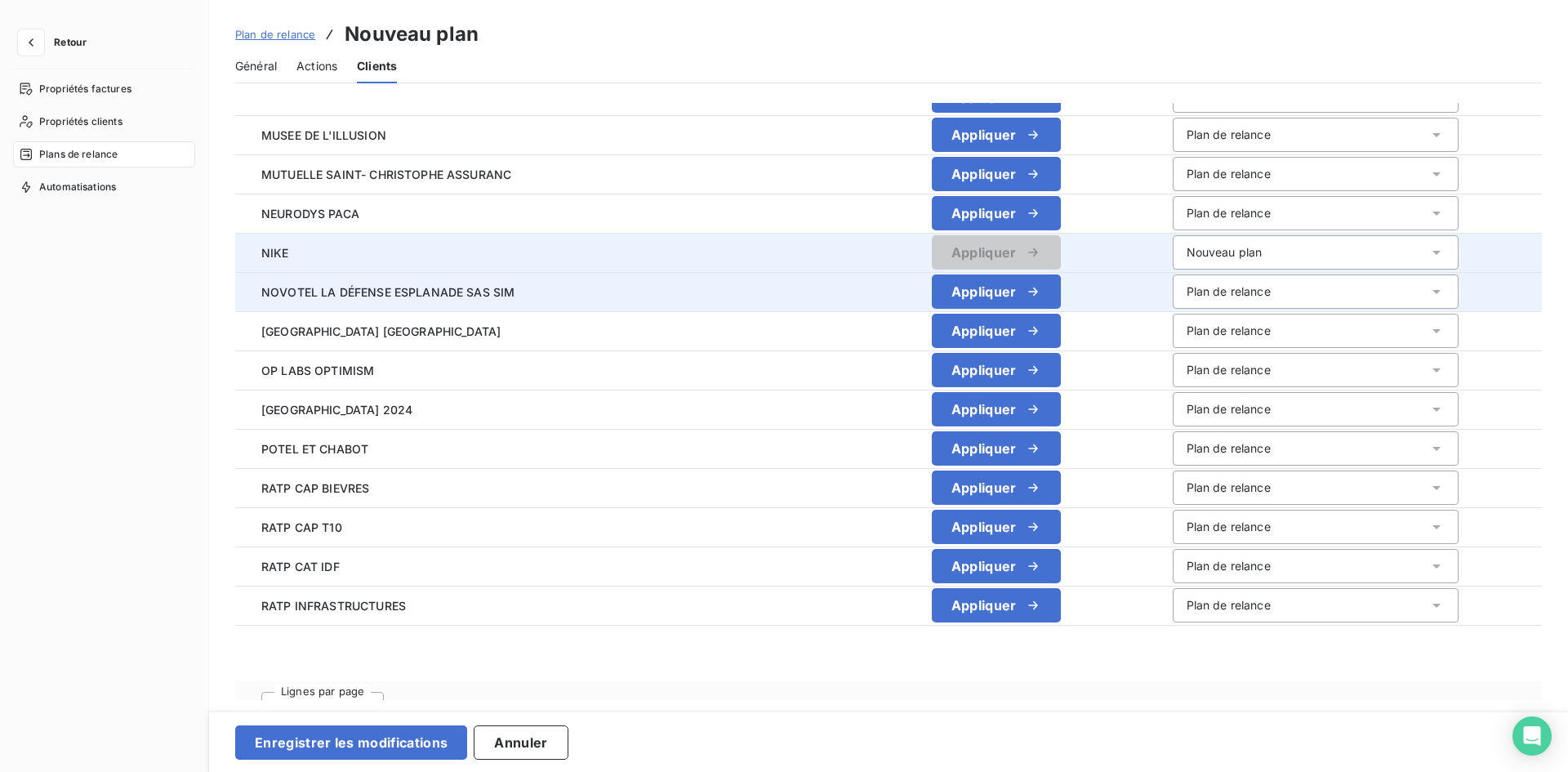
scroll to position [3513, 0]
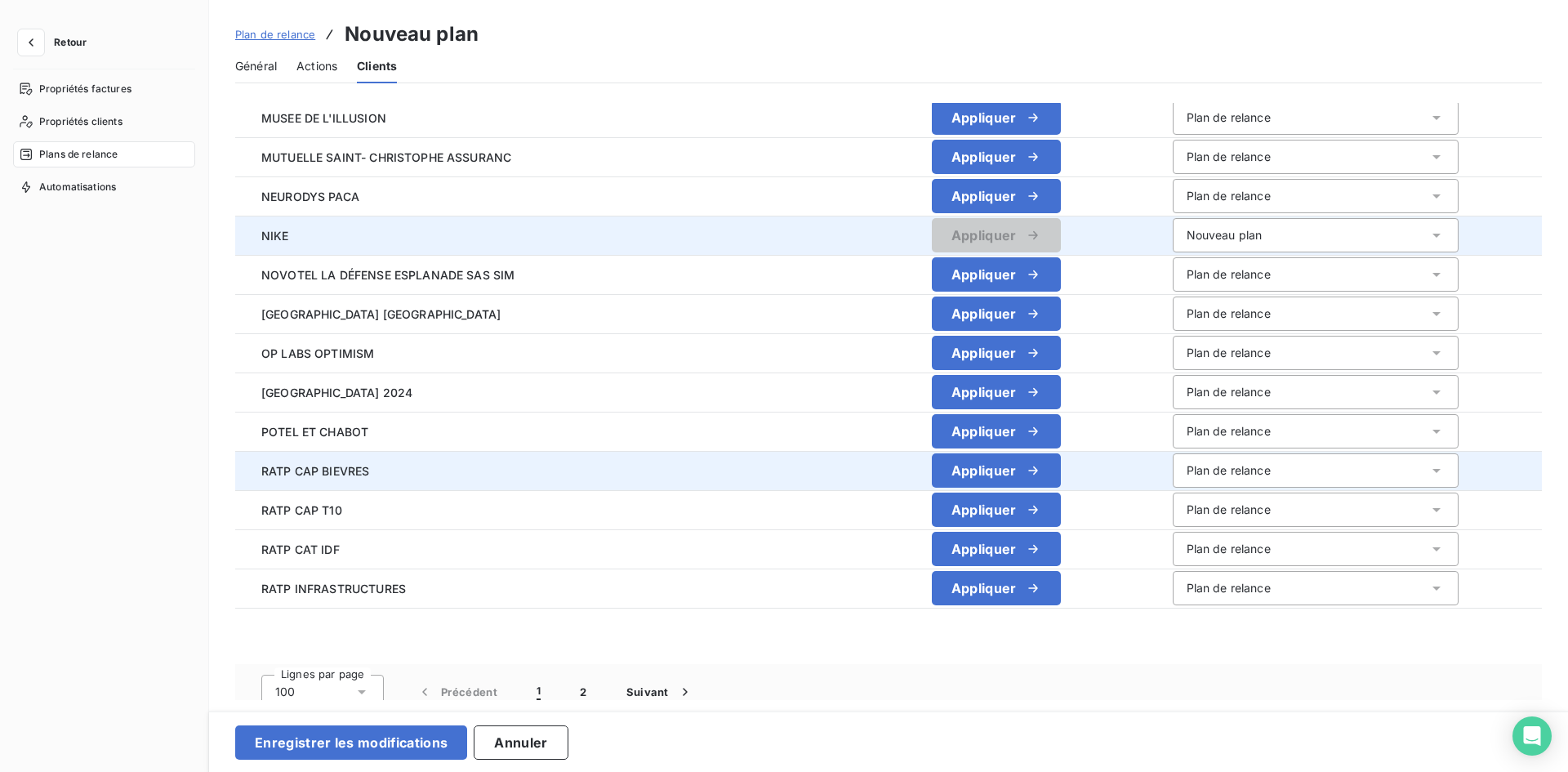
click at [1186, 471] on div "Plan de relance" at bounding box center [1228, 470] width 84 height 16
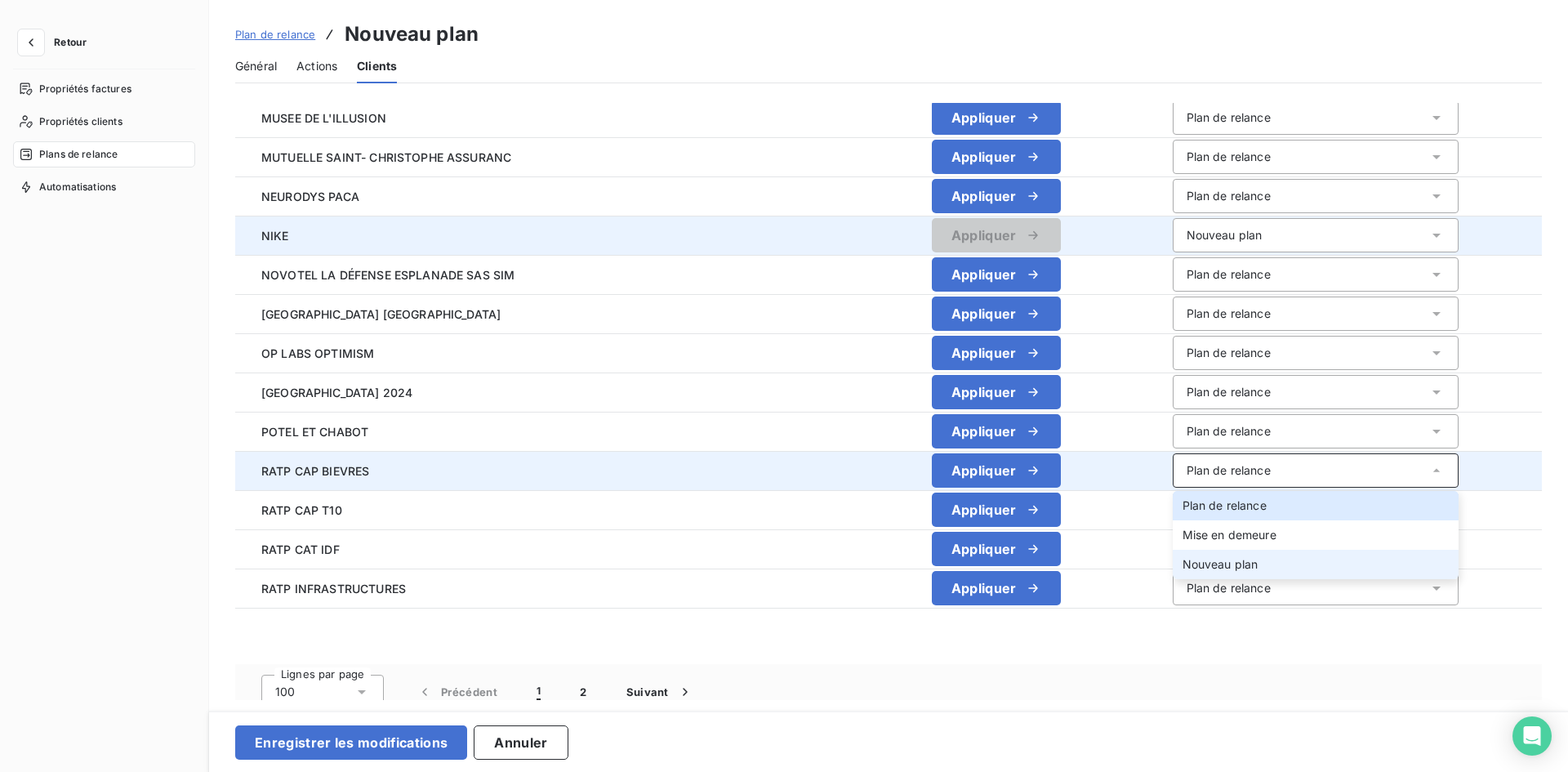
click at [1173, 551] on li "Nouveau plan" at bounding box center [1315, 564] width 286 height 30
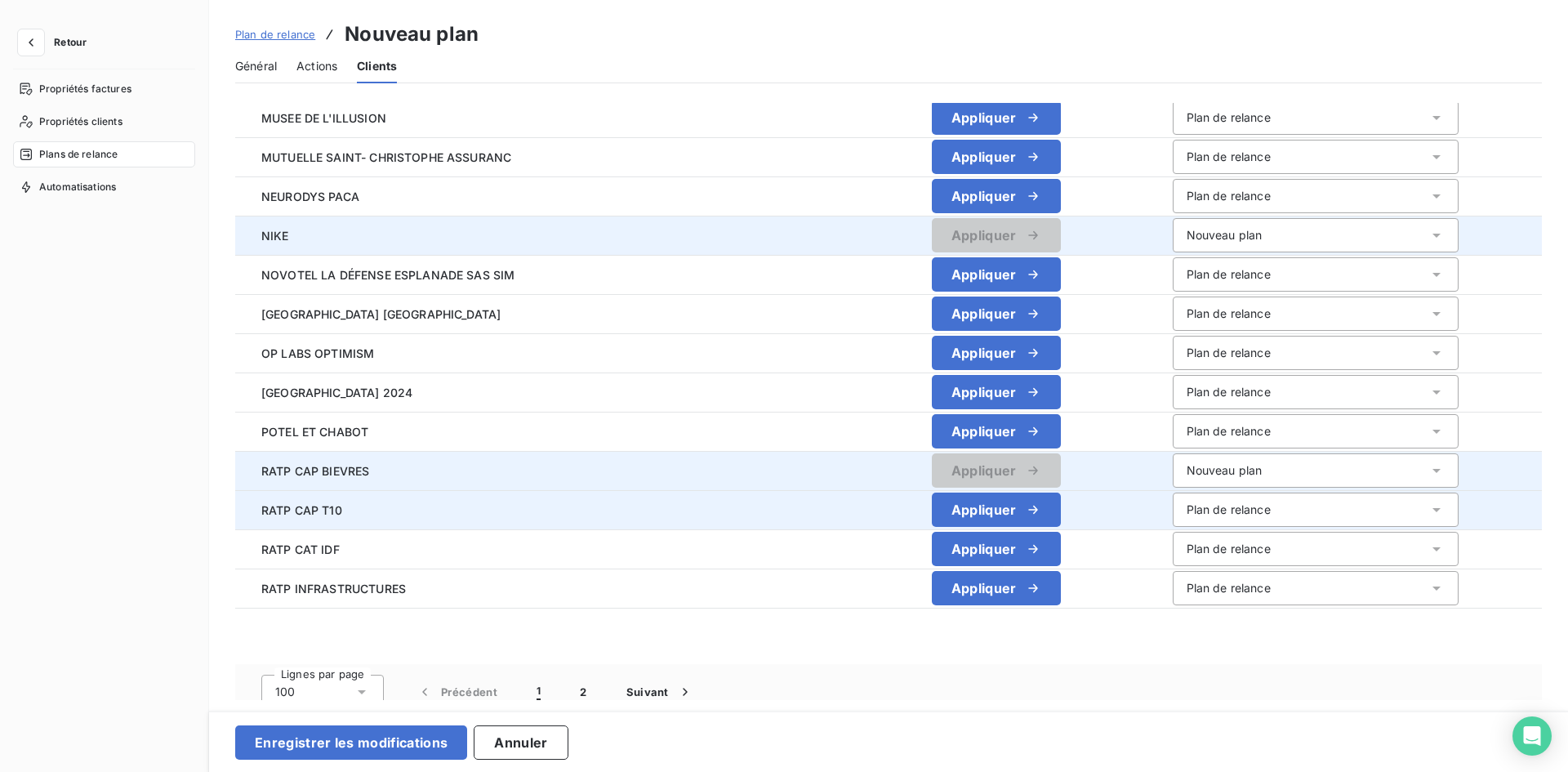
click at [1186, 510] on div "Plan de relance" at bounding box center [1228, 509] width 84 height 16
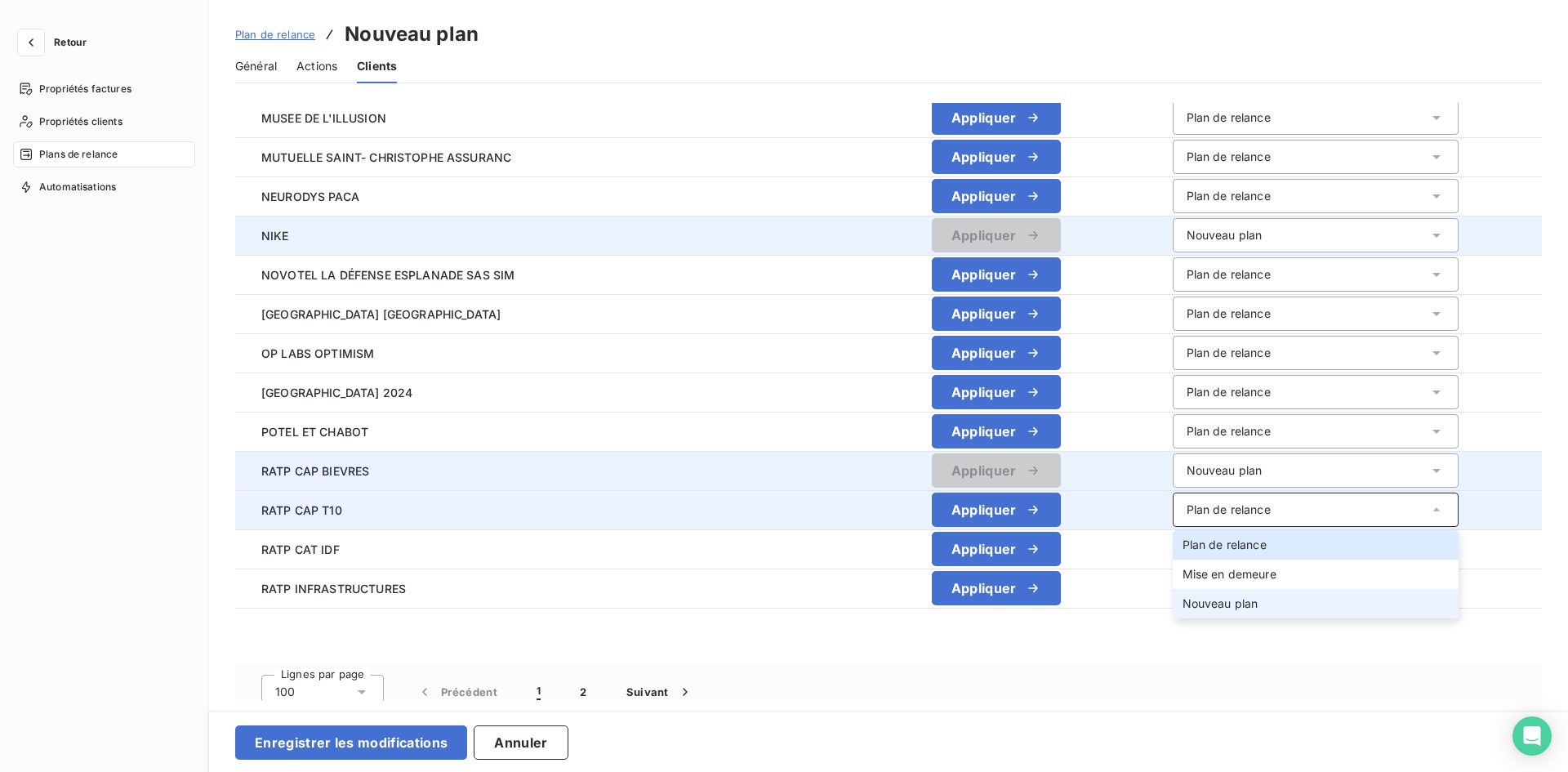
click at [1173, 595] on li "Nouveau plan" at bounding box center [1315, 603] width 286 height 30
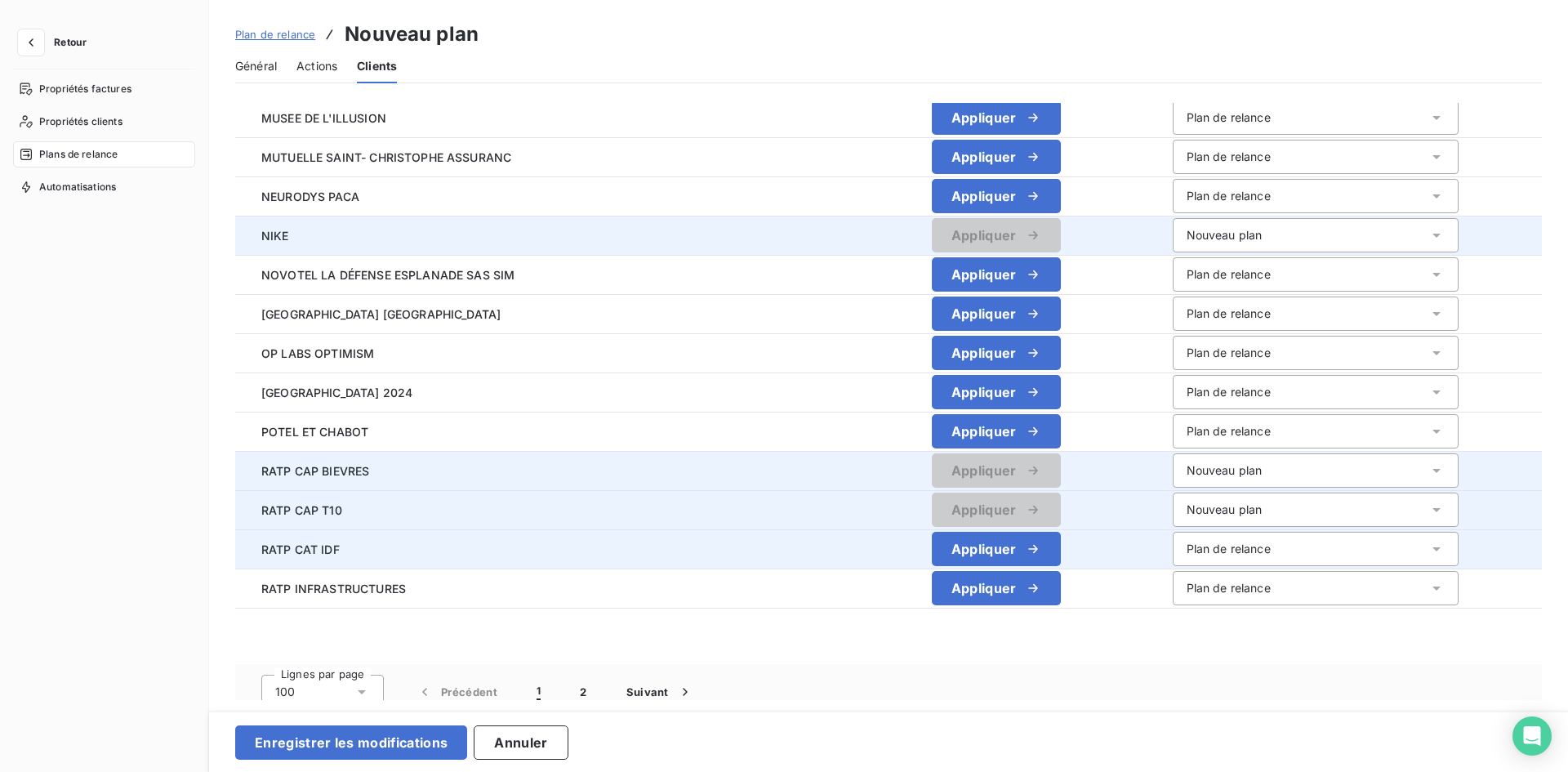
click at [1186, 548] on div "Plan de relance" at bounding box center [1228, 548] width 84 height 16
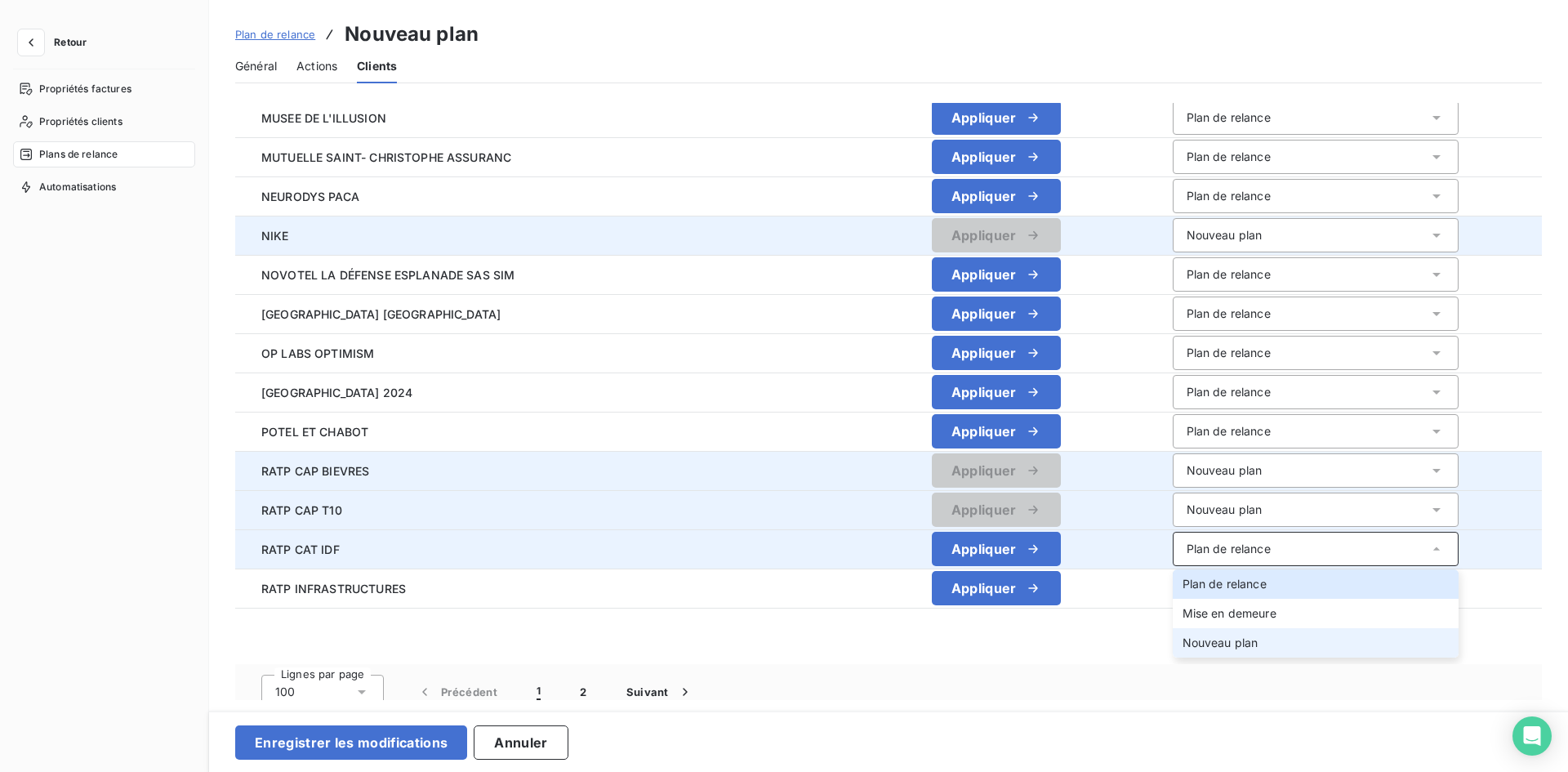
click at [1182, 641] on span "Nouveau plan" at bounding box center [1220, 642] width 76 height 14
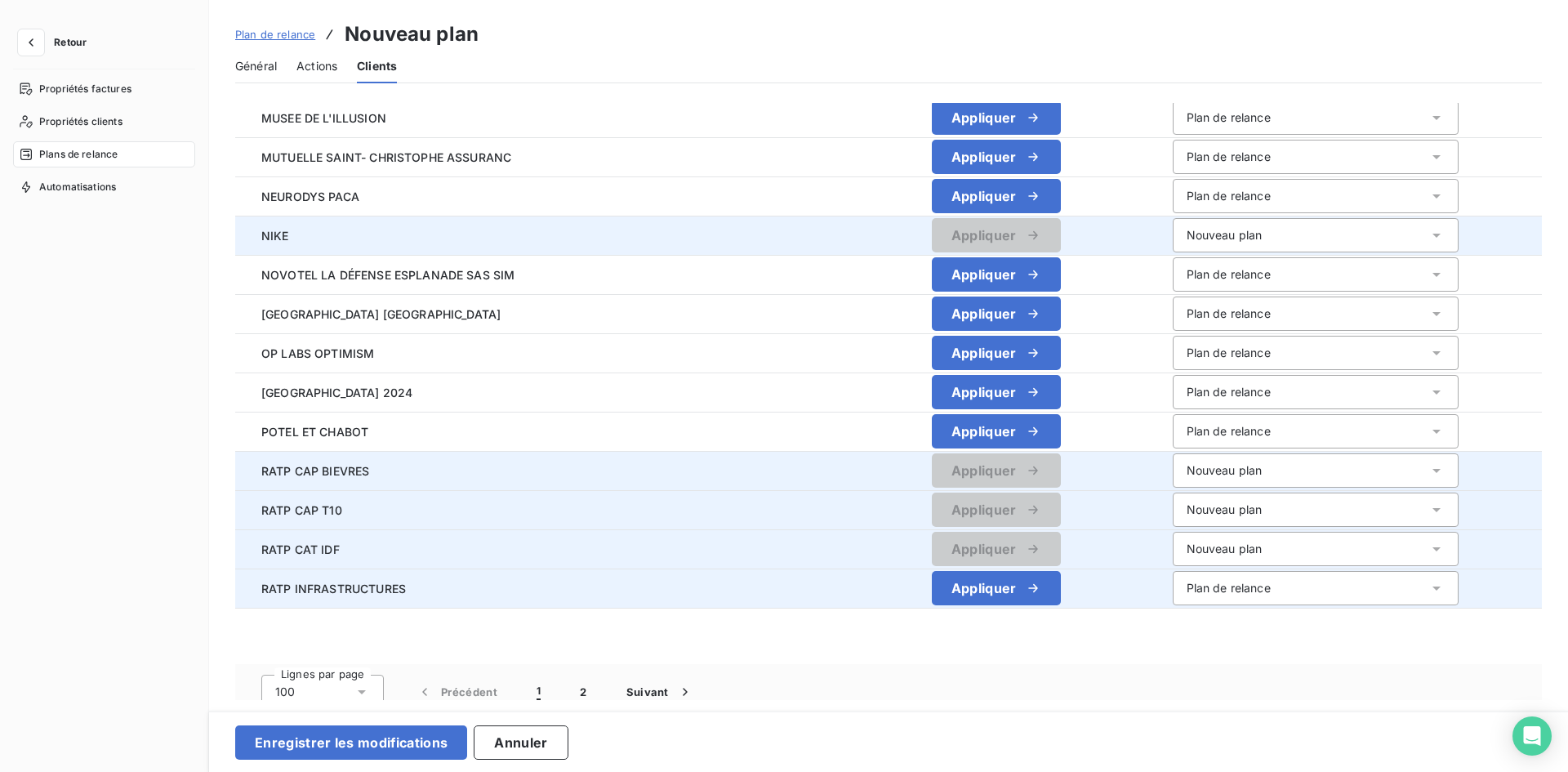
click at [1186, 593] on div "Plan de relance" at bounding box center [1228, 588] width 84 height 16
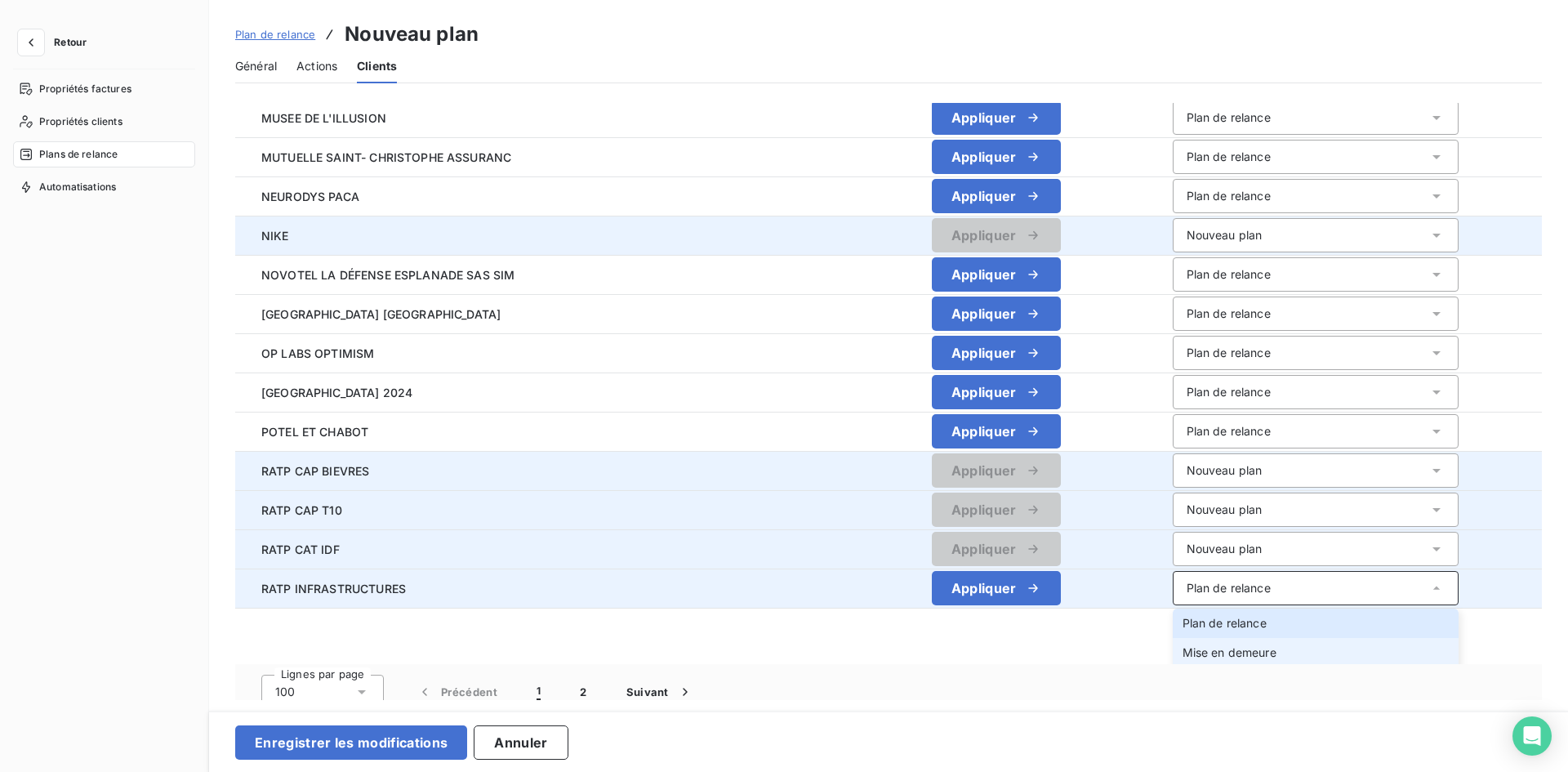
click at [1173, 661] on li "Mise en demeure" at bounding box center [1315, 652] width 286 height 30
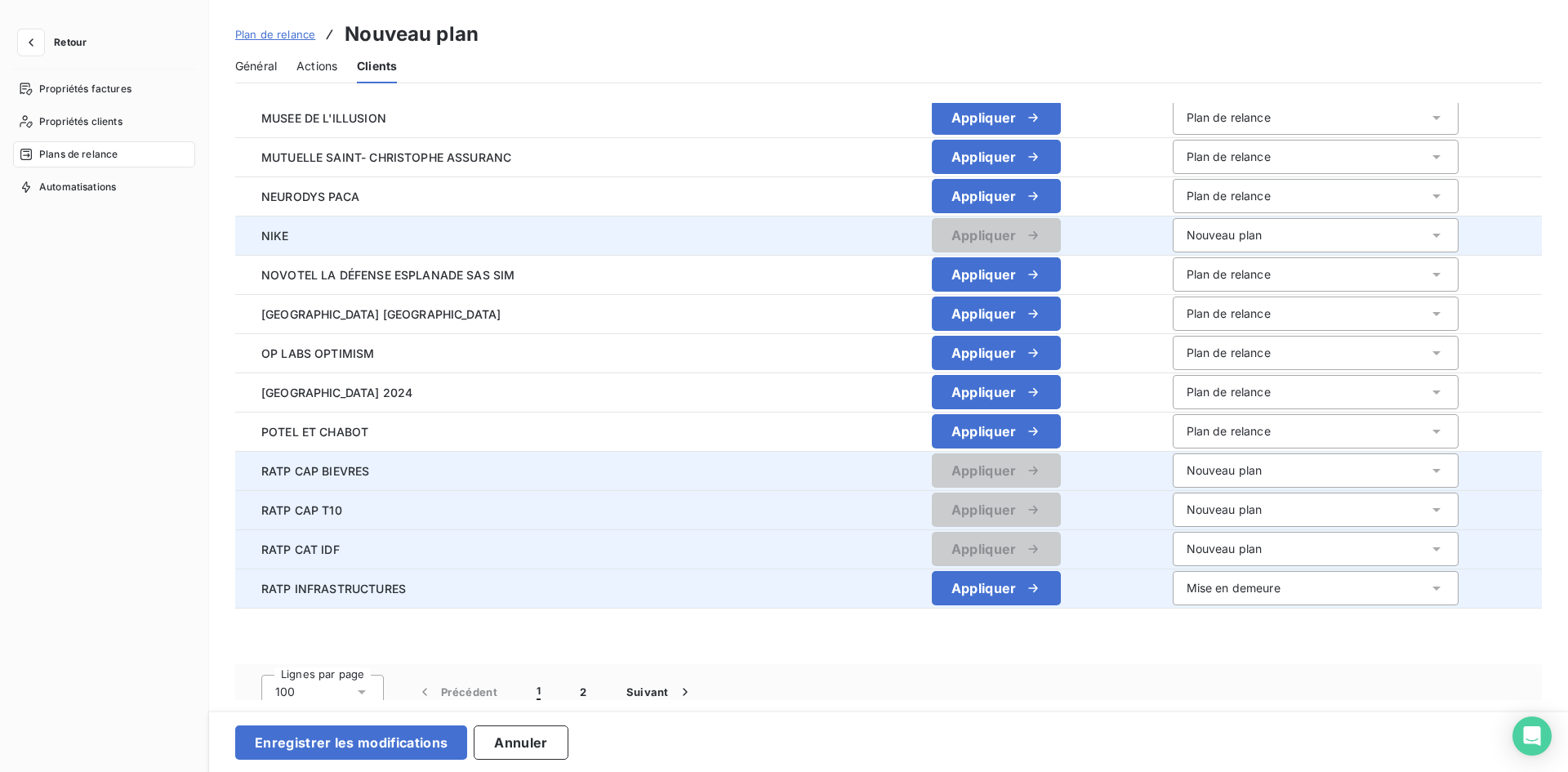
scroll to position [3516, 0]
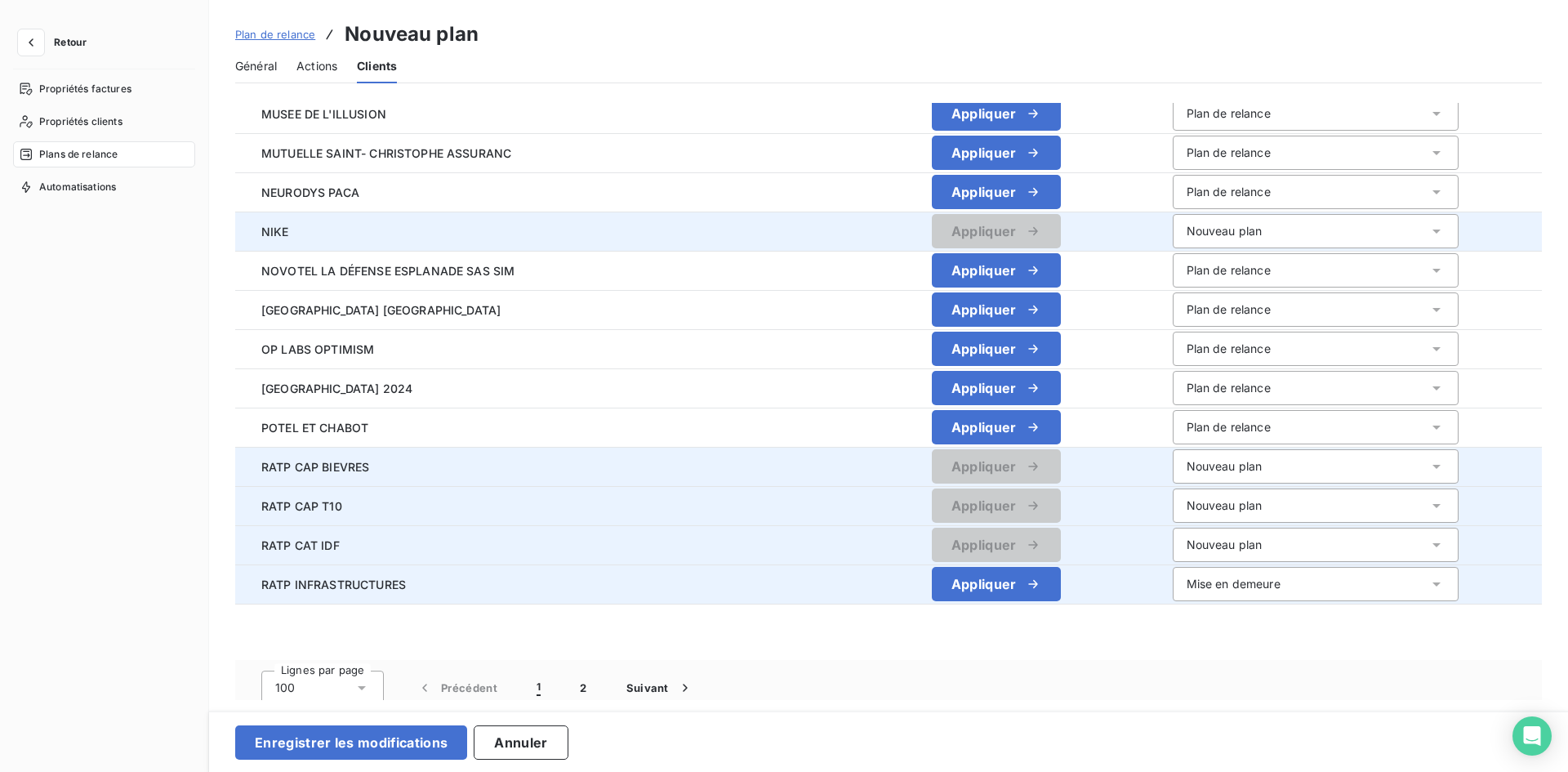
click at [1182, 593] on div "Mise en demeure" at bounding box center [1315, 584] width 286 height 34
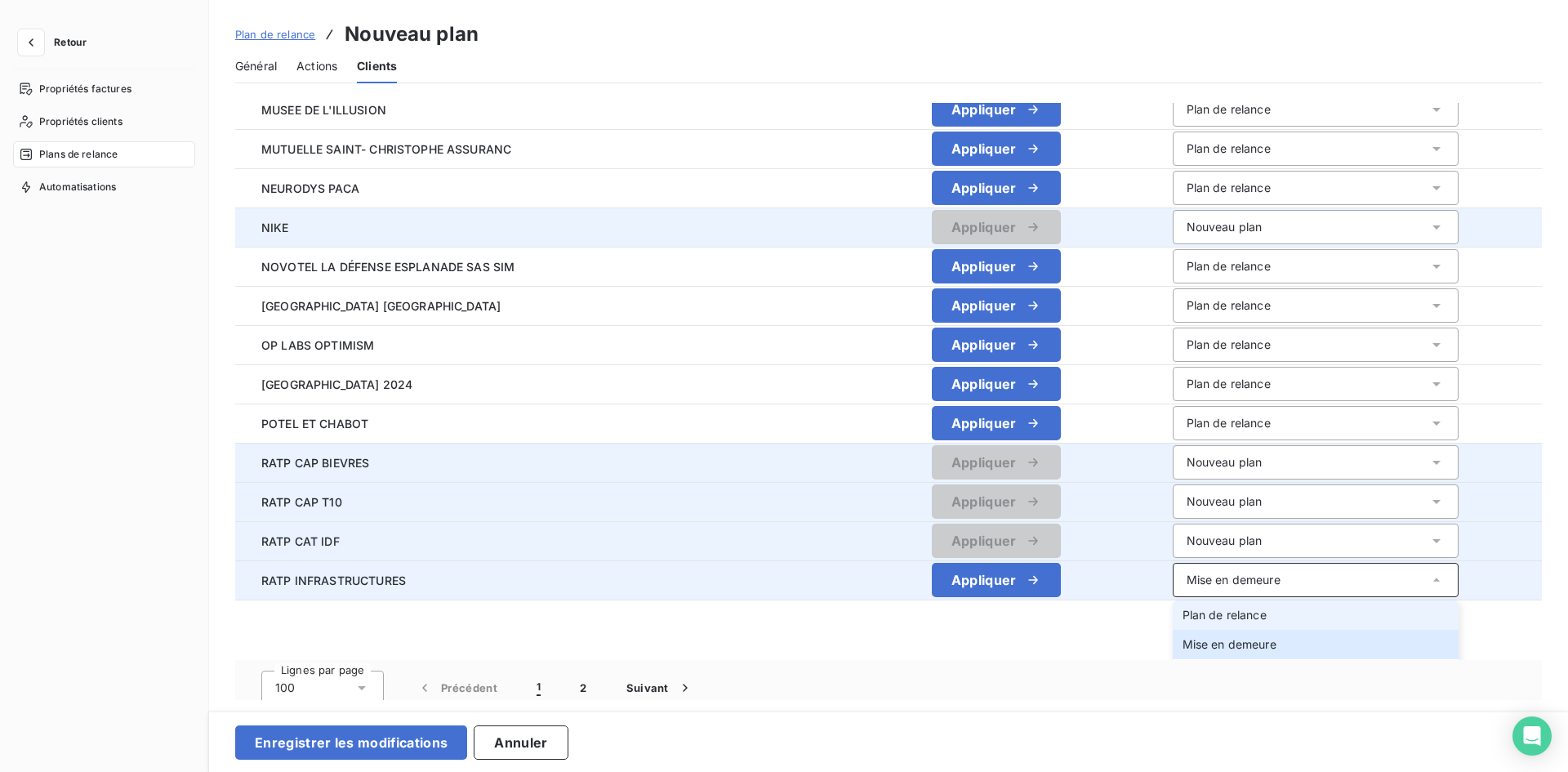
click at [1182, 609] on span "Plan de relance" at bounding box center [1224, 614] width 84 height 14
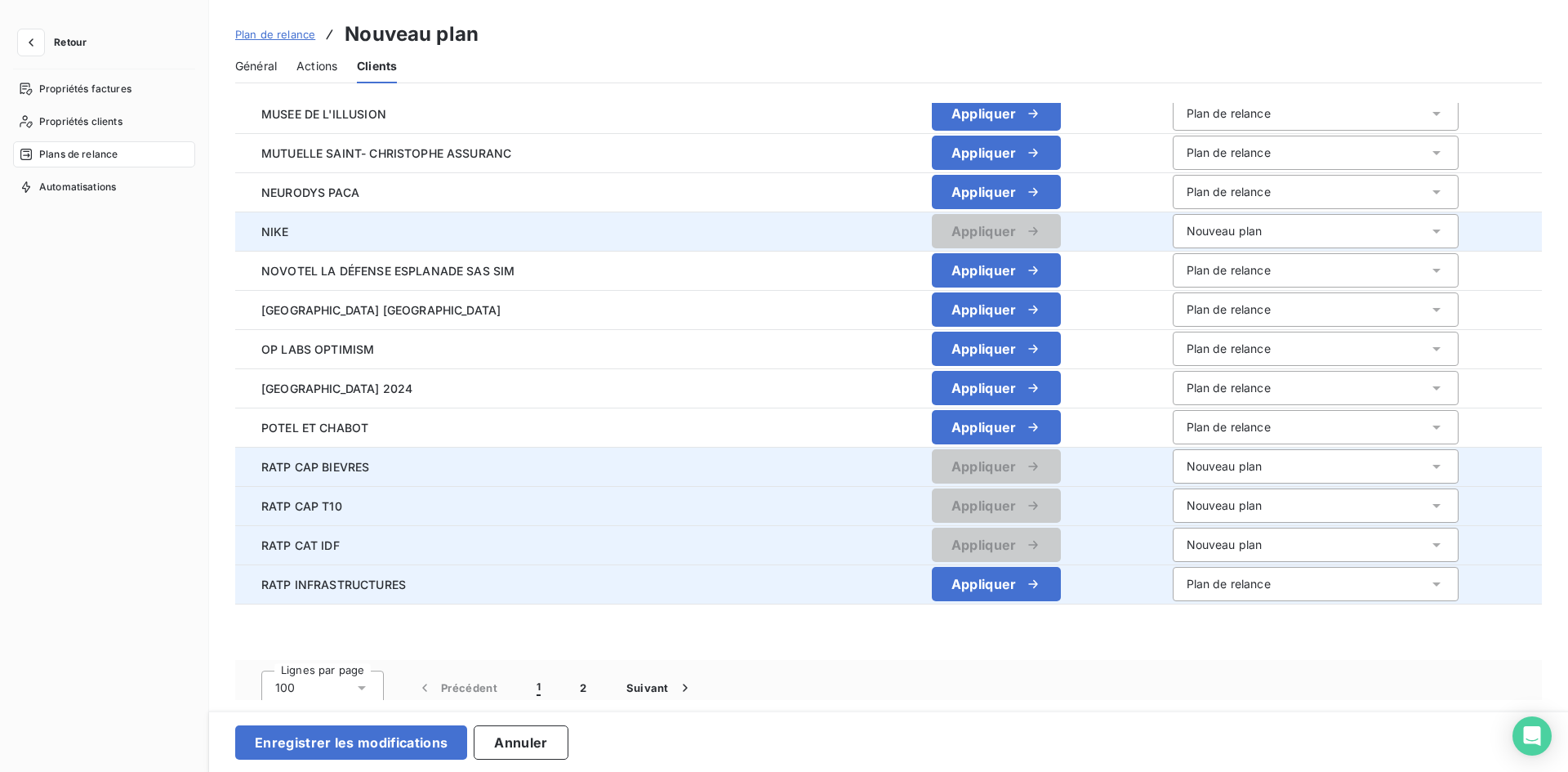
scroll to position [3521, 0]
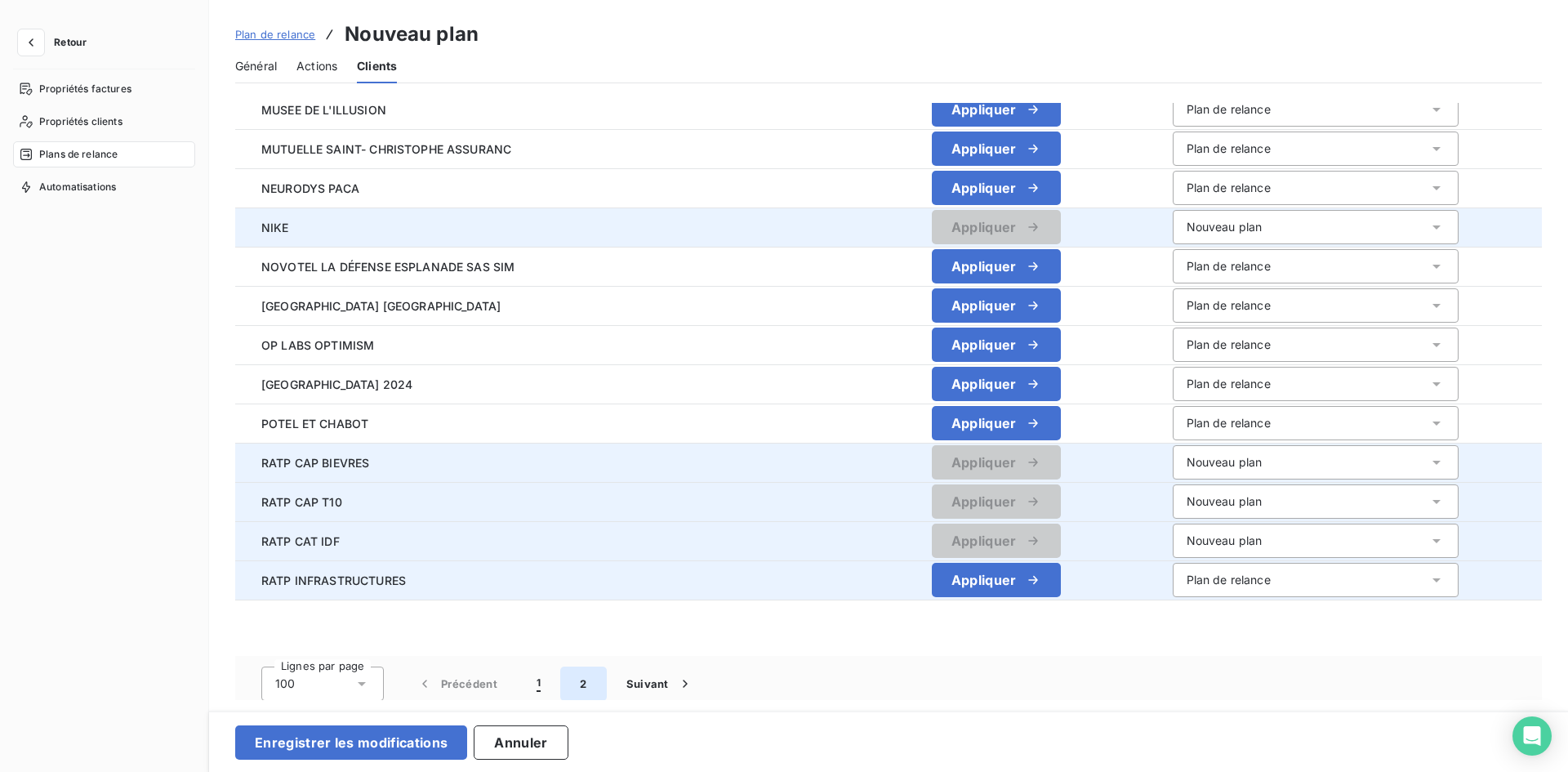
click at [583, 685] on button "2" at bounding box center [583, 684] width 46 height 34
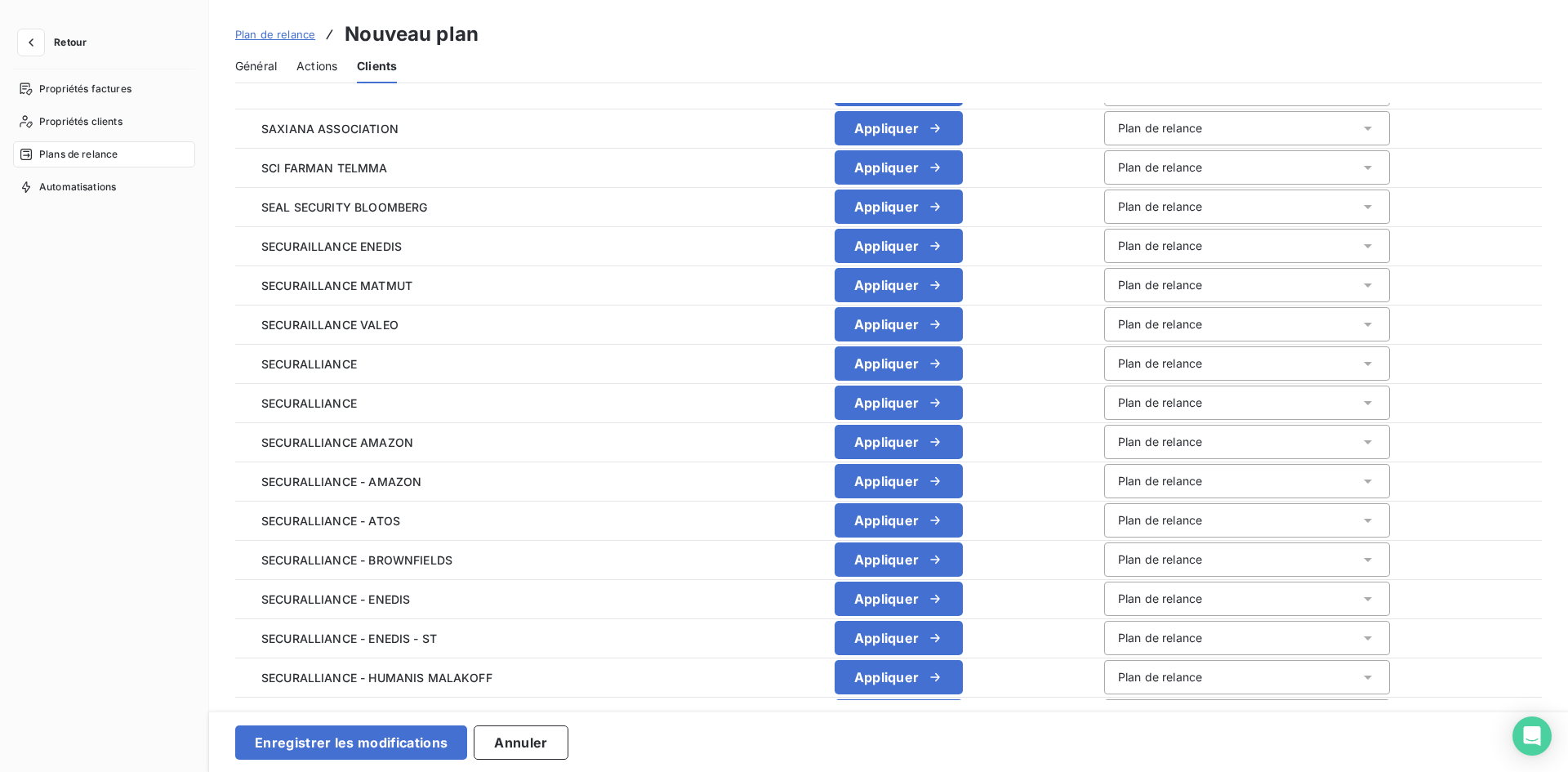
scroll to position [0, 0]
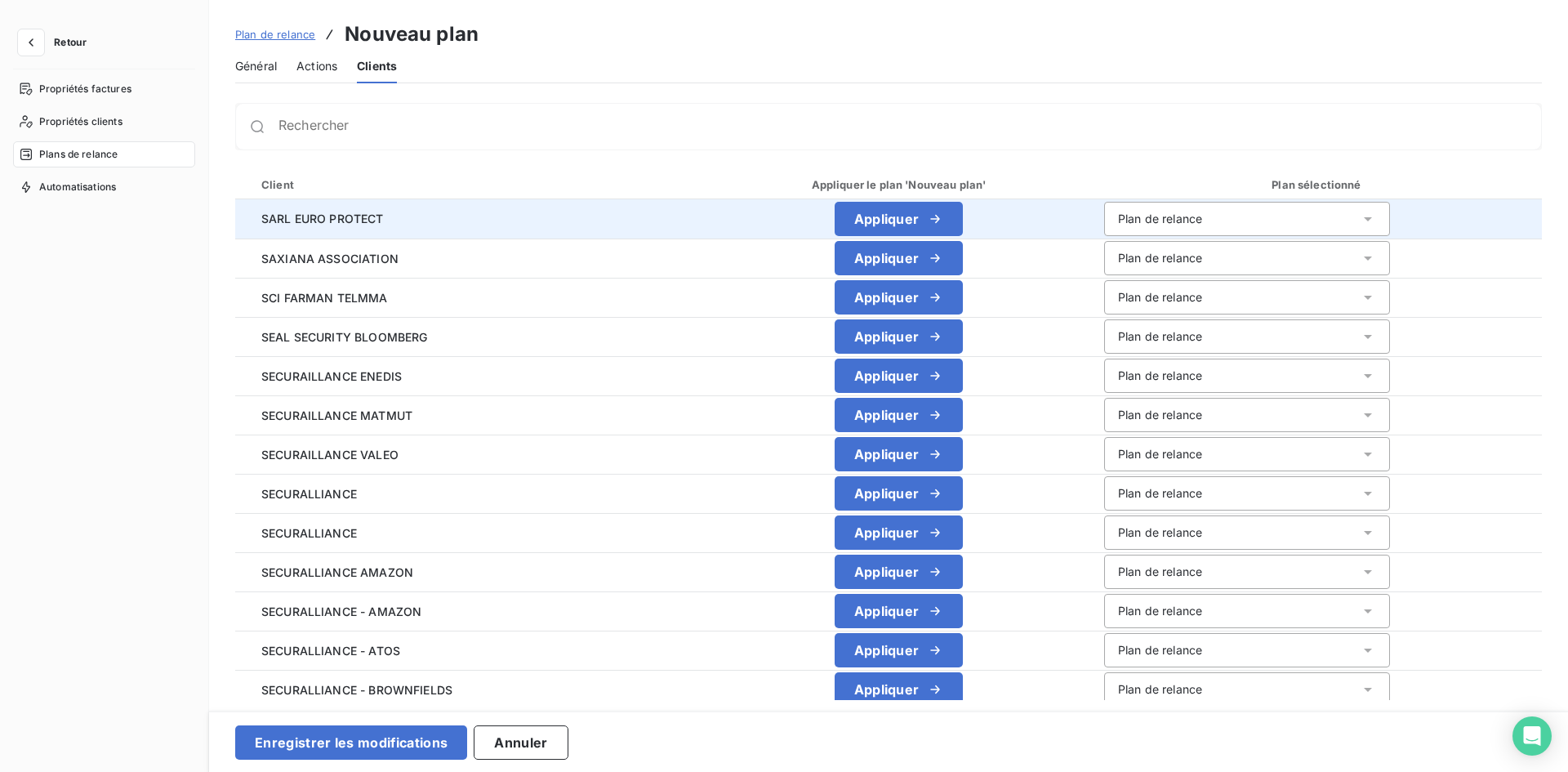
click at [1206, 229] on div "Plan de relance" at bounding box center [1247, 219] width 286 height 34
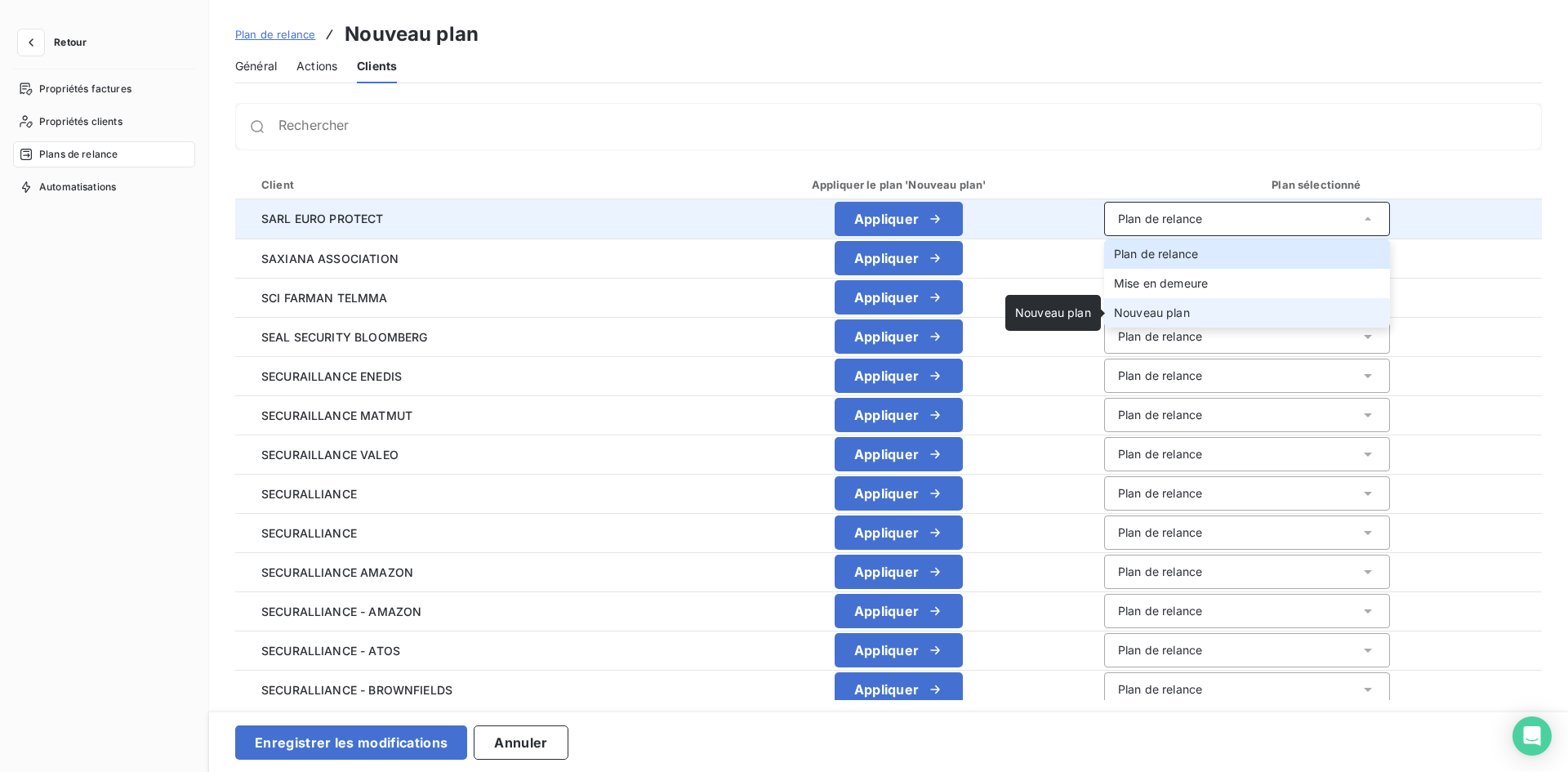
click at [1158, 314] on span "Nouveau plan" at bounding box center [1152, 312] width 76 height 14
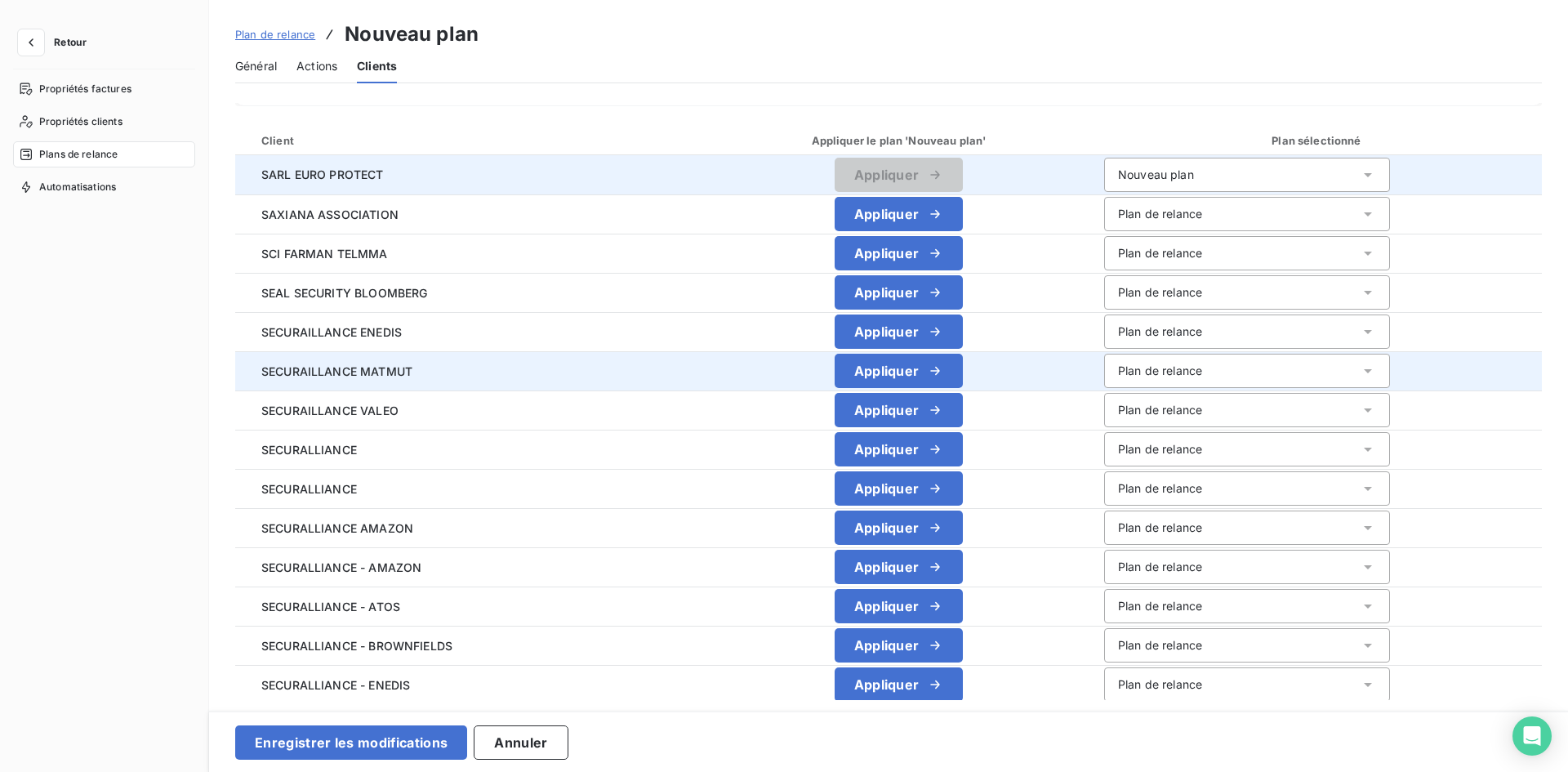
scroll to position [81, 0]
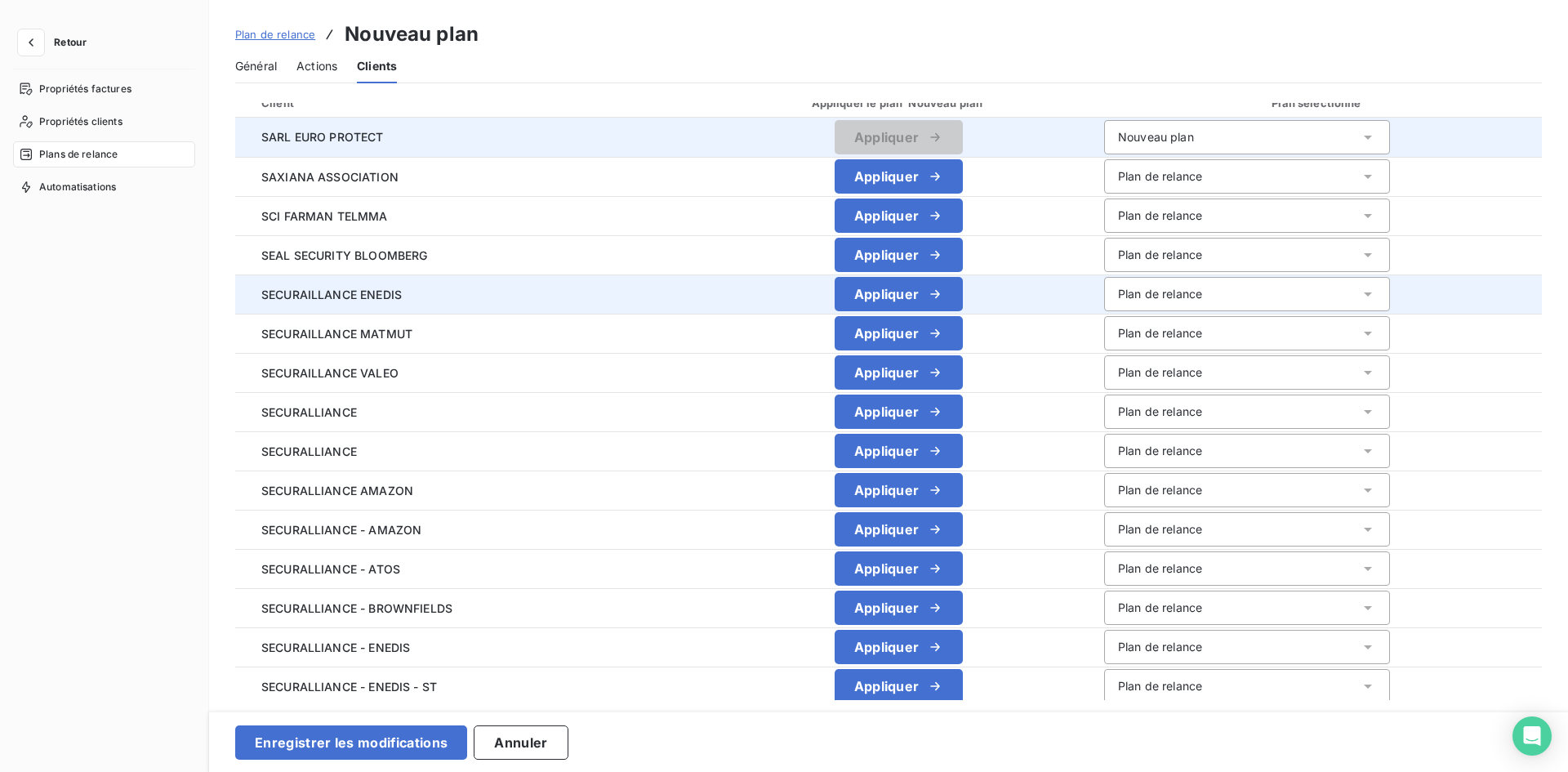
click at [1153, 290] on div "Plan de relance" at bounding box center [1159, 294] width 84 height 16
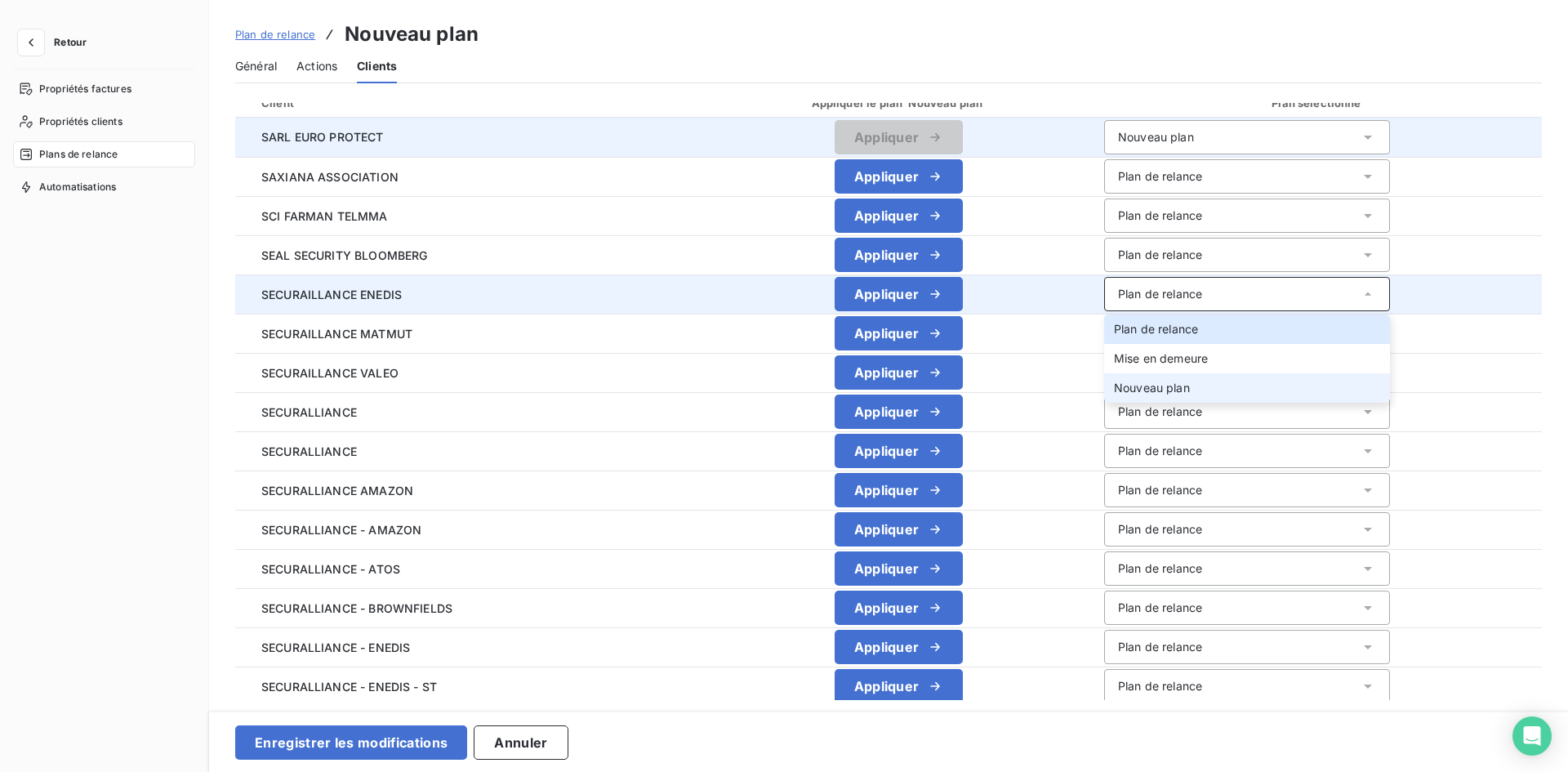
click at [1158, 389] on span "Nouveau plan" at bounding box center [1152, 388] width 76 height 14
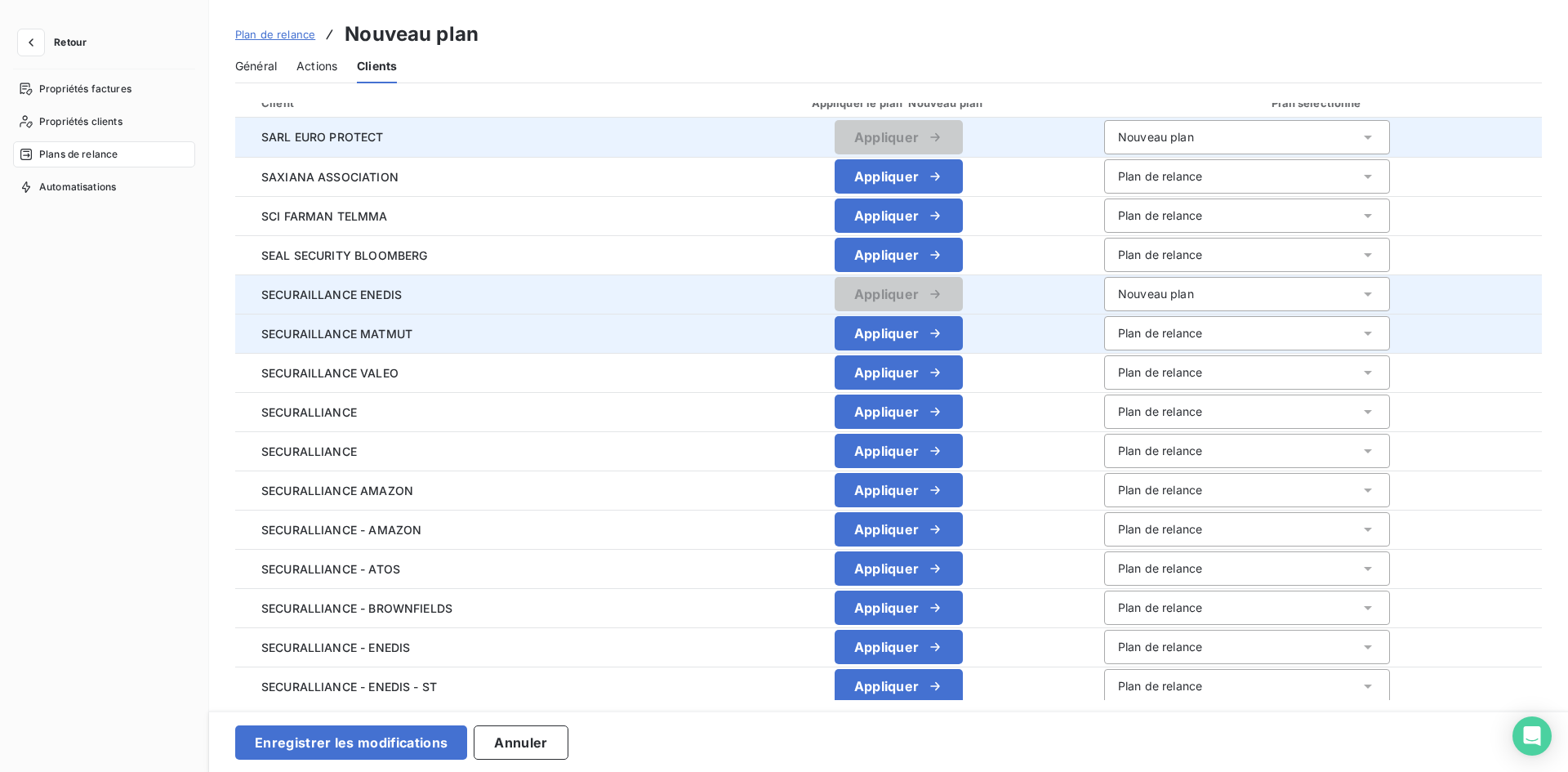
click at [1151, 331] on div "Plan de relance" at bounding box center [1159, 333] width 84 height 16
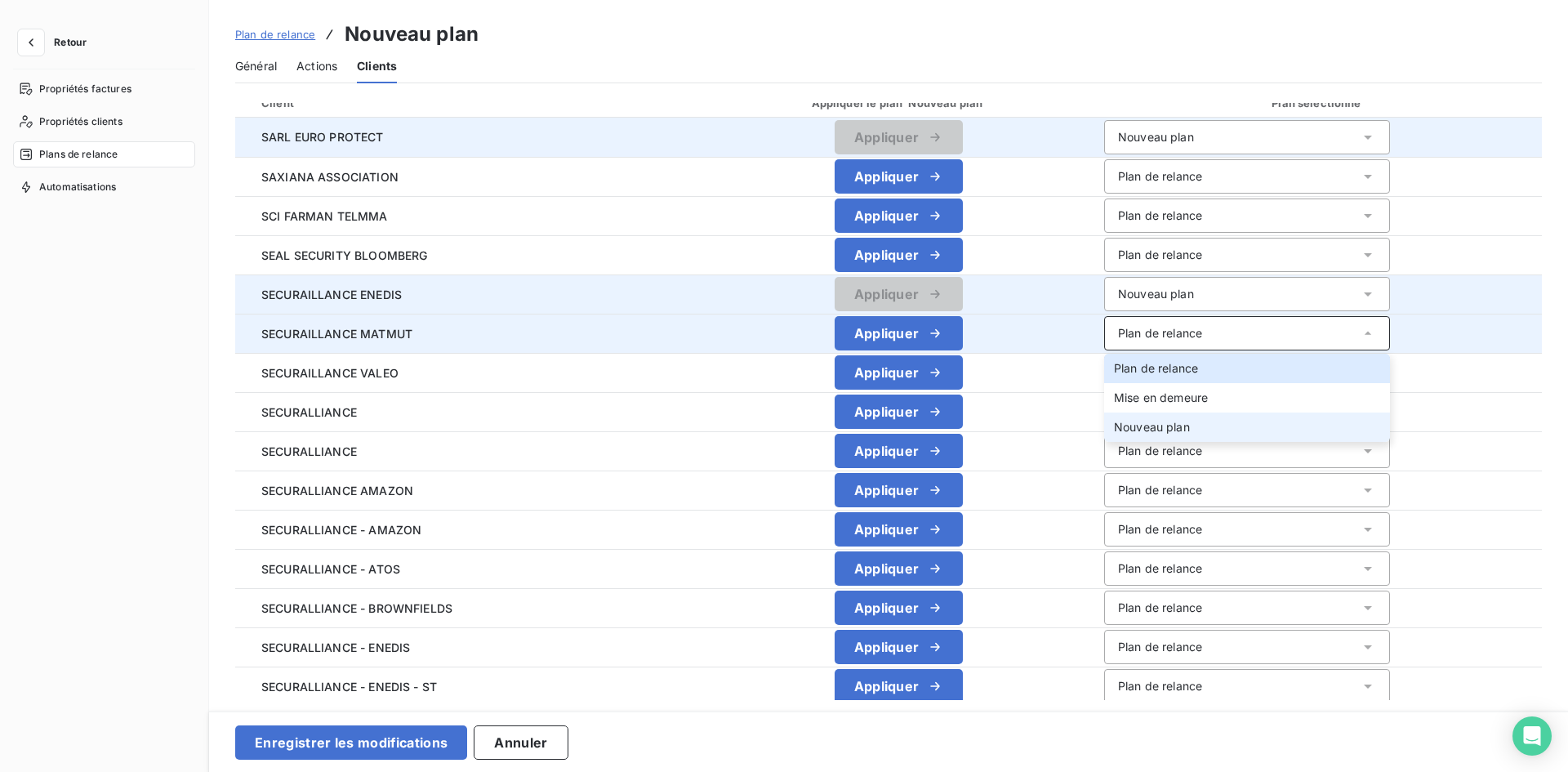
click at [1169, 417] on li "Nouveau plan" at bounding box center [1247, 427] width 286 height 30
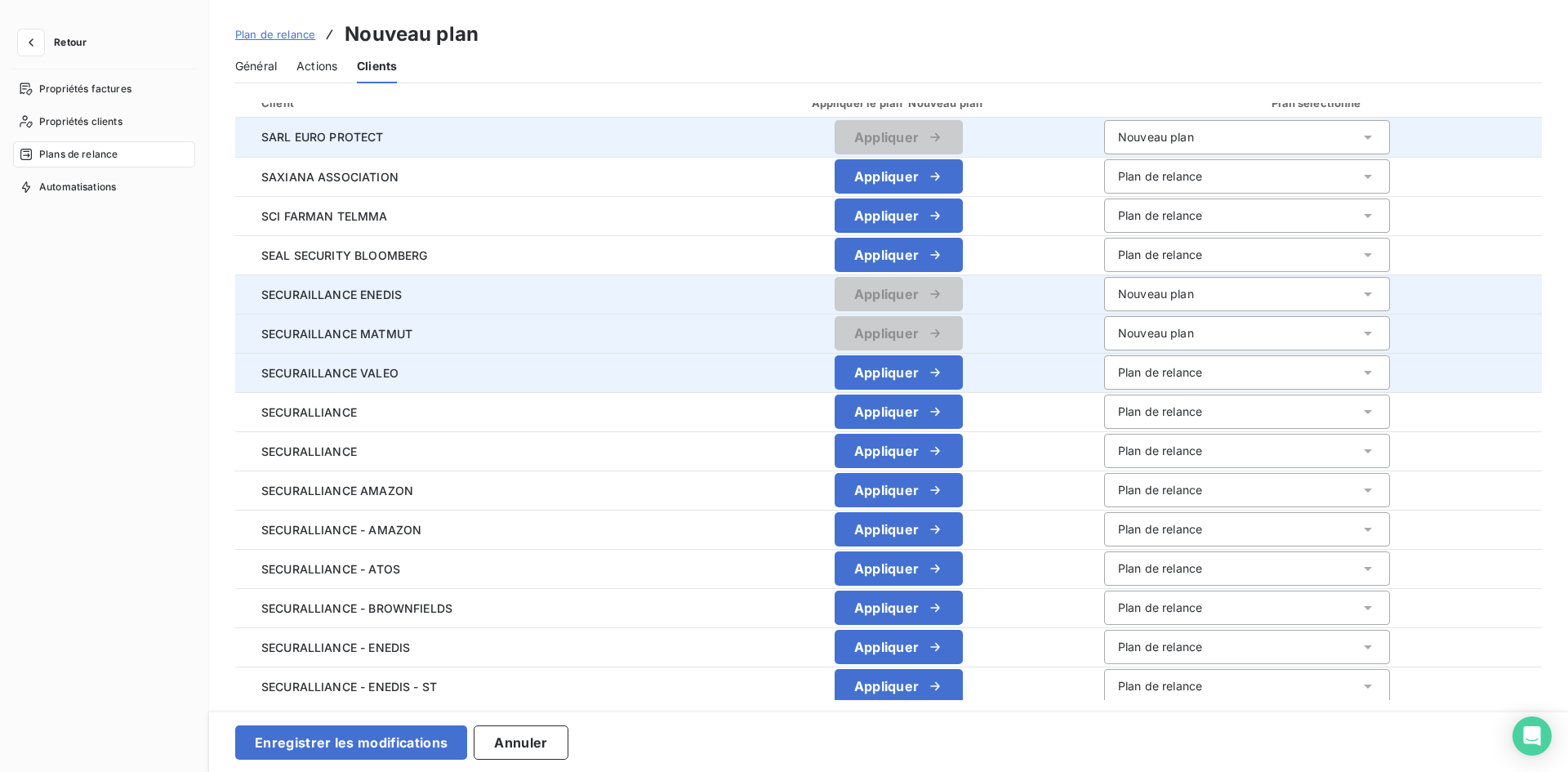
click at [1167, 373] on div "Plan de relance" at bounding box center [1159, 372] width 84 height 16
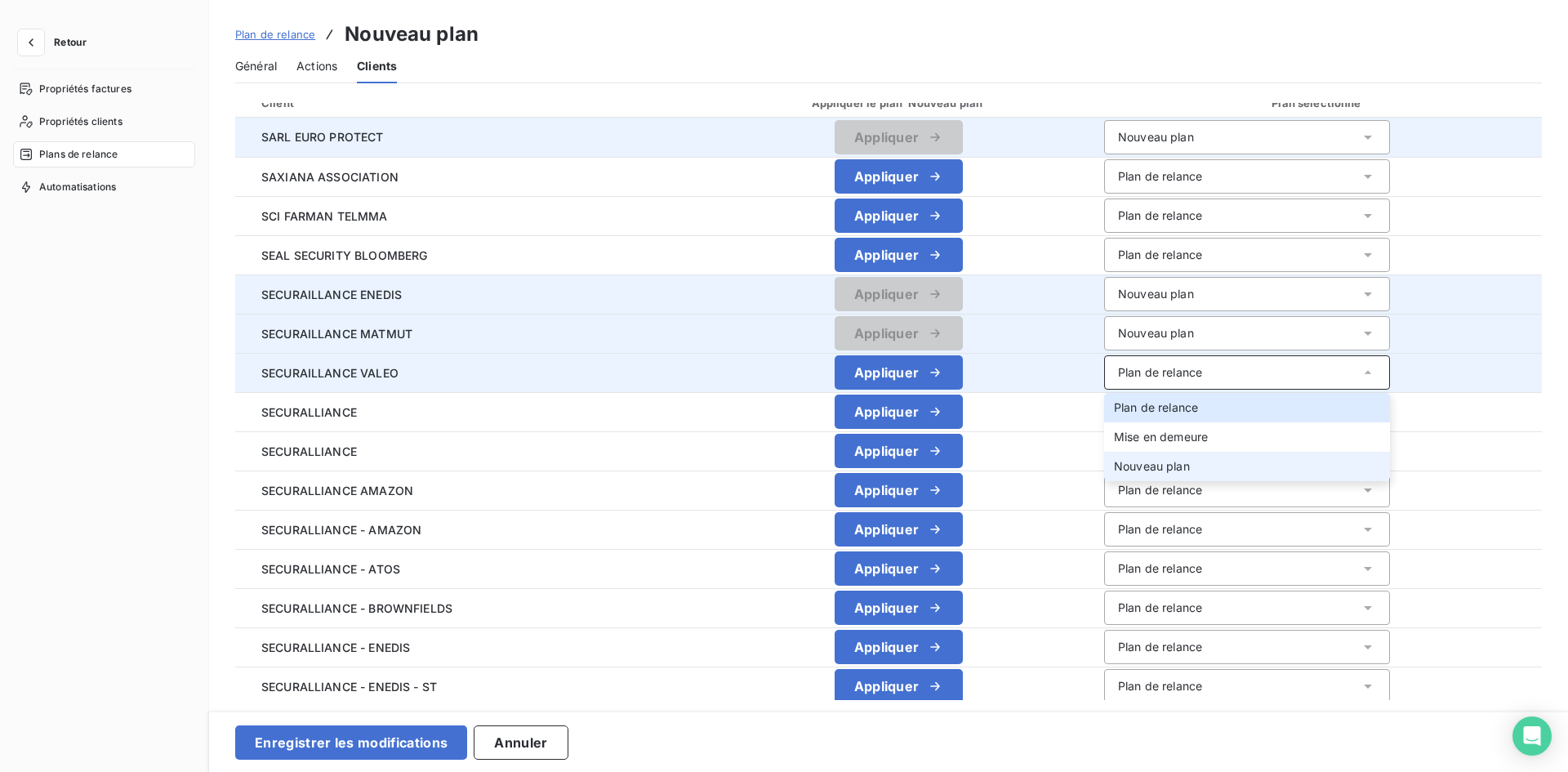
click at [1176, 461] on span "Nouveau plan" at bounding box center [1152, 466] width 76 height 14
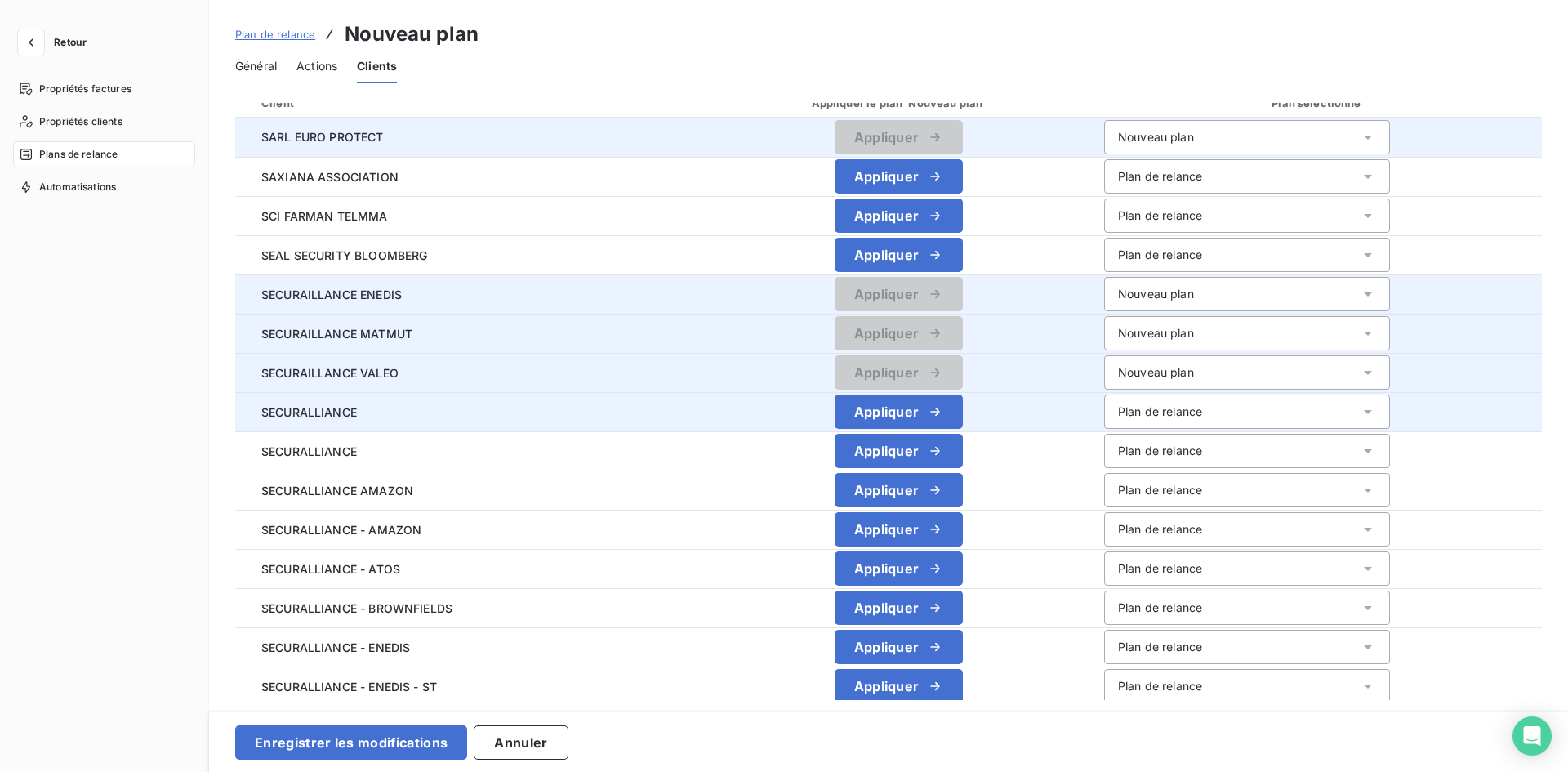
click at [1167, 411] on div "Plan de relance" at bounding box center [1159, 411] width 84 height 16
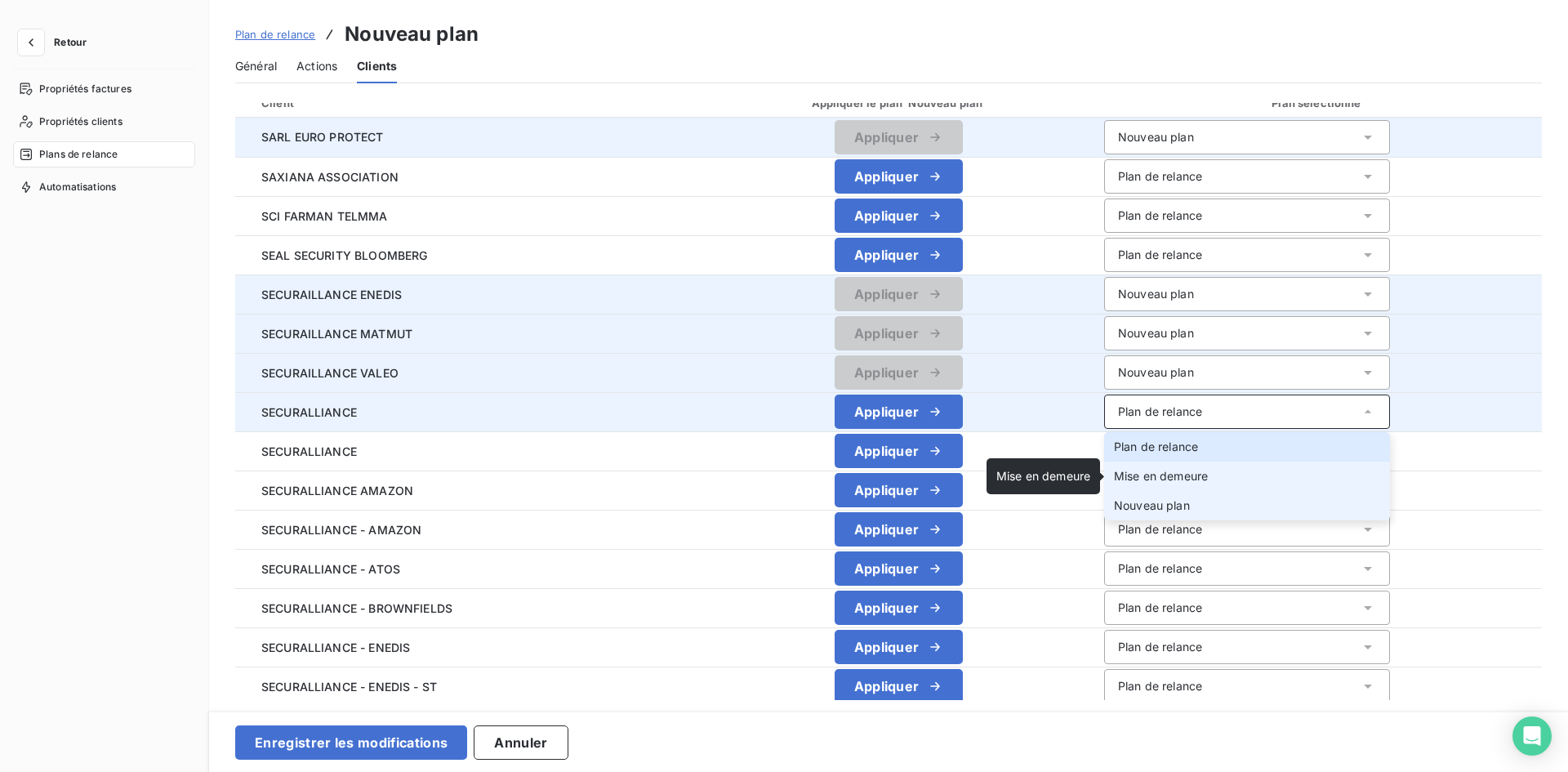
click at [1165, 501] on span "Nouveau plan" at bounding box center [1152, 505] width 76 height 14
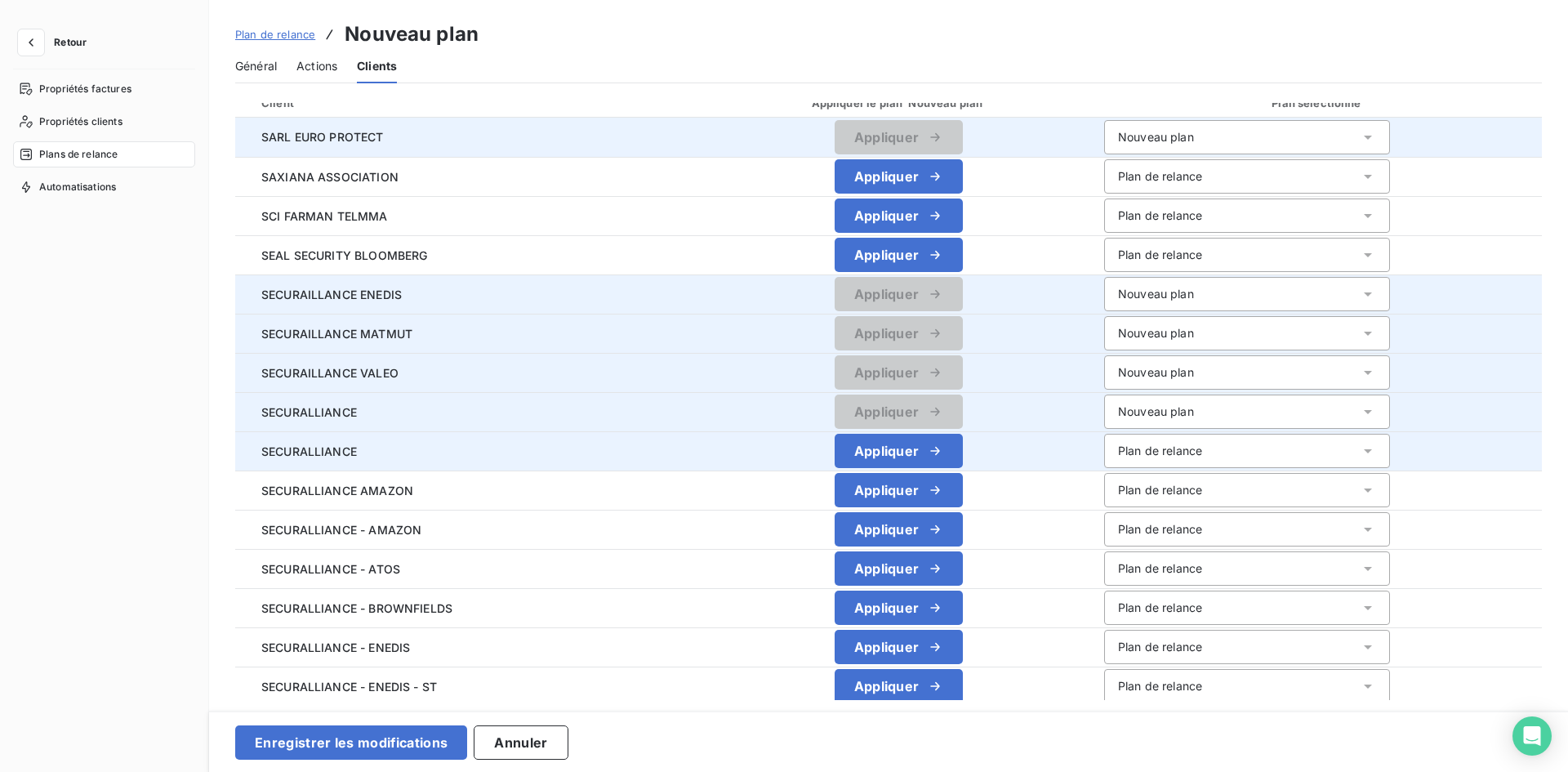
click at [1157, 450] on div "Plan de relance" at bounding box center [1159, 450] width 84 height 16
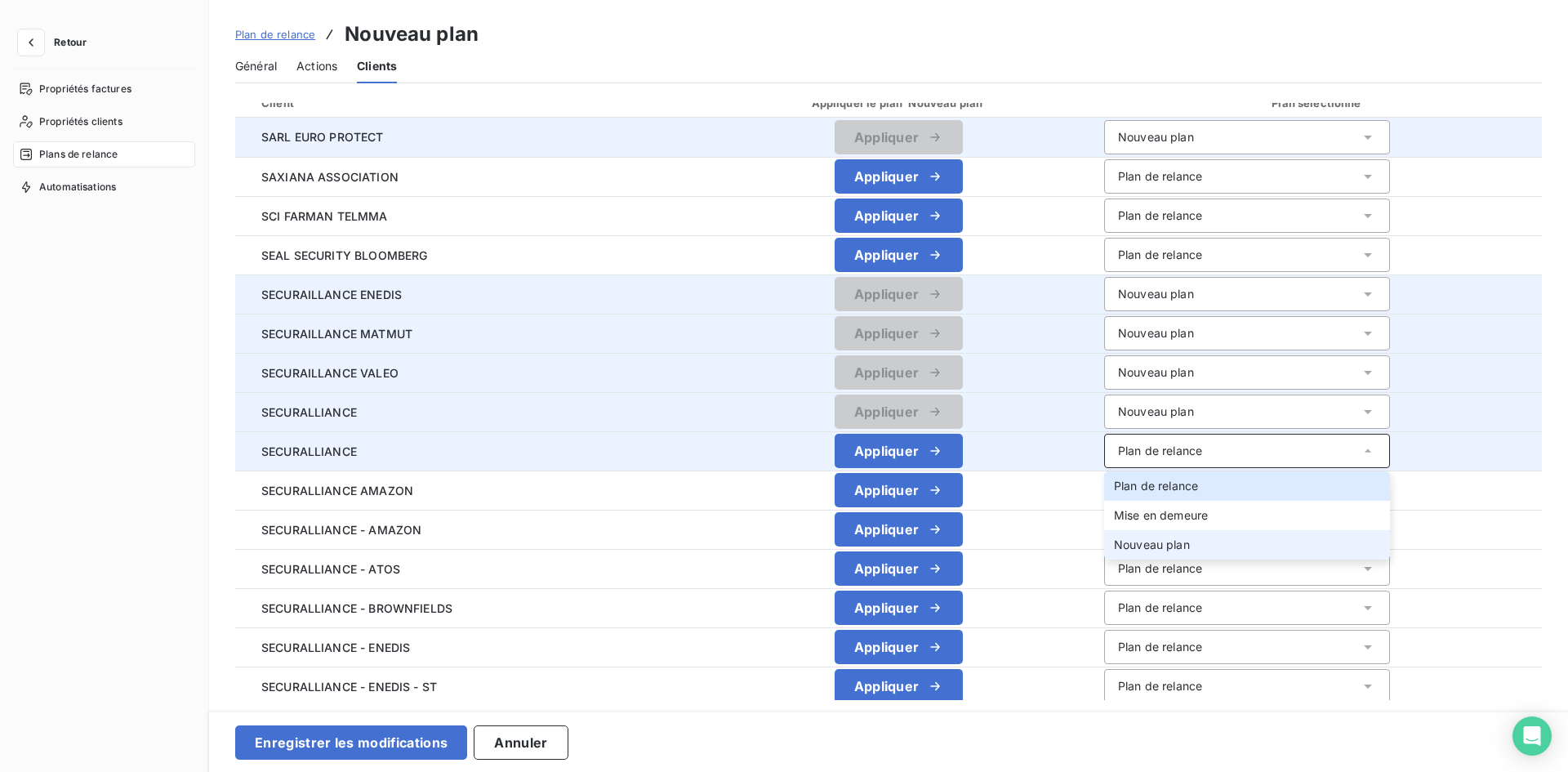
click at [1160, 540] on span "Nouveau plan" at bounding box center [1152, 545] width 76 height 14
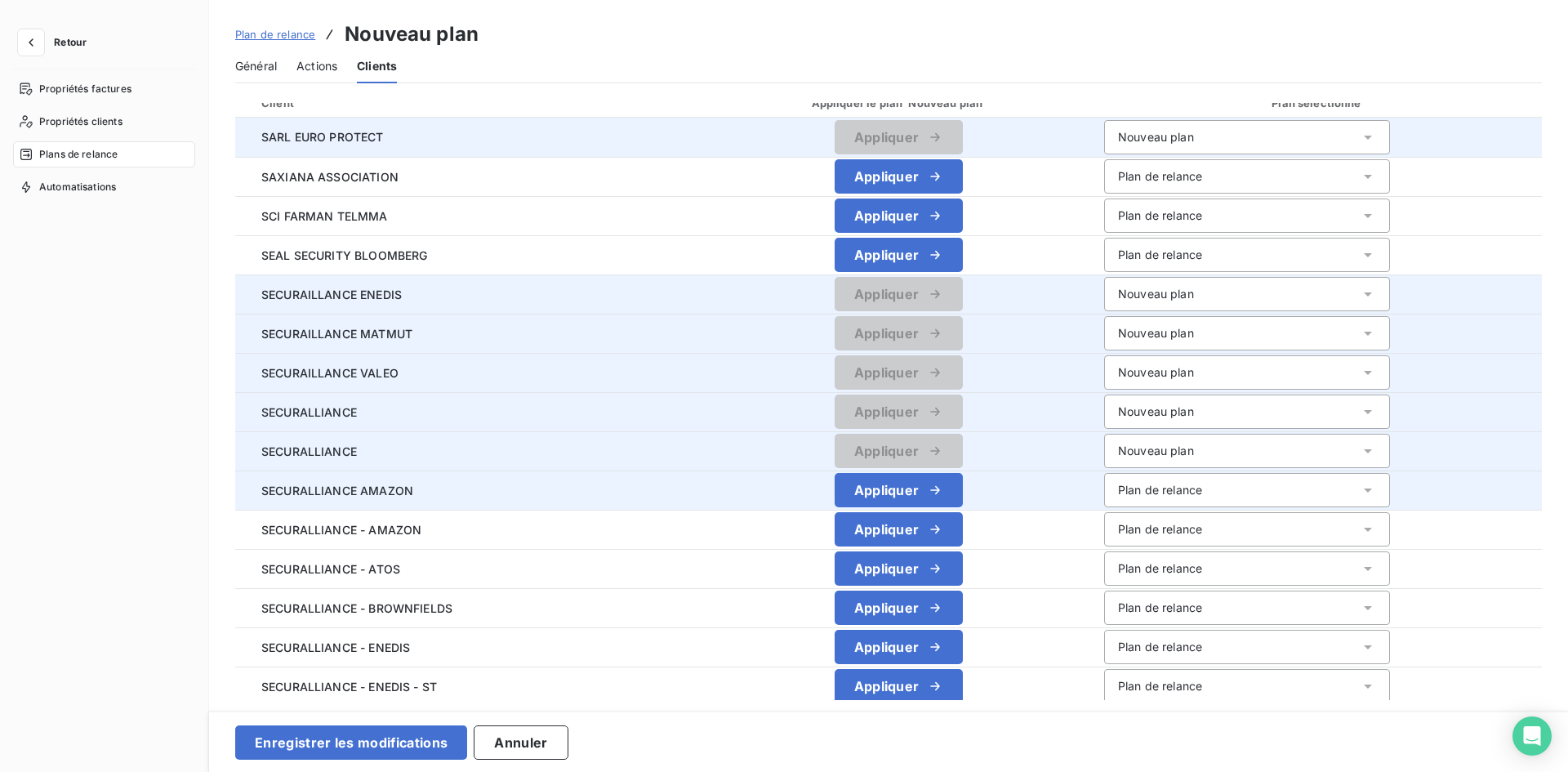
click at [1174, 488] on div "Plan de relance" at bounding box center [1159, 489] width 84 height 16
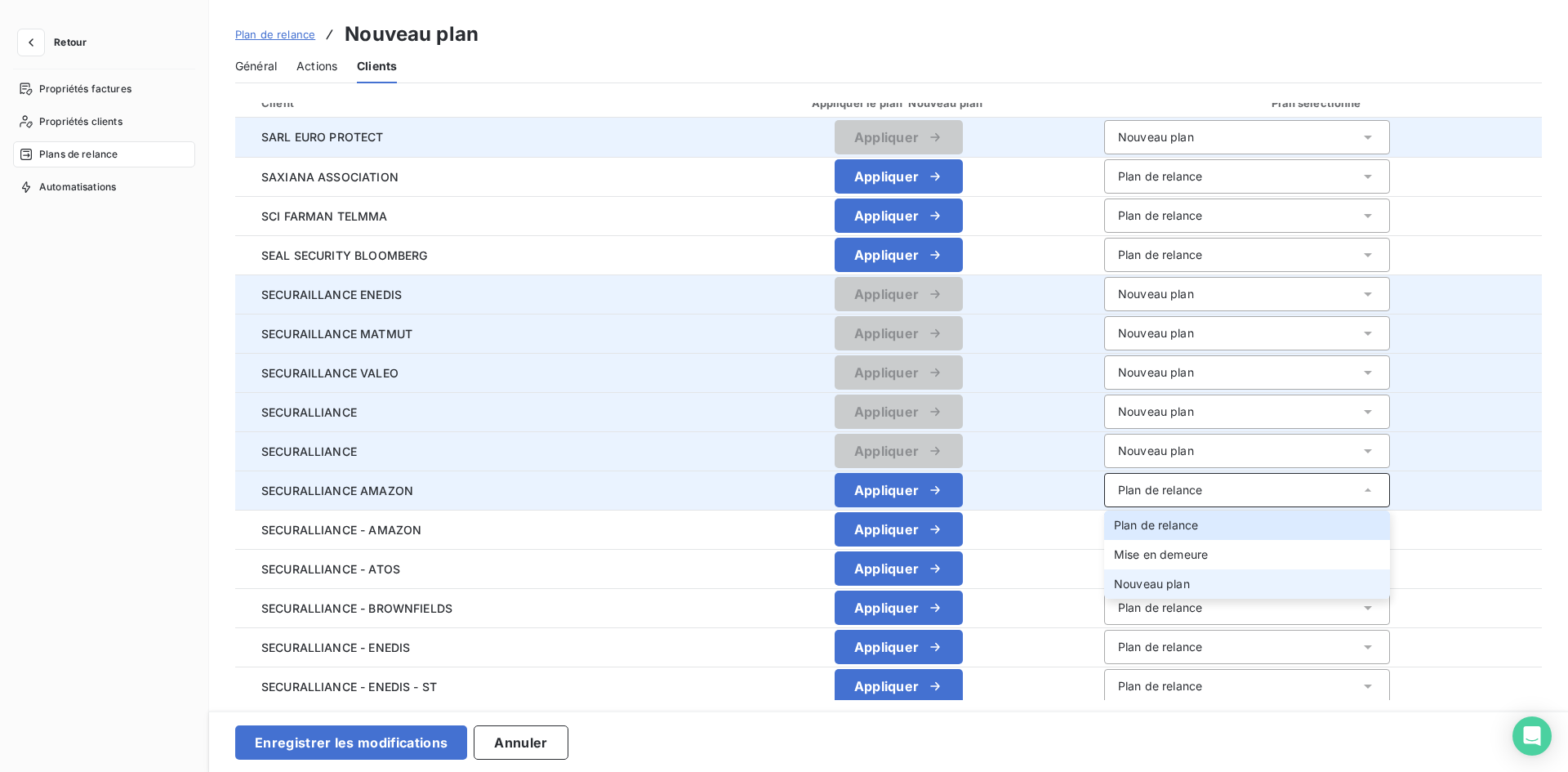
click at [1152, 589] on span "Nouveau plan" at bounding box center [1152, 584] width 76 height 14
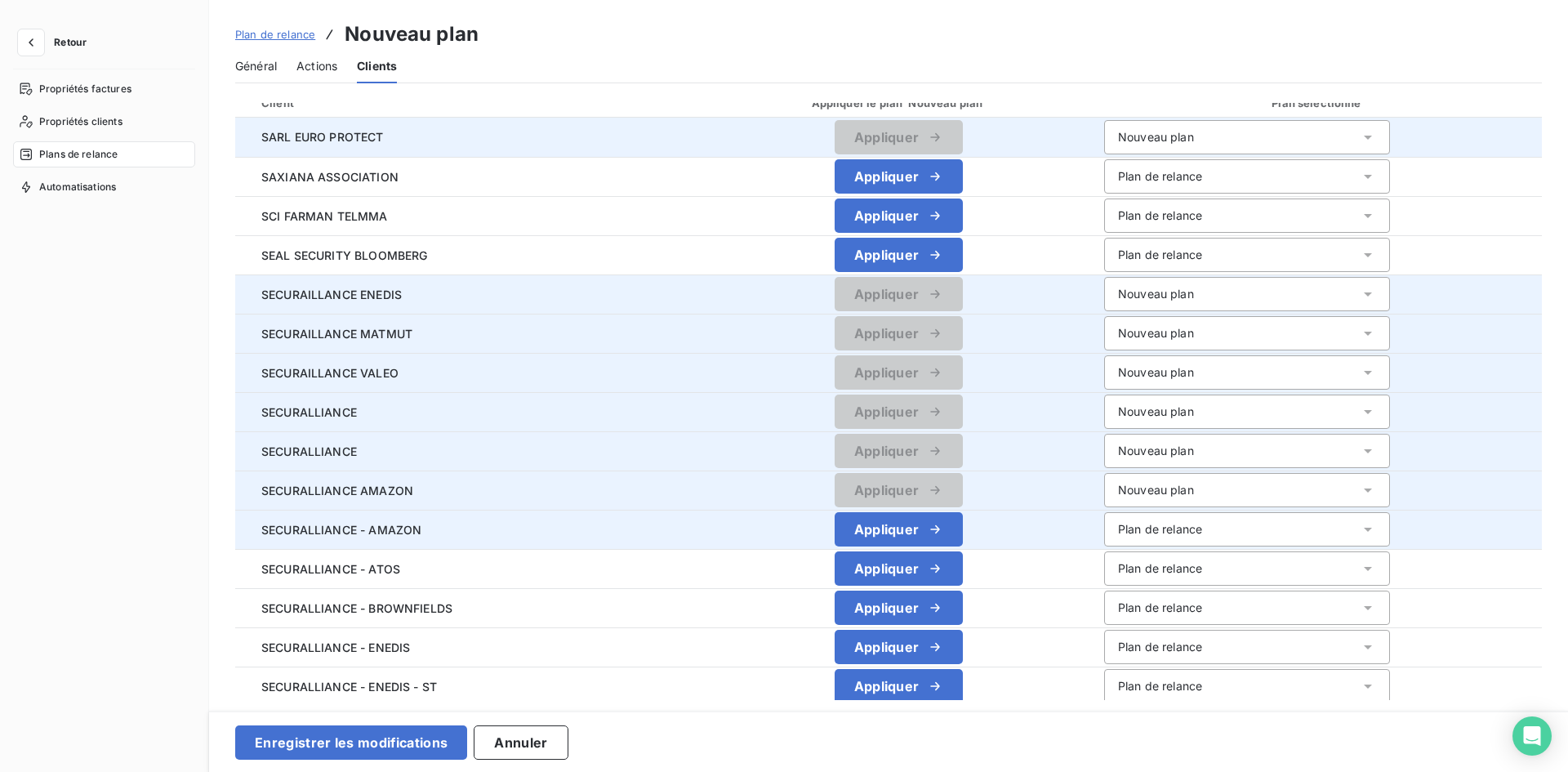
click at [1157, 528] on div "Plan de relance" at bounding box center [1159, 529] width 84 height 16
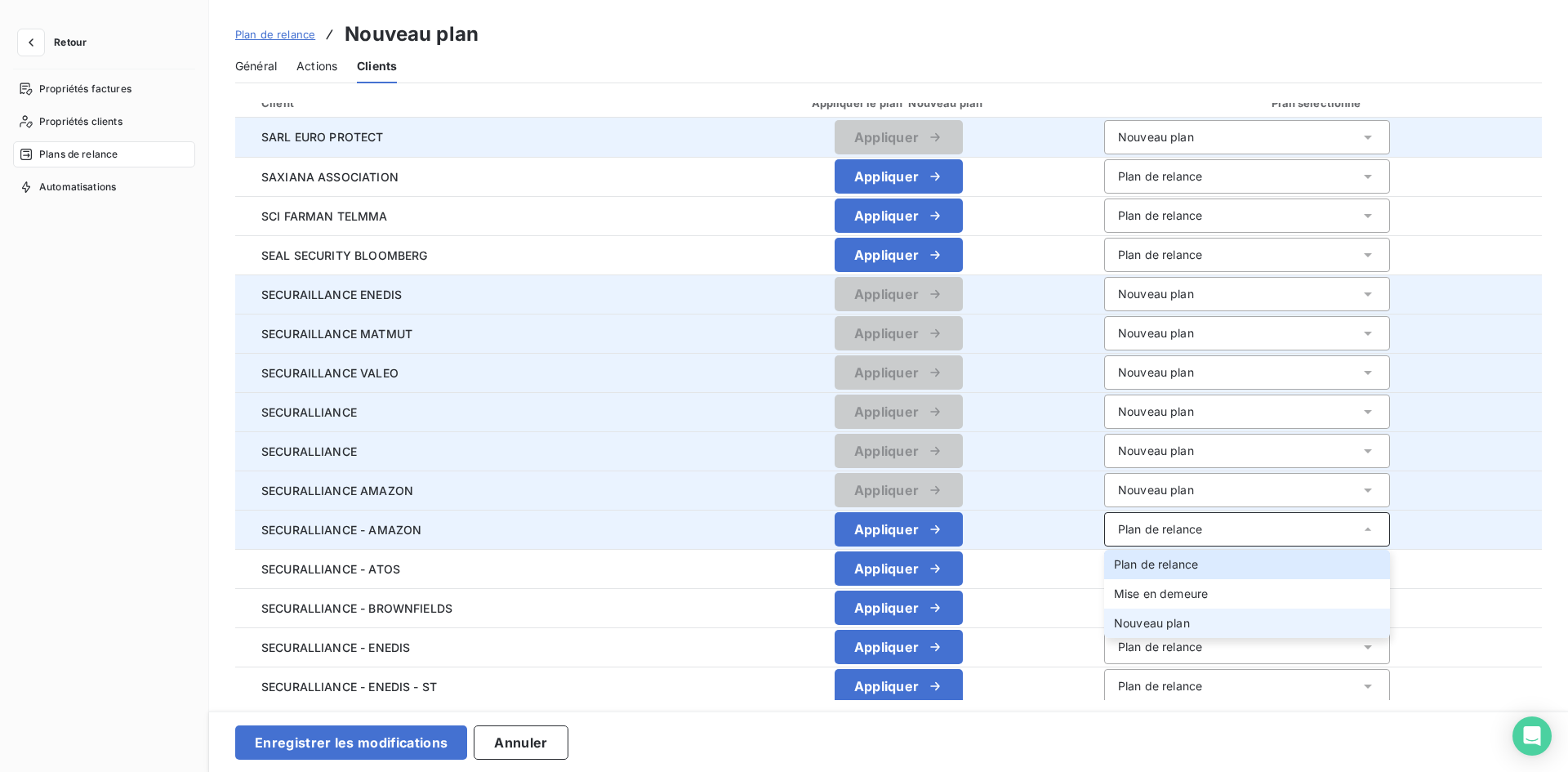
click at [1152, 611] on li "Nouveau plan" at bounding box center [1247, 623] width 286 height 30
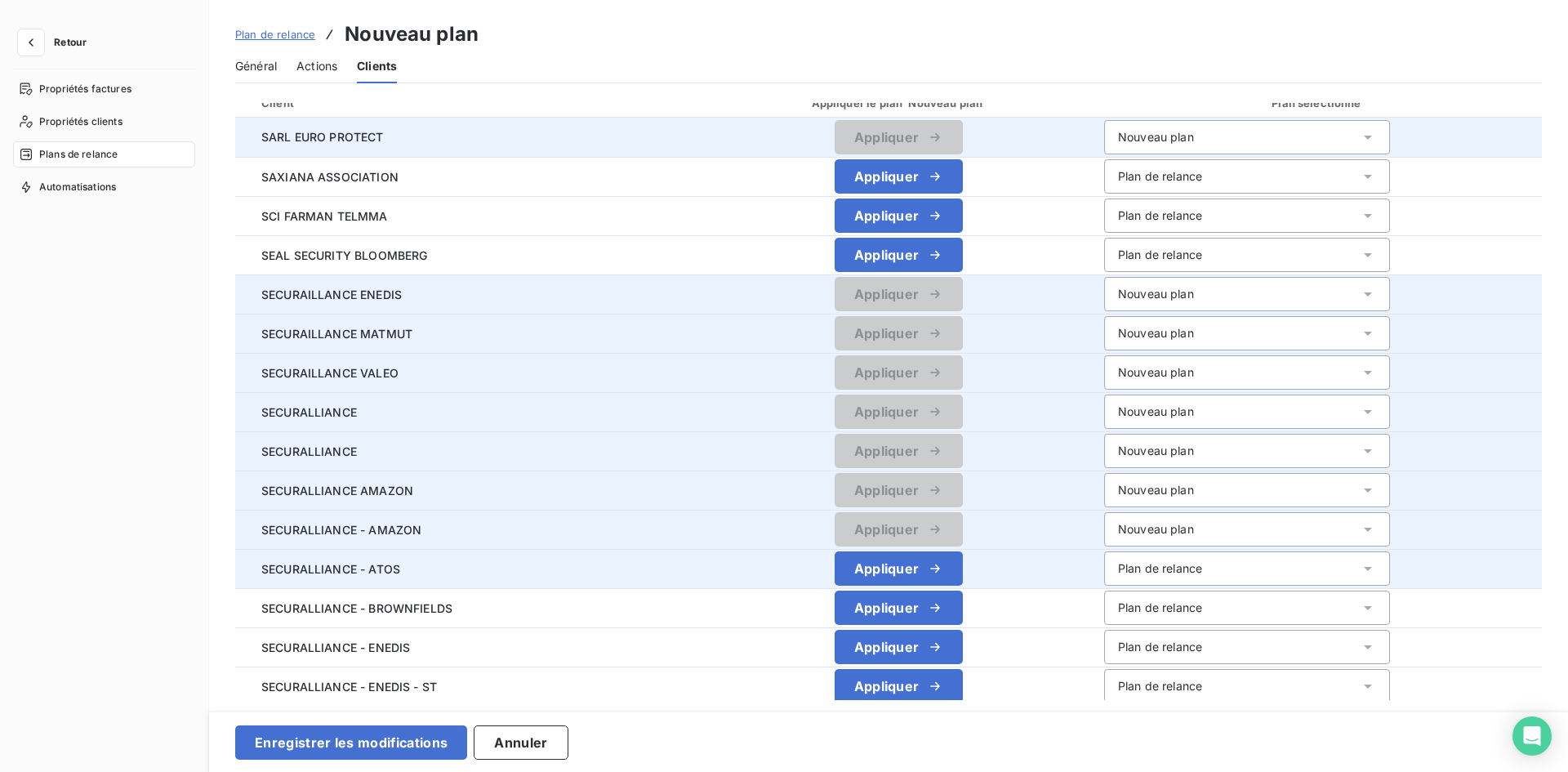
click at [1156, 557] on div "Plan de relance" at bounding box center [1247, 568] width 286 height 34
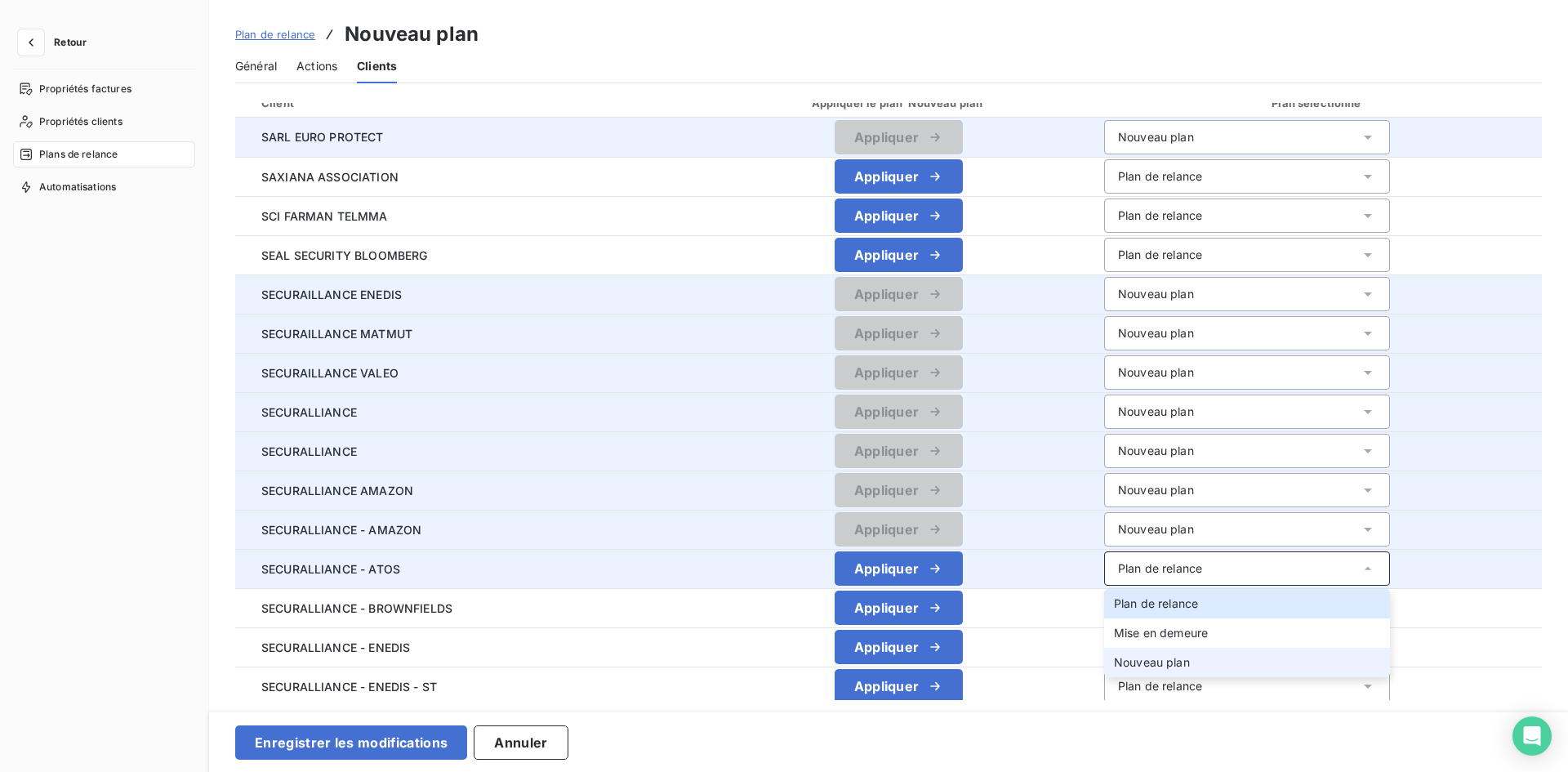
click at [1146, 663] on span "Nouveau plan" at bounding box center [1152, 662] width 76 height 14
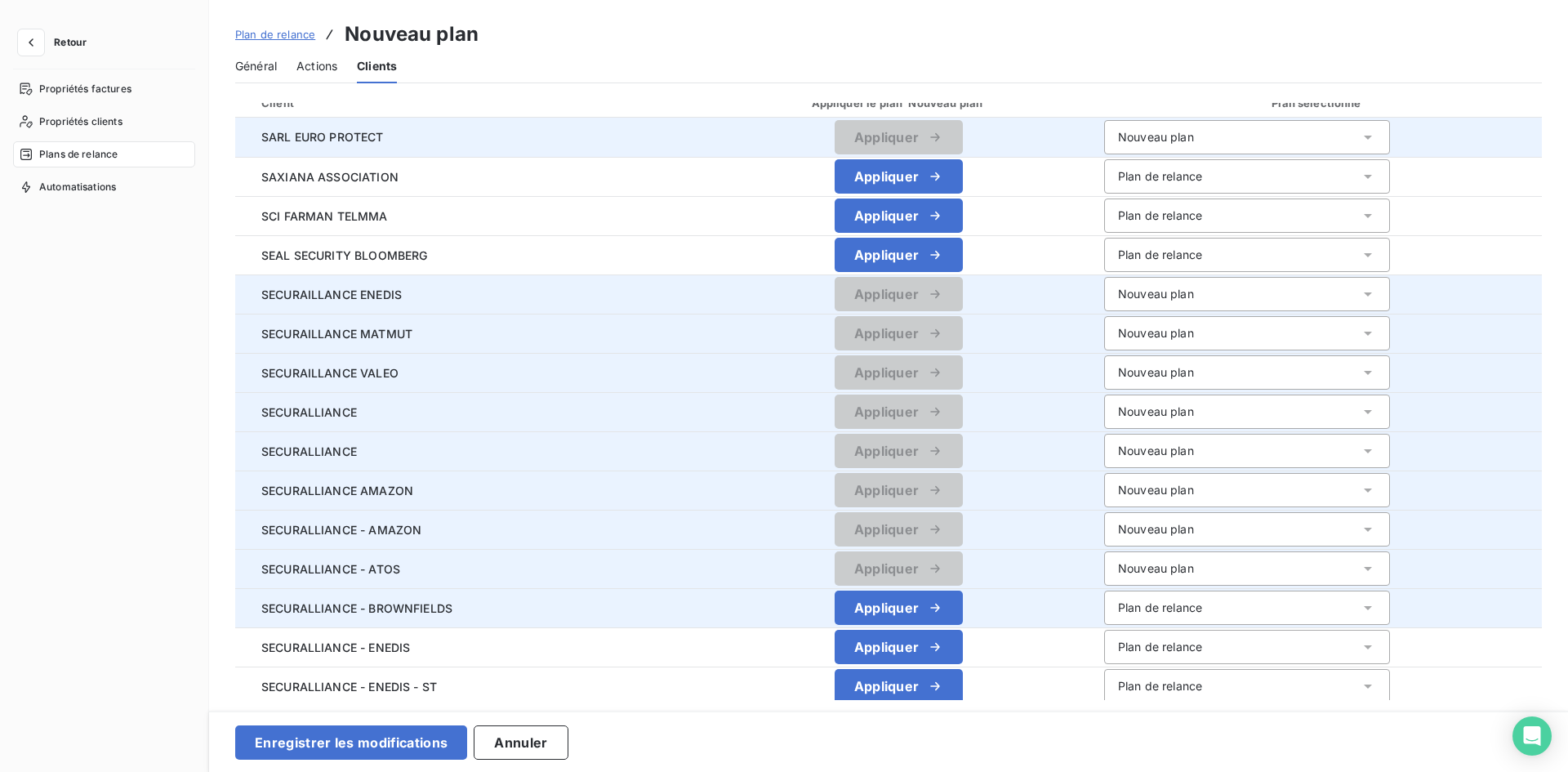
click at [1163, 608] on div "Plan de relance" at bounding box center [1159, 607] width 84 height 16
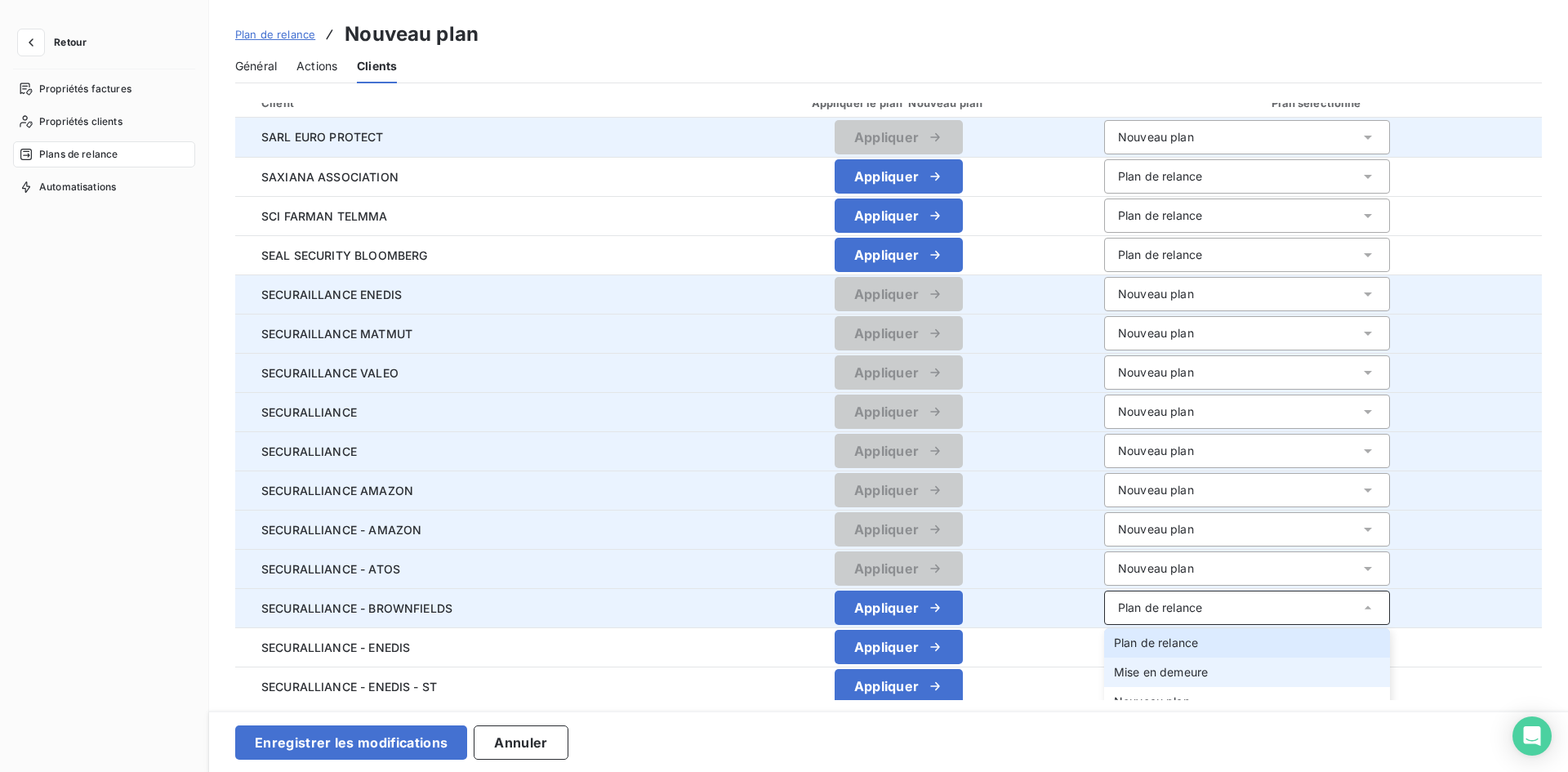
scroll to position [245, 0]
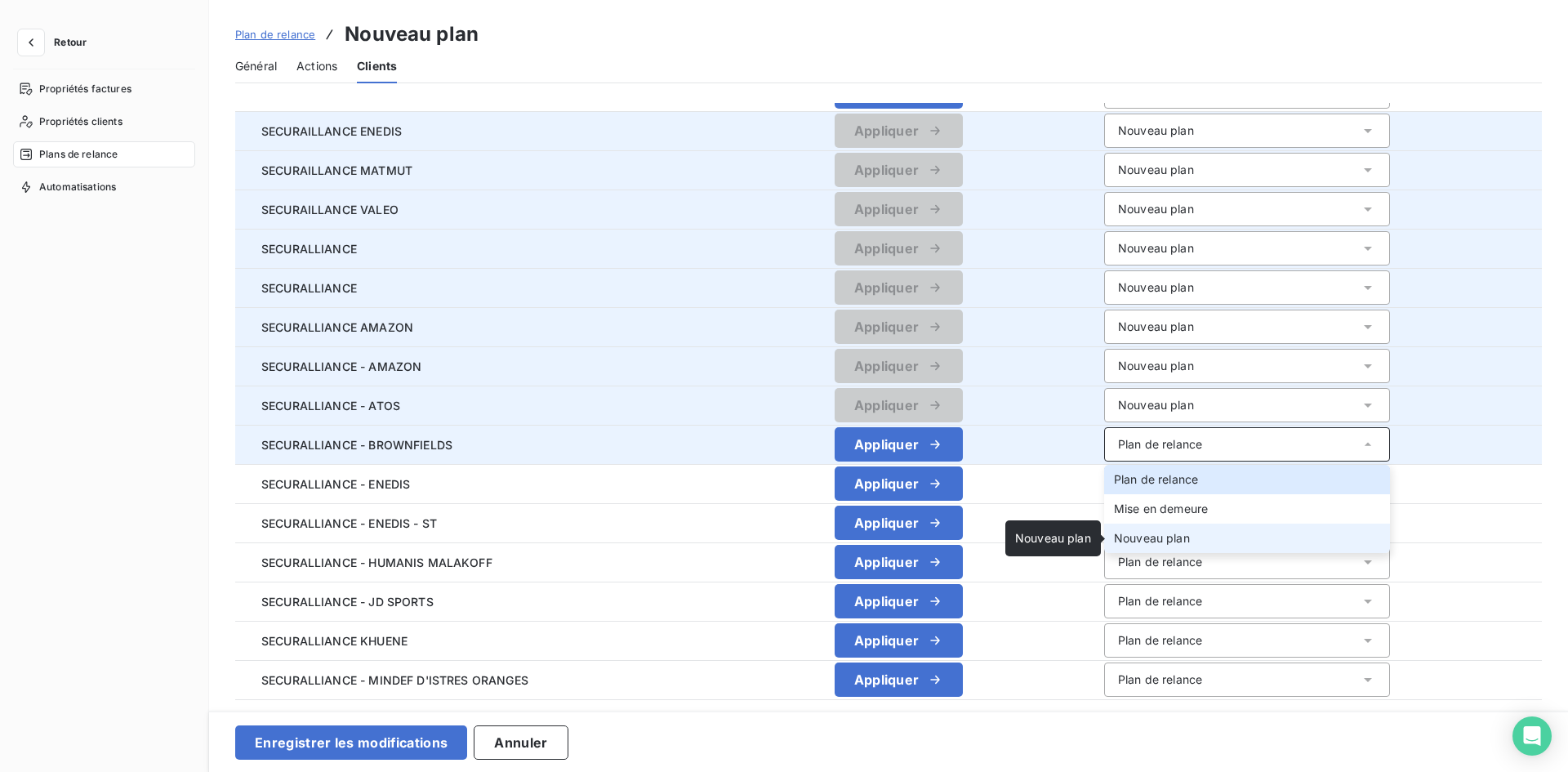
click at [1152, 541] on span "Nouveau plan" at bounding box center [1152, 538] width 76 height 14
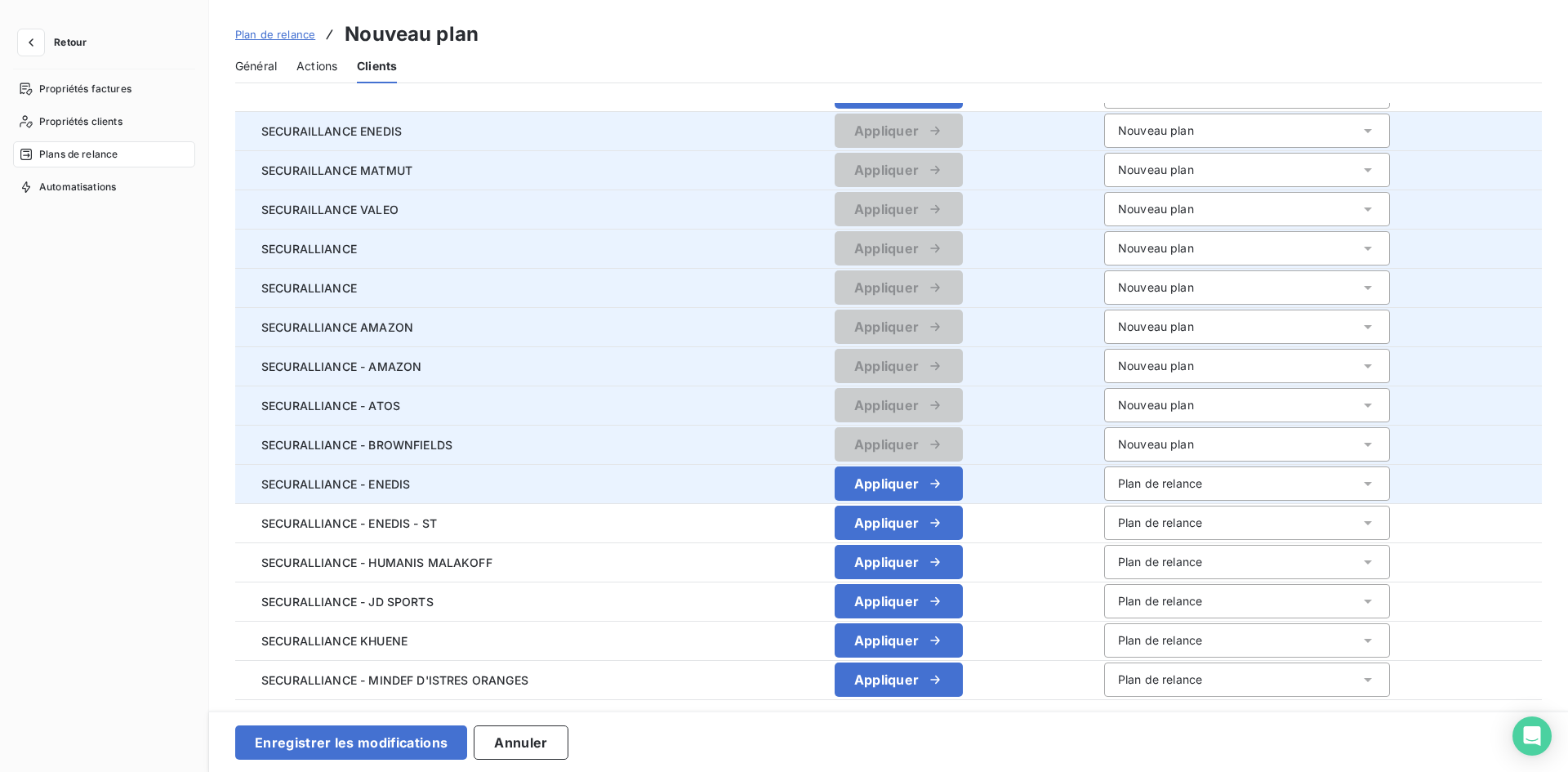
click at [1173, 487] on div "Plan de relance" at bounding box center [1159, 483] width 84 height 16
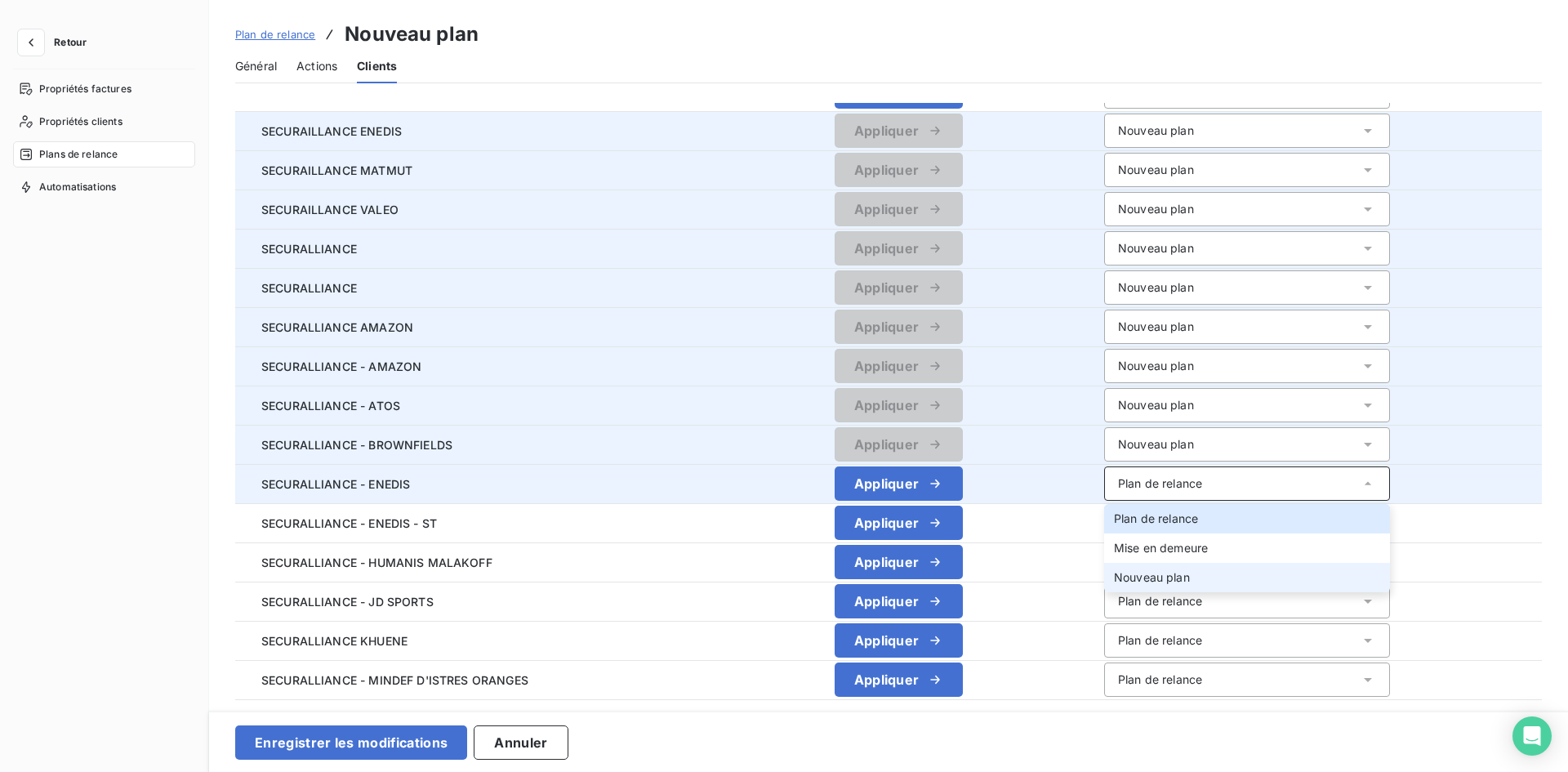
click at [1158, 579] on span "Nouveau plan" at bounding box center [1152, 577] width 76 height 14
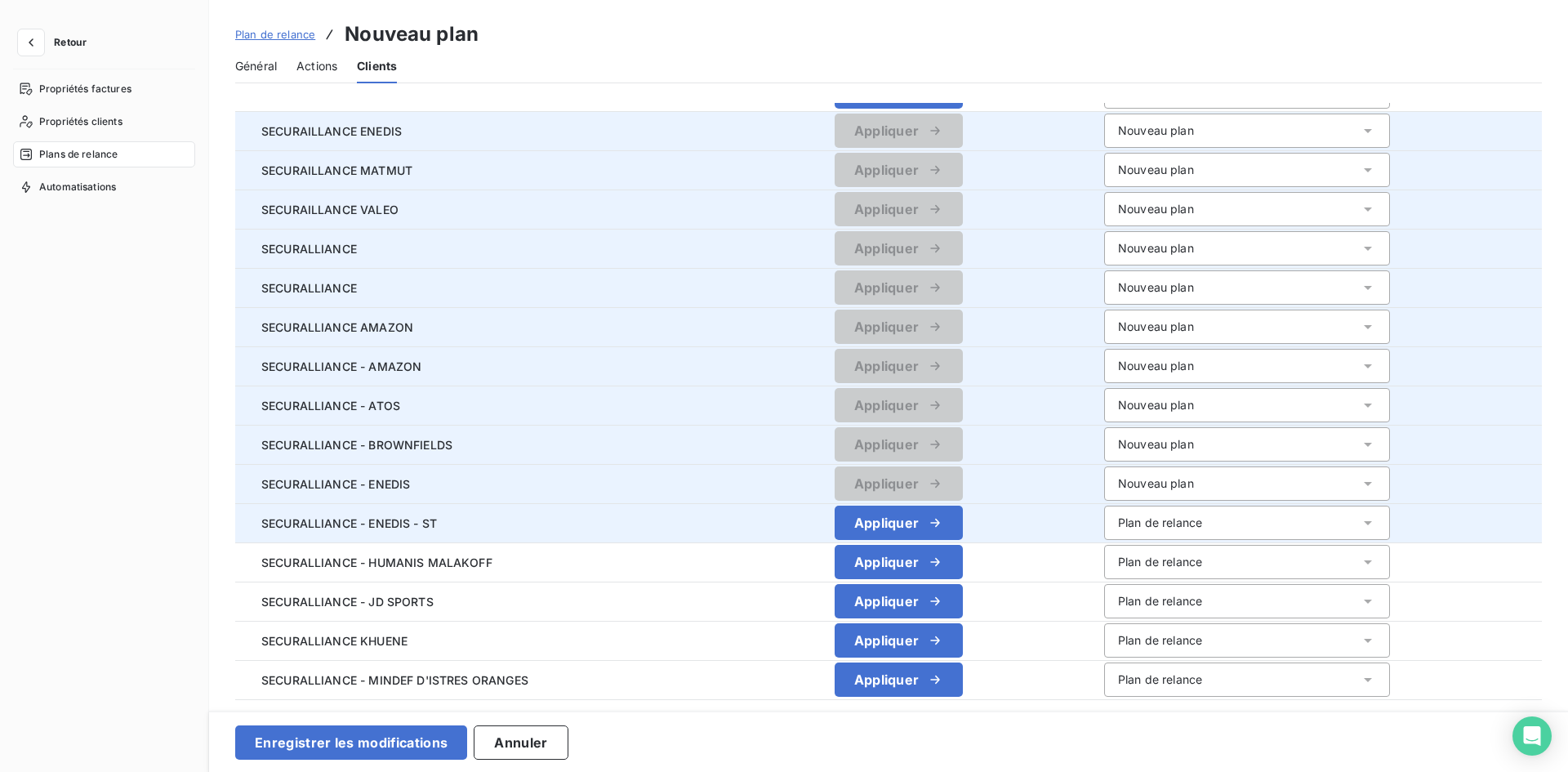
click at [1152, 512] on div "Plan de relance" at bounding box center [1247, 523] width 286 height 34
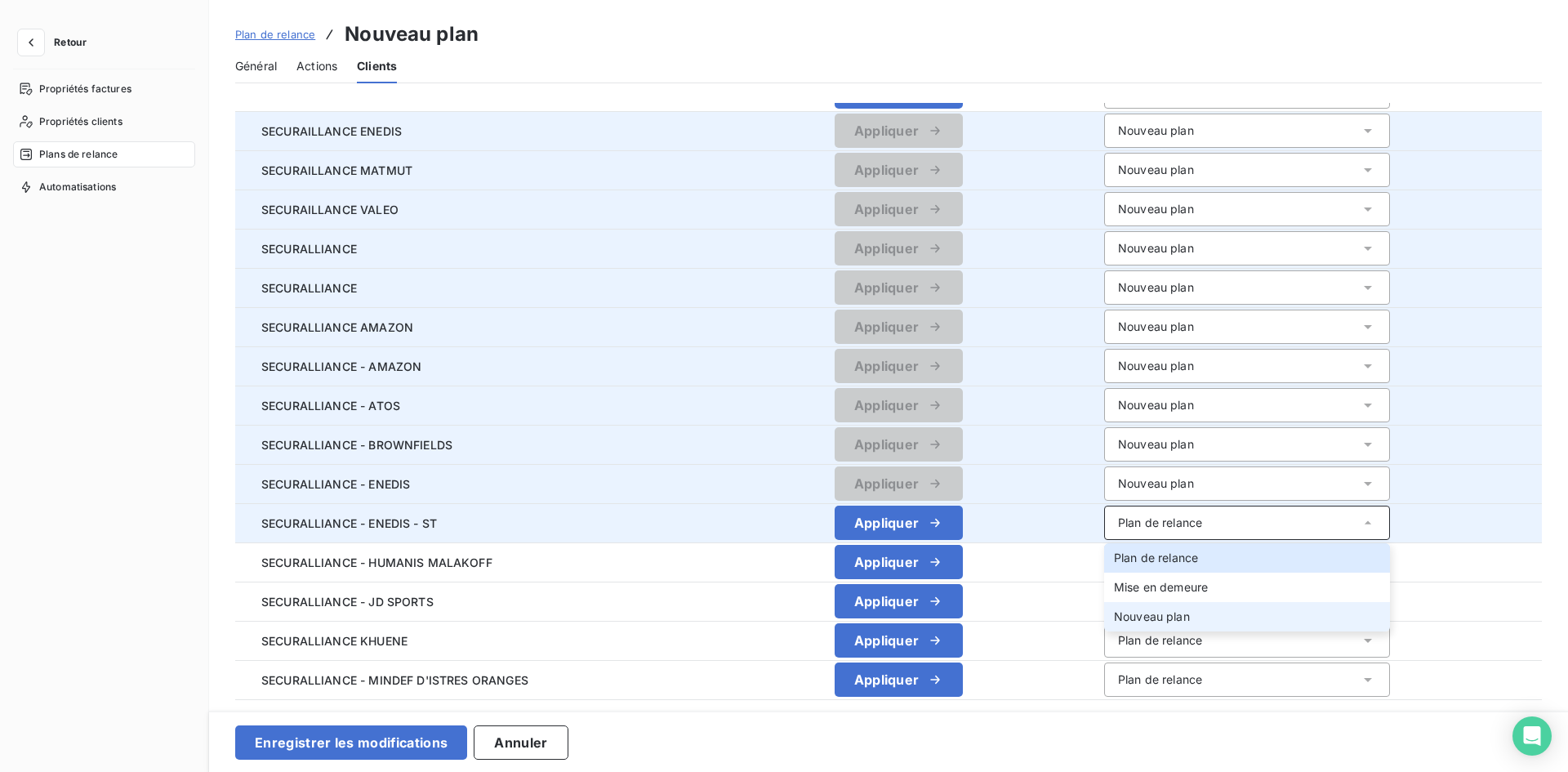
click at [1165, 604] on li "Nouveau plan" at bounding box center [1247, 617] width 286 height 30
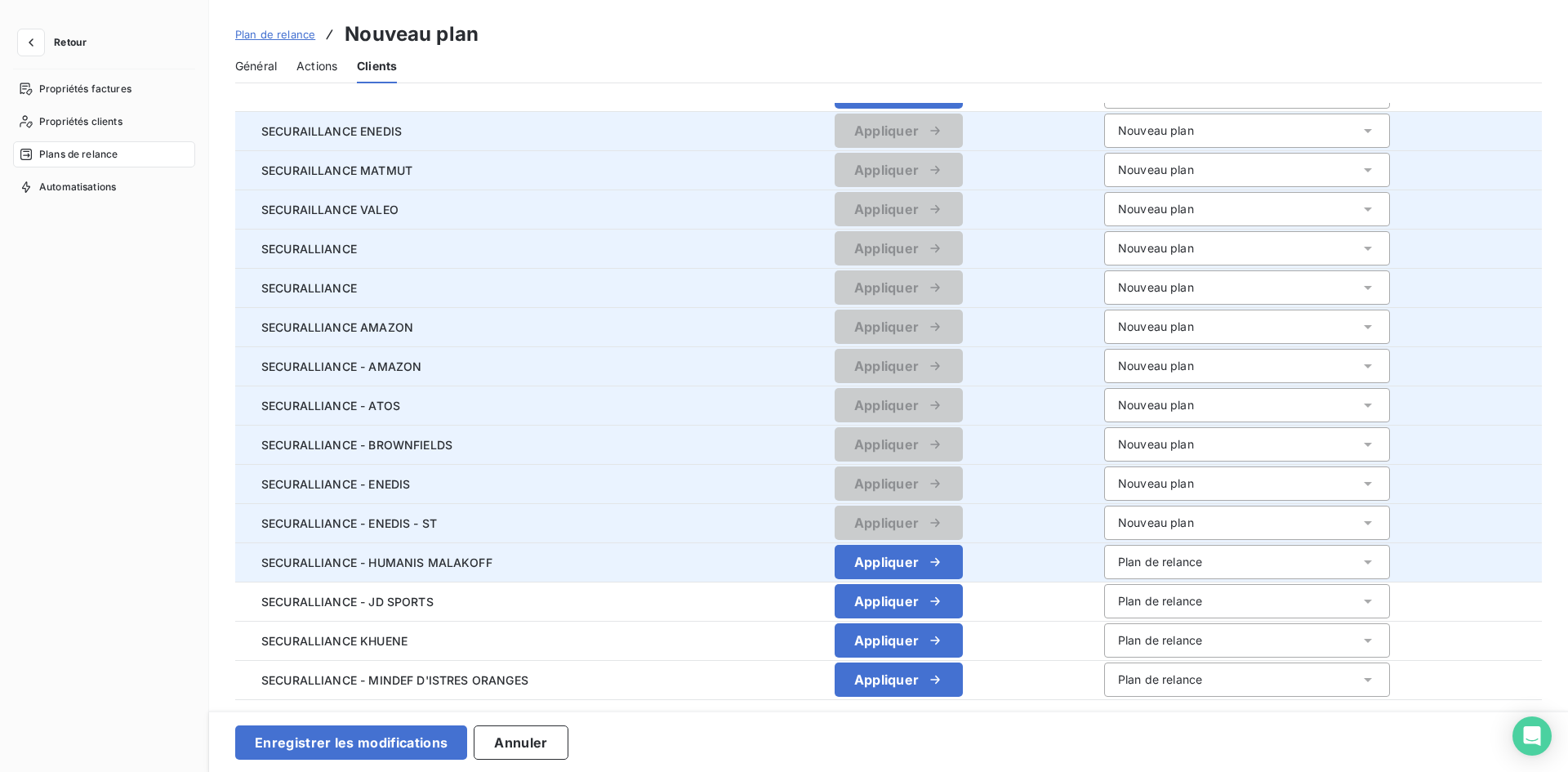
click at [1158, 553] on div "Plan de relance" at bounding box center [1247, 562] width 286 height 34
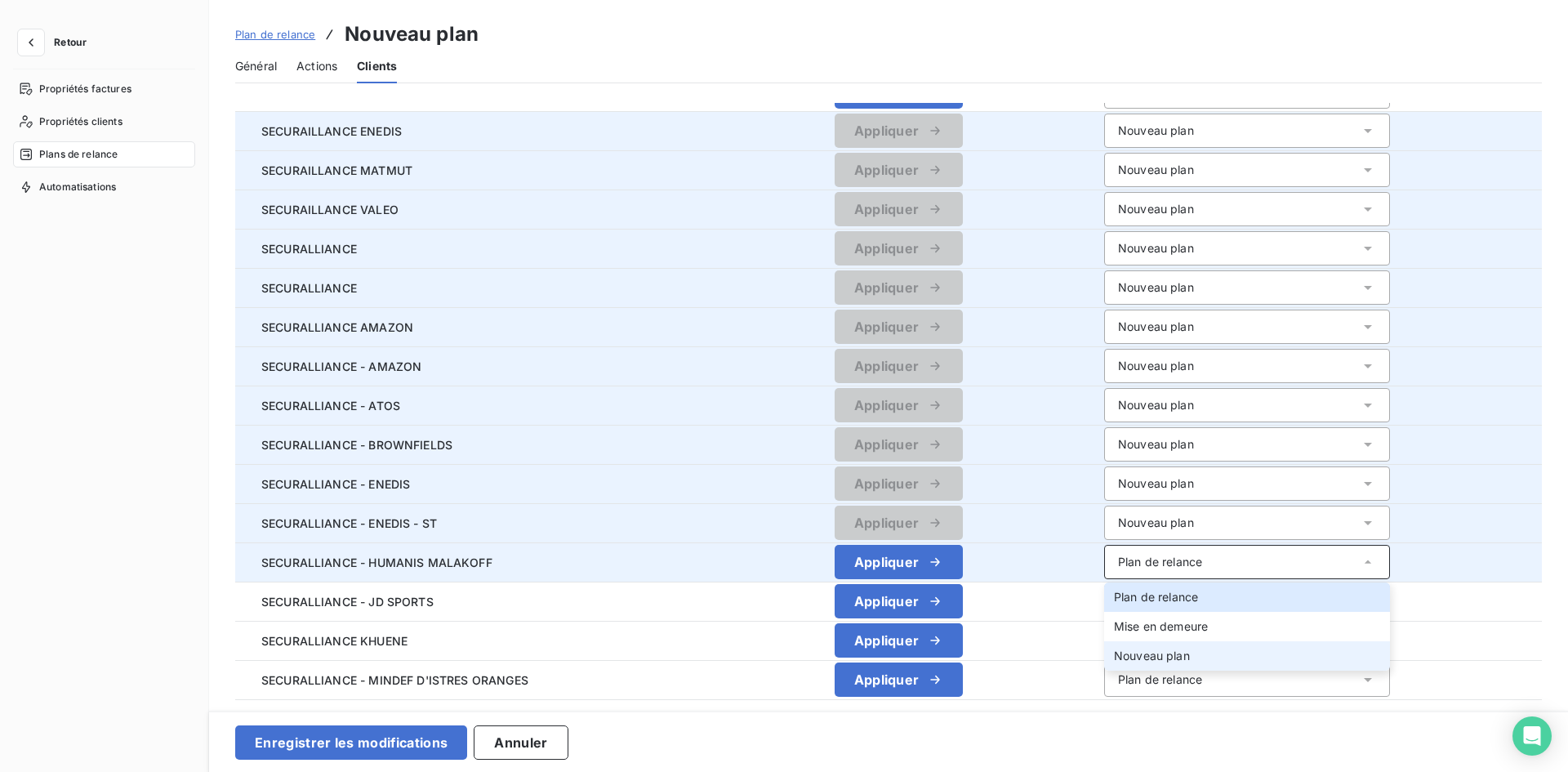
click at [1156, 654] on span "Nouveau plan" at bounding box center [1152, 656] width 76 height 14
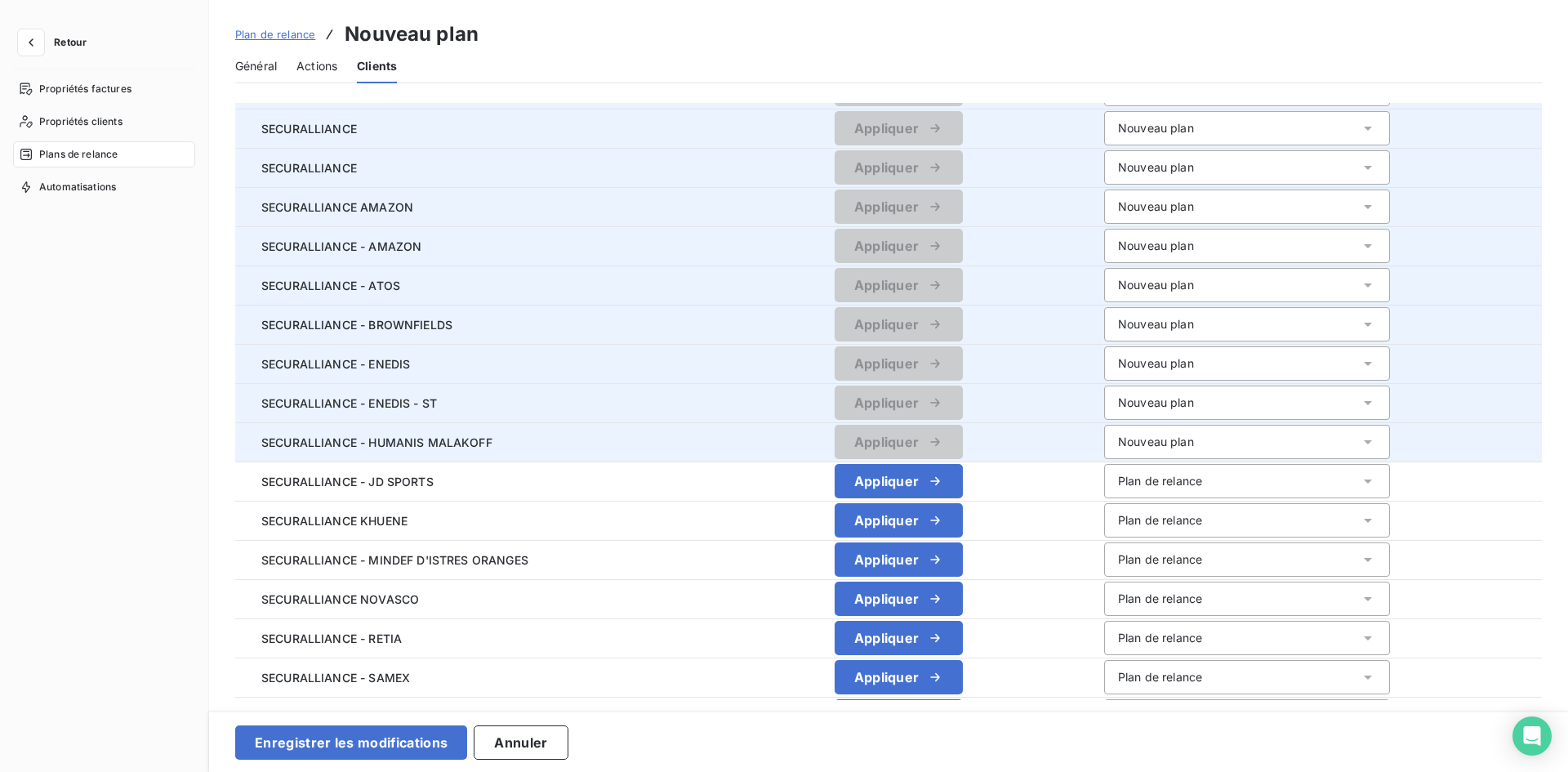
scroll to position [490, 0]
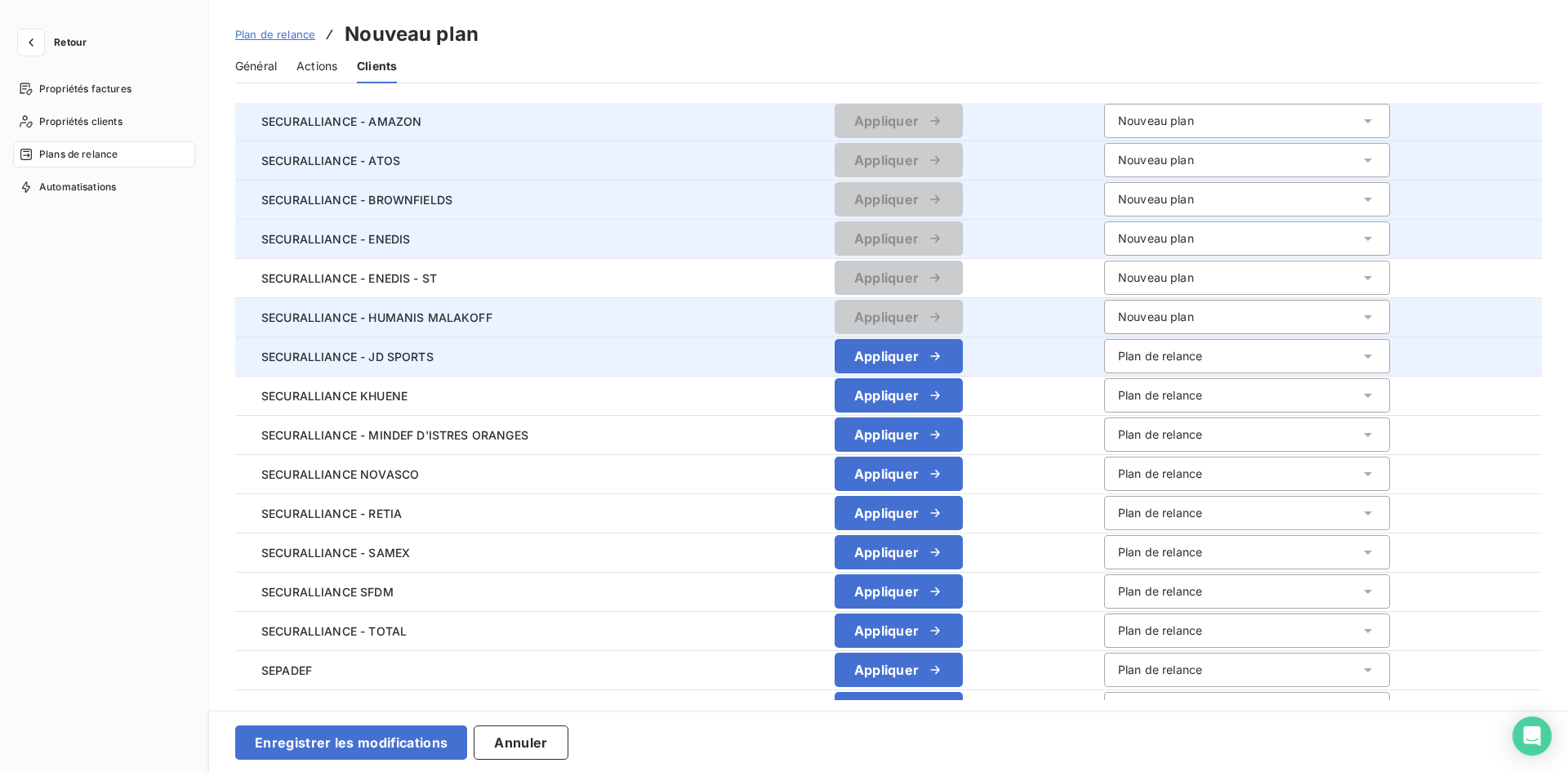
click at [1208, 361] on div "Plan de relance" at bounding box center [1247, 356] width 286 height 34
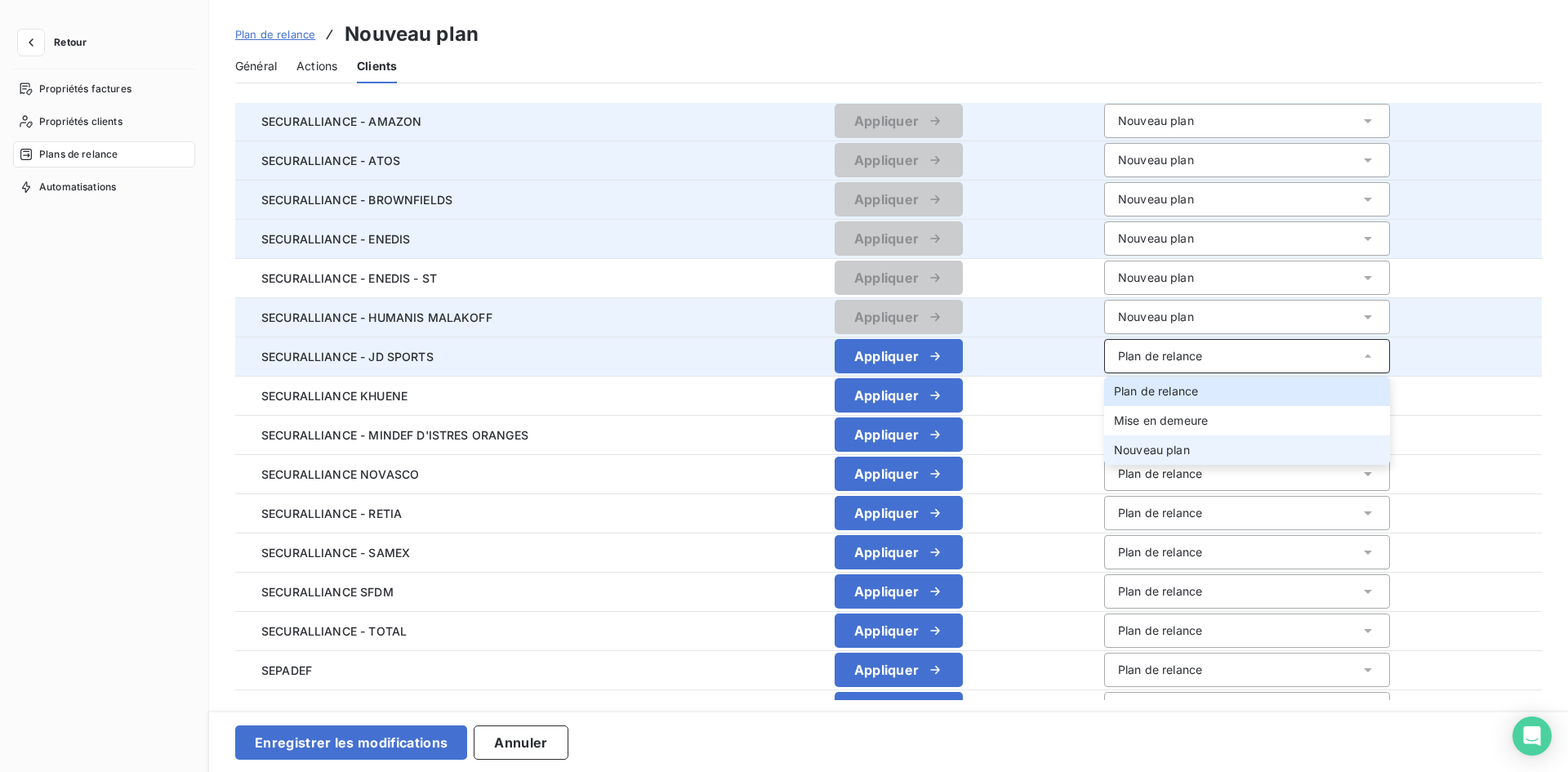
click at [1182, 454] on span "Nouveau plan" at bounding box center [1152, 450] width 76 height 14
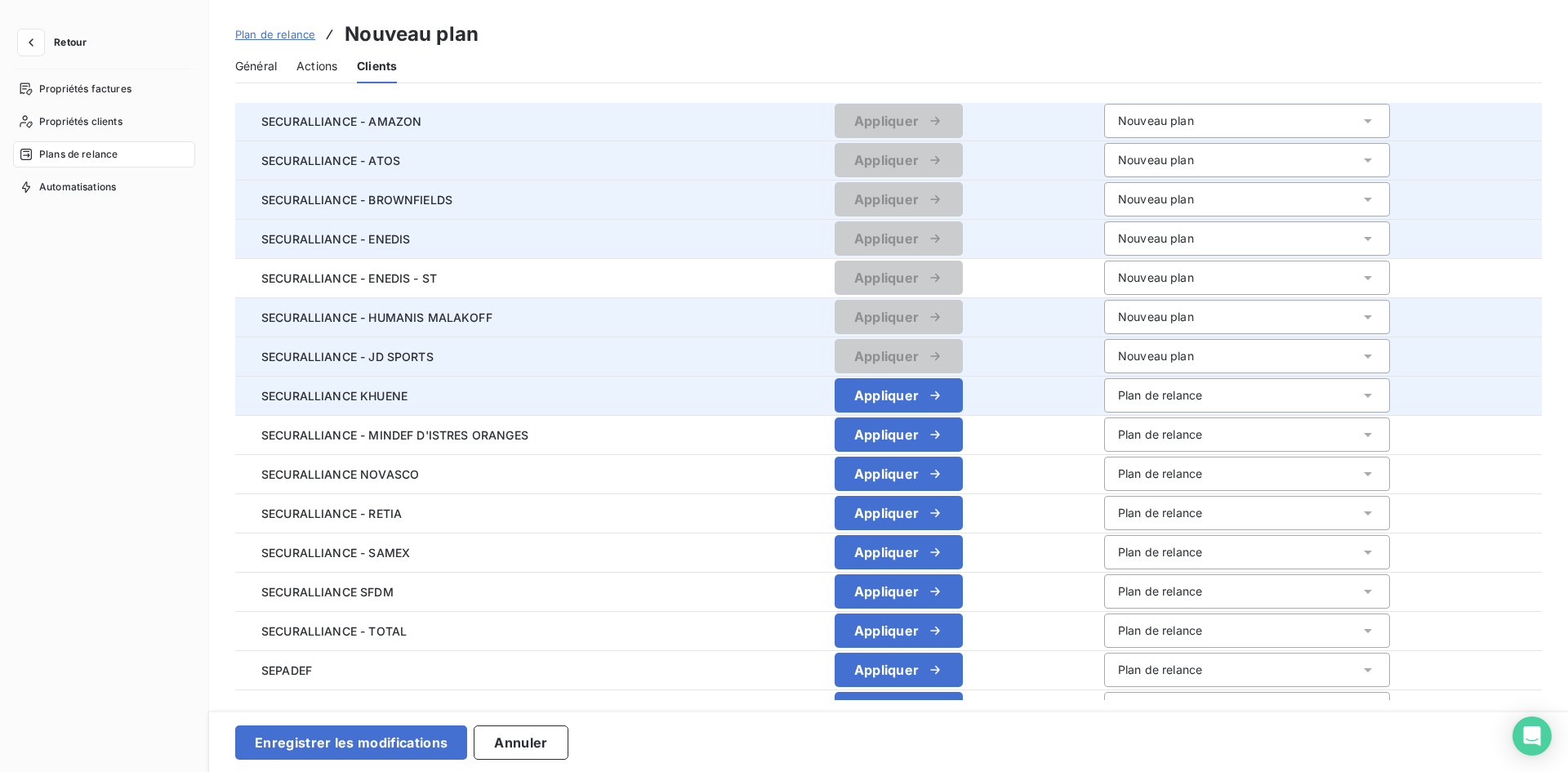
click at [1236, 386] on div "Plan de relance" at bounding box center [1247, 395] width 286 height 34
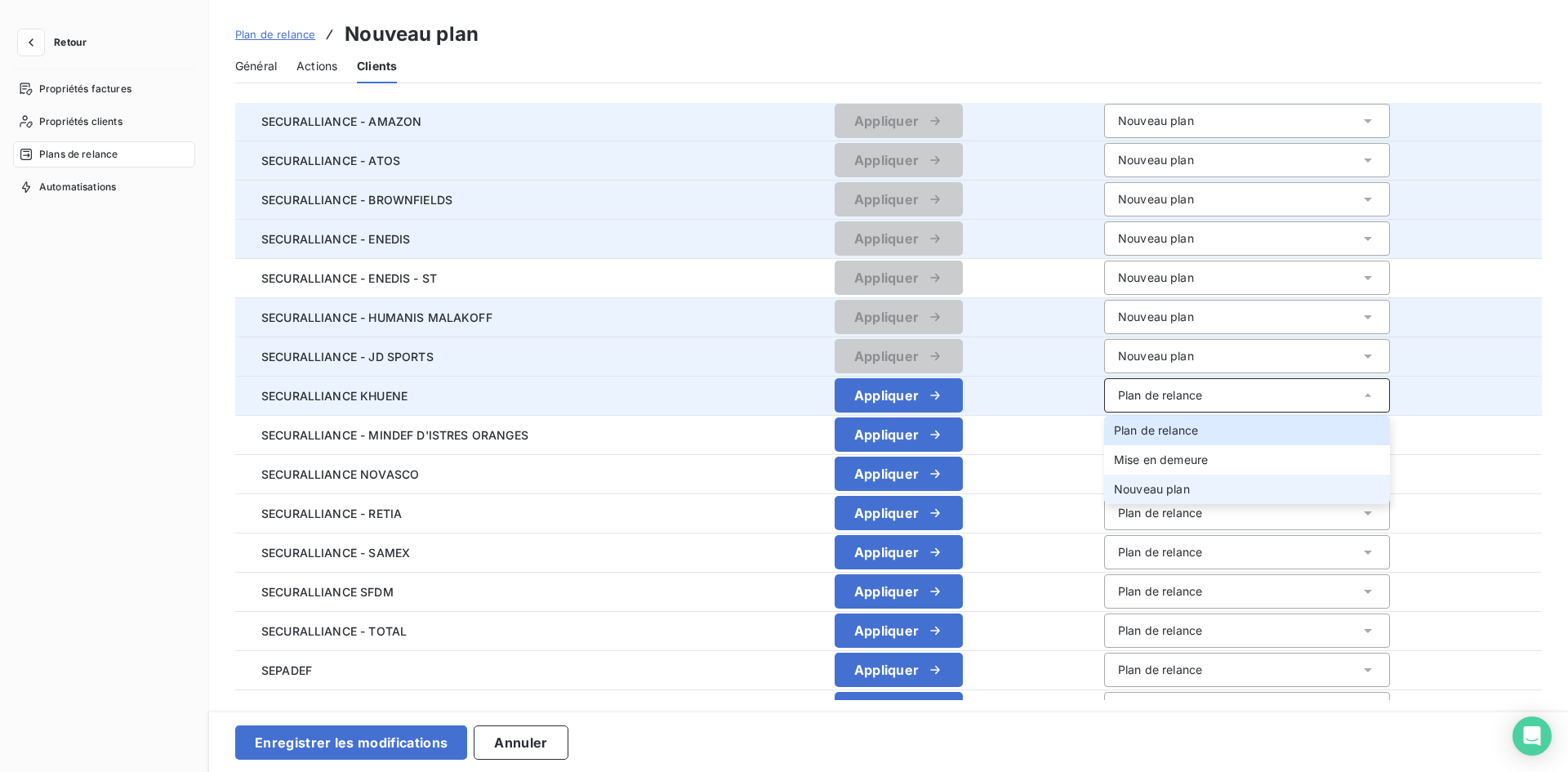
click at [1160, 495] on div "Nouveau plan" at bounding box center [1152, 489] width 76 height 16
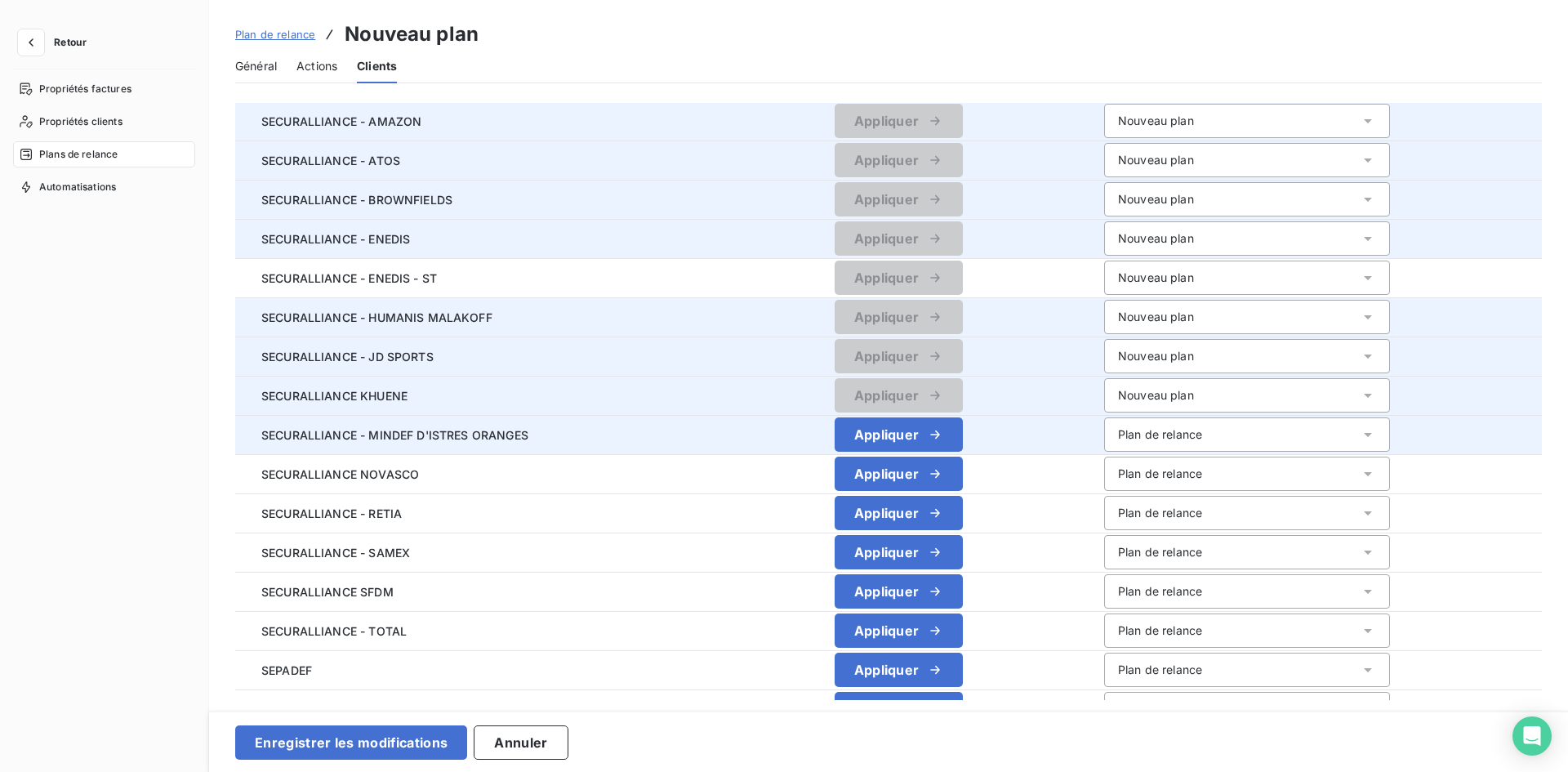
click at [1159, 436] on div "Plan de relance" at bounding box center [1159, 434] width 84 height 16
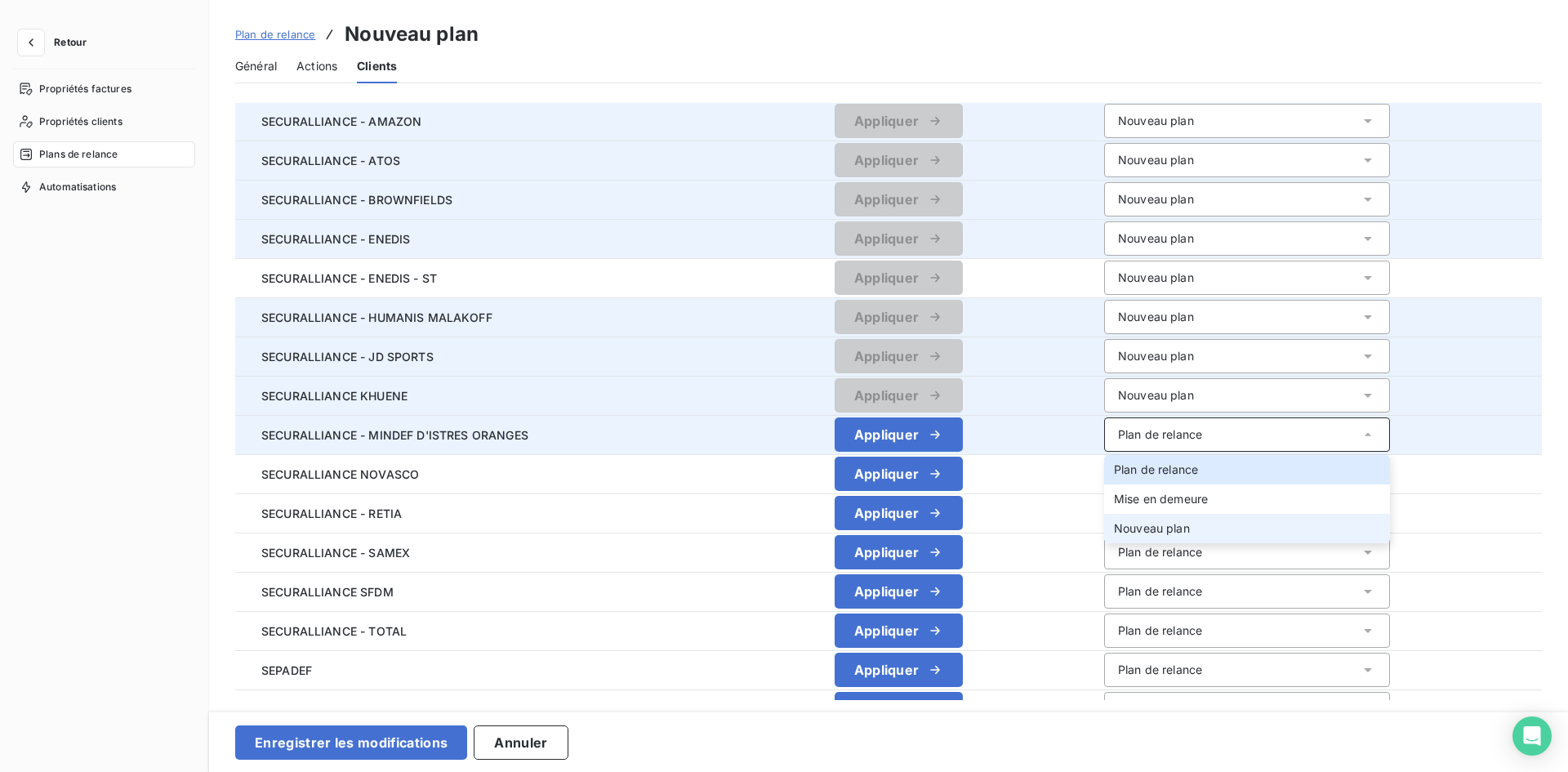
click at [1155, 520] on div "Nouveau plan" at bounding box center [1152, 528] width 76 height 16
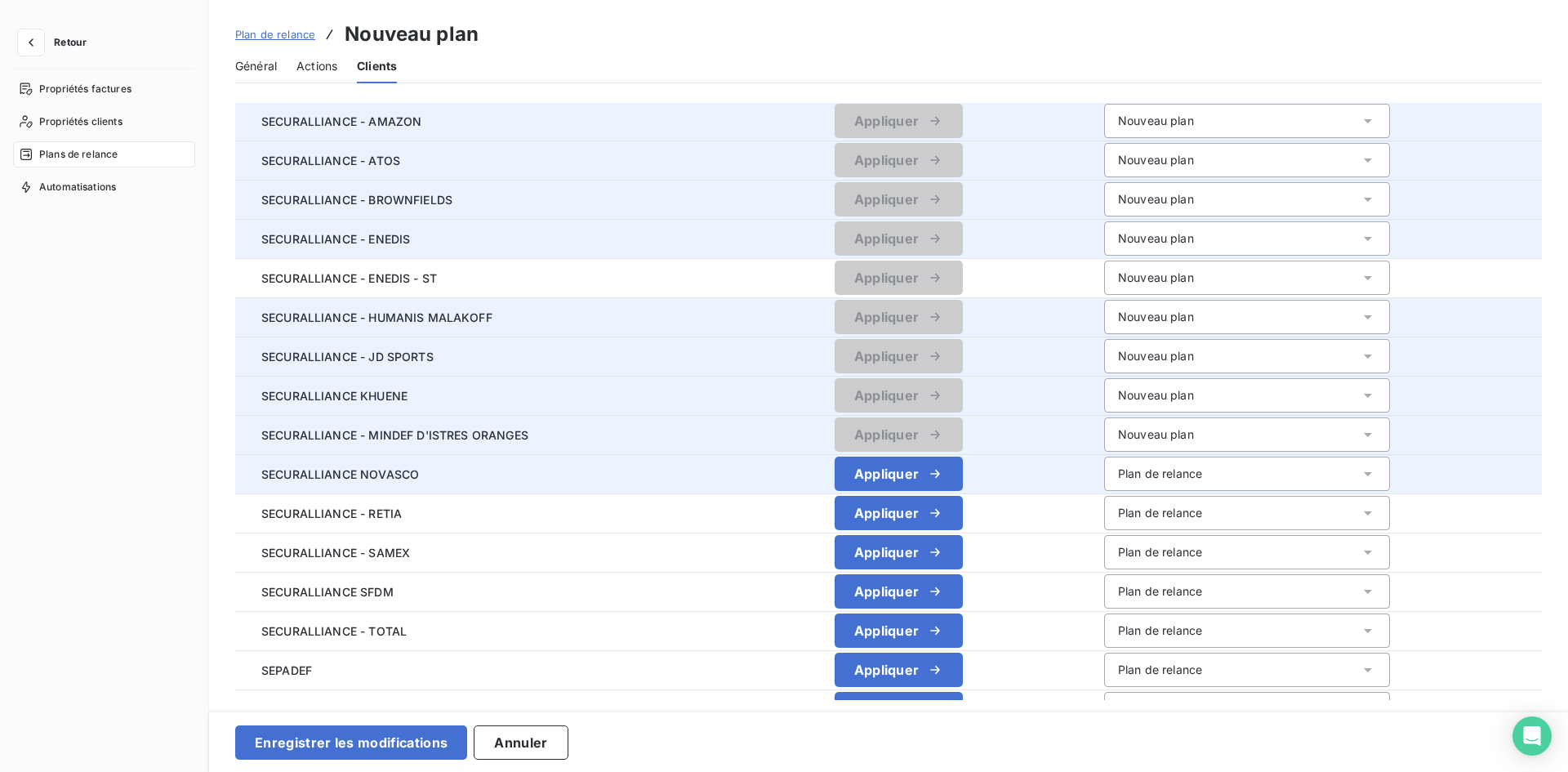
click at [1145, 482] on div "Plan de relance" at bounding box center [1247, 473] width 286 height 34
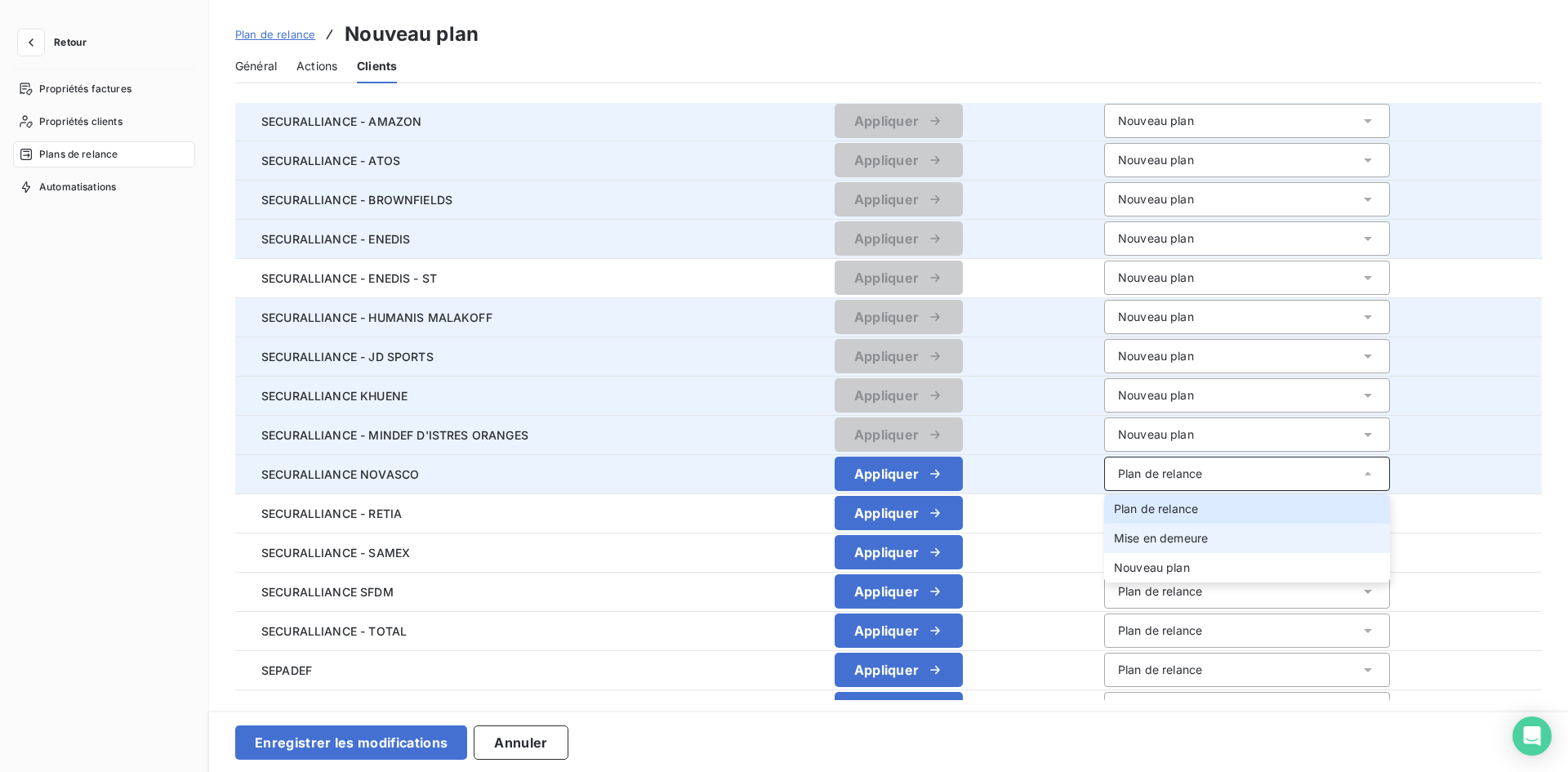
click at [1155, 551] on li "Mise en demeure" at bounding box center [1247, 538] width 286 height 30
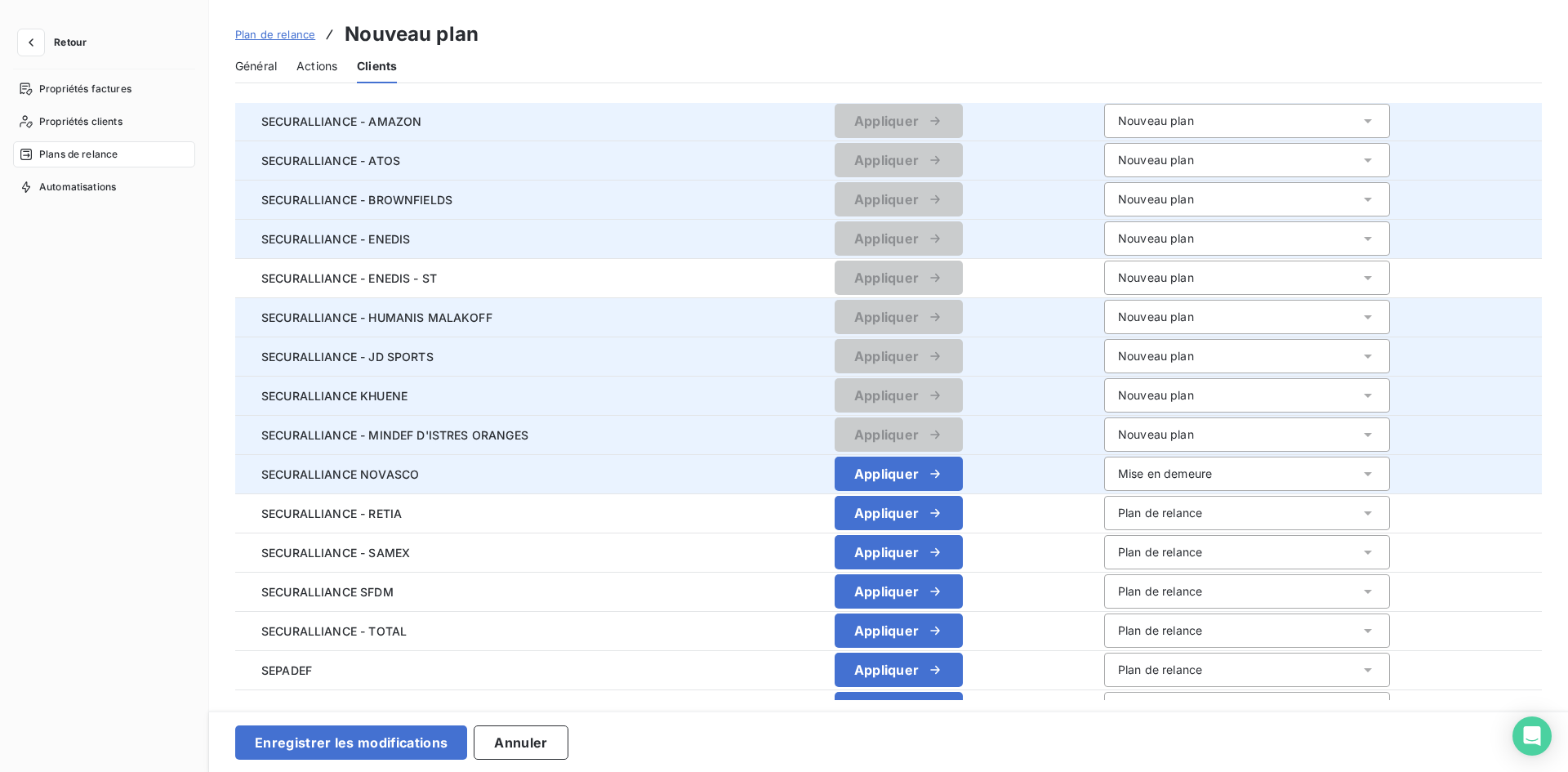
click at [1161, 470] on div "Mise en demeure" at bounding box center [1164, 473] width 94 height 16
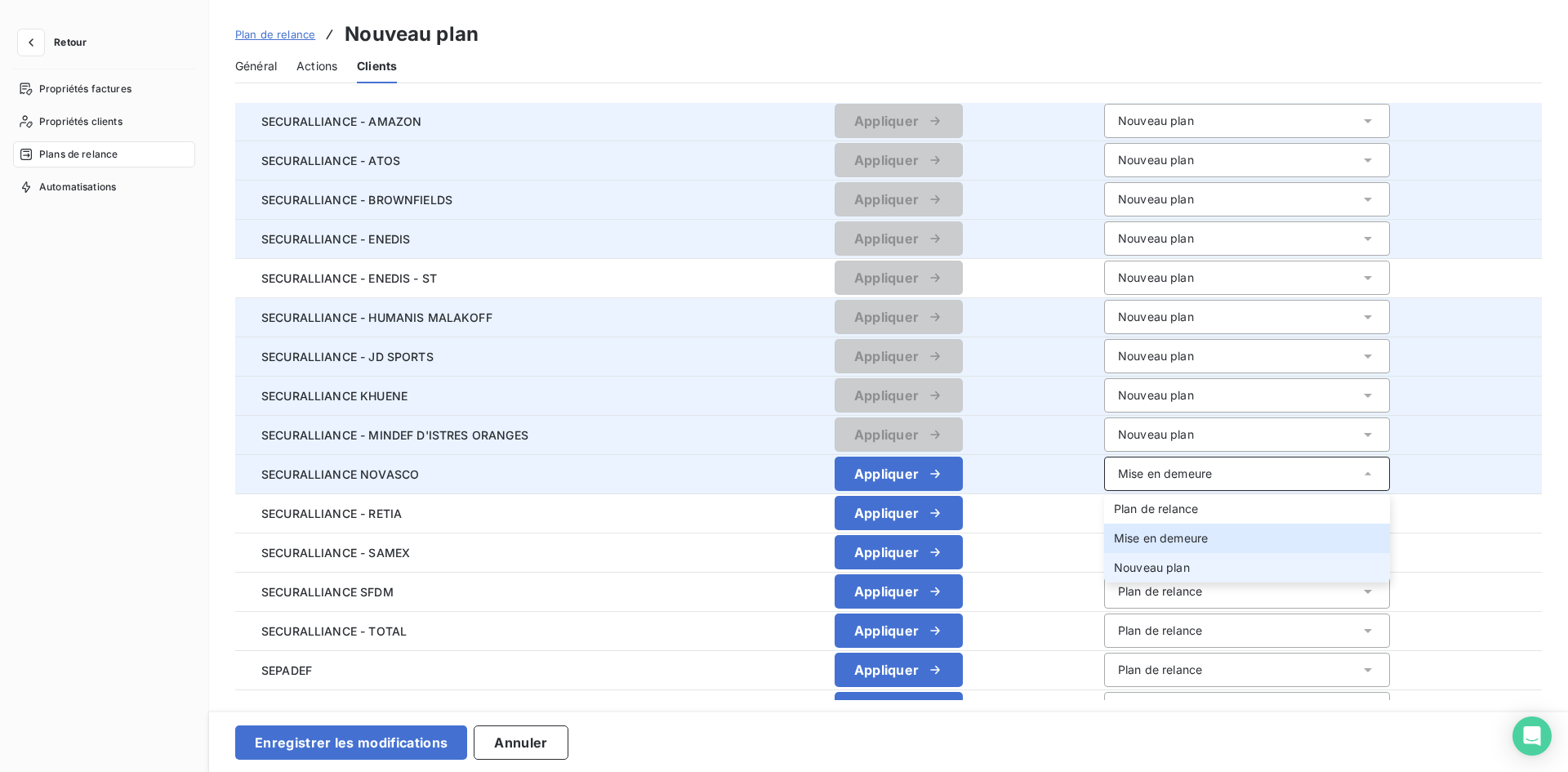
click at [1168, 567] on span "Nouveau plan" at bounding box center [1152, 568] width 76 height 14
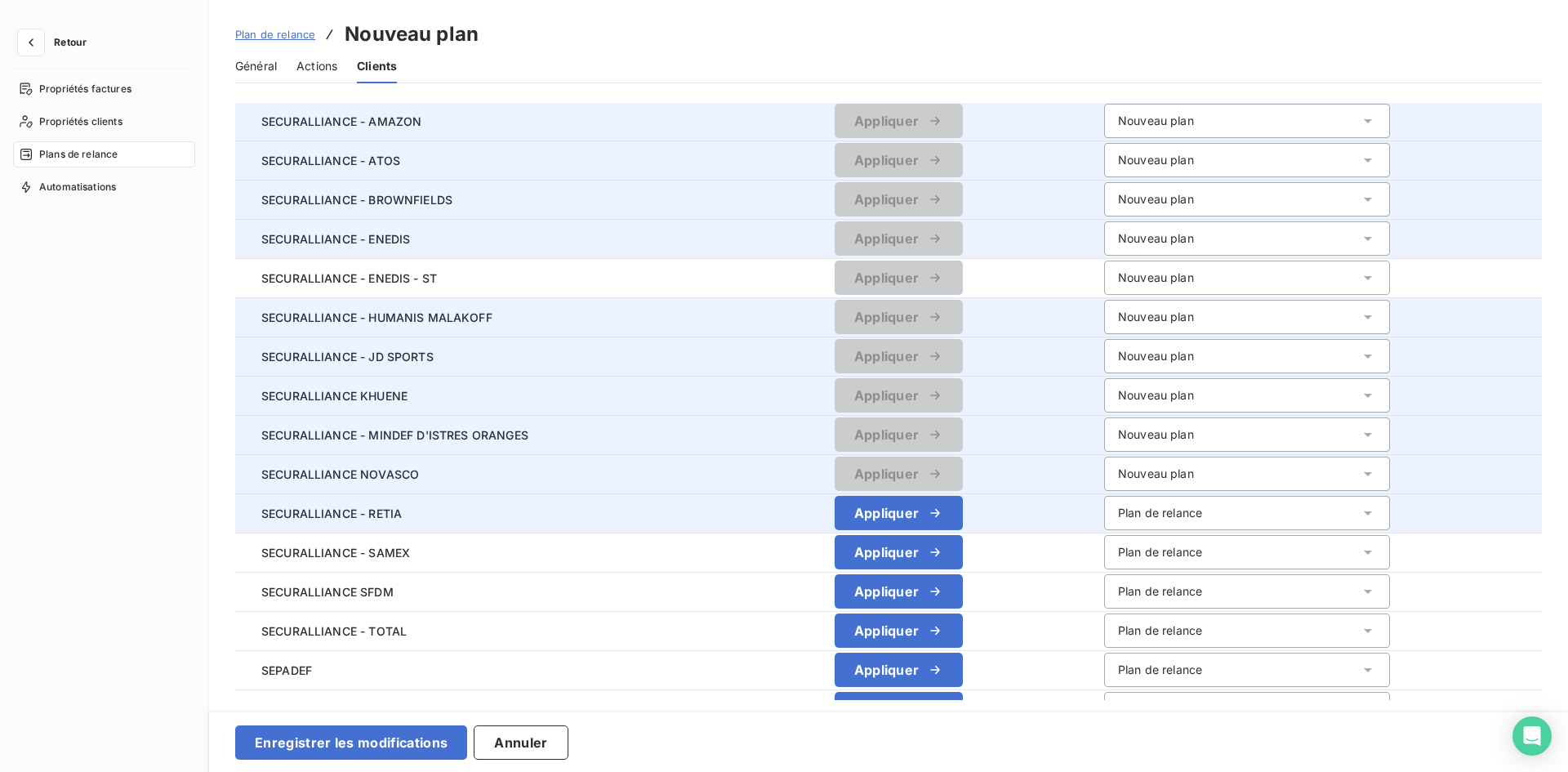
click at [1152, 516] on div "Plan de relance" at bounding box center [1159, 512] width 84 height 16
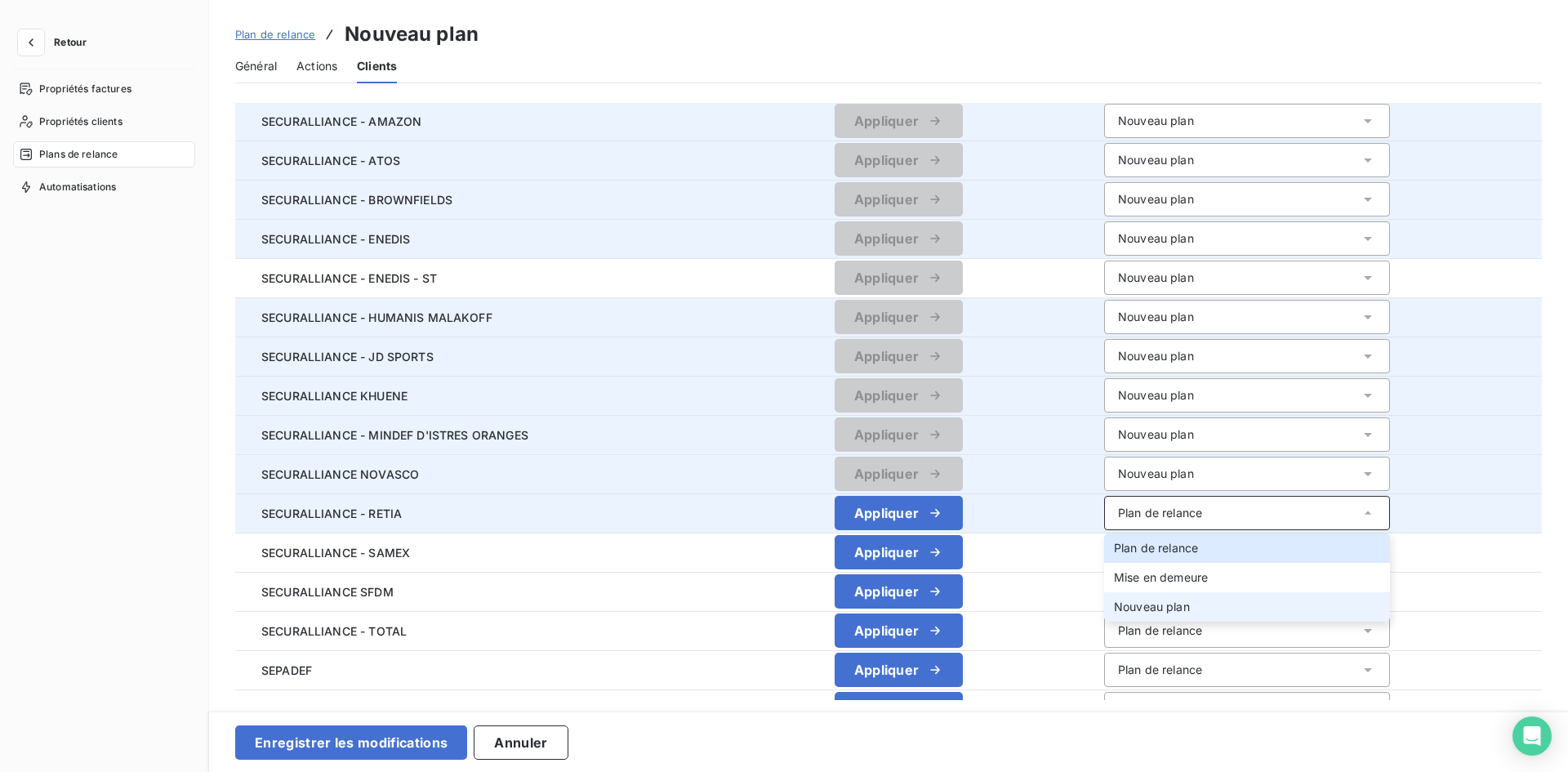
click at [1163, 606] on span "Nouveau plan" at bounding box center [1152, 607] width 76 height 14
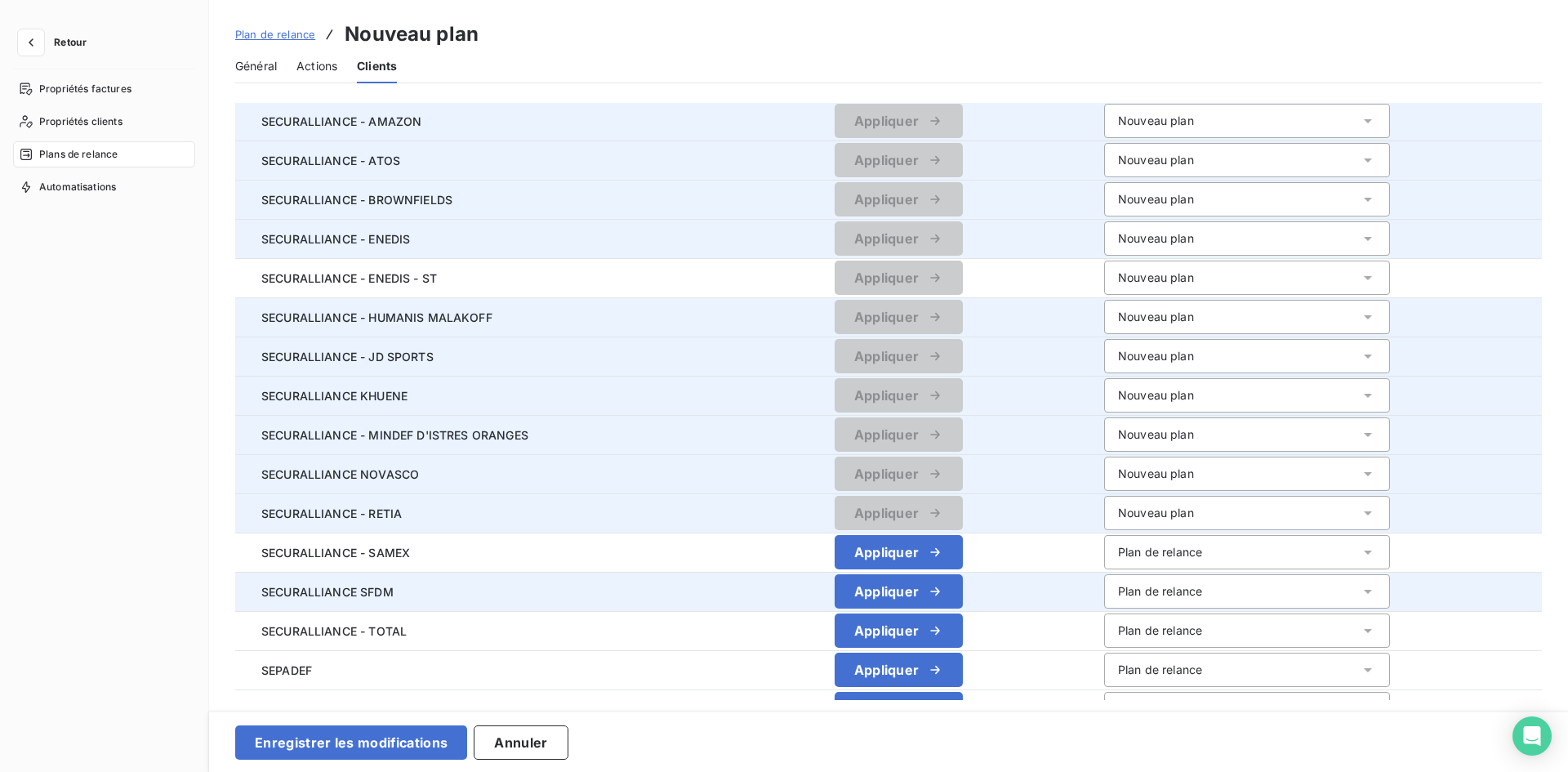
click at [1152, 589] on div "Plan de relance" at bounding box center [1159, 591] width 84 height 16
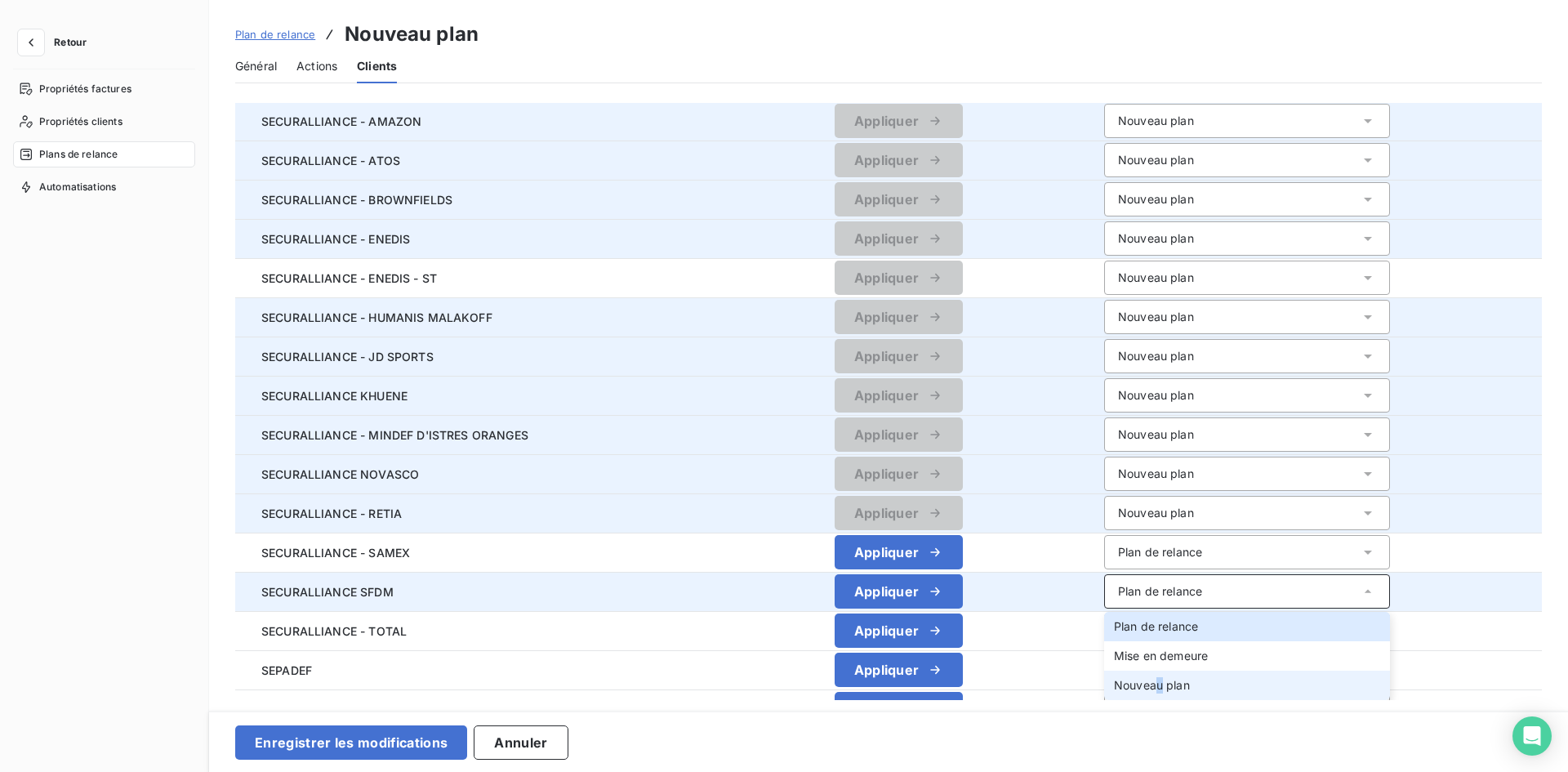
click at [1155, 681] on span "Nouveau plan" at bounding box center [1152, 685] width 76 height 14
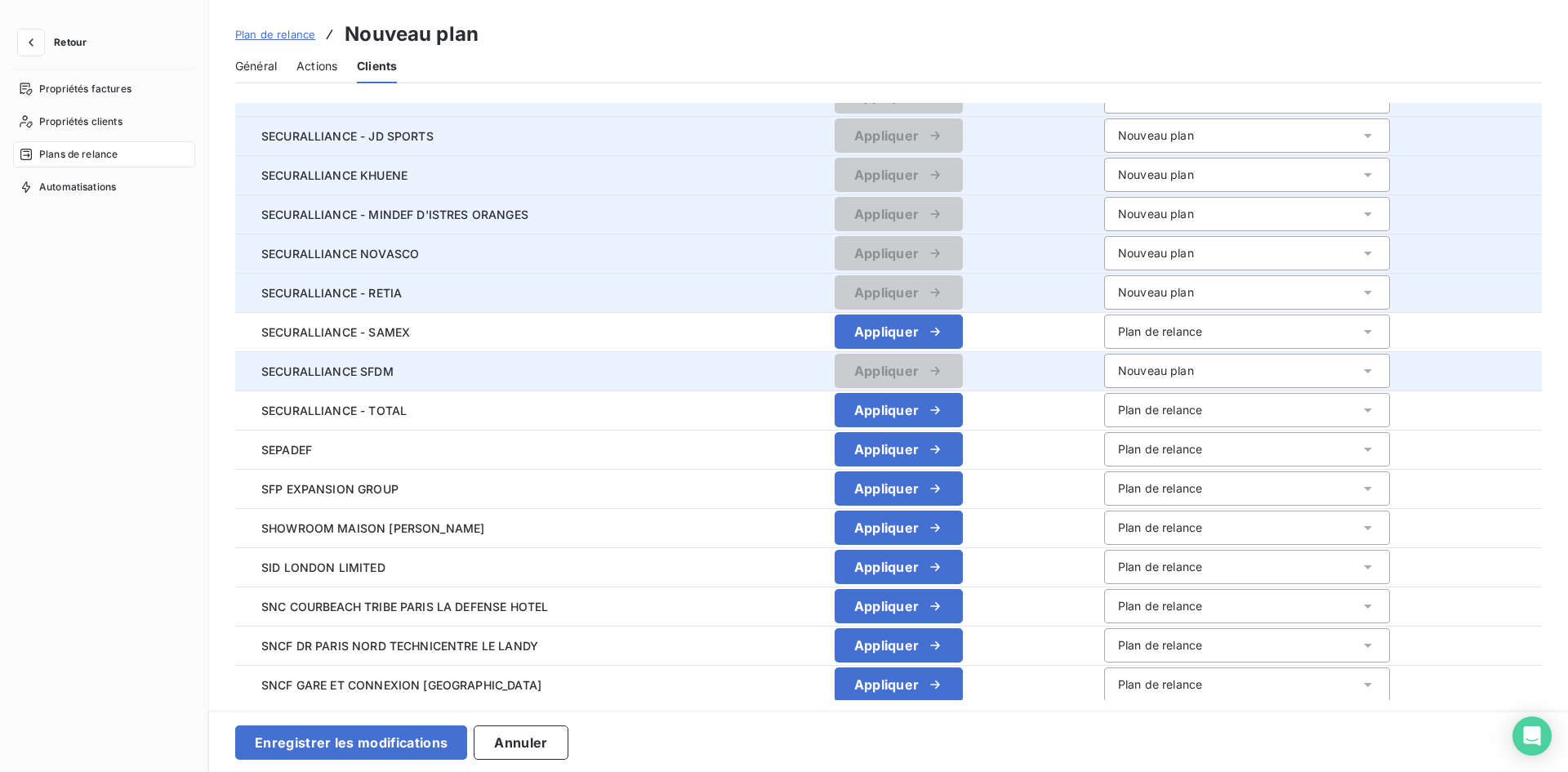
scroll to position [736, 0]
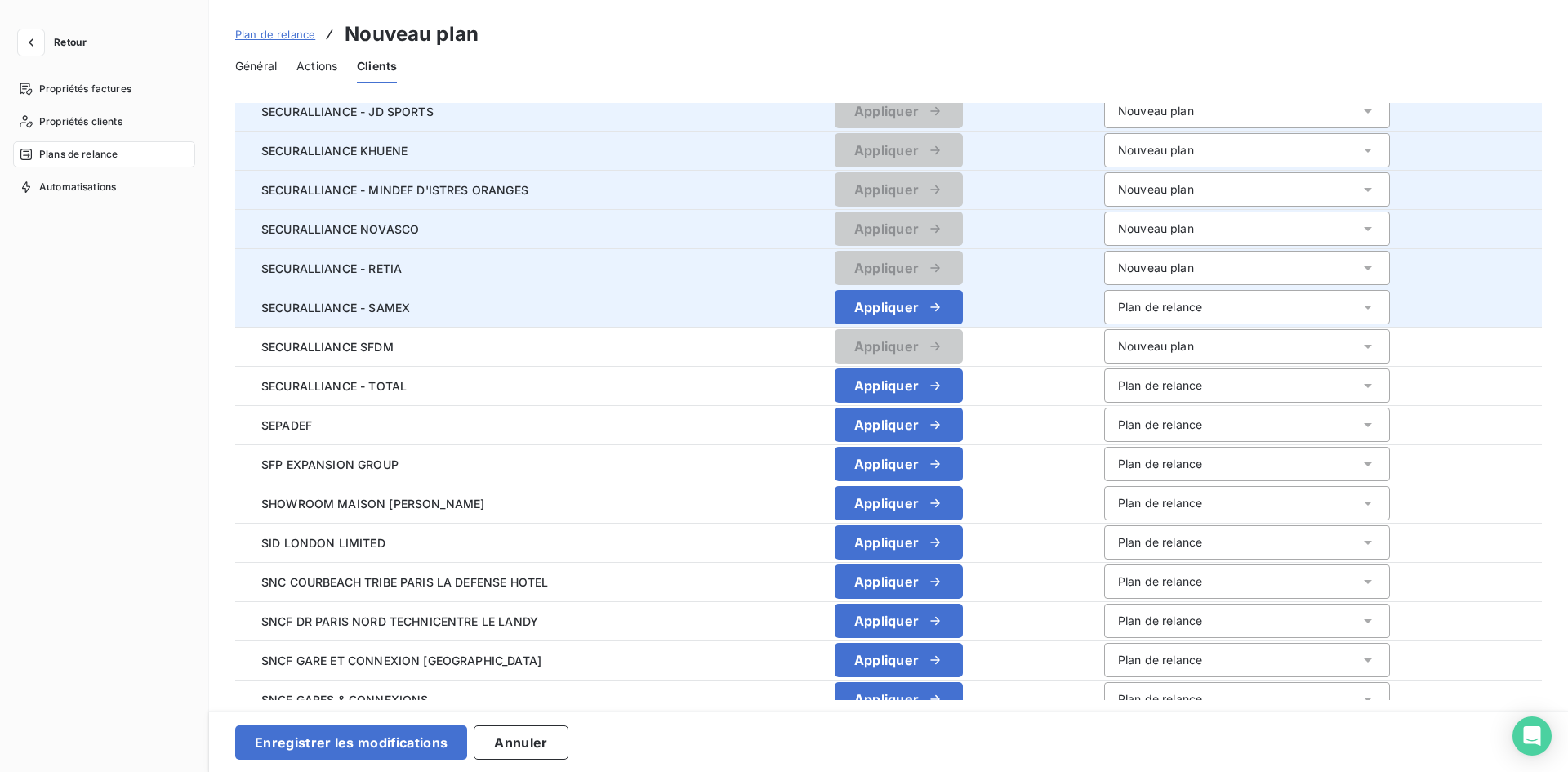
click at [1273, 310] on div "Plan de relance" at bounding box center [1247, 307] width 286 height 34
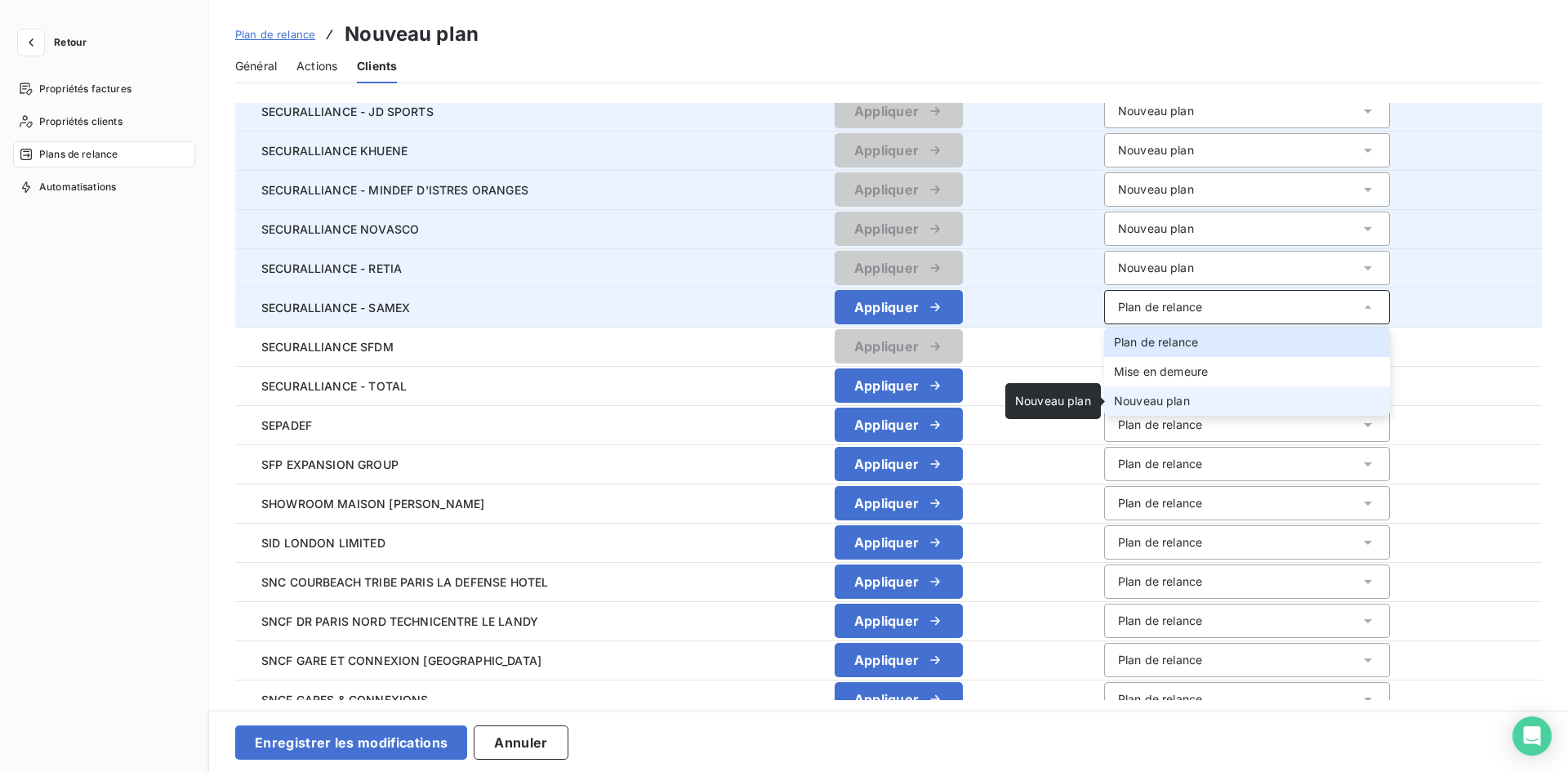
click at [1155, 399] on span "Nouveau plan" at bounding box center [1152, 400] width 76 height 14
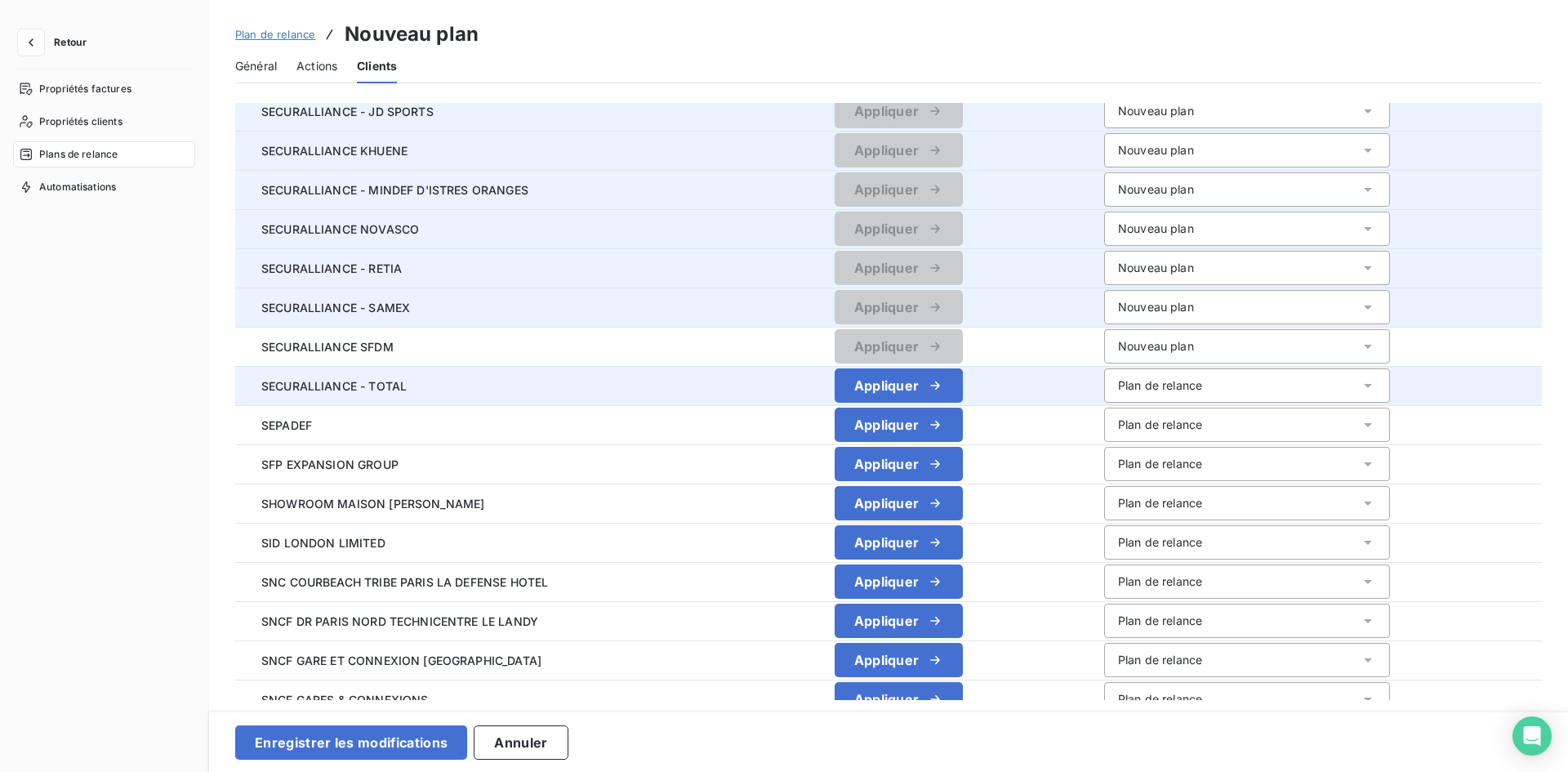
click at [1215, 381] on div "Plan de relance" at bounding box center [1247, 385] width 286 height 34
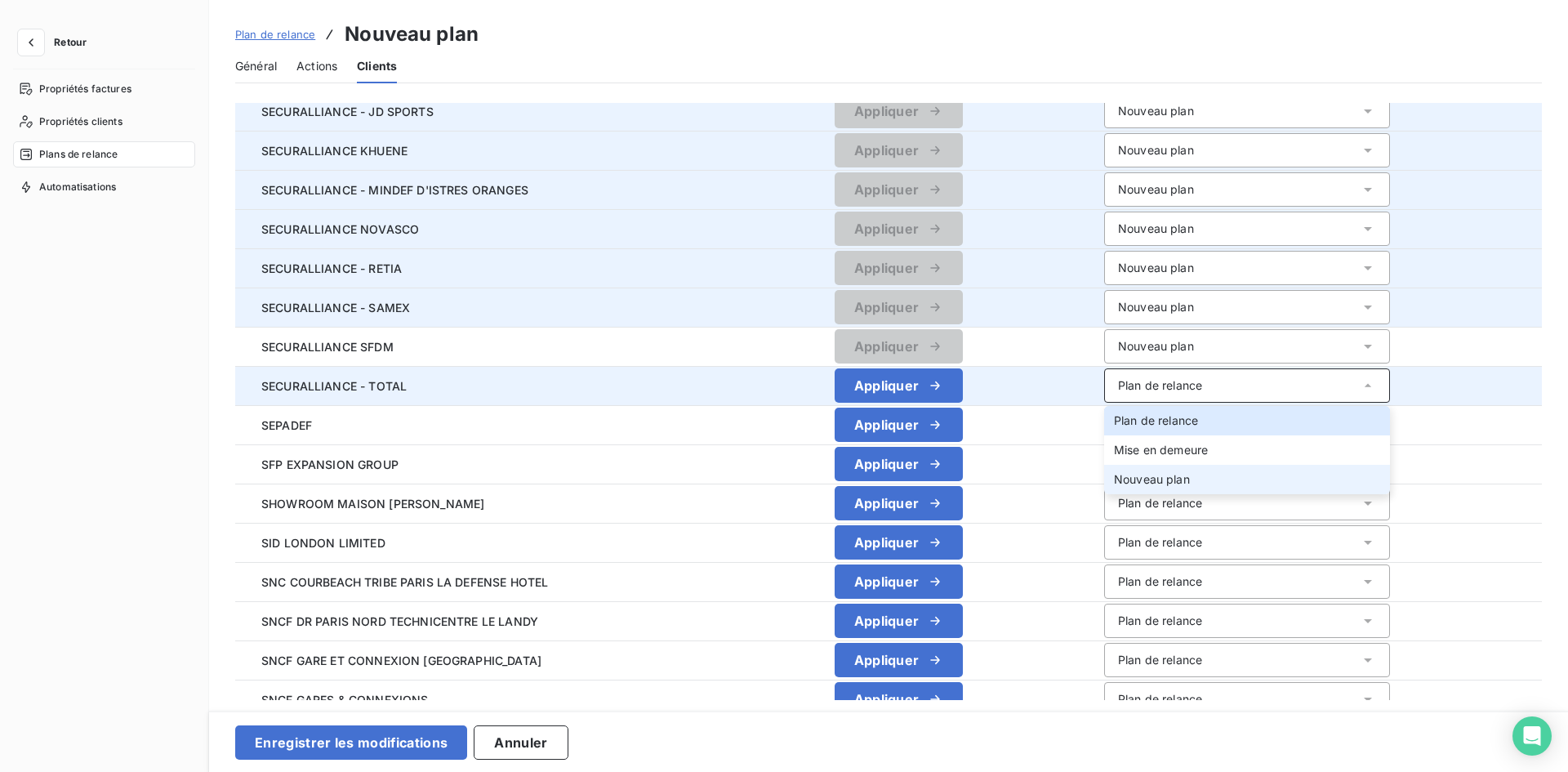
click at [1191, 481] on li "Nouveau plan" at bounding box center [1247, 479] width 286 height 30
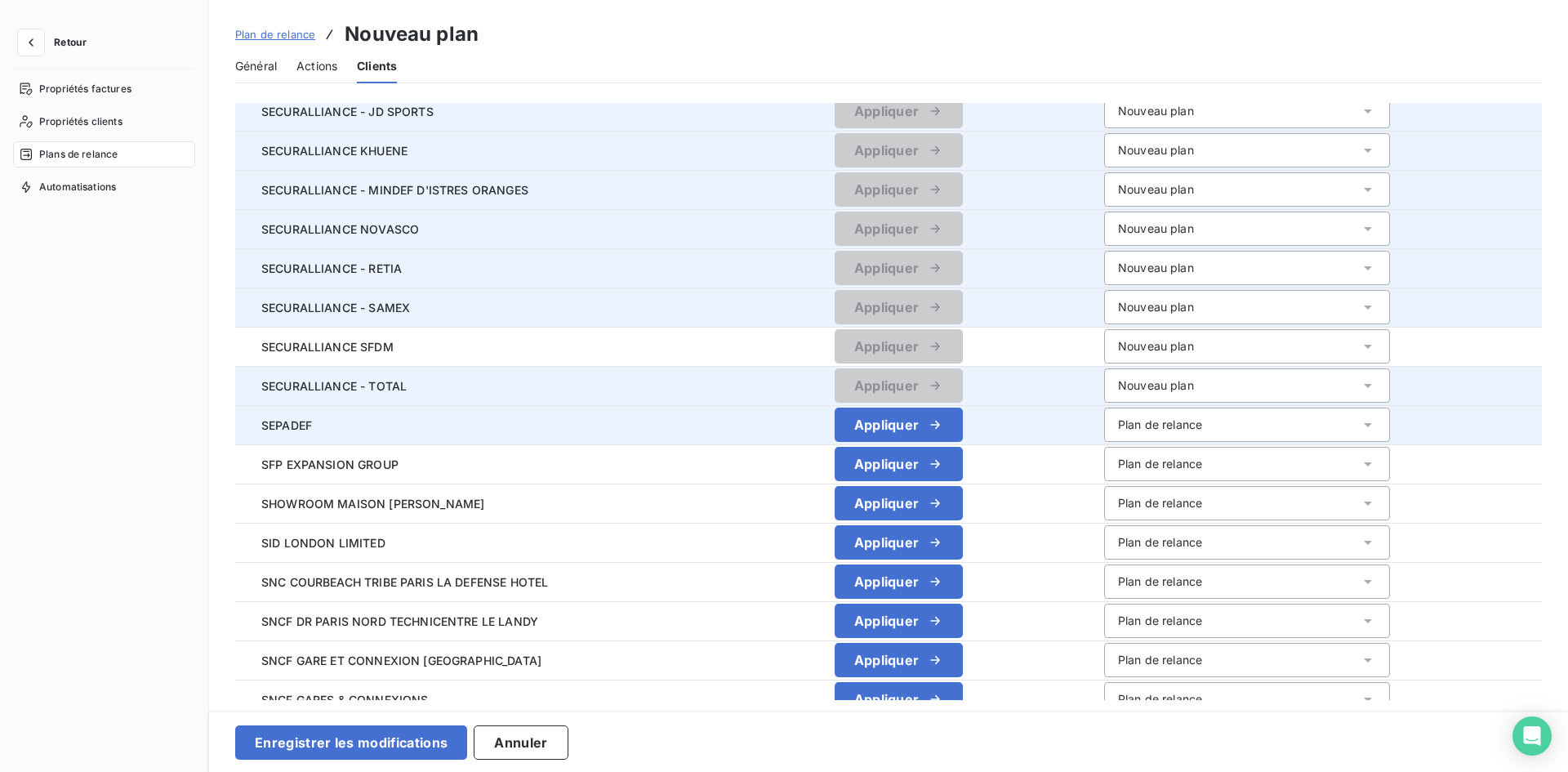
click at [1130, 421] on div "Plan de relance" at bounding box center [1159, 424] width 84 height 16
click at [1057, 418] on div "Appliquer" at bounding box center [898, 424] width 359 height 34
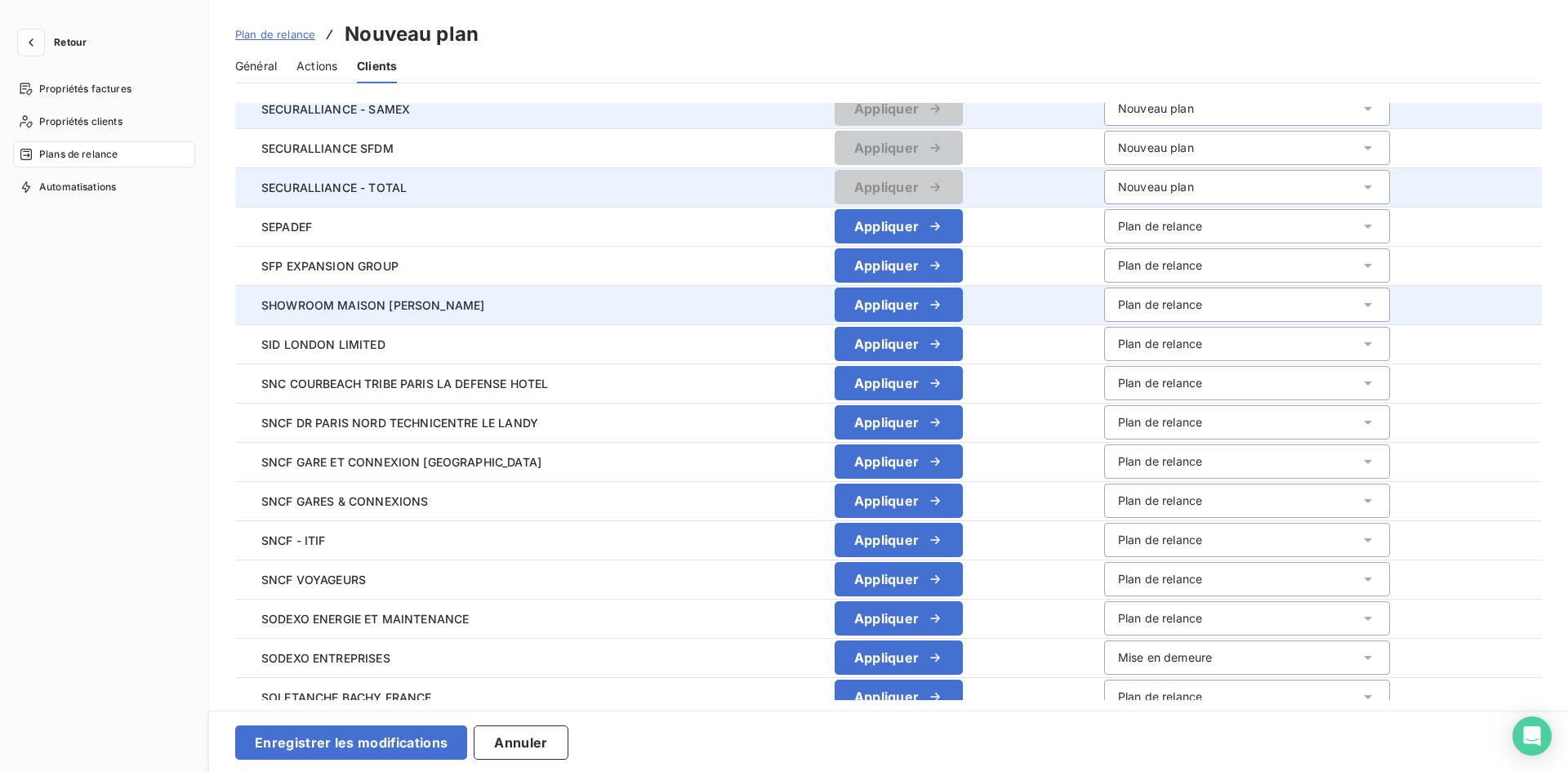
scroll to position [980, 0]
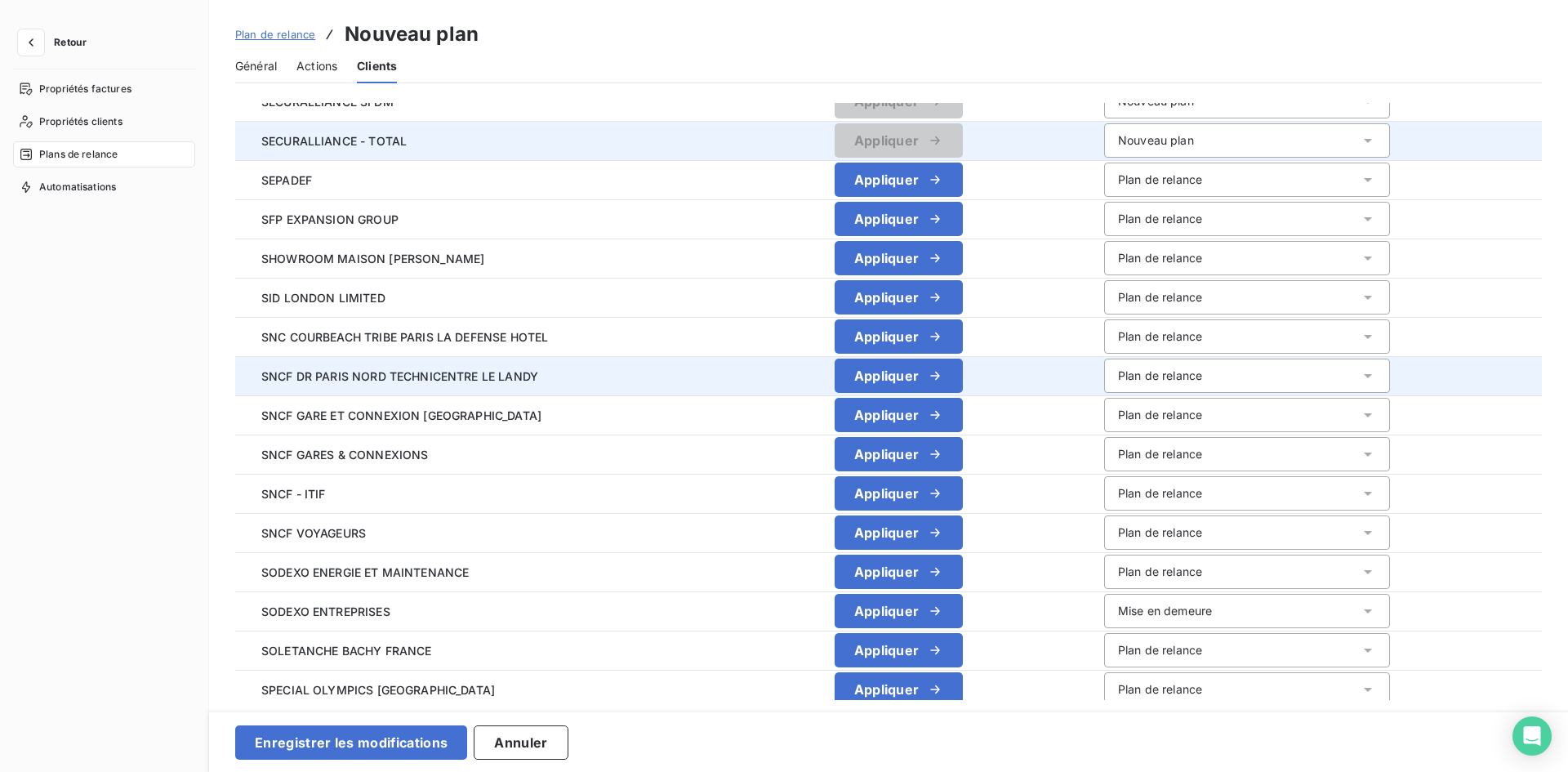
click at [1157, 380] on div "Plan de relance" at bounding box center [1159, 375] width 84 height 16
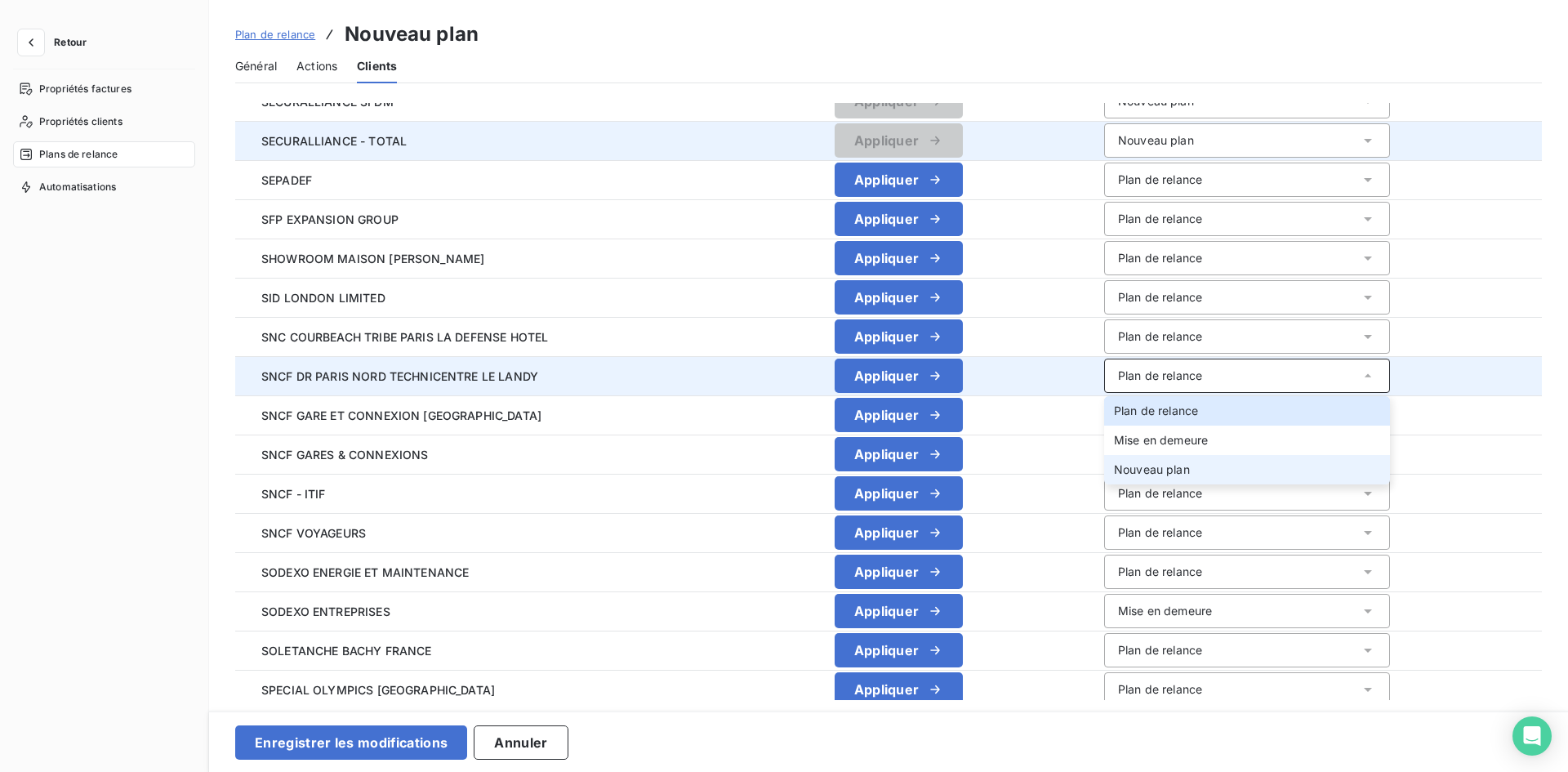
click at [1144, 463] on span "Nouveau plan" at bounding box center [1152, 469] width 76 height 14
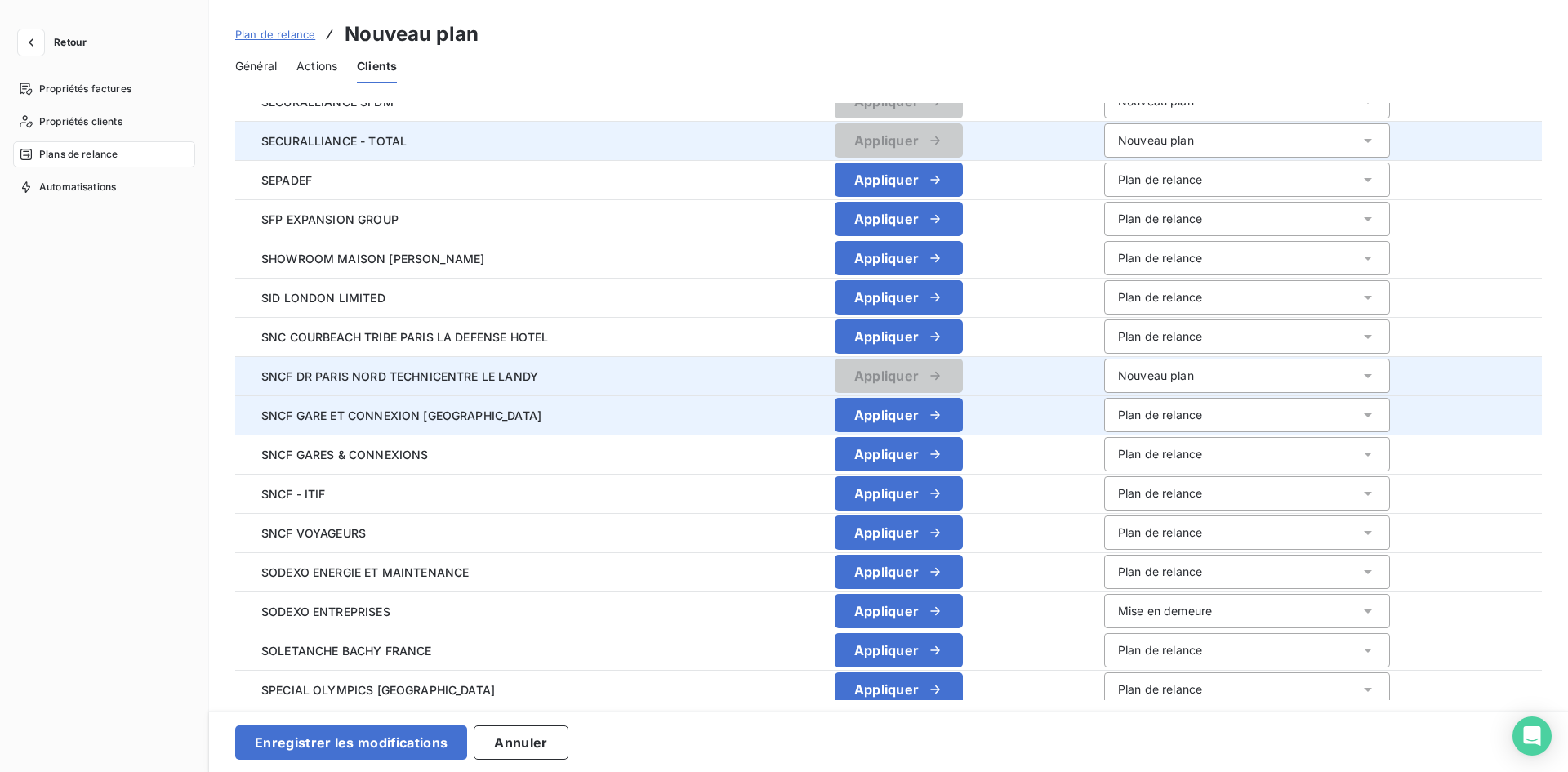
click at [1155, 416] on div "Plan de relance" at bounding box center [1159, 415] width 84 height 16
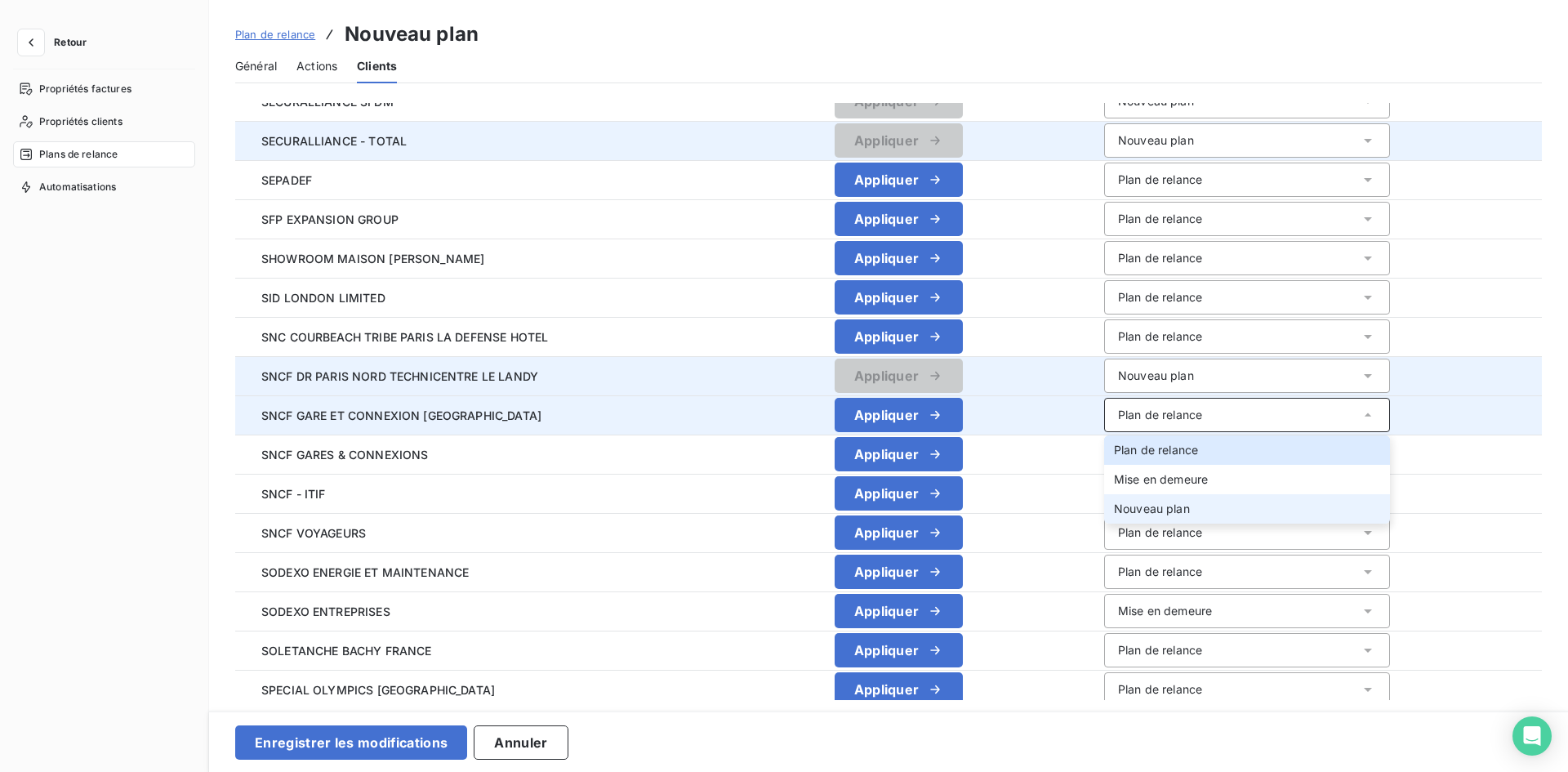
click at [1148, 501] on span "Nouveau plan" at bounding box center [1152, 508] width 76 height 14
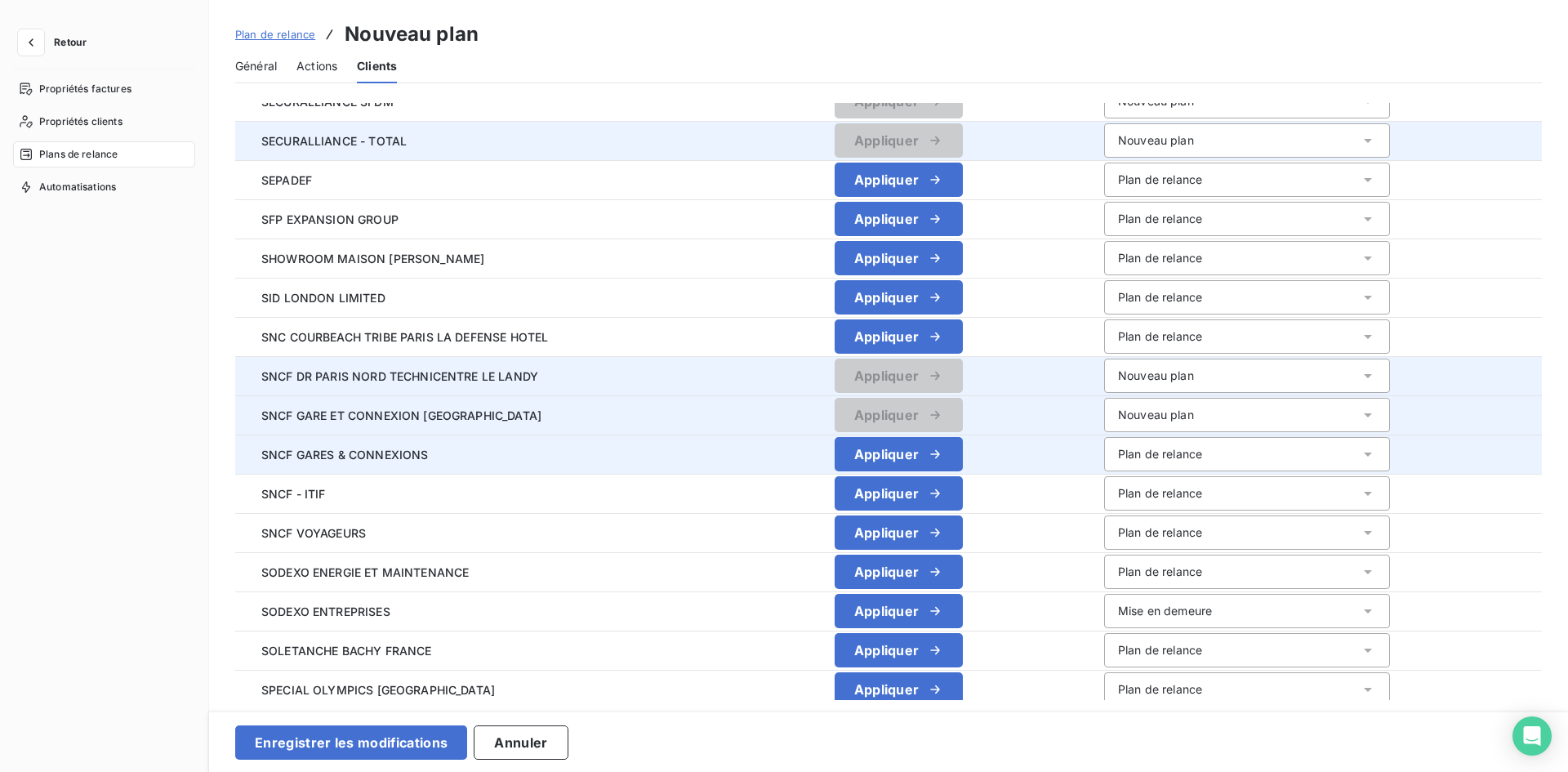
drag, startPoint x: 1134, startPoint y: 453, endPoint x: 1136, endPoint y: 466, distance: 13.2
click at [1134, 453] on div "Plan de relance" at bounding box center [1159, 454] width 84 height 16
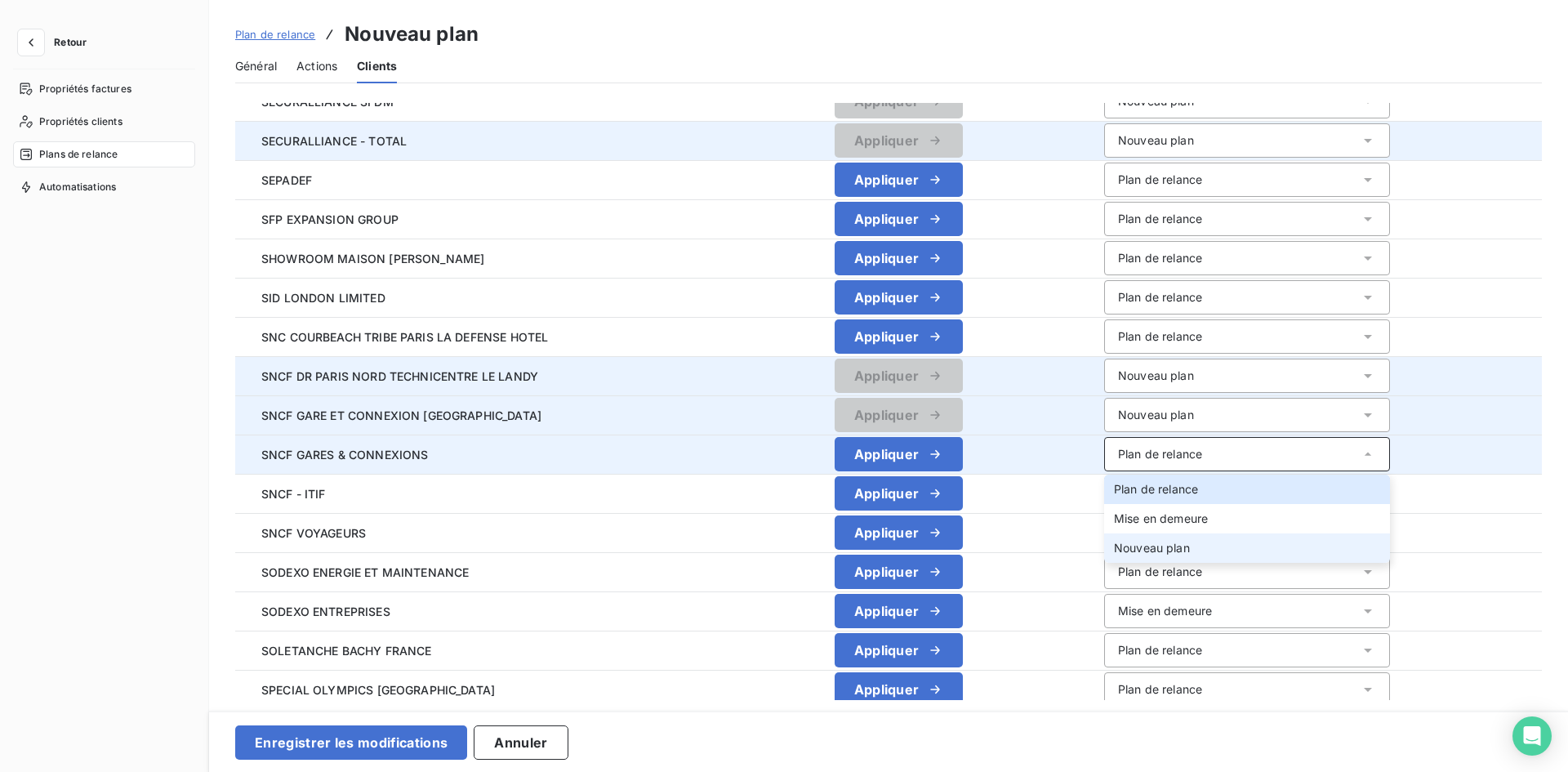
click at [1134, 540] on li "Nouveau plan" at bounding box center [1247, 548] width 286 height 30
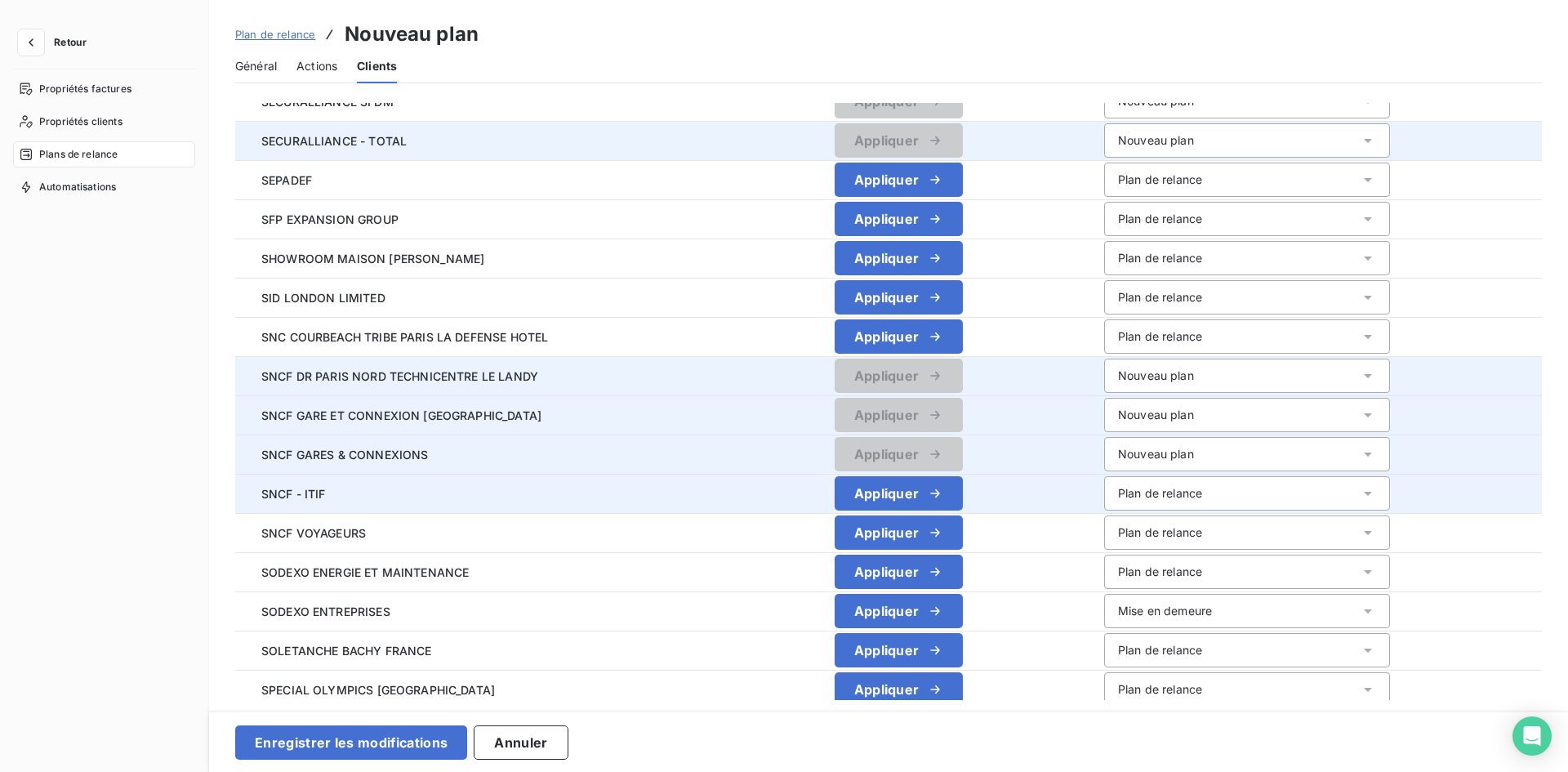
click at [1145, 492] on div "Plan de relance" at bounding box center [1159, 493] width 84 height 16
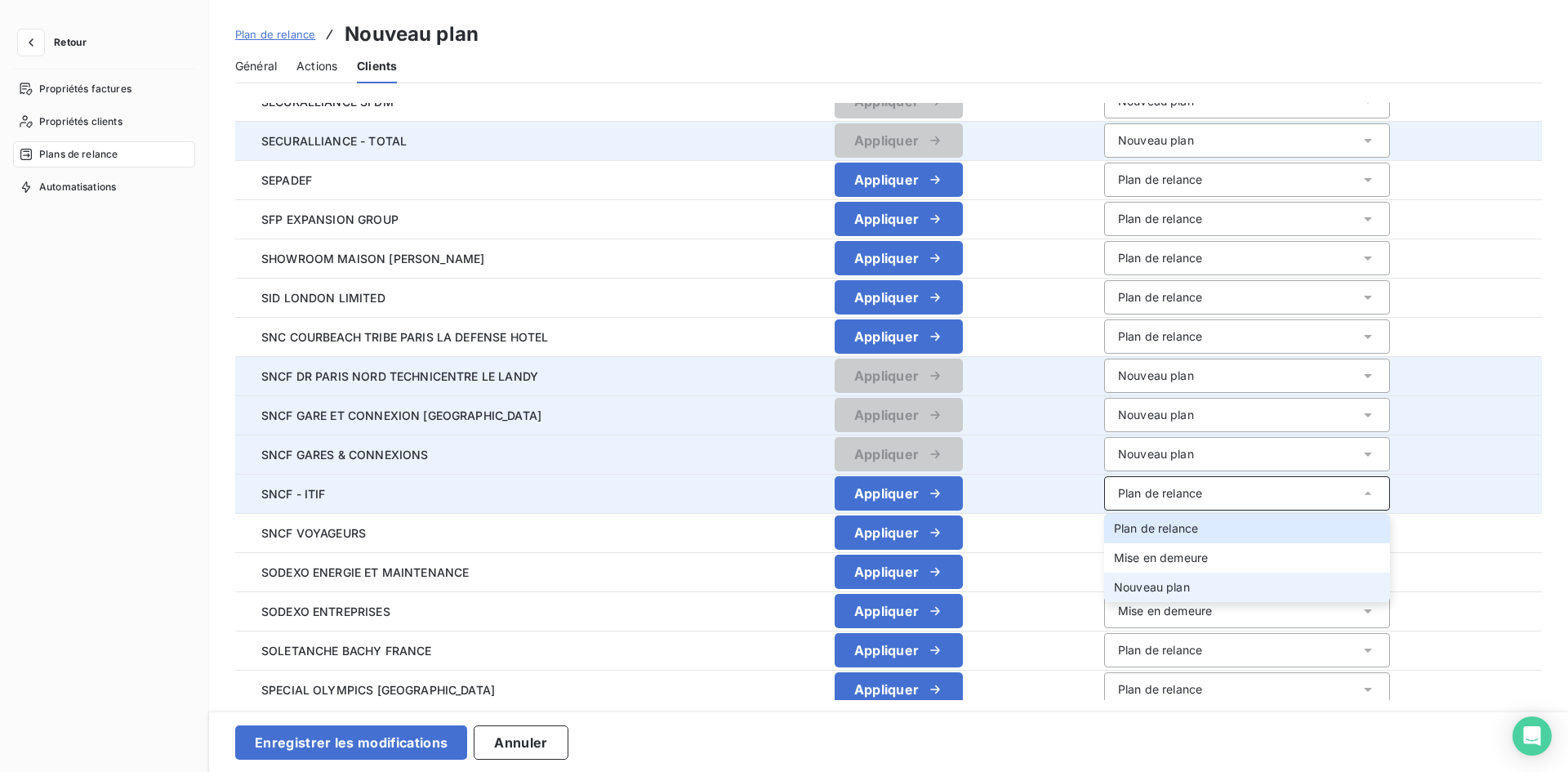
click at [1152, 581] on span "Nouveau plan" at bounding box center [1152, 587] width 76 height 14
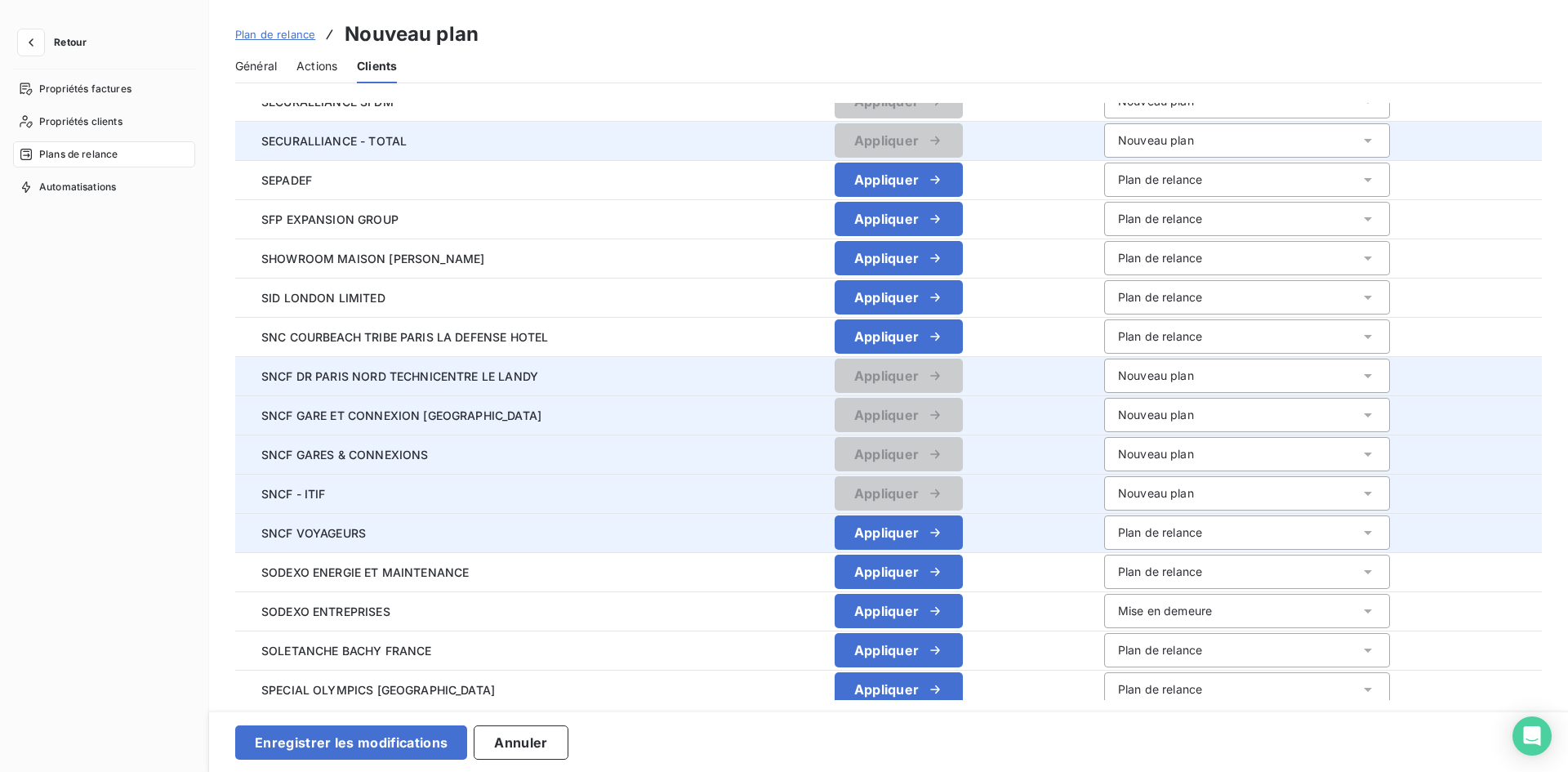
click at [1154, 535] on div "Plan de relance" at bounding box center [1159, 532] width 84 height 16
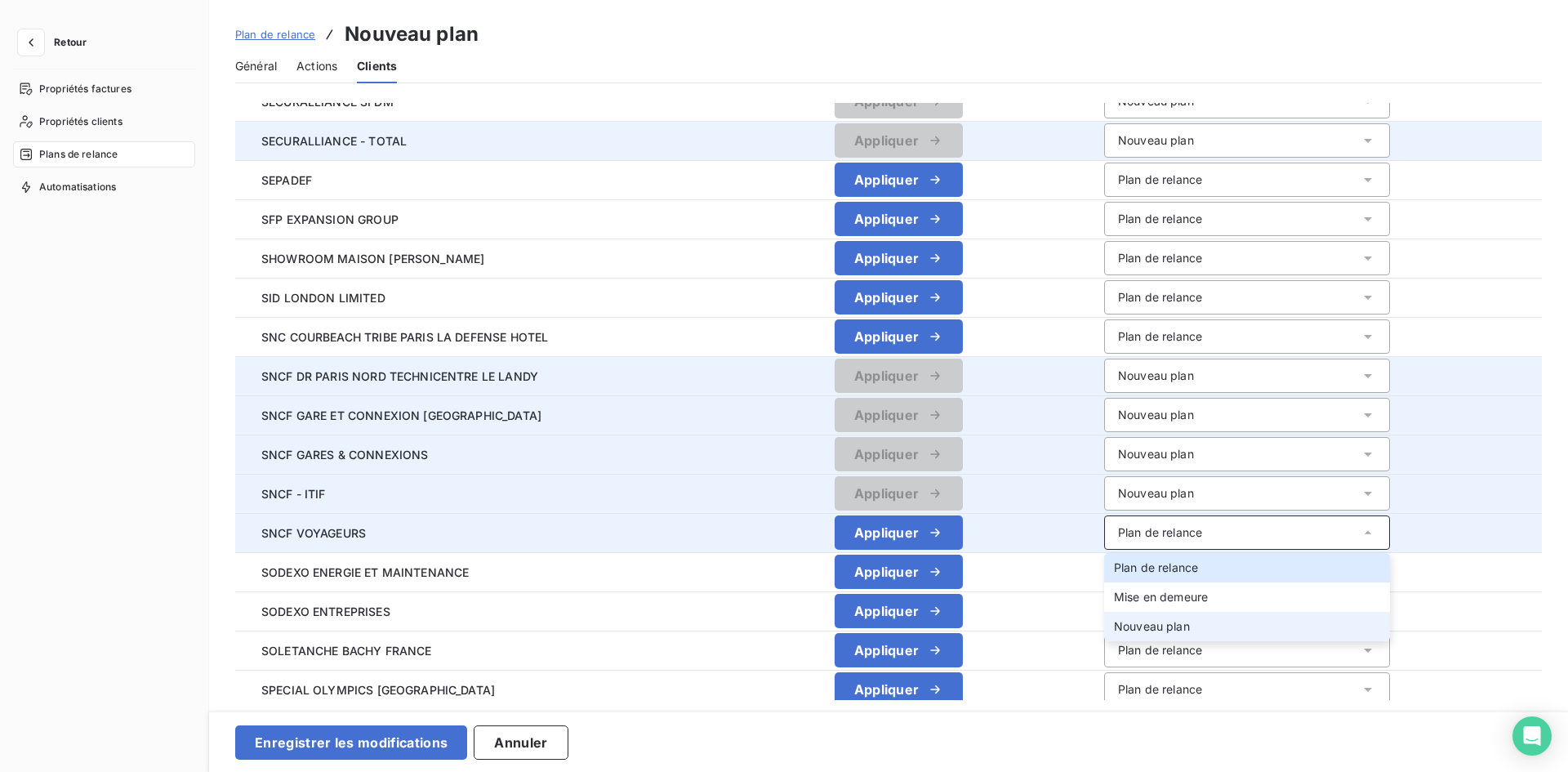
click at [1163, 619] on span "Nouveau plan" at bounding box center [1152, 626] width 76 height 14
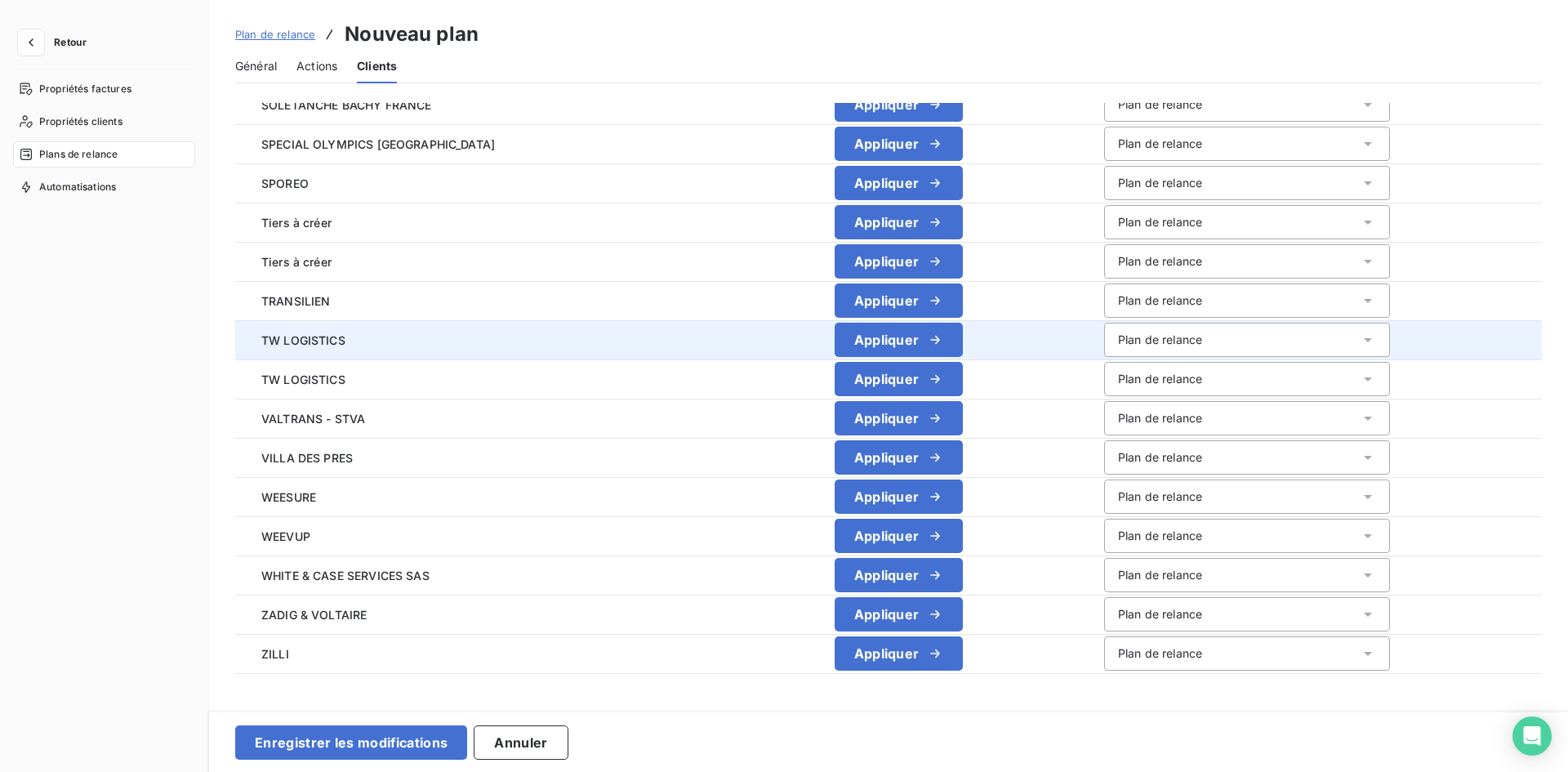
scroll to position [1552, 0]
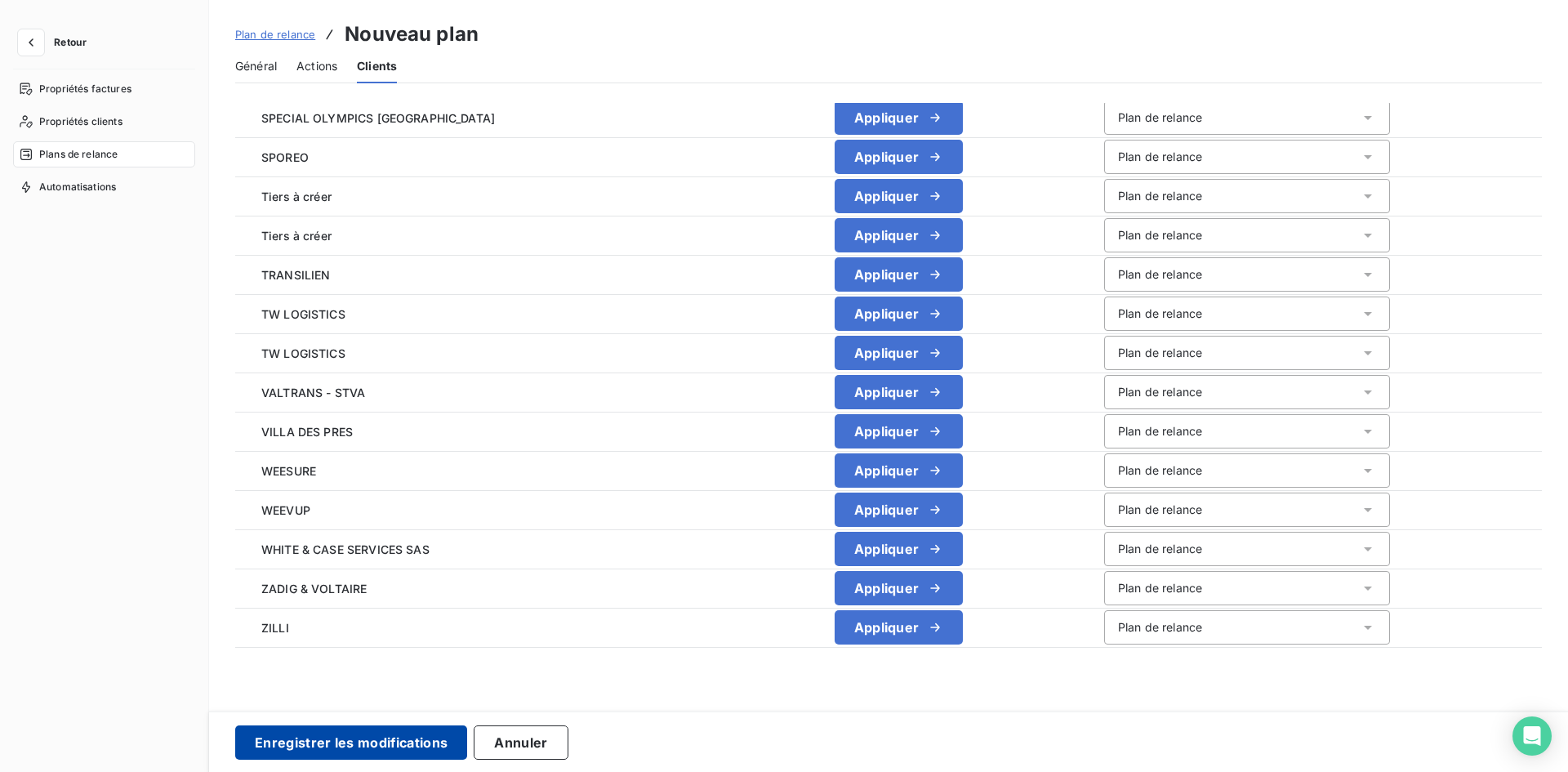
click at [394, 732] on button "Enregistrer les modifications" at bounding box center [350, 742] width 232 height 34
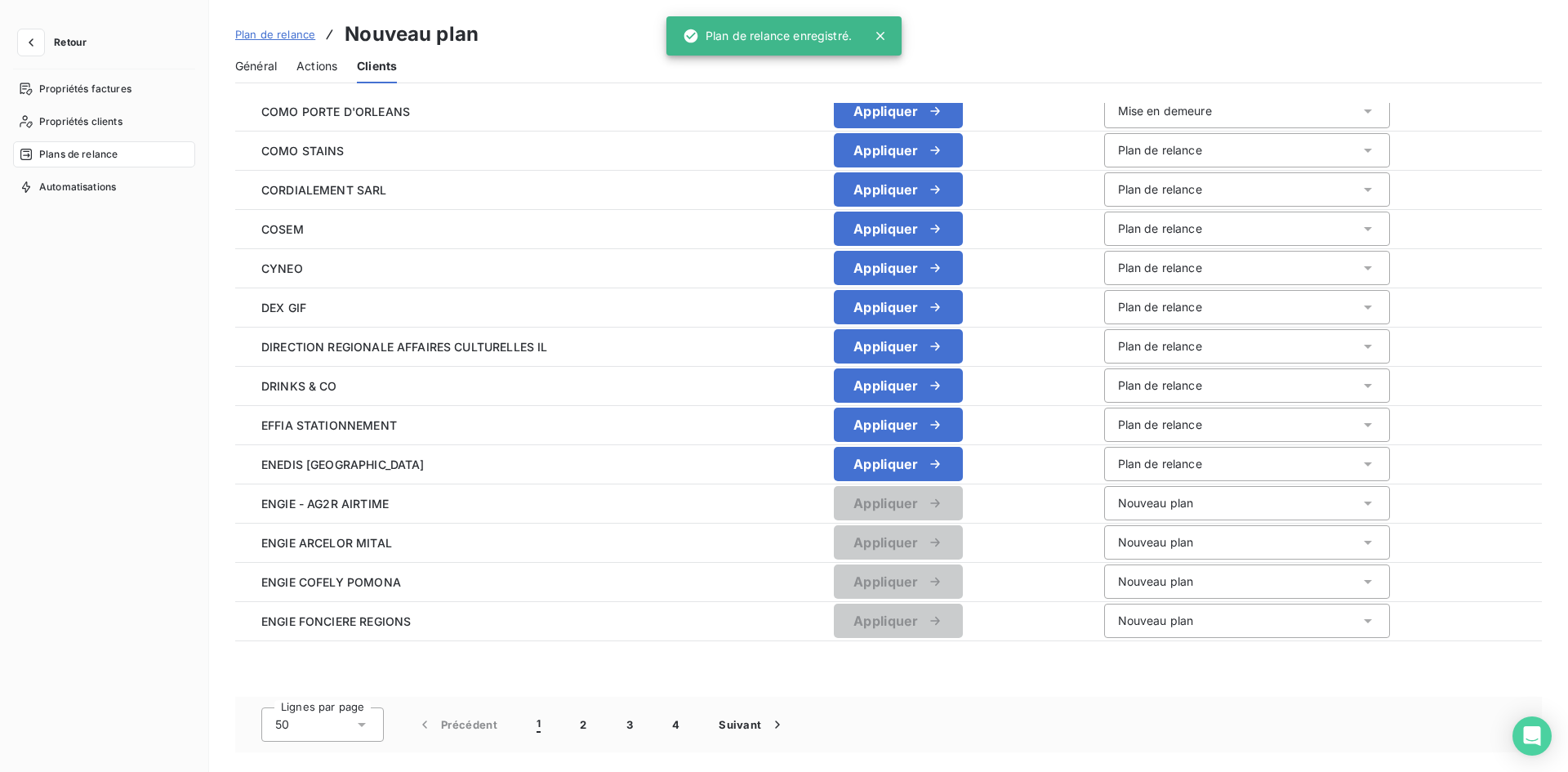
scroll to position [1519, 0]
click at [261, 70] on span "Général" at bounding box center [255, 65] width 42 height 16
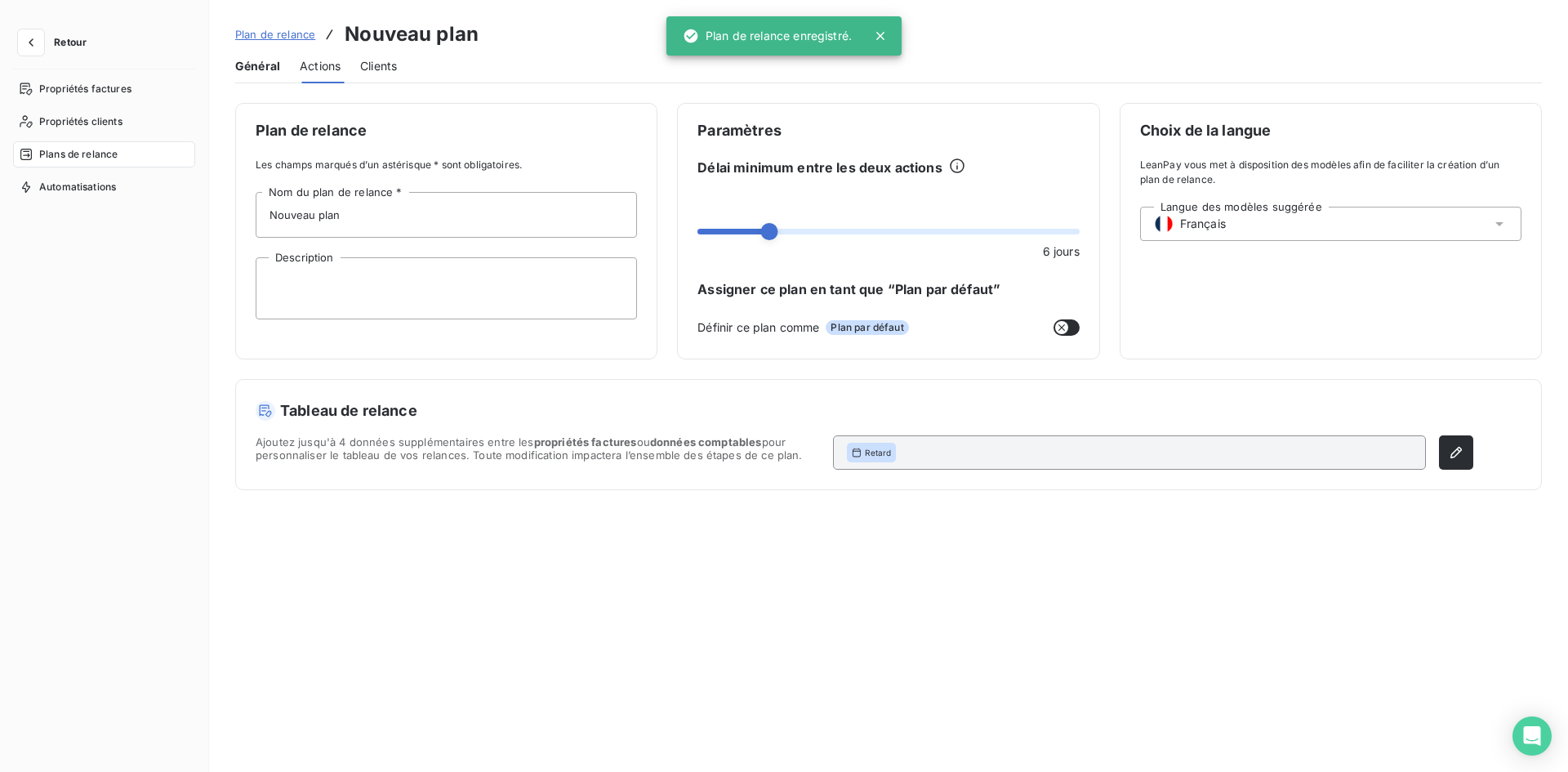
scroll to position [0, 0]
drag, startPoint x: 366, startPoint y: 231, endPoint x: 0, endPoint y: 189, distance: 368.4
click at [0, 189] on div "Retour Propriétés factures Propriétés clients Plans de relance Automatisations …" at bounding box center [784, 386] width 1568 height 772
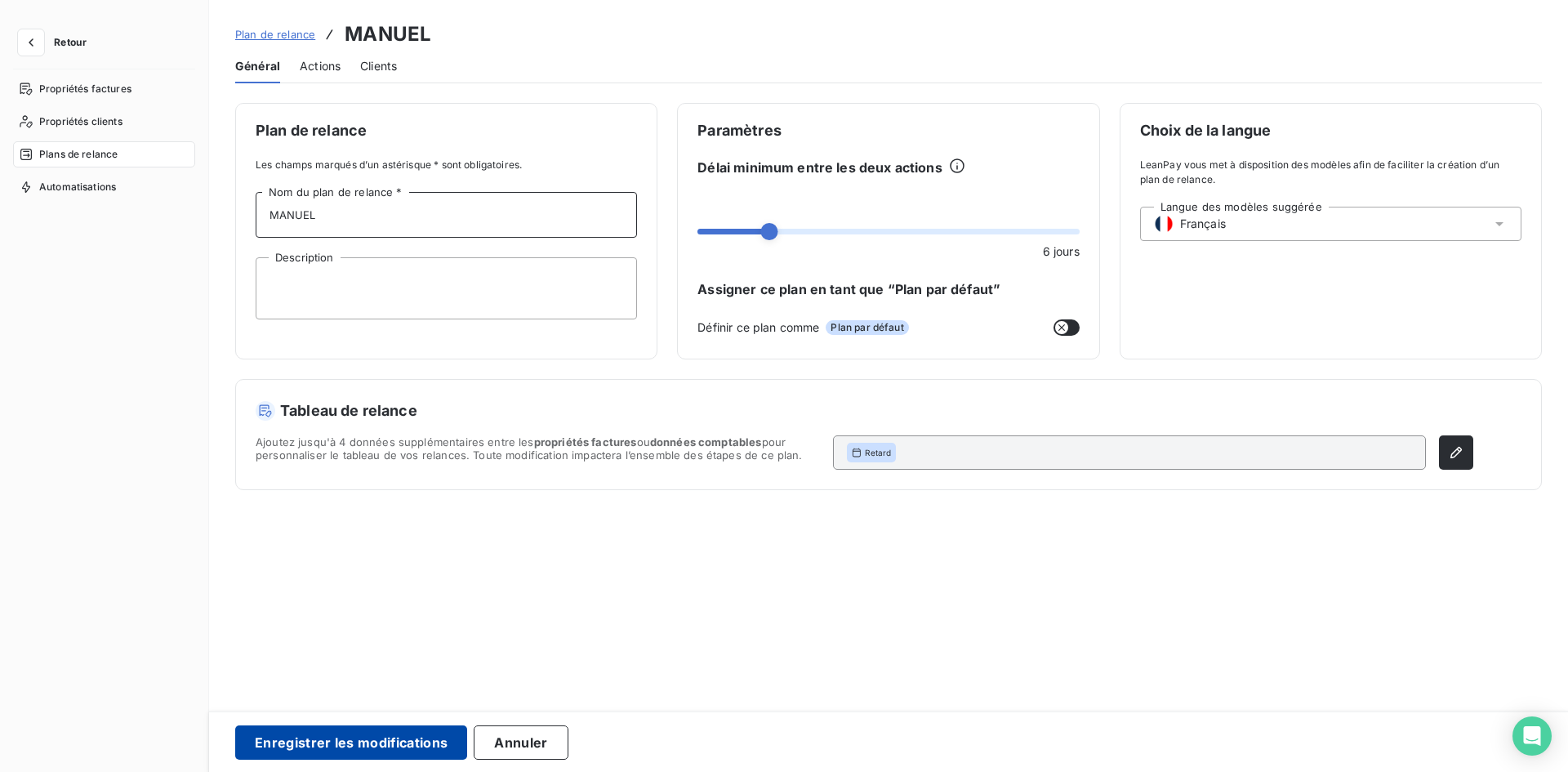
type input "MANUEL"
drag, startPoint x: 358, startPoint y: 736, endPoint x: 364, endPoint y: 714, distance: 22.8
click at [358, 736] on button "Enregistrer les modifications" at bounding box center [350, 742] width 232 height 34
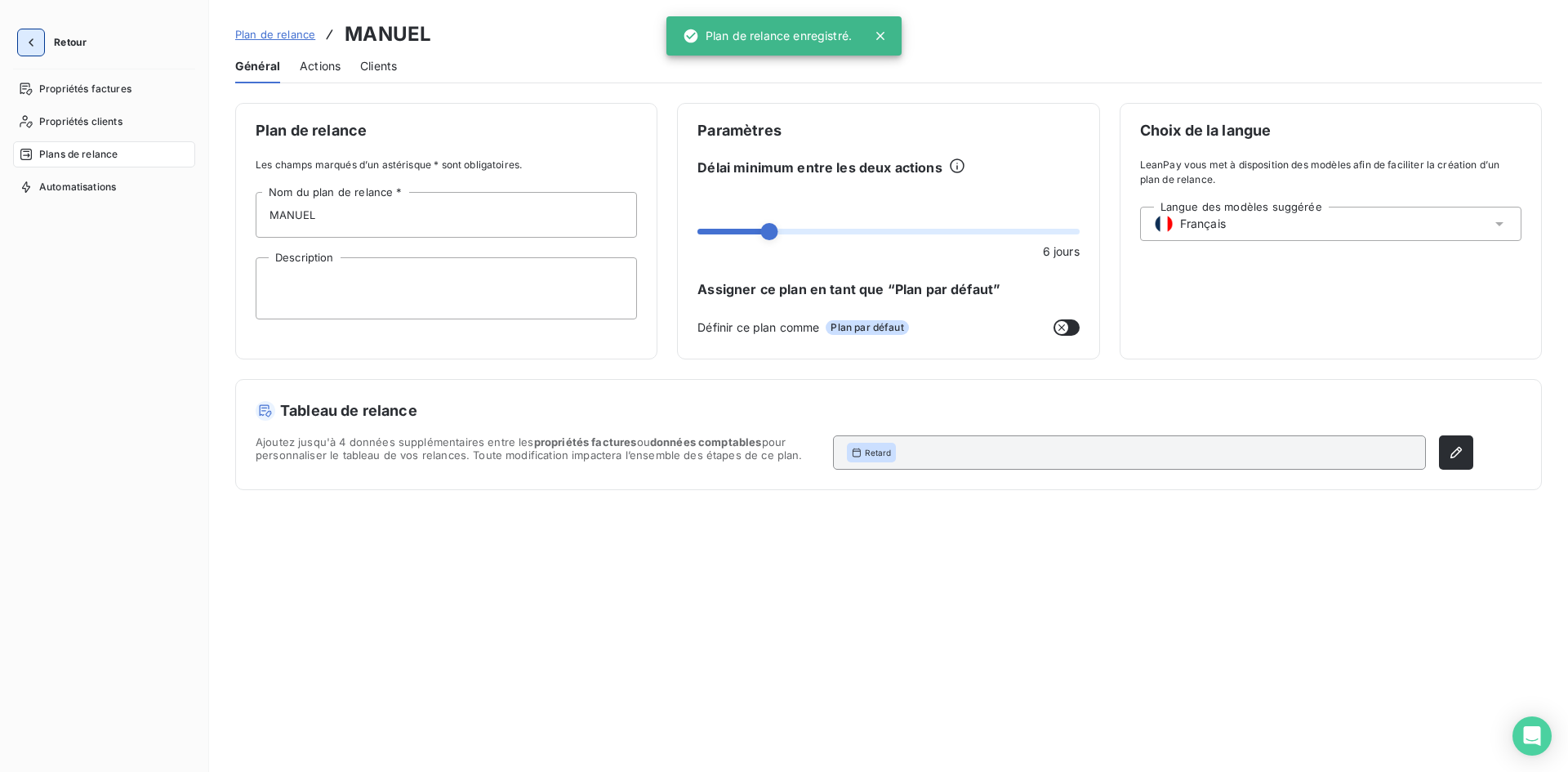
click at [28, 41] on icon "button" at bounding box center [31, 42] width 16 height 16
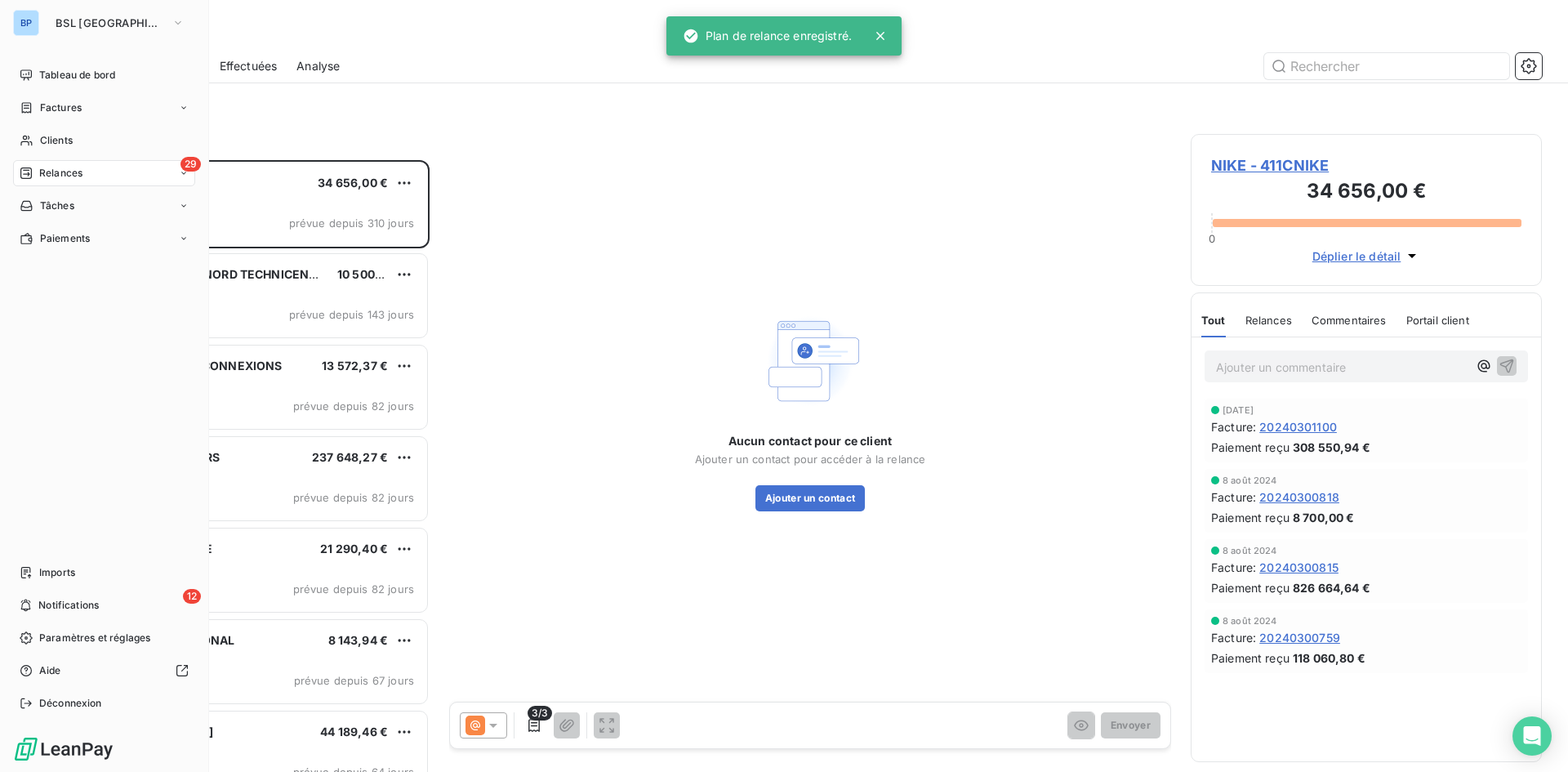
scroll to position [600, 339]
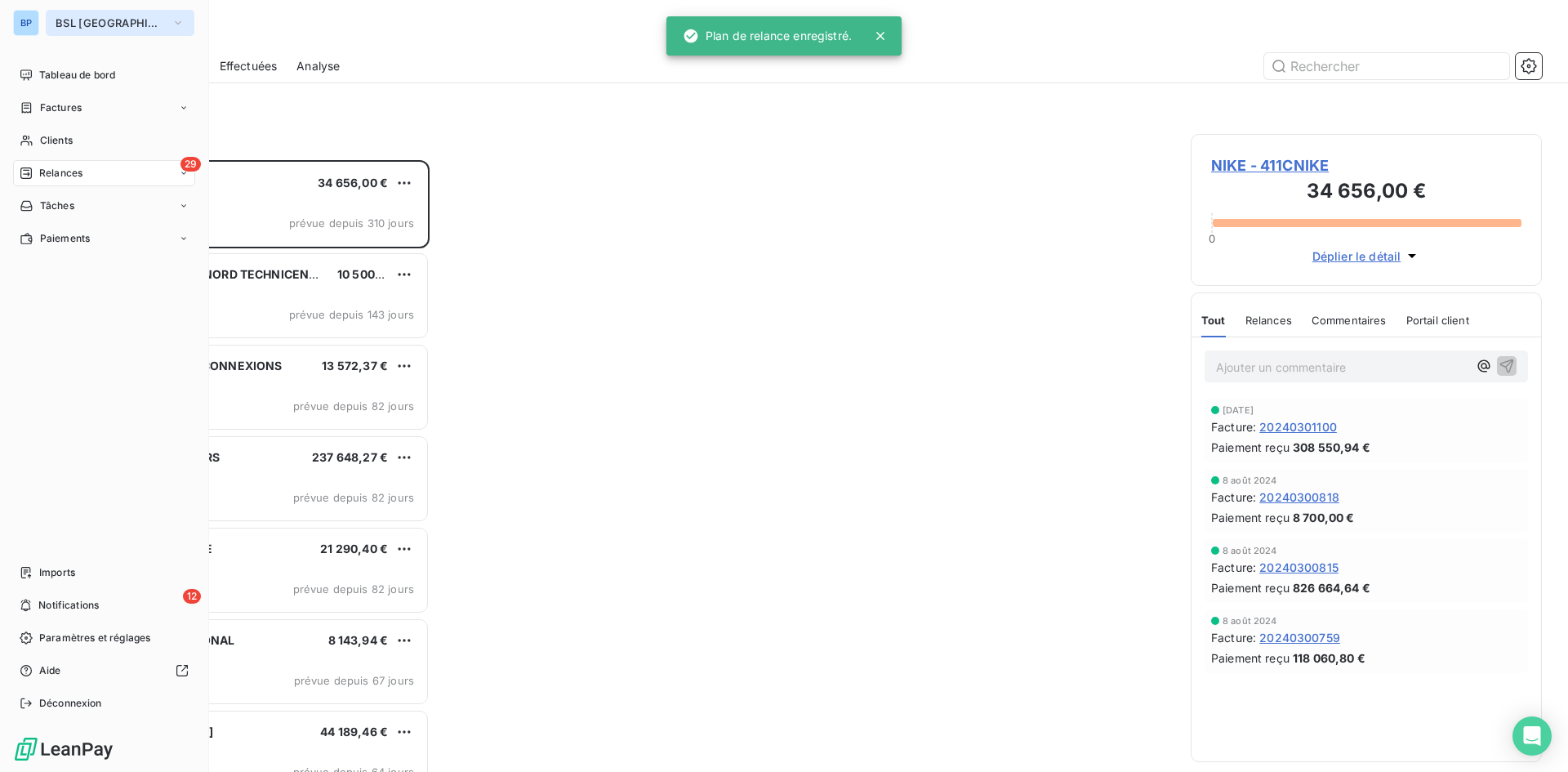
click at [139, 25] on button "BSL PARIS" at bounding box center [120, 23] width 148 height 26
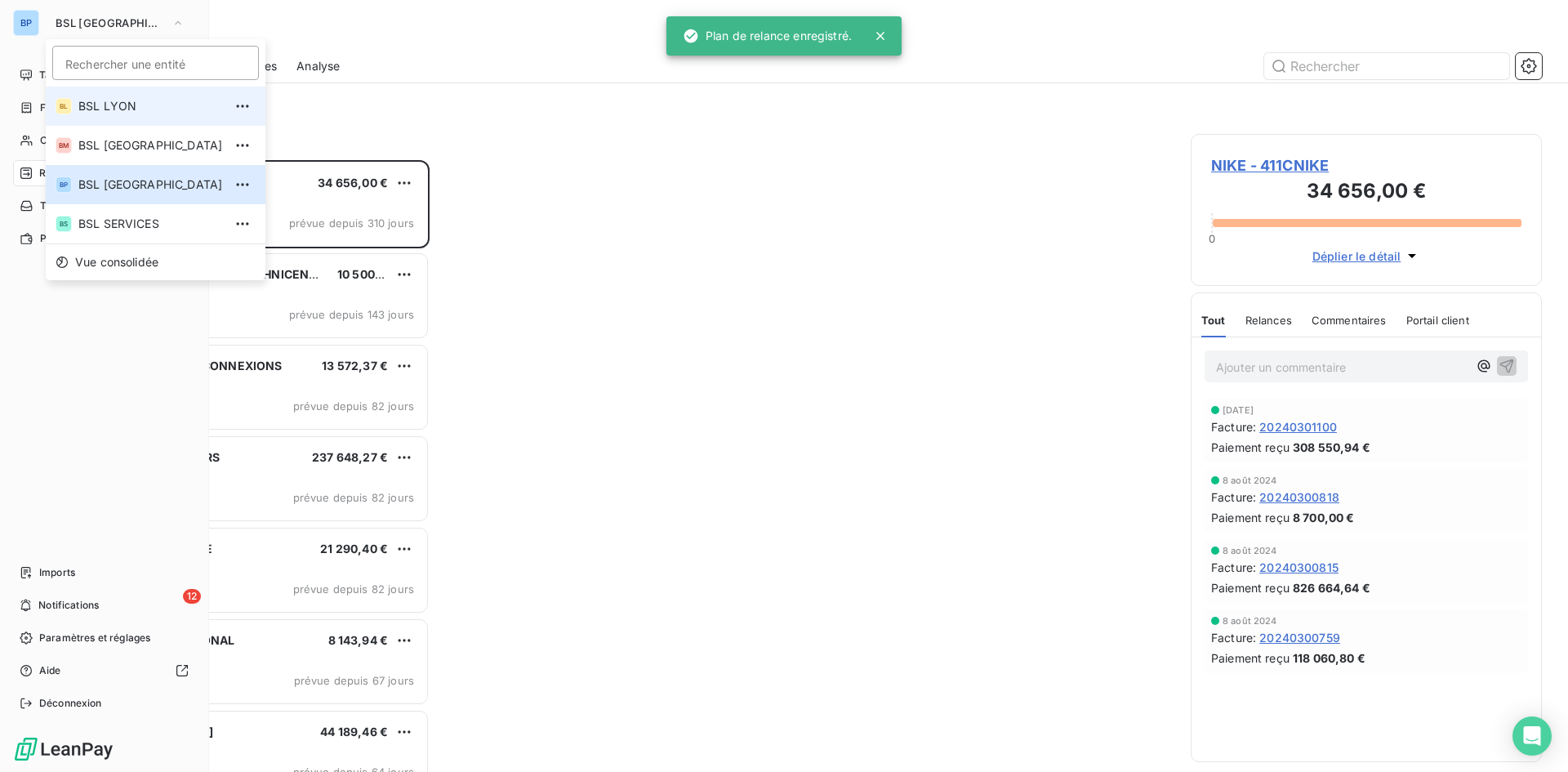
click at [110, 106] on span "BSL LYON" at bounding box center [150, 106] width 144 height 16
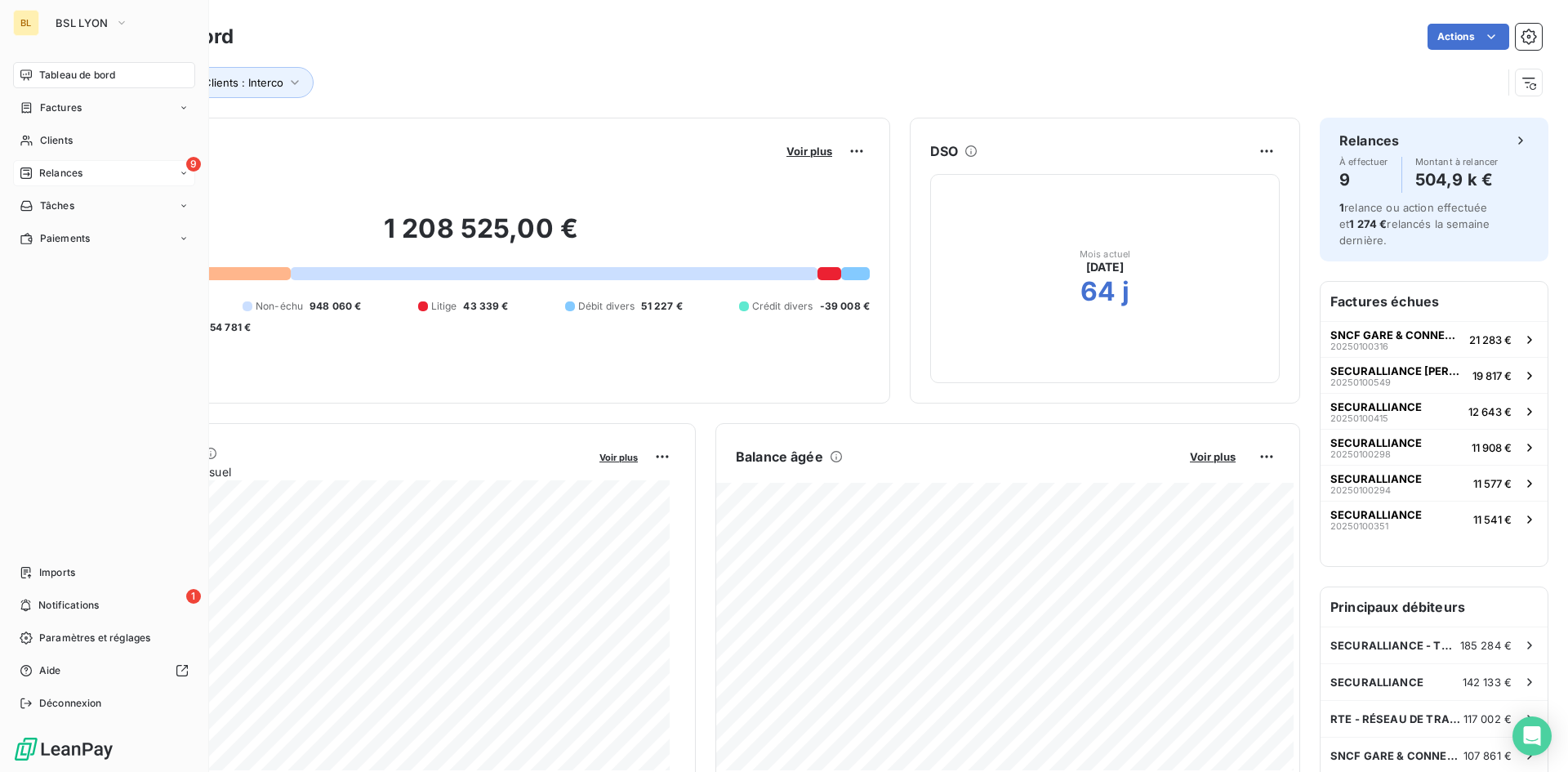
click at [73, 179] on span "Relances" at bounding box center [60, 172] width 43 height 14
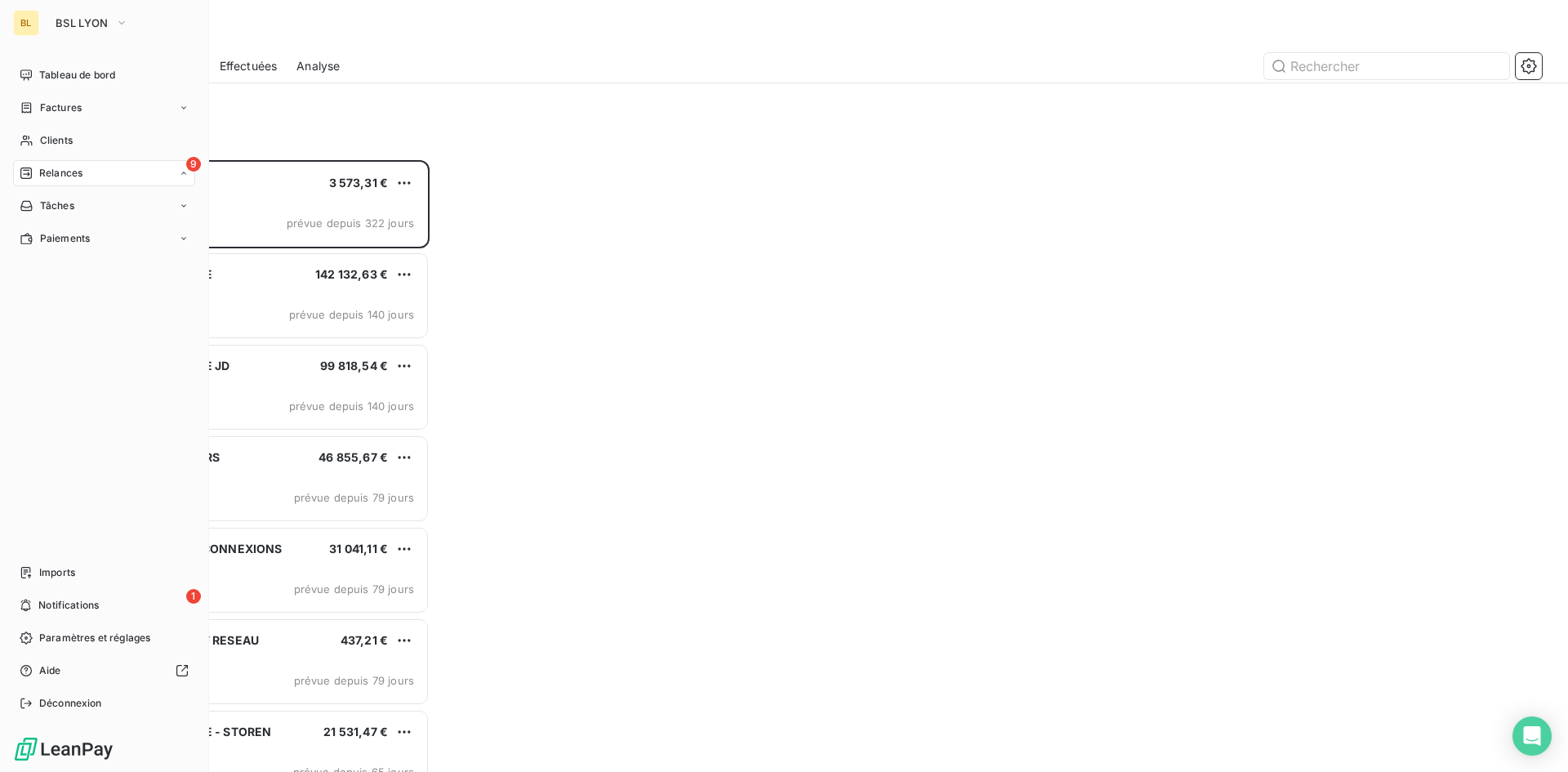
scroll to position [600, 339]
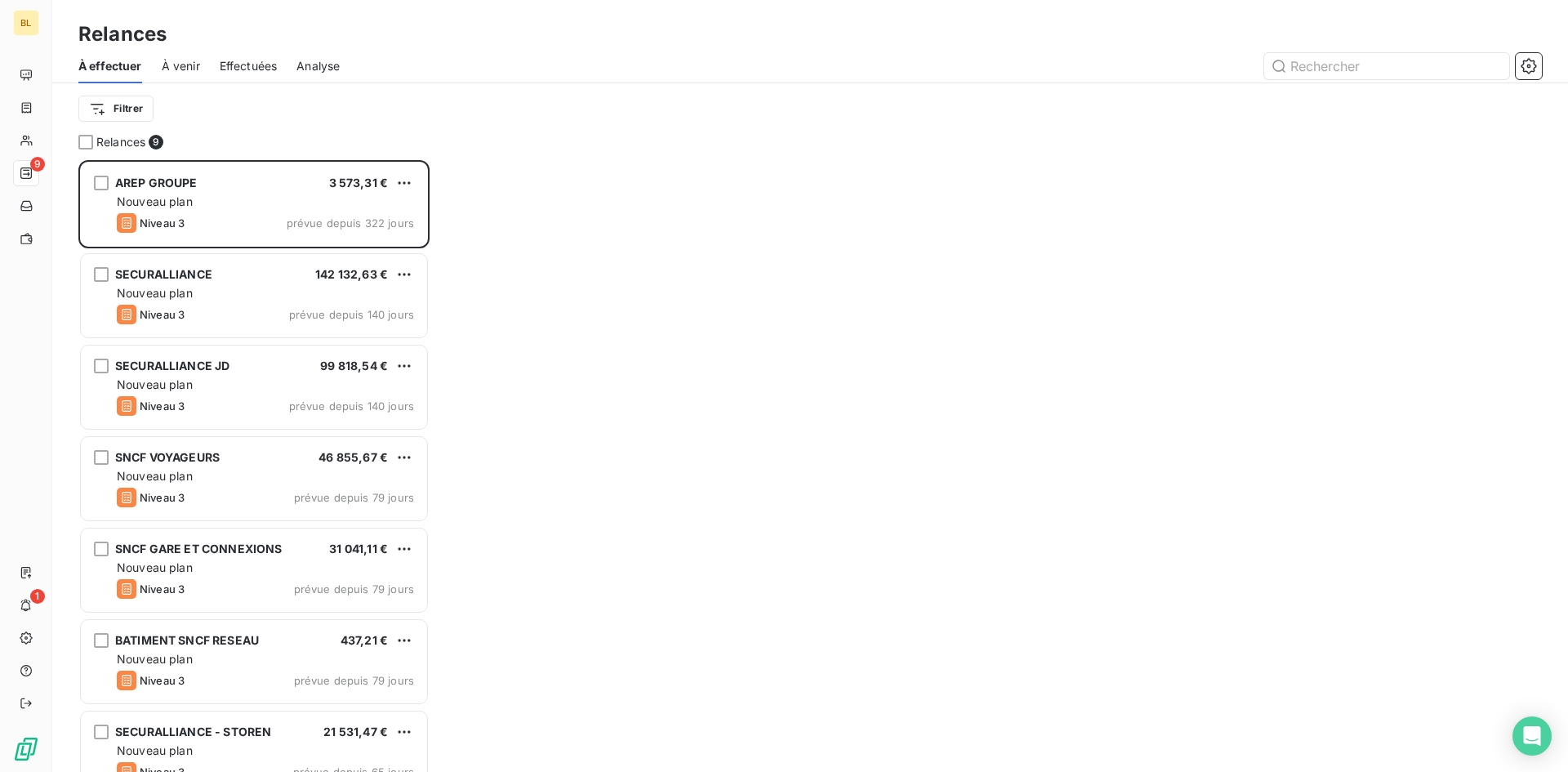
click at [181, 70] on span "À venir" at bounding box center [181, 65] width 38 height 16
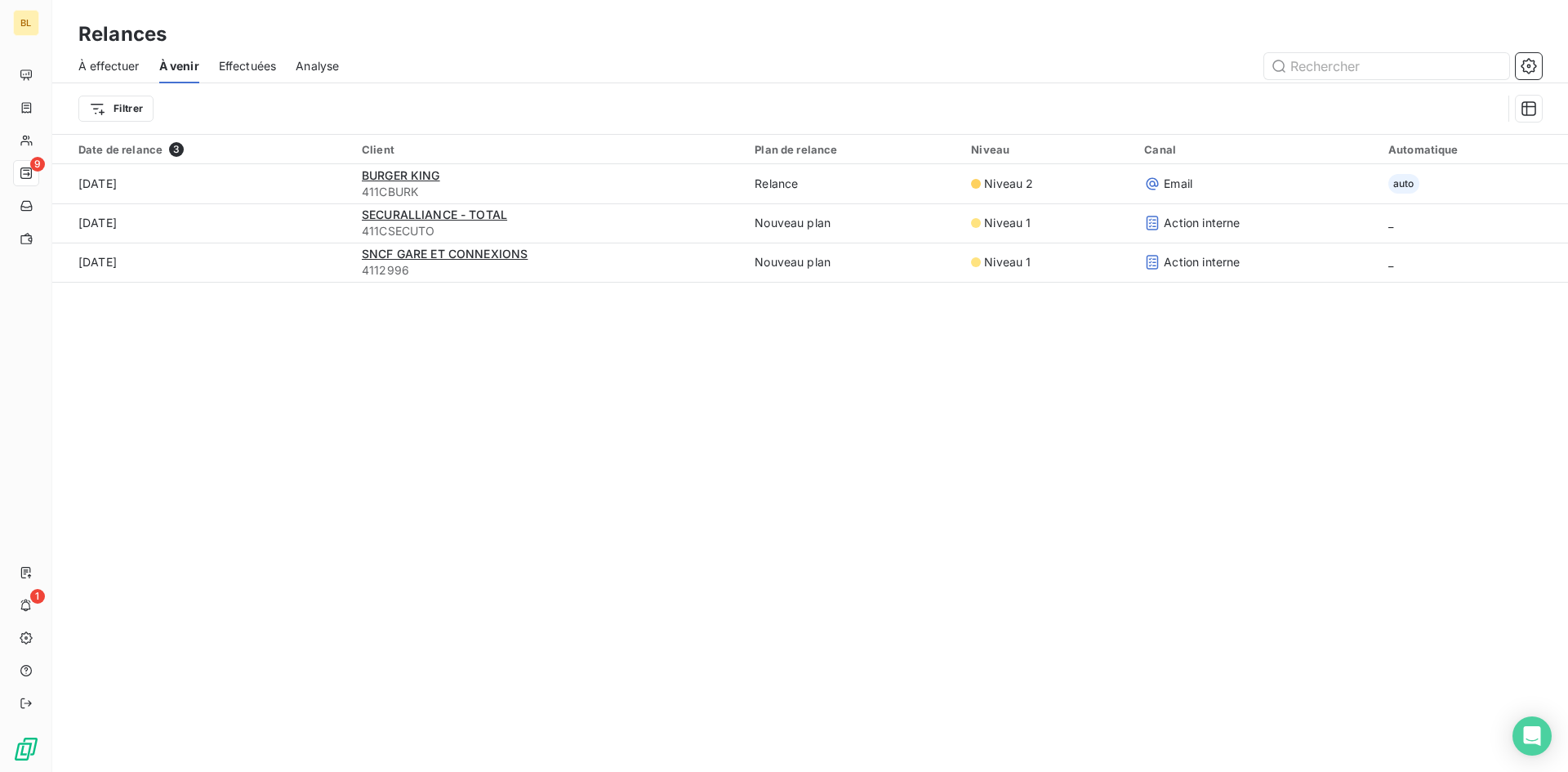
click at [120, 67] on span "À effectuer" at bounding box center [109, 65] width 61 height 16
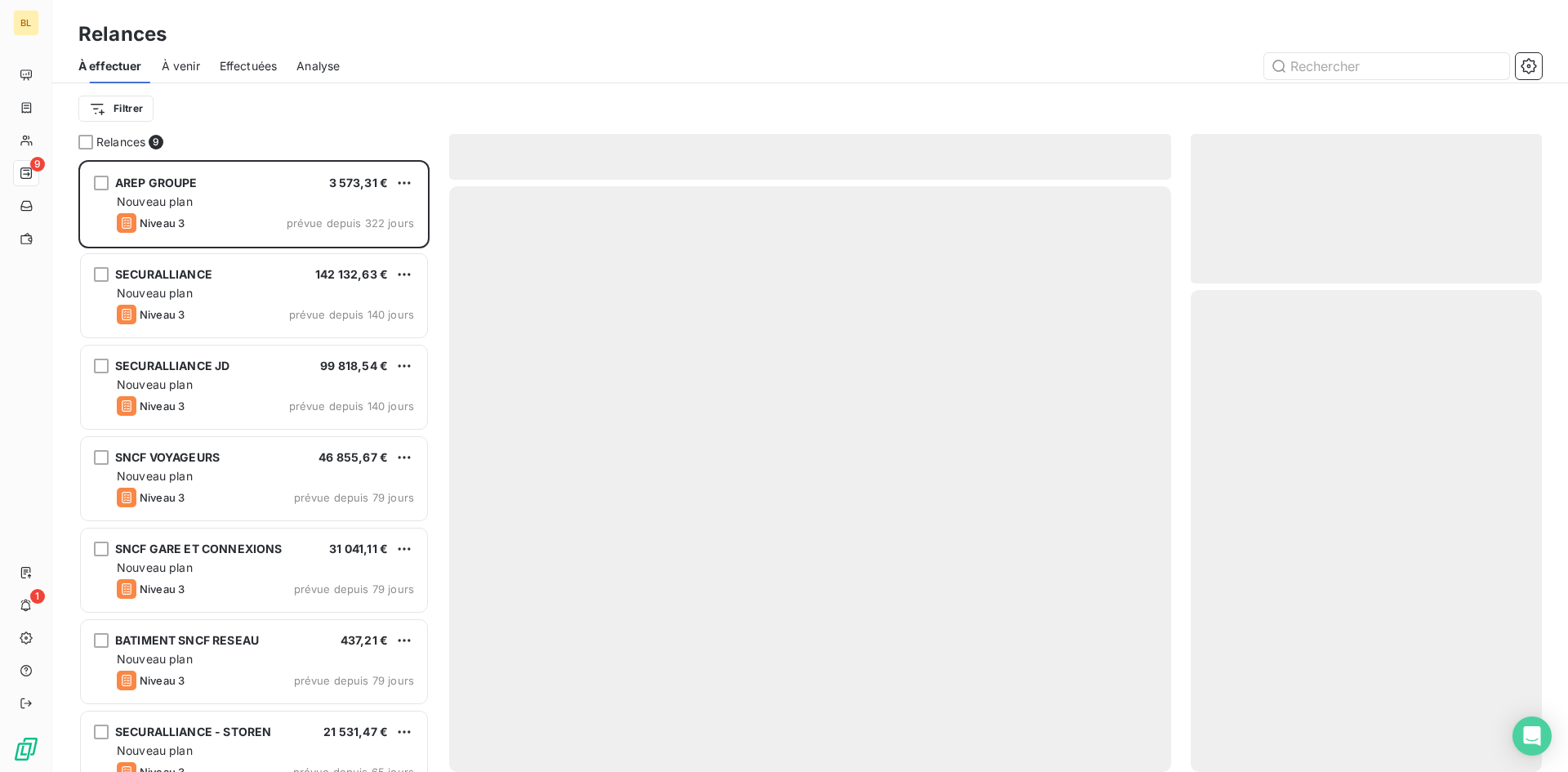
scroll to position [600, 339]
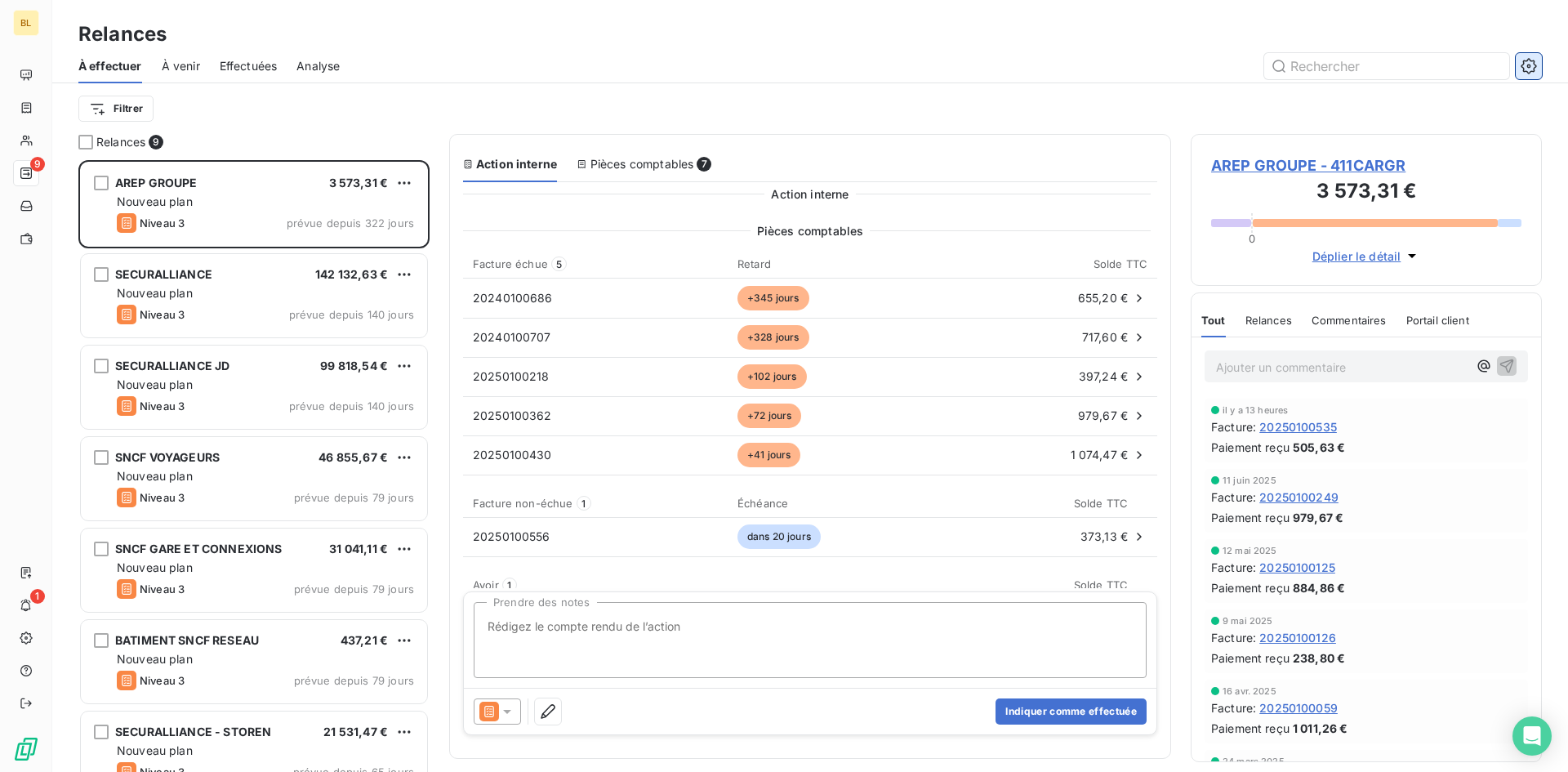
click at [1526, 59] on icon "button" at bounding box center [1528, 65] width 16 height 16
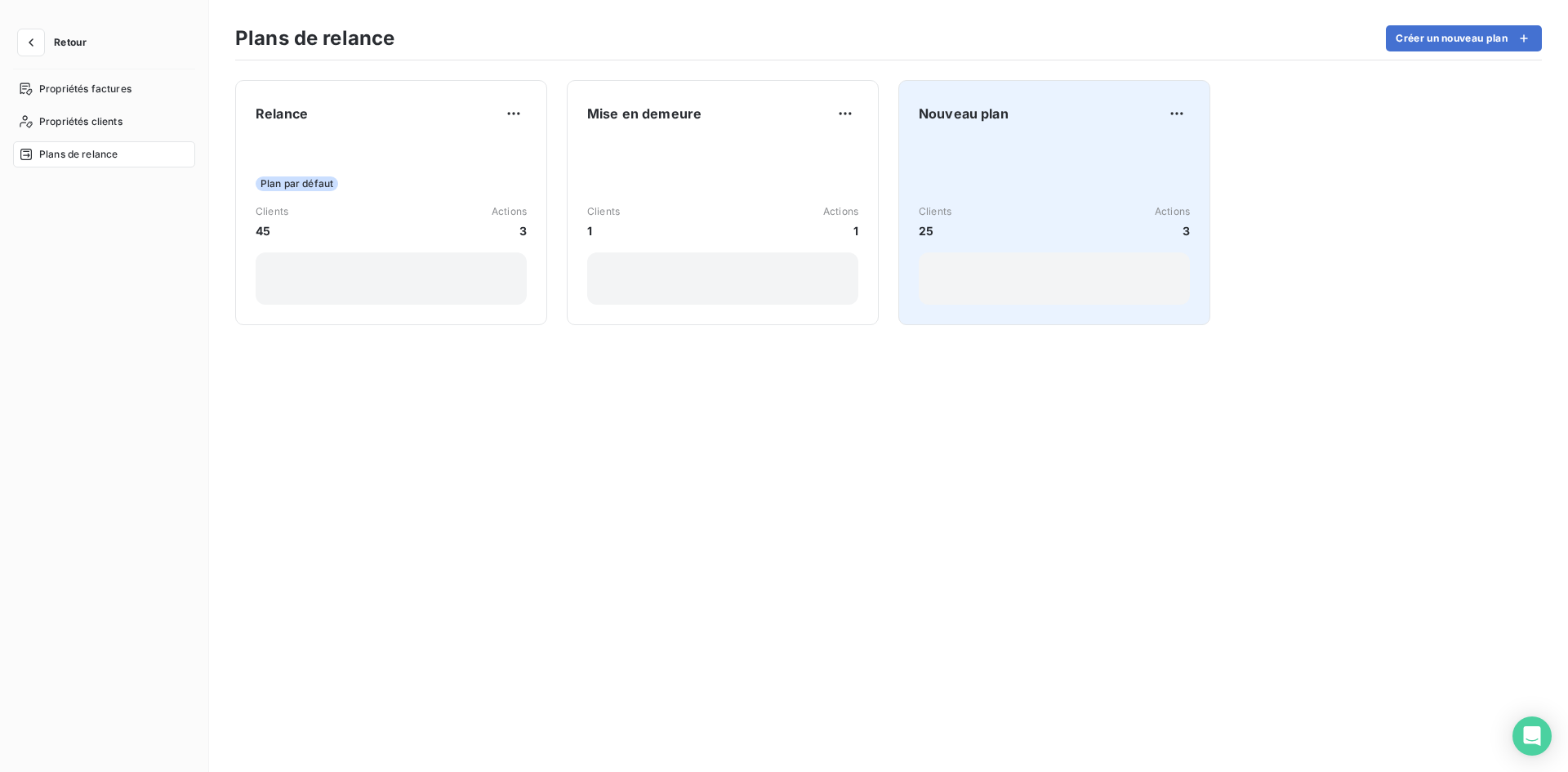
click at [1094, 193] on div "Clients 25 Actions 3" at bounding box center [1054, 222] width 271 height 165
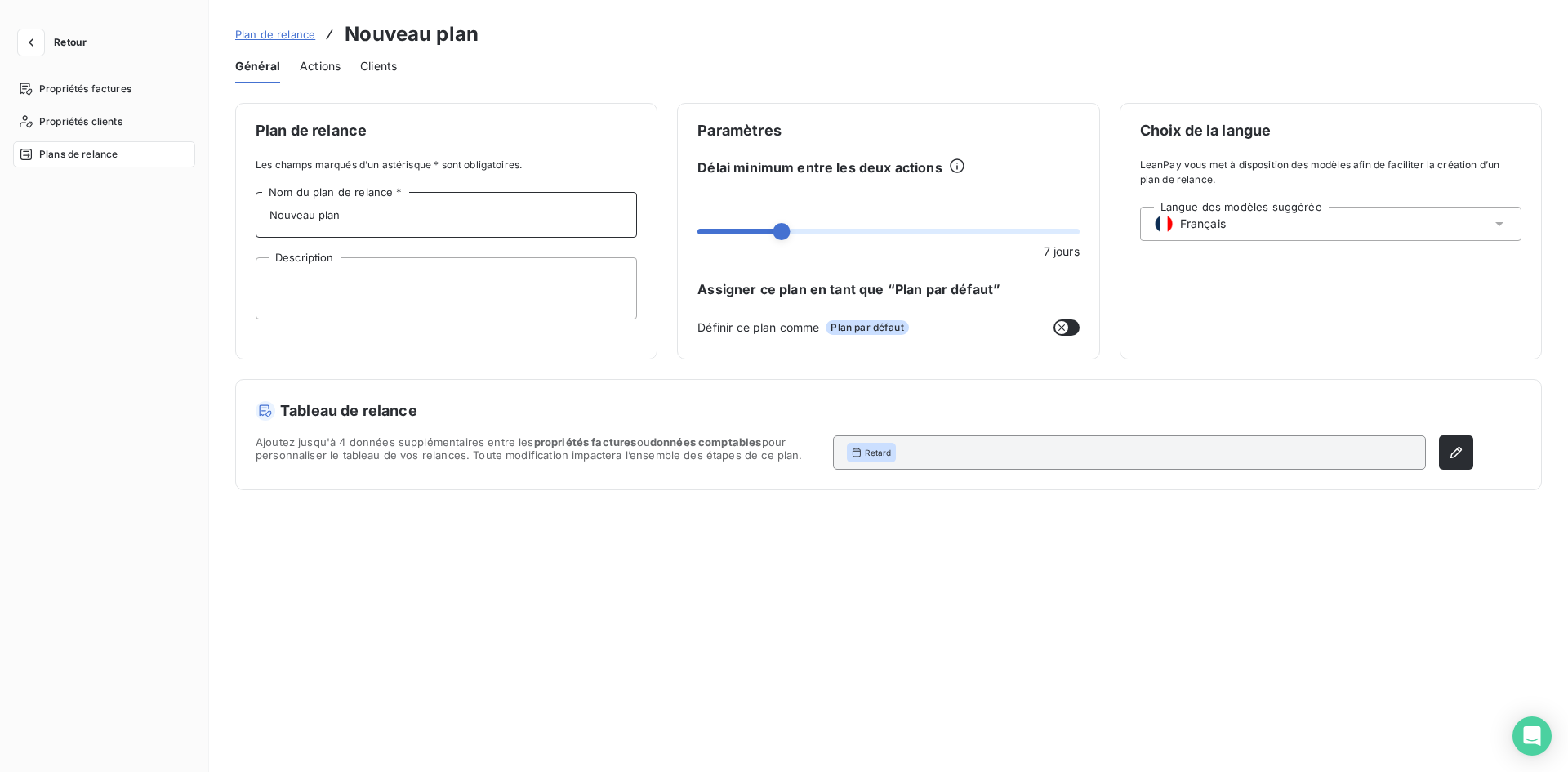
drag, startPoint x: 102, startPoint y: 197, endPoint x: 26, endPoint y: 159, distance: 85.0
click at [0, 159] on div "Retour Propriétés factures Propriétés clients Plans de relance Plan de relance …" at bounding box center [784, 386] width 1568 height 772
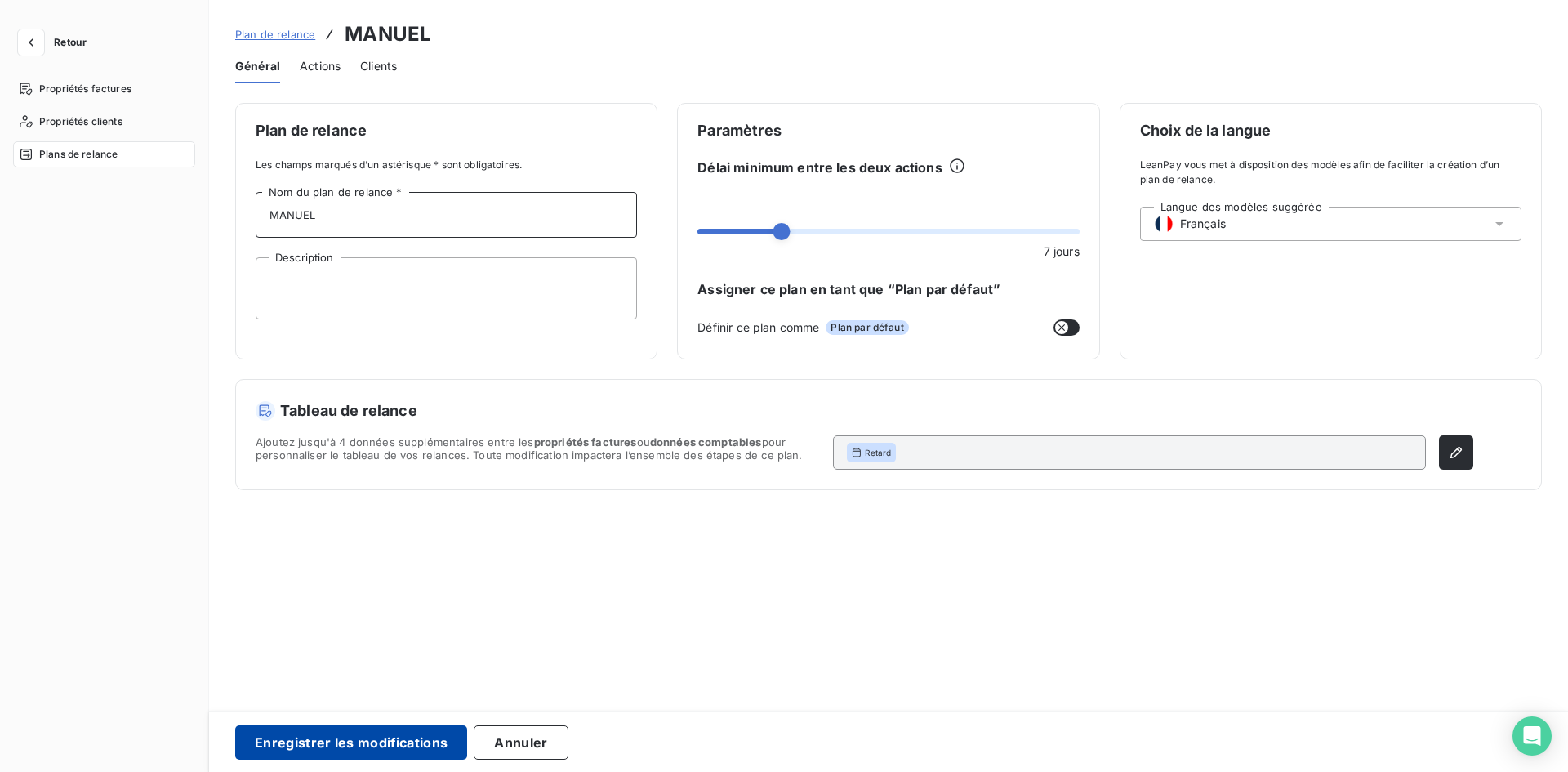
type input "MANUEL"
click at [341, 752] on button "Enregistrer les modifications" at bounding box center [350, 742] width 232 height 34
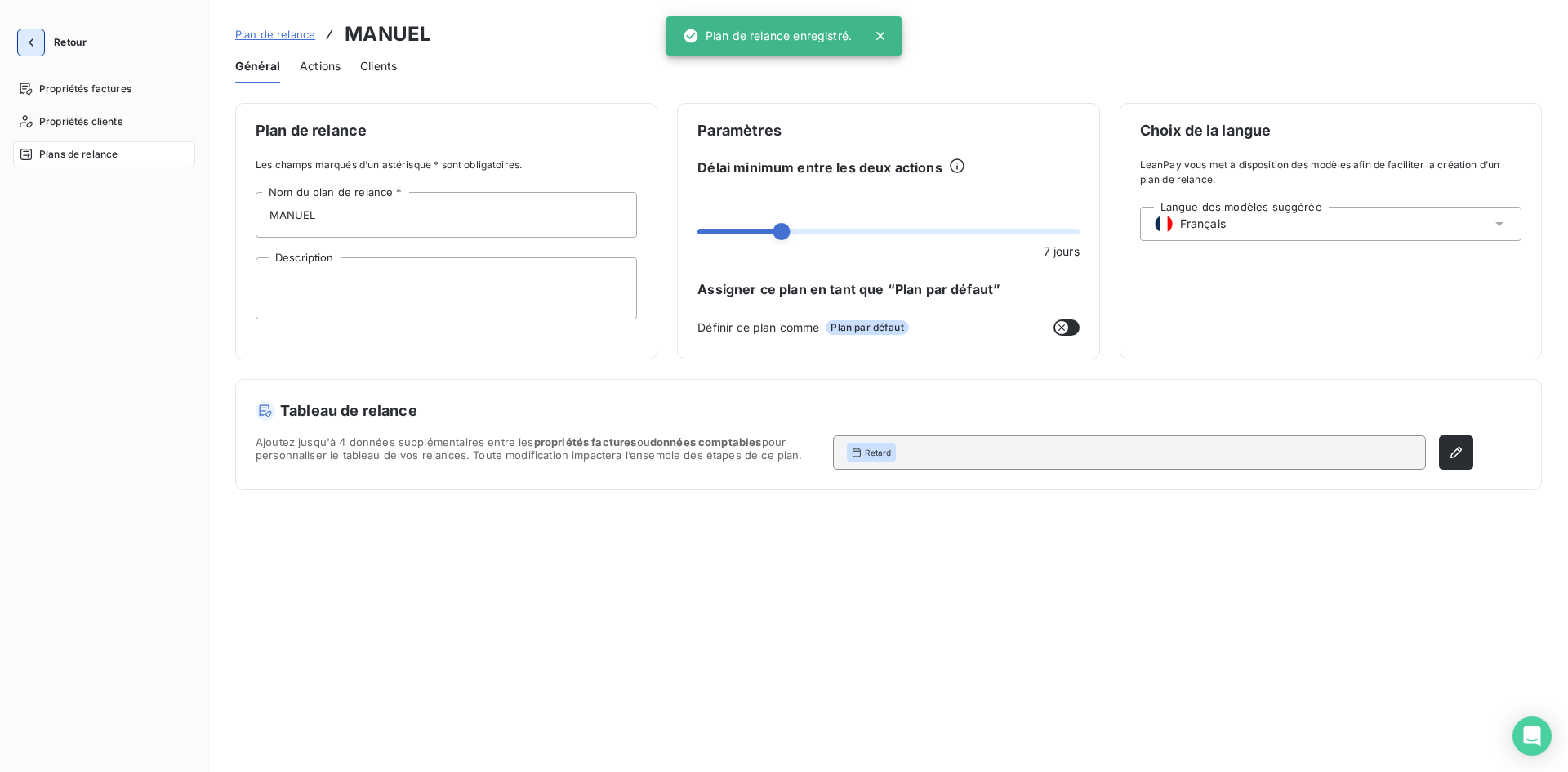
click at [27, 40] on icon "button" at bounding box center [31, 42] width 16 height 16
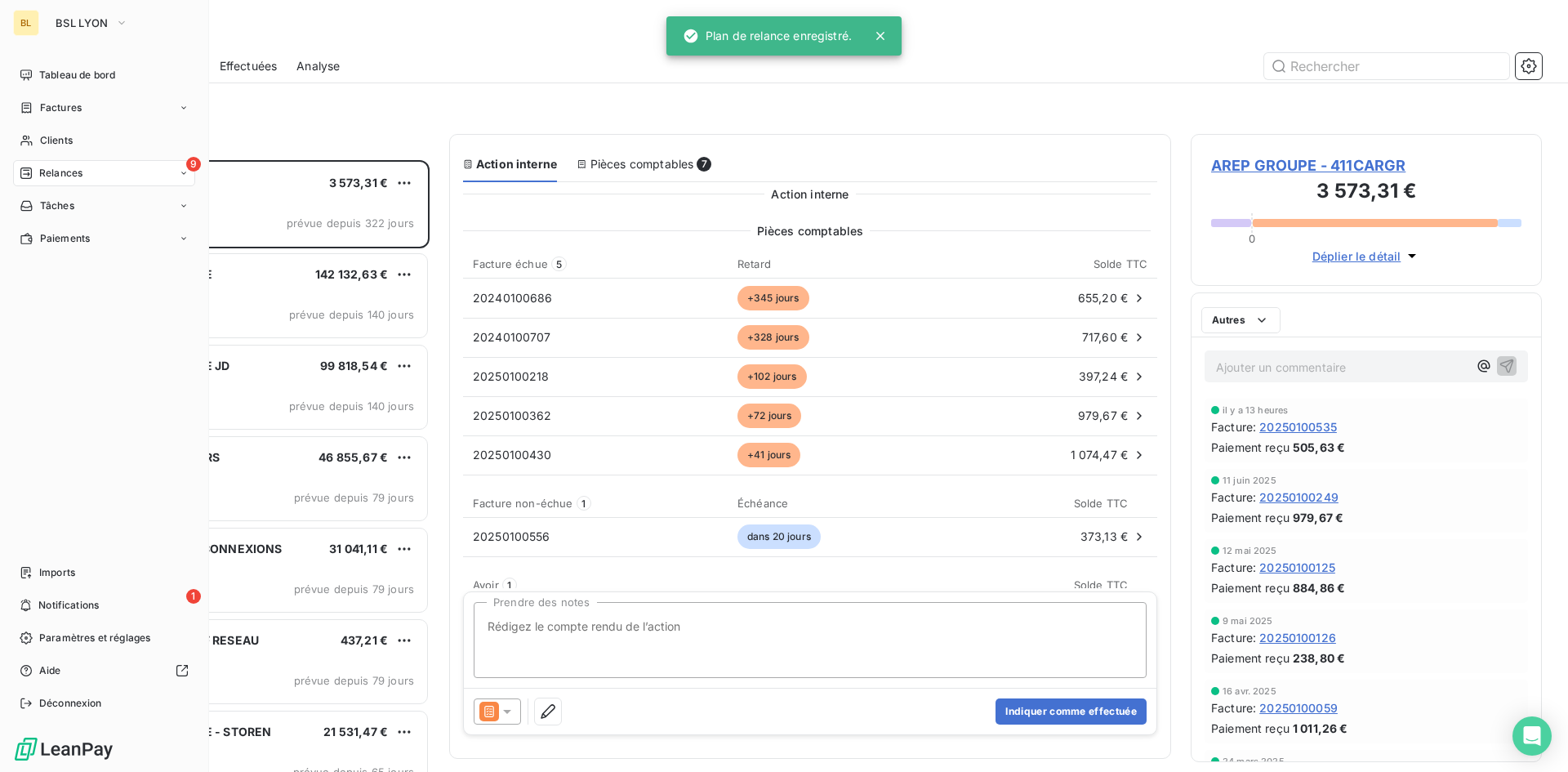
scroll to position [600, 339]
click at [99, 31] on button "BSL LYON" at bounding box center [92, 23] width 92 height 26
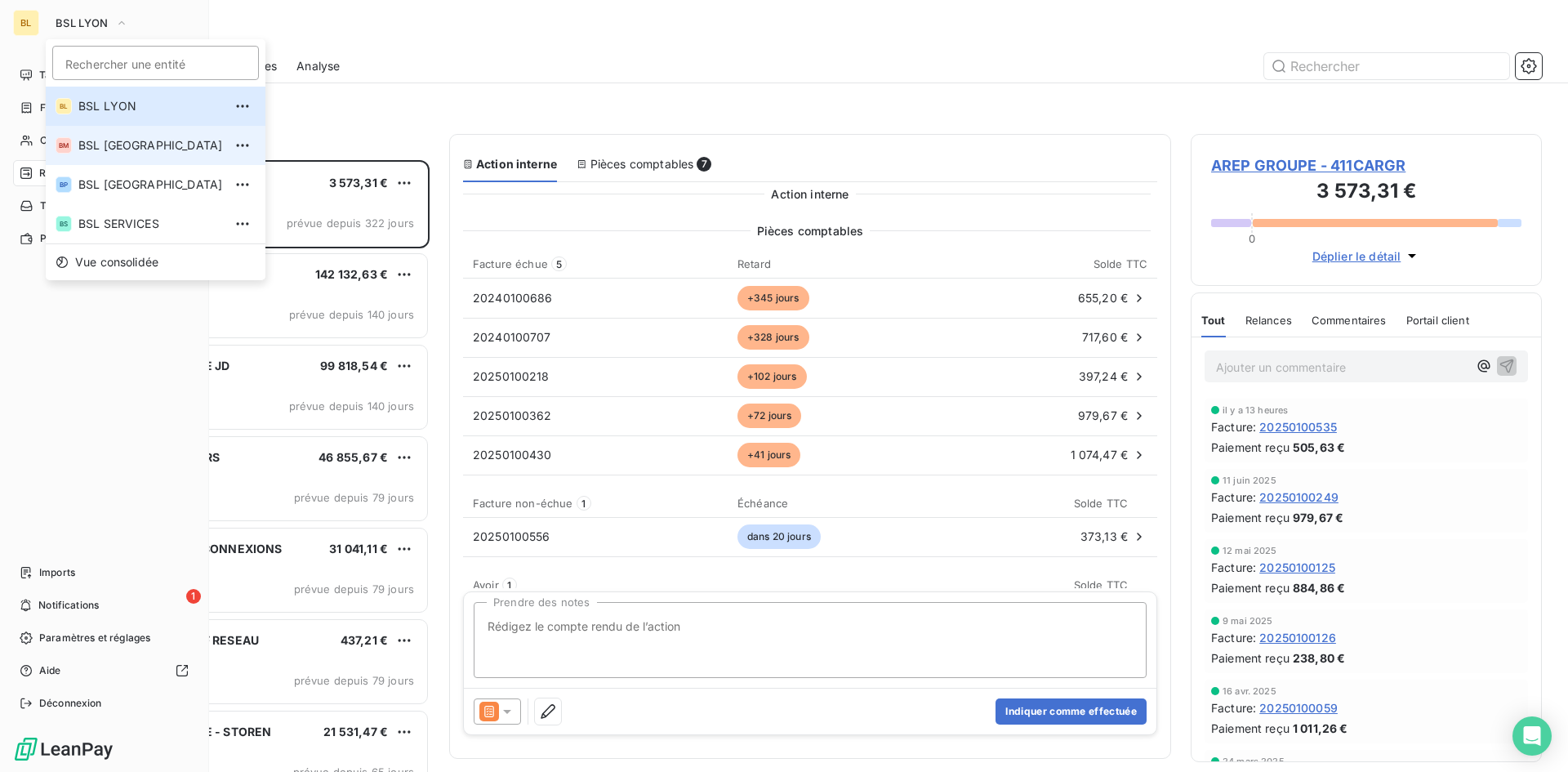
click at [109, 145] on span "BSL MARSEILLE" at bounding box center [150, 145] width 144 height 16
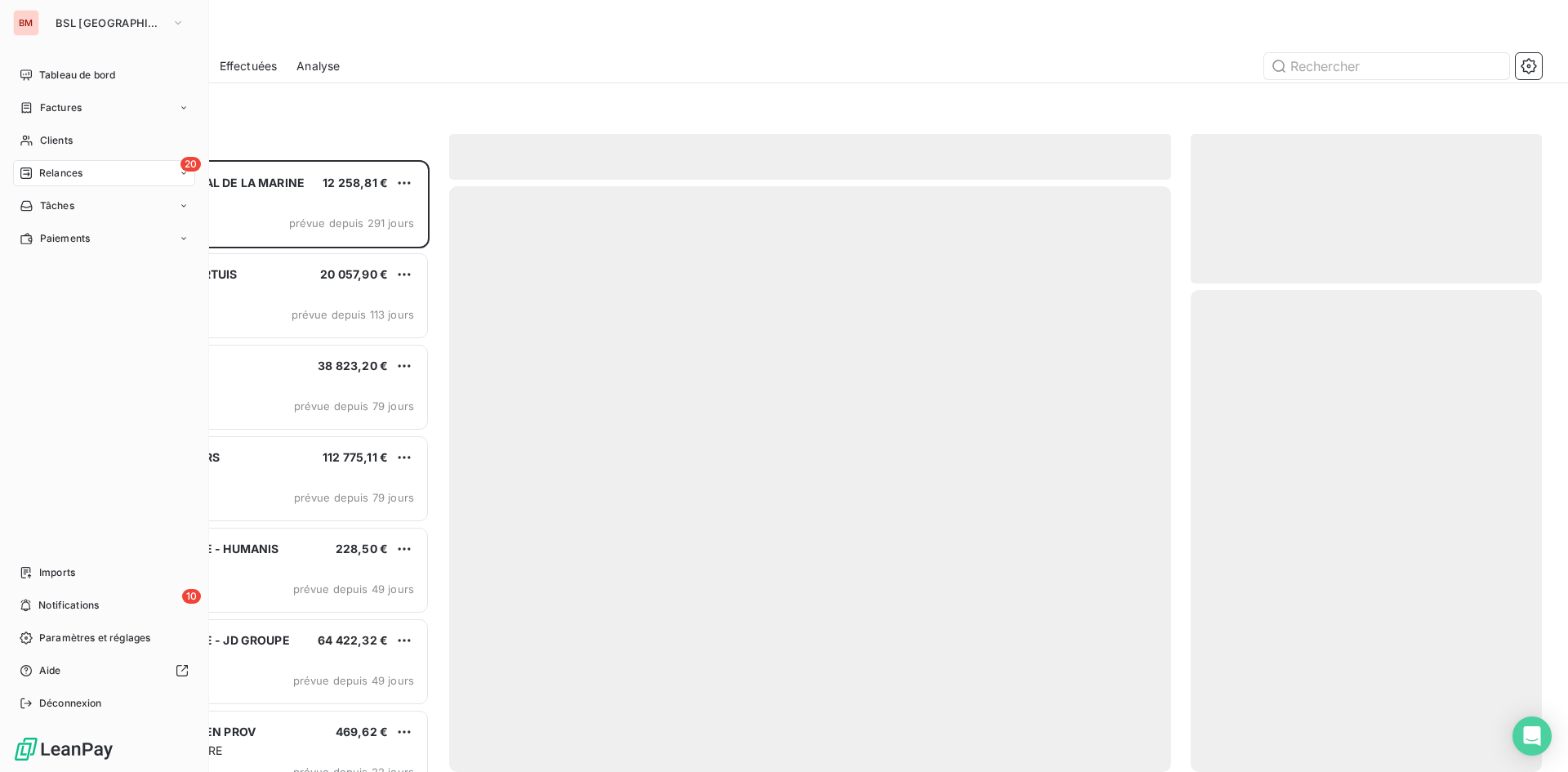
scroll to position [600, 339]
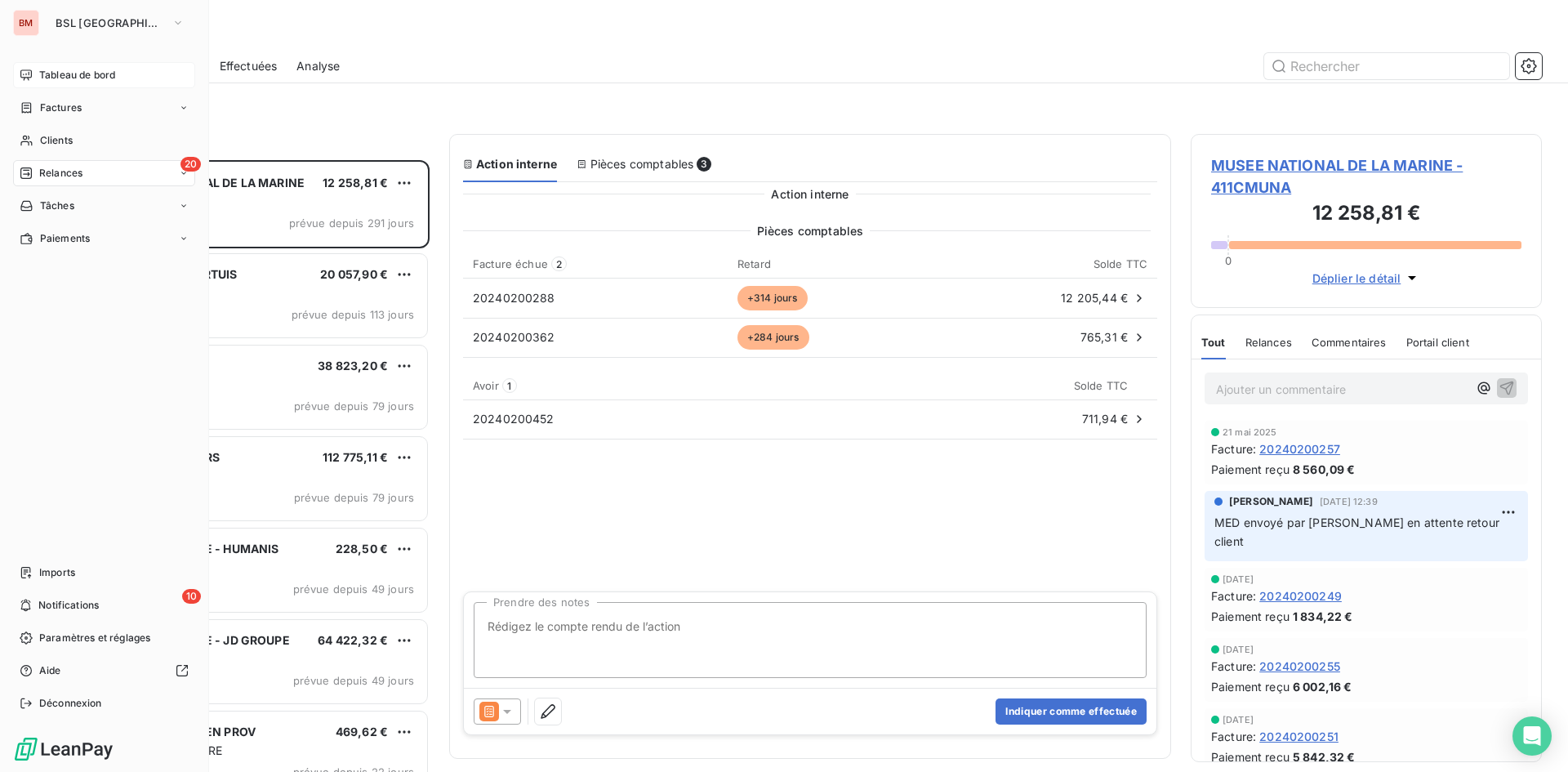
drag, startPoint x: 109, startPoint y: 145, endPoint x: 96, endPoint y: 73, distance: 73.2
click at [96, 73] on span "Tableau de bord" at bounding box center [77, 75] width 76 height 14
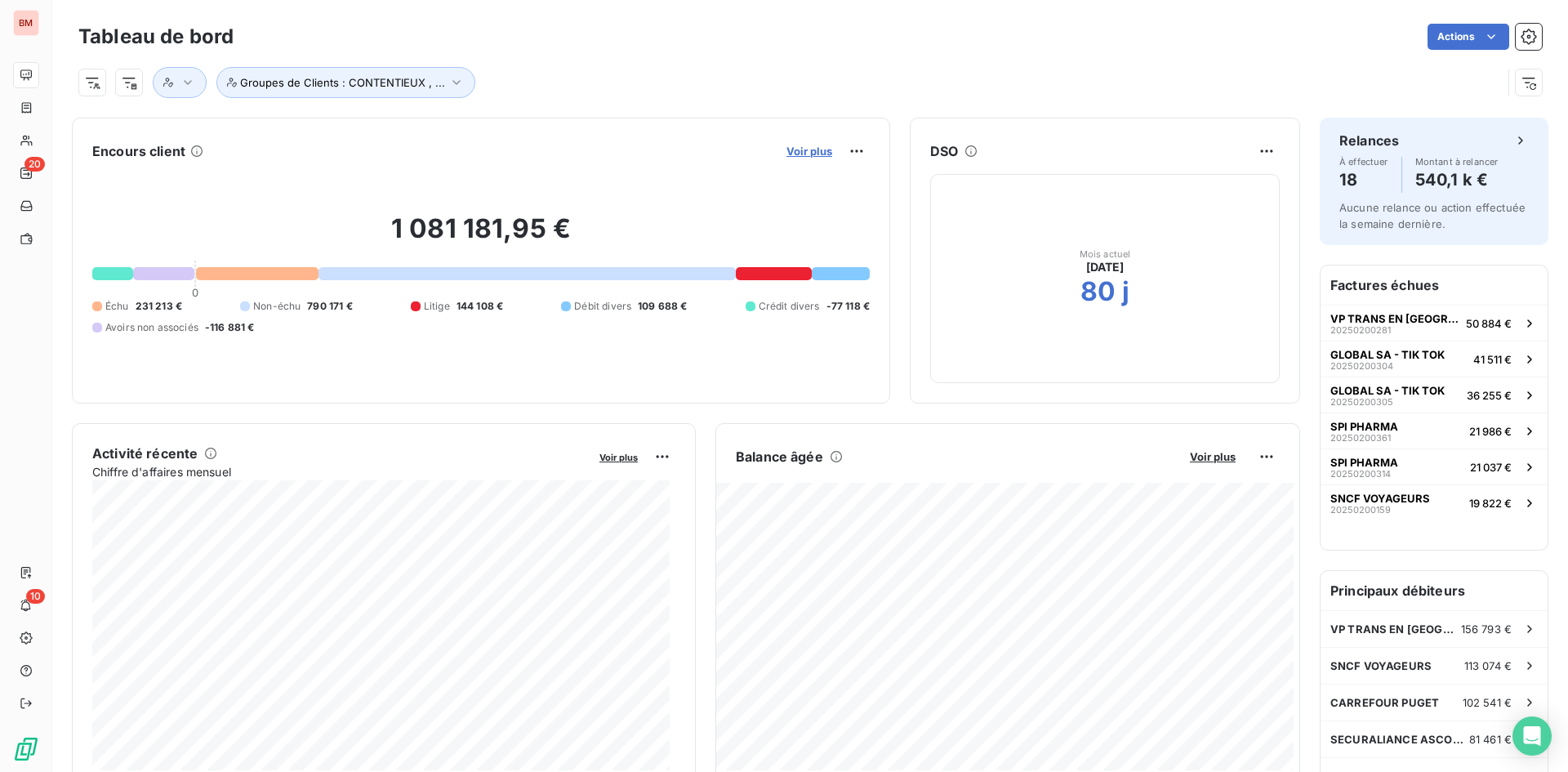
click at [809, 156] on span "Voir plus" at bounding box center [809, 150] width 46 height 13
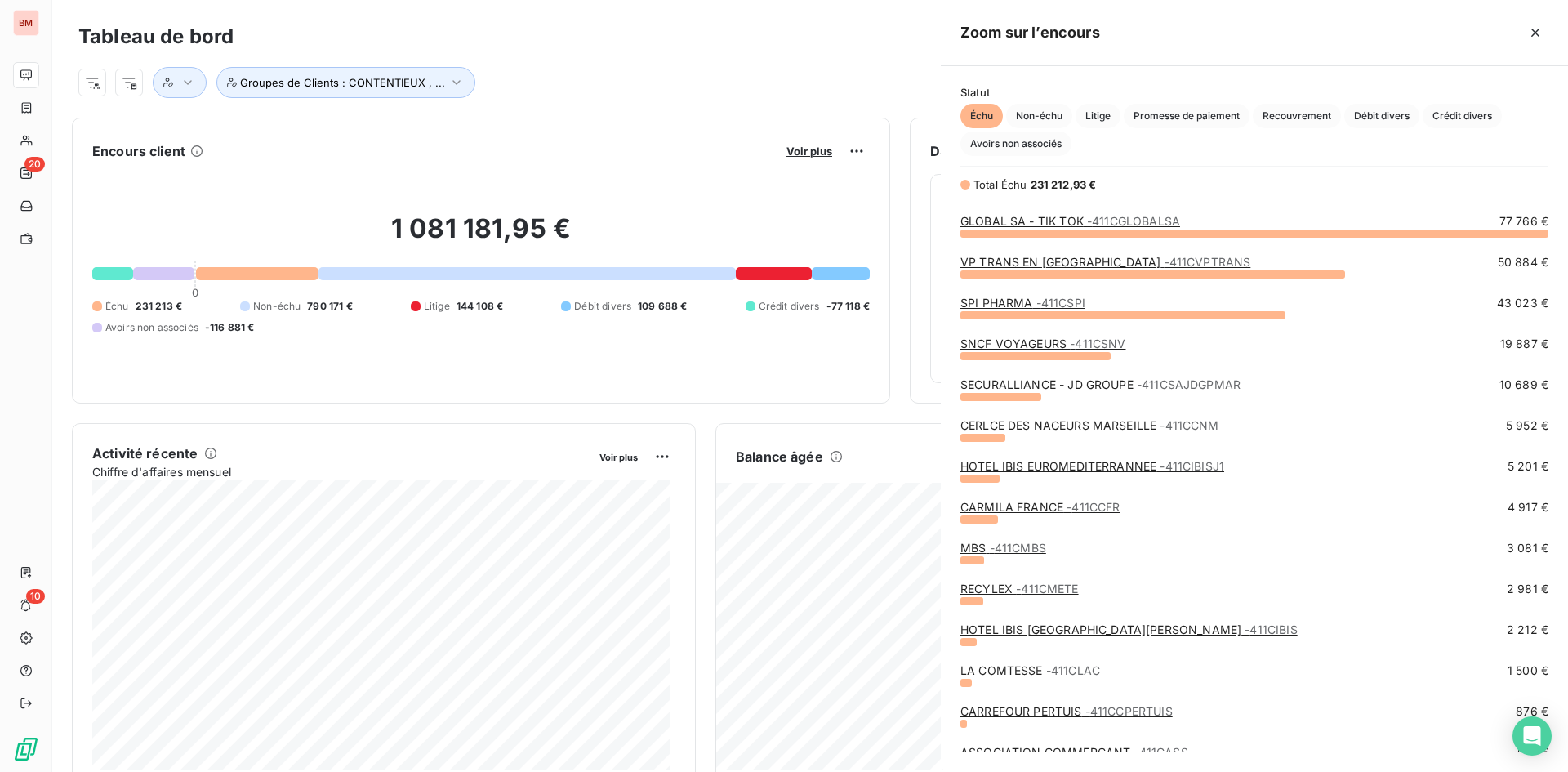
scroll to position [527, 615]
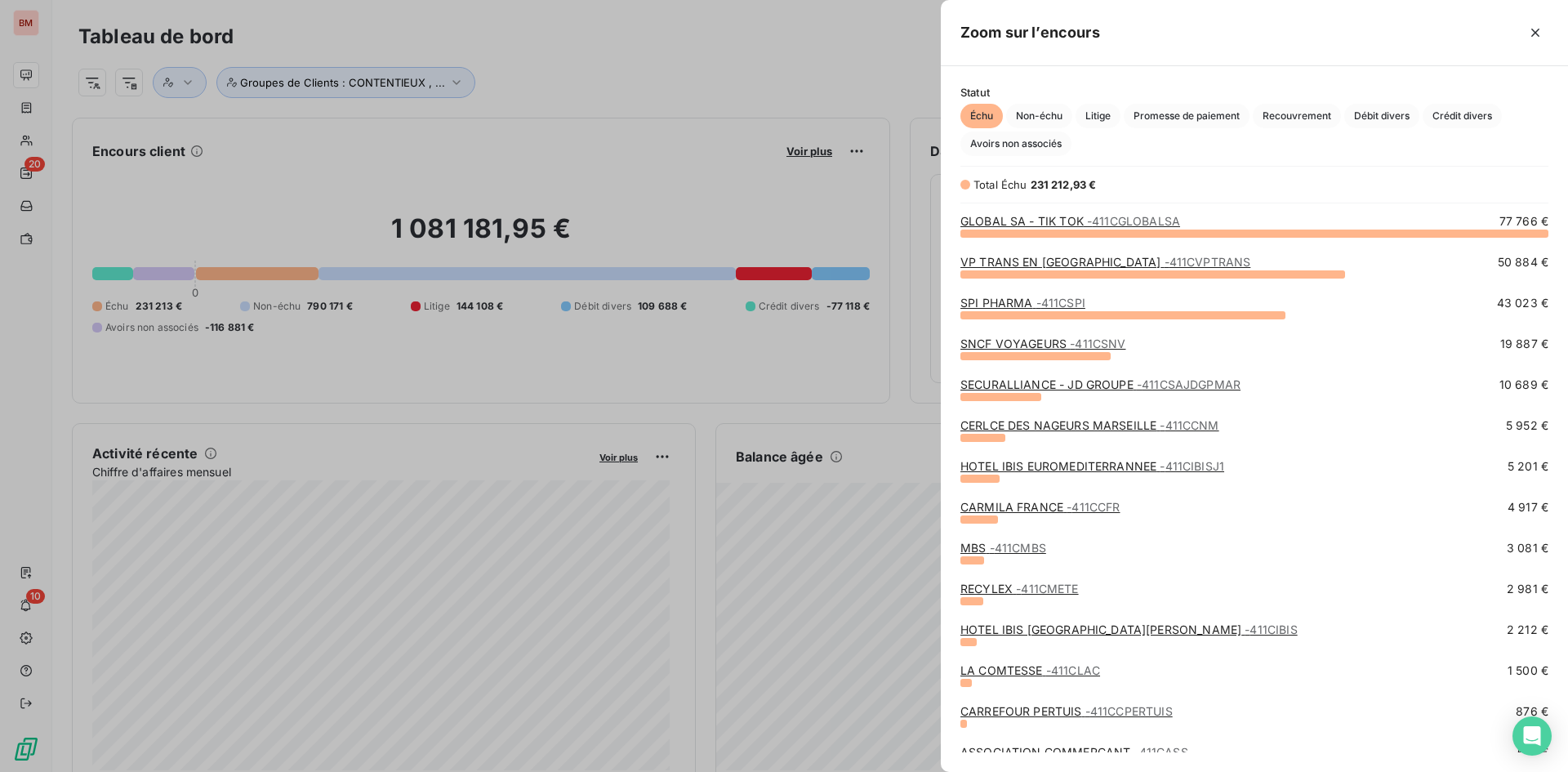
click at [522, 56] on div at bounding box center [784, 386] width 1568 height 772
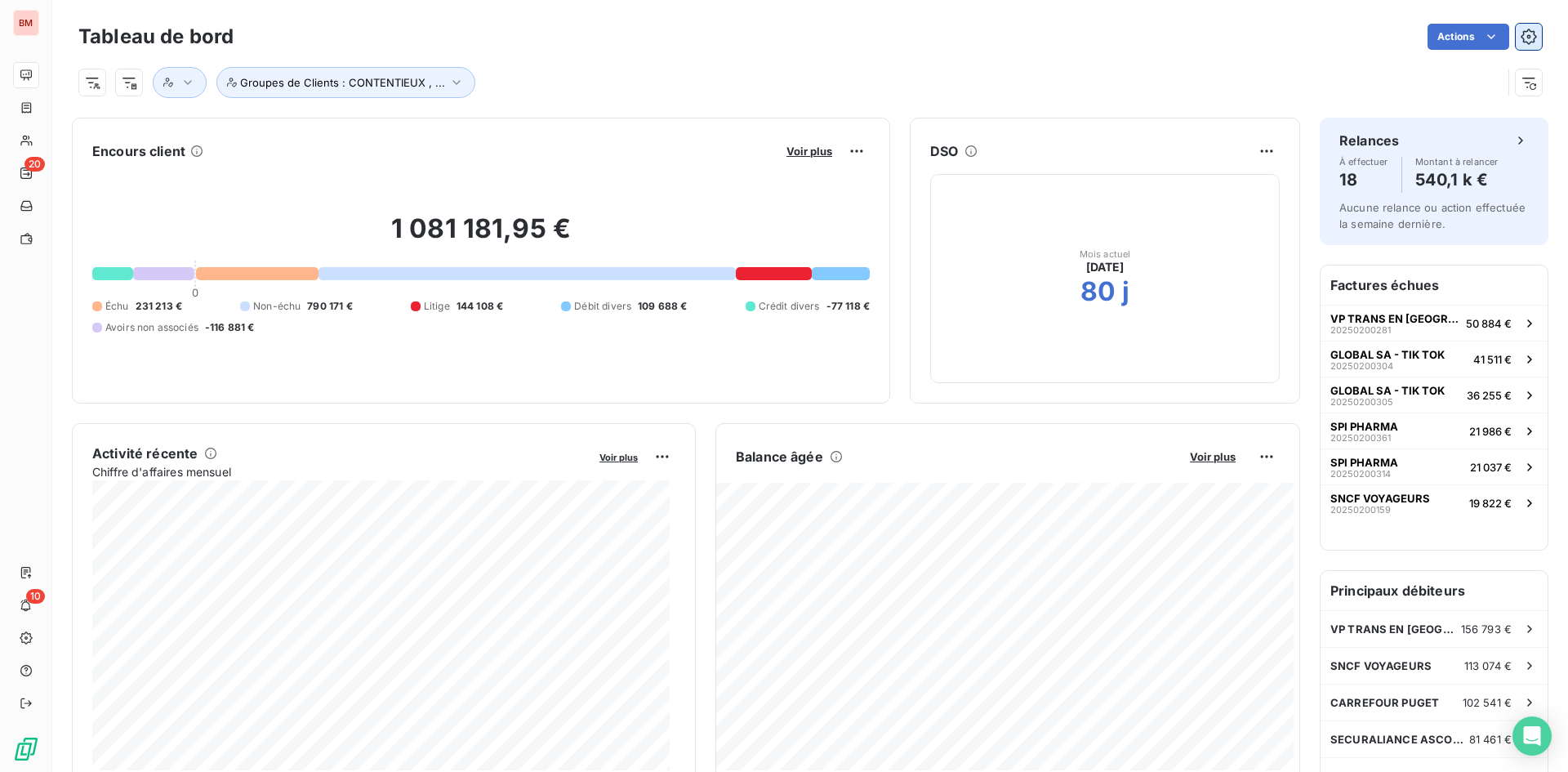
click at [1521, 37] on icon "button" at bounding box center [1528, 36] width 16 height 16
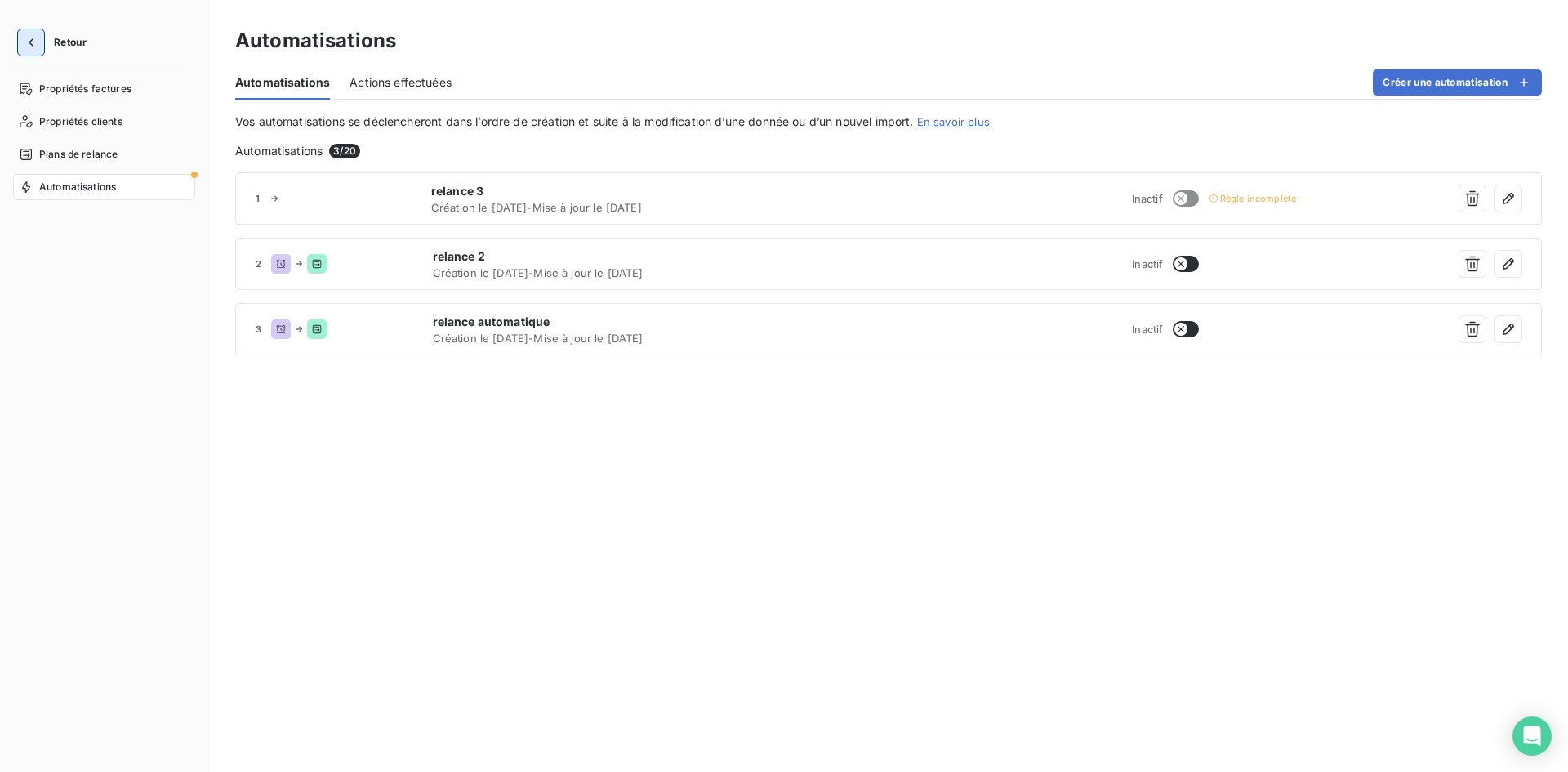
click at [24, 49] on icon "button" at bounding box center [31, 42] width 16 height 16
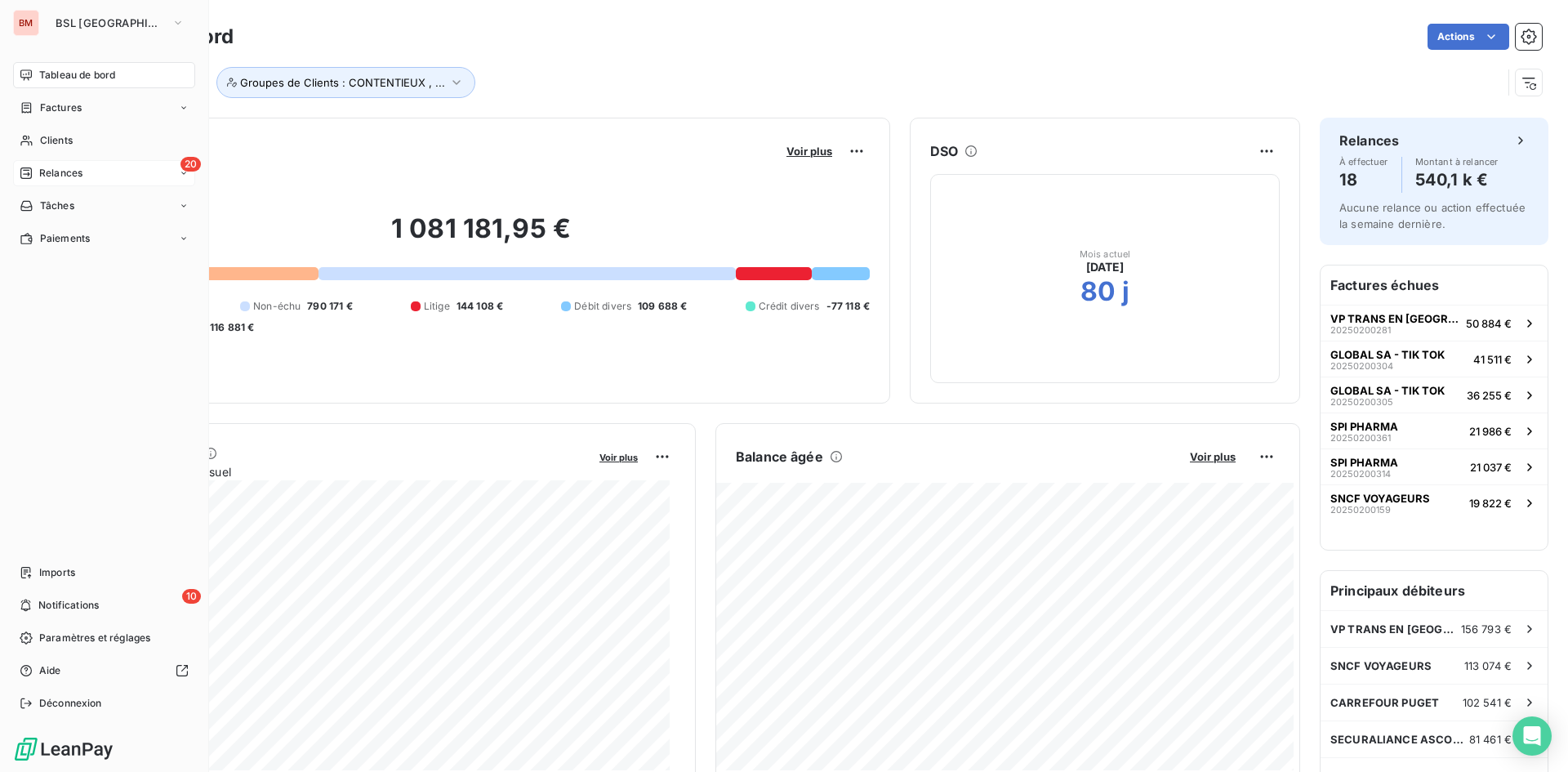
click at [61, 170] on span "Relances" at bounding box center [60, 172] width 43 height 14
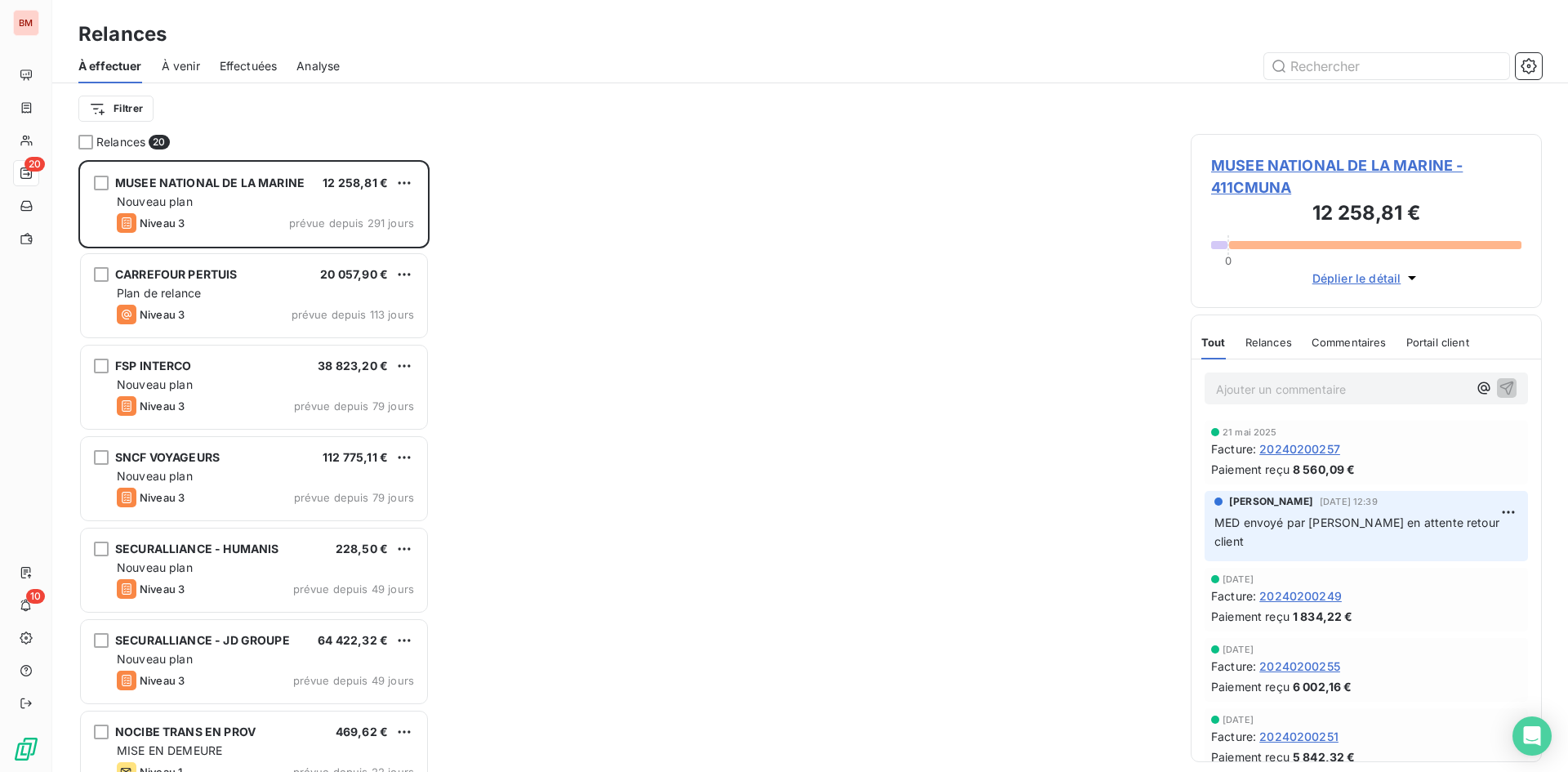
scroll to position [600, 339]
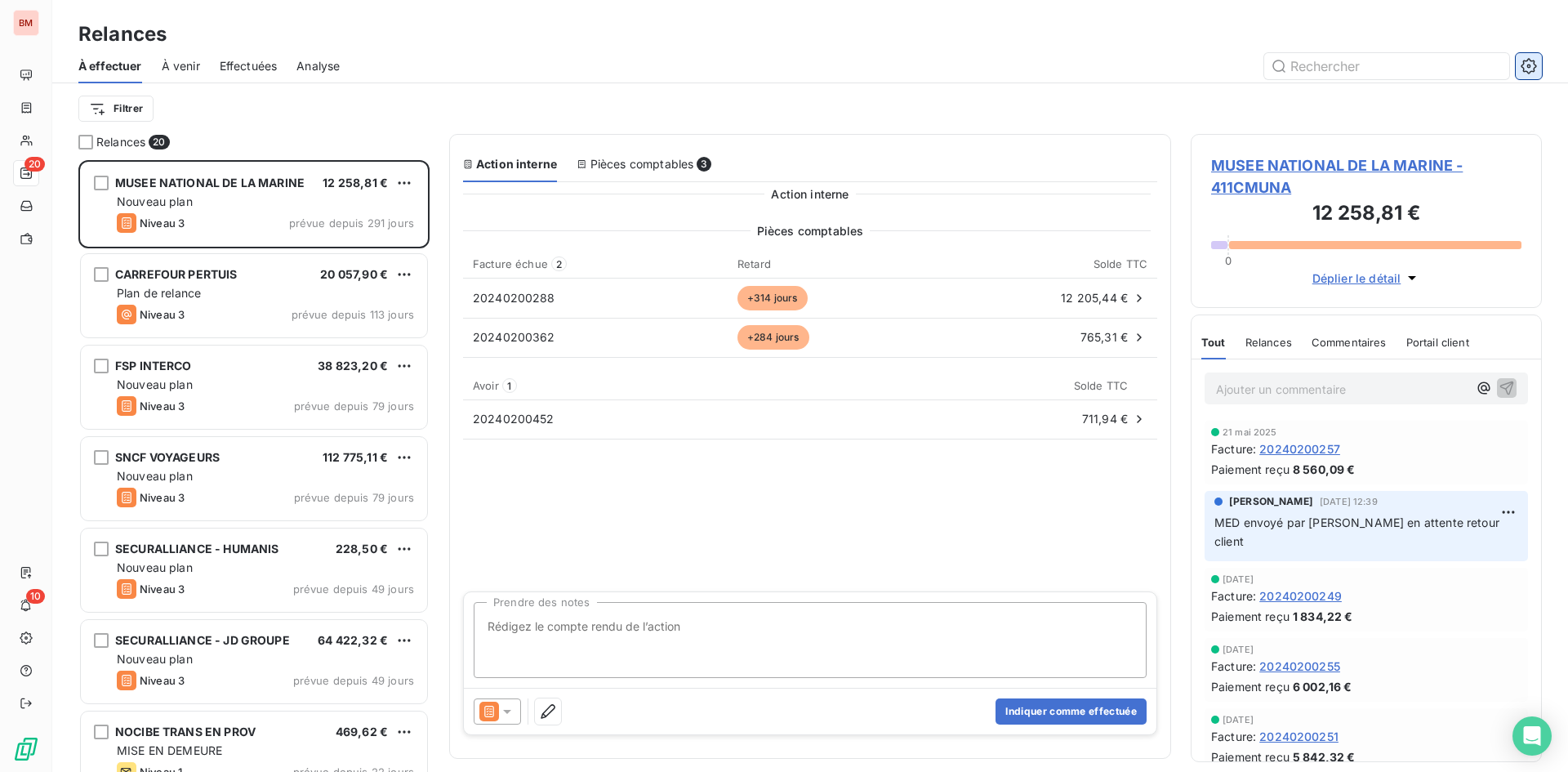
click at [1531, 65] on icon "button" at bounding box center [1529, 65] width 4 height 4
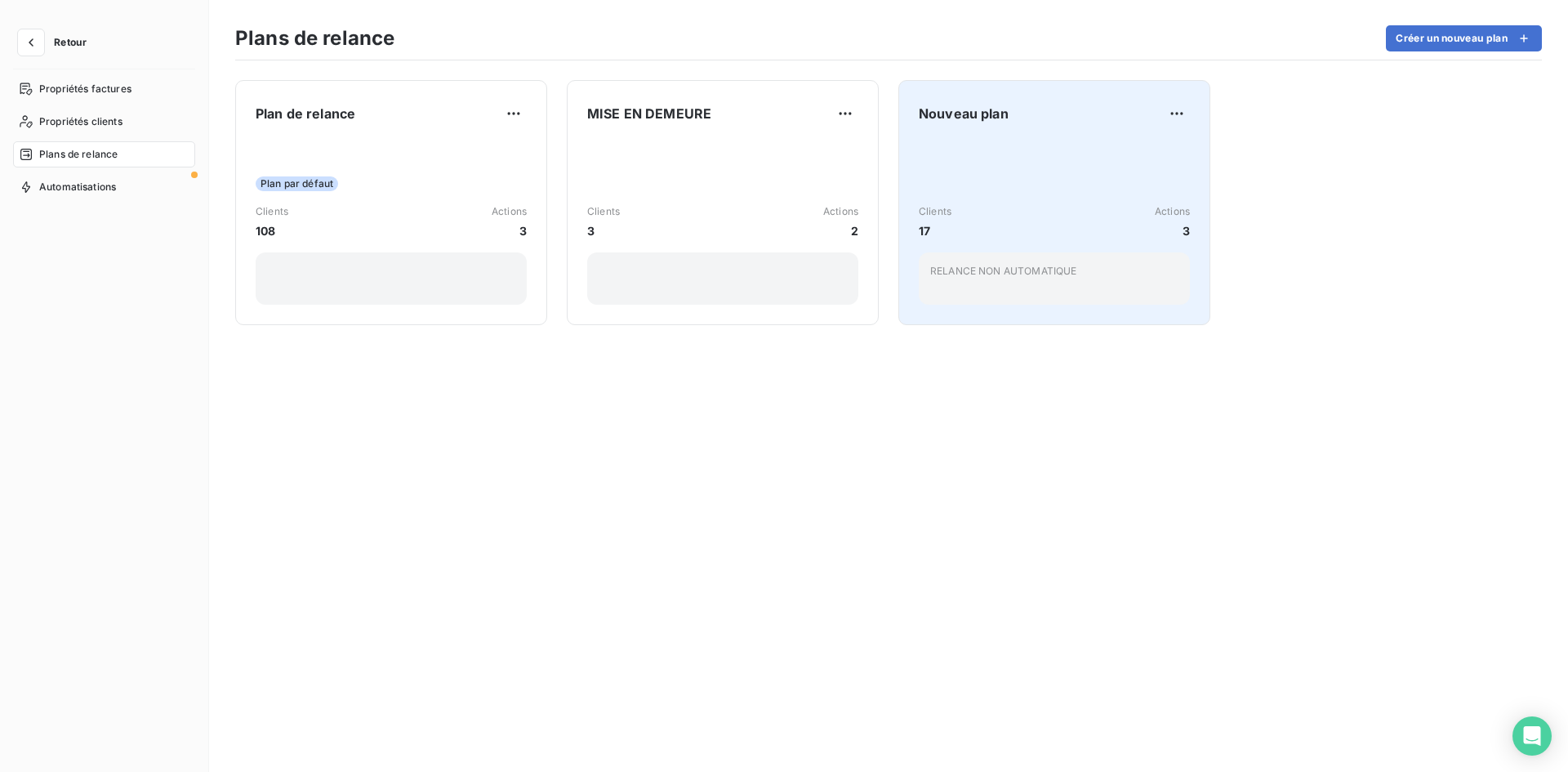
click at [1021, 195] on div "Clients 17 Actions 3 RELANCE NON AUTOMATIQUE" at bounding box center [1054, 222] width 271 height 165
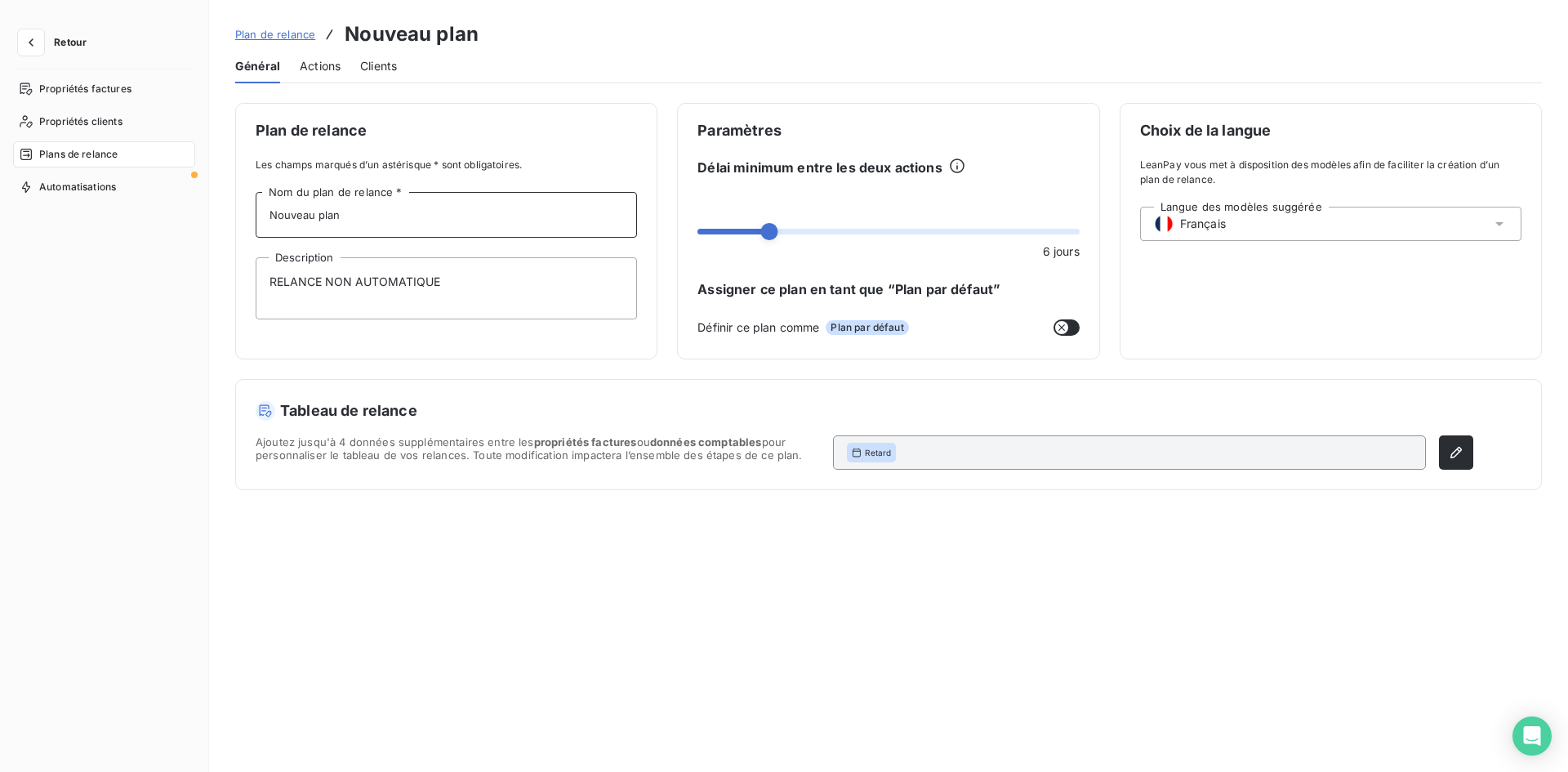
drag, startPoint x: 404, startPoint y: 231, endPoint x: 44, endPoint y: 160, distance: 366.9
click at [0, 160] on div "Retour Propriétés factures Propriétés clients Plans de relance Automatisations …" at bounding box center [784, 386] width 1568 height 772
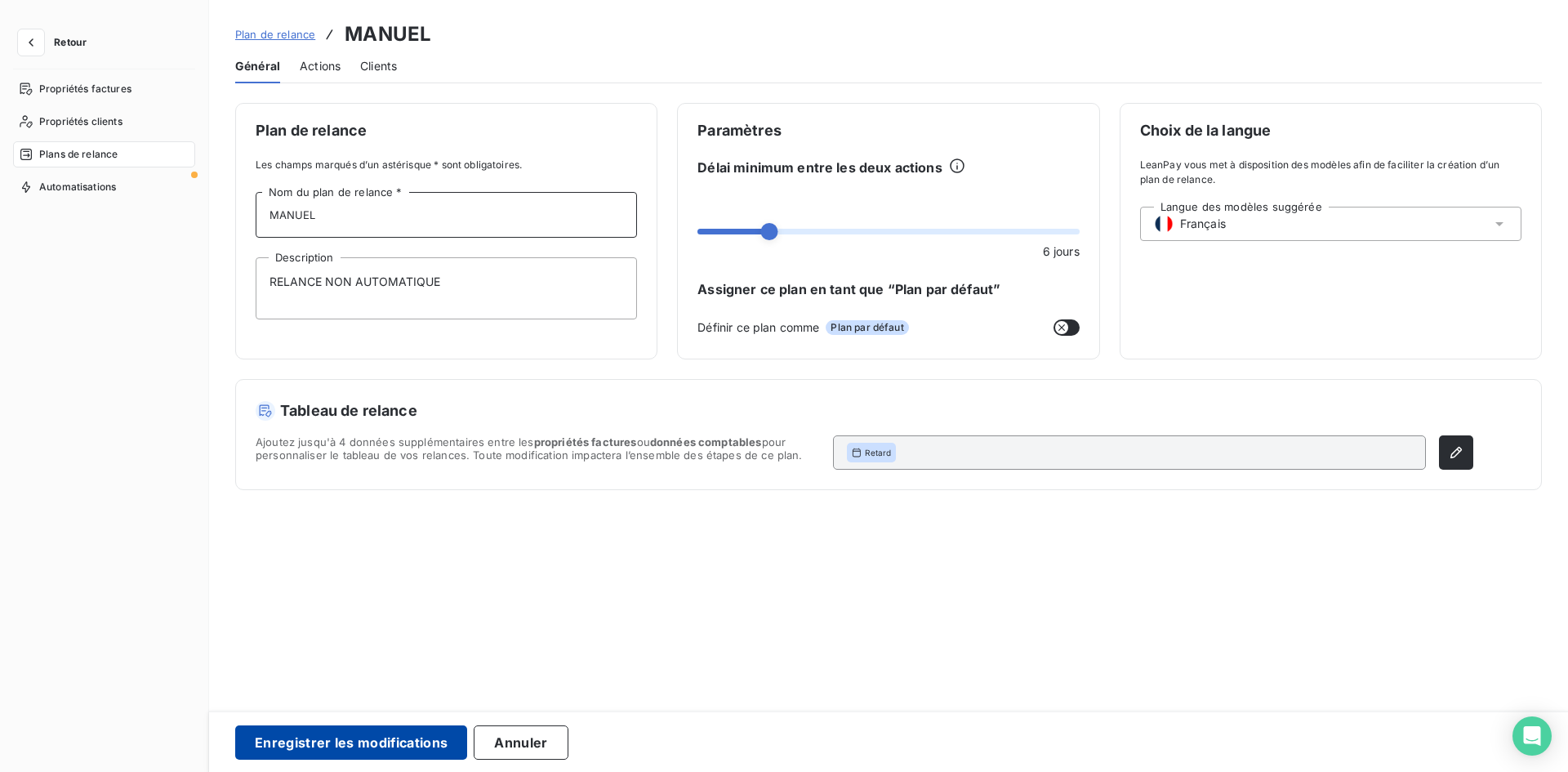
type input "MANUEL"
click at [382, 743] on button "Enregistrer les modifications" at bounding box center [350, 742] width 232 height 34
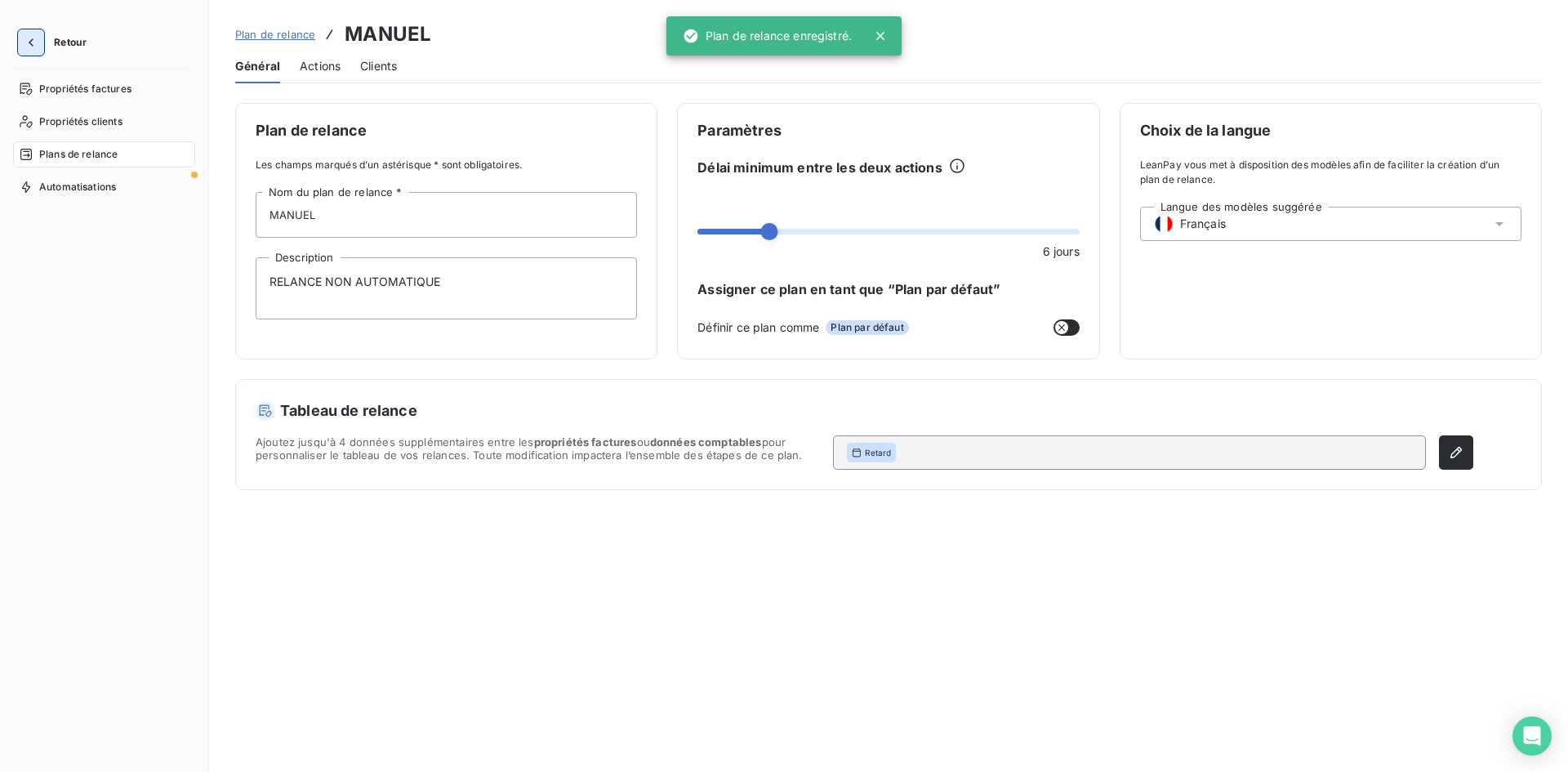
click at [35, 45] on icon "button" at bounding box center [31, 42] width 16 height 16
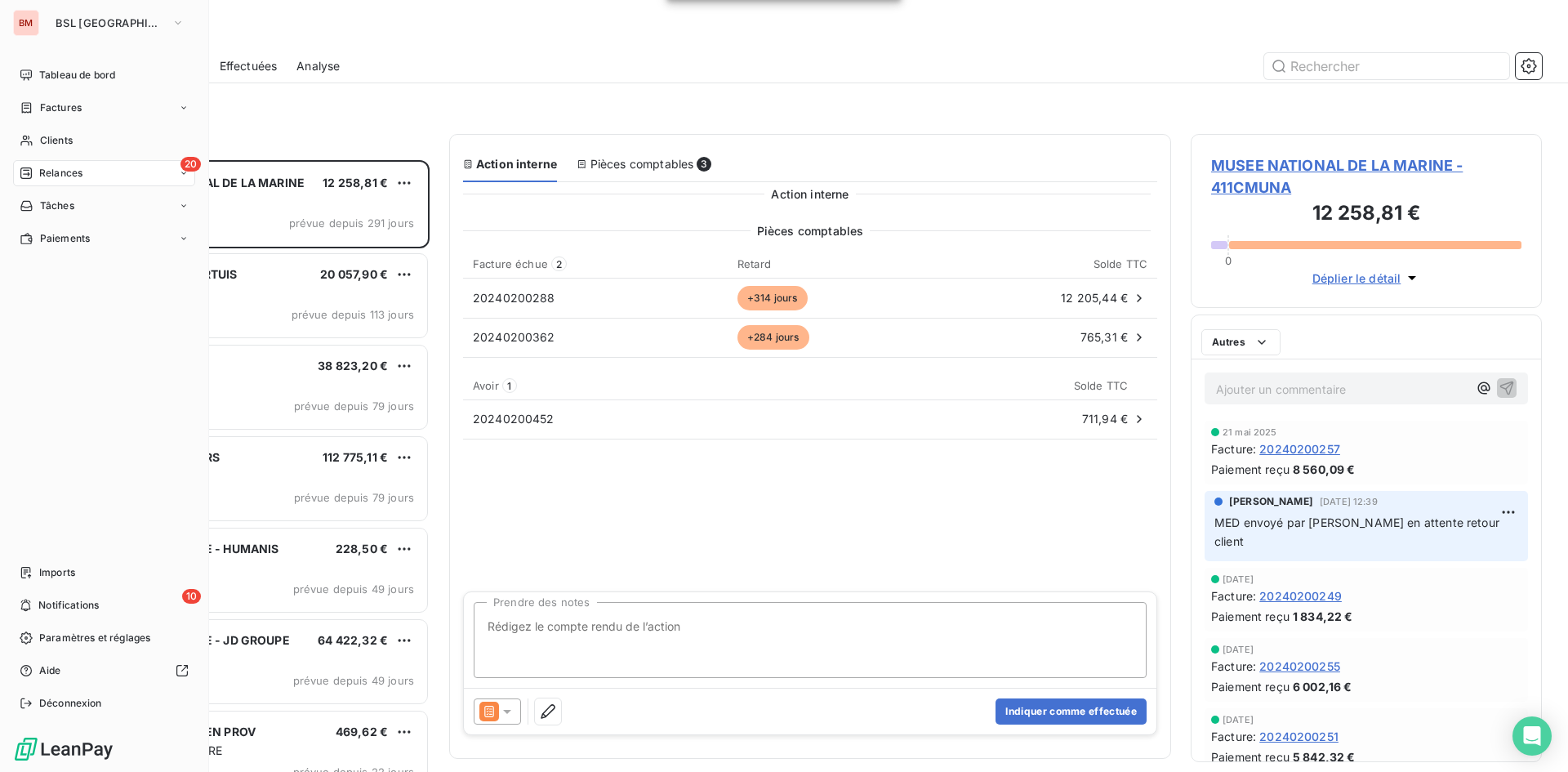
scroll to position [600, 339]
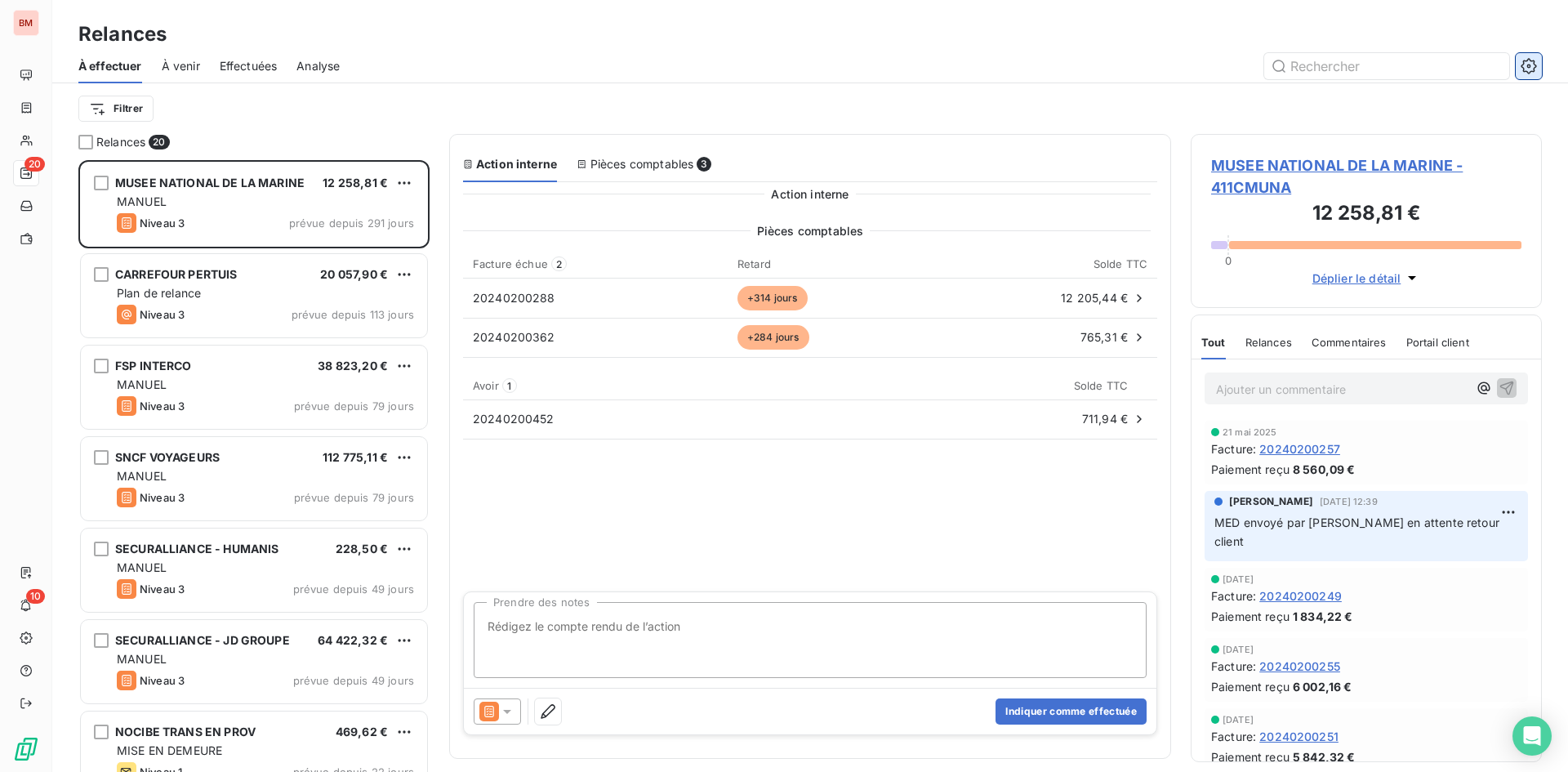
click at [1527, 64] on icon "button" at bounding box center [1528, 65] width 16 height 16
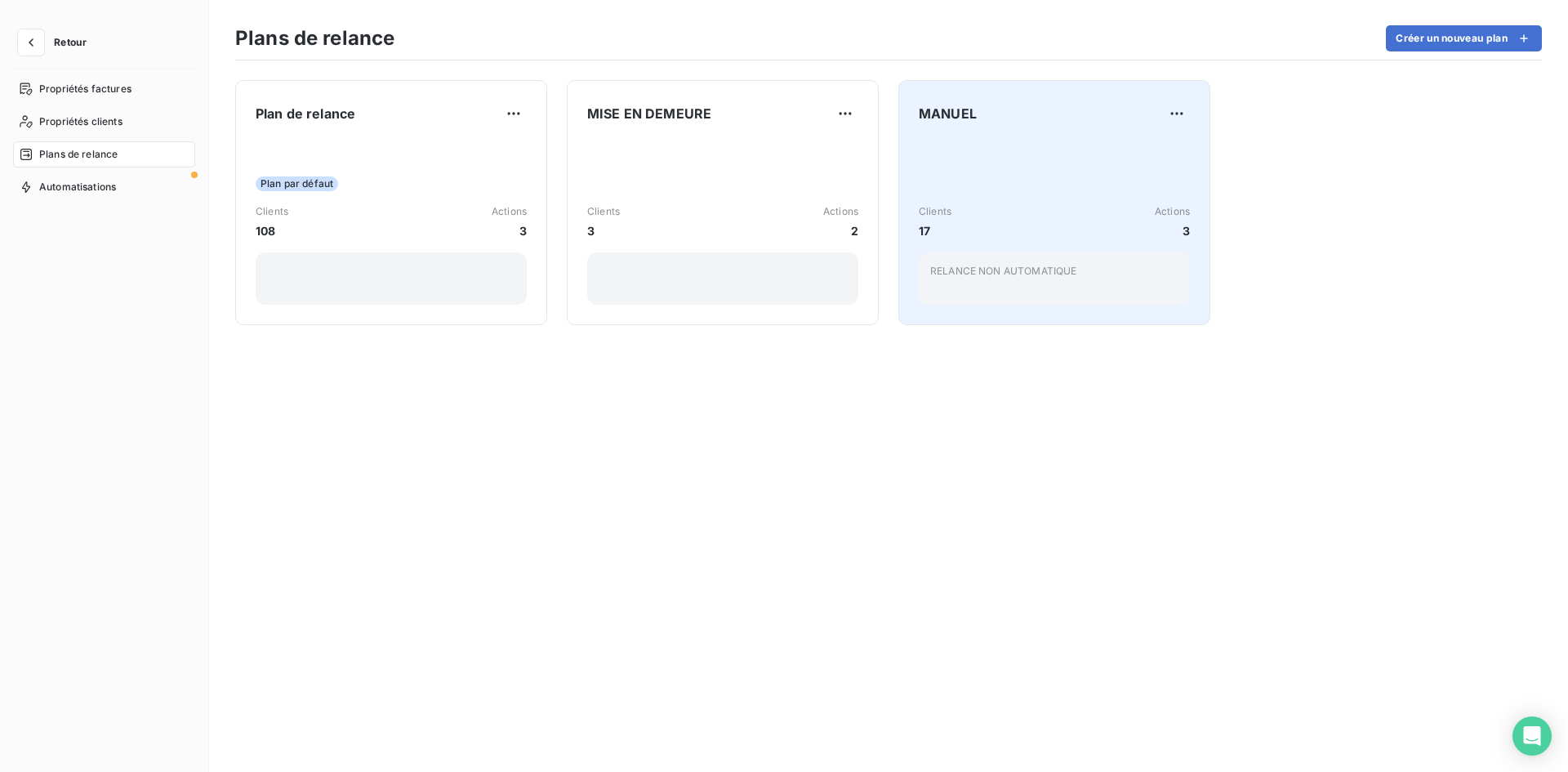
click at [1031, 227] on div "Clients 17 Actions 3" at bounding box center [1054, 221] width 271 height 35
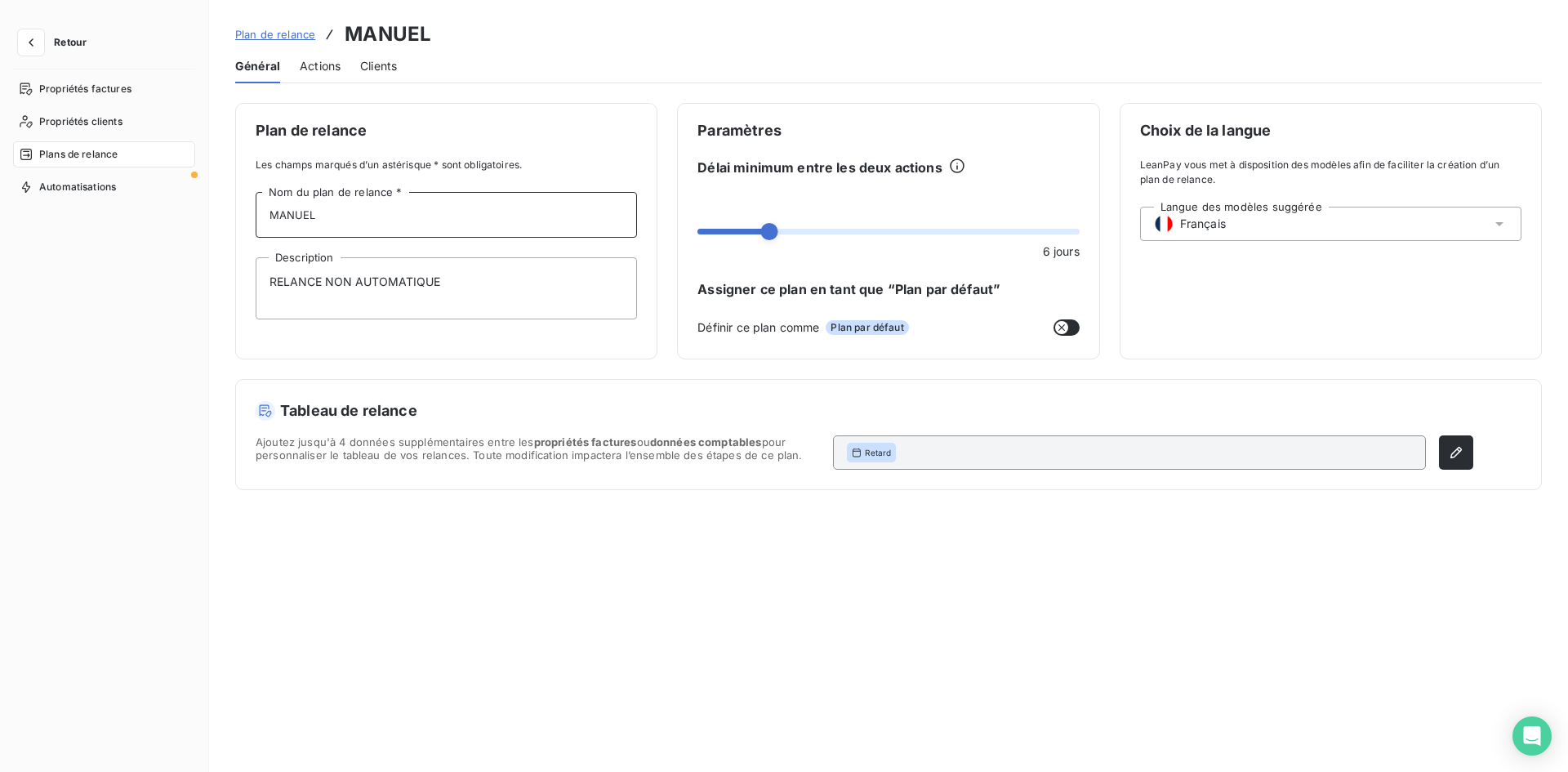
click at [357, 218] on input "MANUEL" at bounding box center [446, 215] width 382 height 46
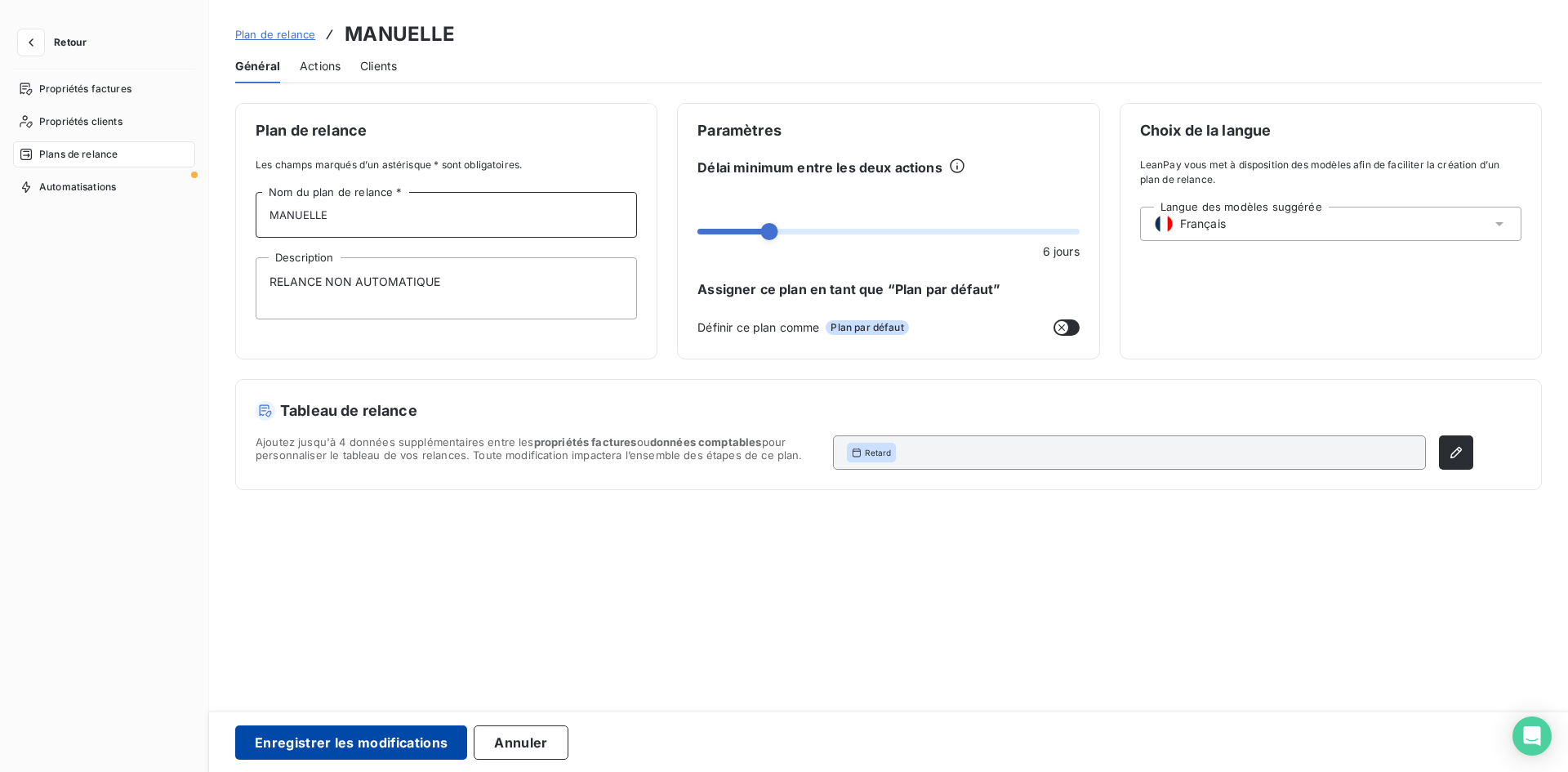
type input "MANUELLE"
click at [375, 737] on button "Enregistrer les modifications" at bounding box center [350, 742] width 232 height 34
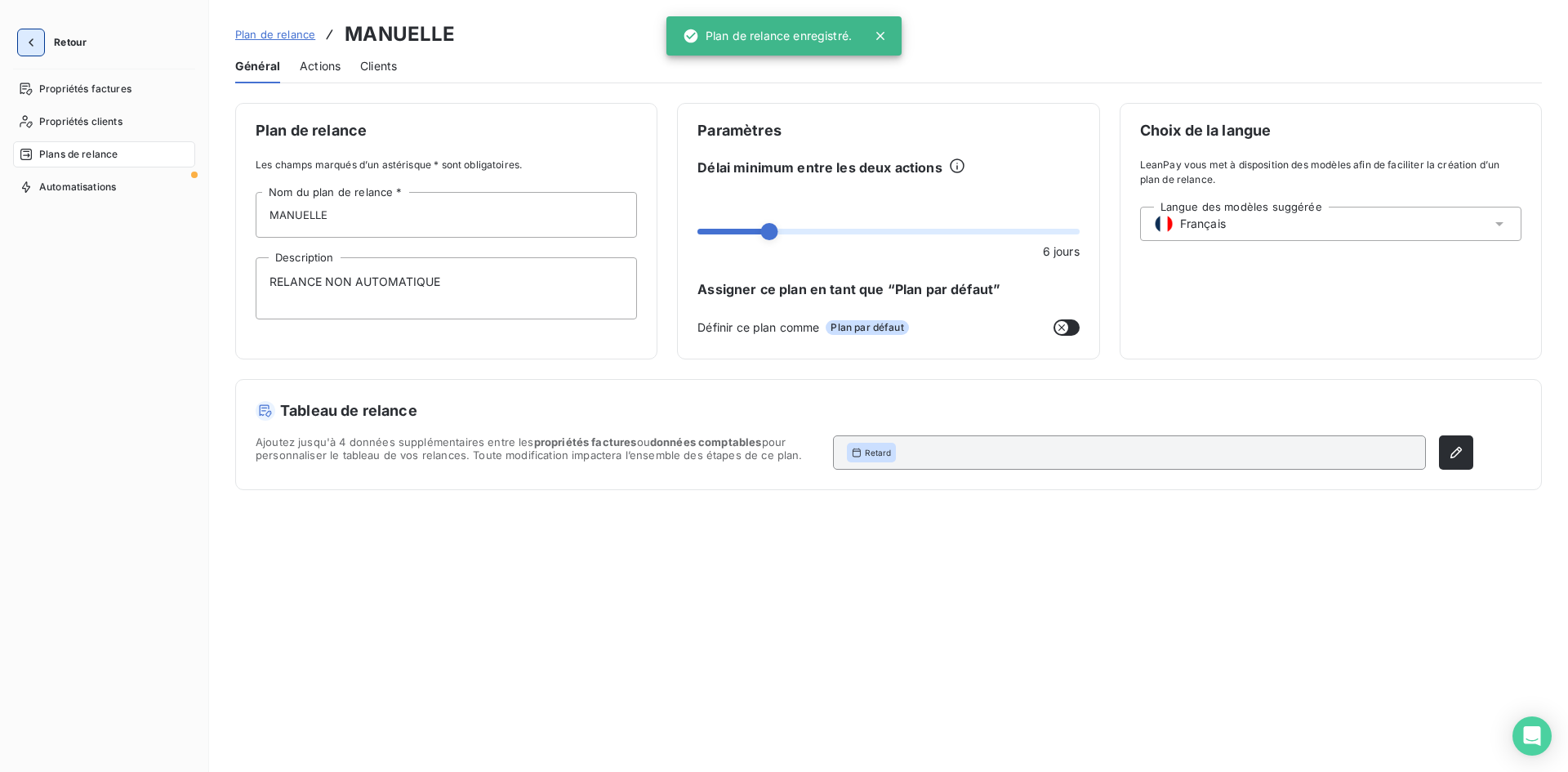
click at [32, 39] on icon "button" at bounding box center [31, 42] width 5 height 8
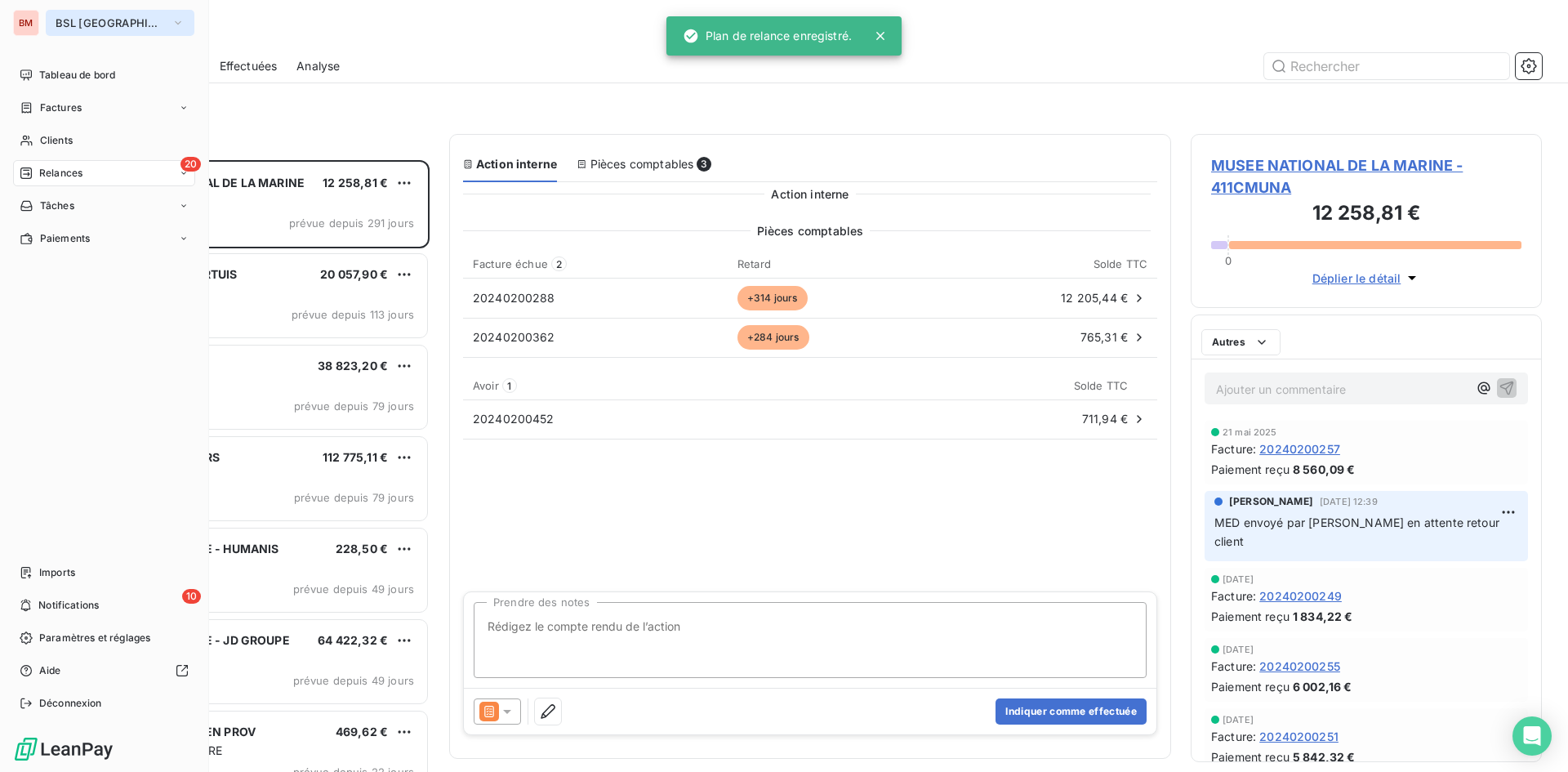
scroll to position [600, 339]
click at [142, 25] on button "BSL MARSEILLE" at bounding box center [120, 23] width 148 height 26
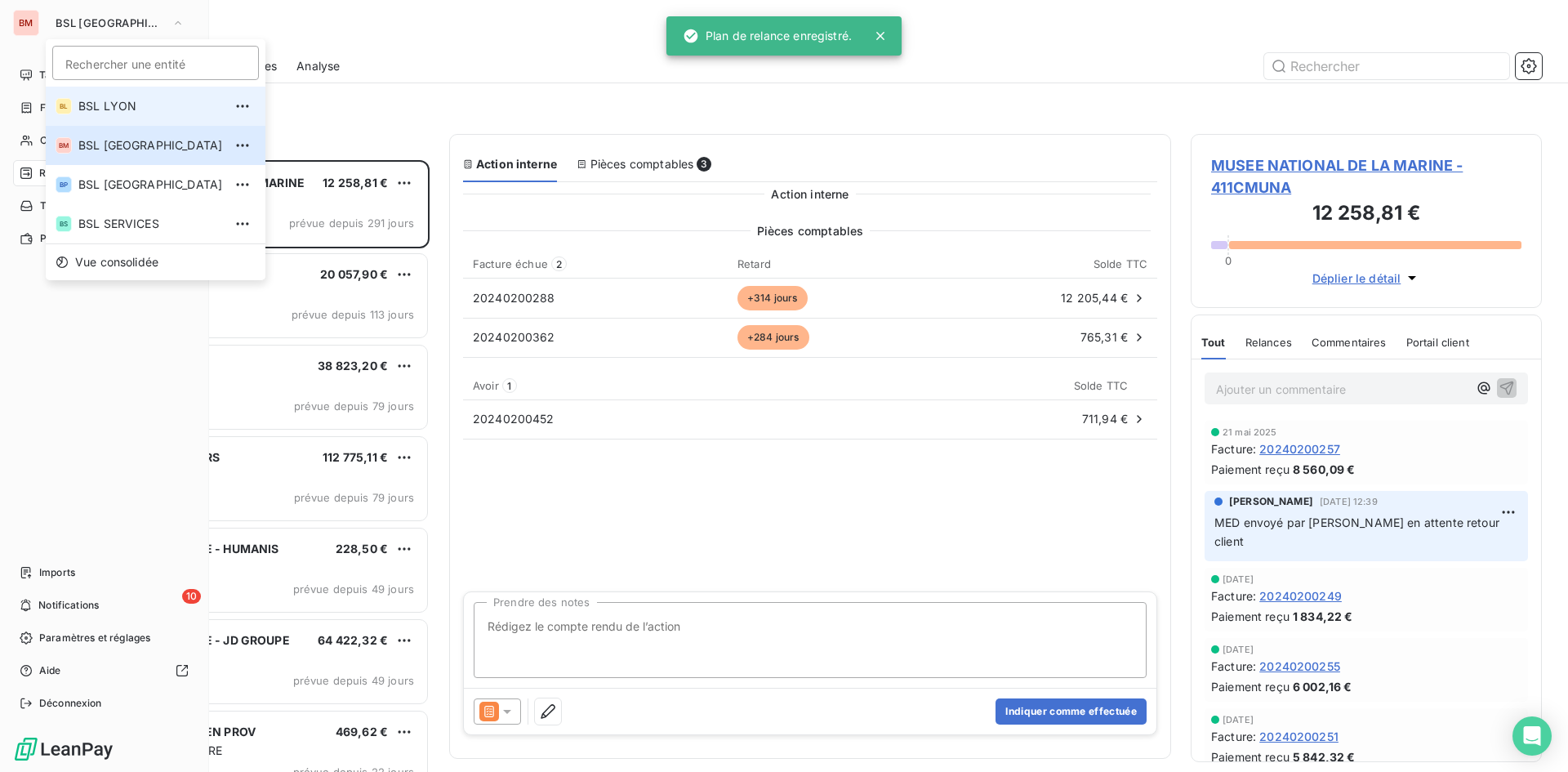
click at [93, 105] on span "BSL LYON" at bounding box center [150, 106] width 144 height 16
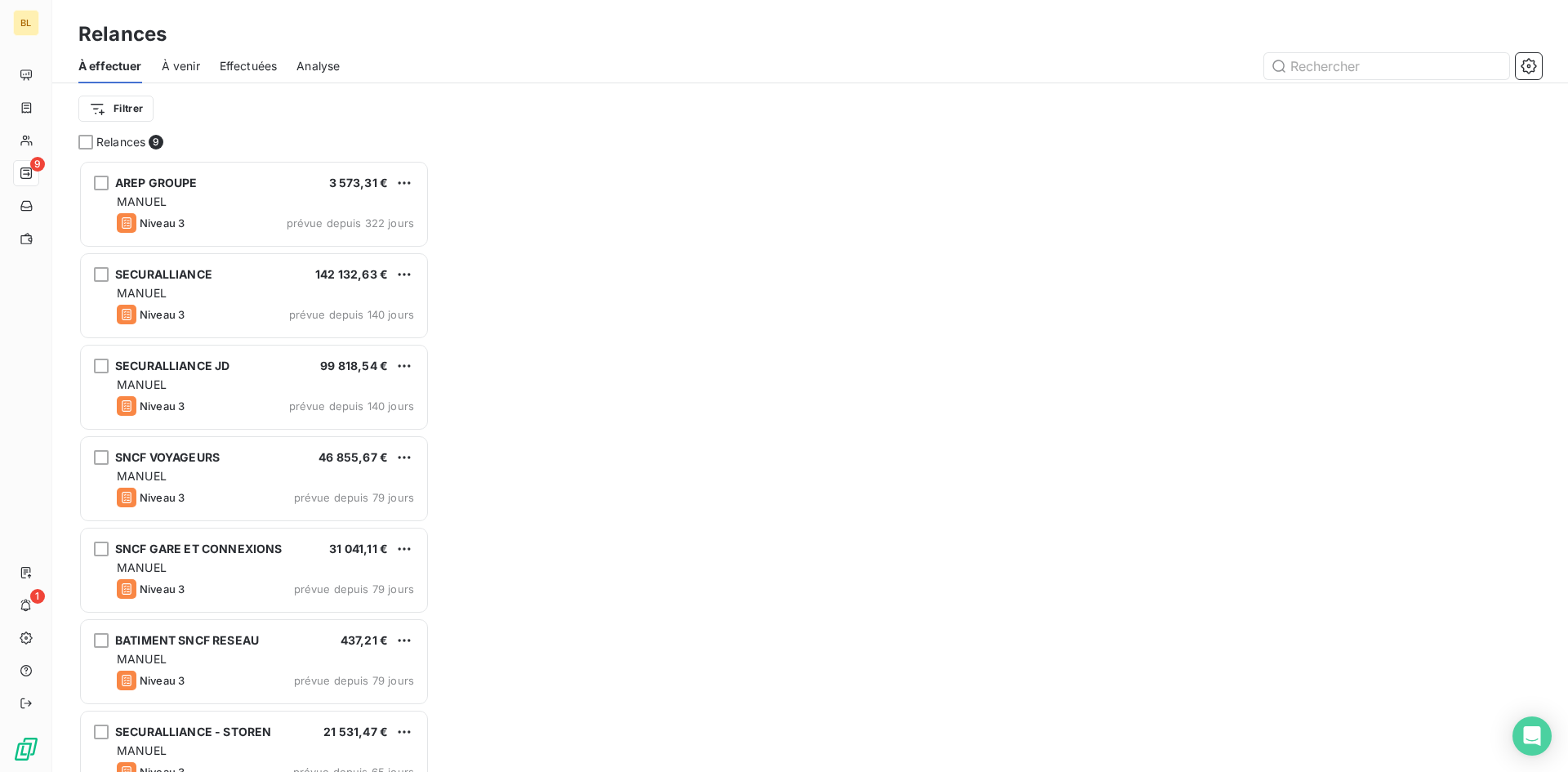
scroll to position [600, 339]
click at [1544, 69] on div "À effectuer À venir Effectuées Analyse" at bounding box center [810, 66] width 1515 height 34
click at [1530, 64] on icon "button" at bounding box center [1529, 65] width 4 height 4
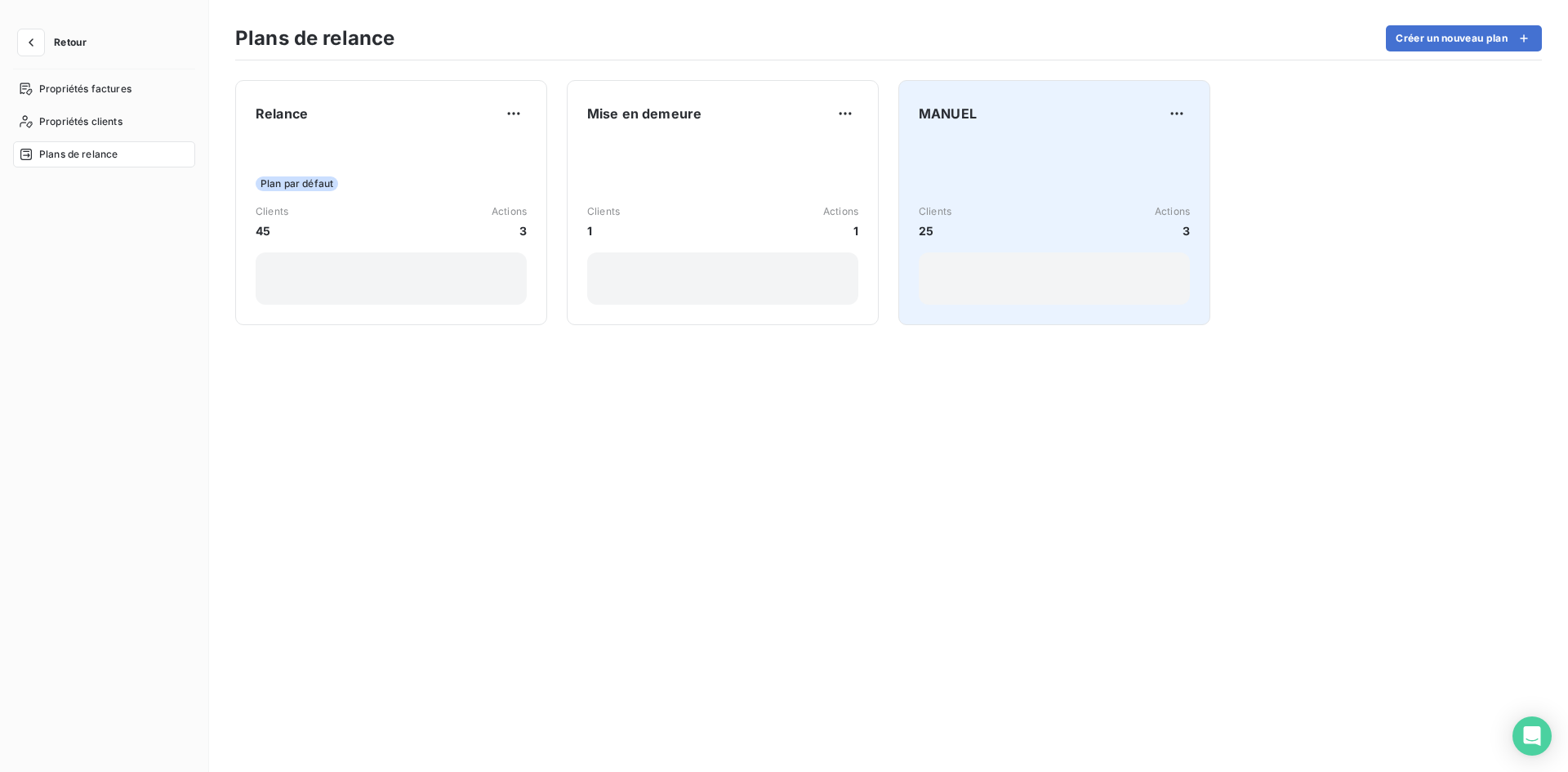
click at [1080, 187] on div "Clients 25 Actions 3" at bounding box center [1054, 222] width 271 height 165
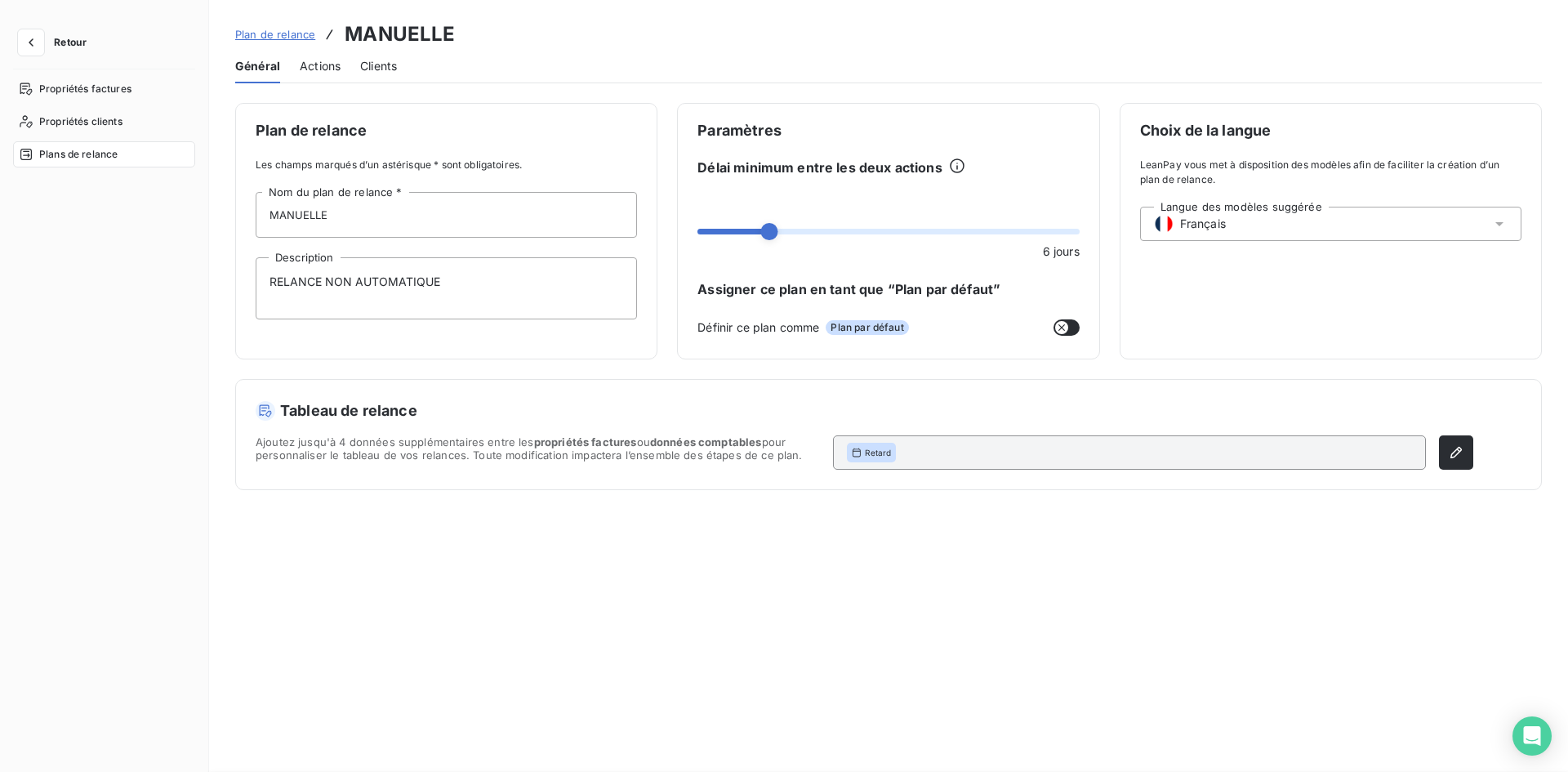
type input "MANUEL"
click at [406, 200] on input "MANUEL" at bounding box center [446, 215] width 382 height 46
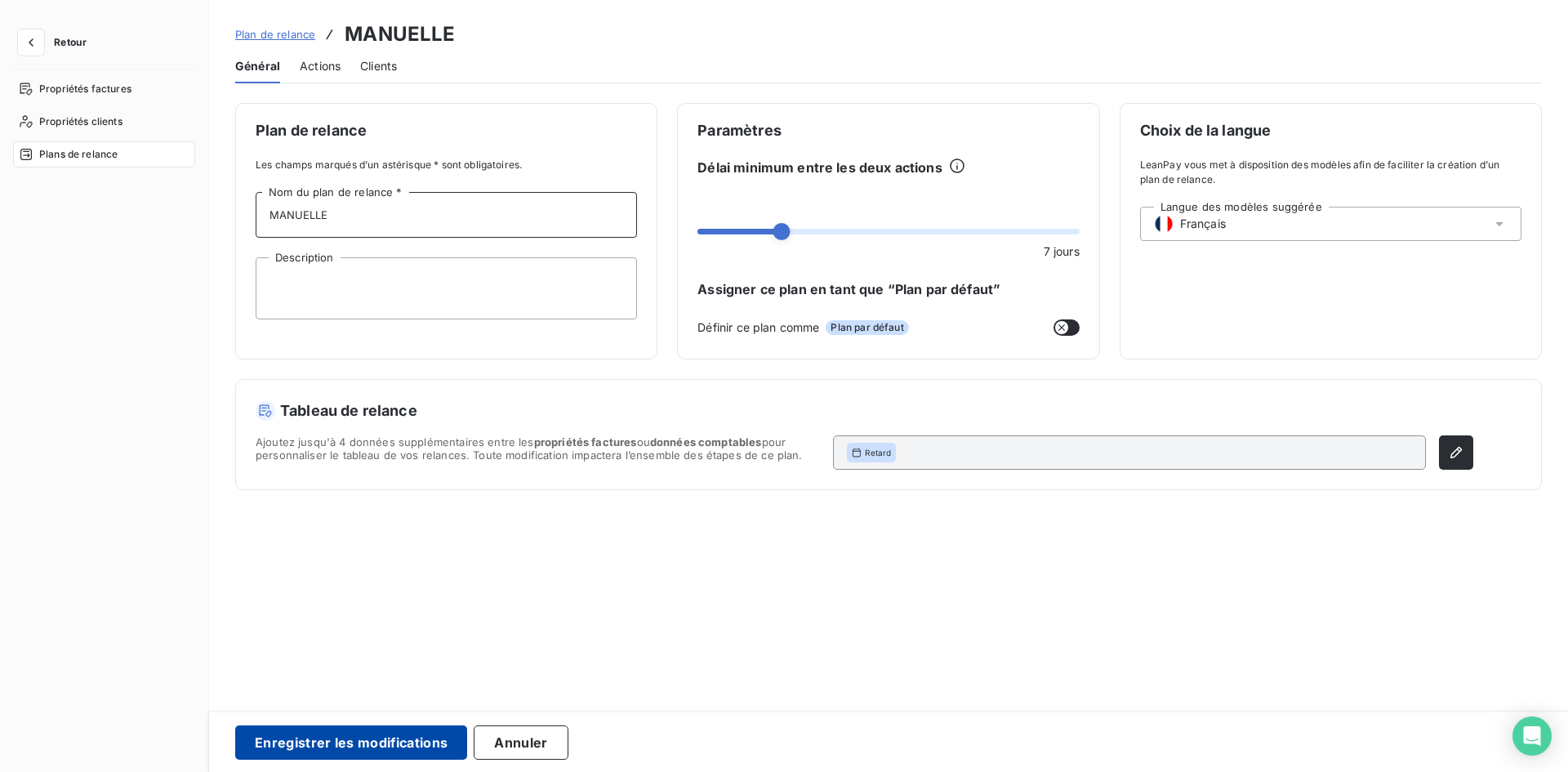
type input "MANUELLE"
click at [388, 751] on button "Enregistrer les modifications" at bounding box center [350, 742] width 232 height 34
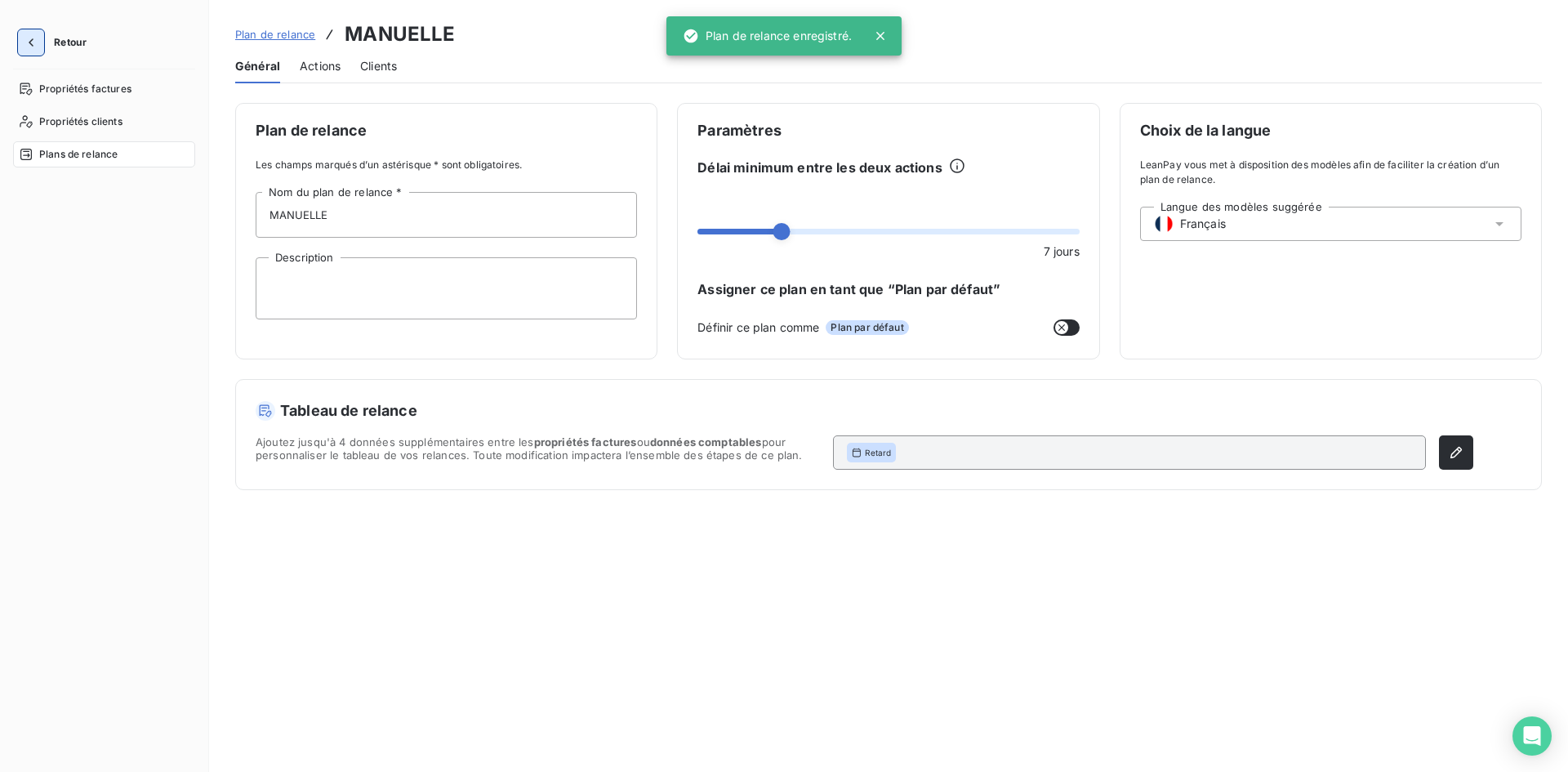
click at [33, 39] on icon "button" at bounding box center [31, 42] width 5 height 8
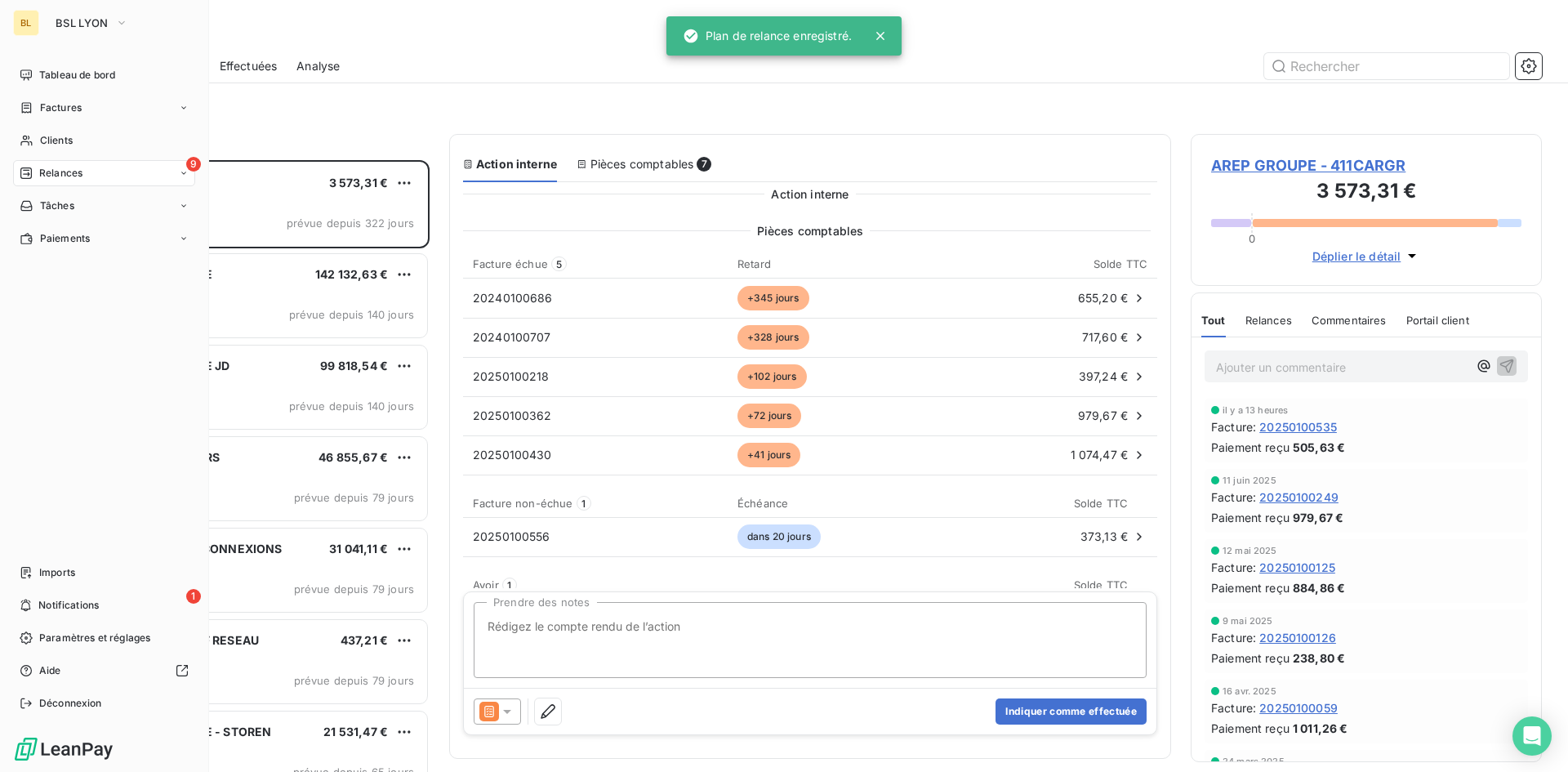
scroll to position [600, 339]
click at [108, 25] on span "BSL LYON" at bounding box center [81, 22] width 53 height 13
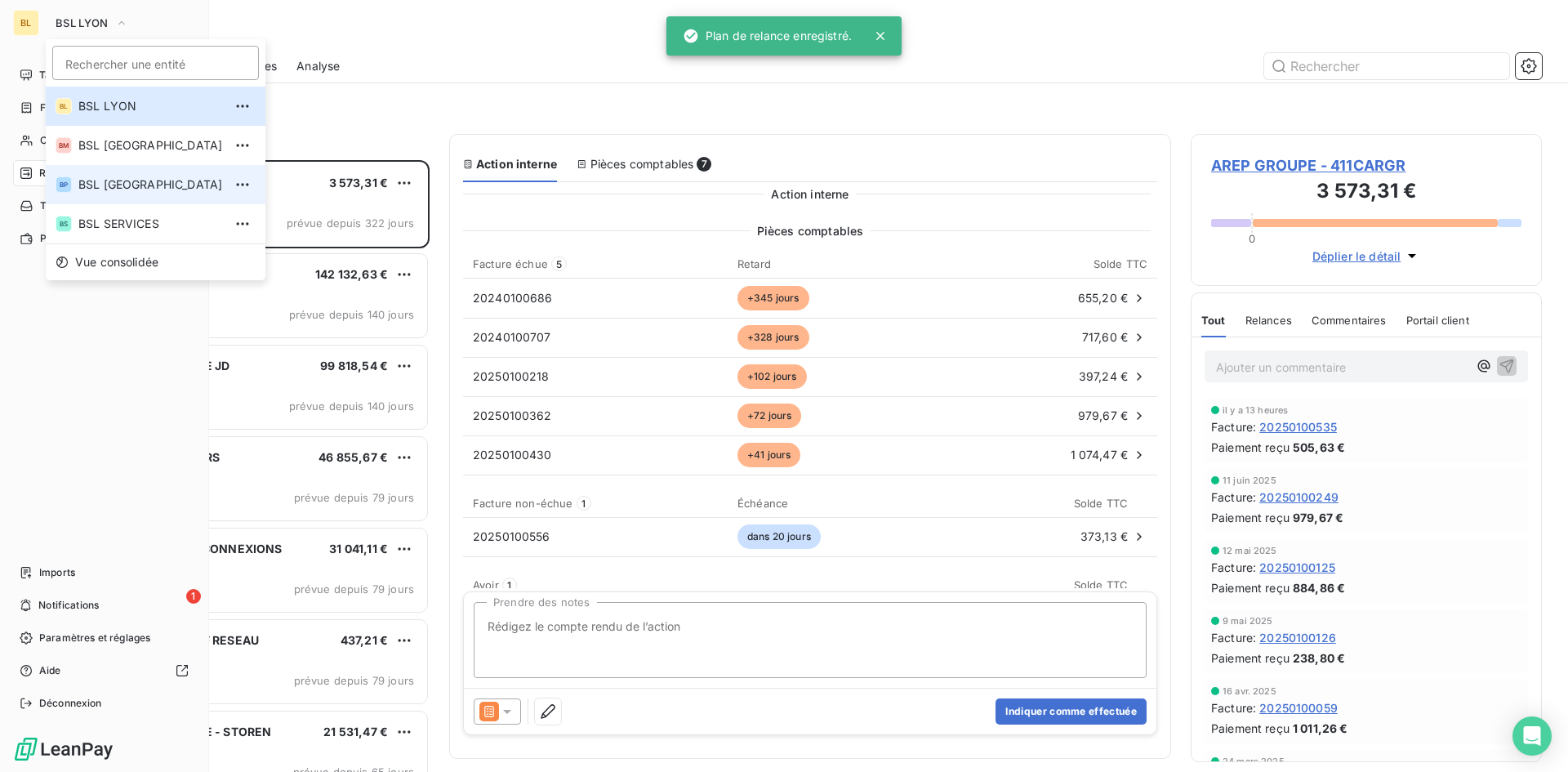
click at [111, 190] on span "BSL PARIS" at bounding box center [150, 184] width 144 height 16
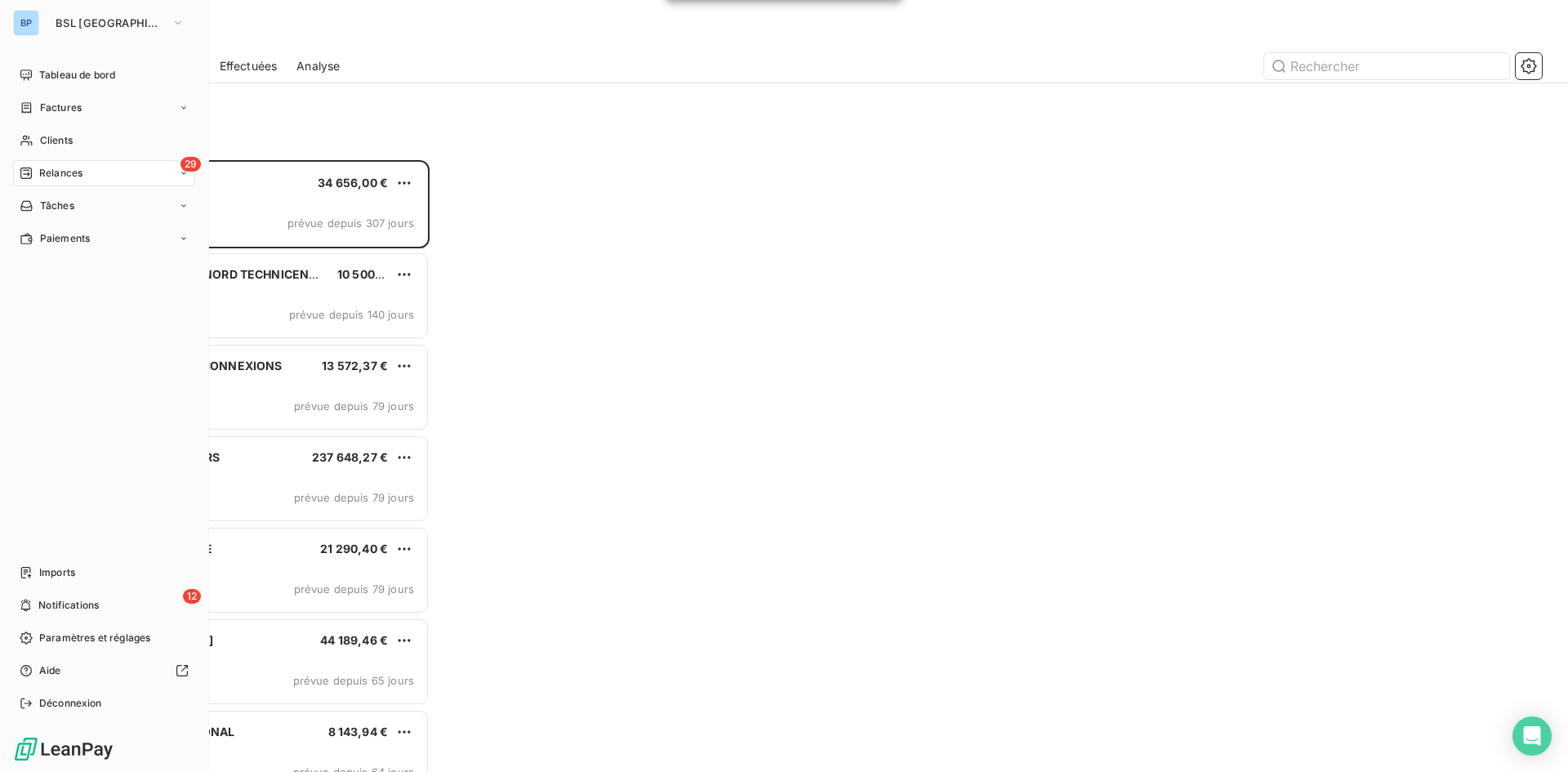
scroll to position [600, 339]
click at [1531, 65] on icon "button" at bounding box center [1528, 65] width 16 height 16
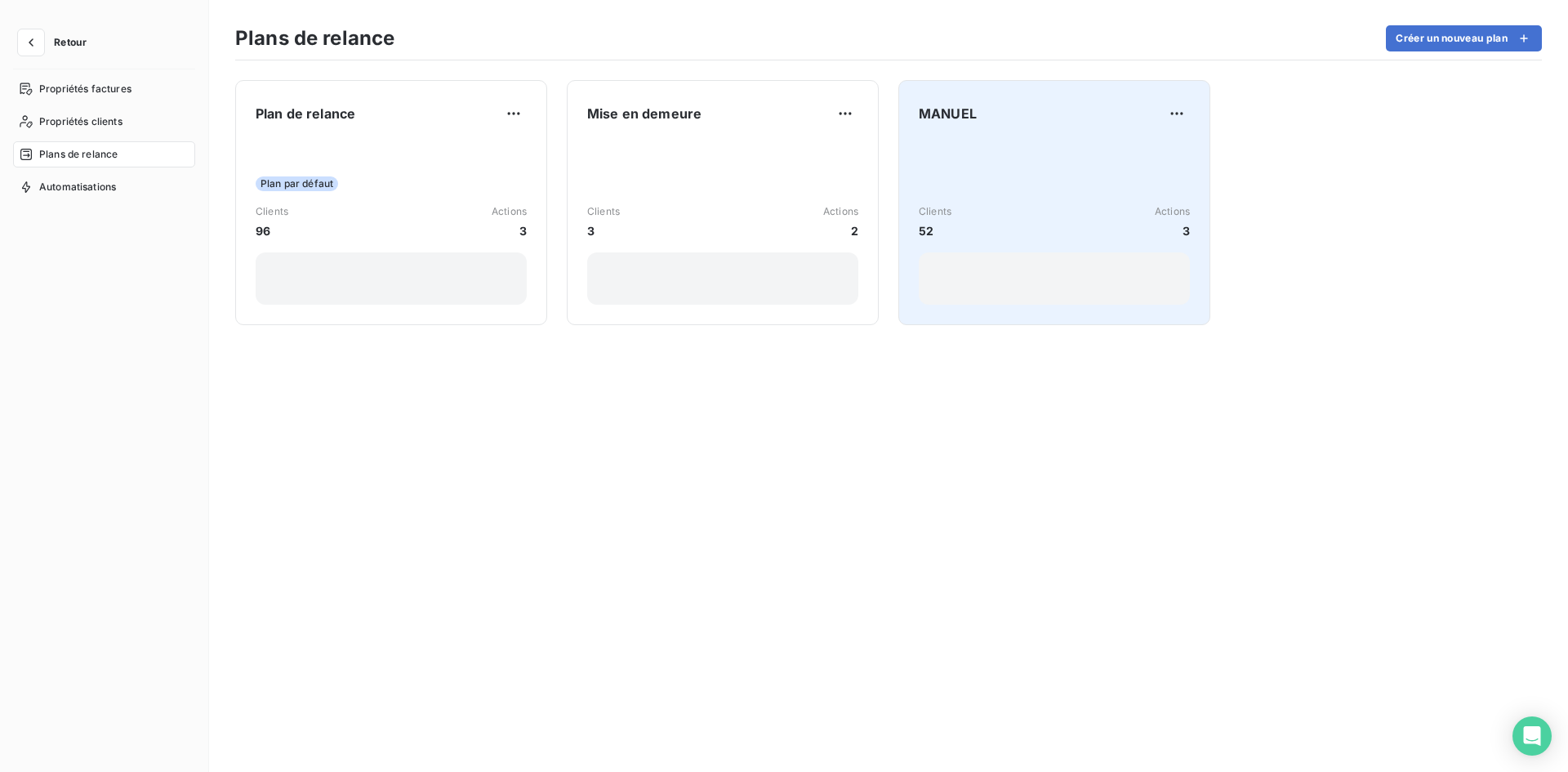
click at [1095, 188] on div "Clients 52 Actions 3" at bounding box center [1054, 222] width 271 height 165
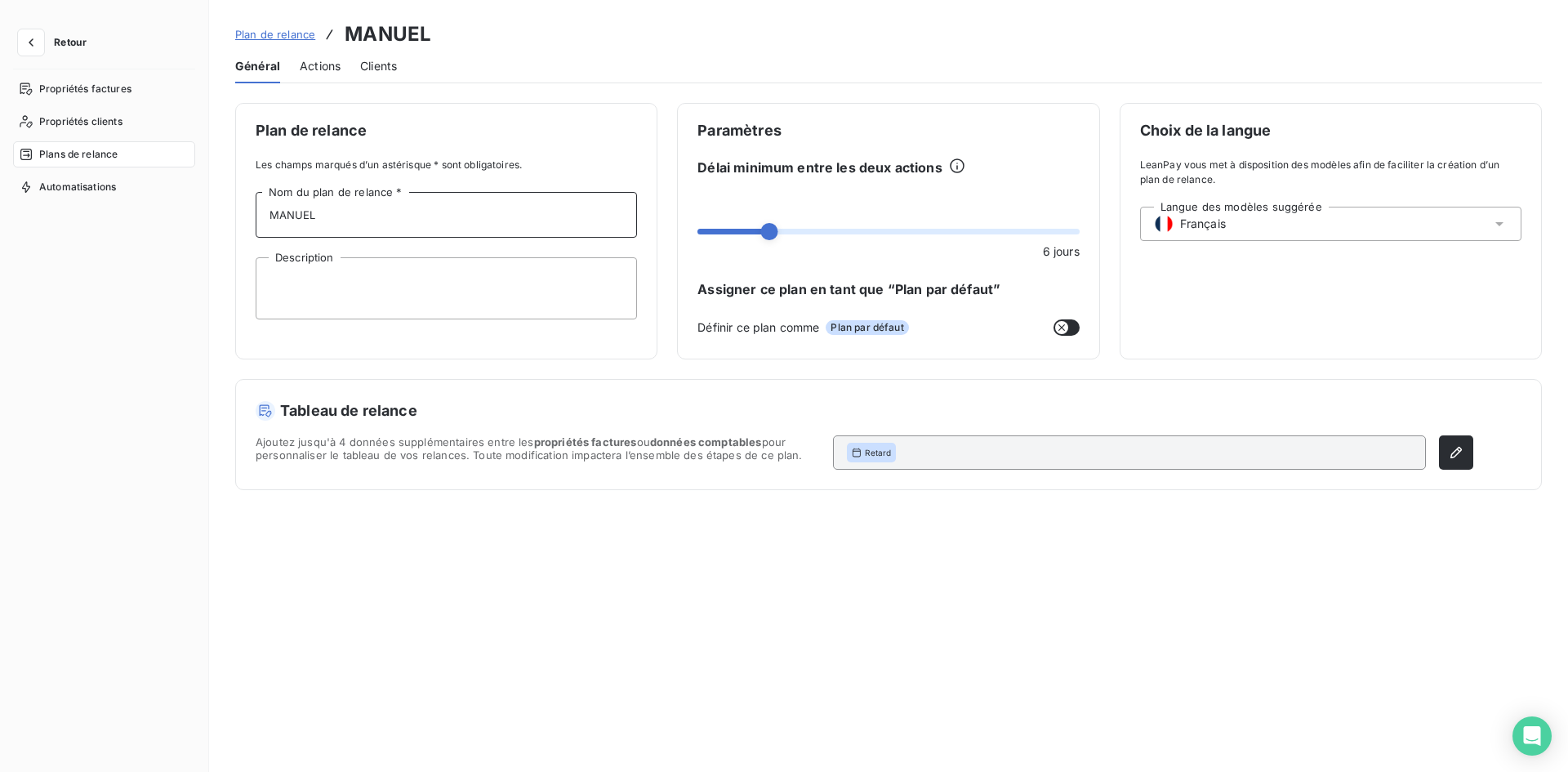
click at [353, 216] on input "MANUEL" at bounding box center [446, 215] width 382 height 46
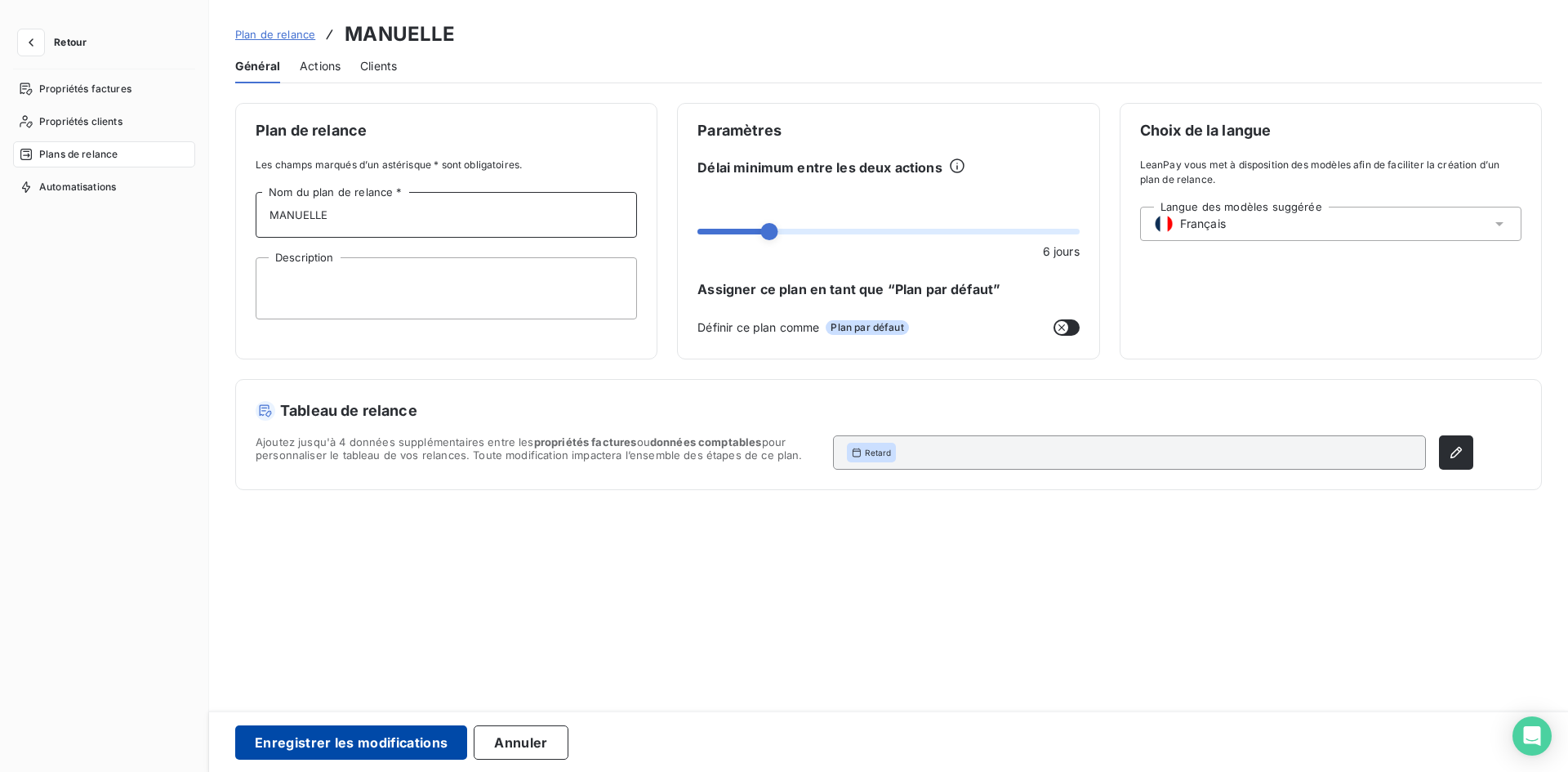
type input "MANUELLE"
click at [365, 748] on button "Enregistrer les modifications" at bounding box center [350, 742] width 232 height 34
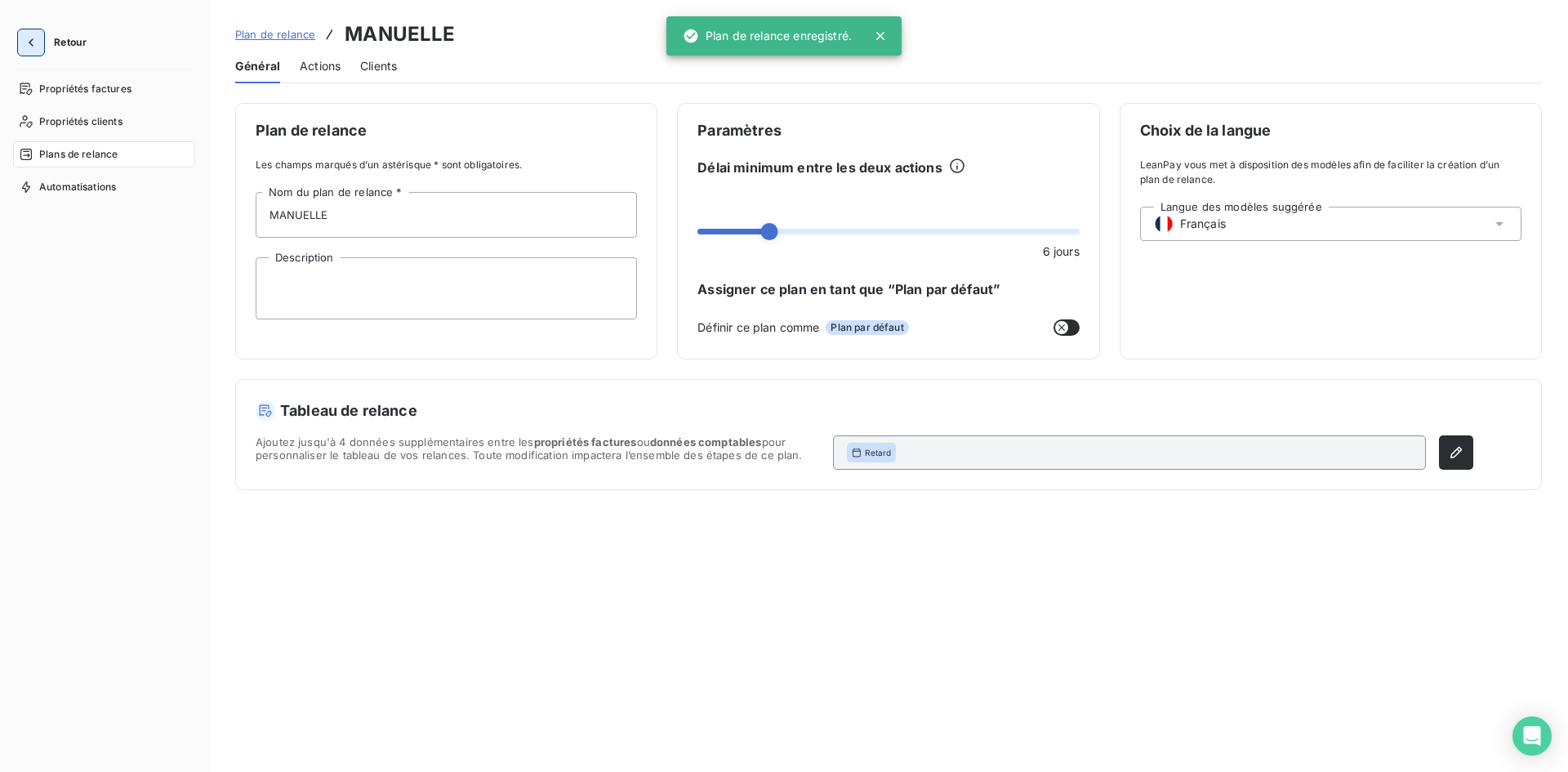
click at [31, 42] on icon "button" at bounding box center [31, 42] width 5 height 8
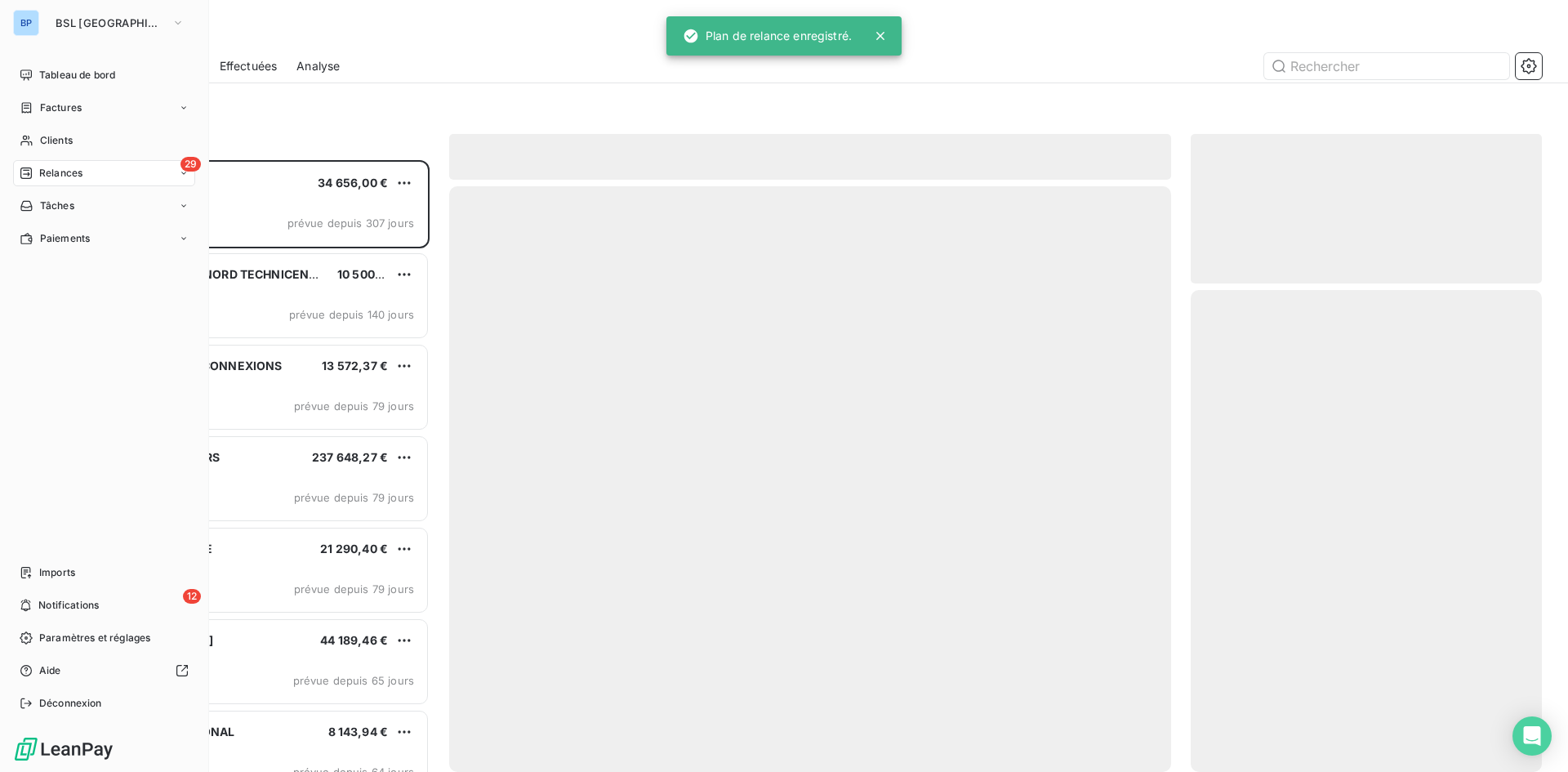
scroll to position [600, 339]
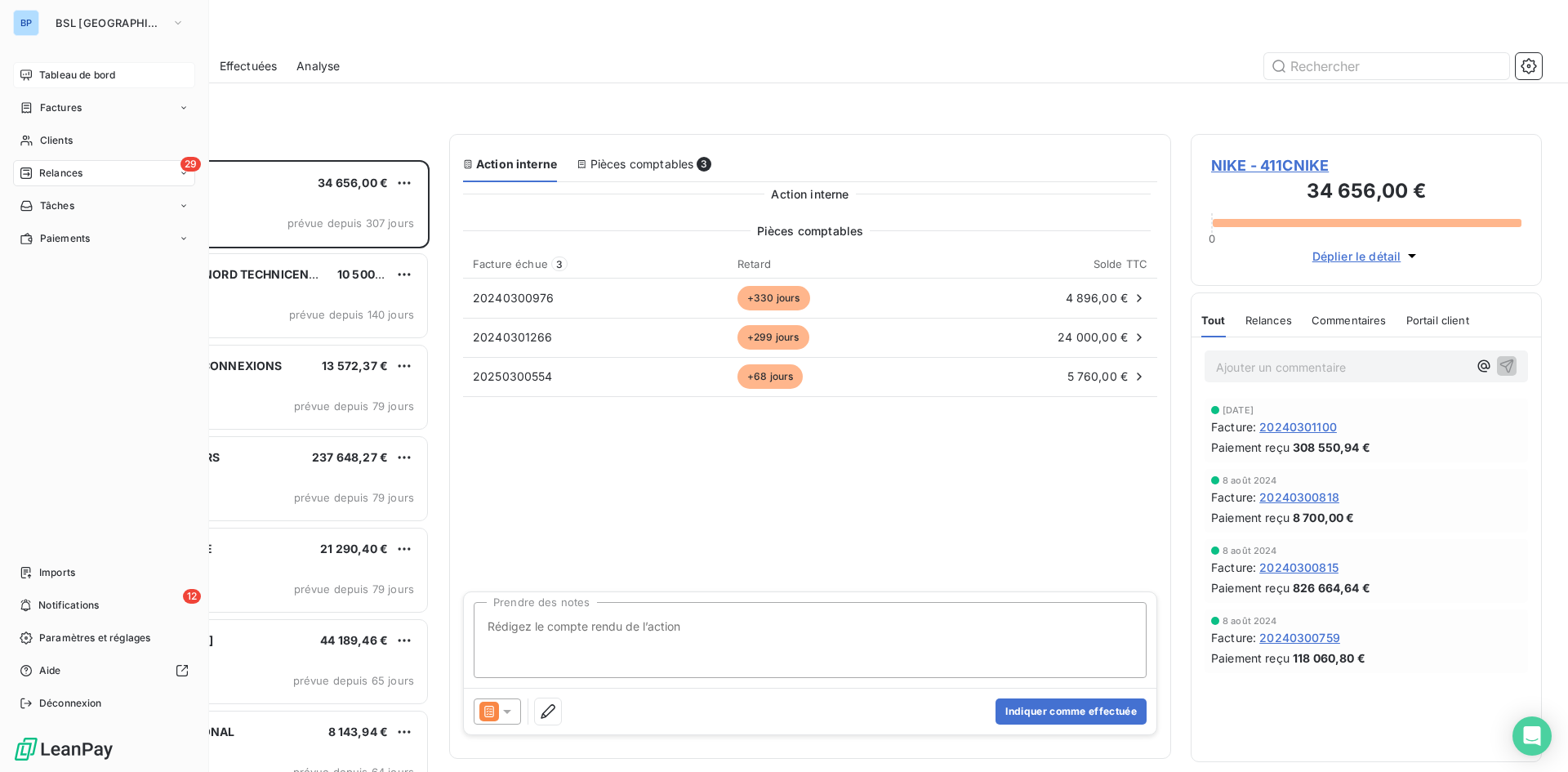
click at [37, 80] on div "Tableau de bord" at bounding box center [103, 75] width 182 height 26
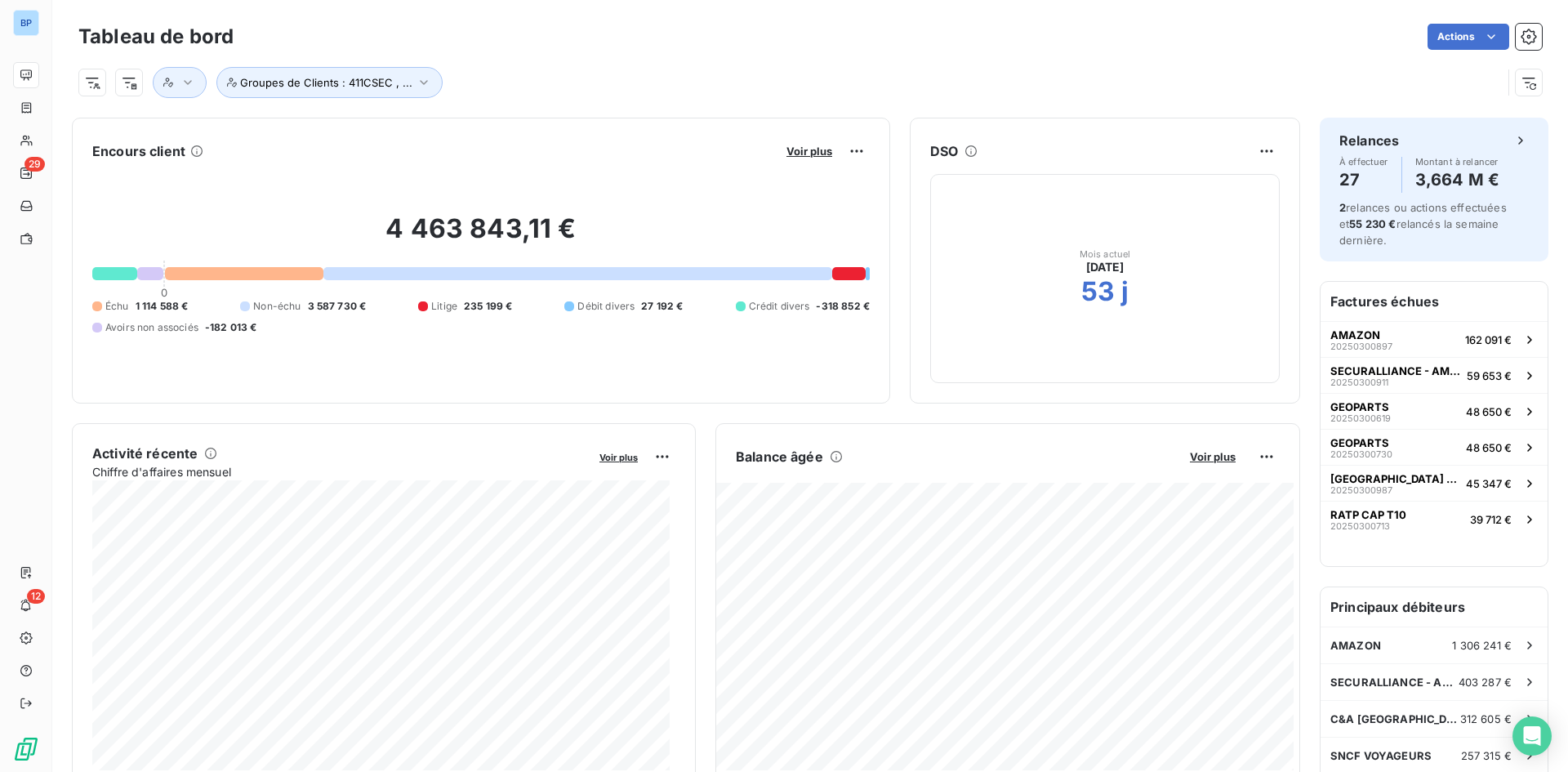
click at [802, 143] on div "Voir plus" at bounding box center [826, 151] width 88 height 26
click at [803, 152] on span "Voir plus" at bounding box center [809, 150] width 46 height 13
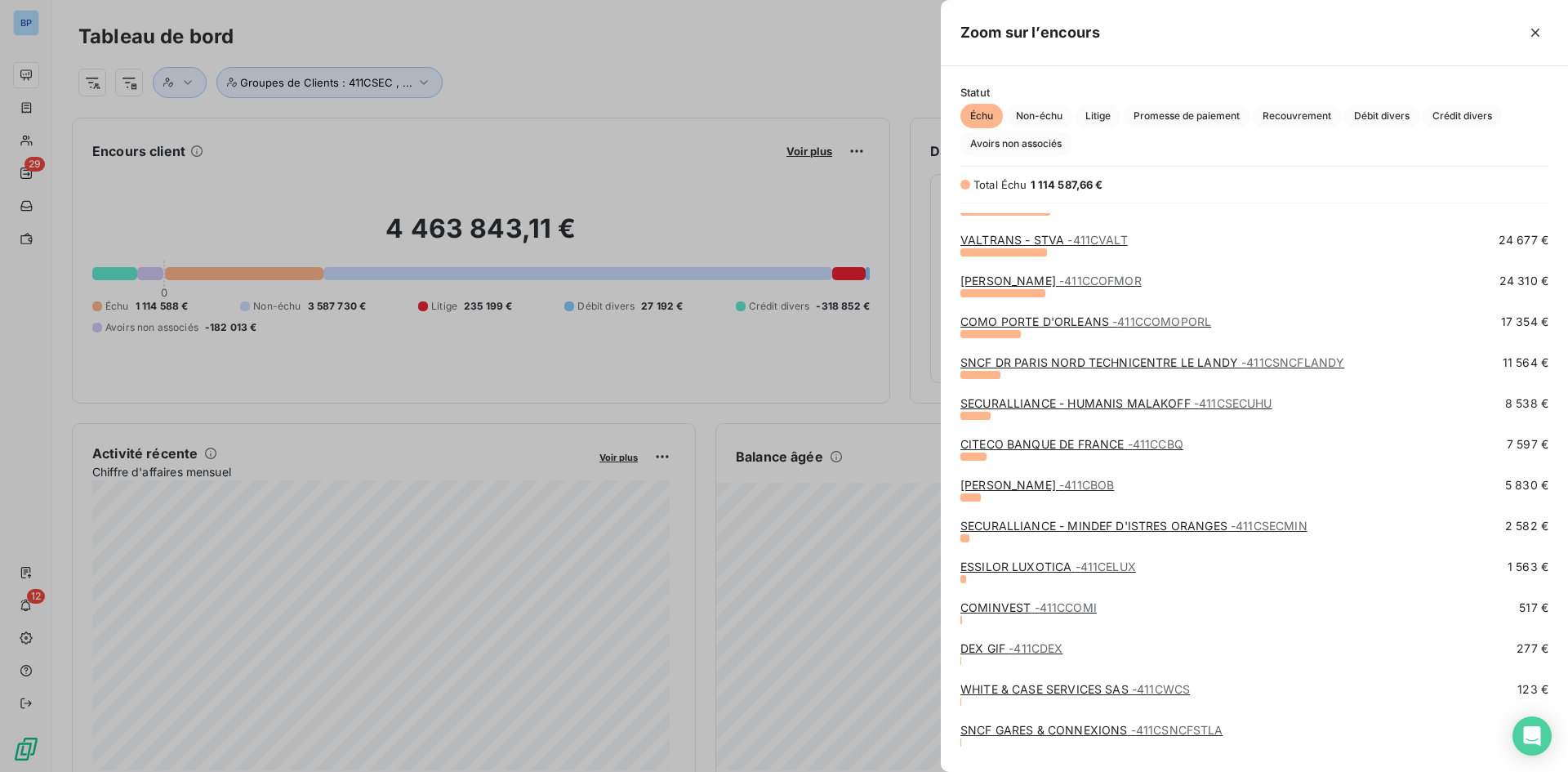
scroll to position [624, 0]
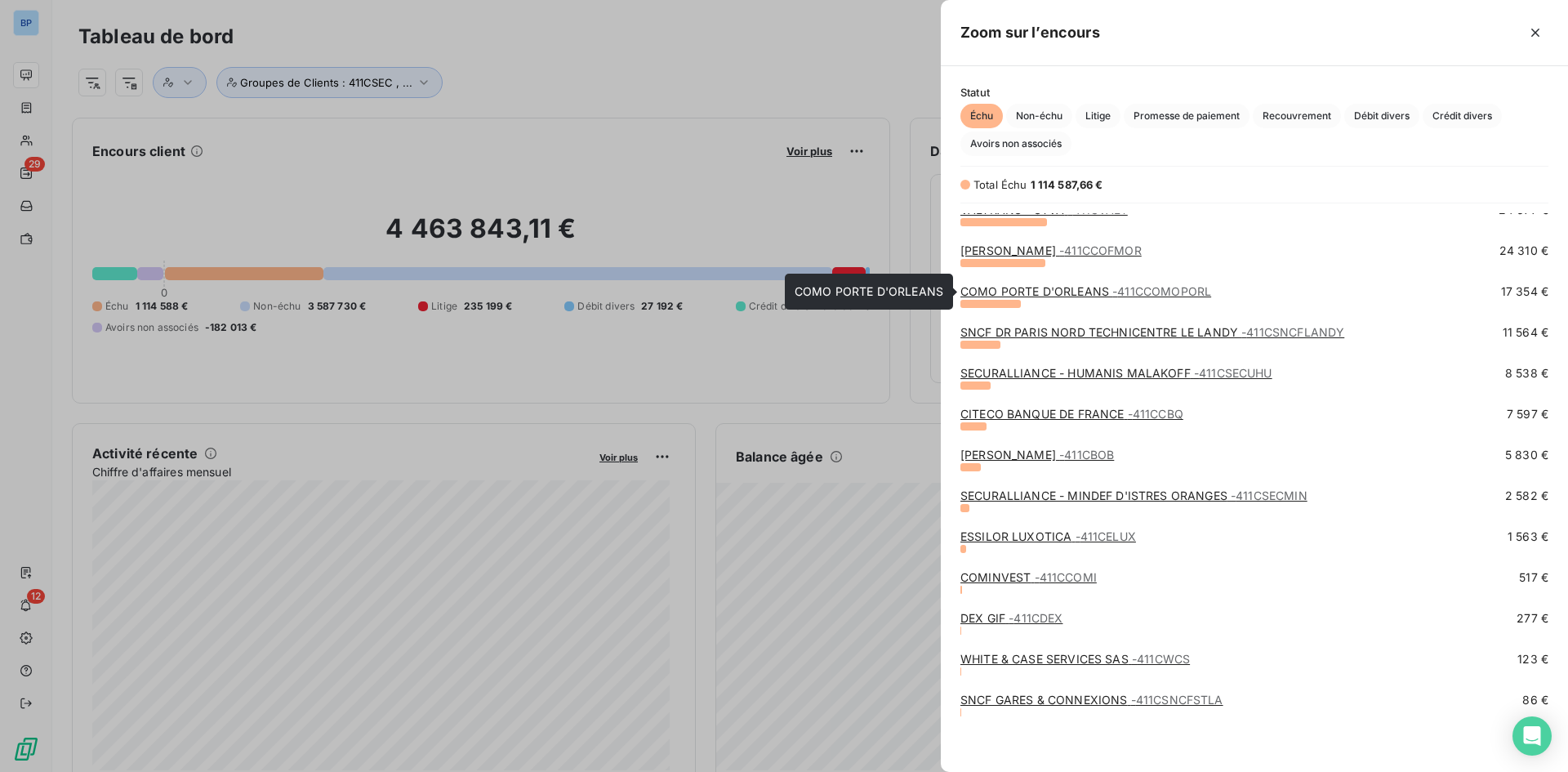
click at [1089, 291] on link "COMO PORTE D'ORLEANS - 411CCOMOPORL" at bounding box center [1085, 291] width 251 height 14
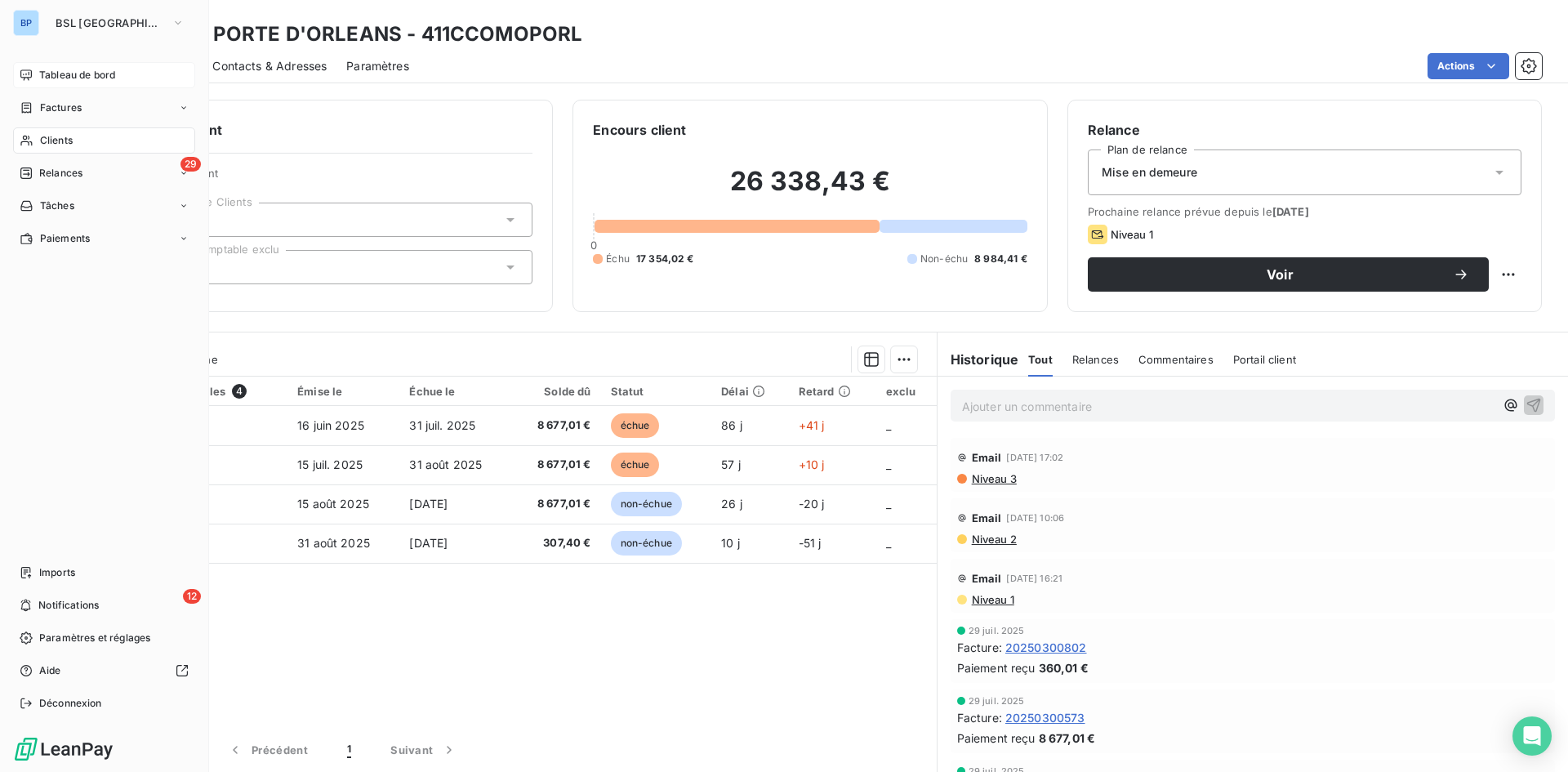
click at [52, 77] on span "Tableau de bord" at bounding box center [77, 75] width 76 height 14
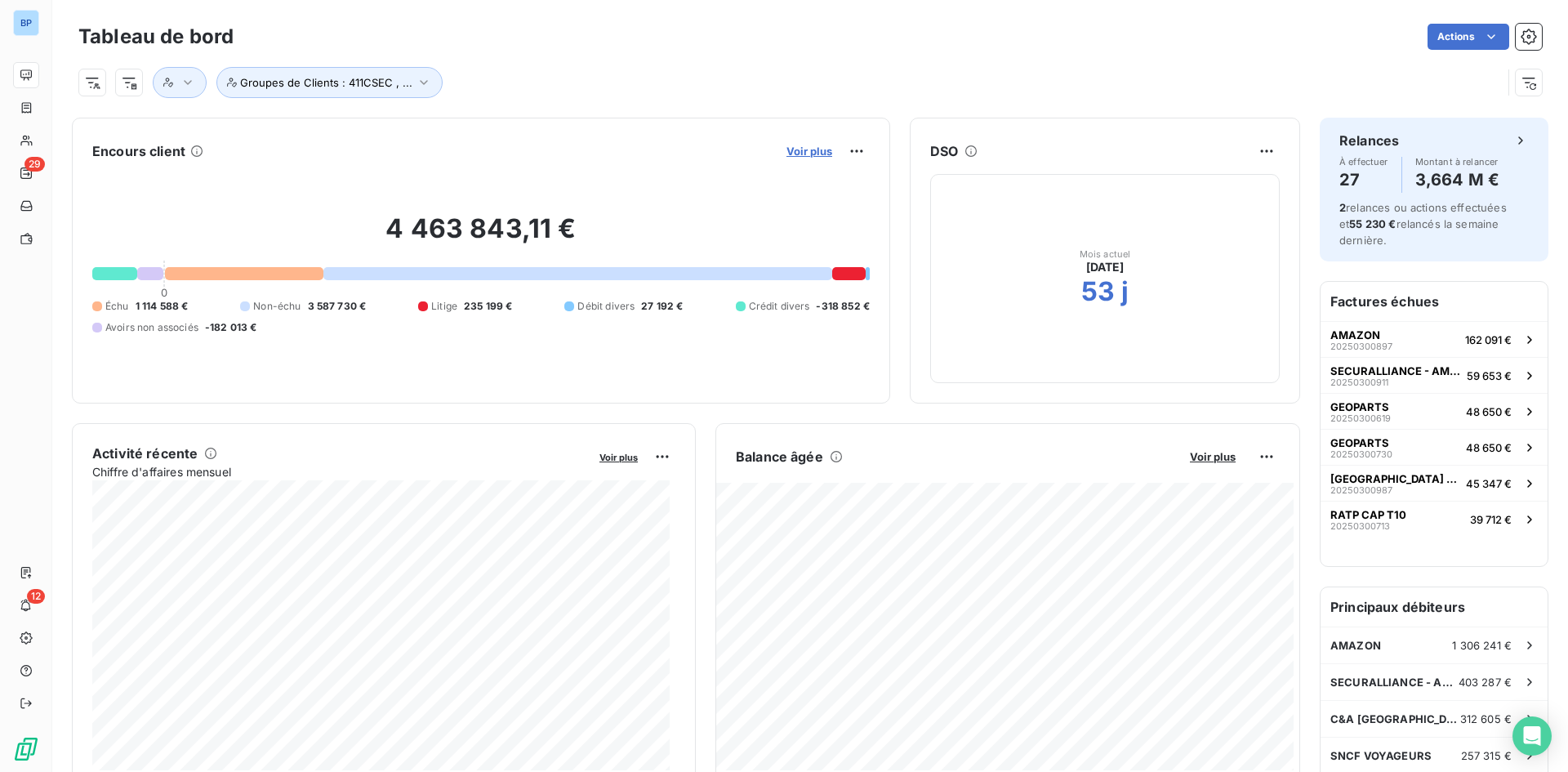
click at [786, 149] on span "Voir plus" at bounding box center [809, 150] width 46 height 13
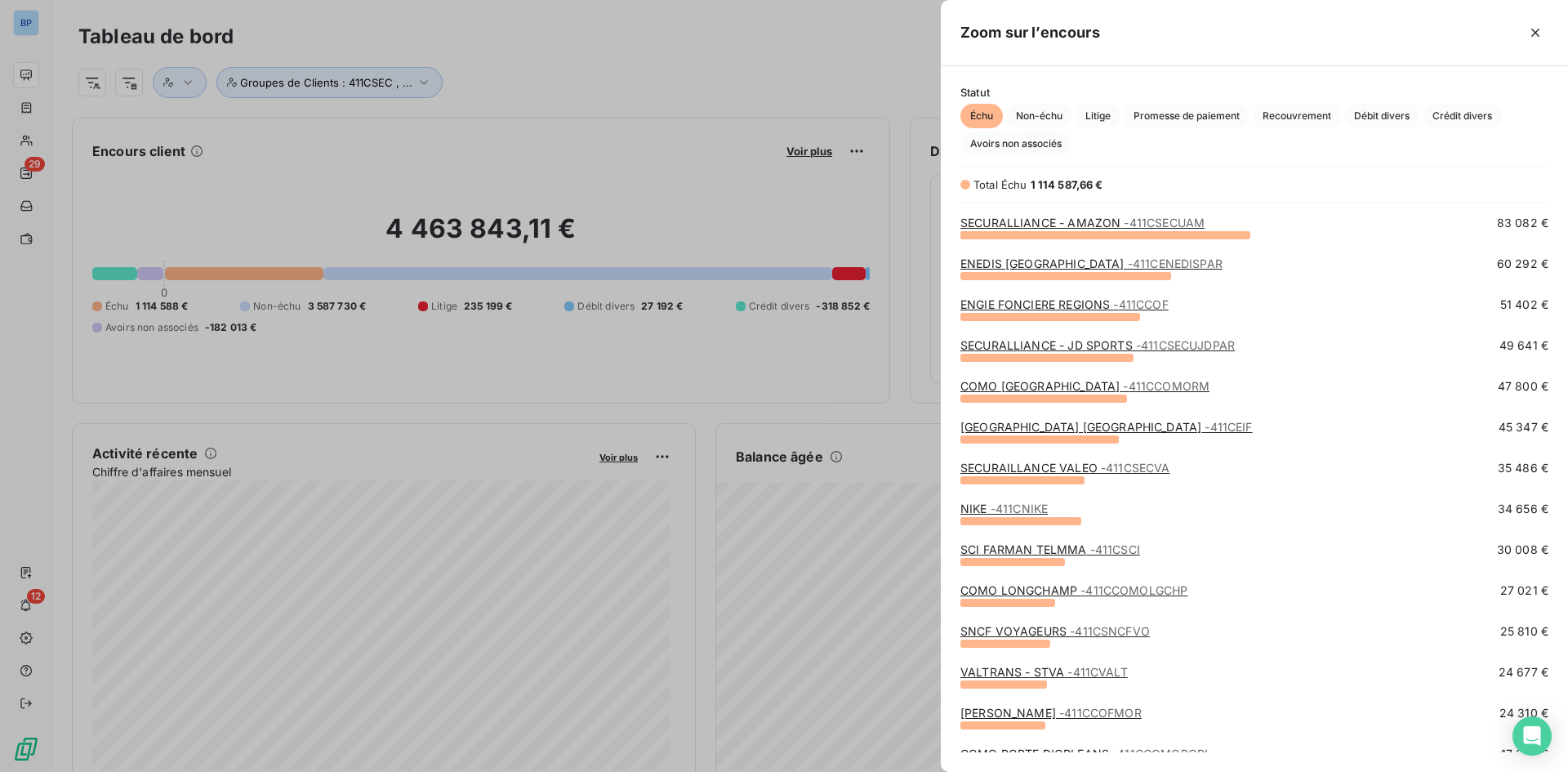
scroll to position [164, 0]
click at [1039, 387] on link "COMO BRAND CENTER - 411CCOMORM" at bounding box center [1085, 384] width 249 height 14
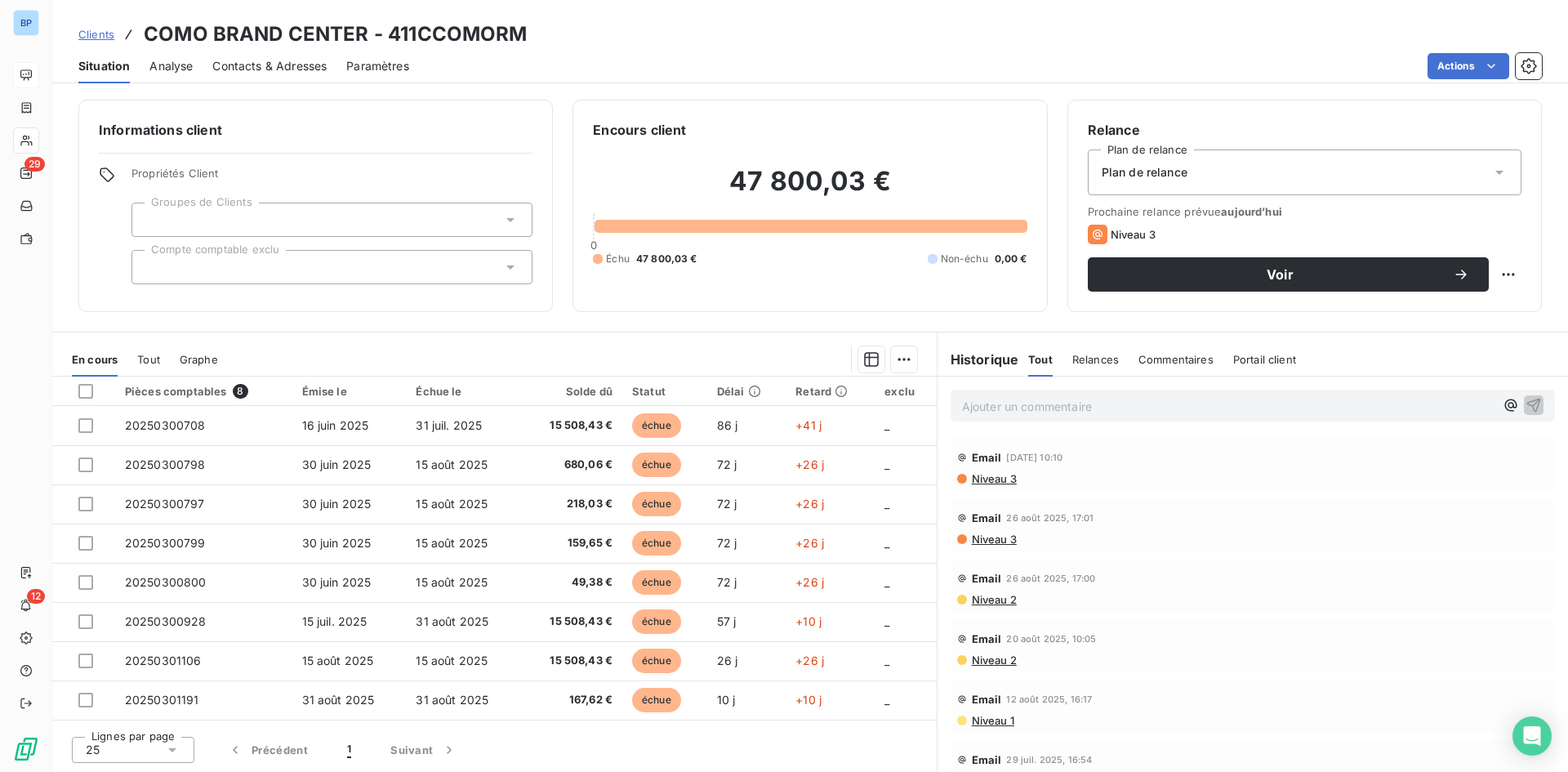
click at [1229, 182] on div "Plan de relance" at bounding box center [1304, 172] width 433 height 46
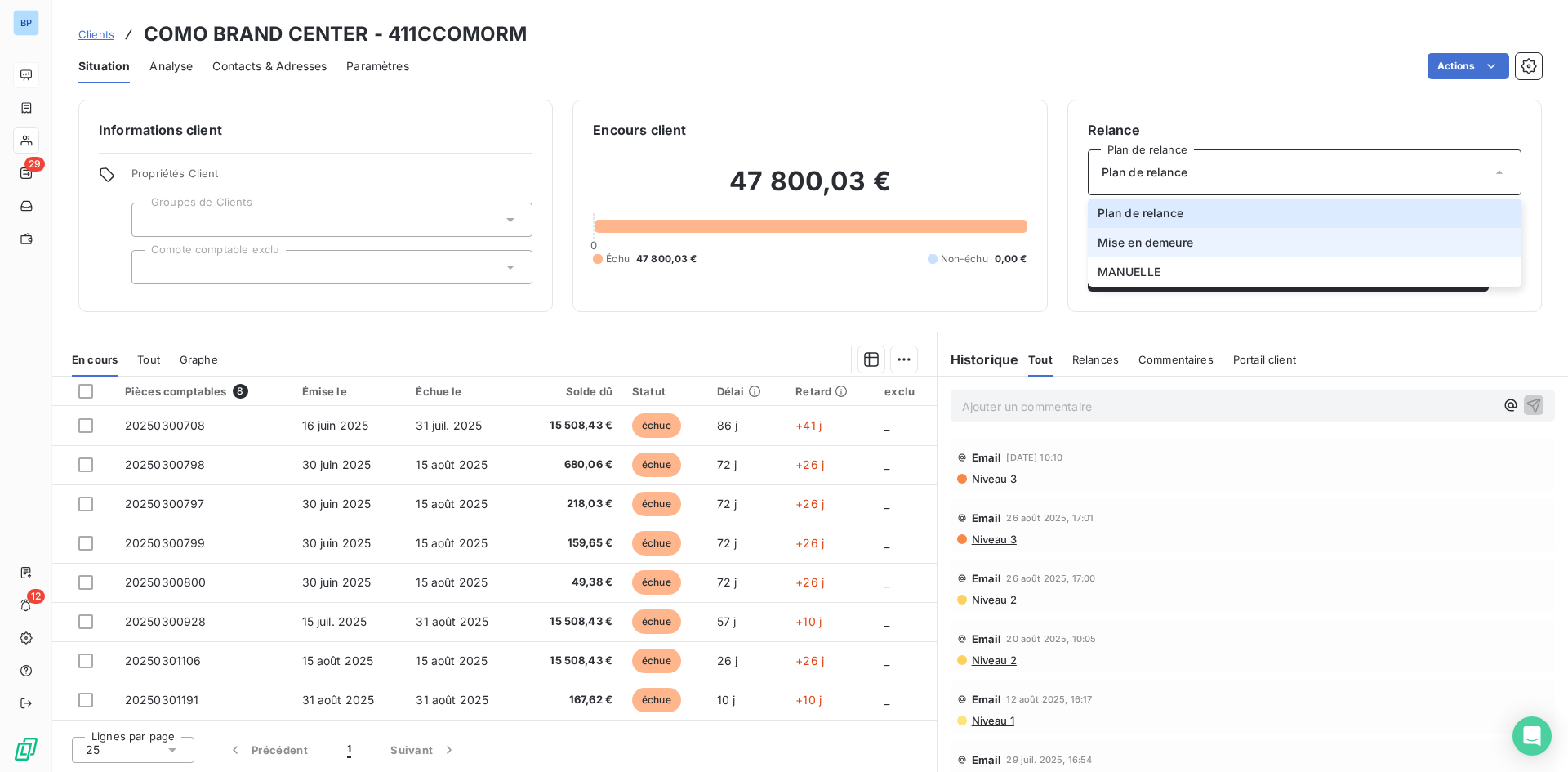
click at [1189, 250] on span "Mise en demeure" at bounding box center [1145, 242] width 96 height 16
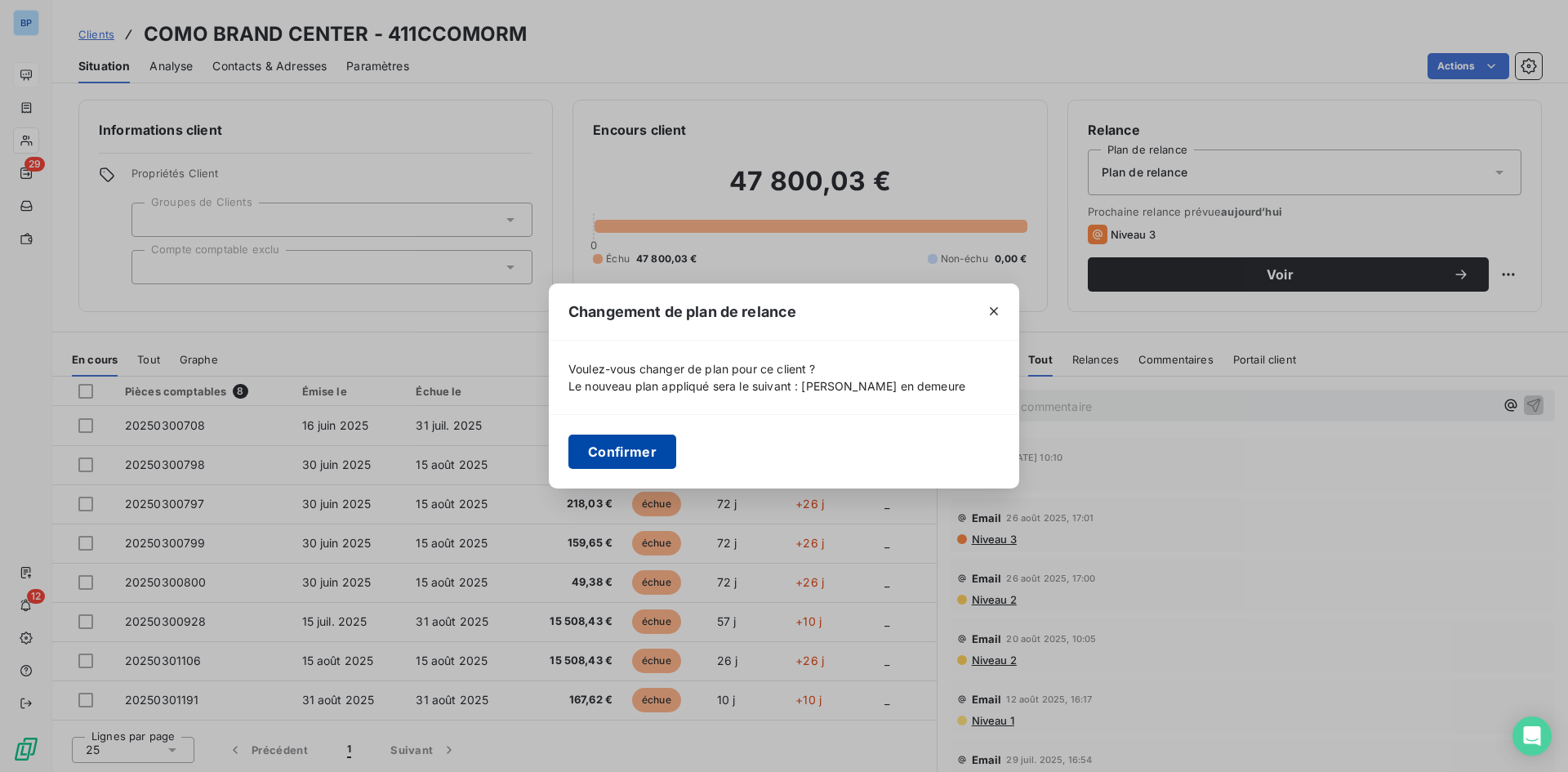
click at [598, 455] on button "Confirmer" at bounding box center [622, 451] width 108 height 34
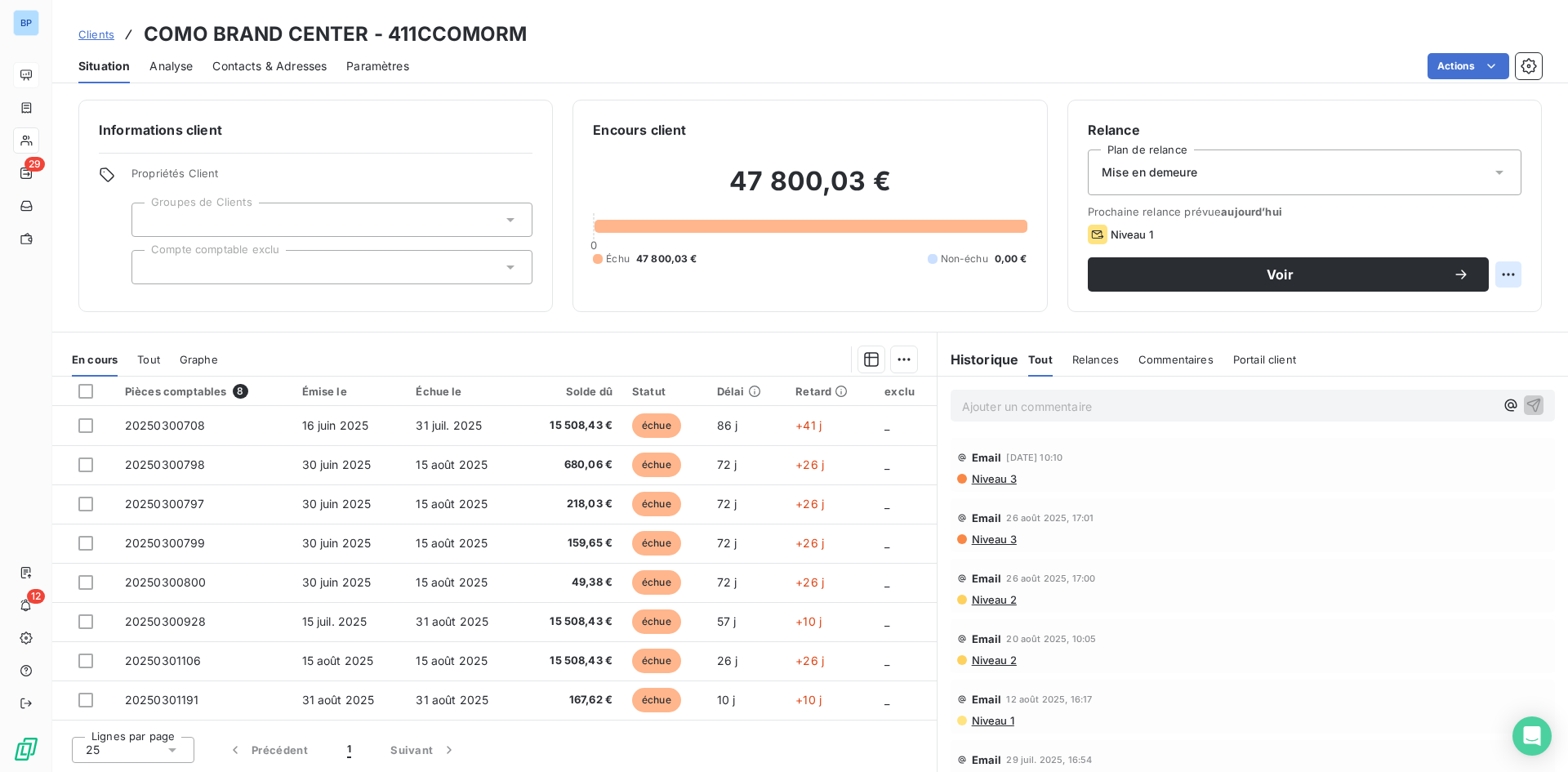
click at [1495, 273] on html "BP 29 12 Clients COMO BRAND CENTER - 411CCOMORM Situation Analyse Contacts & Ad…" at bounding box center [784, 386] width 1568 height 772
click at [1240, 274] on html "BP 29 12 Clients COMO BRAND CENTER - 411CCOMORM Situation Analyse Contacts & Ad…" at bounding box center [784, 386] width 1568 height 772
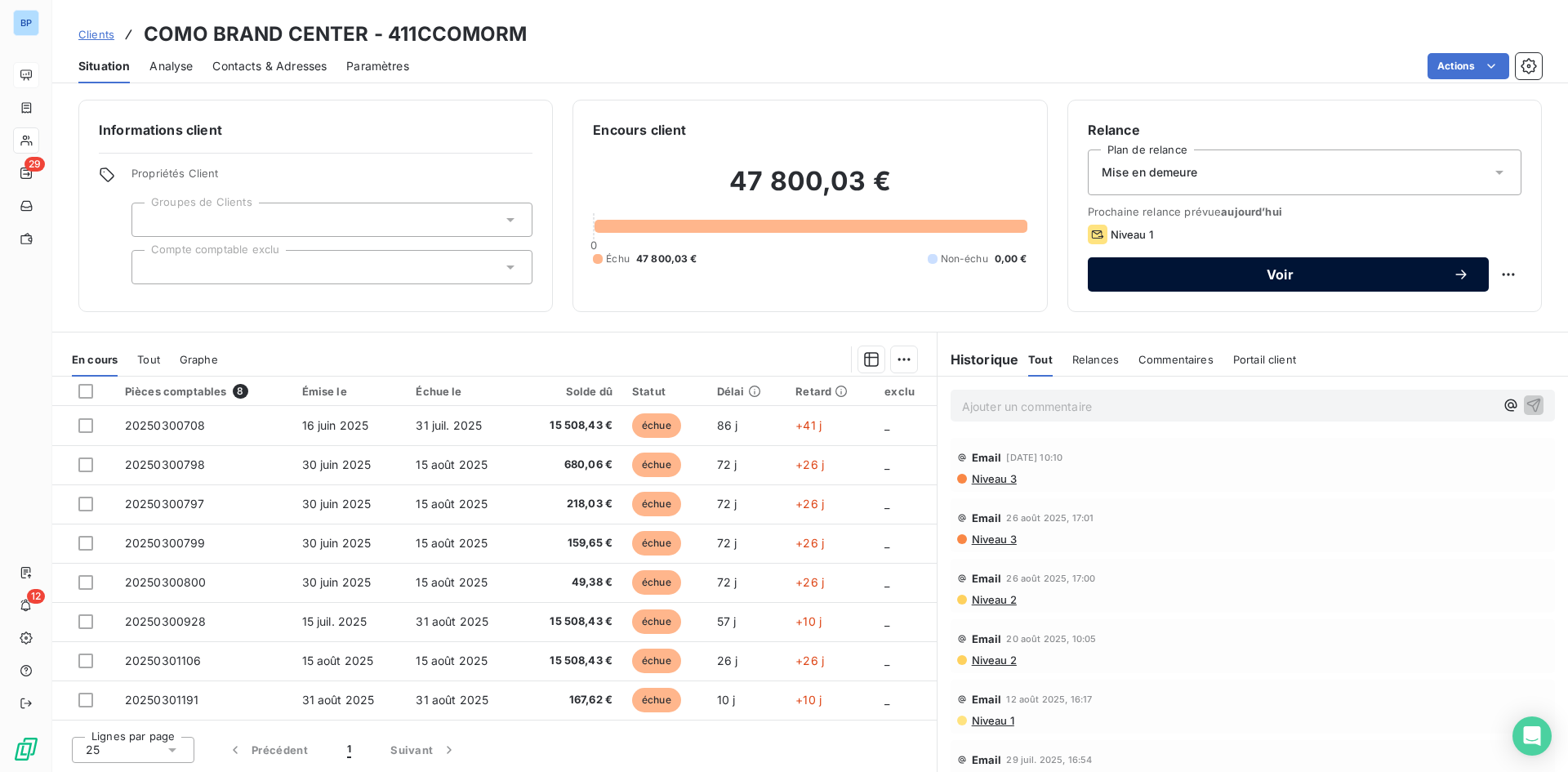
click at [1309, 277] on span "Voir" at bounding box center [1280, 274] width 345 height 13
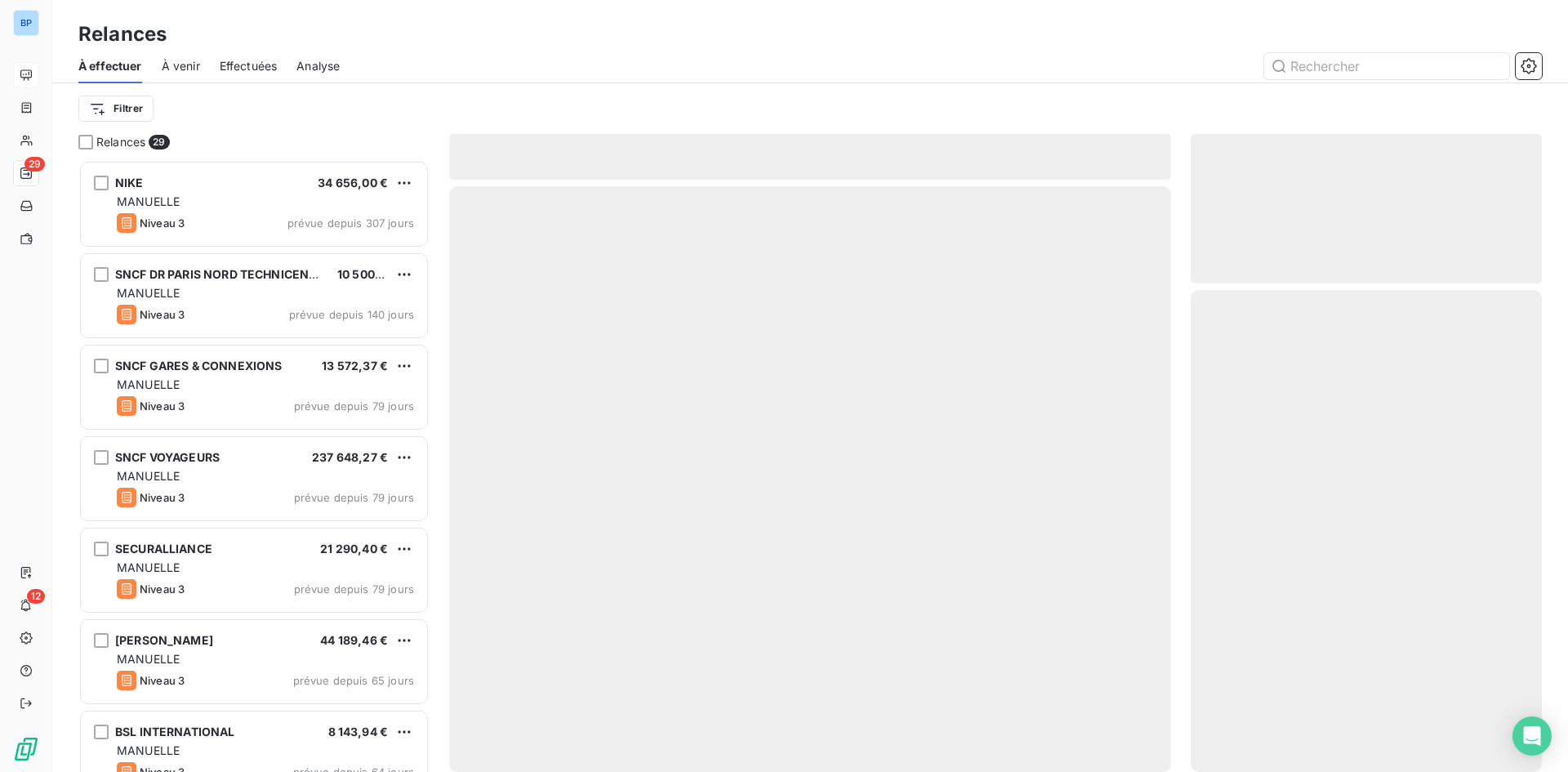
scroll to position [600, 339]
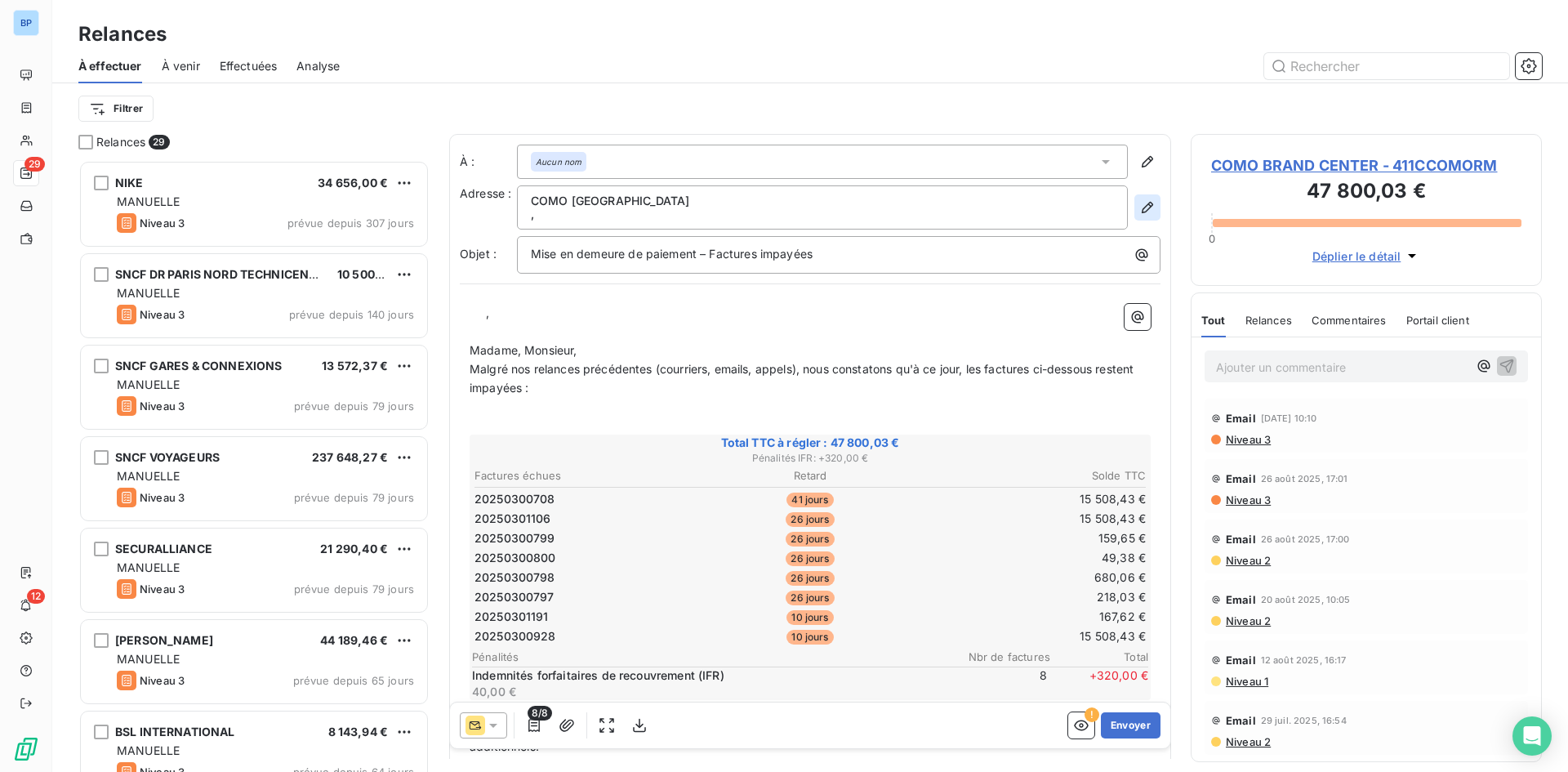
click at [1134, 199] on button "button" at bounding box center [1147, 207] width 26 height 26
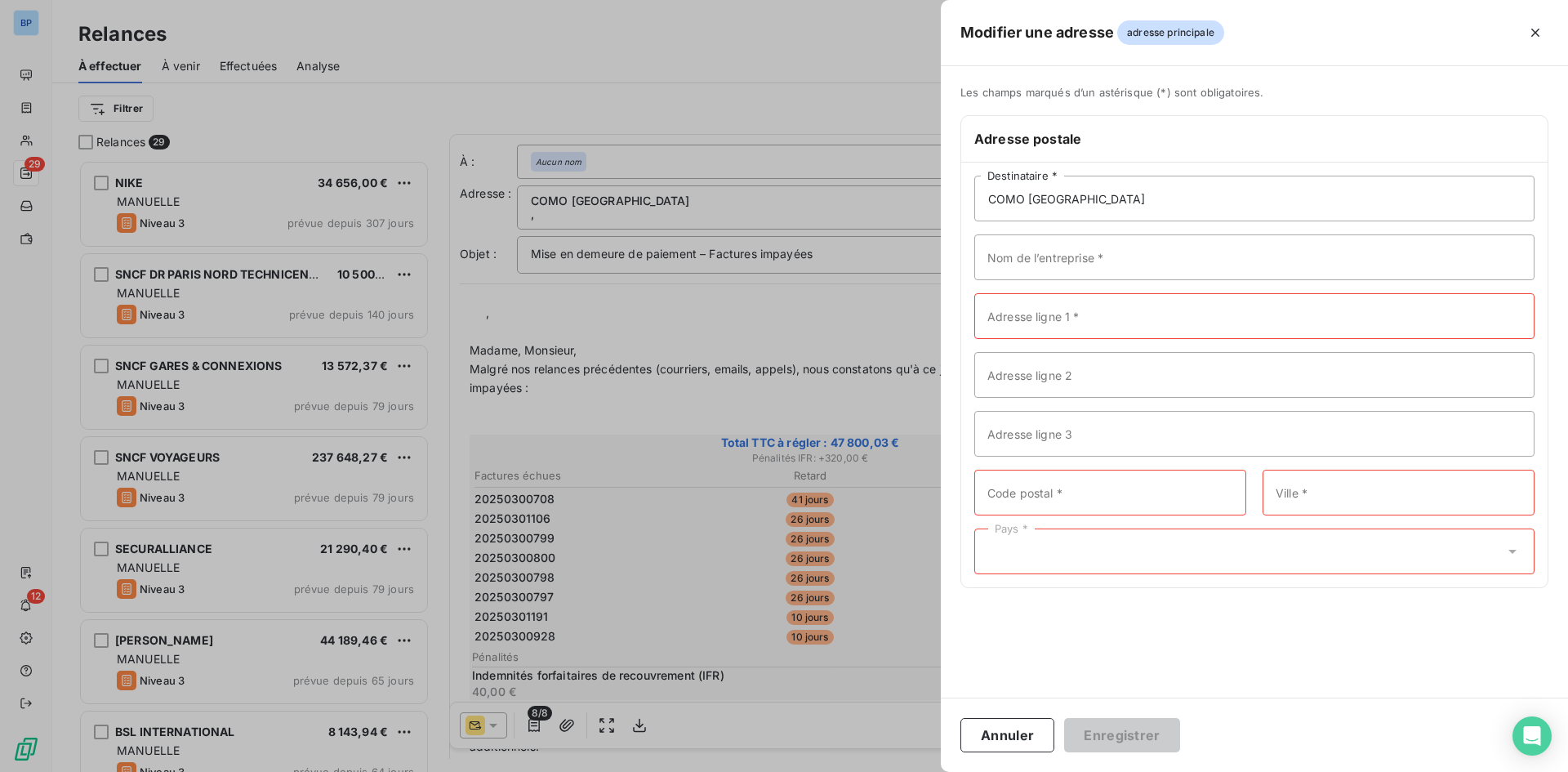
click at [815, 95] on div at bounding box center [784, 386] width 1568 height 772
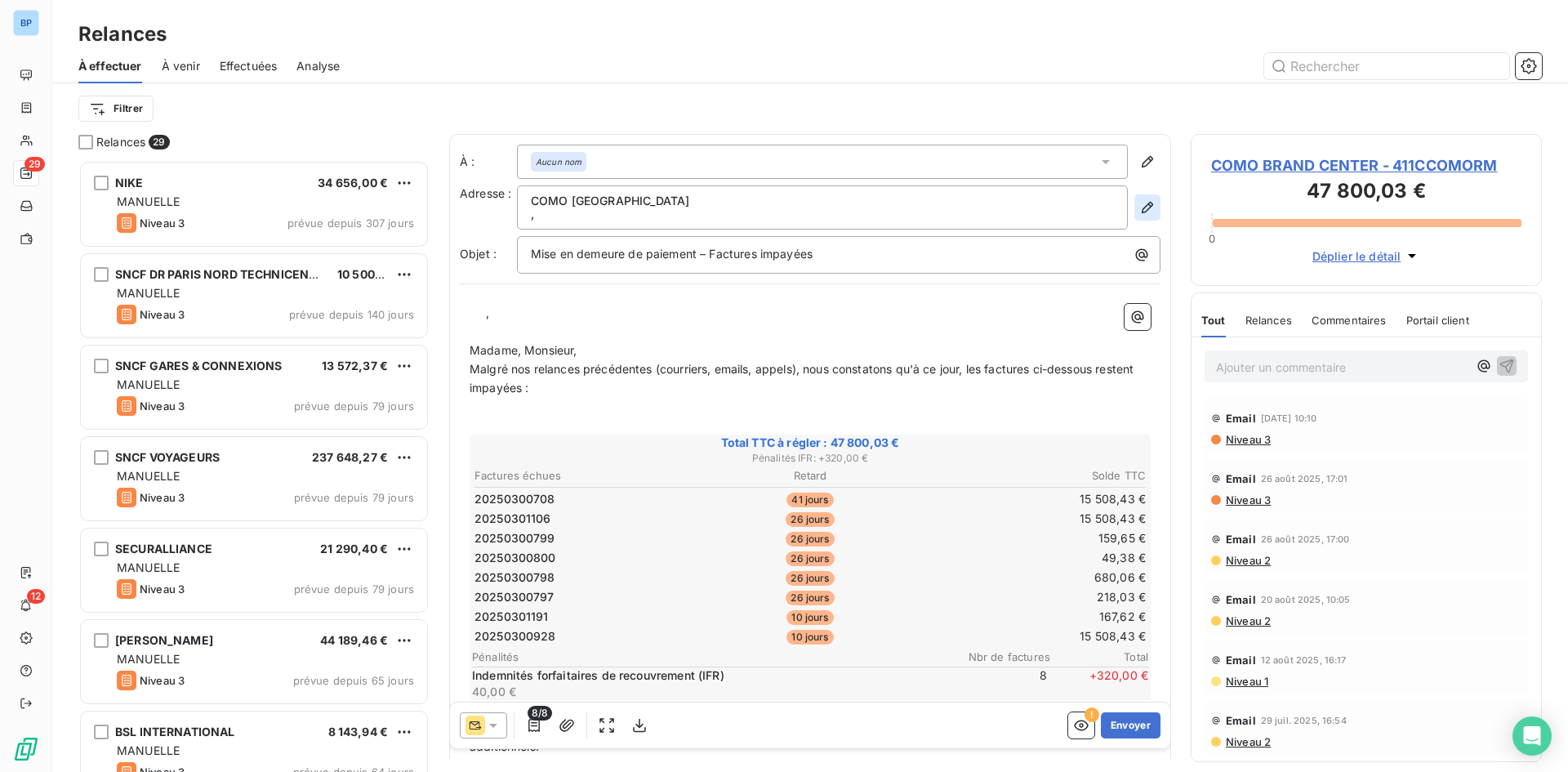
click at [1141, 210] on icon "button" at bounding box center [1147, 207] width 11 height 11
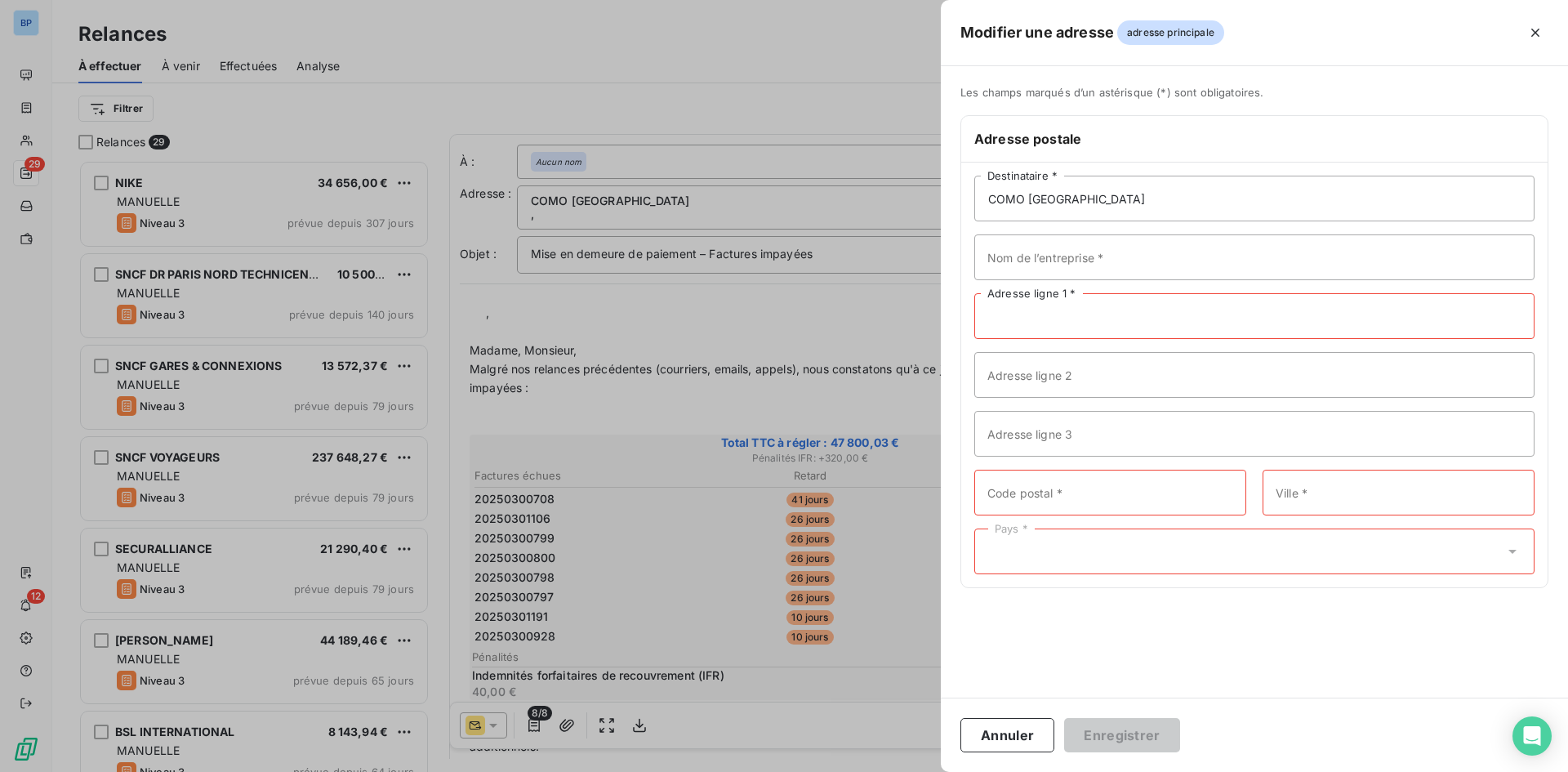
click at [1073, 323] on input "Adresse ligne 1 *" at bounding box center [1254, 316] width 561 height 46
paste input "344 AVENUE NAPOLEON BONAPARTE"
type input "344 AVENUE NAPOLEON BONAPARTE"
drag, startPoint x: 1123, startPoint y: 193, endPoint x: 946, endPoint y: 193, distance: 177.0
click at [946, 193] on div "Les champs marqués d’un astérisque (*) sont obligatoires. Adresse postale COMO …" at bounding box center [1254, 346] width 628 height 522
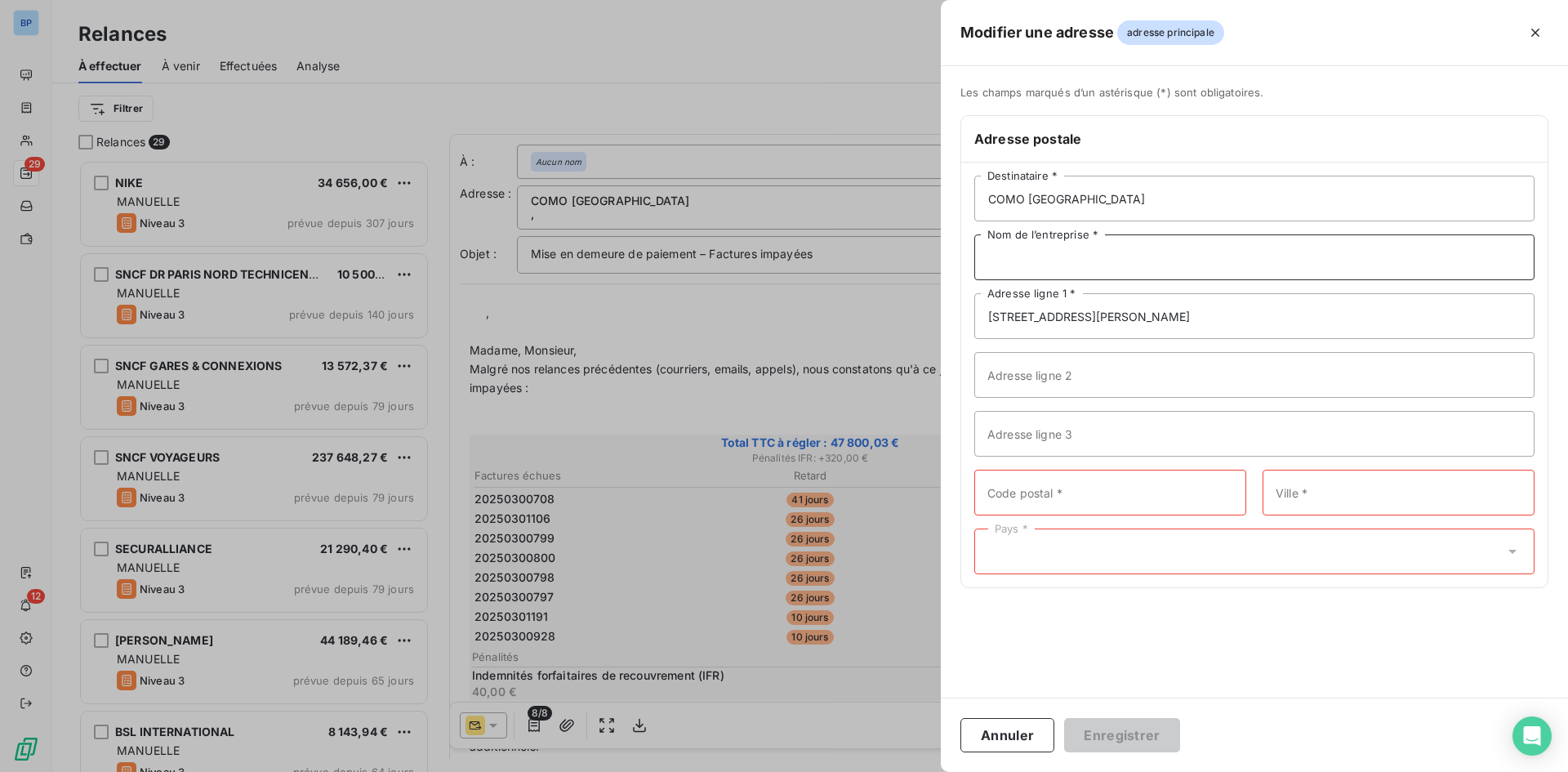
click at [1013, 262] on input "Nom de l’entreprise *" at bounding box center [1254, 257] width 561 height 46
paste input "COMO BRAND CENTER"
type input "COMO BRAND CENTER"
click at [1076, 388] on input "Adresse ligne 2" at bounding box center [1254, 375] width 561 height 46
click at [1068, 439] on input "Adresse ligne 3" at bounding box center [1254, 434] width 561 height 46
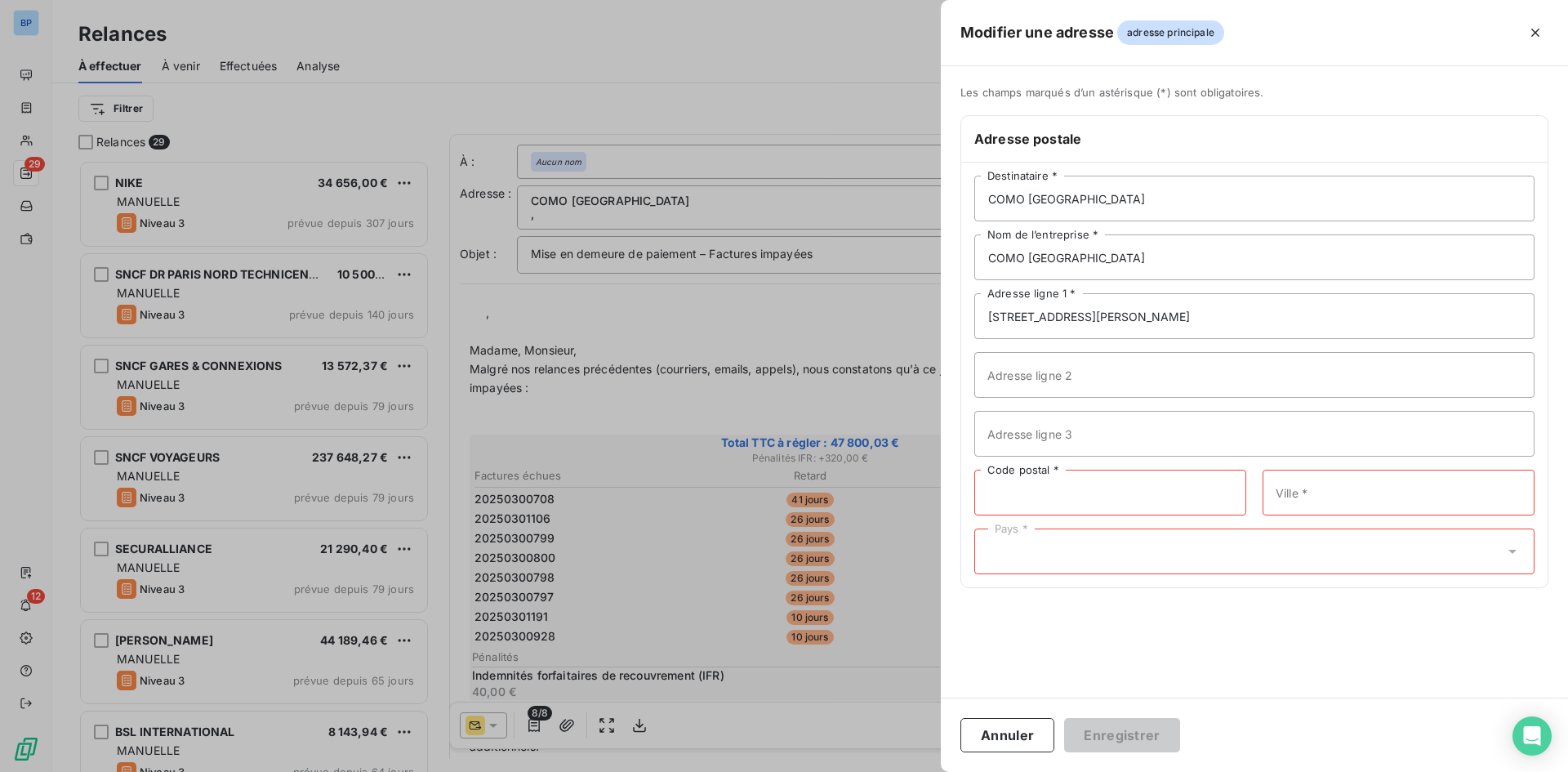
click at [1063, 507] on input "Code postal *" at bounding box center [1110, 493] width 272 height 46
click at [1090, 486] on input "Code postal *" at bounding box center [1110, 493] width 272 height 46
paste input "92500"
type input "92500"
click at [1327, 505] on input "Ville *" at bounding box center [1398, 493] width 272 height 46
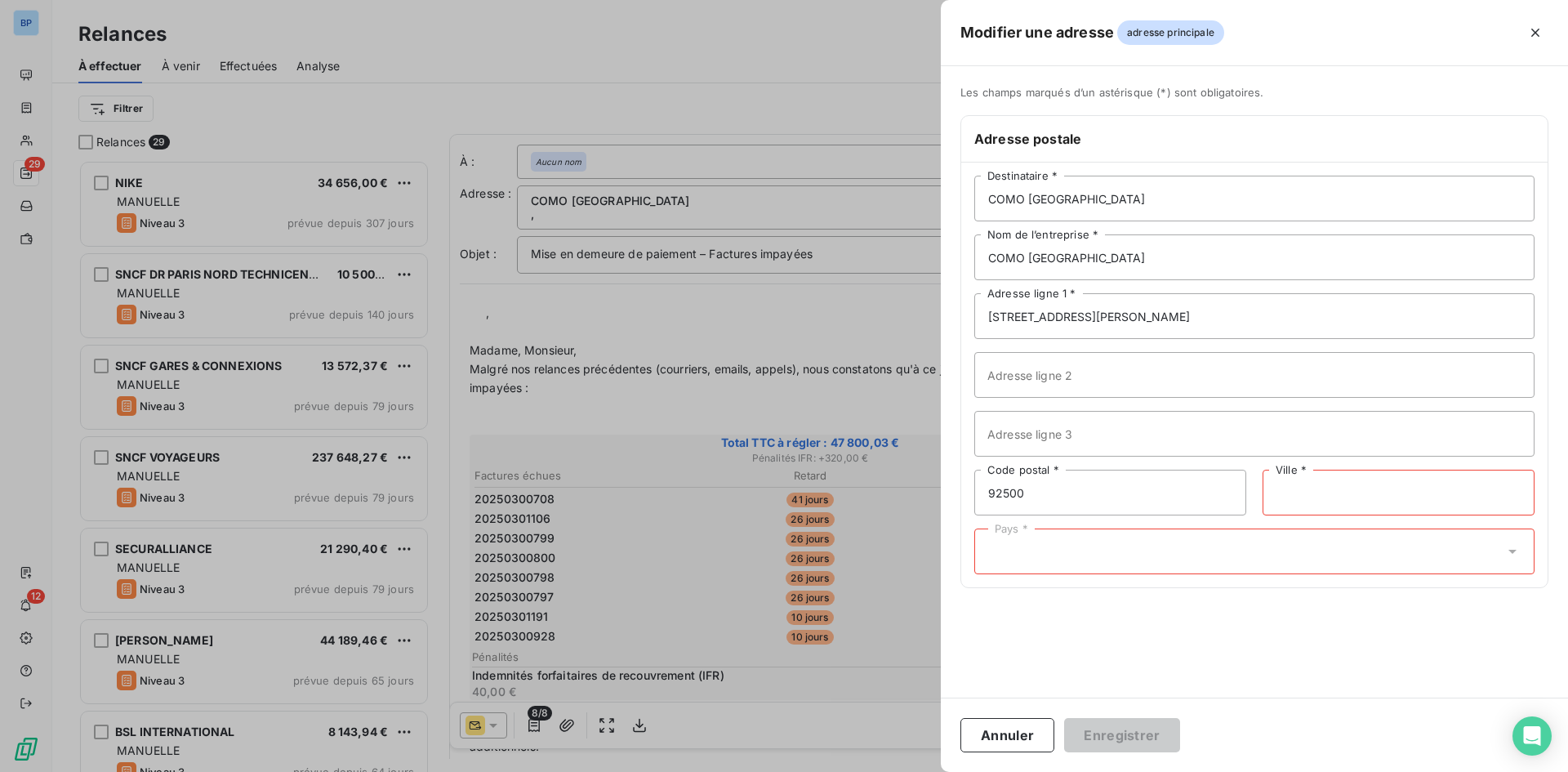
paste input "RUEIL MALMAISON"
type input "RUEIL MALMAISON"
click at [1097, 554] on div "Pays *" at bounding box center [1254, 551] width 561 height 46
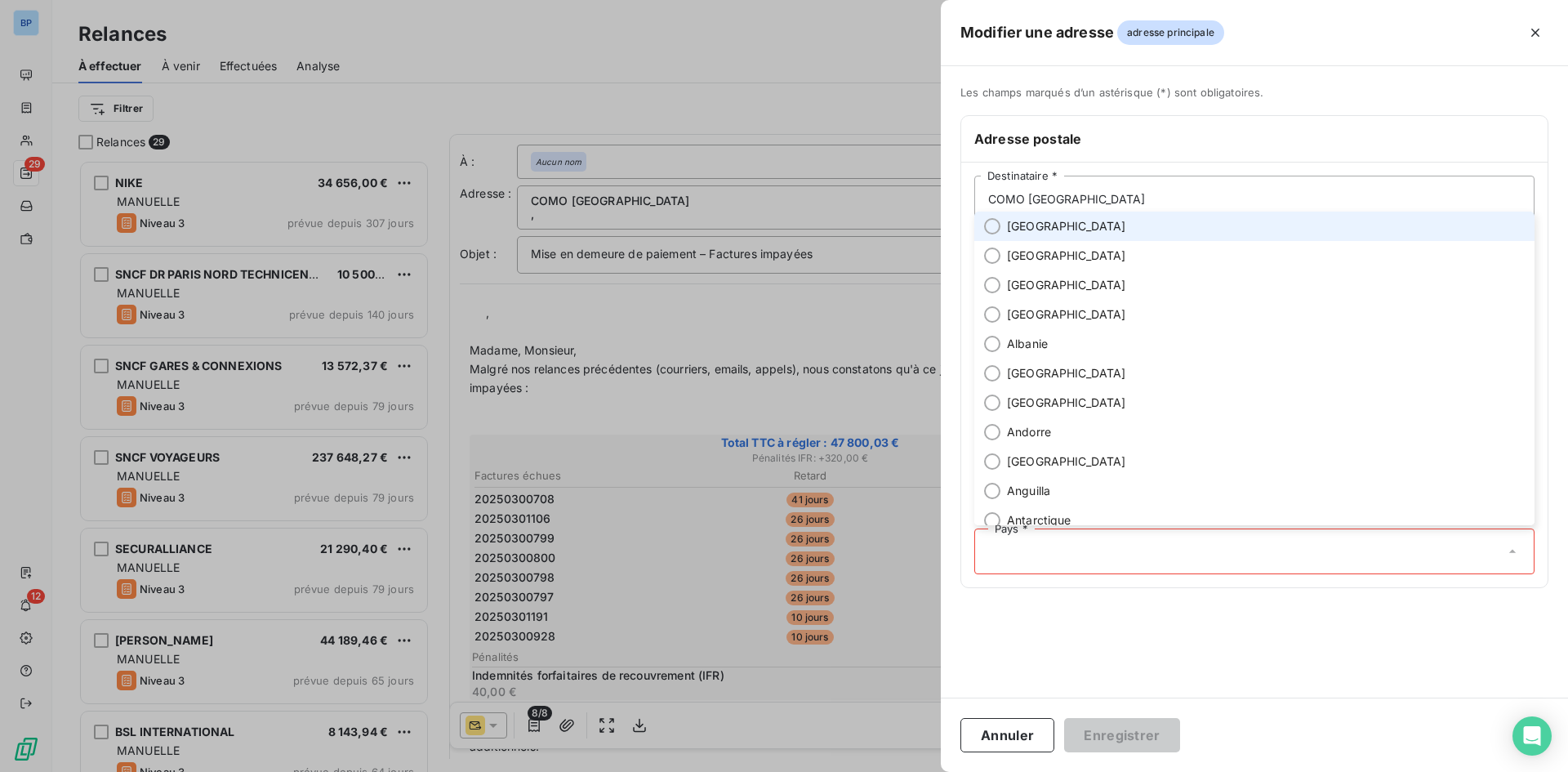
click at [1040, 235] on li "France" at bounding box center [1254, 226] width 561 height 30
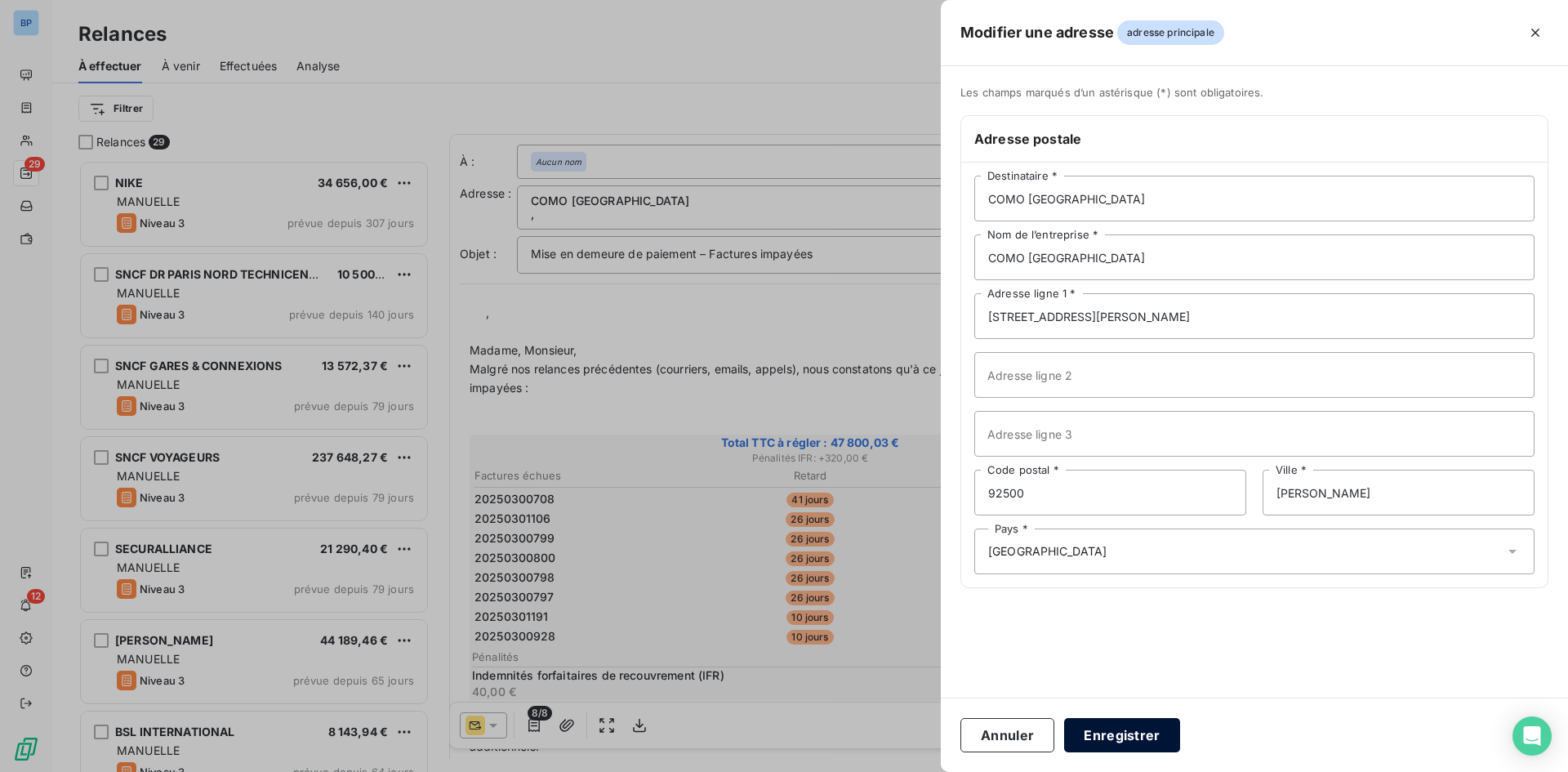
click at [1141, 729] on button "Enregistrer" at bounding box center [1122, 735] width 116 height 34
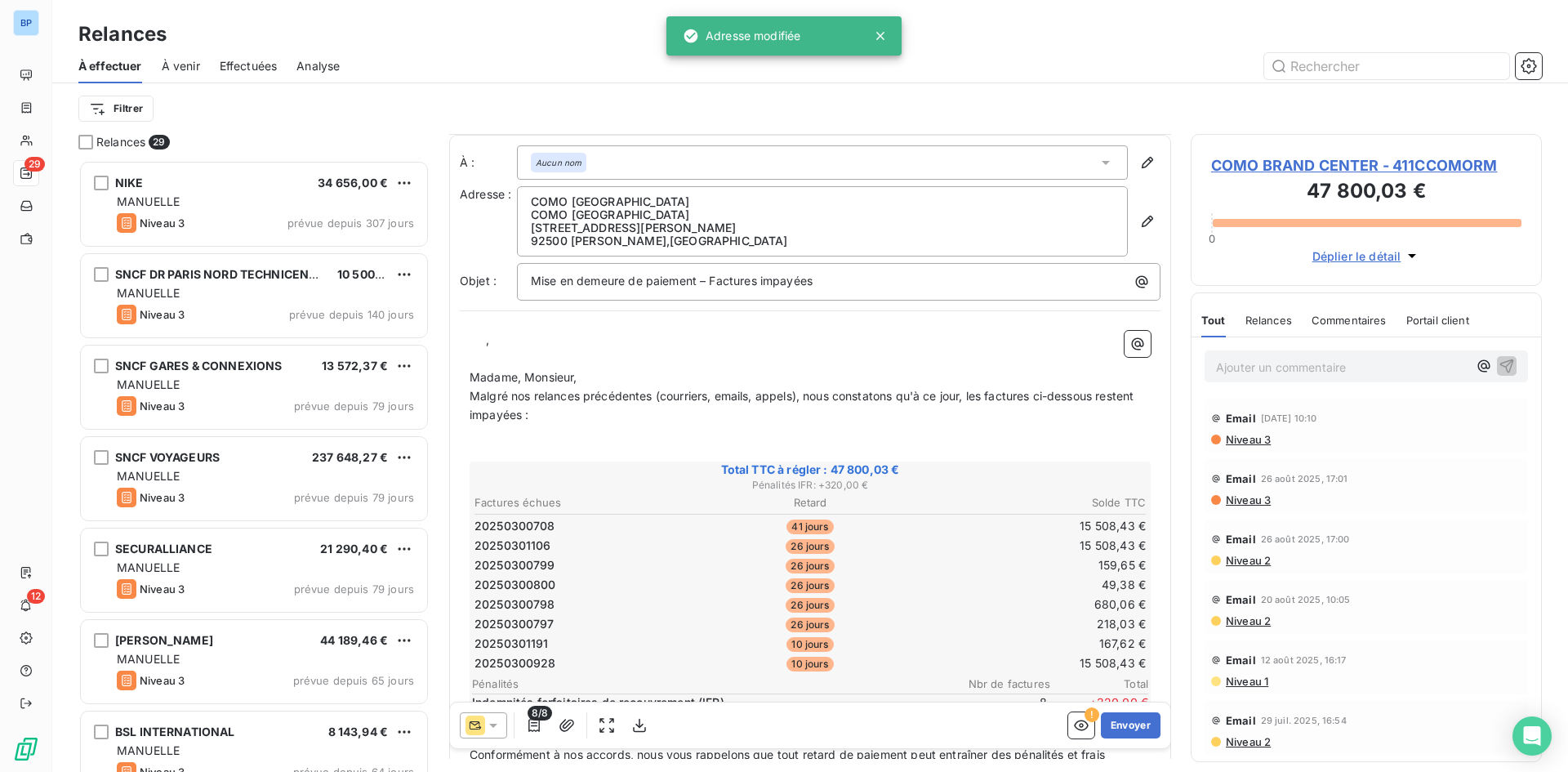
scroll to position [408, 0]
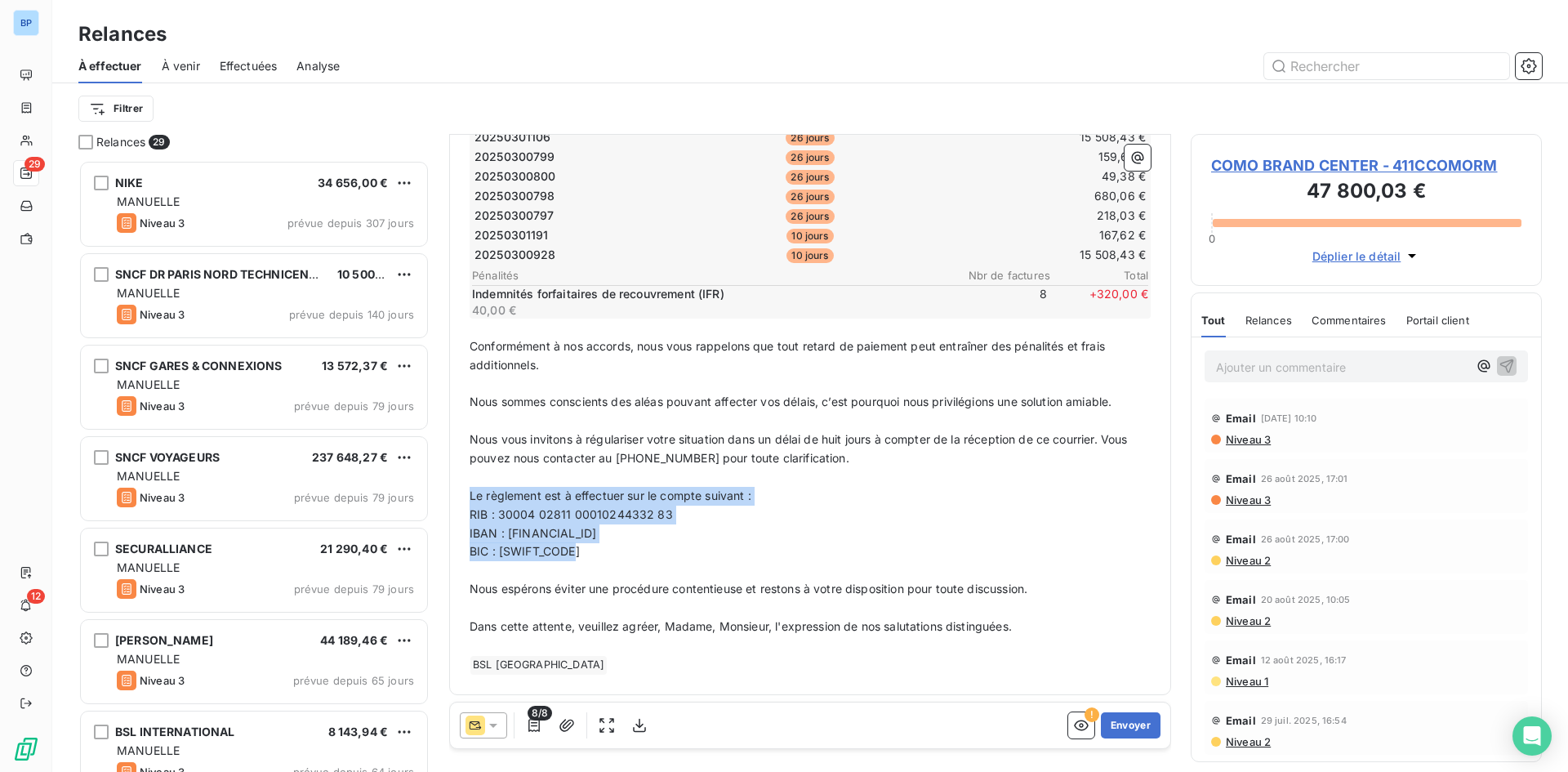
drag, startPoint x: 593, startPoint y: 557, endPoint x: 453, endPoint y: 499, distance: 151.5
click at [453, 499] on div "À : Aucun nom Adresse : COMO BRAND CENTER COMO BRAND CENTER 344 AVENUE NAPOLEON…" at bounding box center [810, 210] width 722 height 969
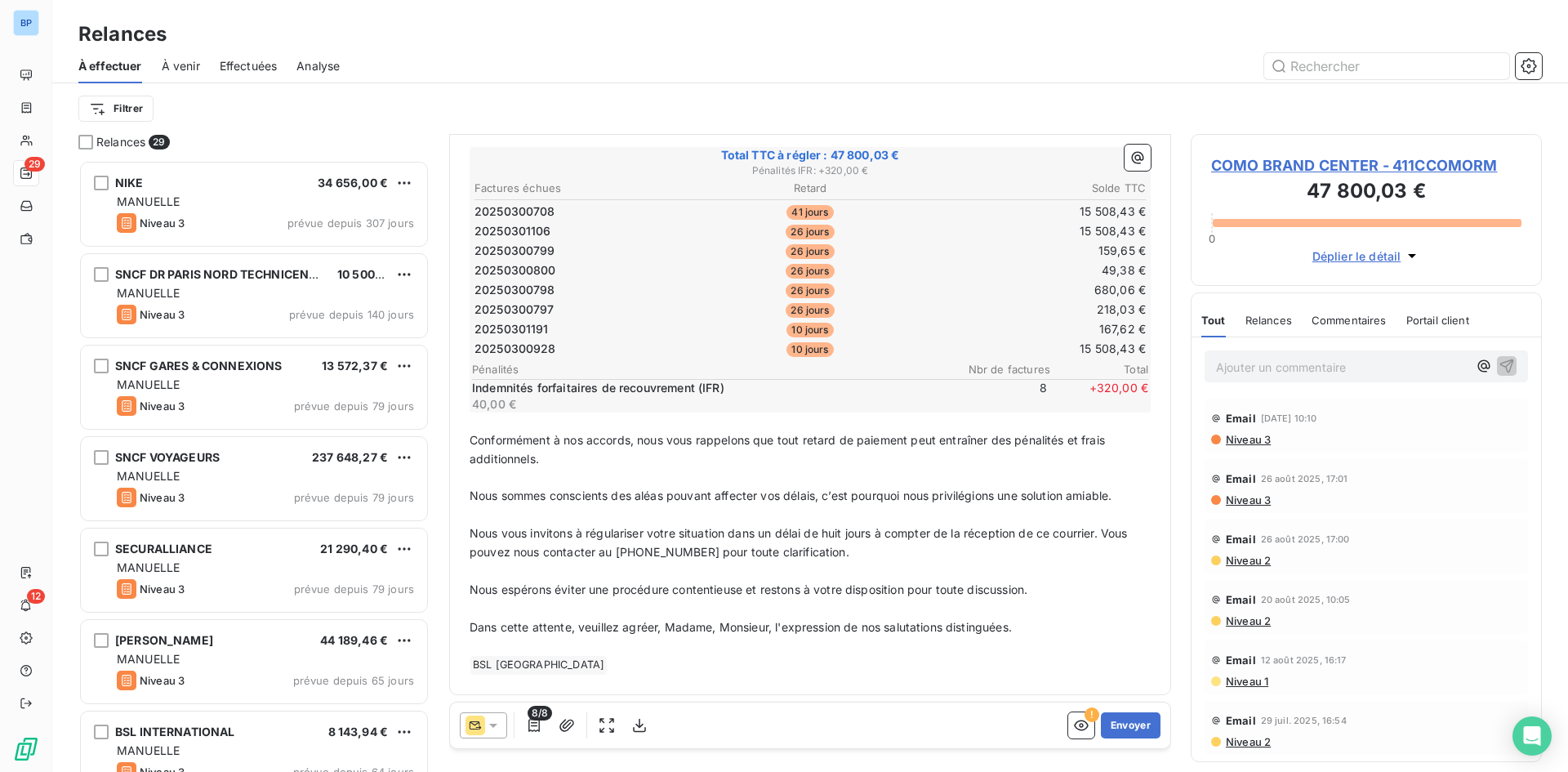
scroll to position [315, 0]
click at [535, 721] on icon "button" at bounding box center [533, 724] width 16 height 16
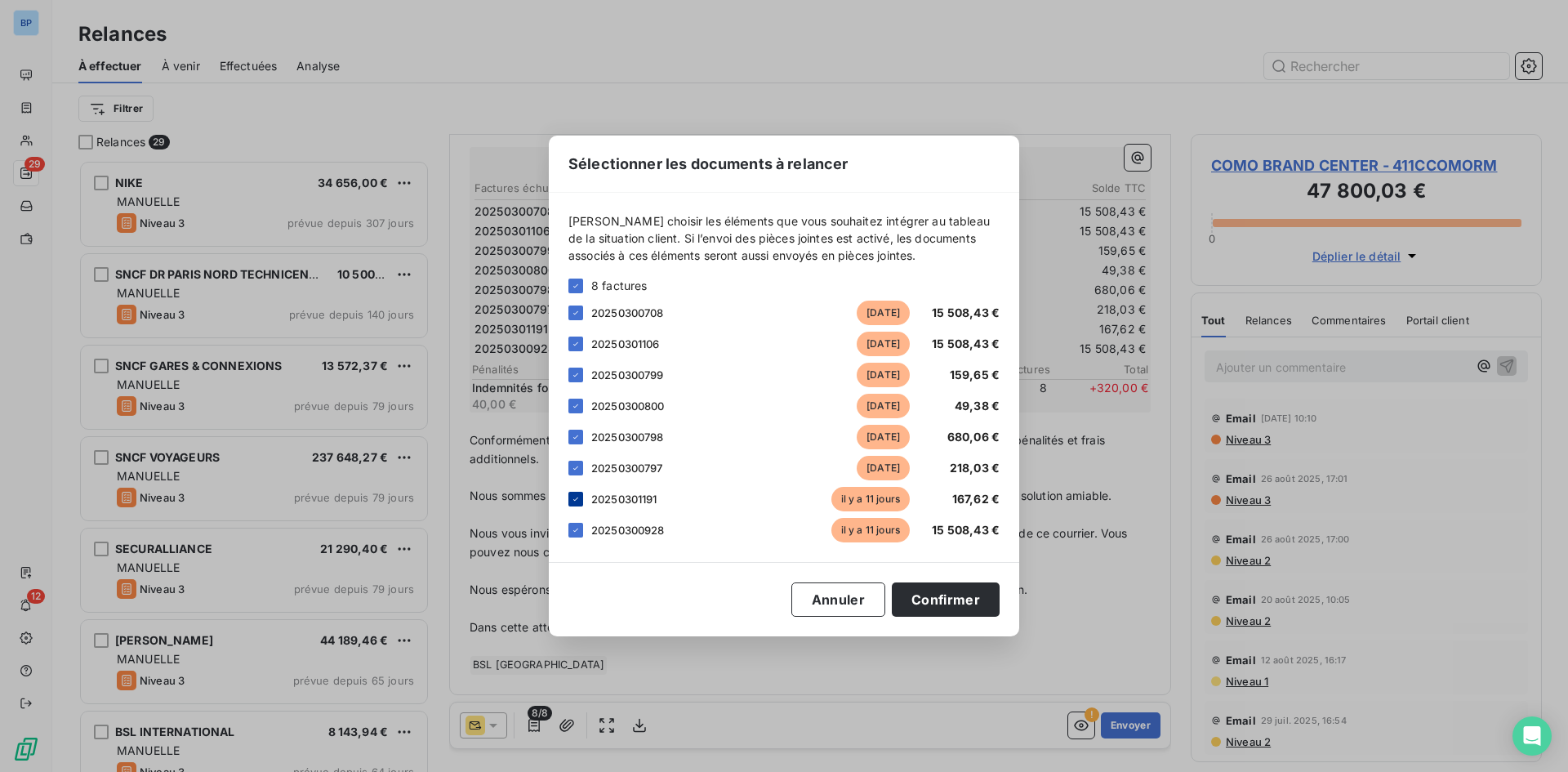
click at [578, 496] on icon at bounding box center [576, 500] width 10 height 10
click at [575, 531] on icon at bounding box center [576, 530] width 5 height 3
click at [954, 601] on button "Confirmer" at bounding box center [946, 600] width 108 height 34
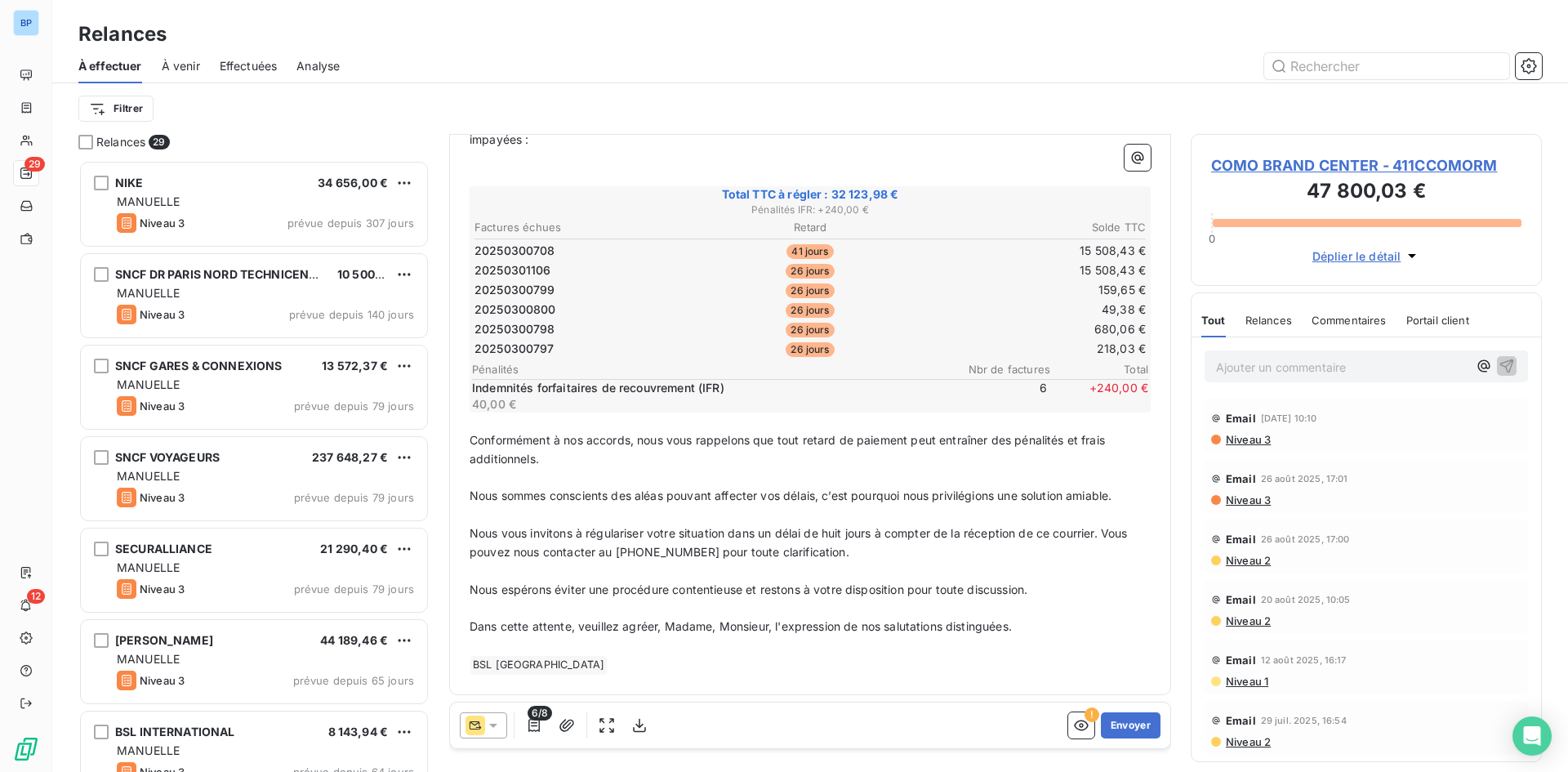
scroll to position [0, 0]
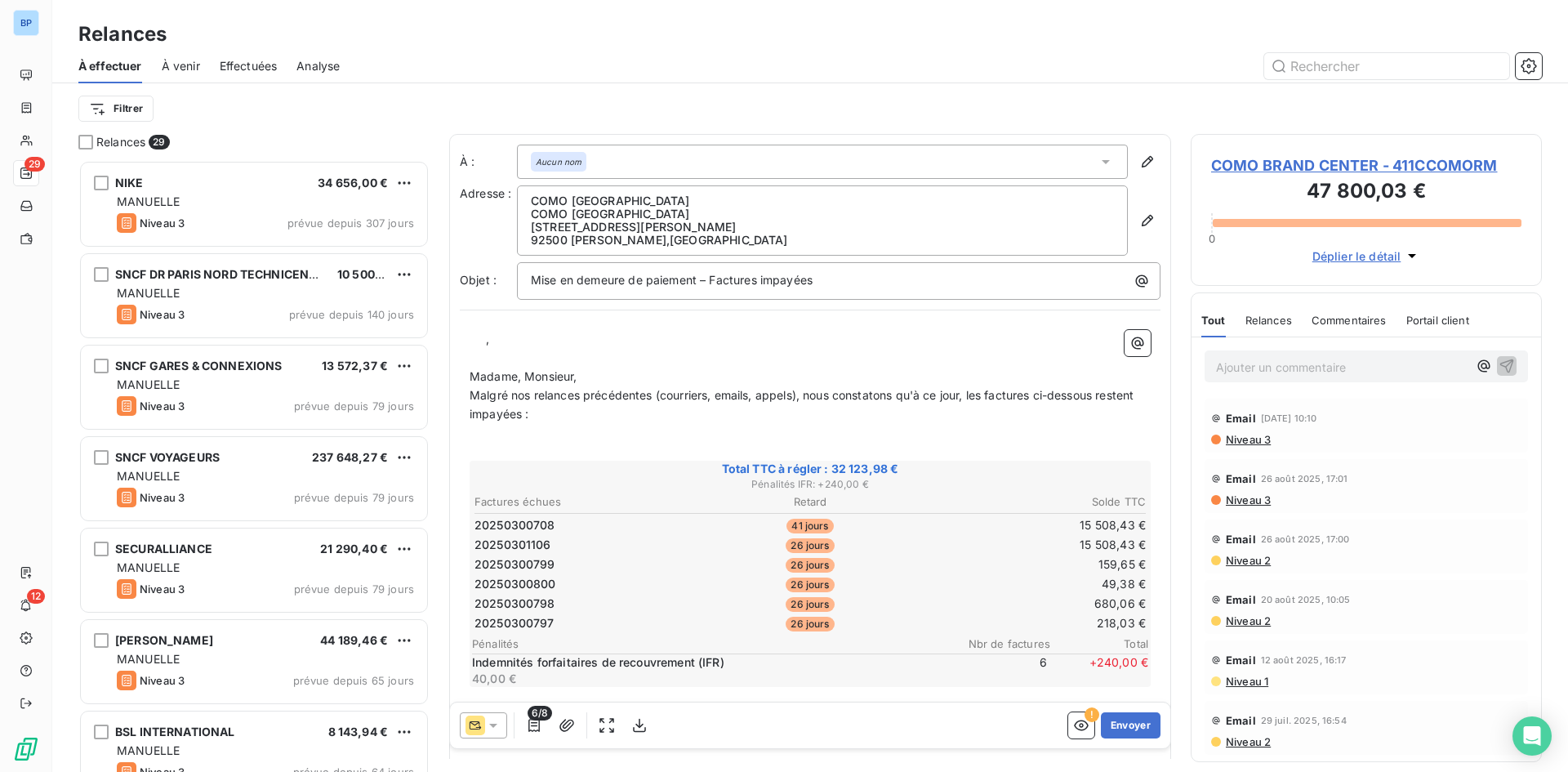
click at [505, 349] on p "﻿" at bounding box center [810, 358] width 681 height 19
click at [473, 372] on span "Madame, Monsieur," at bounding box center [523, 376] width 108 height 14
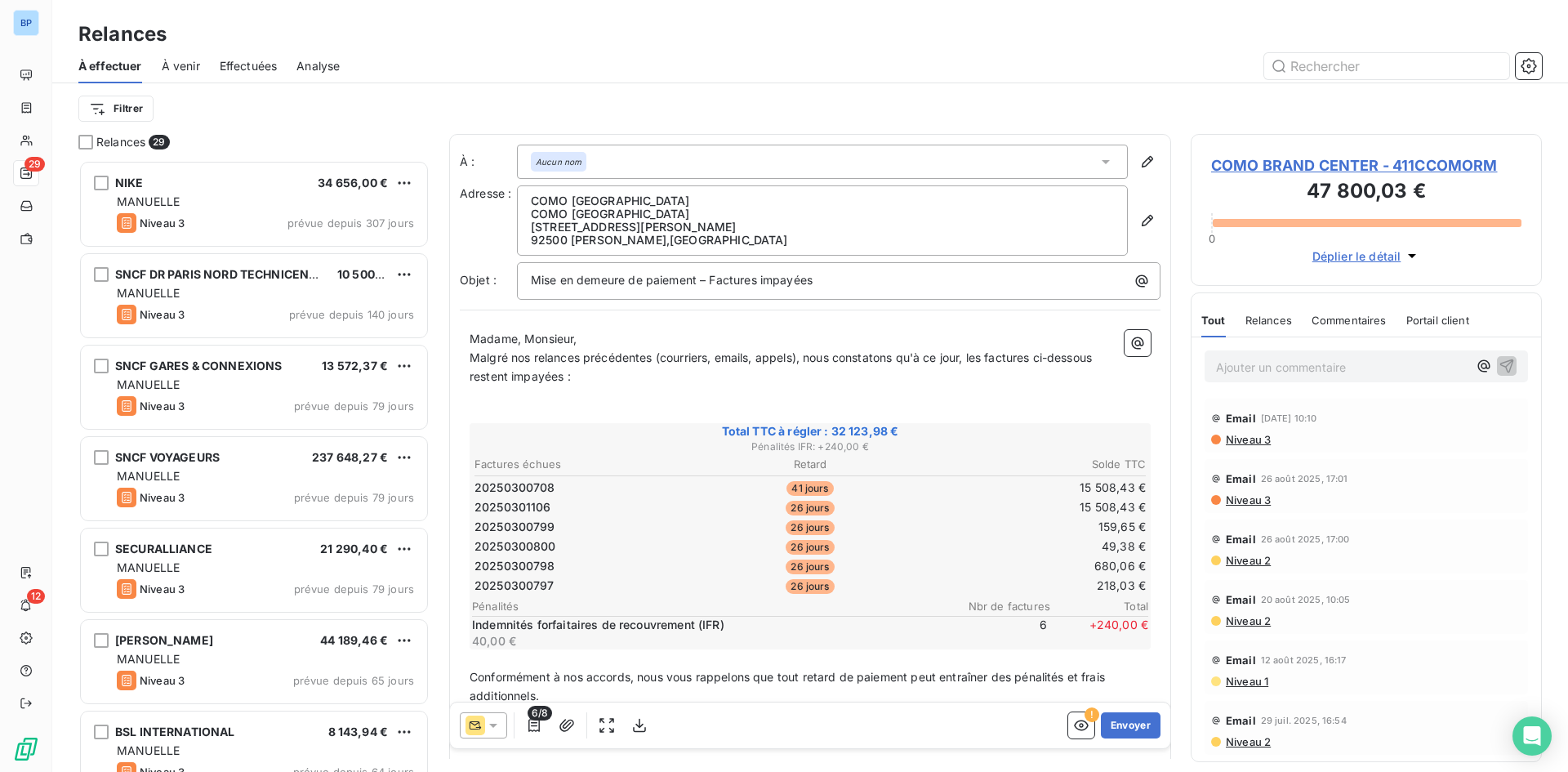
drag, startPoint x: 1070, startPoint y: 721, endPoint x: 1046, endPoint y: 643, distance: 81.6
click at [1074, 720] on icon "button" at bounding box center [1080, 725] width 14 height 11
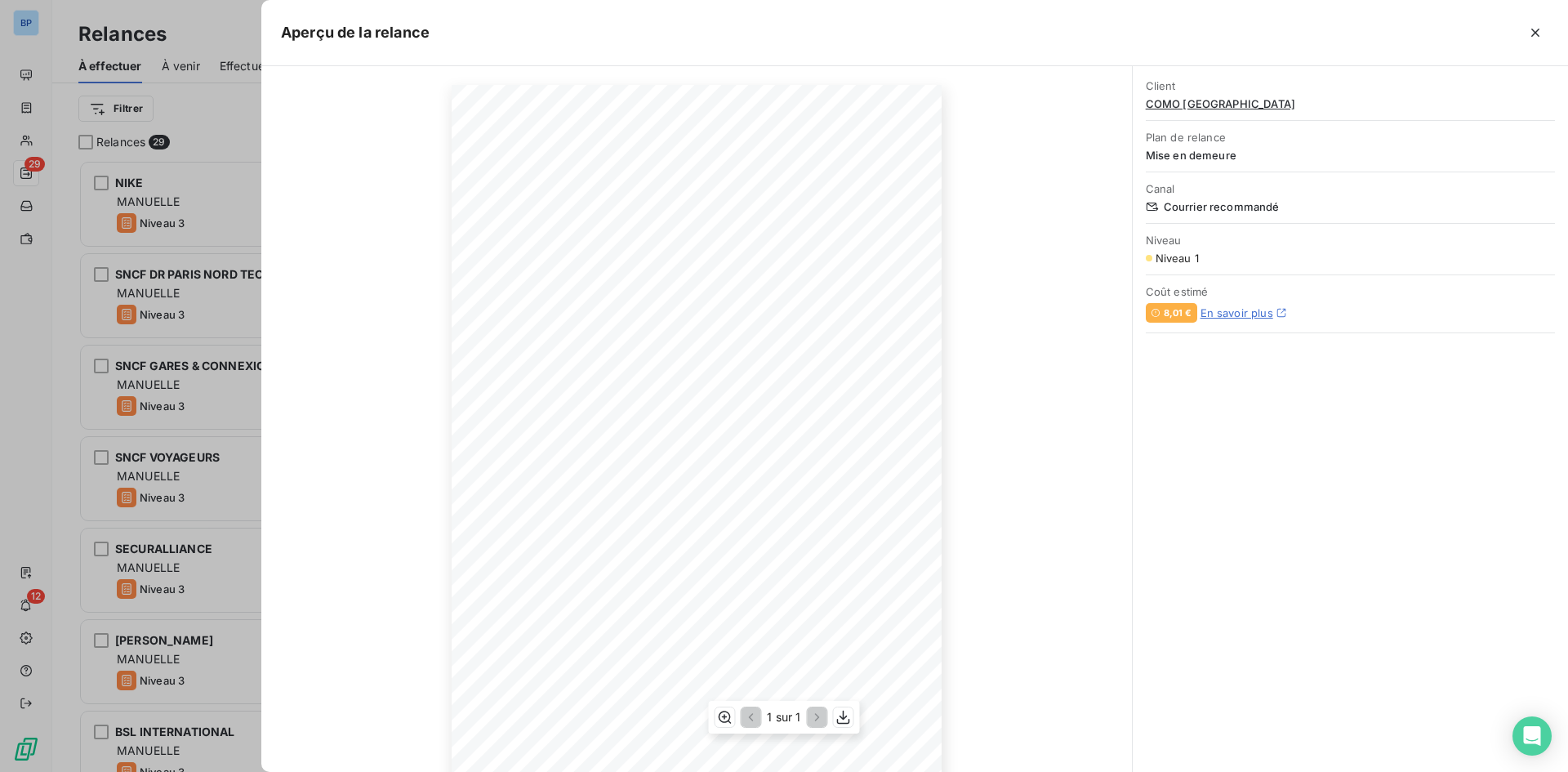
scroll to position [80, 0]
click at [232, 112] on div at bounding box center [784, 386] width 1568 height 772
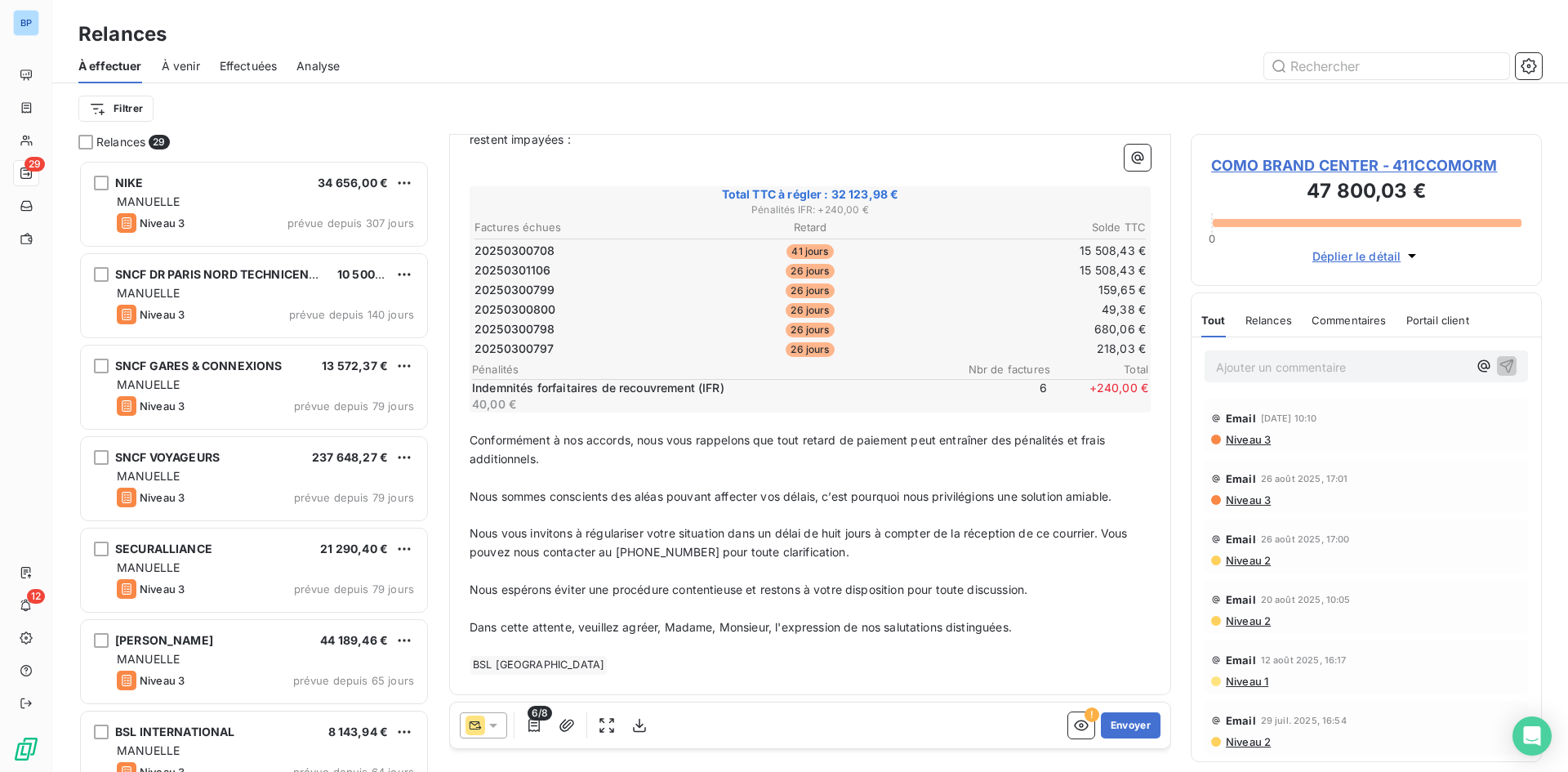
scroll to position [0, 0]
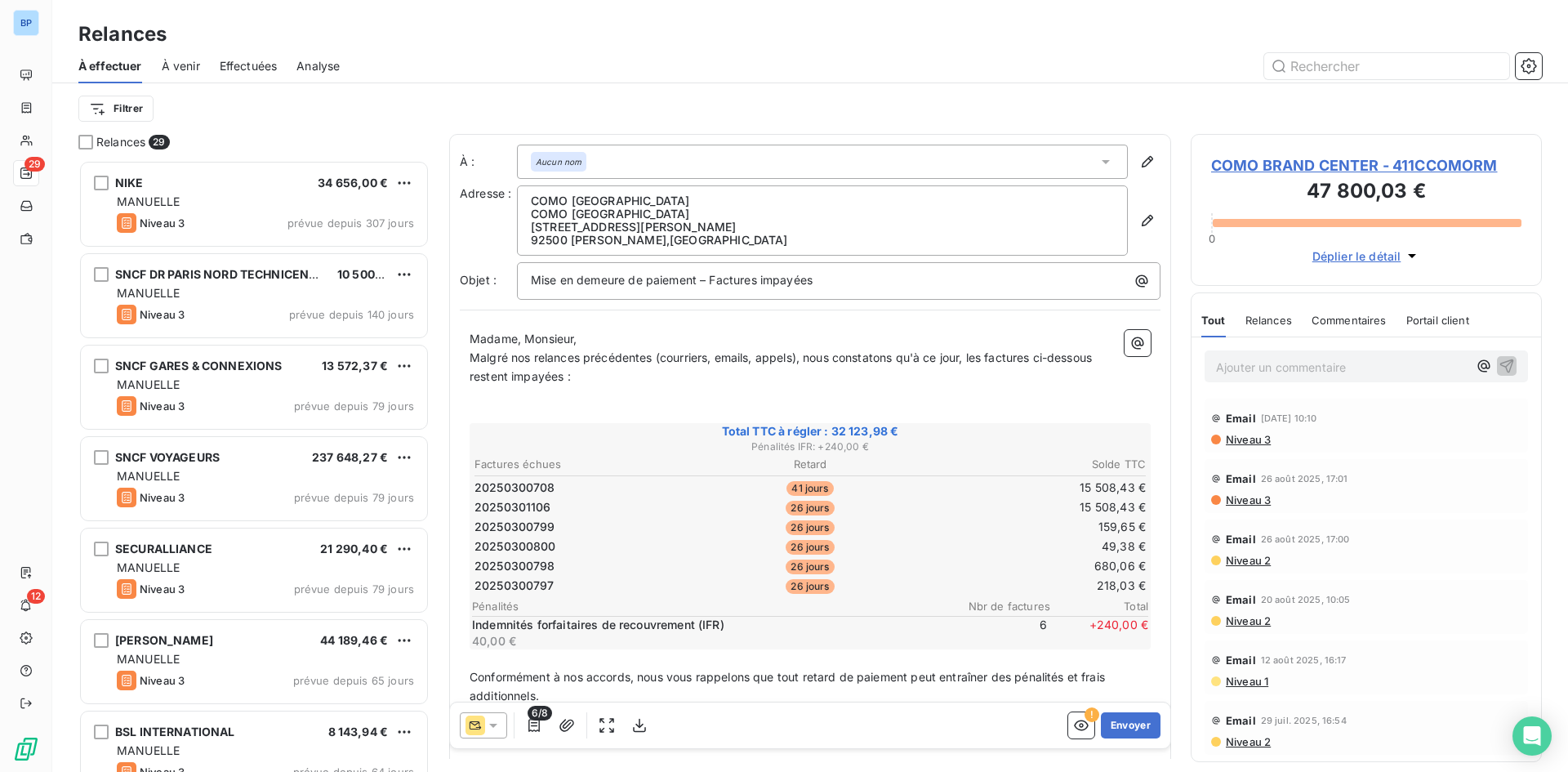
click at [575, 378] on p "Malgré nos relances précédentes (courriers, emails, appels), nous constatons qu…" at bounding box center [810, 367] width 681 height 37
click at [558, 372] on span "Malgré nos relances précédentes (courriers, emails, appels), nous constatons qu…" at bounding box center [783, 366] width 626 height 33
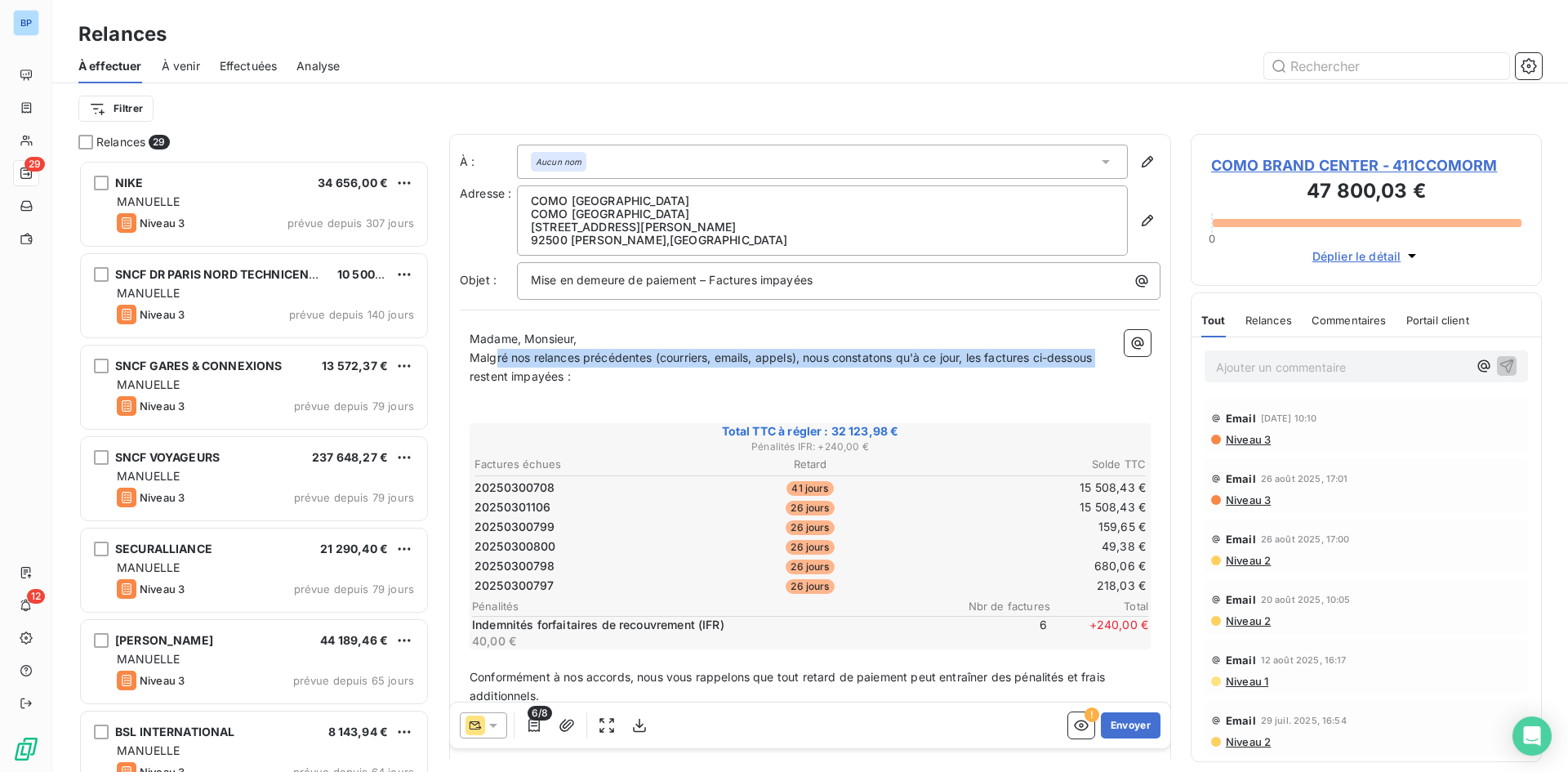
drag, startPoint x: 494, startPoint y: 354, endPoint x: 1116, endPoint y: 357, distance: 622.0
click at [1116, 357] on p "Malgré nos relances précédentes (courriers, emails, appels), nous constatons qu…" at bounding box center [810, 367] width 681 height 37
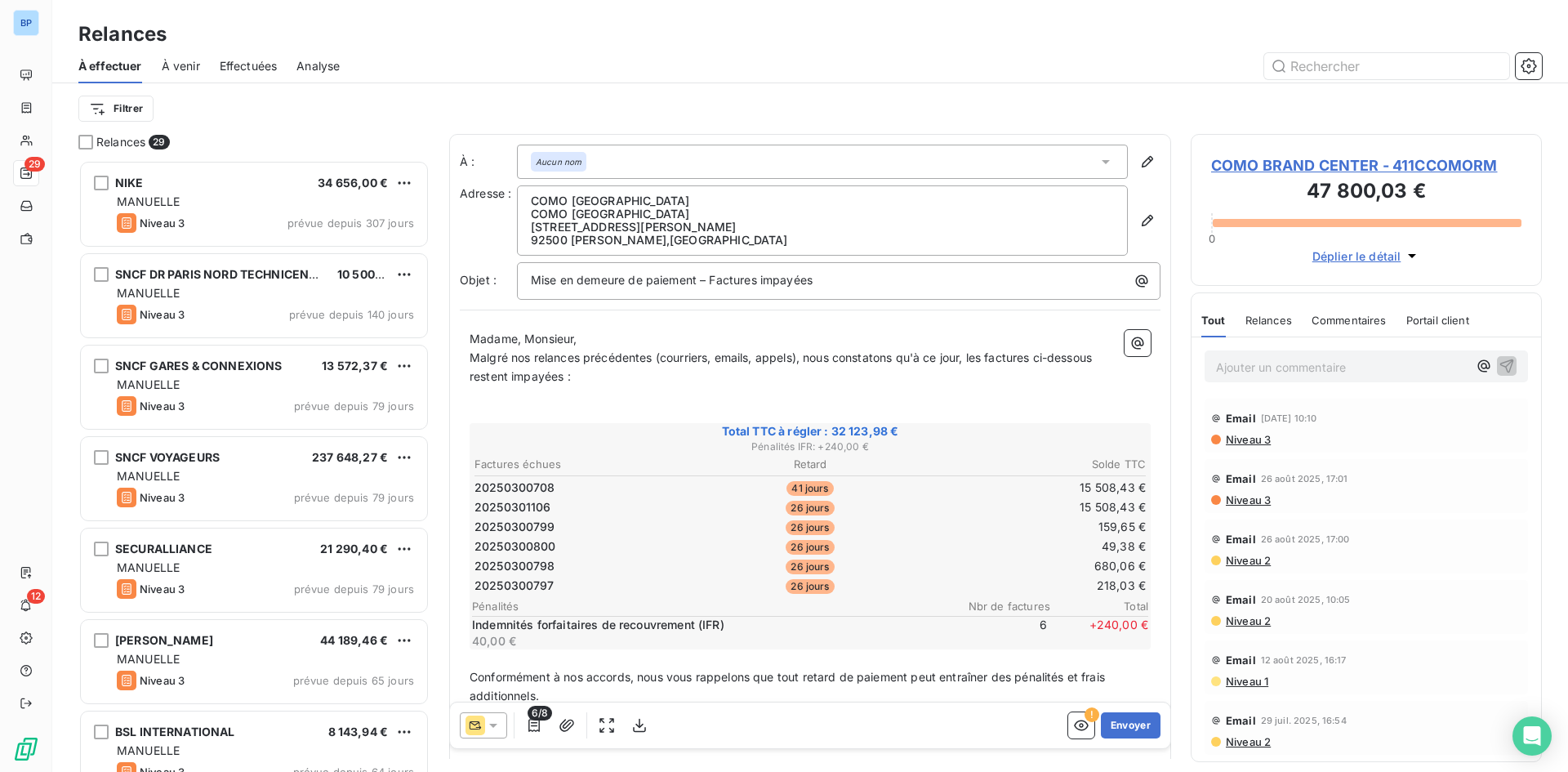
click at [583, 381] on p "Malgré nos relances précédentes (courriers, emails, appels), nous constatons qu…" at bounding box center [810, 367] width 681 height 37
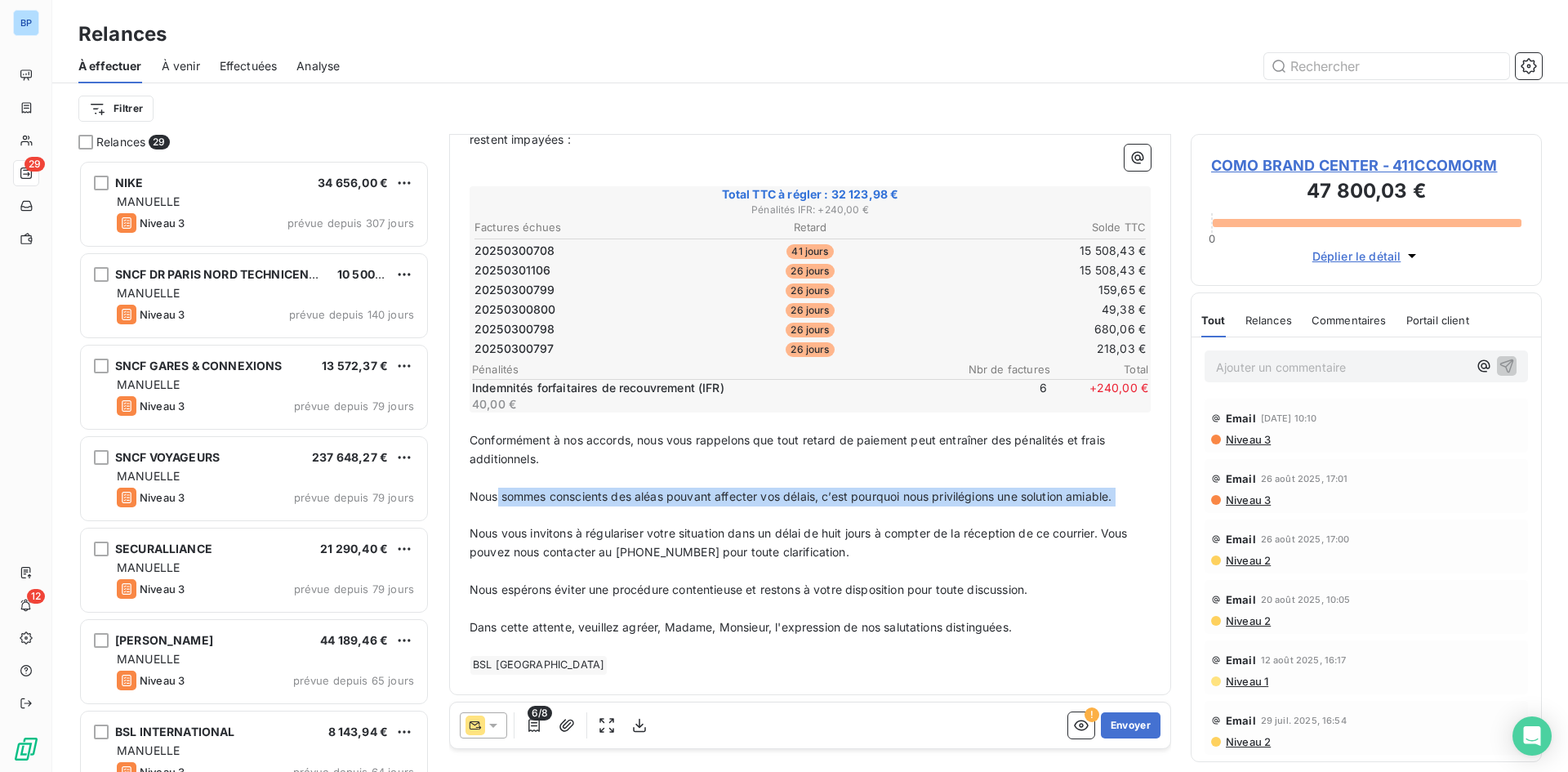
drag, startPoint x: 498, startPoint y: 498, endPoint x: 809, endPoint y: 558, distance: 316.7
click at [891, 509] on div "Madame, Monsieur, Malgré nos relances précédentes (courriers, emails, appels), …" at bounding box center [810, 384] width 681 height 582
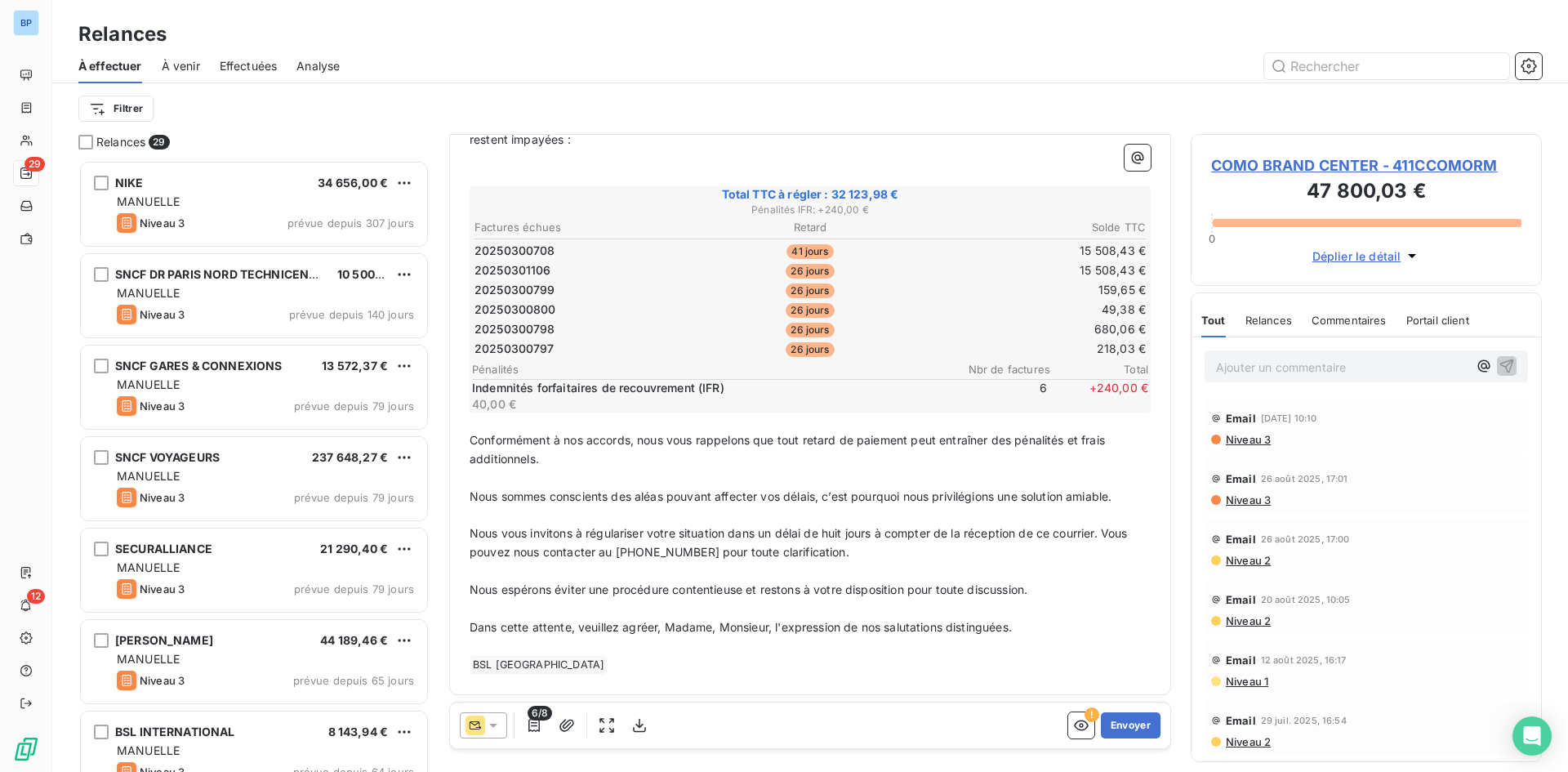
click at [669, 540] on span "Nous vous invitons à régulariser votre situation dans un délai de huit jours à …" at bounding box center [801, 542] width 661 height 33
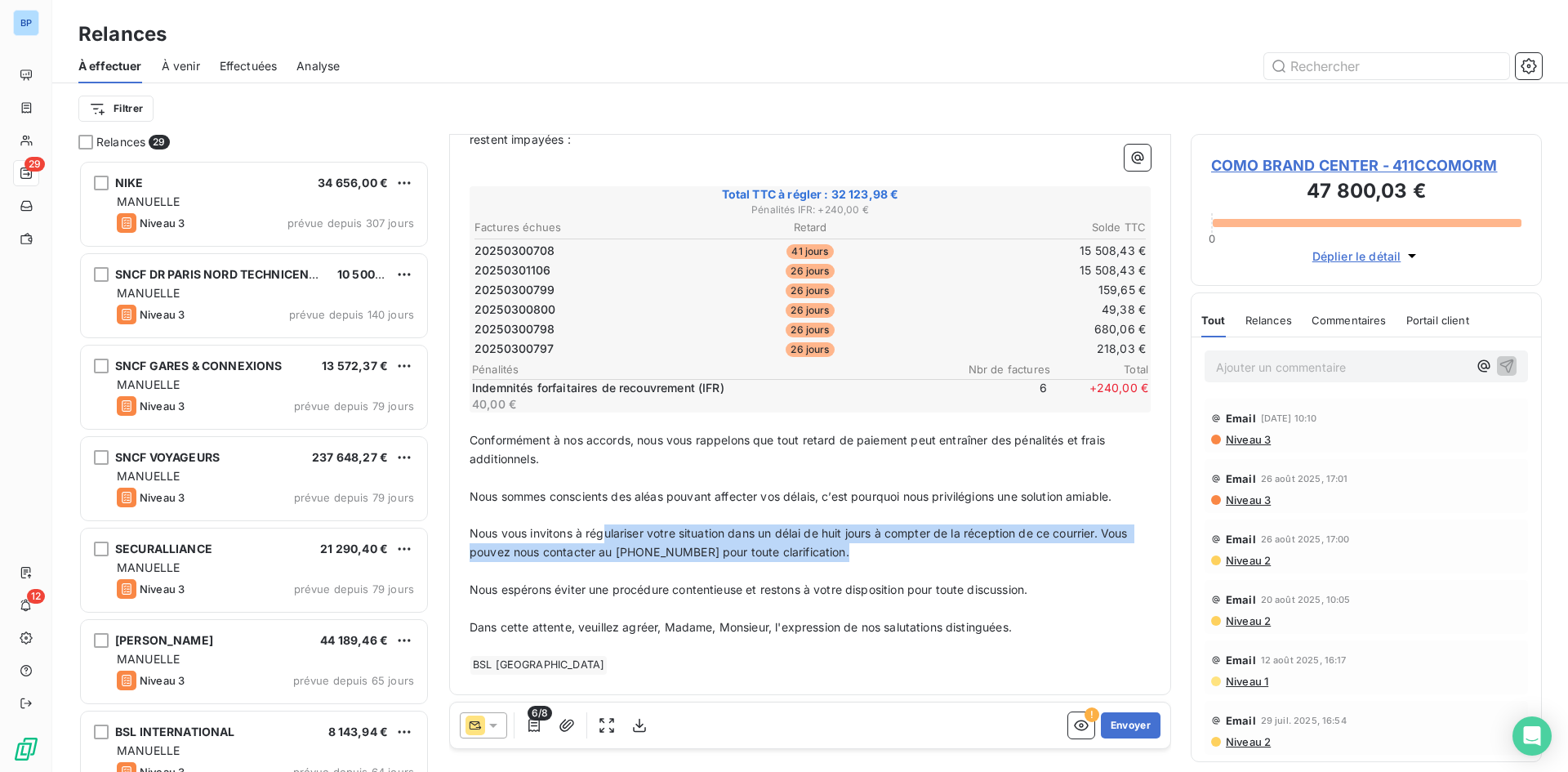
drag, startPoint x: 604, startPoint y: 537, endPoint x: 1096, endPoint y: 551, distance: 492.2
click at [1096, 551] on p "Nous vous invitons à régulariser votre situation dans un délai de huit jours à …" at bounding box center [810, 543] width 681 height 37
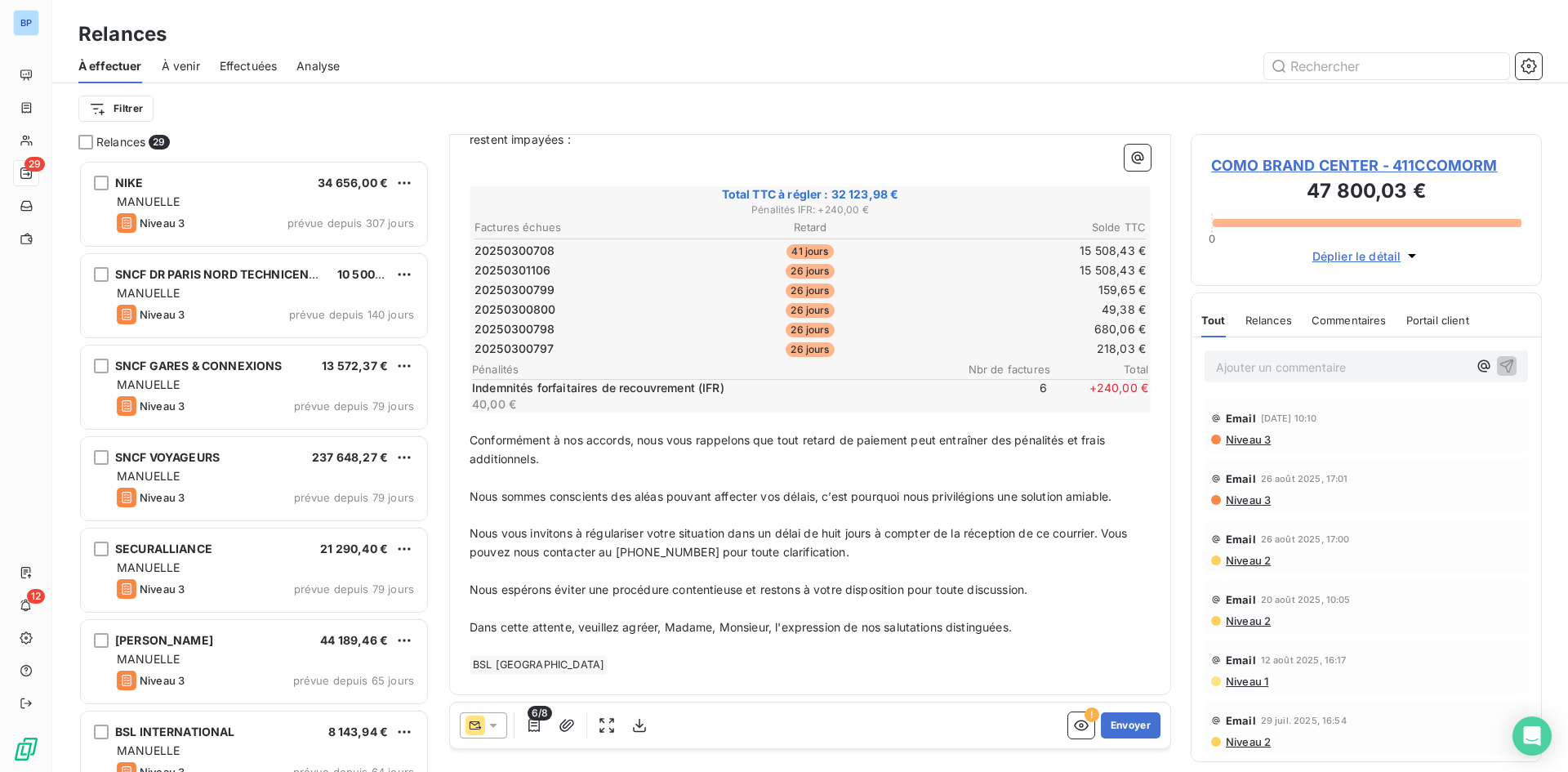
click at [983, 588] on span "Nous espérons éviter une procédure contentieuse et restons à votre disposition …" at bounding box center [749, 590] width 558 height 14
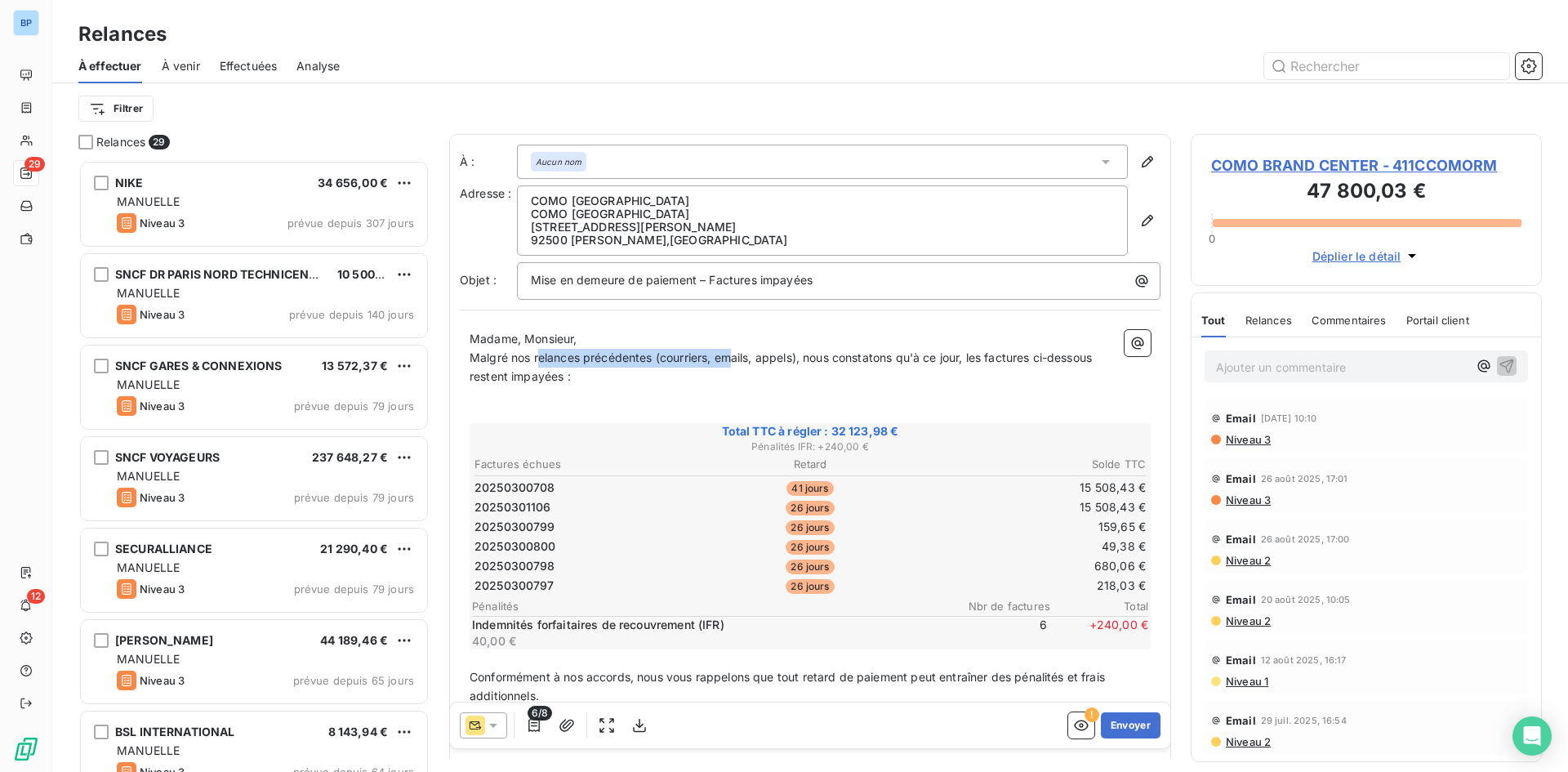
drag, startPoint x: 539, startPoint y: 356, endPoint x: 734, endPoint y: 366, distance: 195.3
click at [734, 366] on p "Malgré nos relances précédentes (courriers, emails, appels), nous constatons qu…" at bounding box center [810, 367] width 681 height 37
click at [758, 368] on p "Malgré nos relances précédentes (courriers, emails, appels), nous constatons qu…" at bounding box center [810, 367] width 681 height 37
drag, startPoint x: 848, startPoint y: 361, endPoint x: 1041, endPoint y: 359, distance: 193.0
click at [1053, 359] on span "Malgré nos relances précédentes (courriers, emails, appels), nous constatons qu…" at bounding box center [783, 366] width 626 height 33
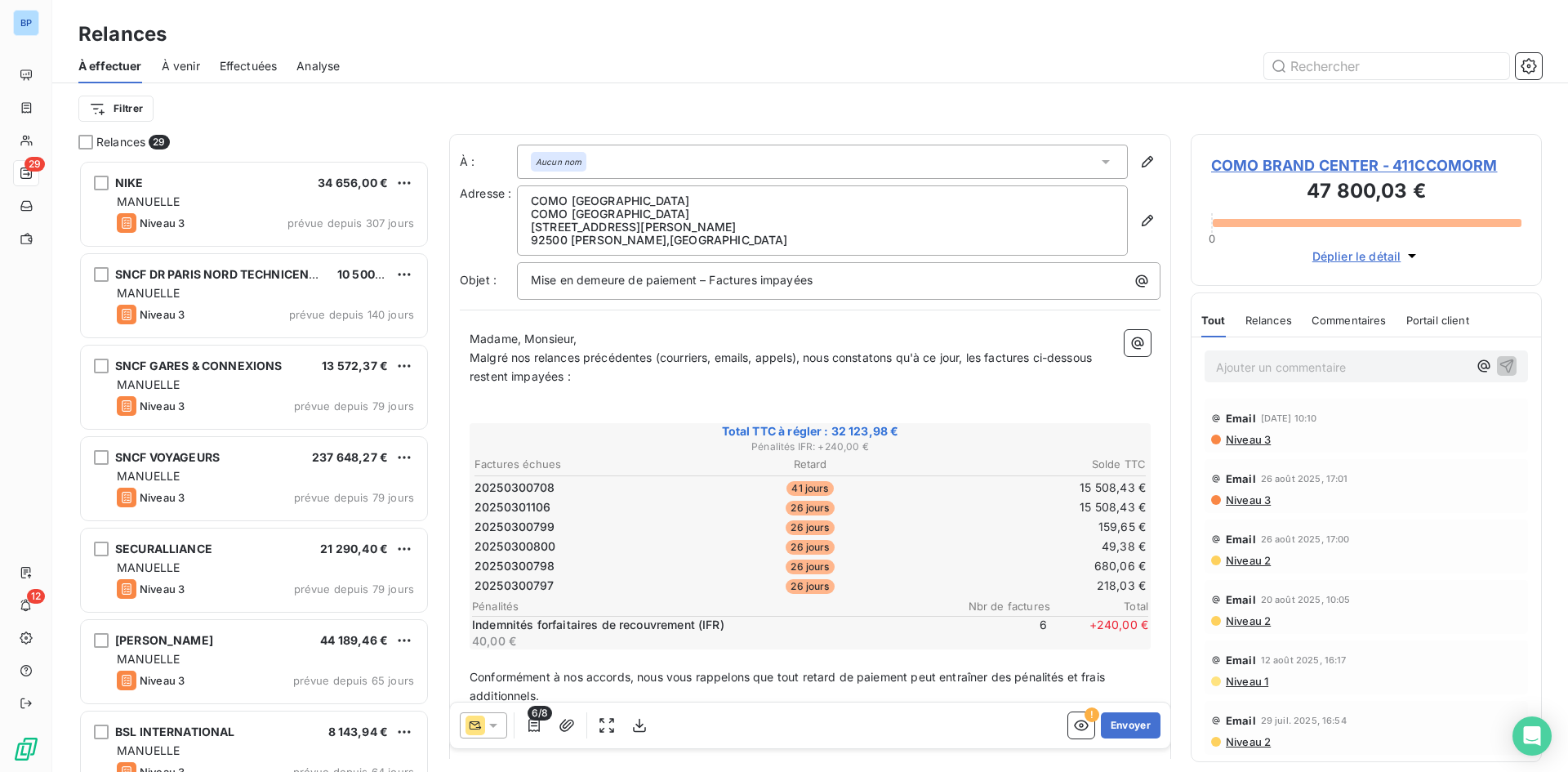
click at [514, 380] on span "Malgré nos relances précédentes (courriers, emails, appels), nous constatons qu…" at bounding box center [783, 366] width 626 height 33
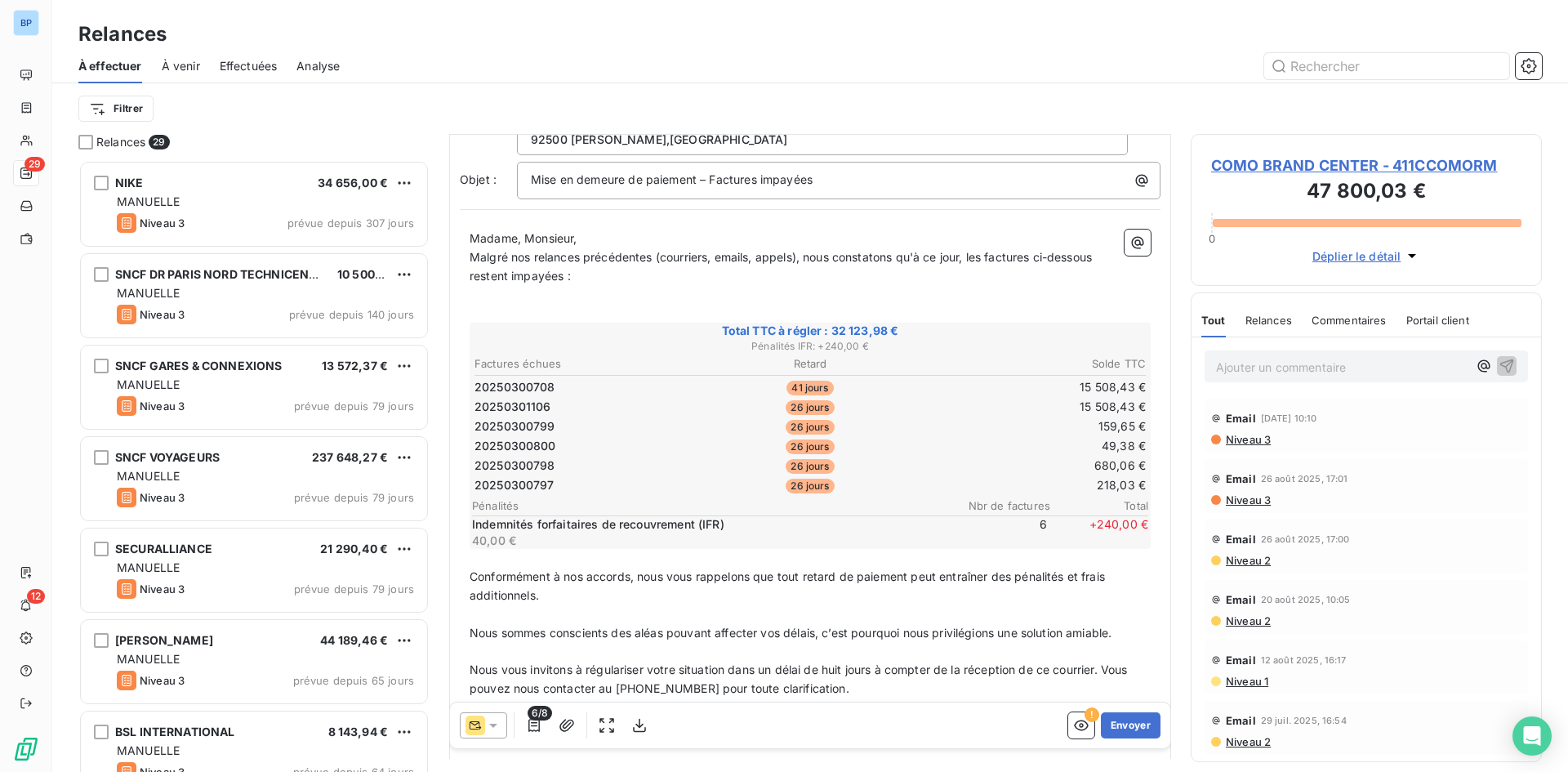
scroll to position [238, 0]
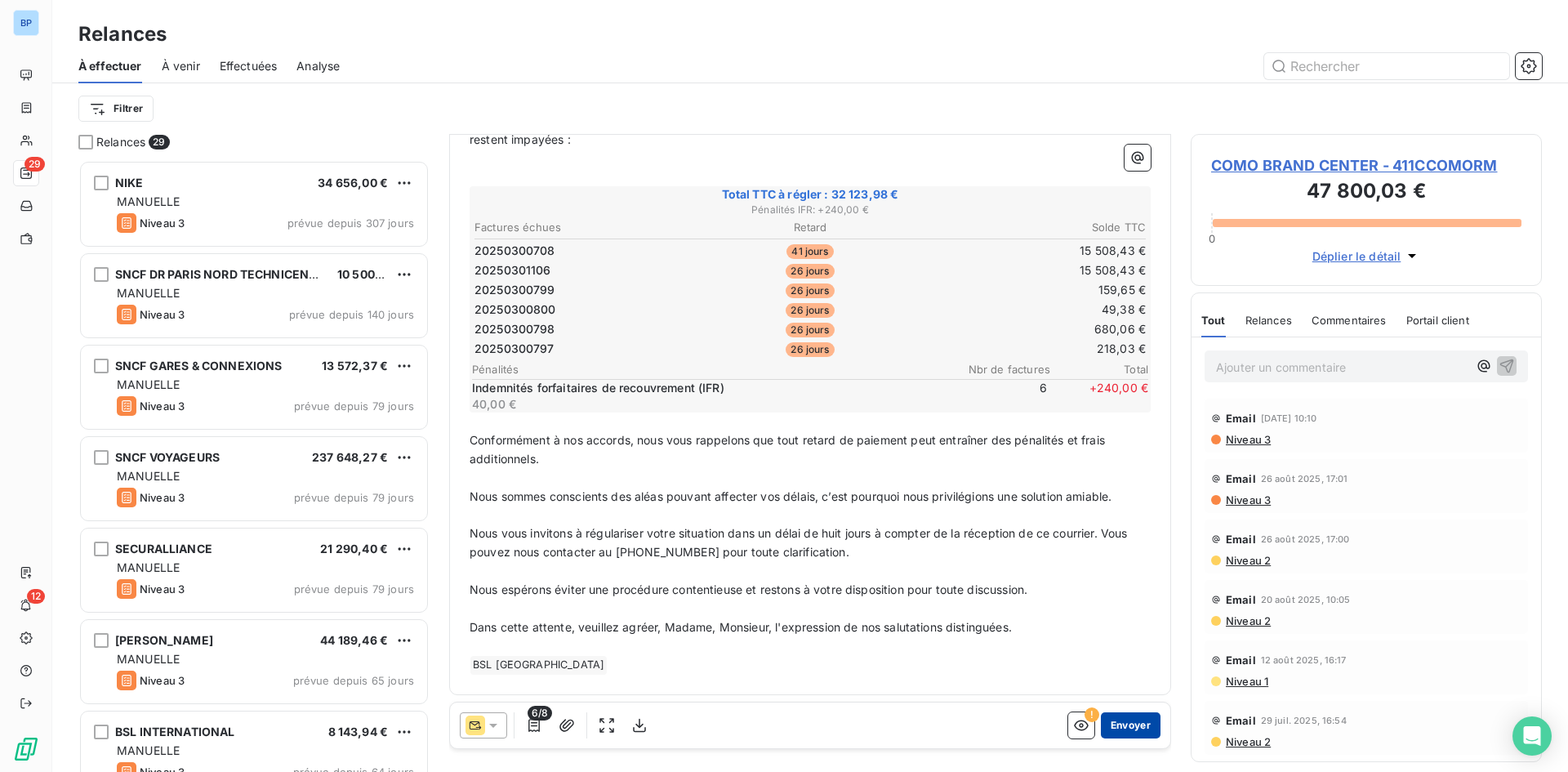
click at [1129, 729] on button "Envoyer" at bounding box center [1130, 725] width 59 height 26
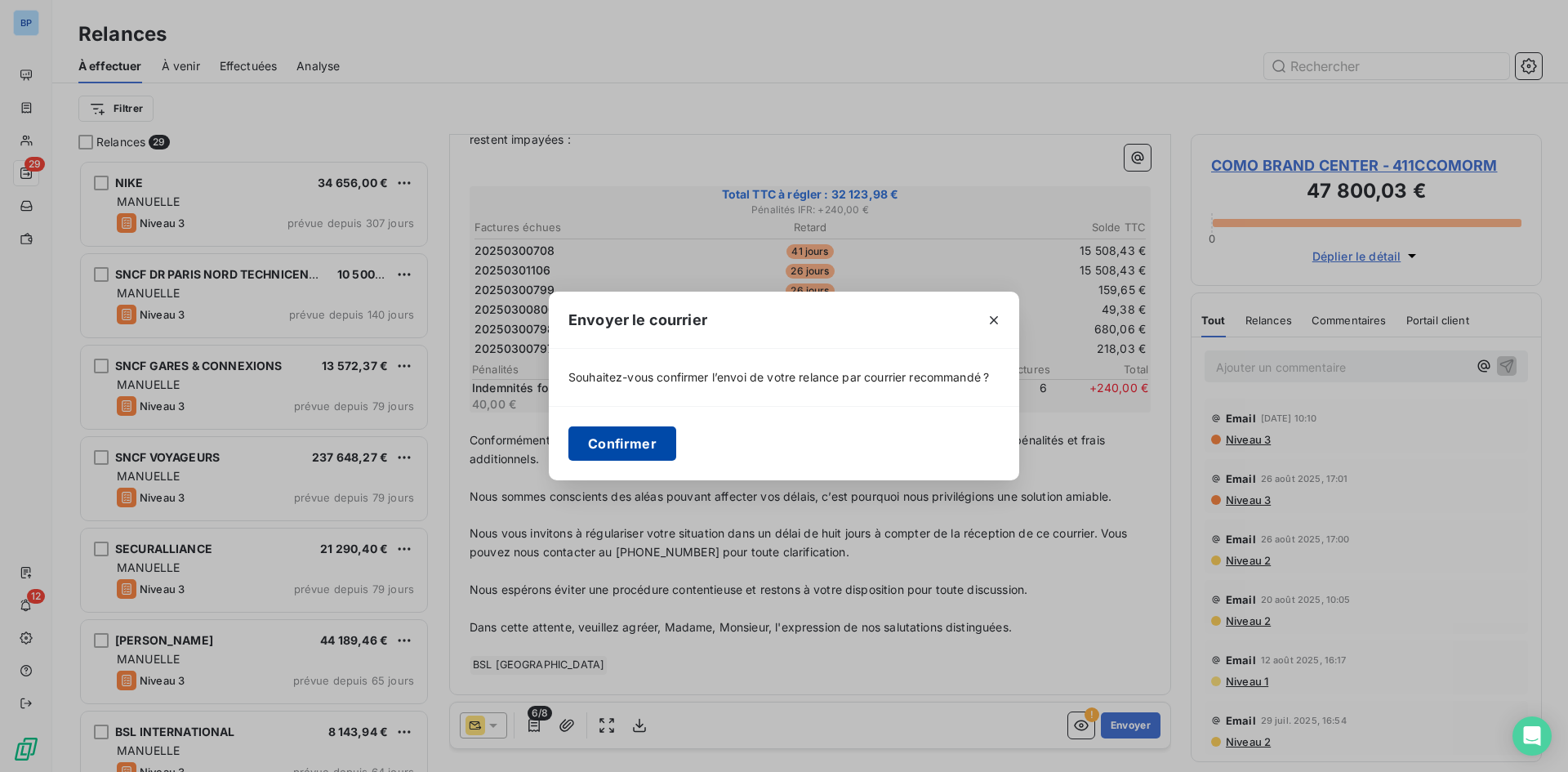
click at [641, 444] on button "Confirmer" at bounding box center [622, 444] width 108 height 34
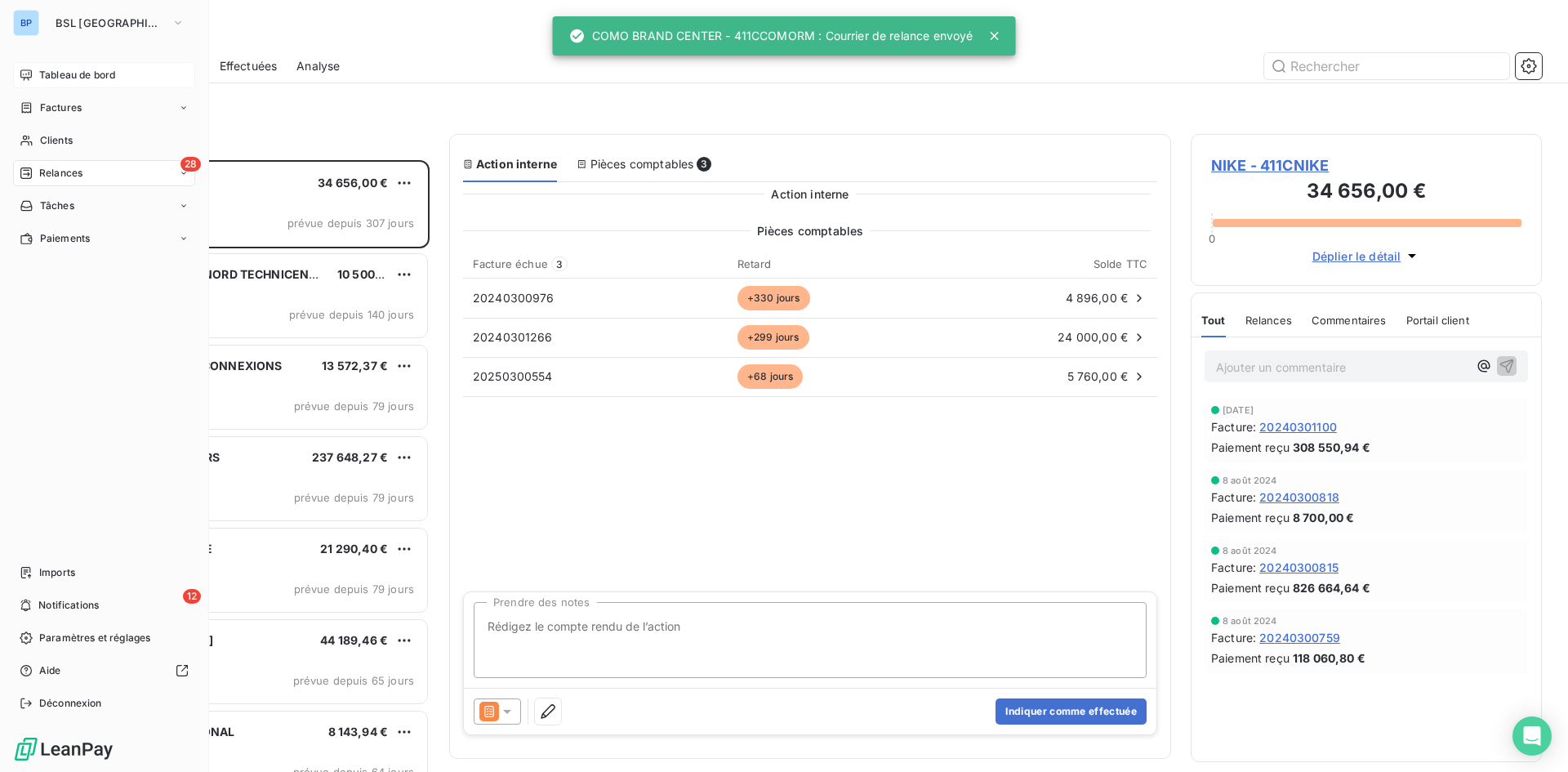
click at [93, 86] on div "Tableau de bord" at bounding box center [103, 75] width 182 height 26
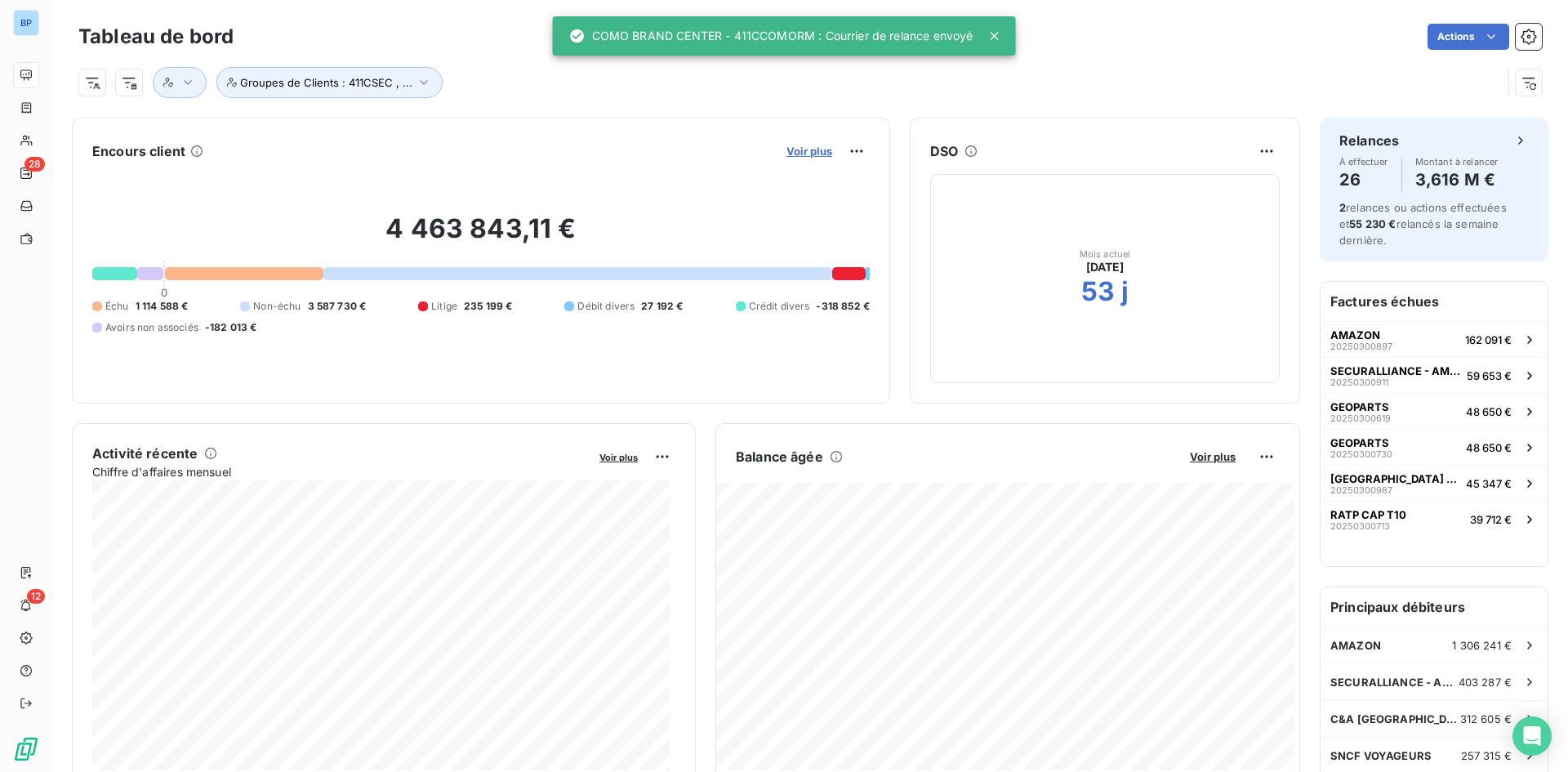
click at [805, 148] on span "Voir plus" at bounding box center [809, 150] width 46 height 13
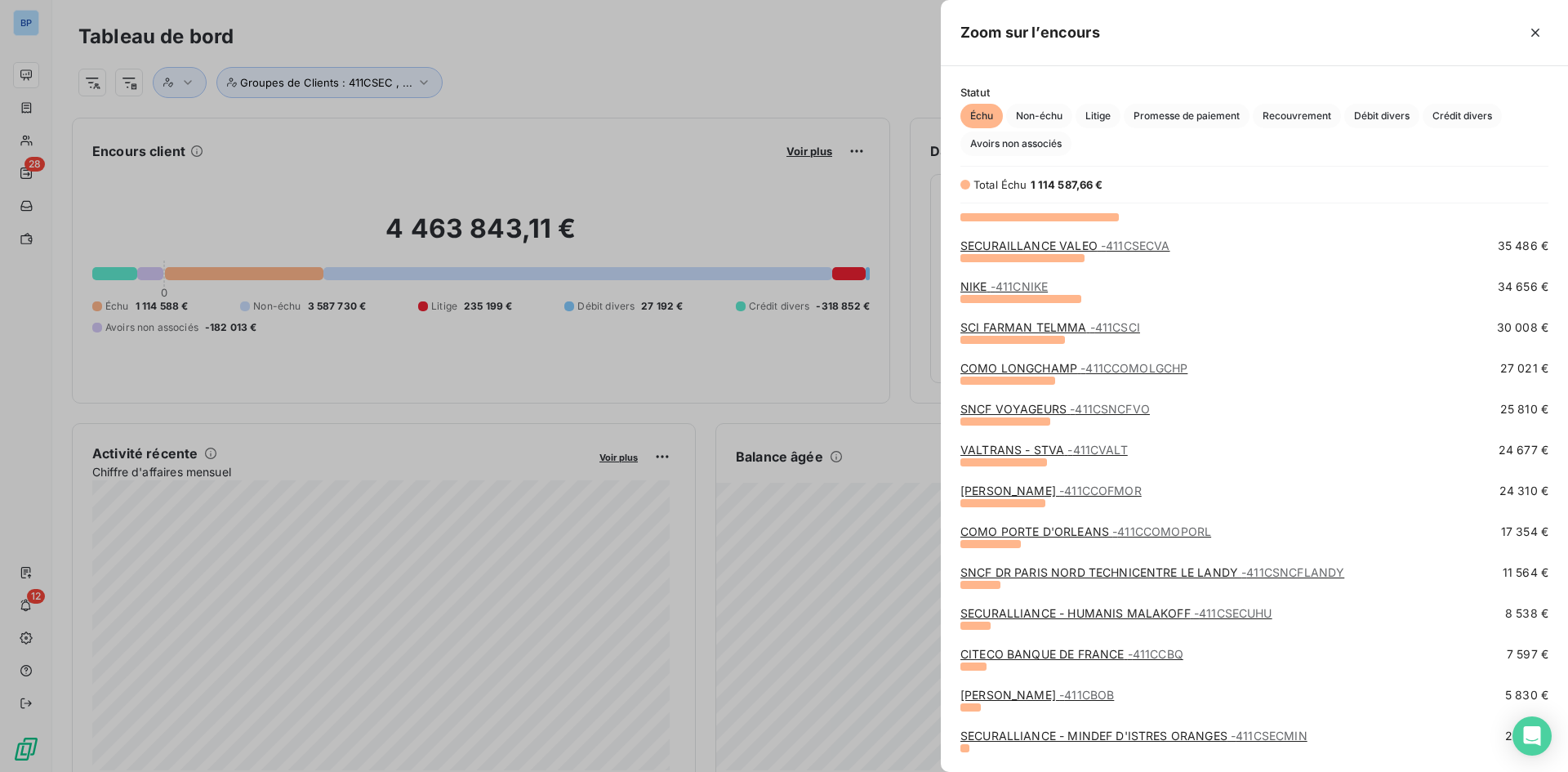
scroll to position [408, 0]
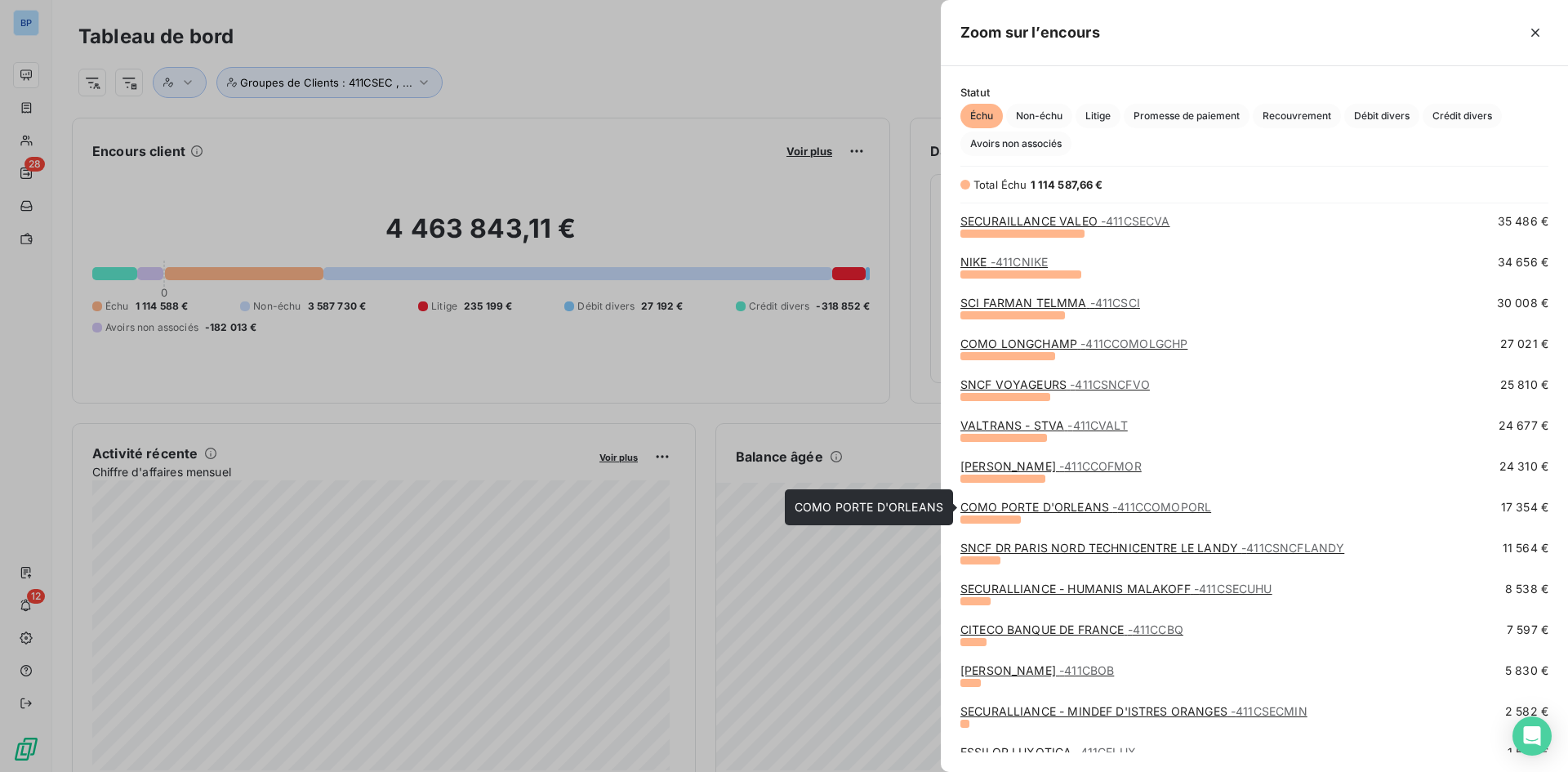
click at [1094, 511] on link "COMO PORTE D'ORLEANS - 411CCOMOPORL" at bounding box center [1085, 506] width 251 height 14
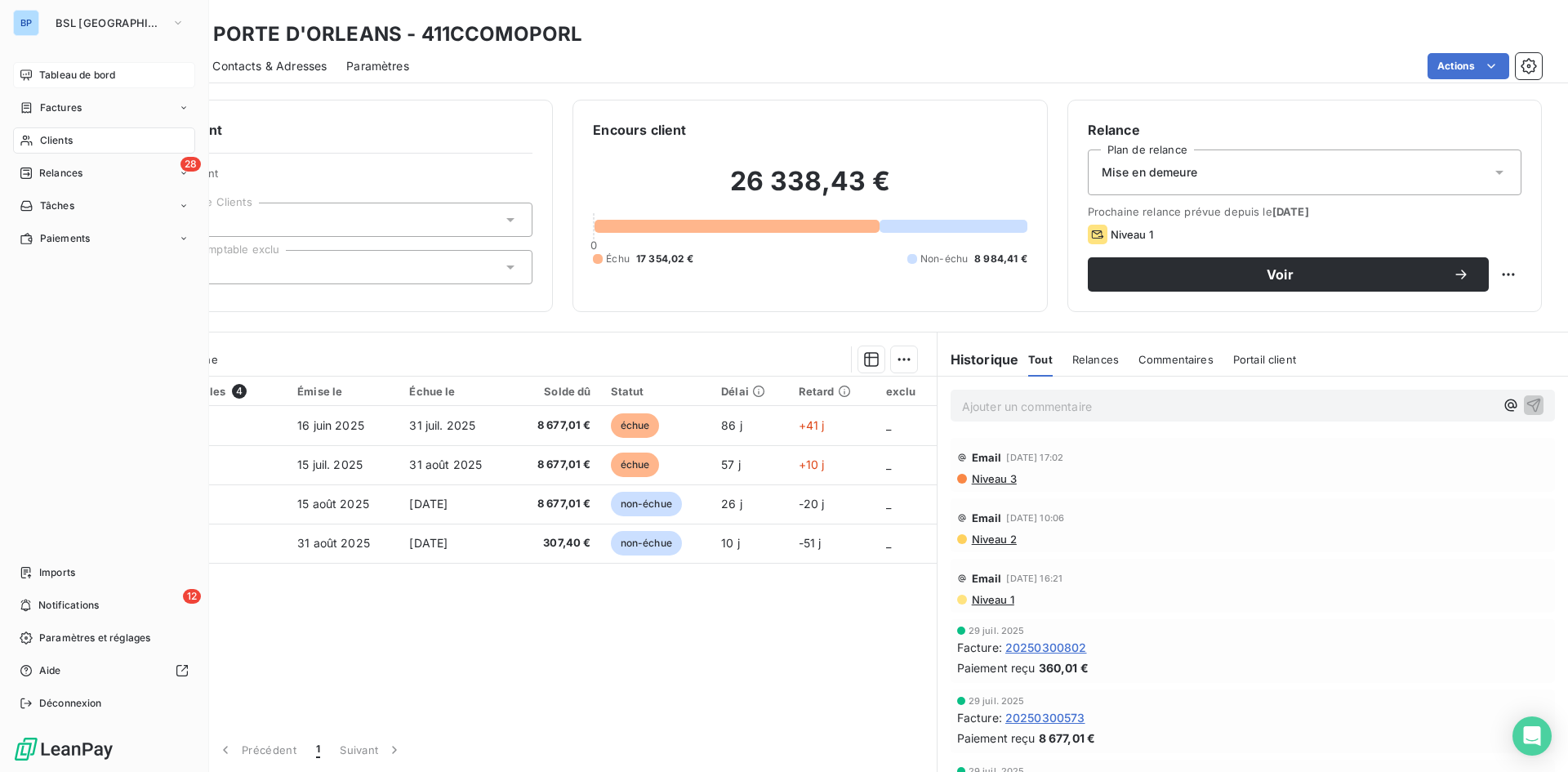
click at [42, 74] on span "Tableau de bord" at bounding box center [77, 75] width 76 height 14
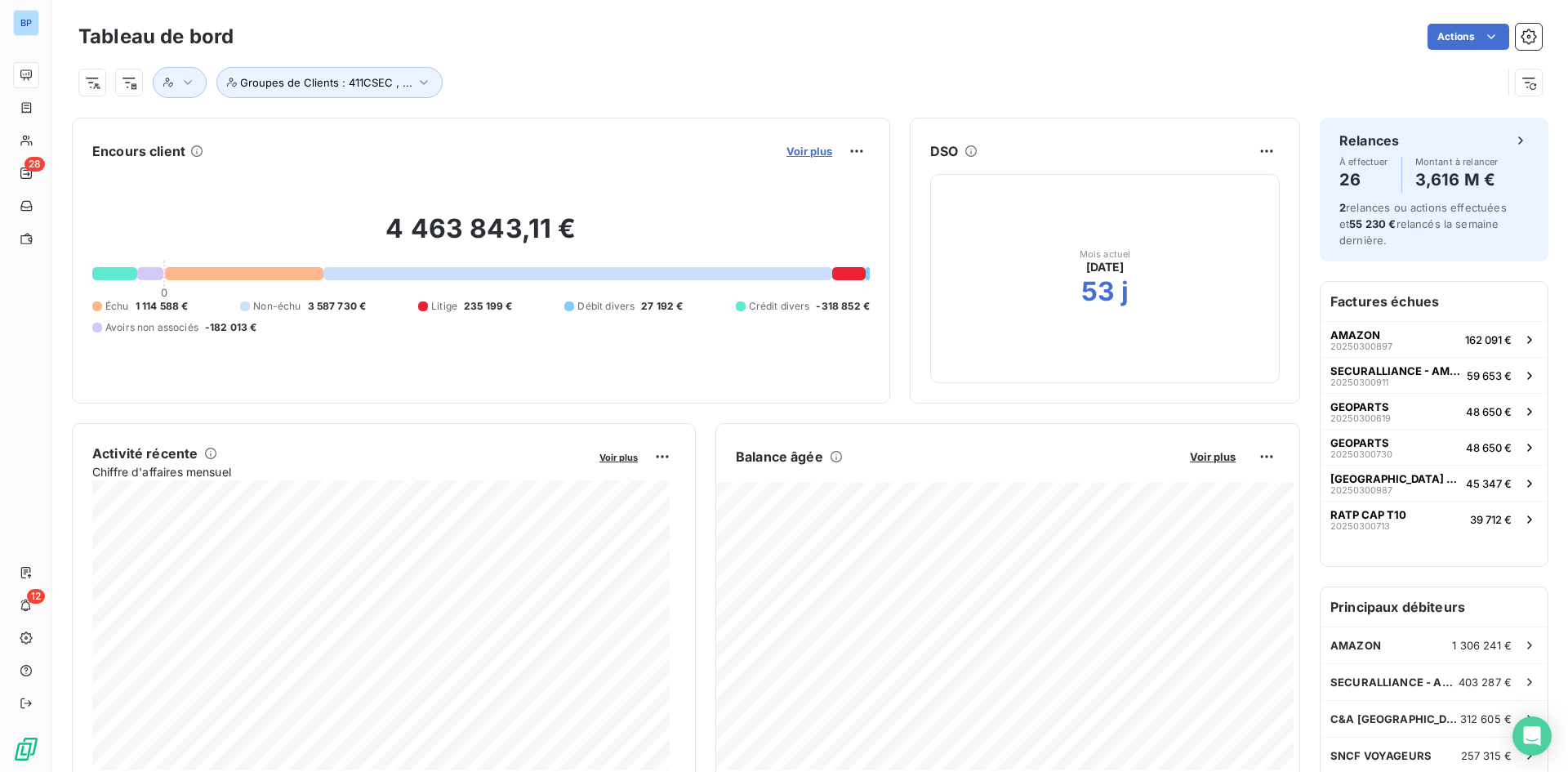
click at [791, 150] on span "Voir plus" at bounding box center [809, 150] width 46 height 13
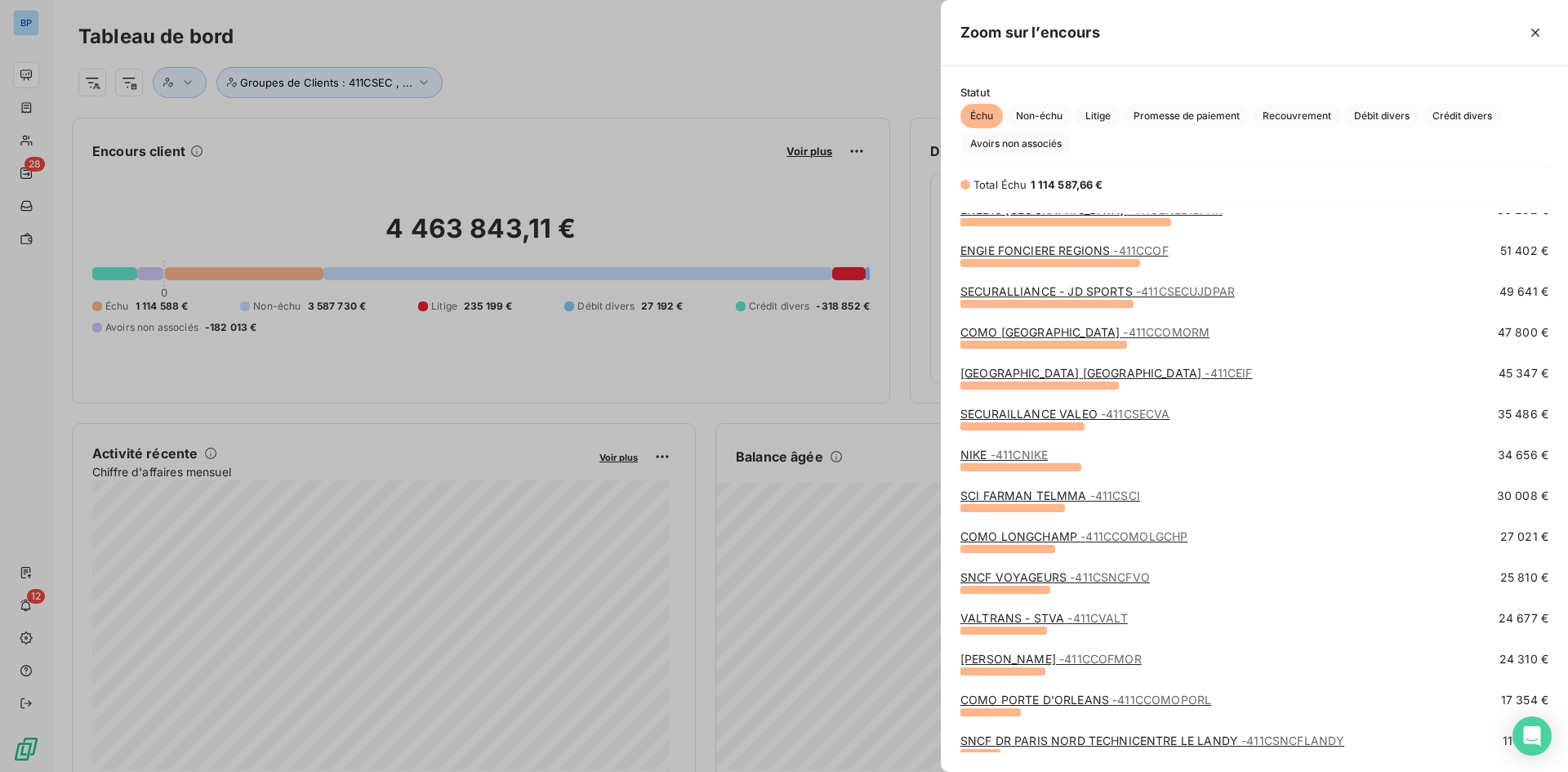
scroll to position [134, 0]
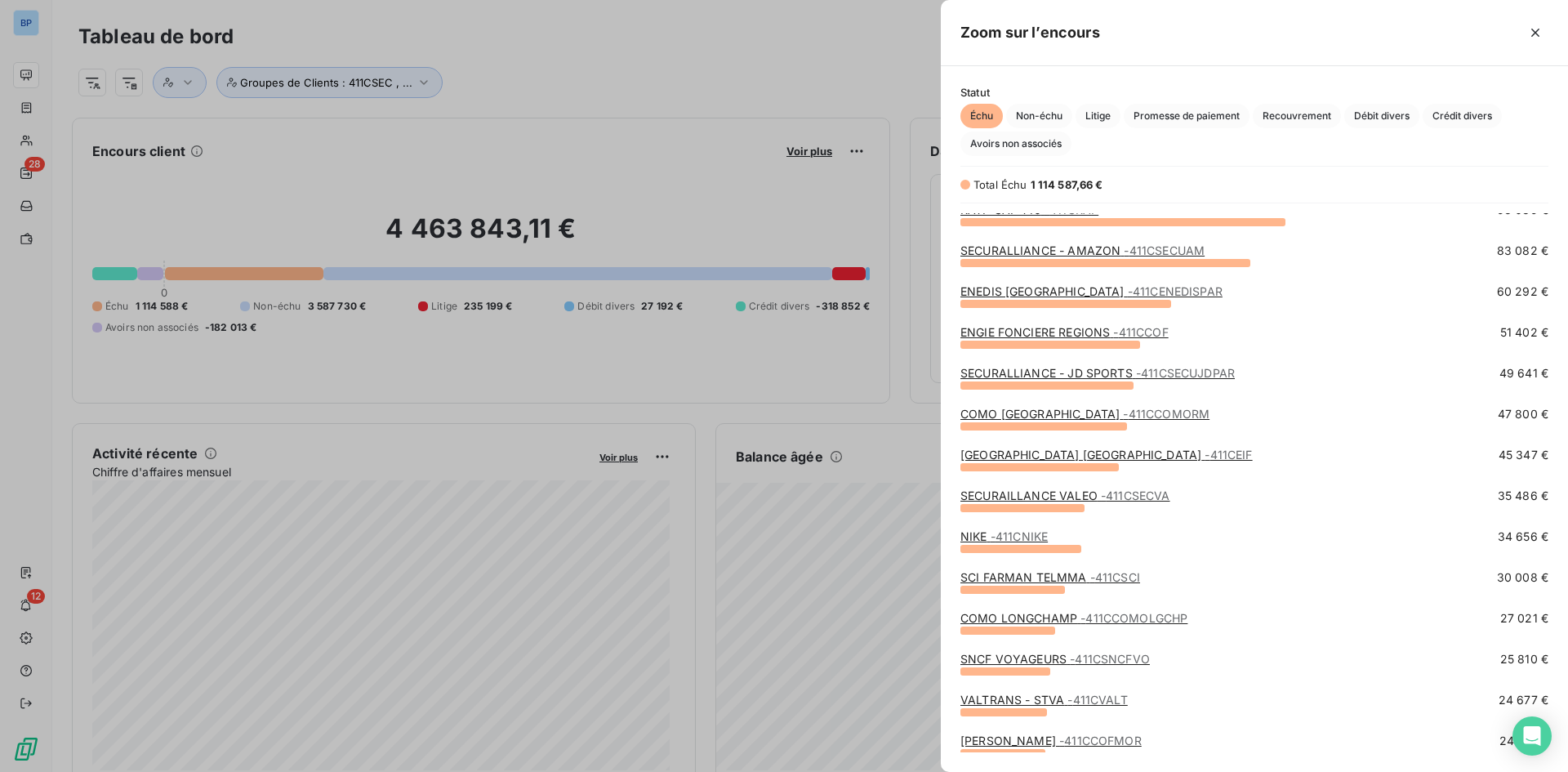
click at [756, 156] on div at bounding box center [784, 386] width 1568 height 772
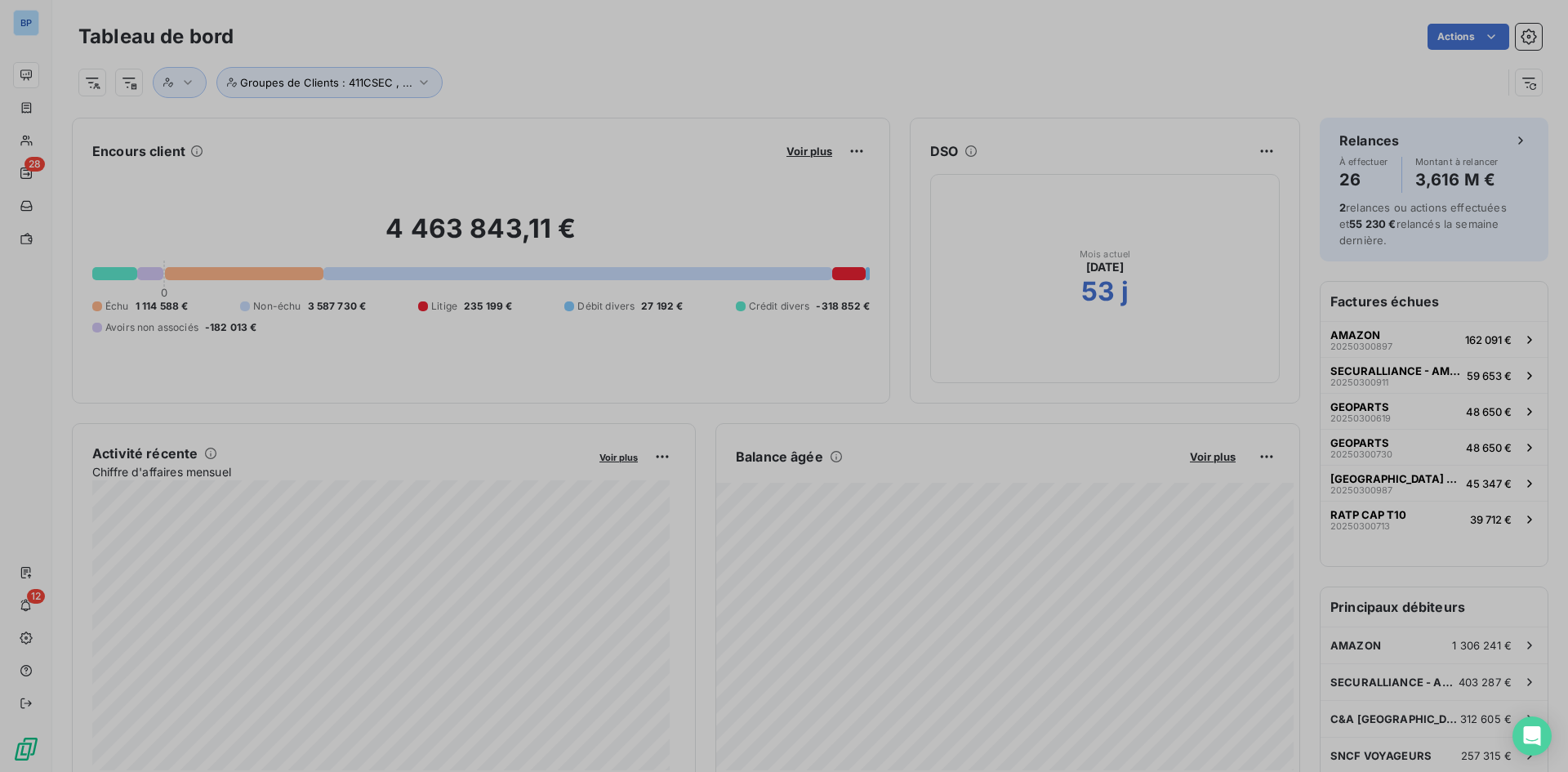
click at [1101, 120] on div "DSO Mois actuel sept. 2025 53 j" at bounding box center [1105, 260] width 390 height 286
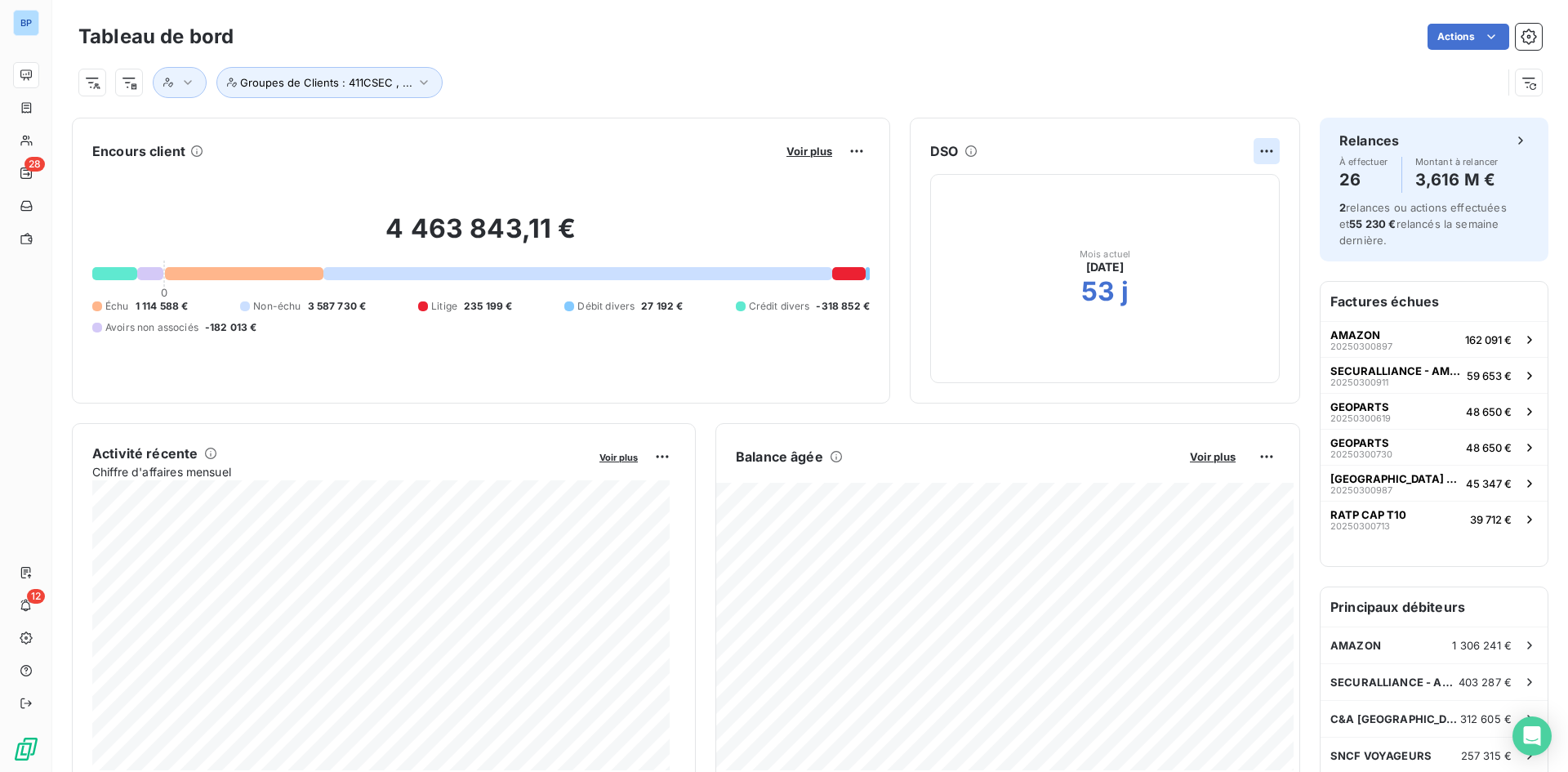
click at [1258, 146] on html "BP 28 12 Tableau de bord Actions Groupes de Clients : 411CSEC , ... Encours cli…" at bounding box center [784, 386] width 1568 height 772
click at [729, 52] on html "BP 28 12 Tableau de bord Actions Groupes de Clients : 411CSEC , ... Encours cli…" at bounding box center [784, 386] width 1568 height 772
click at [799, 154] on span "Voir plus" at bounding box center [809, 150] width 46 height 13
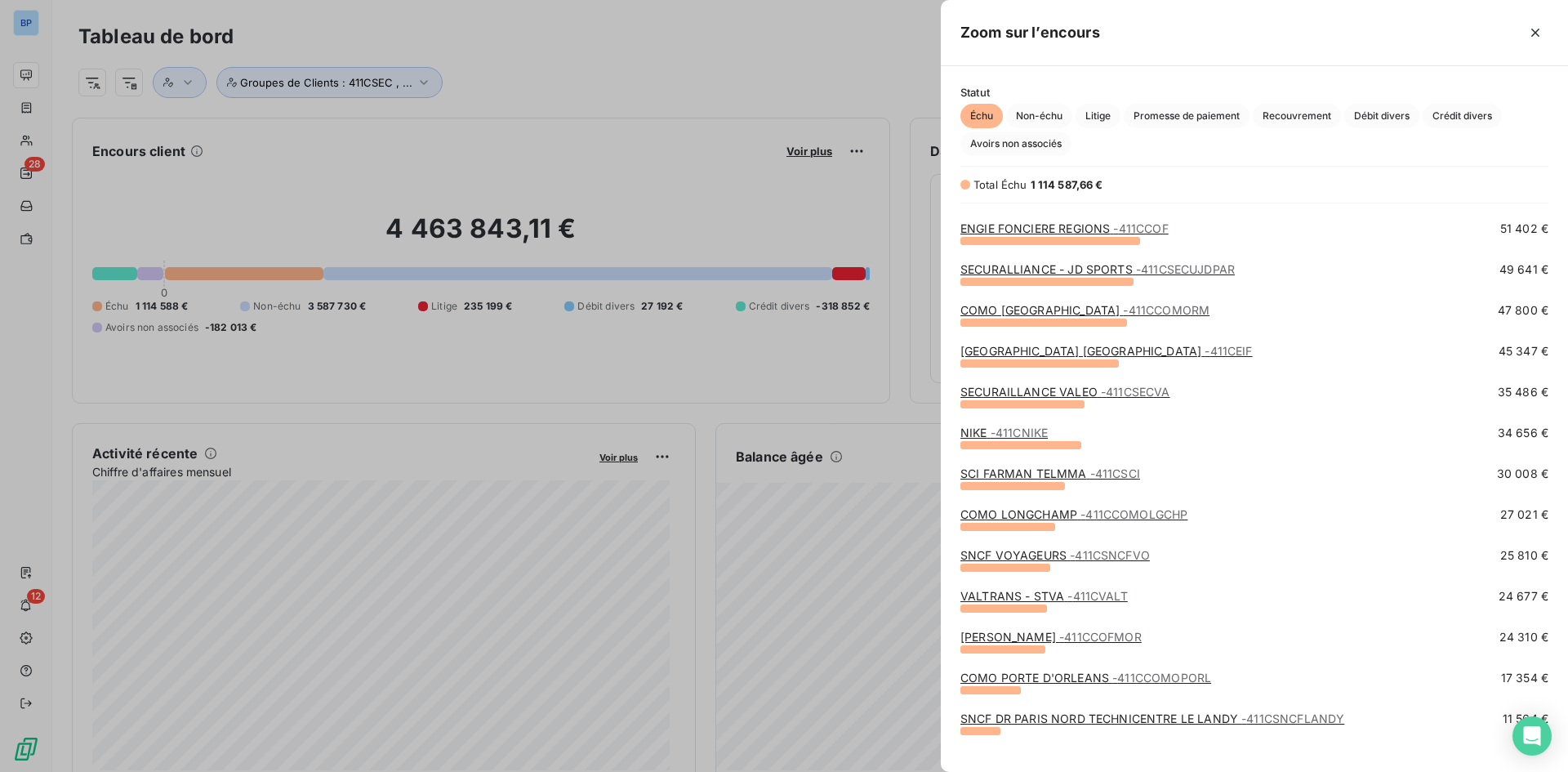
scroll to position [245, 0]
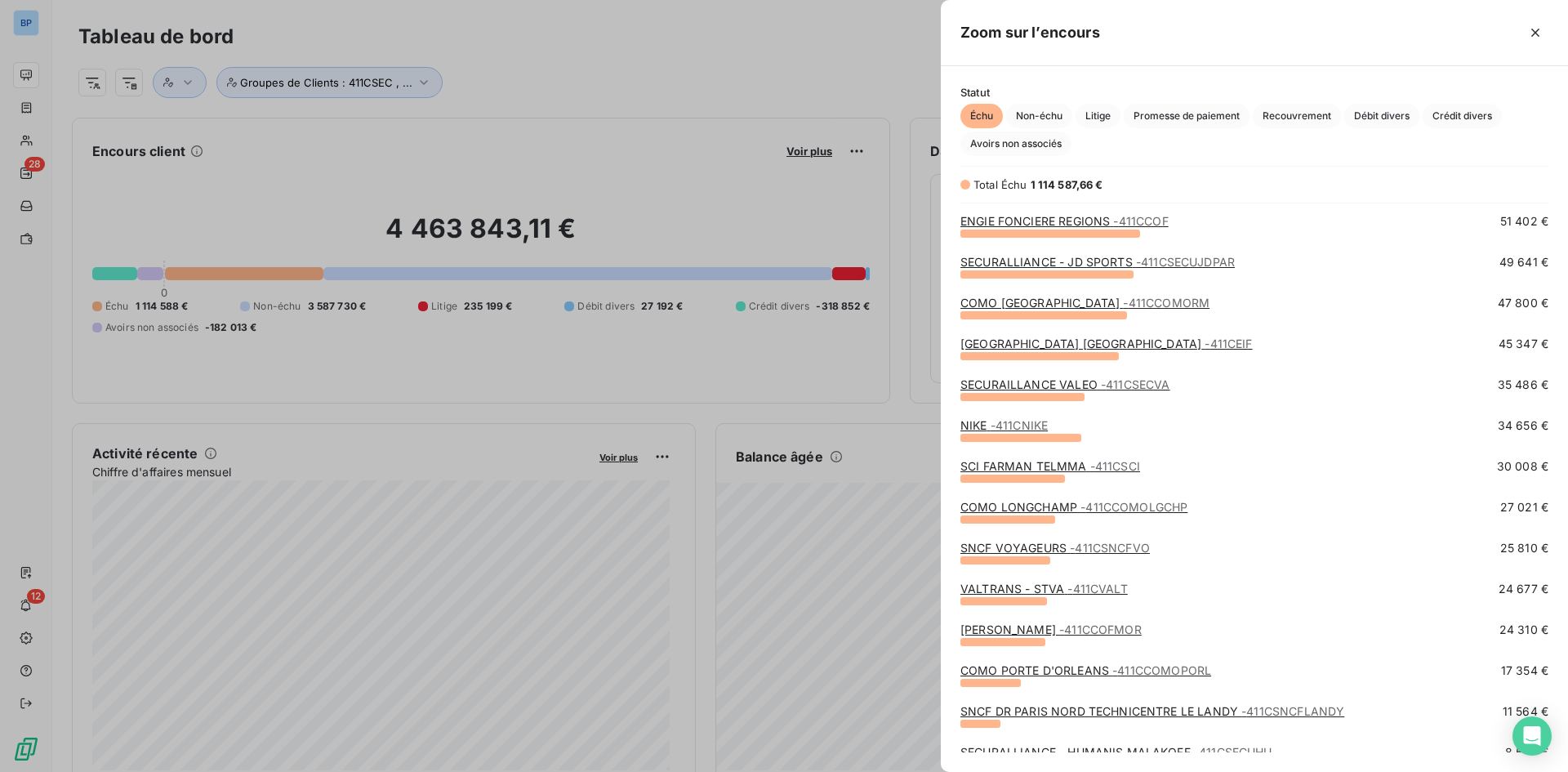
drag, startPoint x: 1136, startPoint y: 506, endPoint x: 1117, endPoint y: 506, distance: 19.0
click at [1136, 506] on span "- 411CCOMOLGCHP" at bounding box center [1134, 506] width 107 height 14
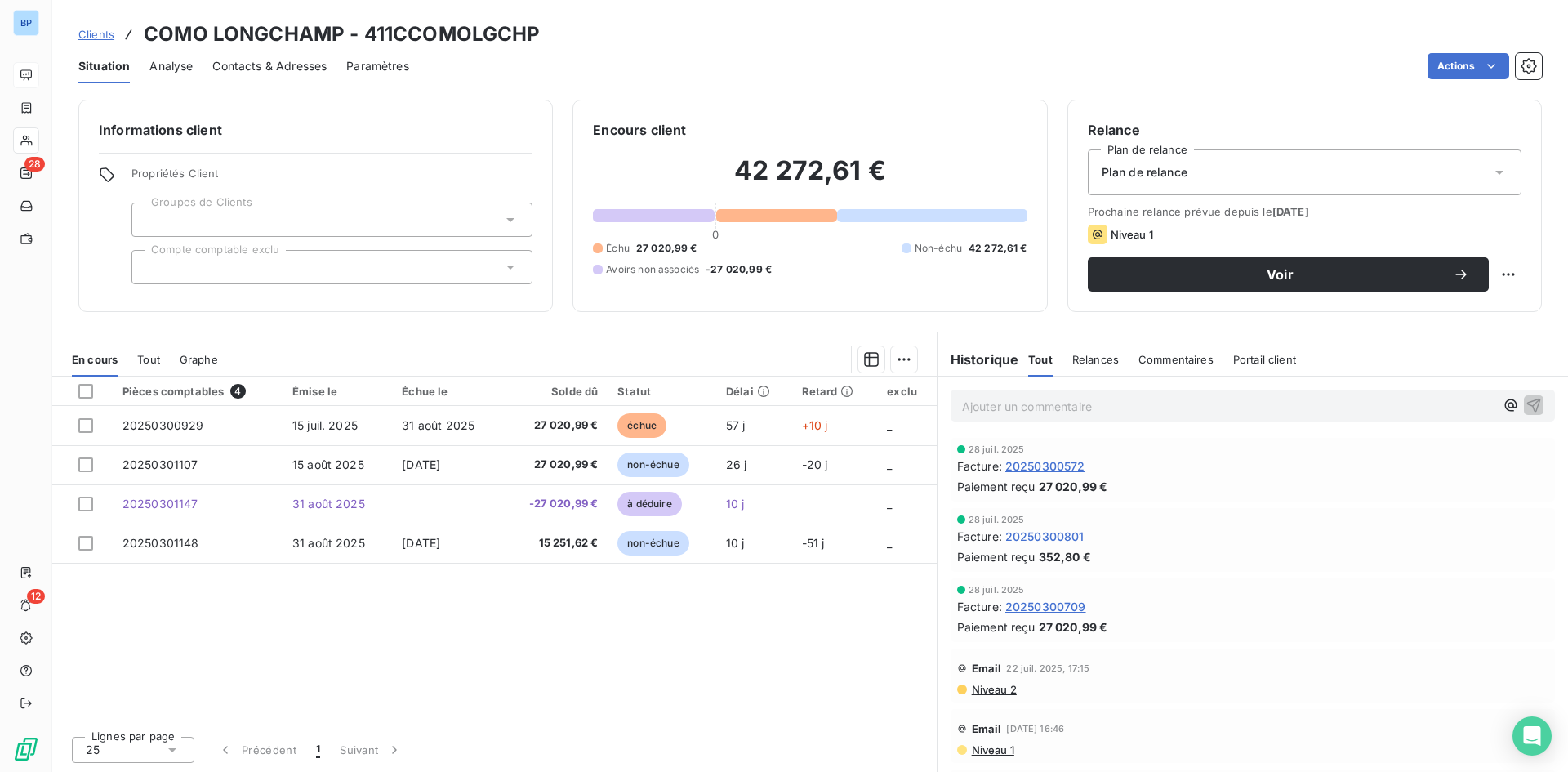
click at [1119, 143] on div "Relance Plan de relance Plan de relance Prochaine relance prévue depuis le 6 se…" at bounding box center [1304, 206] width 433 height 171
click at [1127, 164] on div "Plan de relance" at bounding box center [1304, 172] width 433 height 46
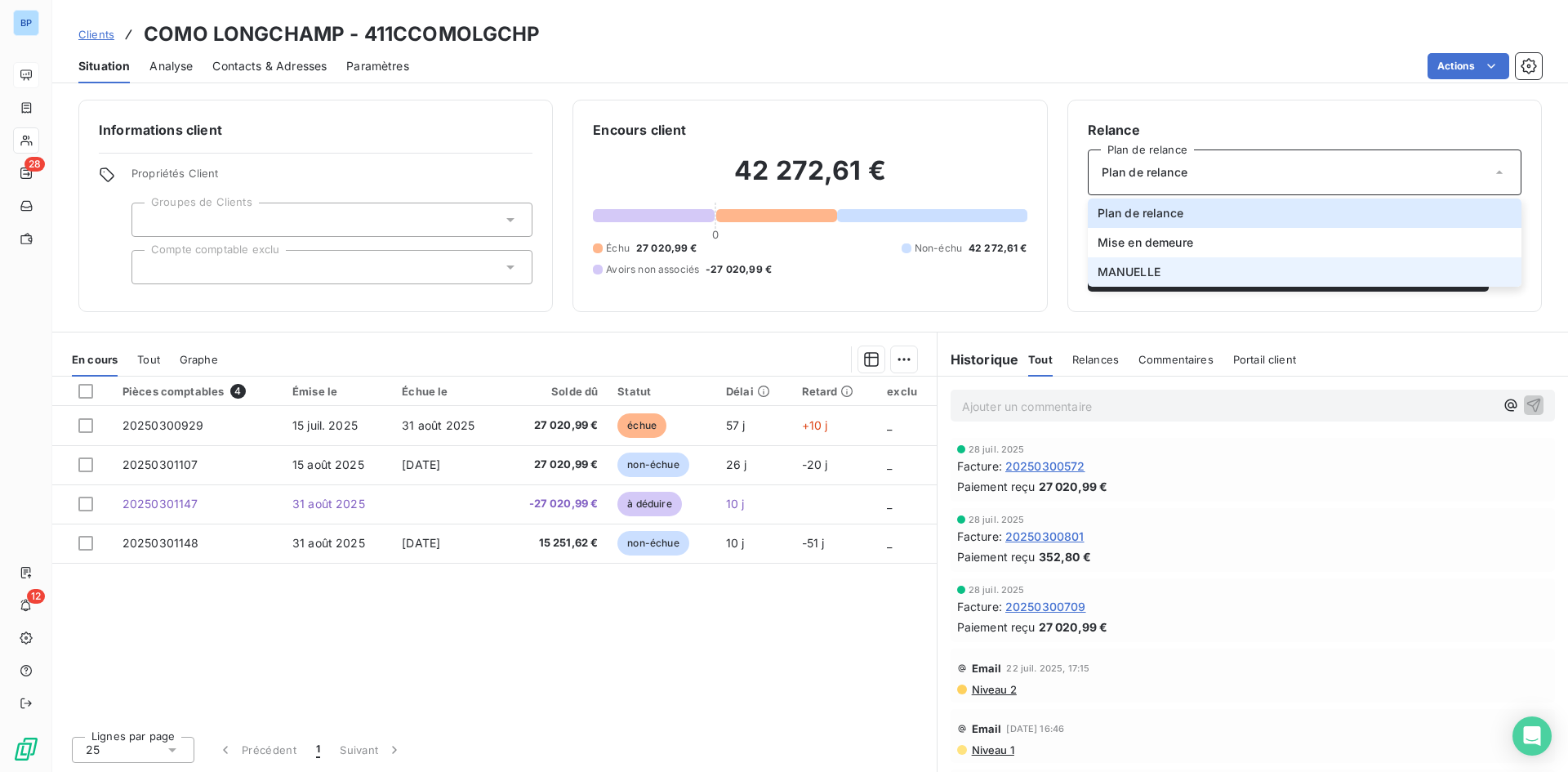
click at [1154, 274] on span "MANUELLE" at bounding box center [1129, 271] width 63 height 16
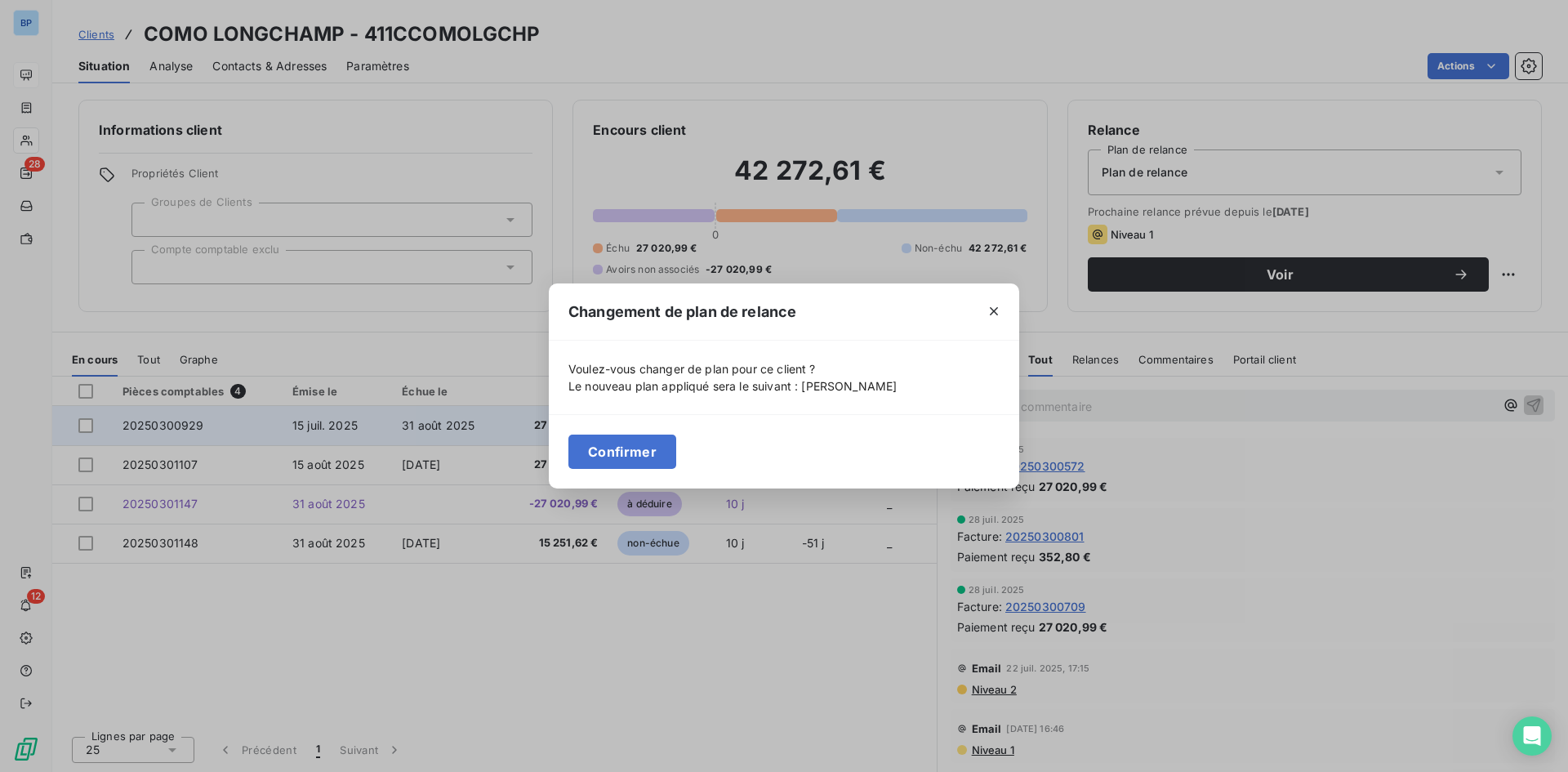
click at [609, 442] on button "Confirmer" at bounding box center [622, 451] width 108 height 34
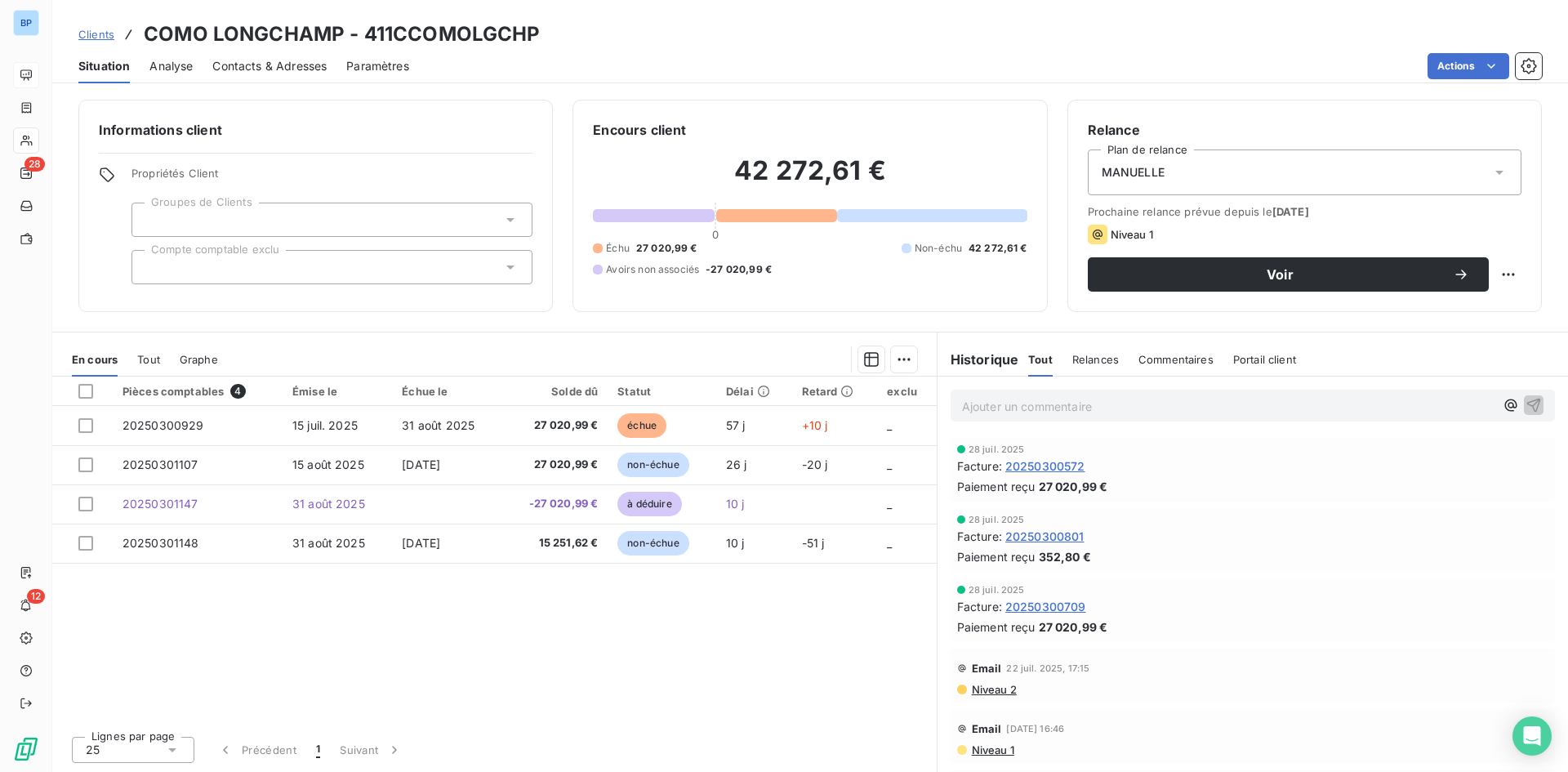
click at [1035, 93] on div "Informations client Propriétés Client Groupes de Clients Compte comptable exclu…" at bounding box center [810, 431] width 1515 height 682
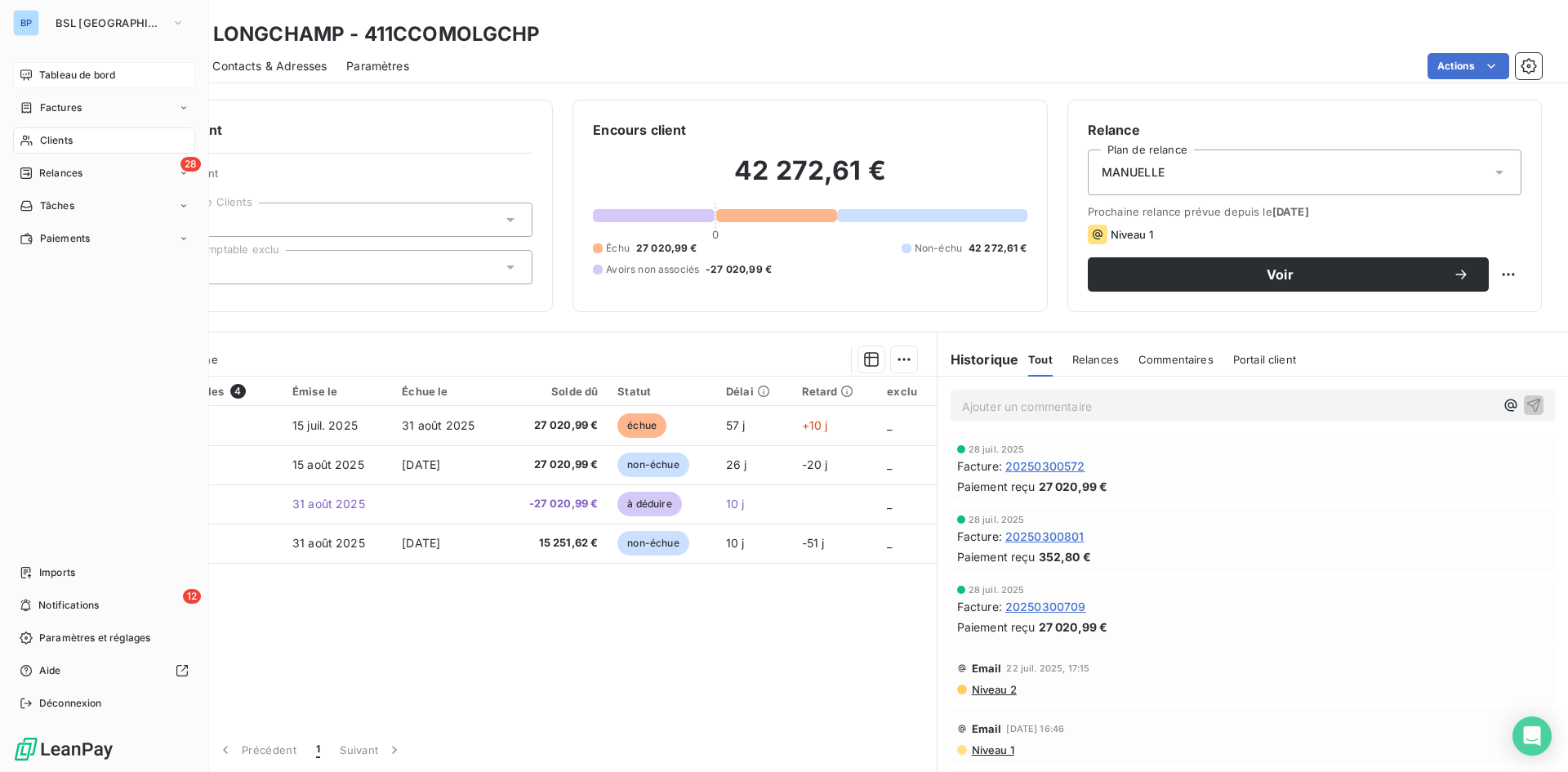
click at [92, 72] on span "Tableau de bord" at bounding box center [77, 75] width 76 height 14
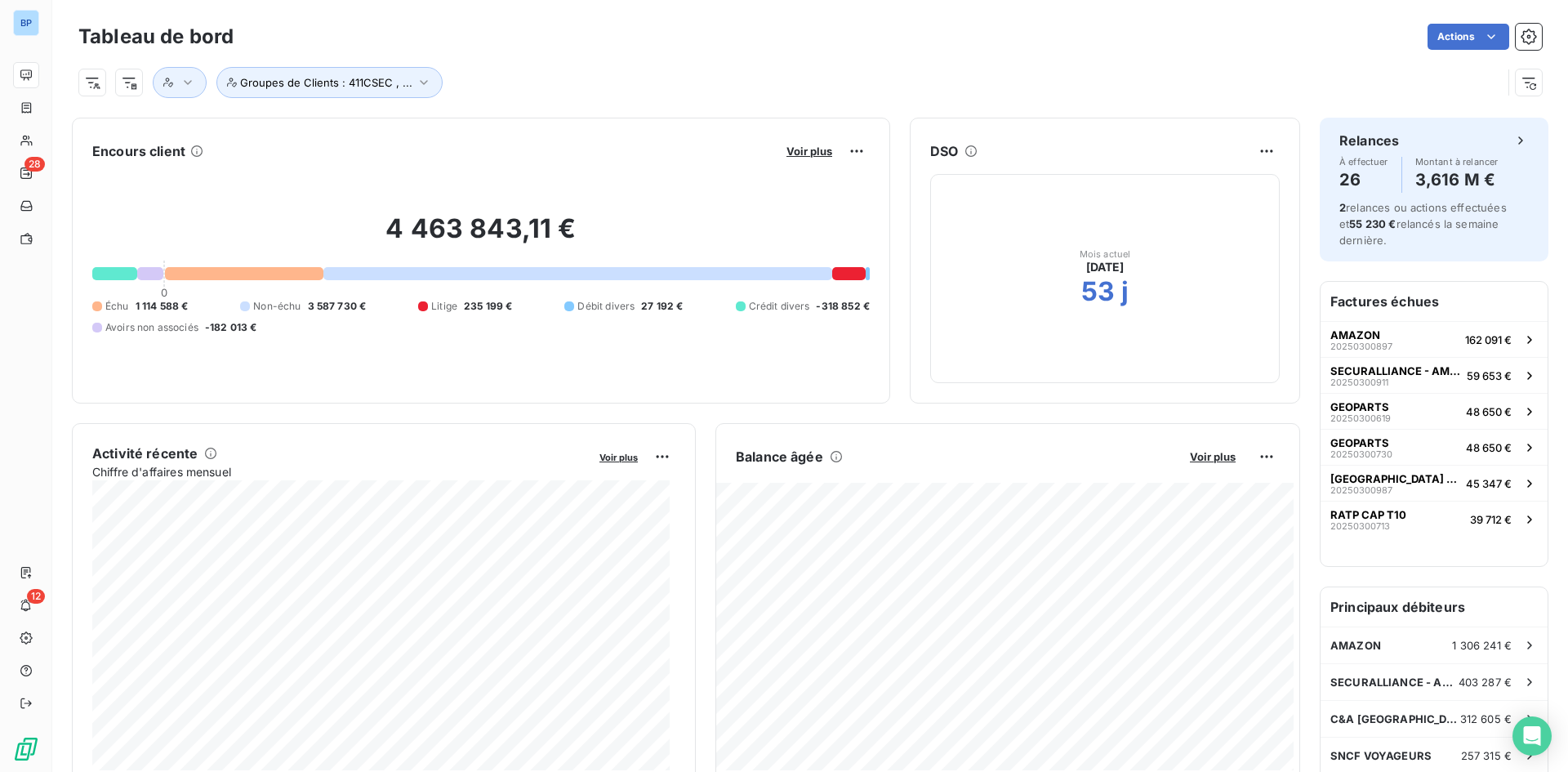
click at [807, 158] on button "Voir plus" at bounding box center [809, 150] width 55 height 14
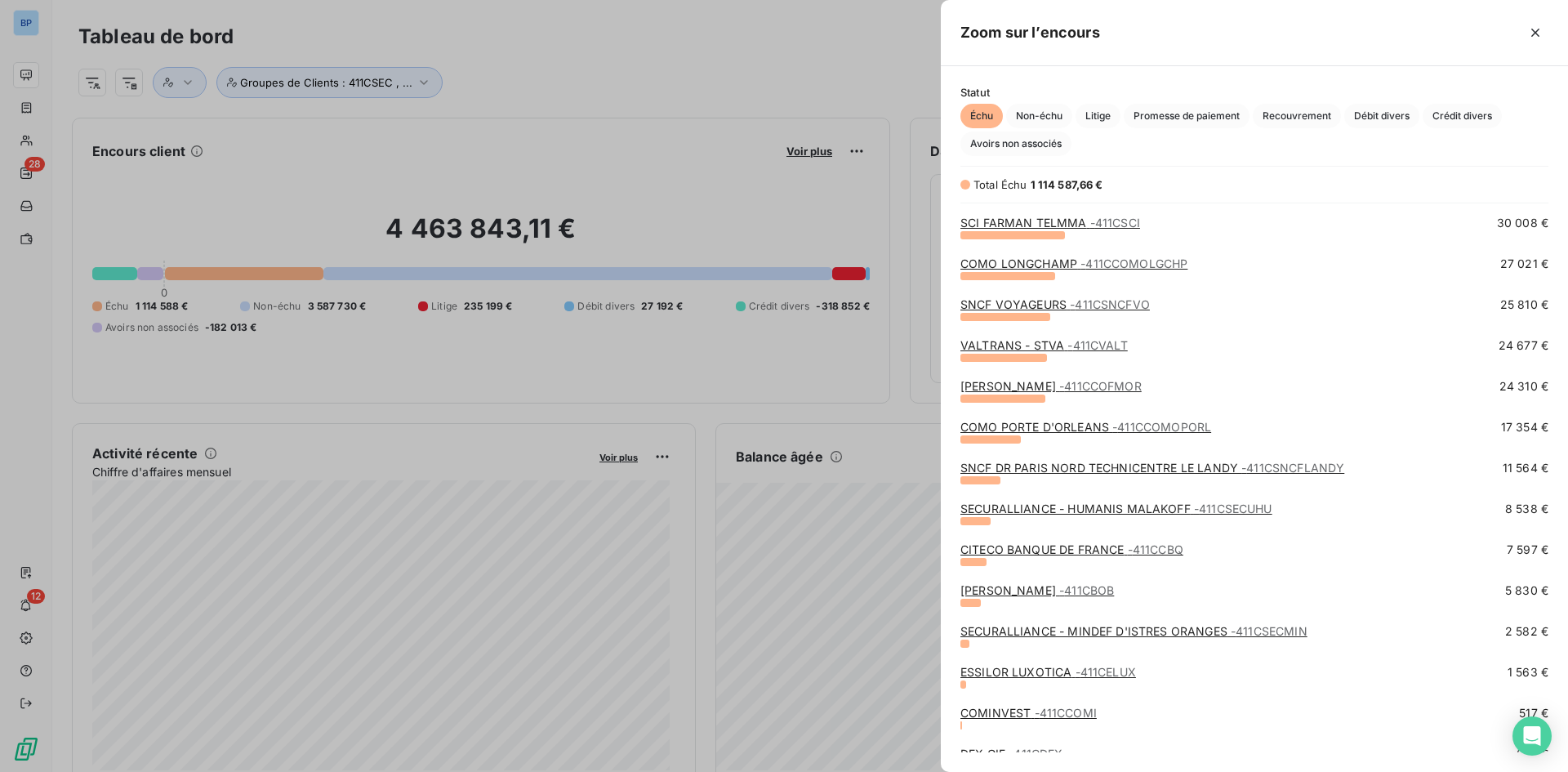
scroll to position [540, 0]
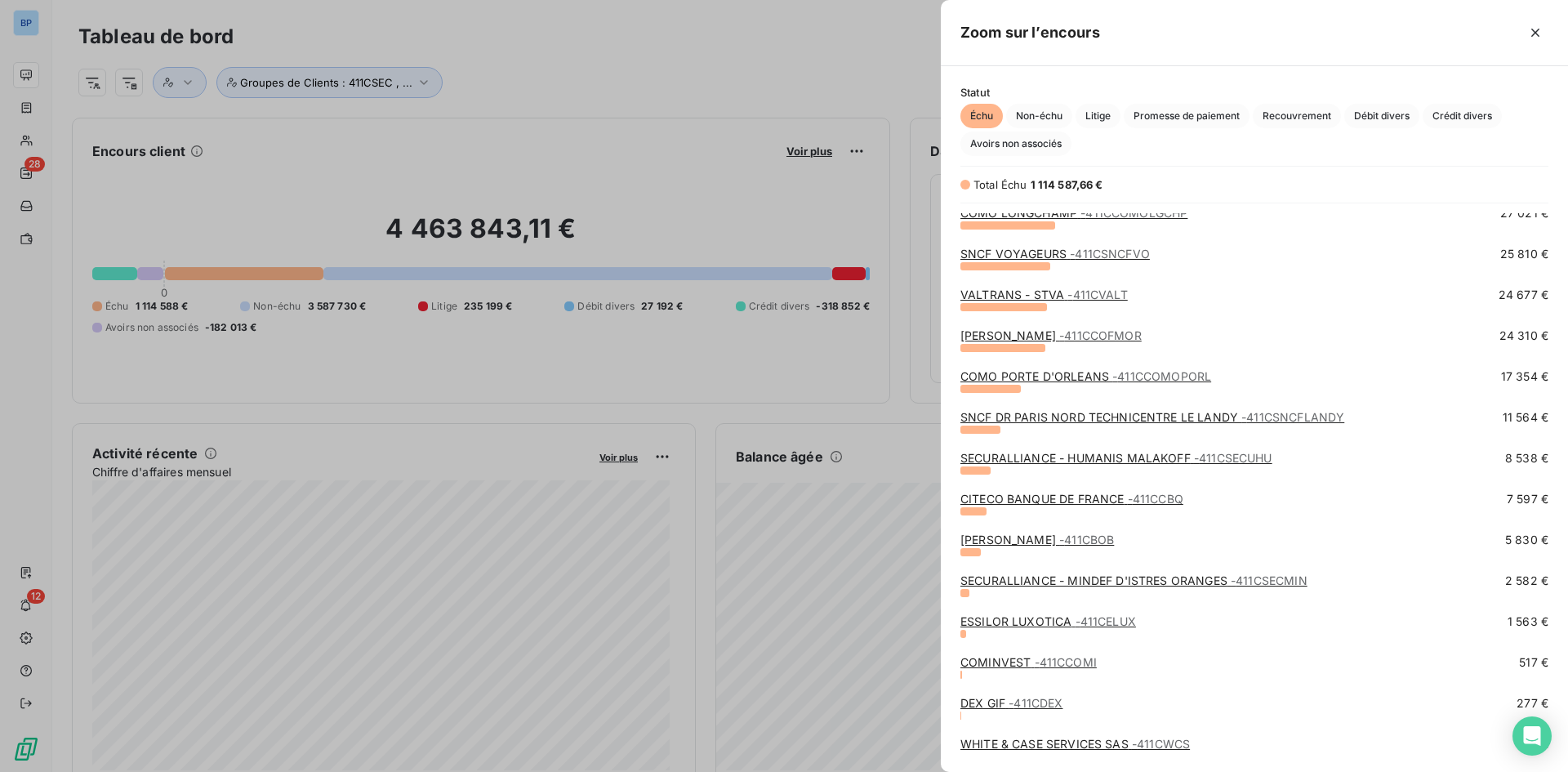
click at [768, 425] on div at bounding box center [784, 386] width 1568 height 772
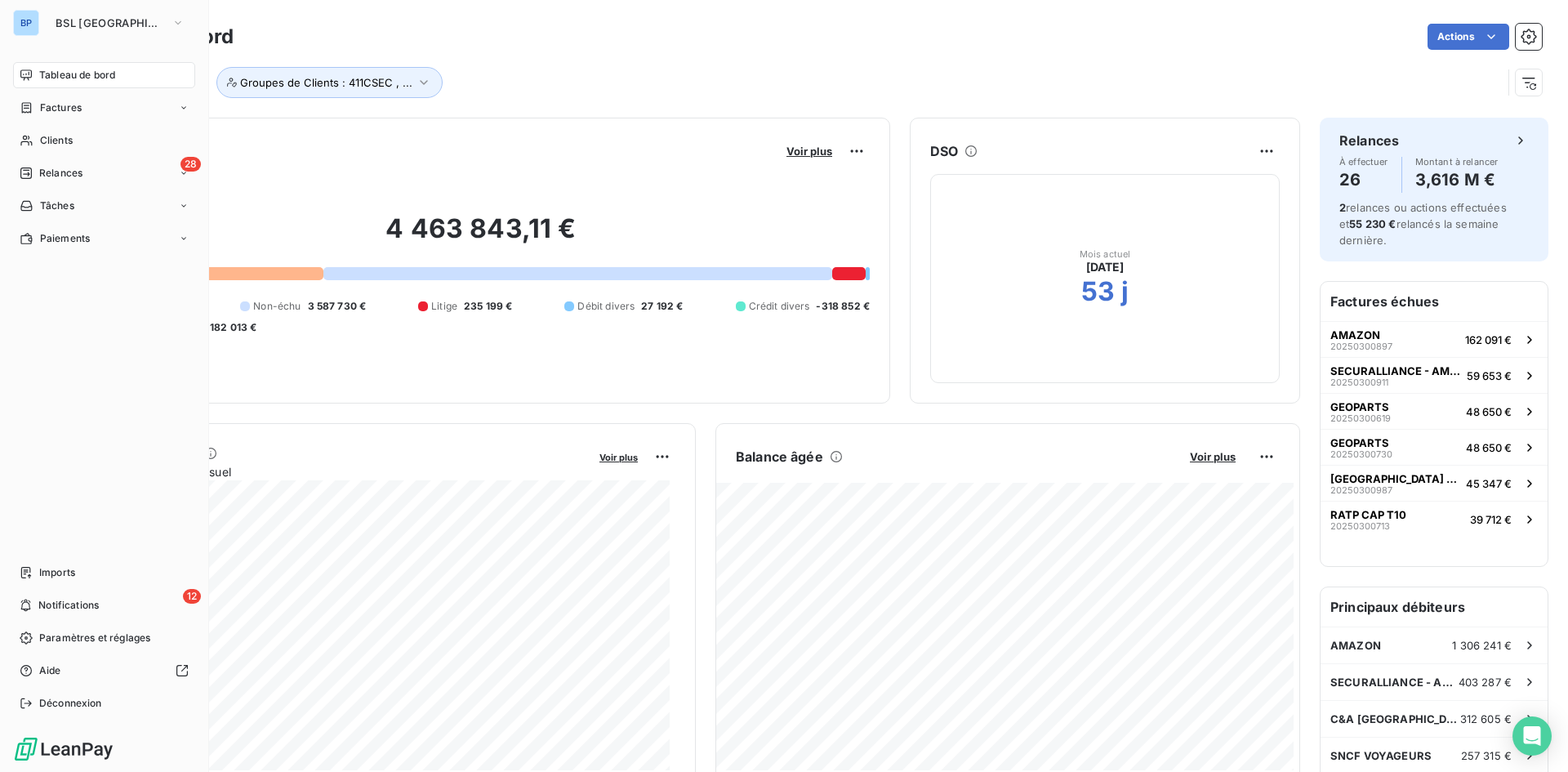
click at [42, 74] on span "Tableau de bord" at bounding box center [77, 75] width 76 height 14
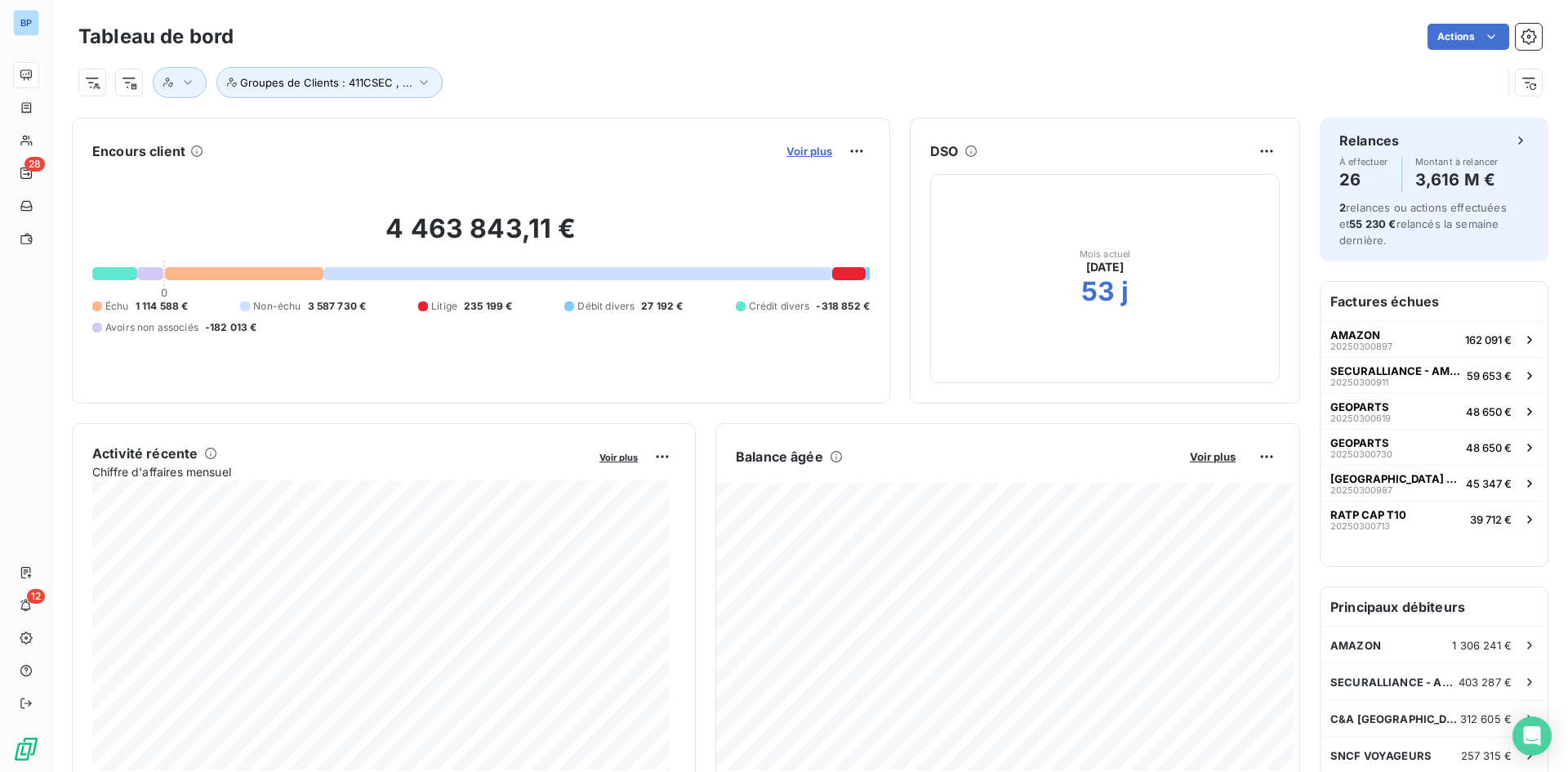
click at [786, 154] on span "Voir plus" at bounding box center [809, 150] width 46 height 13
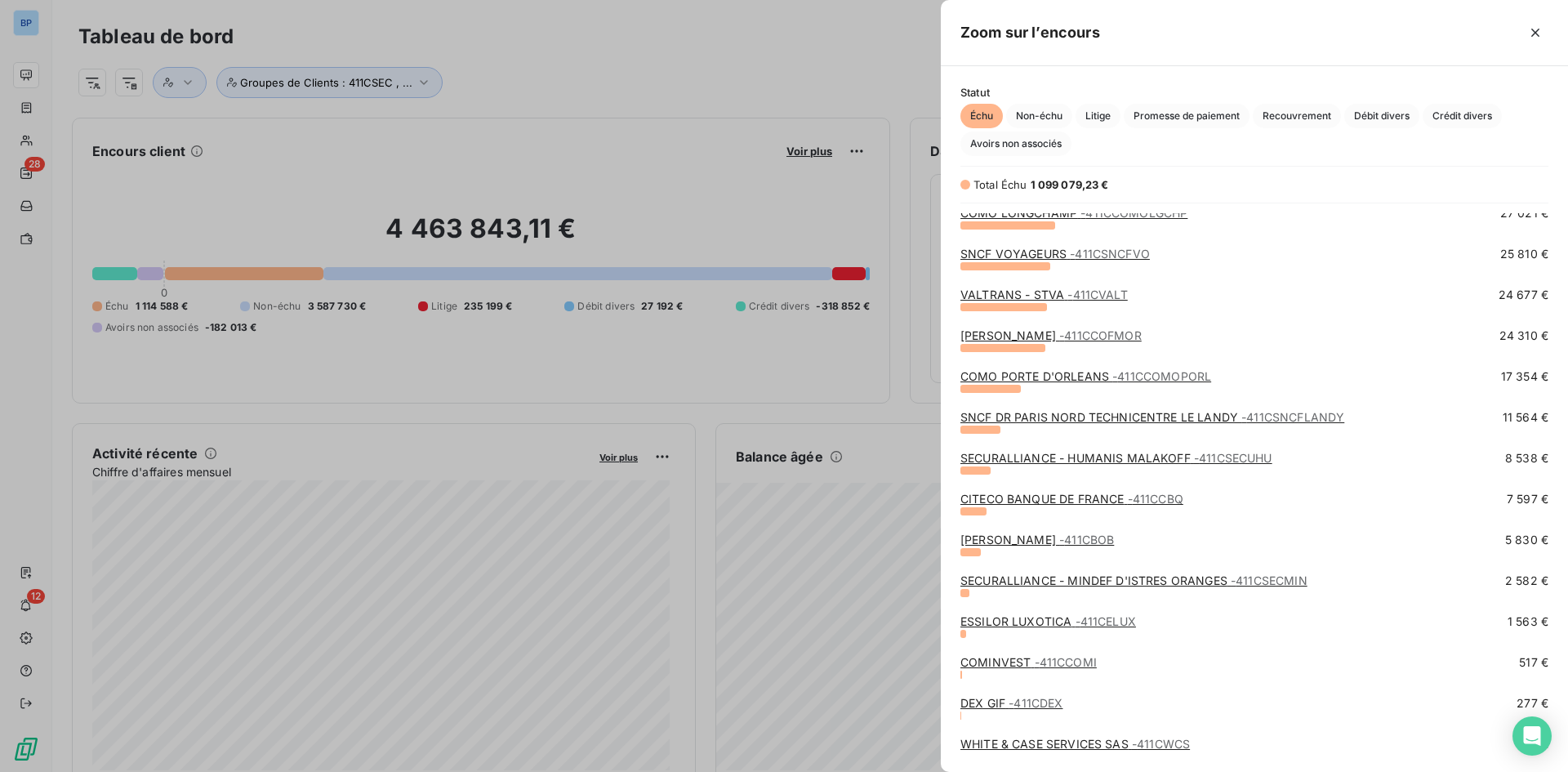
scroll to position [624, 0]
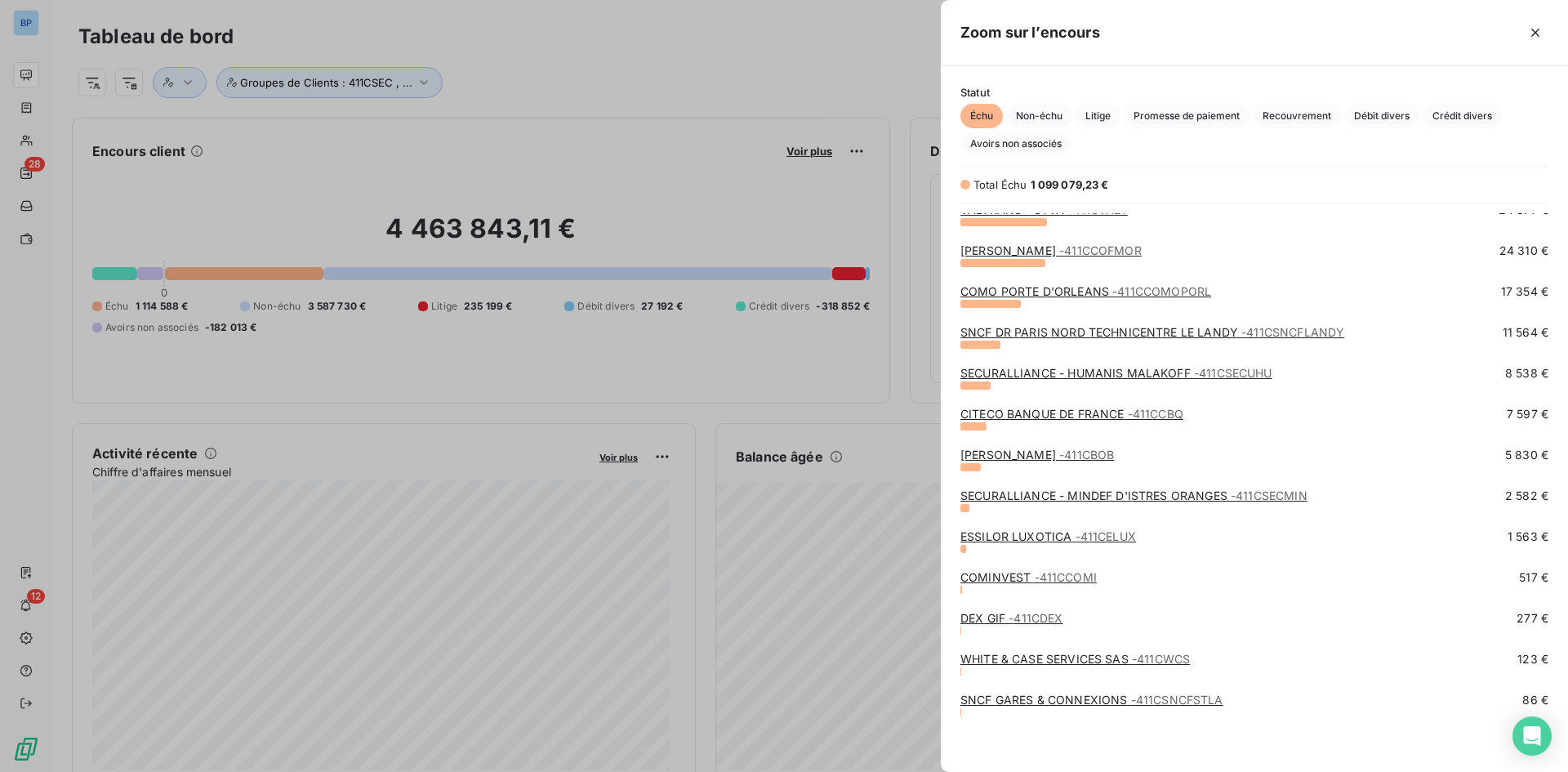
click at [1082, 412] on link "CITECO BANQUE DE FRANCE - 411CCBQ" at bounding box center [1071, 414] width 223 height 14
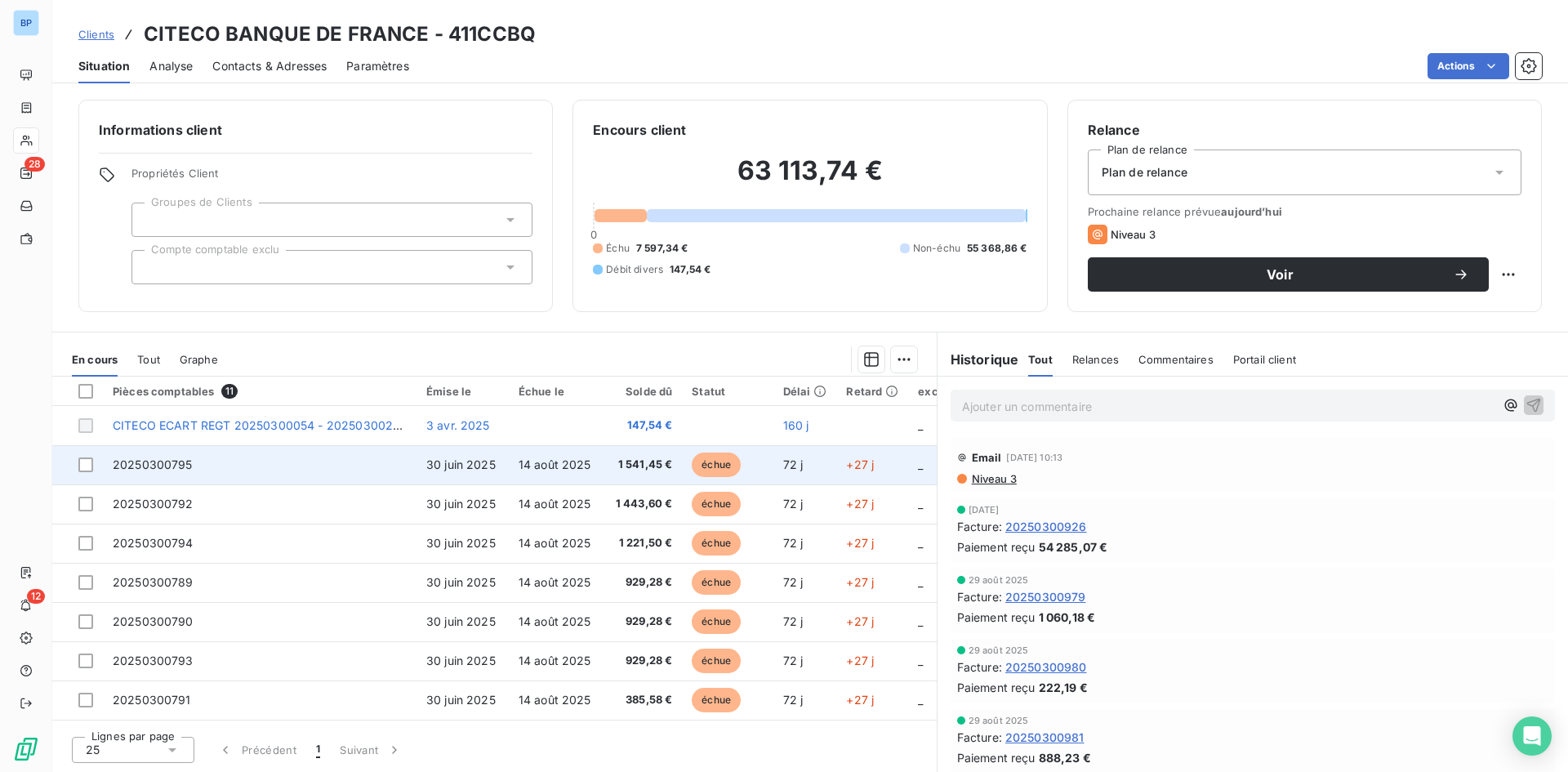
click at [619, 474] on td "1 541,45 €" at bounding box center [642, 465] width 81 height 39
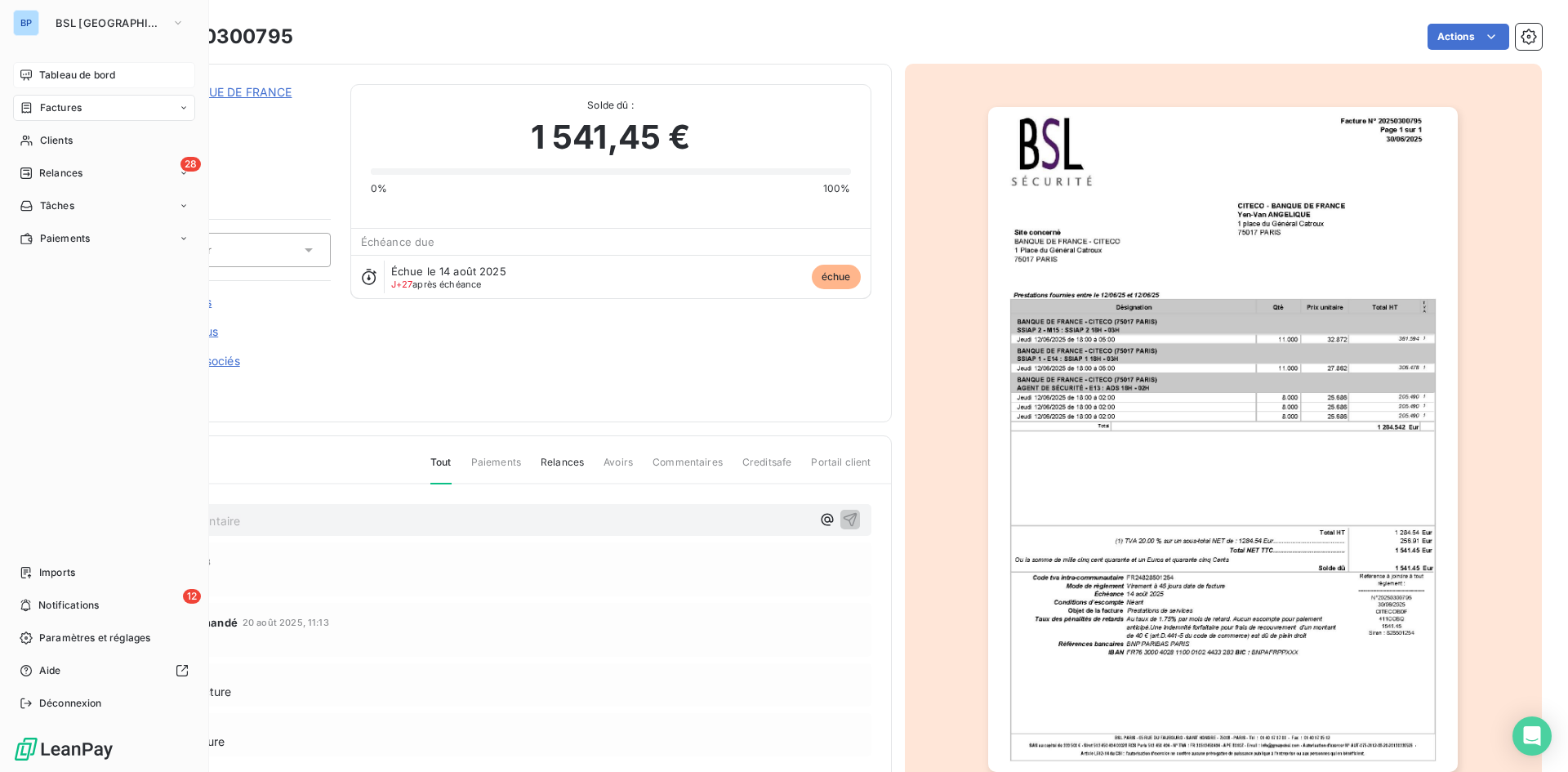
click at [58, 76] on span "Tableau de bord" at bounding box center [77, 75] width 76 height 14
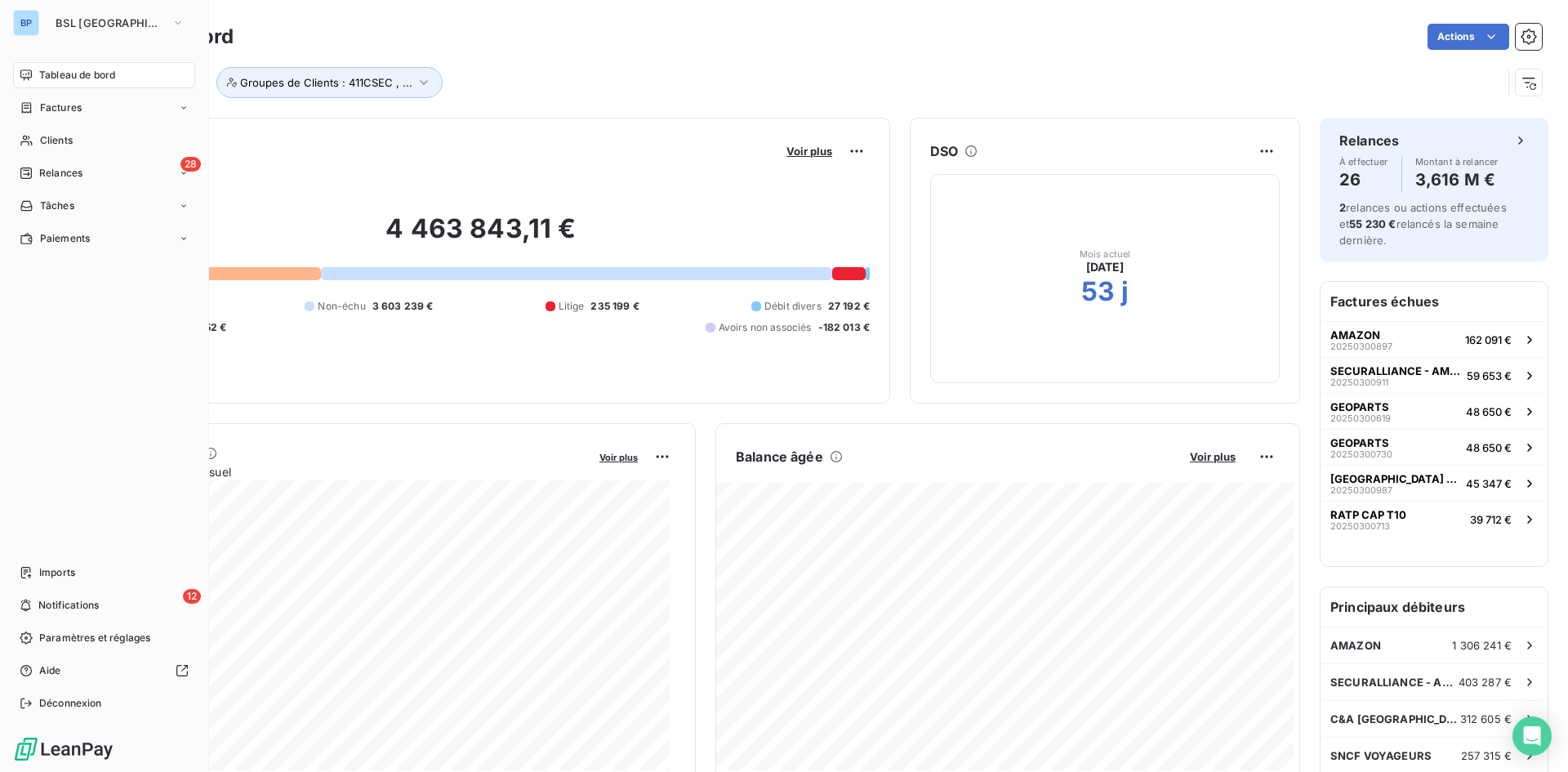
click at [60, 71] on span "Tableau de bord" at bounding box center [77, 75] width 76 height 14
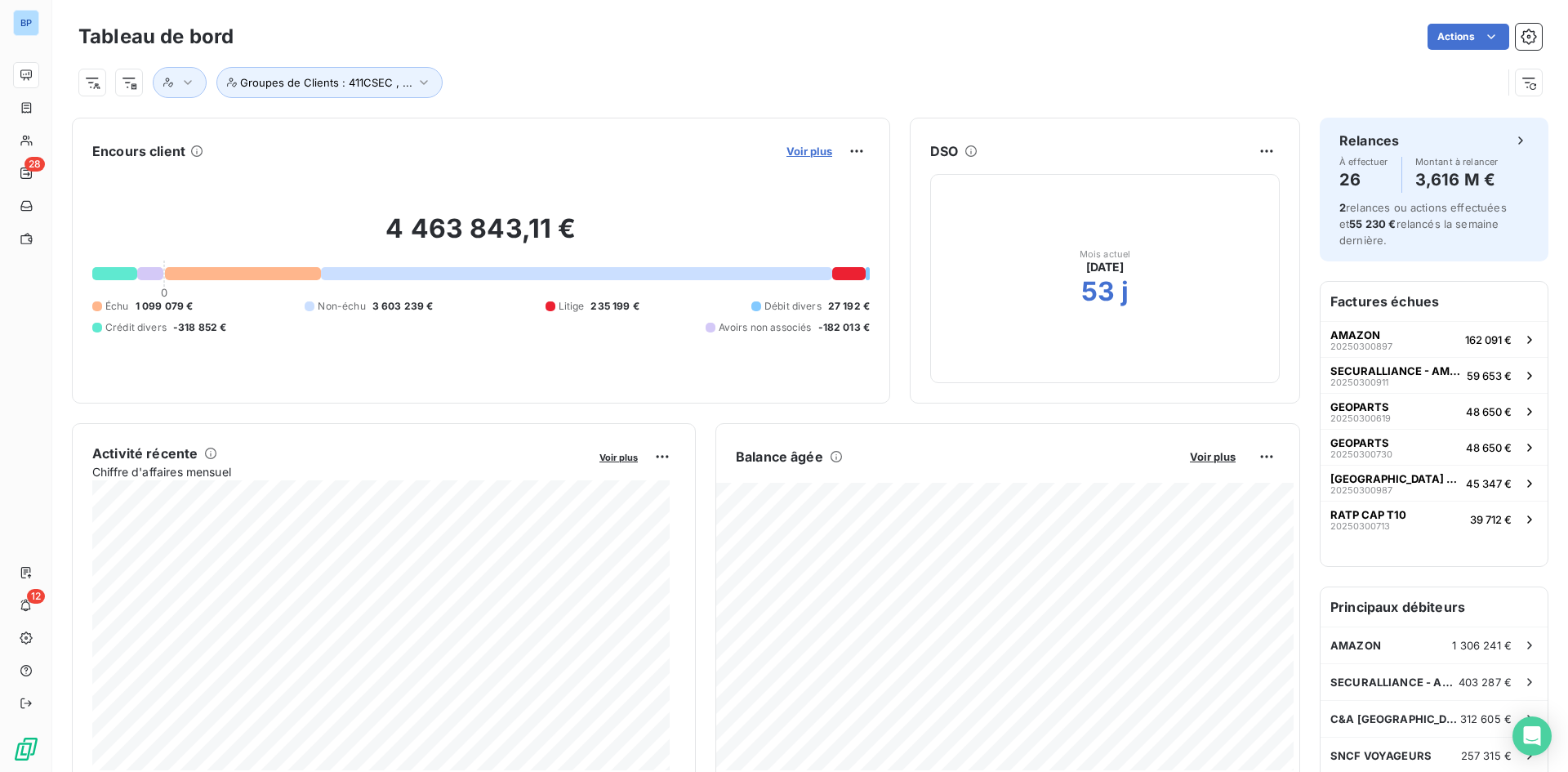
click at [805, 150] on span "Voir plus" at bounding box center [809, 150] width 46 height 13
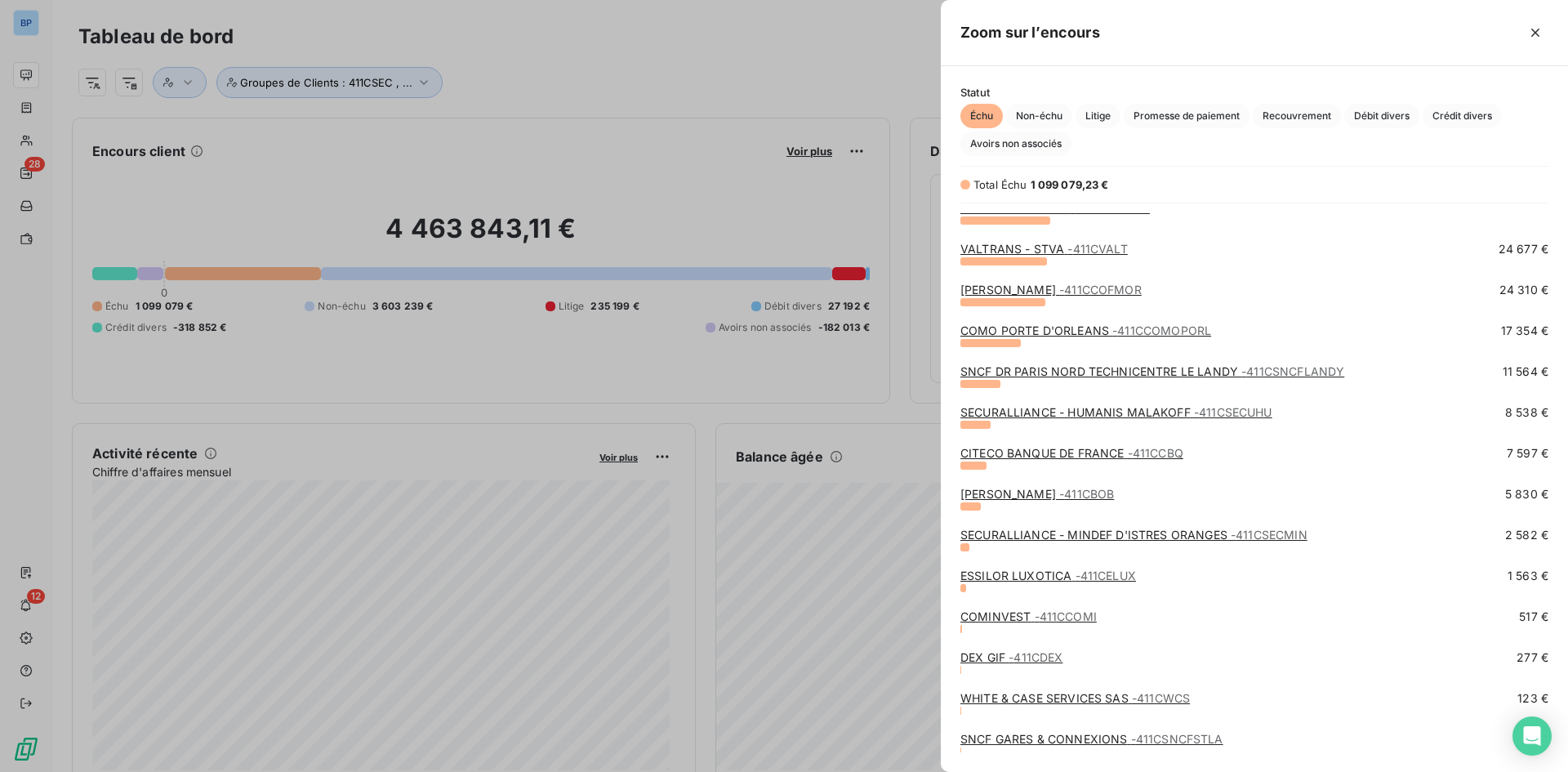
scroll to position [624, 0]
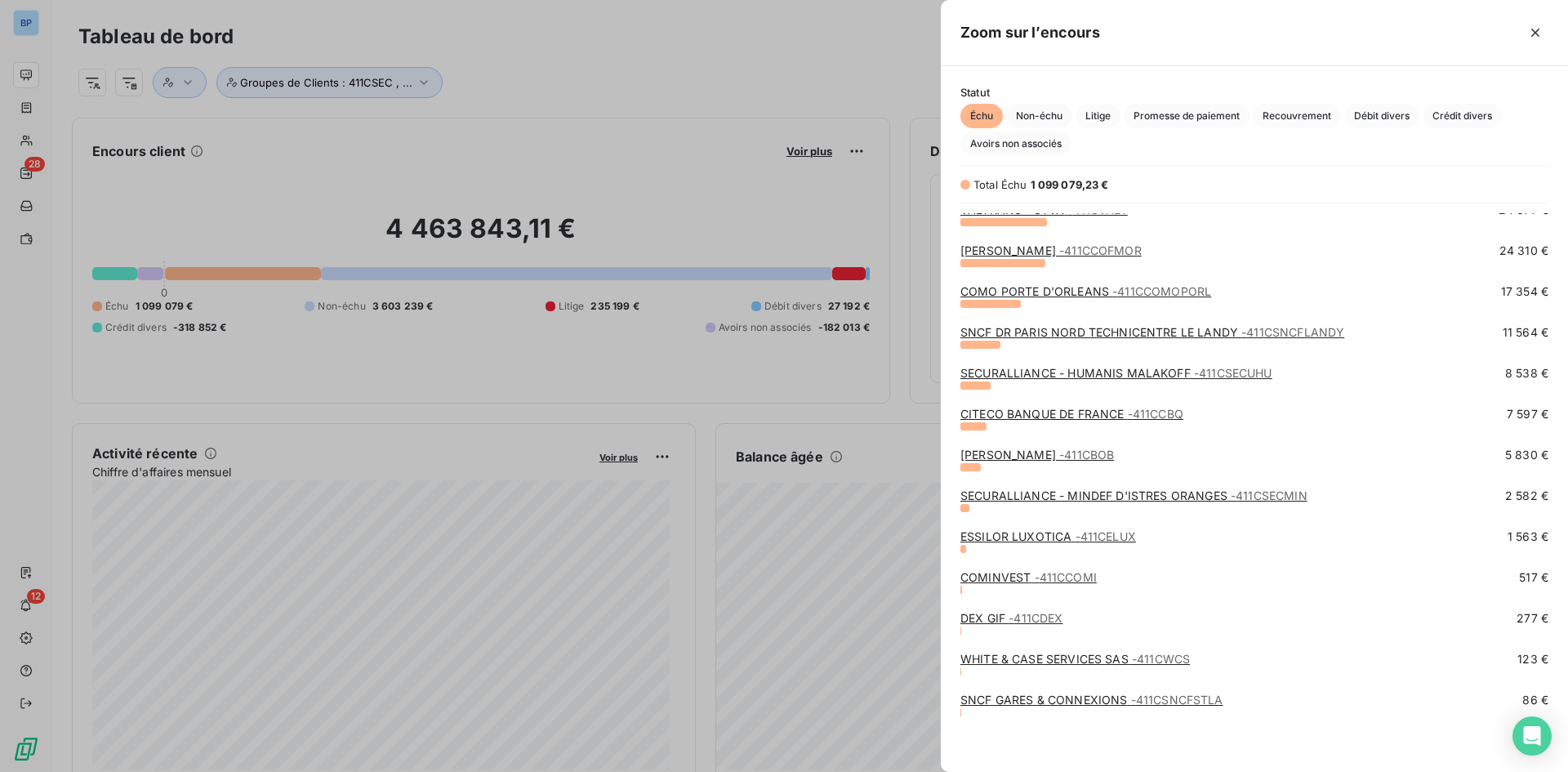
click at [689, 95] on div at bounding box center [784, 386] width 1568 height 772
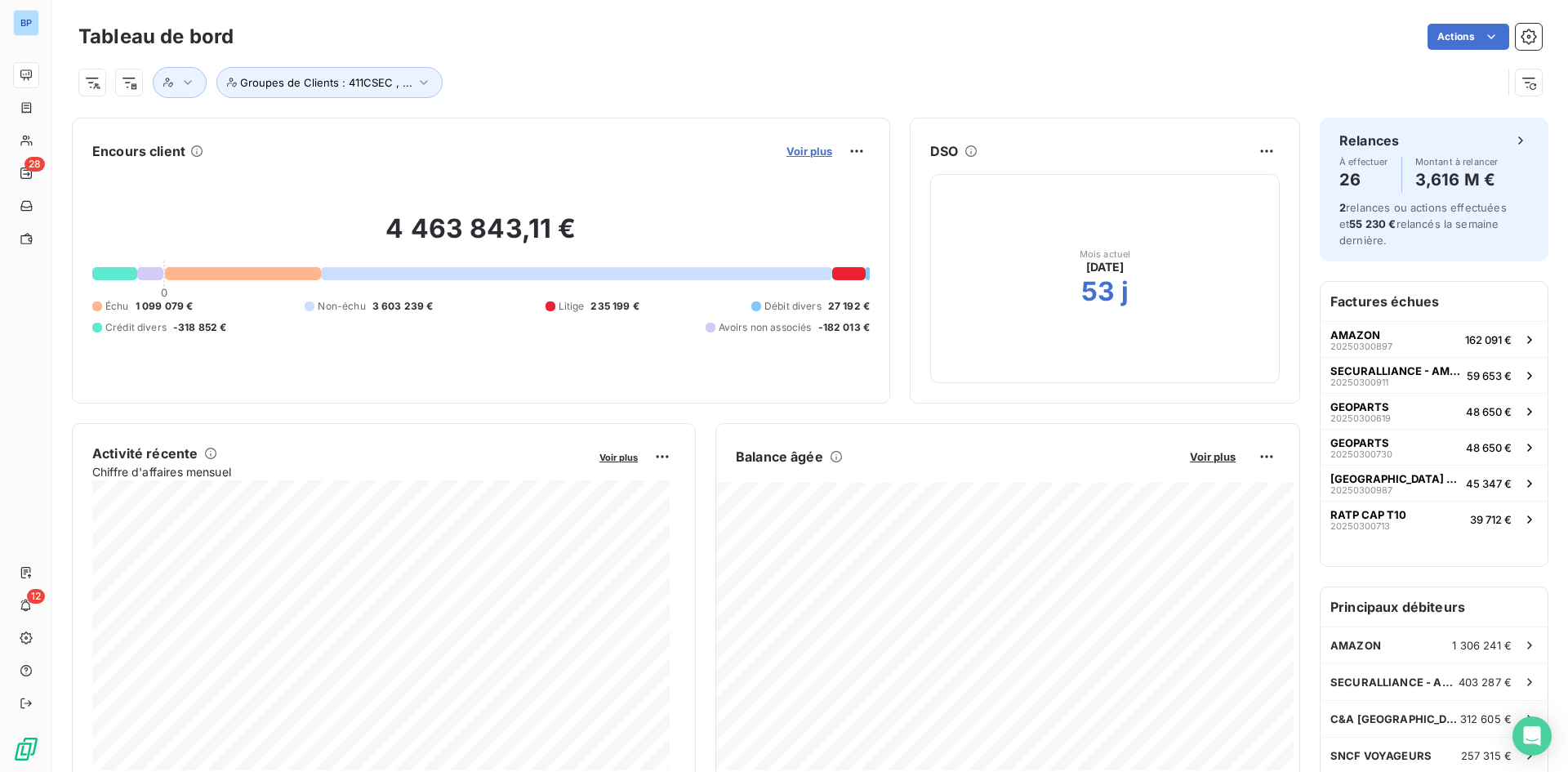
click at [818, 146] on span "Voir plus" at bounding box center [809, 150] width 46 height 13
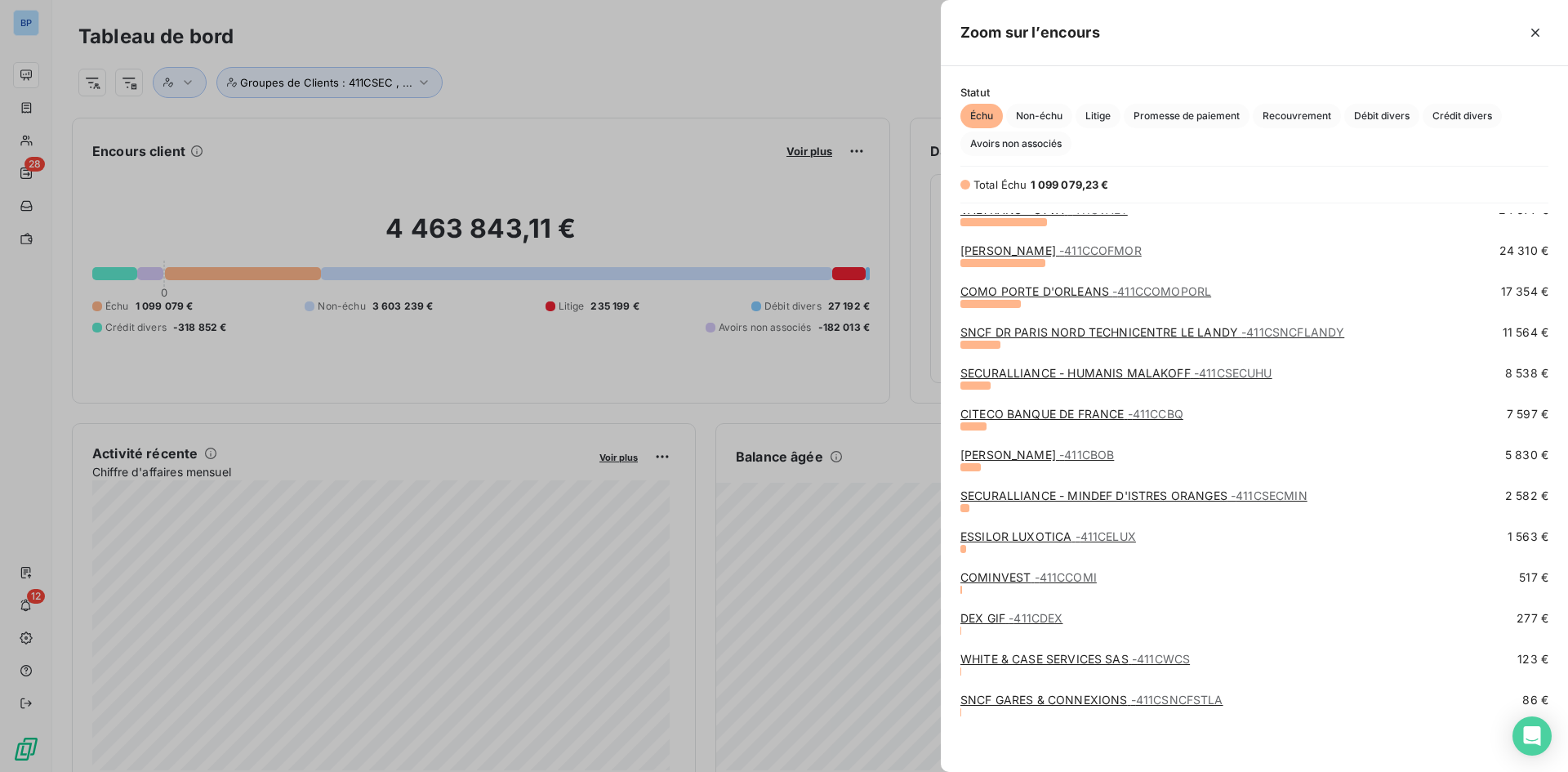
click at [796, 426] on div at bounding box center [784, 386] width 1568 height 772
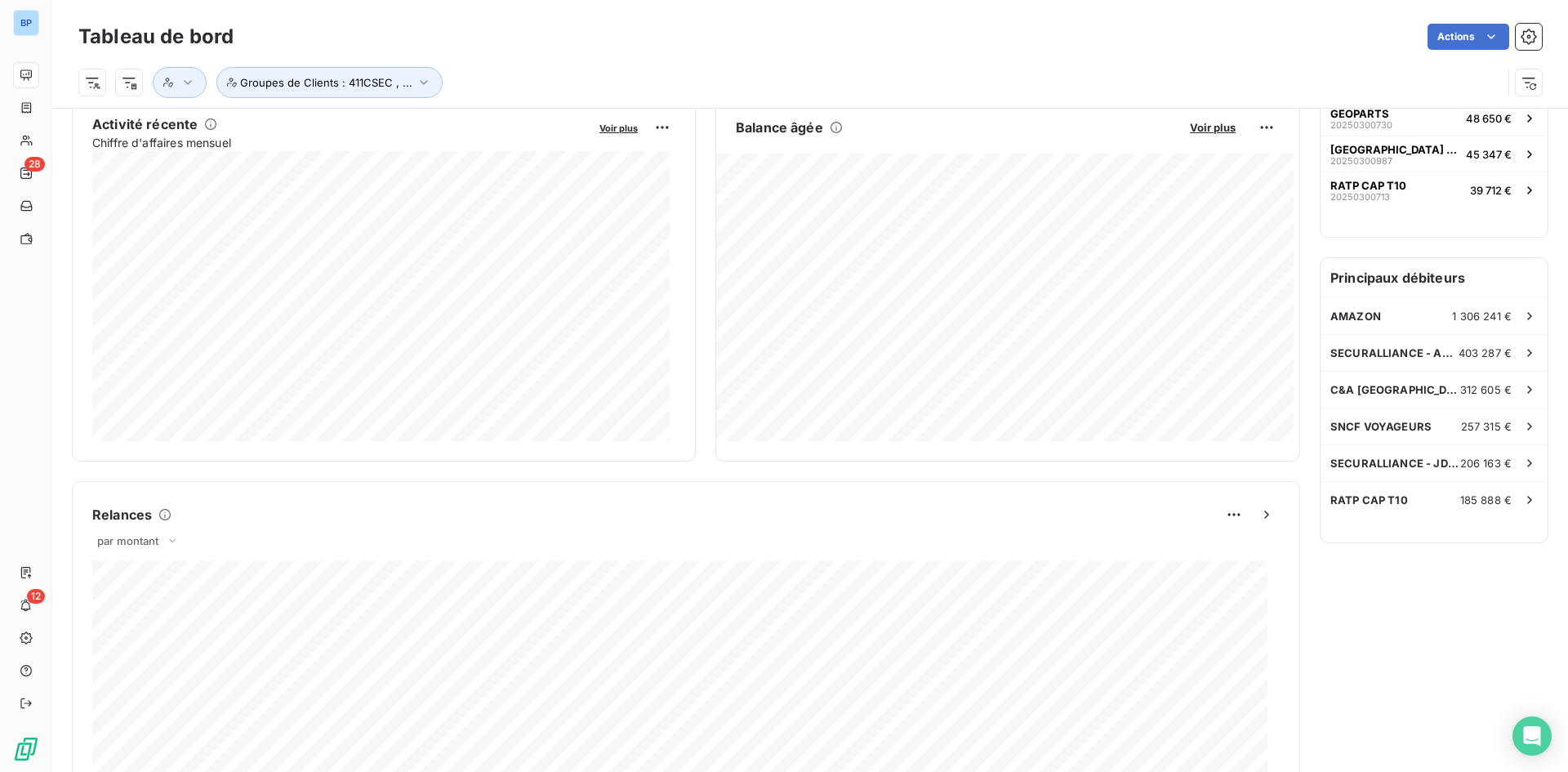
scroll to position [0, 0]
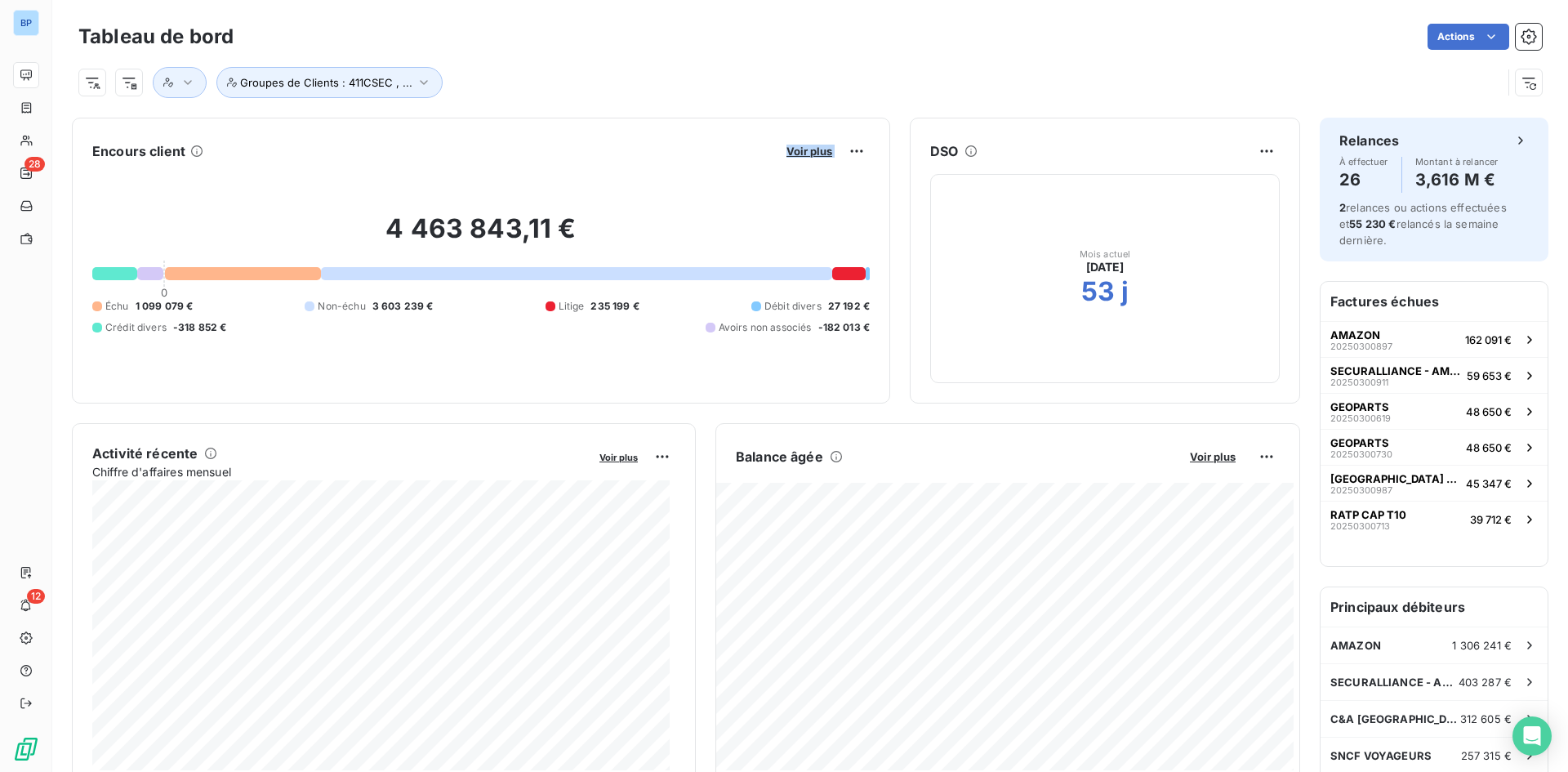
drag, startPoint x: 727, startPoint y: 145, endPoint x: 885, endPoint y: 149, distance: 158.1
click at [885, 149] on div "Encours client Voir plus 4 463 843,11 € 0 Échu 1 099 079 € Non-échu 3 603 239 €…" at bounding box center [686, 260] width 1228 height 286
drag, startPoint x: 495, startPoint y: 467, endPoint x: 682, endPoint y: 464, distance: 187.0
click at [678, 466] on div "Activité récente Chiffre d'affaires mensuel Voir plus 210 404,81 € Échu 106 784…" at bounding box center [384, 607] width 624 height 367
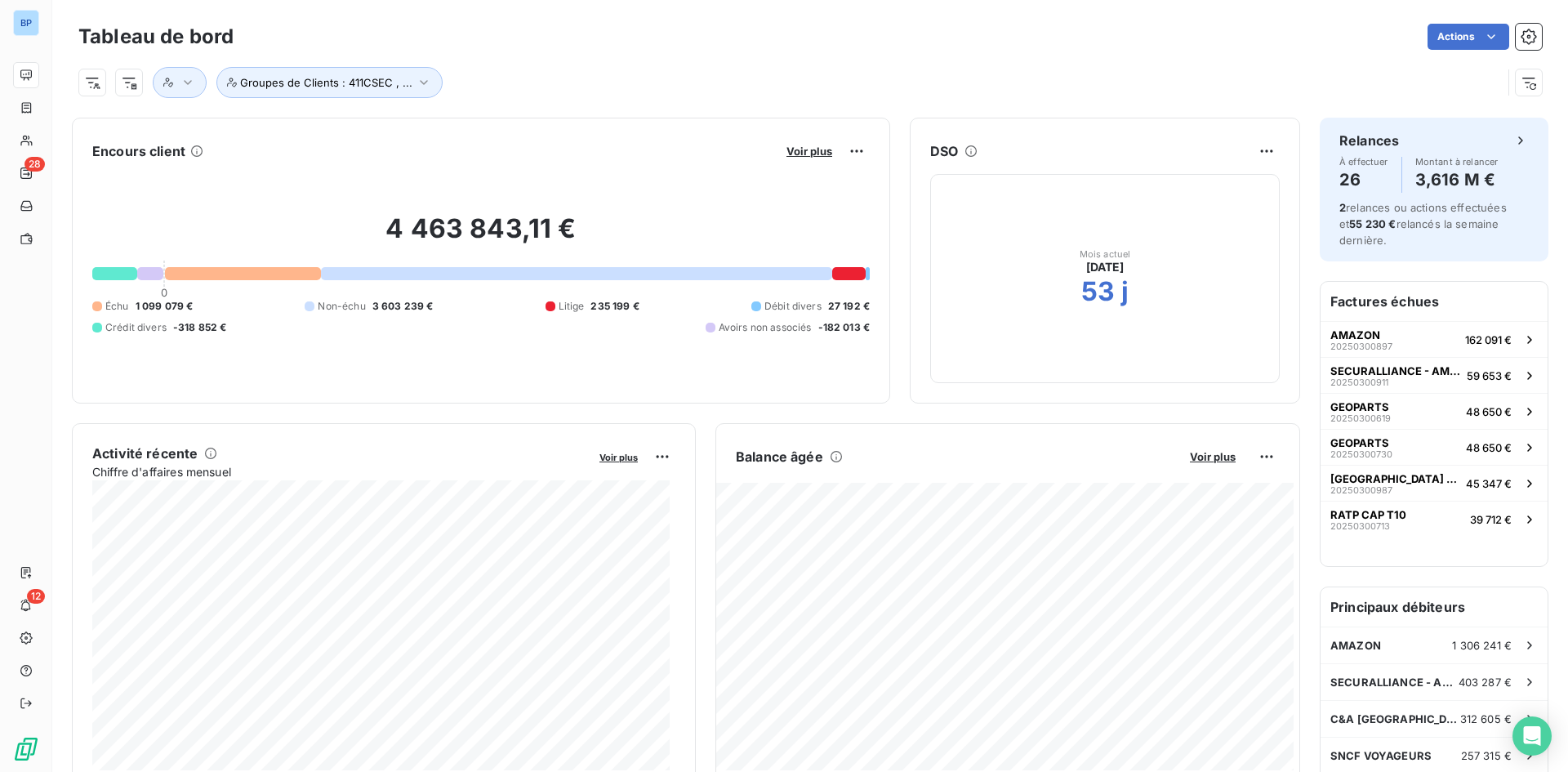
click at [742, 400] on div "Encours client Voir plus 4 463 843,11 € 0 Échu 1 099 079 € Non-échu 3 603 239 €…" at bounding box center [481, 260] width 818 height 286
click at [537, 431] on div "Activité récente Chiffre d'affaires mensuel Voir plus 3 308 648,16 € Échu 459 1…" at bounding box center [384, 607] width 624 height 367
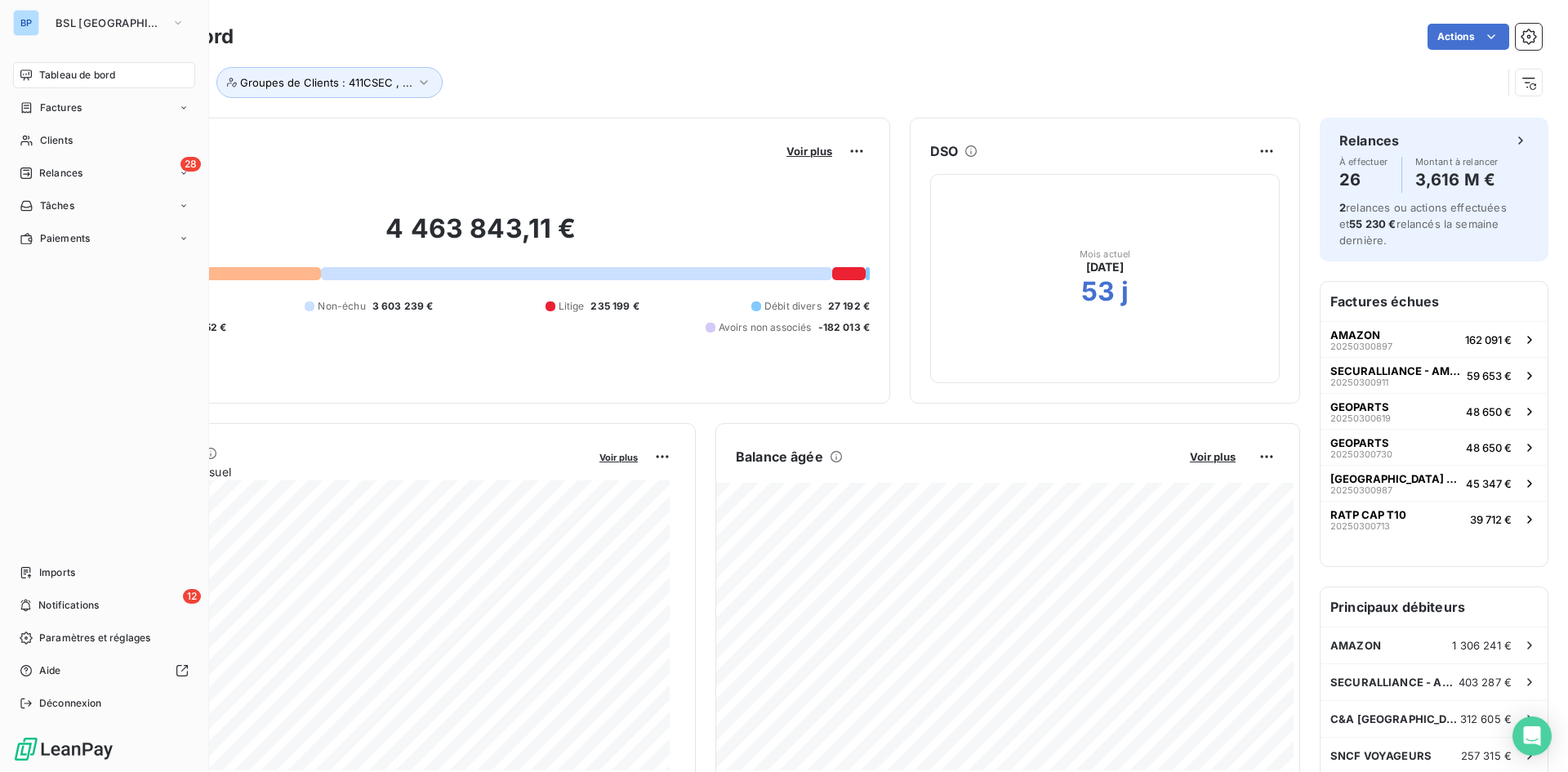
click at [37, 75] on div "Tableau de bord" at bounding box center [103, 75] width 182 height 26
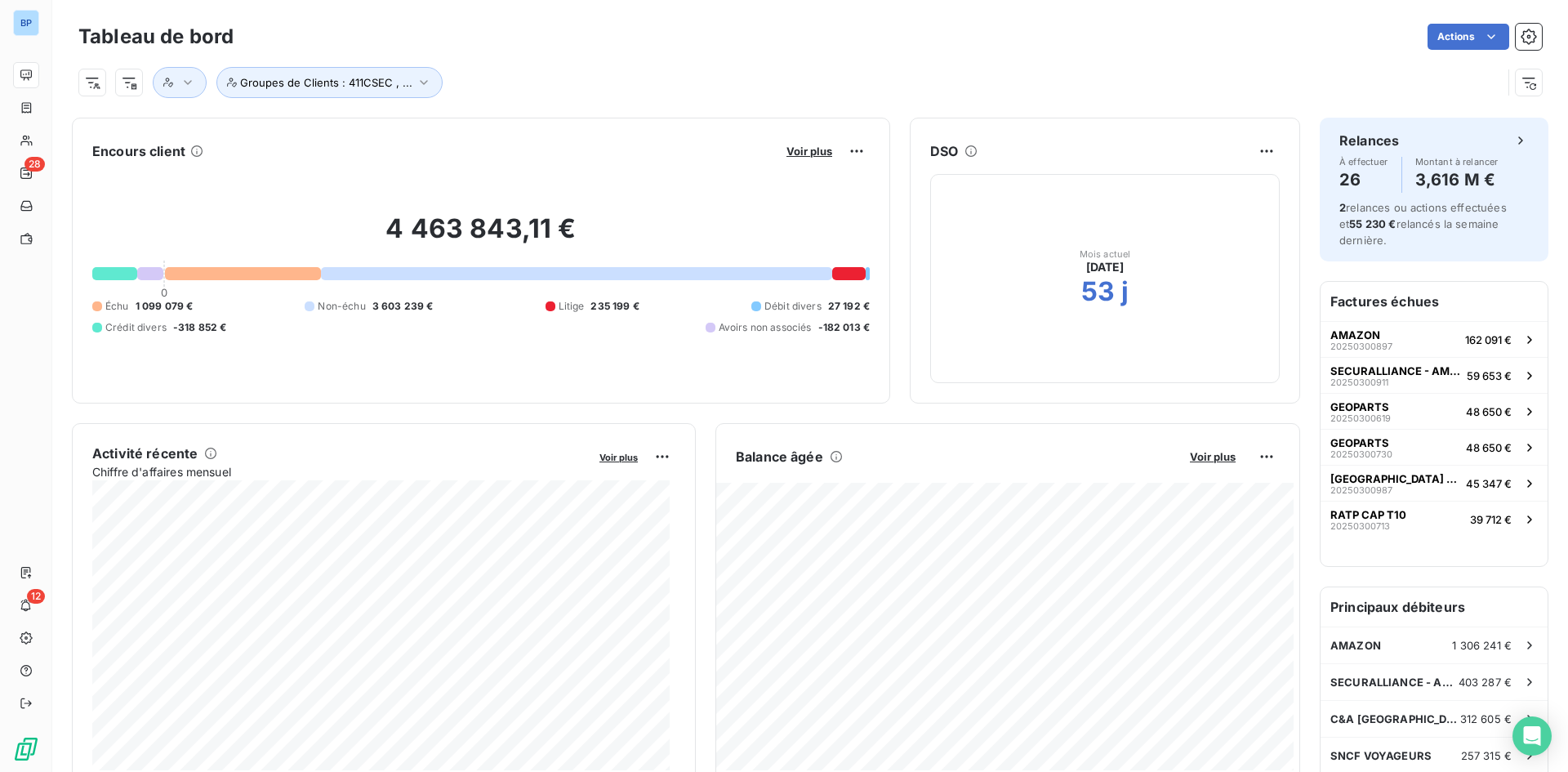
click at [669, 67] on div "Groupes de Clients : 411CSEC , ..." at bounding box center [790, 82] width 1423 height 31
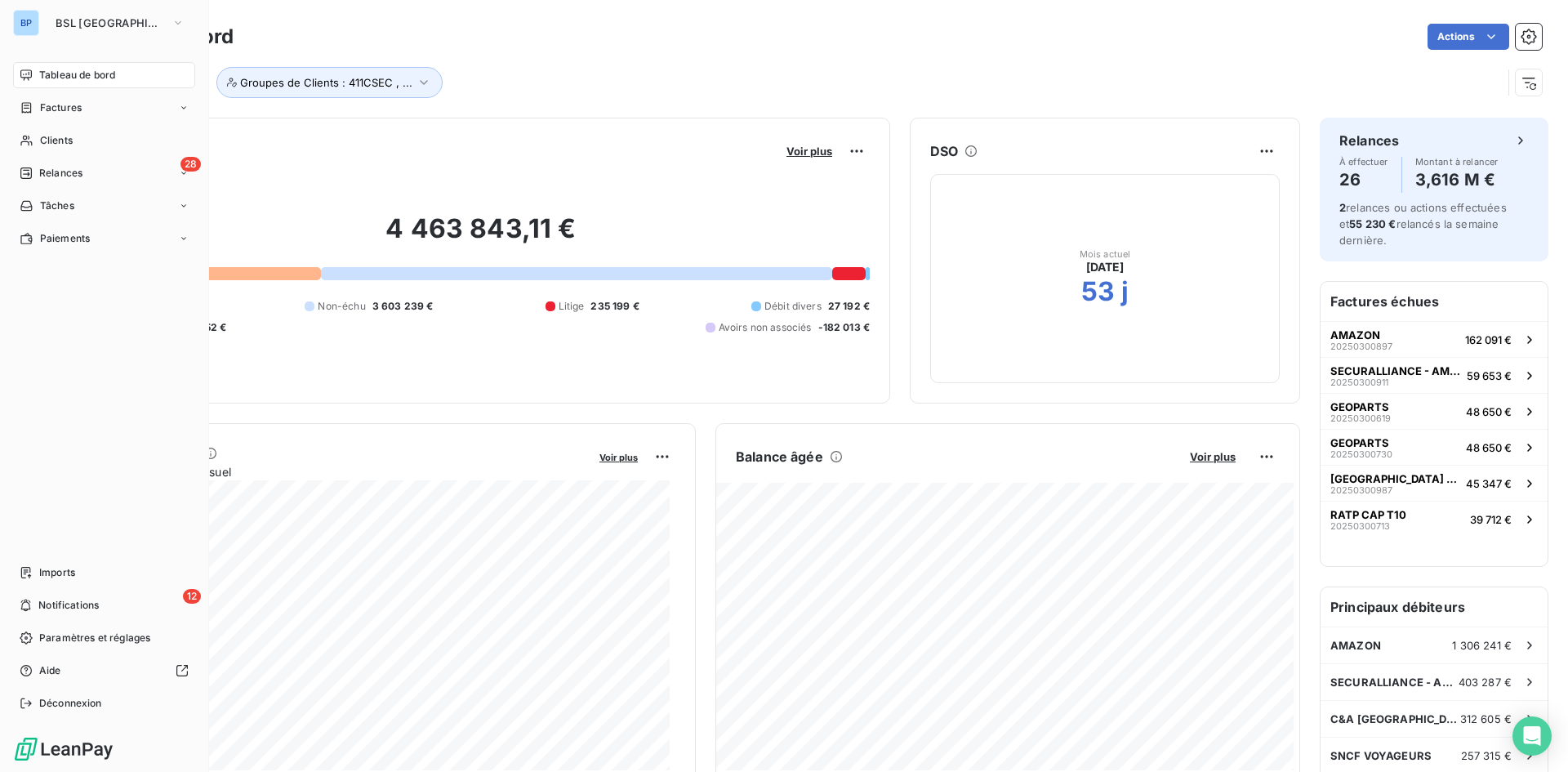
click at [104, 80] on span "Tableau de bord" at bounding box center [77, 75] width 76 height 14
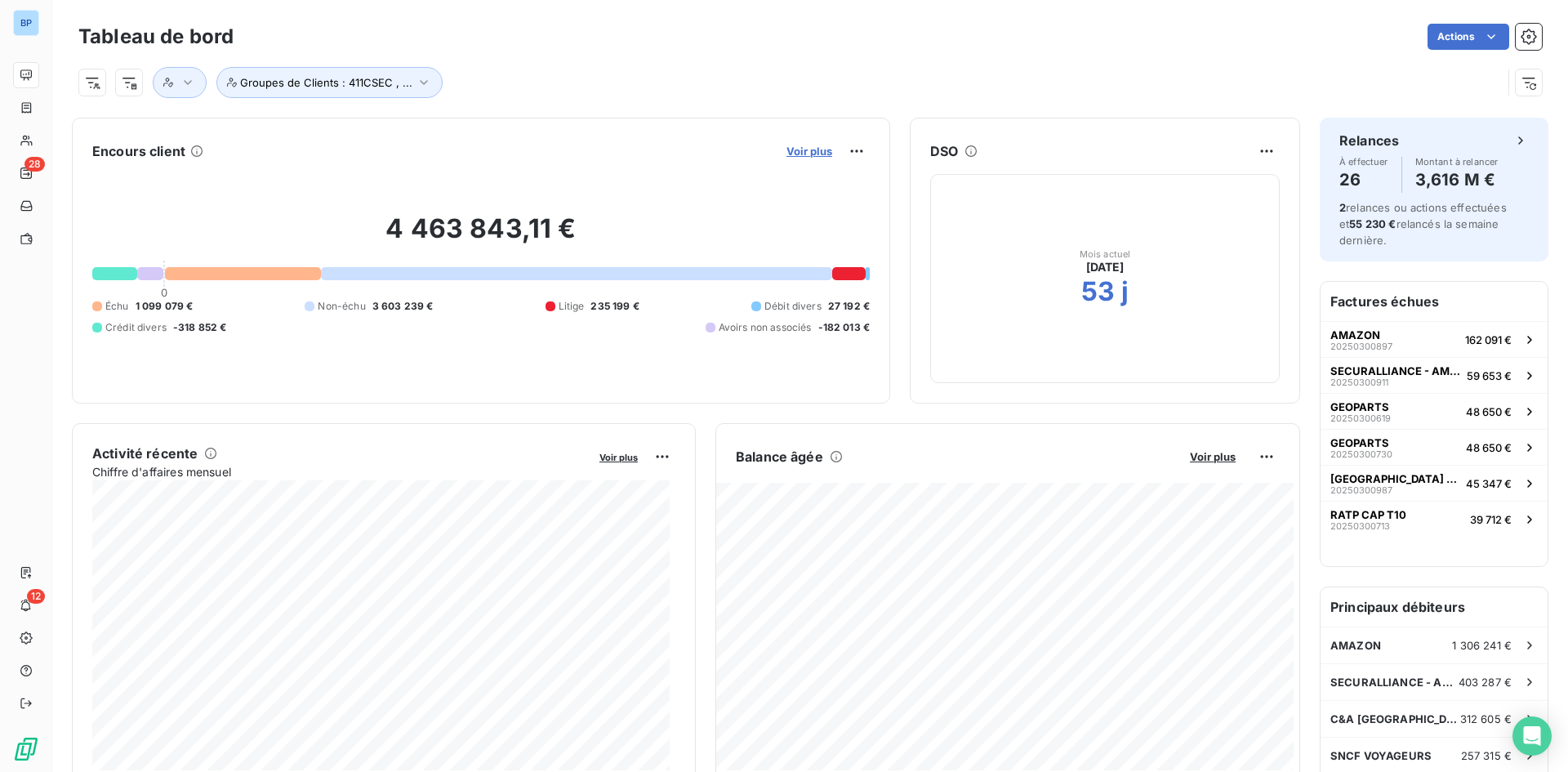
click at [793, 154] on span "Voir plus" at bounding box center [809, 150] width 46 height 13
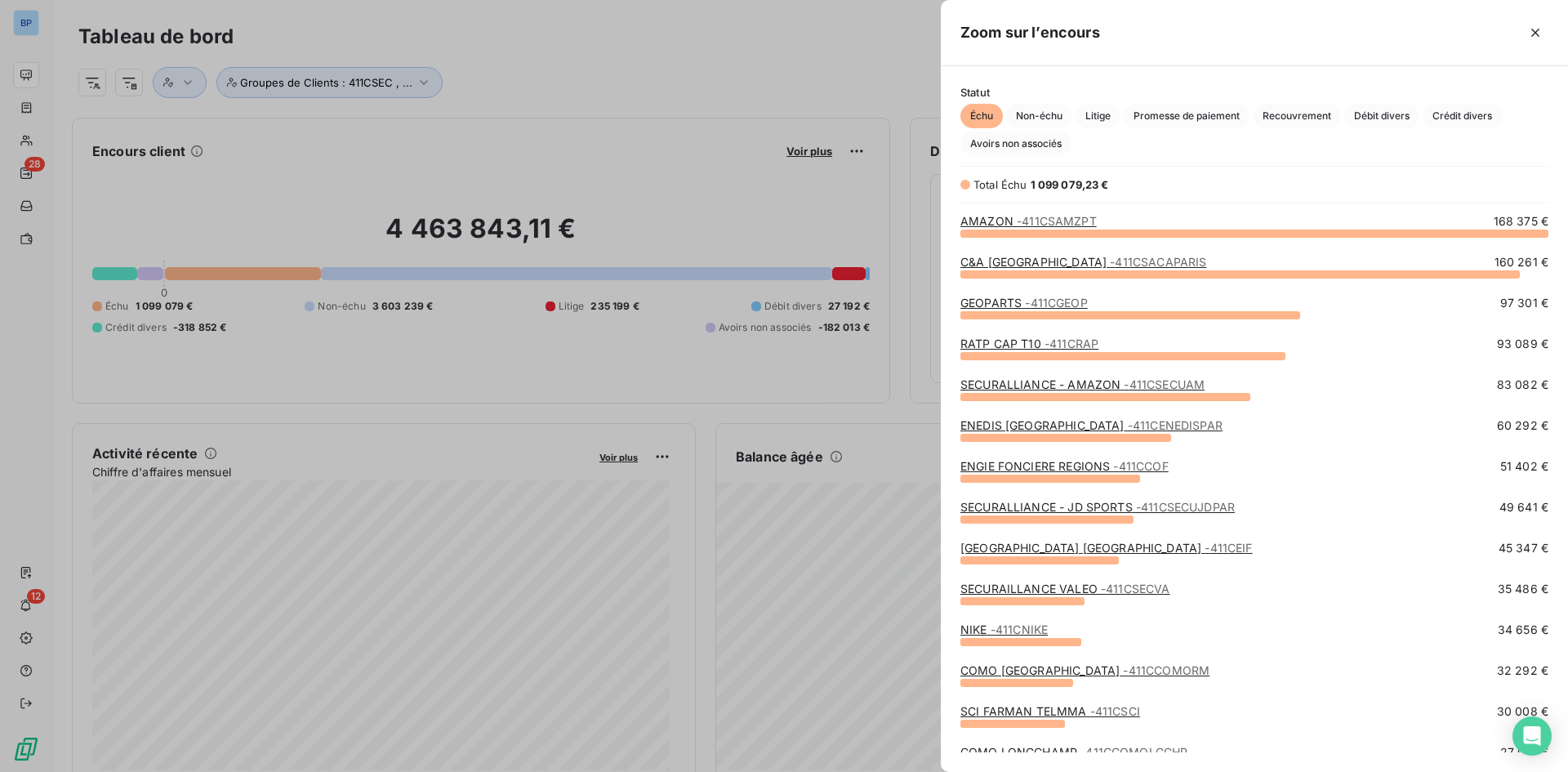
click at [775, 84] on div at bounding box center [784, 386] width 1568 height 772
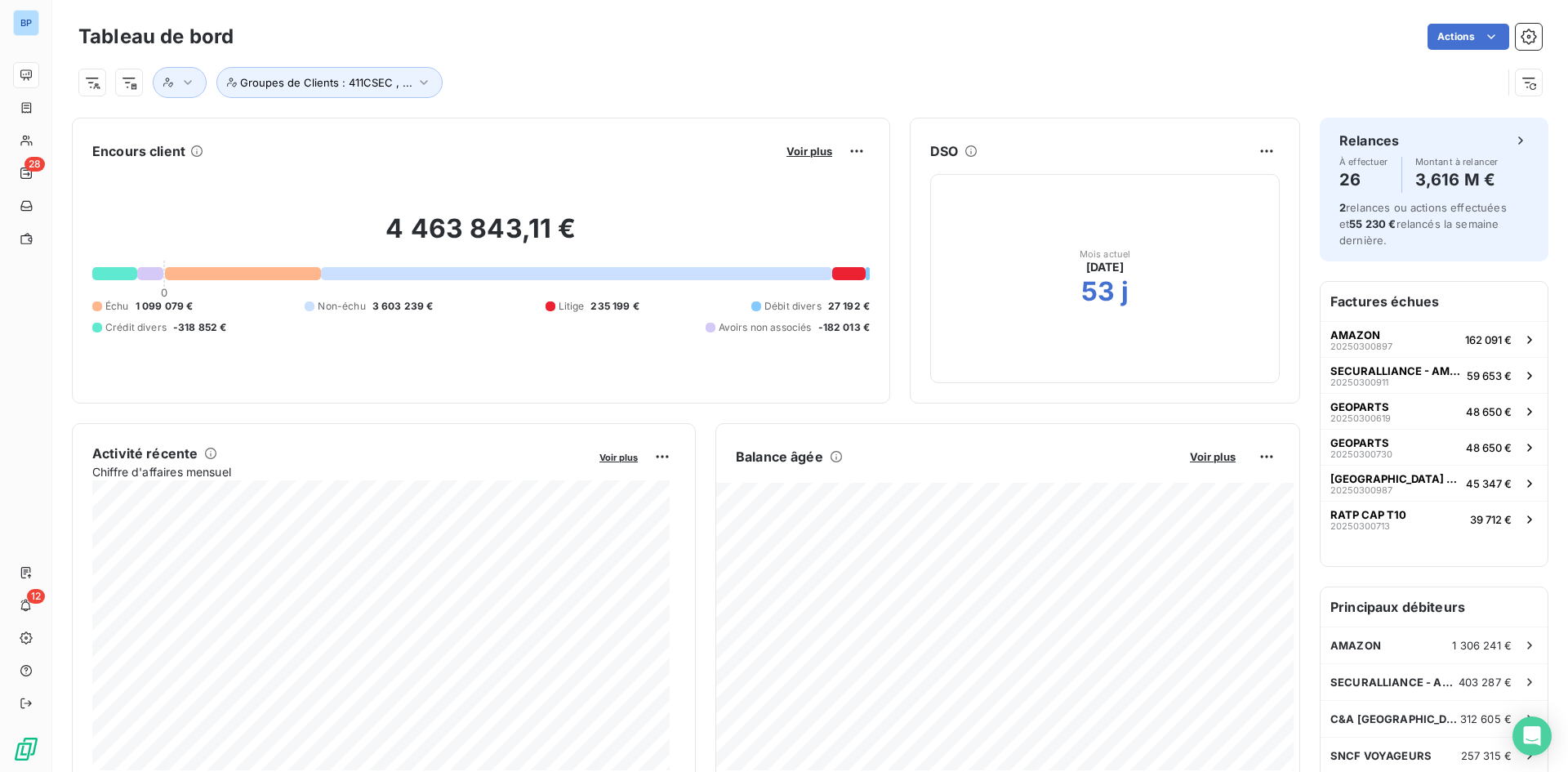
drag, startPoint x: 784, startPoint y: 95, endPoint x: 656, endPoint y: 113, distance: 129.3
click at [782, 95] on div "Groupes de Clients : 411CSEC , ..." at bounding box center [790, 82] width 1423 height 31
drag, startPoint x: 692, startPoint y: 159, endPoint x: 1125, endPoint y: 190, distance: 434.1
click at [706, 159] on div "Encours client Voir plus" at bounding box center [481, 151] width 778 height 26
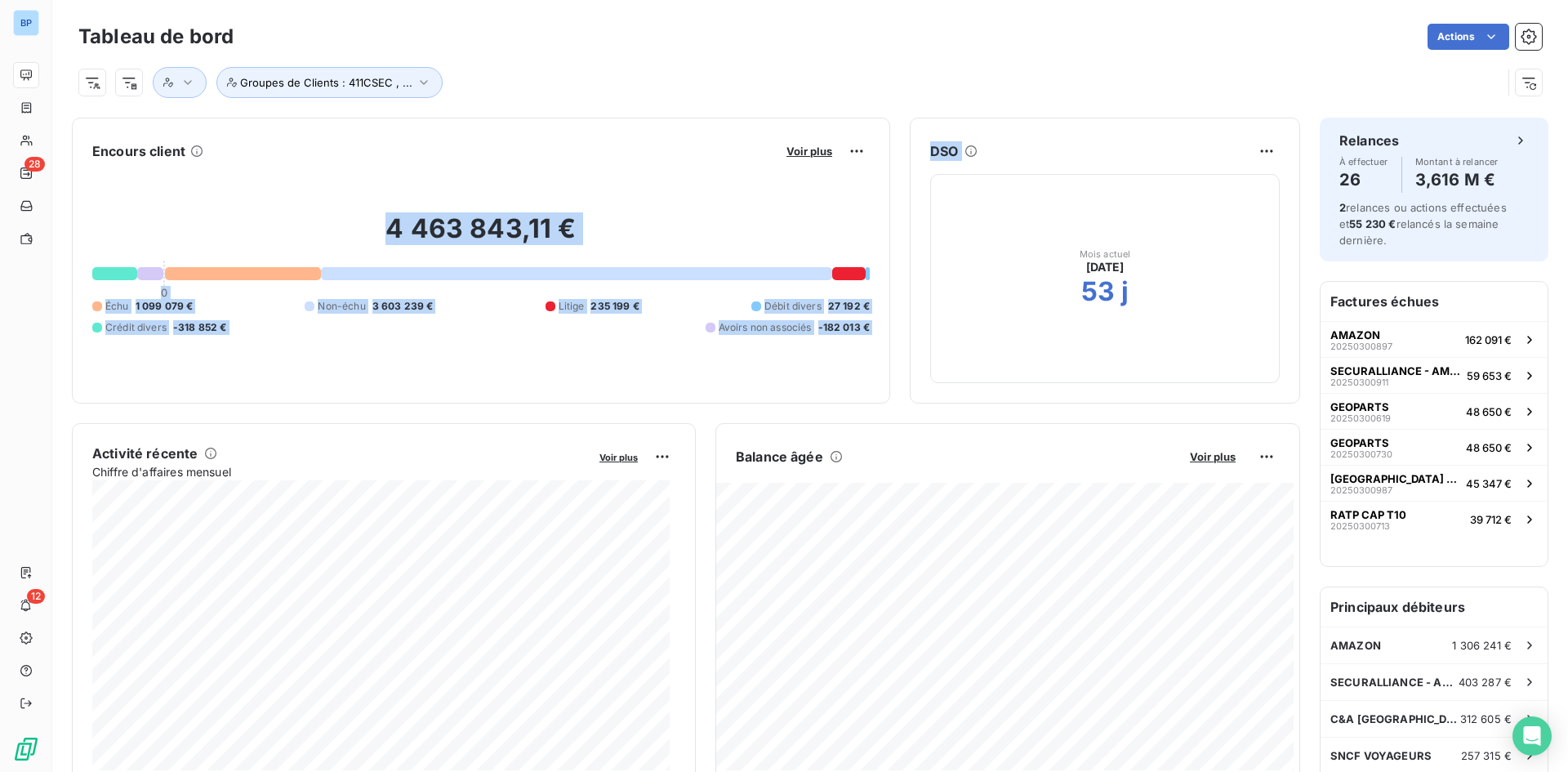
drag, startPoint x: 1015, startPoint y: 154, endPoint x: 882, endPoint y: 145, distance: 133.3
click at [882, 145] on div "Encours client Voir plus 4 463 843,11 € 0 Échu 1 099 079 € Non-échu 3 603 239 €…" at bounding box center [686, 260] width 1228 height 286
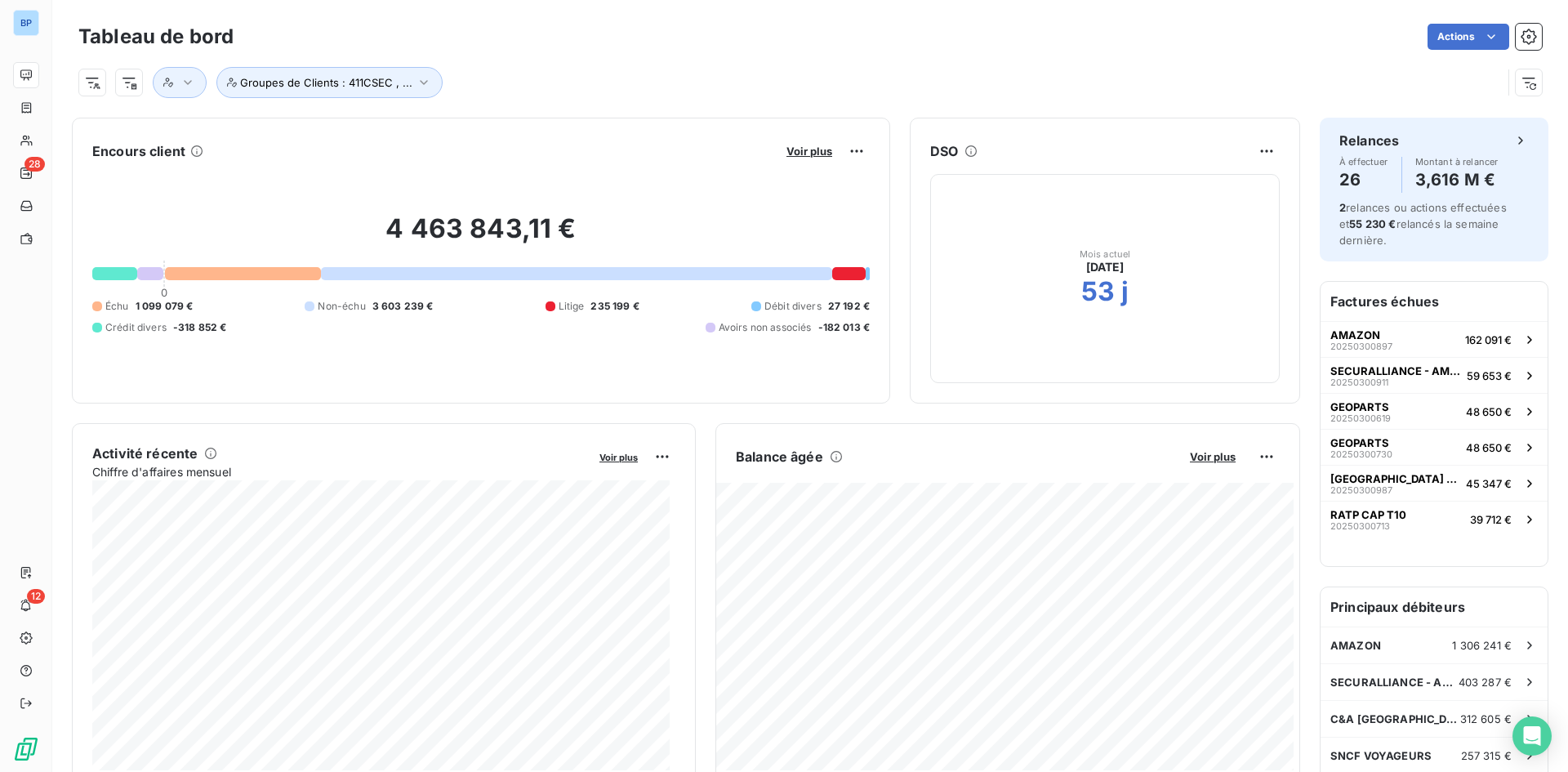
click at [1002, 81] on div "Groupes de Clients : 411CSEC , ..." at bounding box center [790, 82] width 1423 height 31
click at [1175, 96] on div "Groupes de Clients : 411CSEC , ..." at bounding box center [790, 82] width 1423 height 31
click at [1094, 70] on div "Groupes de Clients : 411CSEC , ..." at bounding box center [790, 82] width 1423 height 31
click at [801, 152] on span "Voir plus" at bounding box center [809, 150] width 46 height 13
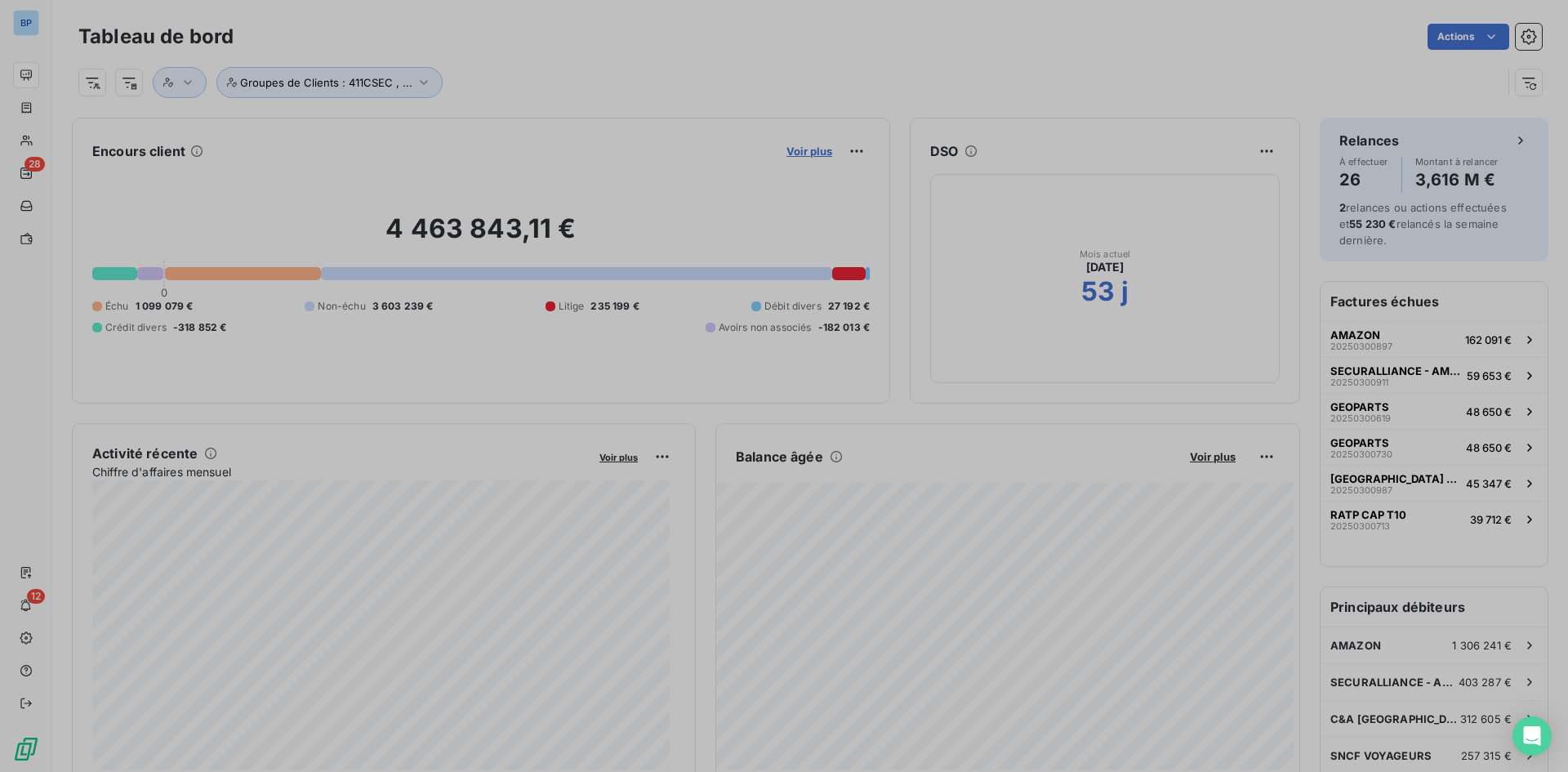
scroll to position [760, 615]
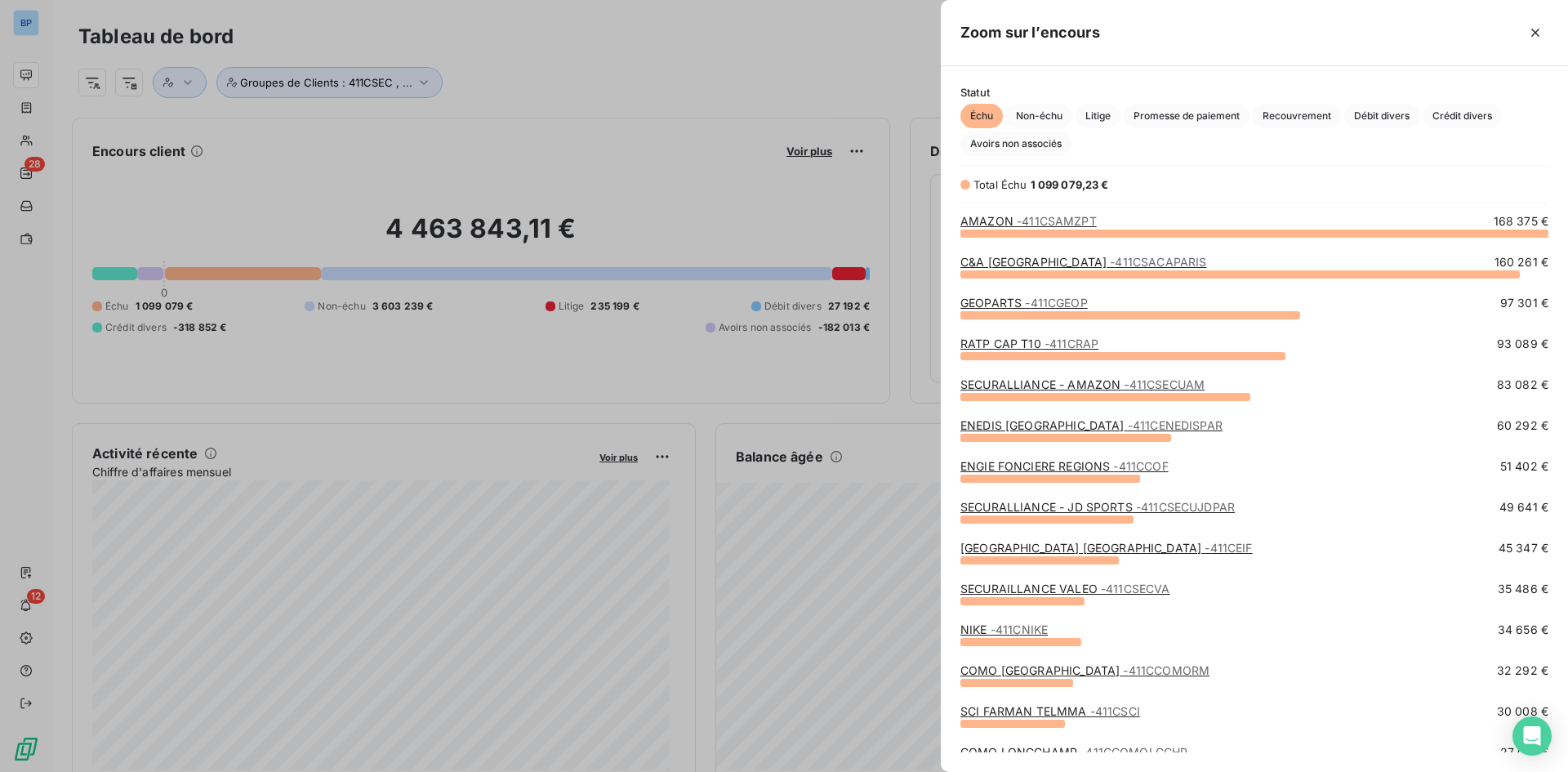
click at [712, 59] on div at bounding box center [784, 386] width 1568 height 772
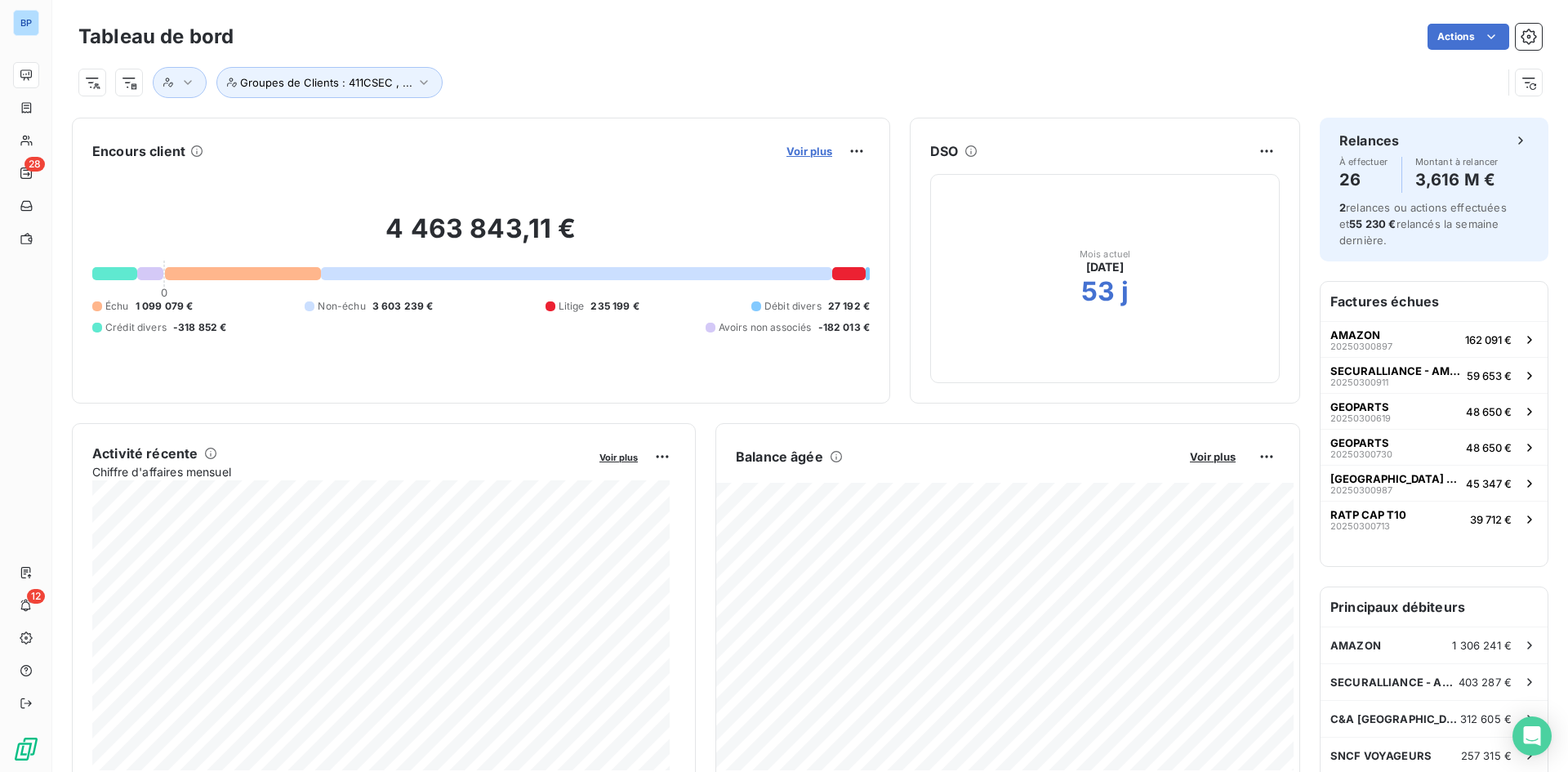
click at [803, 147] on span "Voir plus" at bounding box center [809, 150] width 46 height 13
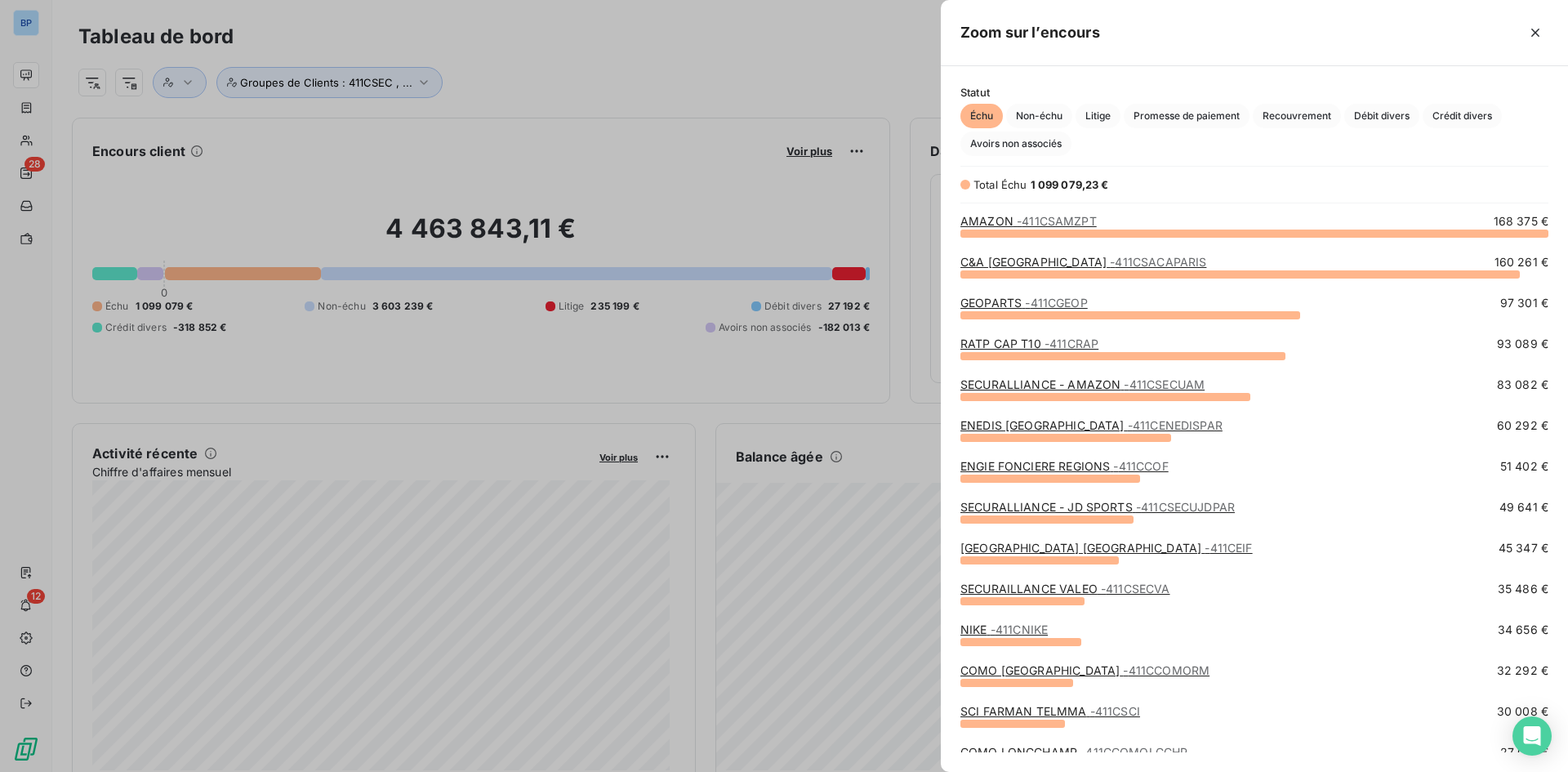
click at [802, 98] on div at bounding box center [784, 386] width 1568 height 772
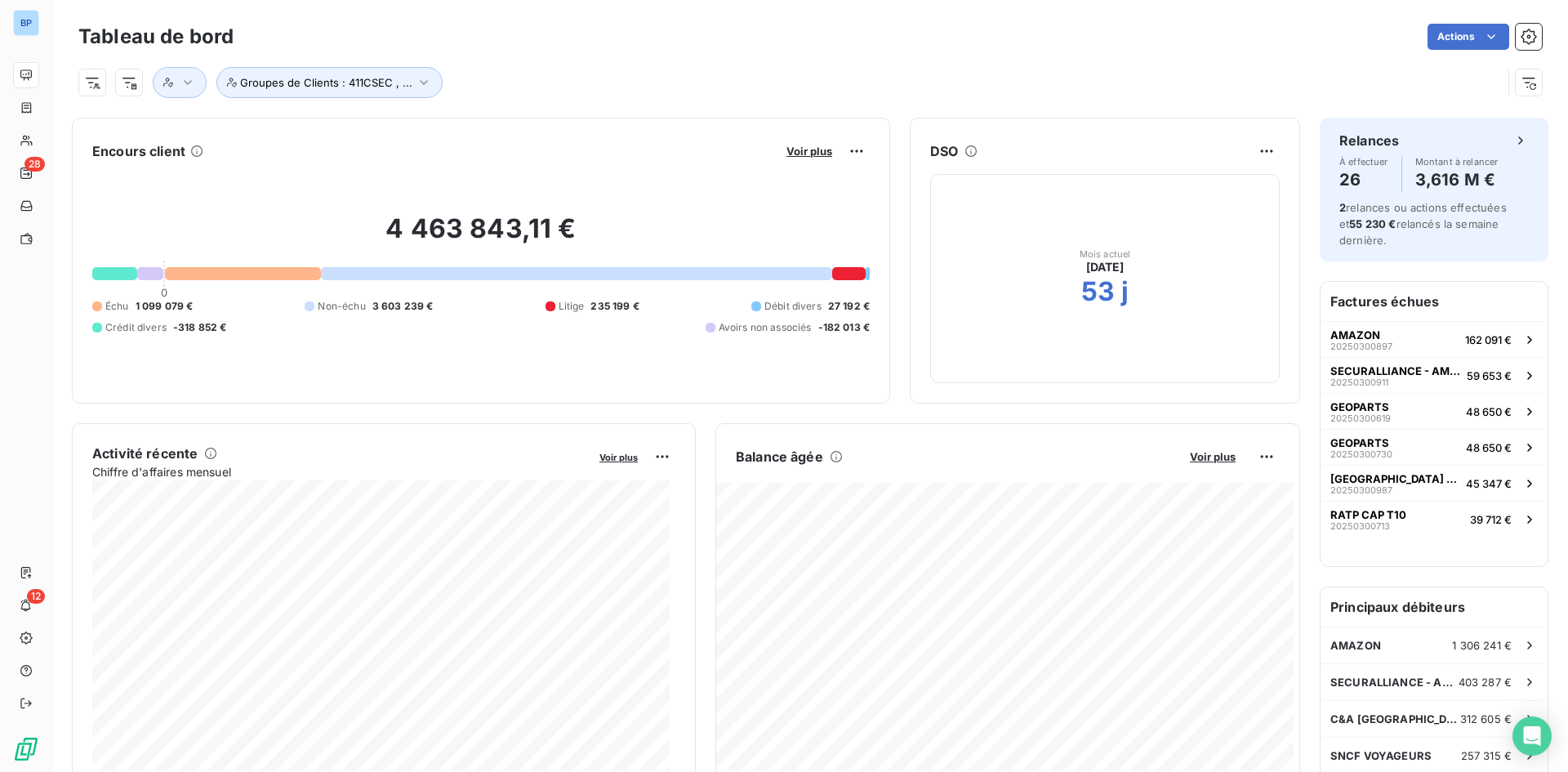
drag, startPoint x: 759, startPoint y: 67, endPoint x: 751, endPoint y: 3, distance: 64.5
click at [760, 67] on div "Groupes de Clients : 411CSEC , ..." at bounding box center [790, 82] width 1423 height 31
click at [812, 60] on div "Groupes de Clients : 411CSEC , ..." at bounding box center [810, 76] width 1464 height 44
click at [728, 106] on div "Tableau de bord Actions Groupes de Clients : 411CSEC , ..." at bounding box center [810, 53] width 1515 height 108
click at [656, 70] on div "Groupes de Clients : 411CSEC , ..." at bounding box center [790, 82] width 1423 height 31
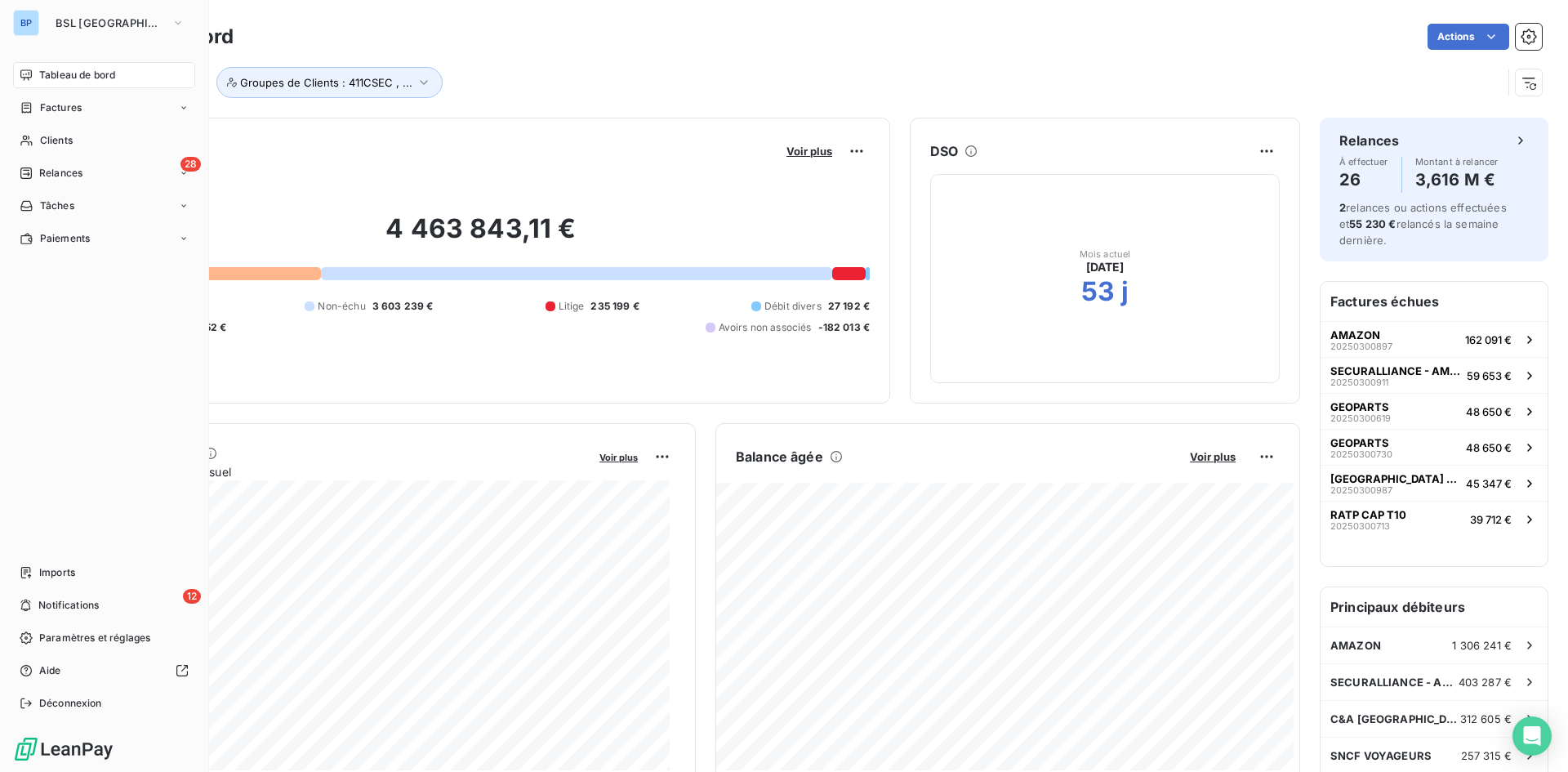
click at [59, 84] on div "Tableau de bord" at bounding box center [103, 75] width 182 height 26
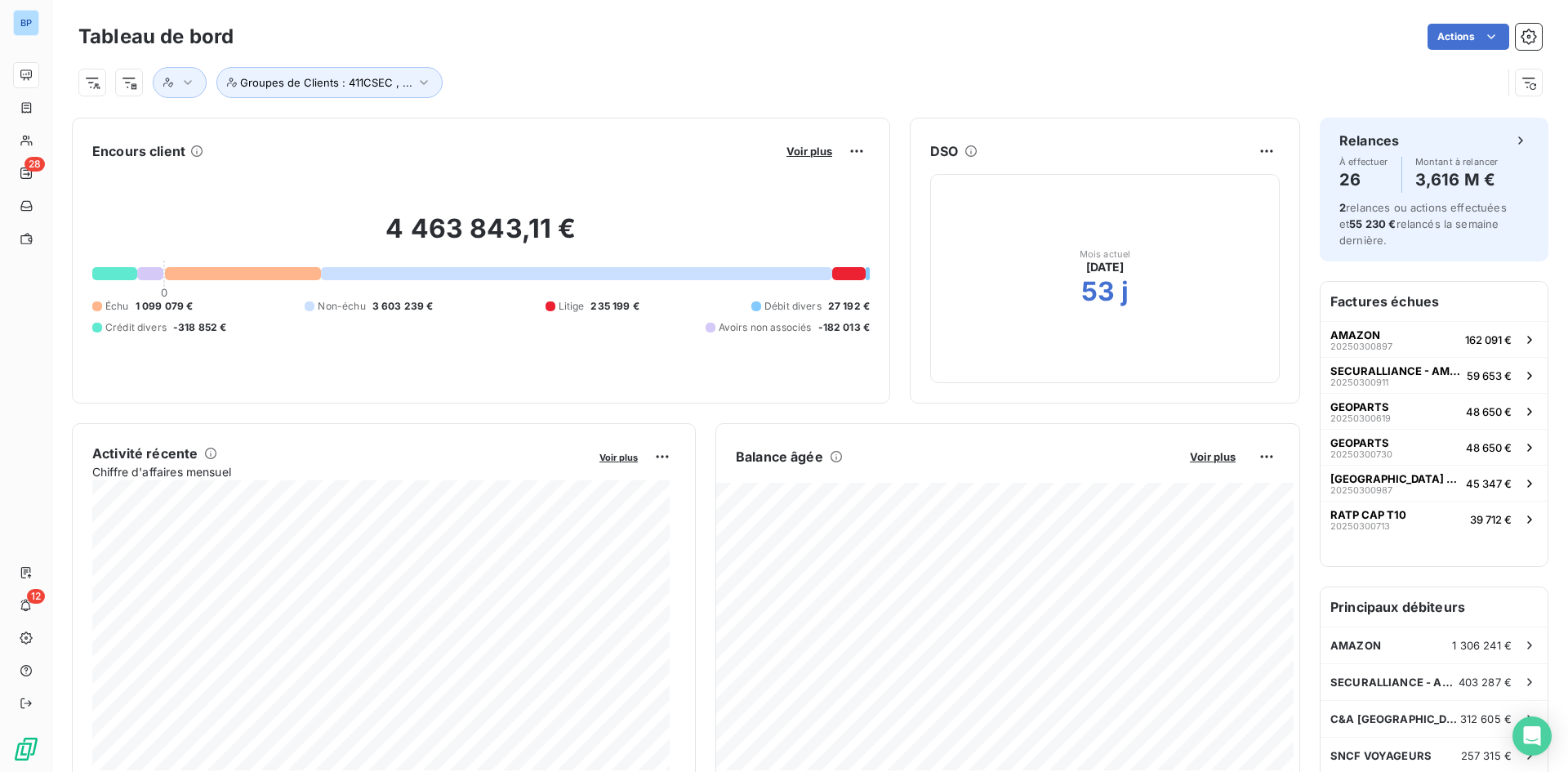
click at [836, 59] on div "Groupes de Clients : 411CSEC , ..." at bounding box center [810, 76] width 1464 height 44
click at [553, 68] on div "Groupes de Clients : 411CSEC , ..." at bounding box center [790, 82] width 1423 height 31
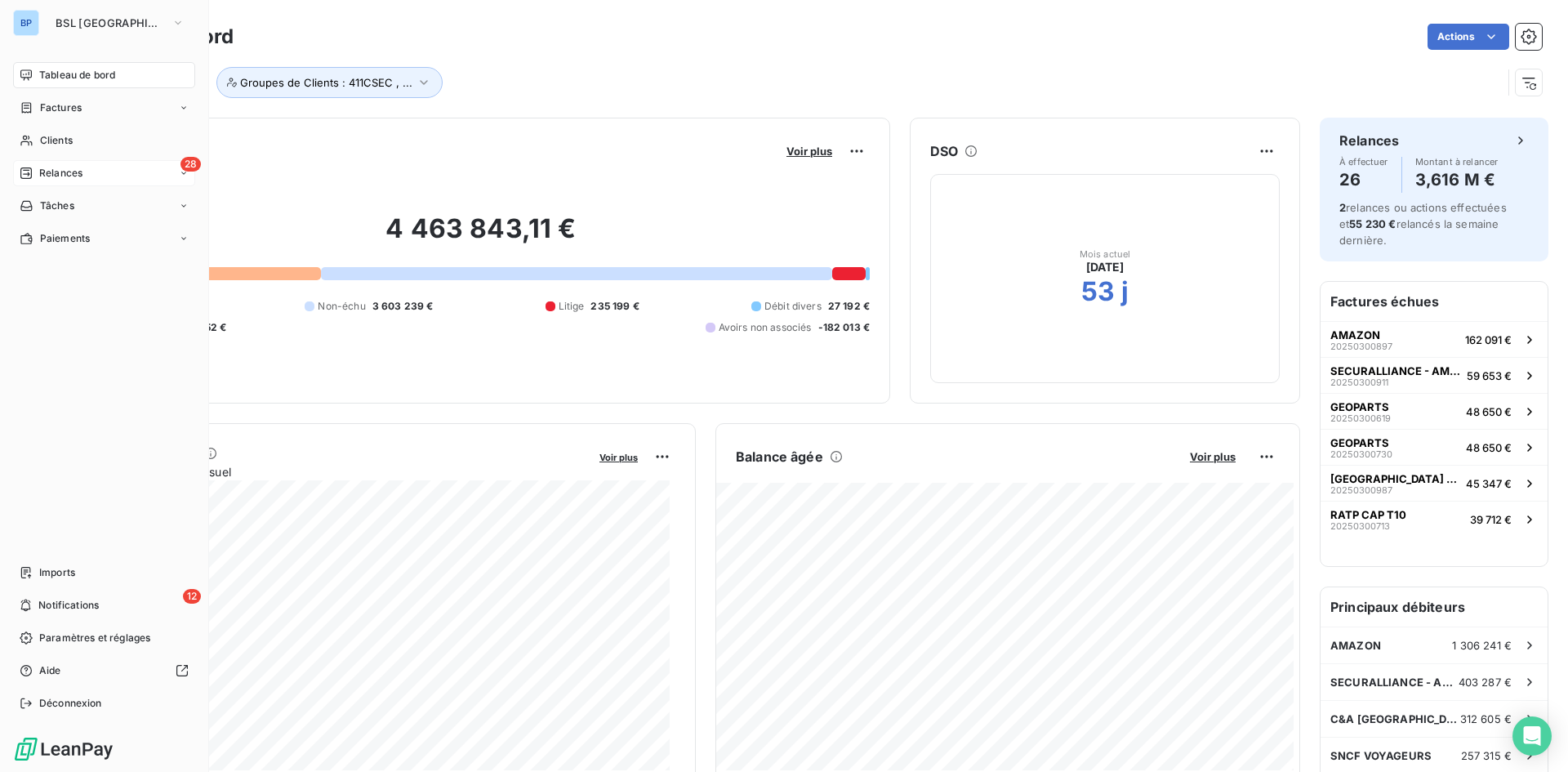
click at [77, 174] on span "Relances" at bounding box center [60, 172] width 43 height 14
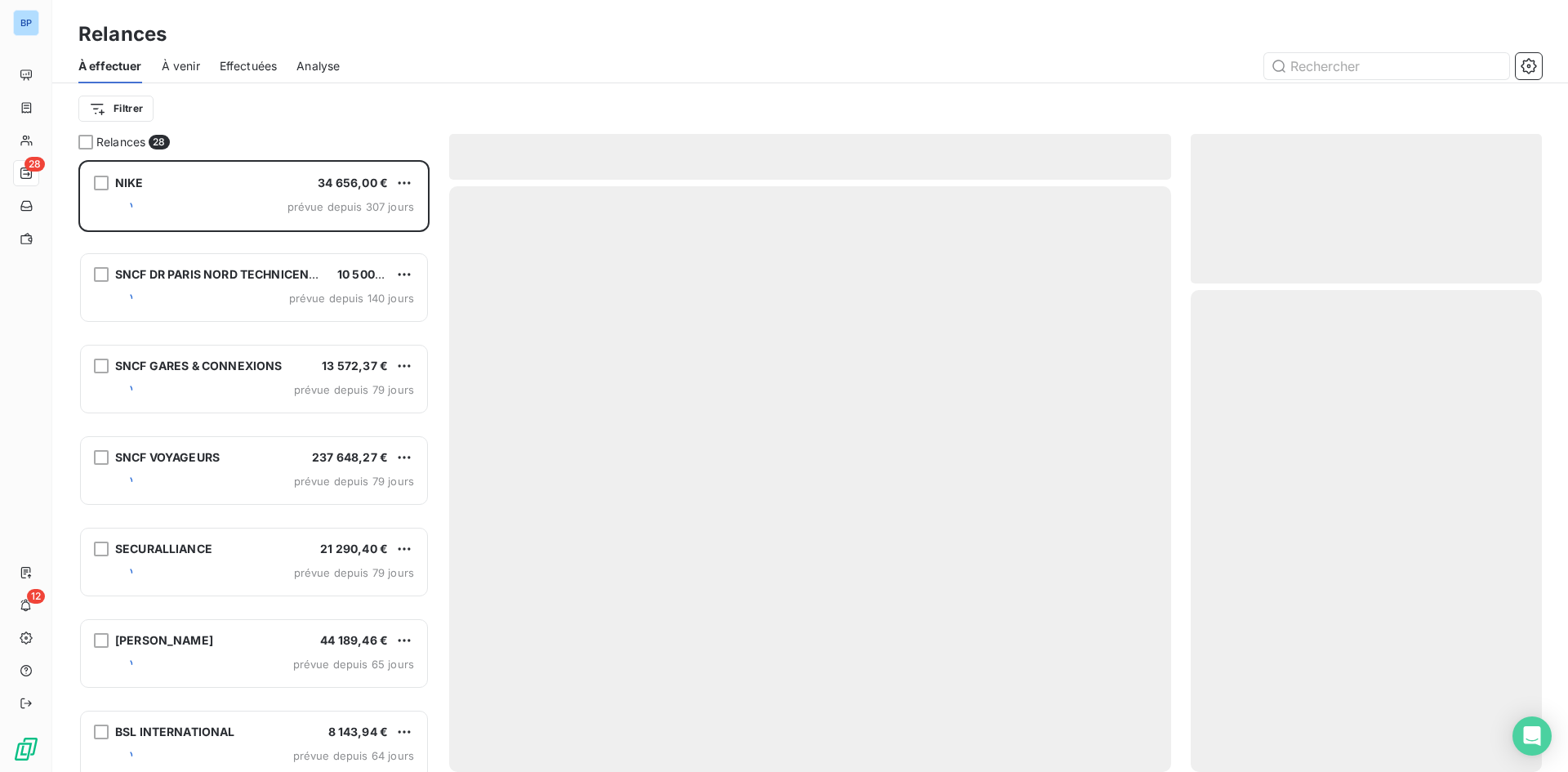
scroll to position [600, 339]
click at [1537, 72] on button "button" at bounding box center [1528, 66] width 26 height 26
click at [1531, 61] on icon "button" at bounding box center [1528, 65] width 16 height 16
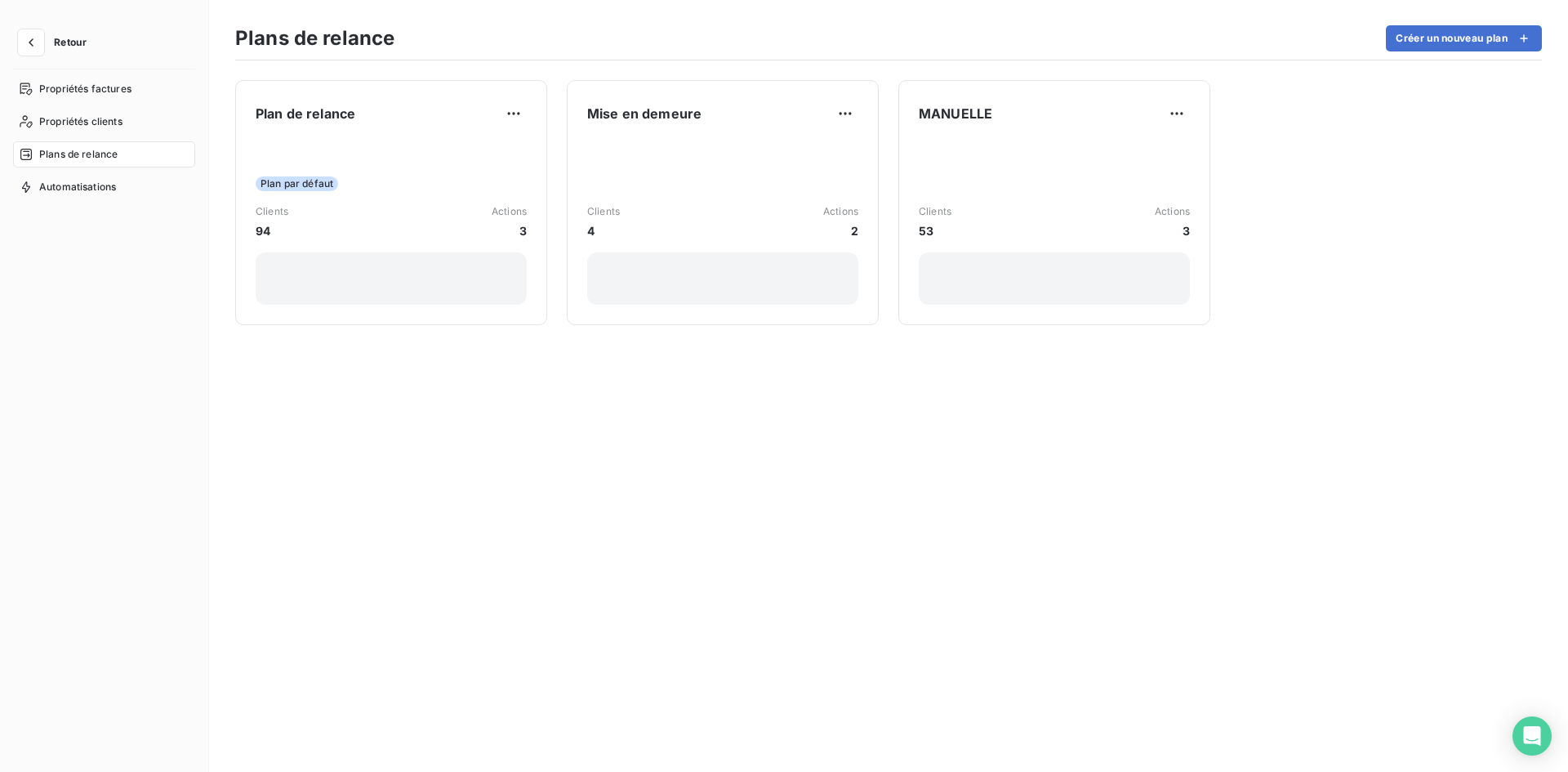
drag, startPoint x: 913, startPoint y: 427, endPoint x: 756, endPoint y: 412, distance: 157.7
click at [913, 428] on div "Plan de relance Plan par défaut Clients 94 Actions 3 Mise en demeure Clients 4 …" at bounding box center [889, 416] width 1359 height 712
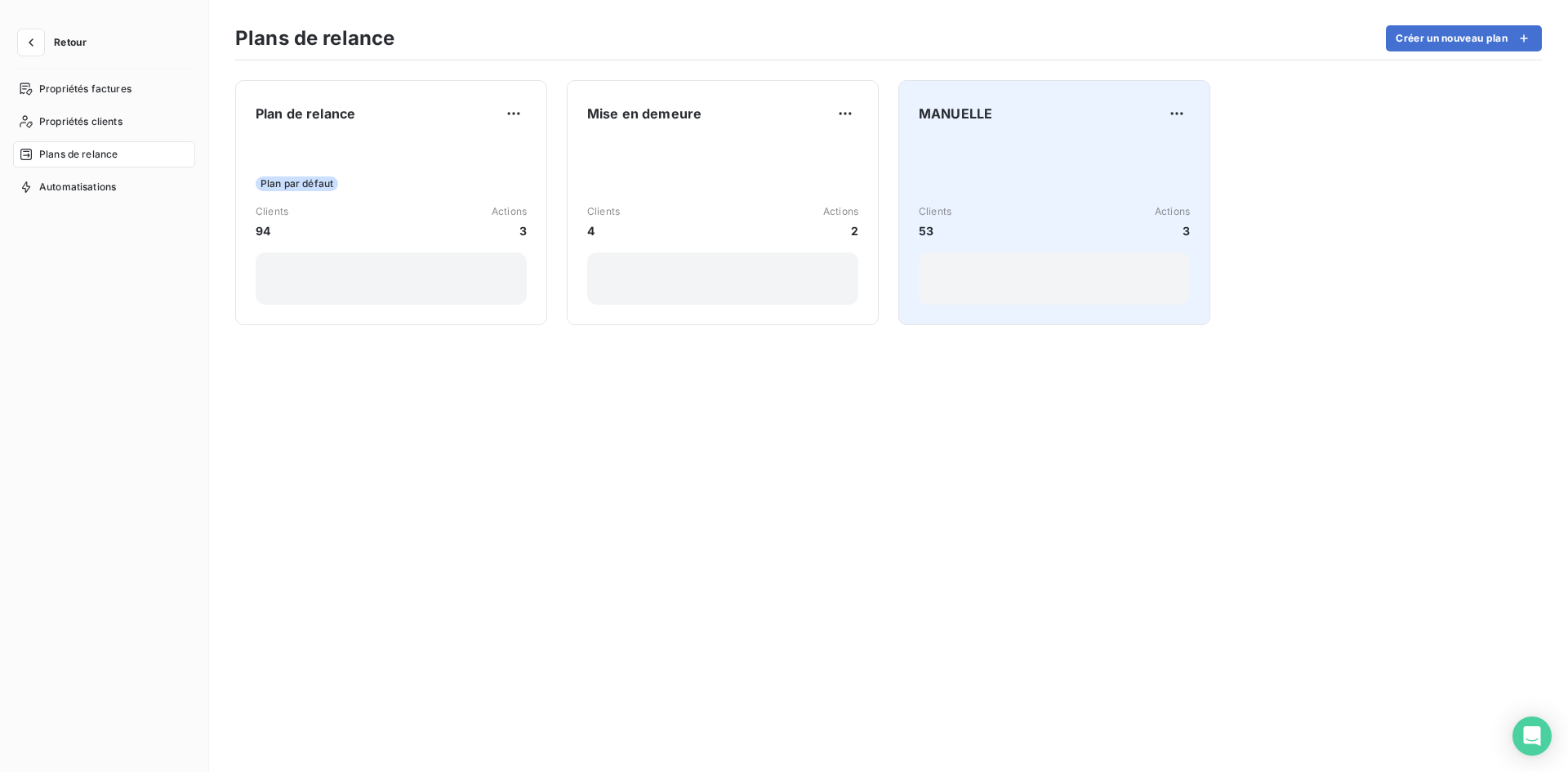
click at [1020, 159] on div "Clients 53 Actions 3" at bounding box center [1054, 222] width 271 height 165
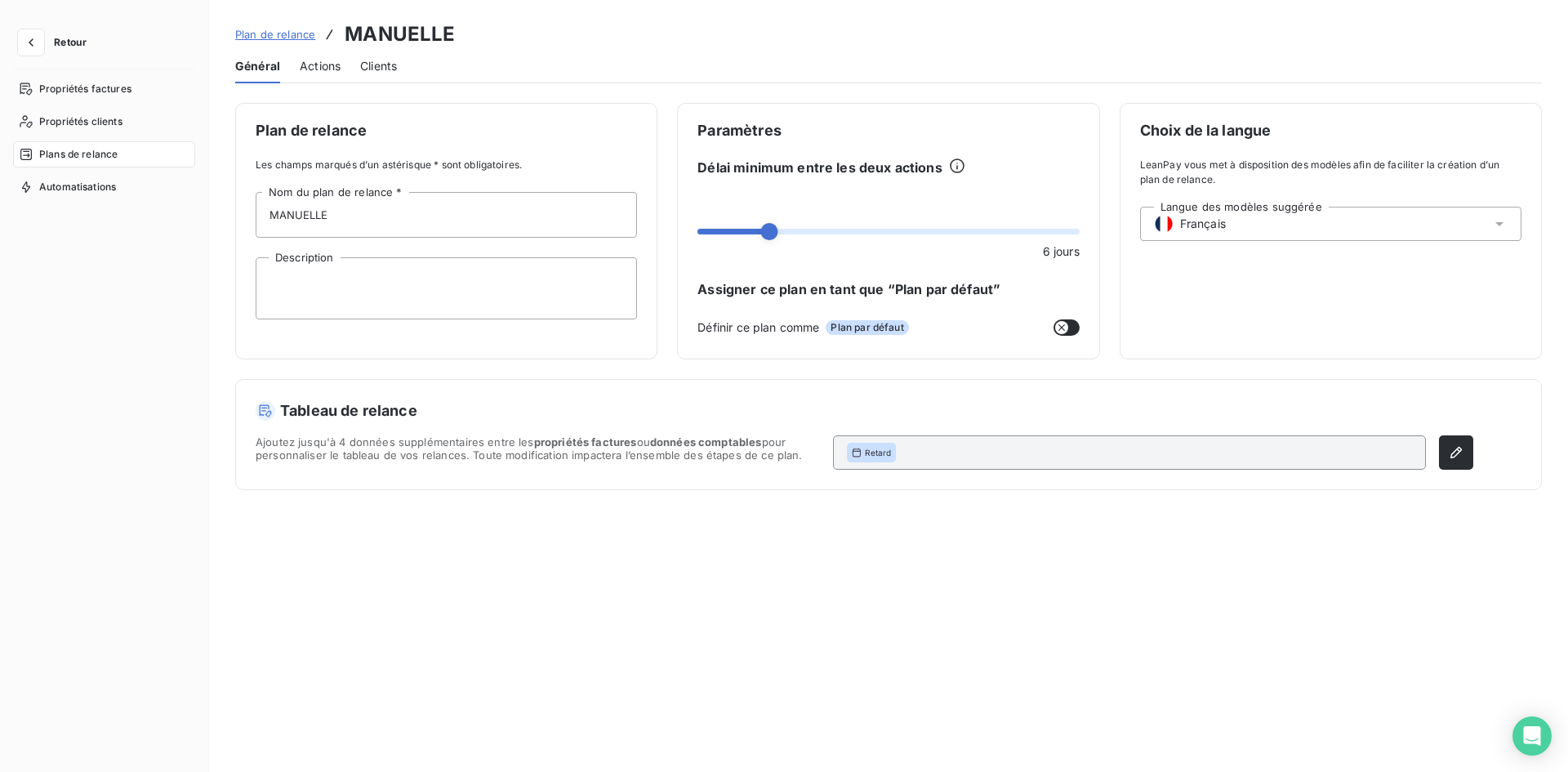
click at [355, 65] on div "Général Actions Clients" at bounding box center [888, 66] width 1307 height 34
click at [371, 70] on span "Clients" at bounding box center [378, 65] width 36 height 16
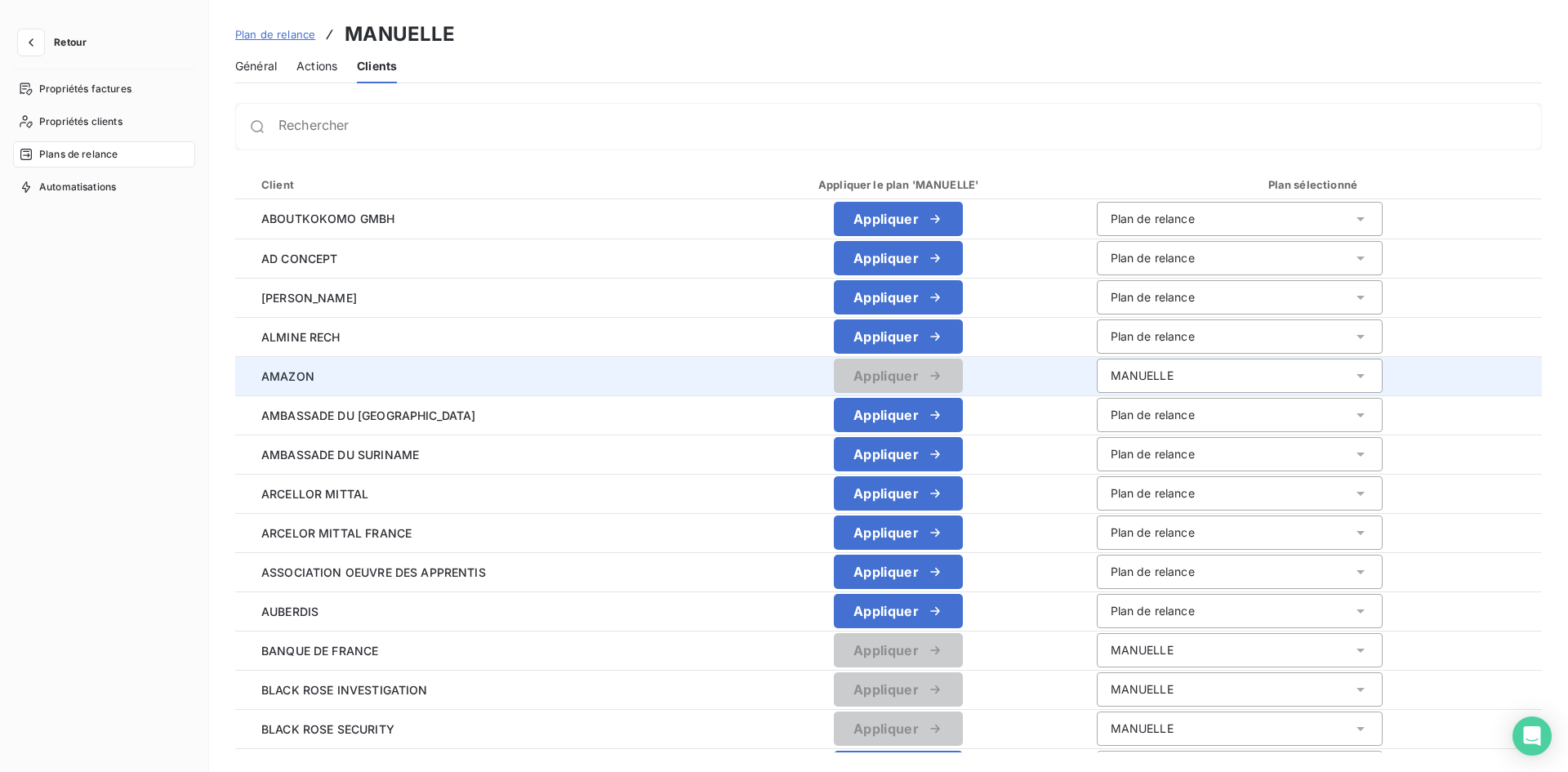
click at [1201, 373] on div "MANUELLE" at bounding box center [1239, 376] width 286 height 34
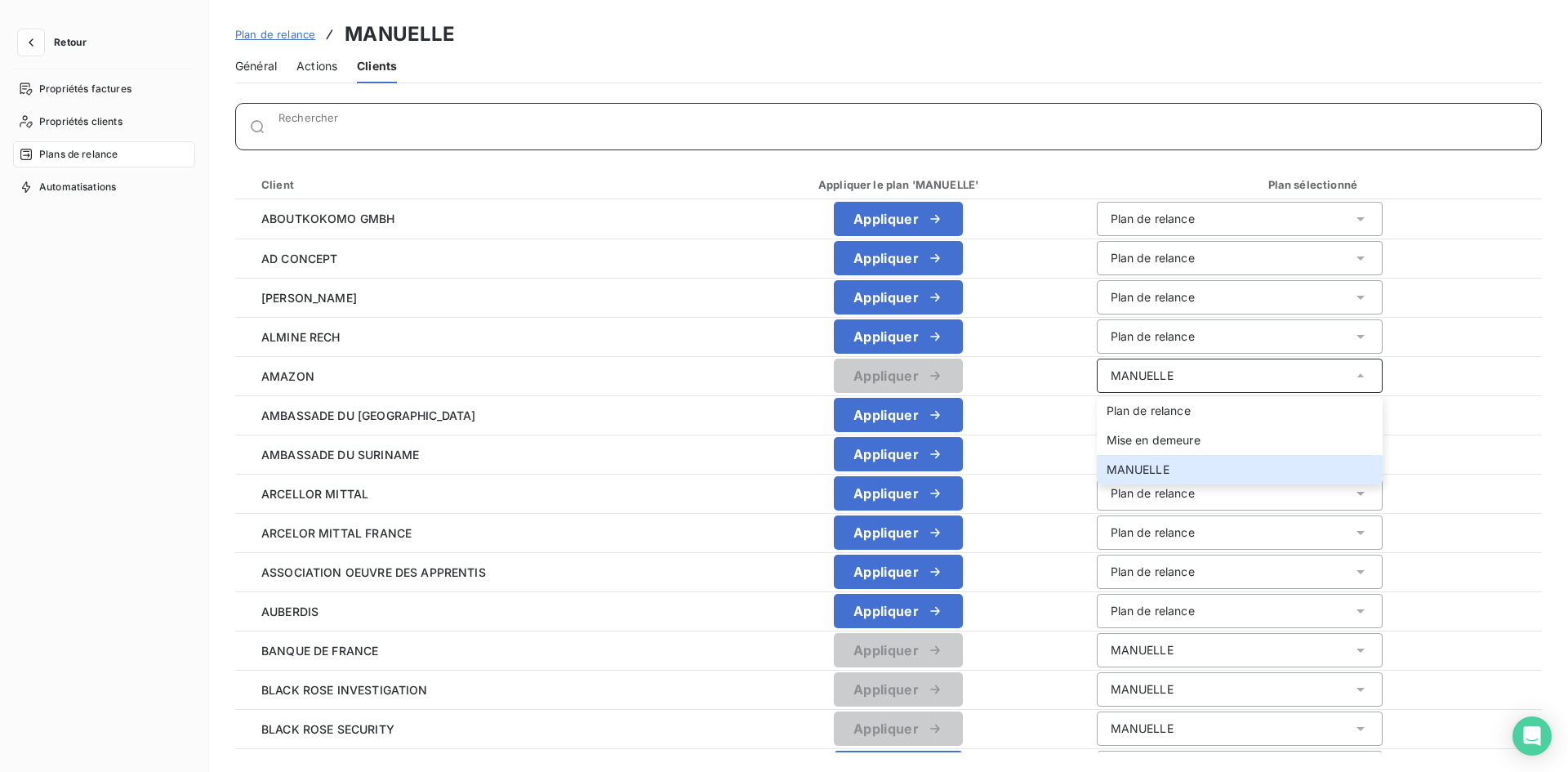
click at [1068, 127] on input "Rechercher" at bounding box center [909, 132] width 1263 height 16
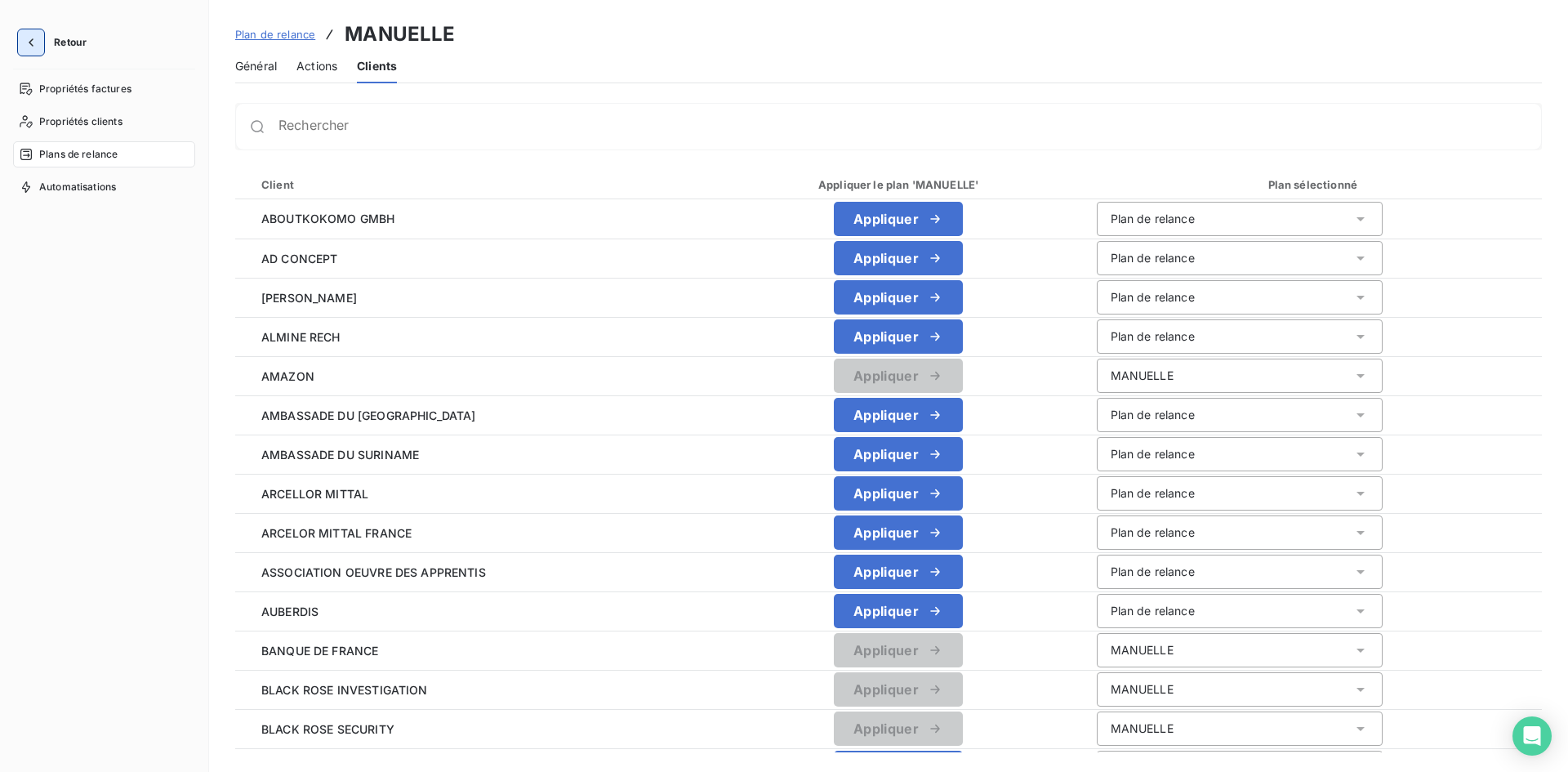
click at [36, 50] on button "button" at bounding box center [31, 42] width 26 height 26
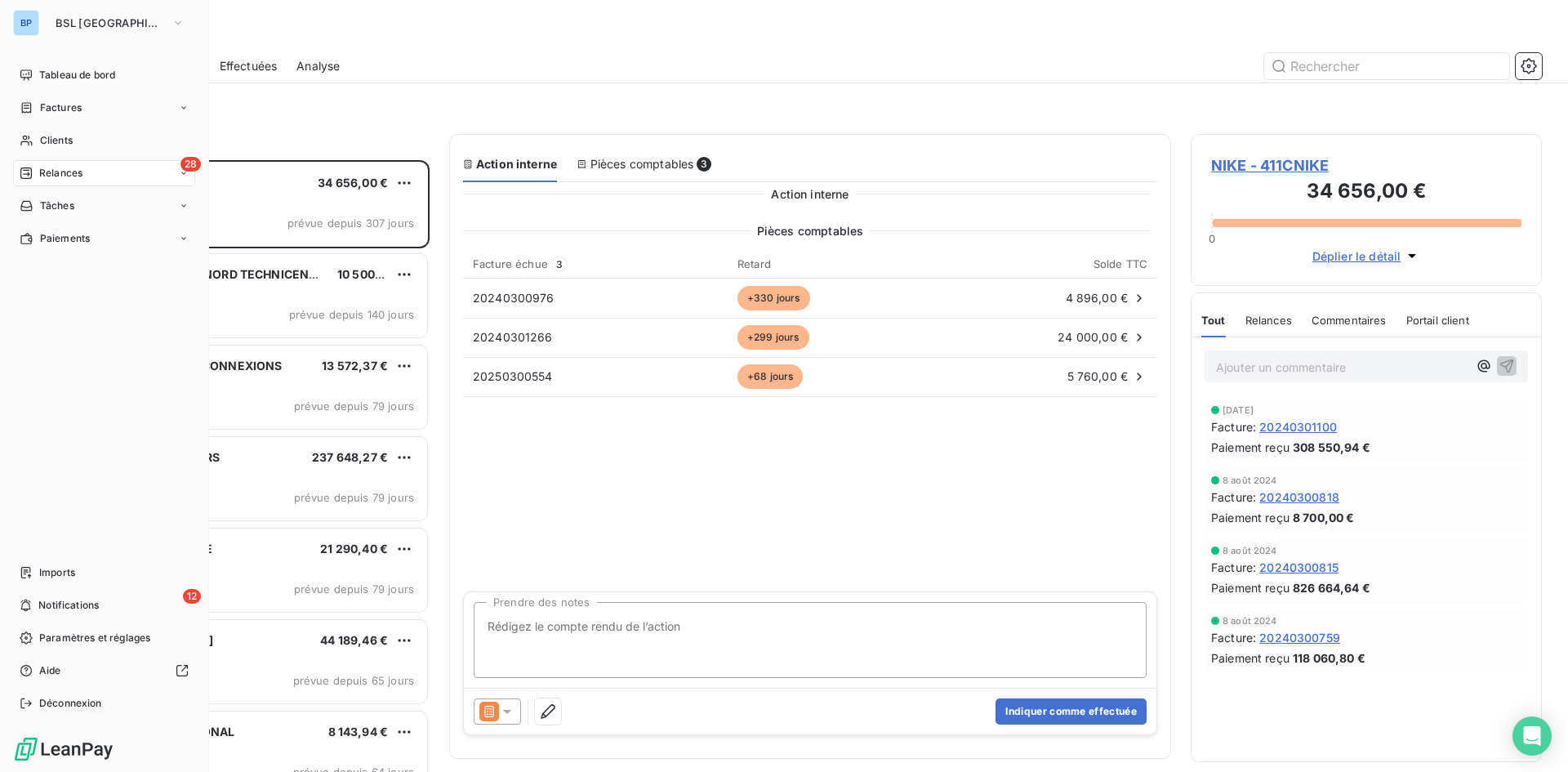
scroll to position [600, 339]
click at [85, 78] on span "Tableau de bord" at bounding box center [77, 75] width 76 height 14
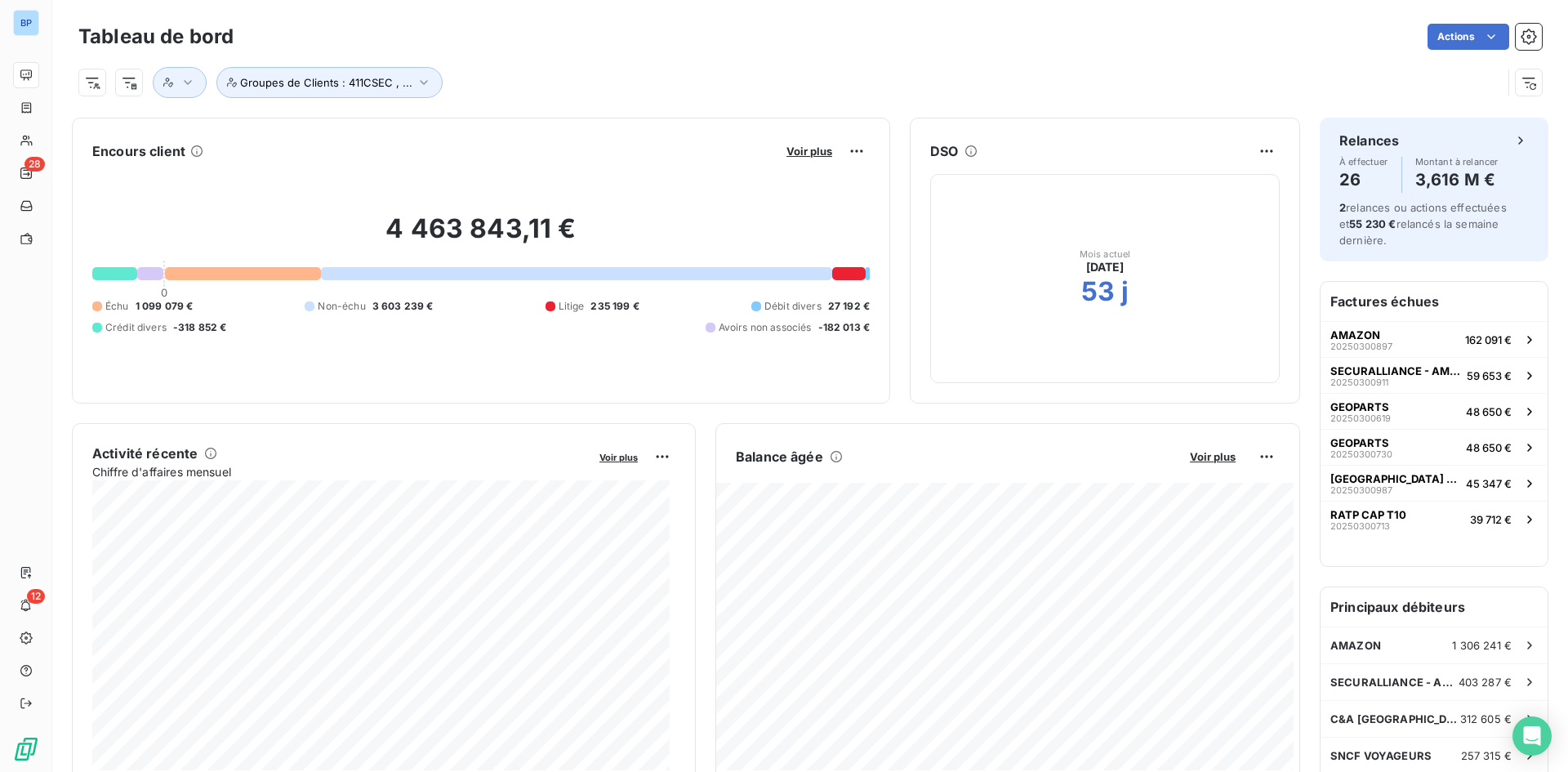
click at [654, 70] on div "Groupes de Clients : 411CSEC , ..." at bounding box center [790, 82] width 1423 height 31
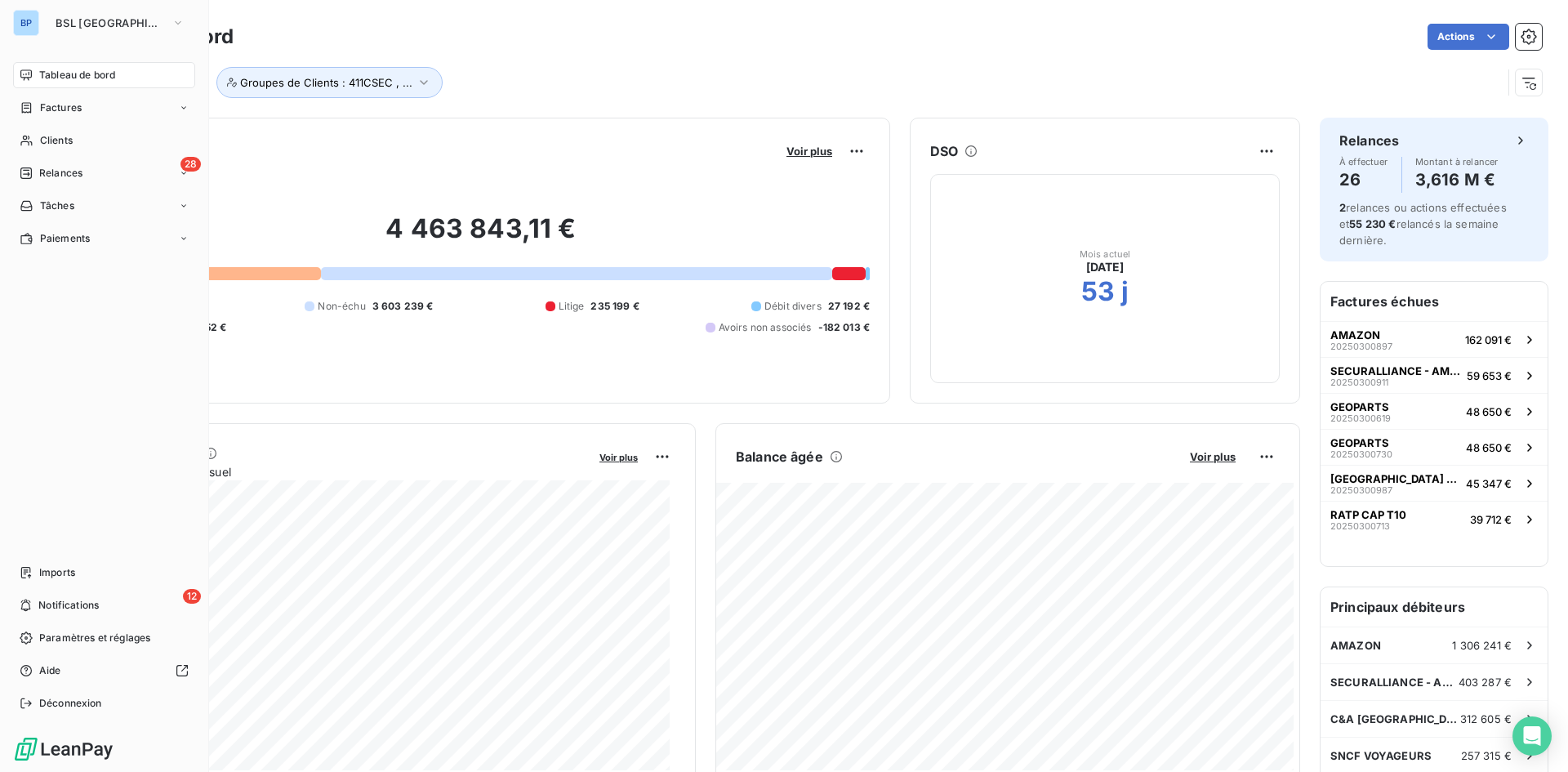
click at [113, 73] on span "Tableau de bord" at bounding box center [77, 75] width 76 height 14
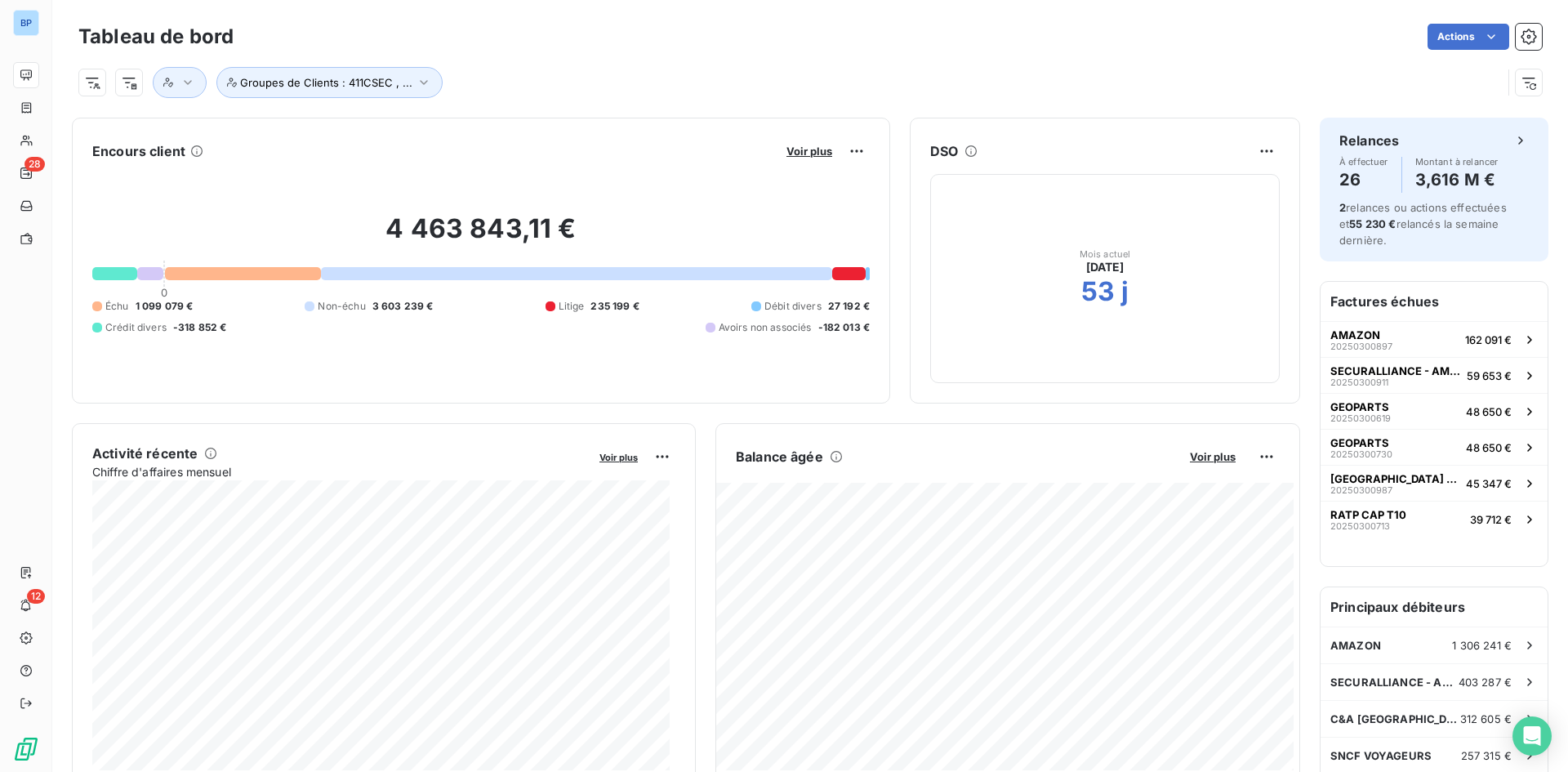
click at [622, 65] on div "Groupes de Clients : 411CSEC , ..." at bounding box center [810, 76] width 1464 height 44
click at [766, 104] on div "Tableau de bord Actions Groupes de Clients : 411CSEC , ..." at bounding box center [810, 53] width 1515 height 108
click at [890, 60] on div "Groupes de Clients : 411CSEC , ..." at bounding box center [810, 76] width 1464 height 44
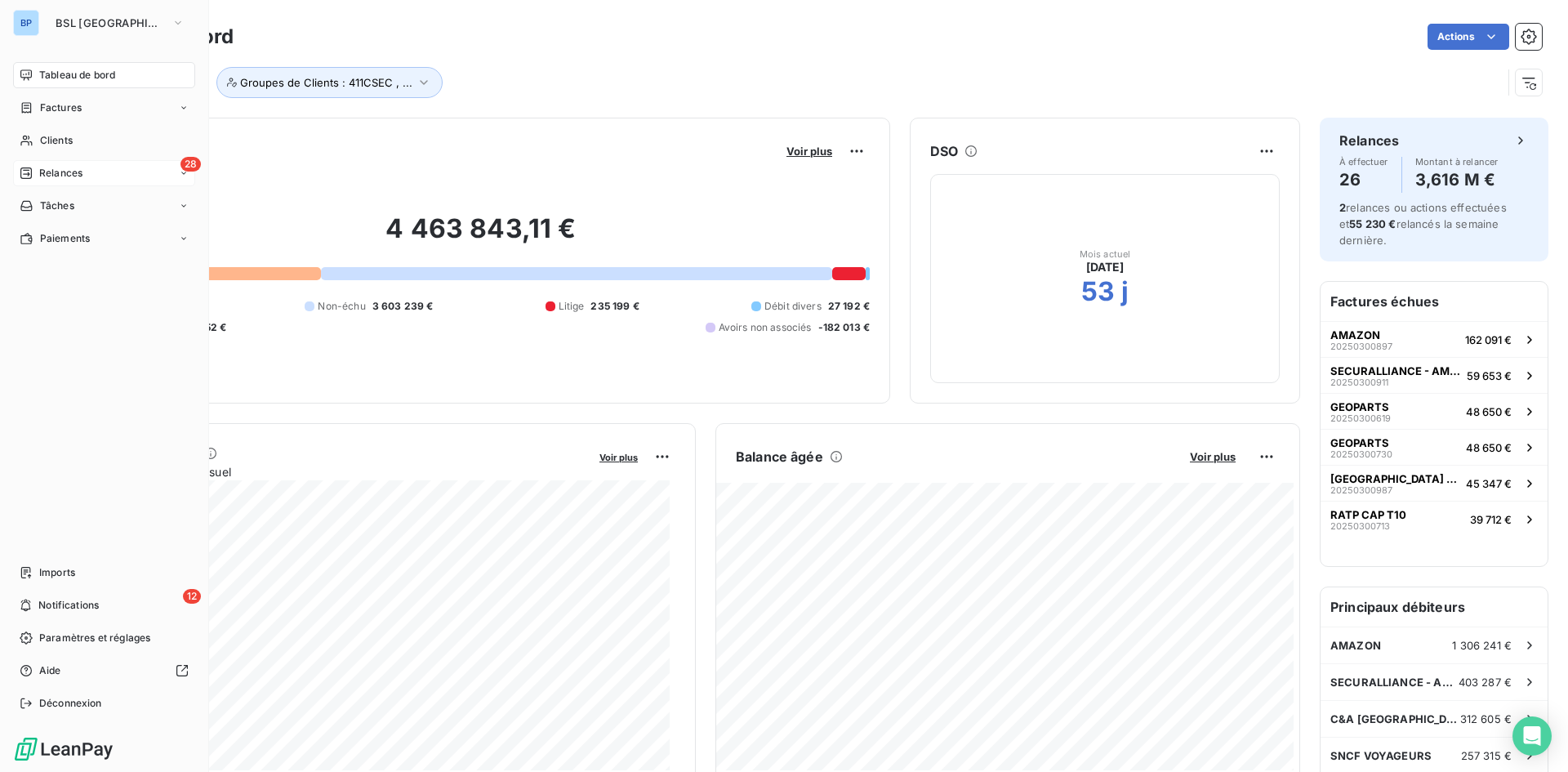
click at [67, 176] on span "Relances" at bounding box center [60, 172] width 43 height 14
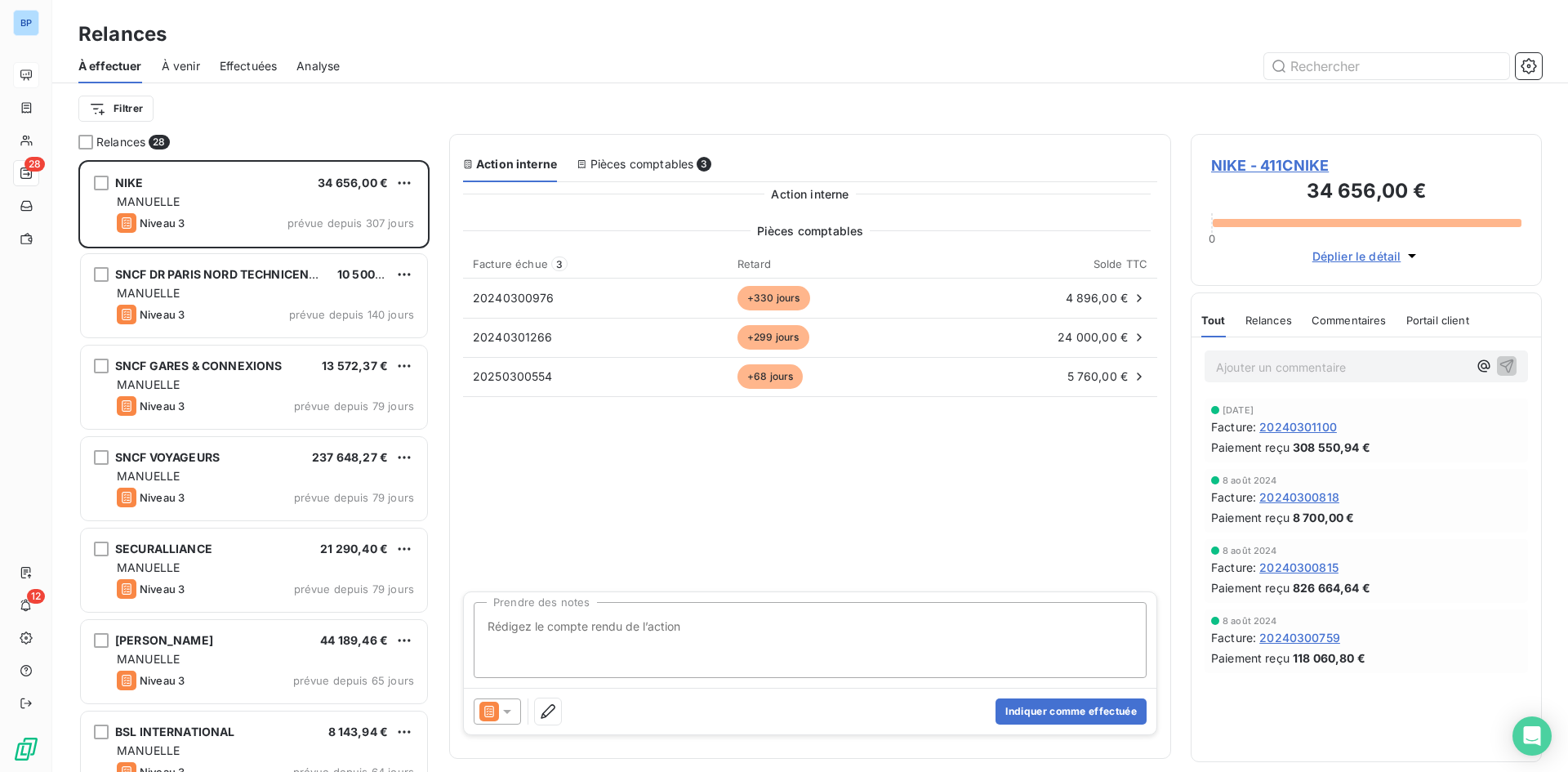
scroll to position [600, 339]
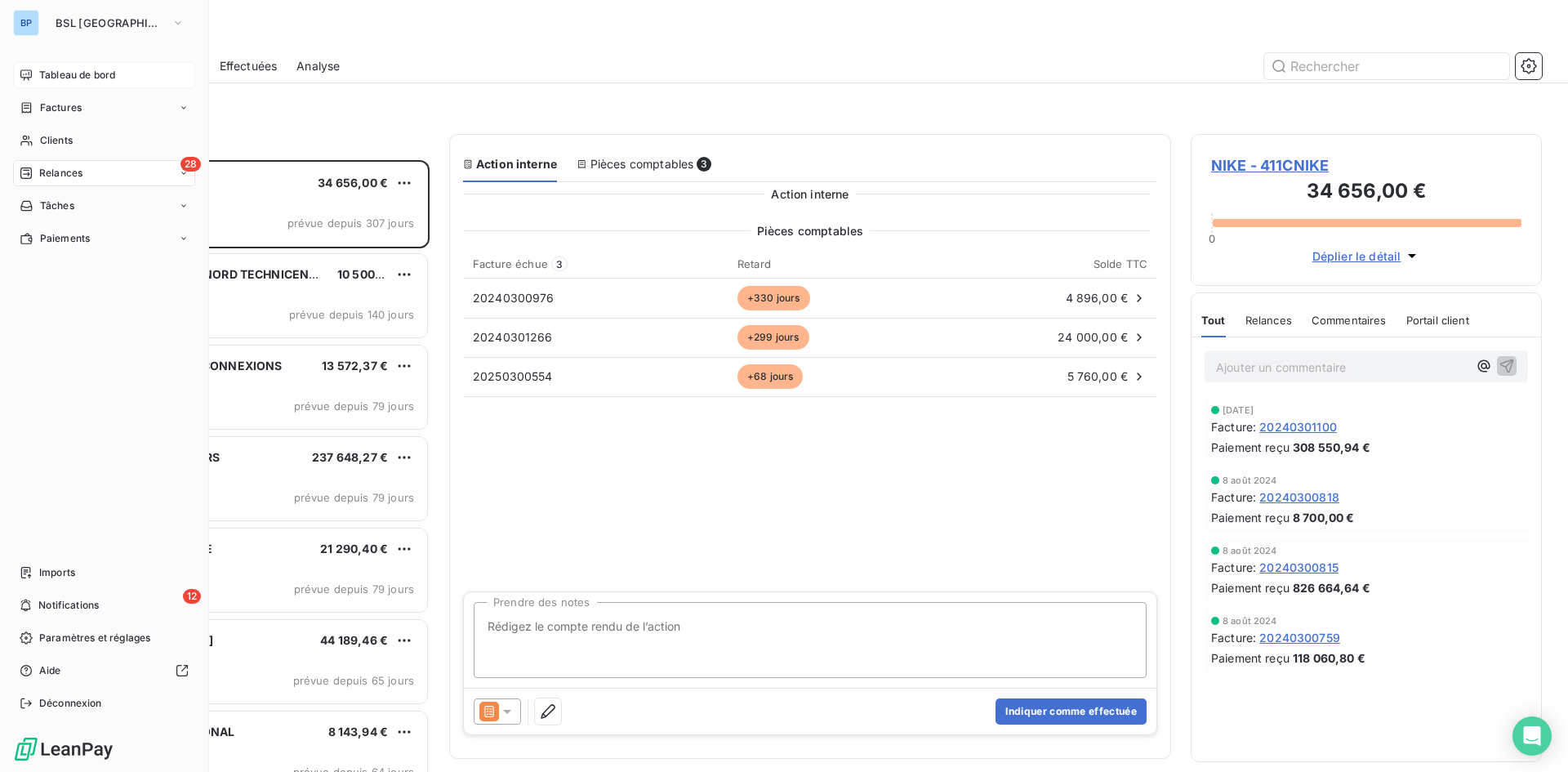
click at [106, 76] on span "Tableau de bord" at bounding box center [77, 75] width 76 height 14
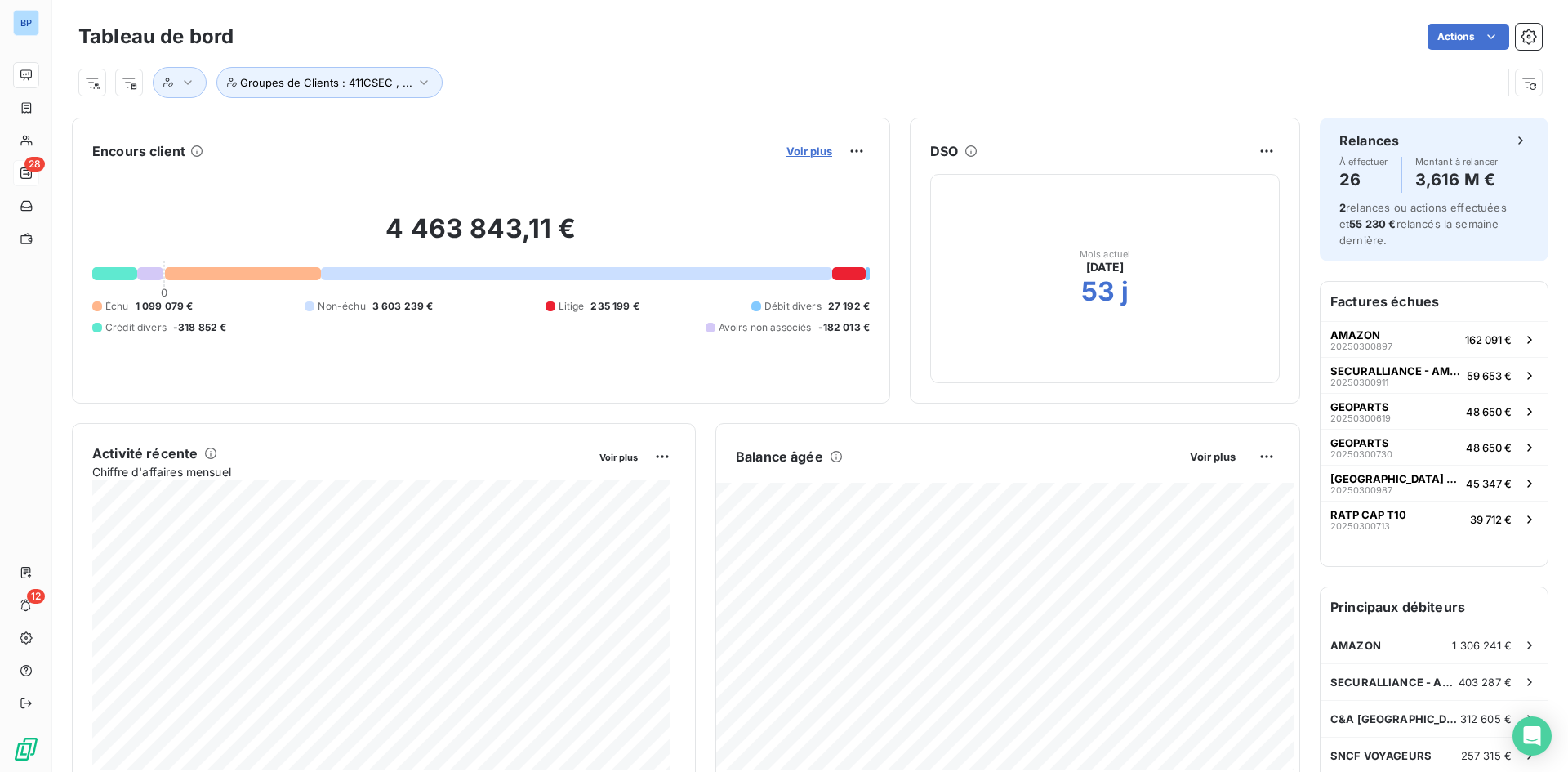
click at [807, 154] on span "Voir plus" at bounding box center [809, 150] width 46 height 13
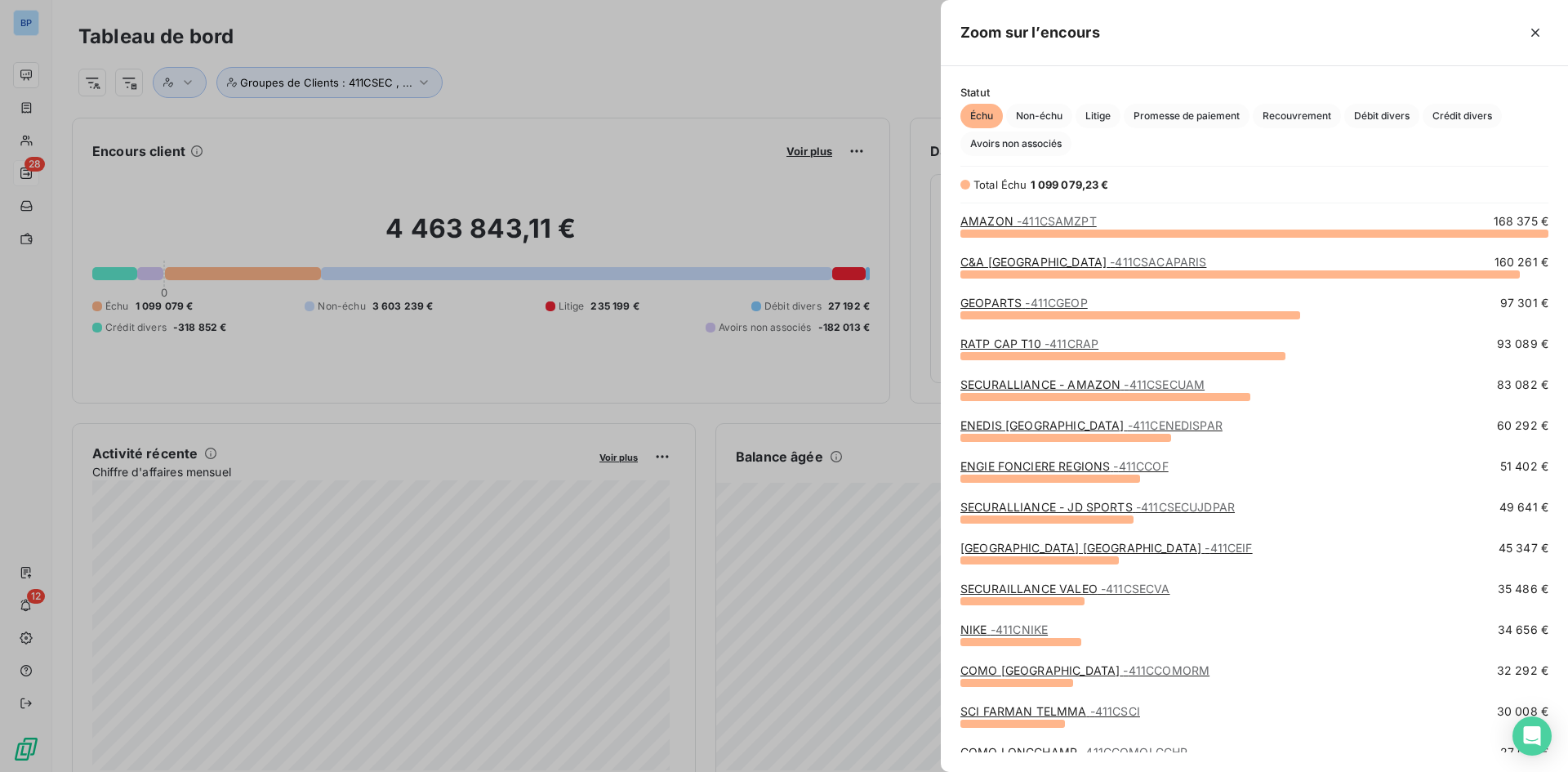
click at [568, 109] on div at bounding box center [784, 386] width 1568 height 772
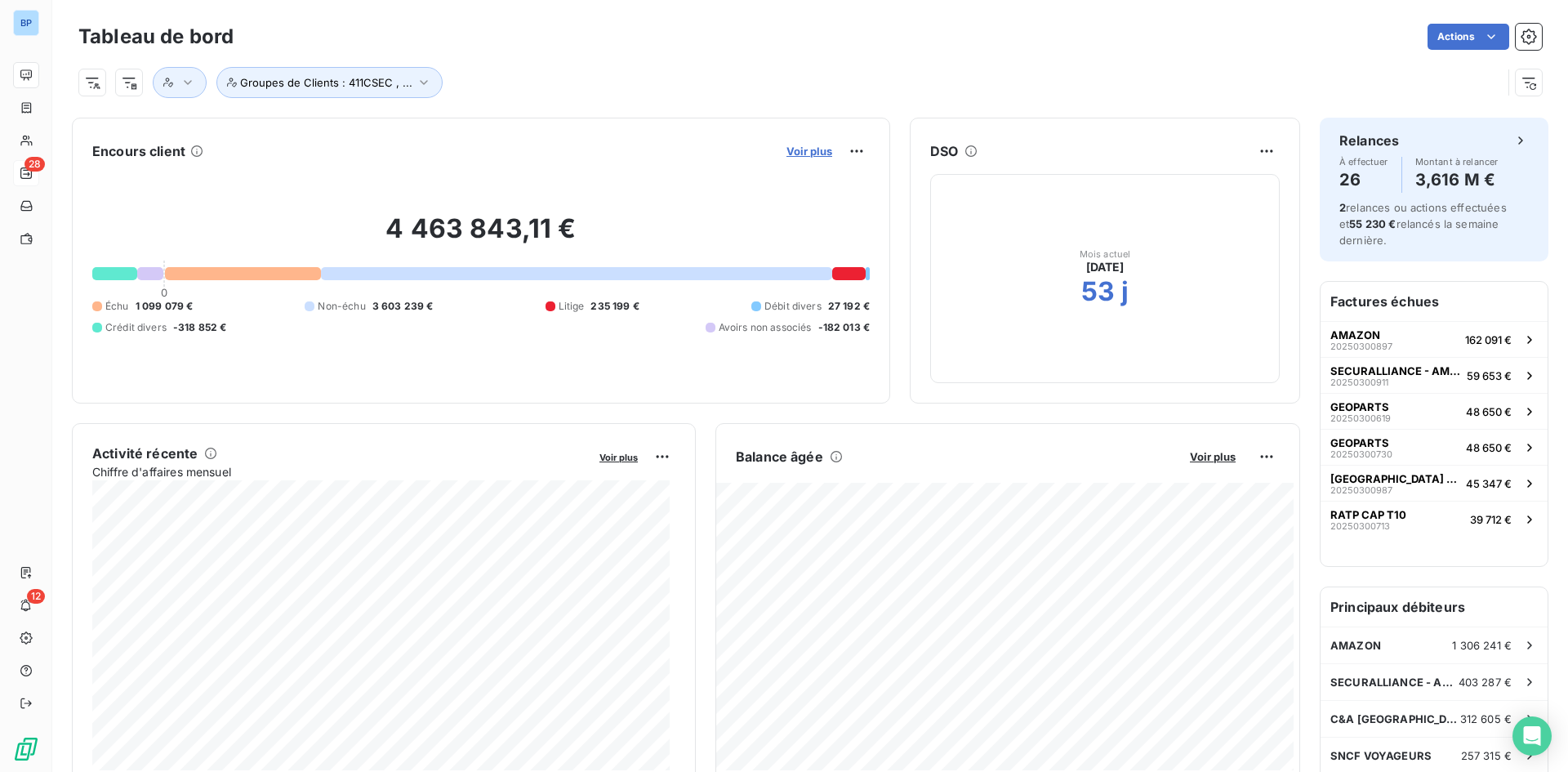
click at [804, 150] on span "Voir plus" at bounding box center [809, 150] width 46 height 13
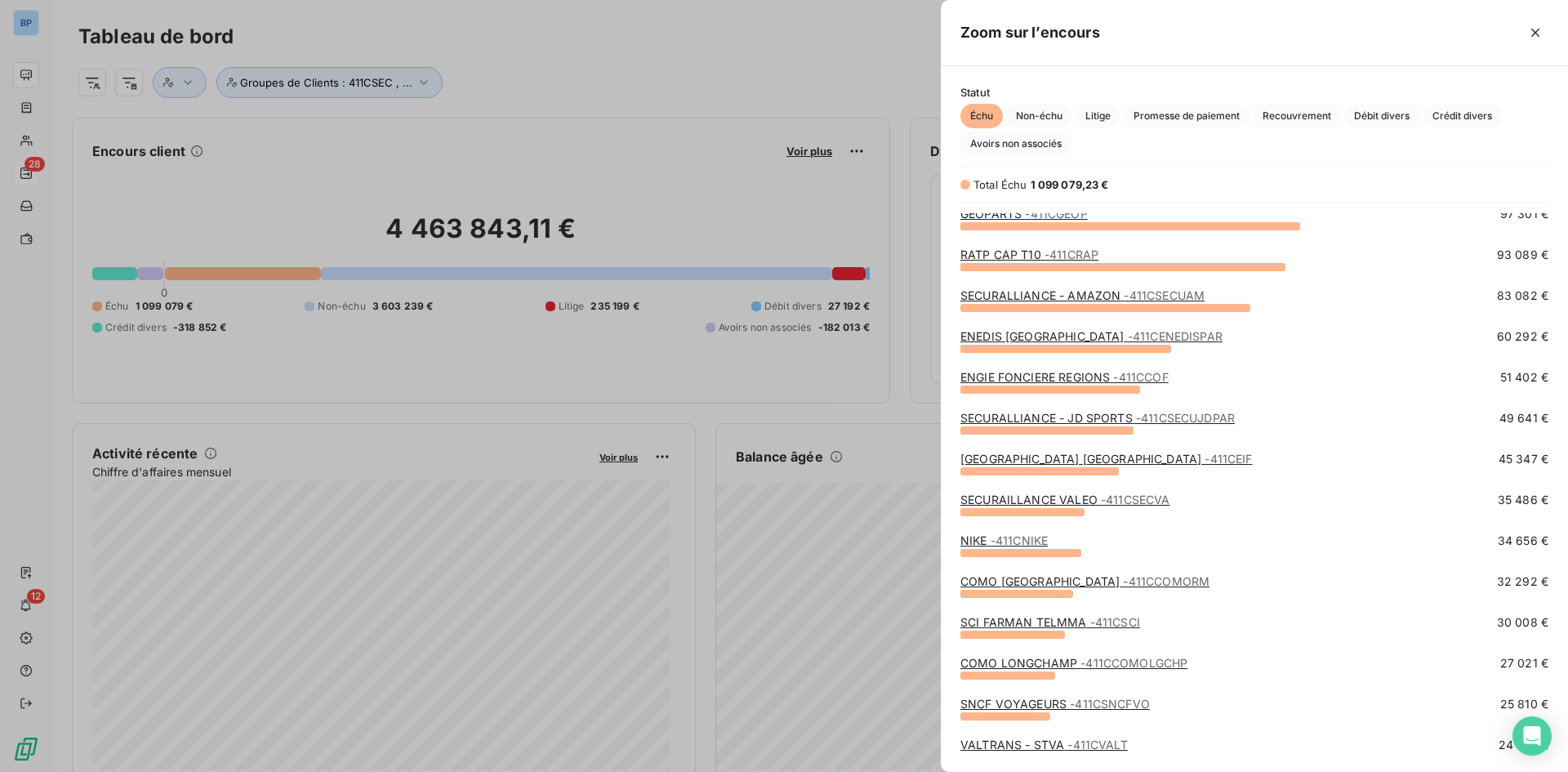
scroll to position [245, 0]
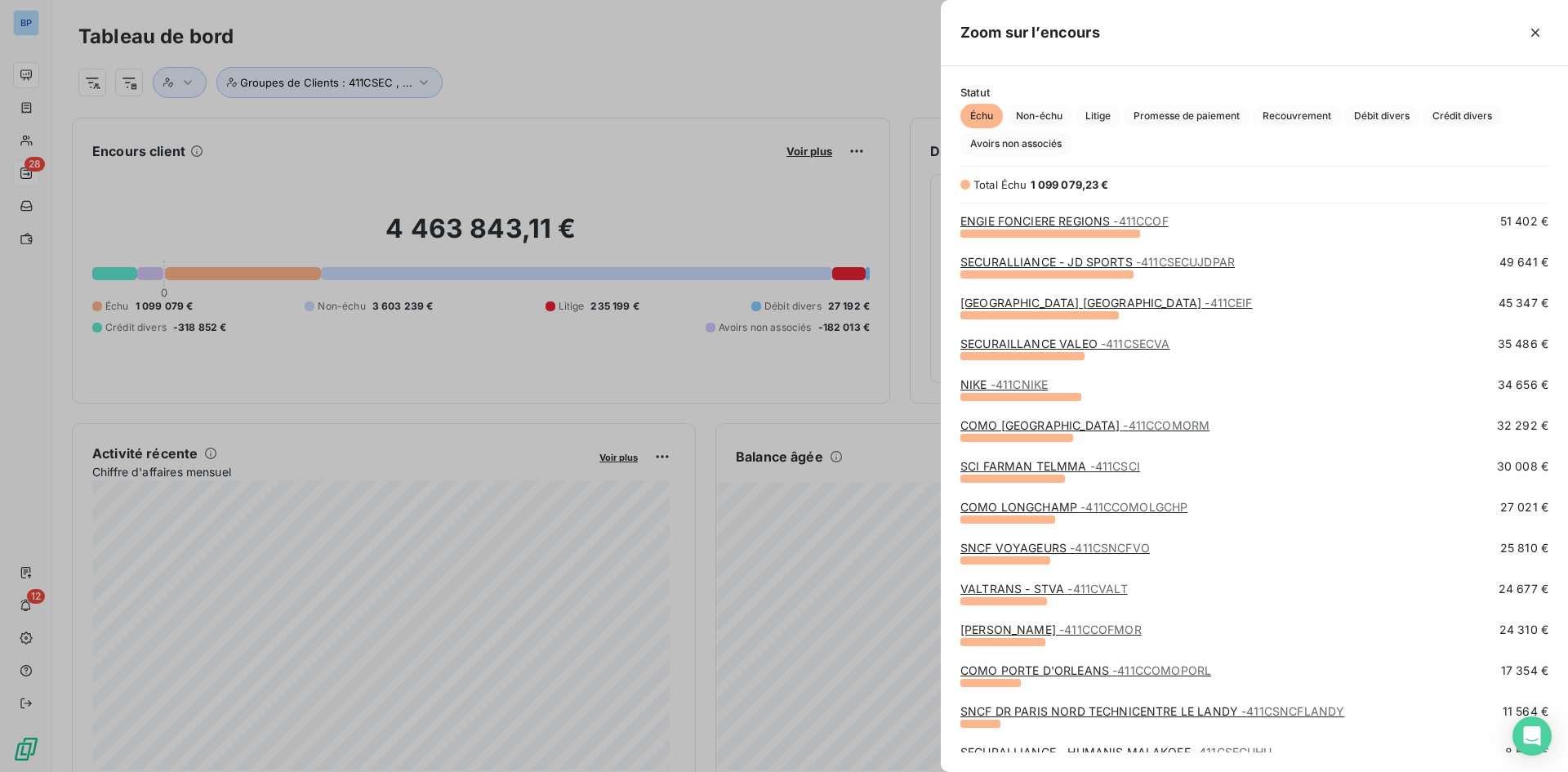
click at [1123, 419] on span "- 411CCOMORM" at bounding box center [1166, 425] width 86 height 14
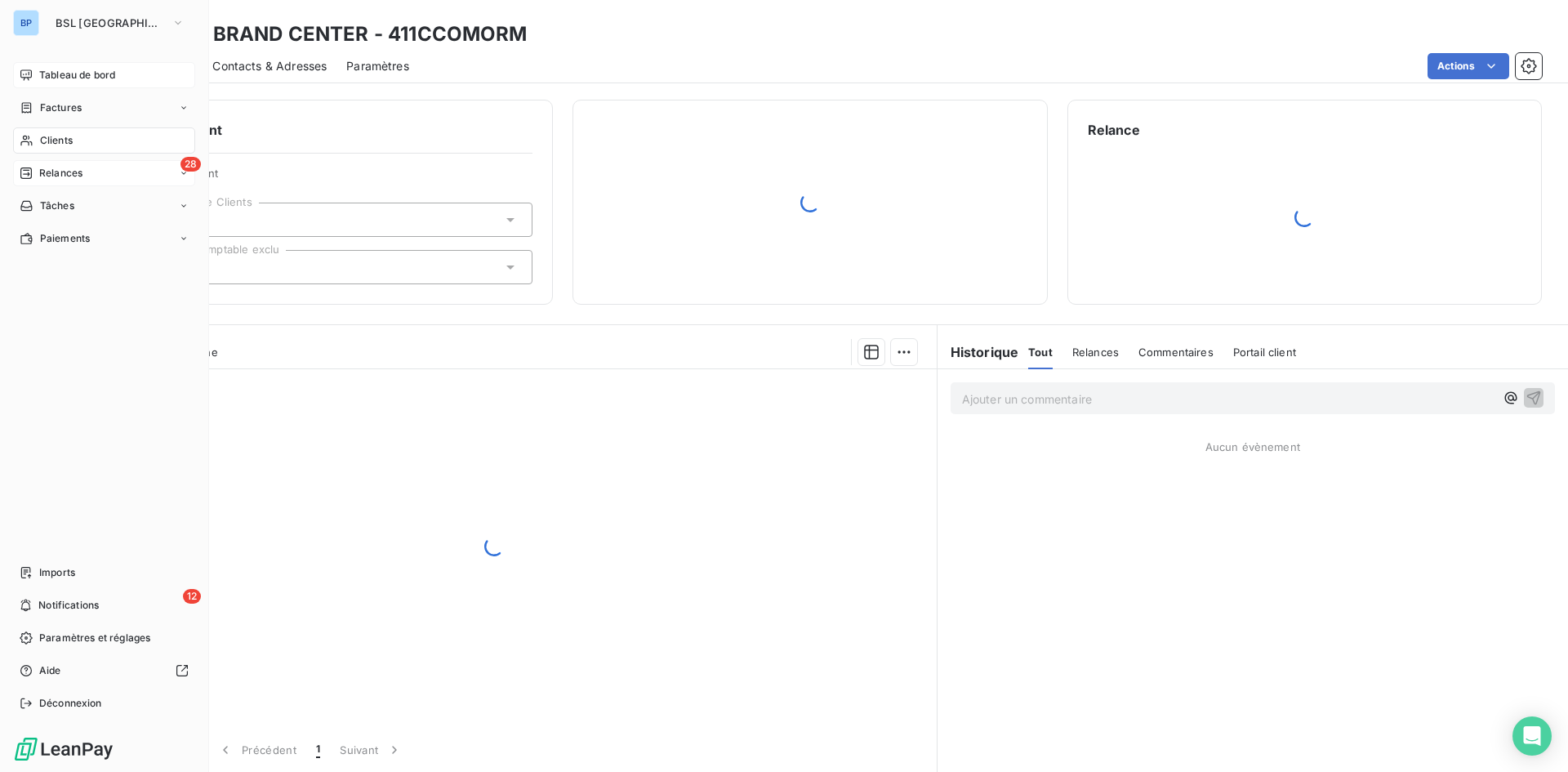
click at [94, 76] on span "Tableau de bord" at bounding box center [77, 75] width 76 height 14
